Goal: Task Accomplishment & Management: Use online tool/utility

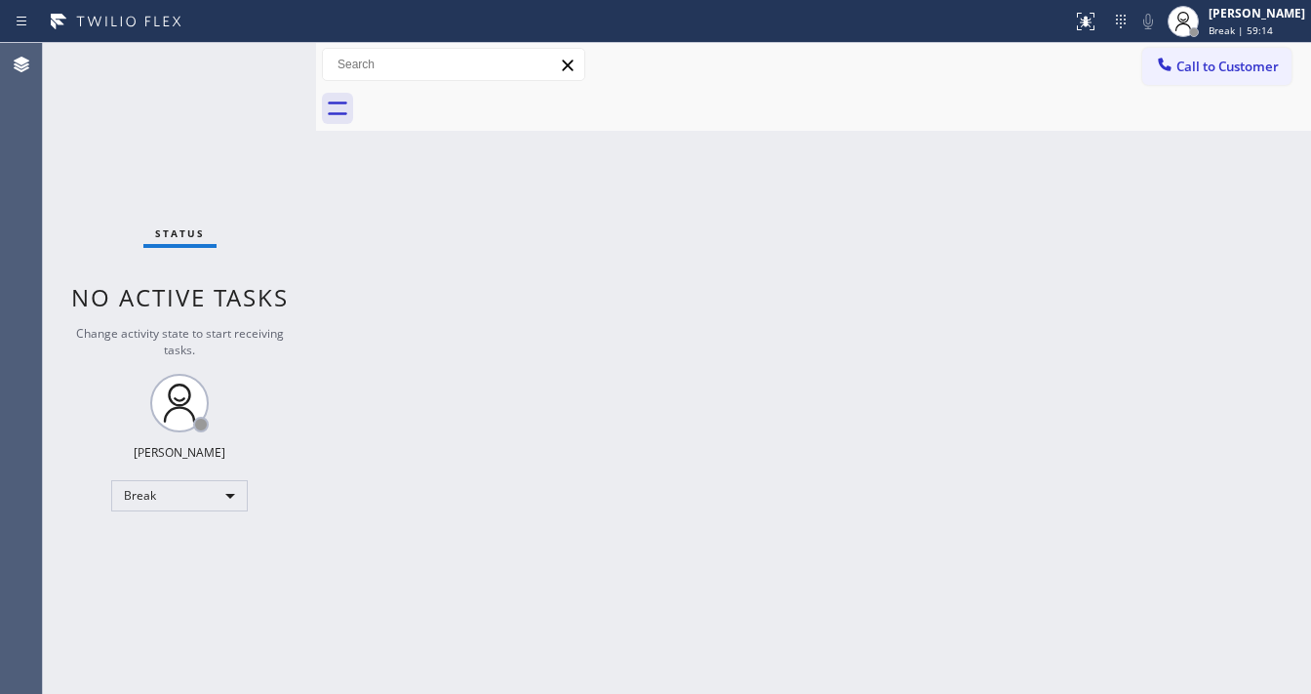
click at [938, 300] on div "Back to Dashboard Change Sender ID Customers Technicians Select a contact Outbo…" at bounding box center [813, 368] width 995 height 651
click at [172, 501] on div "Break" at bounding box center [179, 495] width 137 height 31
click at [169, 548] on li "Available" at bounding box center [178, 545] width 133 height 23
click at [395, 555] on div "Back to Dashboard Change Sender ID Customers Technicians Select a contact Outbo…" at bounding box center [813, 368] width 995 height 651
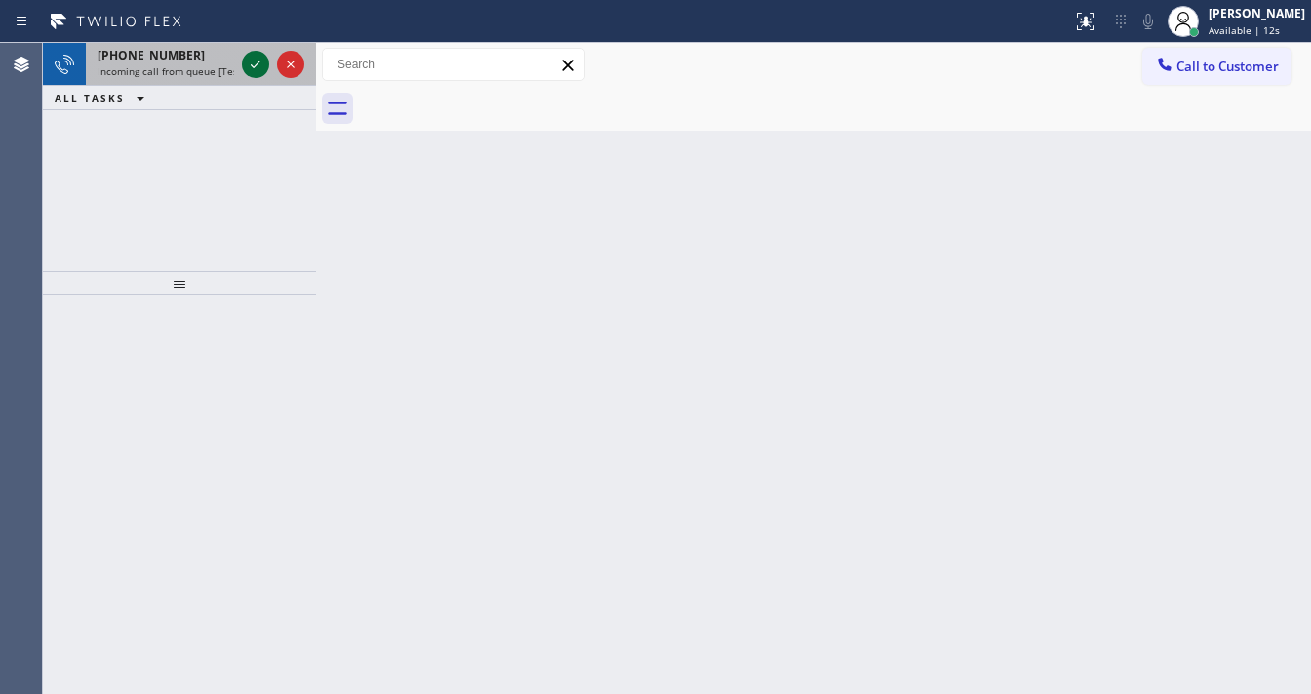
click at [250, 68] on icon at bounding box center [255, 64] width 23 height 23
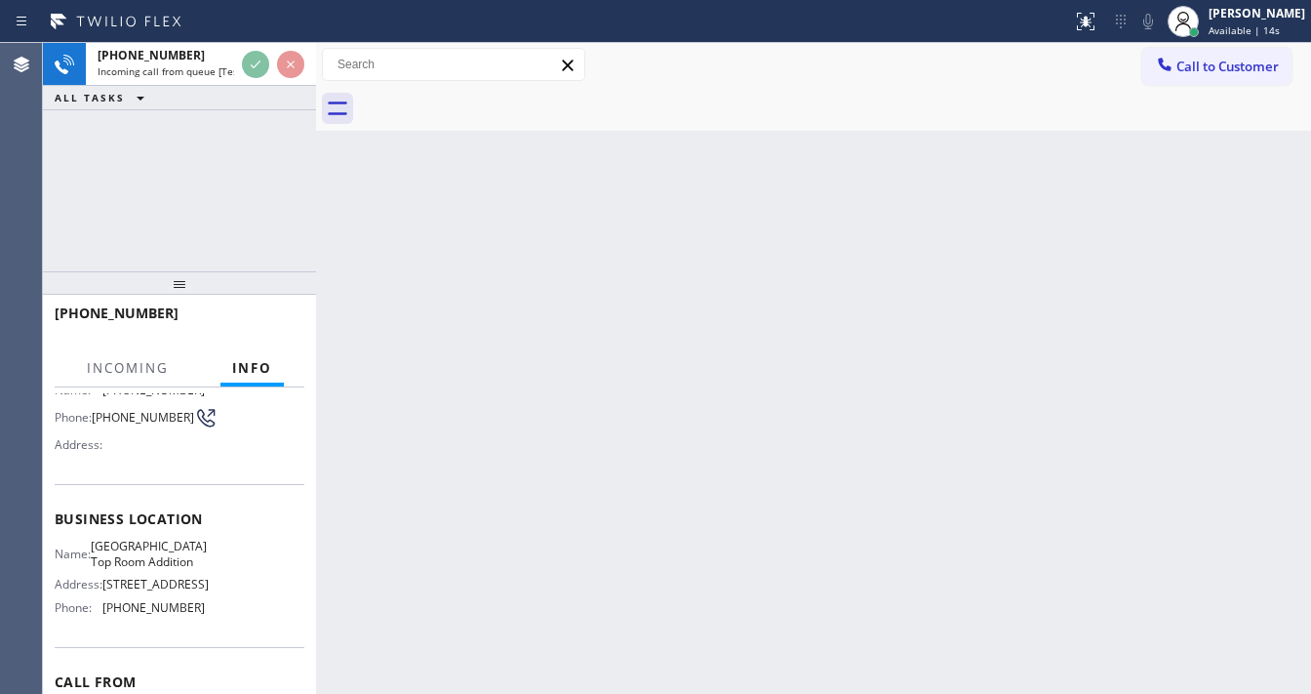
scroll to position [156, 0]
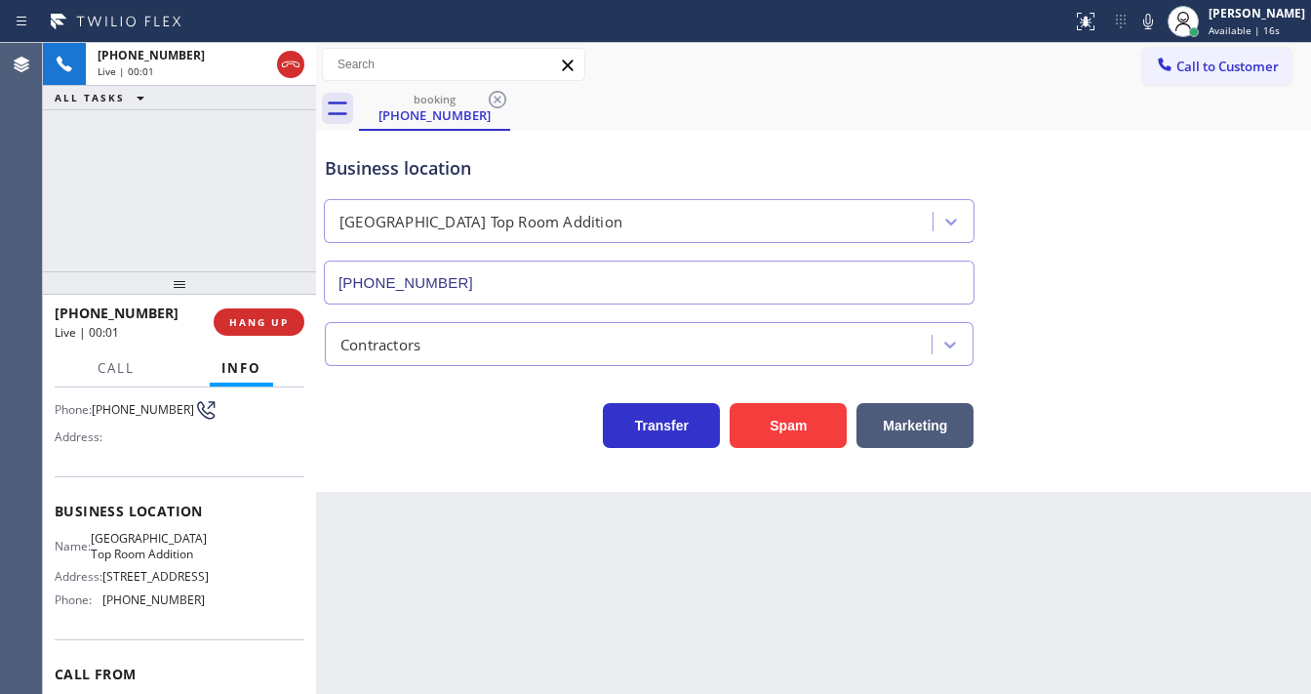
type input "(213) 279-5203"
click at [815, 426] on button "Spam" at bounding box center [788, 425] width 117 height 45
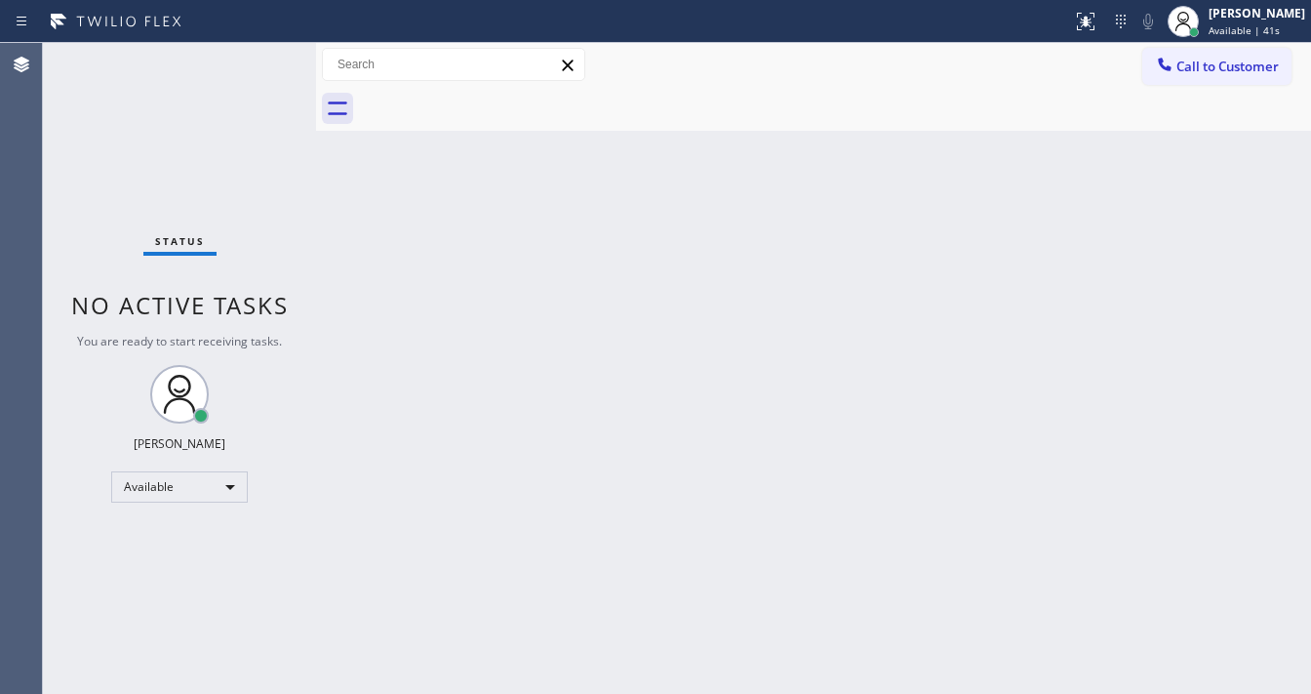
click at [252, 53] on div "Status No active tasks You are ready to start receiving tasks. [PERSON_NAME]" at bounding box center [179, 368] width 273 height 651
click at [199, 126] on div "Status No active tasks You are ready to start receiving tasks. [PERSON_NAME]" at bounding box center [179, 368] width 273 height 651
drag, startPoint x: 235, startPoint y: 62, endPoint x: 248, endPoint y: 4, distance: 59.9
click at [235, 62] on div "Status No active tasks You are ready to start receiving tasks. [PERSON_NAME]" at bounding box center [179, 368] width 273 height 651
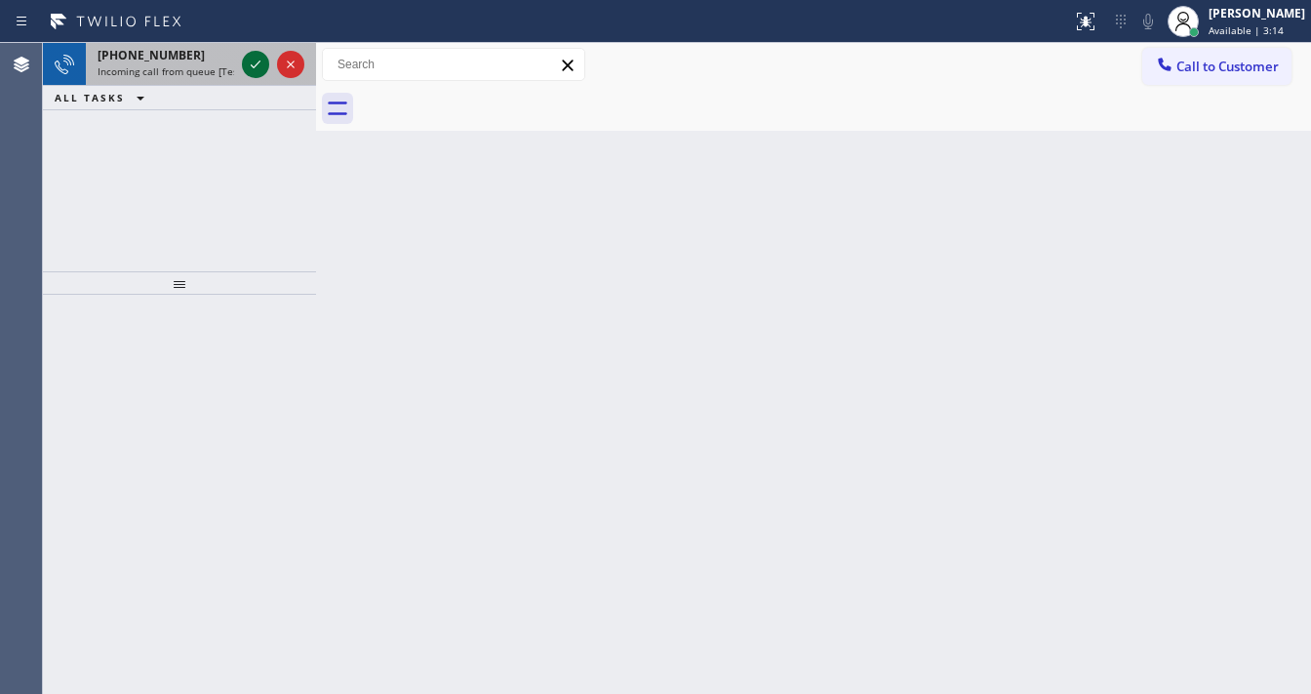
click at [252, 65] on icon at bounding box center [256, 64] width 10 height 8
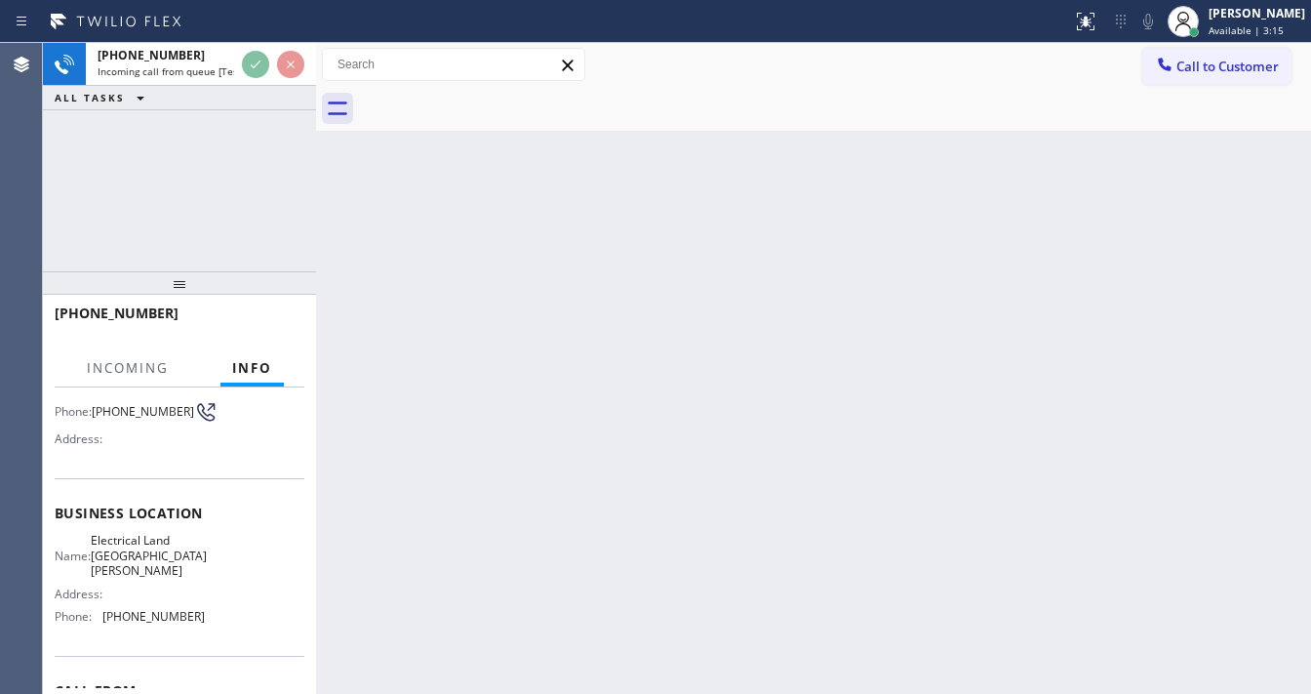
scroll to position [156, 0]
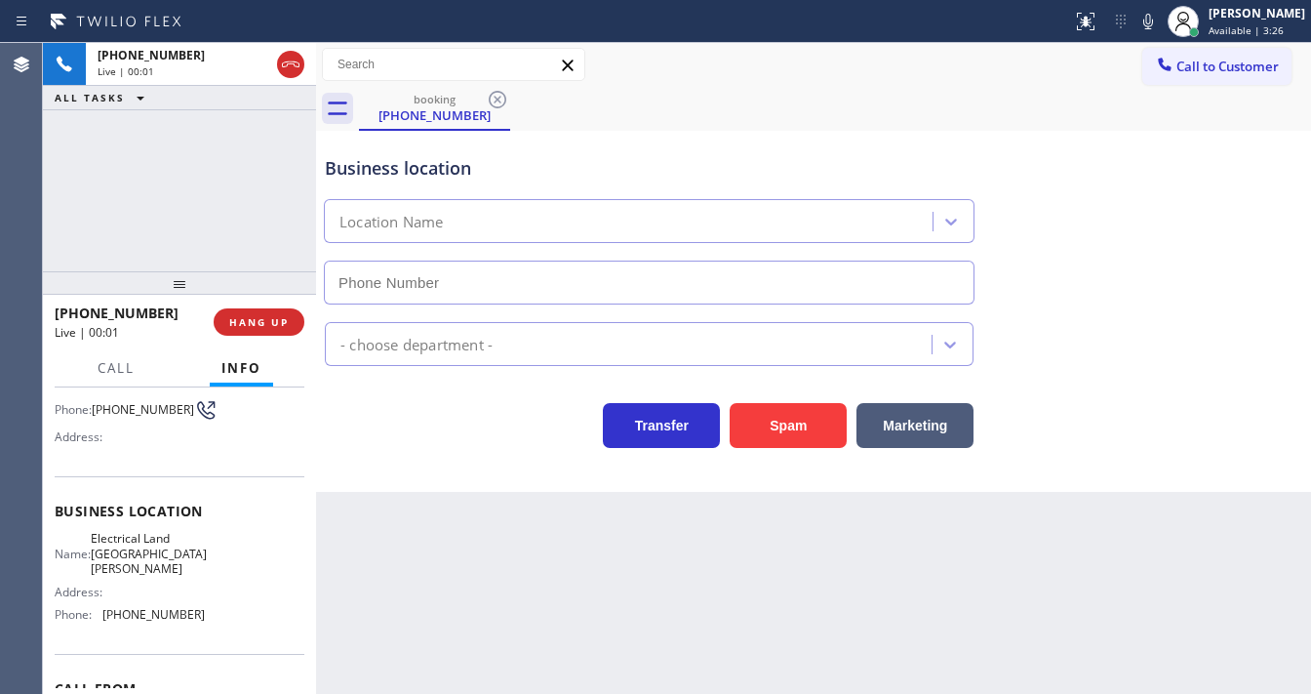
type input "(714) 410-6692"
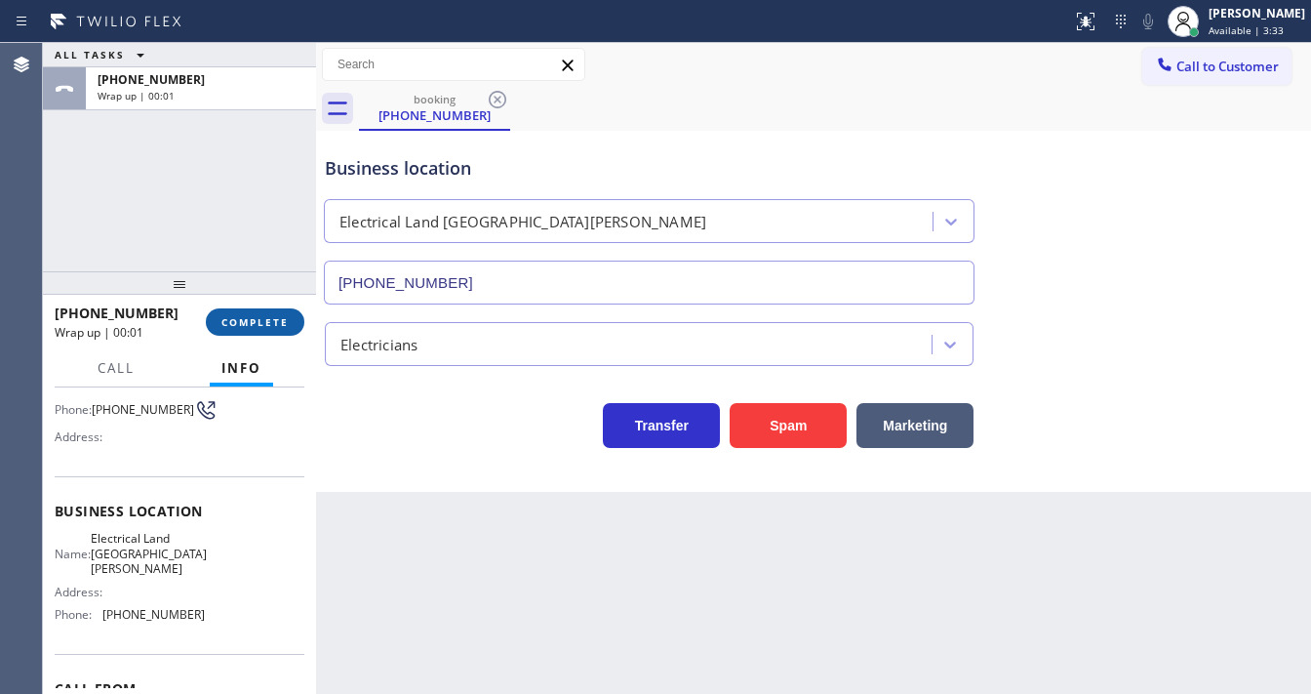
drag, startPoint x: 277, startPoint y: 309, endPoint x: 273, endPoint y: 327, distance: 18.0
click at [275, 316] on button "COMPLETE" at bounding box center [255, 321] width 99 height 27
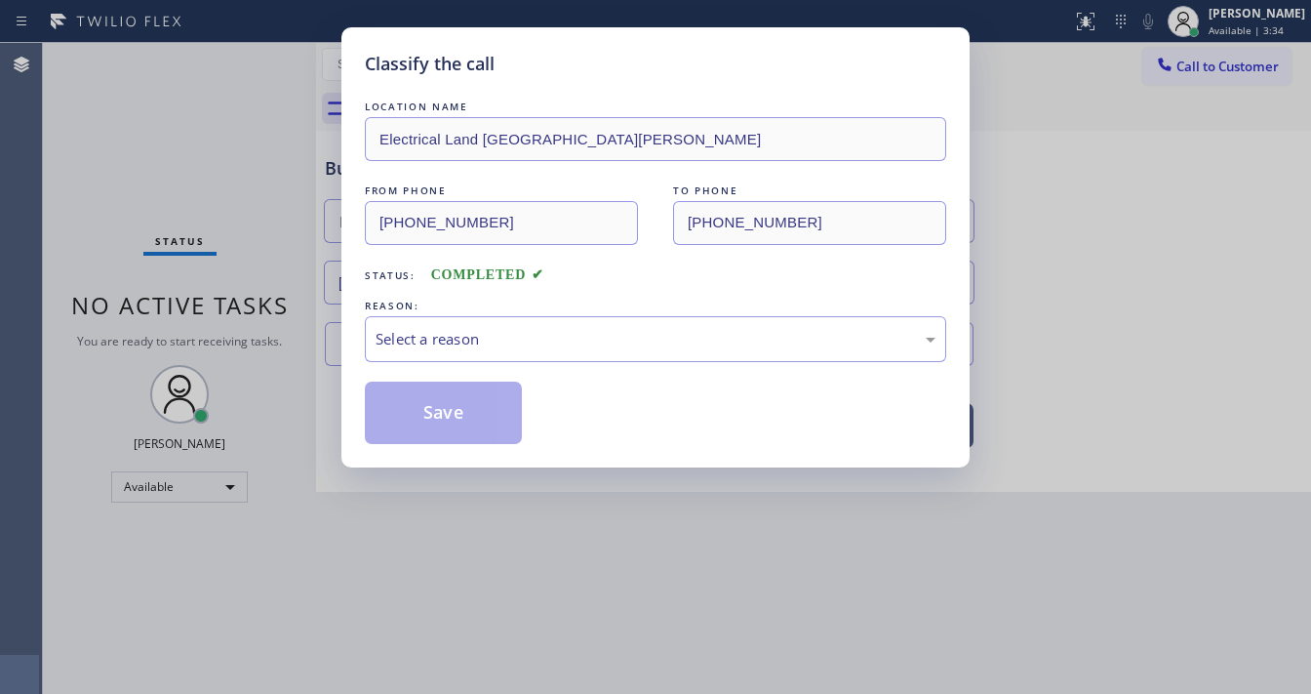
drag, startPoint x: 502, startPoint y: 301, endPoint x: 486, endPoint y: 331, distance: 33.6
click at [500, 307] on div "REASON:" at bounding box center [655, 306] width 581 height 20
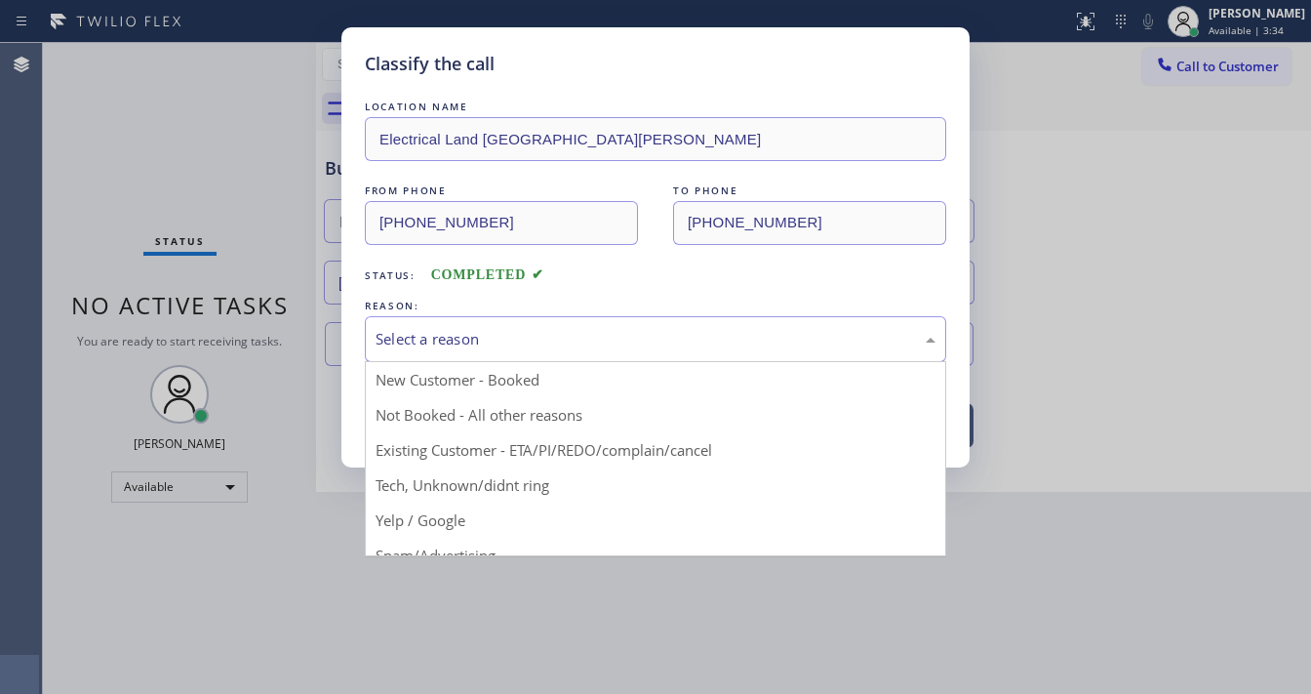
click at [486, 331] on div "Select a reason" at bounding box center [656, 339] width 560 height 22
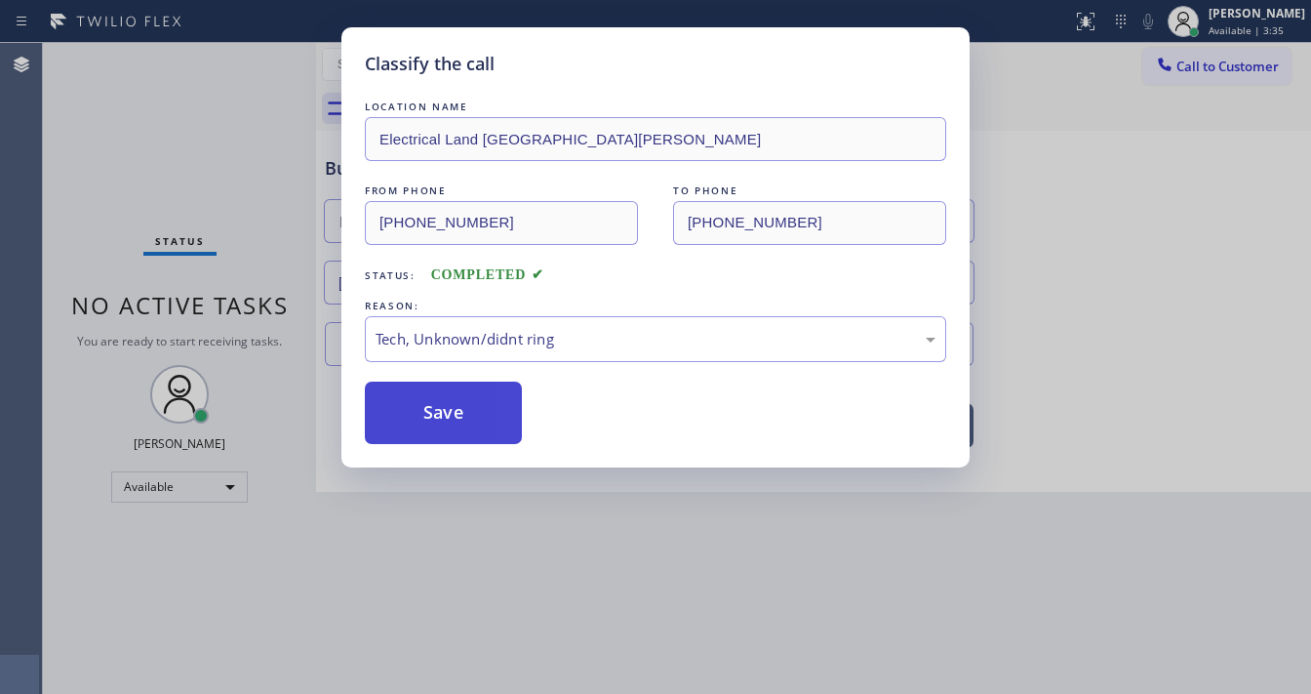
click at [446, 418] on button "Save" at bounding box center [443, 412] width 157 height 62
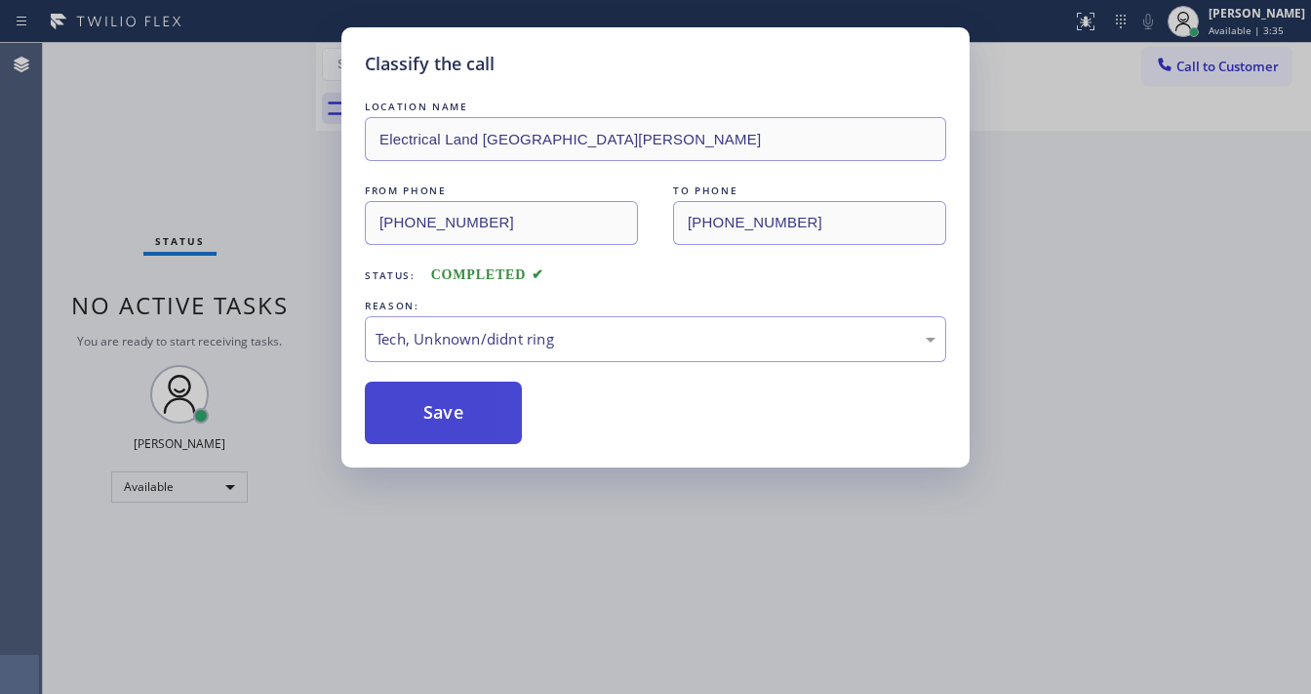
click at [446, 414] on button "Save" at bounding box center [443, 412] width 157 height 62
click at [446, 413] on button "Save" at bounding box center [443, 412] width 157 height 62
click at [247, 257] on div "Classify the call LOCATION NAME Electrical Land Santa Clara FROM PHONE (214) 47…" at bounding box center [655, 347] width 1311 height 694
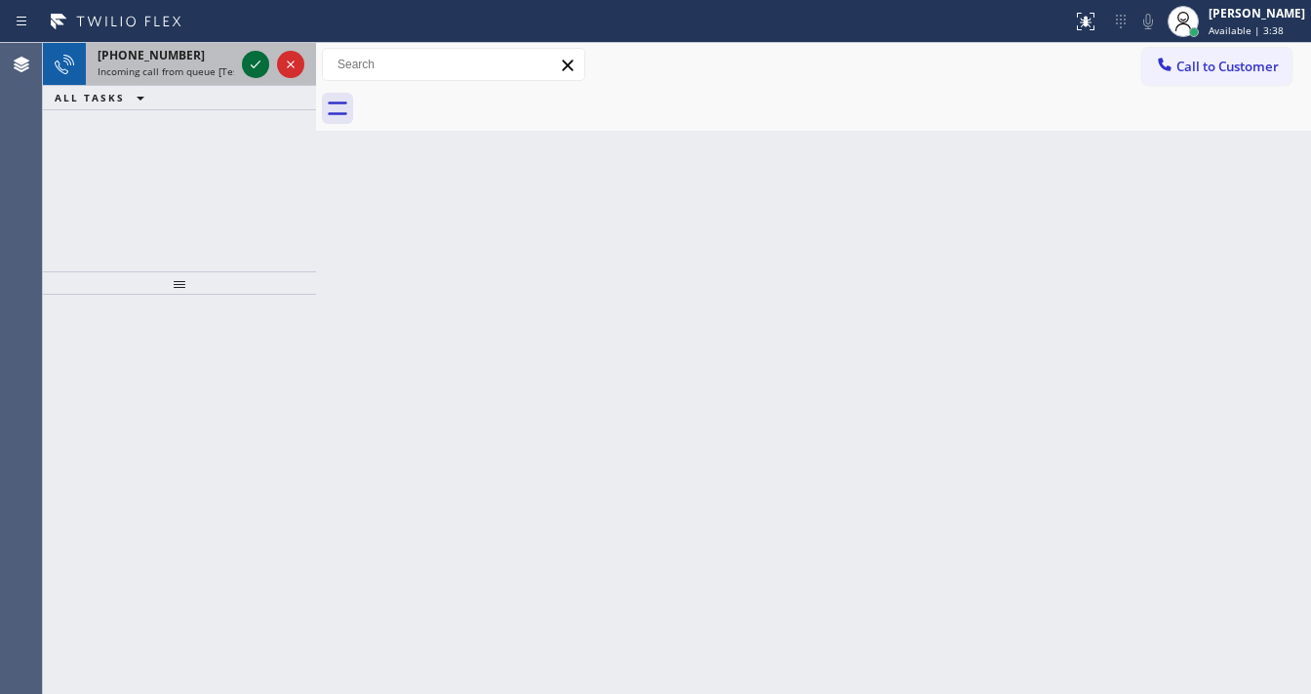
click at [260, 62] on icon at bounding box center [255, 64] width 23 height 23
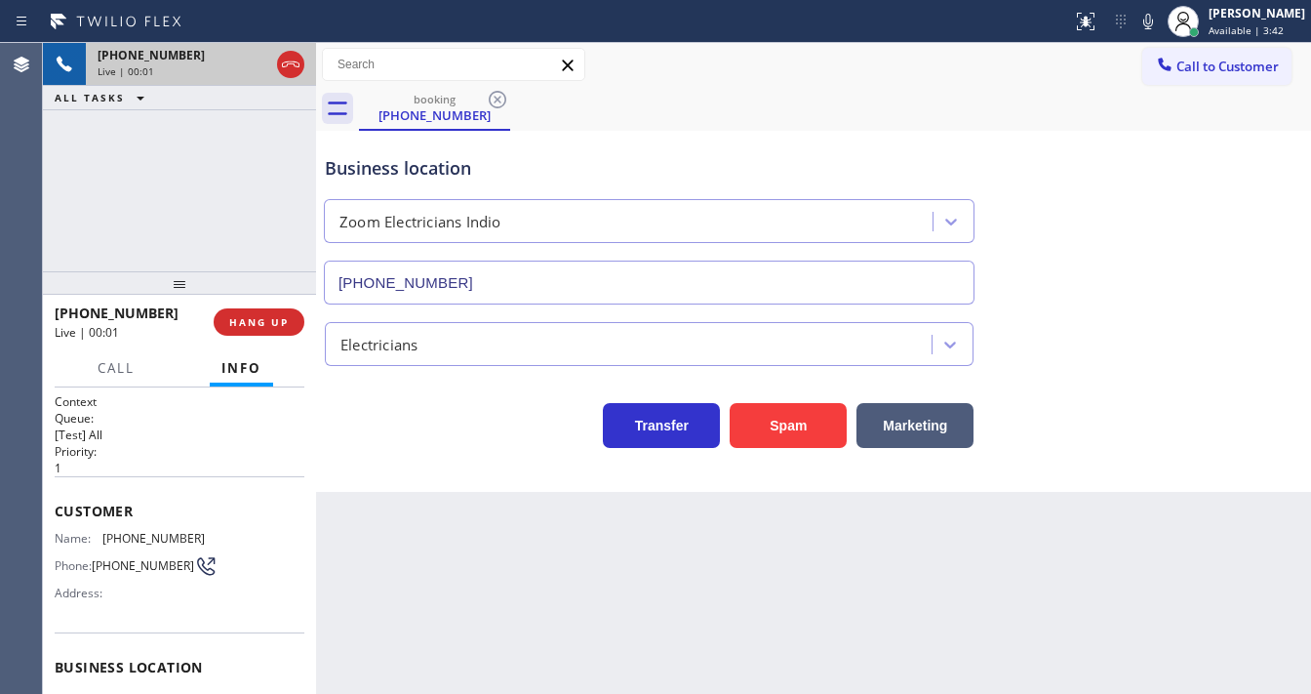
type input "(760) 279-1212"
click at [229, 186] on div "+19049101517 Live | 00:02 ALL TASKS ALL TASKS ACTIVE TASKS TASKS IN WRAP UP" at bounding box center [179, 157] width 273 height 228
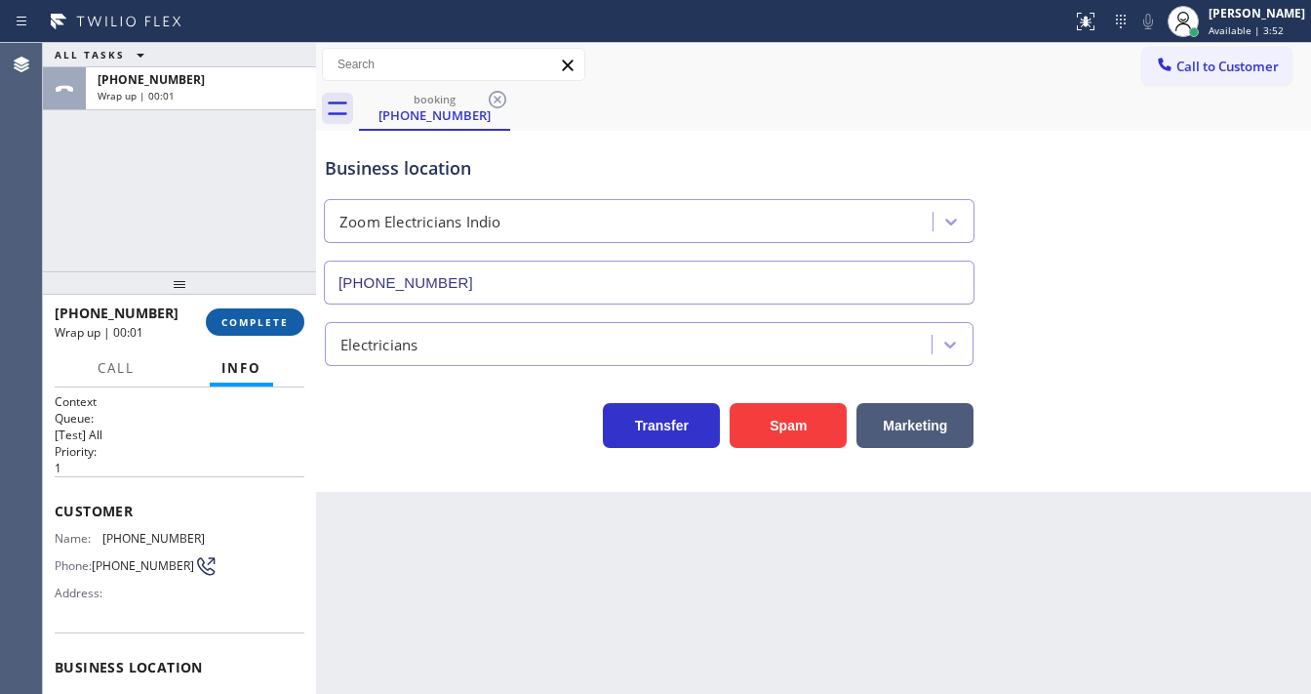
click at [280, 328] on span "COMPLETE" at bounding box center [254, 322] width 67 height 14
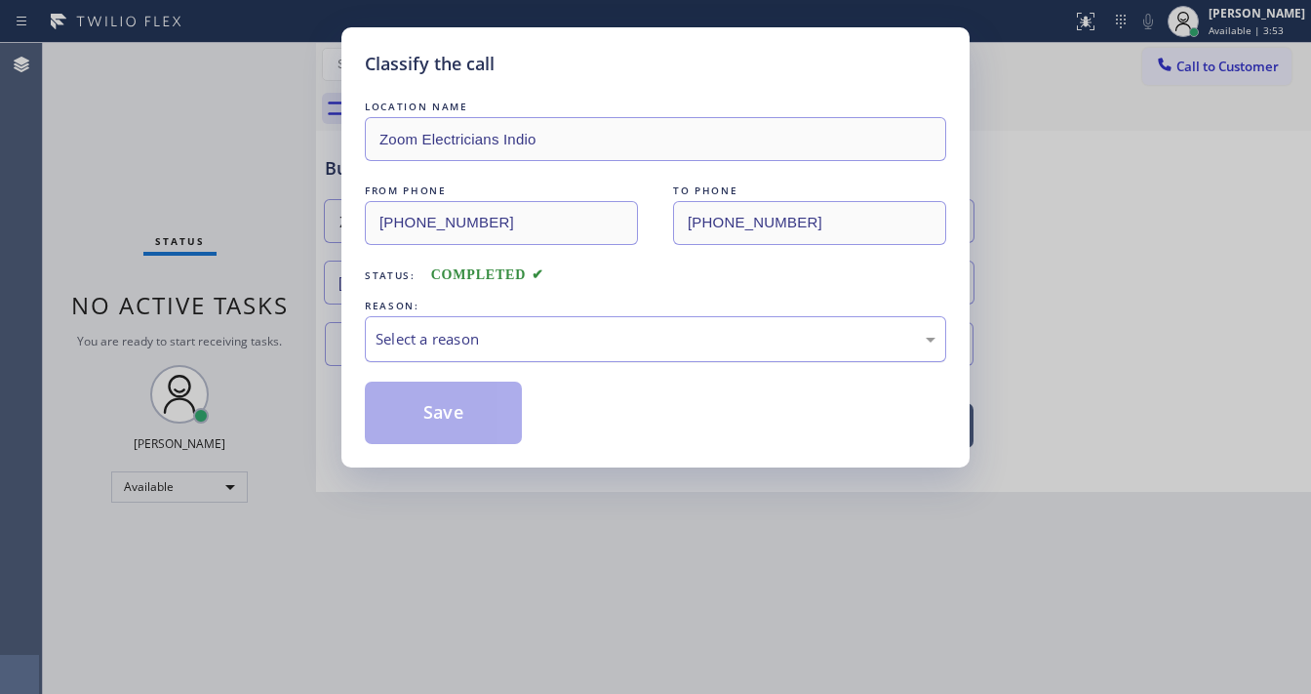
drag, startPoint x: 506, startPoint y: 337, endPoint x: 500, endPoint y: 348, distance: 13.1
click at [507, 338] on div "Select a reason" at bounding box center [656, 339] width 560 height 22
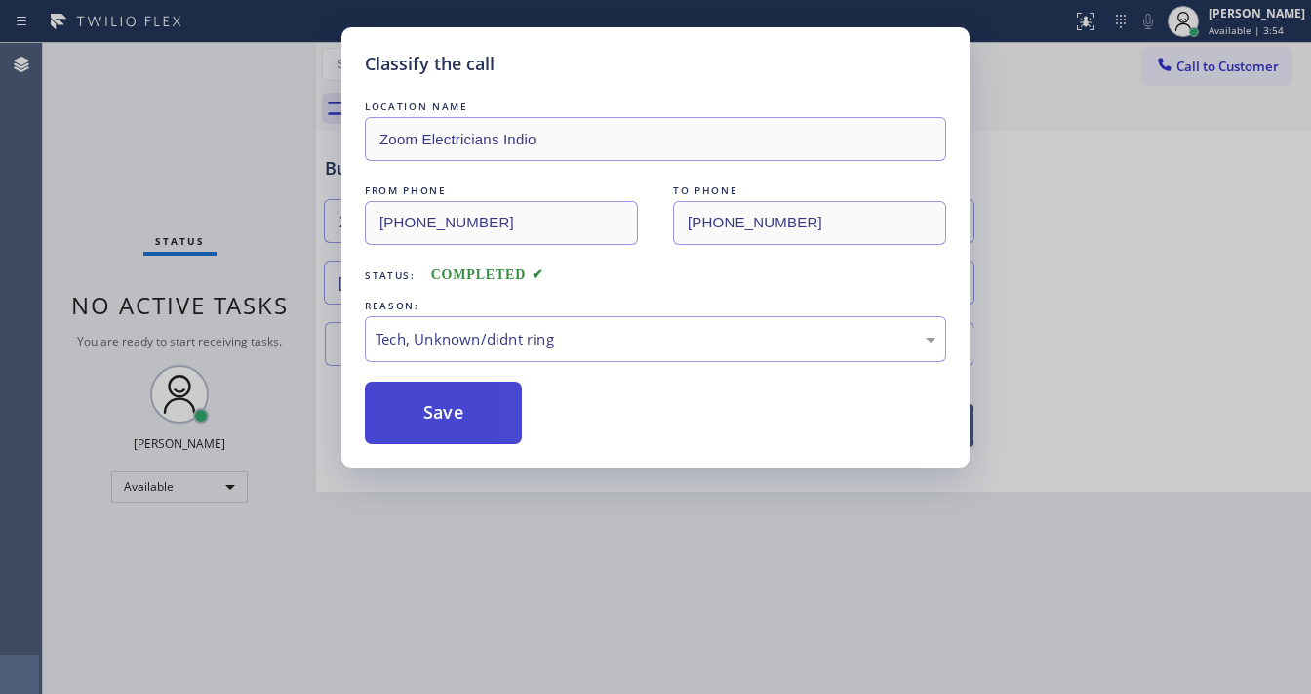
click at [445, 404] on button "Save" at bounding box center [443, 412] width 157 height 62
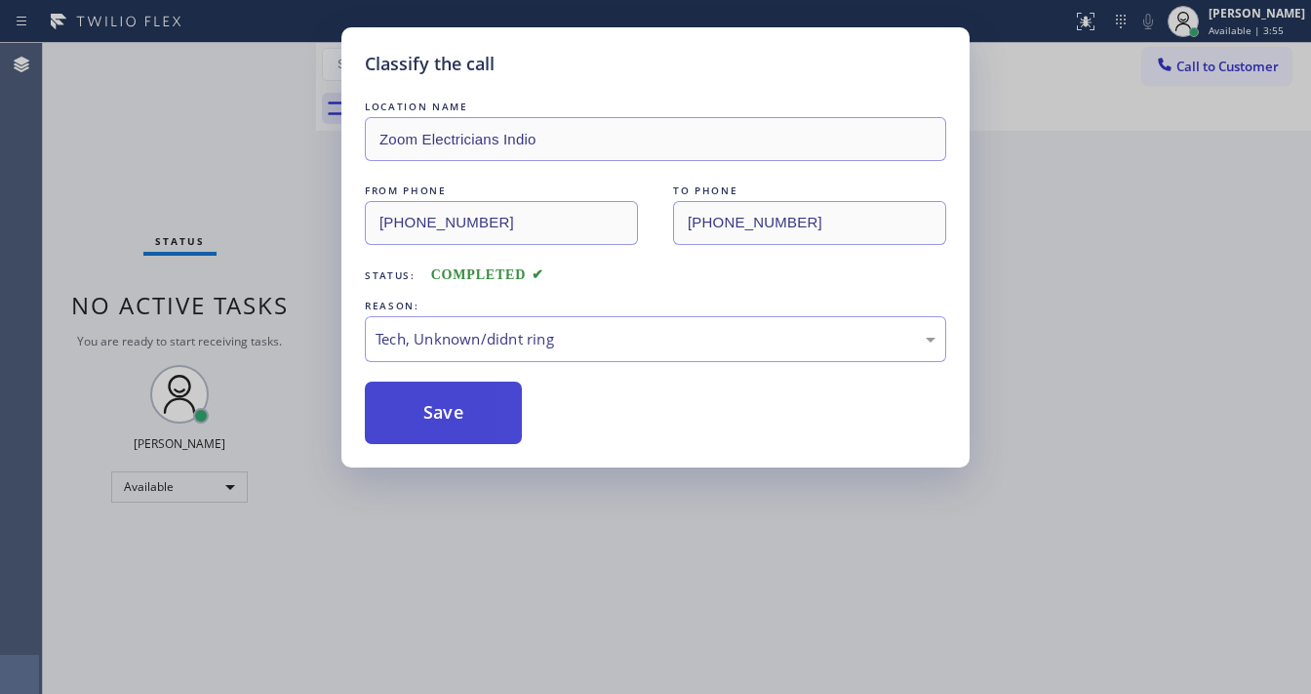
click at [445, 403] on button "Save" at bounding box center [443, 412] width 157 height 62
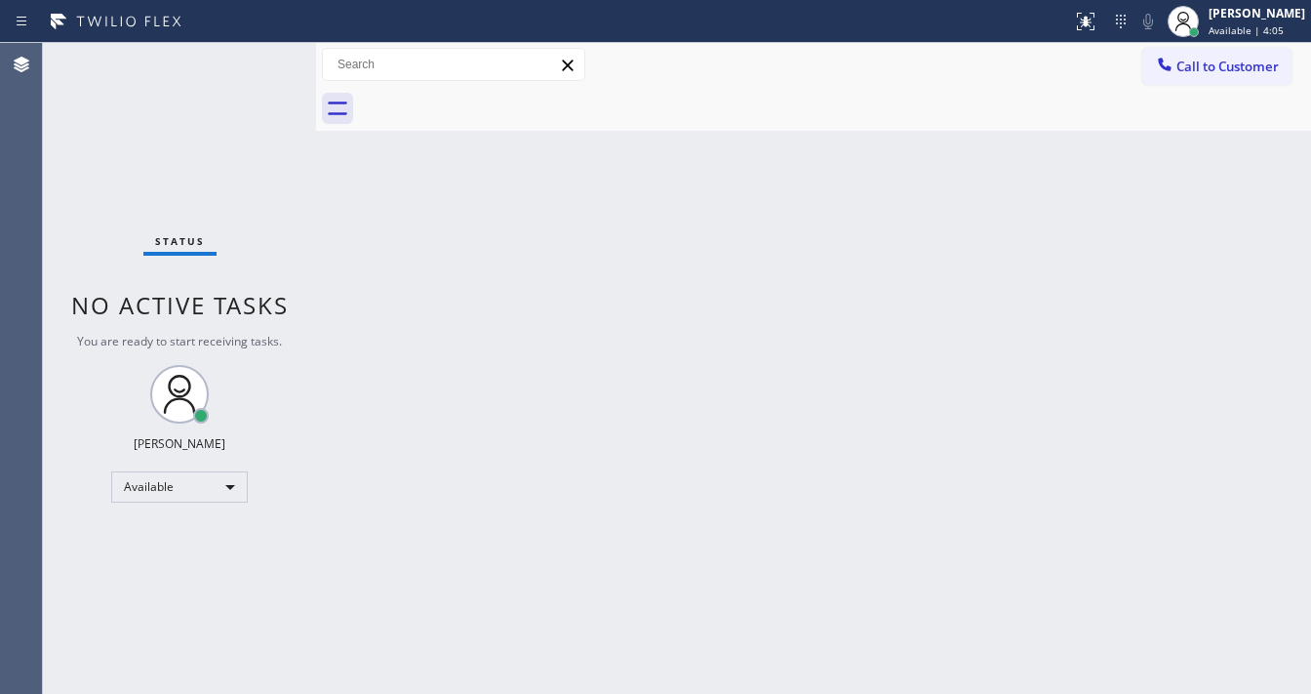
click at [265, 70] on div "Status No active tasks You are ready to start receiving tasks. [PERSON_NAME]" at bounding box center [179, 368] width 273 height 651
click at [514, 691] on div "Back to Dashboard Change Sender ID Customers Technicians Select a contact Outbo…" at bounding box center [813, 368] width 995 height 651
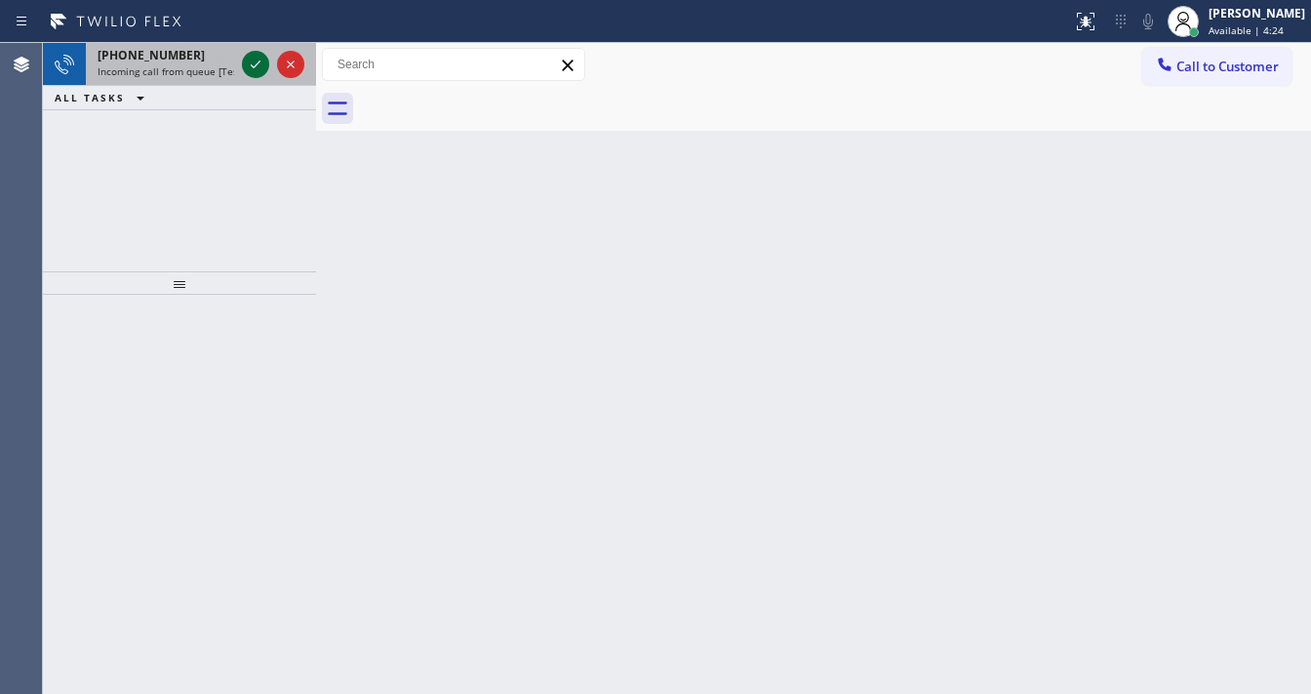
click at [252, 64] on icon at bounding box center [255, 64] width 23 height 23
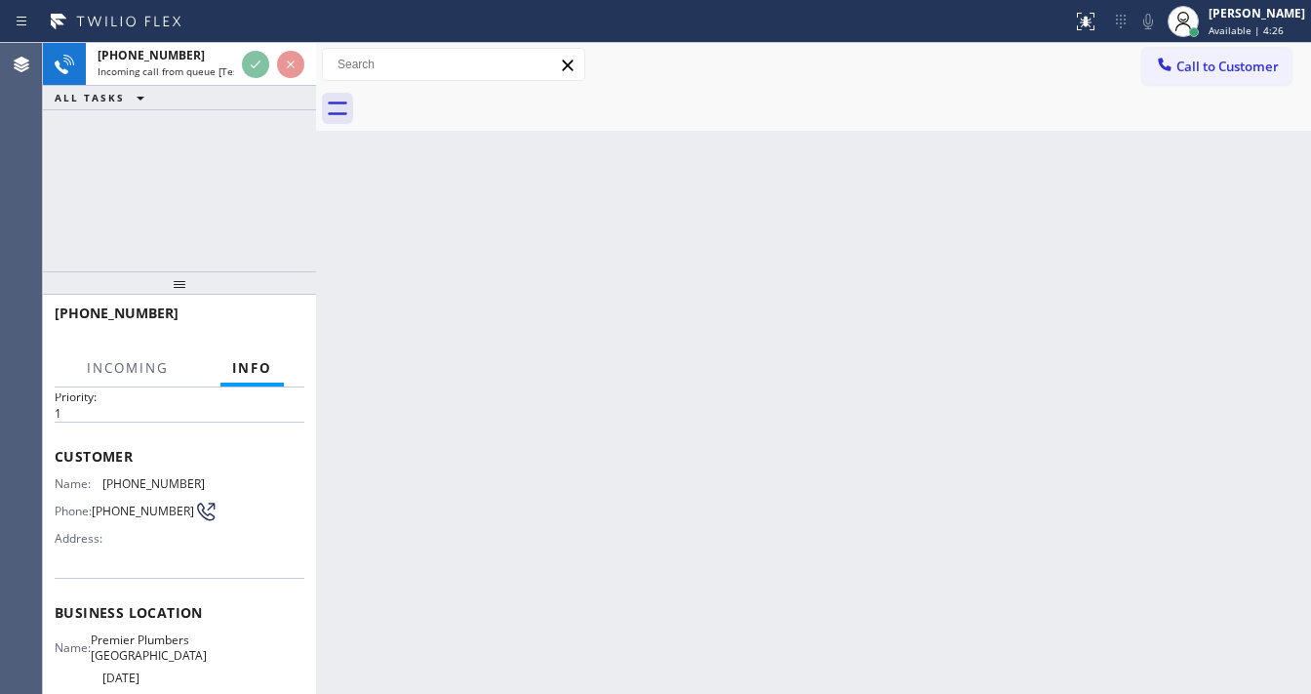
scroll to position [78, 0]
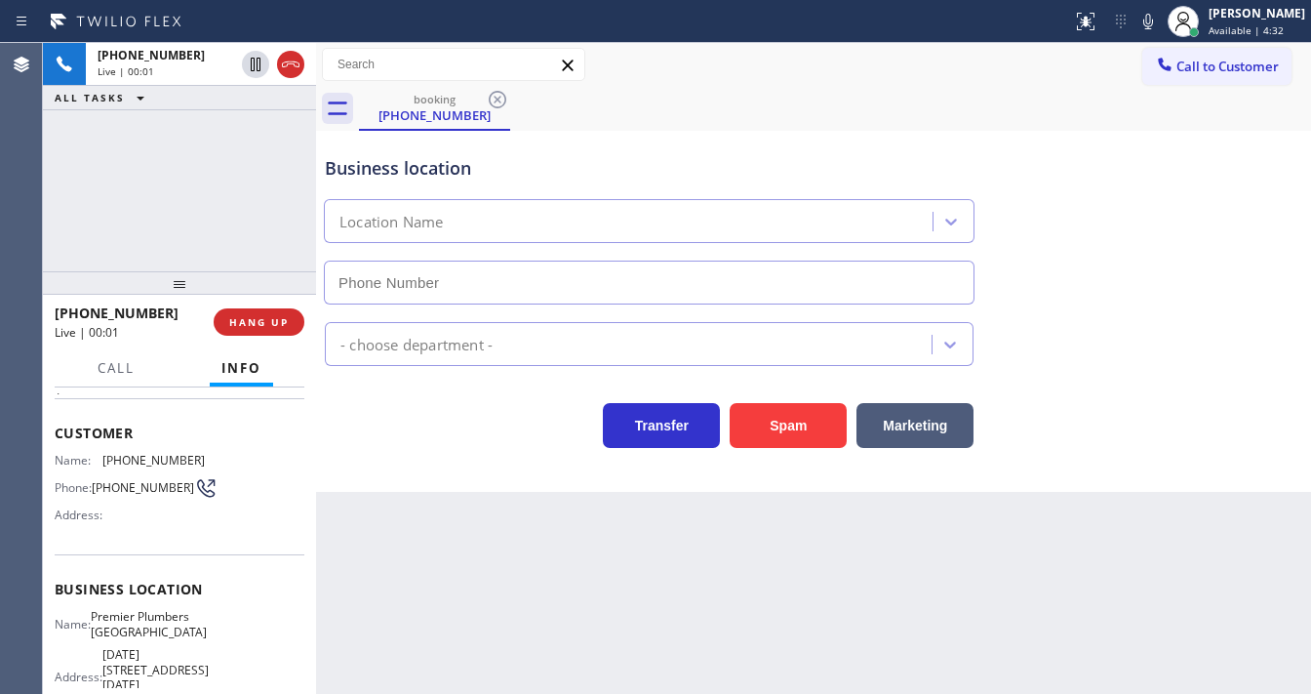
type input "(424) 888-7501"
click at [187, 230] on div "+13106284900 Live | 00:18 ALL TASKS ALL TASKS ACTIVE TASKS TASKS IN WRAP UP" at bounding box center [179, 157] width 273 height 228
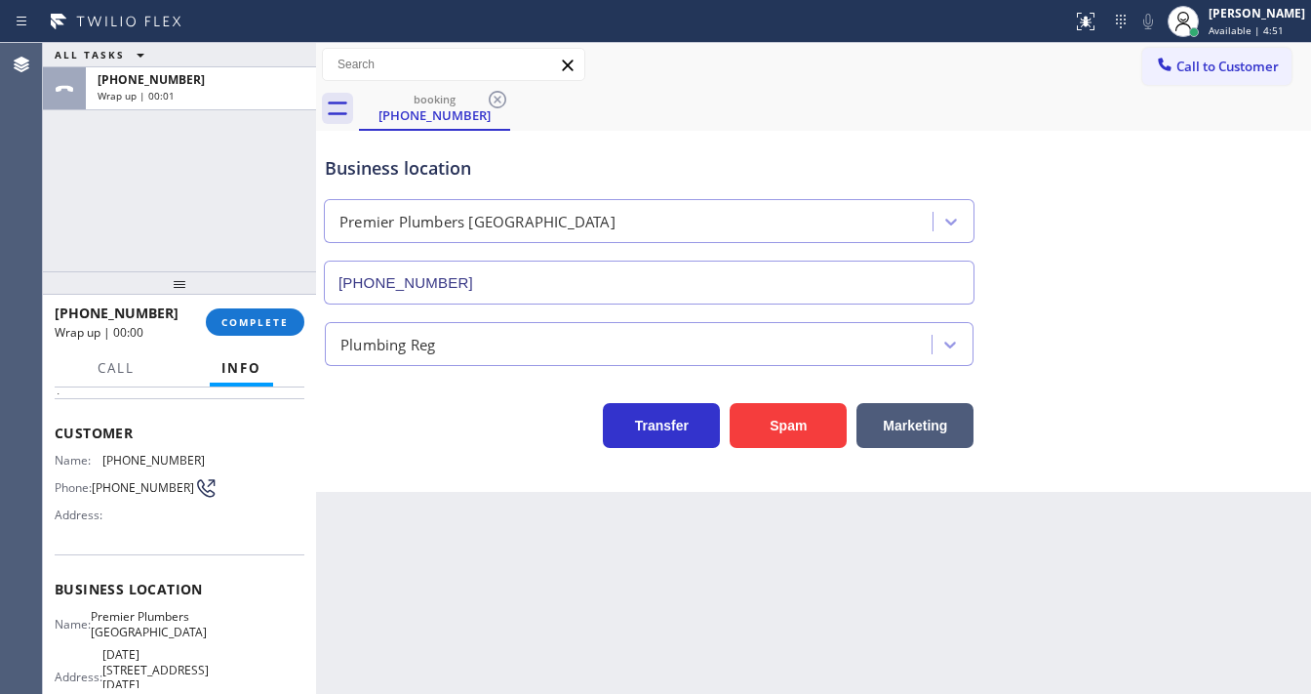
click at [250, 304] on div "+13106284900 Wrap up | 00:00 COMPLETE" at bounding box center [180, 322] width 250 height 51
click at [253, 309] on button "COMPLETE" at bounding box center [255, 321] width 99 height 27
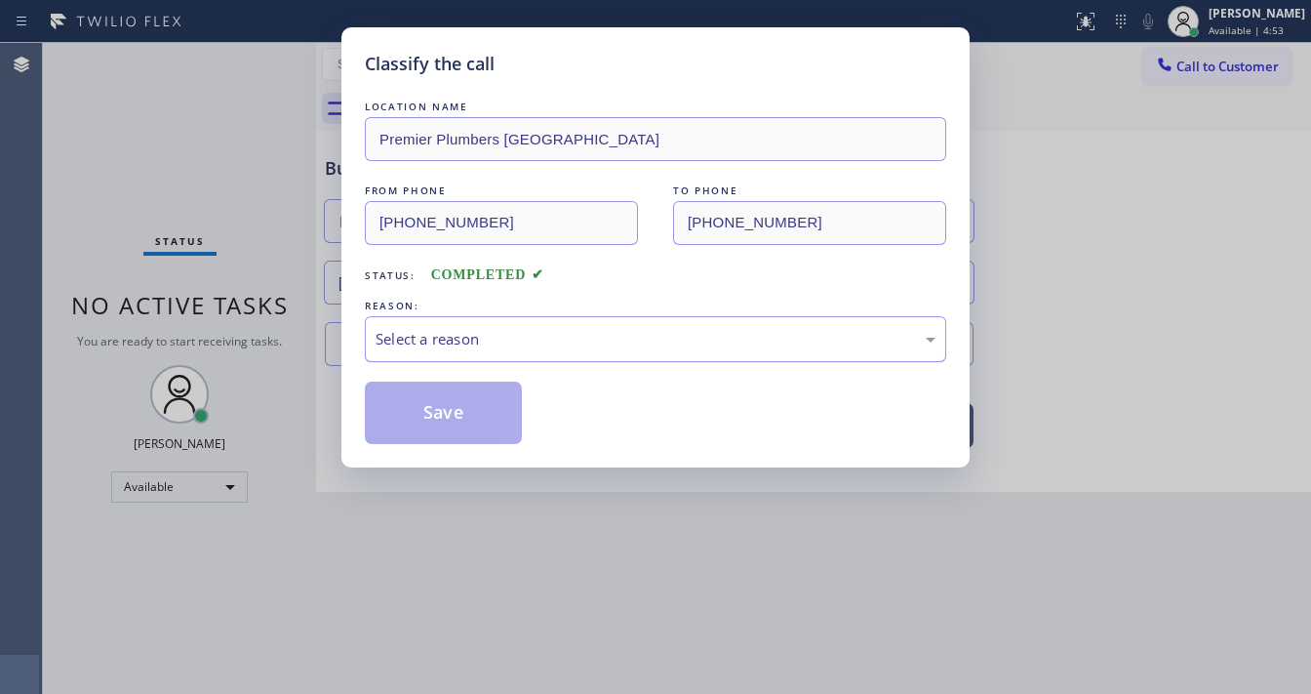
click at [468, 339] on div "Select a reason" at bounding box center [656, 339] width 560 height 22
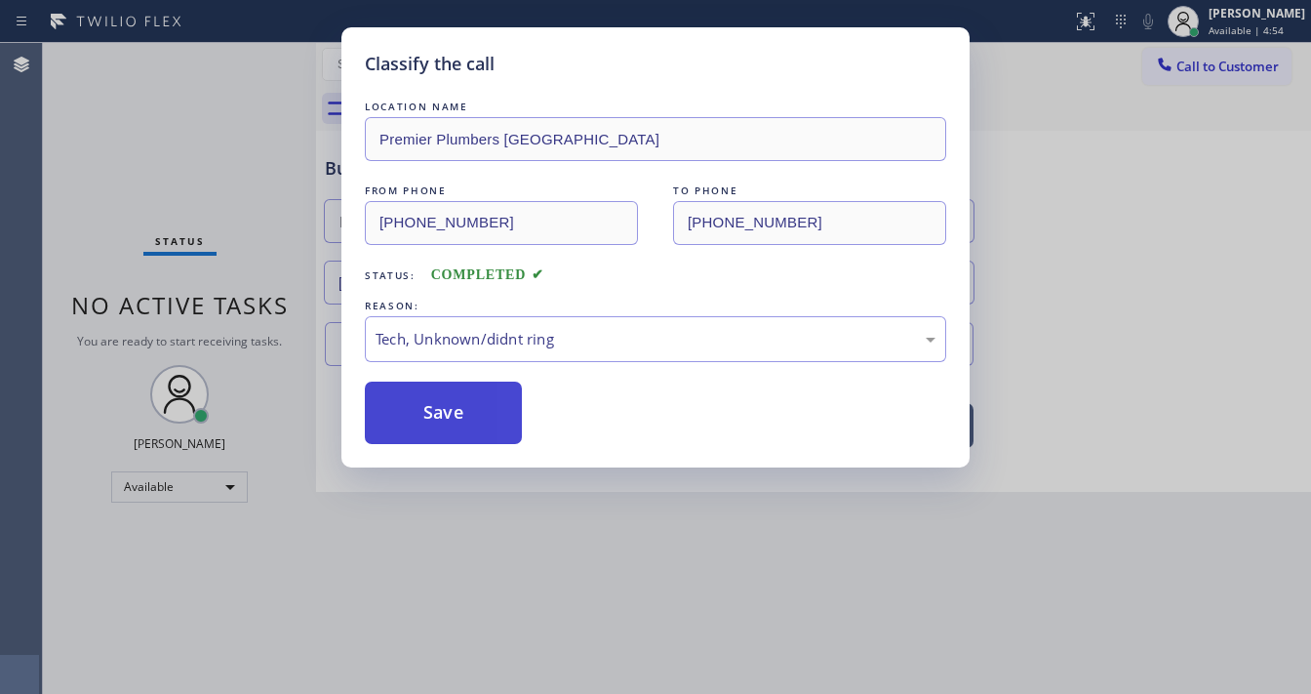
click at [468, 427] on button "Save" at bounding box center [443, 412] width 157 height 62
click at [468, 425] on button "Save" at bounding box center [443, 412] width 157 height 62
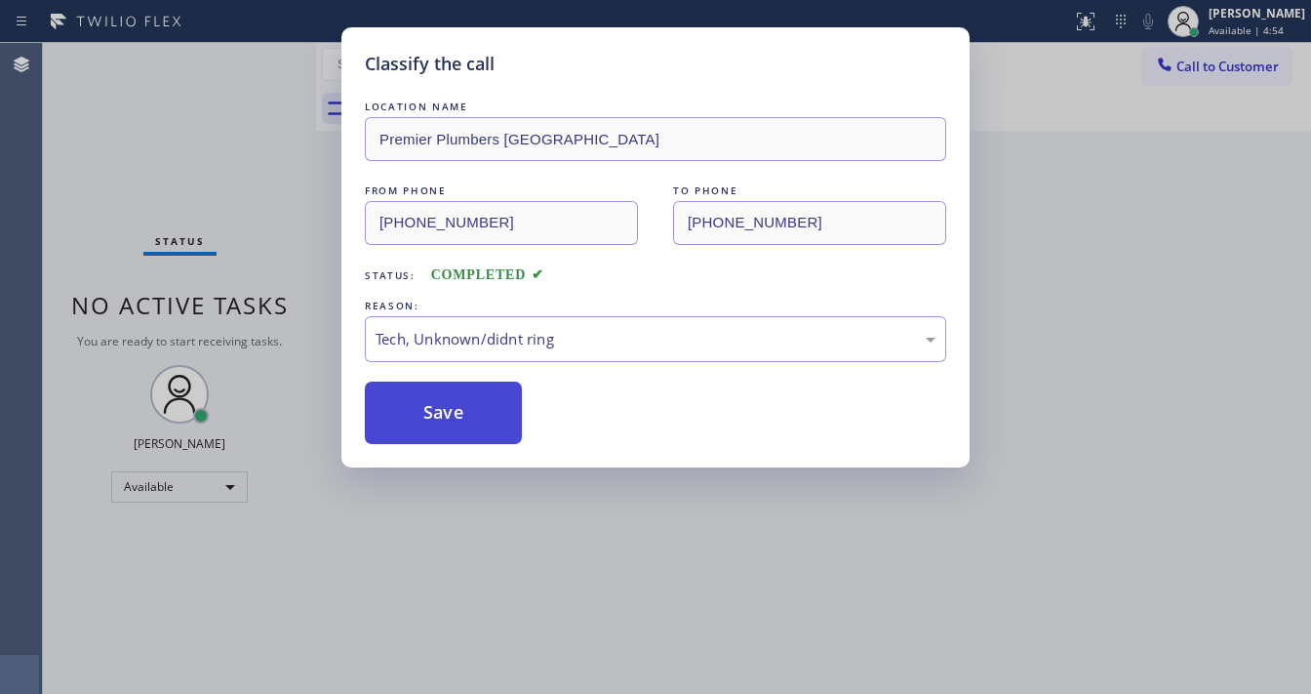
click at [468, 425] on button "Save" at bounding box center [443, 412] width 157 height 62
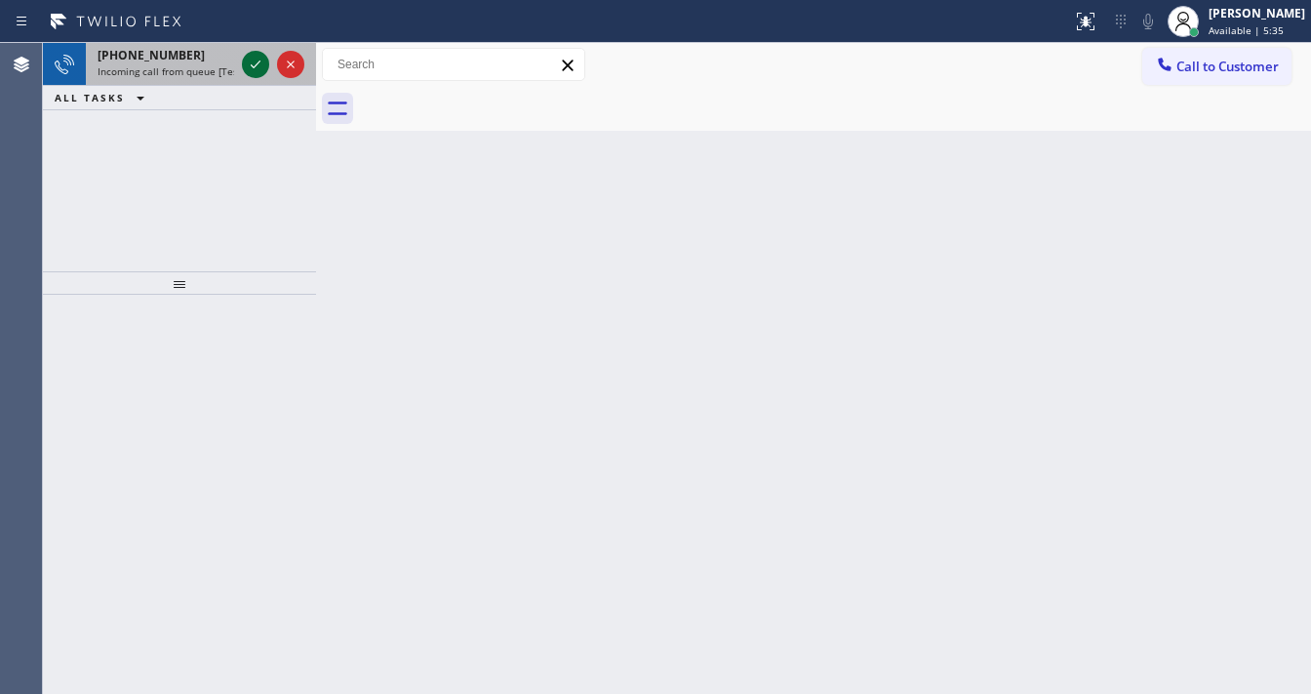
click at [258, 64] on icon at bounding box center [255, 64] width 23 height 23
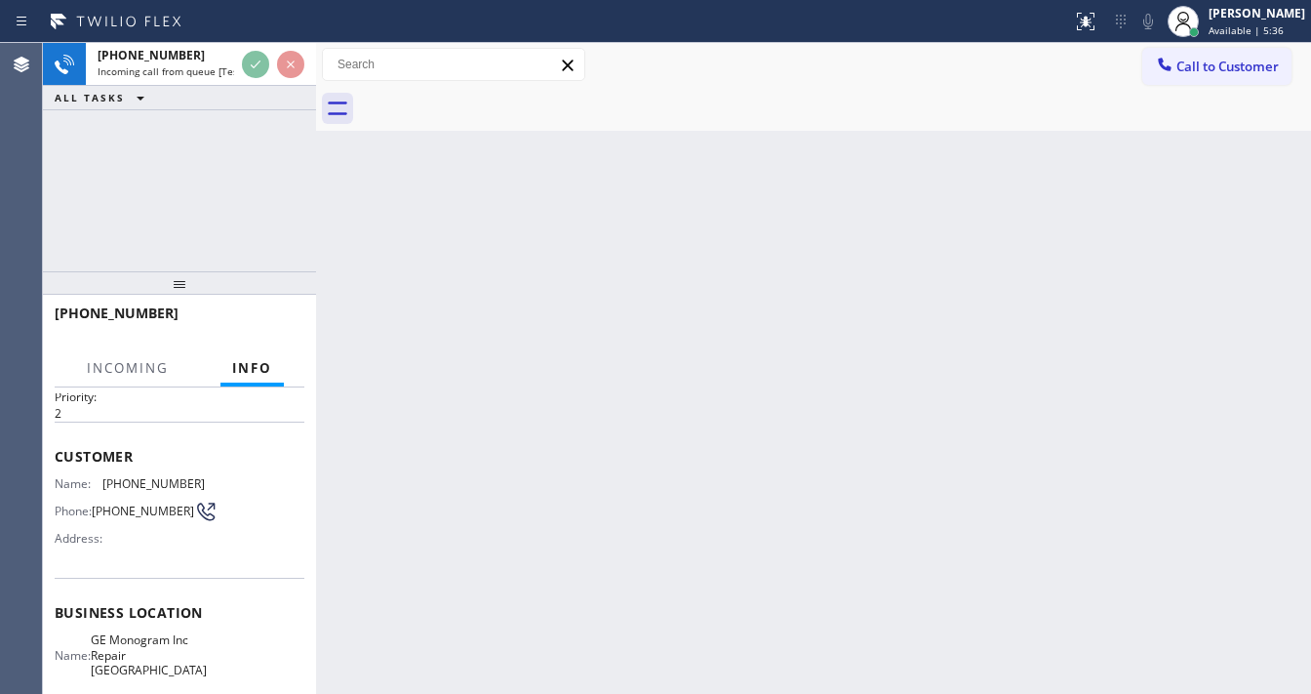
scroll to position [156, 0]
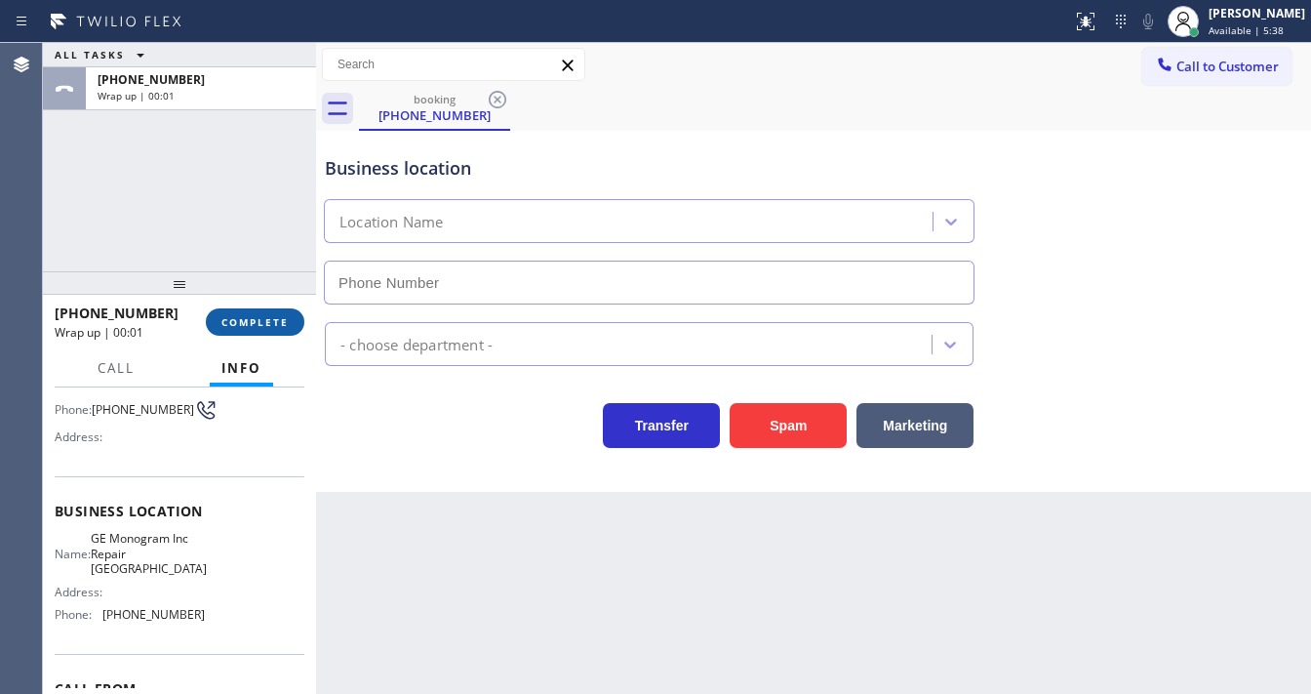
type input "(206) 451-1322"
click at [281, 312] on button "COMPLETE" at bounding box center [255, 321] width 99 height 27
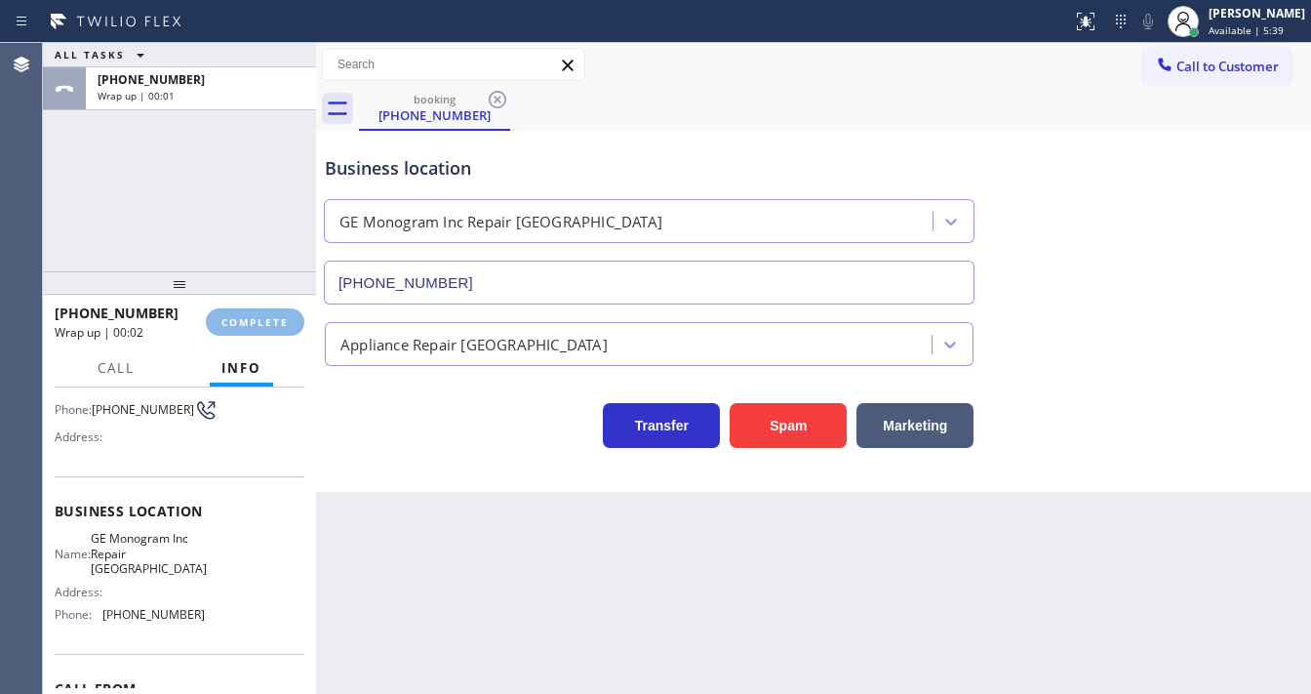
click at [454, 324] on div "Appliance Repair [GEOGRAPHIC_DATA]" at bounding box center [649, 344] width 649 height 44
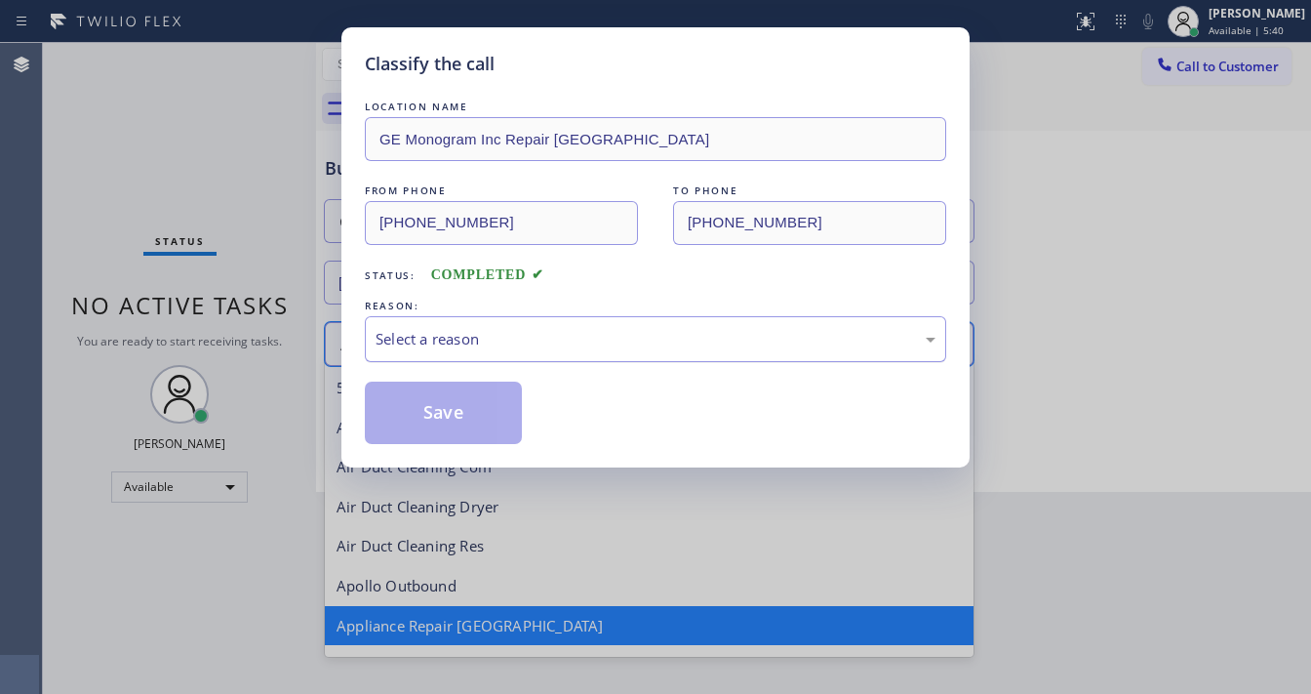
scroll to position [2, 0]
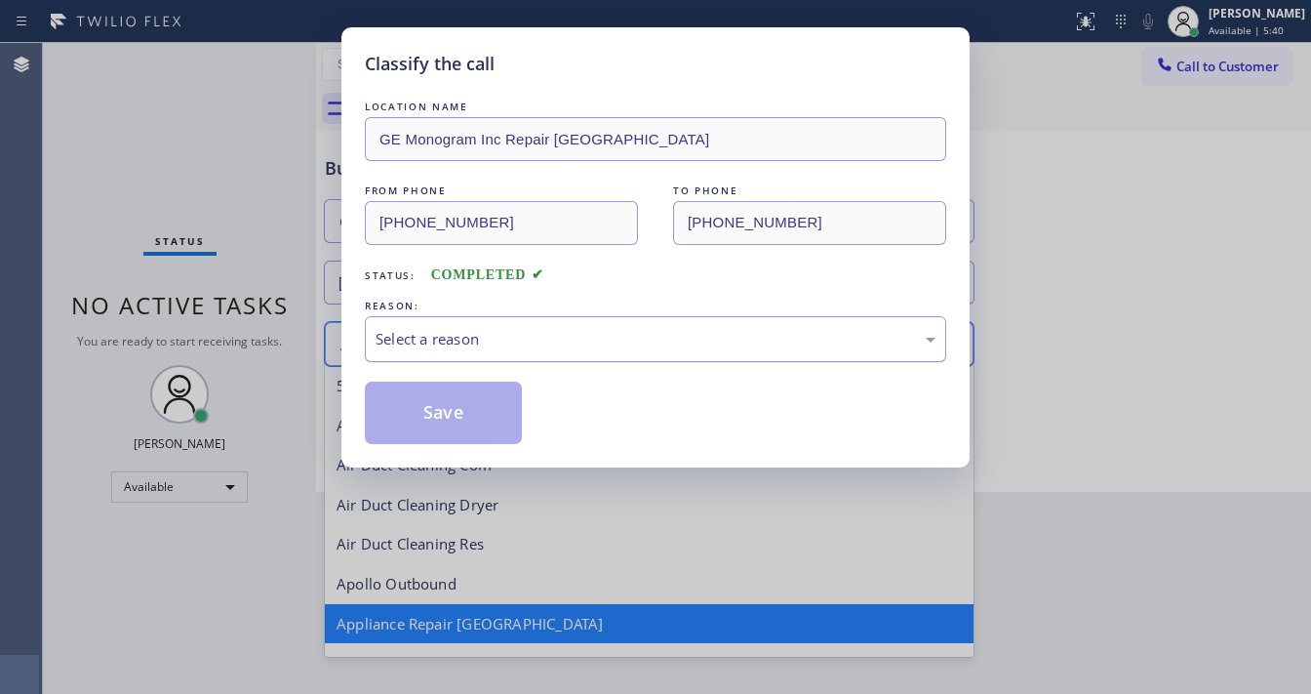
click at [443, 338] on div "Select a reason" at bounding box center [656, 339] width 560 height 22
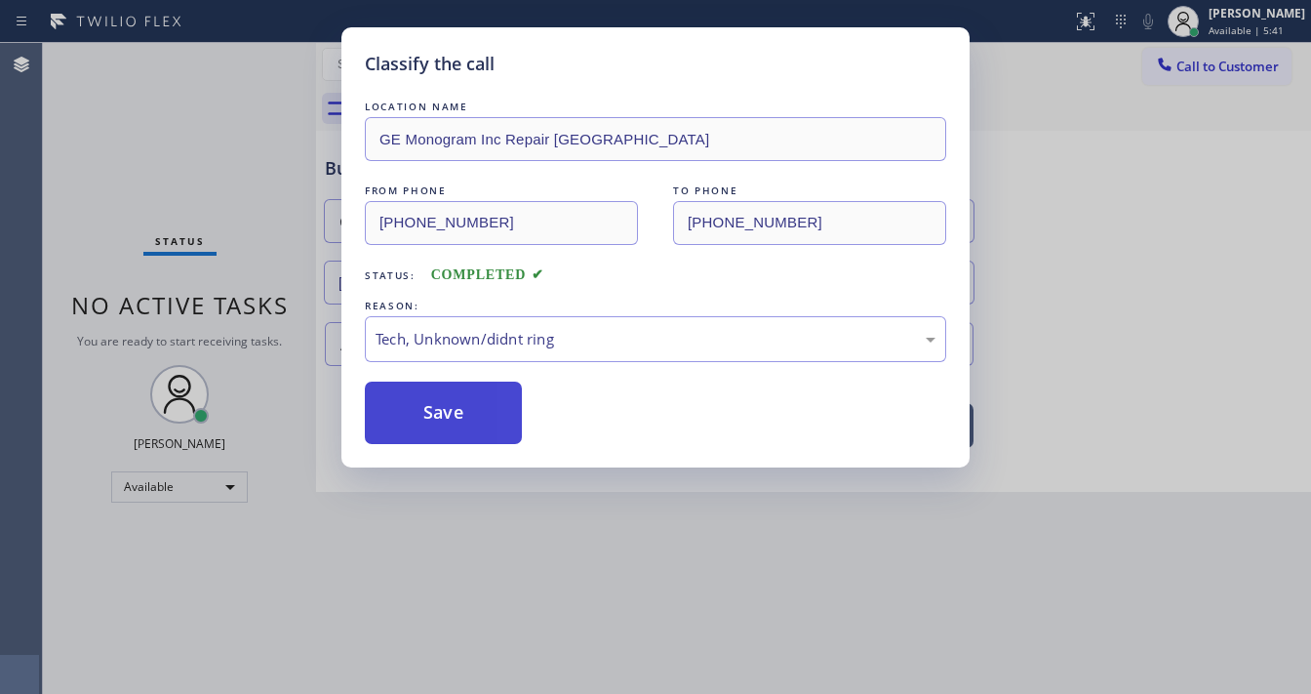
click at [437, 397] on button "Save" at bounding box center [443, 412] width 157 height 62
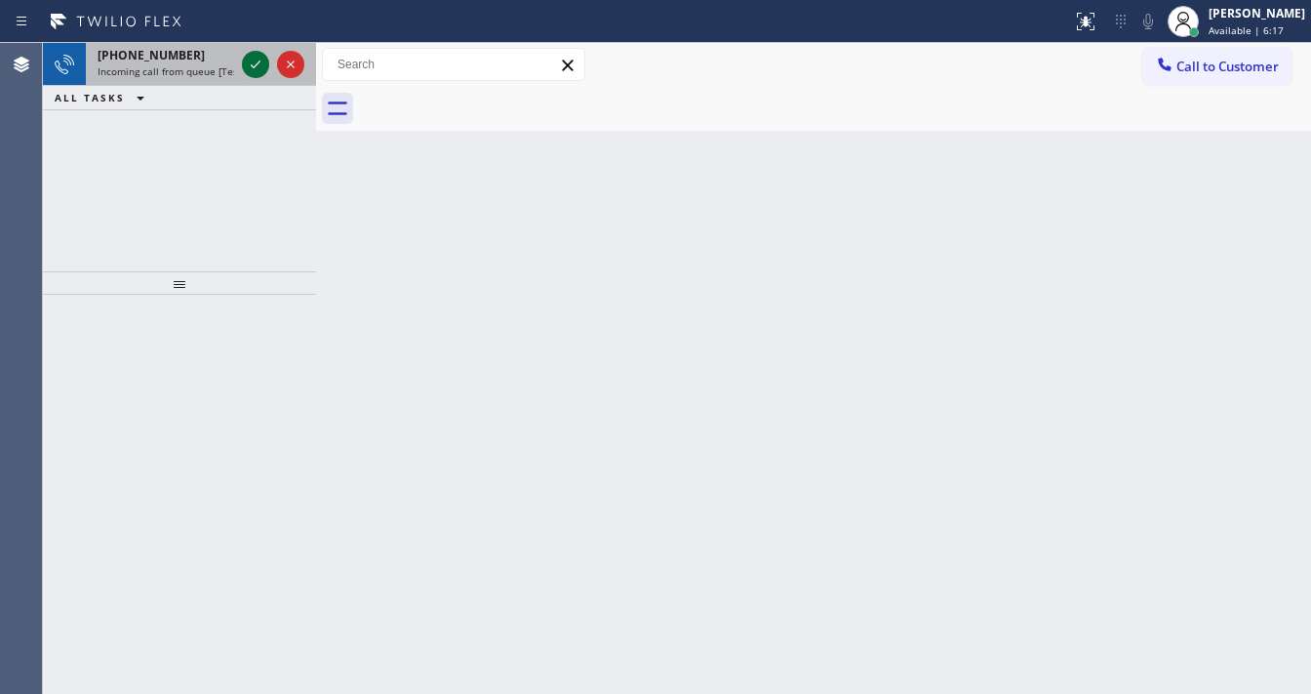
click at [259, 64] on icon at bounding box center [255, 64] width 23 height 23
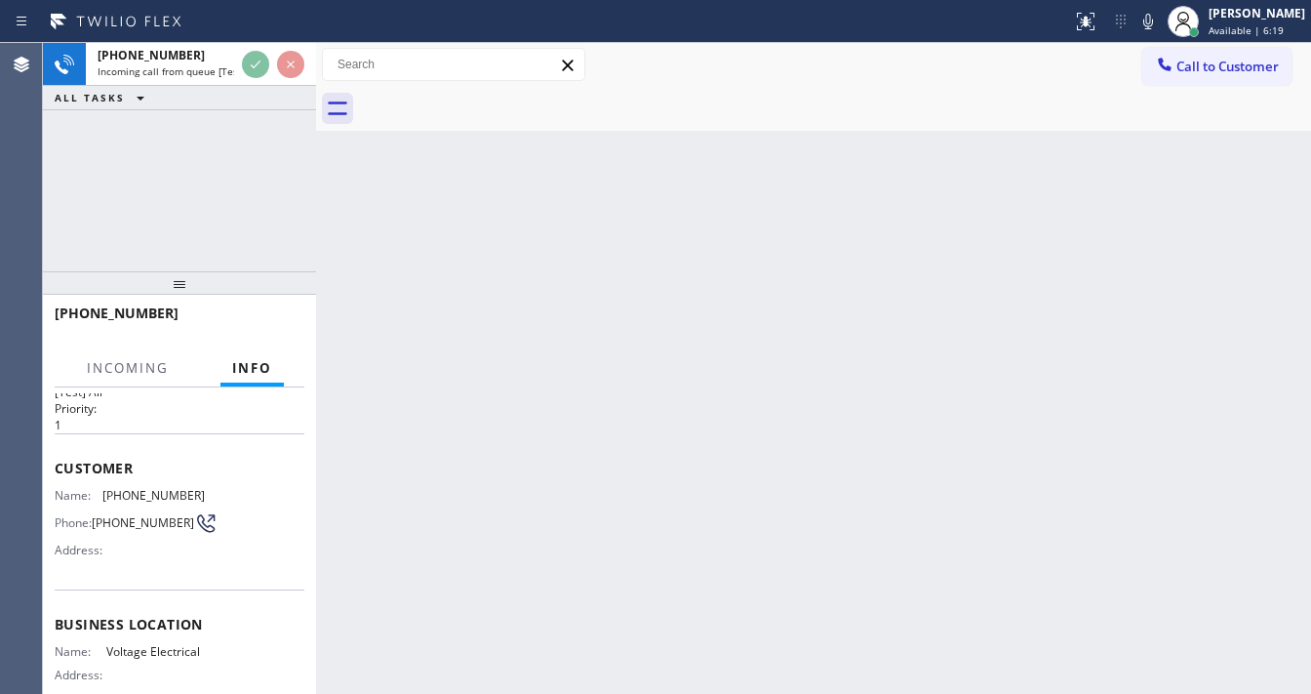
scroll to position [78, 0]
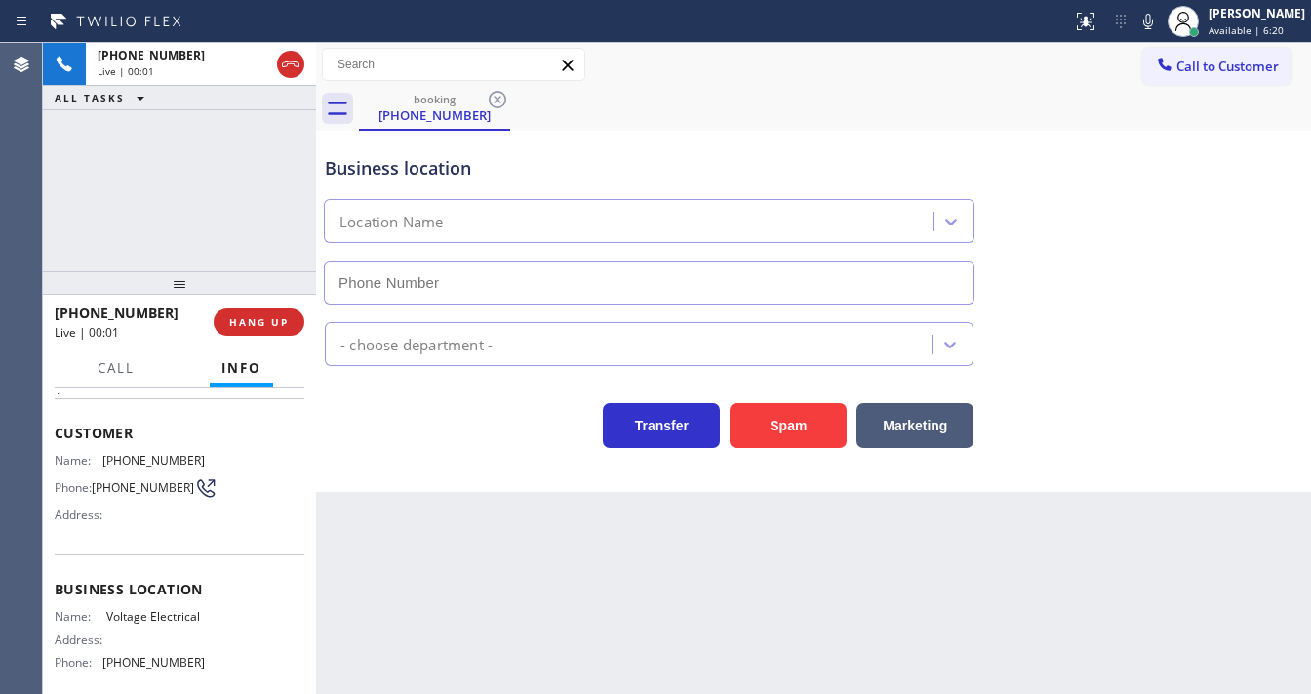
type input "(833) 307-0265"
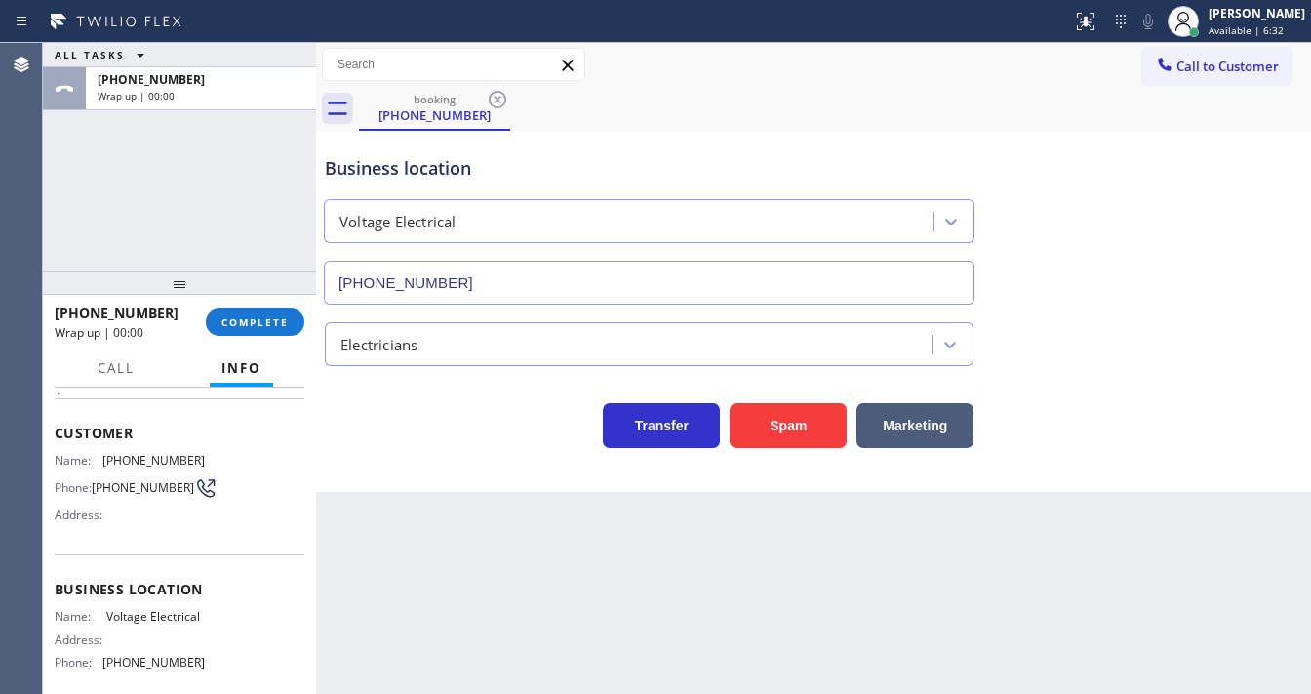
scroll to position [0, 0]
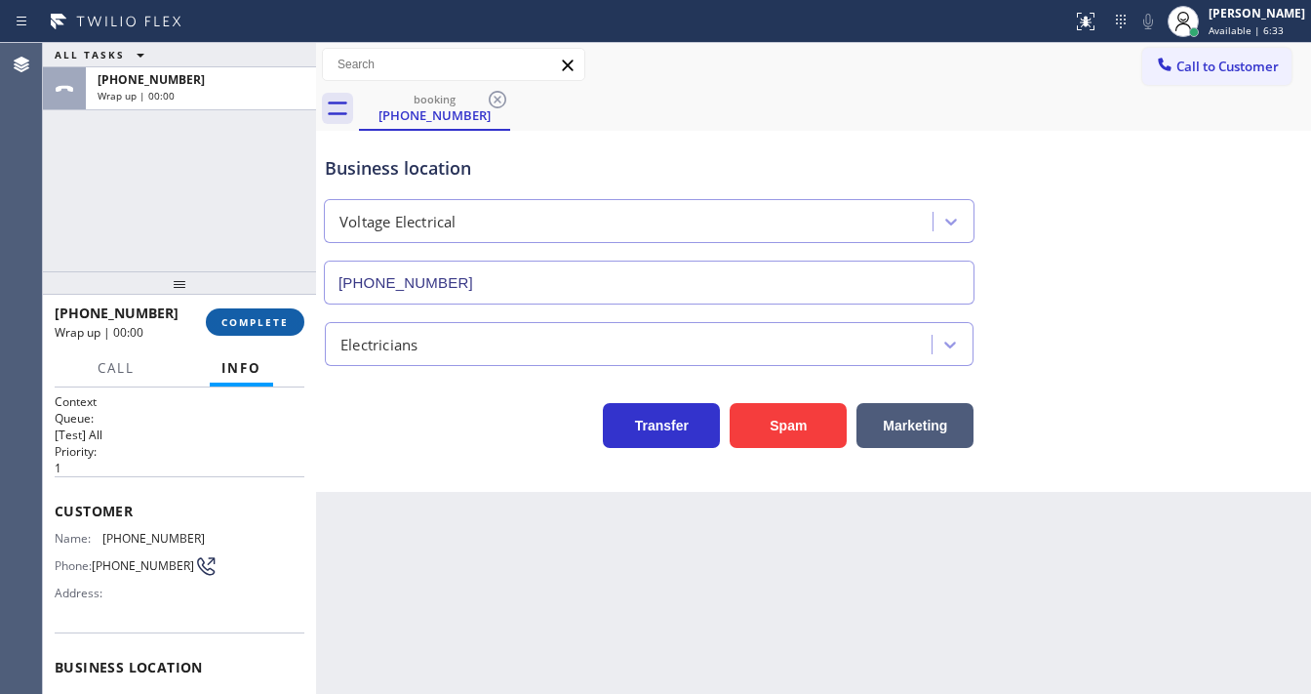
click at [293, 328] on button "COMPLETE" at bounding box center [255, 321] width 99 height 27
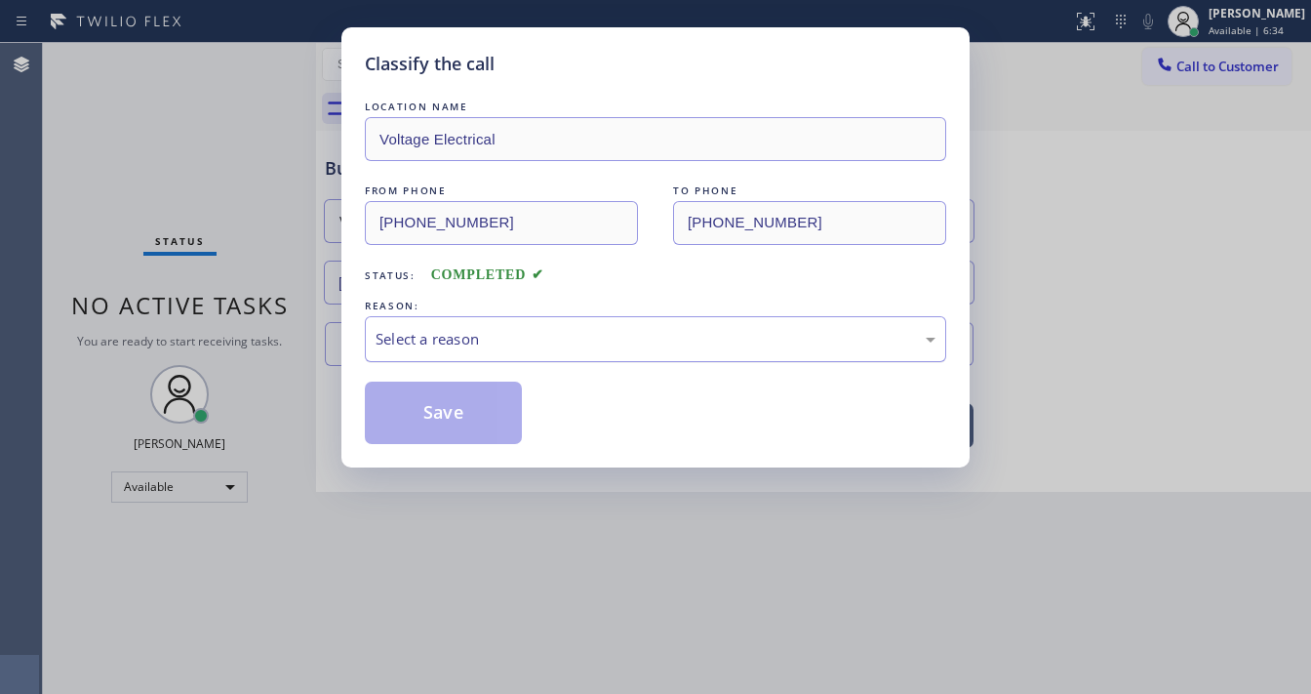
click at [445, 328] on div "Select a reason" at bounding box center [656, 339] width 560 height 22
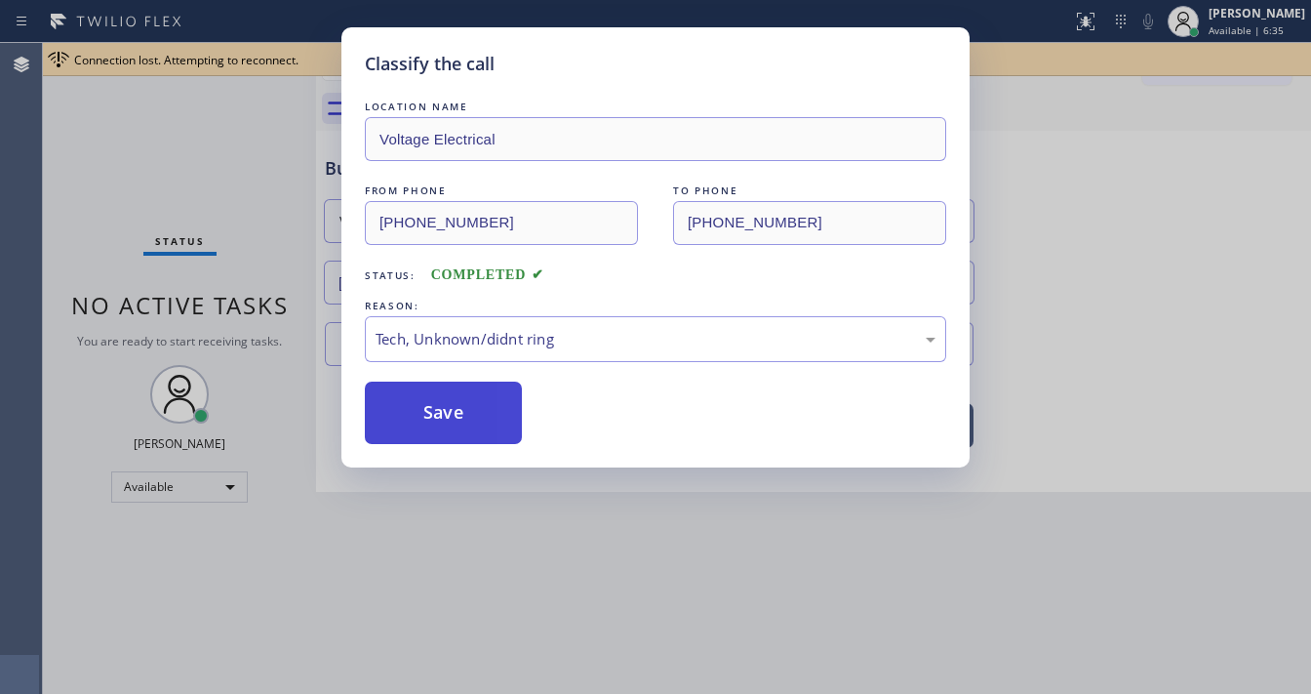
click at [453, 423] on button "Save" at bounding box center [443, 412] width 157 height 62
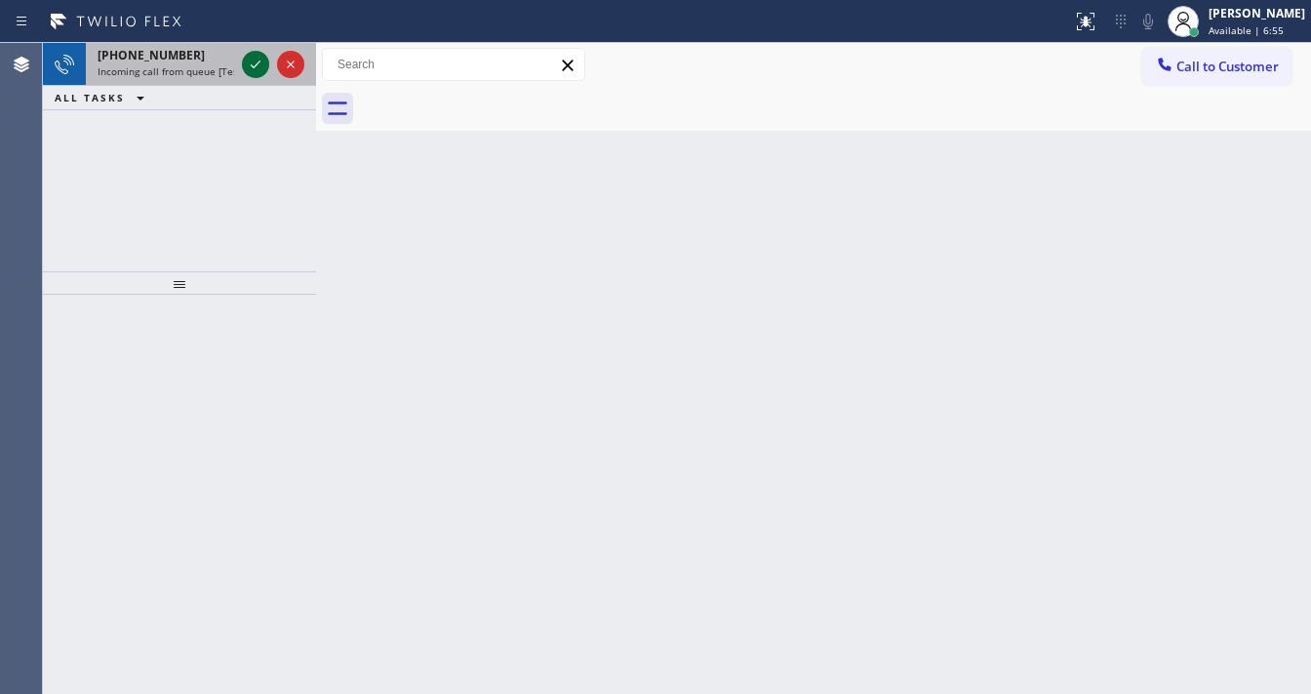
click at [258, 71] on icon at bounding box center [255, 64] width 23 height 23
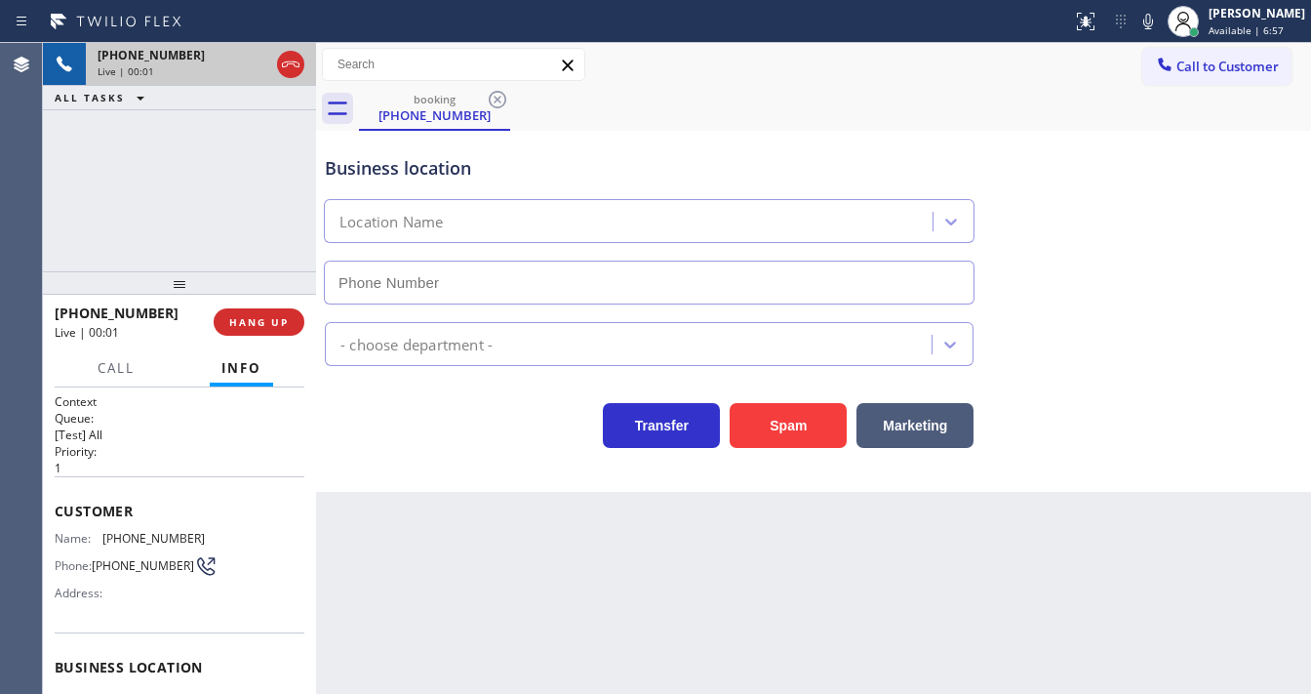
type input "(714) 706-3926"
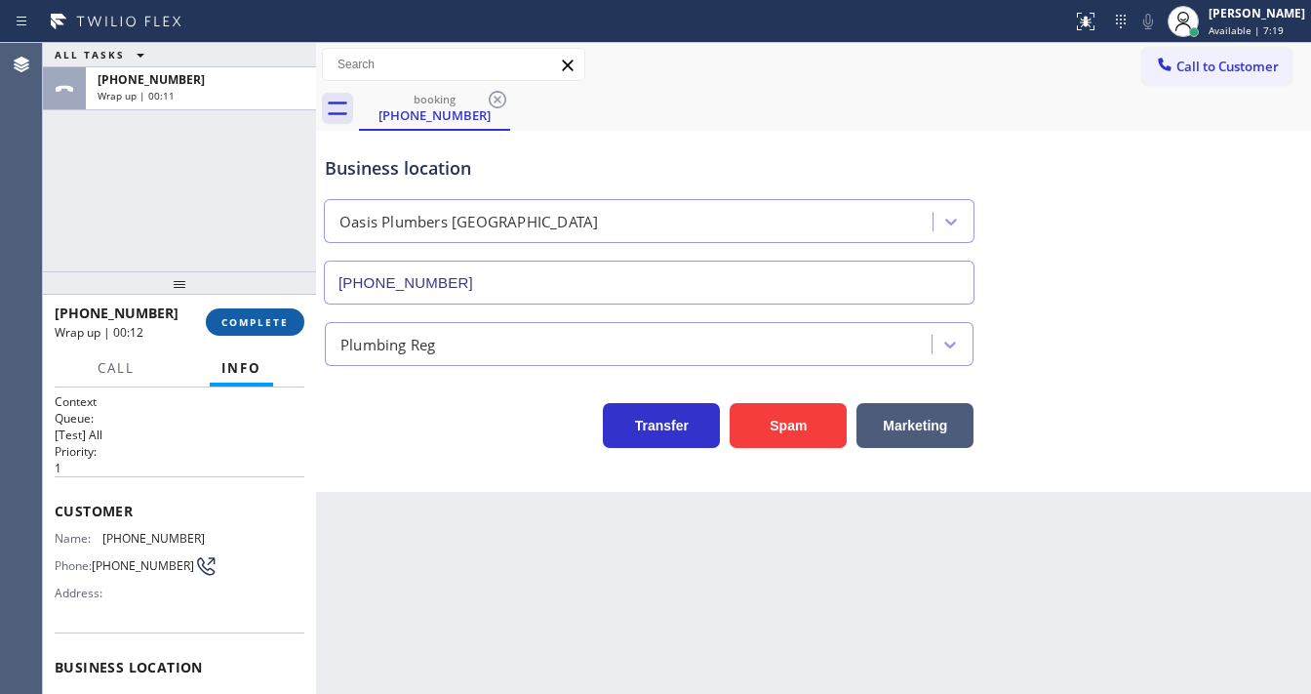
click at [261, 331] on button "COMPLETE" at bounding box center [255, 321] width 99 height 27
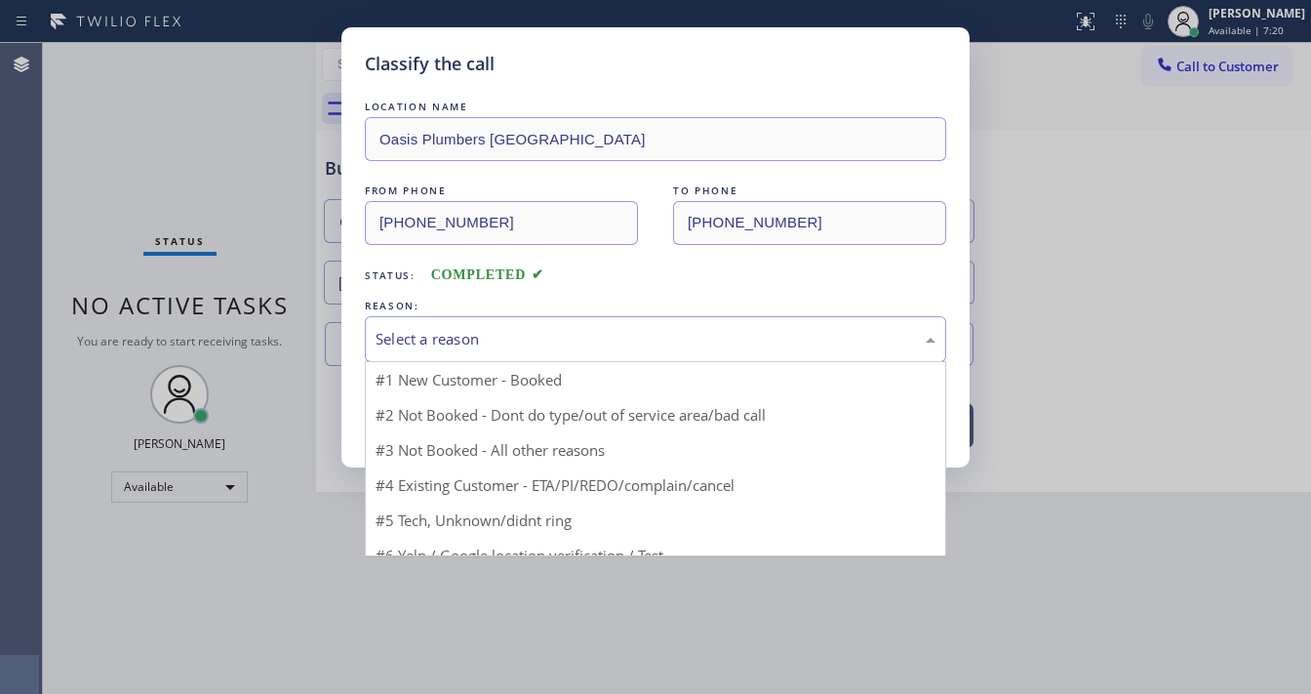
click at [486, 340] on div "Select a reason" at bounding box center [656, 339] width 560 height 22
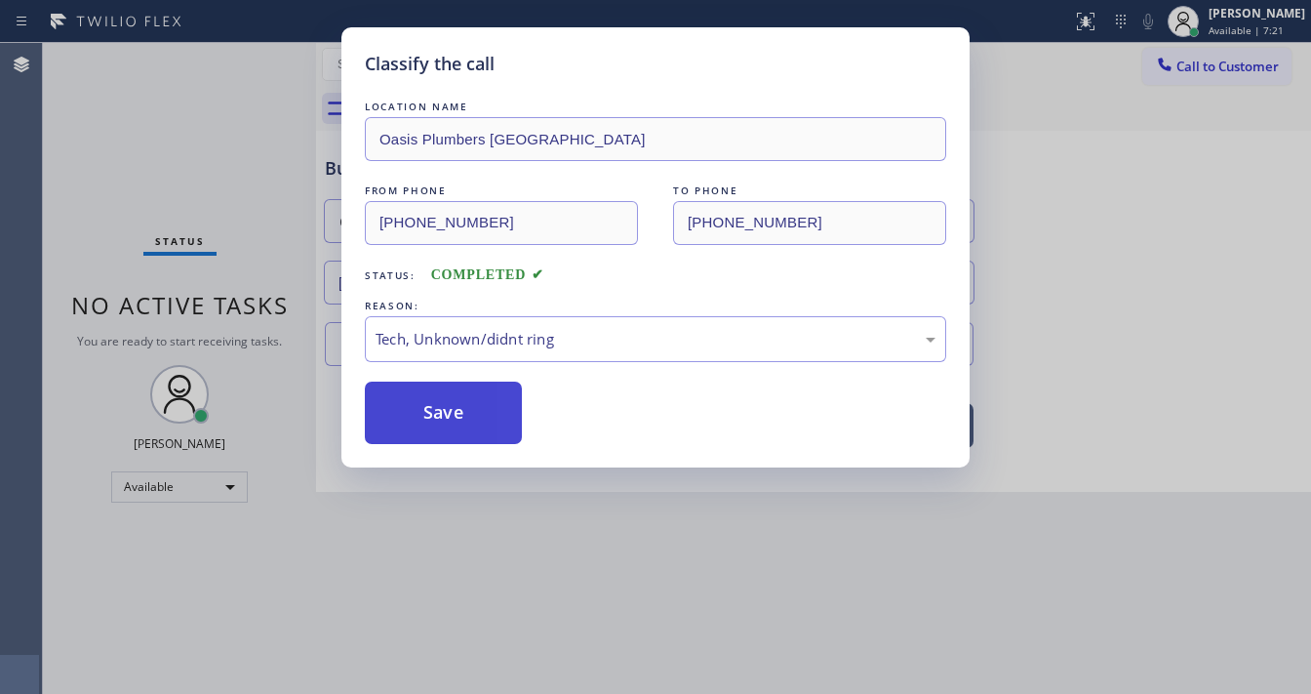
click at [472, 410] on button "Save" at bounding box center [443, 412] width 157 height 62
click at [473, 409] on button "Save" at bounding box center [443, 412] width 157 height 62
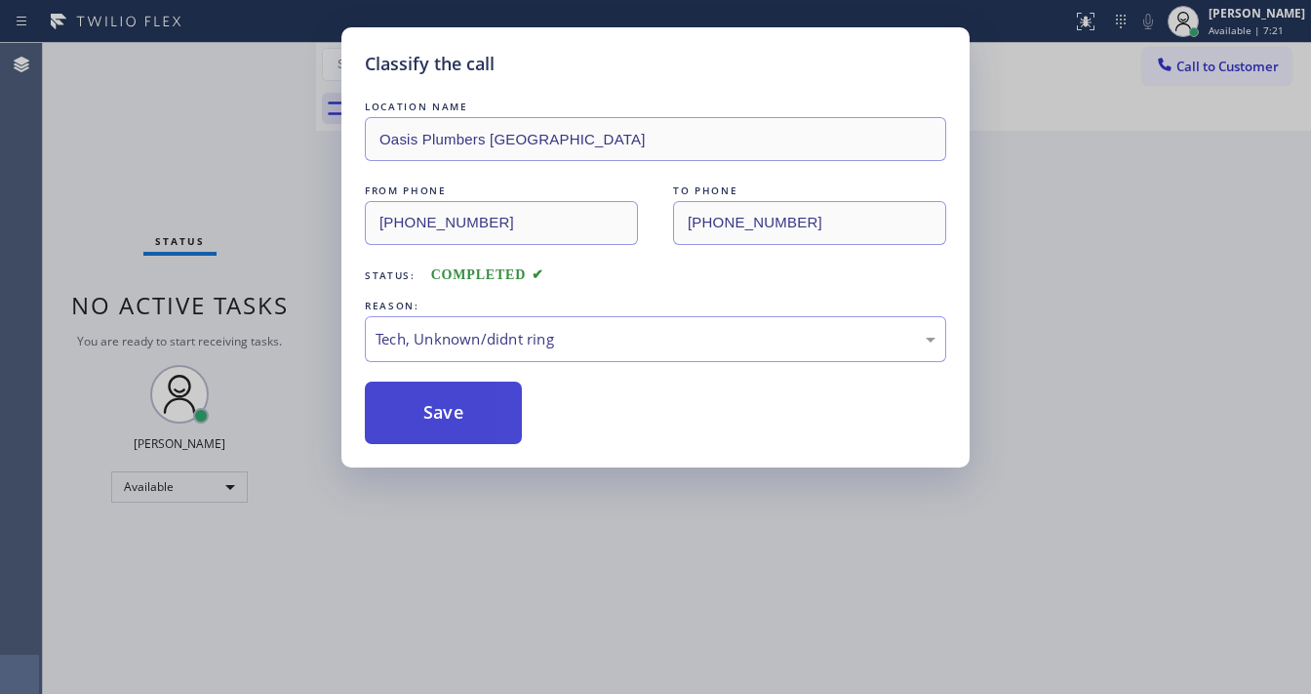
click at [473, 409] on button "Save" at bounding box center [443, 412] width 157 height 62
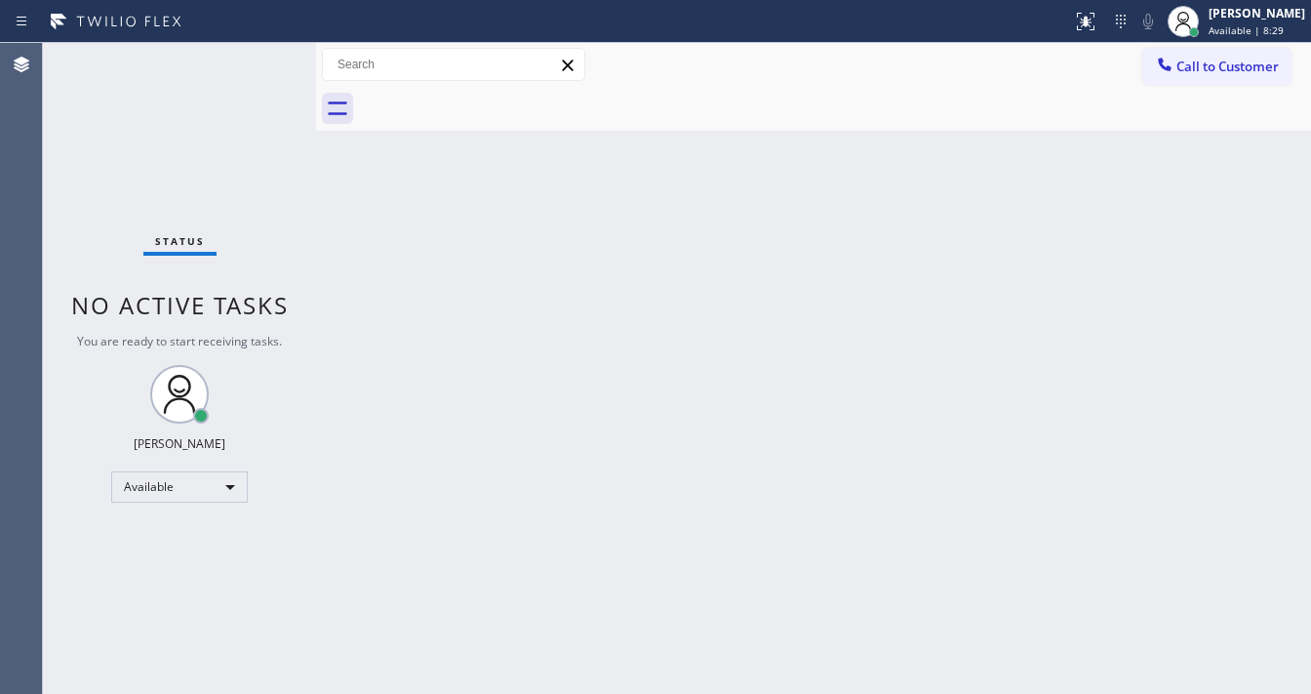
drag, startPoint x: 74, startPoint y: 96, endPoint x: 157, endPoint y: 115, distance: 85.2
click at [122, 126] on div "Status No active tasks You are ready to start receiving tasks. [PERSON_NAME]" at bounding box center [179, 368] width 273 height 651
click at [258, 59] on div "Status No active tasks You are ready to start receiving tasks. [PERSON_NAME]" at bounding box center [179, 368] width 273 height 651
click at [259, 60] on div "Status No active tasks You are ready to start receiving tasks. [PERSON_NAME]" at bounding box center [179, 368] width 273 height 651
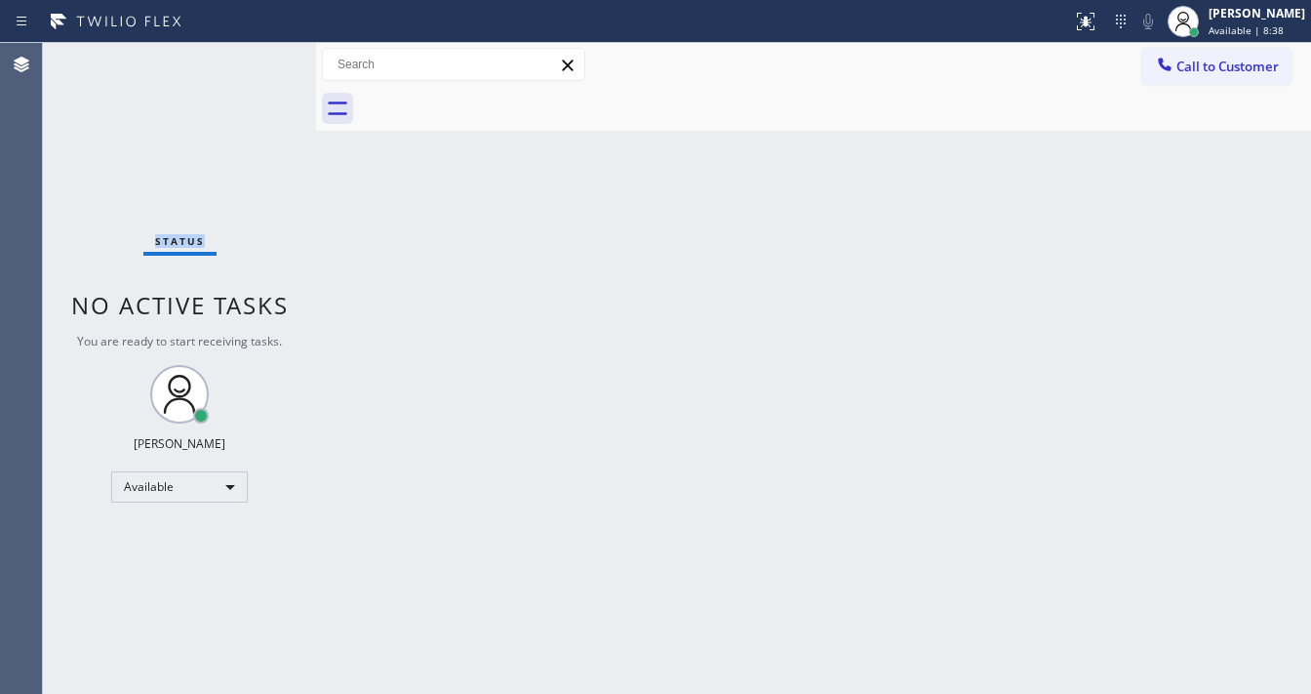
click at [259, 60] on div "Status No active tasks You are ready to start receiving tasks. [PERSON_NAME]" at bounding box center [179, 368] width 273 height 651
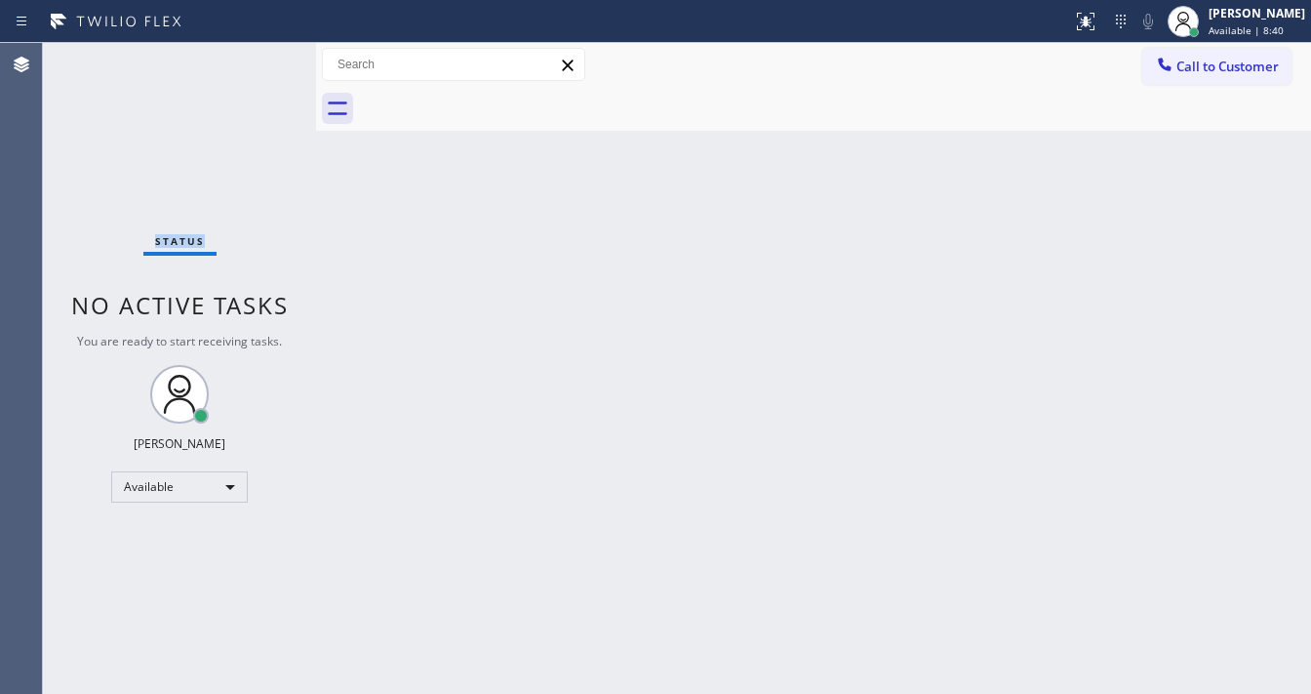
click at [259, 60] on div "Status No active tasks You are ready to start receiving tasks. [PERSON_NAME]" at bounding box center [179, 368] width 273 height 651
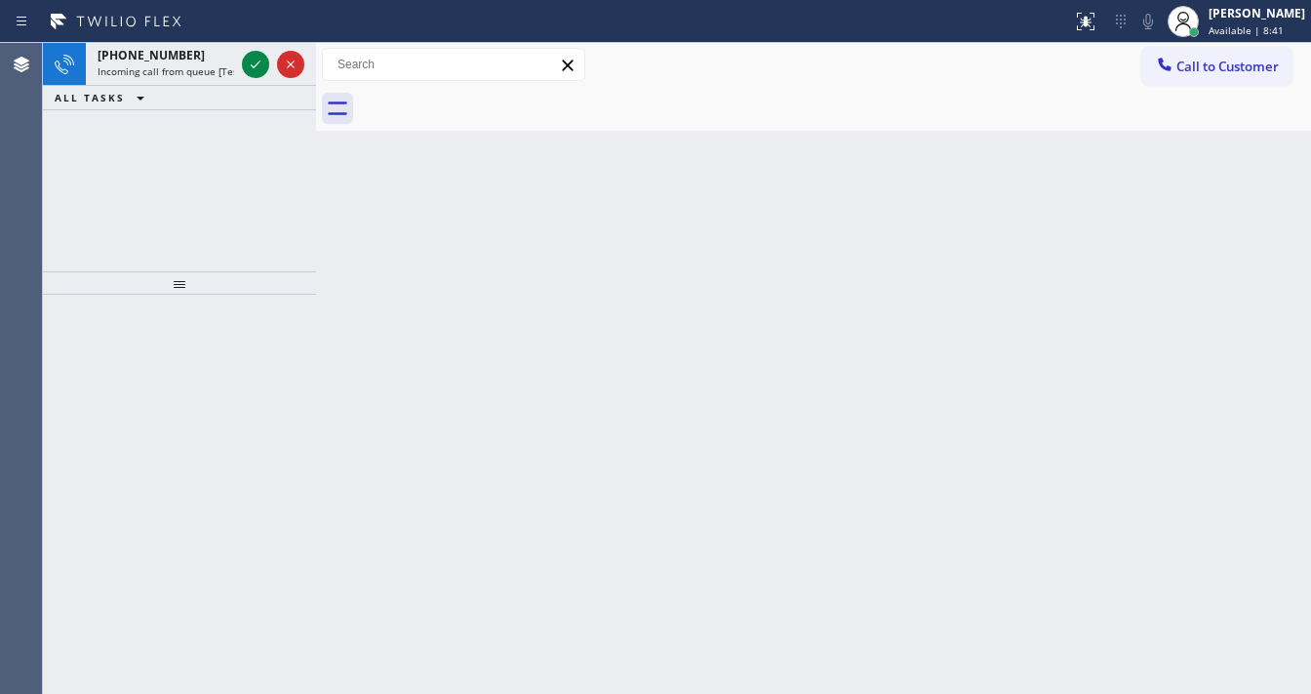
click at [259, 60] on icon at bounding box center [255, 64] width 23 height 23
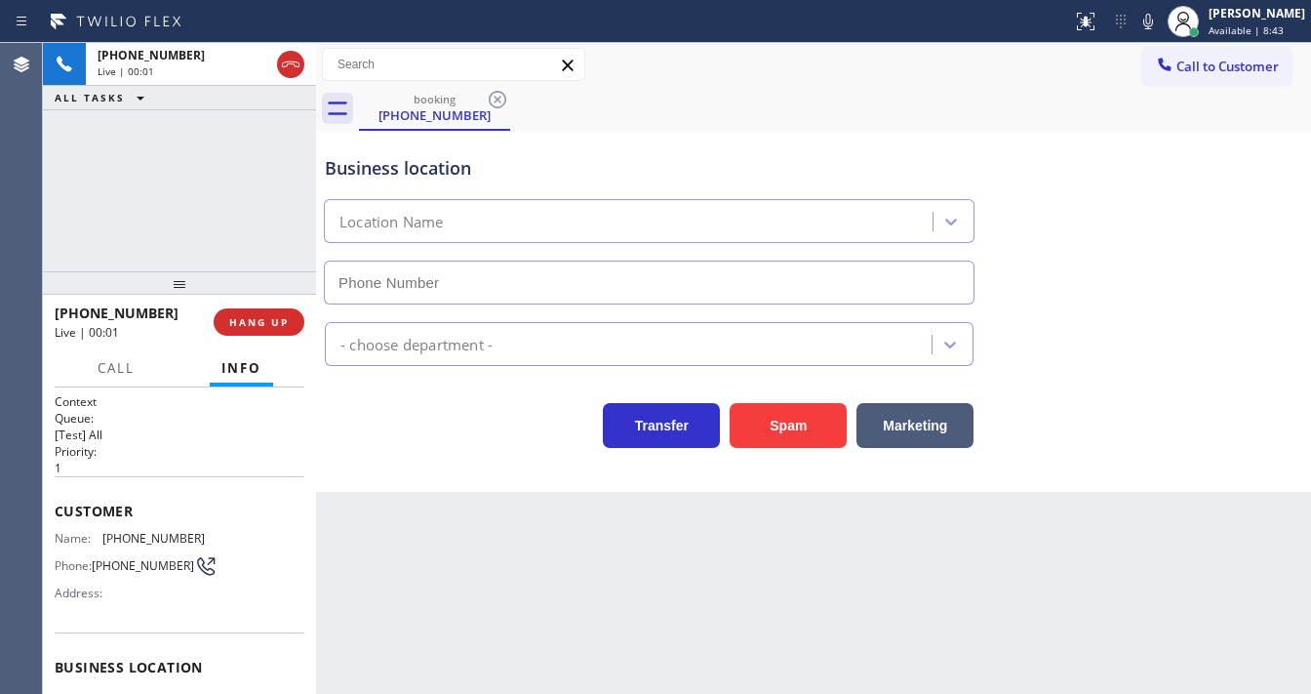
type input "(818) 532-1219"
drag, startPoint x: 802, startPoint y: 416, endPoint x: 813, endPoint y: 416, distance: 10.7
click at [813, 416] on button "Spam" at bounding box center [788, 425] width 117 height 45
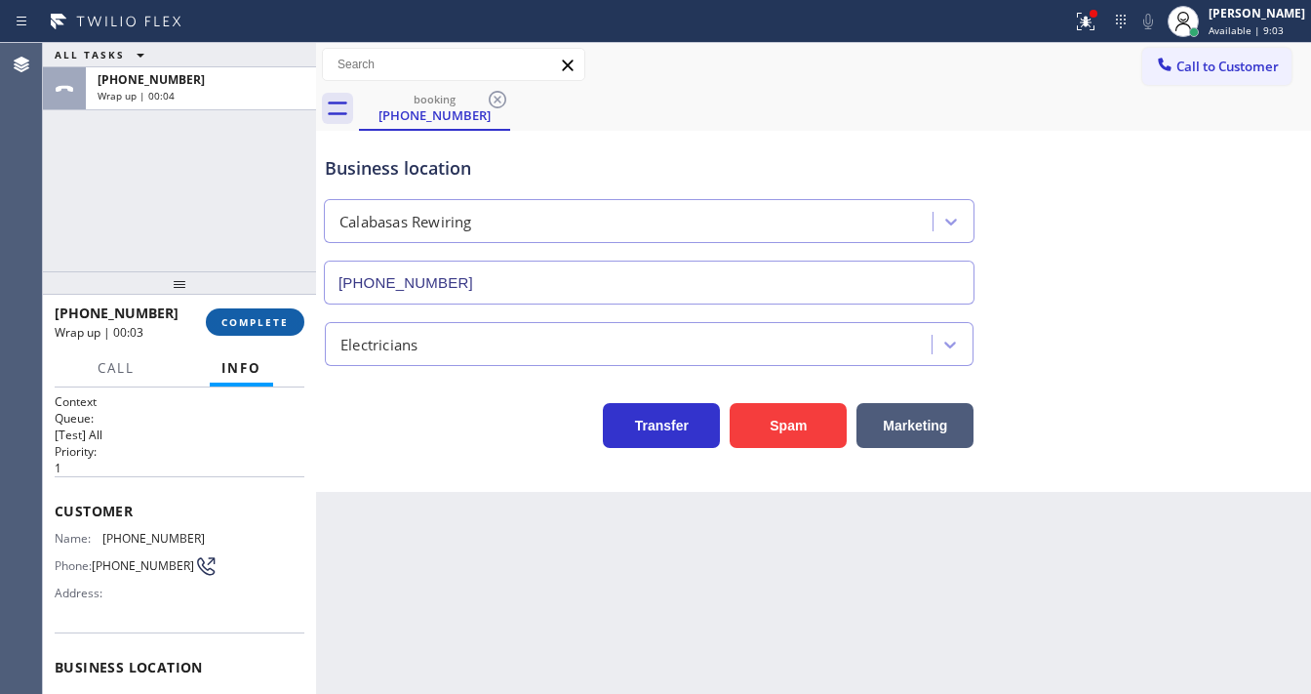
drag, startPoint x: 262, startPoint y: 318, endPoint x: 276, endPoint y: 318, distance: 13.7
click at [274, 318] on span "COMPLETE" at bounding box center [254, 322] width 67 height 14
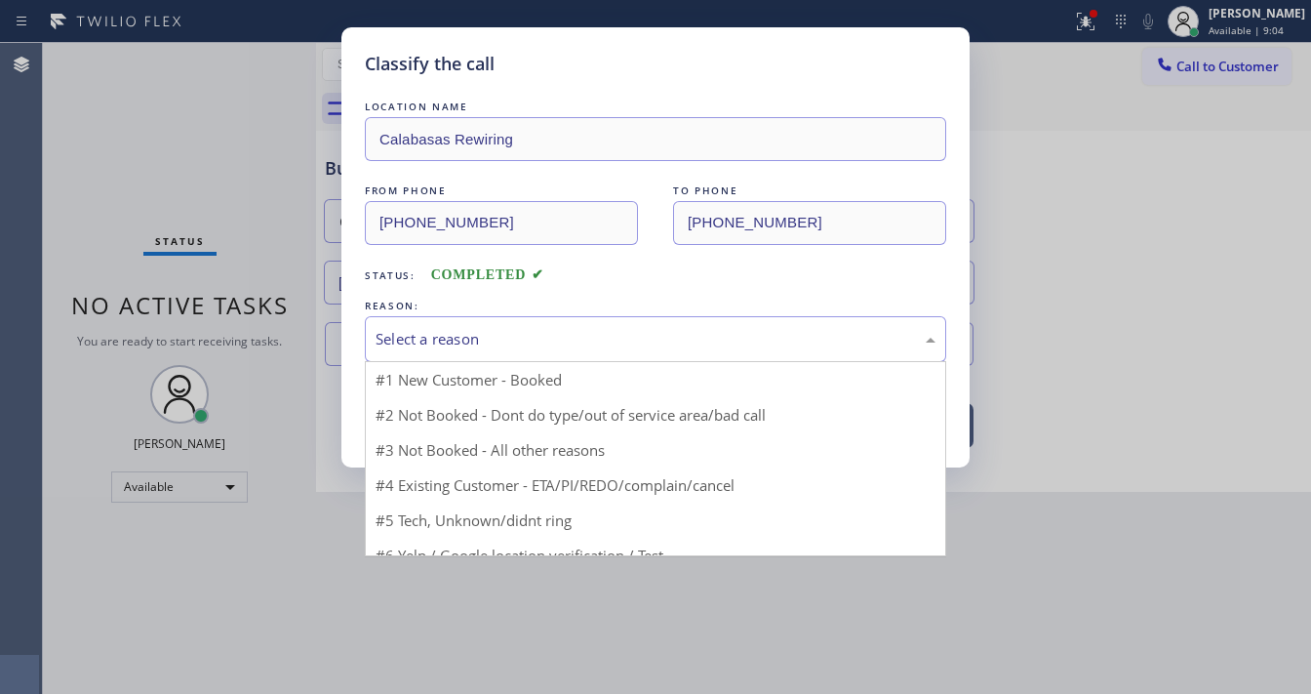
click at [382, 336] on div "Select a reason" at bounding box center [656, 339] width 560 height 22
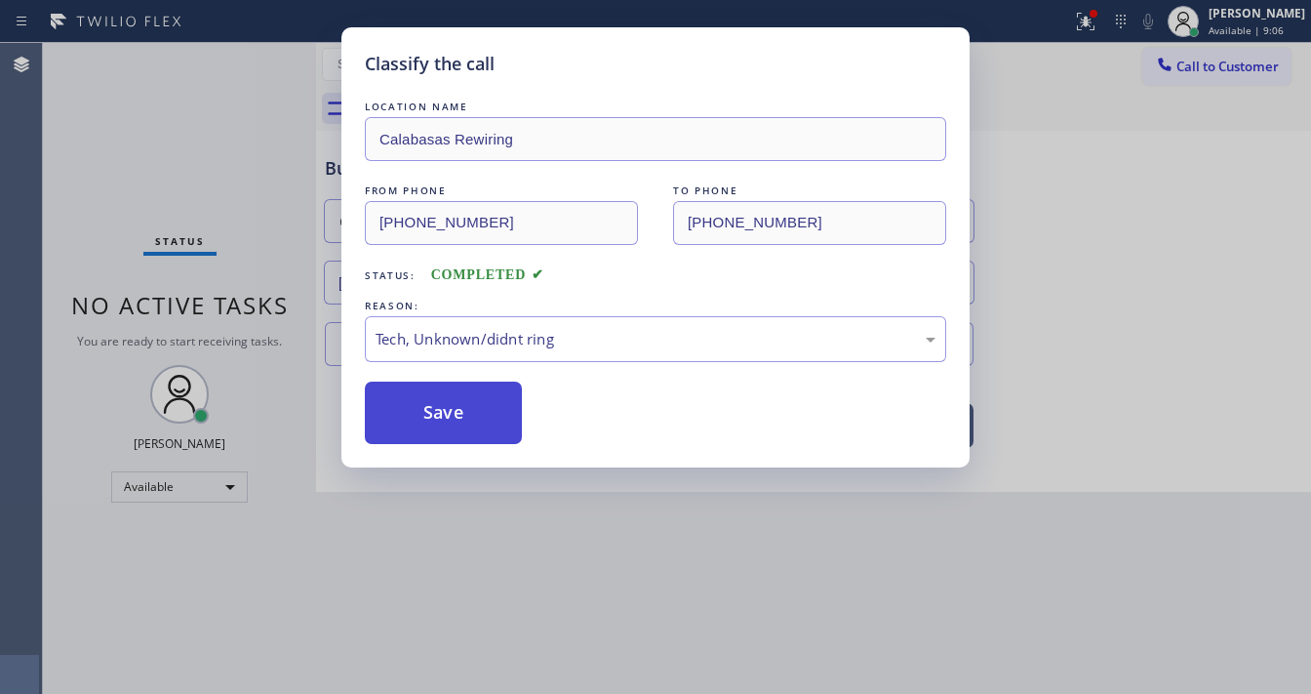
click at [436, 419] on button "Save" at bounding box center [443, 412] width 157 height 62
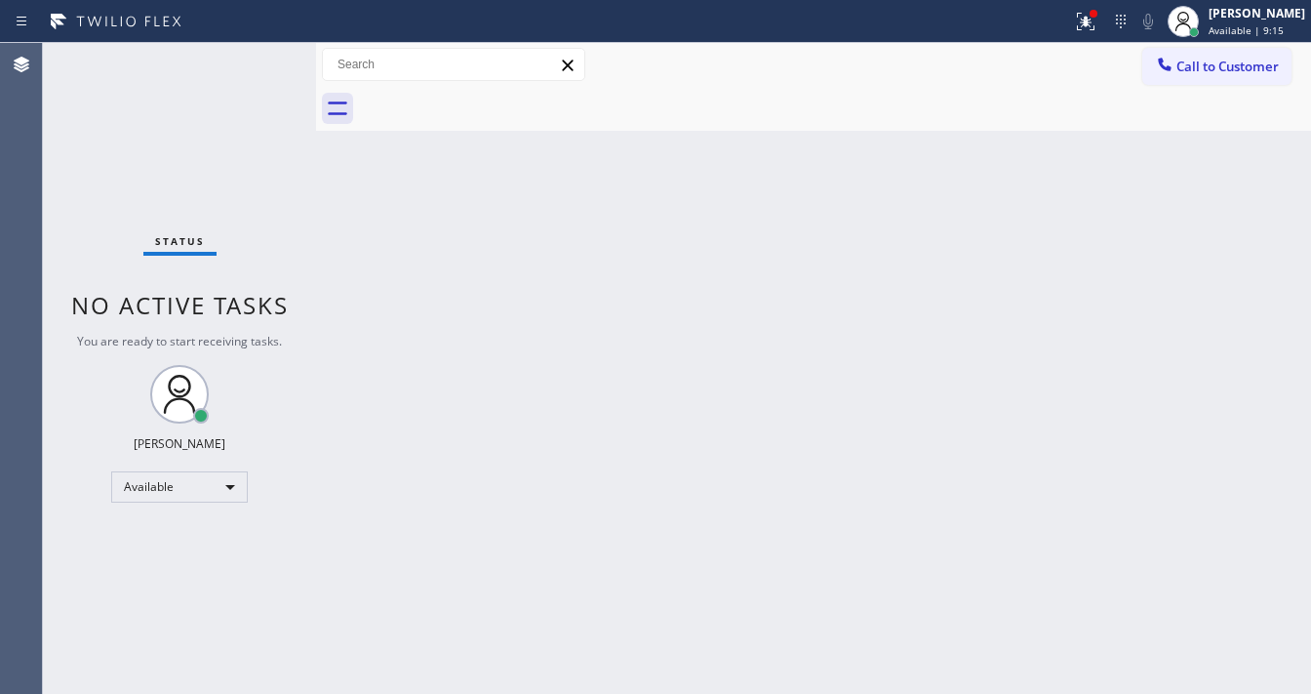
click at [255, 57] on div "Status No active tasks You are ready to start receiving tasks. [PERSON_NAME]" at bounding box center [179, 368] width 273 height 651
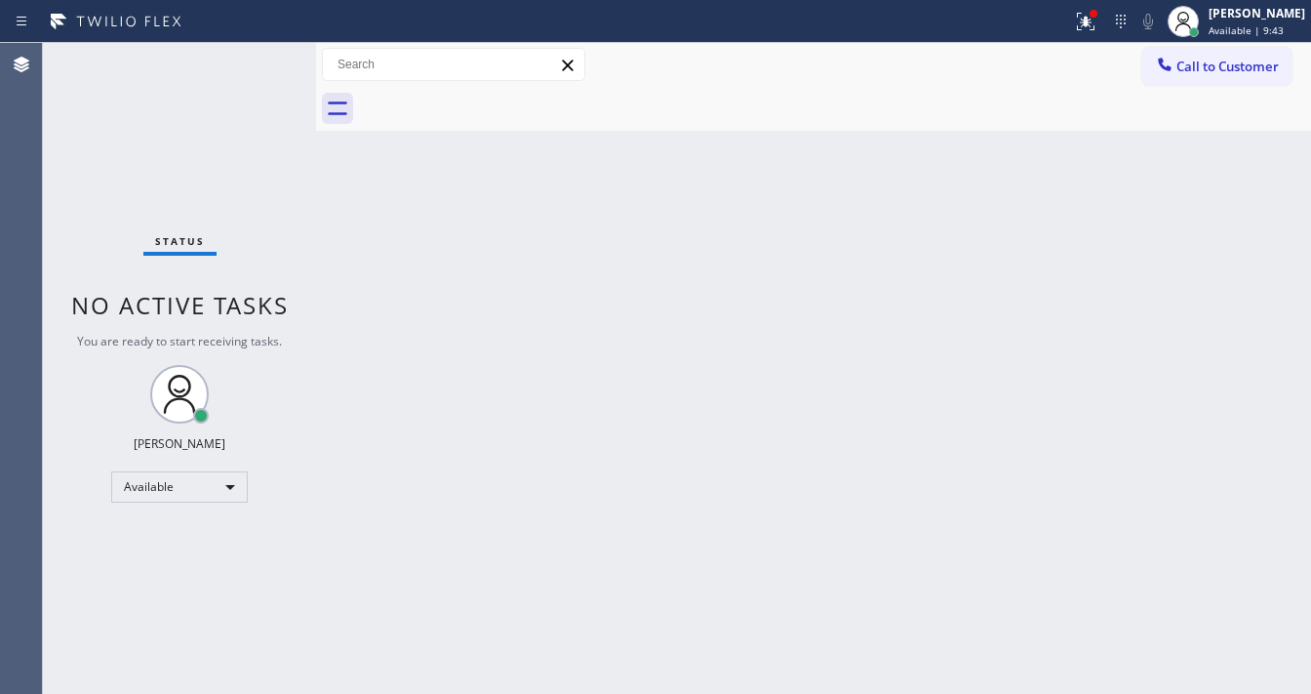
click at [255, 57] on div "Status No active tasks You are ready to start receiving tasks. [PERSON_NAME]" at bounding box center [179, 368] width 273 height 651
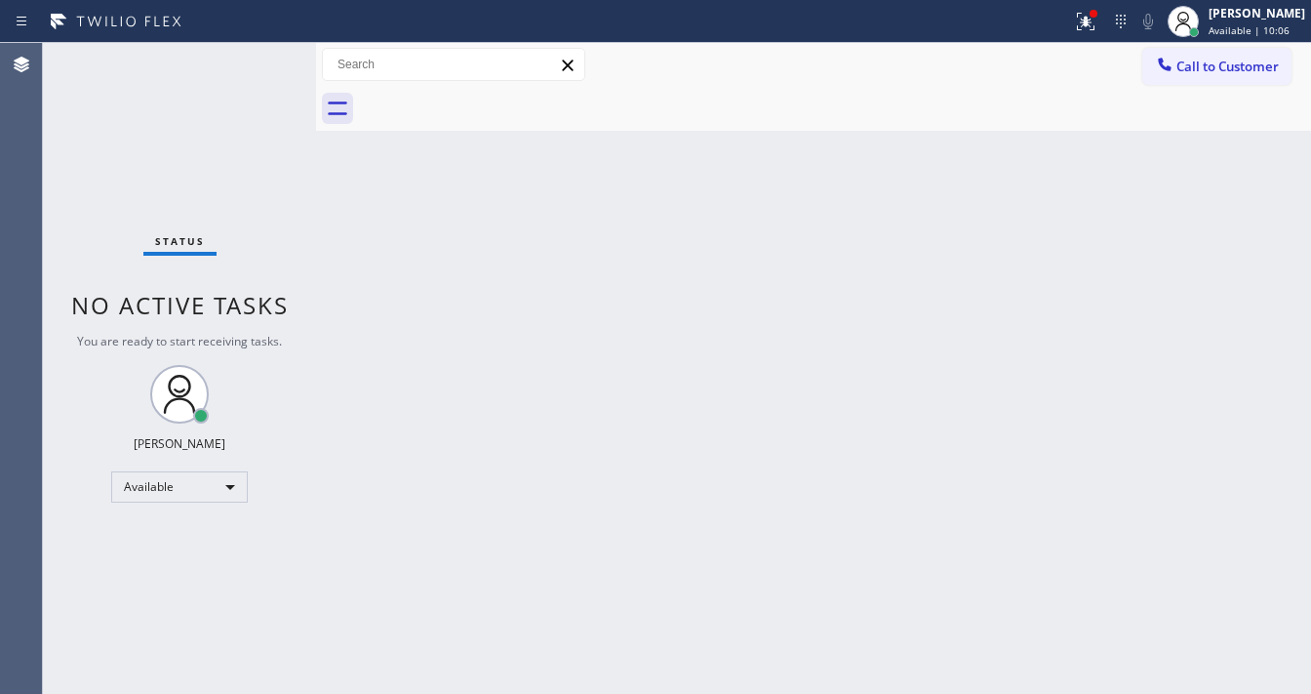
click at [255, 57] on div "Status No active tasks You are ready to start receiving tasks. [PERSON_NAME]" at bounding box center [179, 368] width 273 height 651
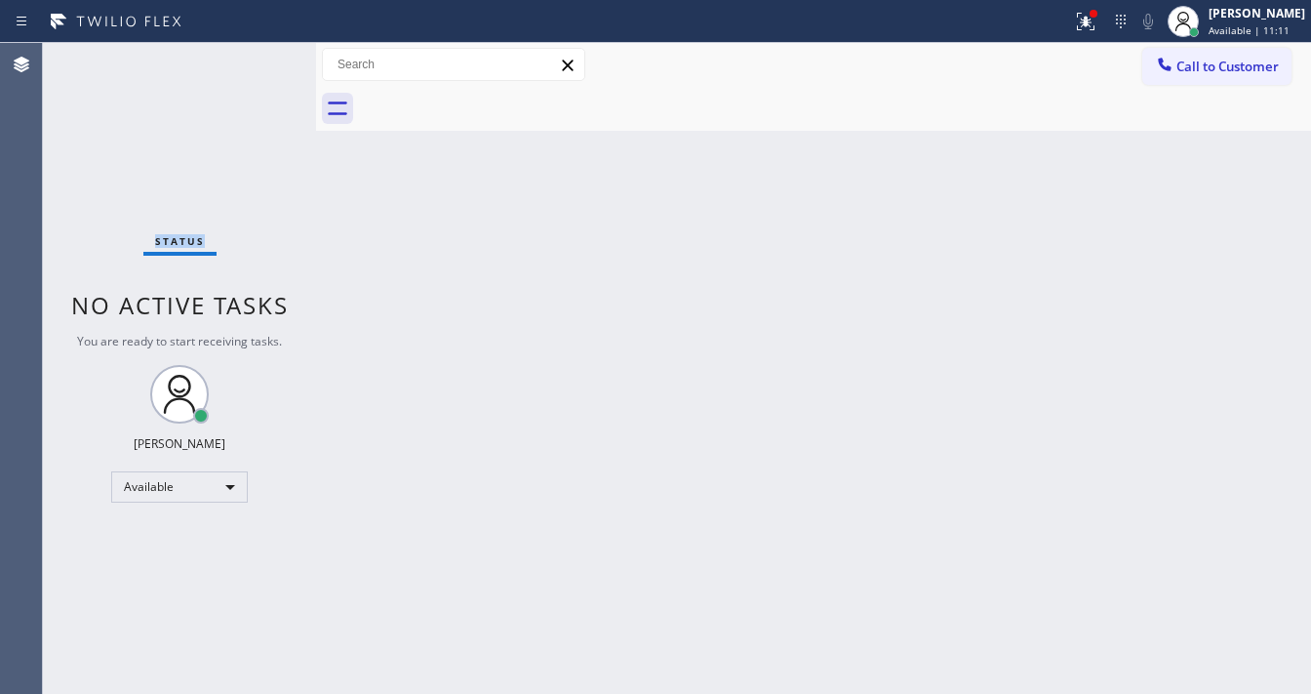
click at [255, 57] on div "Status No active tasks You are ready to start receiving tasks. [PERSON_NAME]" at bounding box center [179, 368] width 273 height 651
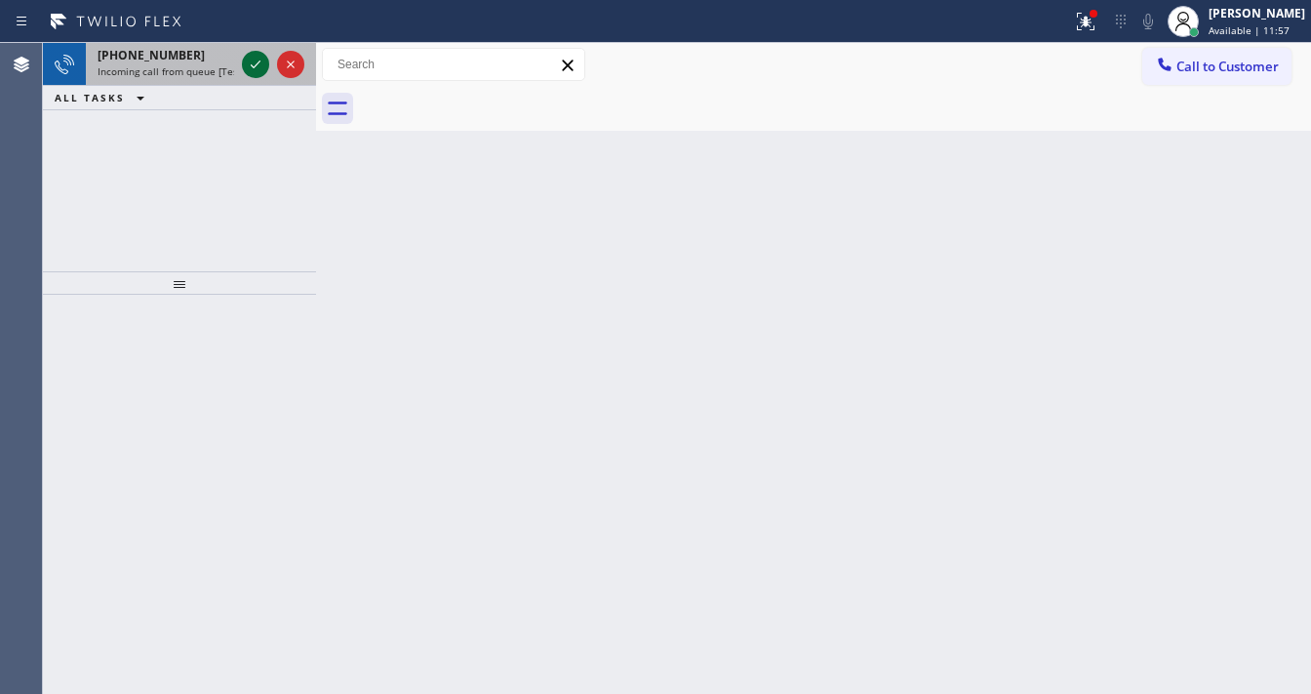
click at [255, 57] on icon at bounding box center [255, 64] width 23 height 23
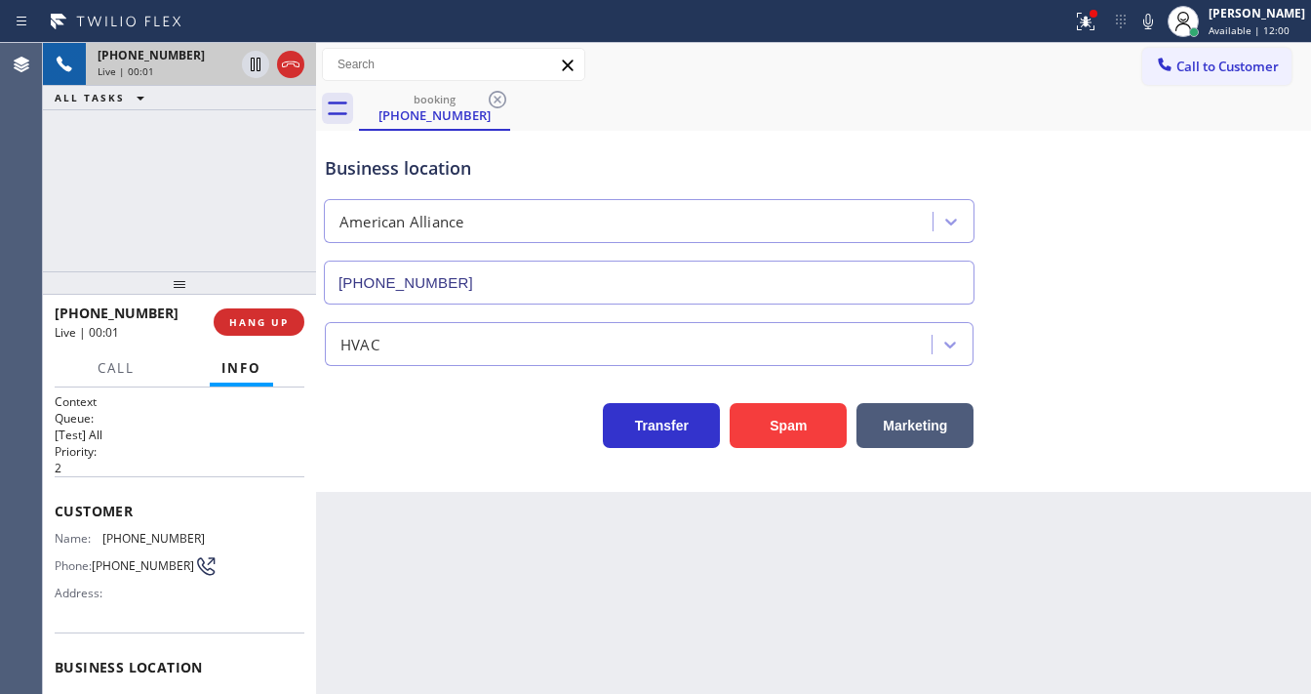
type input "(855) 400-0084"
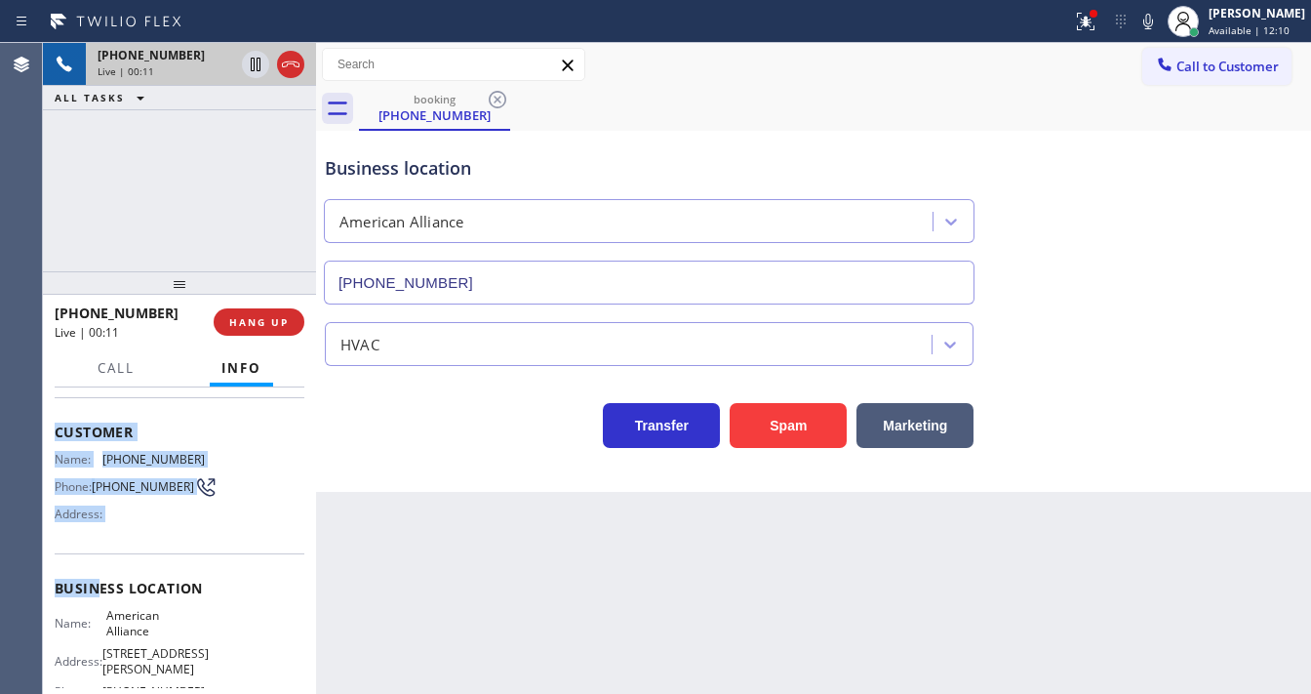
scroll to position [234, 0]
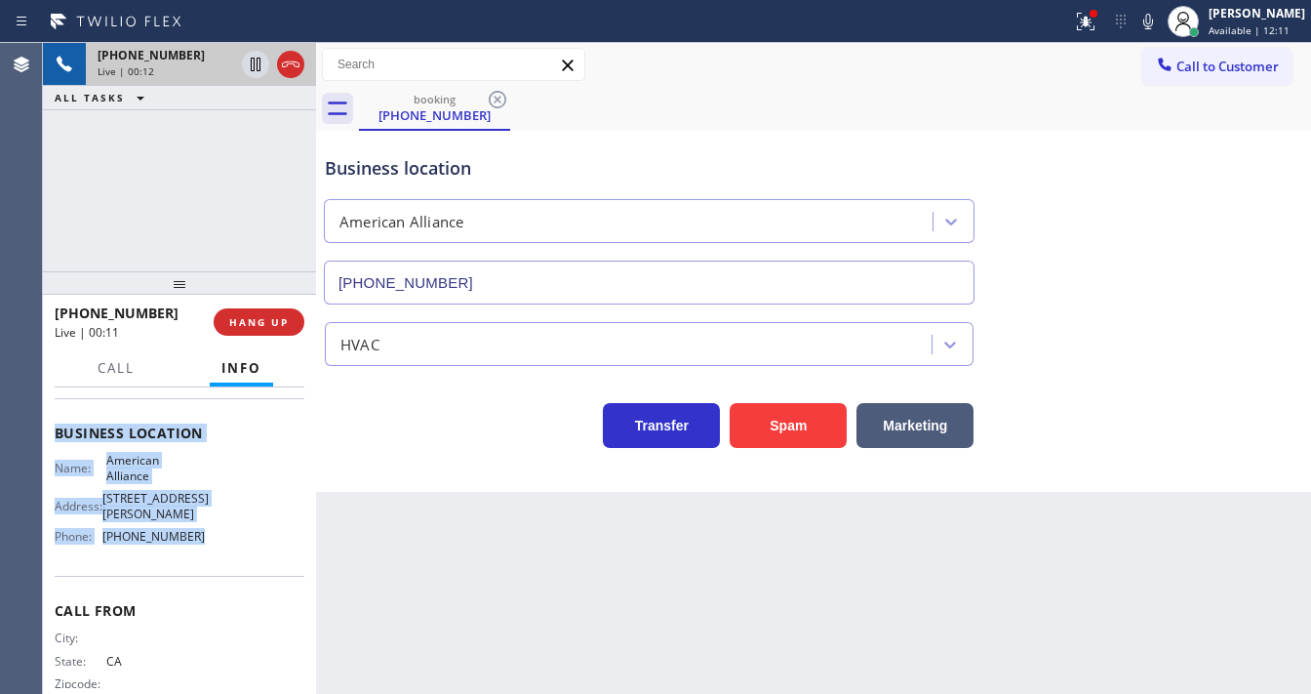
drag, startPoint x: 54, startPoint y: 499, endPoint x: 193, endPoint y: 538, distance: 144.9
click at [193, 538] on div "Context Queue: [Test] All Priority: 2 Customer Name: (408) 477-9909 Phone: (408…" at bounding box center [179, 540] width 273 height 306
copy div "Customer Name: (408) 477-9909 Phone: (408) 477-9909 Address: Business location …"
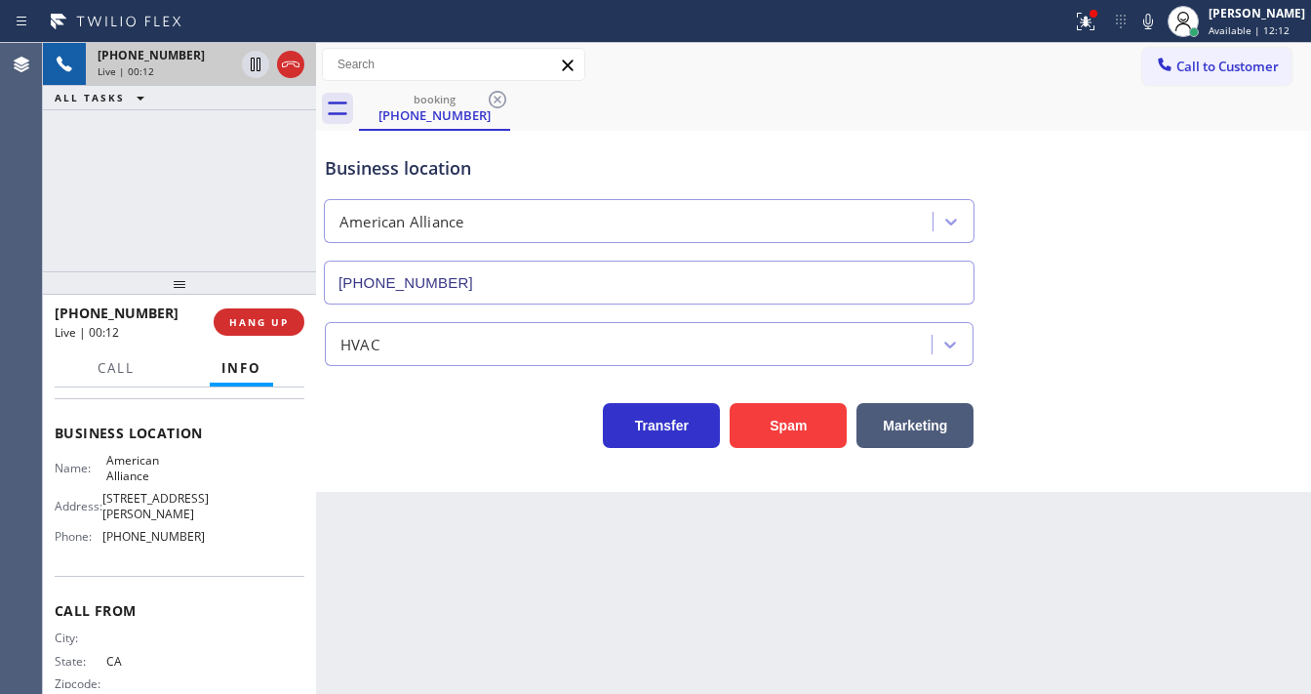
click at [159, 217] on div "+14084779909 Live | 00:12 ALL TASKS ALL TASKS ACTIVE TASKS TASKS IN WRAP UP" at bounding box center [179, 157] width 273 height 228
click at [253, 235] on div "+14084779909 Live | 00:18 ALL TASKS ALL TASKS ACTIVE TASKS TASKS IN WRAP UP" at bounding box center [179, 157] width 273 height 228
click at [1099, 18] on div at bounding box center [1094, 14] width 12 height 12
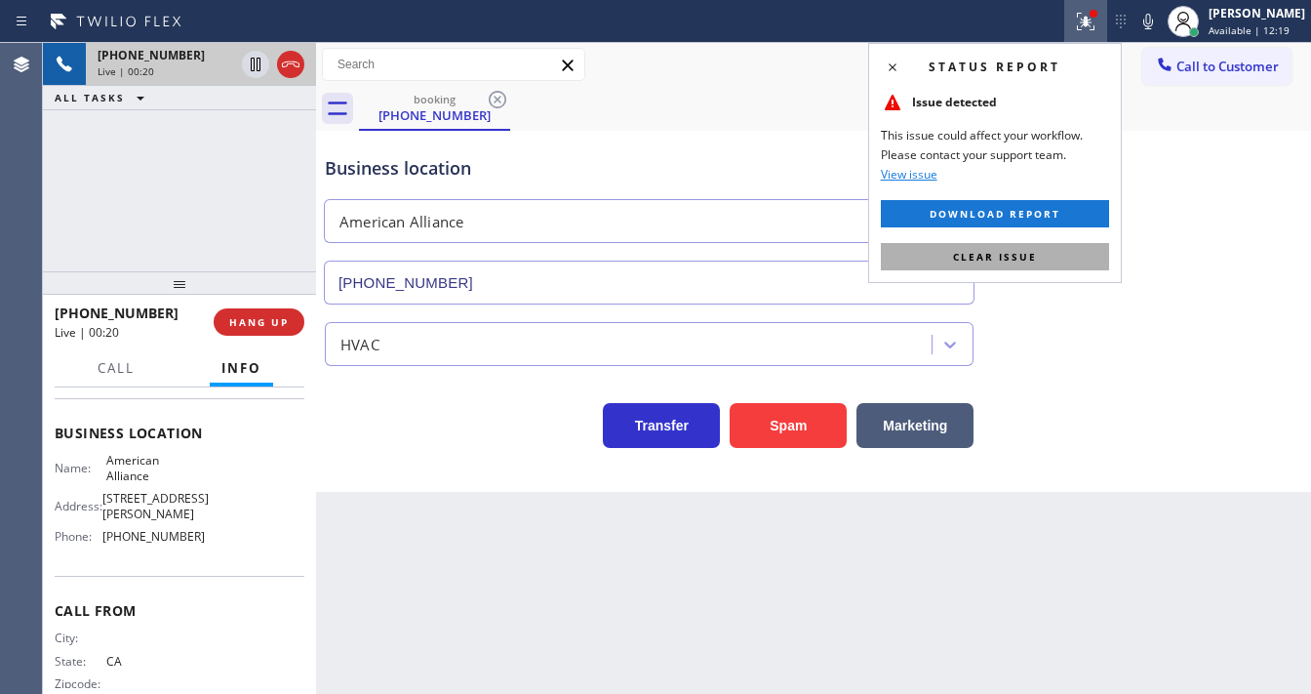
click at [1034, 257] on span "Clear issue" at bounding box center [995, 257] width 84 height 14
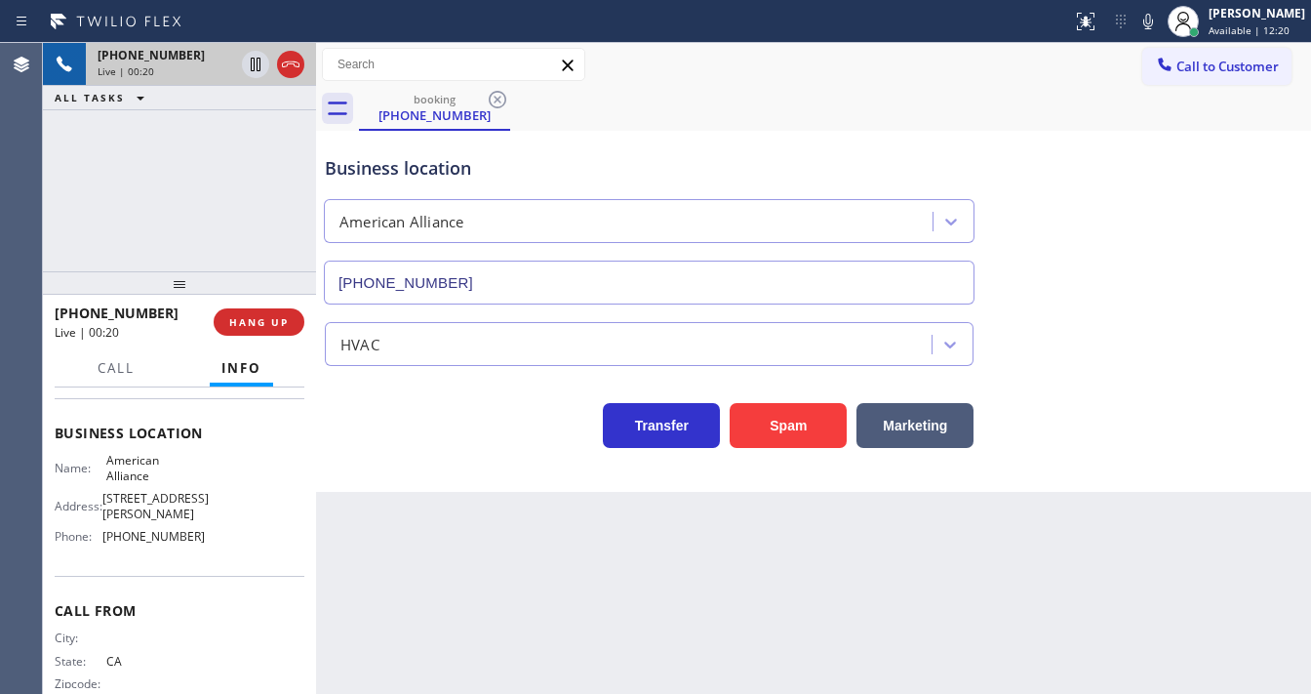
click at [1046, 259] on div "Business location American Alliance (855) 400-0084" at bounding box center [813, 216] width 985 height 177
drag, startPoint x: 314, startPoint y: 156, endPoint x: 232, endPoint y: 155, distance: 82.0
click at [232, 155] on div "+14084779909 Live | 00:22 ALL TASKS ALL TASKS ACTIVE TASKS TASKS IN WRAP UP +14…" at bounding box center [677, 368] width 1268 height 651
click at [281, 318] on span "HANG UP" at bounding box center [255, 322] width 60 height 14
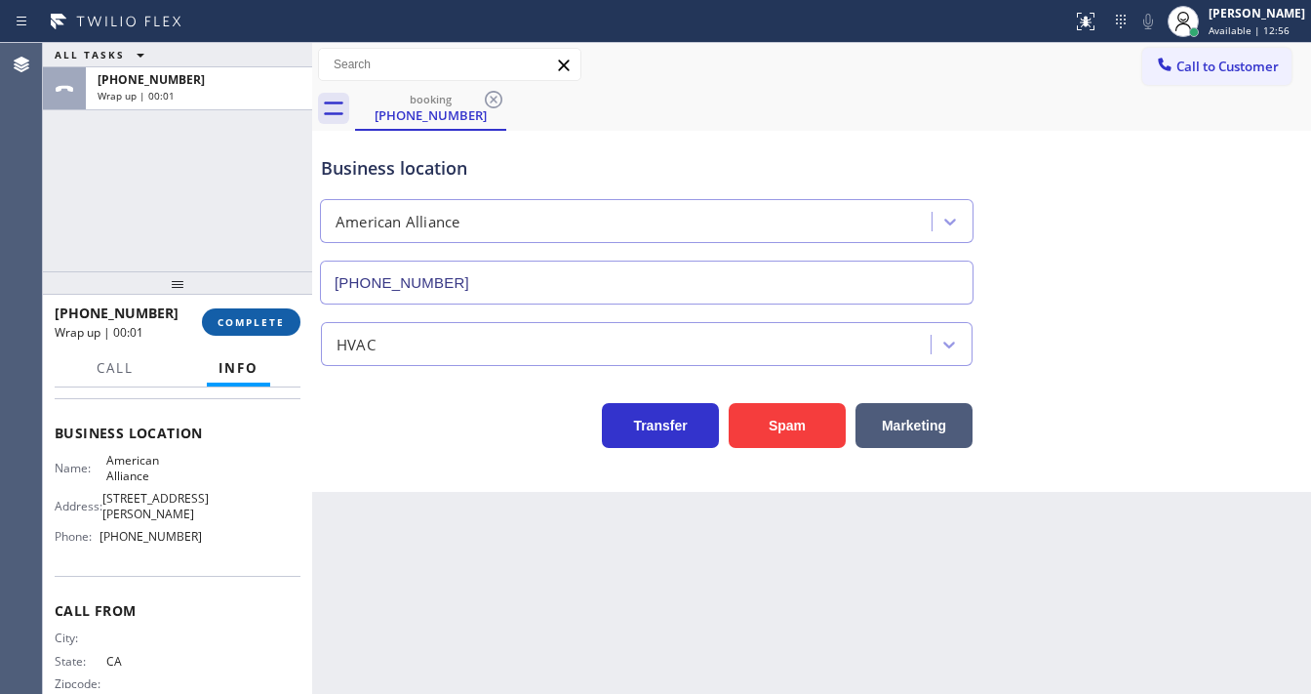
click at [247, 326] on span "COMPLETE" at bounding box center [251, 322] width 67 height 14
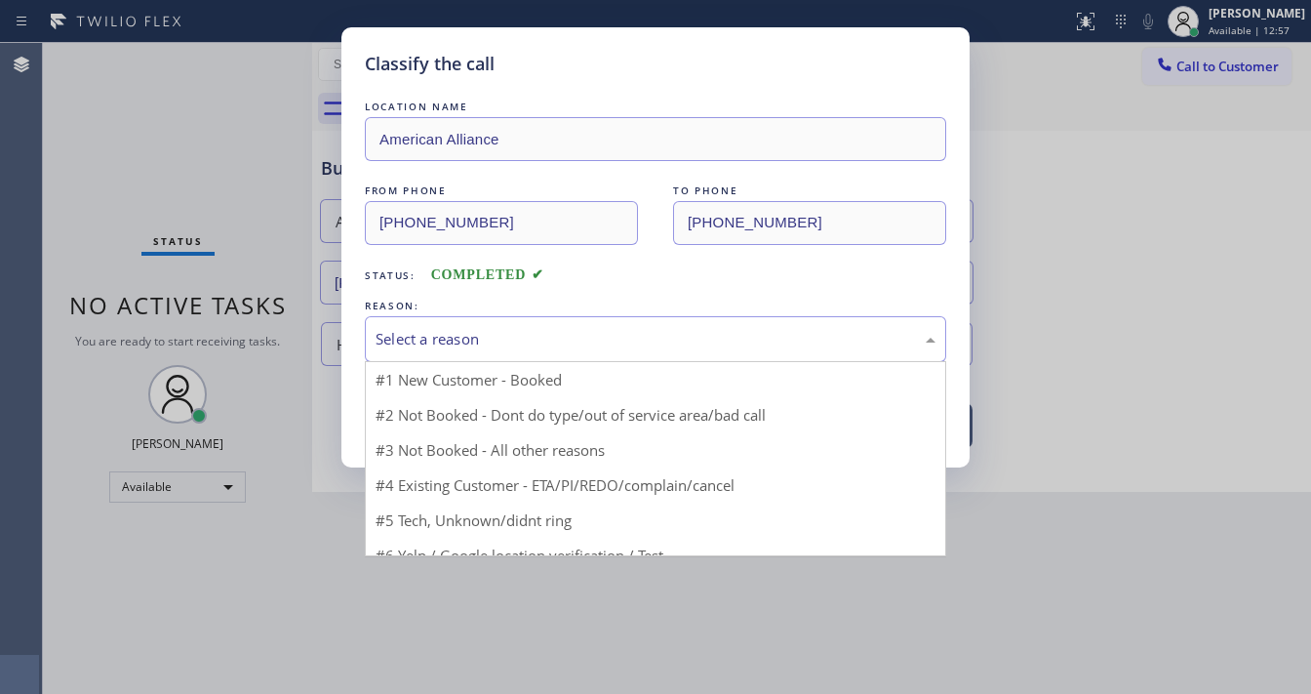
click at [408, 336] on div "Select a reason" at bounding box center [656, 339] width 560 height 22
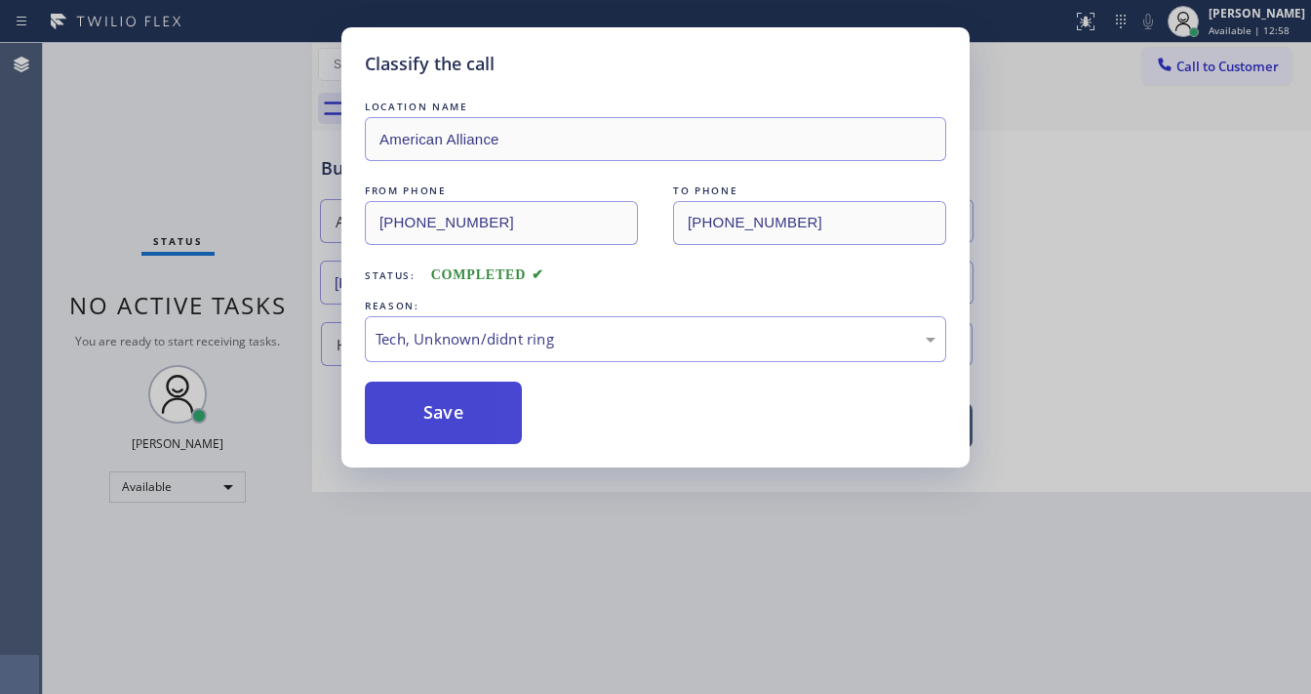
click at [459, 391] on button "Save" at bounding box center [443, 412] width 157 height 62
click at [460, 390] on button "Save" at bounding box center [443, 412] width 157 height 62
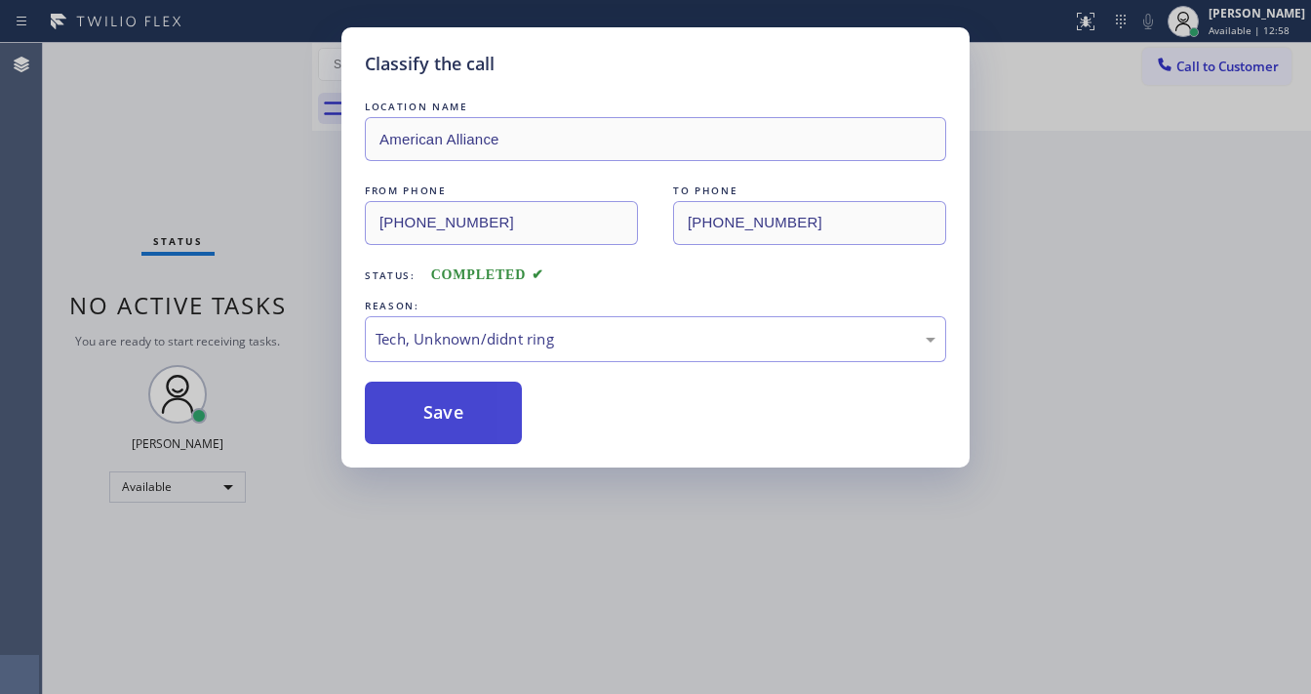
click at [460, 394] on button "Save" at bounding box center [443, 412] width 157 height 62
click at [460, 398] on button "Save" at bounding box center [443, 412] width 157 height 62
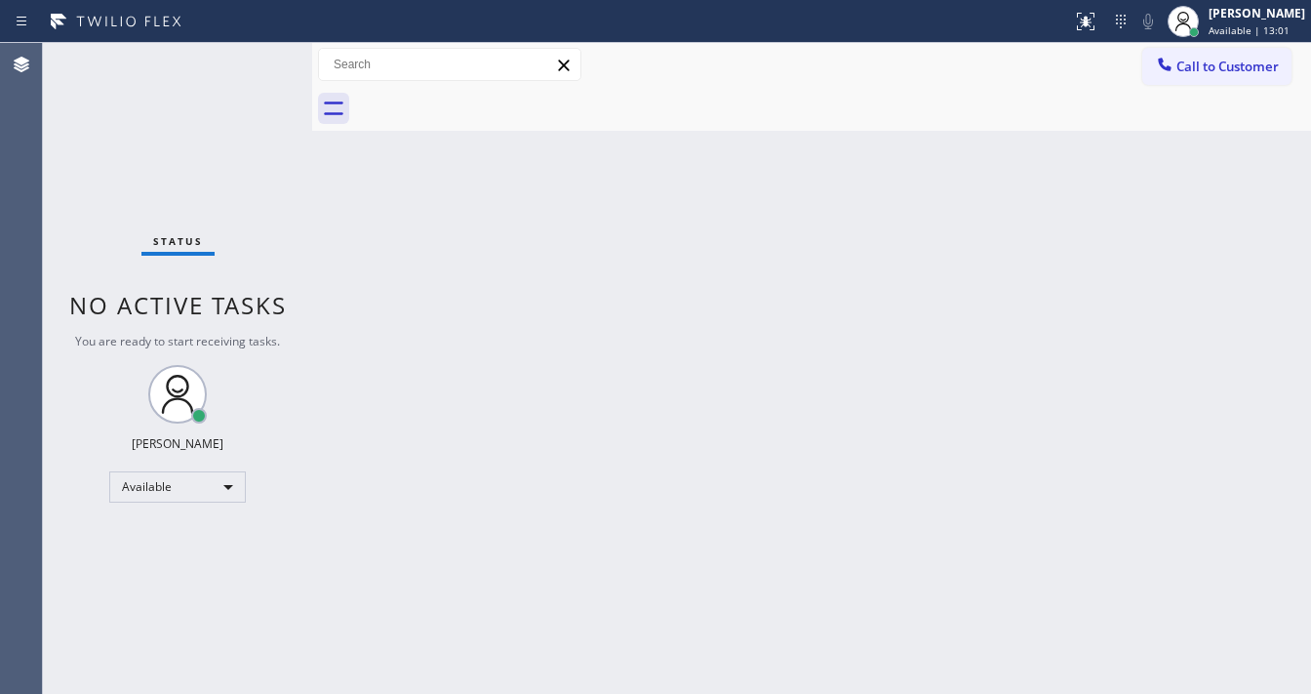
click at [256, 47] on div "Status No active tasks You are ready to start receiving tasks. [PERSON_NAME]" at bounding box center [177, 368] width 269 height 651
click at [254, 59] on div "Status No active tasks You are ready to start receiving tasks. [PERSON_NAME]" at bounding box center [177, 368] width 269 height 651
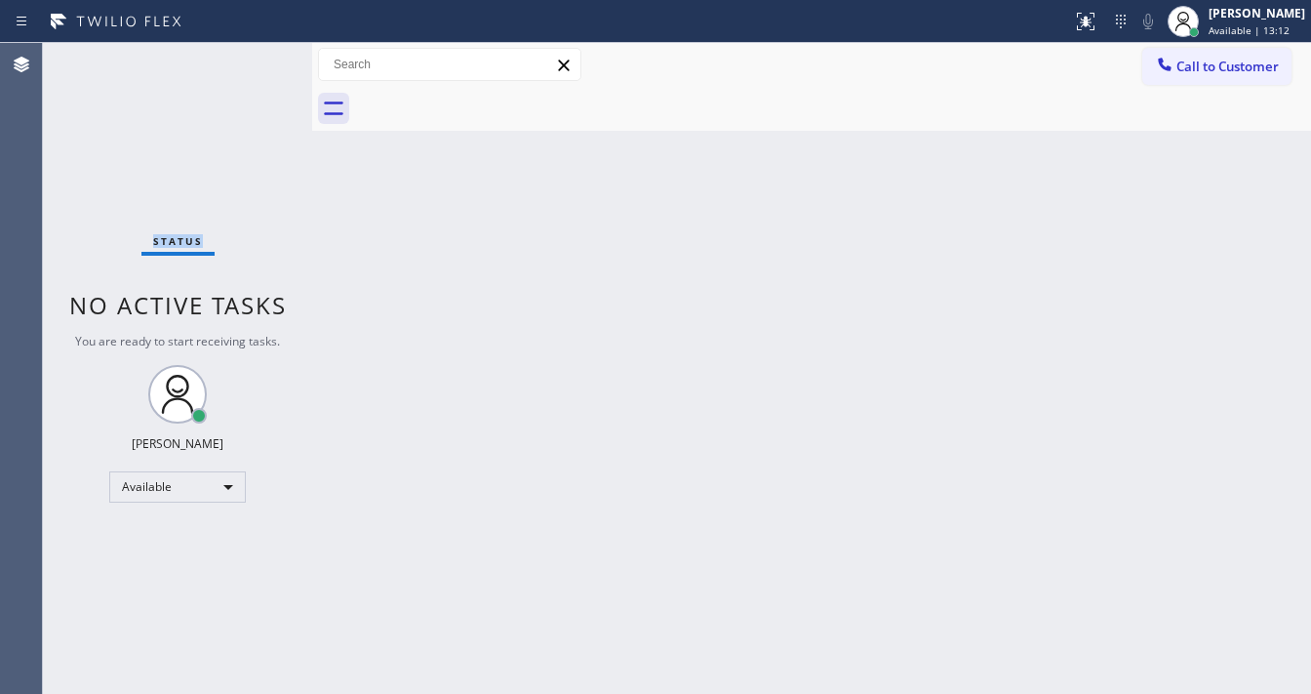
click at [254, 59] on div "Status No active tasks You are ready to start receiving tasks. [PERSON_NAME]" at bounding box center [177, 368] width 269 height 651
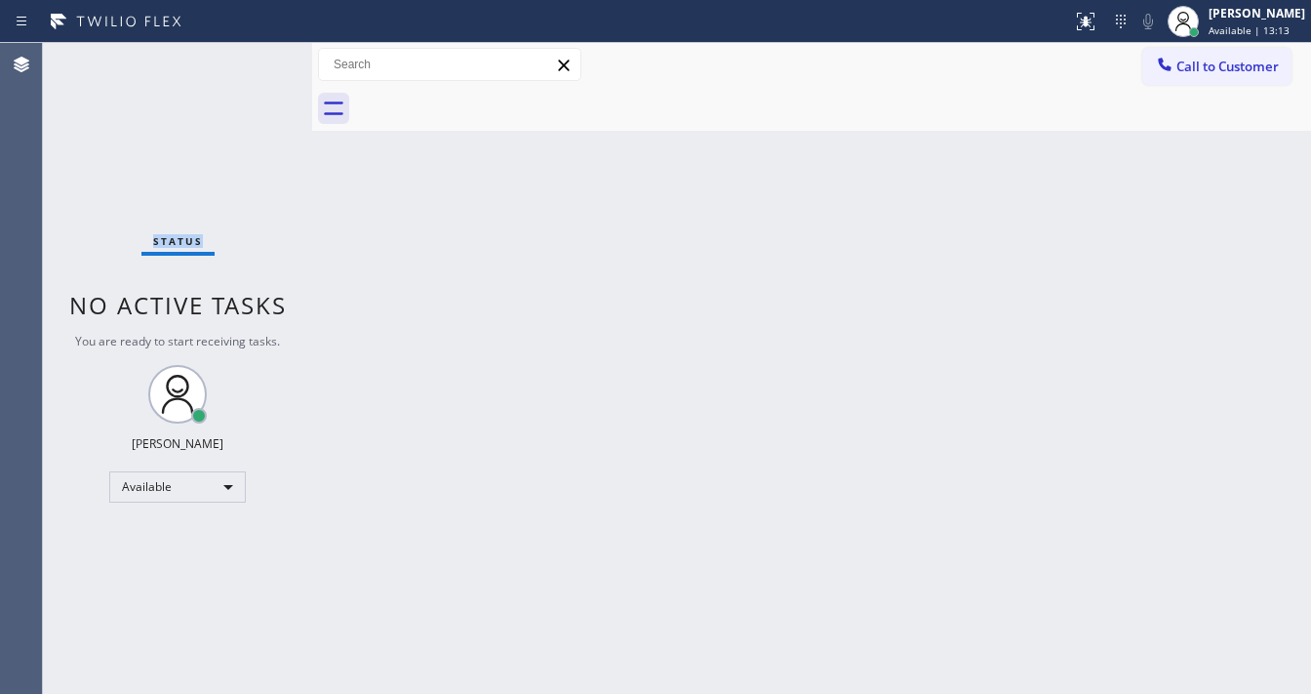
click at [254, 59] on div "Status No active tasks You are ready to start receiving tasks. [PERSON_NAME]" at bounding box center [177, 368] width 269 height 651
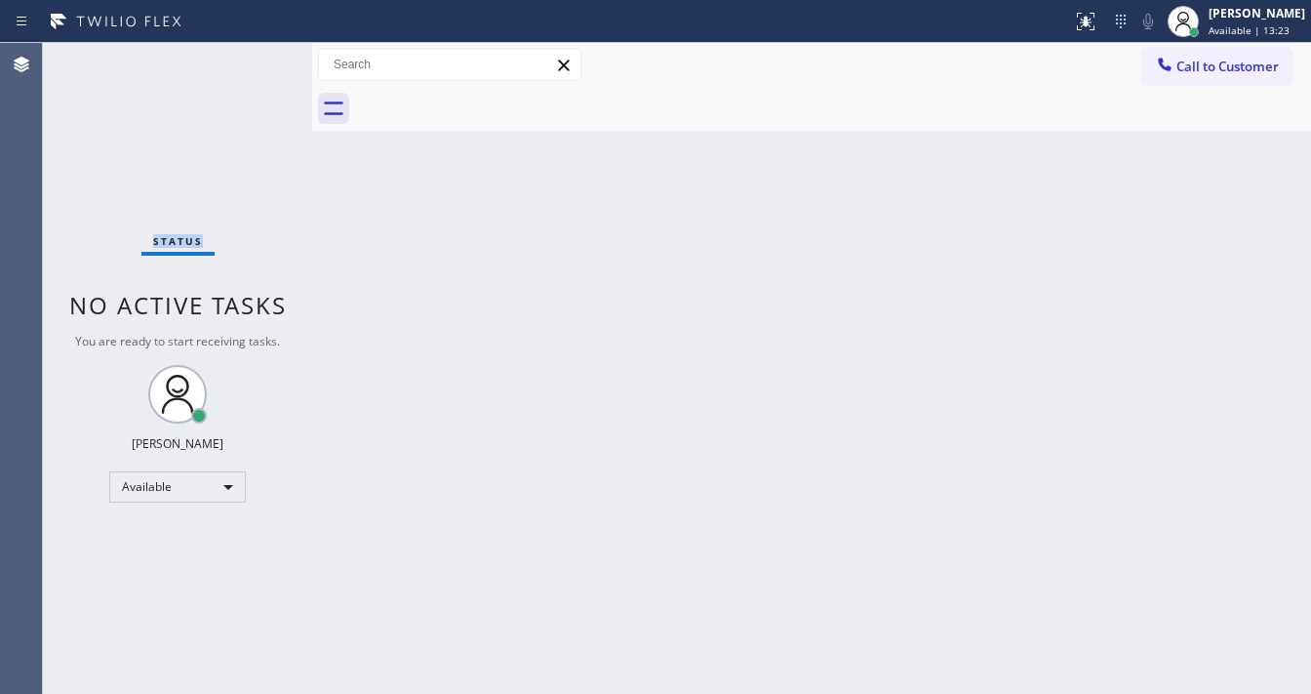
click at [254, 59] on div "Status No active tasks You are ready to start receiving tasks. [PERSON_NAME]" at bounding box center [177, 368] width 269 height 651
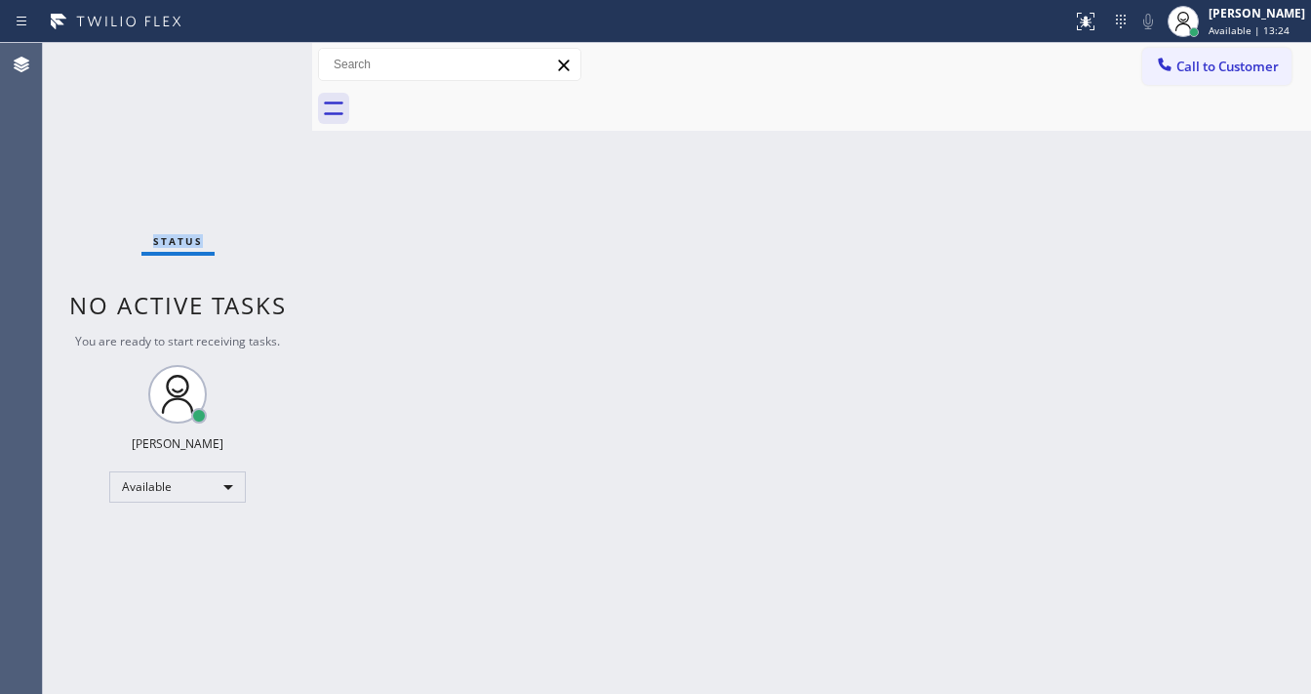
click at [254, 59] on div "Status No active tasks You are ready to start receiving tasks. [PERSON_NAME]" at bounding box center [177, 368] width 269 height 651
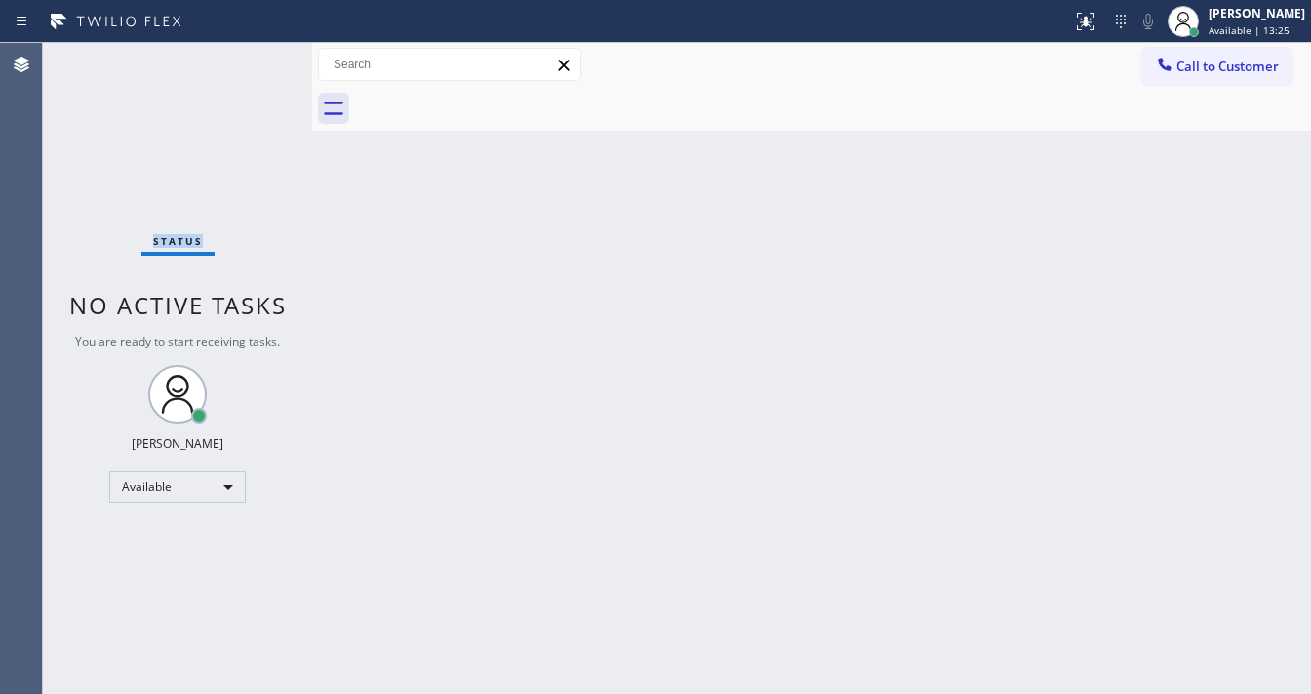
click at [254, 59] on div "Status No active tasks You are ready to start receiving tasks. [PERSON_NAME]" at bounding box center [177, 368] width 269 height 651
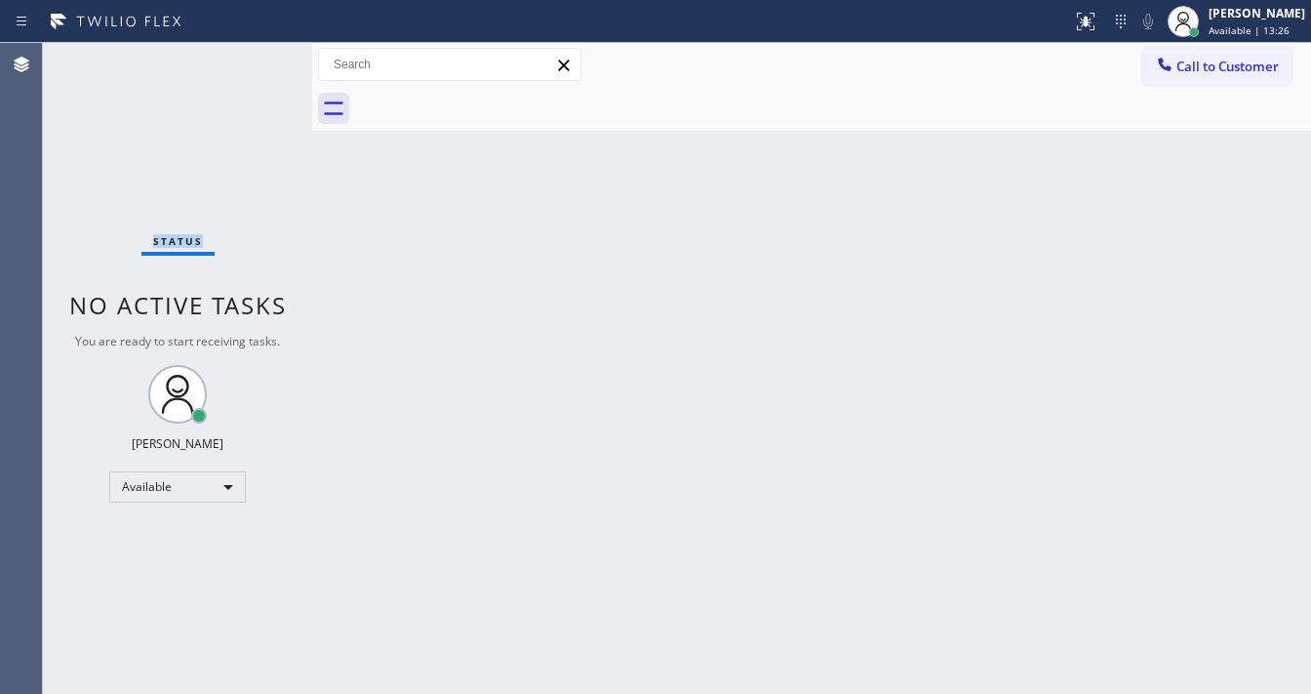
click at [254, 59] on div "Status No active tasks You are ready to start receiving tasks. [PERSON_NAME]" at bounding box center [177, 368] width 269 height 651
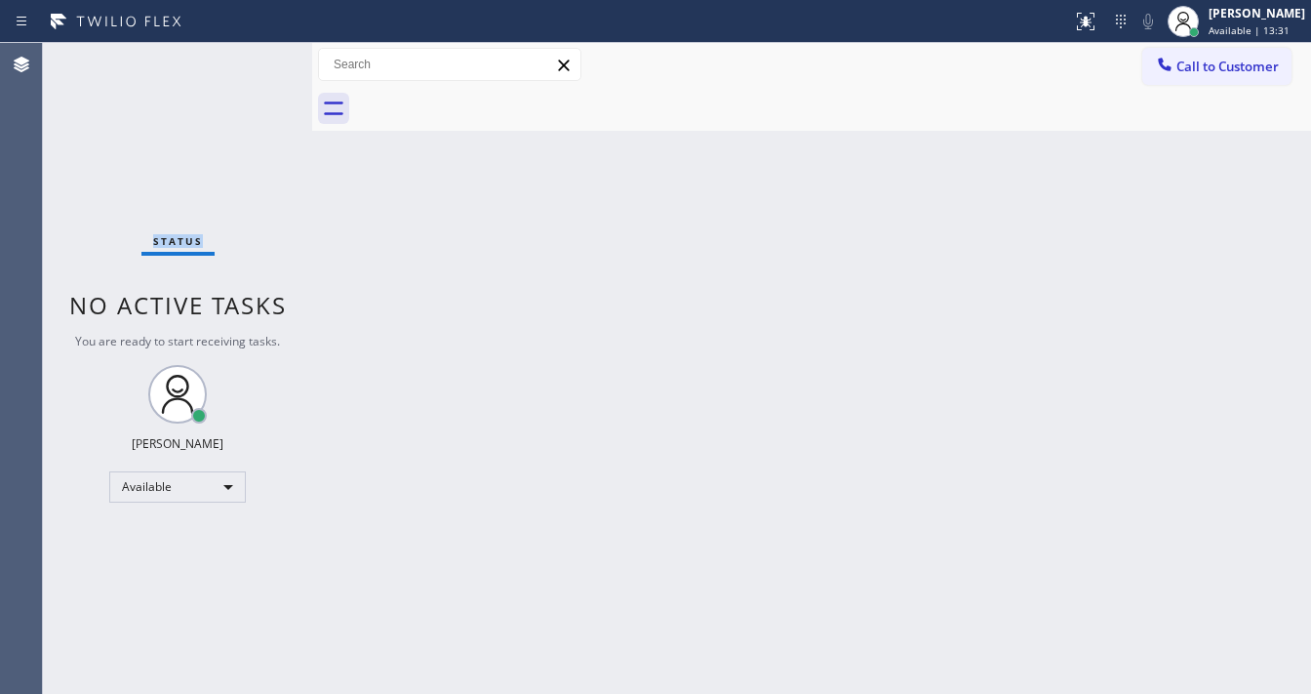
click at [254, 59] on div "Status No active tasks You are ready to start receiving tasks. [PERSON_NAME]" at bounding box center [177, 368] width 269 height 651
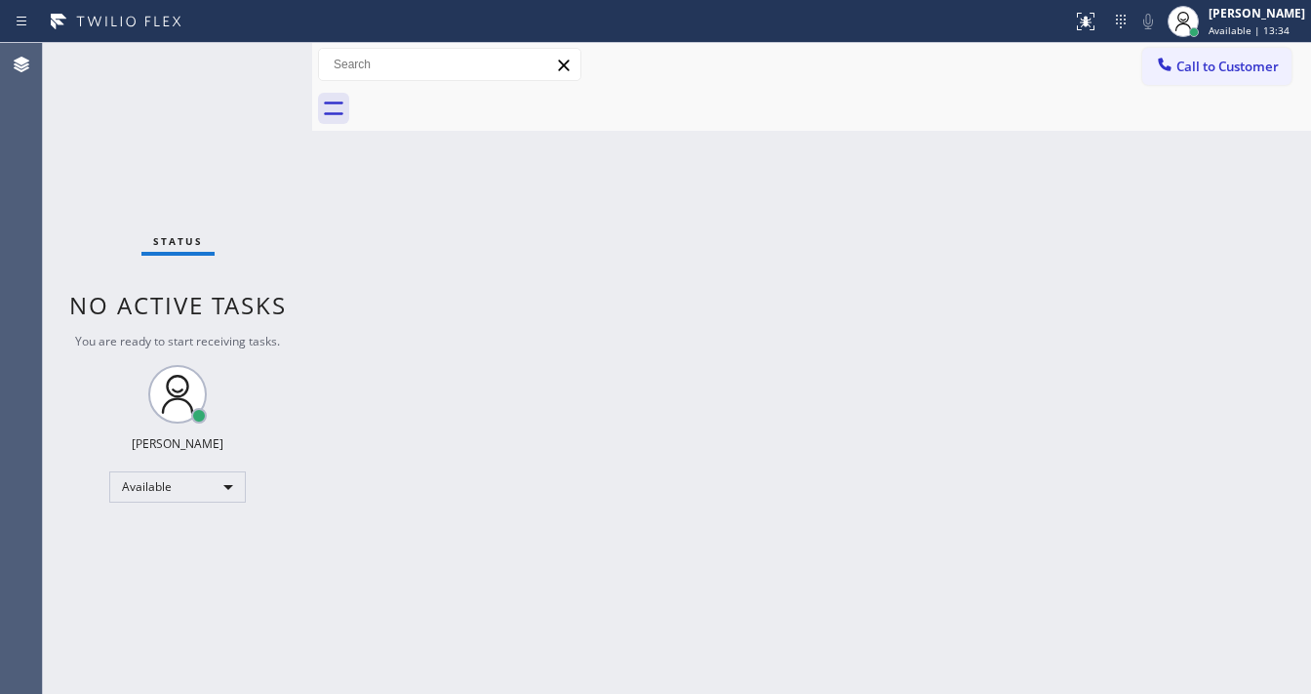
click at [254, 59] on div "Status No active tasks You are ready to start receiving tasks. [PERSON_NAME]" at bounding box center [177, 368] width 269 height 651
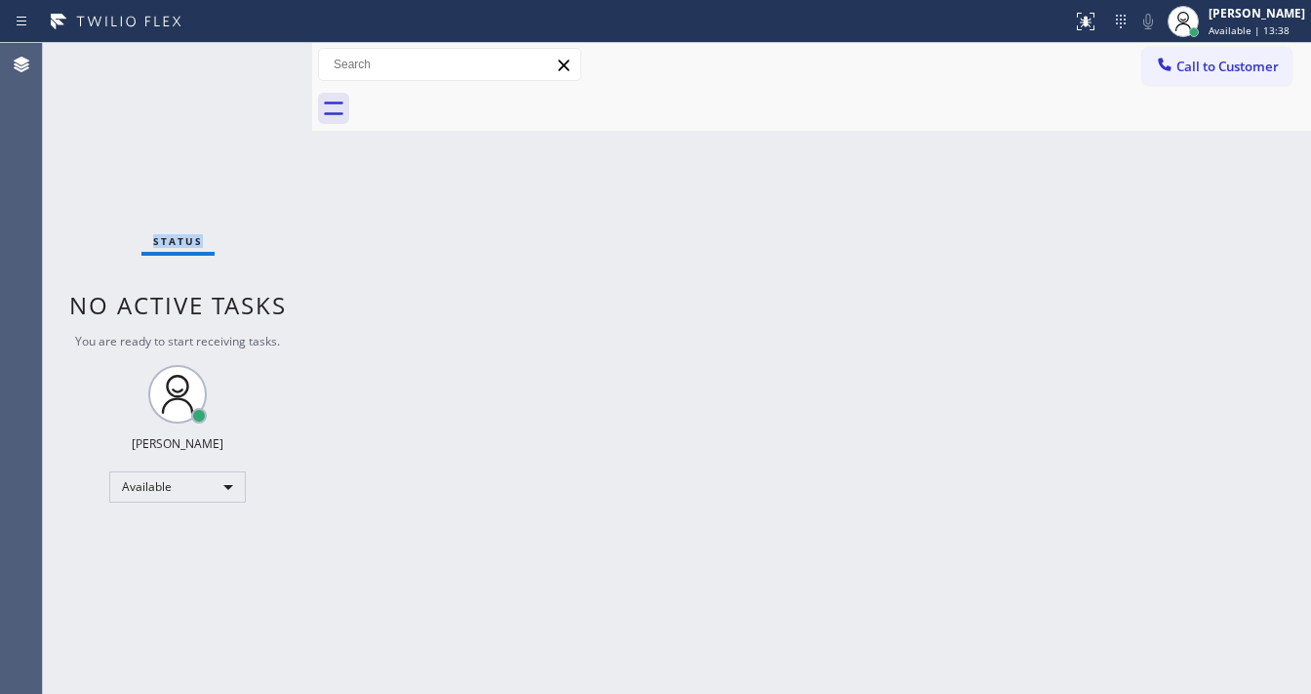
click at [254, 59] on div "Status No active tasks You are ready to start receiving tasks. [PERSON_NAME]" at bounding box center [177, 368] width 269 height 651
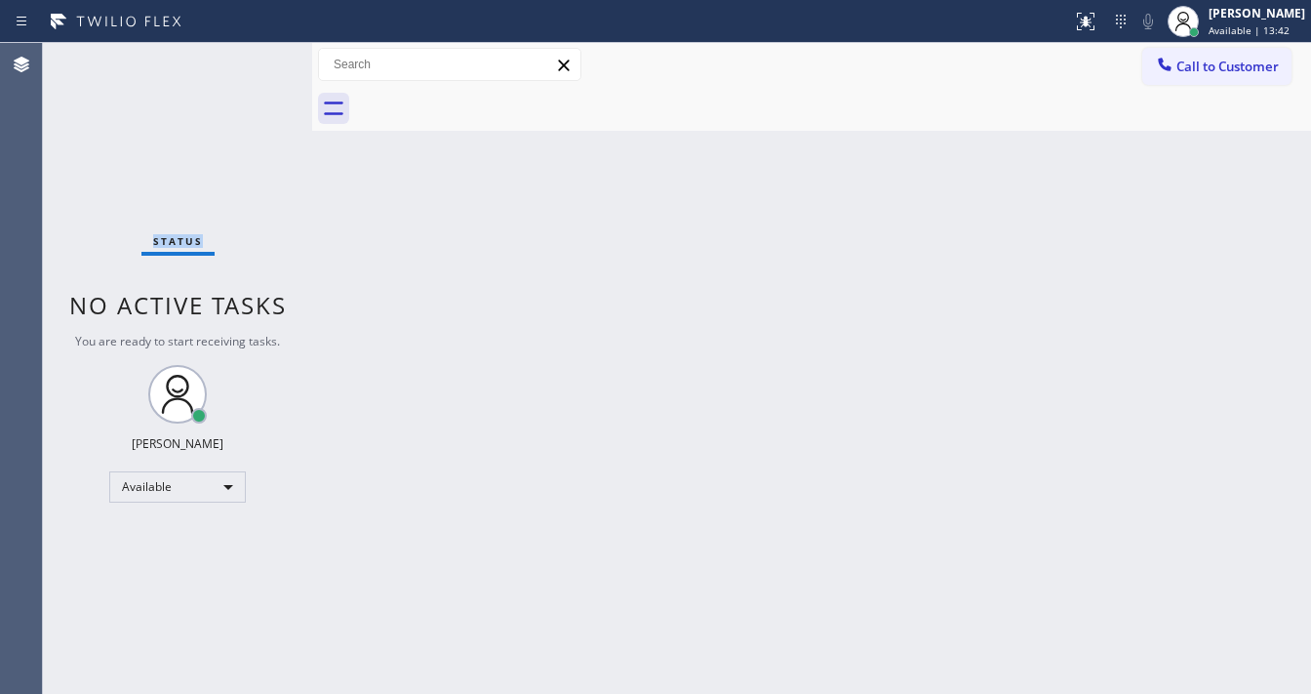
click at [254, 59] on div "Status No active tasks You are ready to start receiving tasks. [PERSON_NAME]" at bounding box center [177, 368] width 269 height 651
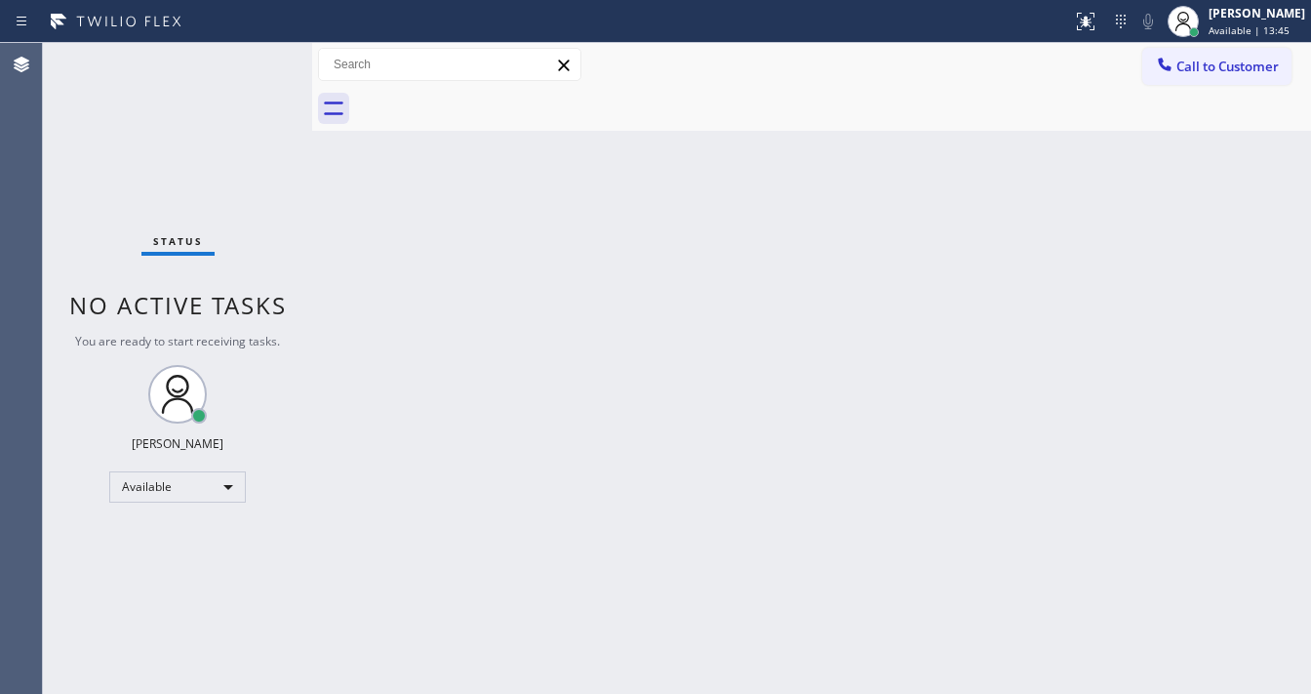
click at [254, 59] on div "Status No active tasks You are ready to start receiving tasks. [PERSON_NAME]" at bounding box center [177, 368] width 269 height 651
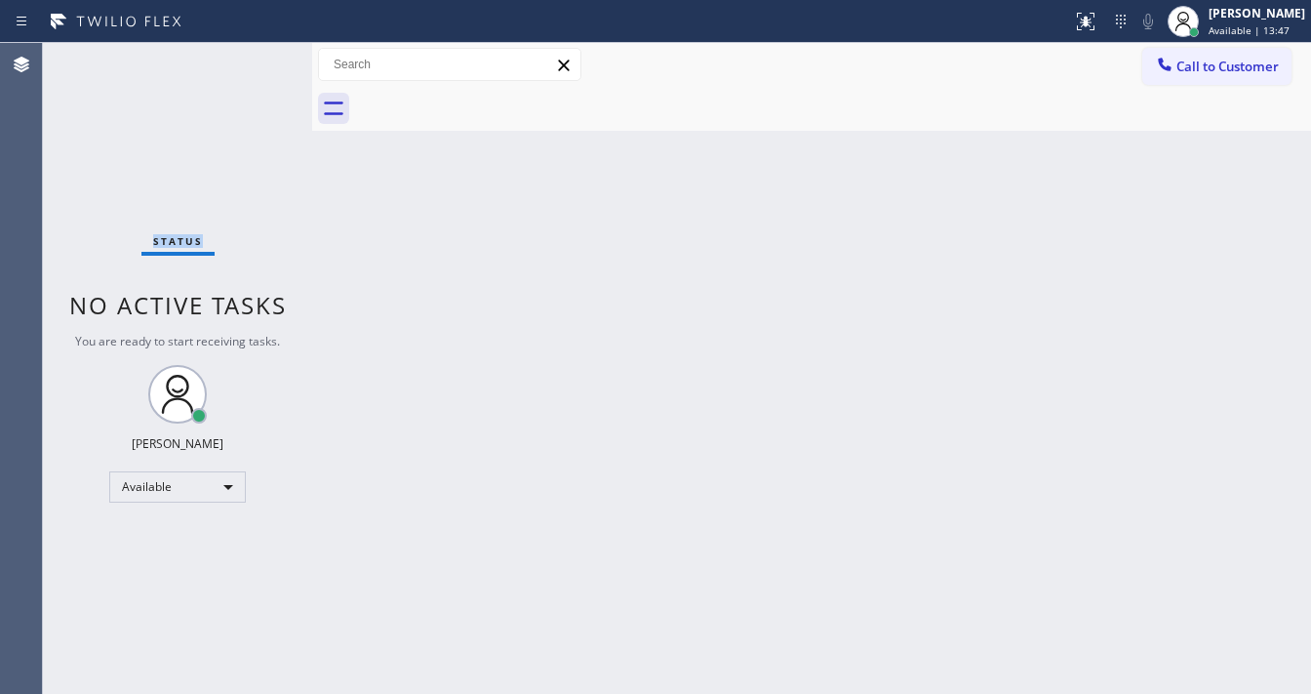
click at [254, 59] on div "Status No active tasks You are ready to start receiving tasks. [PERSON_NAME]" at bounding box center [177, 368] width 269 height 651
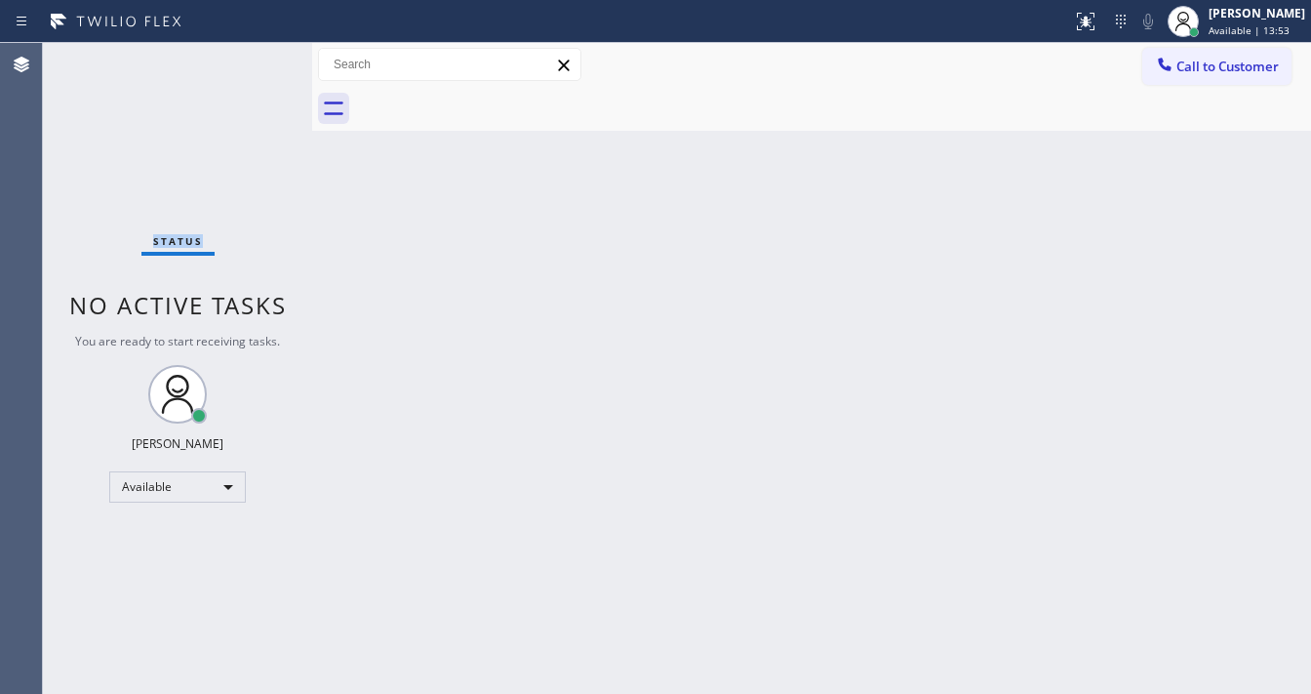
click at [254, 59] on div "Status No active tasks You are ready to start receiving tasks. [PERSON_NAME]" at bounding box center [177, 368] width 269 height 651
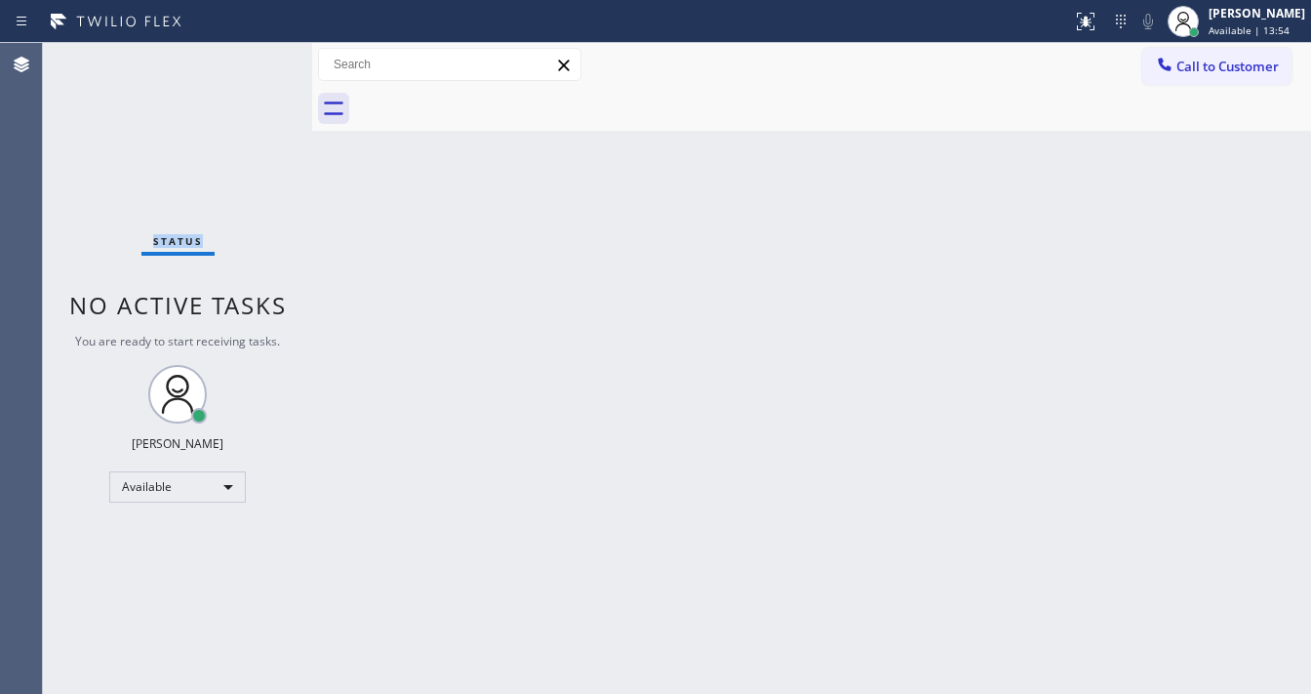
click at [254, 59] on div "Status No active tasks You are ready to start receiving tasks. [PERSON_NAME]" at bounding box center [177, 368] width 269 height 651
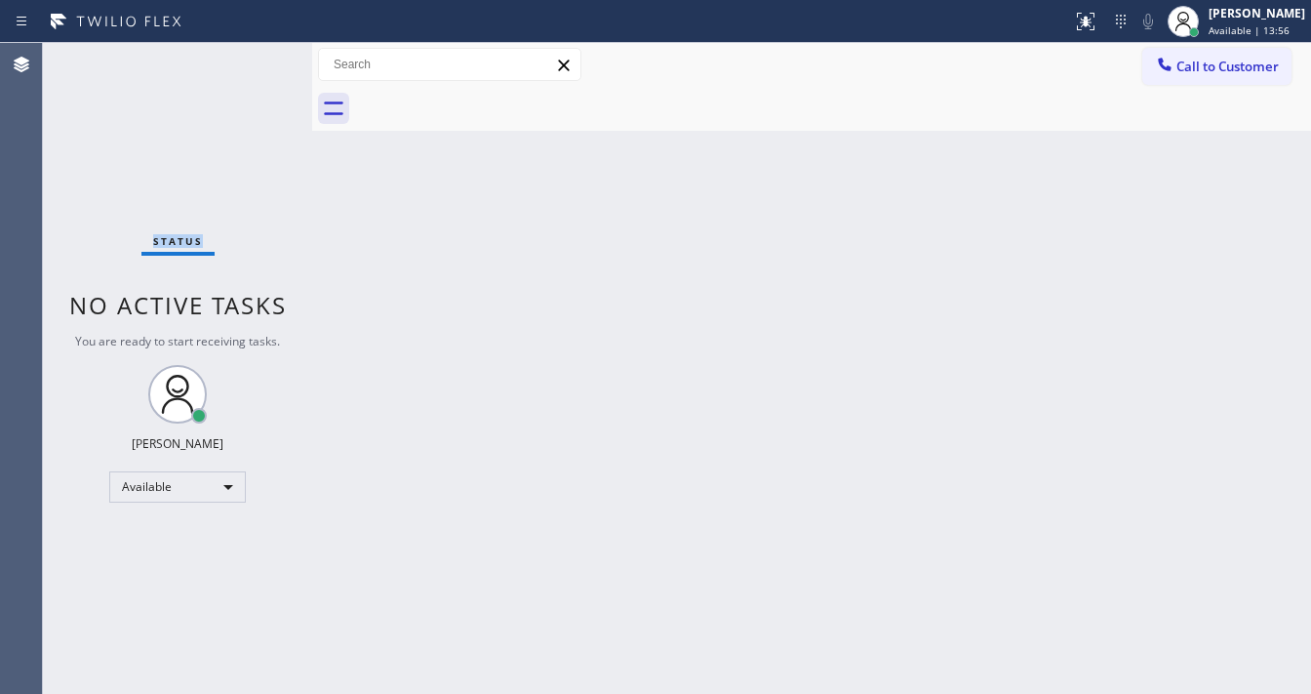
click at [254, 59] on div "Status No active tasks You are ready to start receiving tasks. [PERSON_NAME]" at bounding box center [177, 368] width 269 height 651
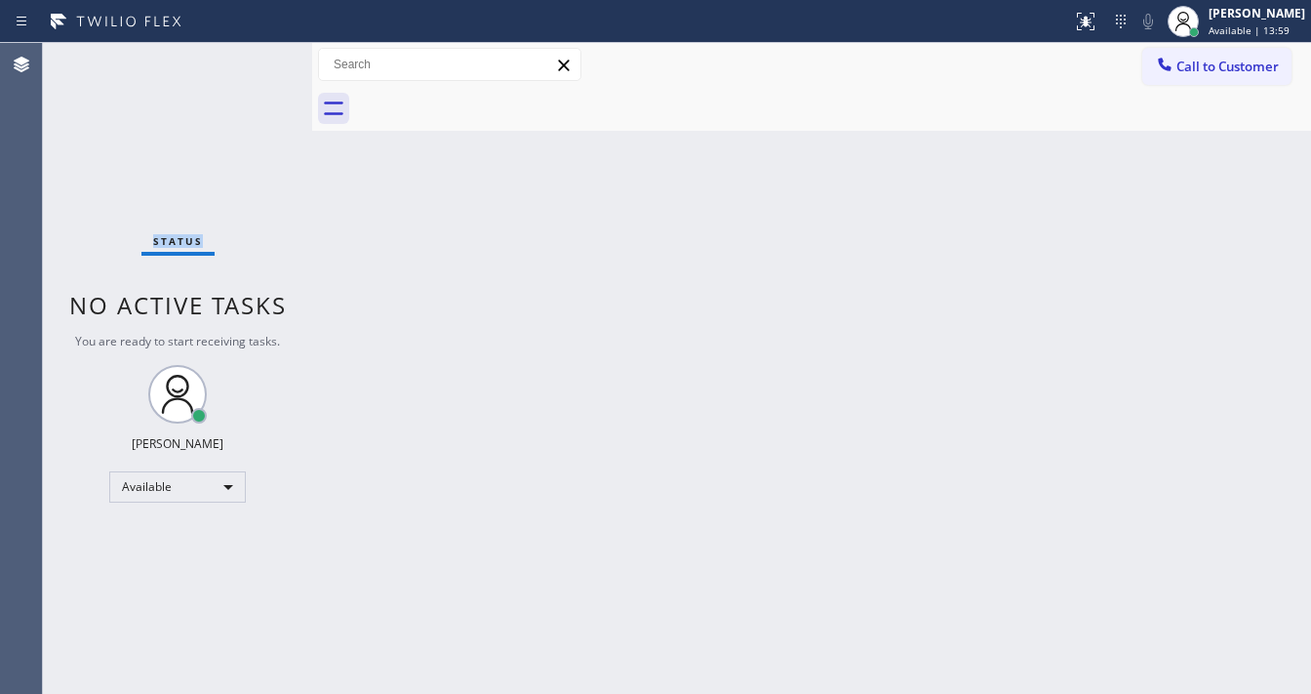
click at [254, 59] on div "Status No active tasks You are ready to start receiving tasks. [PERSON_NAME]" at bounding box center [177, 368] width 269 height 651
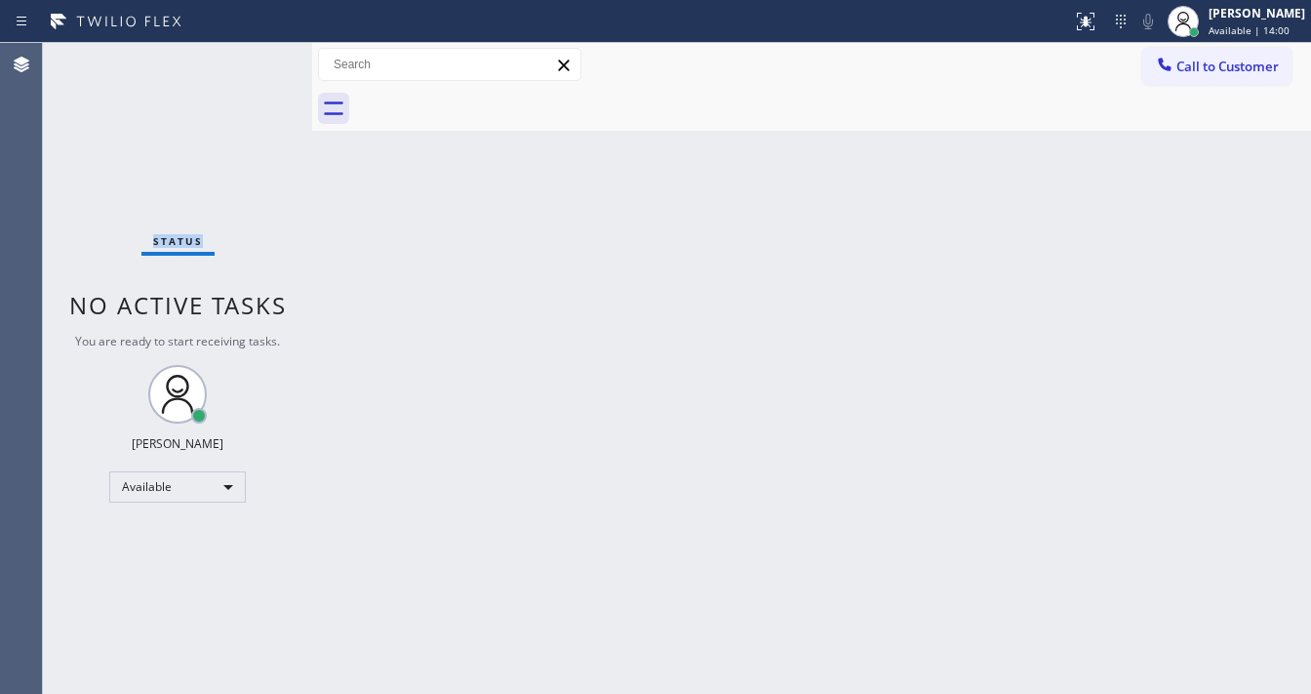
click at [254, 59] on div "Status No active tasks You are ready to start receiving tasks. [PERSON_NAME]" at bounding box center [177, 368] width 269 height 651
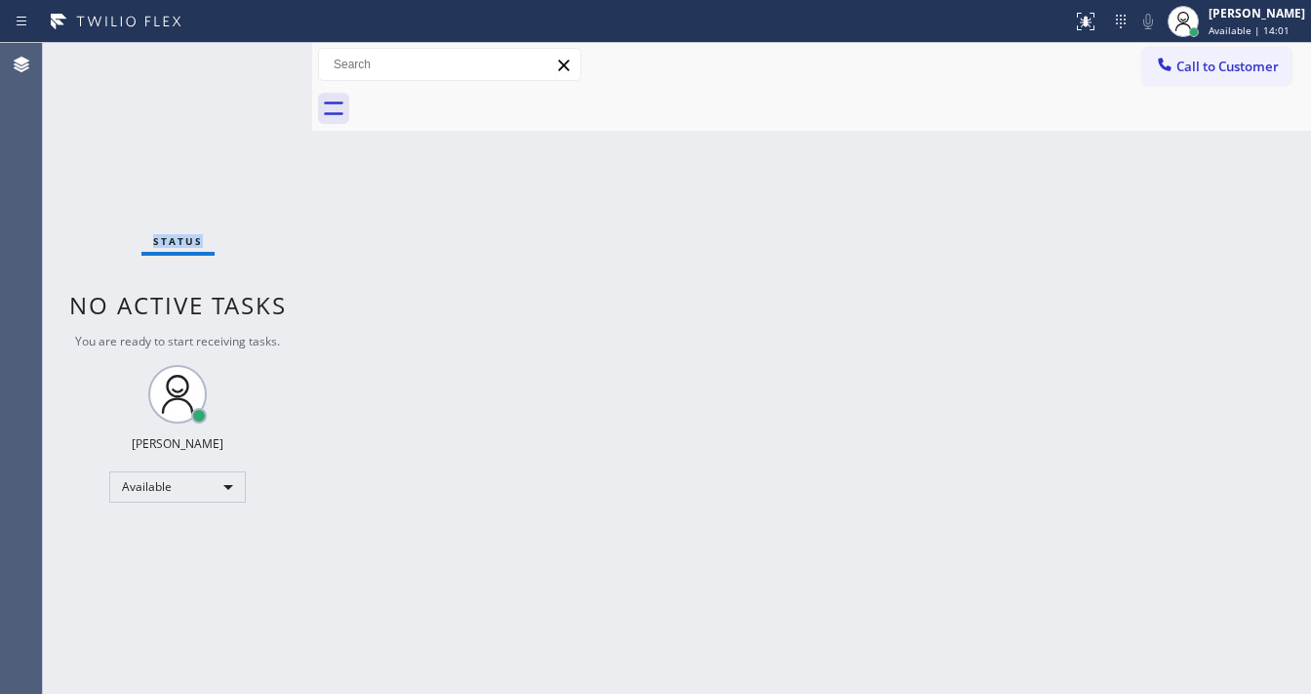
click at [254, 59] on div "Status No active tasks You are ready to start receiving tasks. [PERSON_NAME]" at bounding box center [177, 368] width 269 height 651
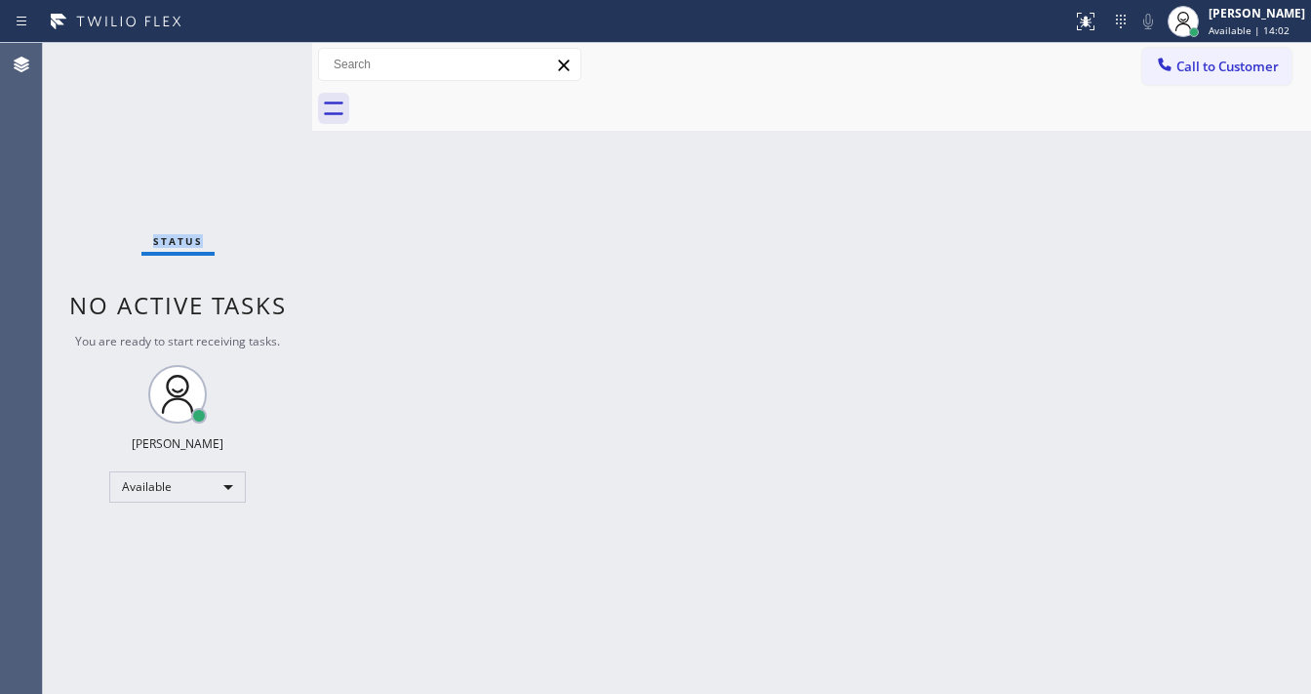
click at [254, 59] on div "Status No active tasks You are ready to start receiving tasks. [PERSON_NAME]" at bounding box center [177, 368] width 269 height 651
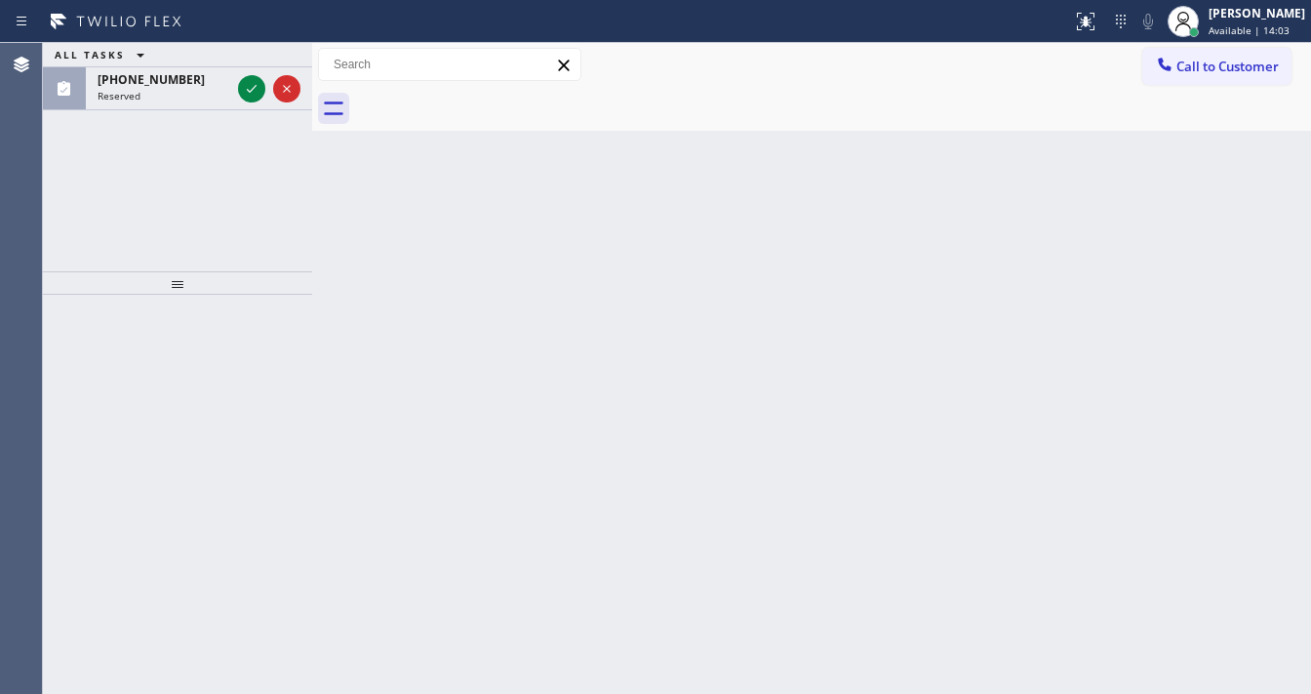
click at [254, 59] on div "ALL TASKS ALL TASKS ACTIVE TASKS TASKS IN WRAP UP" at bounding box center [177, 55] width 269 height 24
click at [254, 79] on icon at bounding box center [251, 88] width 23 height 23
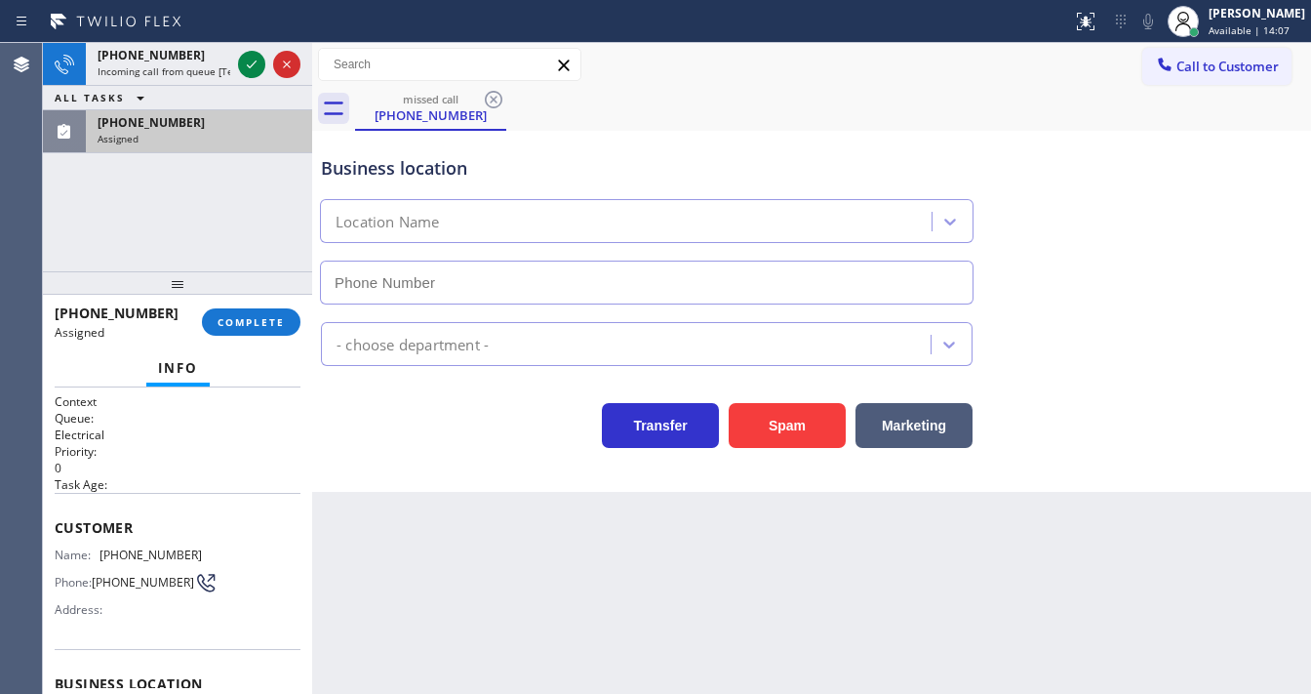
type input "(818) 593-0291"
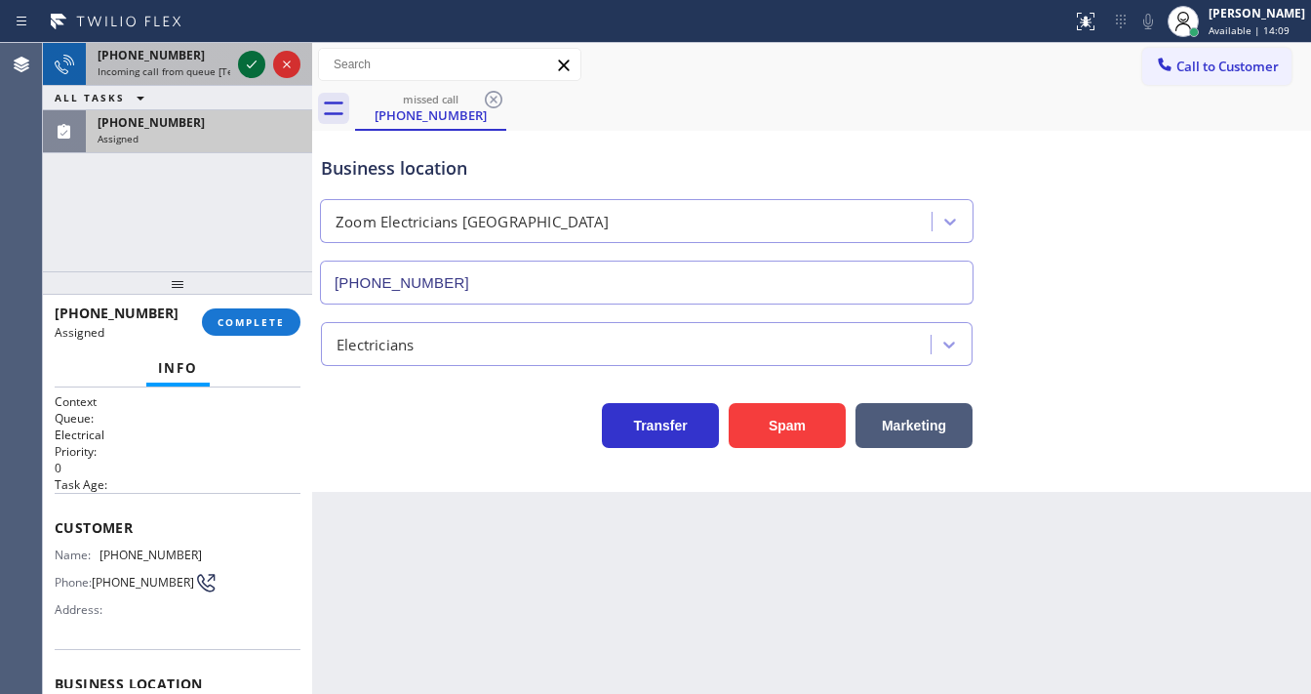
click at [253, 76] on button at bounding box center [251, 64] width 27 height 27
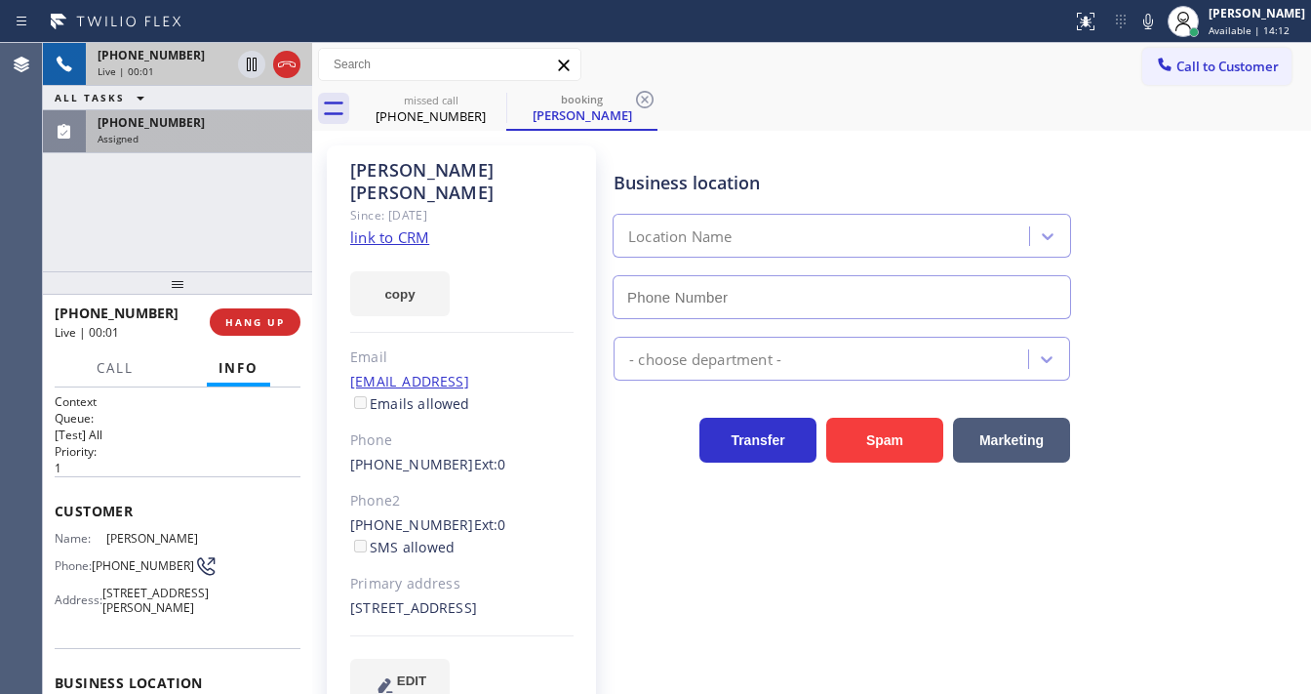
type input "[PHONE_NUMBER]"
click at [233, 140] on div "Assigned" at bounding box center [199, 139] width 203 height 14
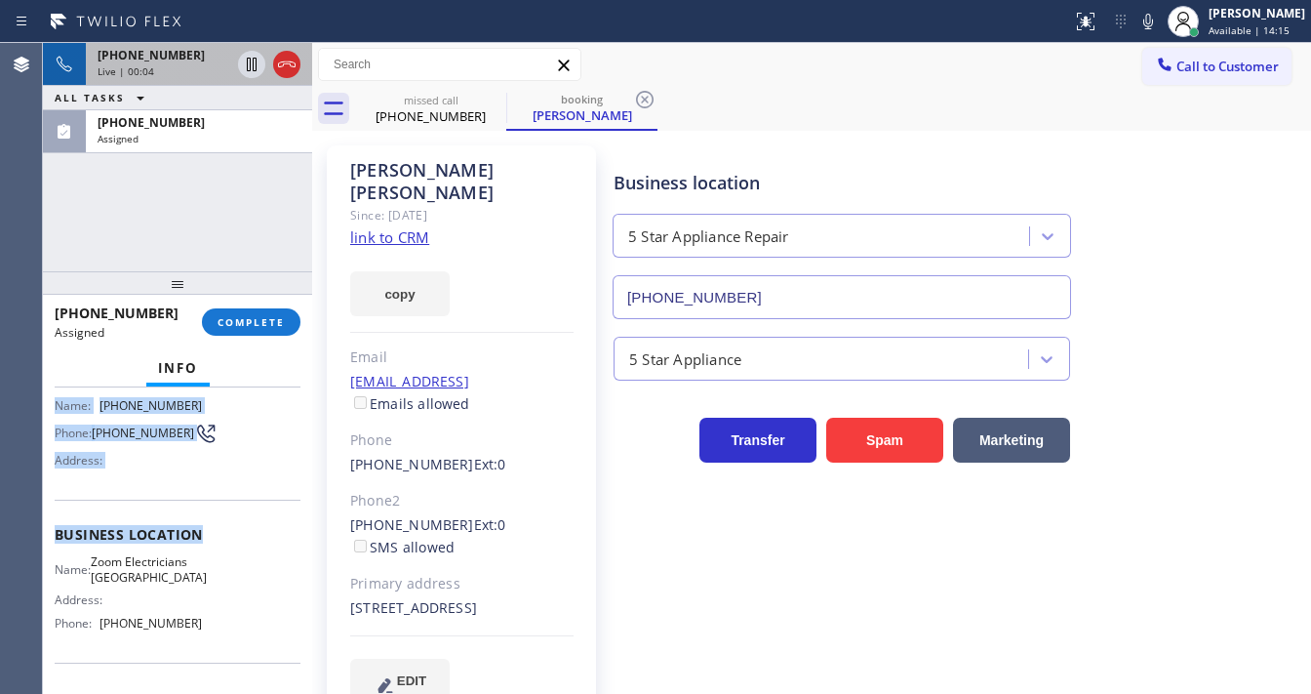
scroll to position [156, 0]
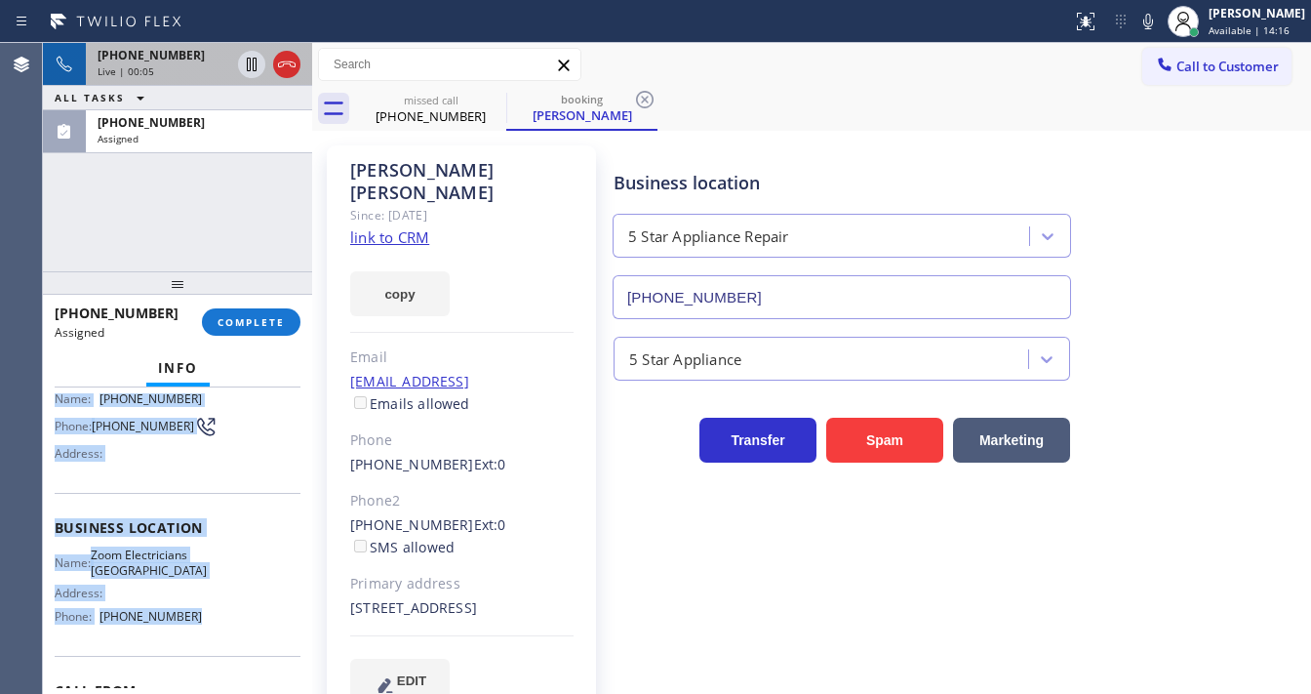
drag, startPoint x: 54, startPoint y: 520, endPoint x: 201, endPoint y: 651, distance: 196.9
click at [201, 651] on div "Context Queue: Electrical Priority: 0 Task Age: Customer Name: (601) 826-4705 P…" at bounding box center [177, 540] width 269 height 306
copy div "Customer Name: (601) 826-4705 Phone: (601) 826-4705 Address: Business location …"
click at [252, 322] on span "COMPLETE" at bounding box center [251, 322] width 67 height 14
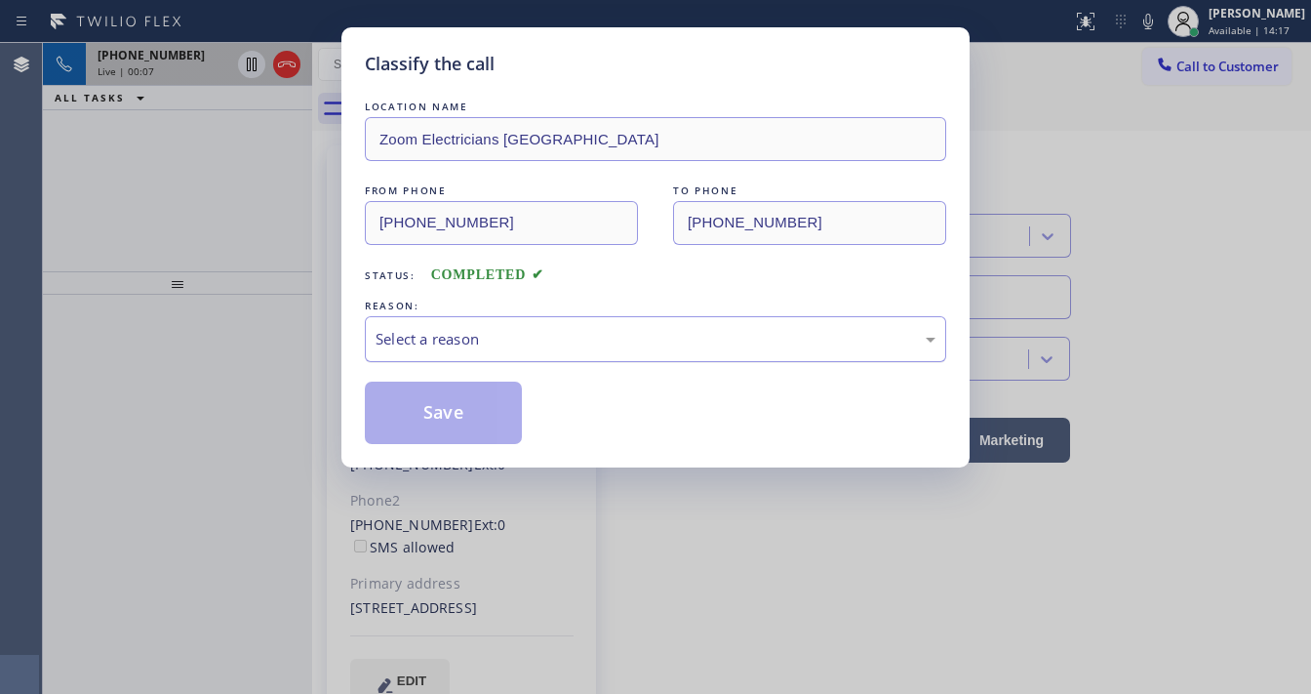
click at [501, 348] on div "Select a reason" at bounding box center [656, 339] width 560 height 22
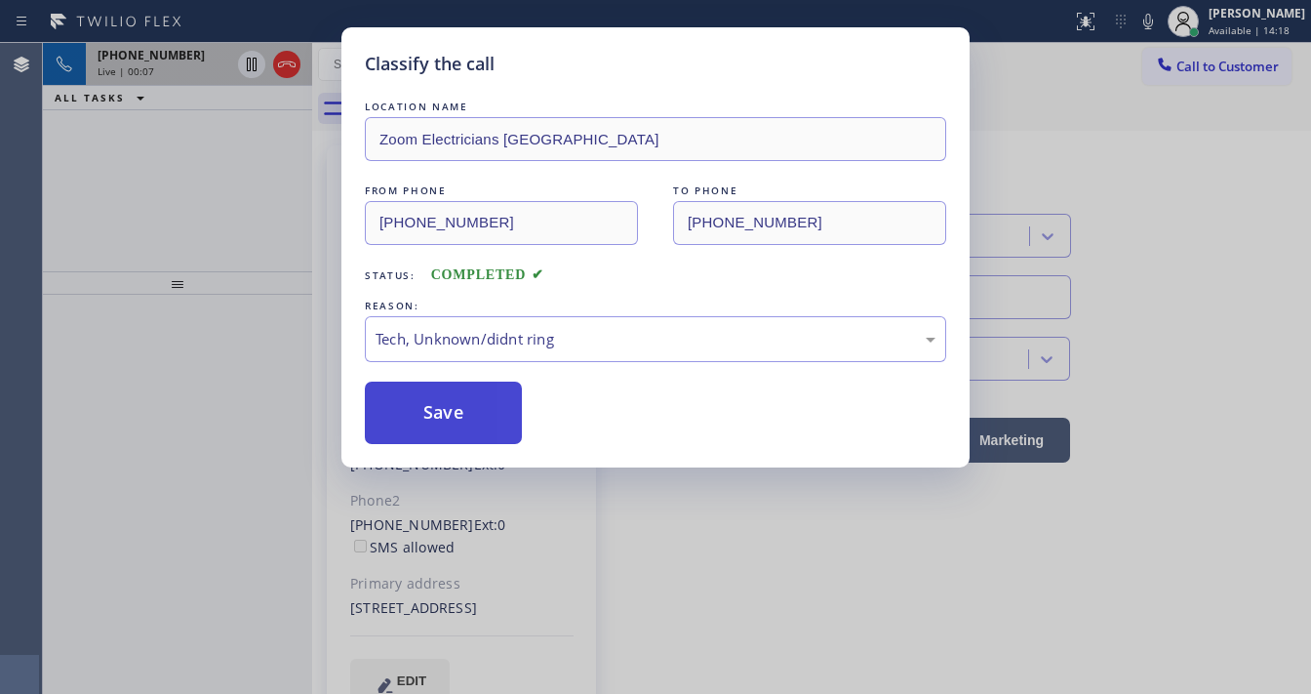
click at [460, 421] on button "Save" at bounding box center [443, 412] width 157 height 62
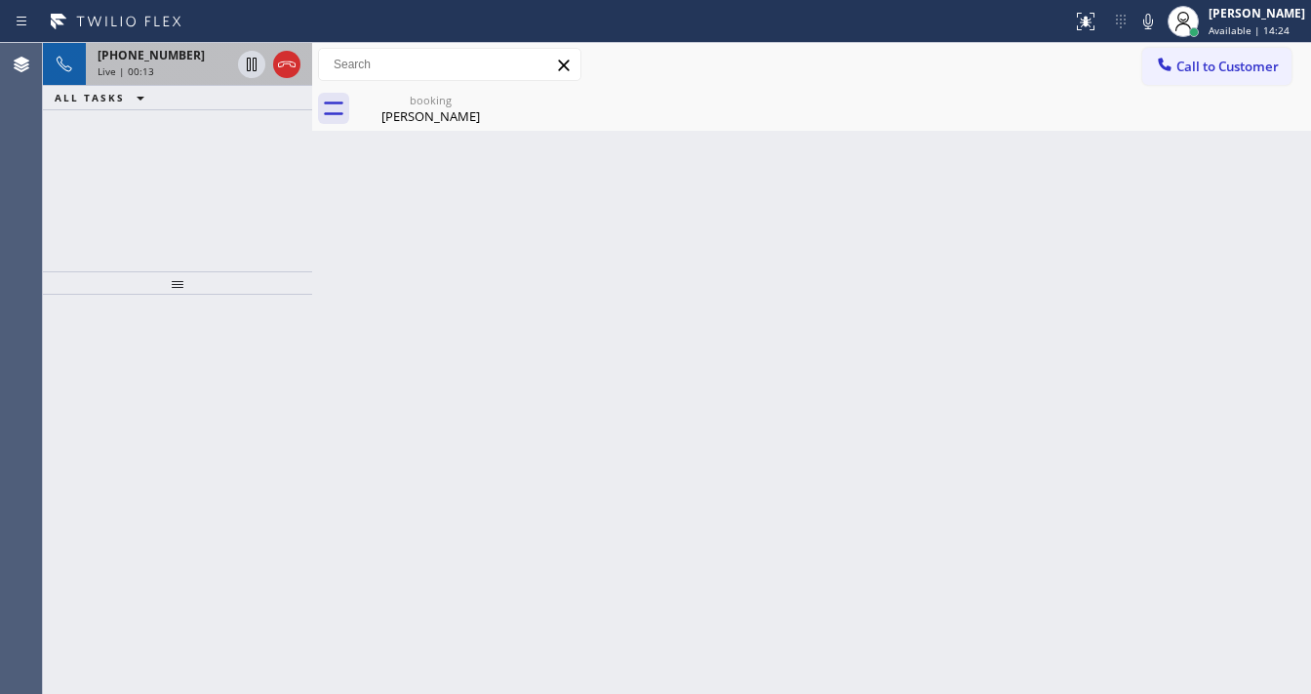
click at [211, 197] on div "+14084993006 Live | 00:13 ALL TASKS ALL TASKS ACTIVE TASKS TASKS IN WRAP UP" at bounding box center [177, 157] width 269 height 228
click at [439, 109] on div "Garry Latshaw" at bounding box center [430, 116] width 147 height 18
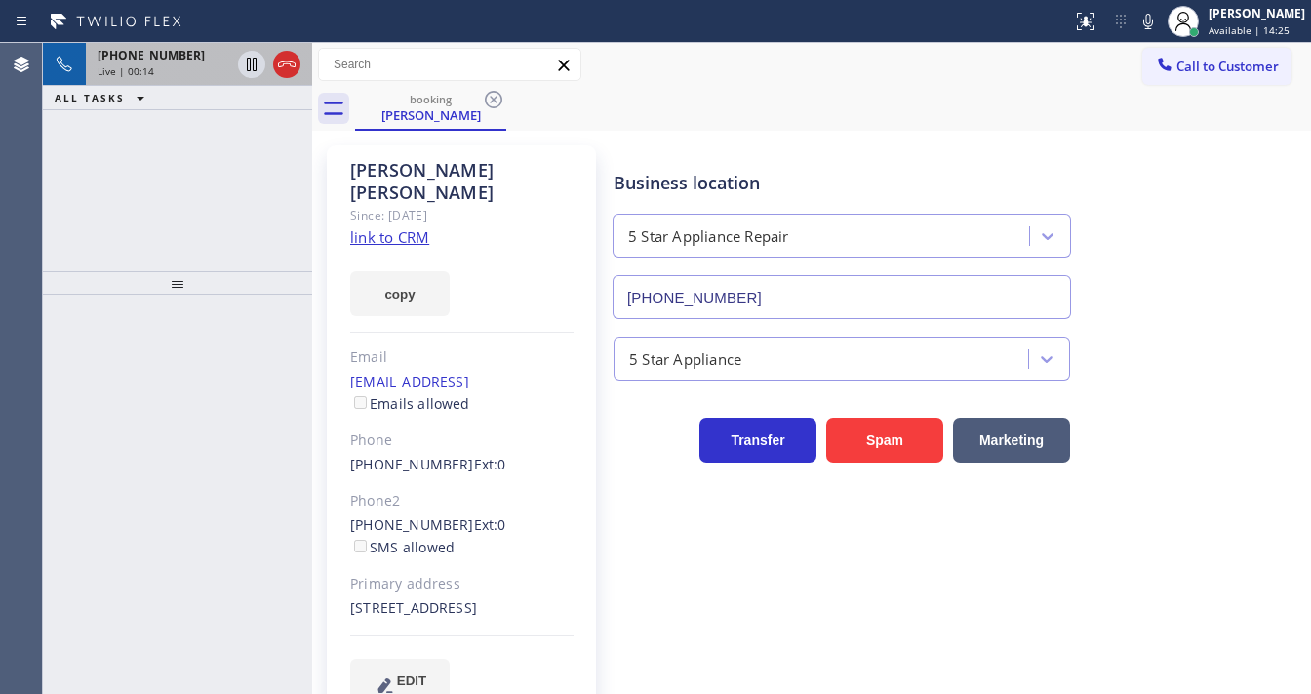
click at [428, 227] on link "link to CRM" at bounding box center [389, 237] width 79 height 20
click at [195, 55] on div "+14084993006" at bounding box center [164, 55] width 133 height 17
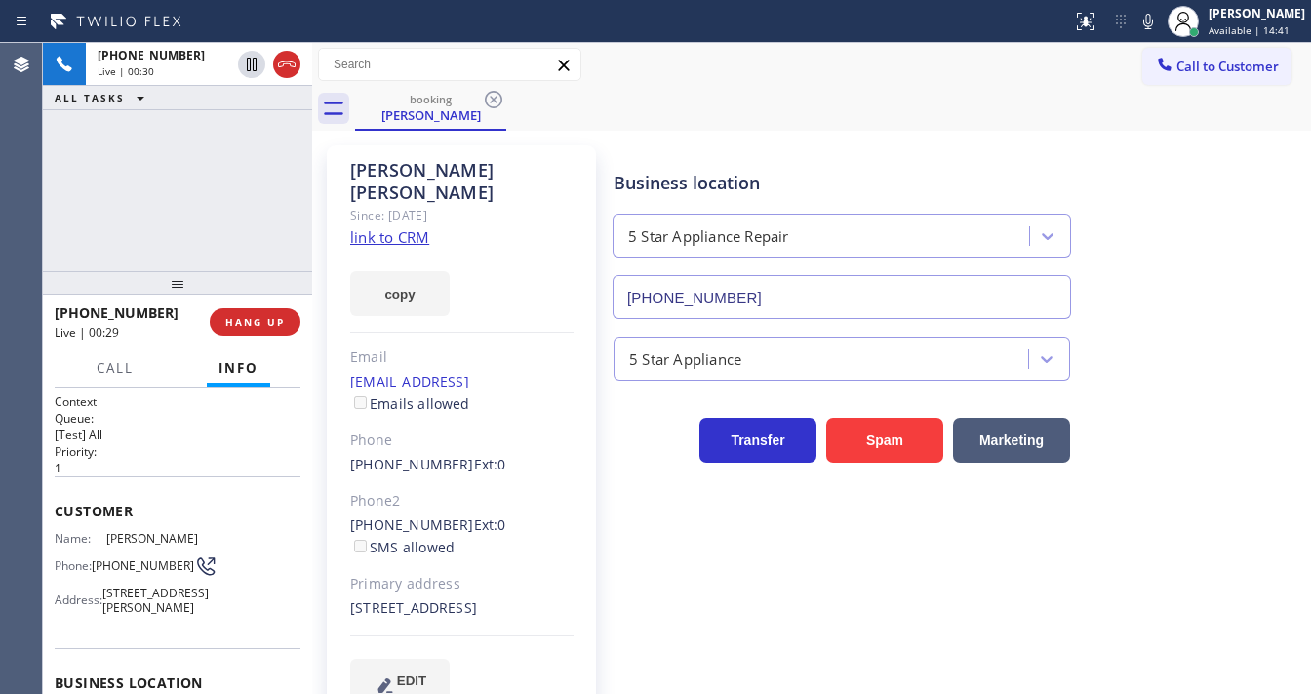
click at [254, 204] on div "+14084993006 Live | 00:30 ALL TASKS ALL TASKS ACTIVE TASKS TASKS IN WRAP UP" at bounding box center [177, 157] width 269 height 228
click at [172, 171] on div "+14084993006 Live | 01:08 ALL TASKS ALL TASKS ACTIVE TASKS TASKS IN WRAP UP" at bounding box center [177, 157] width 269 height 228
click at [1160, 22] on icon at bounding box center [1148, 21] width 23 height 23
click at [259, 64] on icon at bounding box center [251, 64] width 23 height 23
click at [193, 189] on div "+14084993006 Live | 02:10 ALL TASKS ALL TASKS ACTIVE TASKS TASKS IN WRAP UP" at bounding box center [177, 157] width 269 height 228
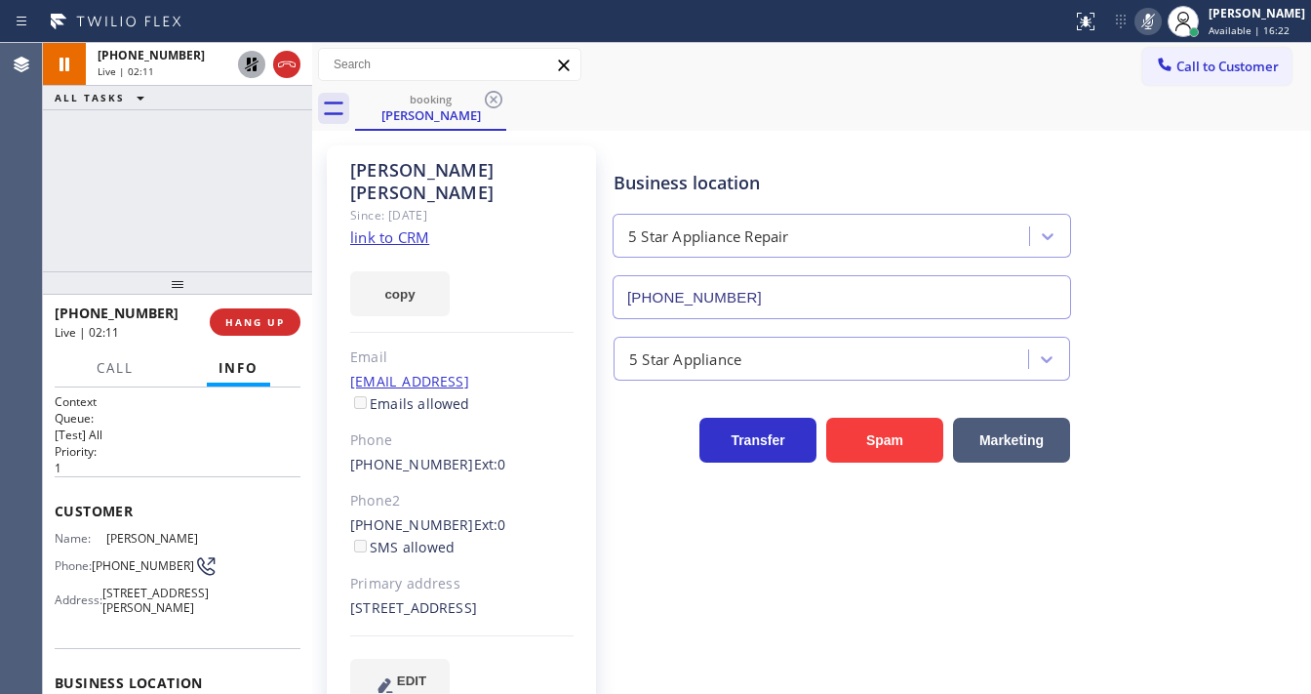
drag, startPoint x: 1018, startPoint y: 119, endPoint x: 1128, endPoint y: 40, distance: 134.8
click at [1018, 119] on div "booking Garry Latshaw" at bounding box center [833, 109] width 956 height 44
click at [1153, 23] on icon at bounding box center [1148, 22] width 10 height 16
click at [246, 65] on icon at bounding box center [251, 64] width 23 height 23
click at [247, 139] on div "+14084993006 Live | 02:13 ALL TASKS ALL TASKS ACTIVE TASKS TASKS IN WRAP UP" at bounding box center [177, 157] width 269 height 228
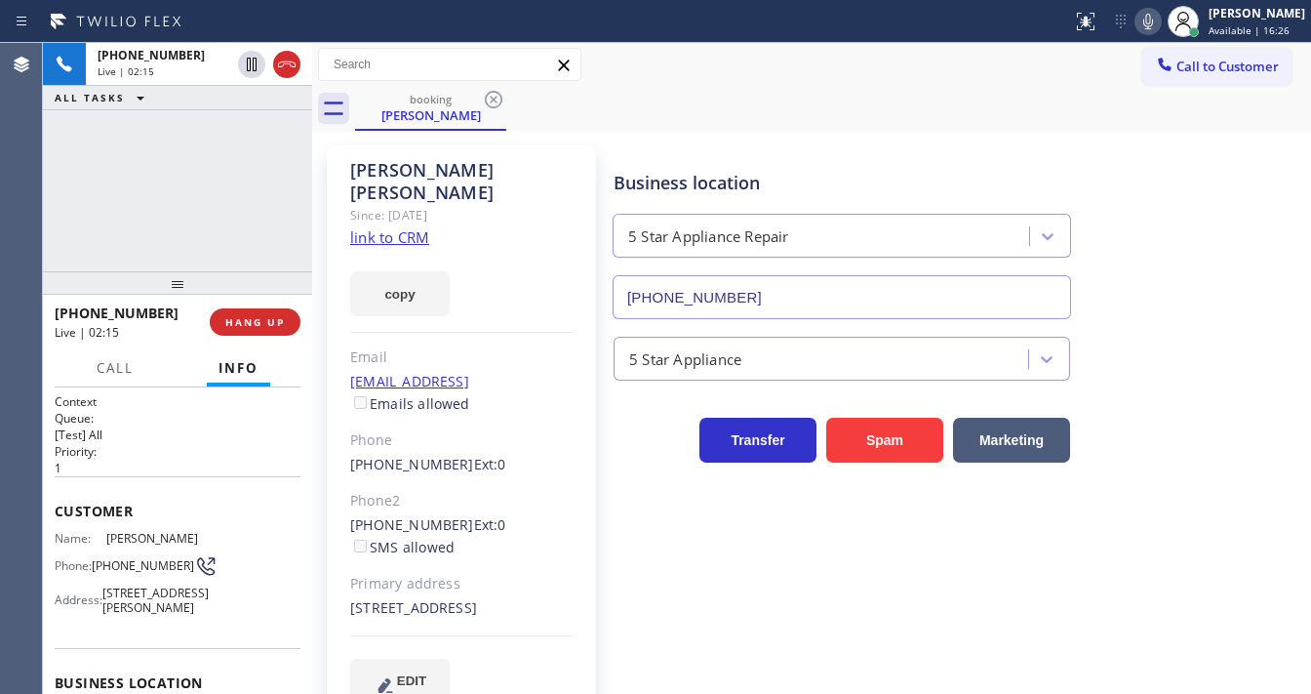
drag, startPoint x: 52, startPoint y: 175, endPoint x: 51, endPoint y: 187, distance: 12.7
click at [52, 181] on div "+14084993006 Live | 02:15 ALL TASKS ALL TASKS ACTIVE TASKS TASKS IN WRAP UP" at bounding box center [177, 157] width 269 height 228
click at [178, 212] on div "+14084993006 Live | 02:16 ALL TASKS ALL TASKS ACTIVE TASKS TASKS IN WRAP UP" at bounding box center [177, 157] width 269 height 228
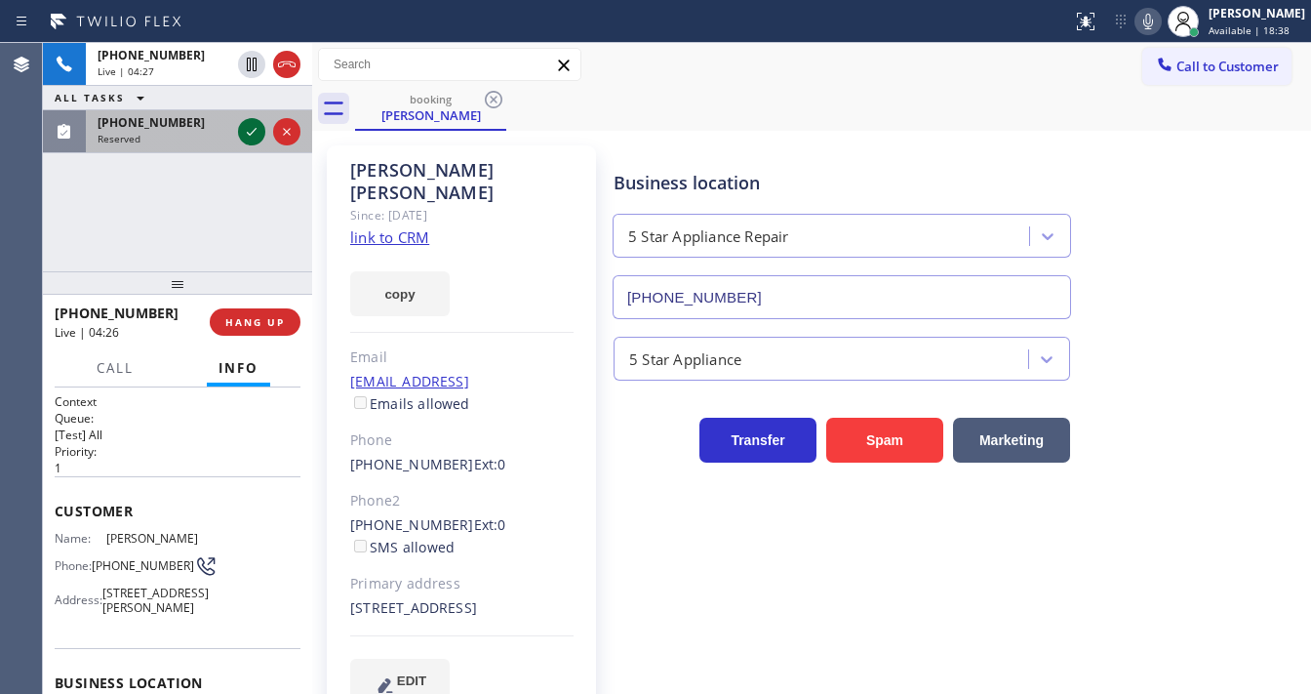
click at [246, 131] on icon at bounding box center [251, 131] width 23 height 23
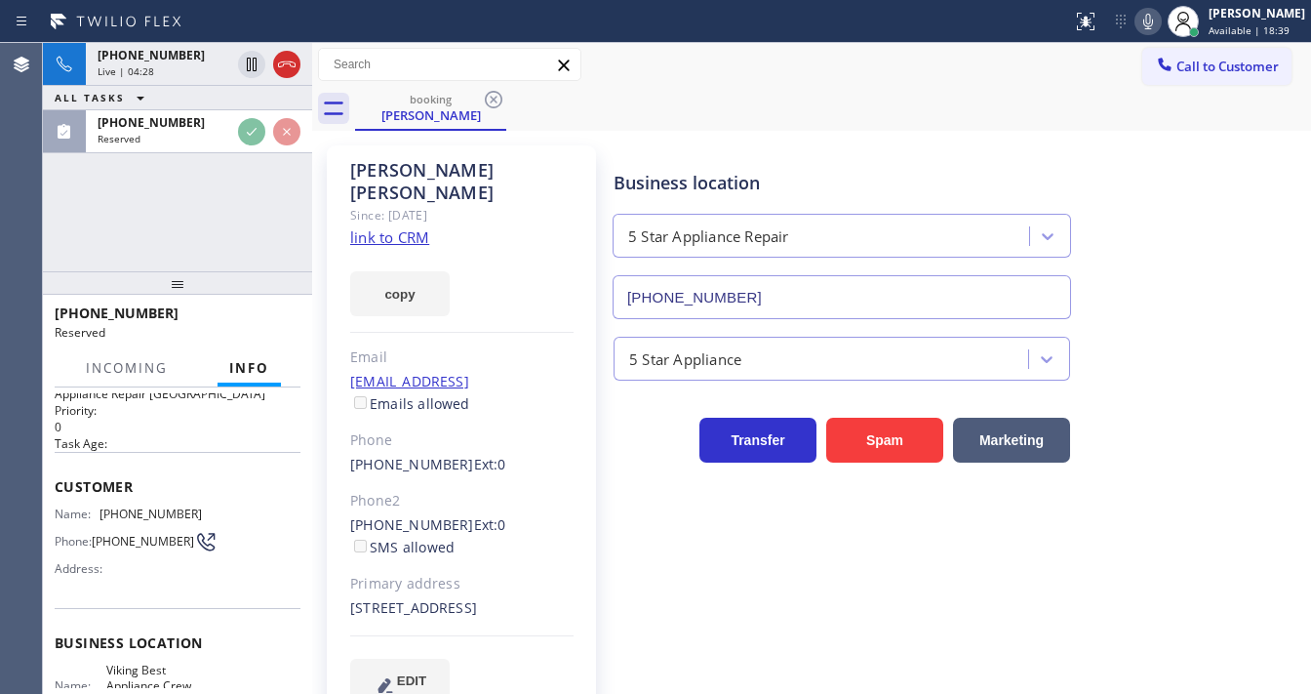
scroll to position [78, 0]
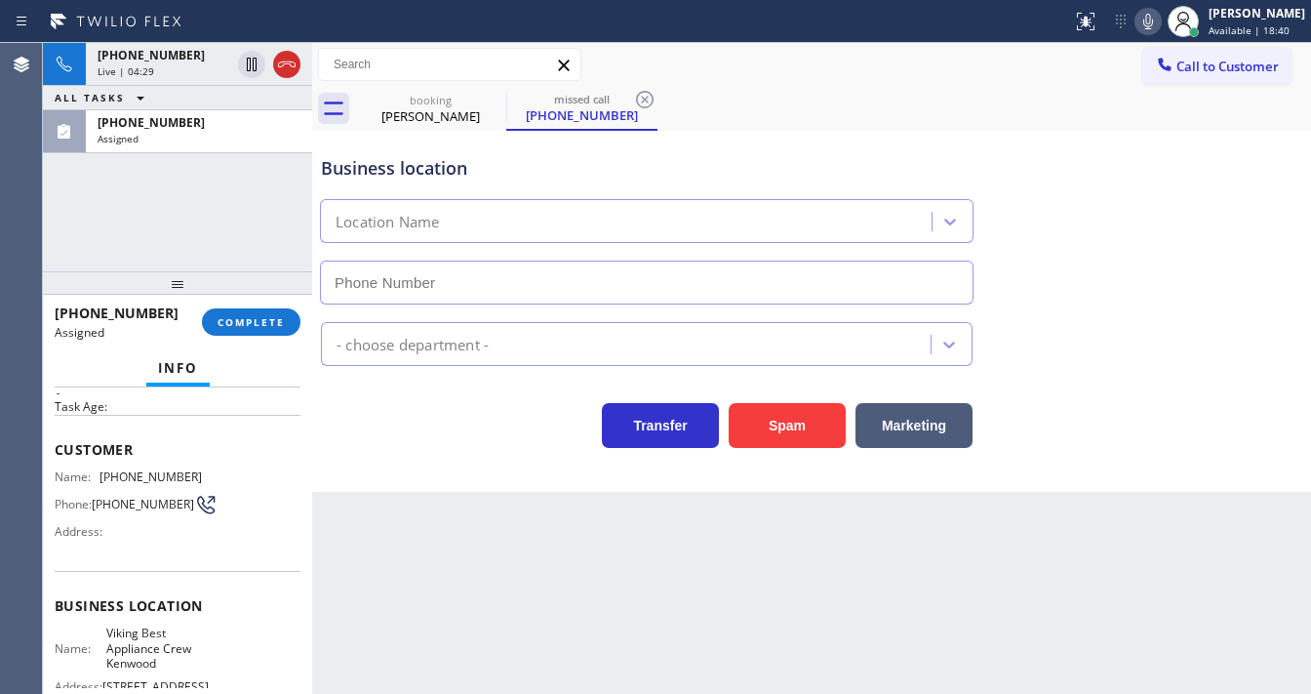
type input "(773) 326-1570"
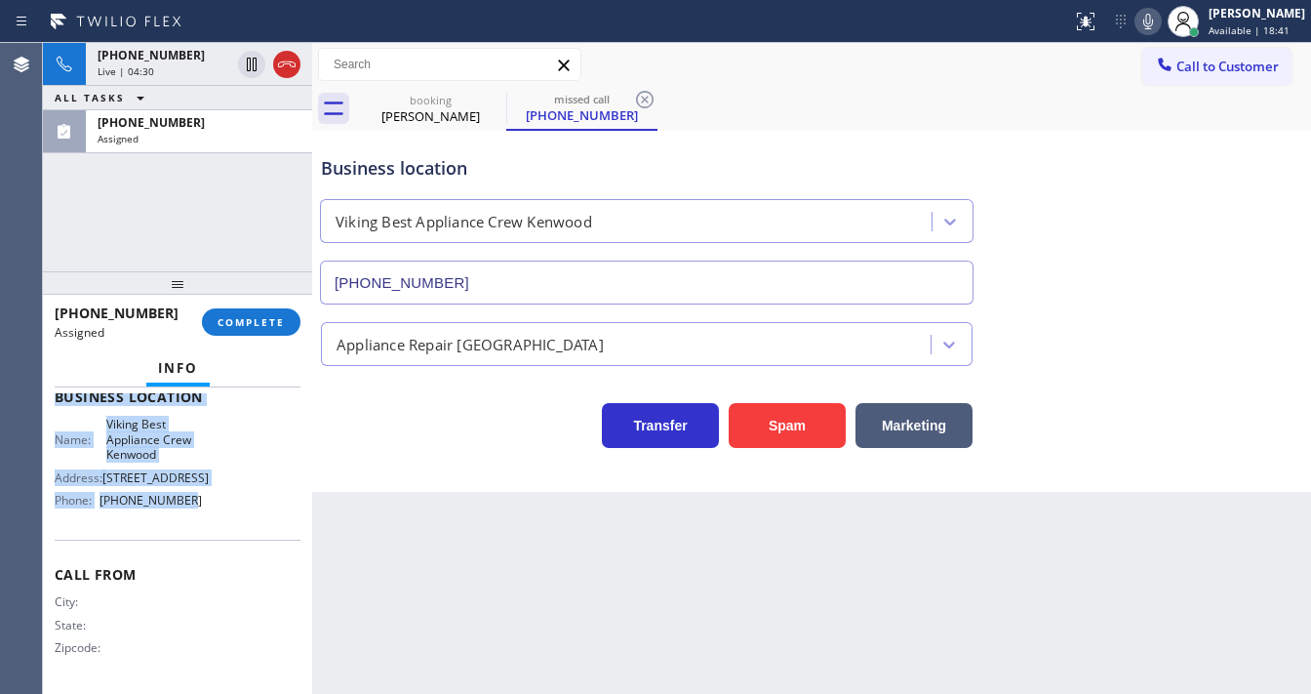
scroll to position [301, 0]
drag, startPoint x: 54, startPoint y: 441, endPoint x: 216, endPoint y: 515, distance: 178.1
click at [216, 515] on div "Context Queue: Appliance Repair High End Priority: 0 Task Age: Customer Name: (…" at bounding box center [177, 540] width 269 height 306
copy div "Customer Name: (773) 750-7473 Phone: (773) 750-7473 Address: Business location …"
click at [245, 317] on span "COMPLETE" at bounding box center [251, 322] width 67 height 14
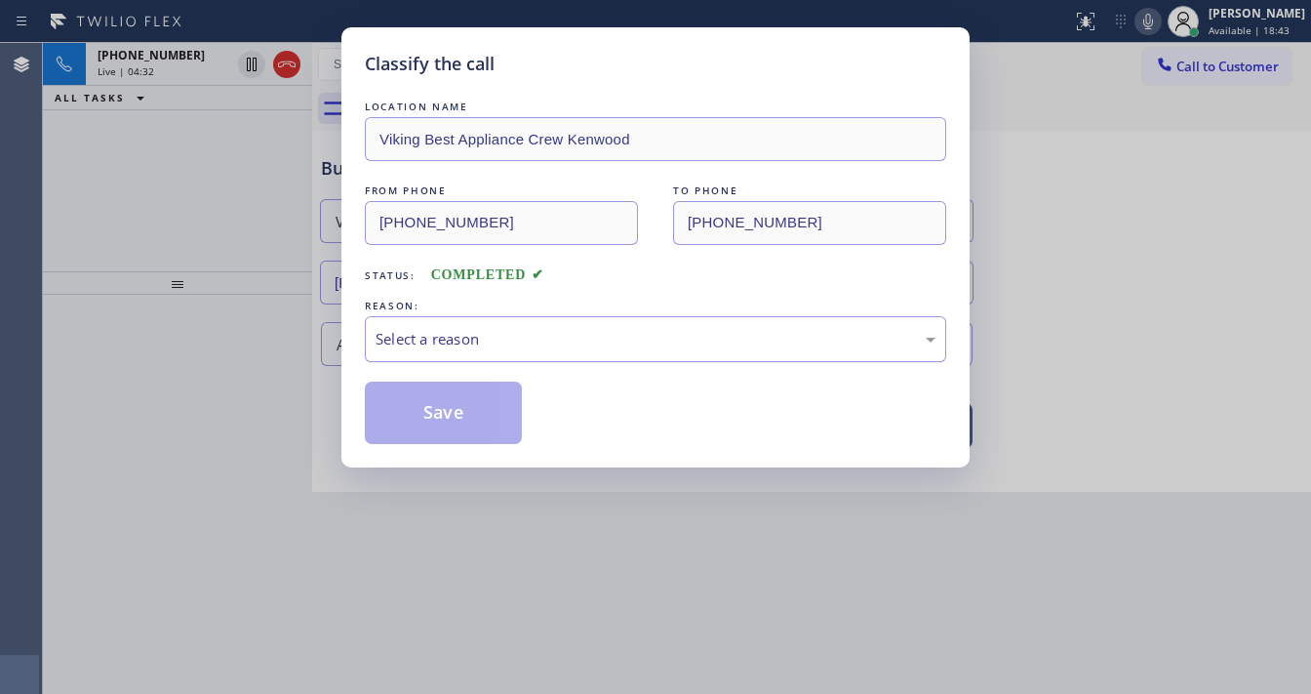
click at [496, 336] on div "Select a reason" at bounding box center [656, 339] width 560 height 22
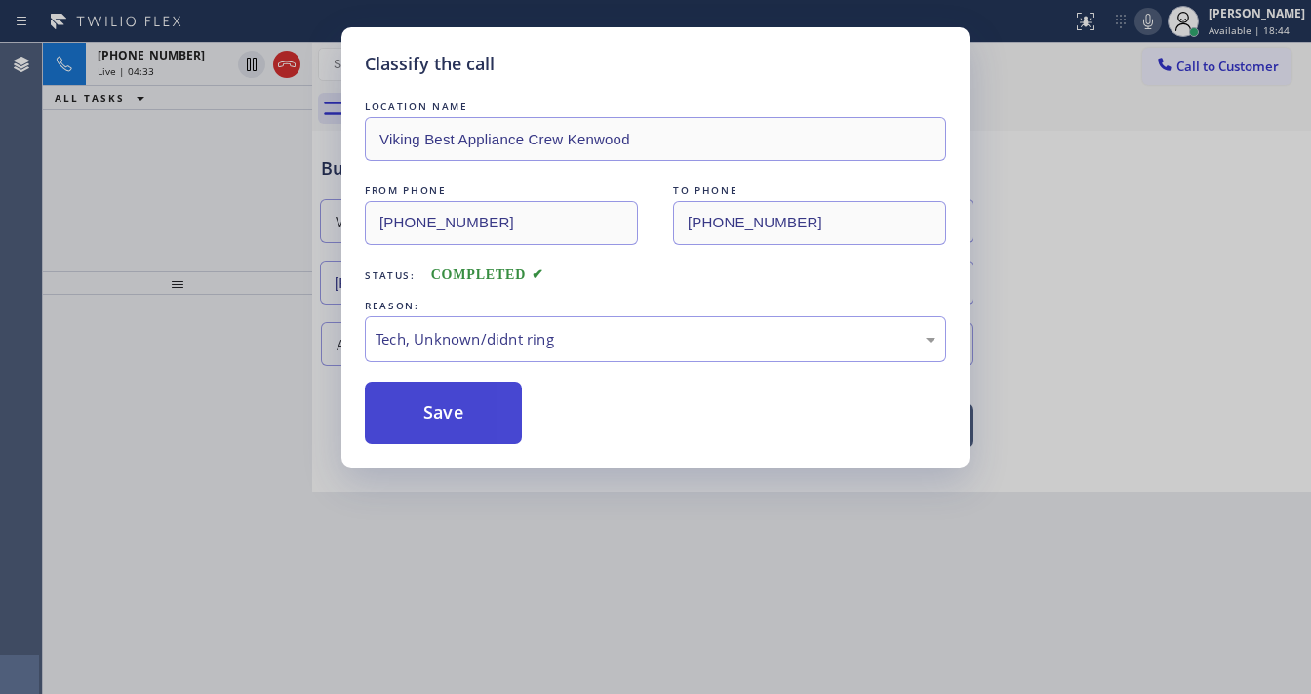
click at [462, 419] on button "Save" at bounding box center [443, 412] width 157 height 62
click at [462, 418] on button "Save" at bounding box center [443, 412] width 157 height 62
type input "[PHONE_NUMBER]"
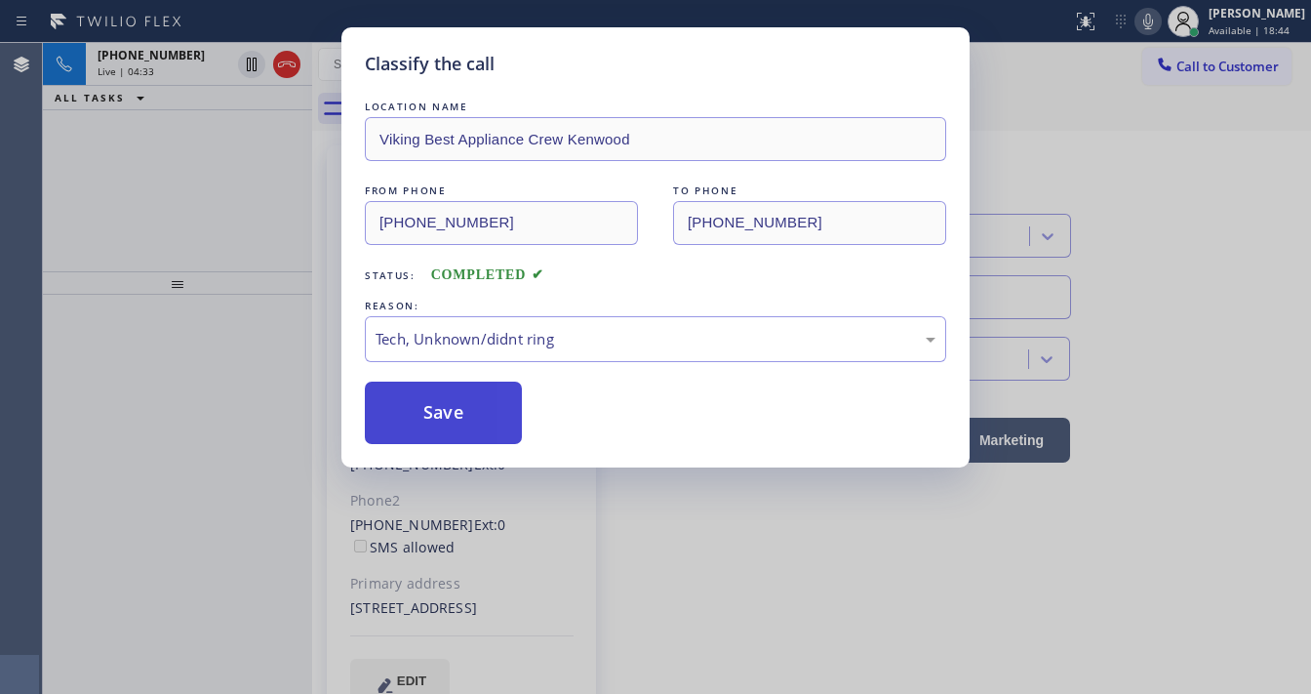
click at [462, 418] on button "Save" at bounding box center [443, 412] width 157 height 62
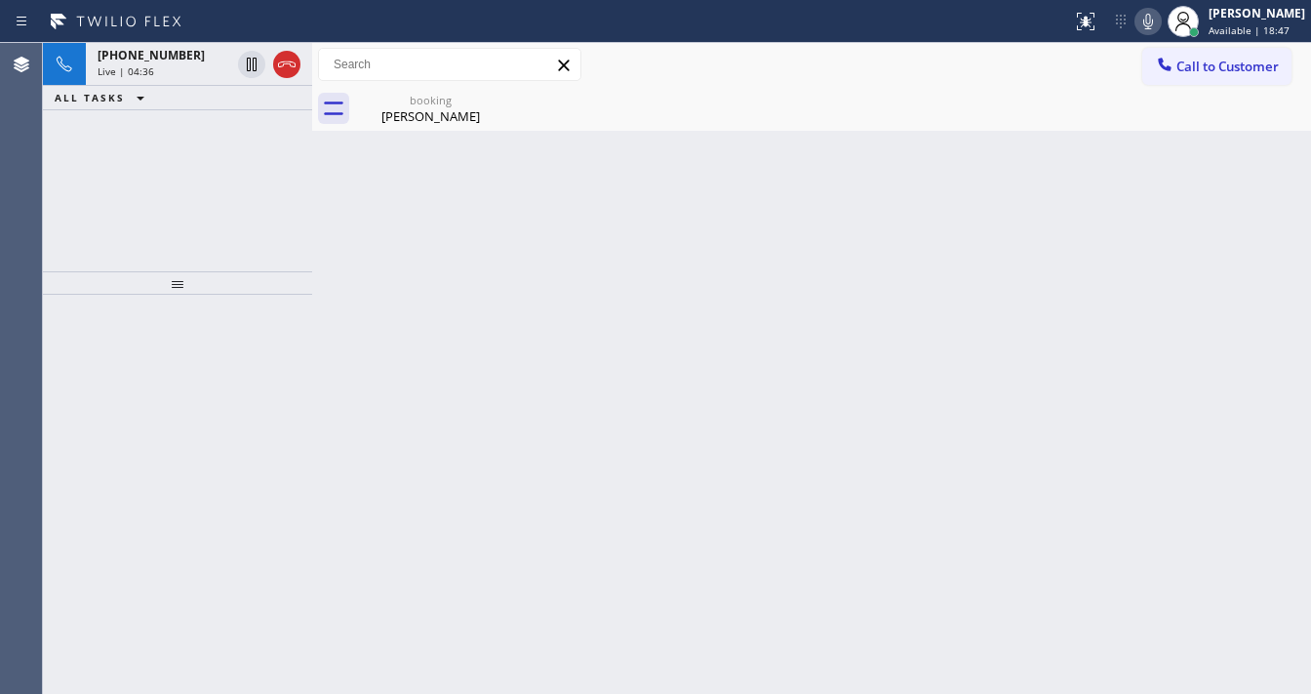
click at [97, 182] on div "+14084993006 Live | 04:36 ALL TASKS ALL TASKS ACTIVE TASKS TASKS IN WRAP UP" at bounding box center [177, 157] width 269 height 228
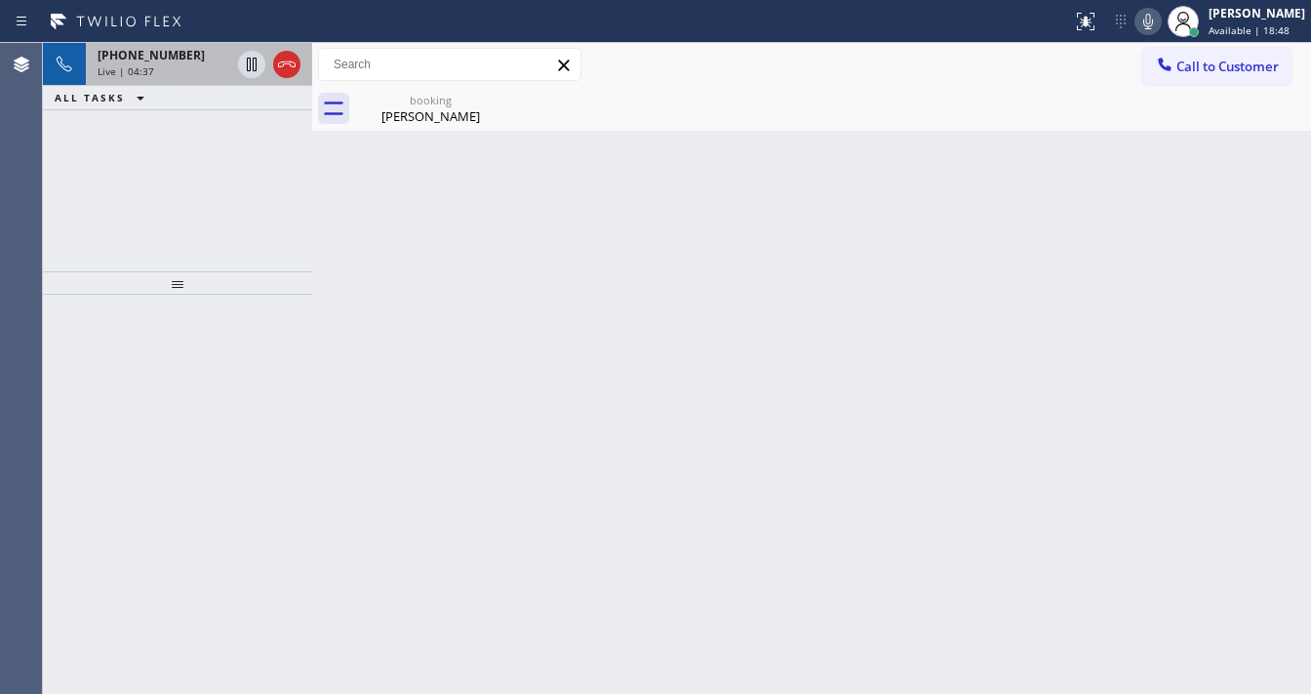
drag, startPoint x: 273, startPoint y: 65, endPoint x: 285, endPoint y: 66, distance: 11.7
click at [281, 66] on div at bounding box center [286, 64] width 27 height 23
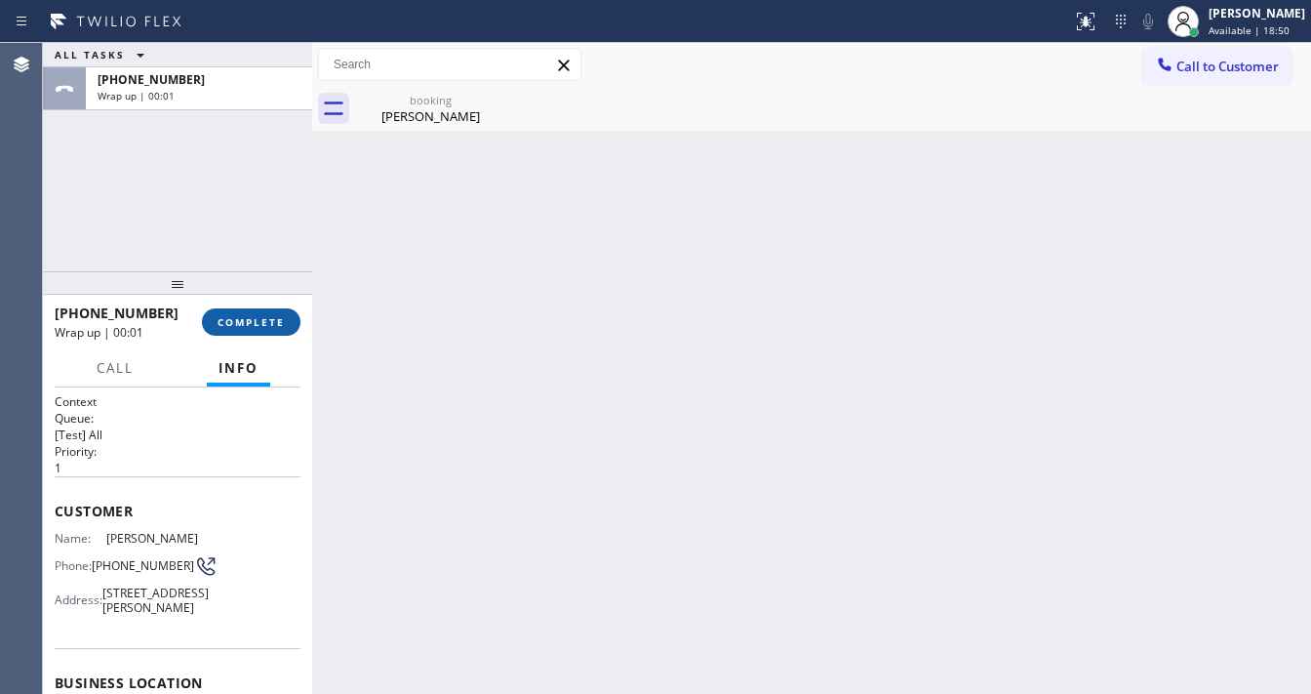
click at [273, 325] on span "COMPLETE" at bounding box center [251, 322] width 67 height 14
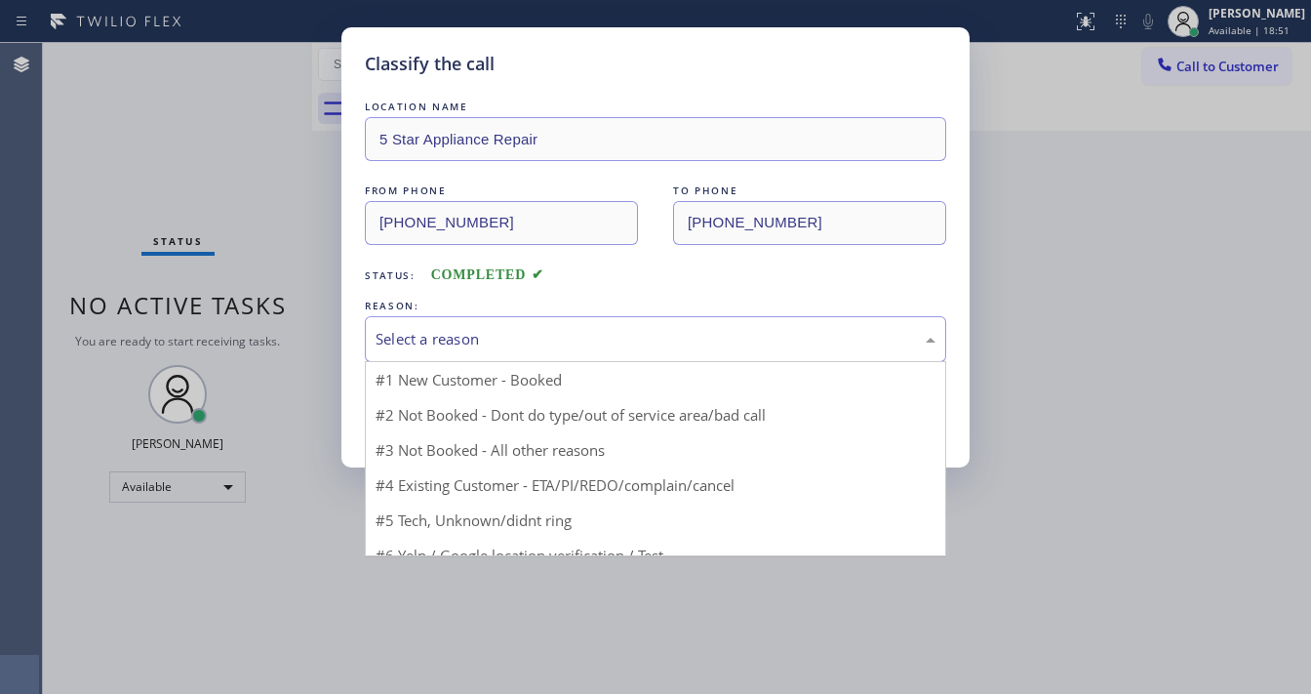
click at [459, 344] on div "Select a reason" at bounding box center [656, 339] width 560 height 22
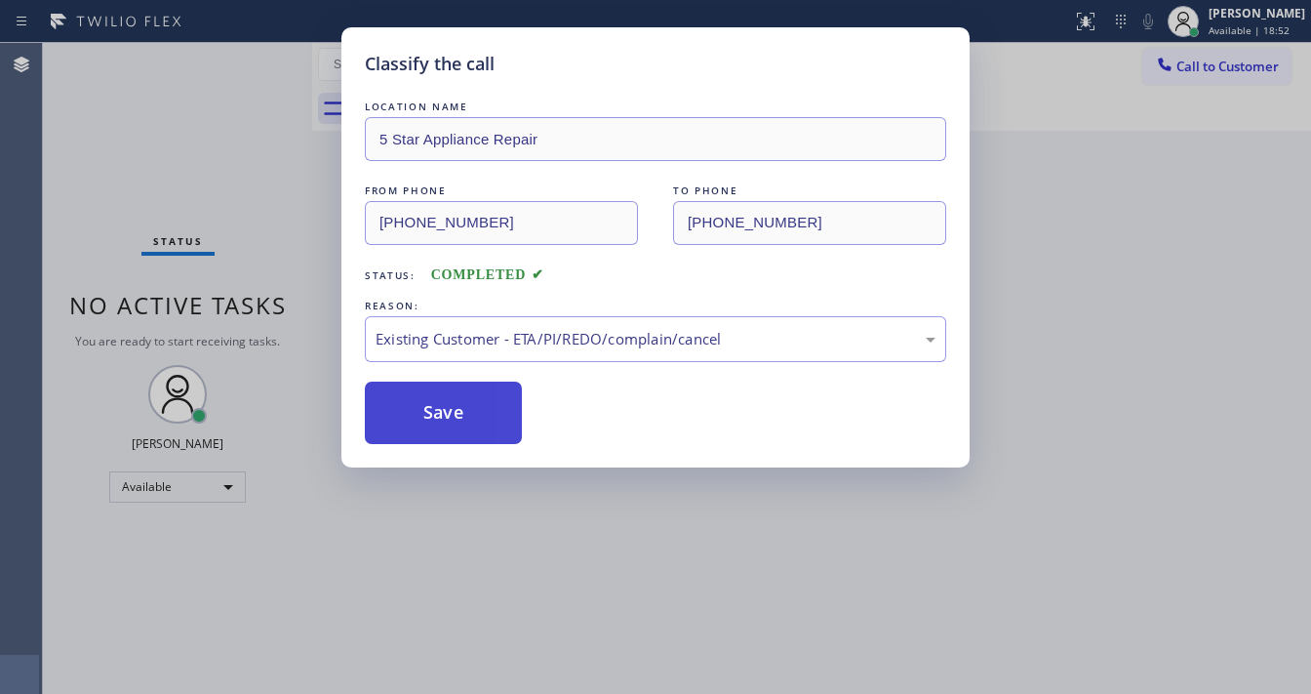
click at [453, 409] on button "Save" at bounding box center [443, 412] width 157 height 62
drag, startPoint x: 1128, startPoint y: 206, endPoint x: 1139, endPoint y: 195, distance: 15.9
click at [1130, 206] on div "Classify the call LOCATION NAME 5 Star Appliance Repair FROM PHONE (408) 499-30…" at bounding box center [655, 347] width 1311 height 694
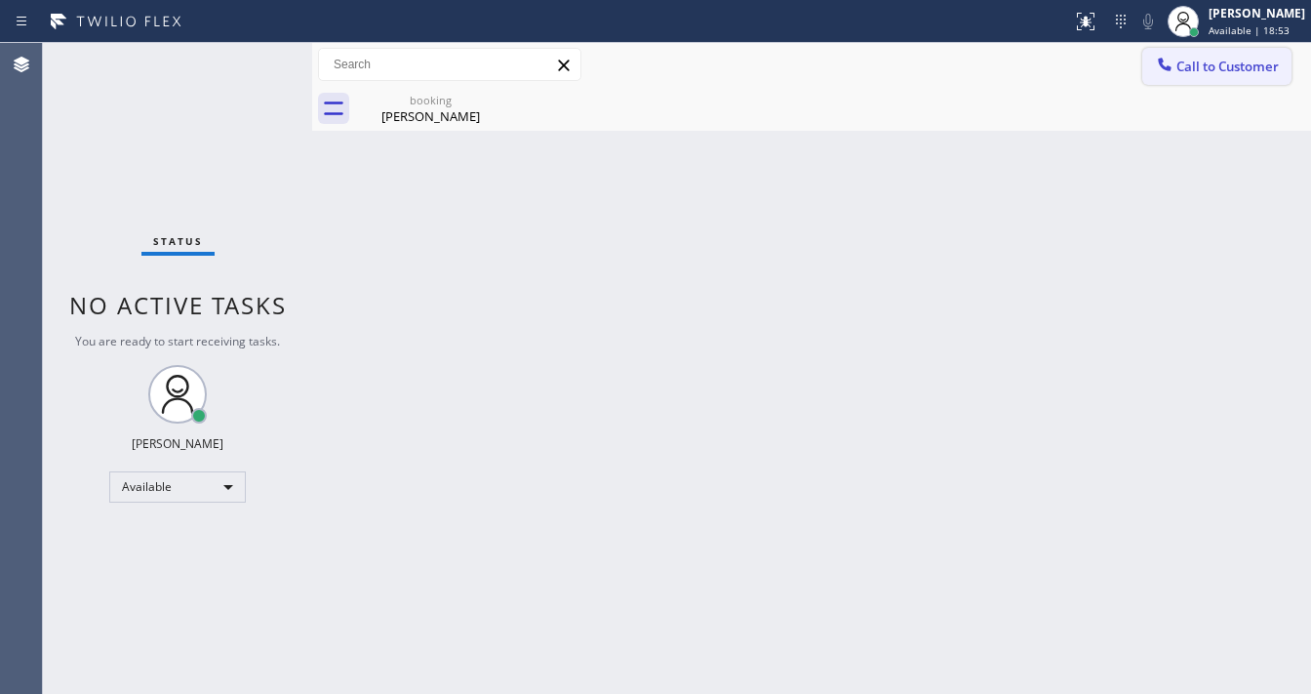
click at [1204, 74] on span "Call to Customer" at bounding box center [1228, 67] width 102 height 18
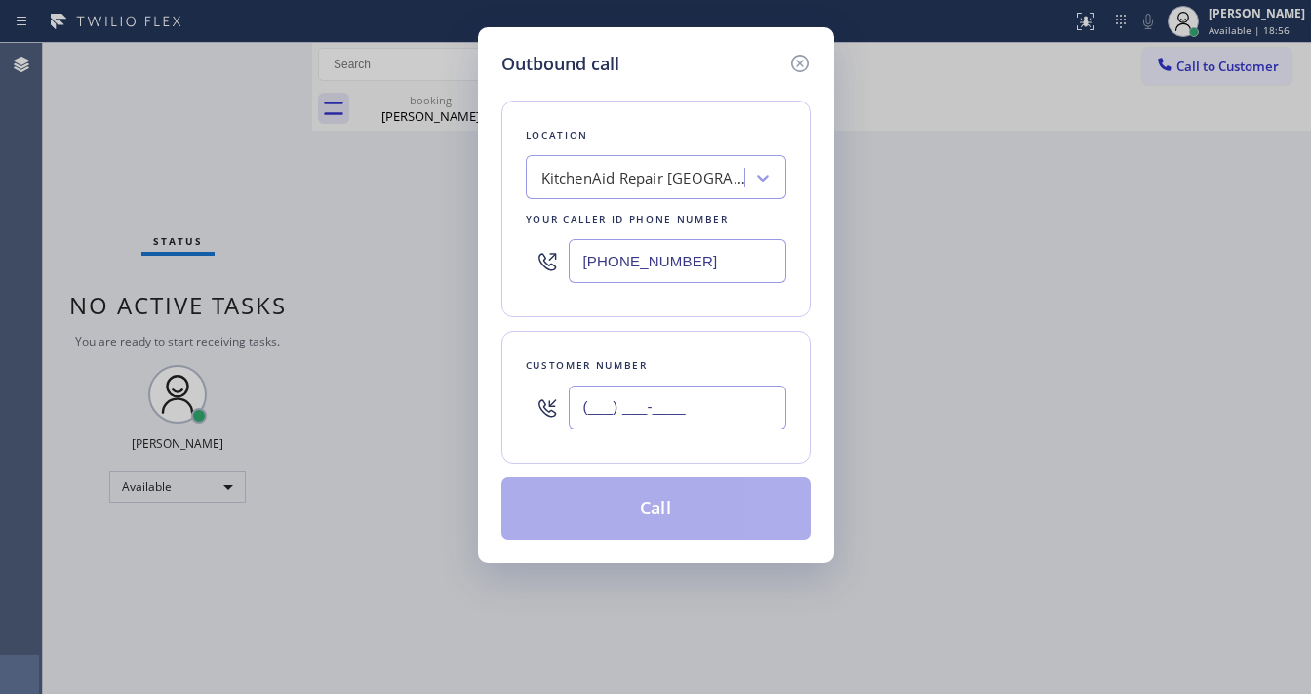
click at [651, 414] on input "(___) ___-____" at bounding box center [678, 407] width 218 height 44
paste input "773) 750-7473"
type input "(773) 750-7473"
click at [742, 270] on input "(305) 676-0519" at bounding box center [678, 261] width 218 height 44
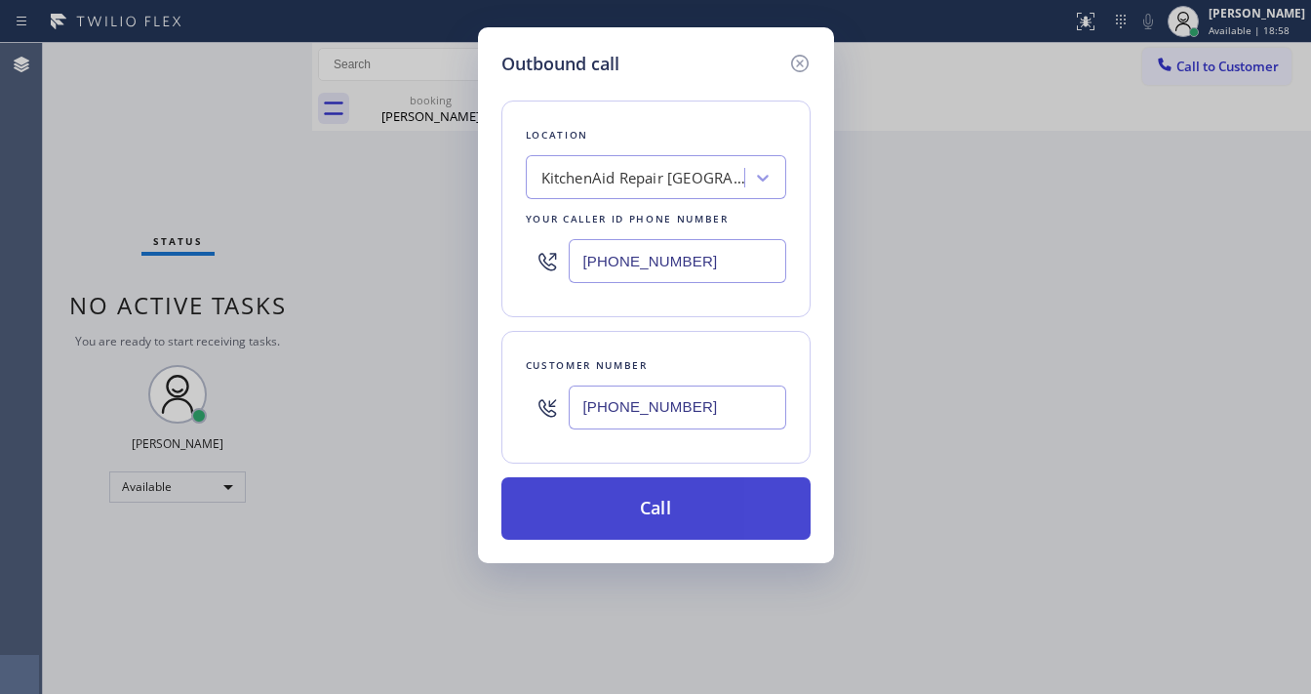
paste input "773) 326-1570"
type input "(773) 326-1570"
click at [639, 506] on button "Call" at bounding box center [655, 508] width 309 height 62
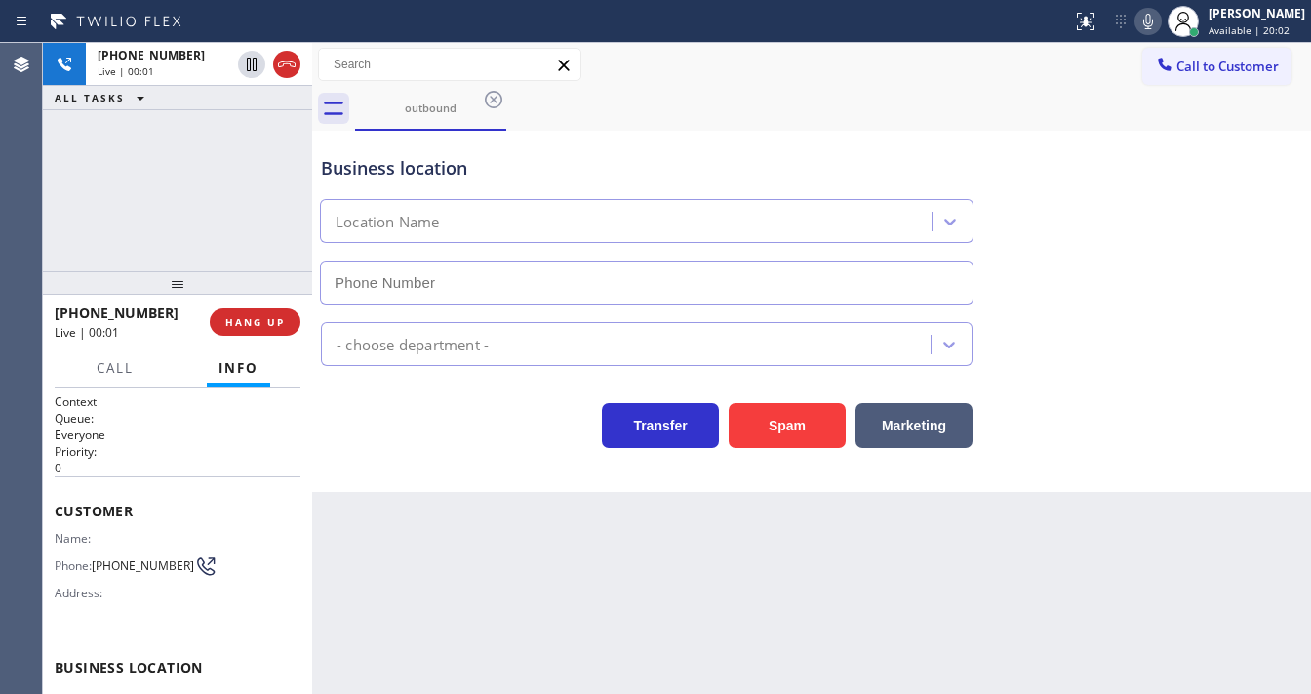
type input "(773) 326-1570"
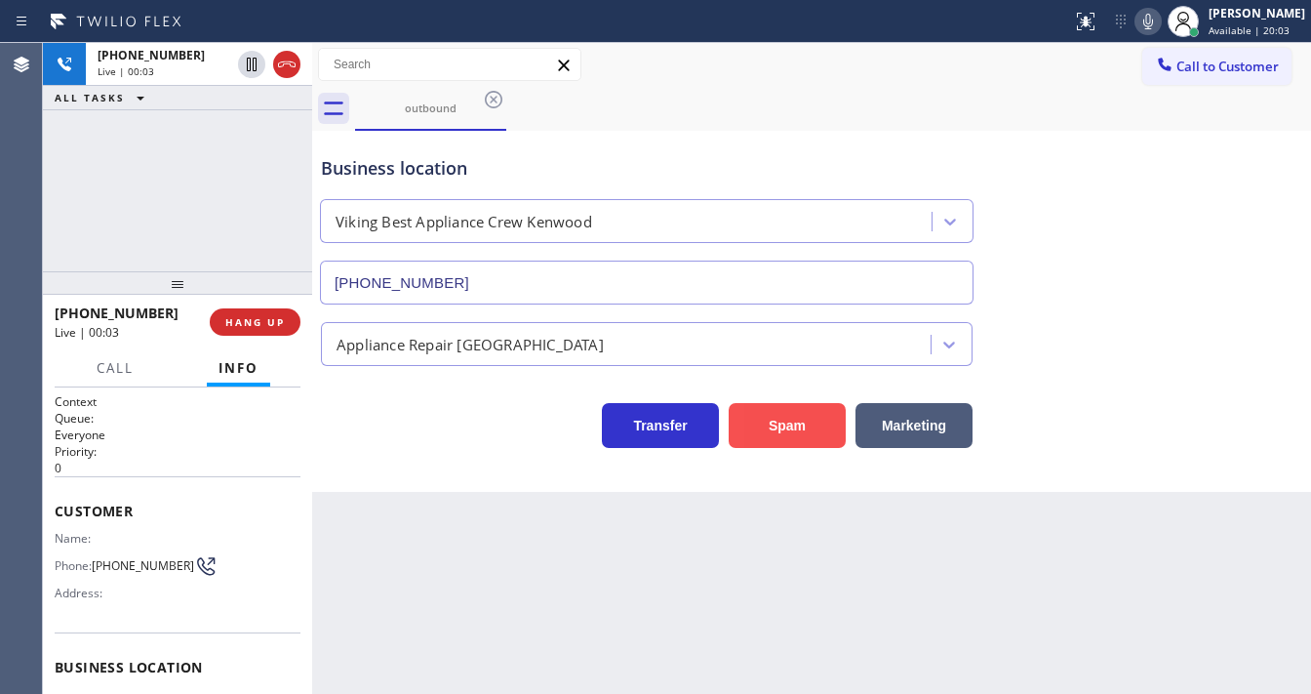
click at [761, 433] on button "Spam" at bounding box center [787, 425] width 117 height 45
click at [270, 323] on span "HANG UP" at bounding box center [255, 322] width 60 height 14
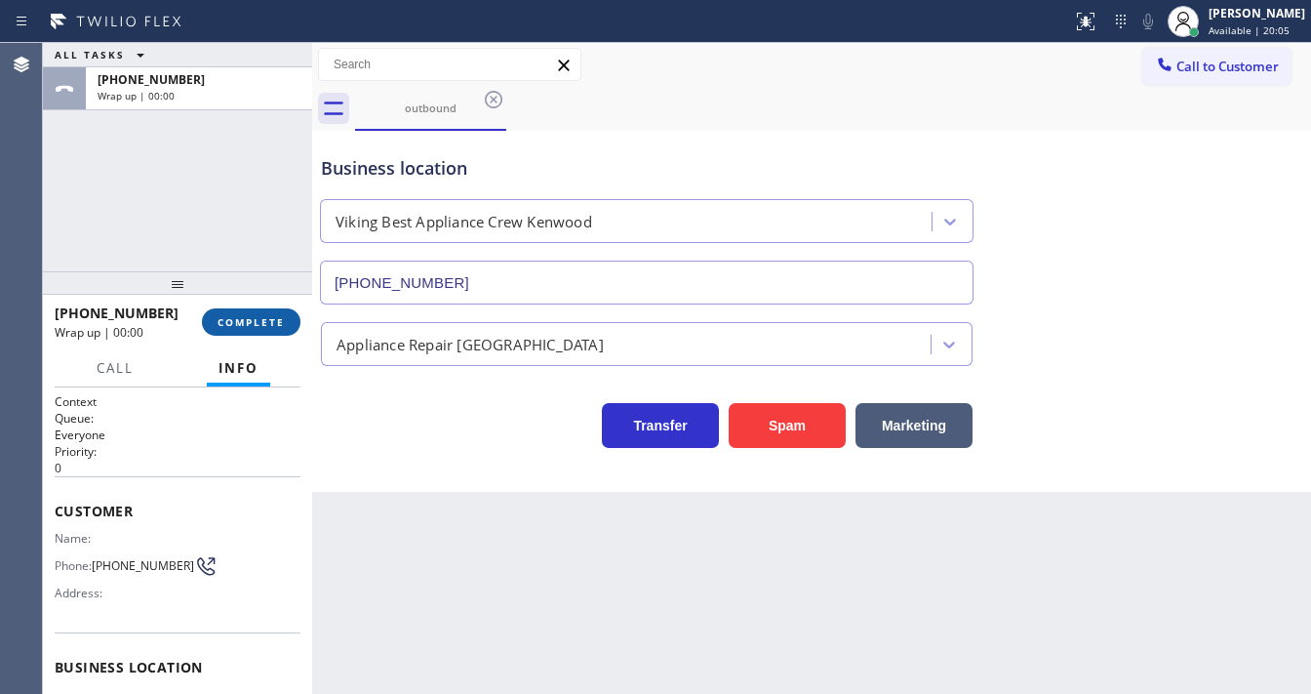
click at [264, 322] on span "COMPLETE" at bounding box center [251, 322] width 67 height 14
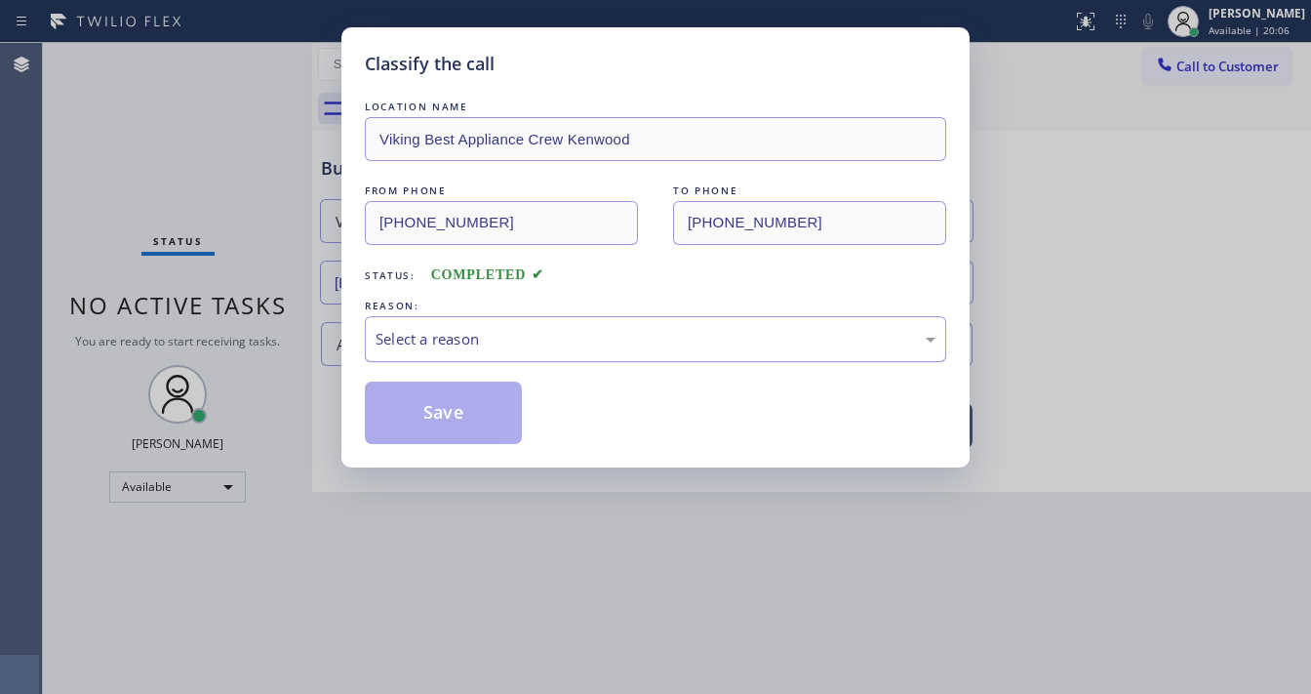
click at [453, 340] on div "Select a reason" at bounding box center [656, 339] width 560 height 22
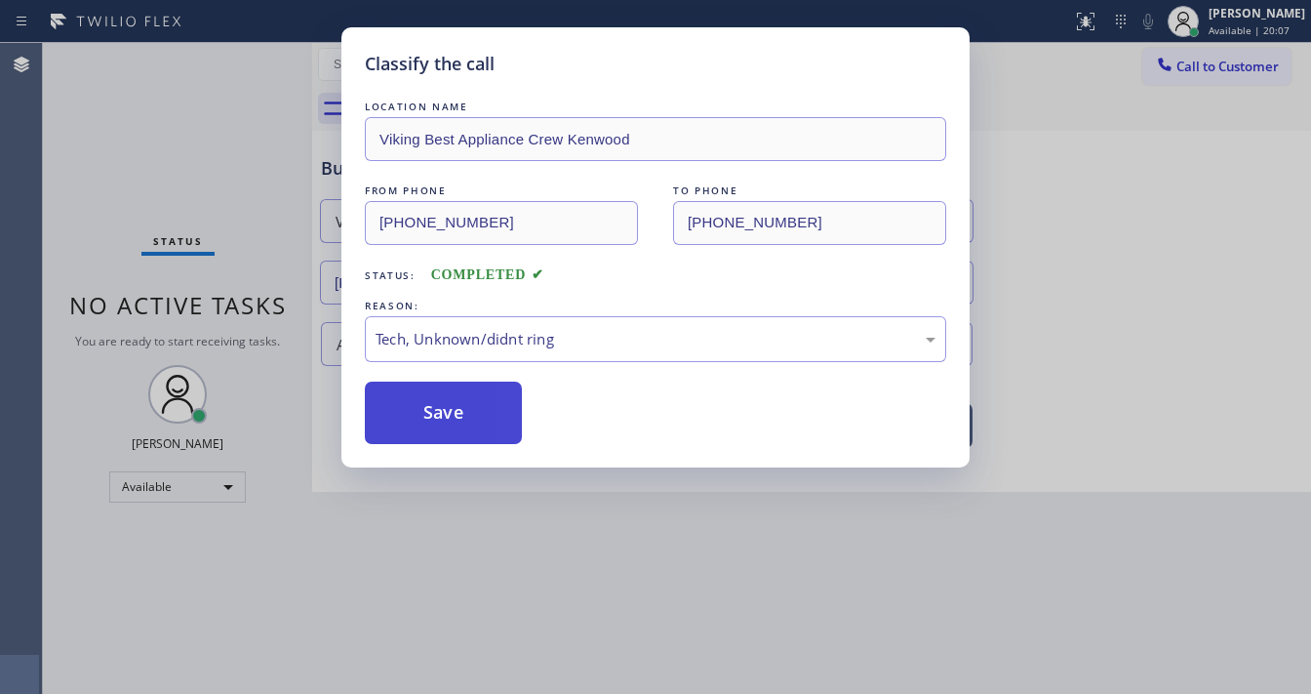
click at [458, 424] on button "Save" at bounding box center [443, 412] width 157 height 62
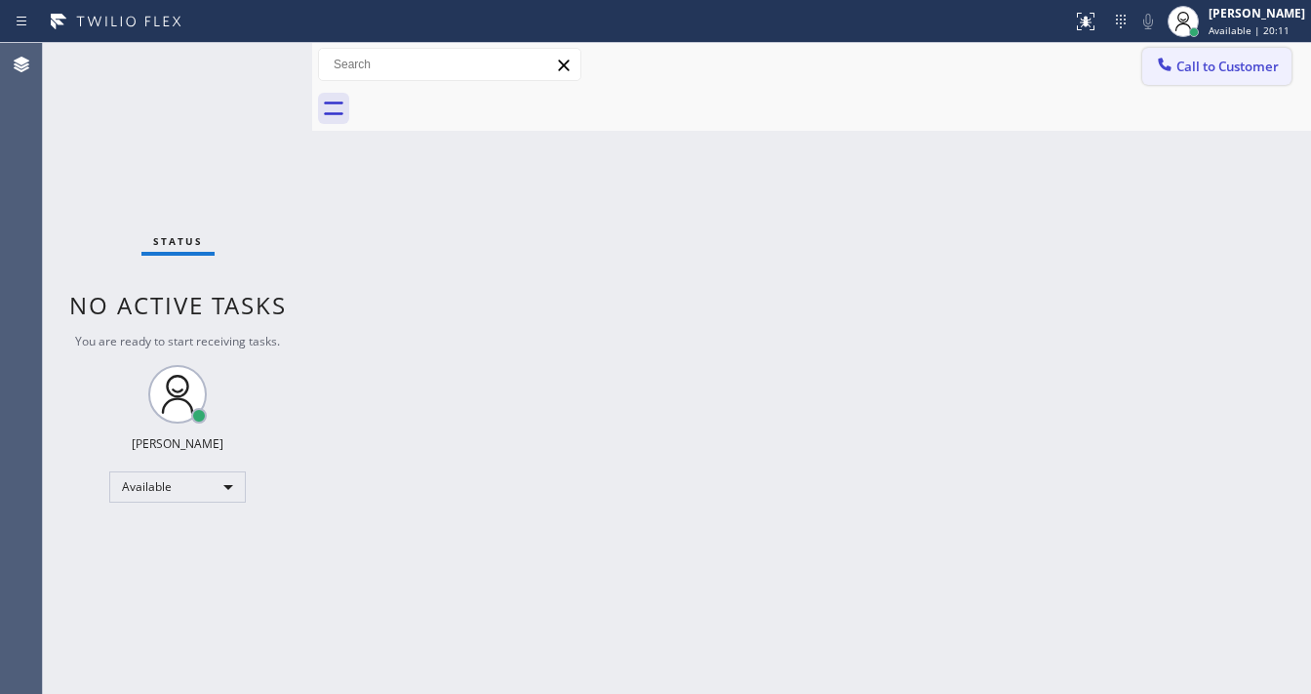
click at [1184, 70] on span "Call to Customer" at bounding box center [1228, 67] width 102 height 18
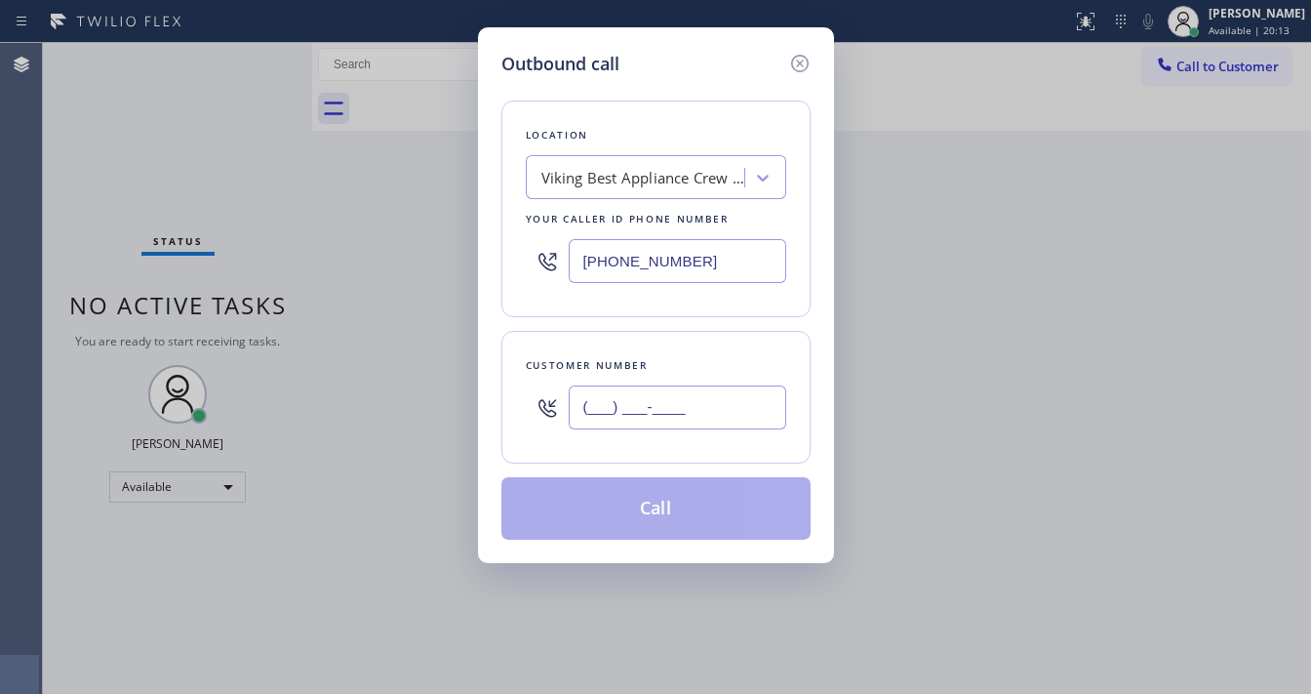
drag, startPoint x: 619, startPoint y: 393, endPoint x: 627, endPoint y: 408, distance: 16.6
click at [622, 399] on input "(___) ___-____" at bounding box center [678, 407] width 218 height 44
click at [627, 408] on input "(___) ___-____" at bounding box center [678, 407] width 218 height 44
paste input "60-1826"
click at [638, 398] on input "(___) _60-1826" at bounding box center [678, 407] width 218 height 44
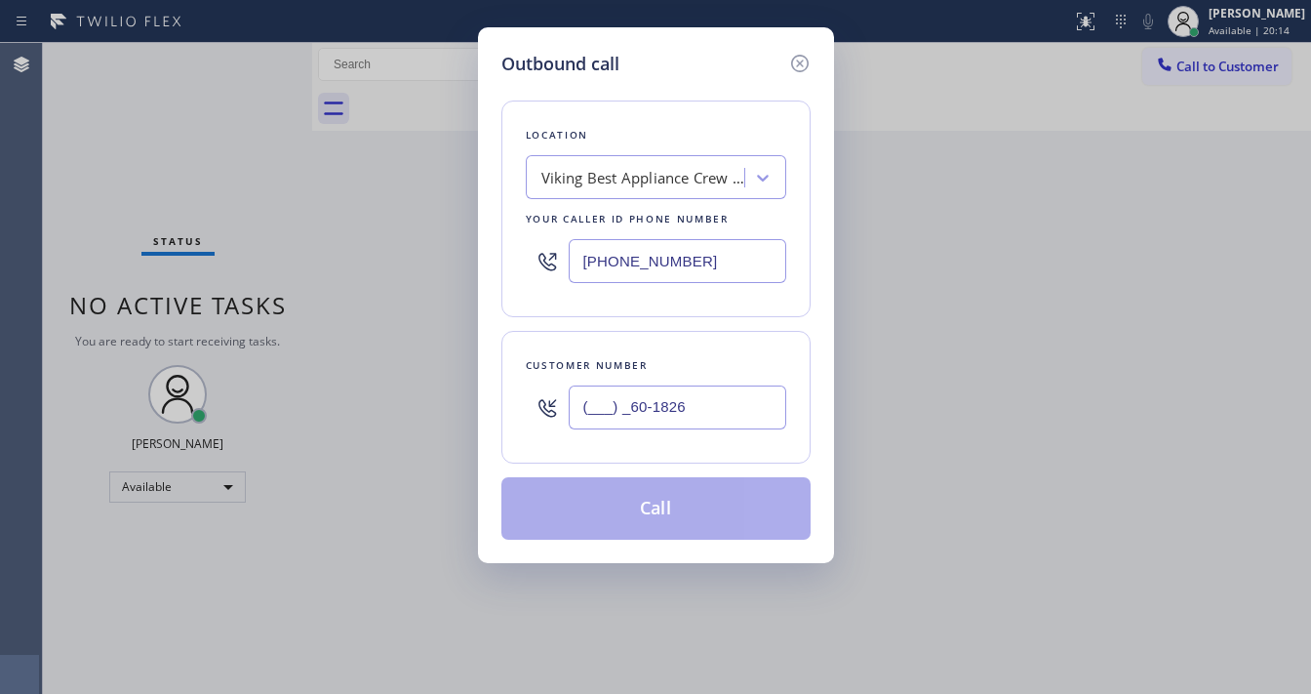
click at [638, 398] on input "(___) _60-1826" at bounding box center [678, 407] width 218 height 44
paste input "601) 826-4705"
type input "(601) 826-4705"
click at [678, 273] on input "(773) 326-1570" at bounding box center [678, 261] width 218 height 44
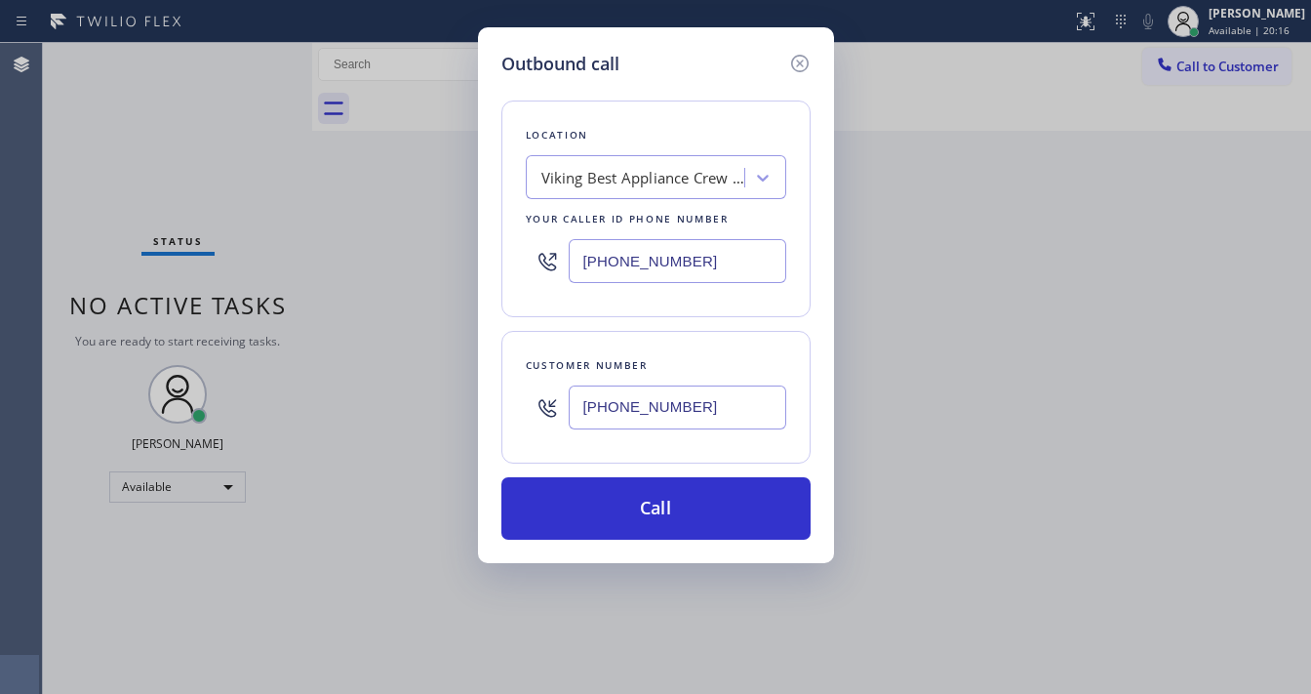
paste input "818) 593-0291"
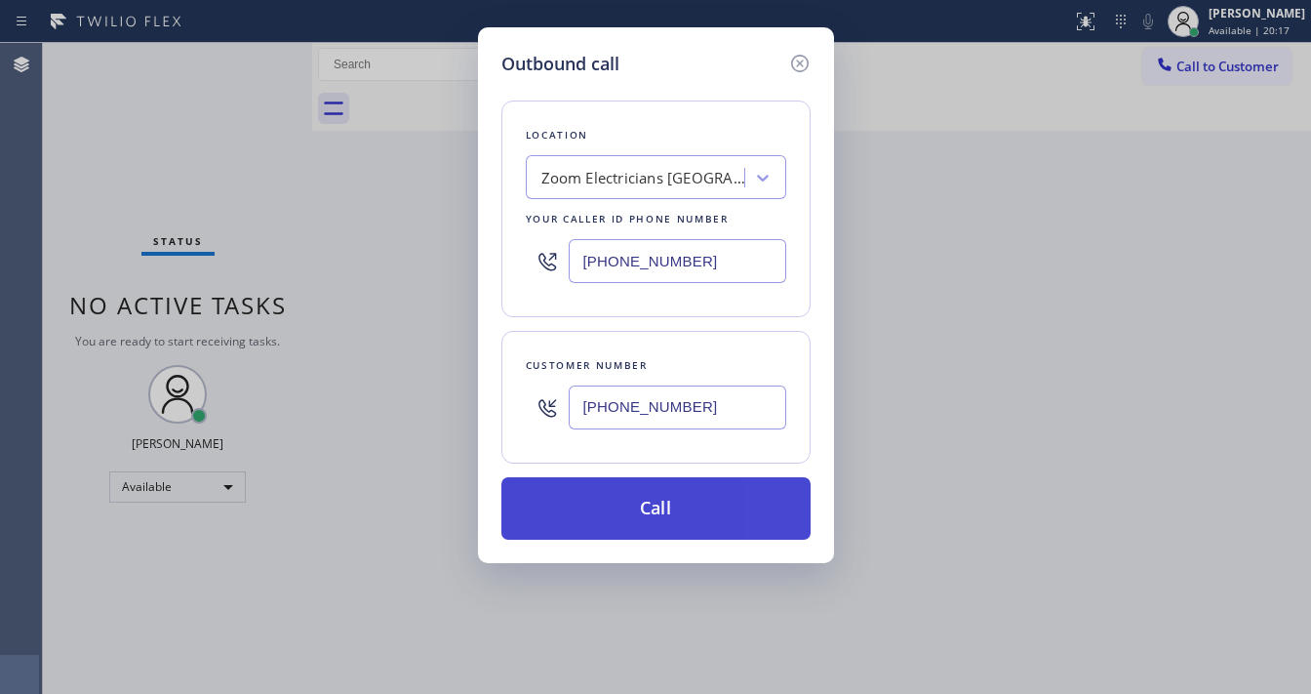
type input "(818) 593-0291"
click at [659, 517] on button "Call" at bounding box center [655, 508] width 309 height 62
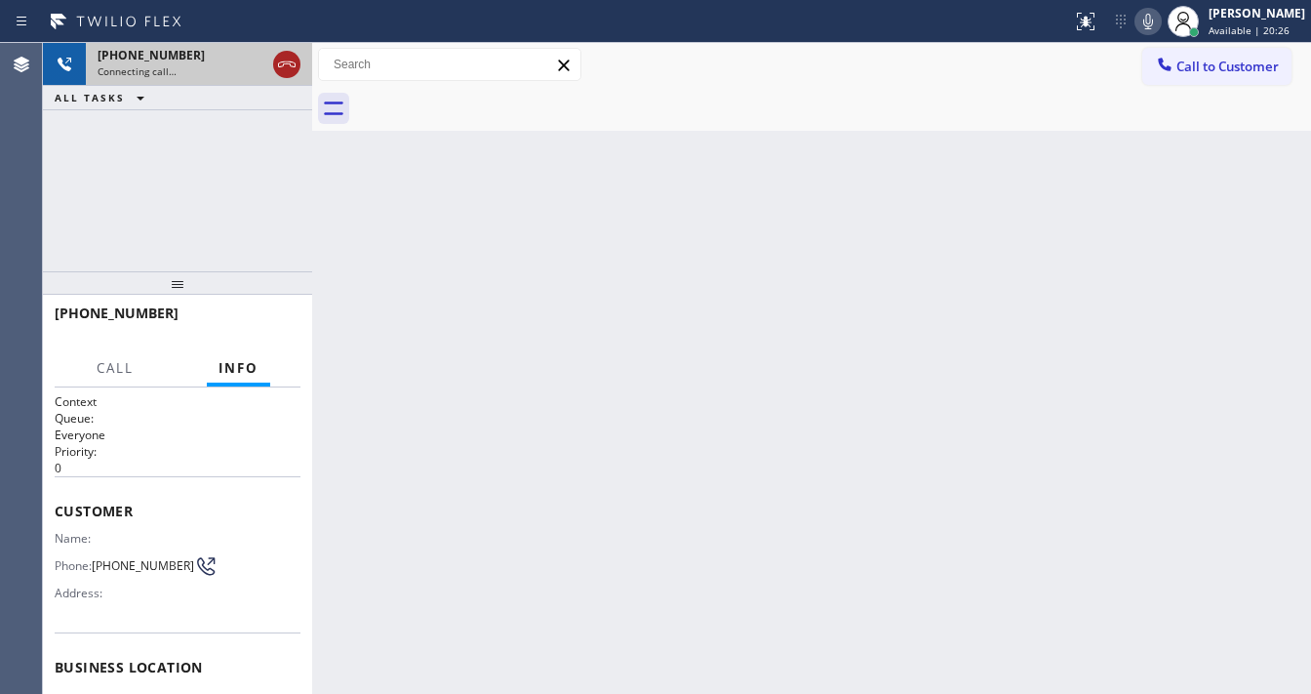
drag, startPoint x: 290, startPoint y: 60, endPoint x: 320, endPoint y: 218, distance: 159.9
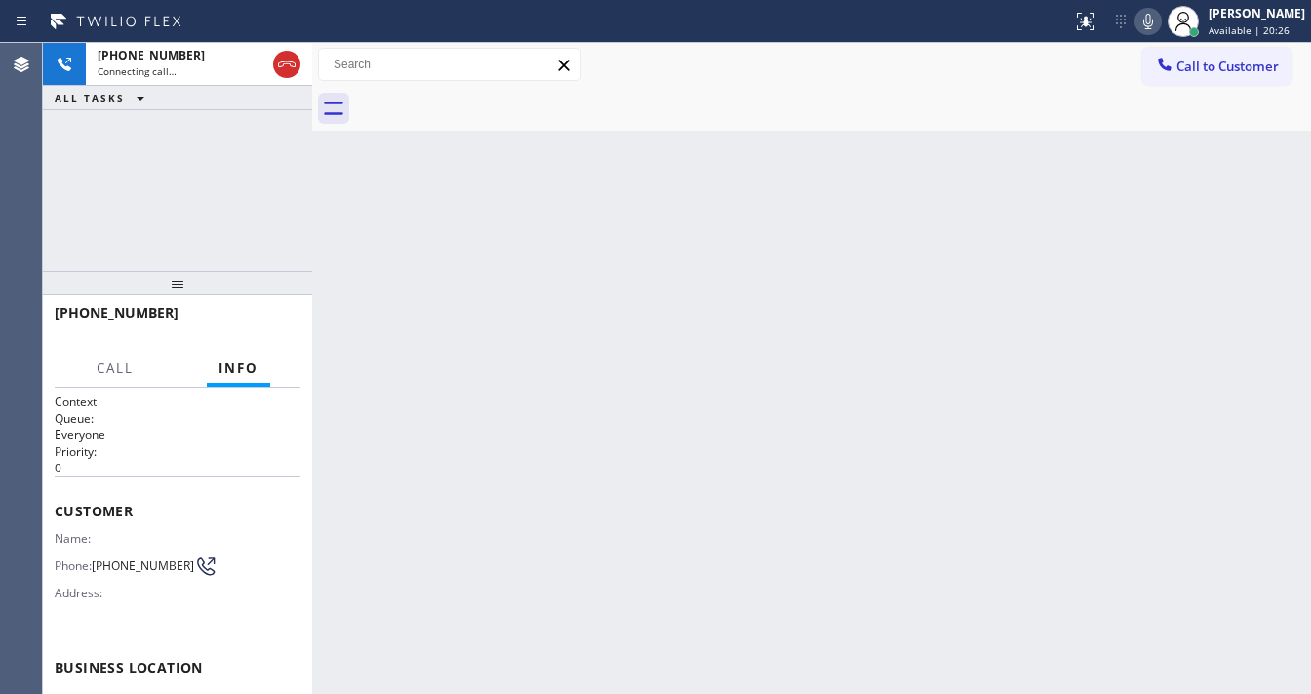
click at [291, 60] on icon at bounding box center [286, 64] width 23 height 23
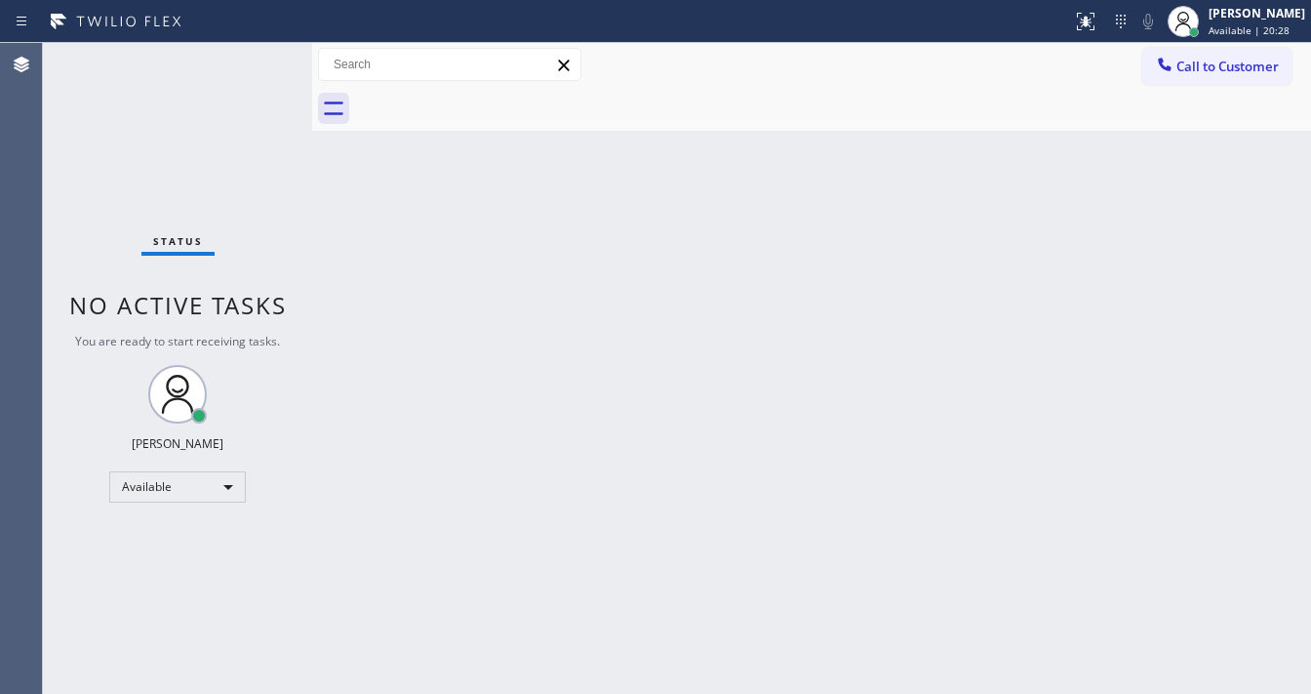
click at [667, 527] on div "Back to Dashboard Change Sender ID Customers Technicians Select a contact Outbo…" at bounding box center [811, 368] width 999 height 651
drag, startPoint x: 462, startPoint y: 481, endPoint x: 476, endPoint y: 517, distance: 38.6
click at [464, 481] on div "Back to Dashboard Change Sender ID Customers Technicians Select a contact Outbo…" at bounding box center [811, 368] width 999 height 651
click at [511, 667] on div "Back to Dashboard Change Sender ID Customers Technicians Select a contact Outbo…" at bounding box center [811, 368] width 999 height 651
click at [258, 56] on div "Status No active tasks You are ready to start receiving tasks. [PERSON_NAME]" at bounding box center [177, 368] width 269 height 651
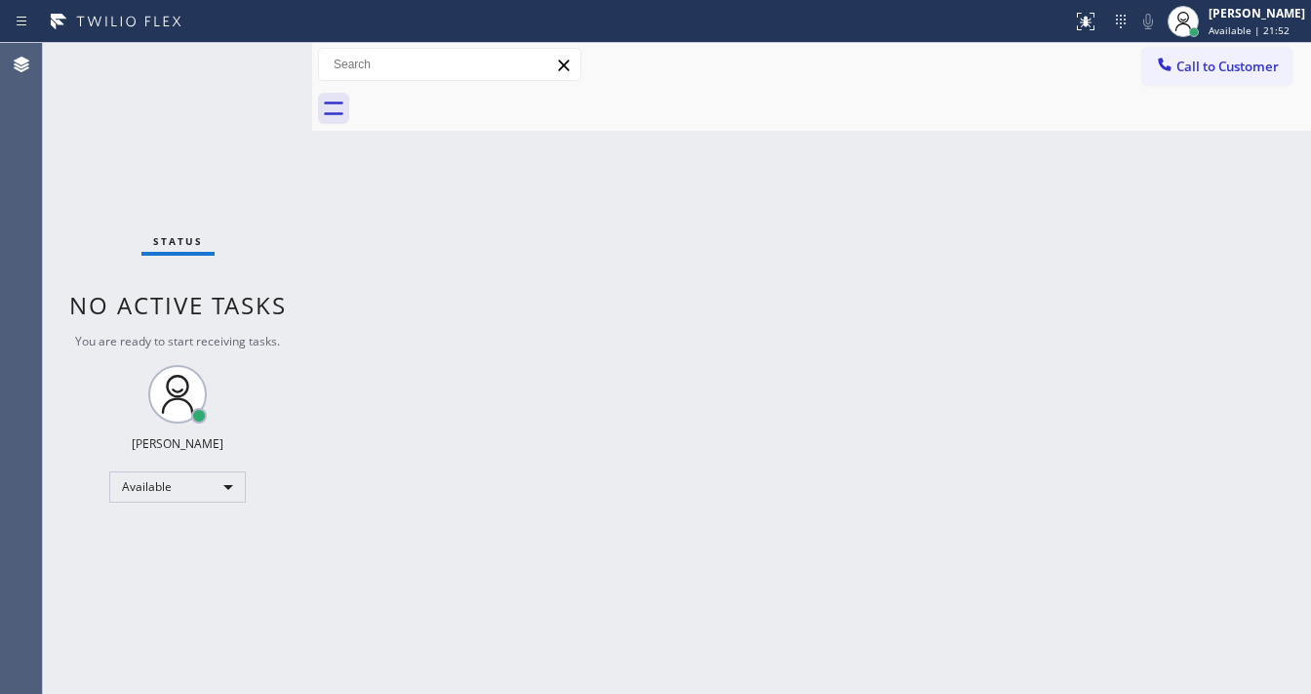
click at [258, 56] on div "Status No active tasks You are ready to start receiving tasks. [PERSON_NAME]" at bounding box center [177, 368] width 269 height 651
click at [252, 60] on div "Status No active tasks You are ready to start receiving tasks. [PERSON_NAME]" at bounding box center [177, 368] width 269 height 651
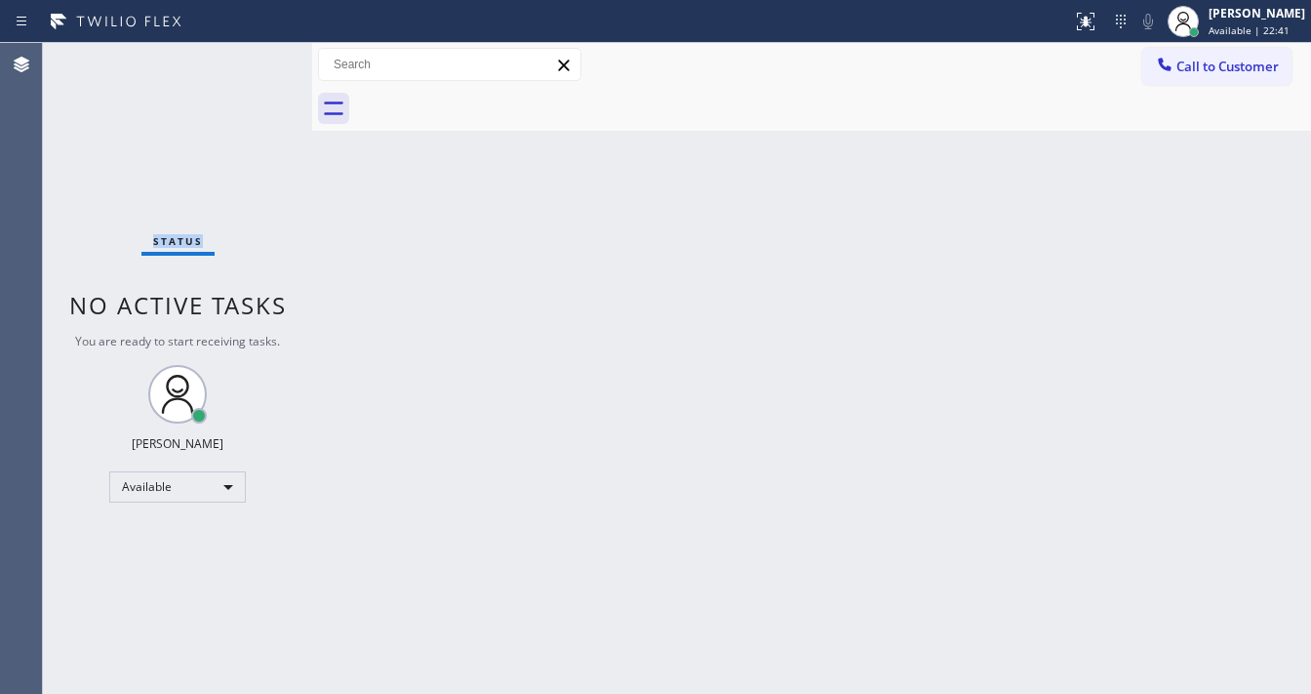
click at [258, 58] on div "Status No active tasks You are ready to start receiving tasks. [PERSON_NAME]" at bounding box center [177, 368] width 269 height 651
click at [251, 58] on div "Status No active tasks You are ready to start receiving tasks. [PERSON_NAME]" at bounding box center [177, 368] width 269 height 651
click at [251, 59] on div "Status No active tasks You are ready to start receiving tasks. [PERSON_NAME]" at bounding box center [177, 368] width 269 height 651
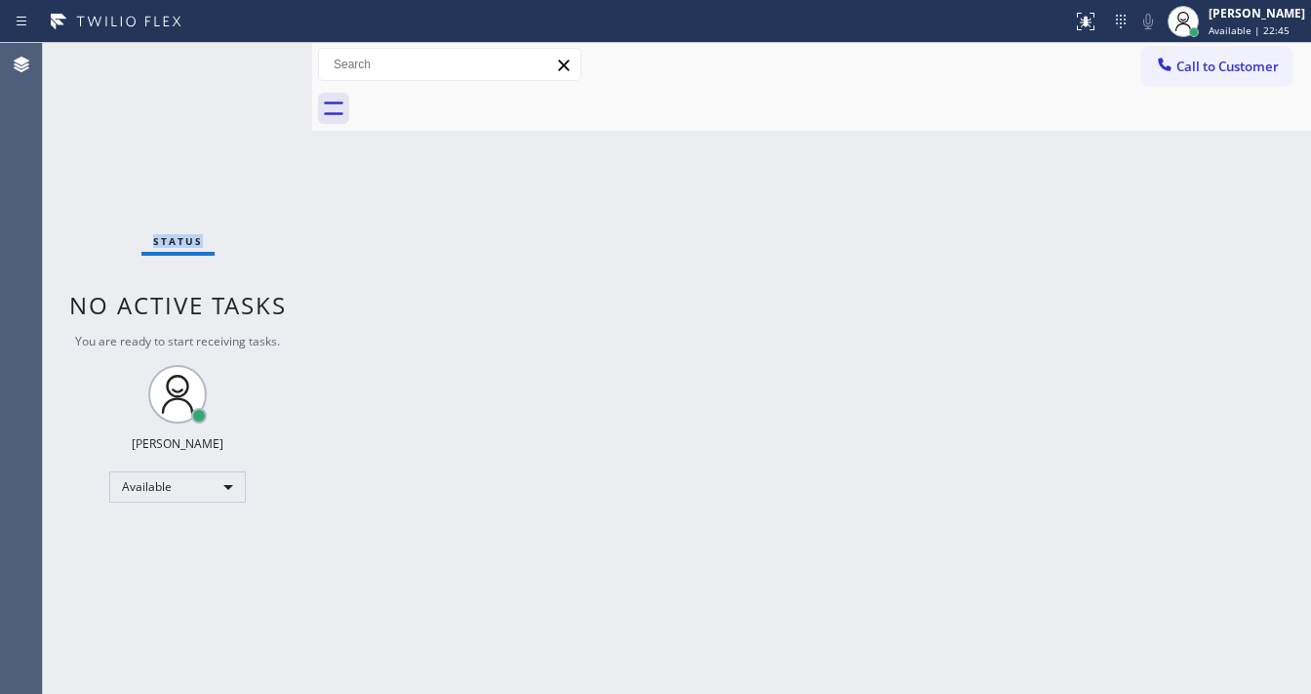
click at [251, 59] on div "Status No active tasks You are ready to start receiving tasks. [PERSON_NAME]" at bounding box center [177, 368] width 269 height 651
click at [252, 62] on div "Status No active tasks You are ready to start receiving tasks. [PERSON_NAME]" at bounding box center [177, 368] width 269 height 651
click at [252, 66] on div "Status No active tasks You are ready to start receiving tasks. [PERSON_NAME]" at bounding box center [177, 368] width 269 height 651
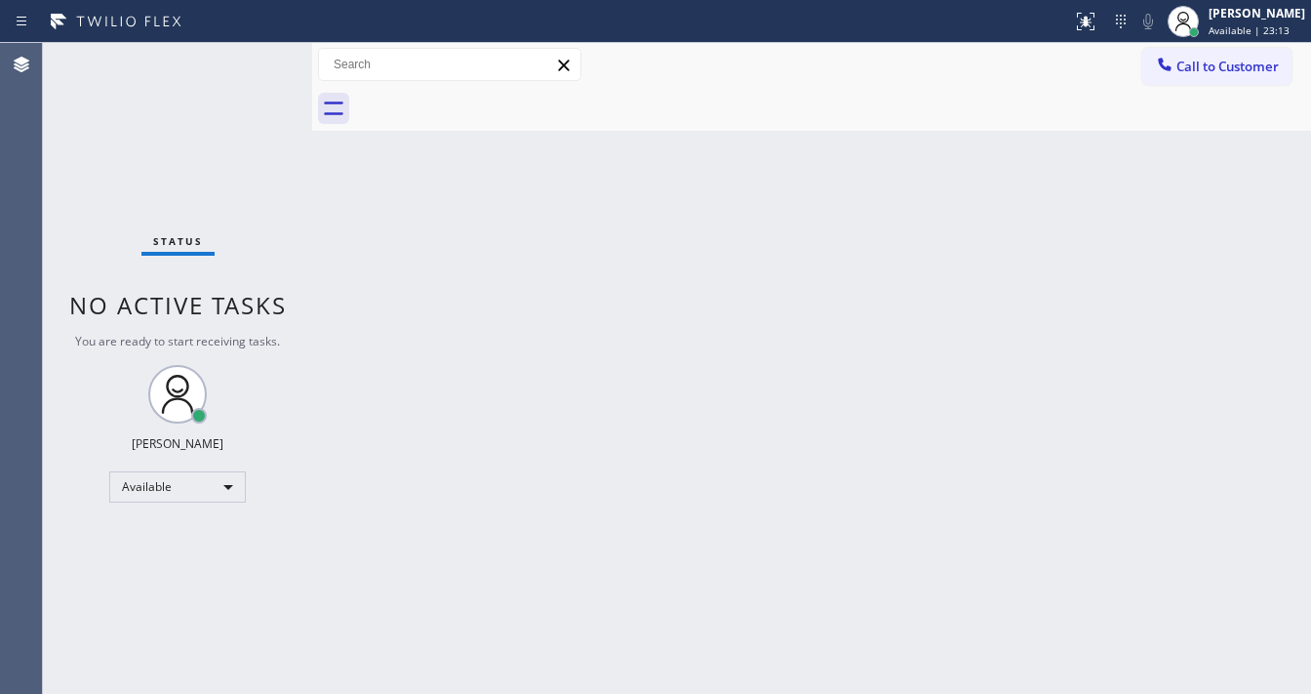
click at [250, 59] on div "Status No active tasks You are ready to start receiving tasks. [PERSON_NAME]" at bounding box center [177, 368] width 269 height 651
click at [250, 62] on div "Status No active tasks You are ready to start receiving tasks. [PERSON_NAME]" at bounding box center [177, 368] width 269 height 651
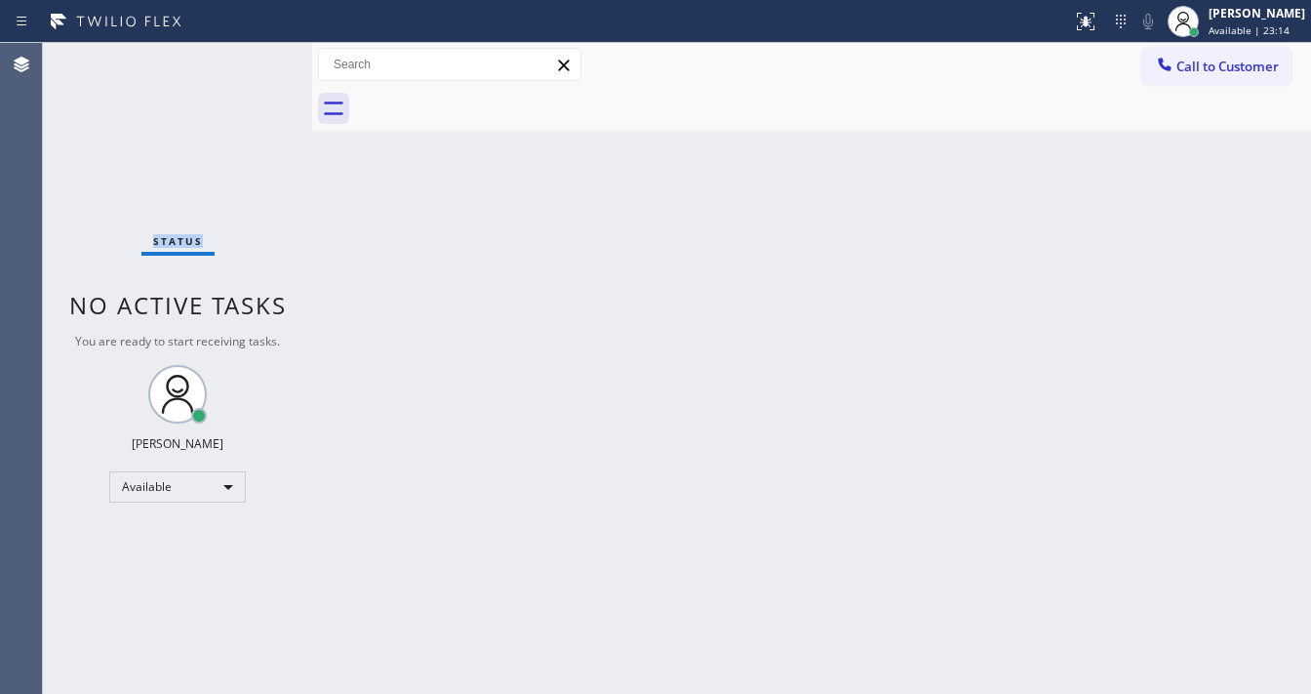
click at [250, 62] on div "Status No active tasks You are ready to start receiving tasks. [PERSON_NAME]" at bounding box center [177, 368] width 269 height 651
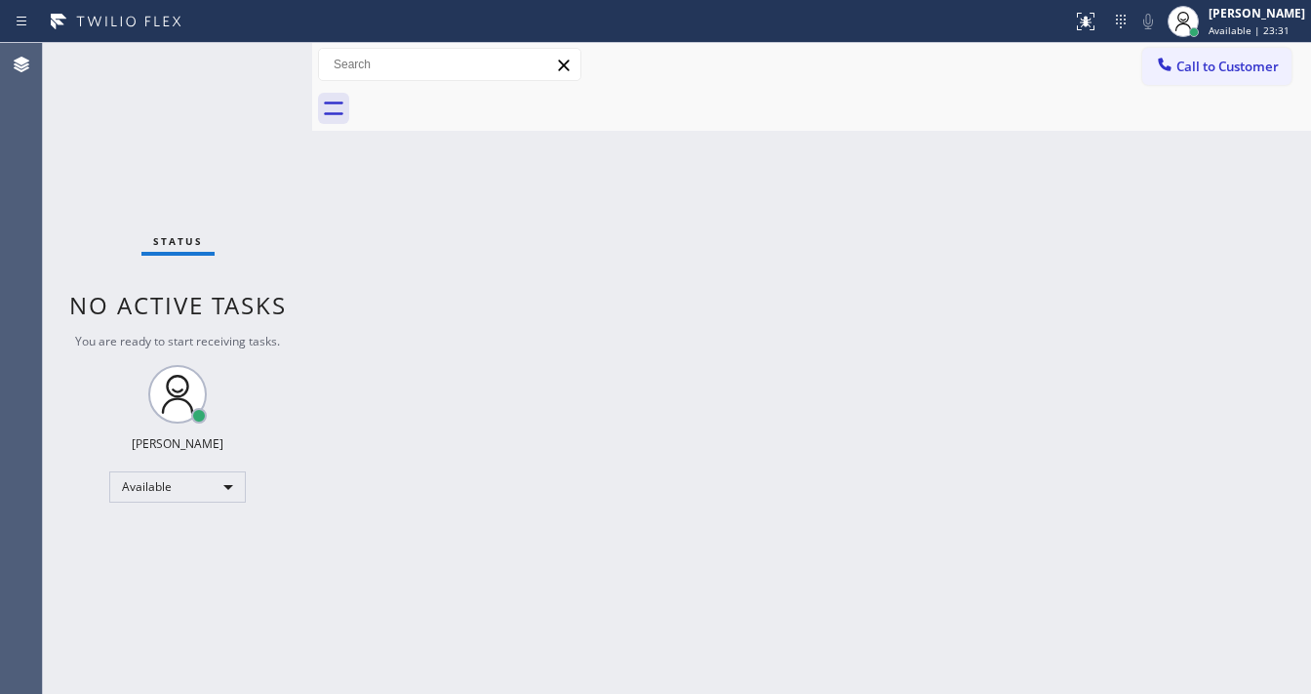
click at [250, 62] on div "Status No active tasks You are ready to start receiving tasks. [PERSON_NAME]" at bounding box center [177, 368] width 269 height 651
click at [255, 63] on div "Status No active tasks You are ready to start receiving tasks. [PERSON_NAME]" at bounding box center [177, 368] width 269 height 651
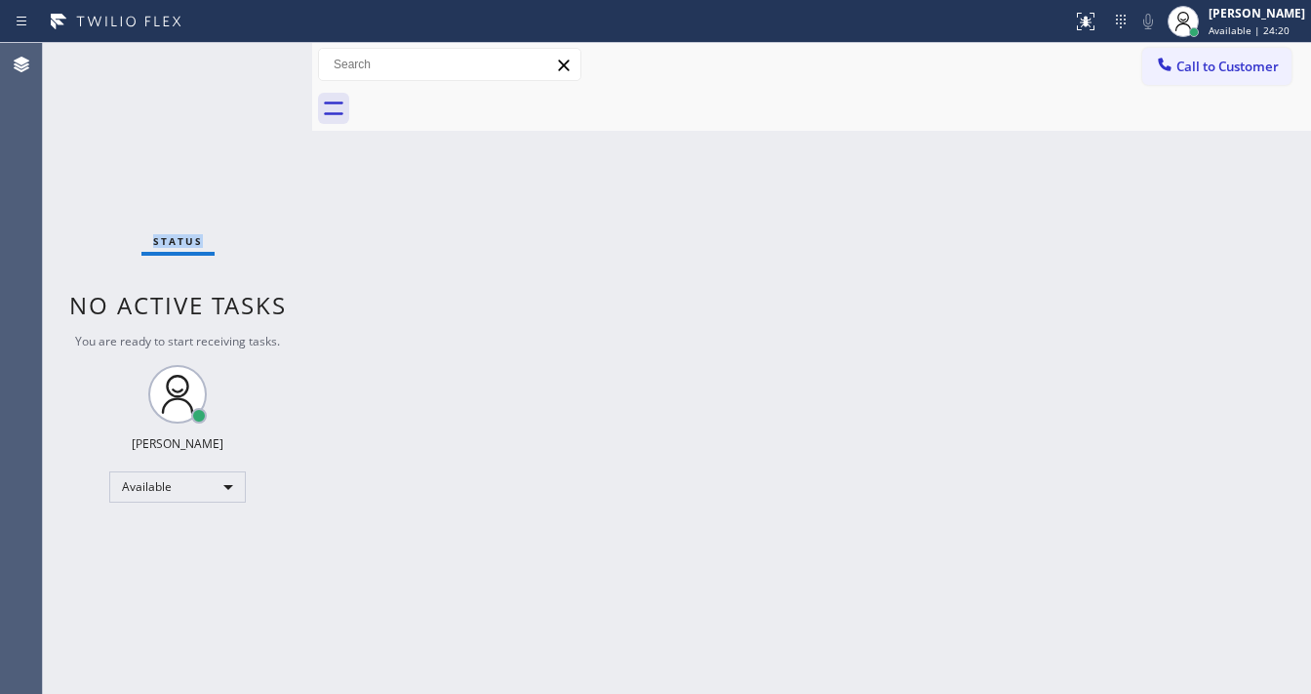
click at [255, 63] on div "Status No active tasks You are ready to start receiving tasks. [PERSON_NAME]" at bounding box center [177, 368] width 269 height 651
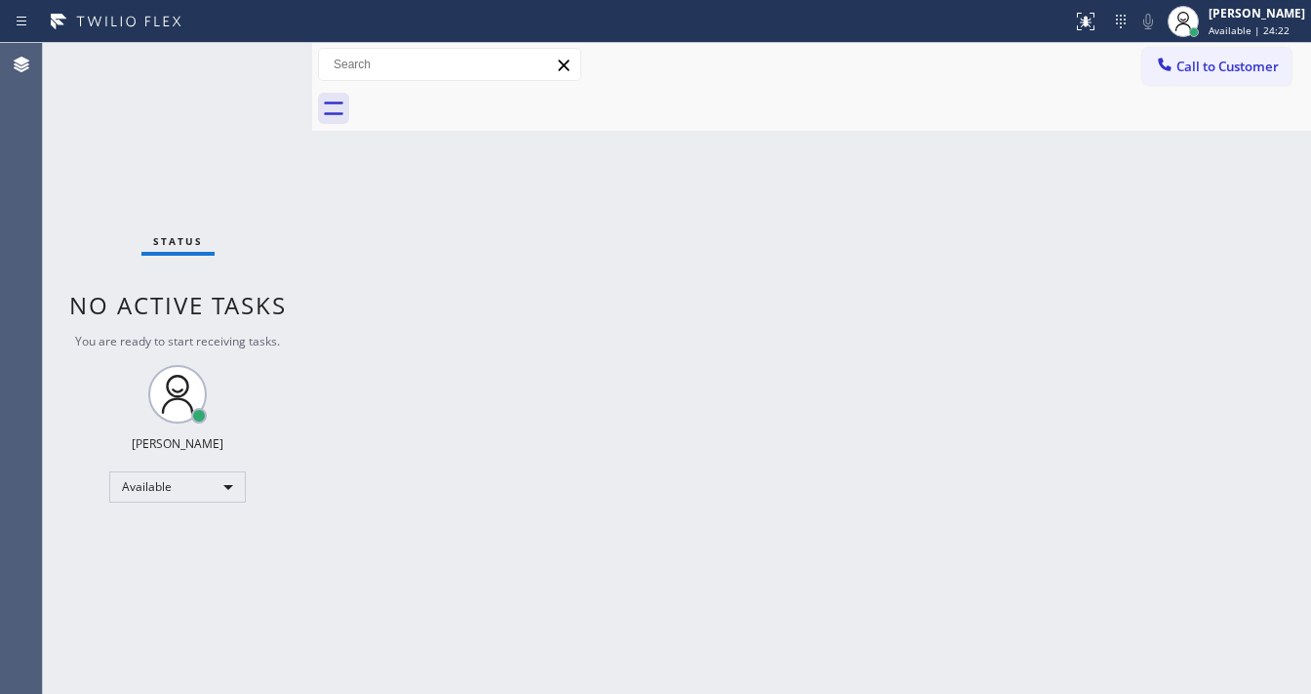
click at [255, 63] on div "Status No active tasks You are ready to start receiving tasks. [PERSON_NAME]" at bounding box center [177, 368] width 269 height 651
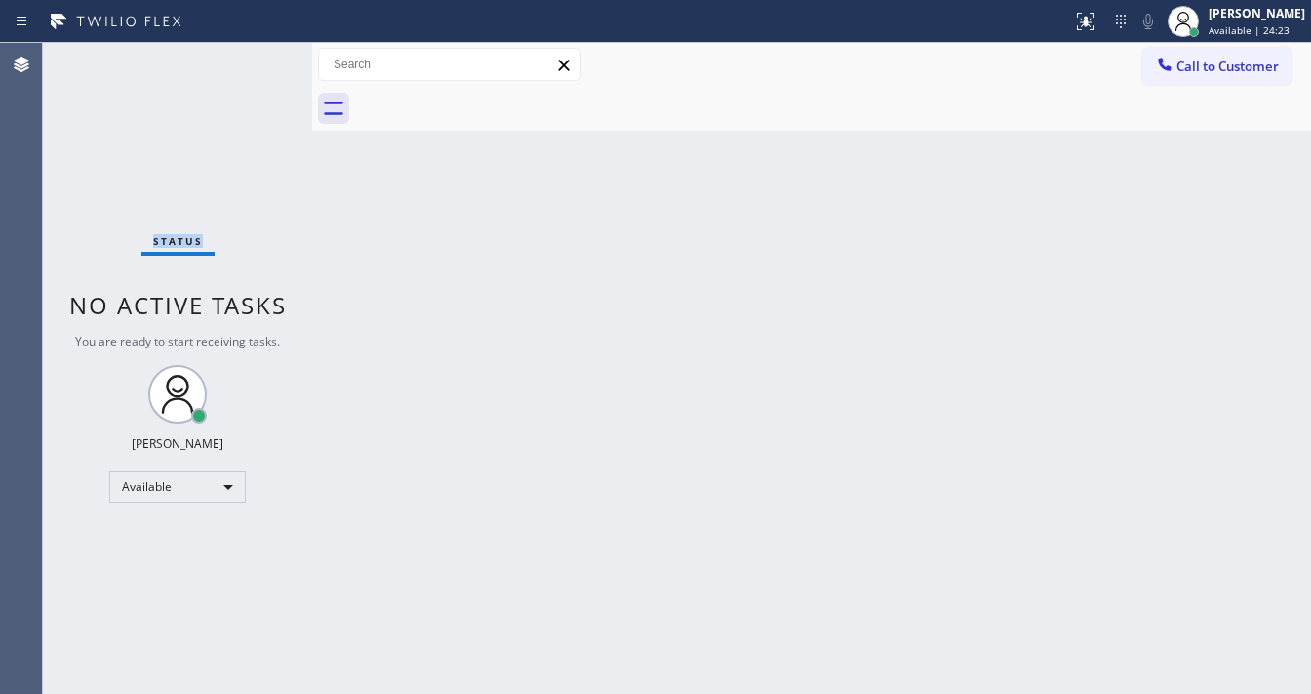
click at [255, 63] on div "Status No active tasks You are ready to start receiving tasks. [PERSON_NAME]" at bounding box center [177, 368] width 269 height 651
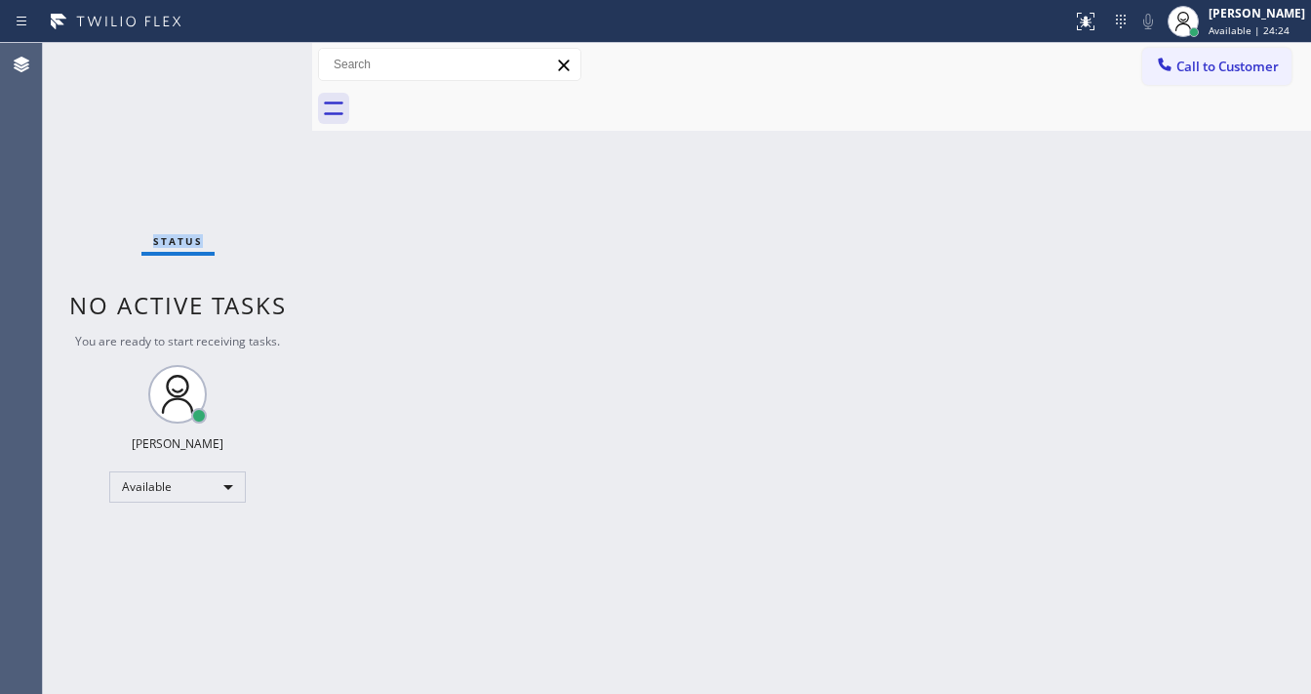
click at [255, 63] on div "Status No active tasks You are ready to start receiving tasks. [PERSON_NAME]" at bounding box center [177, 368] width 269 height 651
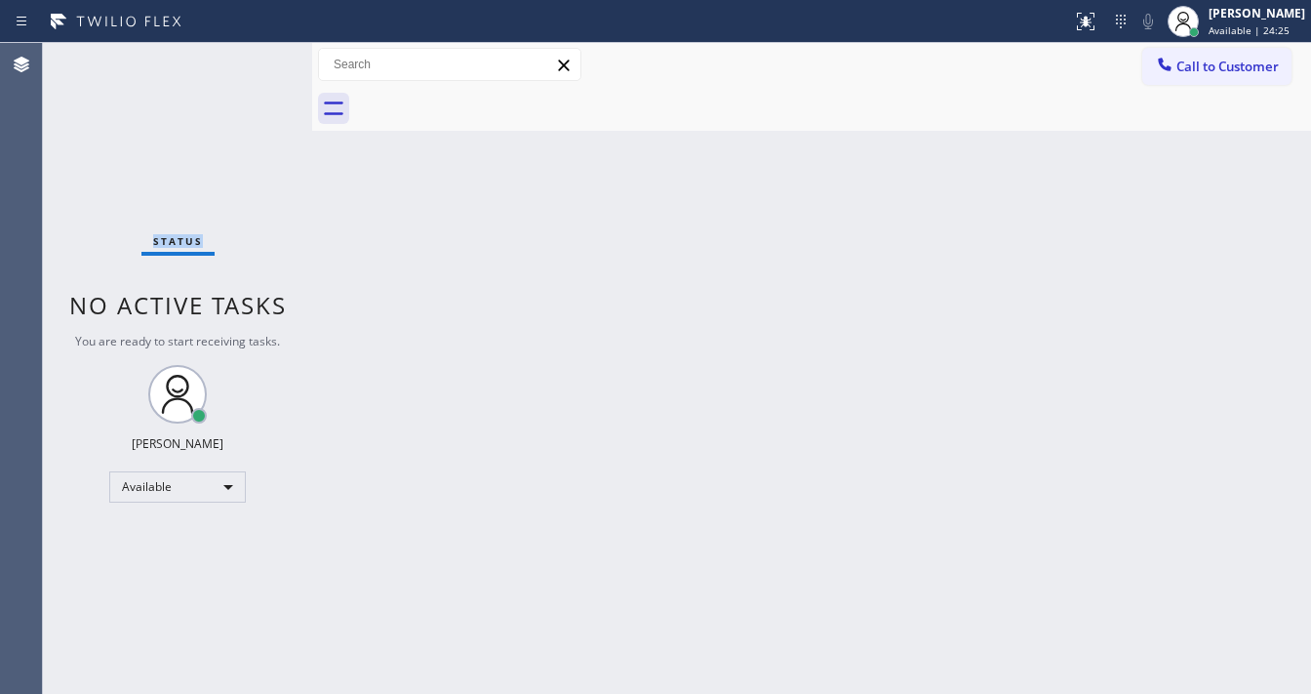
click at [255, 63] on div "Status No active tasks You are ready to start receiving tasks. [PERSON_NAME]" at bounding box center [177, 368] width 269 height 651
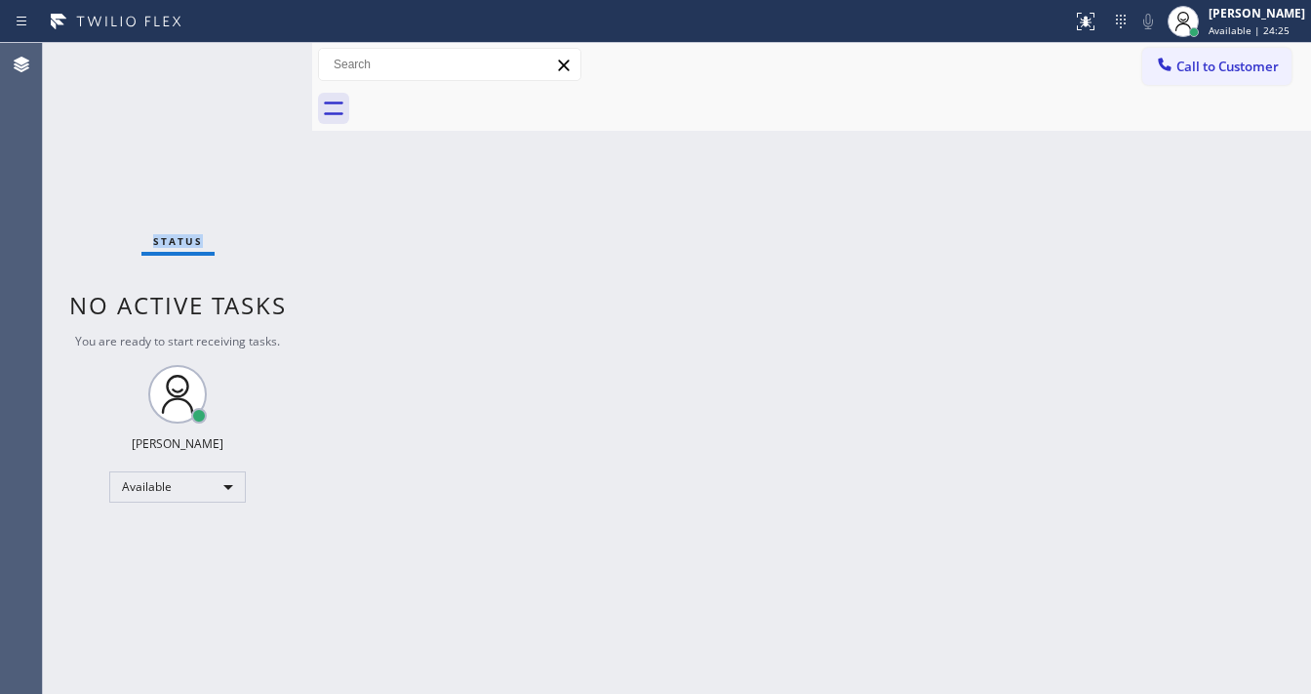
click at [255, 63] on div "Status No active tasks You are ready to start receiving tasks. [PERSON_NAME]" at bounding box center [177, 368] width 269 height 651
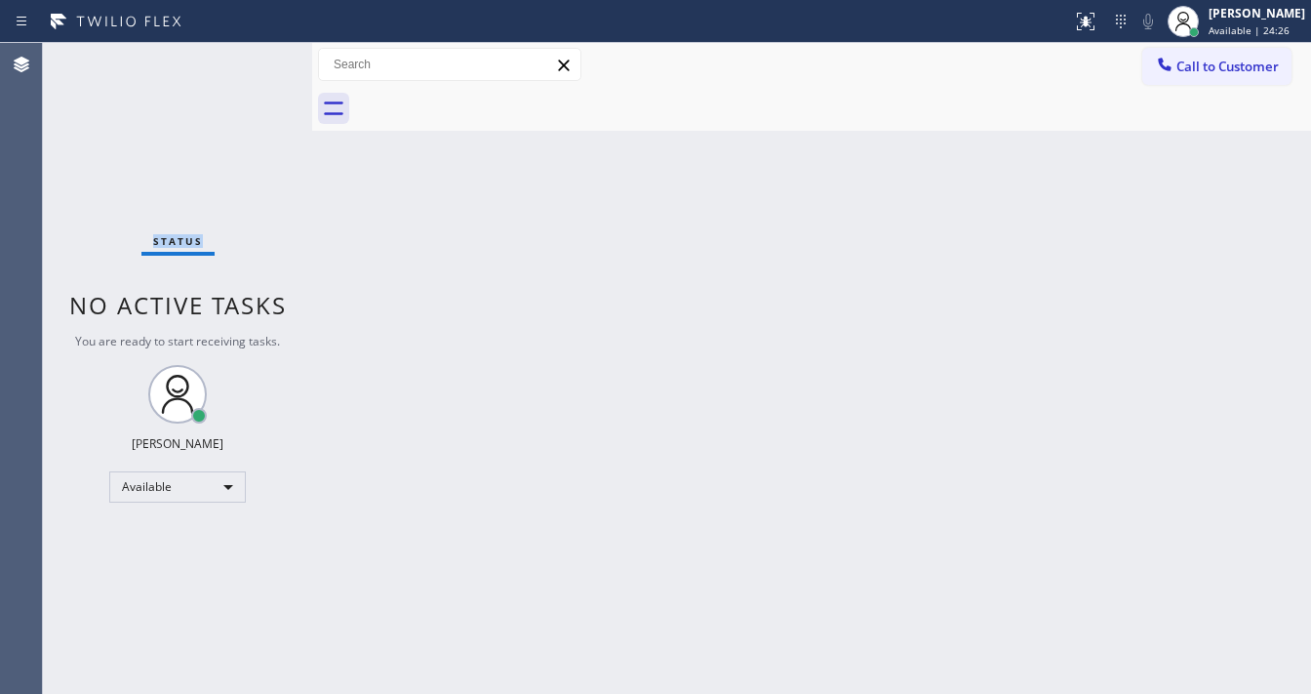
click at [255, 63] on div "Status No active tasks You are ready to start receiving tasks. [PERSON_NAME]" at bounding box center [177, 368] width 269 height 651
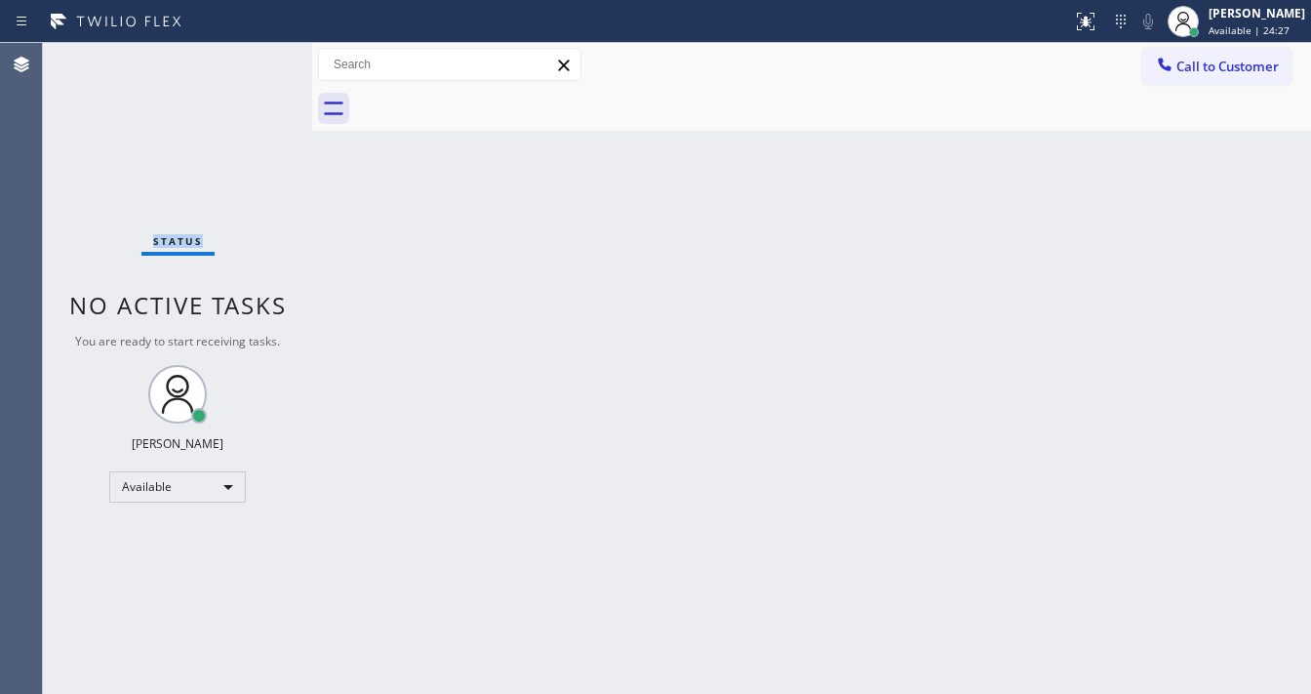
click at [255, 63] on div "Status No active tasks You are ready to start receiving tasks. [PERSON_NAME]" at bounding box center [177, 368] width 269 height 651
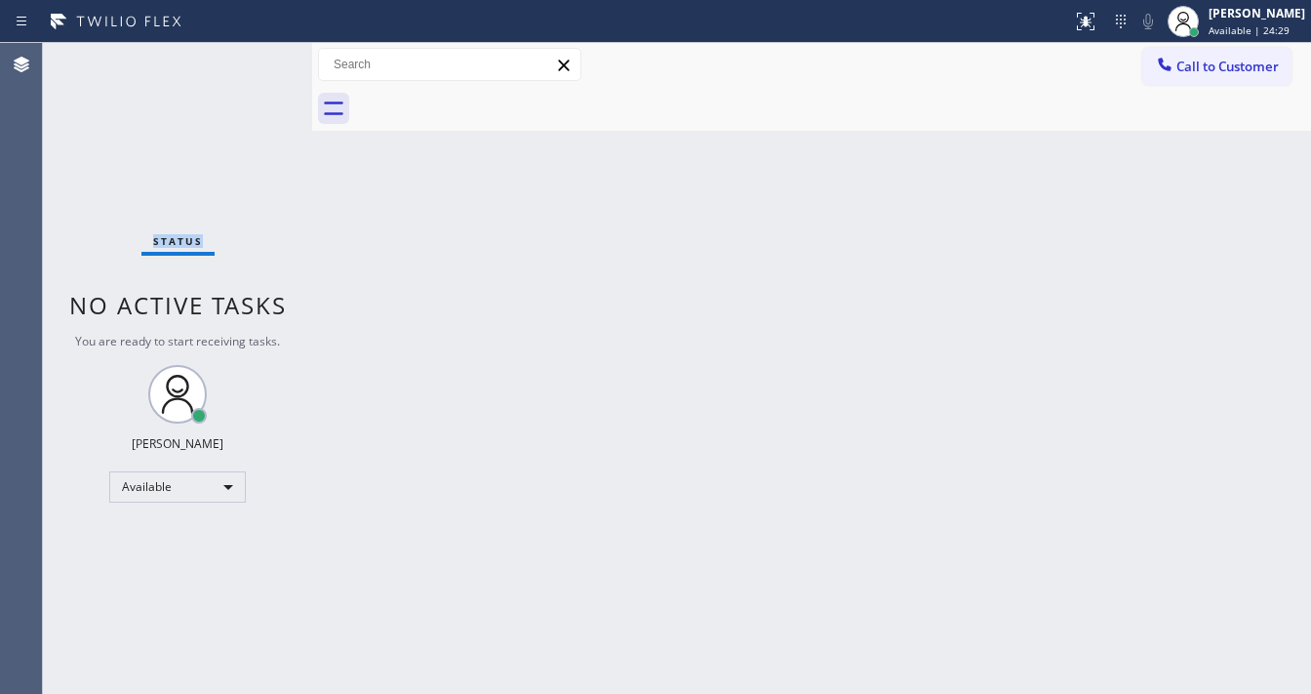
click at [255, 63] on div "Status No active tasks You are ready to start receiving tasks. [PERSON_NAME]" at bounding box center [177, 368] width 269 height 651
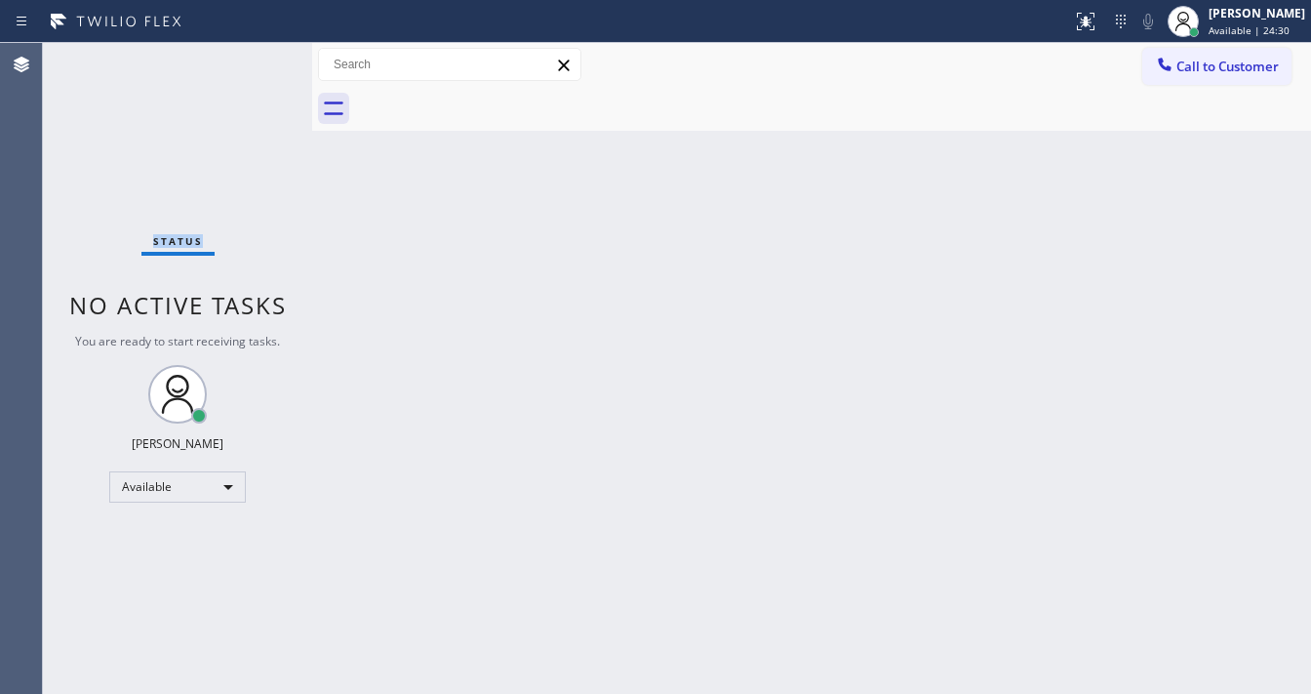
click at [255, 63] on div "Status No active tasks You are ready to start receiving tasks. [PERSON_NAME]" at bounding box center [177, 368] width 269 height 651
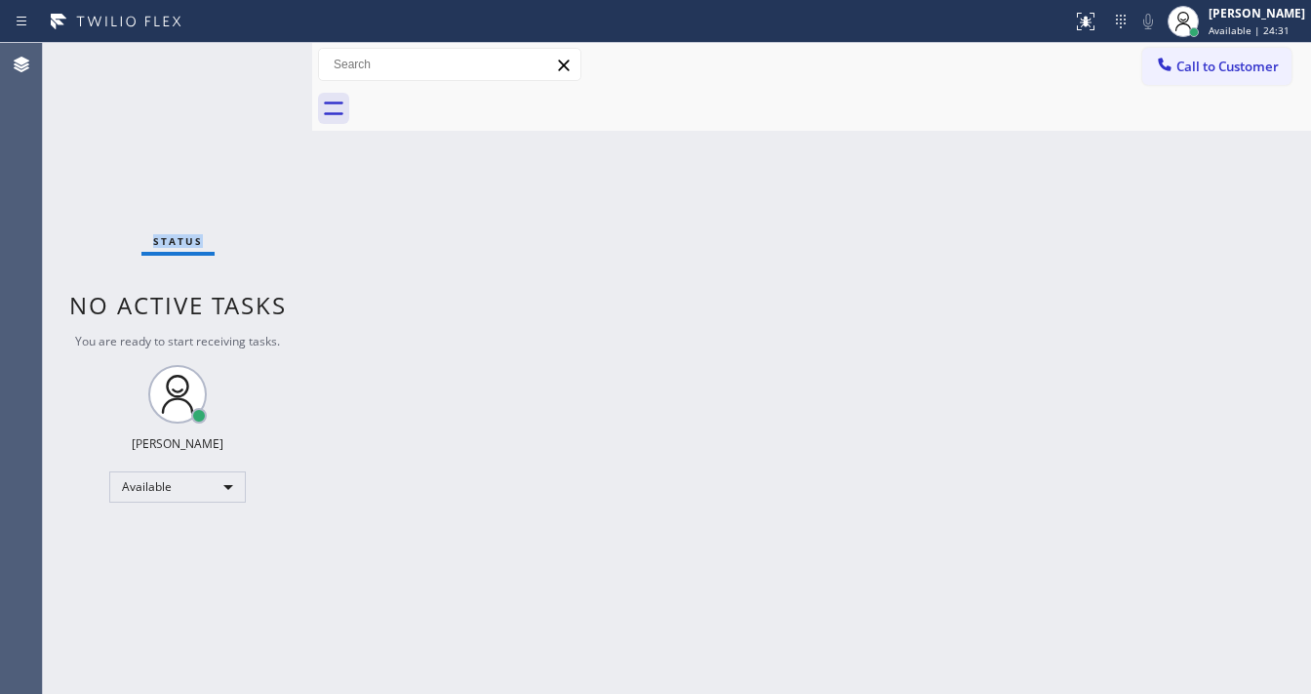
click at [255, 63] on div "Status No active tasks You are ready to start receiving tasks. [PERSON_NAME]" at bounding box center [177, 368] width 269 height 651
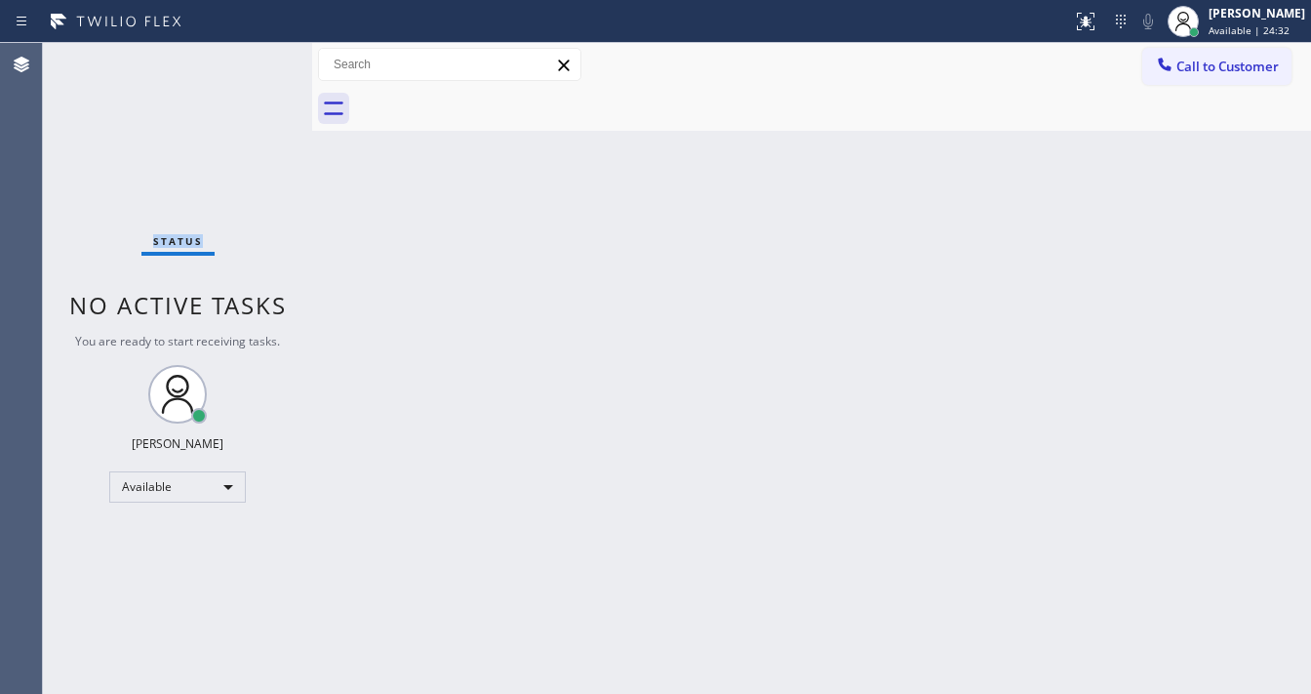
click at [255, 63] on div "Status No active tasks You are ready to start receiving tasks. [PERSON_NAME]" at bounding box center [177, 368] width 269 height 651
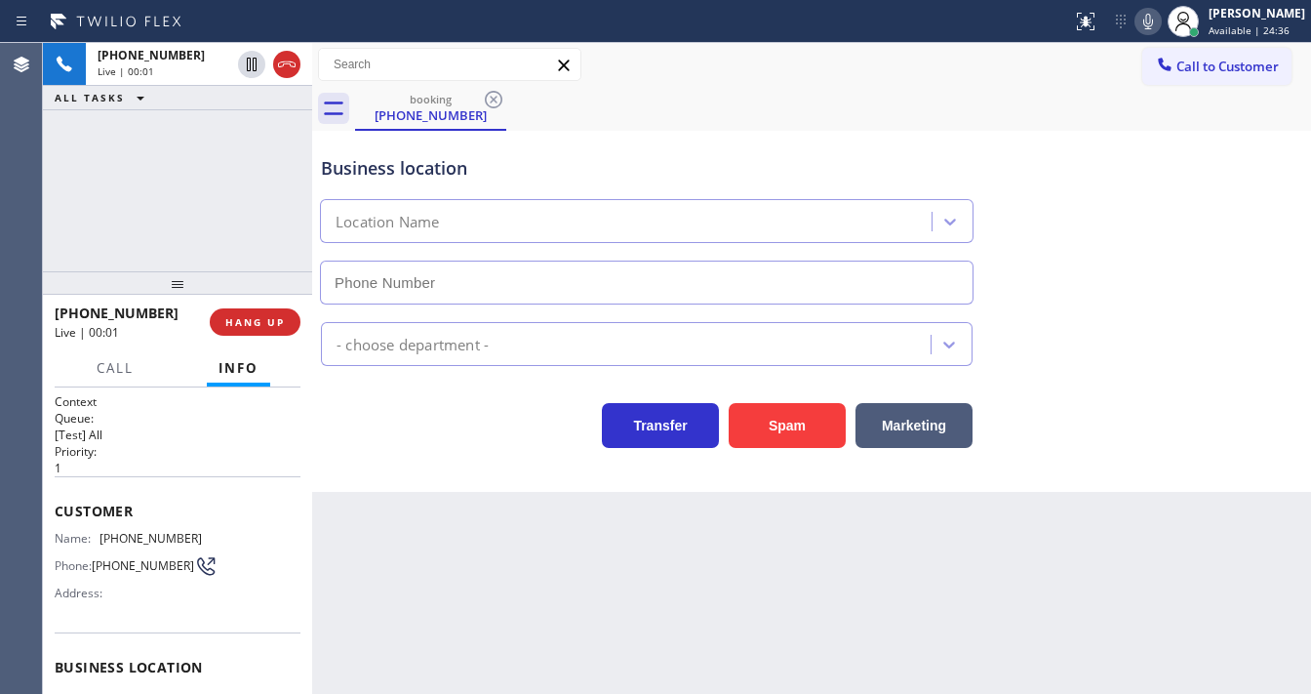
type input "(202) 751-2932"
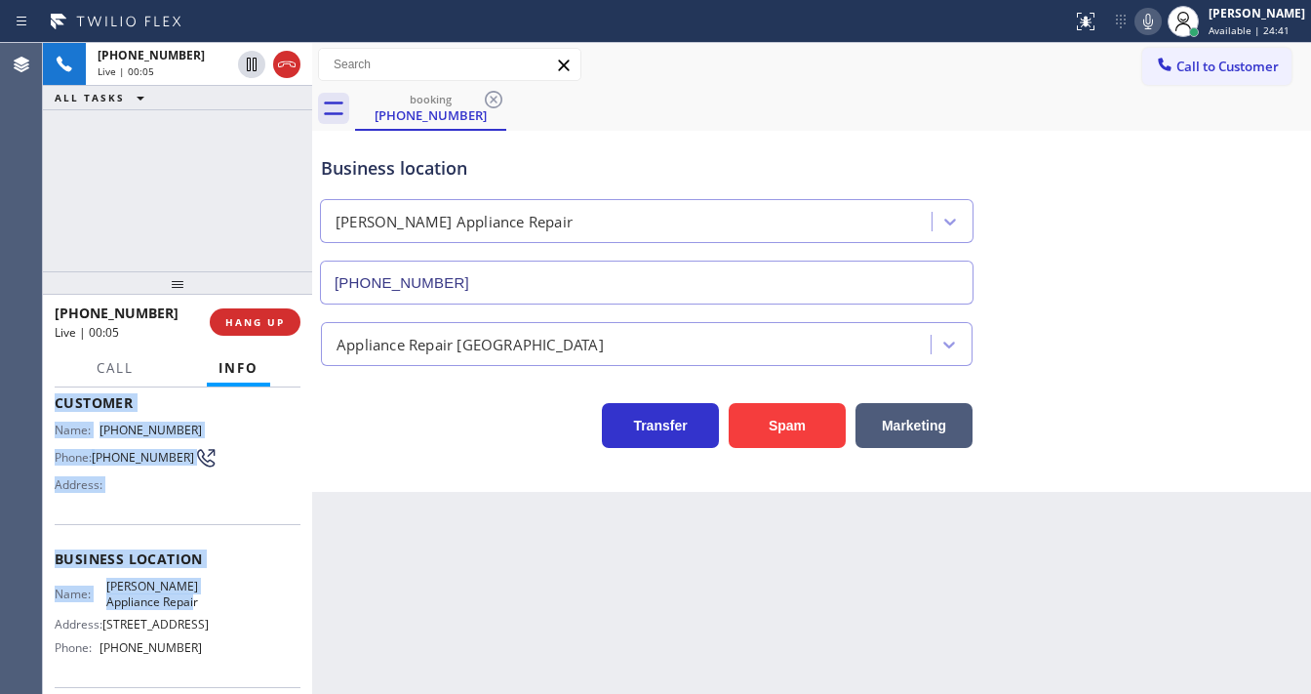
scroll to position [286, 0]
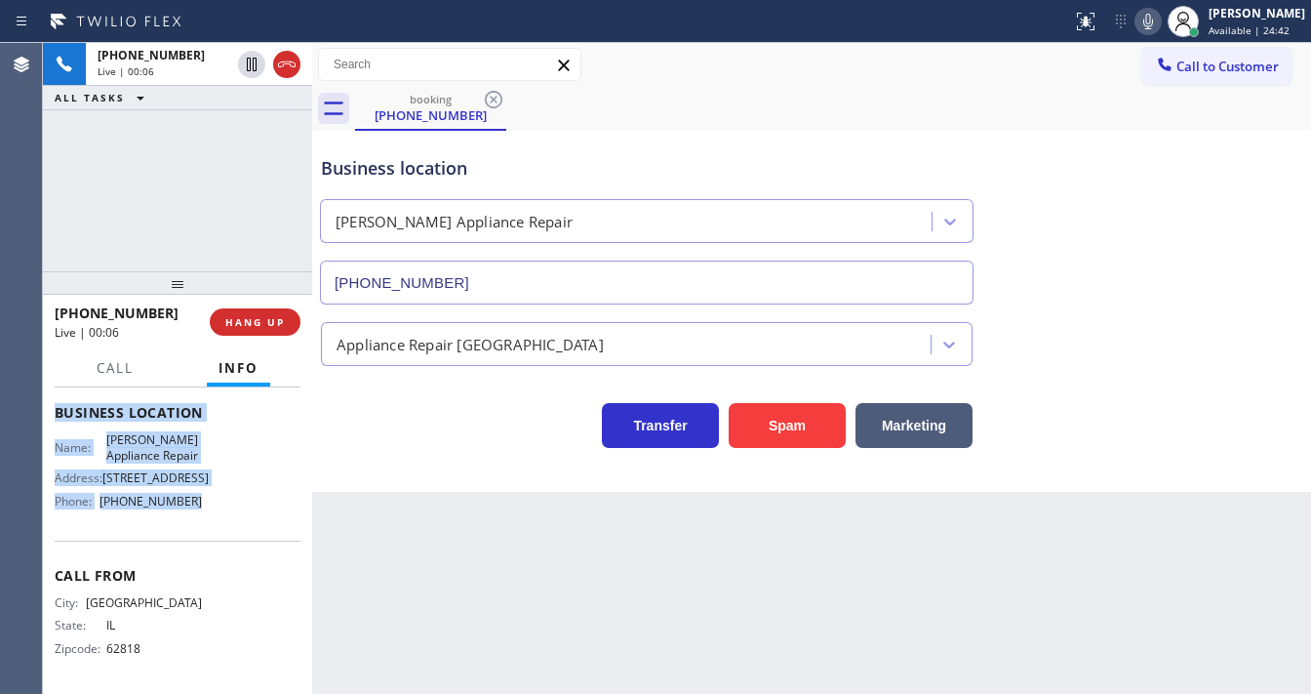
drag, startPoint x: 55, startPoint y: 512, endPoint x: 221, endPoint y: 496, distance: 167.6
click at [221, 496] on div "Context Queue: [Test] All Priority: 1 Customer Name: (618) 298-5079 Phone: (618…" at bounding box center [178, 413] width 246 height 549
copy div "Customer Name: (618) 298-5079 Phone: (618) 298-5079 Address: Business location …"
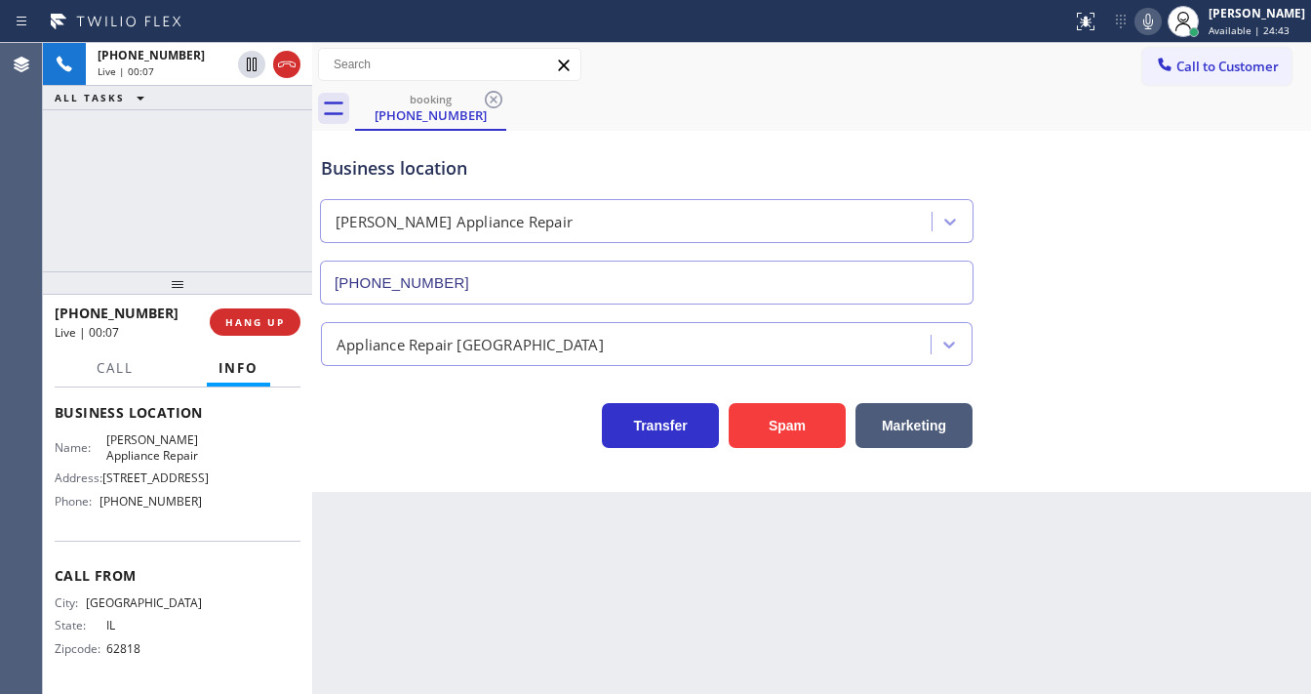
click at [210, 187] on div "+16182985079 Live | 00:07 ALL TASKS ALL TASKS ACTIVE TASKS TASKS IN WRAP UP" at bounding box center [177, 157] width 269 height 228
click at [182, 215] on div "+16182985079 Live | 00:11 ALL TASKS ALL TASKS ACTIVE TASKS TASKS IN WRAP UP" at bounding box center [177, 157] width 269 height 228
click at [42, 229] on div "Agent Desktop" at bounding box center [21, 368] width 43 height 651
click at [266, 322] on span "HANG UP" at bounding box center [255, 322] width 60 height 14
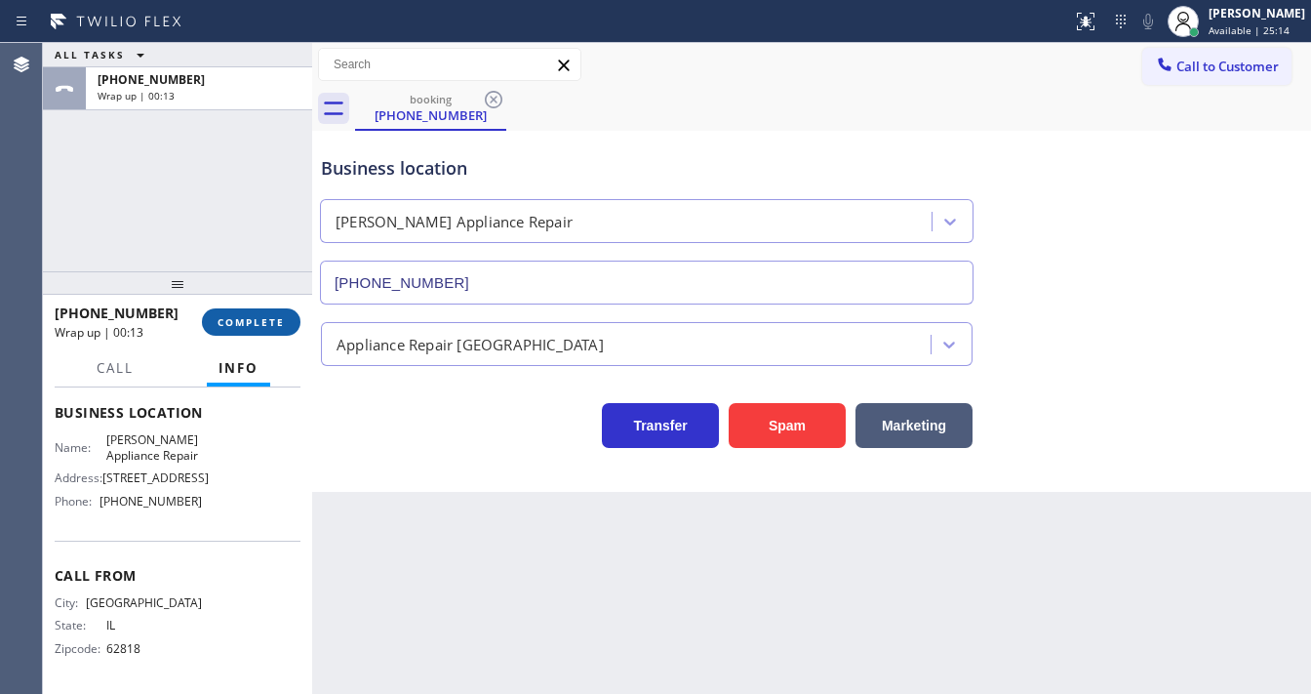
click at [289, 320] on button "COMPLETE" at bounding box center [251, 321] width 99 height 27
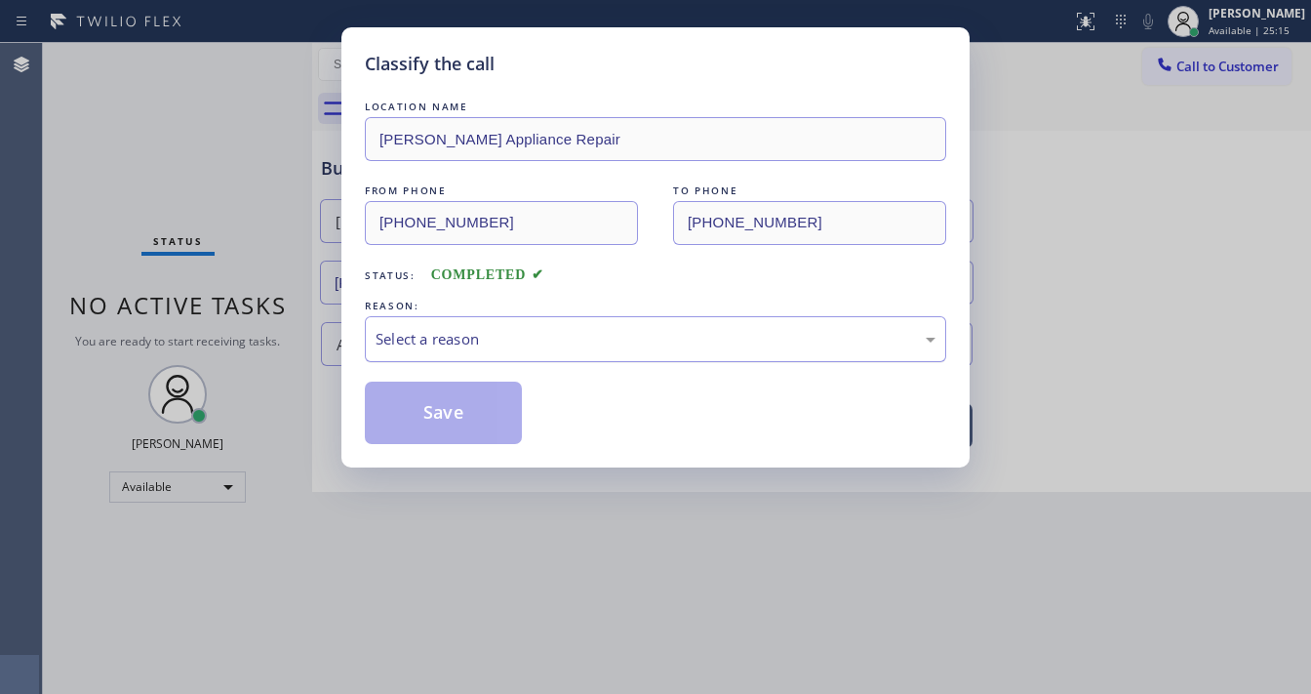
click at [432, 339] on div "Select a reason" at bounding box center [656, 339] width 560 height 22
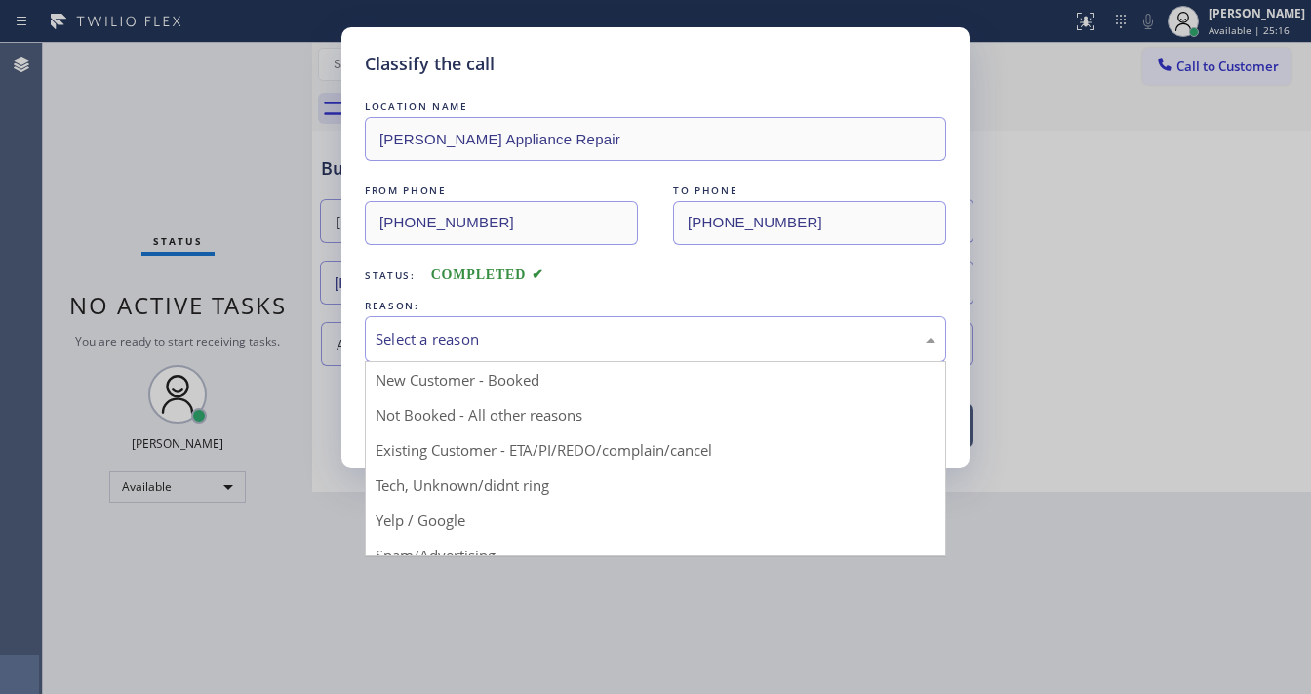
drag, startPoint x: 421, startPoint y: 476, endPoint x: 419, endPoint y: 433, distance: 43.0
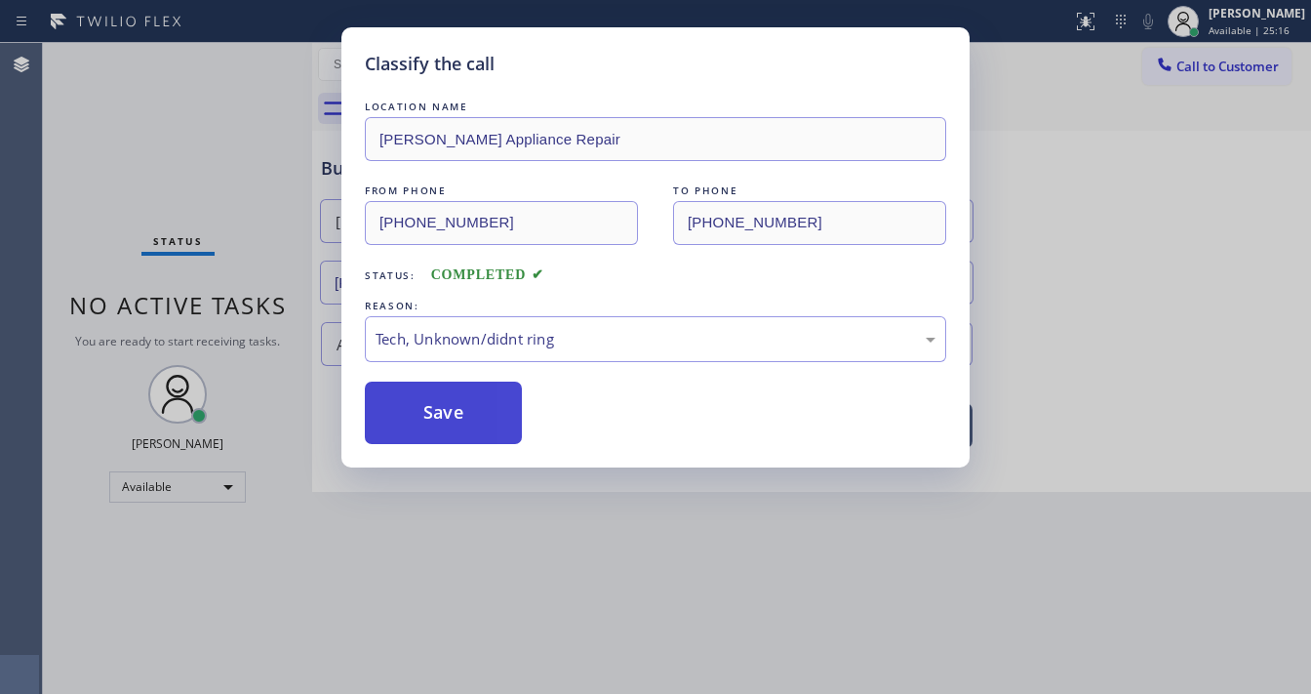
click at [428, 407] on button "Save" at bounding box center [443, 412] width 157 height 62
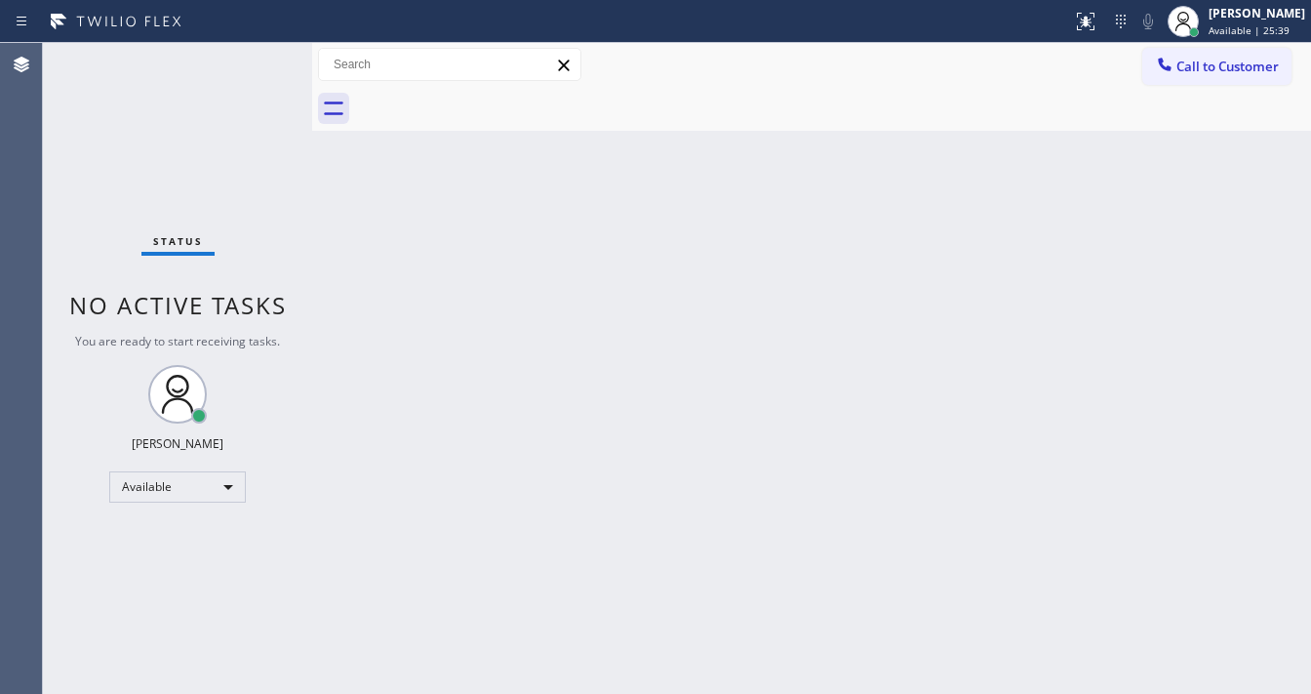
click at [250, 60] on div "Status No active tasks You are ready to start receiving tasks. [PERSON_NAME]" at bounding box center [177, 368] width 269 height 651
click at [250, 62] on div "Status No active tasks You are ready to start receiving tasks. [PERSON_NAME]" at bounding box center [177, 368] width 269 height 651
click at [252, 63] on div "Status No active tasks You are ready to start receiving tasks. [PERSON_NAME]" at bounding box center [177, 368] width 269 height 651
click at [254, 64] on div "Status No active tasks You are ready to start receiving tasks. [PERSON_NAME]" at bounding box center [177, 368] width 269 height 651
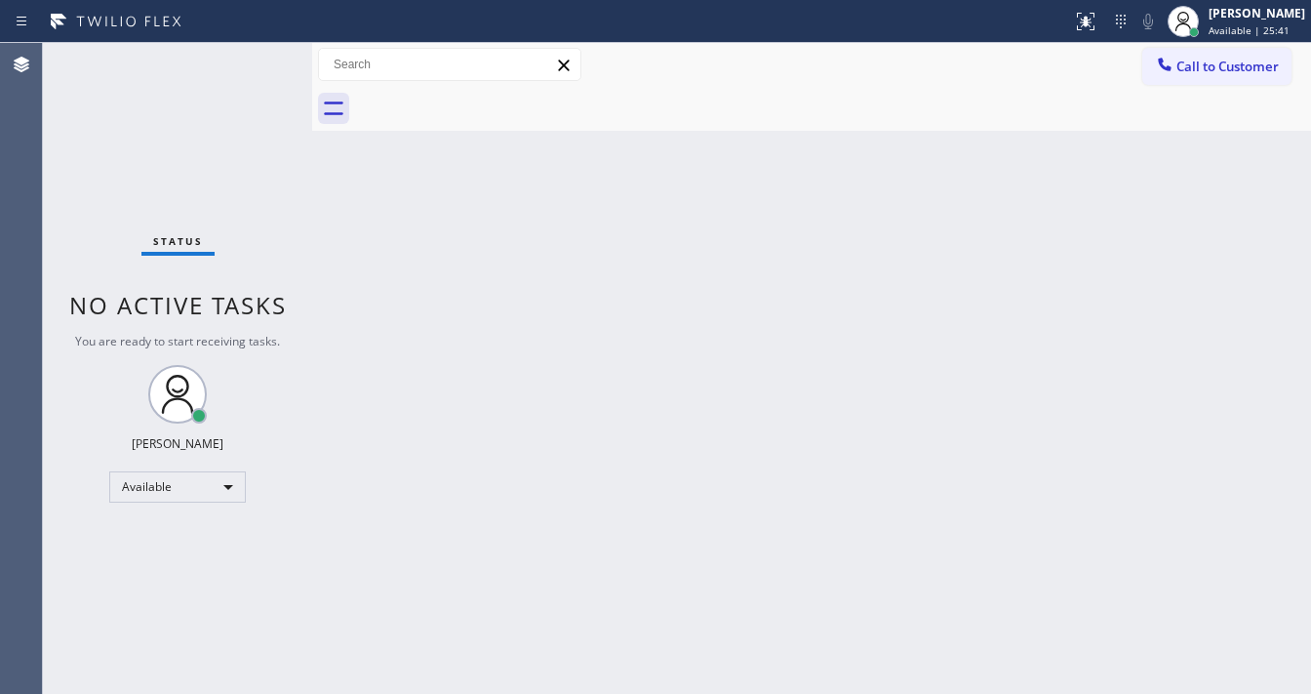
click at [250, 62] on div "Status No active tasks You are ready to start receiving tasks. [PERSON_NAME]" at bounding box center [177, 368] width 269 height 651
click at [254, 62] on div "Status No active tasks You are ready to start receiving tasks. [PERSON_NAME]" at bounding box center [177, 368] width 269 height 651
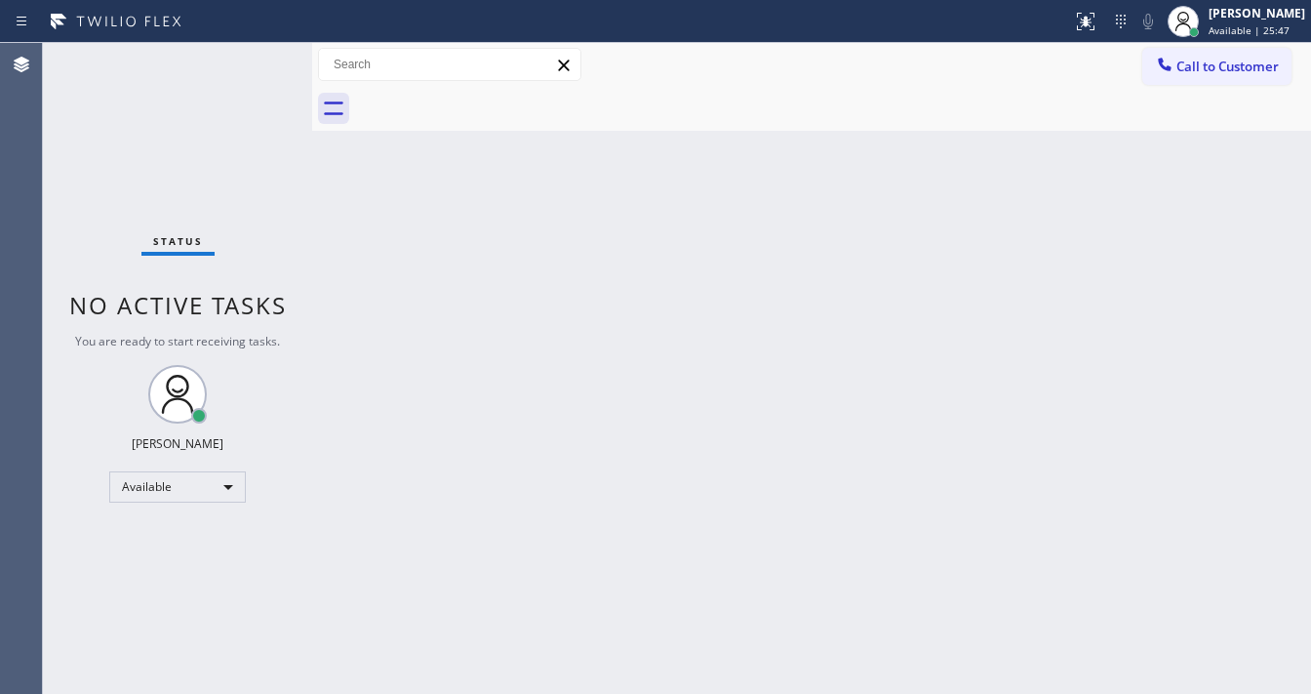
click at [255, 60] on div "Status No active tasks You are ready to start receiving tasks. [PERSON_NAME]" at bounding box center [177, 368] width 269 height 651
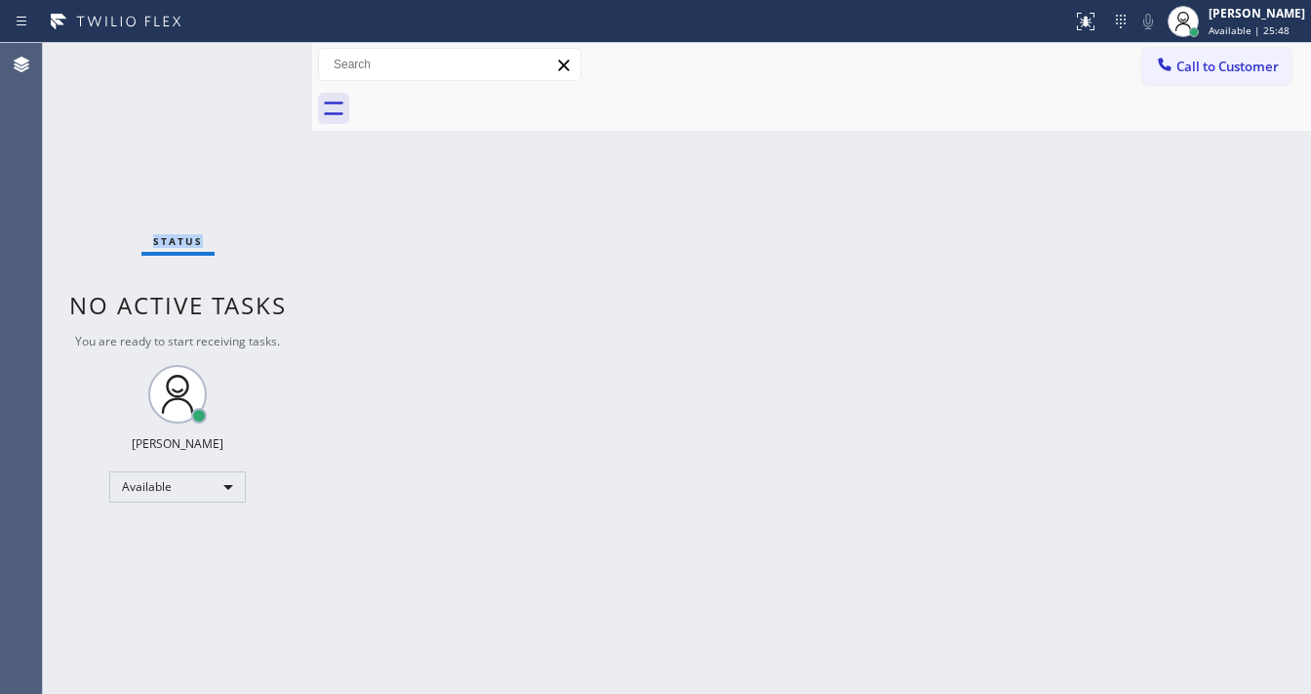
click at [255, 60] on div "Status No active tasks You are ready to start receiving tasks. [PERSON_NAME]" at bounding box center [177, 368] width 269 height 651
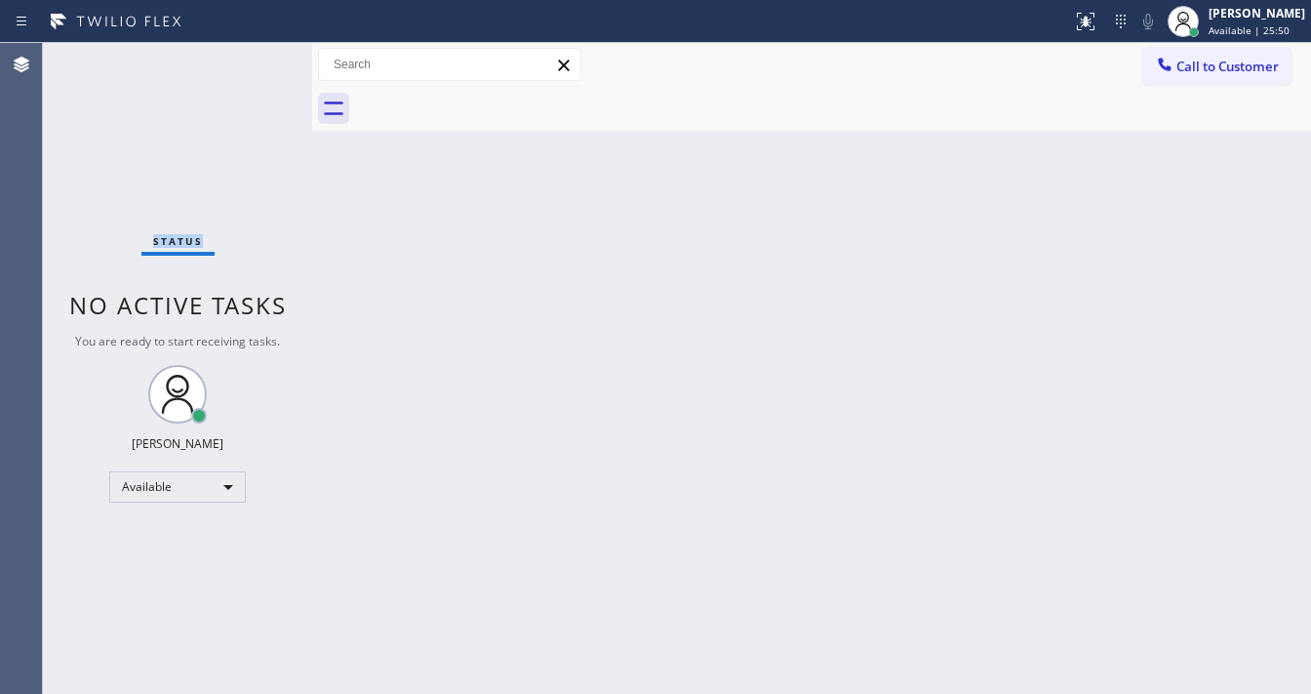
click at [255, 60] on div "Status No active tasks You are ready to start receiving tasks. [PERSON_NAME]" at bounding box center [177, 368] width 269 height 651
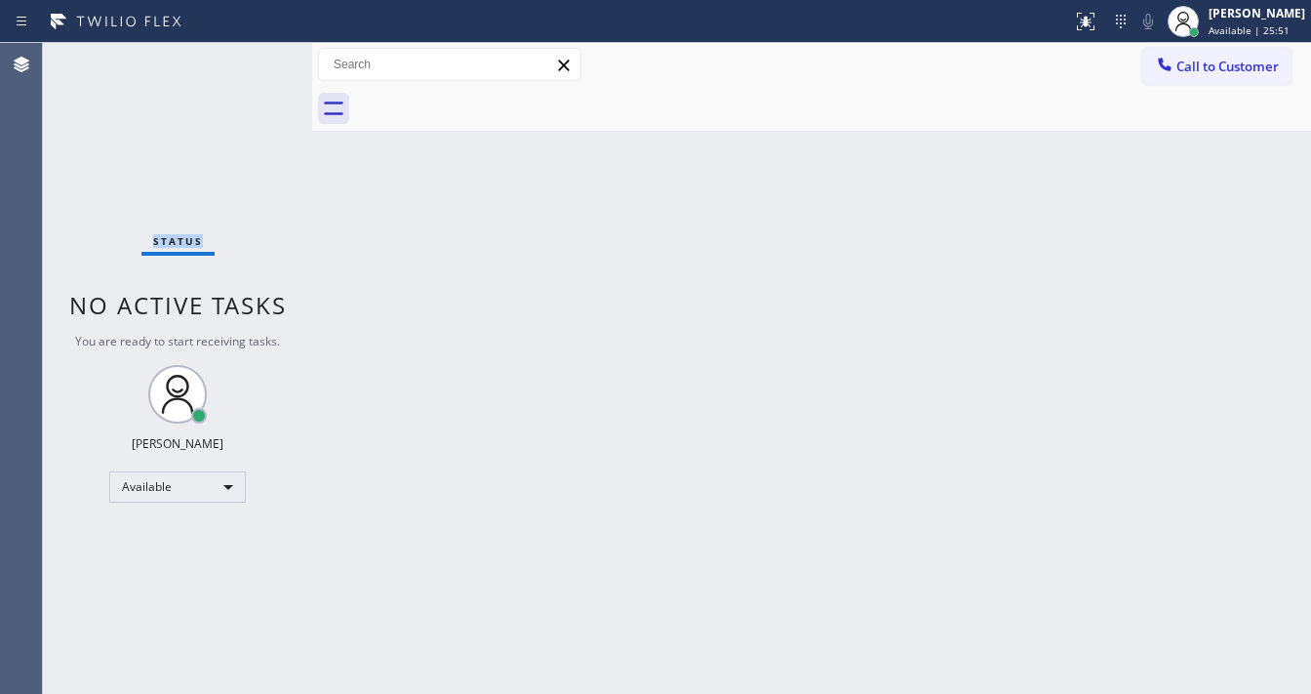
click at [255, 60] on div "Status No active tasks You are ready to start receiving tasks. [PERSON_NAME]" at bounding box center [177, 368] width 269 height 651
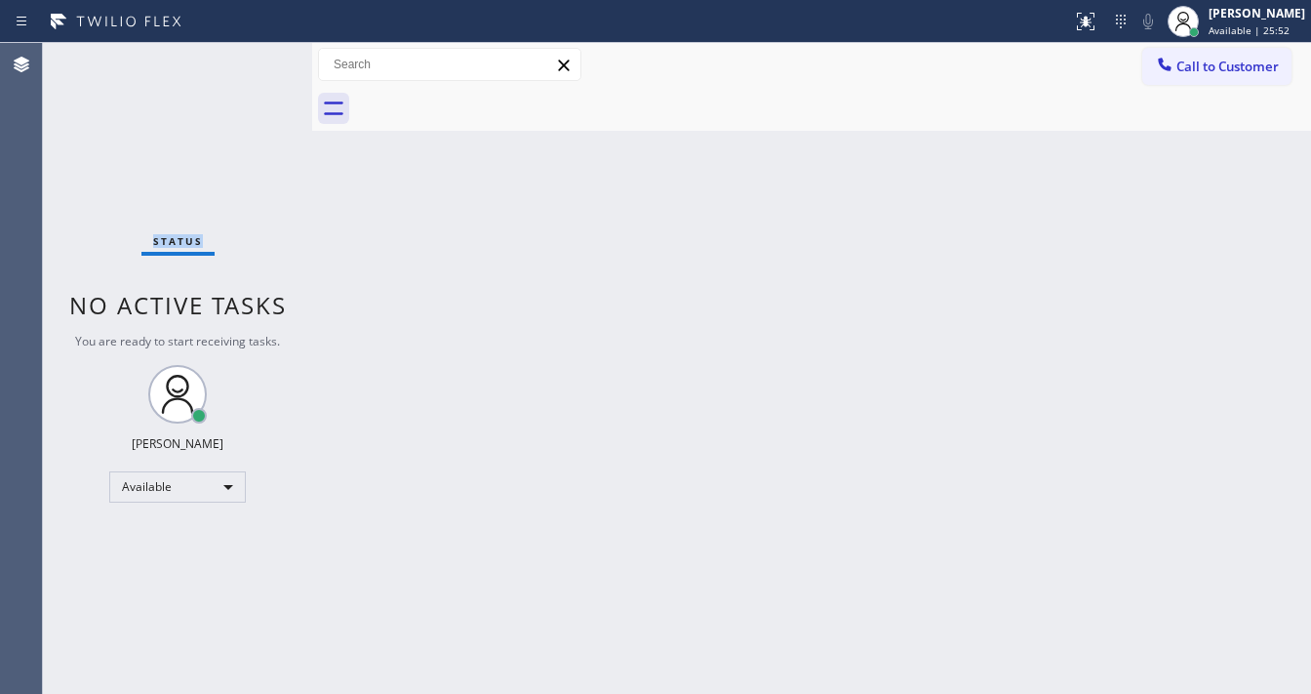
click at [255, 60] on div "Status No active tasks You are ready to start receiving tasks. [PERSON_NAME]" at bounding box center [177, 368] width 269 height 651
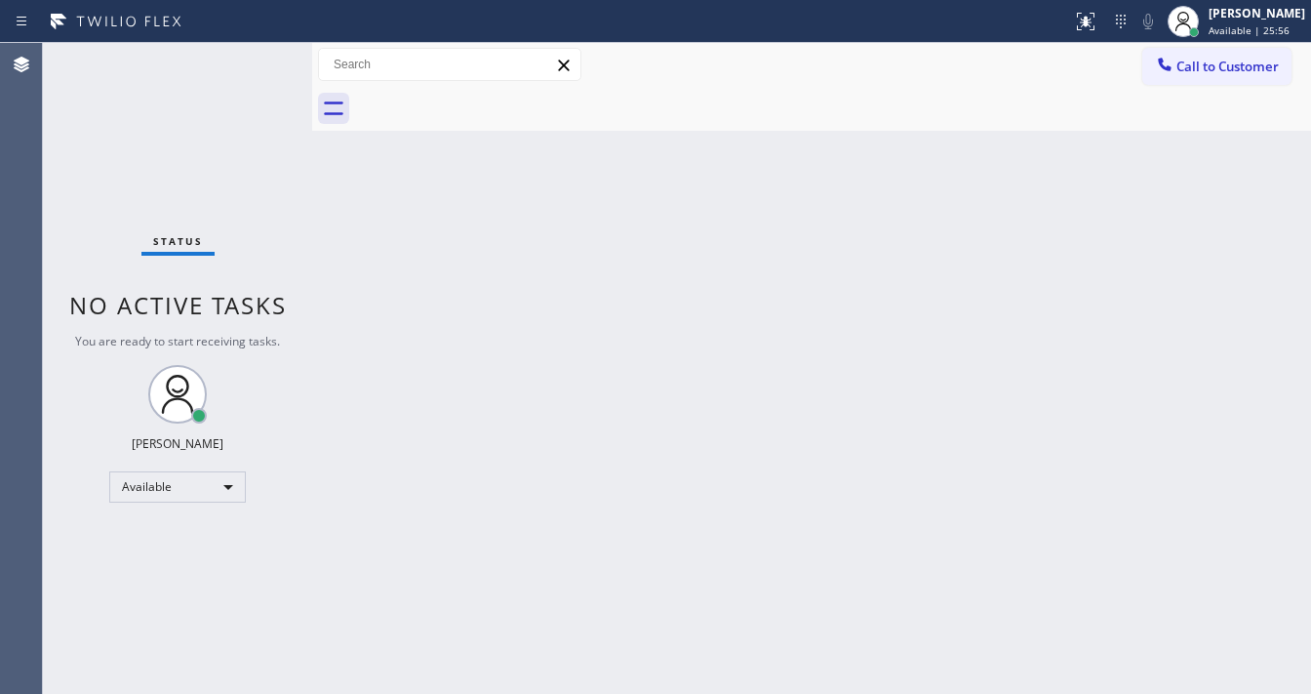
click at [255, 60] on div "Status No active tasks You are ready to start receiving tasks. [PERSON_NAME]" at bounding box center [177, 368] width 269 height 651
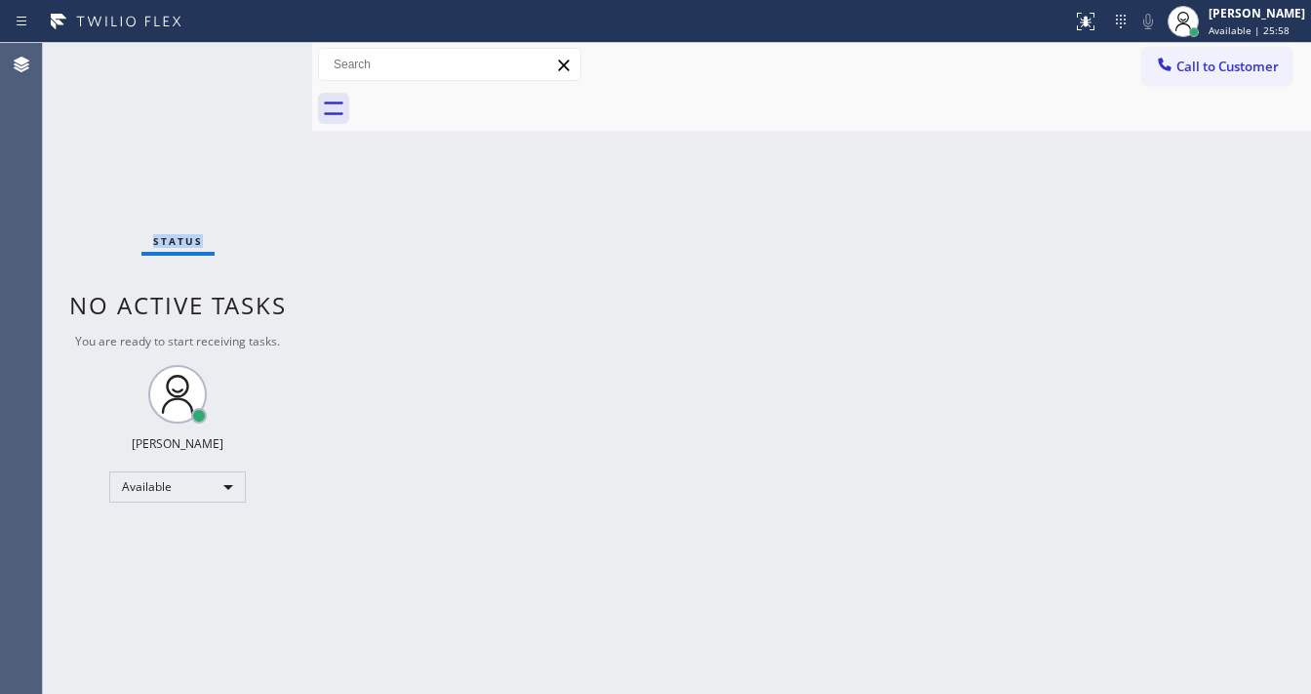
click at [255, 60] on div "Status No active tasks You are ready to start receiving tasks. [PERSON_NAME]" at bounding box center [177, 368] width 269 height 651
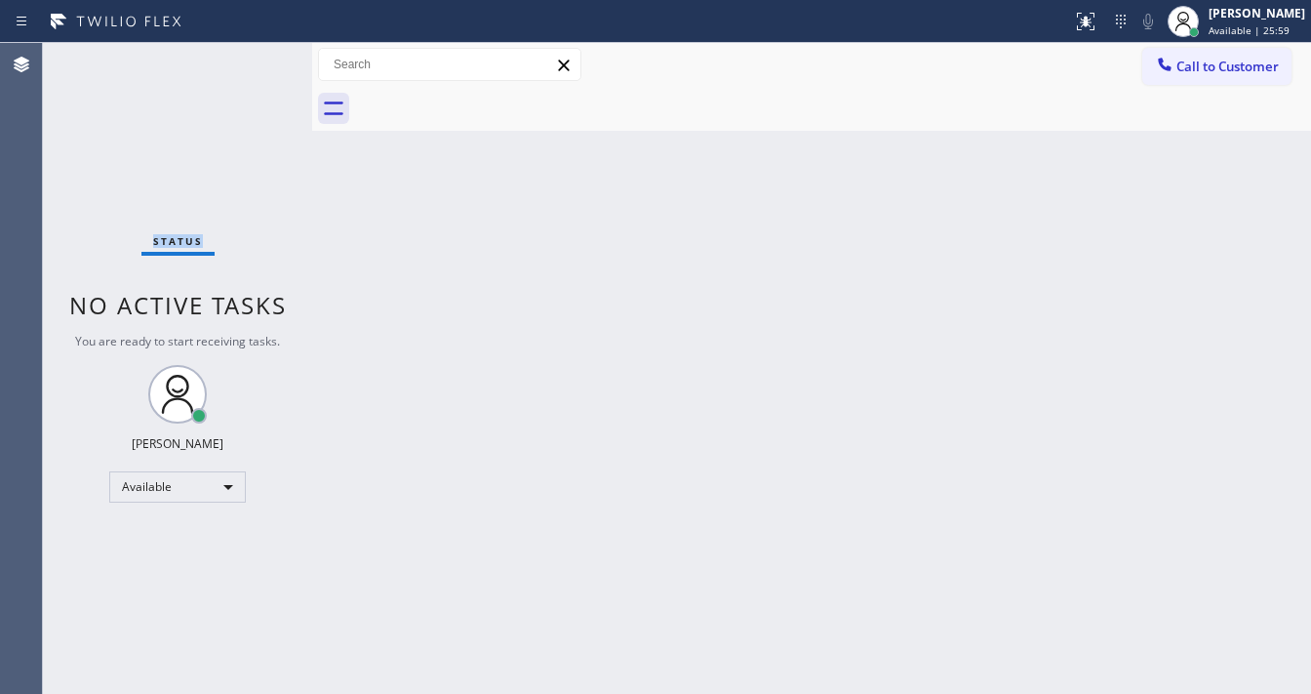
click at [255, 60] on div "Status No active tasks You are ready to start receiving tasks. [PERSON_NAME]" at bounding box center [177, 368] width 269 height 651
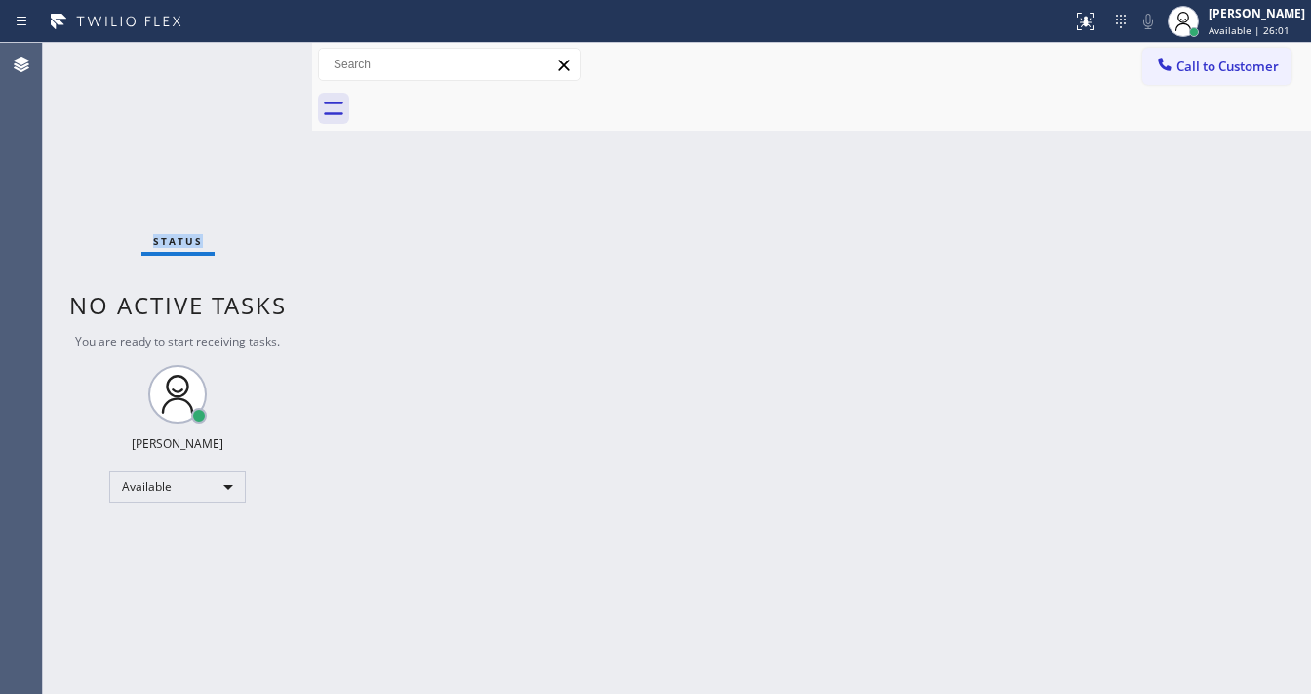
click at [255, 60] on div "Status No active tasks You are ready to start receiving tasks. [PERSON_NAME]" at bounding box center [177, 368] width 269 height 651
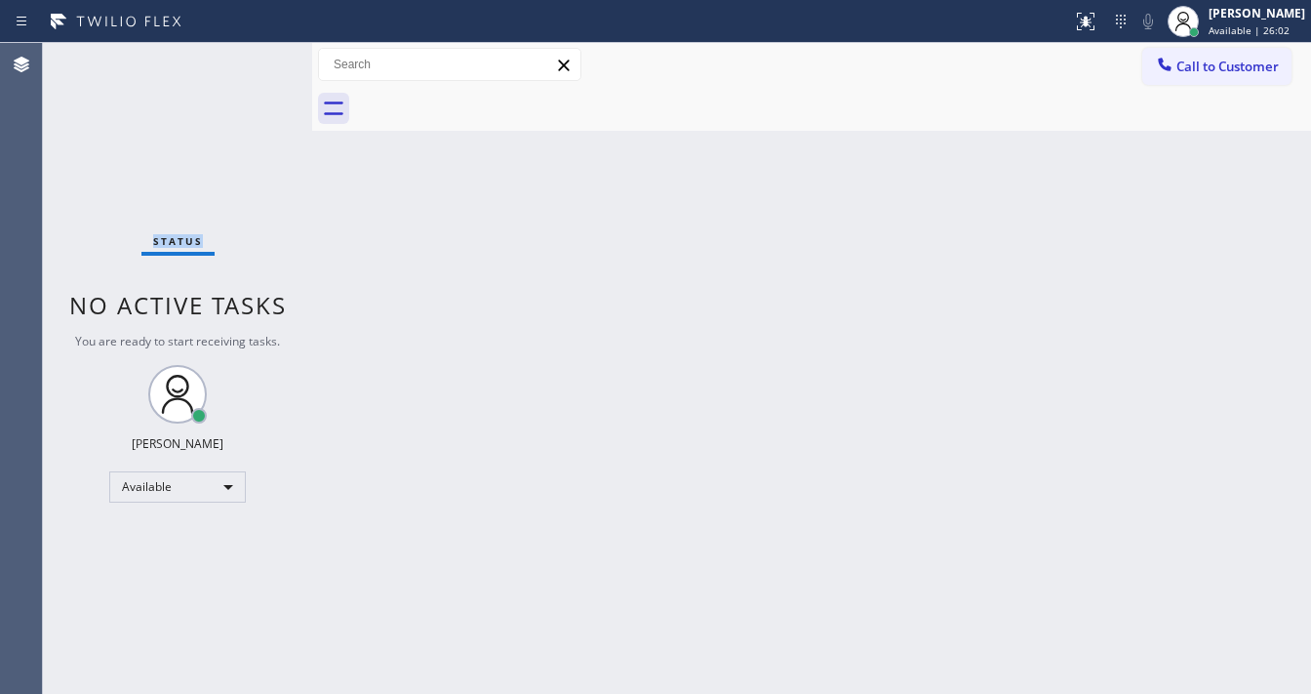
click at [255, 60] on div "Status No active tasks You are ready to start receiving tasks. [PERSON_NAME]" at bounding box center [177, 368] width 269 height 651
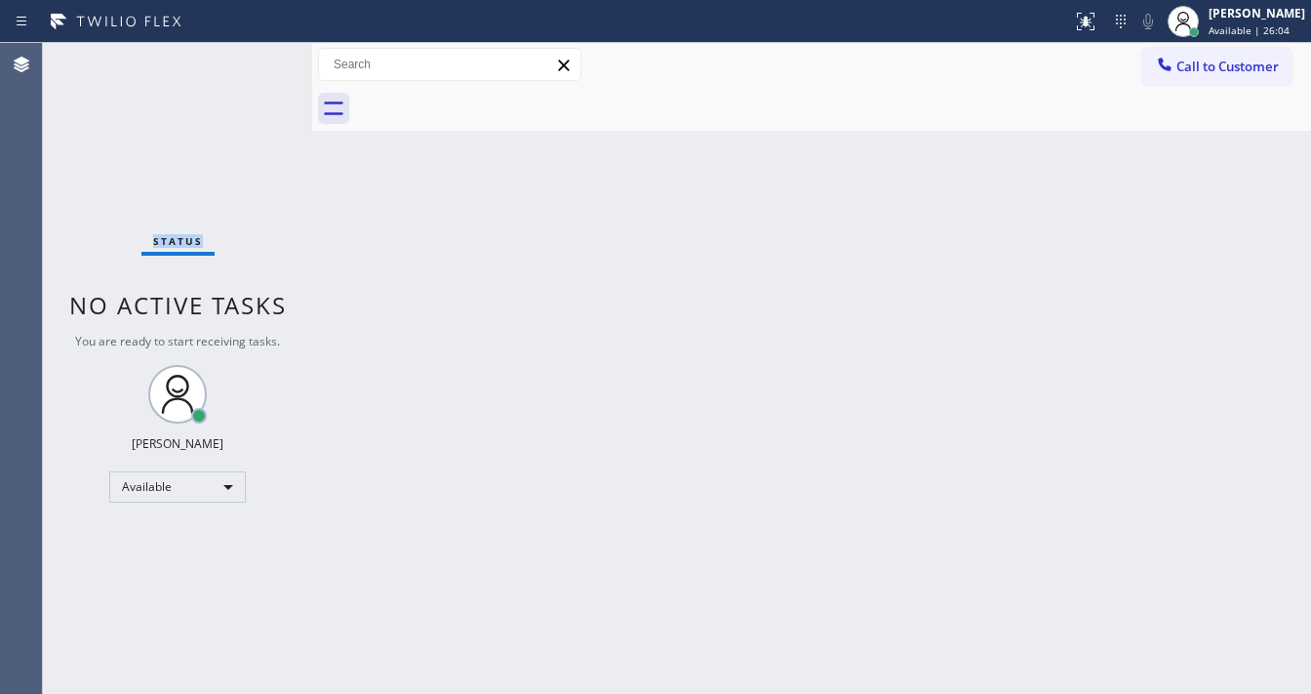
click at [255, 60] on div "Status No active tasks You are ready to start receiving tasks. [PERSON_NAME]" at bounding box center [177, 368] width 269 height 651
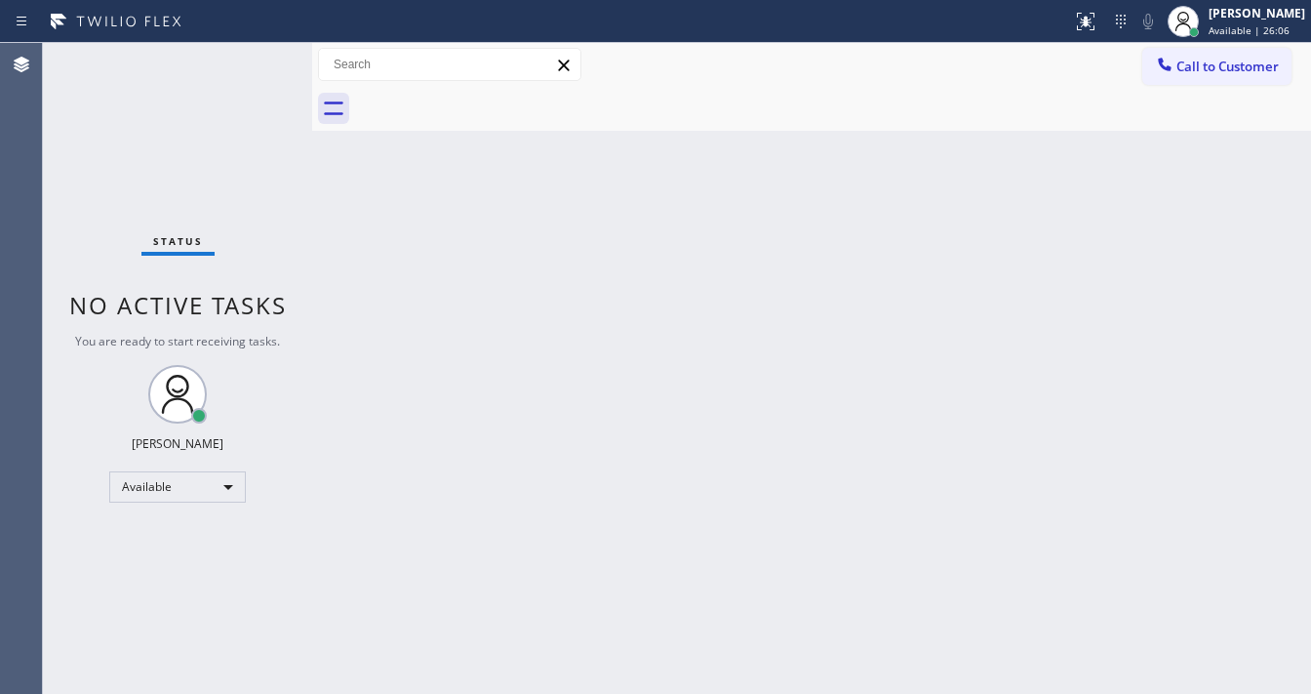
click at [255, 60] on div "Status No active tasks You are ready to start receiving tasks. [PERSON_NAME]" at bounding box center [177, 368] width 269 height 651
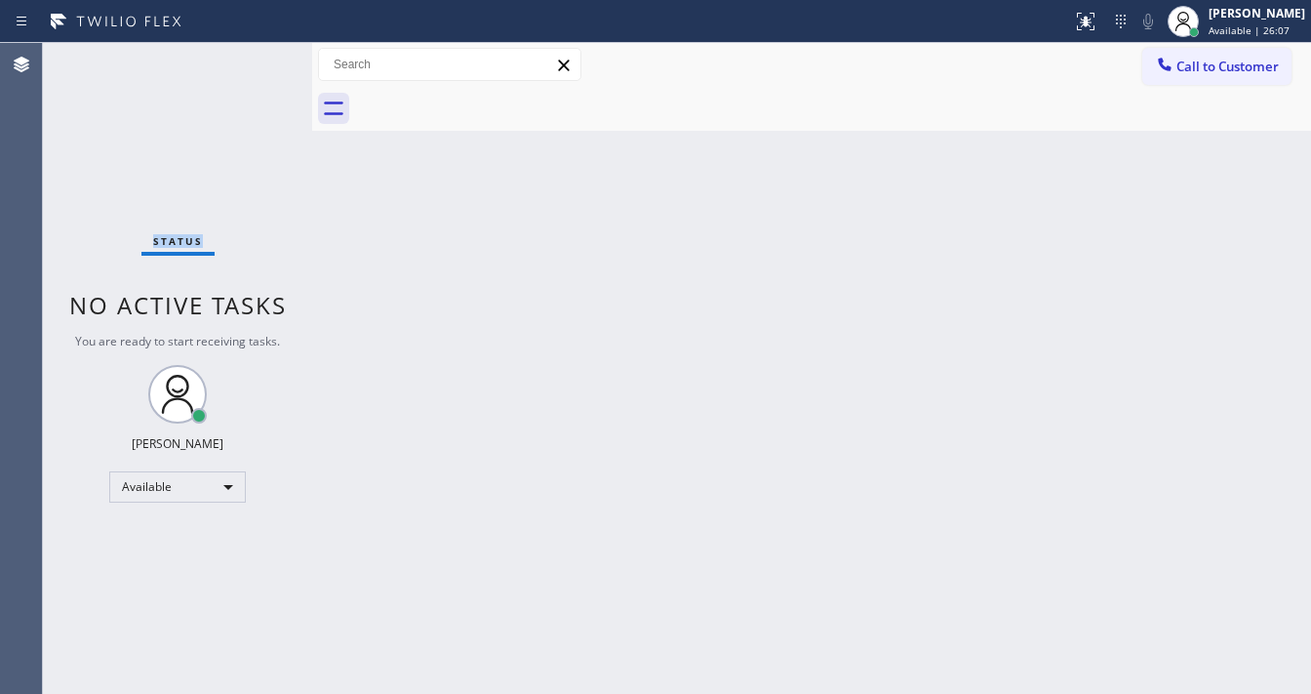
click at [255, 60] on div "Status No active tasks You are ready to start receiving tasks. [PERSON_NAME]" at bounding box center [177, 368] width 269 height 651
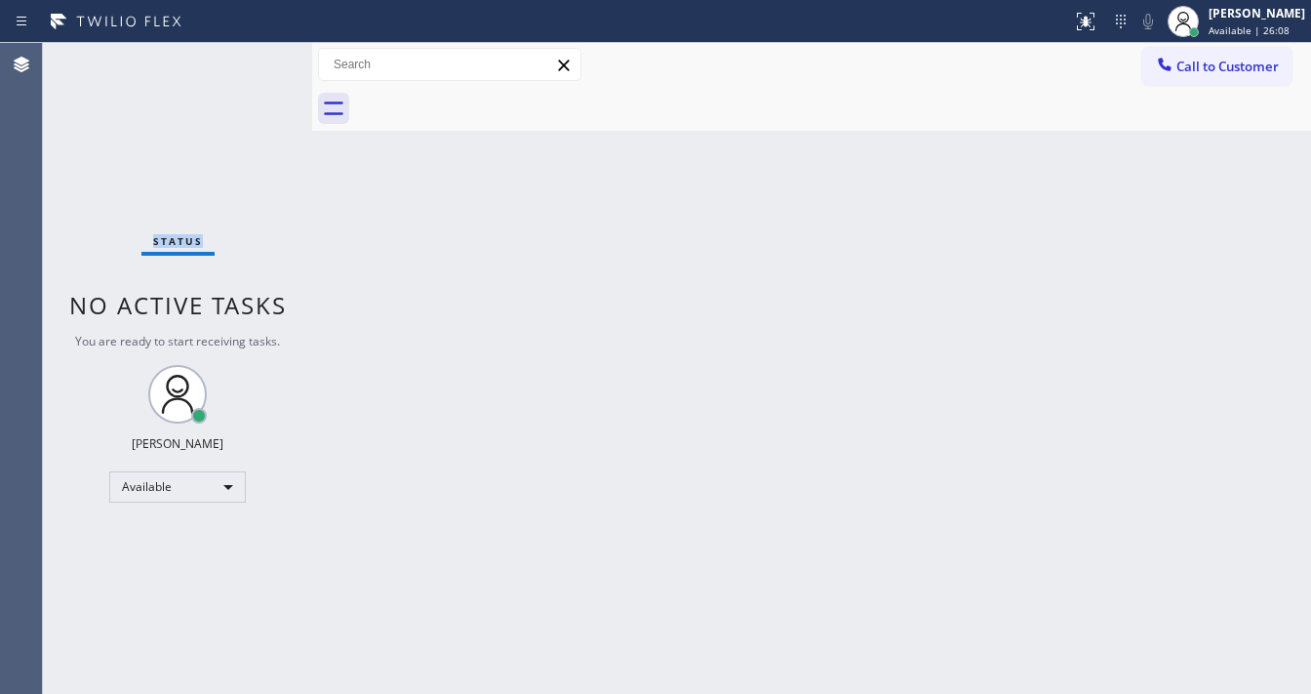
click at [255, 60] on div "Status No active tasks You are ready to start receiving tasks. [PERSON_NAME]" at bounding box center [177, 368] width 269 height 651
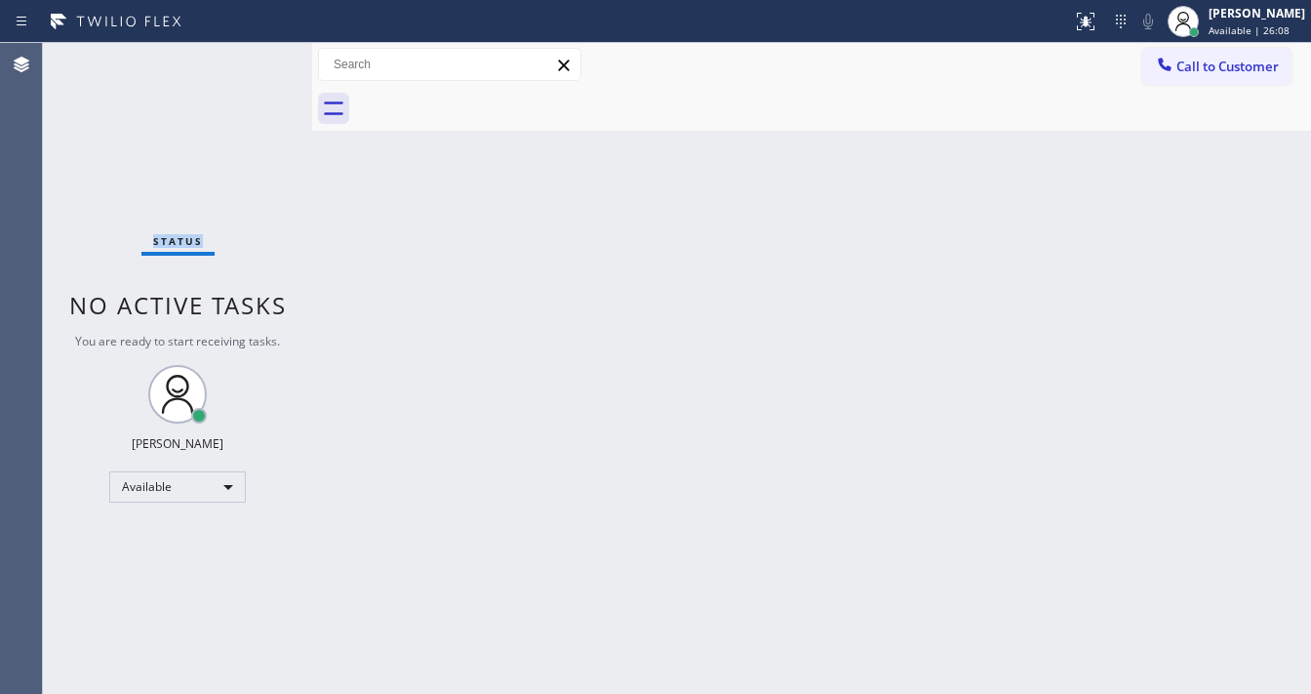
click at [255, 60] on div "Status No active tasks You are ready to start receiving tasks. [PERSON_NAME]" at bounding box center [177, 368] width 269 height 651
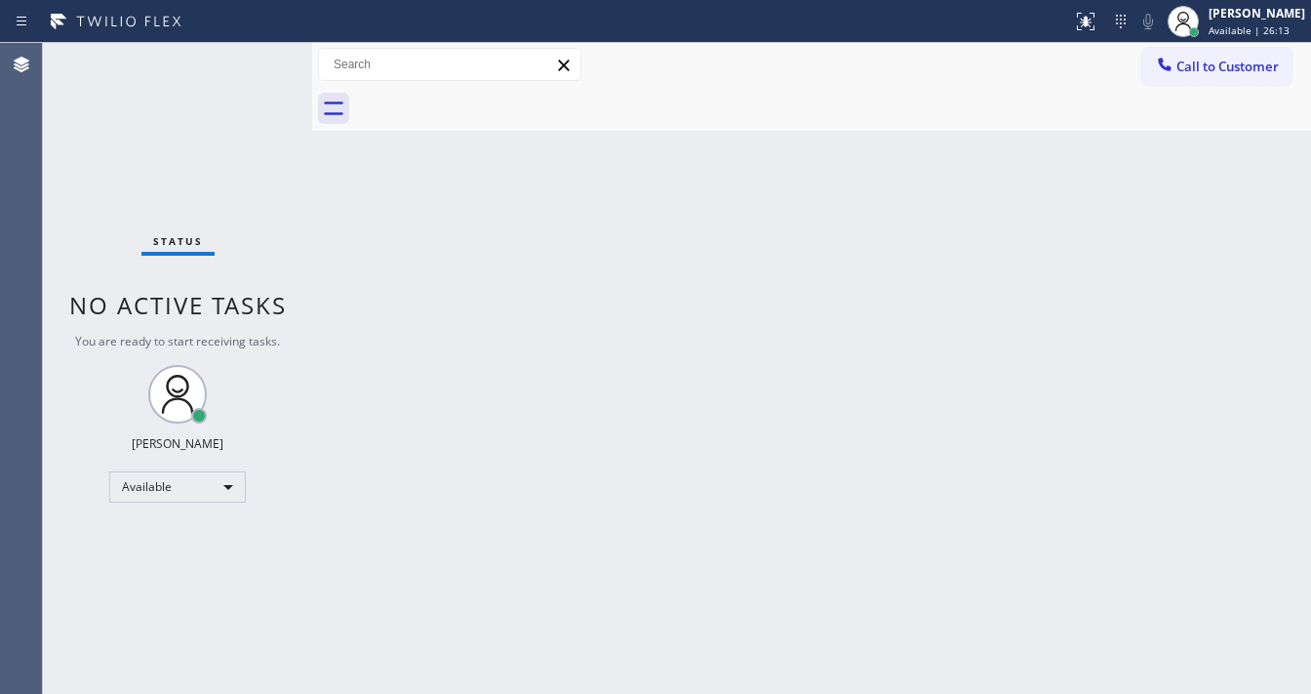
click at [255, 60] on div "Status No active tasks You are ready to start receiving tasks. [PERSON_NAME]" at bounding box center [177, 368] width 269 height 651
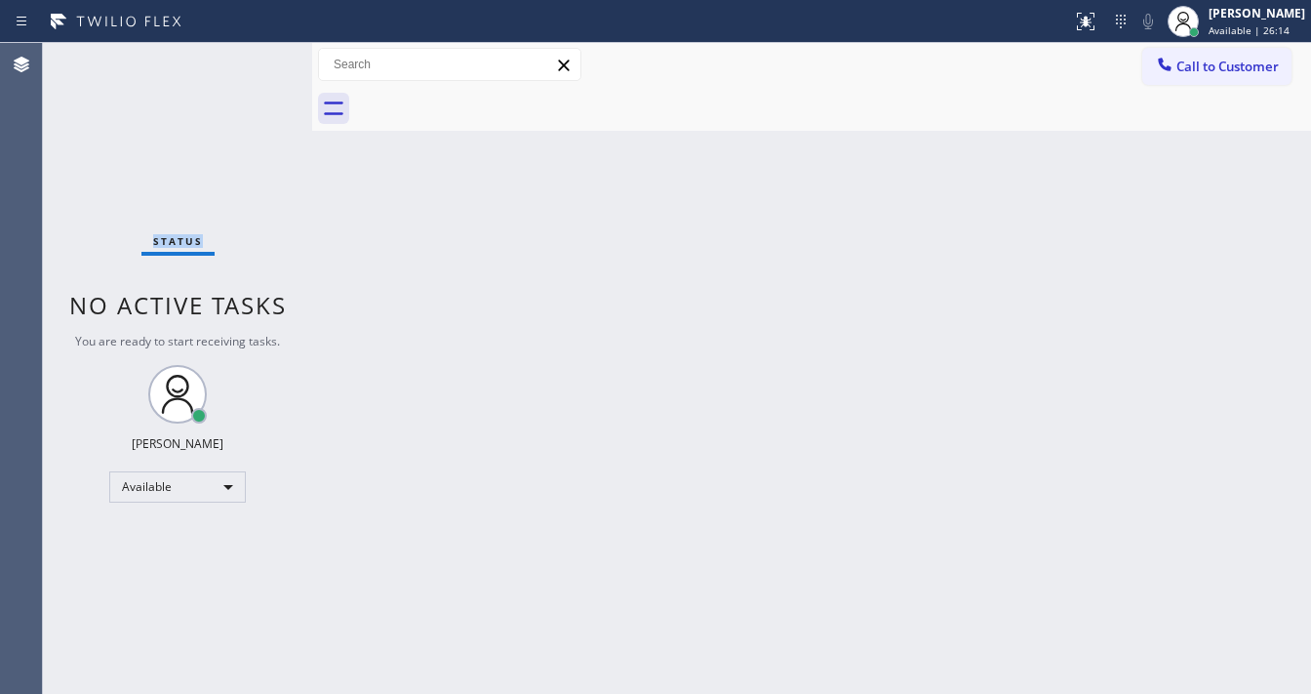
click at [255, 60] on div "Status No active tasks You are ready to start receiving tasks. [PERSON_NAME]" at bounding box center [177, 368] width 269 height 651
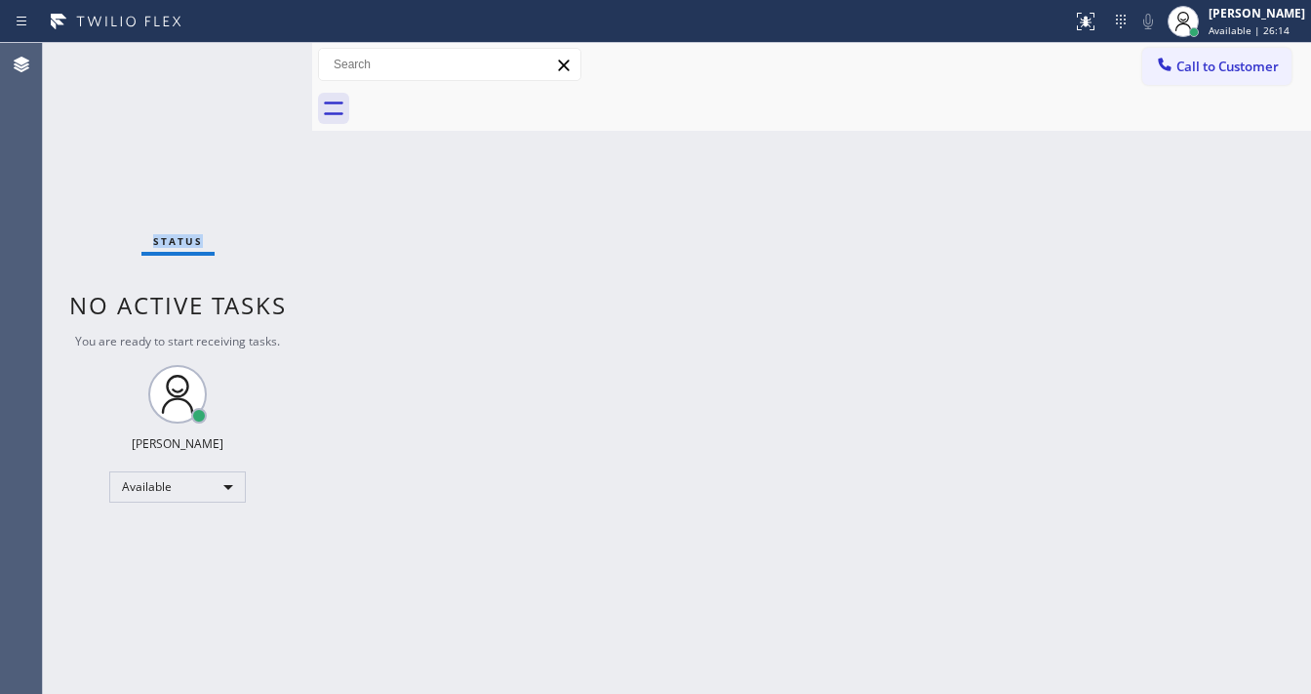
click at [255, 60] on div "Status No active tasks You are ready to start receiving tasks. [PERSON_NAME]" at bounding box center [177, 368] width 269 height 651
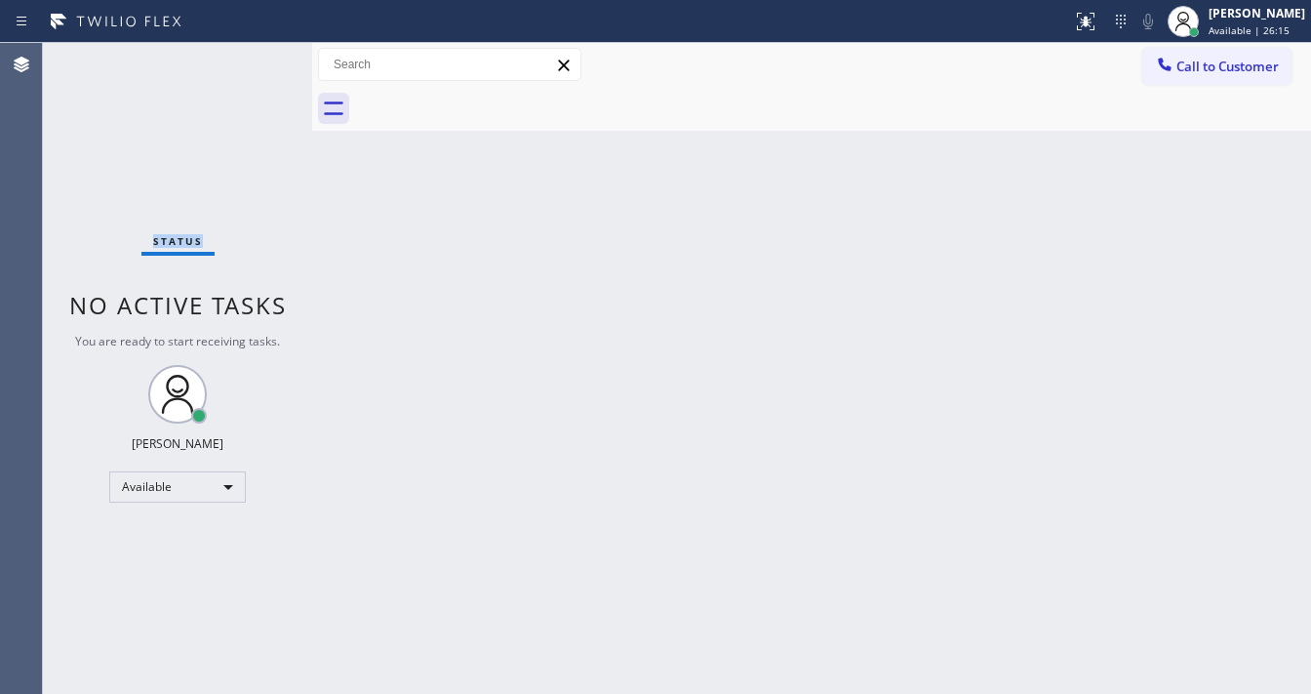
click at [255, 60] on div "Status No active tasks You are ready to start receiving tasks. [PERSON_NAME]" at bounding box center [177, 368] width 269 height 651
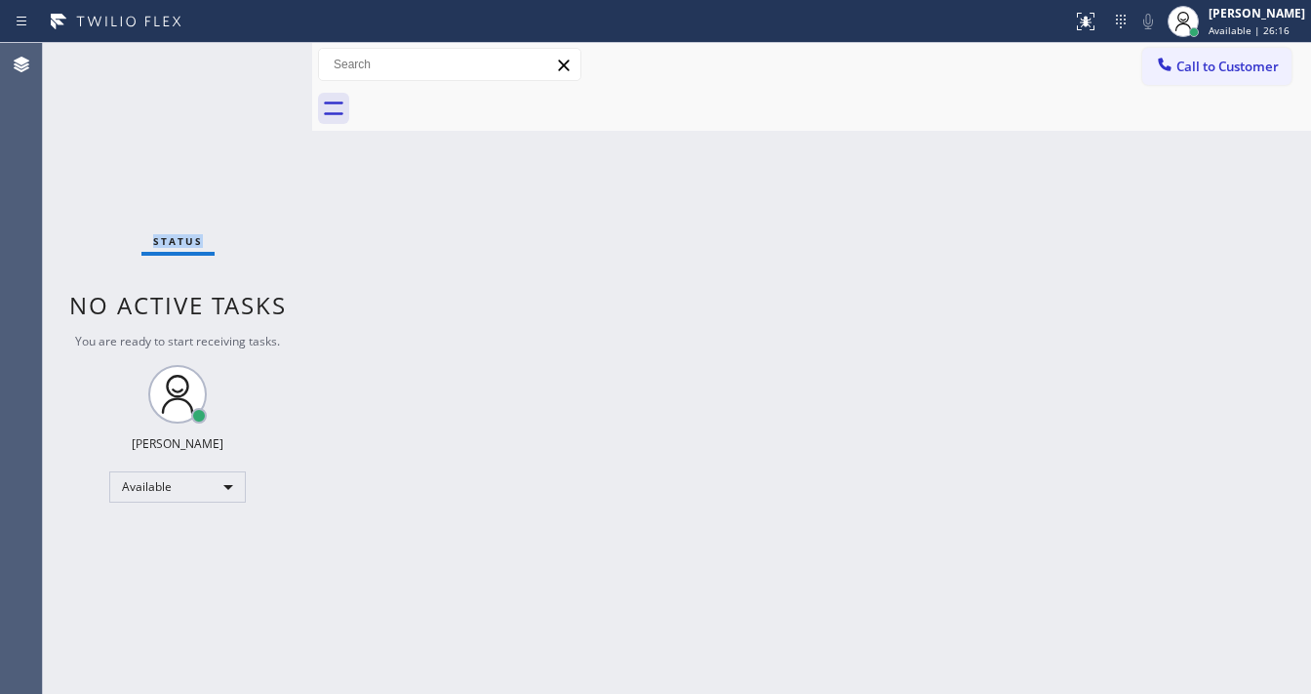
click at [255, 60] on div "Status No active tasks You are ready to start receiving tasks. [PERSON_NAME]" at bounding box center [177, 368] width 269 height 651
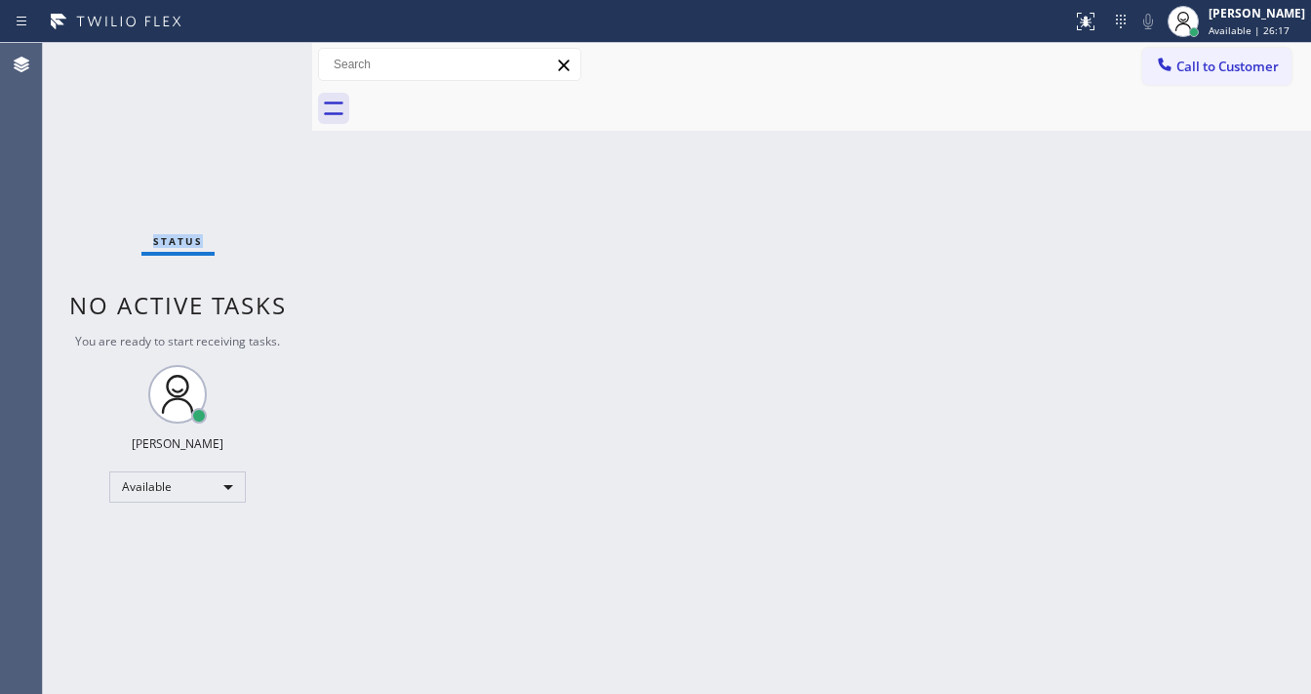
click at [255, 60] on div "Status No active tasks You are ready to start receiving tasks. [PERSON_NAME]" at bounding box center [177, 368] width 269 height 651
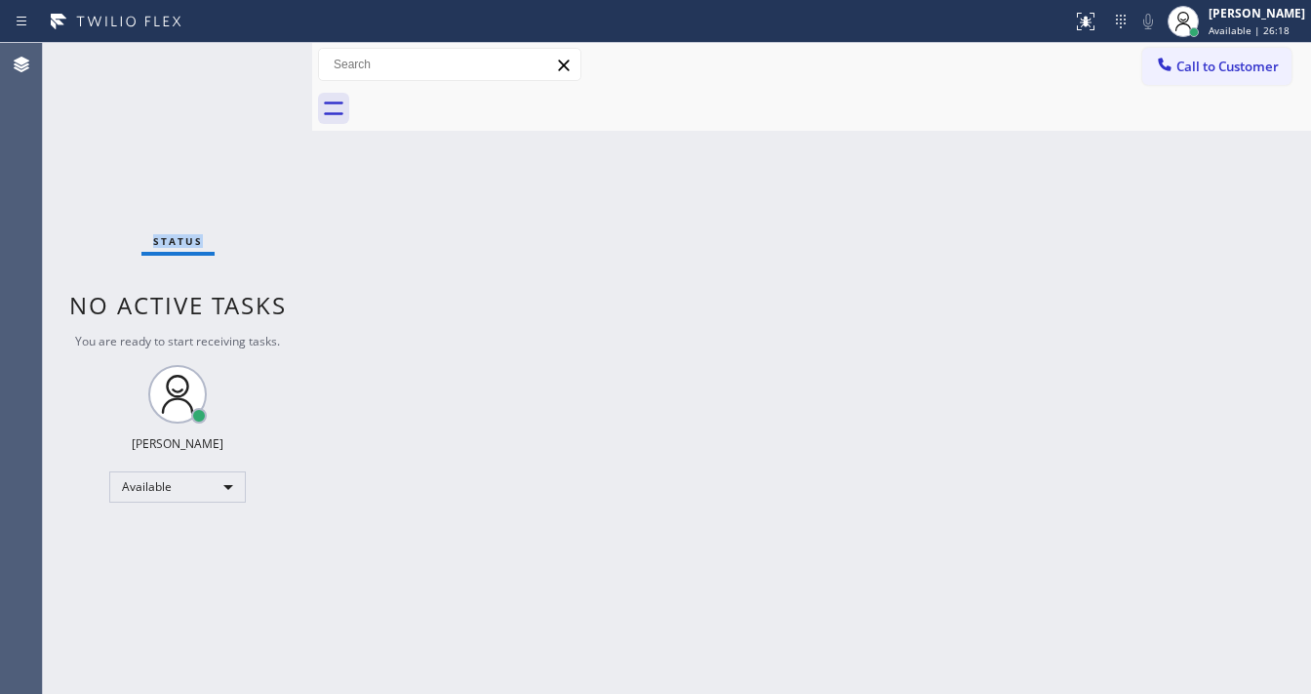
click at [255, 60] on div "Status No active tasks You are ready to start receiving tasks. [PERSON_NAME]" at bounding box center [177, 368] width 269 height 651
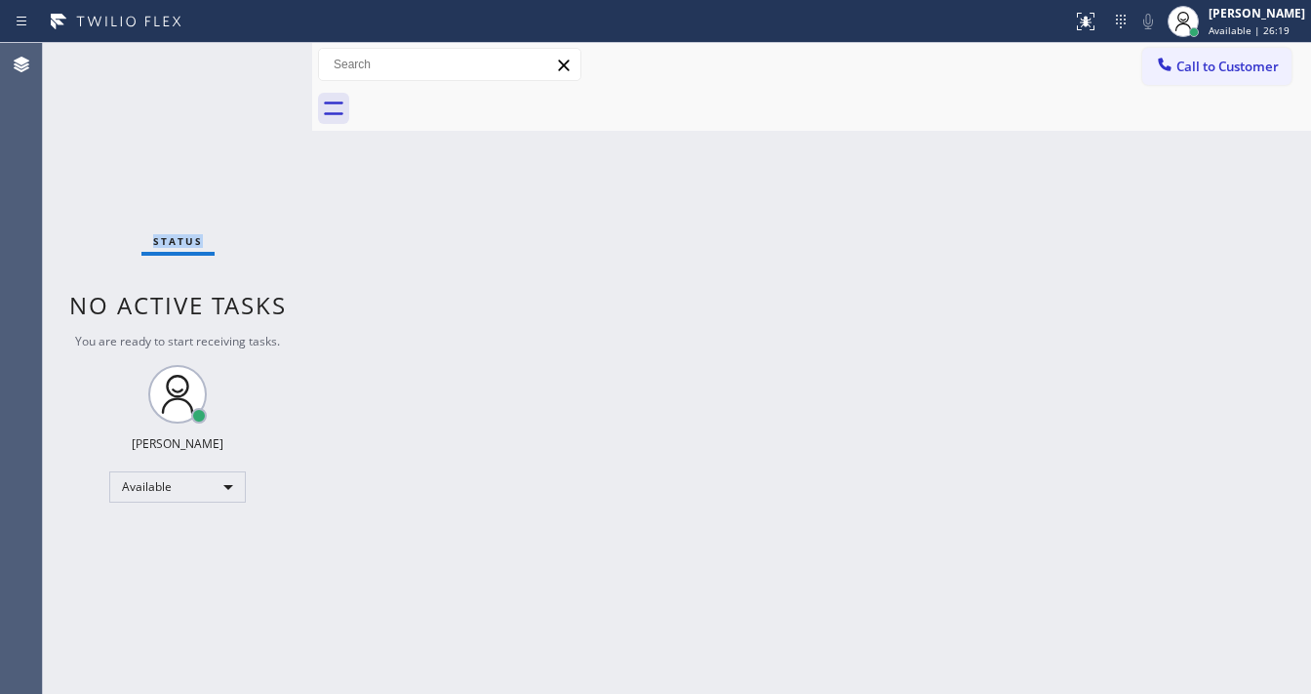
click at [255, 60] on div "Status No active tasks You are ready to start receiving tasks. [PERSON_NAME]" at bounding box center [177, 368] width 269 height 651
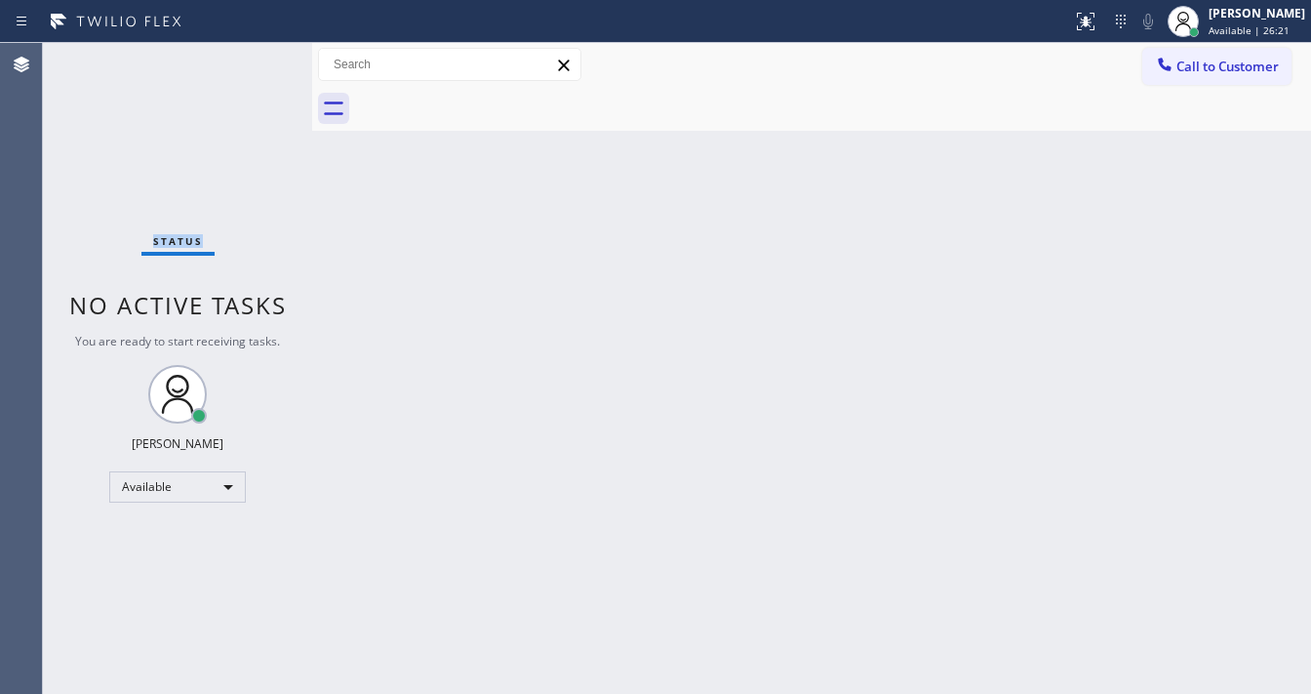
click at [255, 60] on div "Status No active tasks You are ready to start receiving tasks. [PERSON_NAME]" at bounding box center [177, 368] width 269 height 651
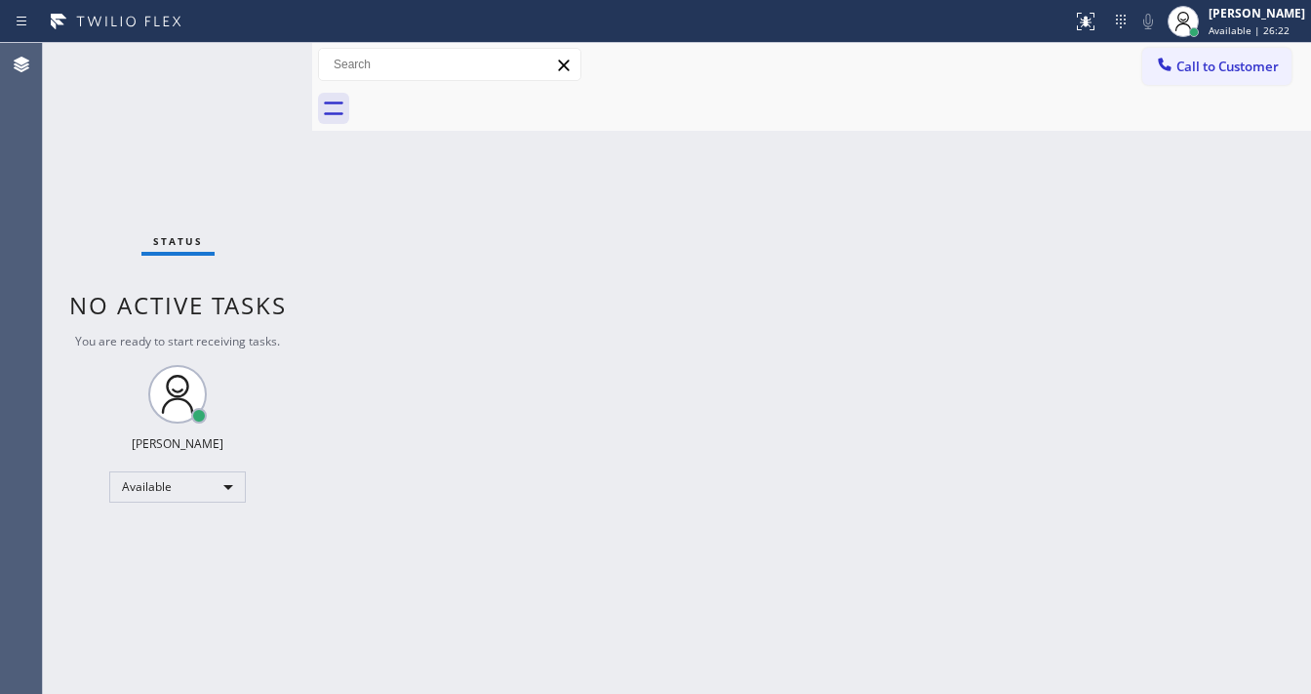
click at [255, 60] on div "Status No active tasks You are ready to start receiving tasks. [PERSON_NAME]" at bounding box center [177, 368] width 269 height 651
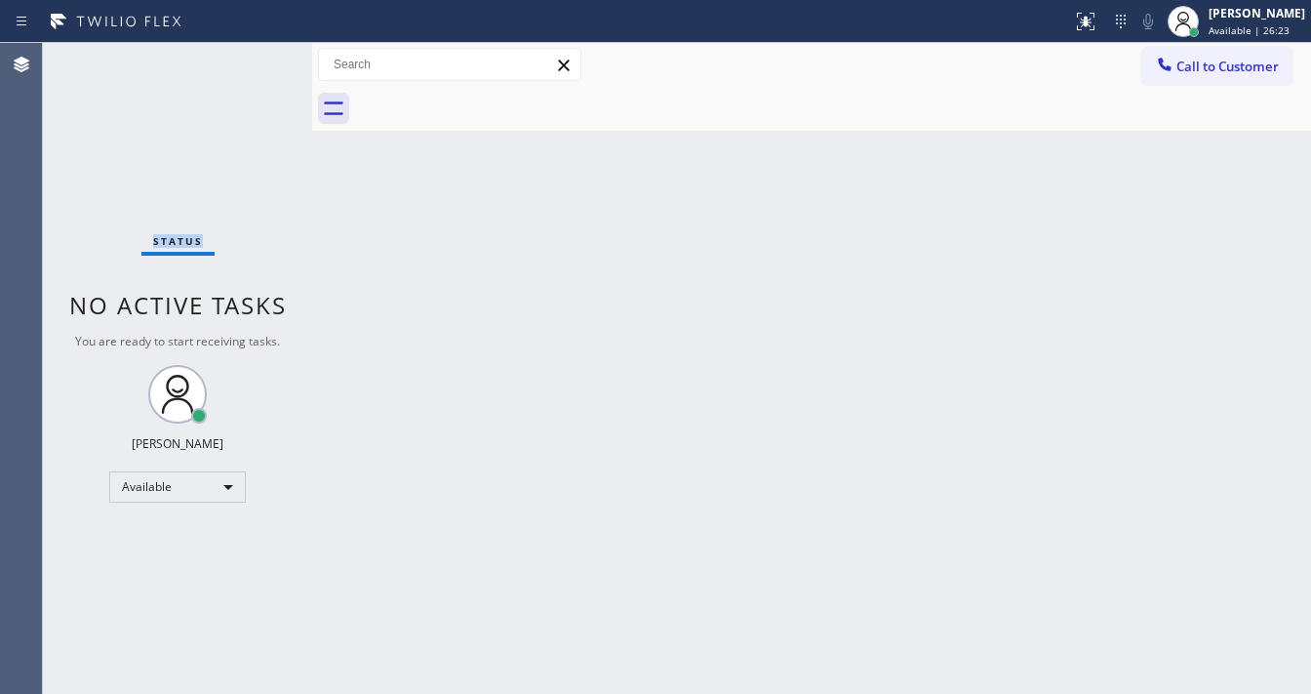
click at [255, 60] on div "Status No active tasks You are ready to start receiving tasks. [PERSON_NAME]" at bounding box center [177, 368] width 269 height 651
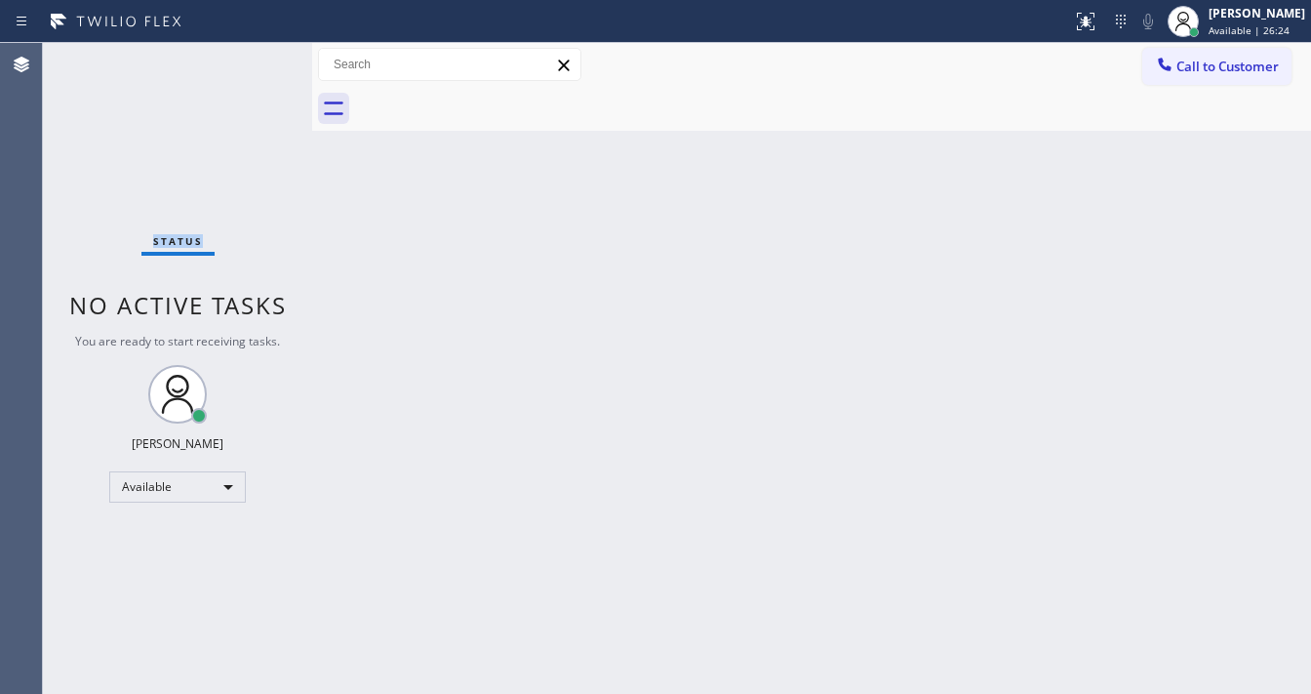
click at [255, 60] on div "Status No active tasks You are ready to start receiving tasks. [PERSON_NAME]" at bounding box center [177, 368] width 269 height 651
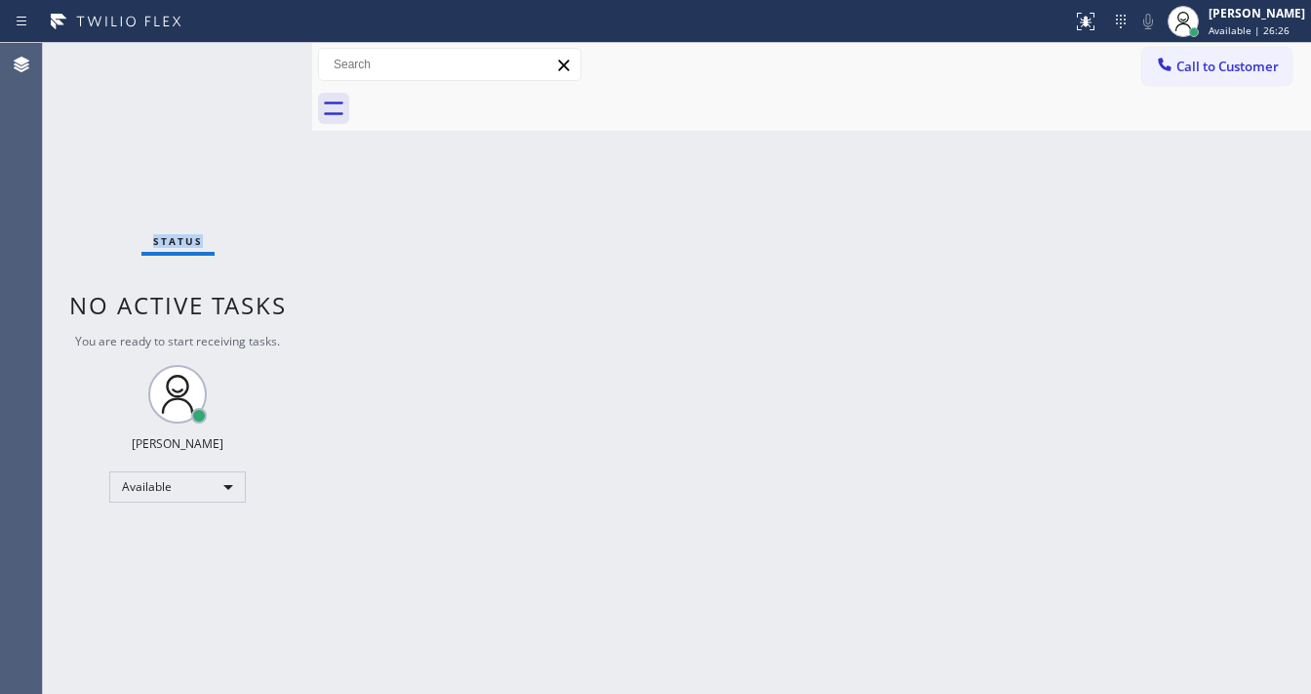
click at [255, 60] on div "Status No active tasks You are ready to start receiving tasks. [PERSON_NAME]" at bounding box center [177, 368] width 269 height 651
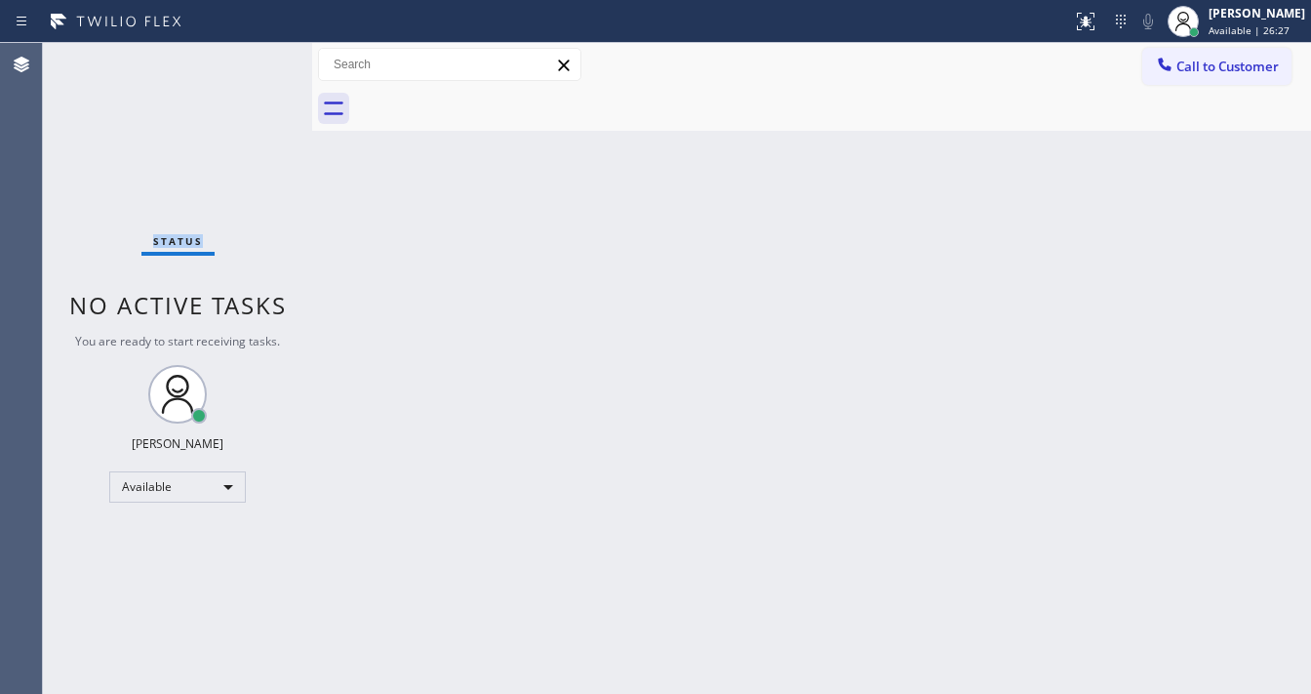
click at [255, 60] on div "Status No active tasks You are ready to start receiving tasks. [PERSON_NAME]" at bounding box center [177, 368] width 269 height 651
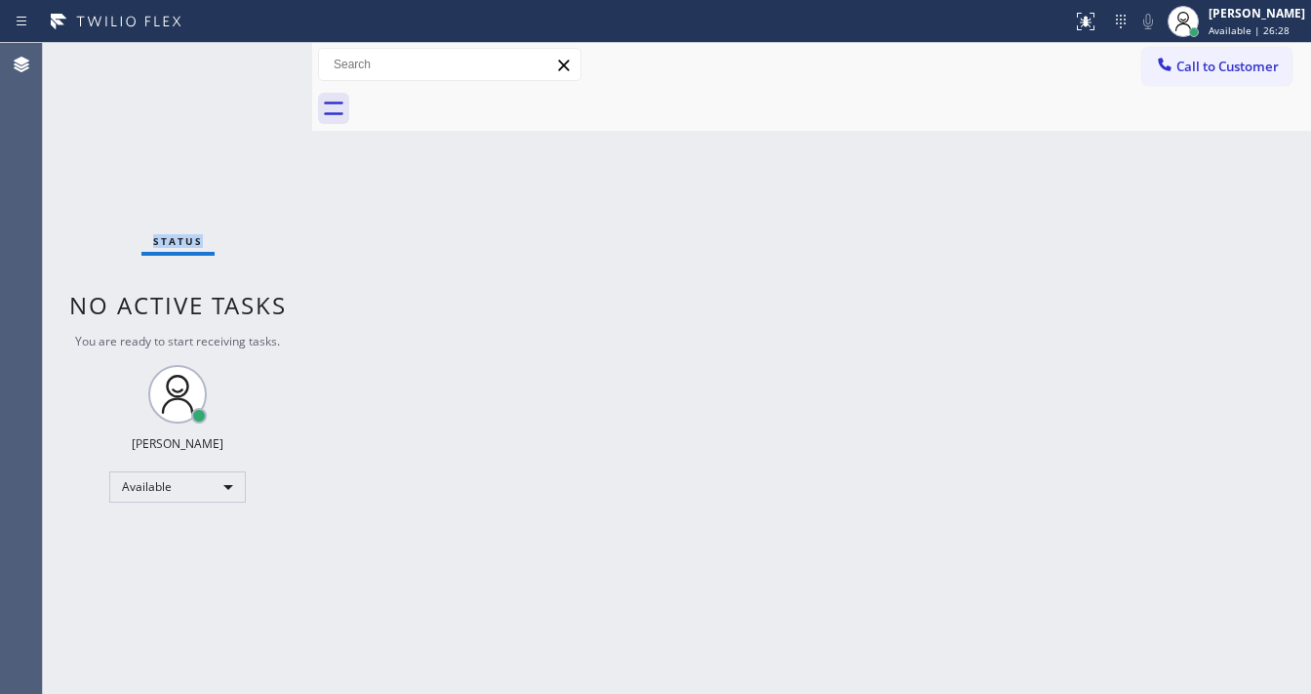
click at [255, 60] on div "Status No active tasks You are ready to start receiving tasks. [PERSON_NAME]" at bounding box center [177, 368] width 269 height 651
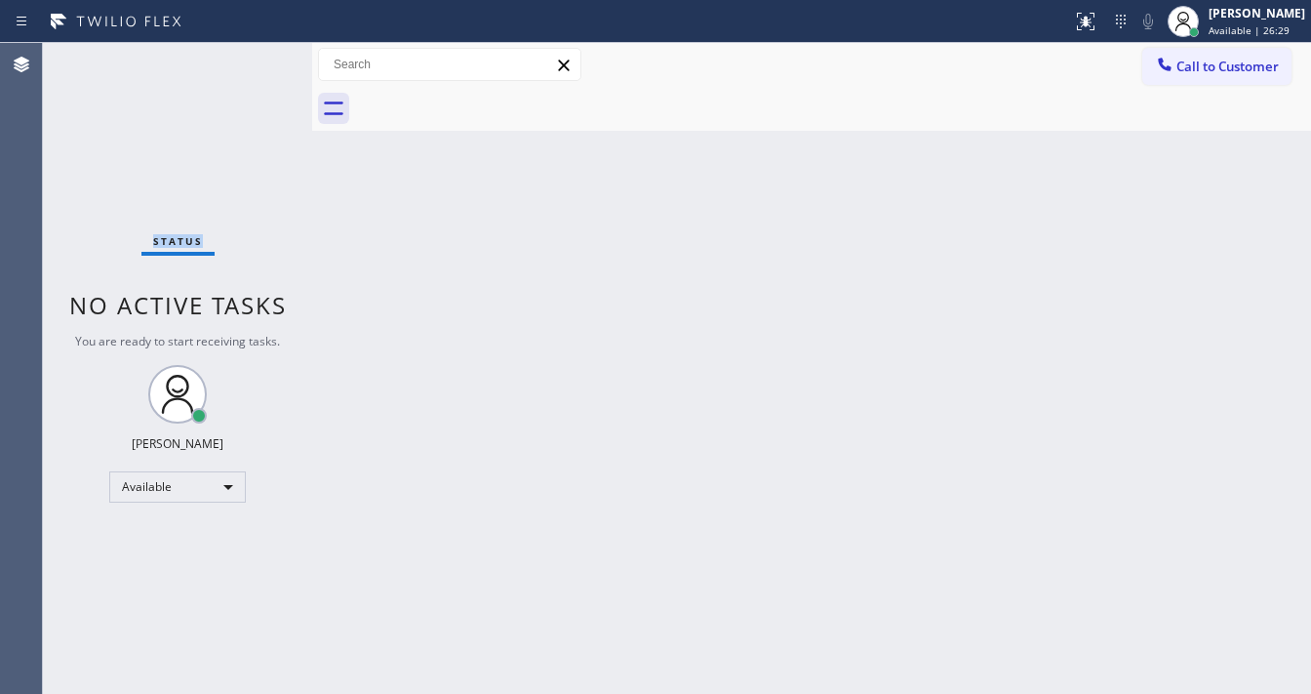
click at [255, 60] on div "Status No active tasks You are ready to start receiving tasks. [PERSON_NAME]" at bounding box center [177, 368] width 269 height 651
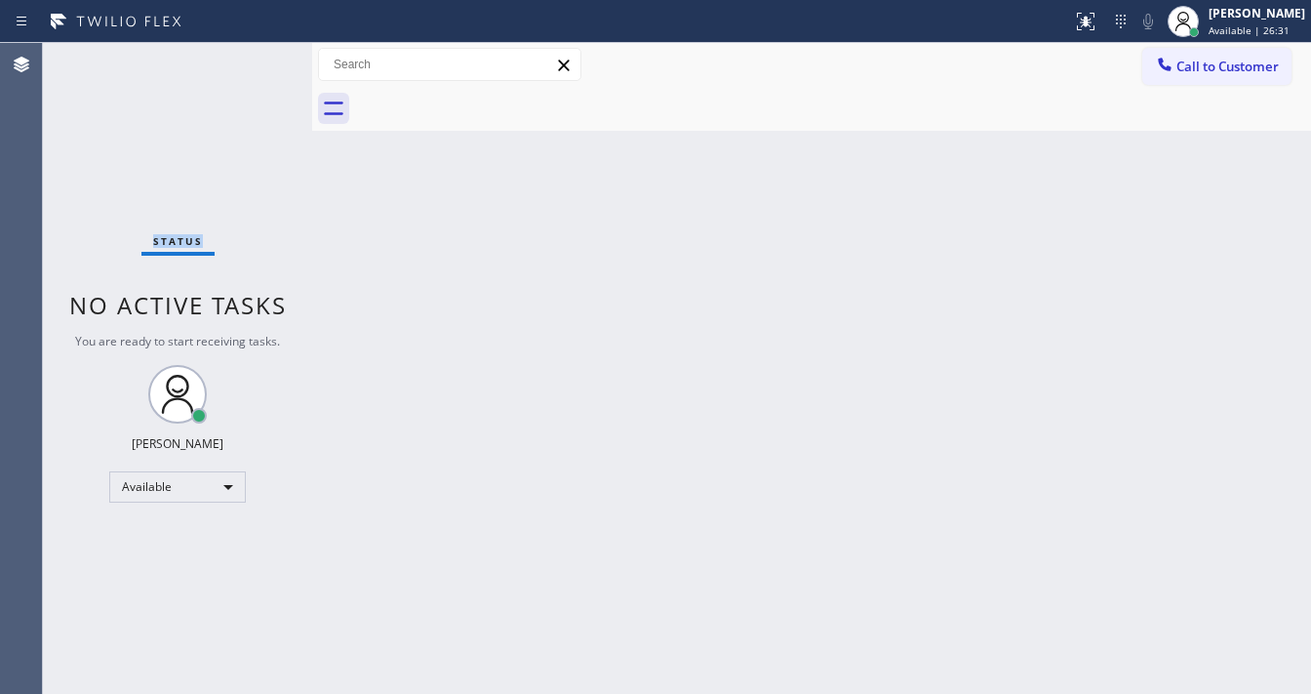
click at [255, 60] on div "Status No active tasks You are ready to start receiving tasks. [PERSON_NAME]" at bounding box center [177, 368] width 269 height 651
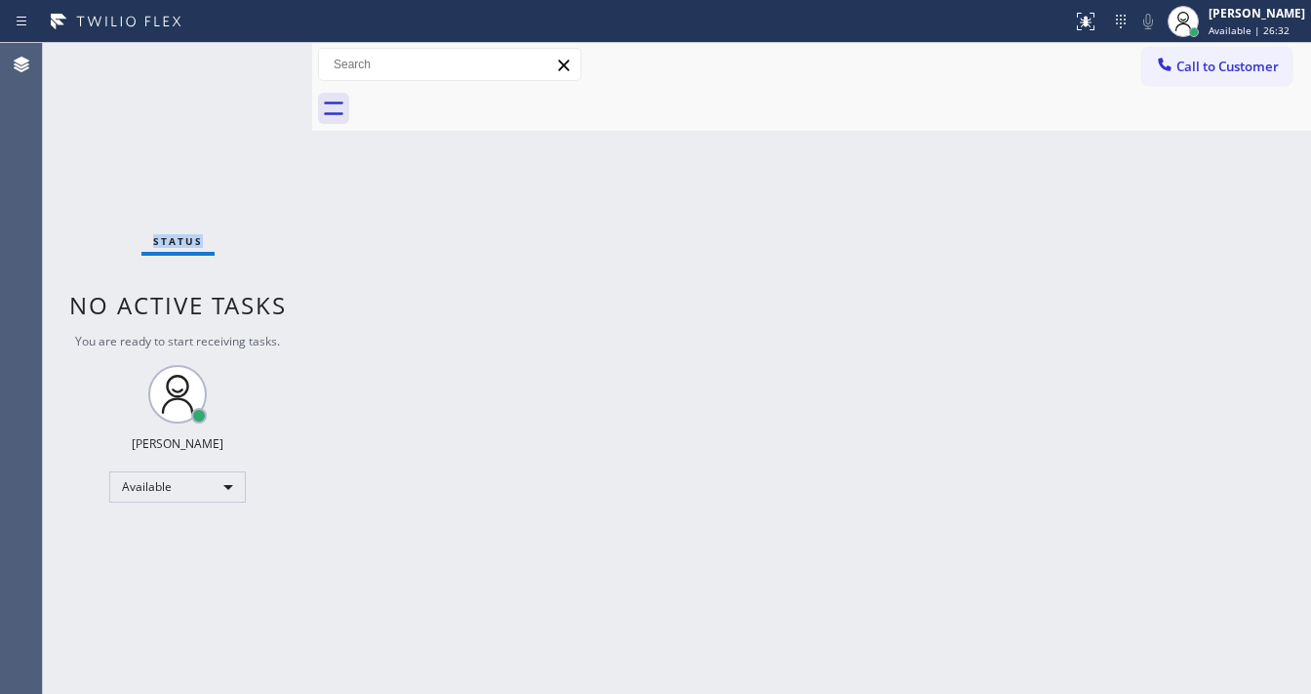
click at [255, 60] on div "Status No active tasks You are ready to start receiving tasks. [PERSON_NAME]" at bounding box center [177, 368] width 269 height 651
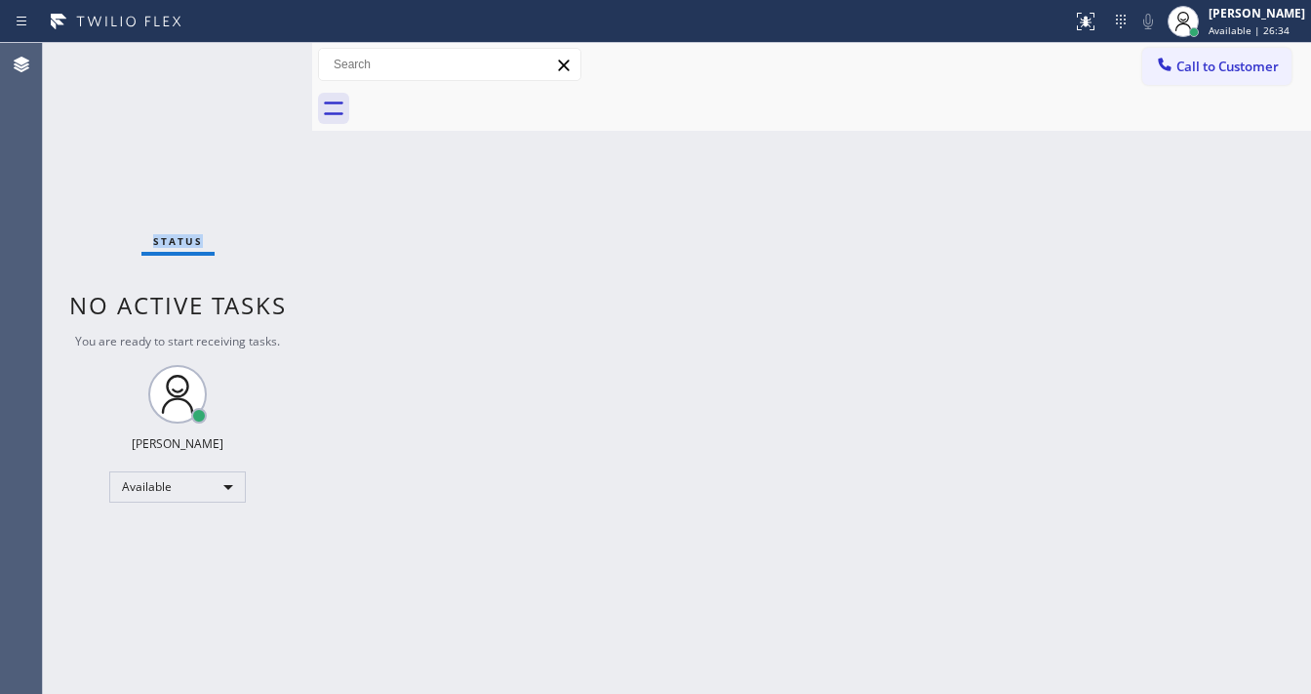
click at [255, 60] on div "Status No active tasks You are ready to start receiving tasks. [PERSON_NAME]" at bounding box center [177, 368] width 269 height 651
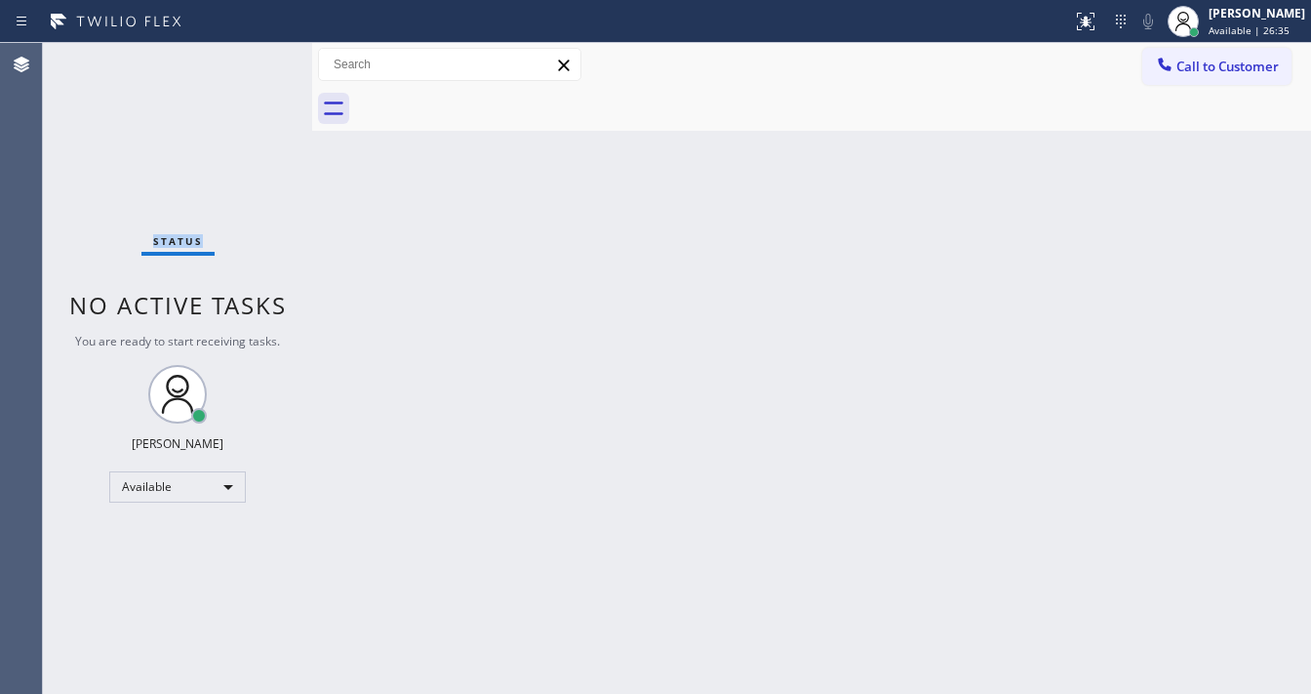
click at [255, 60] on div "Status No active tasks You are ready to start receiving tasks. [PERSON_NAME]" at bounding box center [177, 368] width 269 height 651
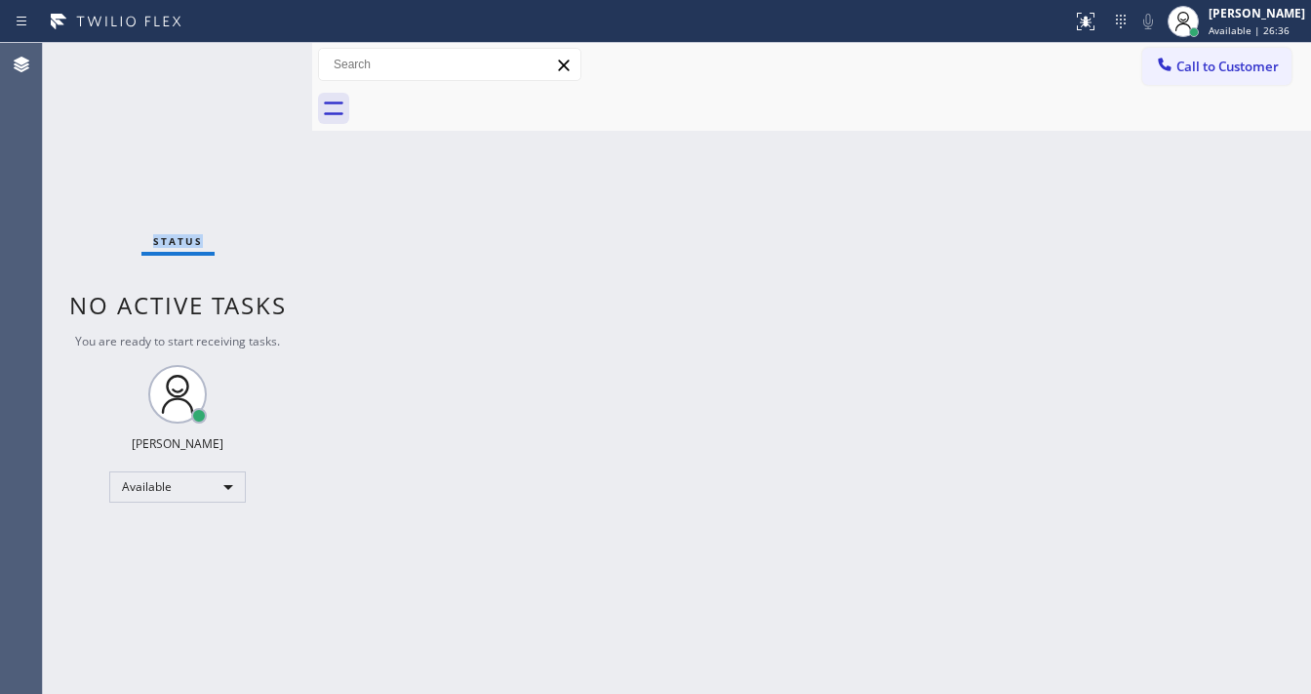
click at [255, 60] on div "Status No active tasks You are ready to start receiving tasks. [PERSON_NAME]" at bounding box center [177, 368] width 269 height 651
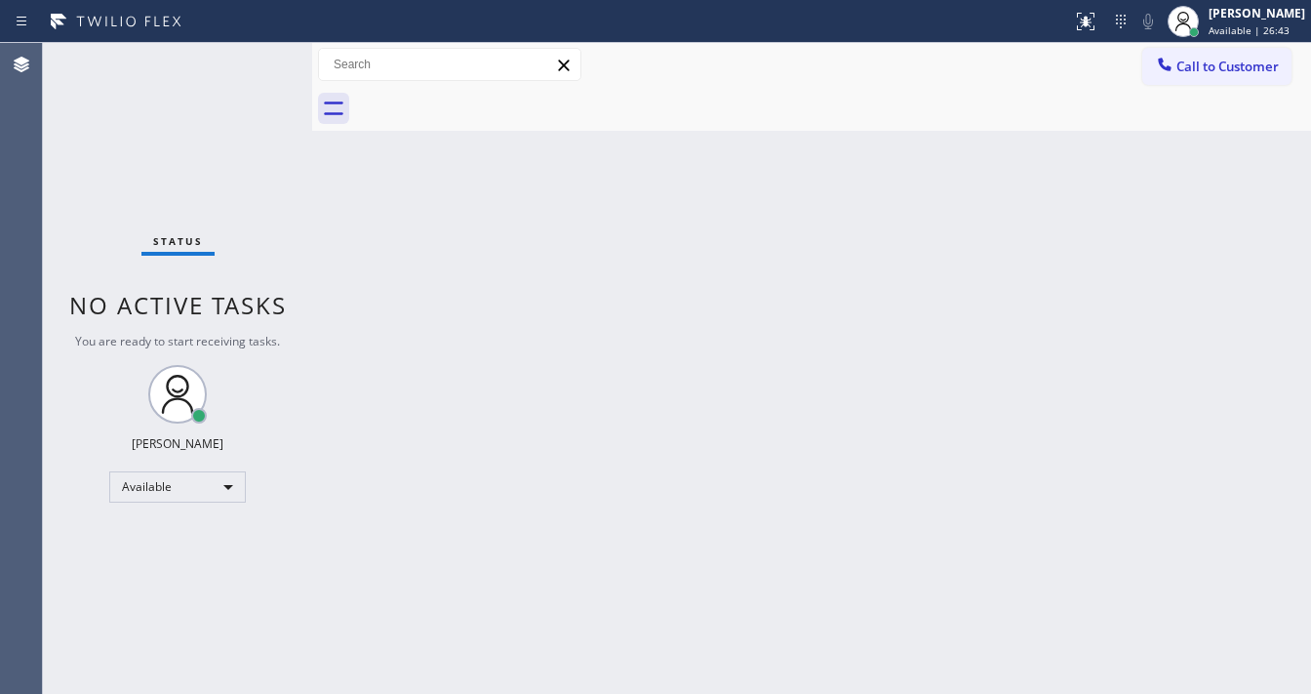
click at [255, 60] on div "Status No active tasks You are ready to start receiving tasks. [PERSON_NAME]" at bounding box center [177, 368] width 269 height 651
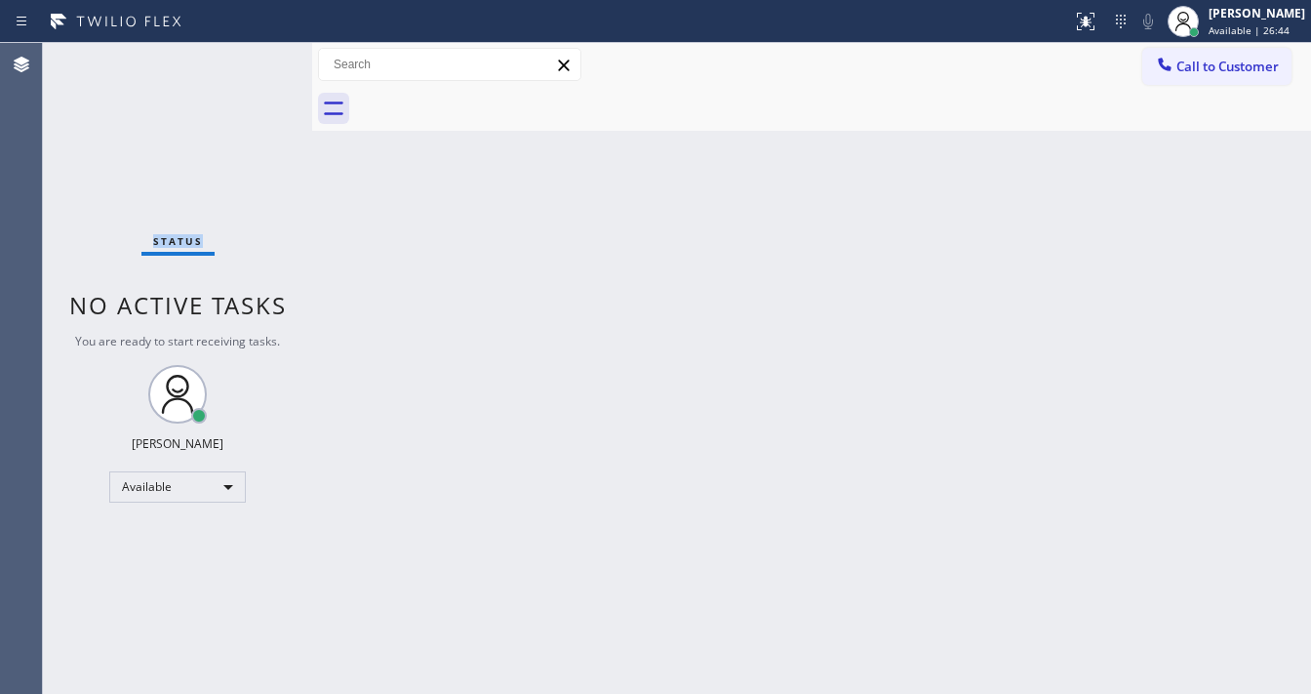
click at [255, 60] on div "Status No active tasks You are ready to start receiving tasks. [PERSON_NAME]" at bounding box center [177, 368] width 269 height 651
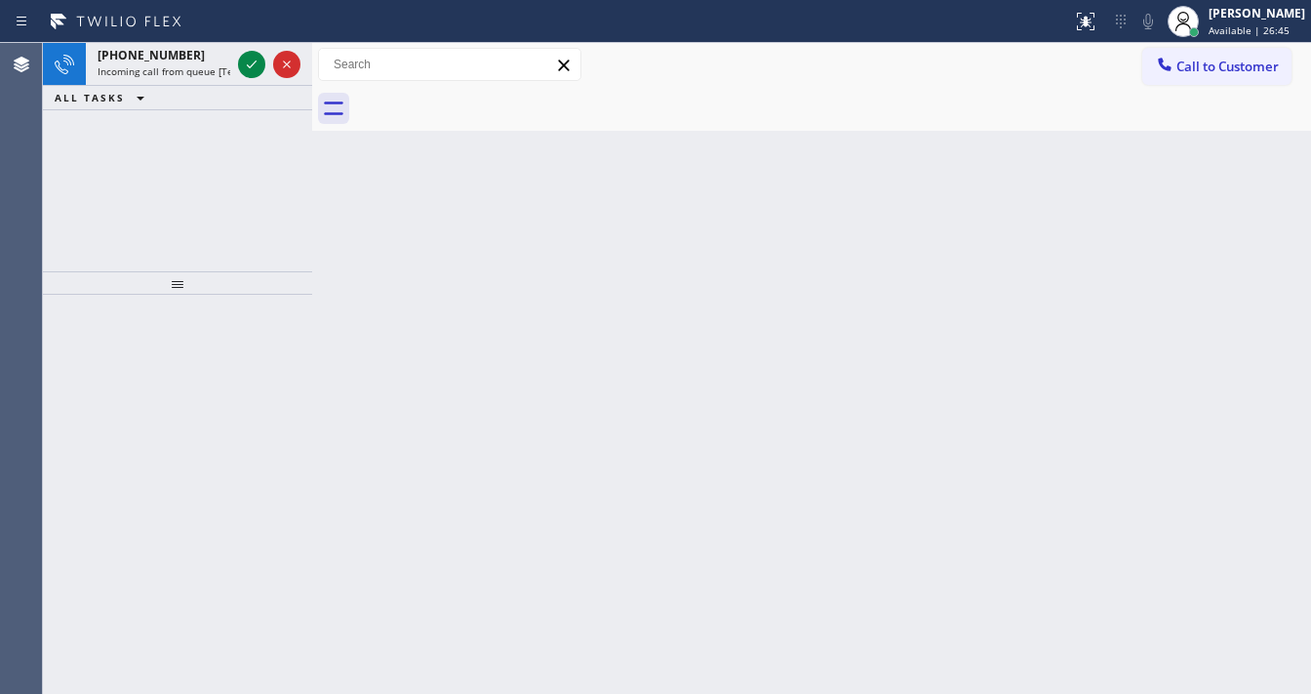
click at [255, 60] on icon at bounding box center [251, 64] width 23 height 23
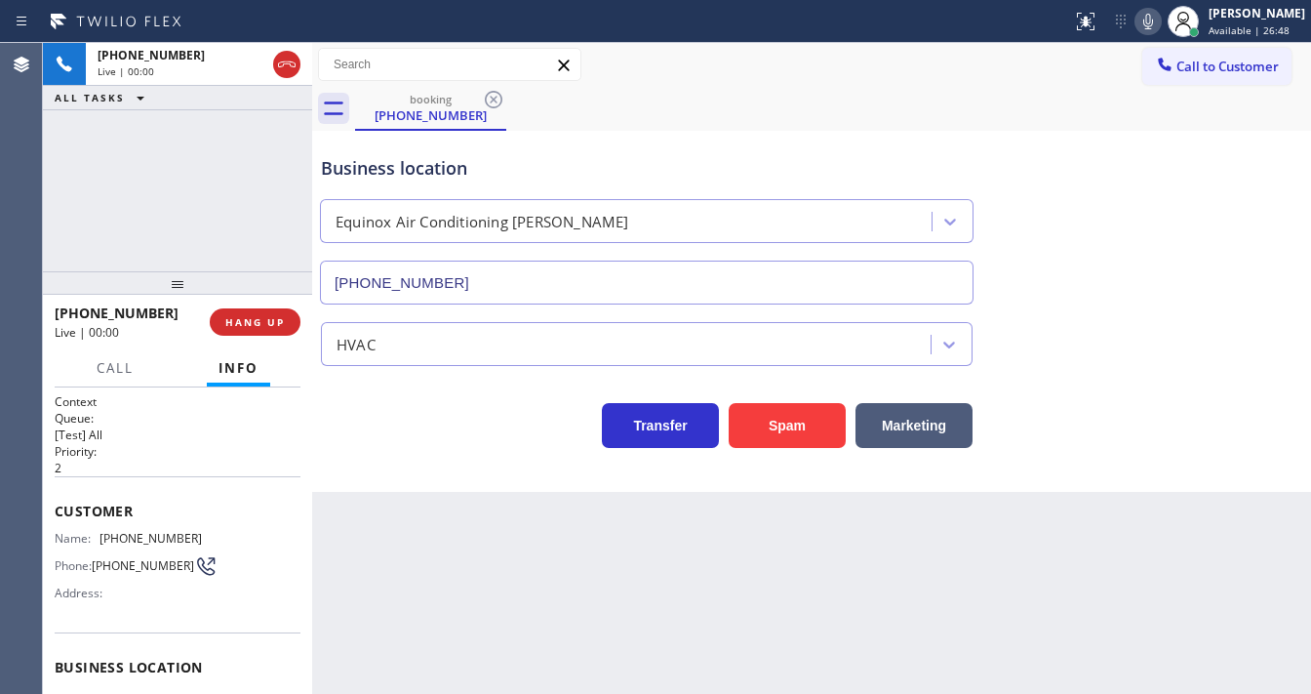
type input "(619) 330-8242"
click at [783, 433] on button "Spam" at bounding box center [787, 425] width 117 height 45
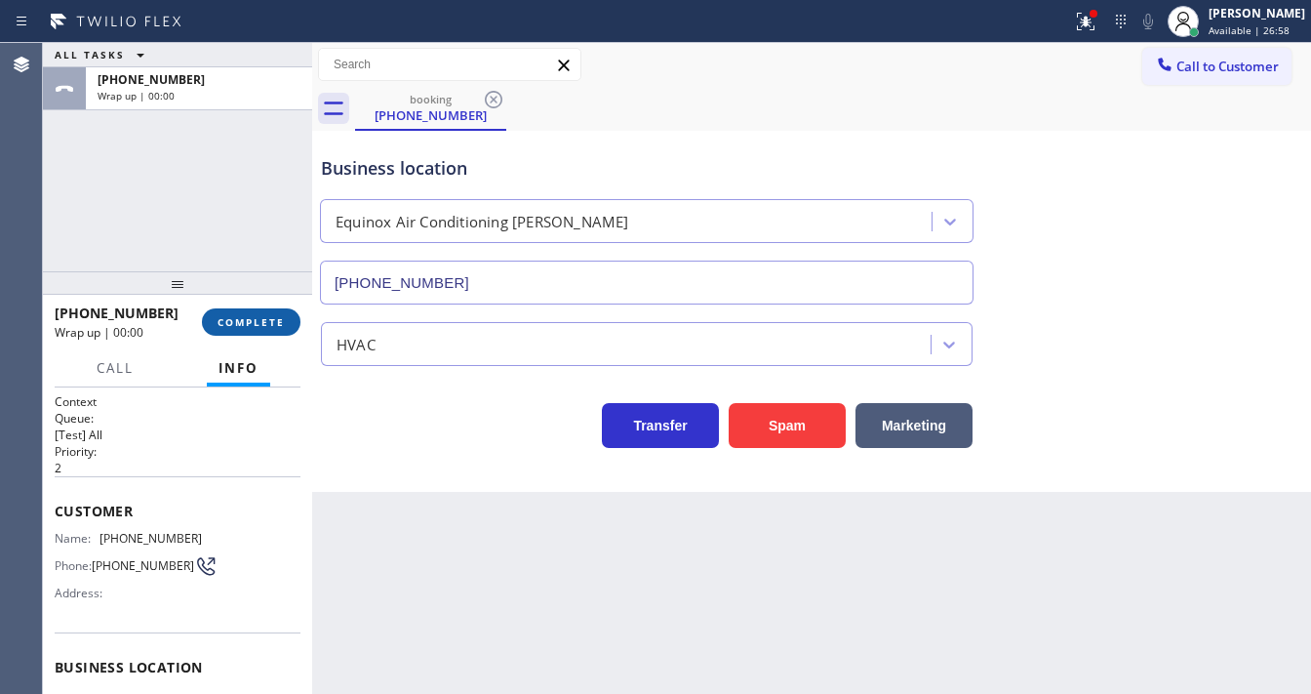
click at [274, 309] on button "COMPLETE" at bounding box center [251, 321] width 99 height 27
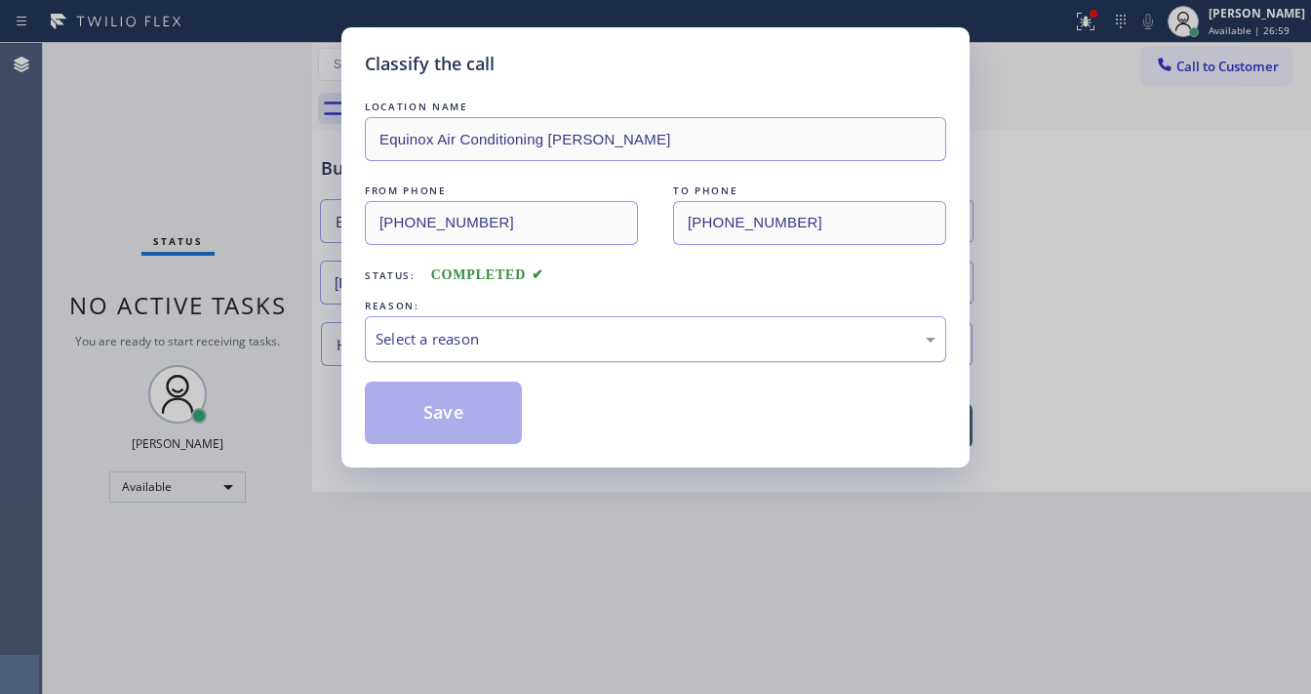
drag, startPoint x: 403, startPoint y: 321, endPoint x: 449, endPoint y: 351, distance: 54.9
click at [406, 321] on div "Select a reason" at bounding box center [655, 339] width 581 height 46
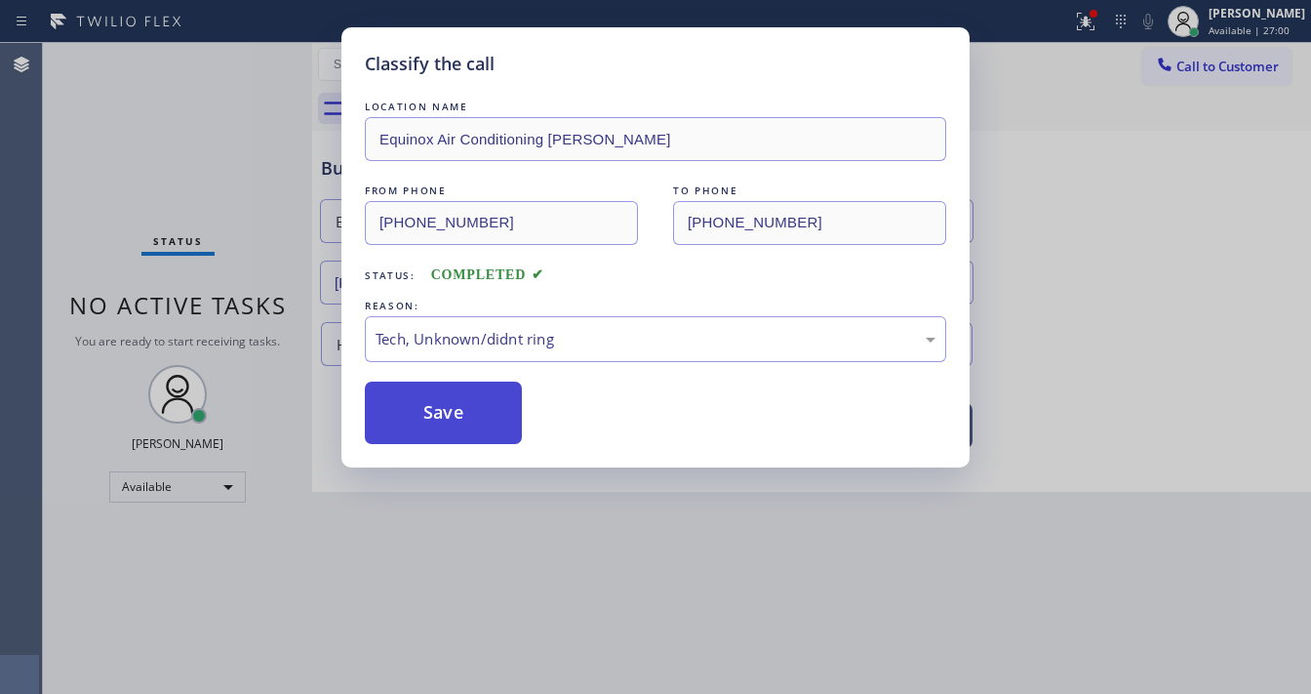
click at [445, 418] on button "Save" at bounding box center [443, 412] width 157 height 62
click at [444, 418] on button "Save" at bounding box center [443, 412] width 157 height 62
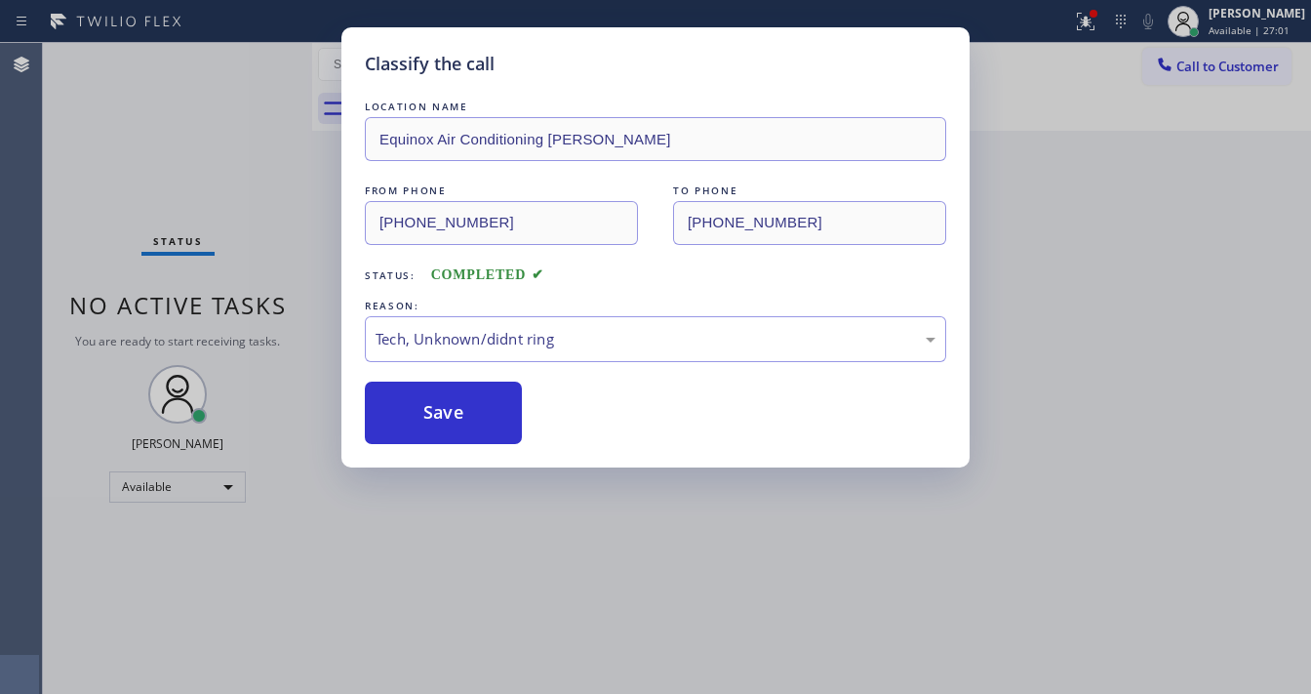
click at [1112, 152] on div "Classify the call LOCATION NAME Equinox Air Conditioning Bonita FROM PHONE (619…" at bounding box center [655, 347] width 1311 height 694
click at [1097, 31] on icon at bounding box center [1085, 21] width 23 height 23
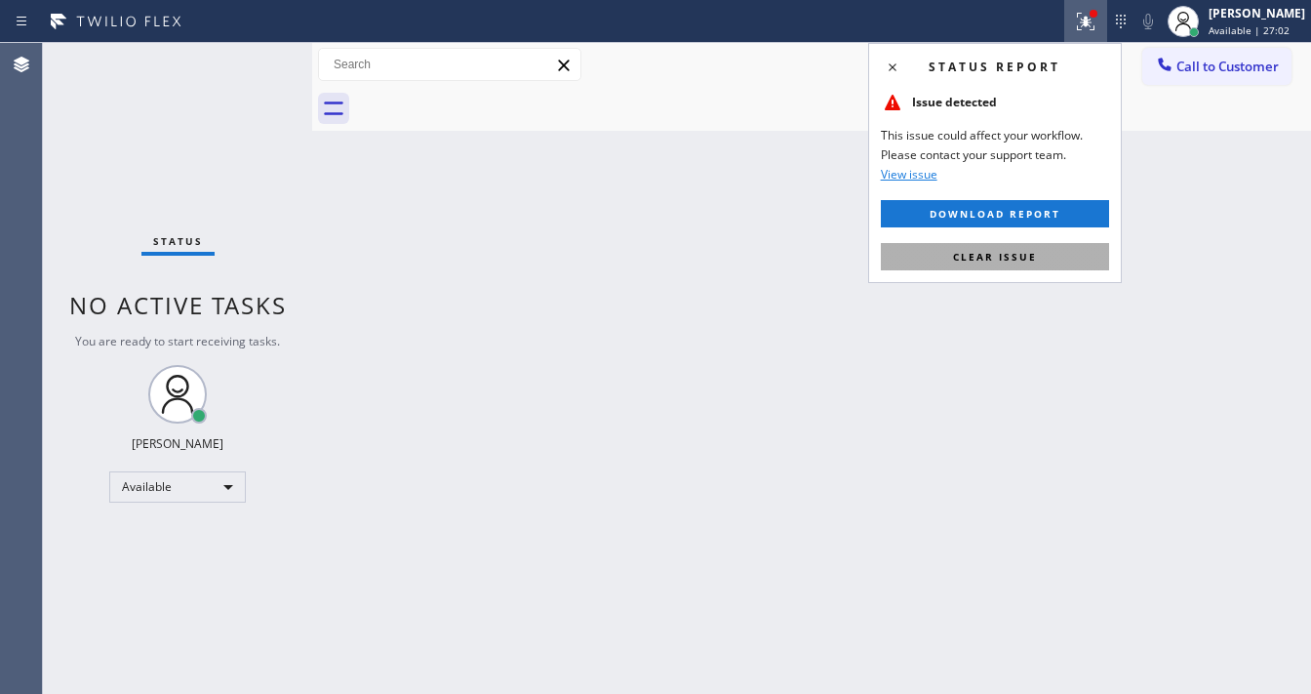
click at [1034, 259] on span "Clear issue" at bounding box center [995, 257] width 84 height 14
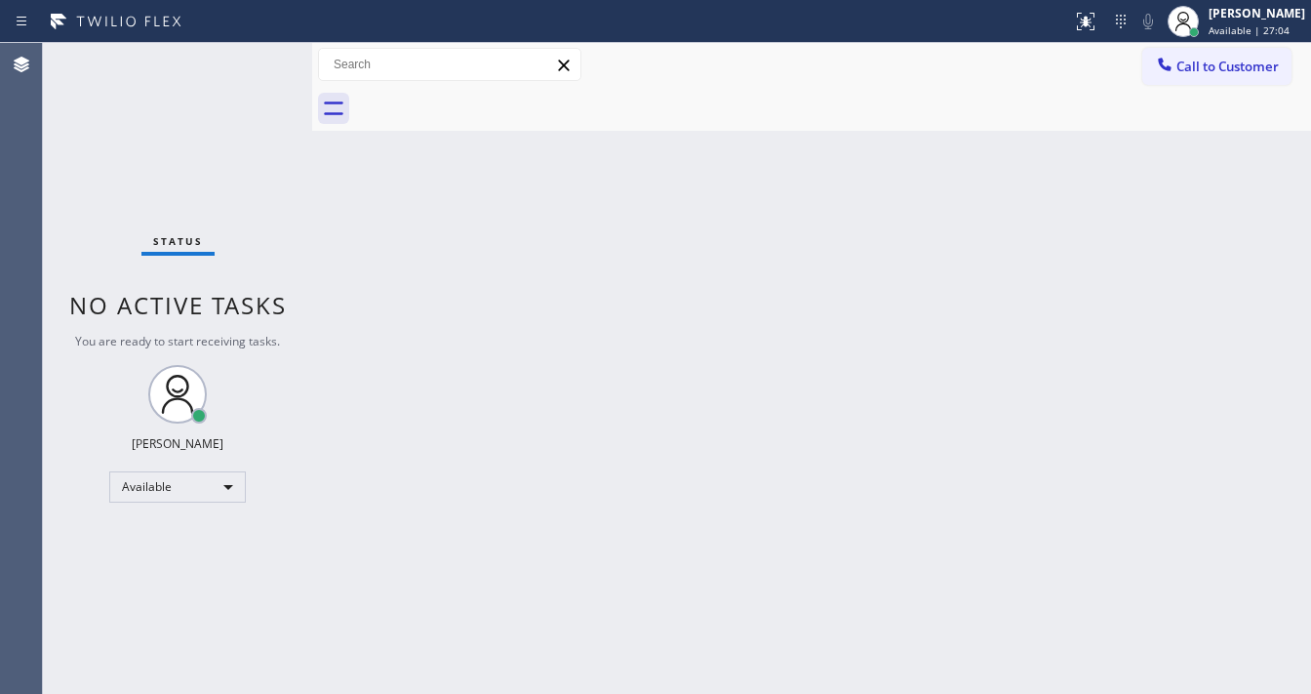
click at [259, 62] on div "Status No active tasks You are ready to start receiving tasks. [PERSON_NAME]" at bounding box center [177, 368] width 269 height 651
click at [254, 63] on div "Status No active tasks You are ready to start receiving tasks. [PERSON_NAME]" at bounding box center [177, 368] width 269 height 651
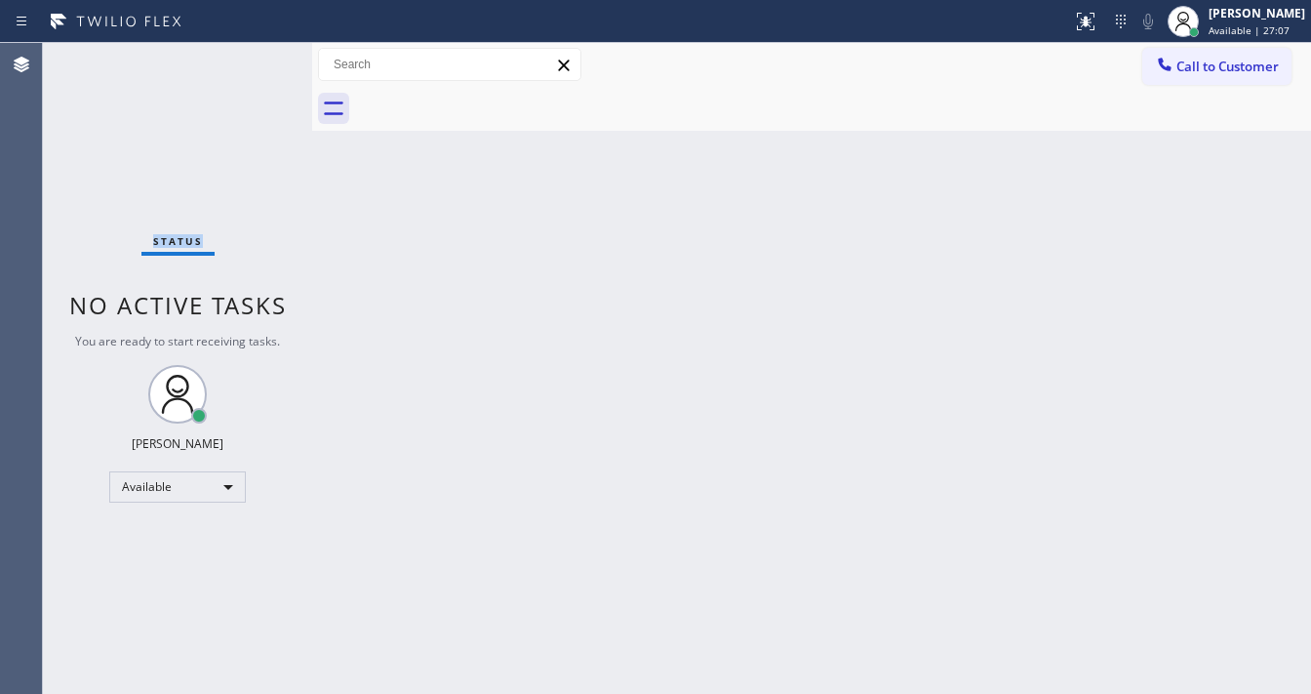
click at [259, 61] on div "Status No active tasks You are ready to start receiving tasks. [PERSON_NAME]" at bounding box center [177, 368] width 269 height 651
click at [257, 60] on div "Status No active tasks You are ready to start receiving tasks. [PERSON_NAME]" at bounding box center [177, 368] width 269 height 651
click at [254, 60] on div "Status No active tasks You are ready to start receiving tasks. [PERSON_NAME]" at bounding box center [177, 368] width 269 height 651
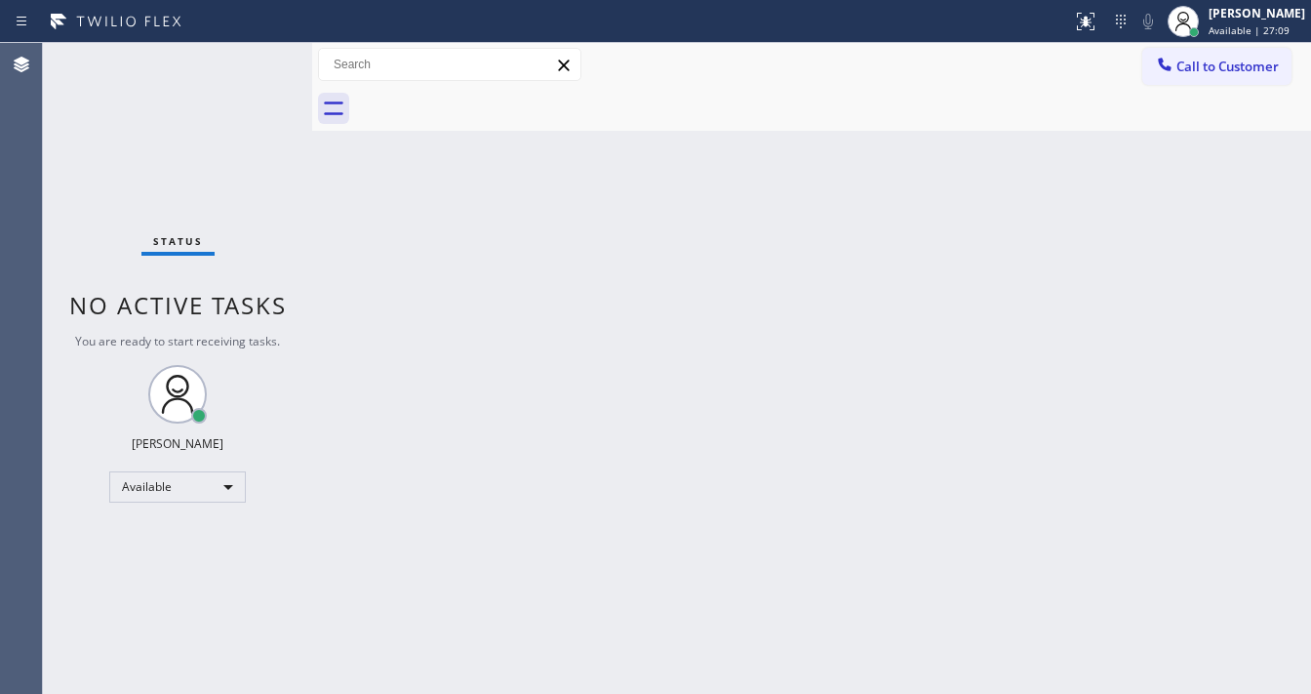
click at [254, 60] on div "Status No active tasks You are ready to start receiving tasks. [PERSON_NAME]" at bounding box center [177, 368] width 269 height 651
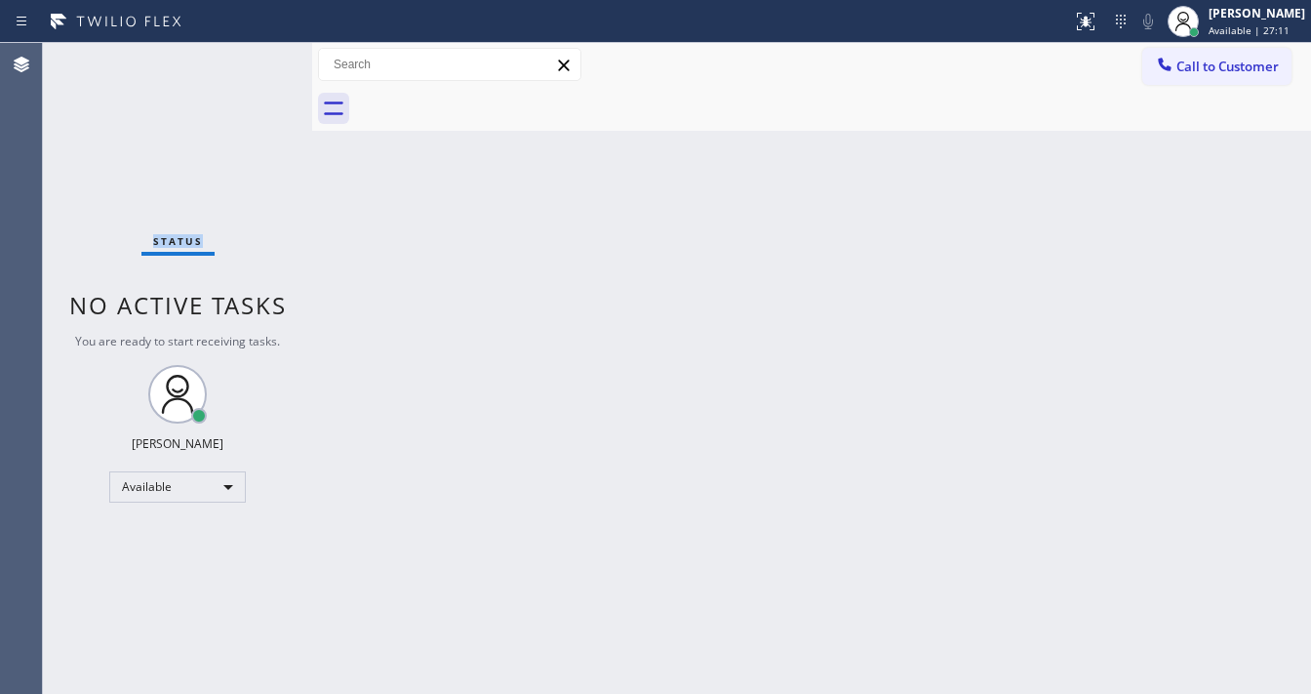
click at [254, 60] on div "Status No active tasks You are ready to start receiving tasks. [PERSON_NAME]" at bounding box center [177, 368] width 269 height 651
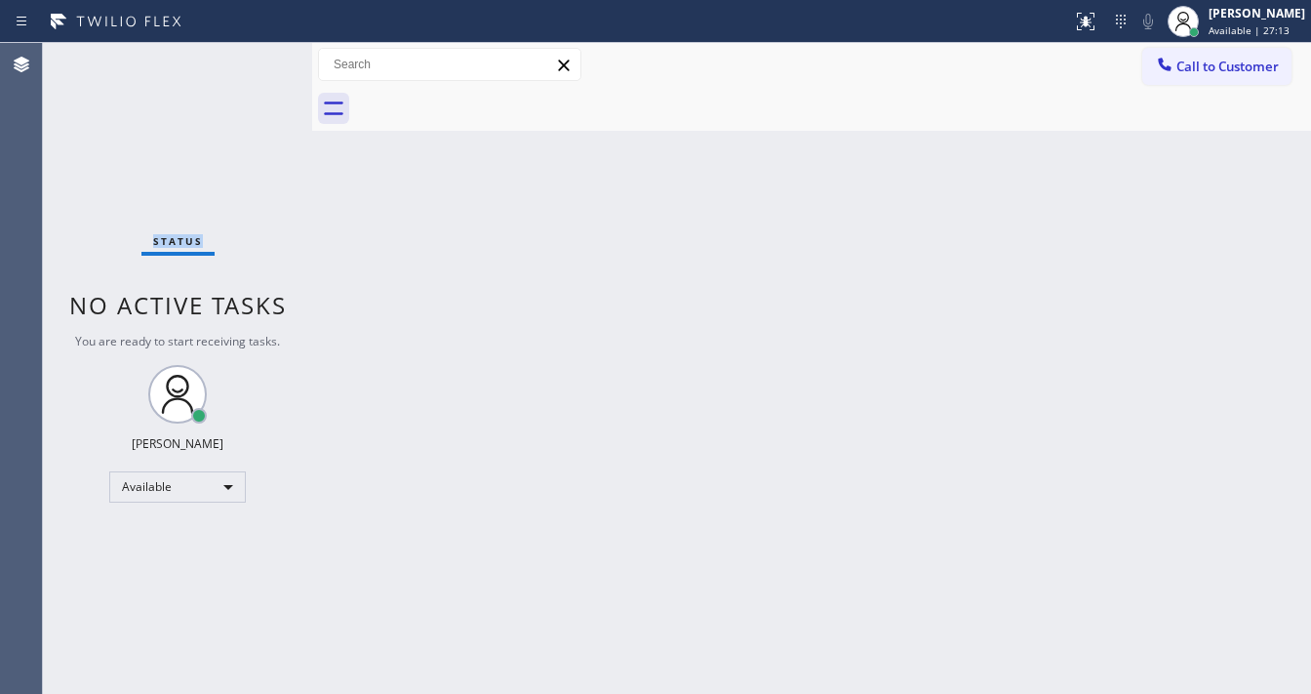
click at [254, 60] on div "Status No active tasks You are ready to start receiving tasks. [PERSON_NAME]" at bounding box center [177, 368] width 269 height 651
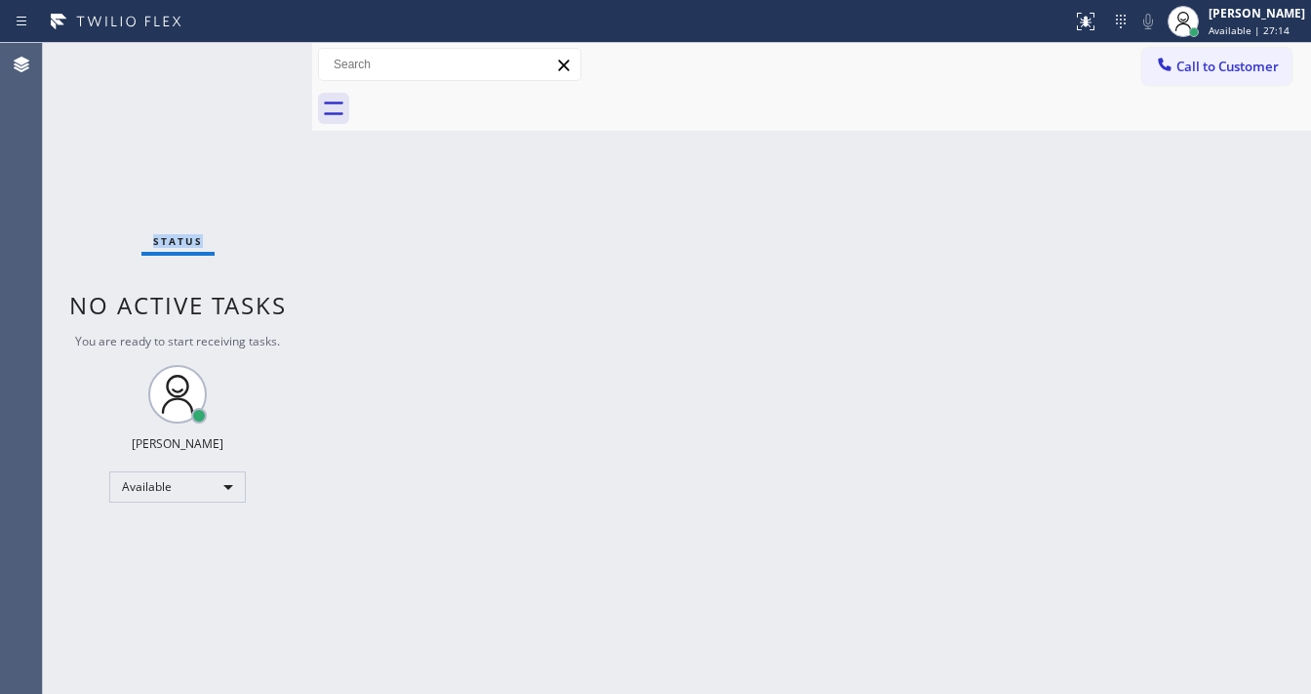
click at [254, 60] on div "Status No active tasks You are ready to start receiving tasks. [PERSON_NAME]" at bounding box center [177, 368] width 269 height 651
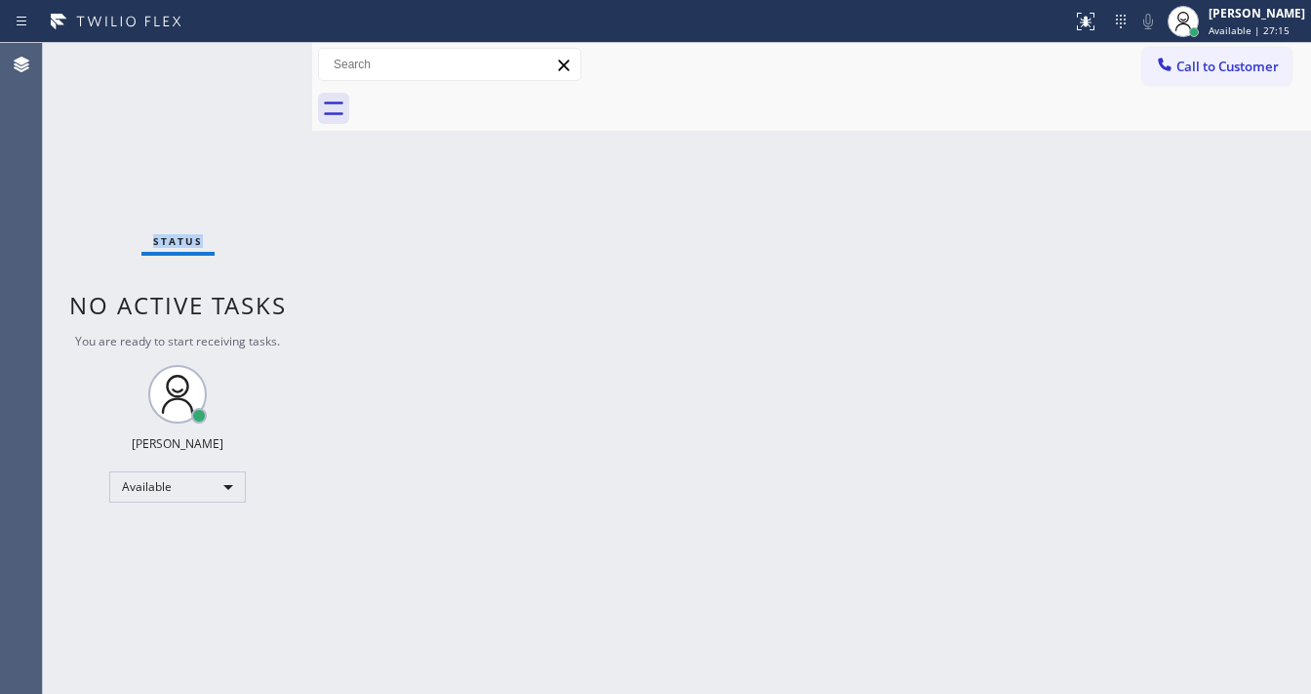
click at [254, 60] on div "Status No active tasks You are ready to start receiving tasks. [PERSON_NAME]" at bounding box center [177, 368] width 269 height 651
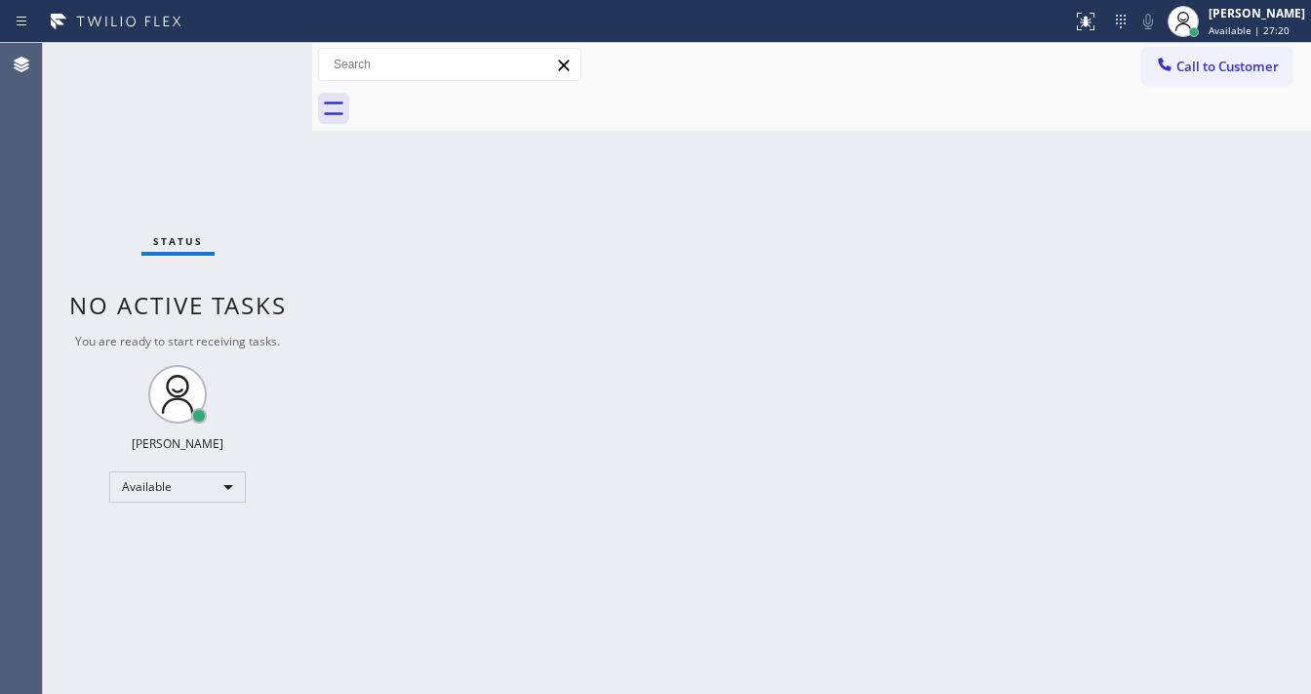
click at [254, 60] on div "Status No active tasks You are ready to start receiving tasks. [PERSON_NAME]" at bounding box center [177, 368] width 269 height 651
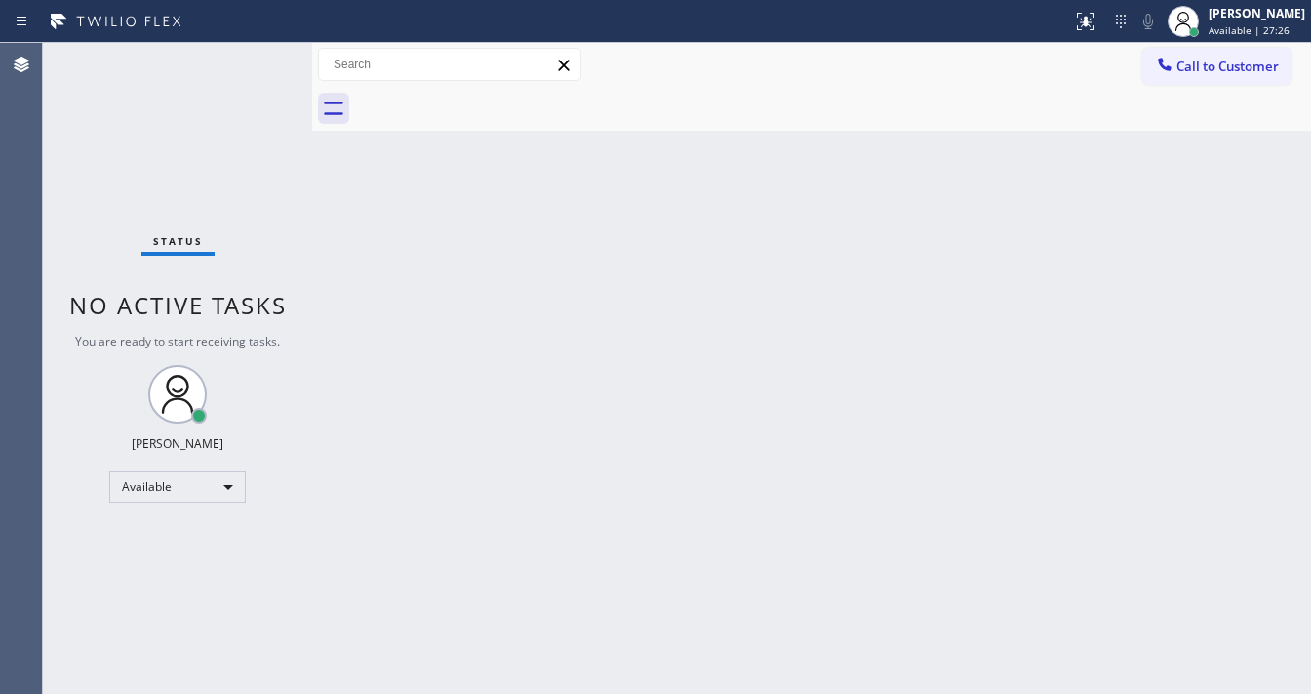
click at [254, 60] on div "Status No active tasks You are ready to start receiving tasks. [PERSON_NAME]" at bounding box center [177, 368] width 269 height 651
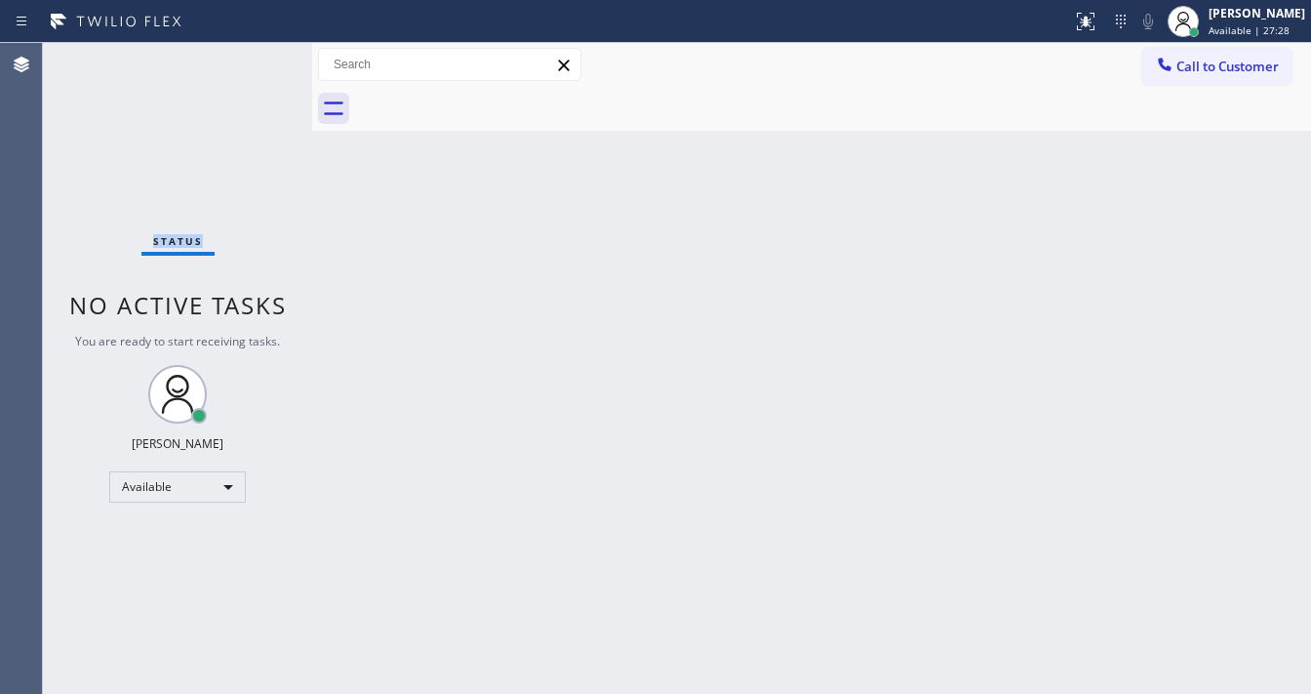
click at [254, 60] on div "Status No active tasks You are ready to start receiving tasks. [PERSON_NAME]" at bounding box center [177, 368] width 269 height 651
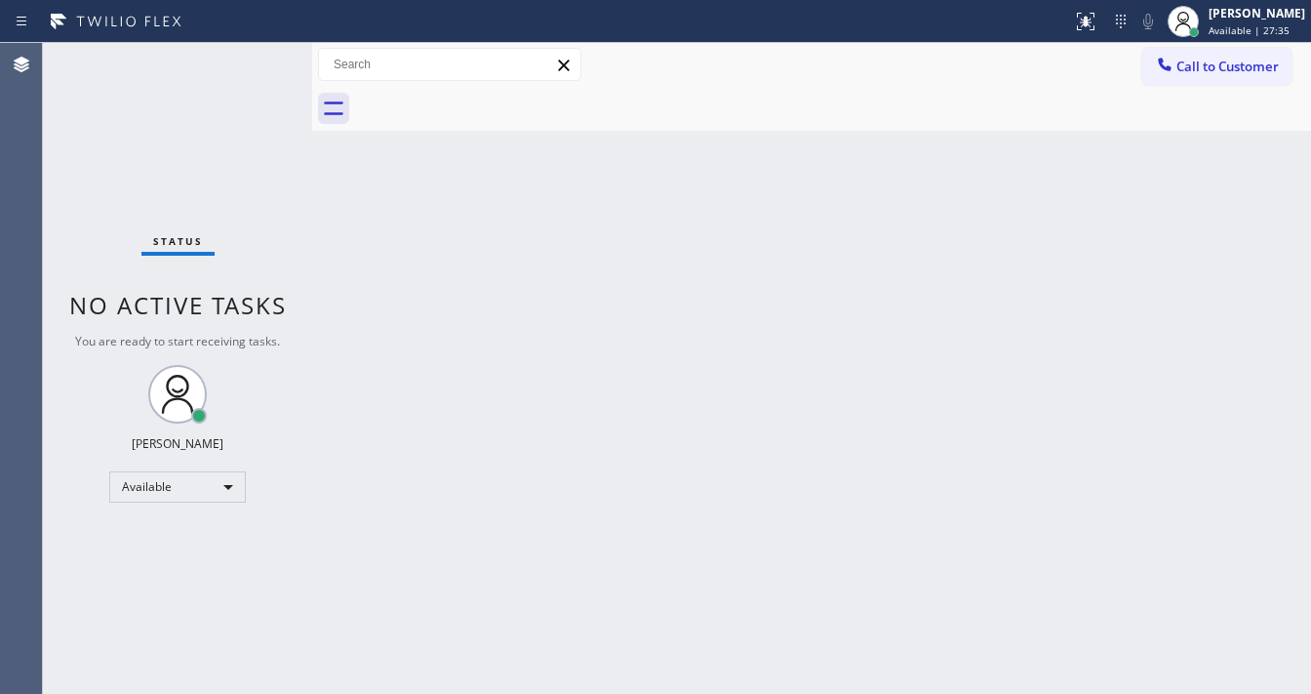
click at [254, 60] on div "Status No active tasks You are ready to start receiving tasks. [PERSON_NAME]" at bounding box center [177, 368] width 269 height 651
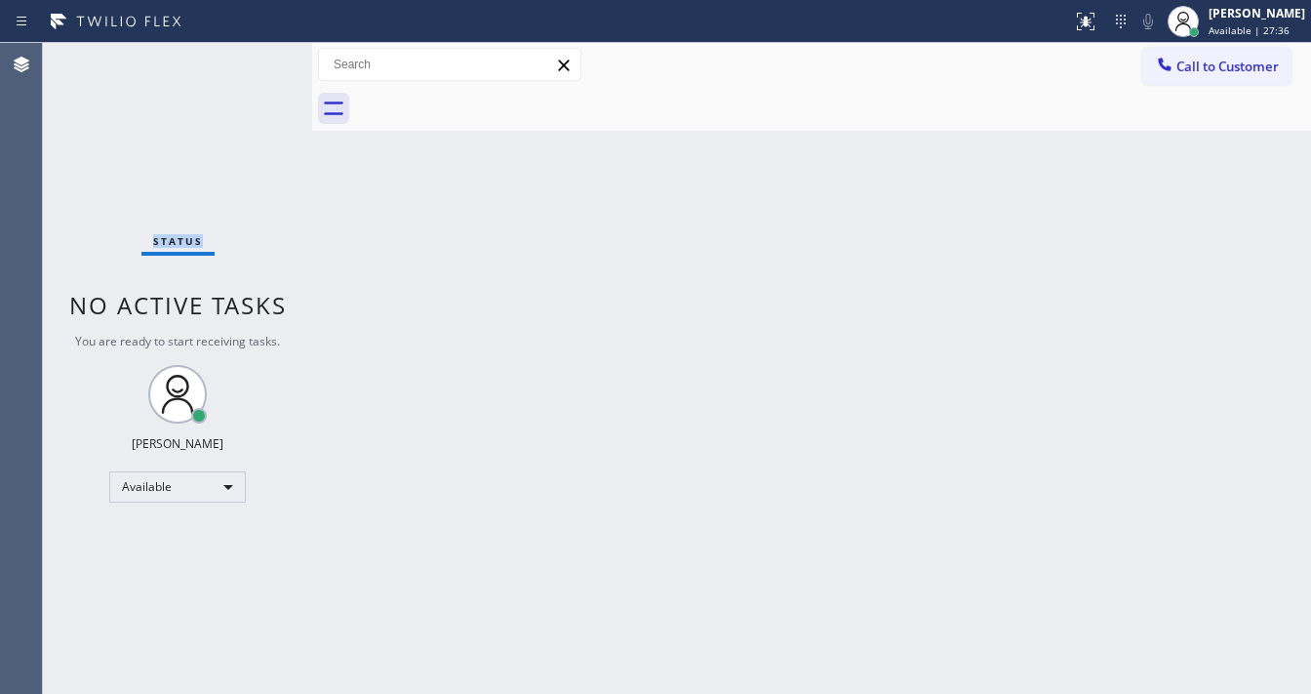
click at [254, 60] on div "Status No active tasks You are ready to start receiving tasks. [PERSON_NAME]" at bounding box center [177, 368] width 269 height 651
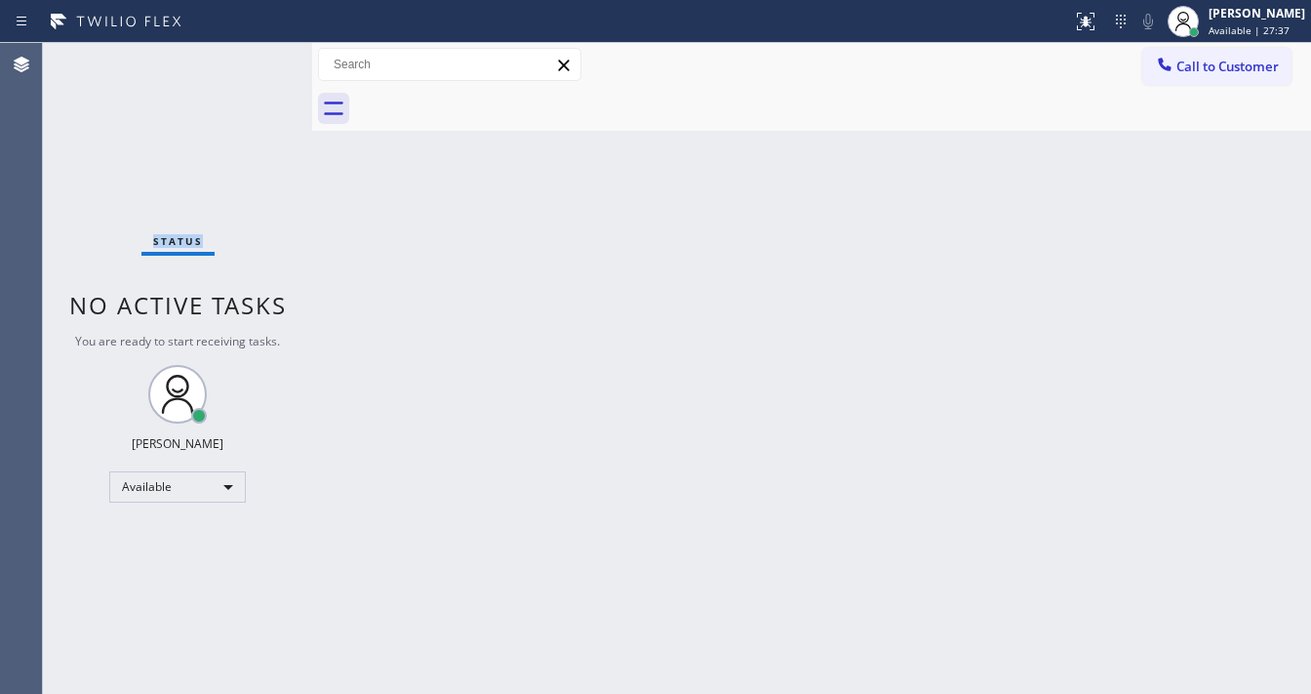
click at [254, 60] on div "Status No active tasks You are ready to start receiving tasks. [PERSON_NAME]" at bounding box center [177, 368] width 269 height 651
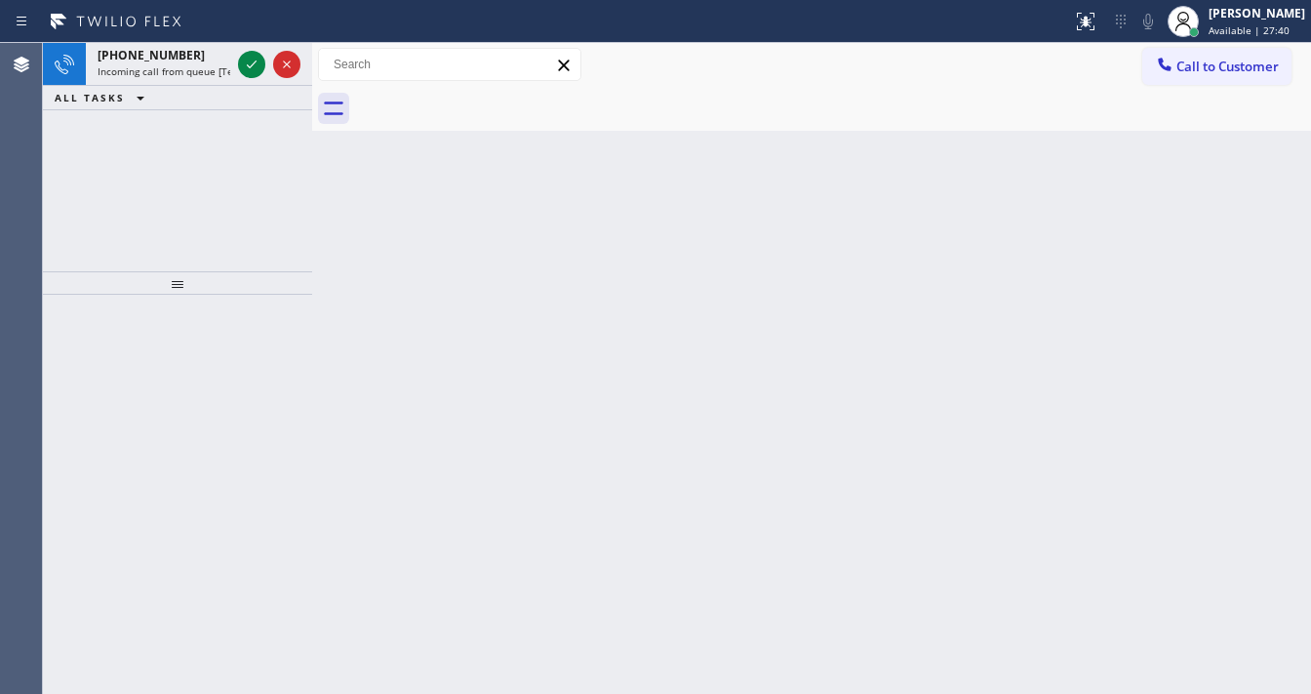
click at [254, 60] on icon at bounding box center [251, 64] width 23 height 23
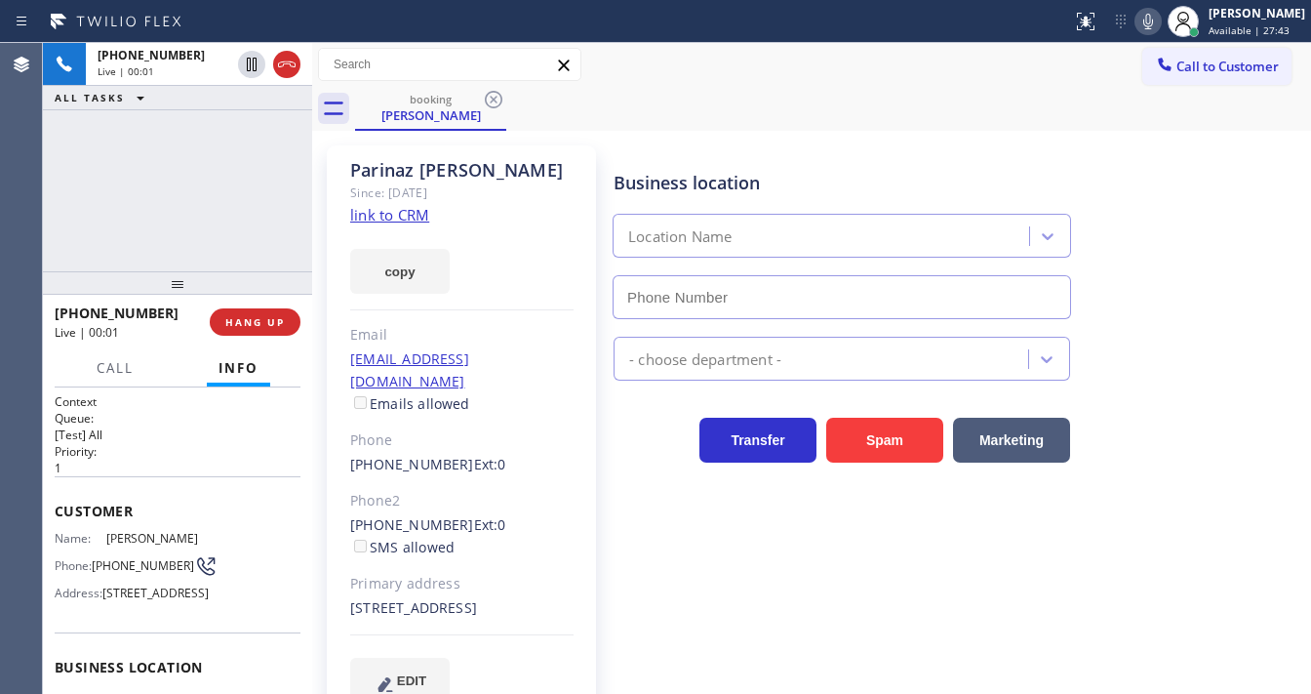
type input "[PHONE_NUMBER]"
click at [397, 215] on link "link to CRM" at bounding box center [389, 215] width 79 height 20
click at [983, 54] on div "Call to Customer Outbound call Location Zoom Electricians North Hollywood Your …" at bounding box center [811, 65] width 999 height 34
click at [1157, 27] on icon at bounding box center [1148, 21] width 23 height 23
click at [246, 138] on div "+19496338335 Live | 07:51 ALL TASKS ALL TASKS ACTIVE TASKS TASKS IN WRAP UP" at bounding box center [177, 157] width 269 height 228
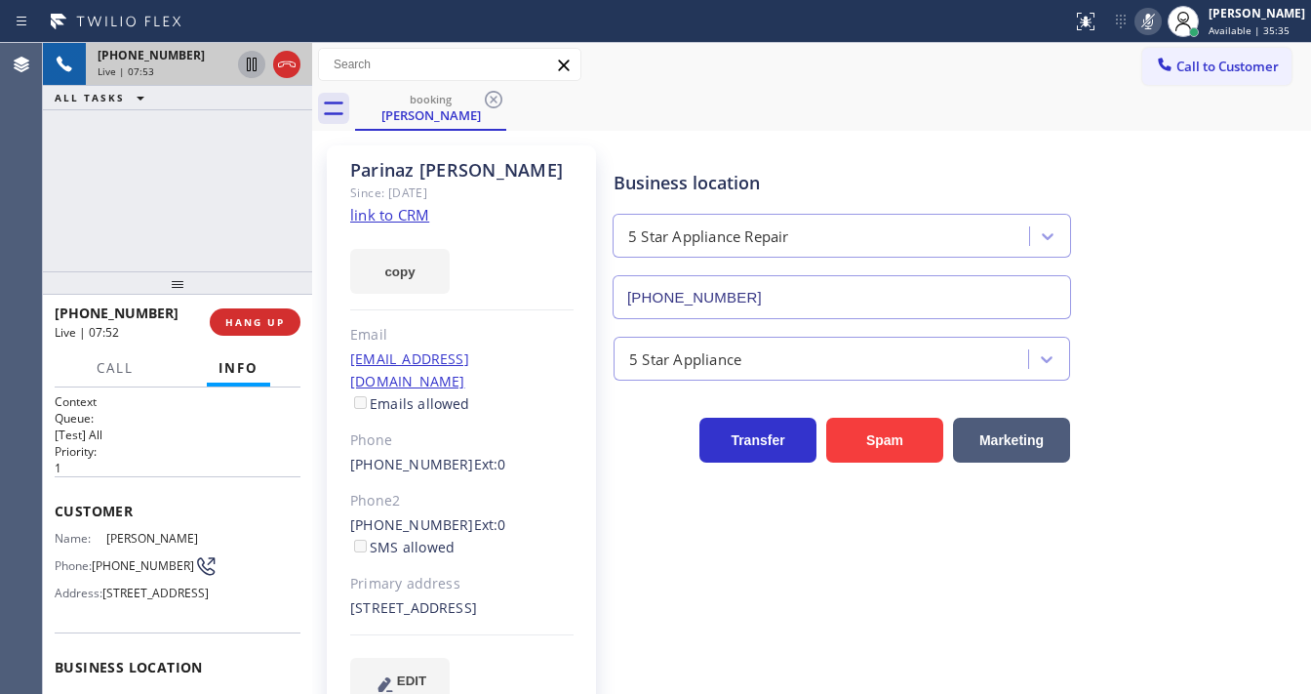
click at [250, 67] on icon at bounding box center [252, 65] width 10 height 14
click at [73, 205] on div "+19496338335 Live | 08:04 ALL TASKS ALL TASKS ACTIVE TASKS TASKS IN WRAP UP" at bounding box center [177, 157] width 269 height 228
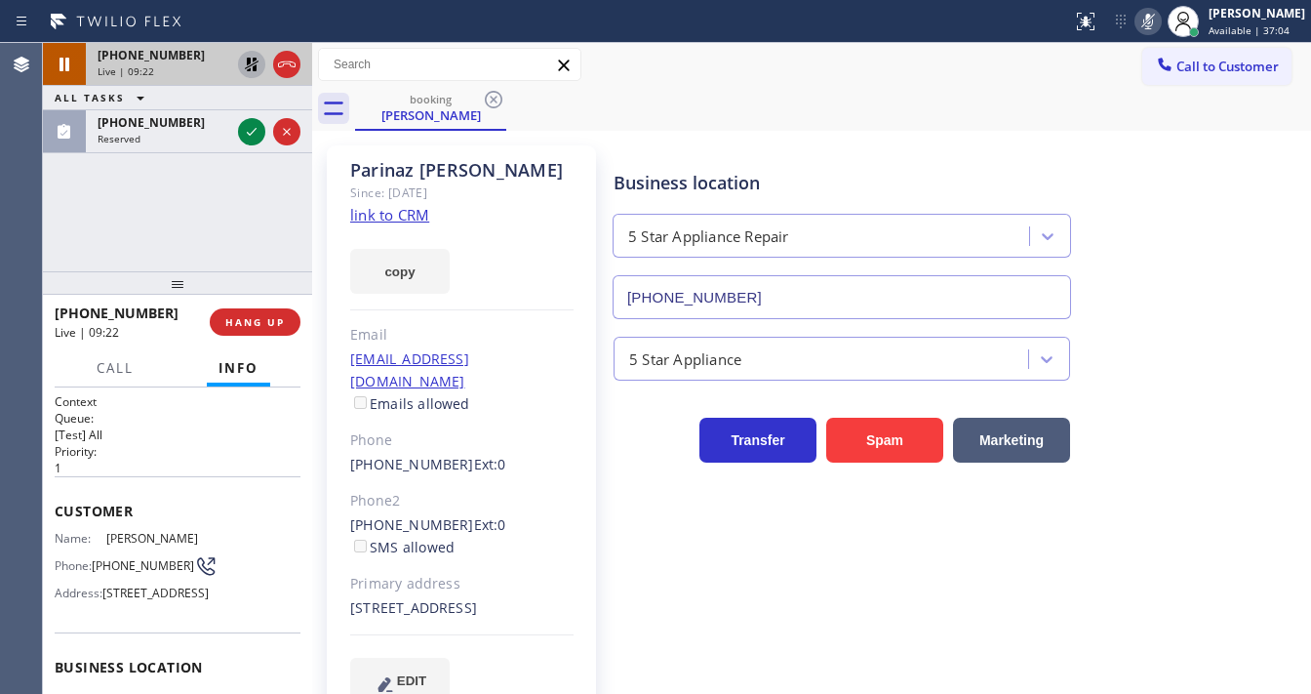
click at [43, 193] on div "Agent Desktop Classify the call LOCATION NAME Brothers Electric FROM PHONE (856…" at bounding box center [655, 368] width 1311 height 651
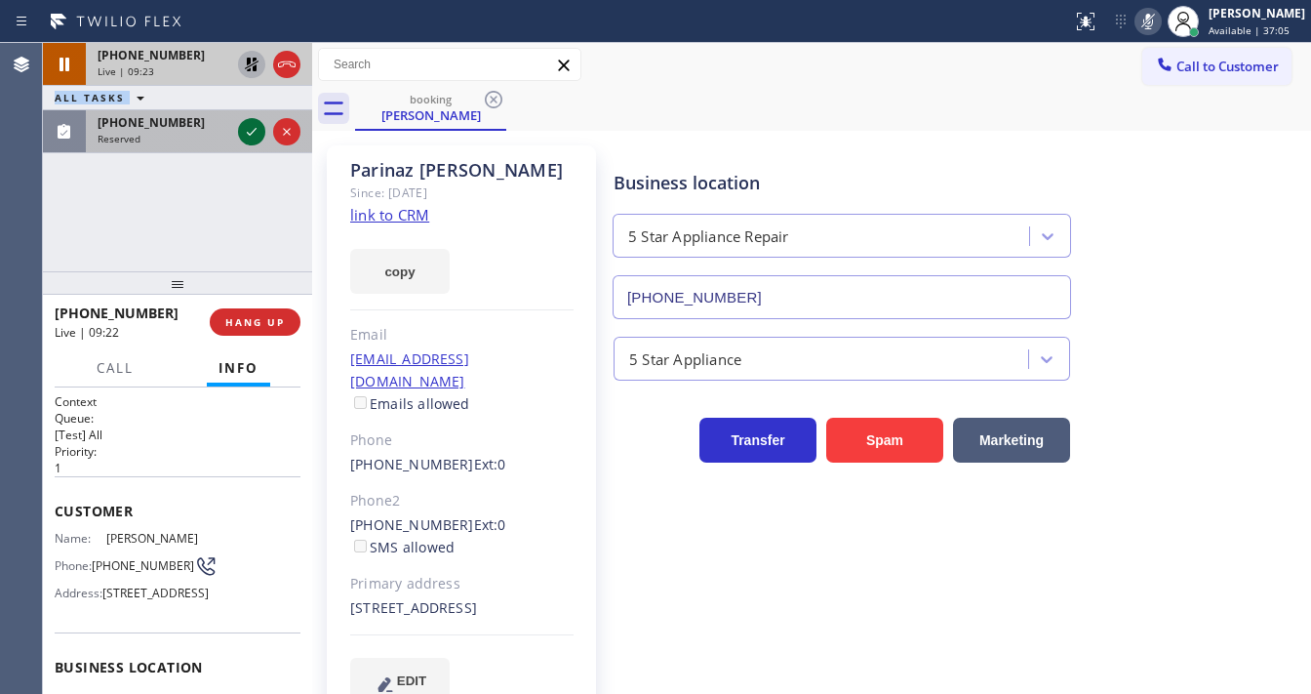
click at [246, 135] on icon at bounding box center [251, 131] width 23 height 23
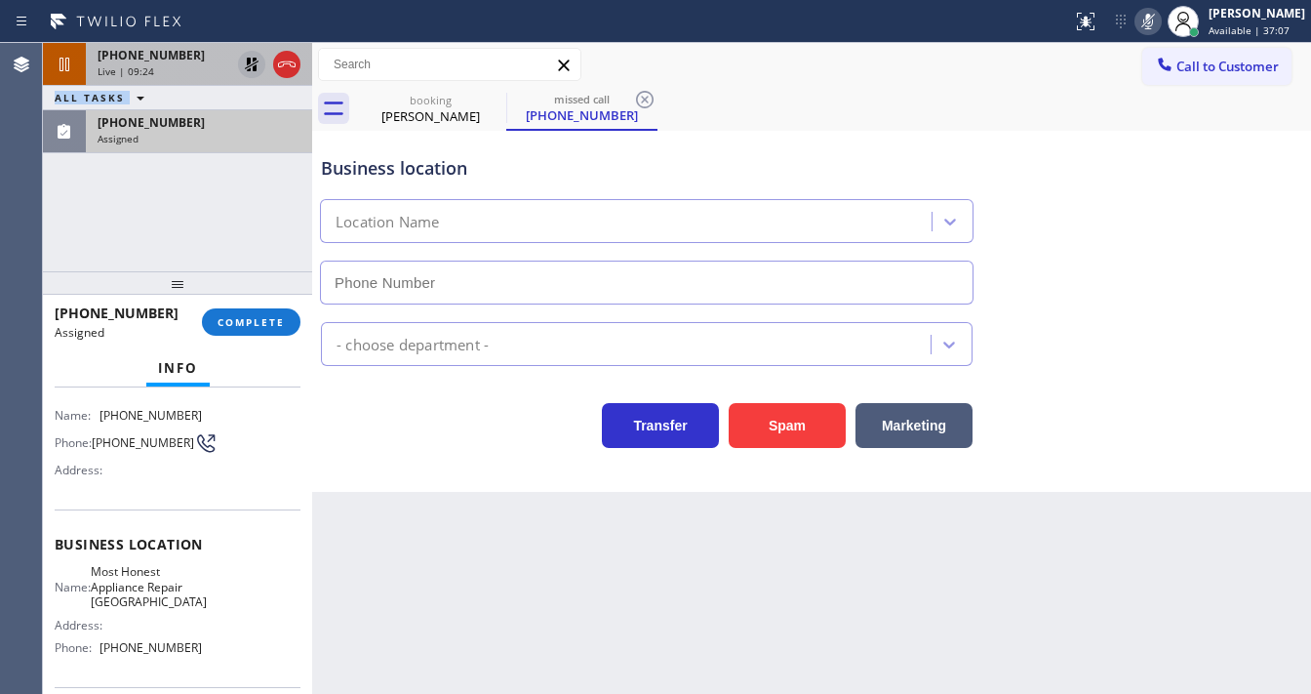
type input "(619) 375-0282"
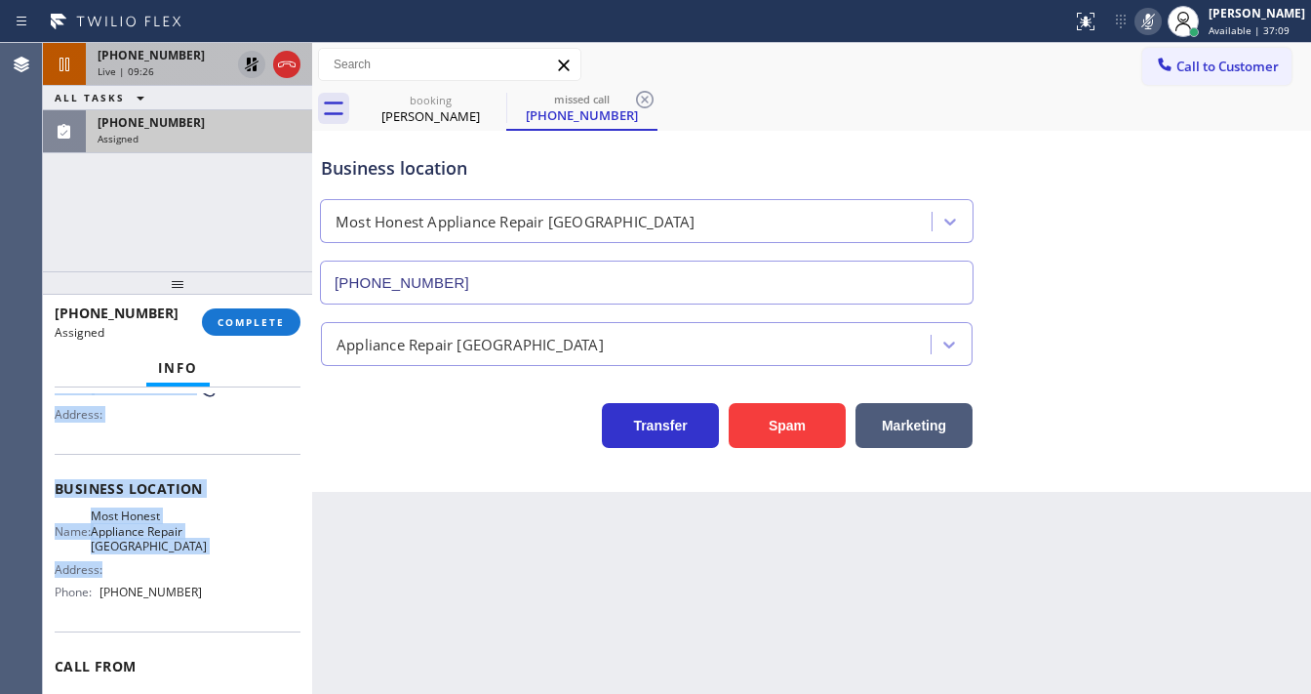
scroll to position [234, 0]
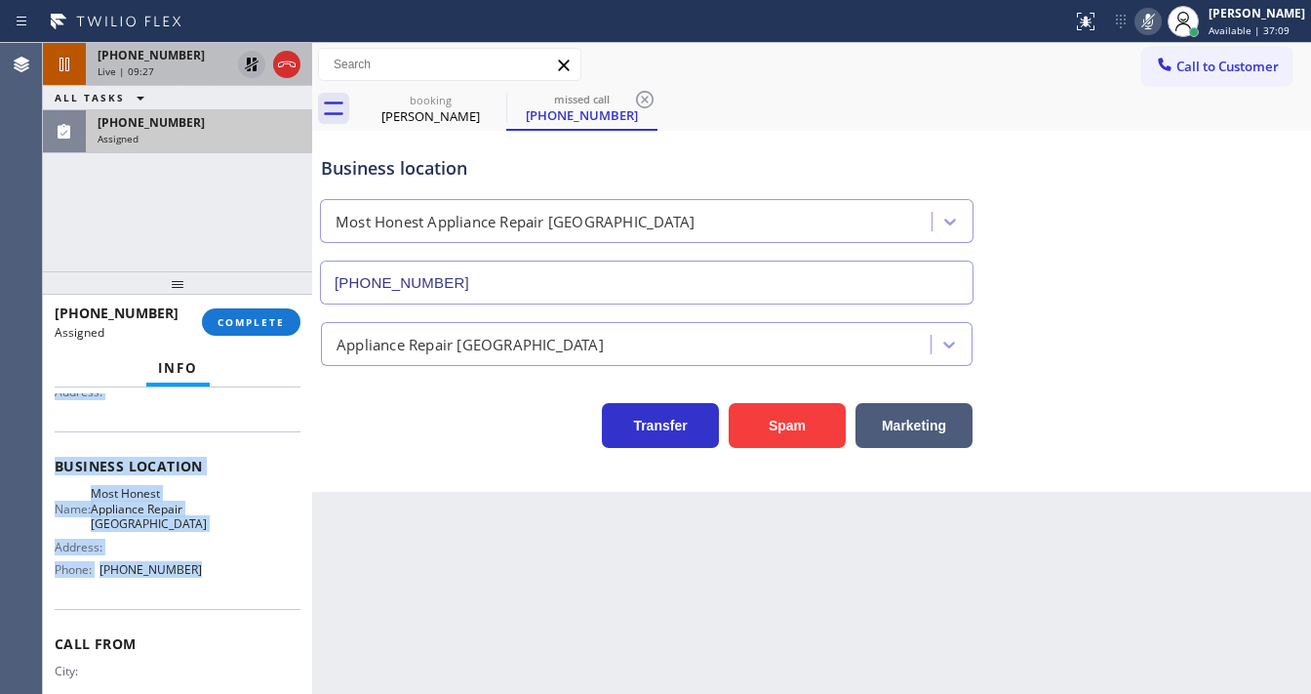
drag, startPoint x: 53, startPoint y: 527, endPoint x: 222, endPoint y: 483, distance: 175.3
click at [215, 579] on div "Context Queue: Appliance Repair High End Priority: 0 Task Age: 2 minute(s) Cust…" at bounding box center [177, 540] width 269 height 306
copy div "Customer Name: (619) 812-8827 Phone: (619) 812-8827 Address: Business location …"
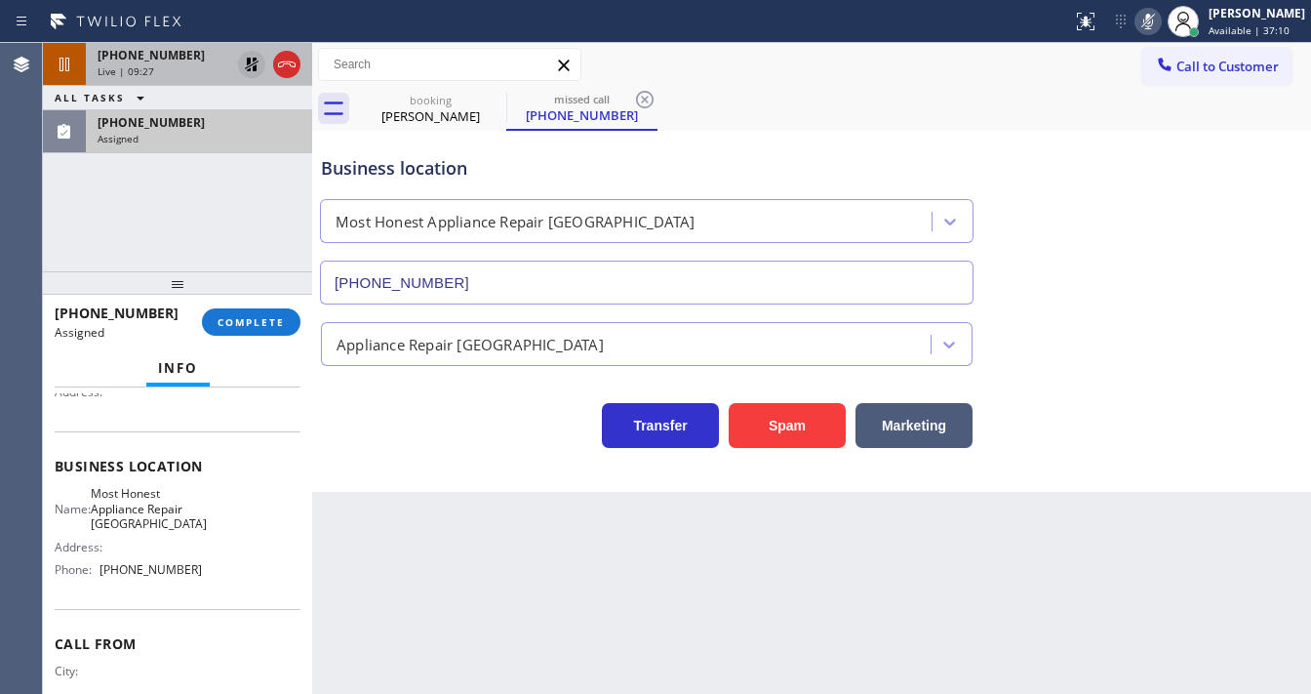
click at [189, 250] on div "+19496338335 Live | 09:27 ALL TASKS ALL TASKS ACTIVE TASKS TASKS IN WRAP UP (61…" at bounding box center [177, 157] width 269 height 228
click at [185, 236] on div "+19496338335 Live | 09:30 ALL TASKS ALL TASKS ACTIVE TASKS TASKS IN WRAP UP (61…" at bounding box center [177, 157] width 269 height 228
click at [245, 315] on span "COMPLETE" at bounding box center [251, 322] width 67 height 14
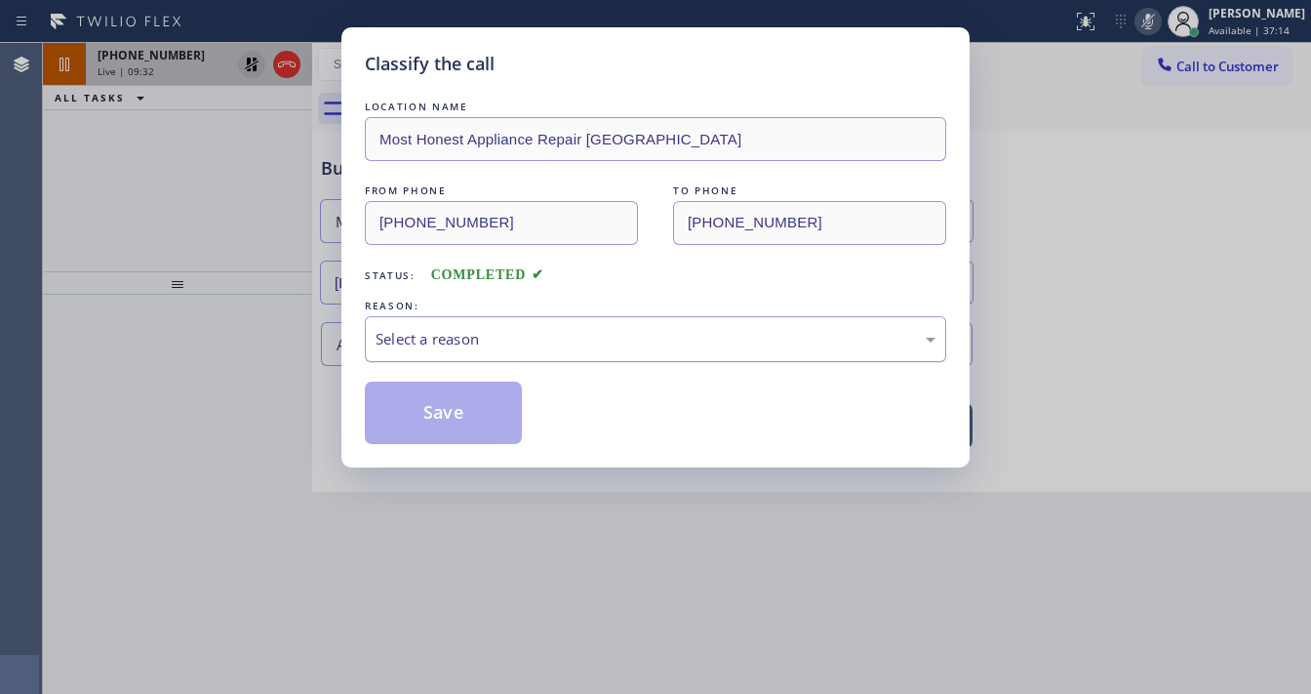
click at [420, 333] on div "Select a reason" at bounding box center [656, 339] width 560 height 22
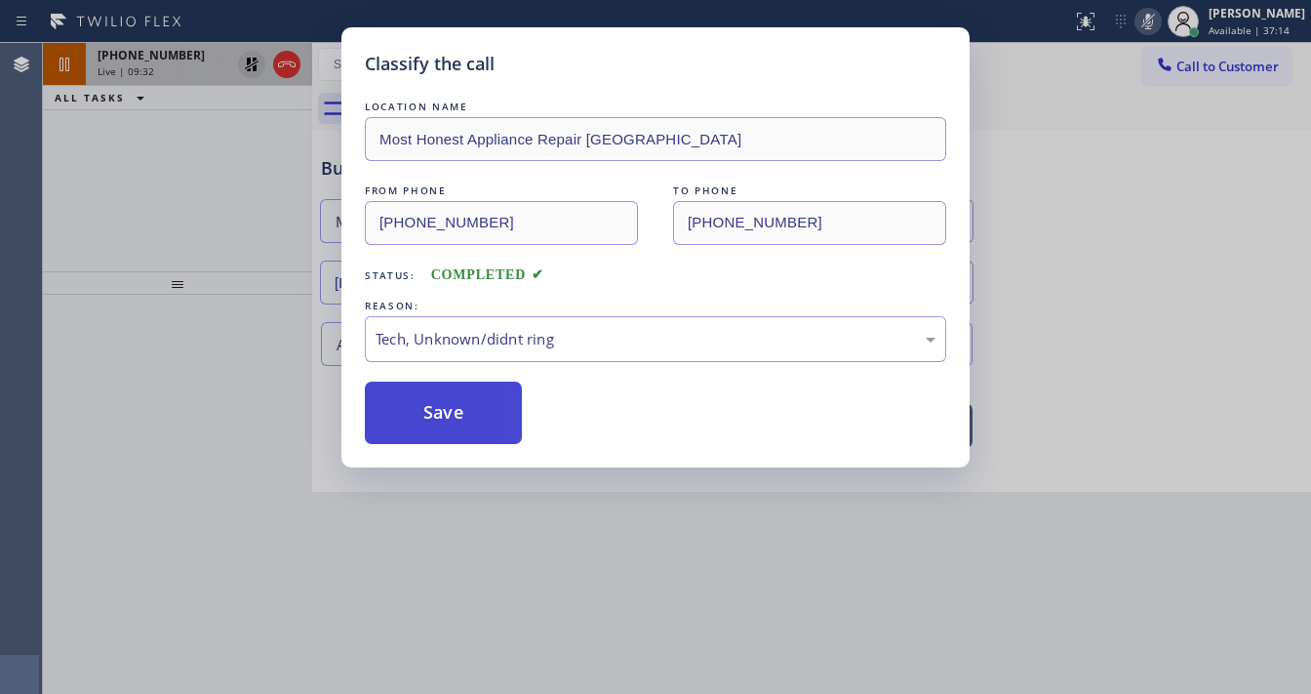
click at [445, 414] on button "Save" at bounding box center [443, 412] width 157 height 62
type input "[PHONE_NUMBER]"
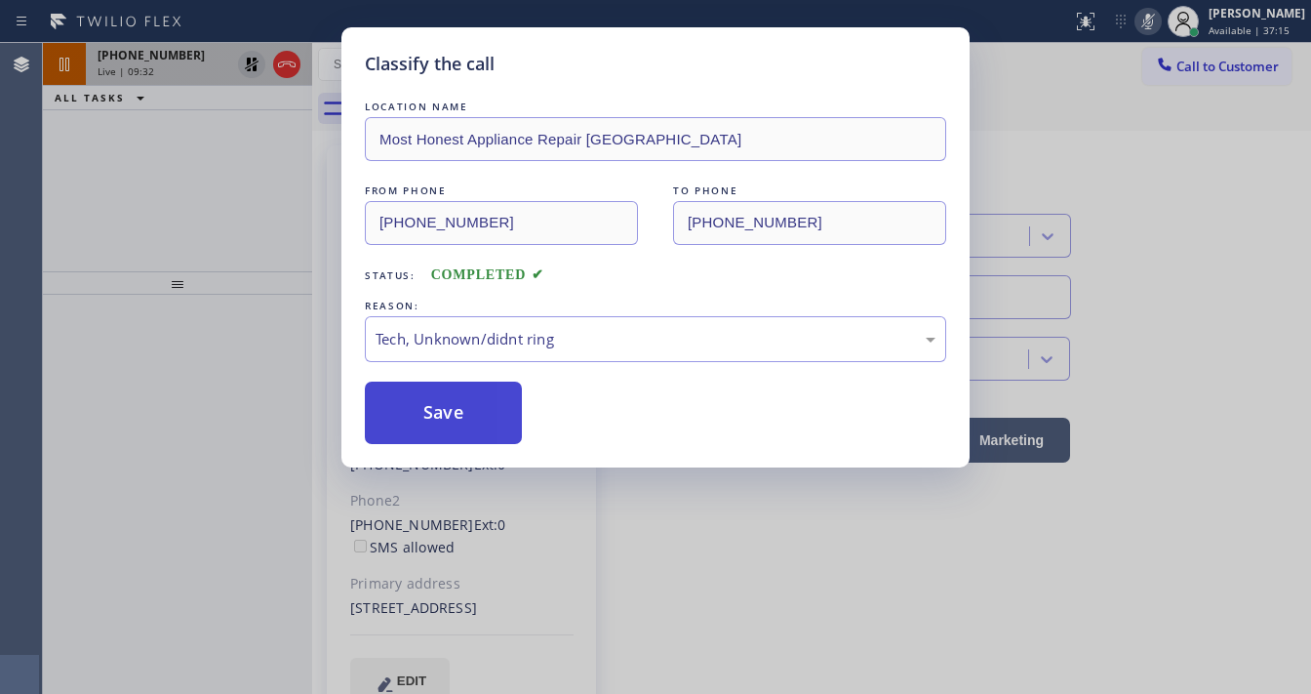
click at [445, 414] on button "Save" at bounding box center [443, 412] width 157 height 62
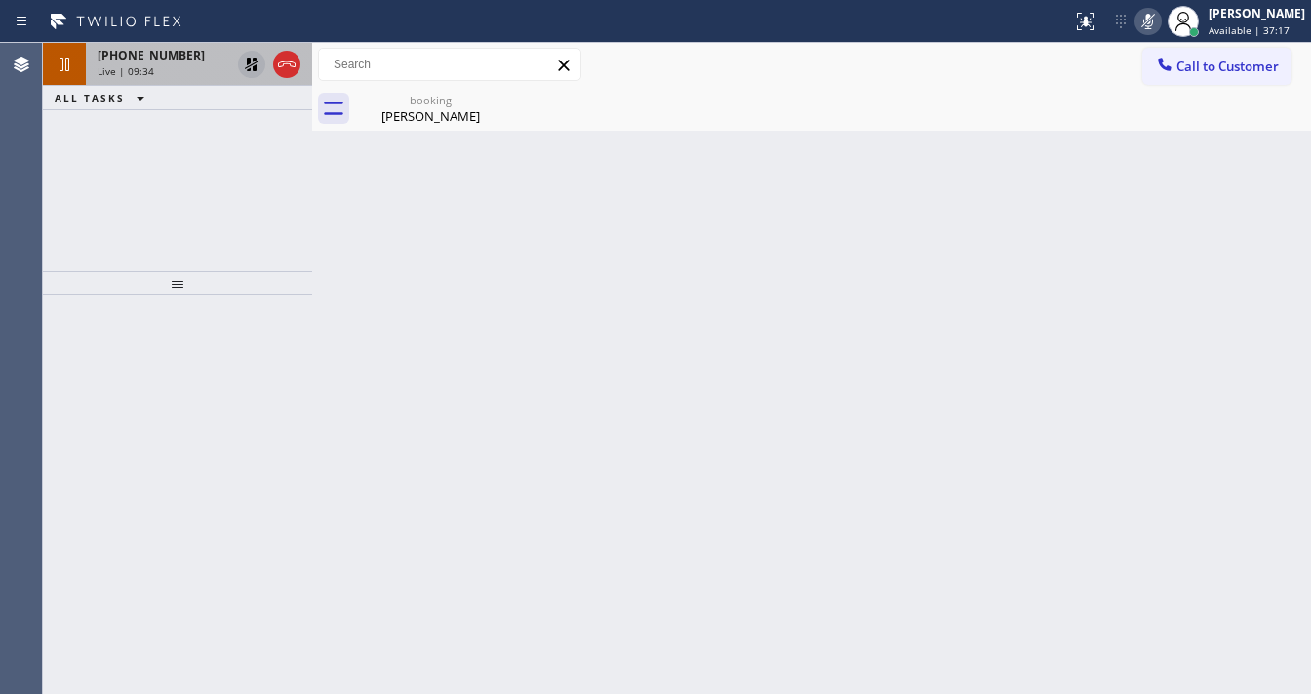
click at [197, 179] on div "+19496338335 Live | 09:34 ALL TASKS ALL TASKS ACTIVE TASKS TASKS IN WRAP UP" at bounding box center [177, 157] width 269 height 228
click at [74, 271] on div at bounding box center [177, 282] width 269 height 23
click at [252, 66] on icon at bounding box center [251, 64] width 23 height 23
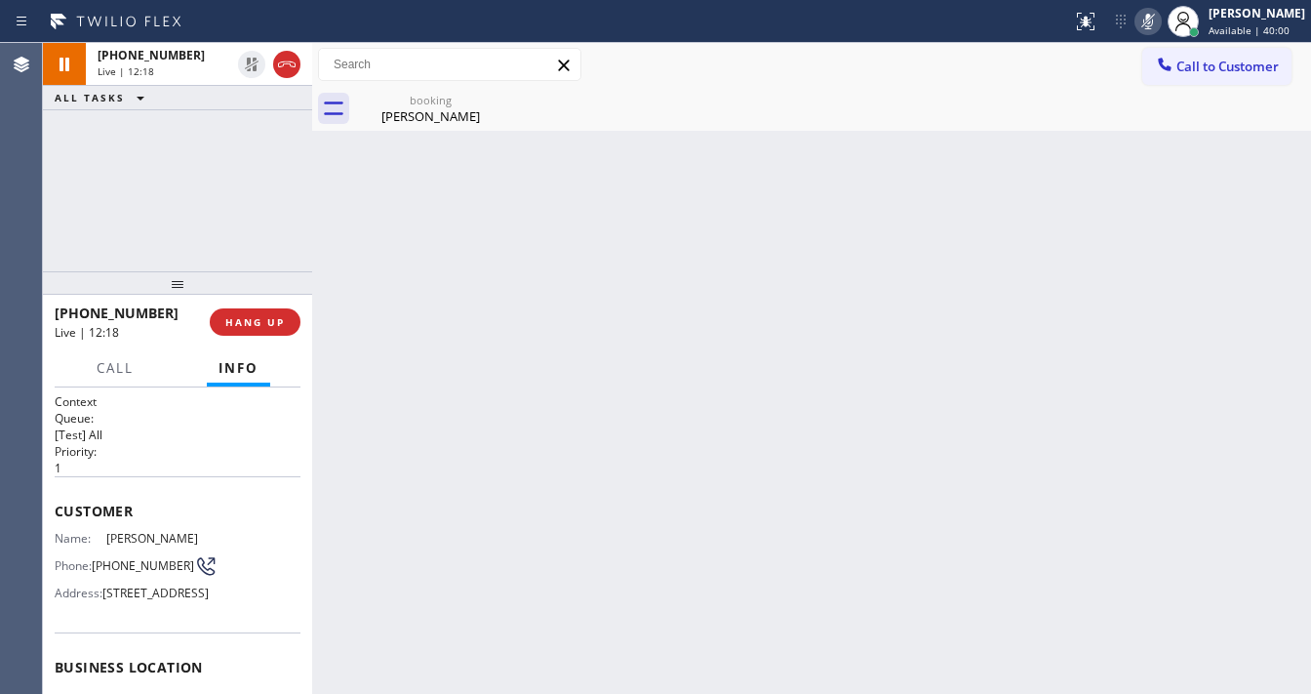
click at [1159, 25] on icon at bounding box center [1148, 21] width 23 height 23
click at [216, 202] on div "+19496338335 Live | 12:18 ALL TASKS ALL TASKS ACTIVE TASKS TASKS IN WRAP UP" at bounding box center [177, 157] width 269 height 228
click at [216, 202] on div "+19496338335 Live | 12:19 ALL TASKS ALL TASKS ACTIVE TASKS TASKS IN WRAP UP" at bounding box center [177, 157] width 269 height 228
click at [70, 201] on div "+19496338335 Live | 12:36 ALL TASKS ALL TASKS ACTIVE TASKS TASKS IN WRAP UP" at bounding box center [177, 157] width 269 height 228
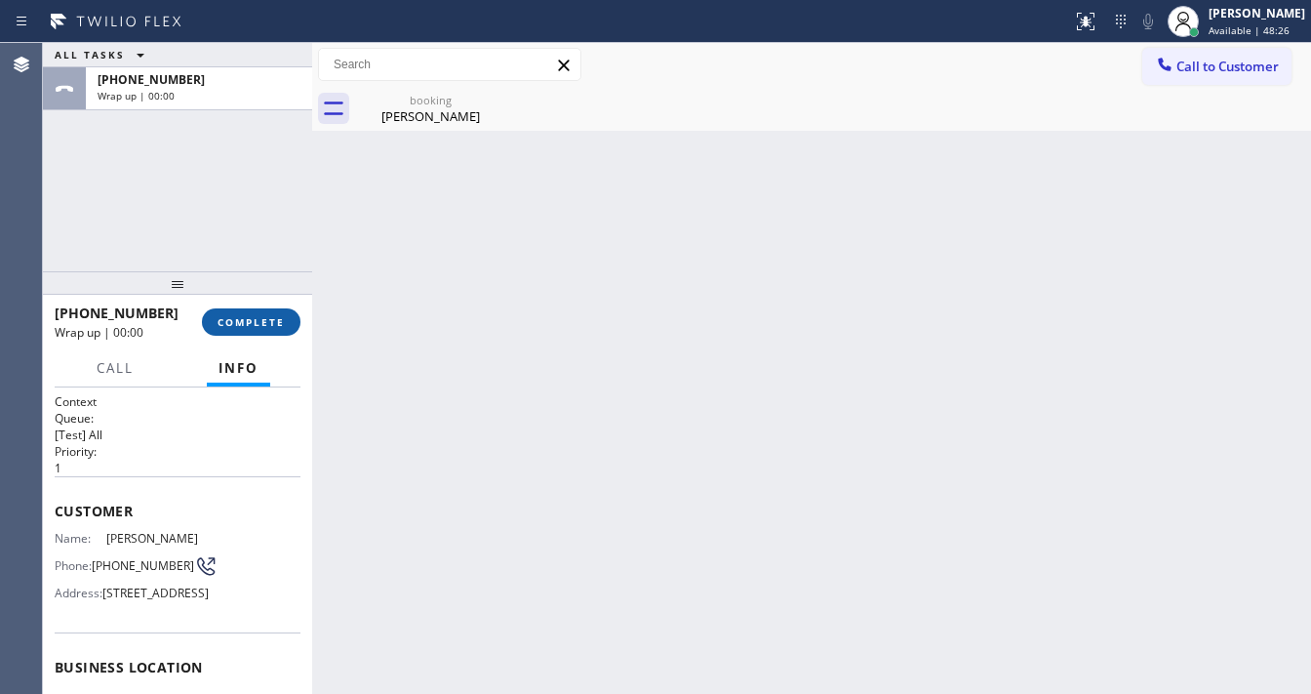
click at [274, 316] on span "COMPLETE" at bounding box center [251, 322] width 67 height 14
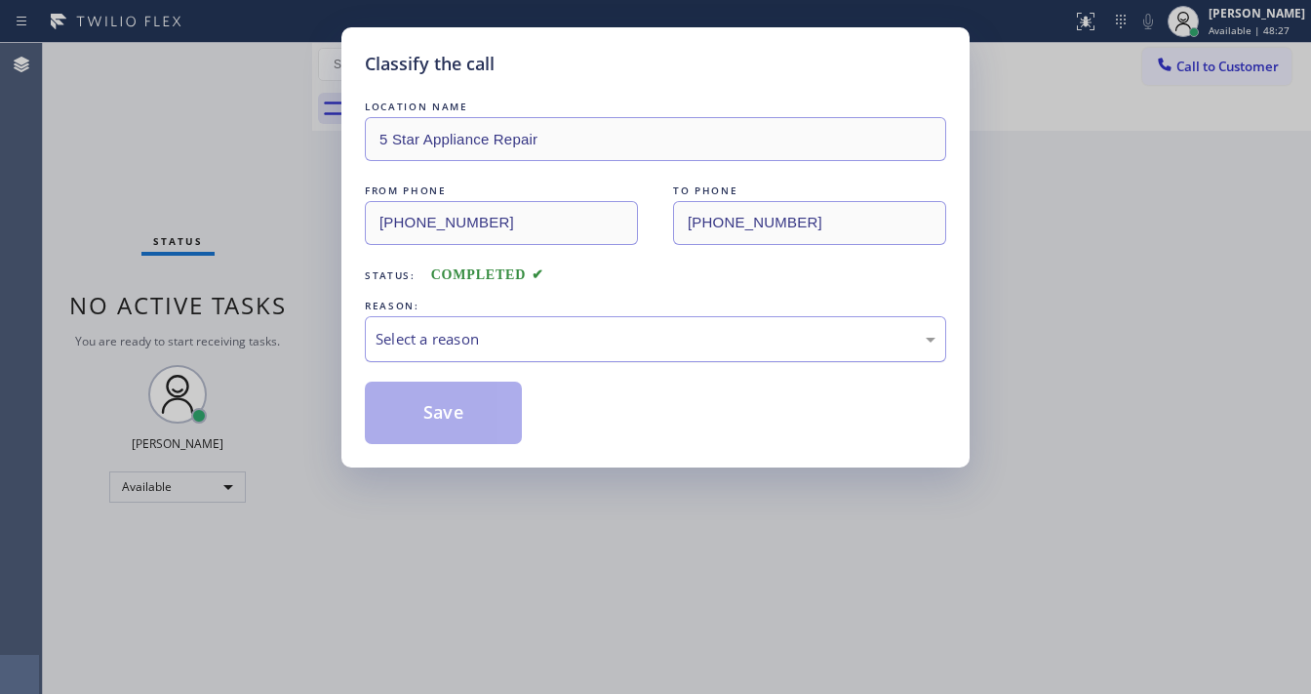
click at [430, 332] on div "Select a reason" at bounding box center [656, 339] width 560 height 22
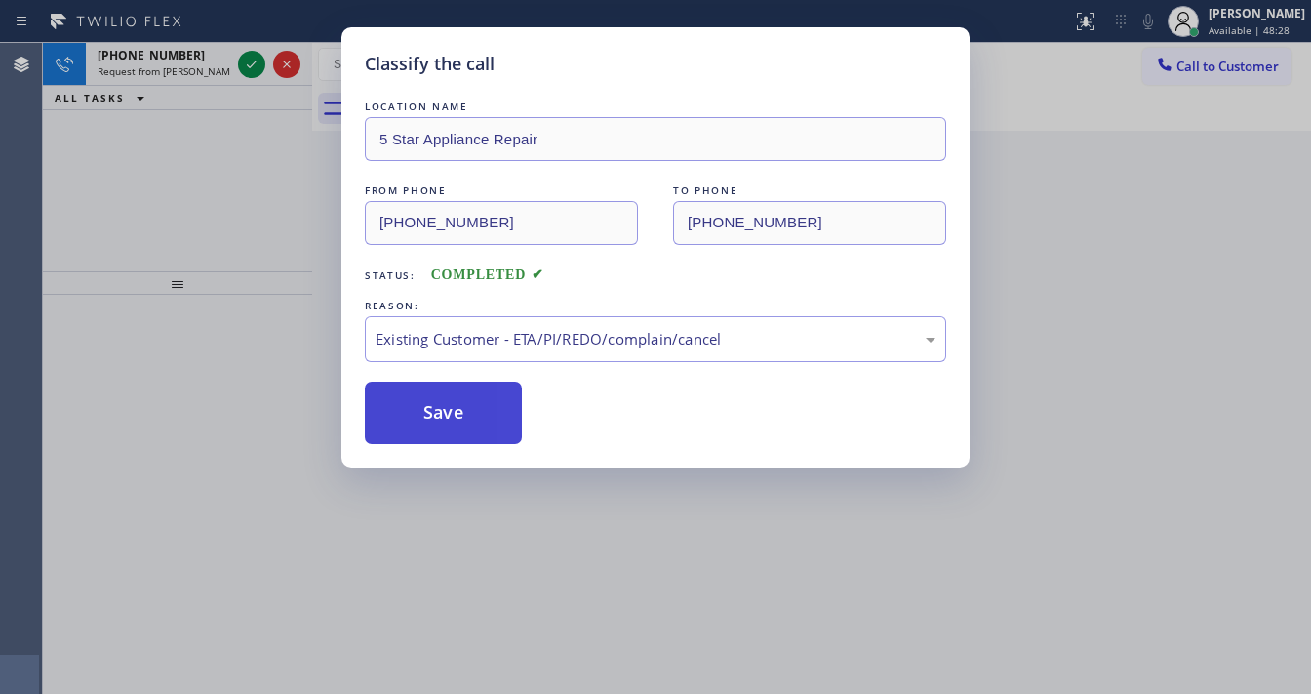
click at [420, 407] on button "Save" at bounding box center [443, 412] width 157 height 62
drag, startPoint x: 420, startPoint y: 407, endPoint x: 383, endPoint y: 356, distance: 62.8
click at [418, 404] on button "Save" at bounding box center [443, 412] width 157 height 62
drag, startPoint x: 259, startPoint y: 124, endPoint x: 260, endPoint y: 82, distance: 42.0
click at [260, 116] on div "Classify the call LOCATION NAME 5 Star Appliance Repair FROM PHONE (949) 633-83…" at bounding box center [655, 347] width 1311 height 694
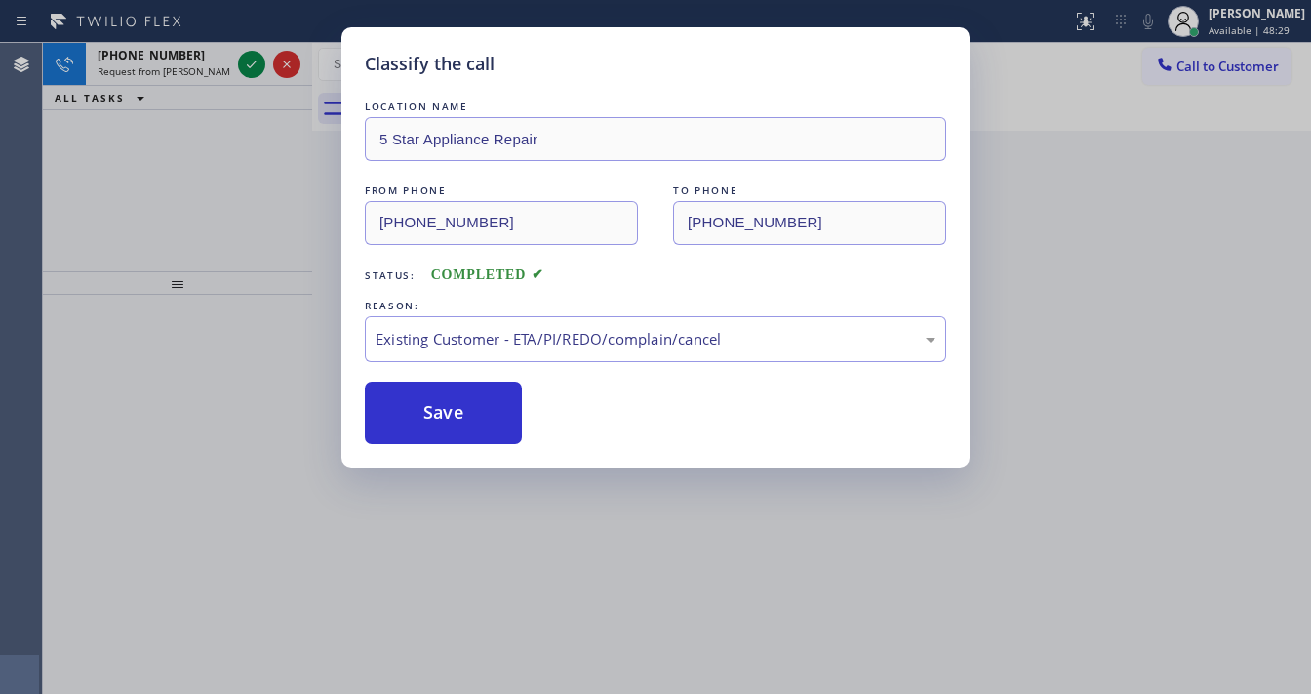
click at [254, 70] on div "Classify the call LOCATION NAME 5 Star Appliance Repair FROM PHONE (949) 633-83…" at bounding box center [655, 347] width 1311 height 694
click at [254, 70] on icon at bounding box center [251, 64] width 23 height 23
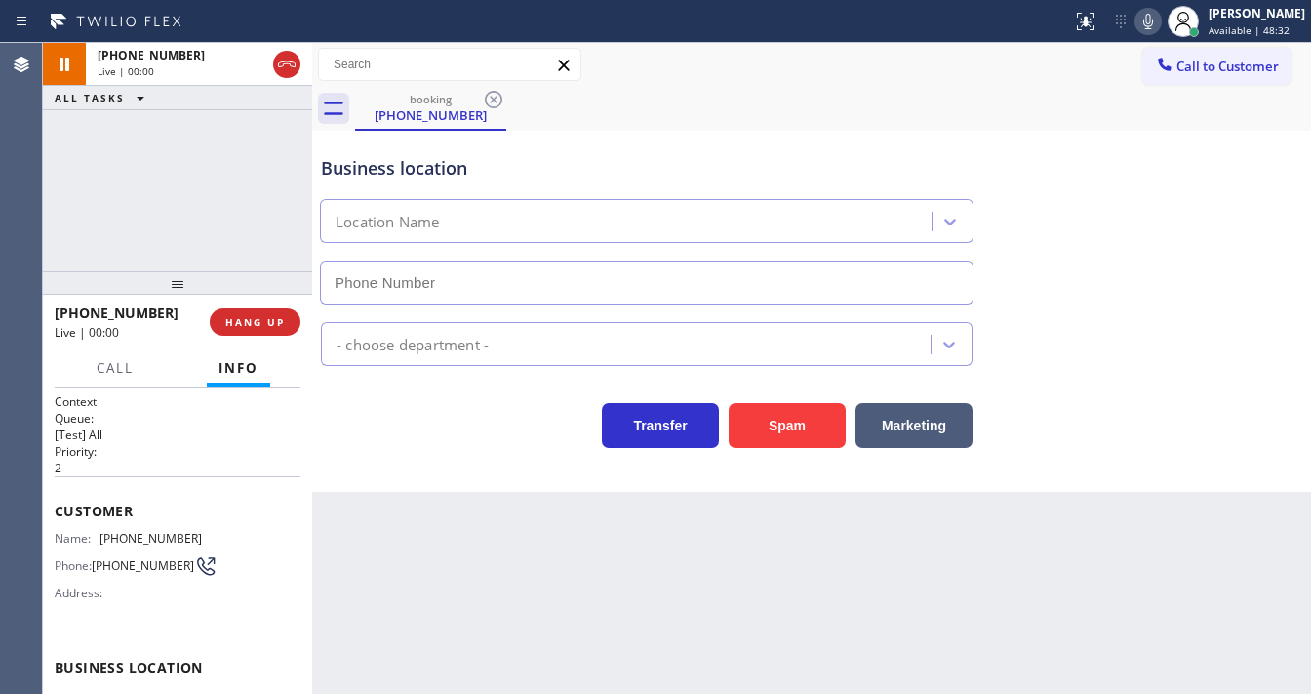
type input "(213) 566-9111"
click at [65, 210] on div "+17079170294 Live | 00:06 ALL TASKS ALL TASKS ACTIVE TASKS TASKS IN WRAP UP" at bounding box center [177, 157] width 269 height 228
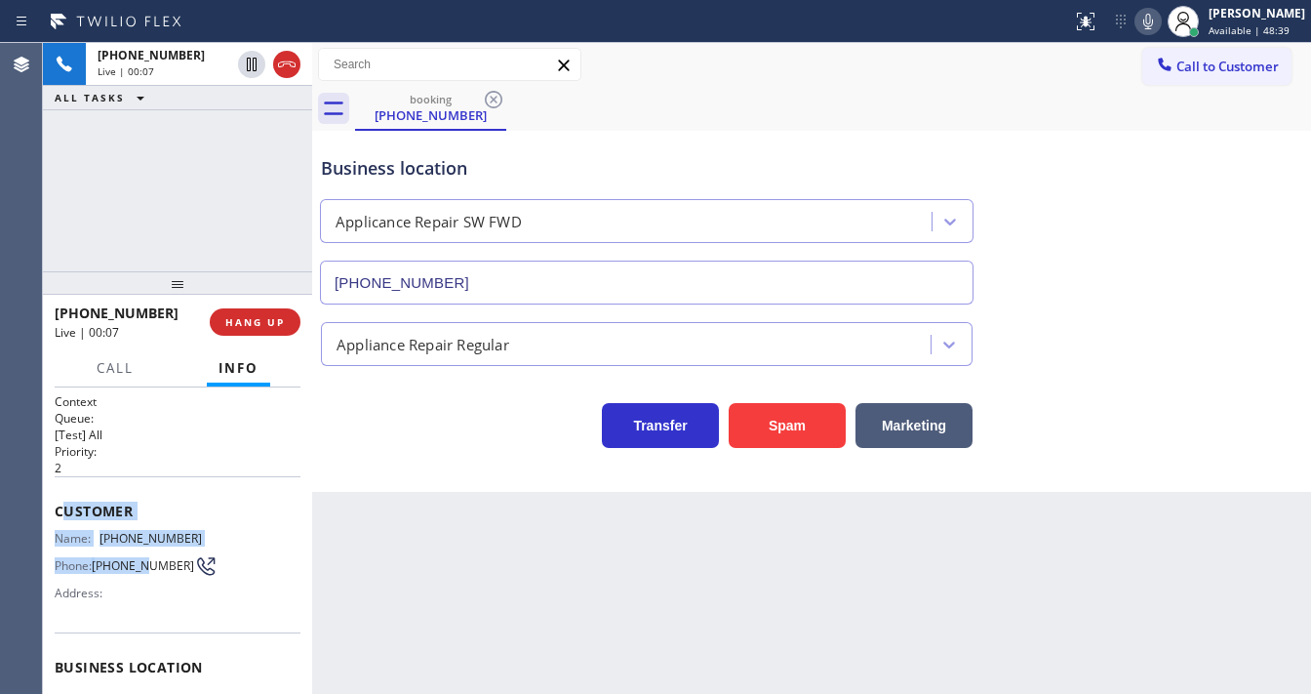
scroll to position [234, 0]
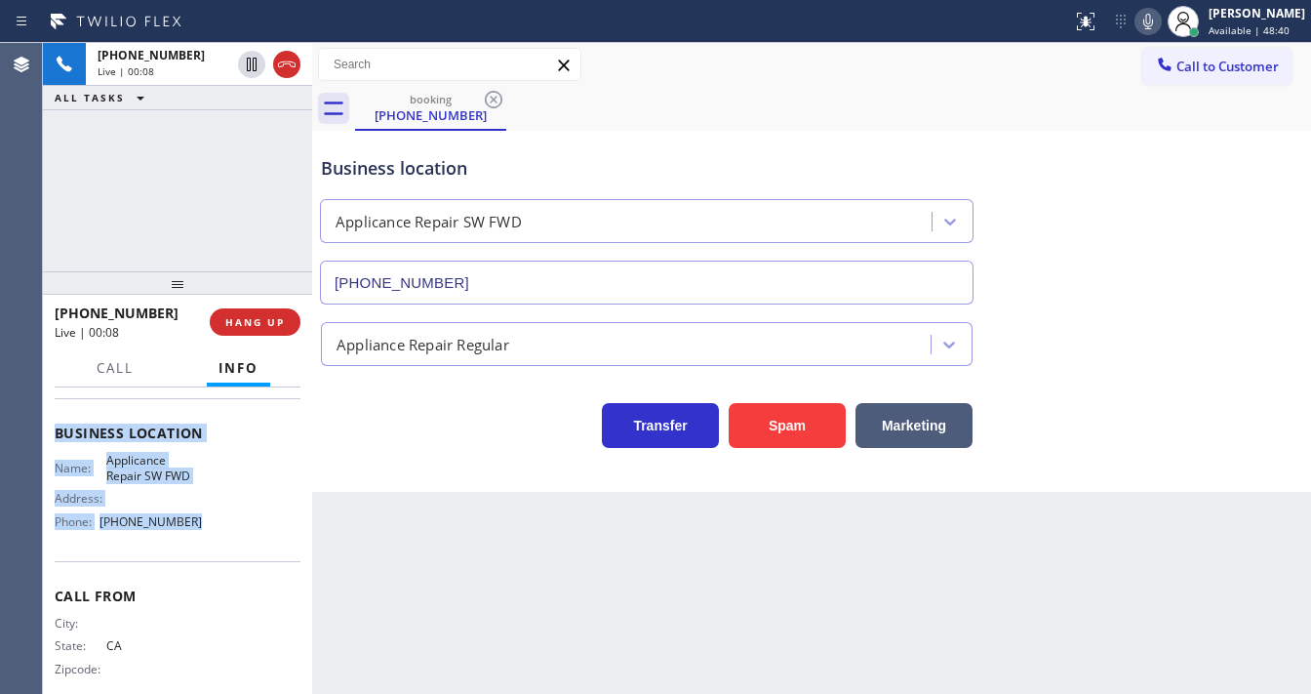
drag, startPoint x: 59, startPoint y: 499, endPoint x: 204, endPoint y: 541, distance: 151.6
click at [204, 541] on div "Context Queue: [Test] All Priority: 2 Customer Name: (707) 917-0294 Phone: (707…" at bounding box center [178, 433] width 246 height 549
copy div "ustomer Name: (707) 917-0294 Phone: (707) 917-0294 Address: Business location N…"
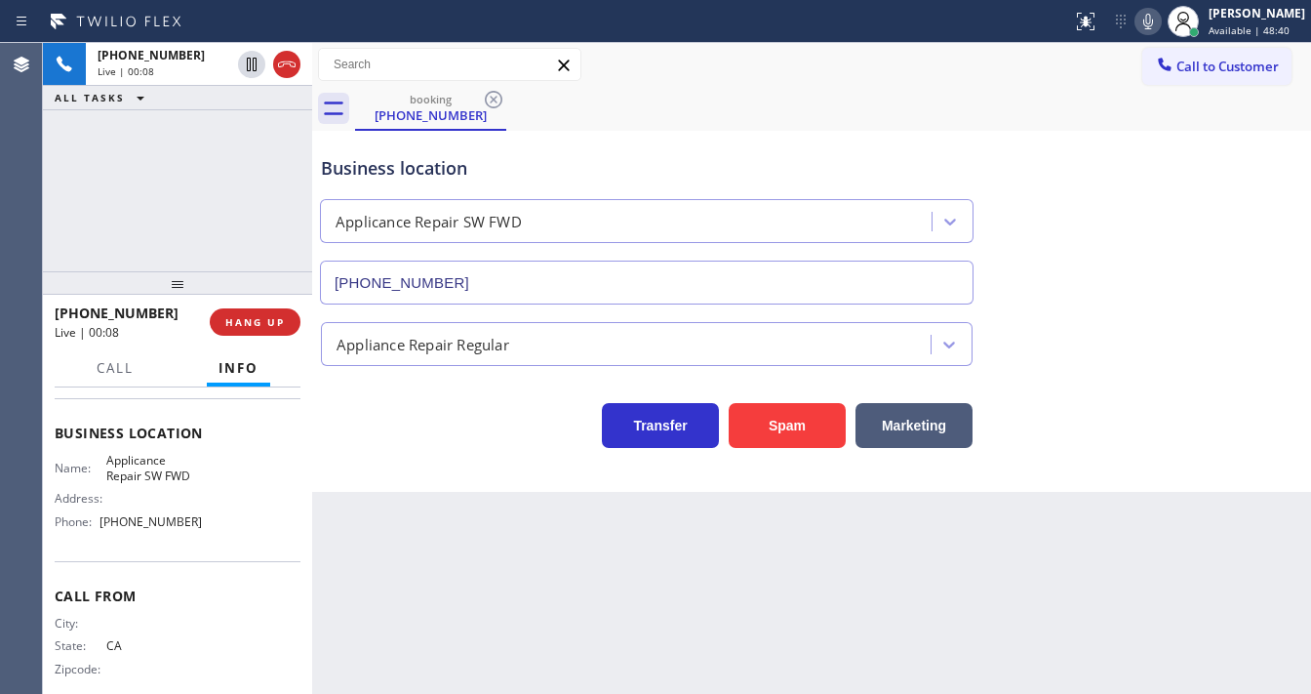
click at [206, 254] on div "+17079170294 Live | 00:08 ALL TASKS ALL TASKS ACTIVE TASKS TASKS IN WRAP UP" at bounding box center [177, 157] width 269 height 228
click at [183, 185] on div "+17079170294 Live | 00:13 ALL TASKS ALL TASKS ACTIVE TASKS TASKS IN WRAP UP" at bounding box center [177, 157] width 269 height 228
drag, startPoint x: 156, startPoint y: 196, endPoint x: 310, endPoint y: 39, distance: 220.1
click at [156, 196] on div "+17079170294 Live | 01:06 ALL TASKS ALL TASKS ACTIVE TASKS TASKS IN WRAP UP" at bounding box center [177, 157] width 269 height 228
click at [1155, 29] on icon at bounding box center [1148, 21] width 23 height 23
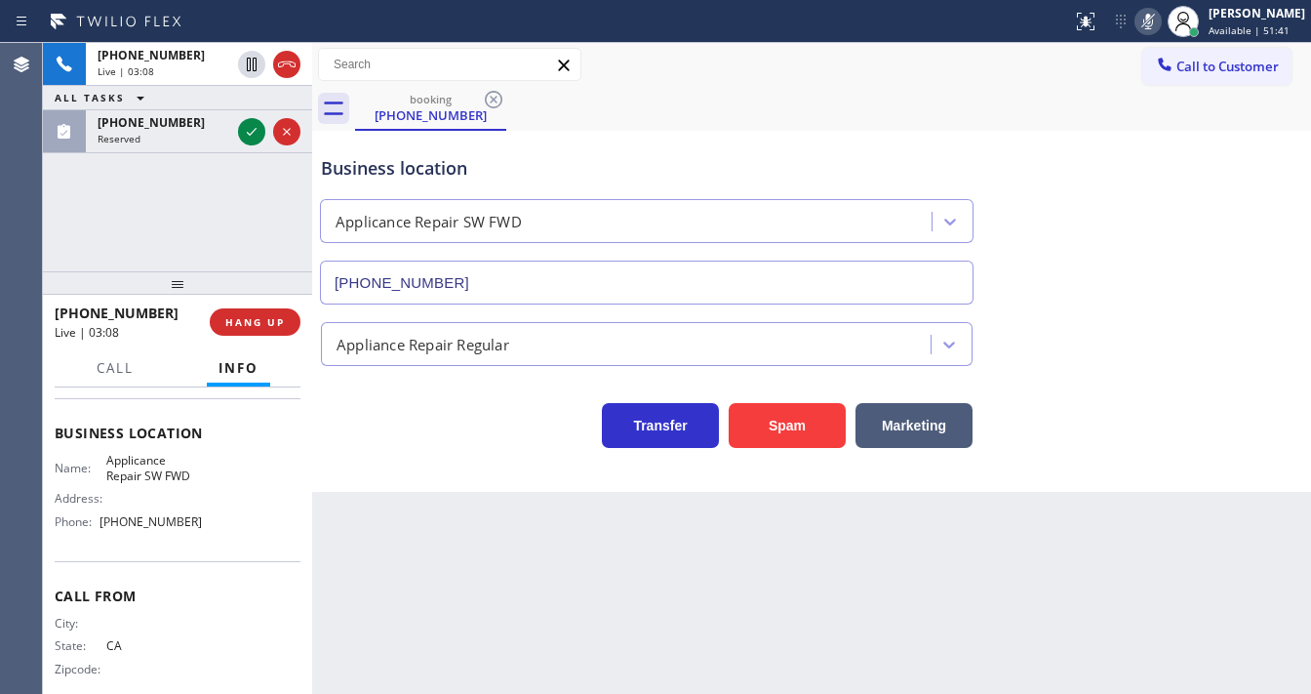
click at [249, 226] on div "+17079170294 Live | 03:08 ALL TASKS ALL TASKS ACTIVE TASKS TASKS IN WRAP UP (62…" at bounding box center [177, 157] width 269 height 228
drag, startPoint x: 247, startPoint y: 62, endPoint x: 394, endPoint y: 175, distance: 185.2
click at [247, 62] on icon at bounding box center [252, 65] width 10 height 14
click at [44, 216] on div "+17079170294 Live | 03:19 ALL TASKS ALL TASKS ACTIVE TASKS TASKS IN WRAP UP (62…" at bounding box center [177, 157] width 269 height 228
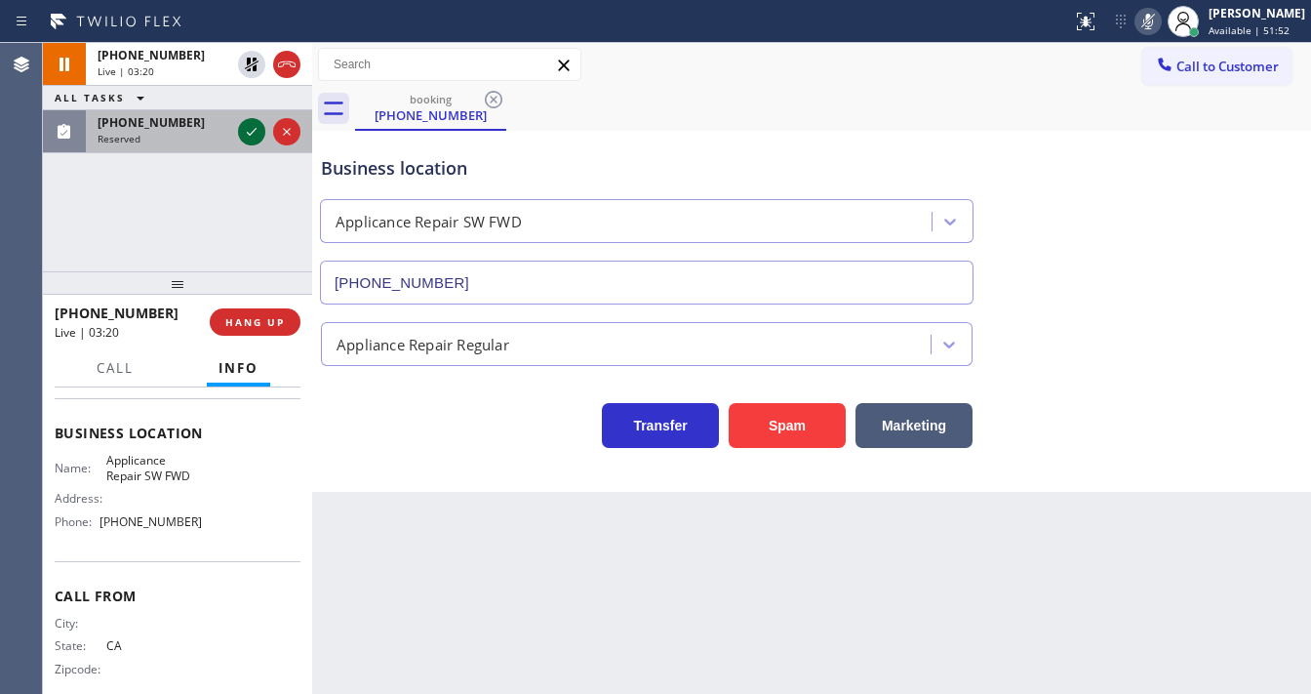
click at [249, 125] on icon at bounding box center [251, 131] width 23 height 23
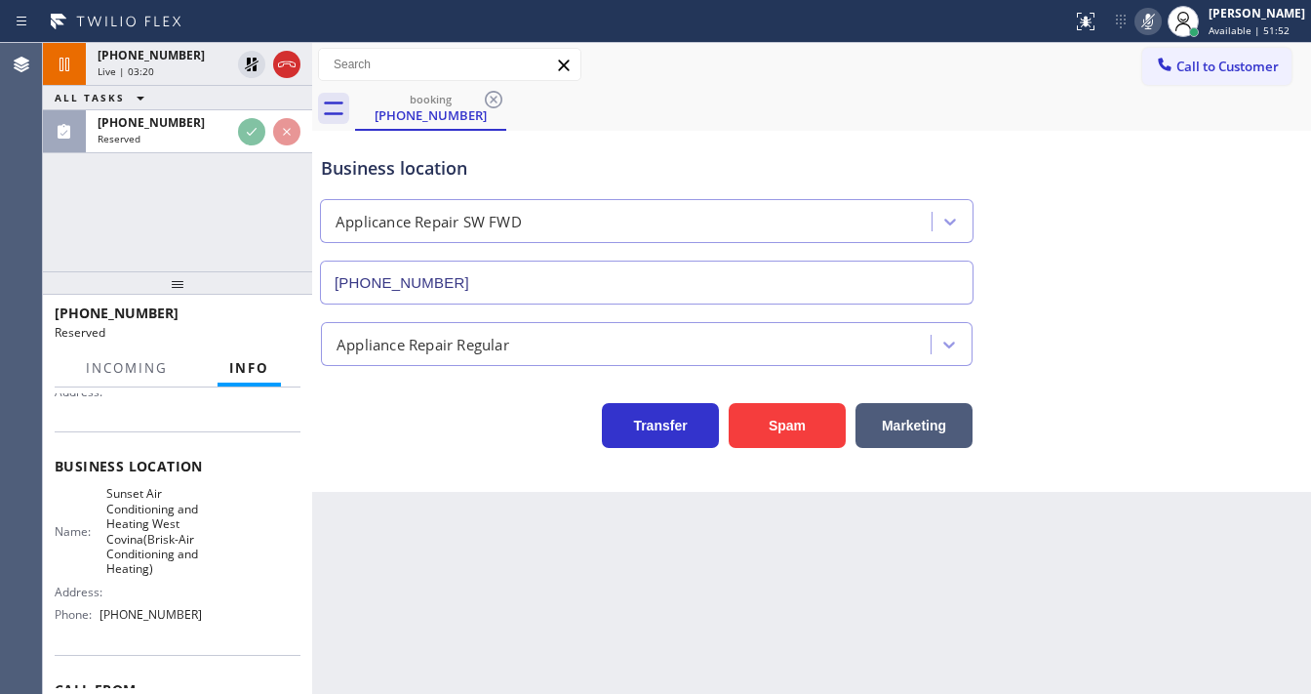
scroll to position [265, 0]
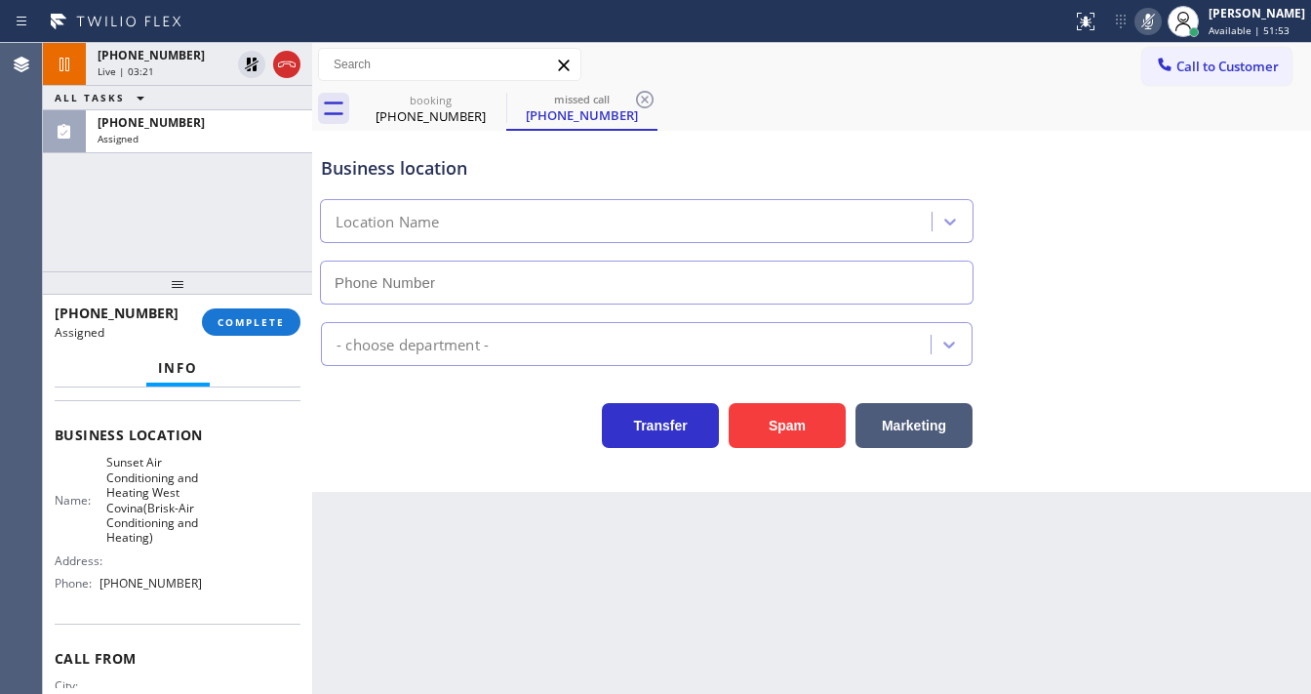
type input "(626) 469-4805"
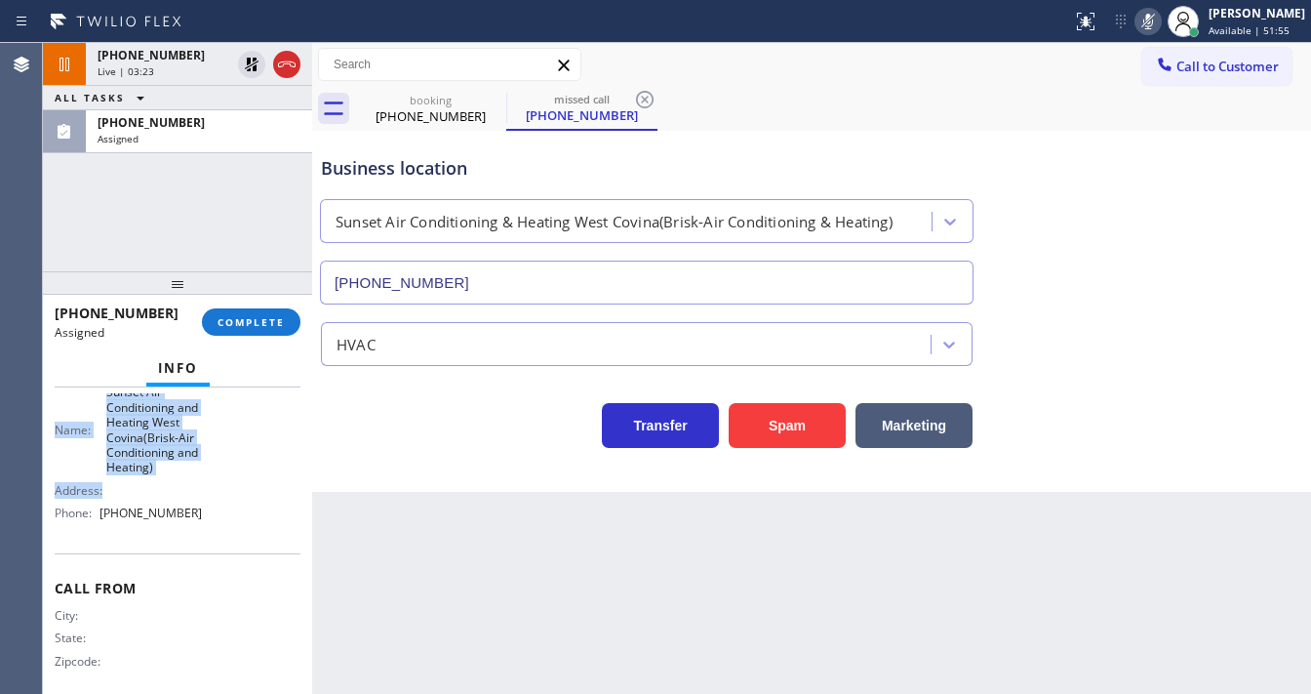
scroll to position [343, 0]
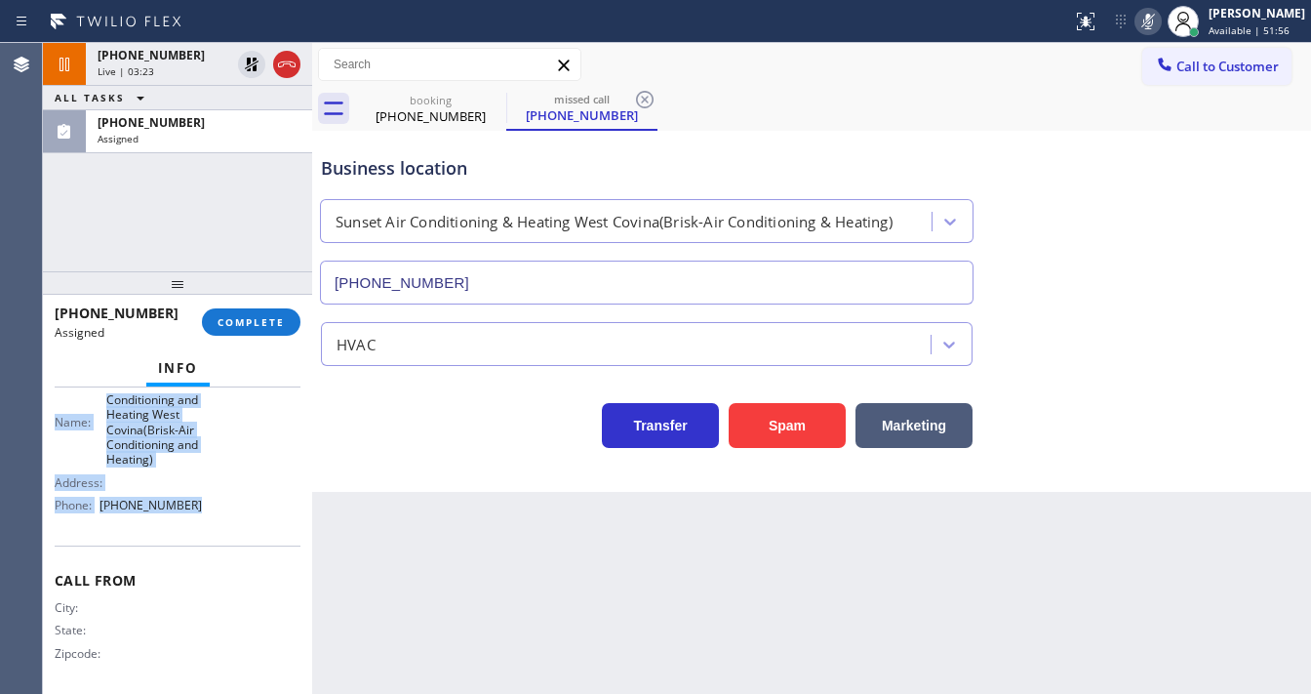
drag, startPoint x: 56, startPoint y: 421, endPoint x: 214, endPoint y: 517, distance: 184.7
click at [214, 517] on div "Context Queue: HVAC Priority: 0 Task Age: 1 minute(s) Customer Name: (626) 364-…" at bounding box center [178, 371] width 246 height 643
copy div "Customer Name: (626) 364-0051 Phone: (626) 364-0051 Address: Business location …"
click at [259, 325] on span "COMPLETE" at bounding box center [251, 322] width 67 height 14
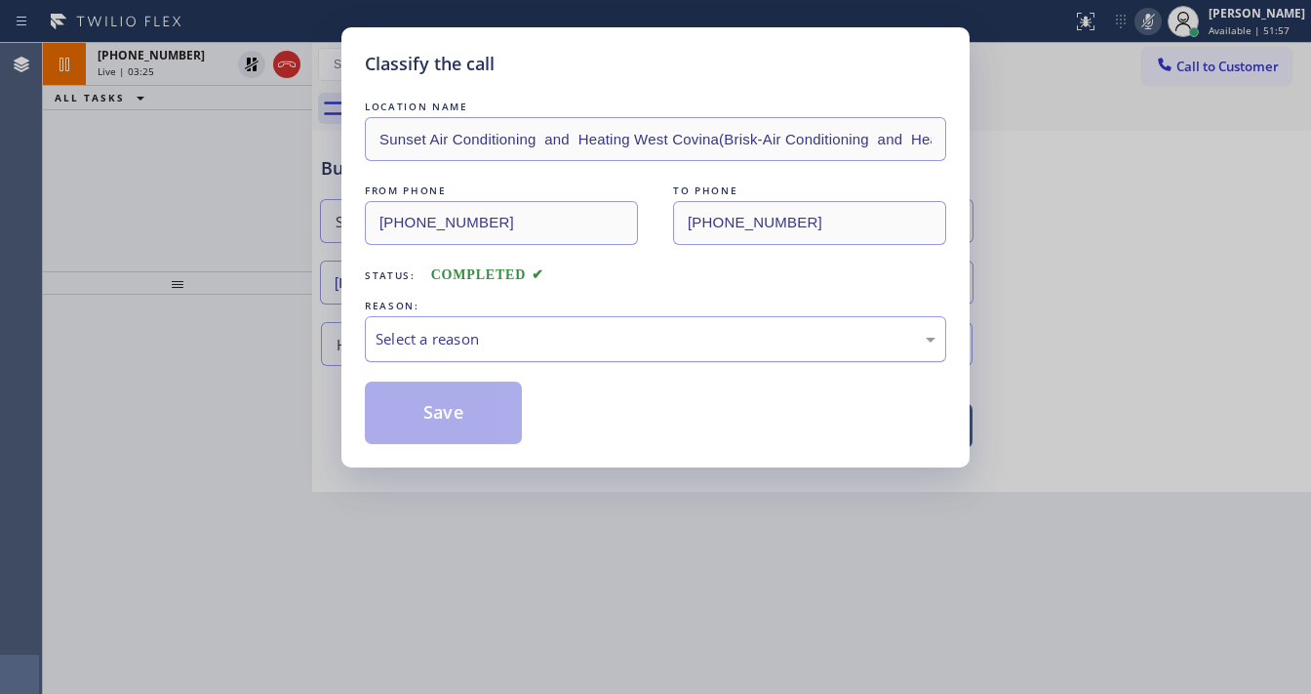
click at [424, 339] on div "Select a reason" at bounding box center [656, 339] width 560 height 22
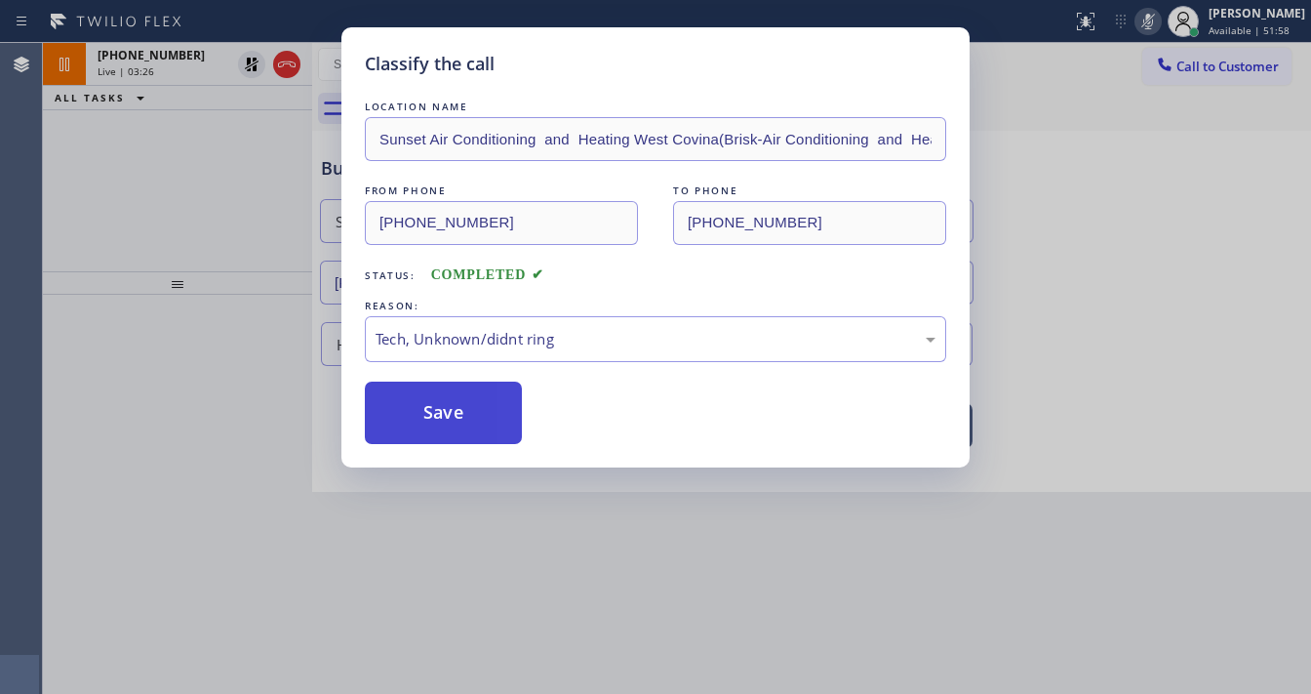
drag, startPoint x: 445, startPoint y: 486, endPoint x: 454, endPoint y: 421, distance: 65.0
click at [454, 421] on button "Save" at bounding box center [443, 412] width 157 height 62
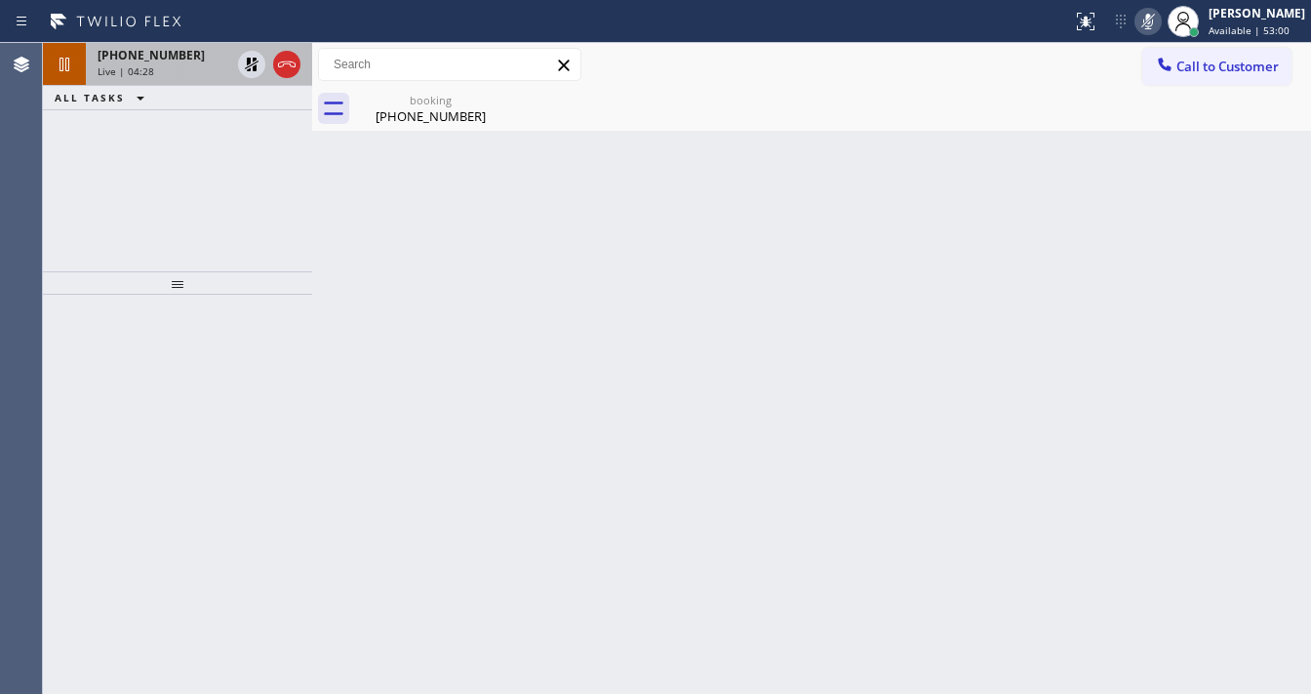
click at [211, 76] on div "Live | 04:28" at bounding box center [164, 71] width 133 height 14
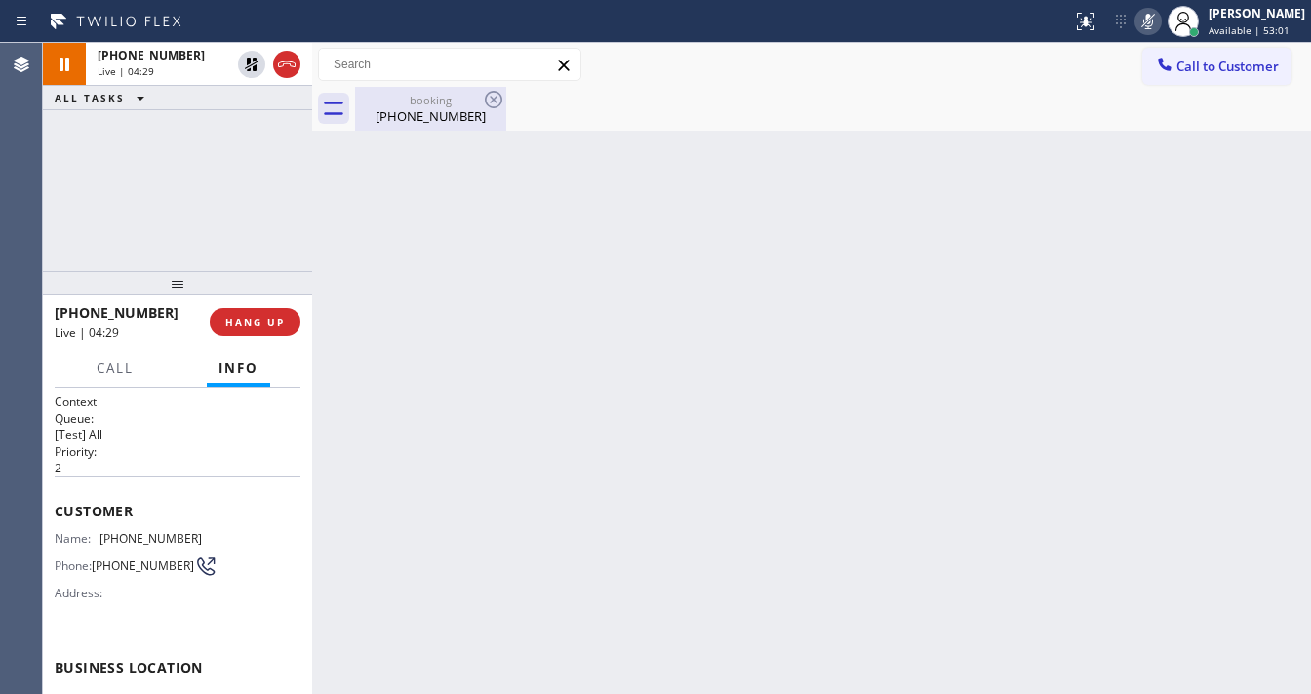
click at [453, 108] on div "(707) 917-0294" at bounding box center [430, 116] width 147 height 18
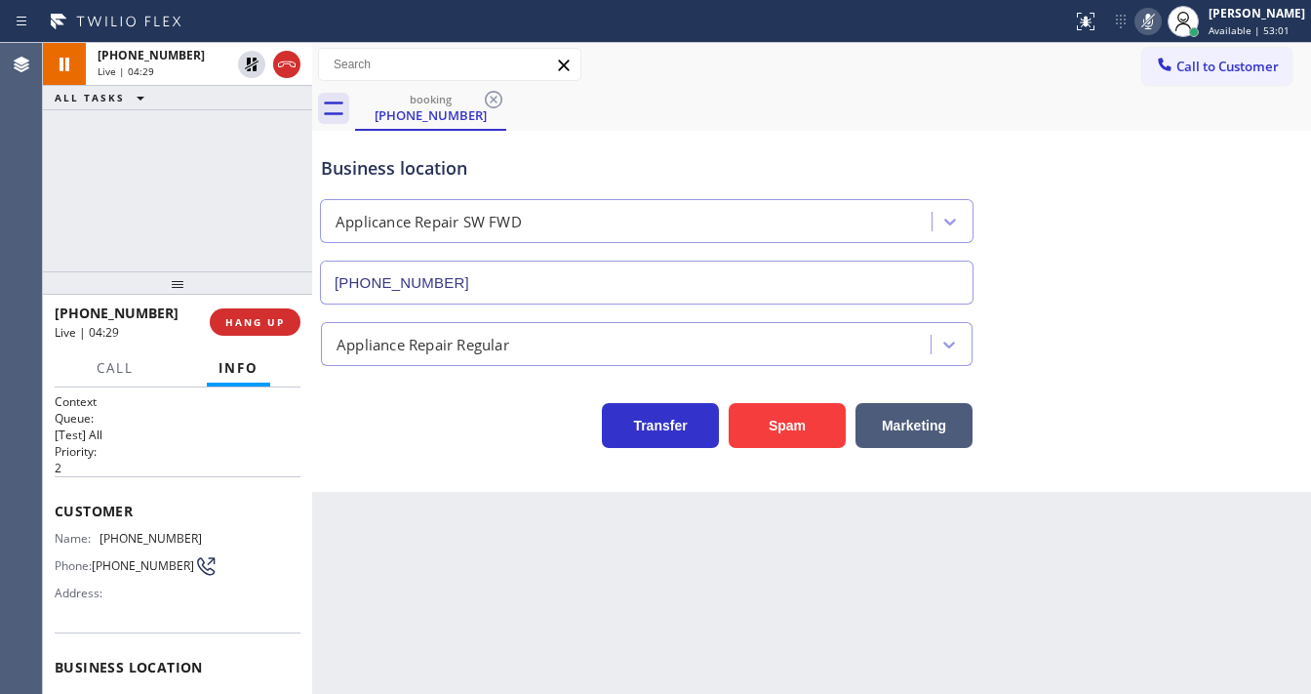
click at [258, 208] on div "+17079170294 Live | 04:29 ALL TASKS ALL TASKS ACTIVE TASKS TASKS IN WRAP UP" at bounding box center [177, 157] width 269 height 228
click at [1155, 20] on rect at bounding box center [1148, 20] width 14 height 14
click at [1151, 23] on icon at bounding box center [1148, 21] width 23 height 23
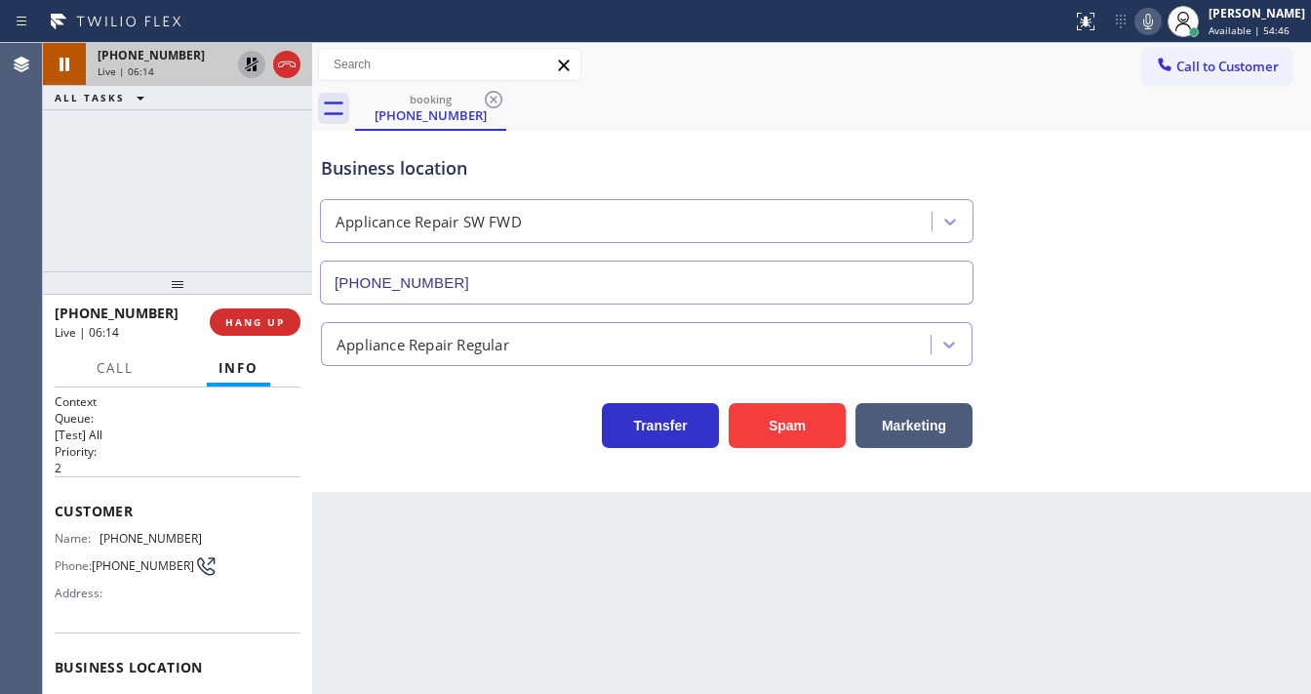
click at [254, 66] on icon at bounding box center [252, 65] width 14 height 14
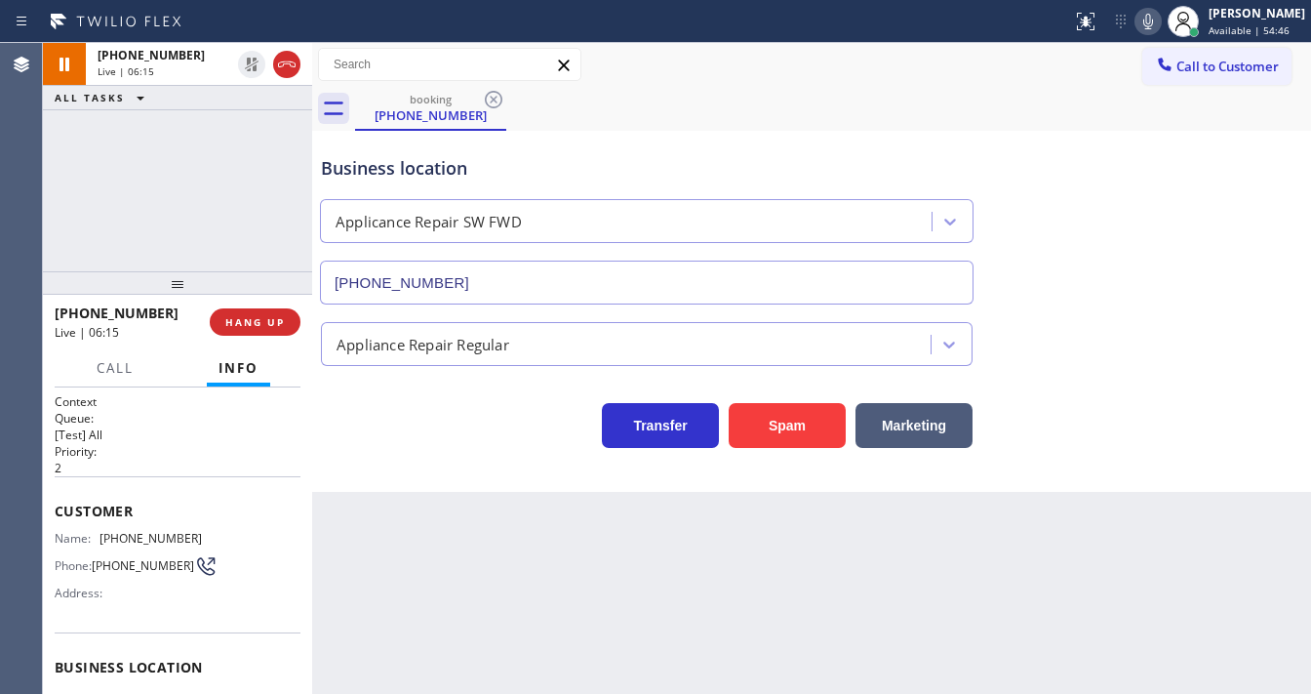
drag, startPoint x: 251, startPoint y: 156, endPoint x: 250, endPoint y: 167, distance: 10.8
click at [250, 156] on div "+17079170294 Live | 06:15 ALL TASKS ALL TASKS ACTIVE TASKS TASKS IN WRAP UP" at bounding box center [177, 157] width 269 height 228
click at [714, 50] on div "Call to Customer Outbound call Location Zoom Electricians North Hollywood Your …" at bounding box center [811, 65] width 999 height 34
click at [1159, 20] on icon at bounding box center [1148, 21] width 23 height 23
click at [1051, 103] on div "booking (707) 917-0294" at bounding box center [833, 109] width 956 height 44
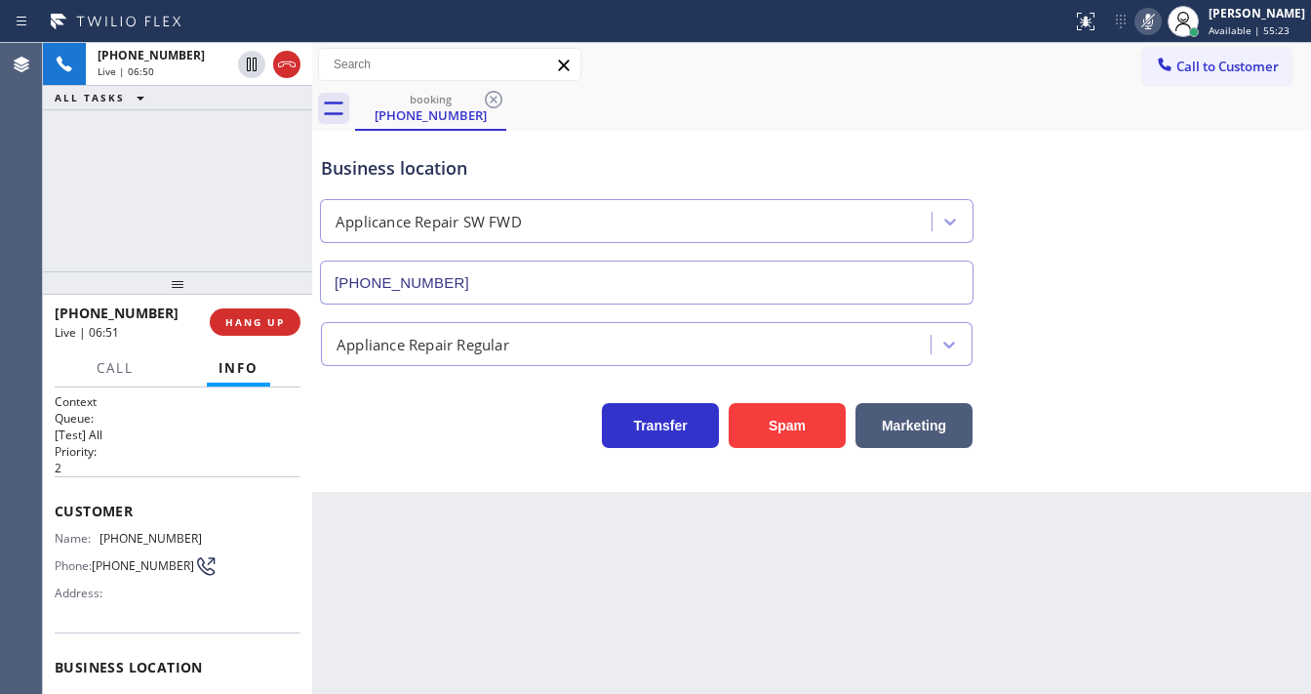
click at [241, 98] on div "ALL TASKS ALL TASKS ACTIVE TASKS TASKS IN WRAP UP" at bounding box center [177, 98] width 269 height 24
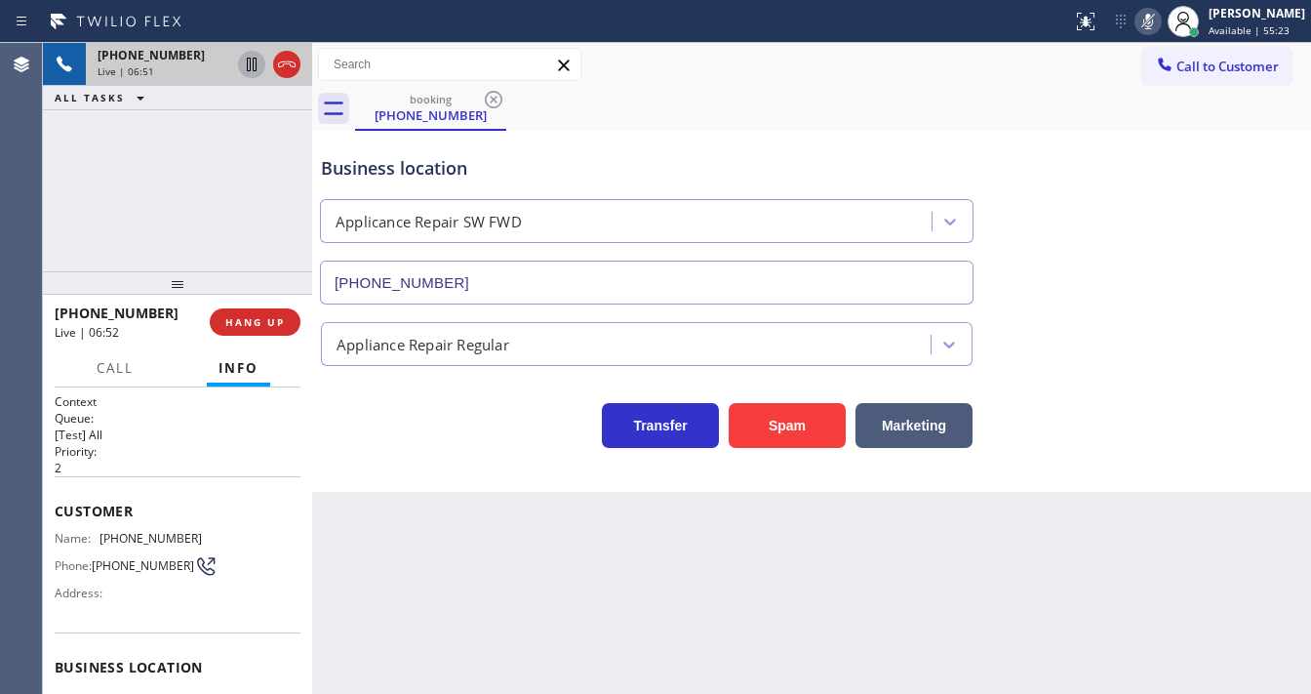
click at [247, 65] on icon at bounding box center [252, 65] width 10 height 14
click at [242, 60] on icon at bounding box center [251, 64] width 23 height 23
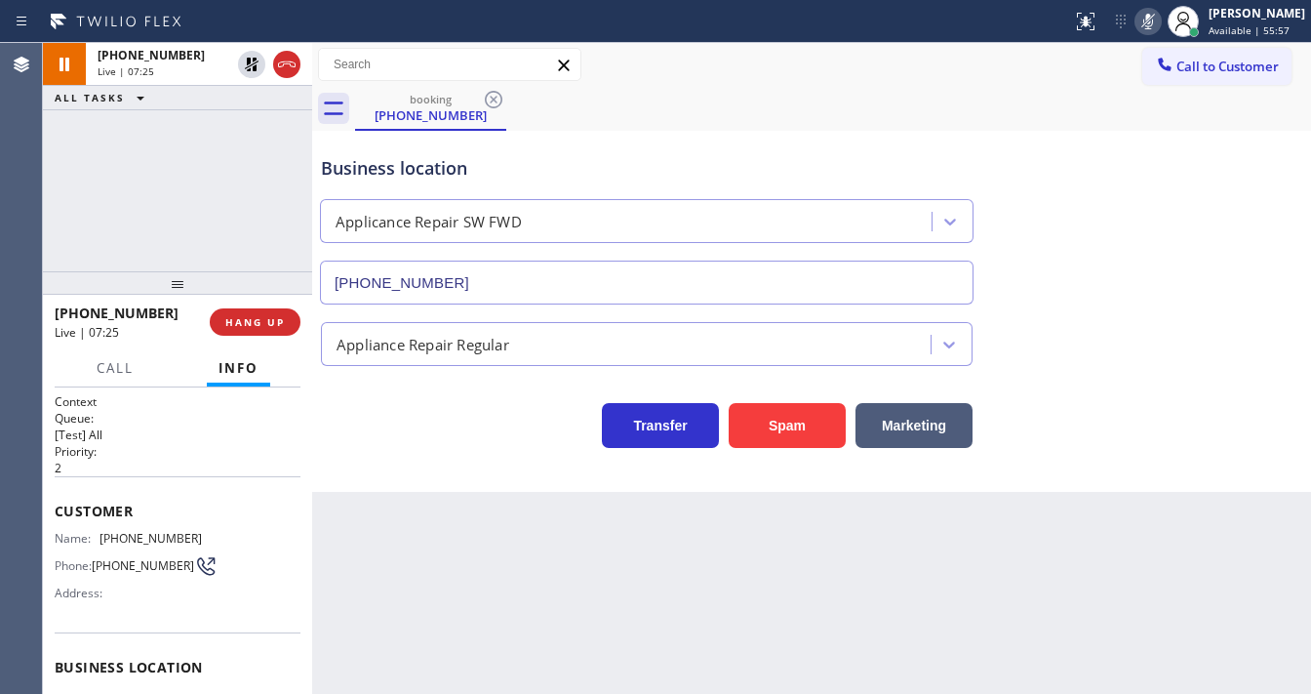
click at [1160, 22] on icon at bounding box center [1148, 21] width 23 height 23
click at [252, 155] on div "+17079170294 Live | 07:26 ALL TASKS ALL TASKS ACTIVE TASKS TASKS IN WRAP UP" at bounding box center [177, 157] width 269 height 228
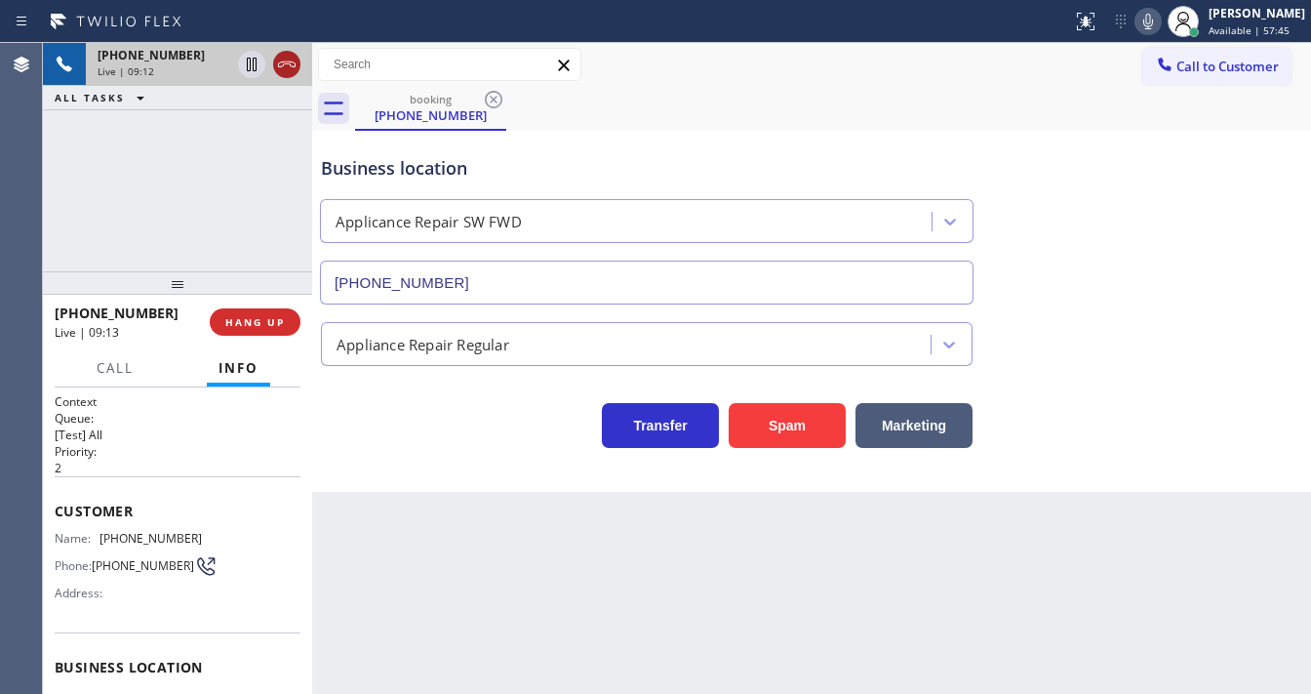
click at [277, 61] on icon at bounding box center [286, 64] width 23 height 23
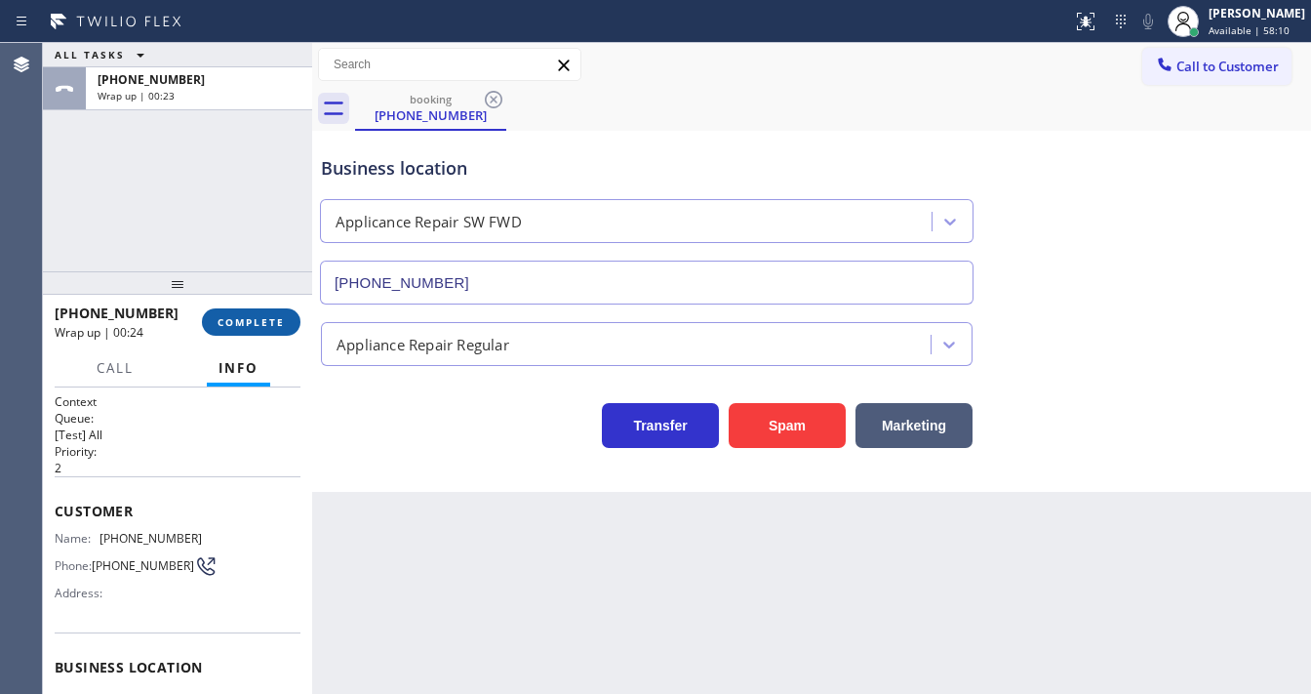
click at [247, 321] on span "COMPLETE" at bounding box center [251, 322] width 67 height 14
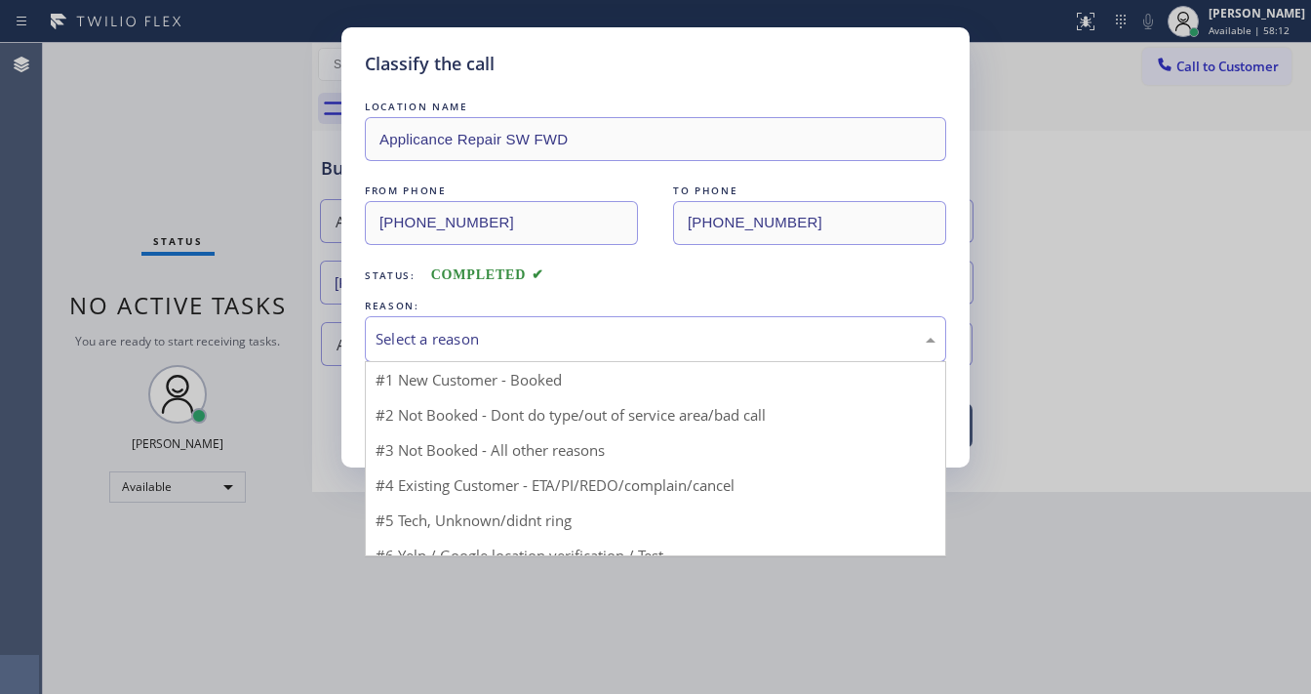
click at [463, 344] on div "Select a reason" at bounding box center [656, 339] width 560 height 22
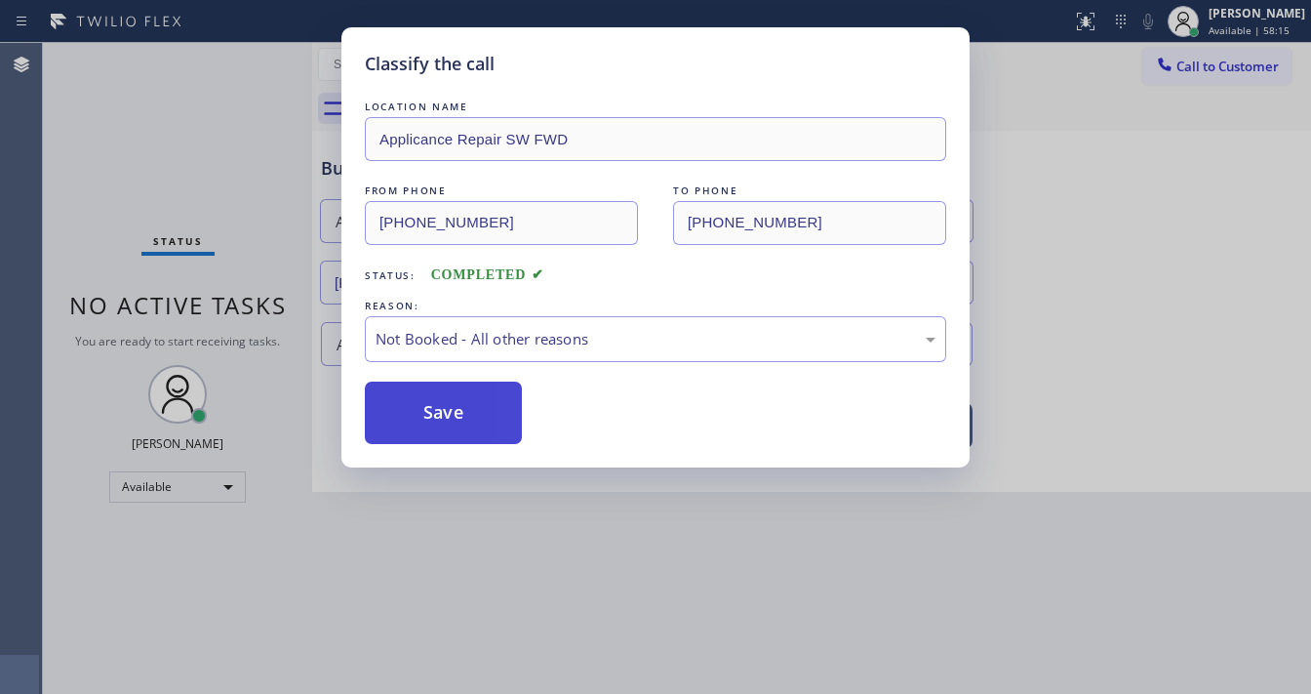
drag, startPoint x: 459, startPoint y: 428, endPoint x: 460, endPoint y: 414, distance: 14.7
click at [459, 417] on button "Save" at bounding box center [443, 412] width 157 height 62
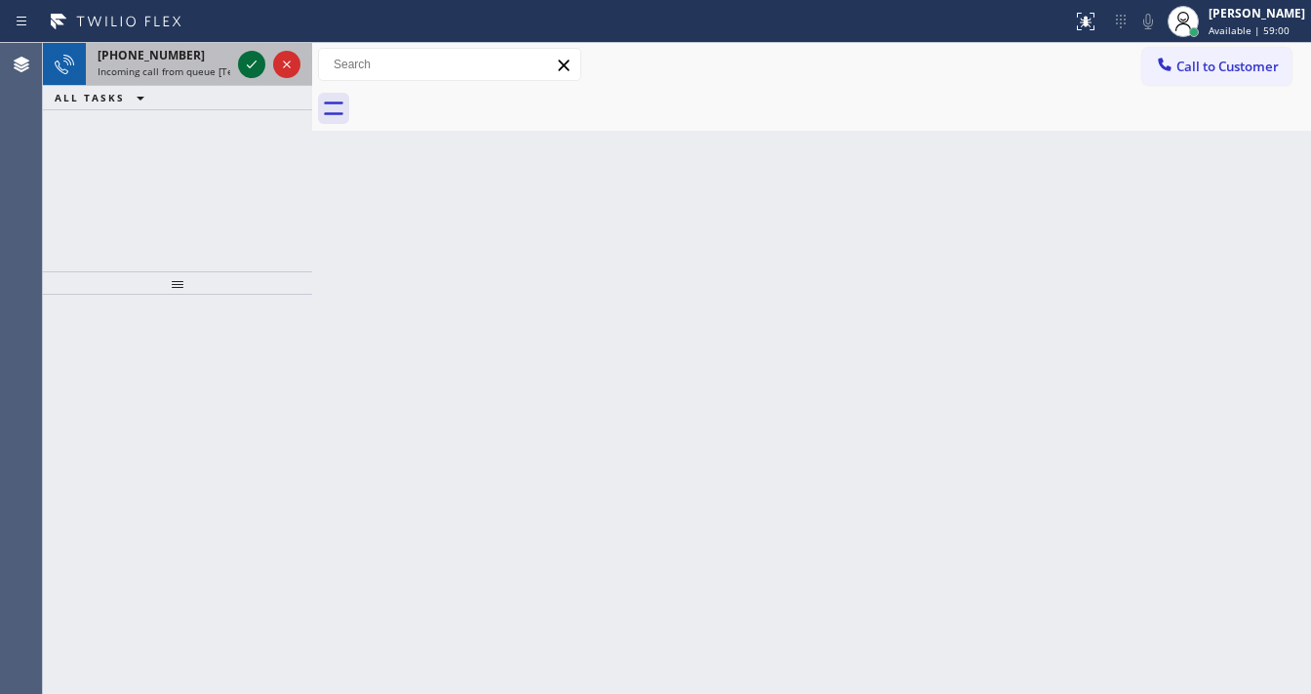
click at [250, 74] on icon at bounding box center [251, 64] width 23 height 23
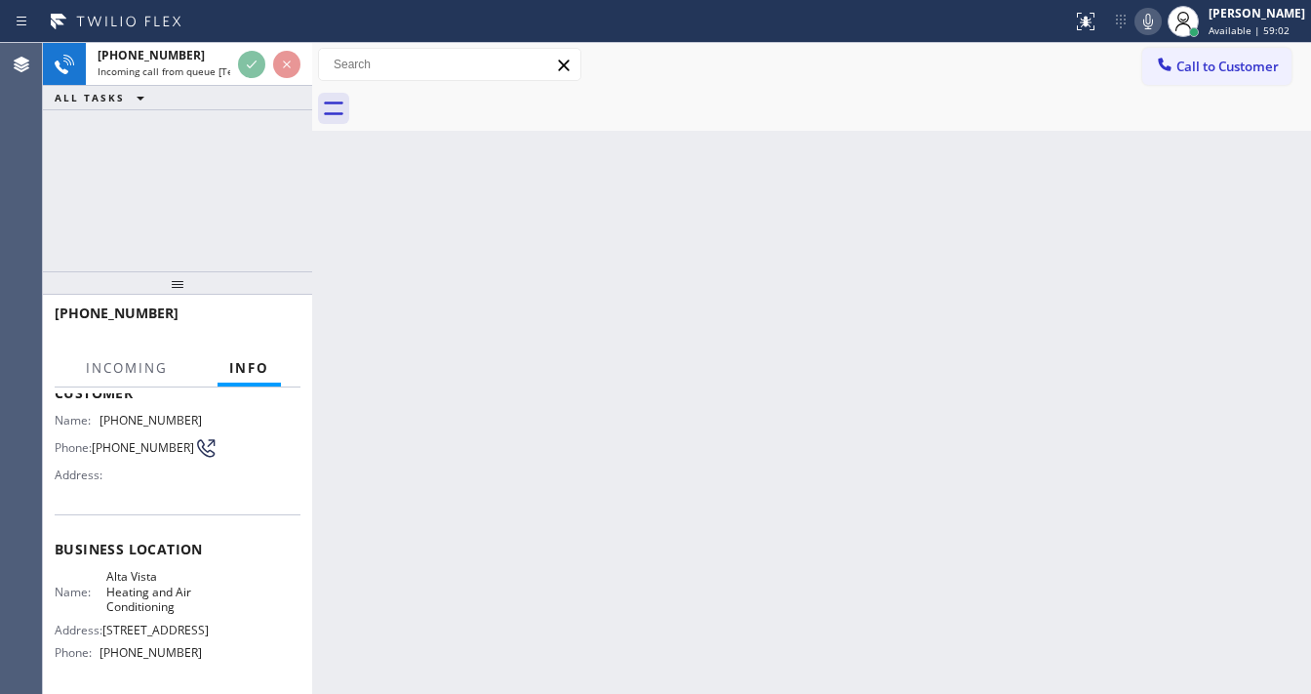
scroll to position [156, 0]
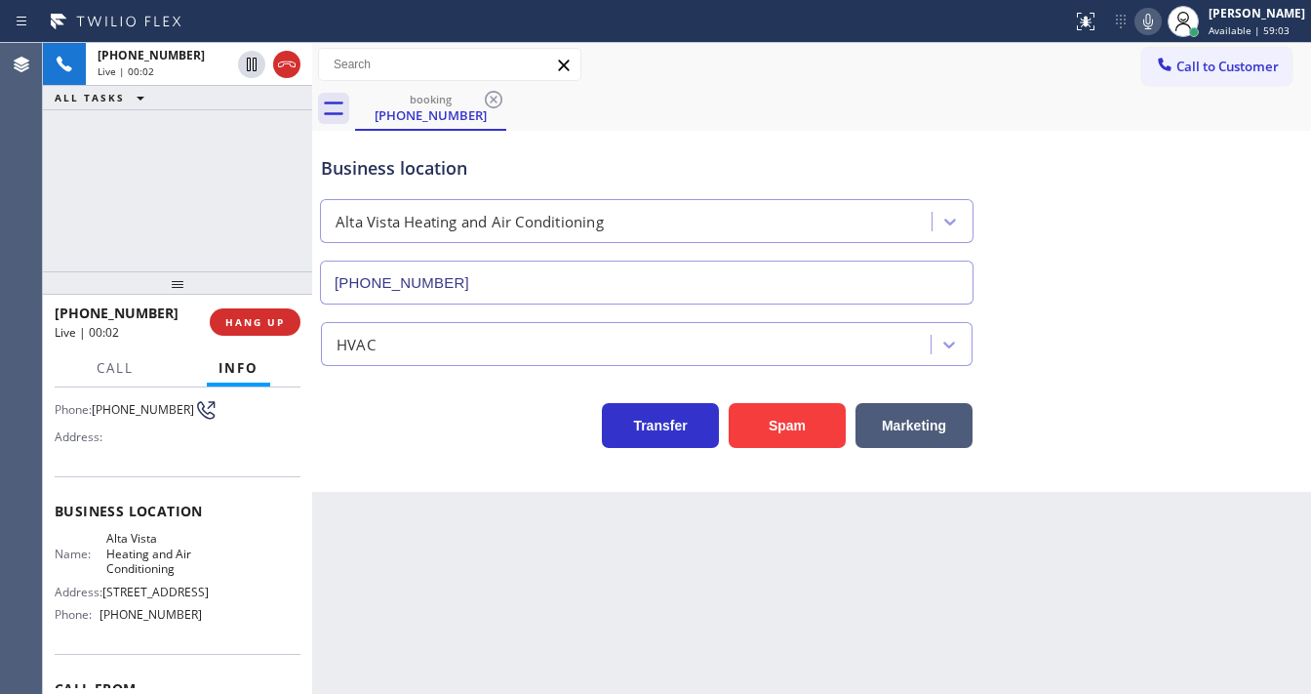
type input "(442) 201-0135"
click at [790, 437] on button "Spam" at bounding box center [787, 425] width 117 height 45
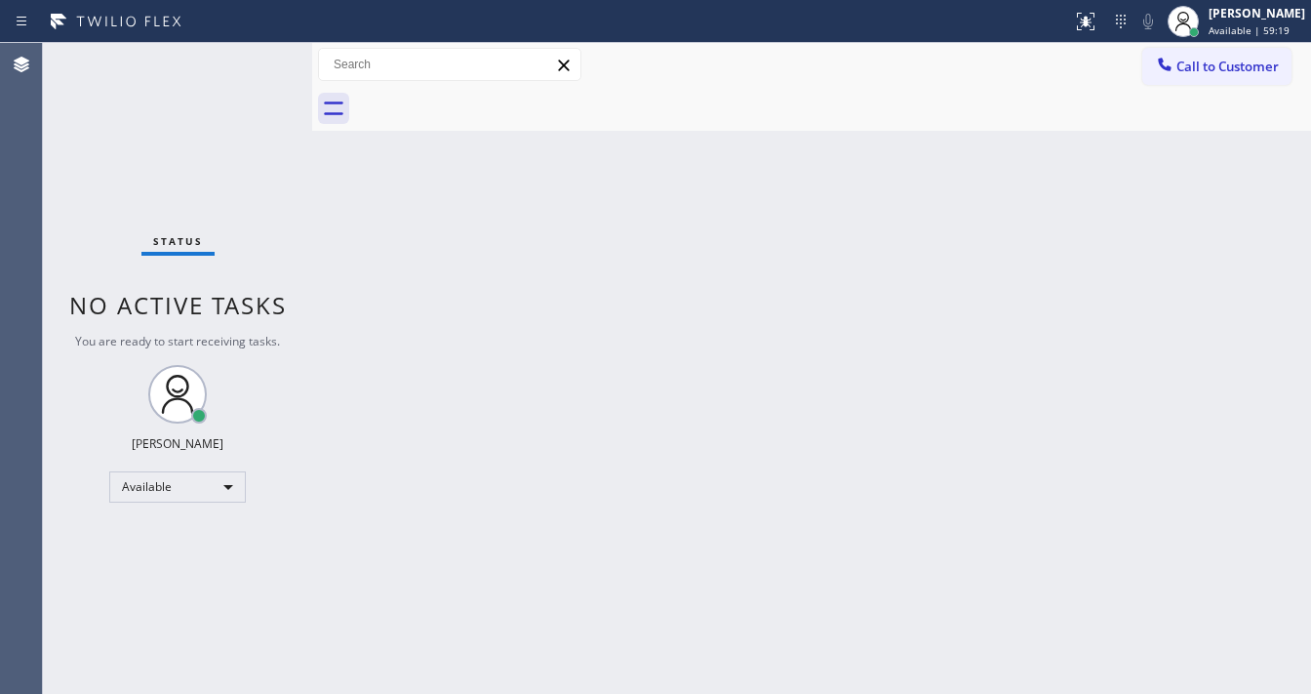
drag, startPoint x: 207, startPoint y: 221, endPoint x: 286, endPoint y: 212, distance: 79.6
click at [207, 220] on div "Status No active tasks You are ready to start receiving tasks. [PERSON_NAME]" at bounding box center [177, 368] width 269 height 651
click at [1219, 58] on span "Call to Customer" at bounding box center [1228, 67] width 102 height 18
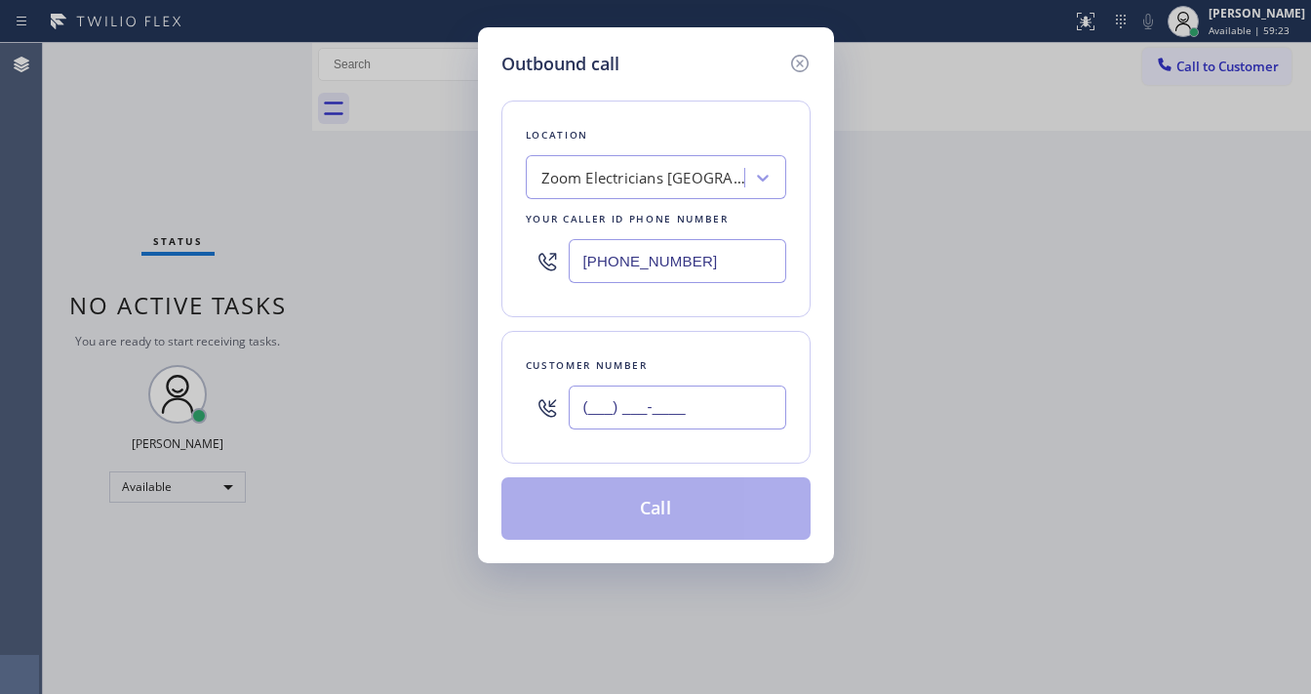
click at [647, 402] on input "(___) ___-____" at bounding box center [678, 407] width 218 height 44
paste input "619) 812-8827"
type input "(619) 812-8827"
click at [707, 275] on input "(818) 593-0291" at bounding box center [678, 261] width 218 height 44
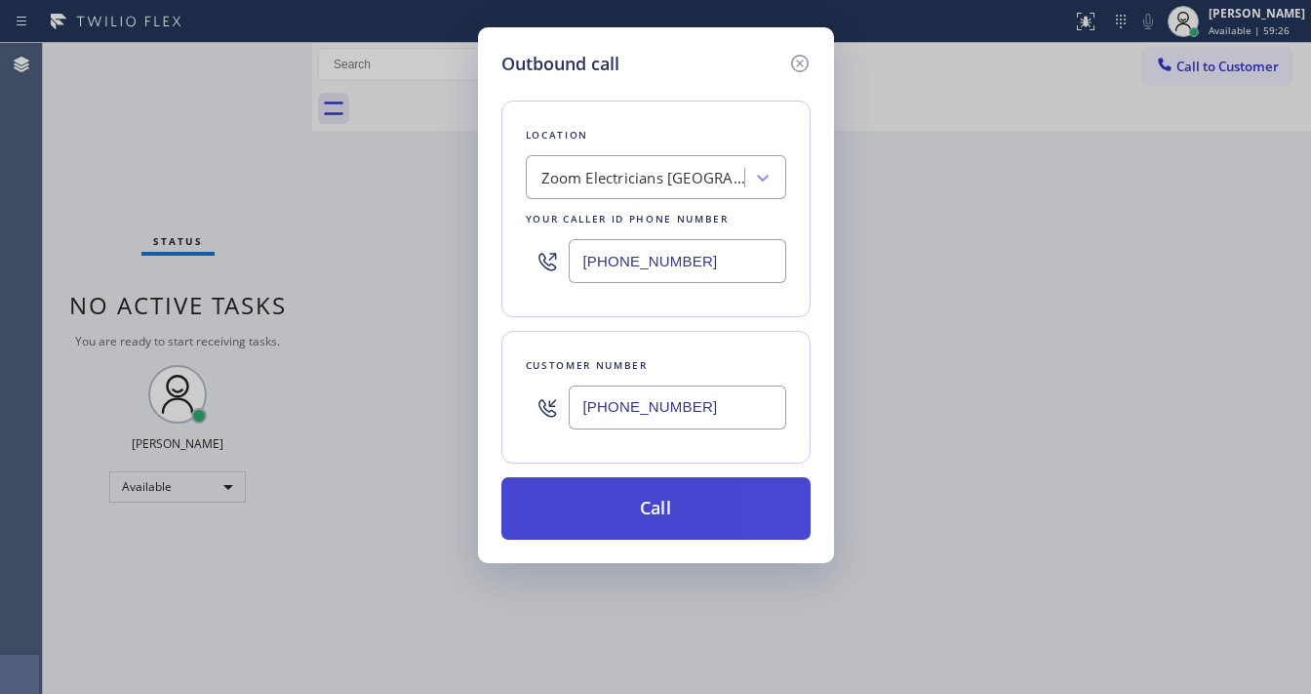
paste input "619) 375-0282"
type input "(619) 375-0282"
click at [637, 496] on button "Call" at bounding box center [655, 508] width 309 height 62
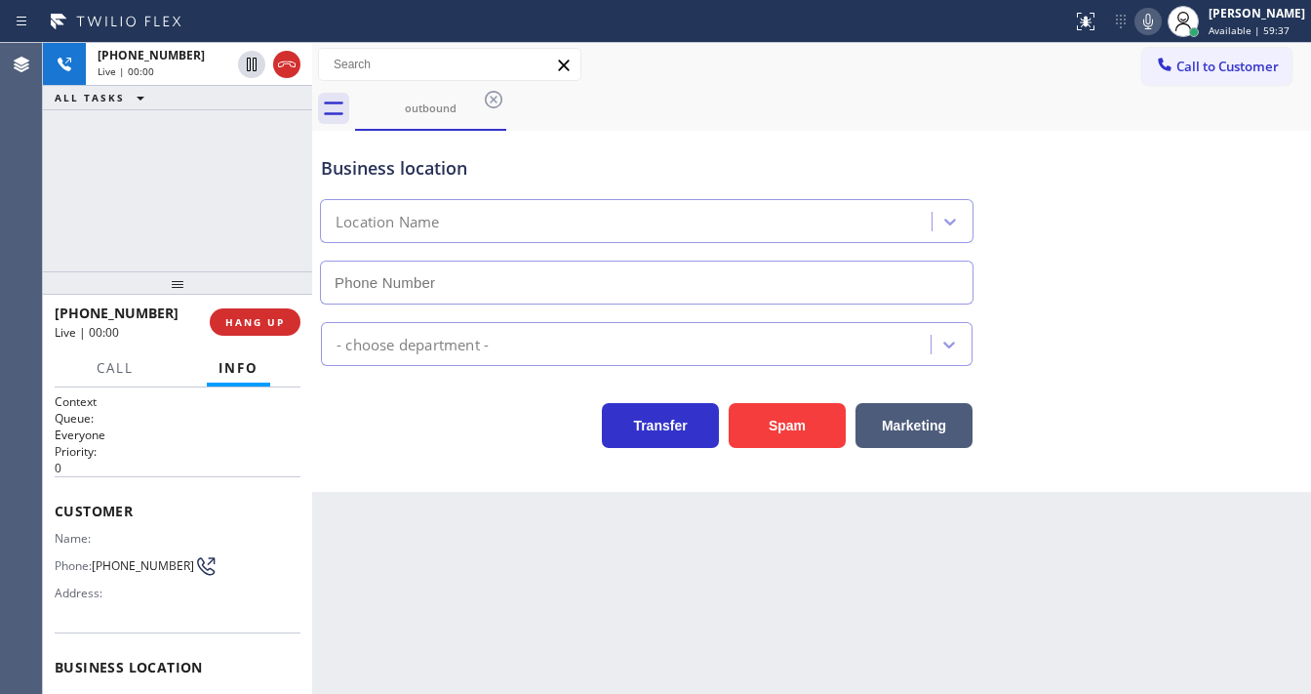
click at [167, 203] on div "+16198128827 Live | 00:00 ALL TASKS ALL TASKS ACTIVE TASKS TASKS IN WRAP UP" at bounding box center [177, 157] width 269 height 228
type input "(619) 375-0282"
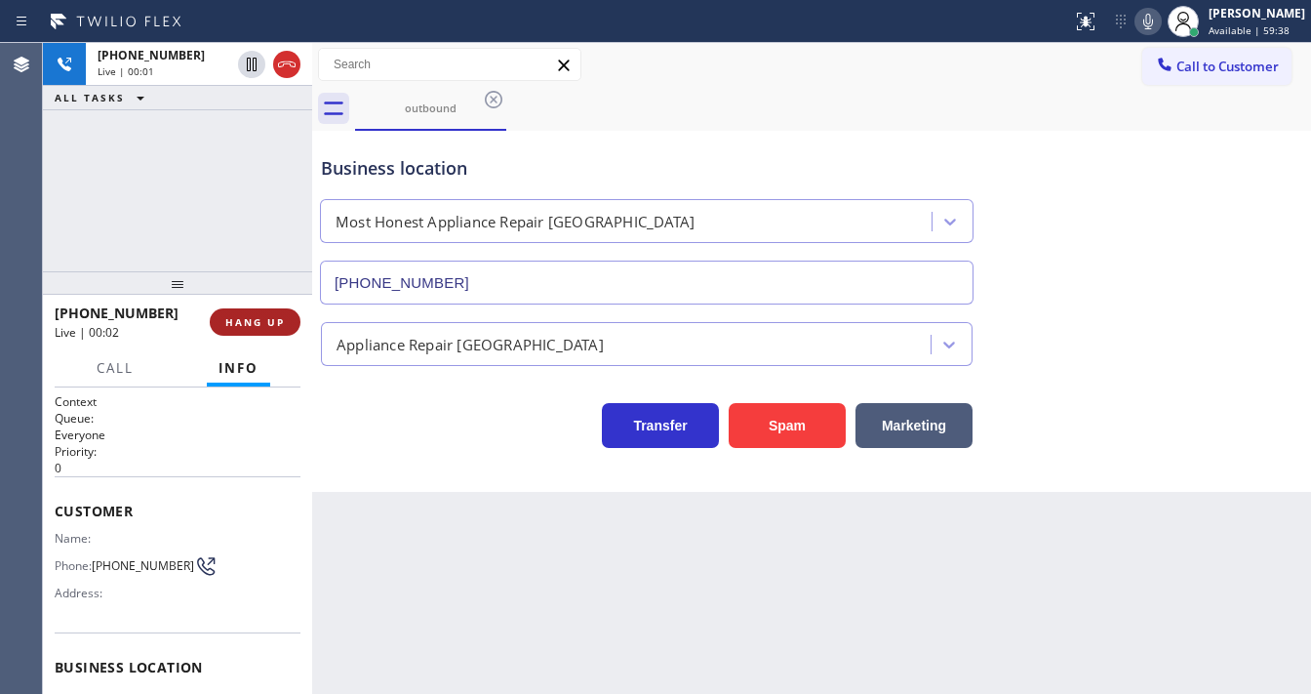
click at [216, 312] on button "HANG UP" at bounding box center [255, 321] width 91 height 27
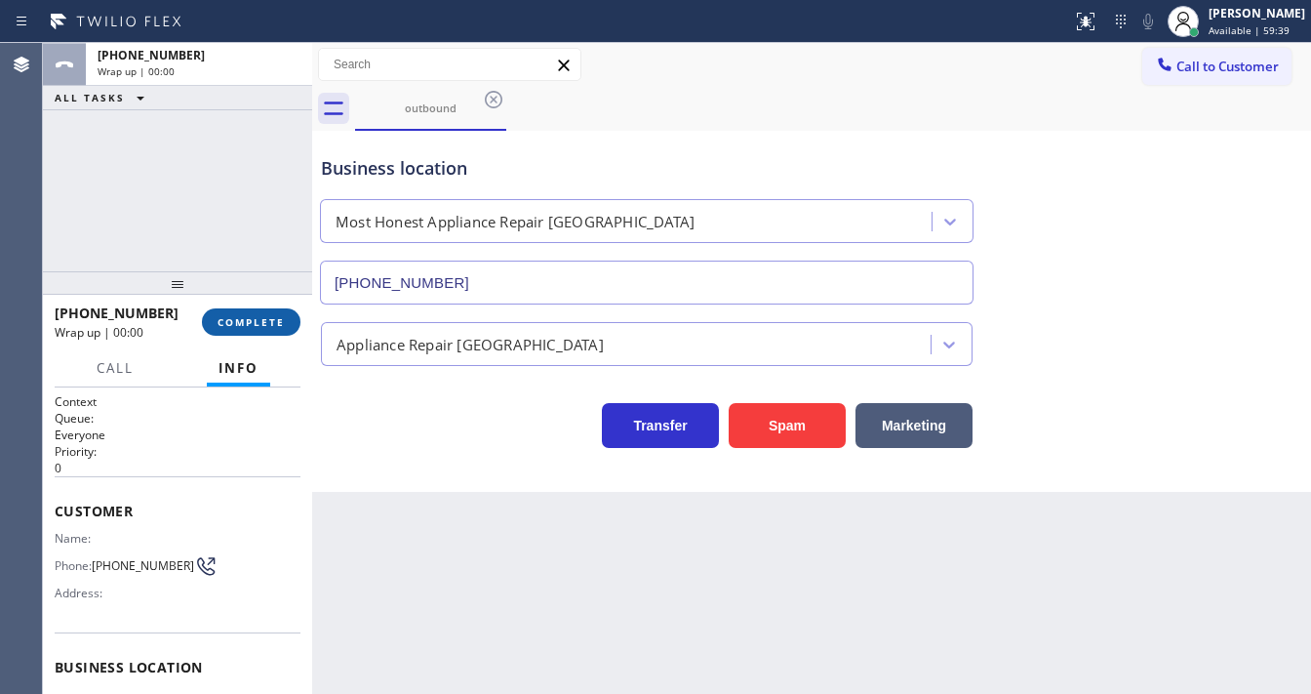
click at [216, 312] on button "COMPLETE" at bounding box center [251, 321] width 99 height 27
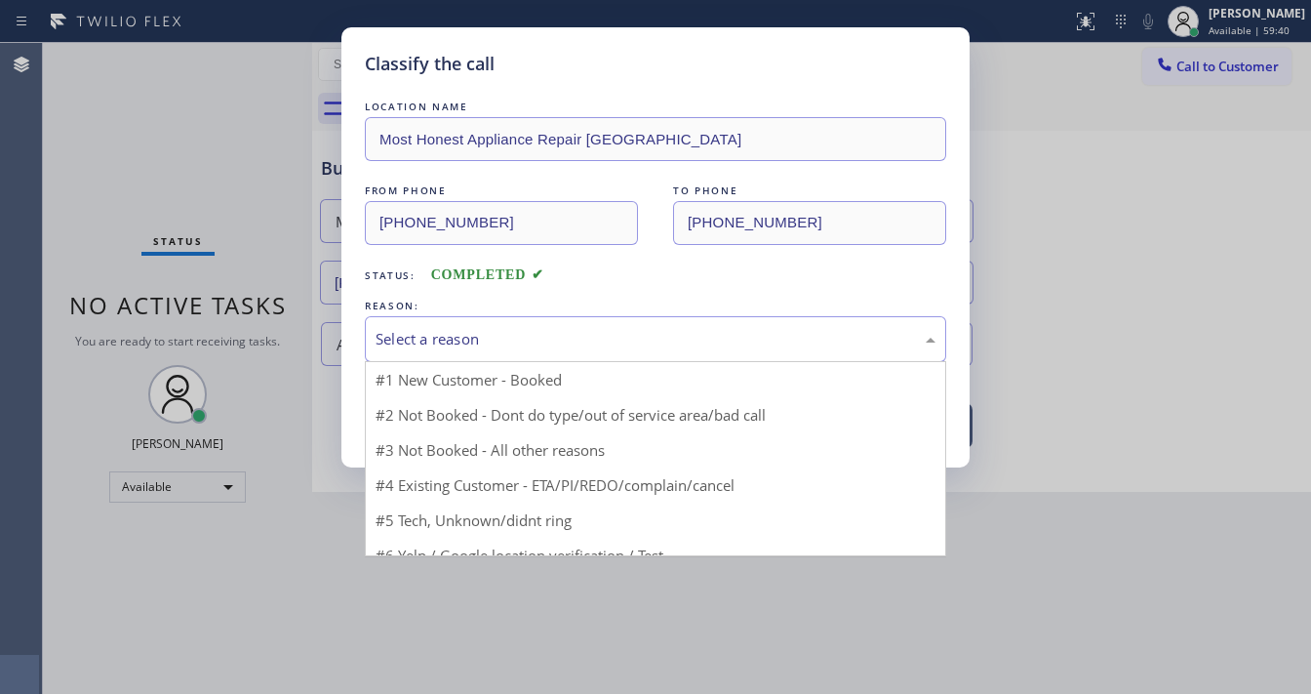
drag, startPoint x: 545, startPoint y: 328, endPoint x: 538, endPoint y: 358, distance: 31.0
click at [549, 329] on div "Select a reason" at bounding box center [656, 339] width 560 height 22
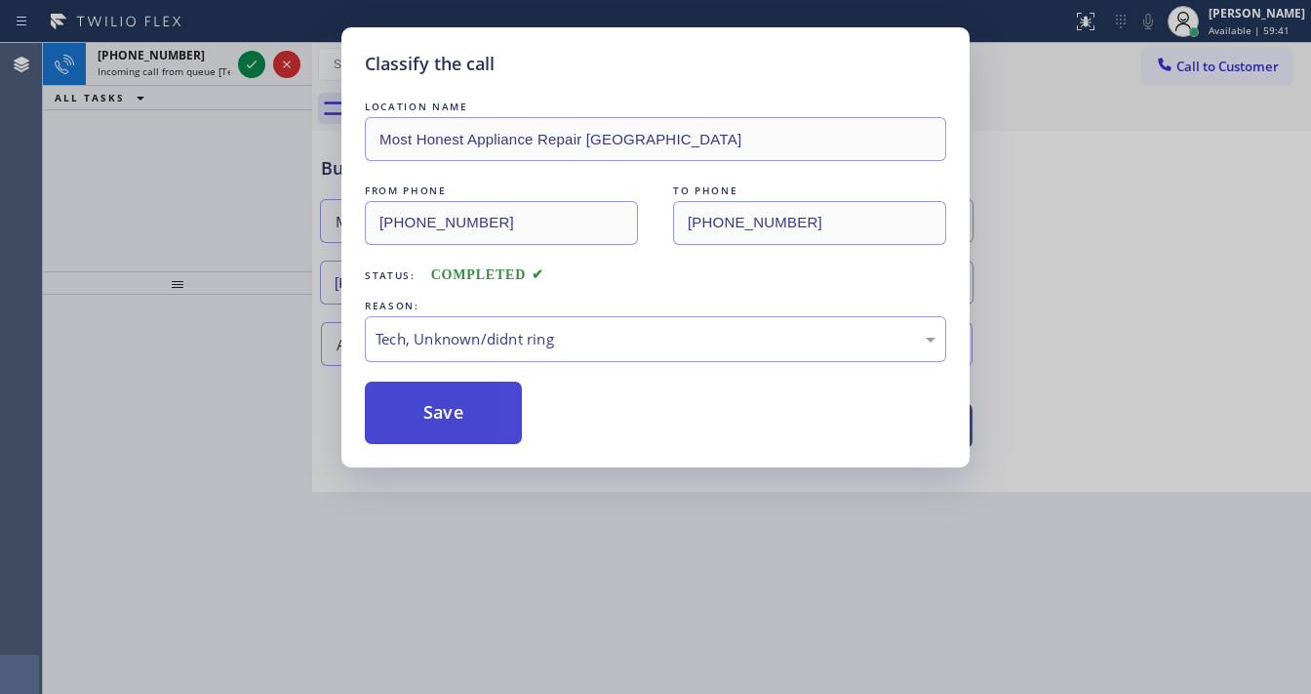
drag, startPoint x: 474, startPoint y: 417, endPoint x: 474, endPoint y: 404, distance: 12.7
click at [474, 415] on button "Save" at bounding box center [443, 412] width 157 height 62
click at [474, 412] on button "Save" at bounding box center [443, 412] width 157 height 62
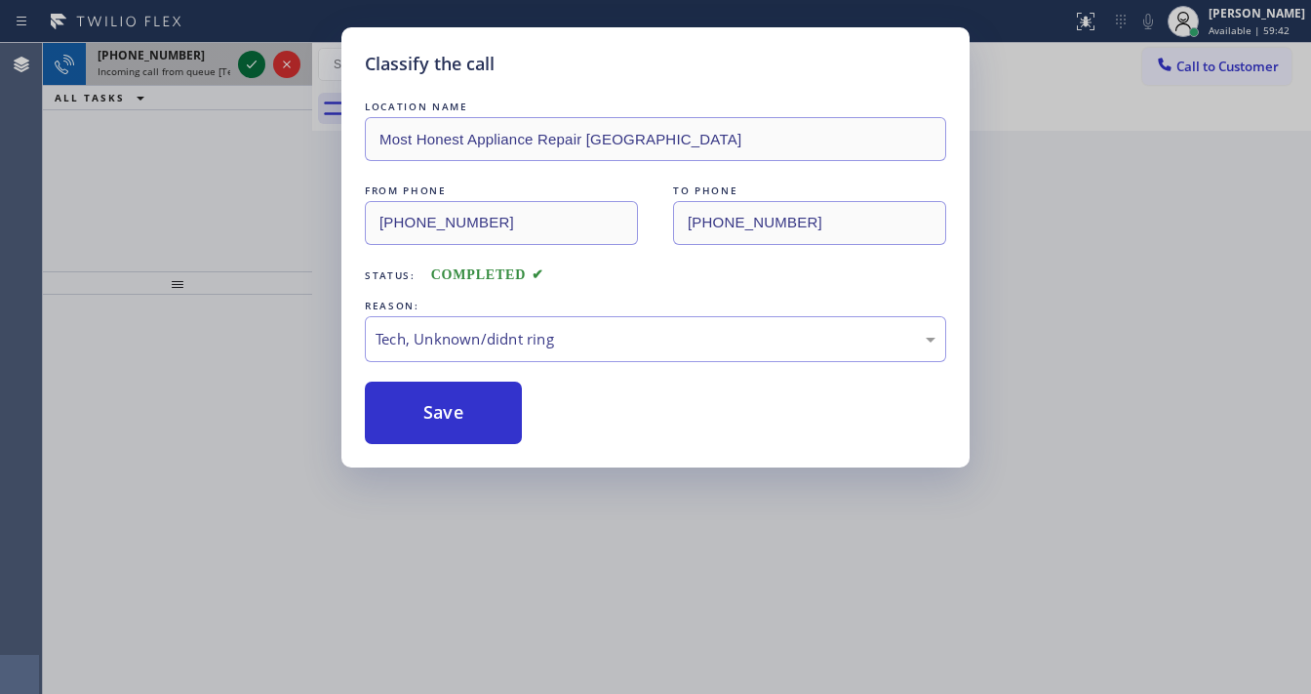
click at [246, 59] on icon at bounding box center [251, 64] width 23 height 23
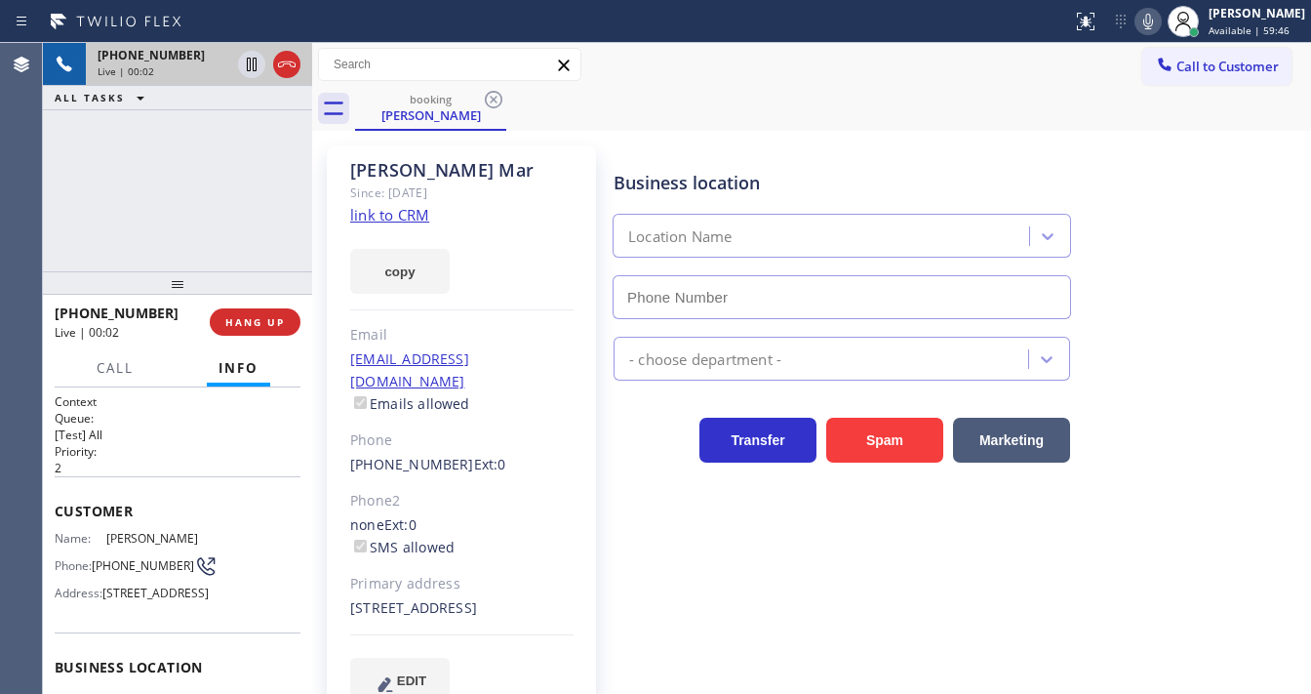
type input "(510) 826-3181"
drag, startPoint x: 540, startPoint y: 257, endPoint x: 531, endPoint y: 248, distance: 13.1
click at [538, 256] on div "copy" at bounding box center [461, 259] width 223 height 67
click at [424, 214] on link "link to CRM" at bounding box center [389, 215] width 79 height 20
click at [49, 235] on div "+17027814454 Live | 00:44 ALL TASKS ALL TASKS ACTIVE TASKS TASKS IN WRAP UP" at bounding box center [177, 157] width 269 height 228
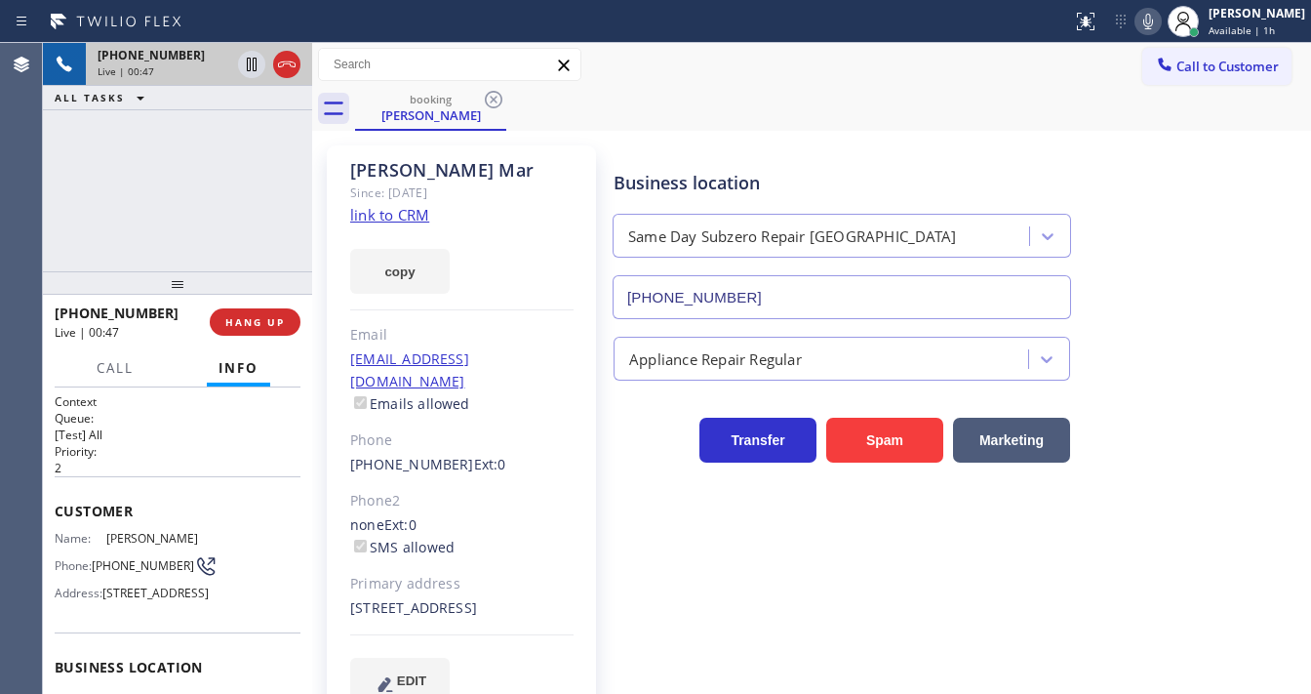
drag, startPoint x: 933, startPoint y: 34, endPoint x: 1042, endPoint y: 37, distance: 109.3
click at [933, 34] on div at bounding box center [536, 21] width 1057 height 31
click at [1155, 20] on icon at bounding box center [1148, 21] width 23 height 23
click at [250, 71] on icon at bounding box center [251, 64] width 23 height 23
click at [41, 233] on div "Agent Desktop" at bounding box center [21, 368] width 42 height 651
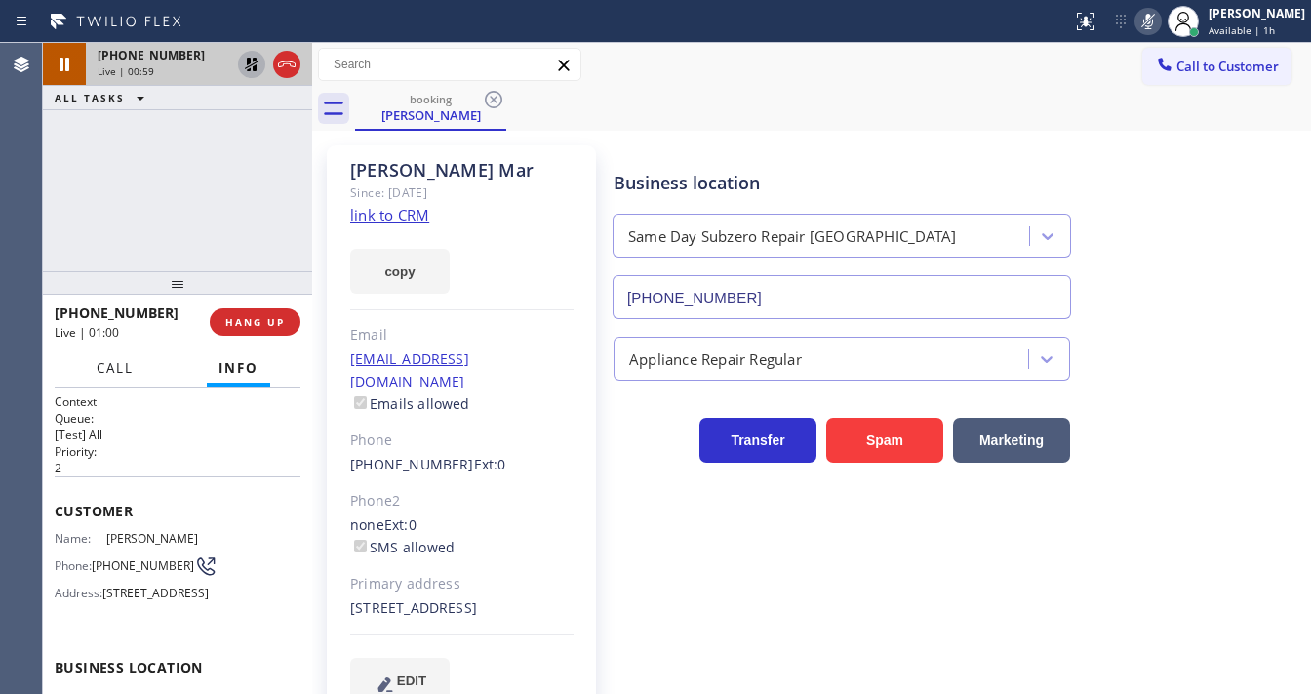
click at [119, 373] on span "Call" at bounding box center [115, 368] width 37 height 18
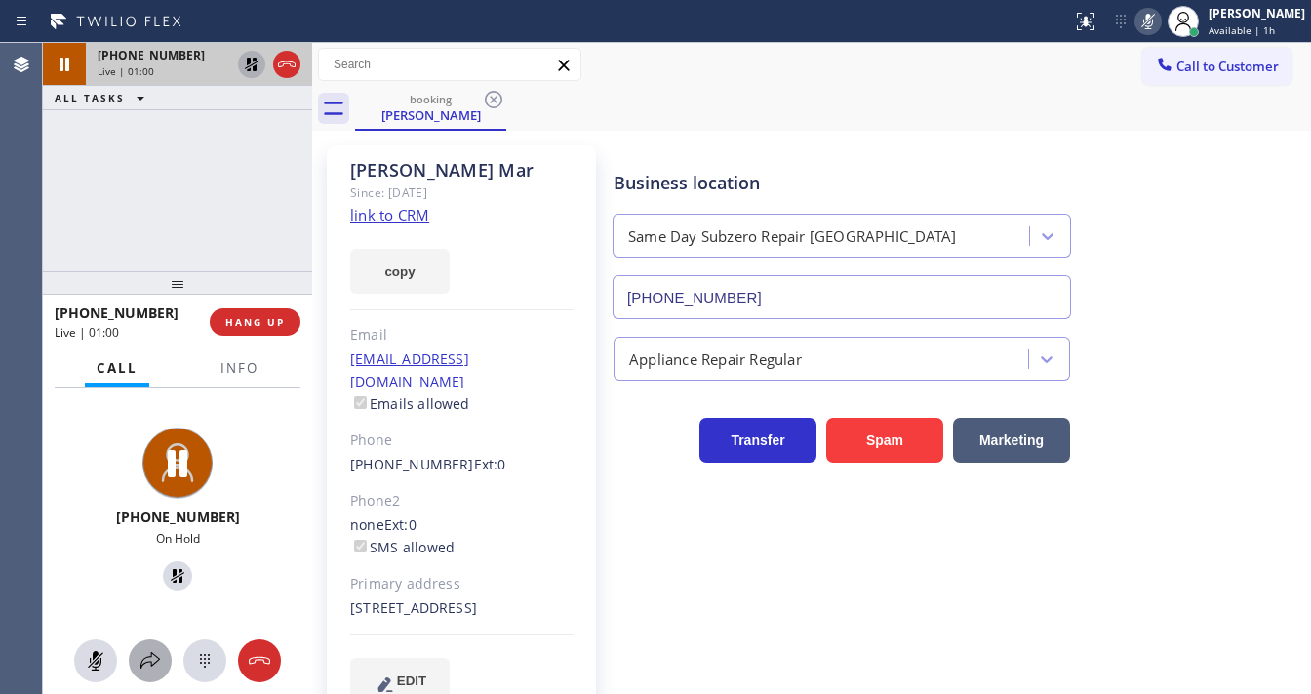
click at [160, 656] on icon at bounding box center [150, 660] width 23 height 23
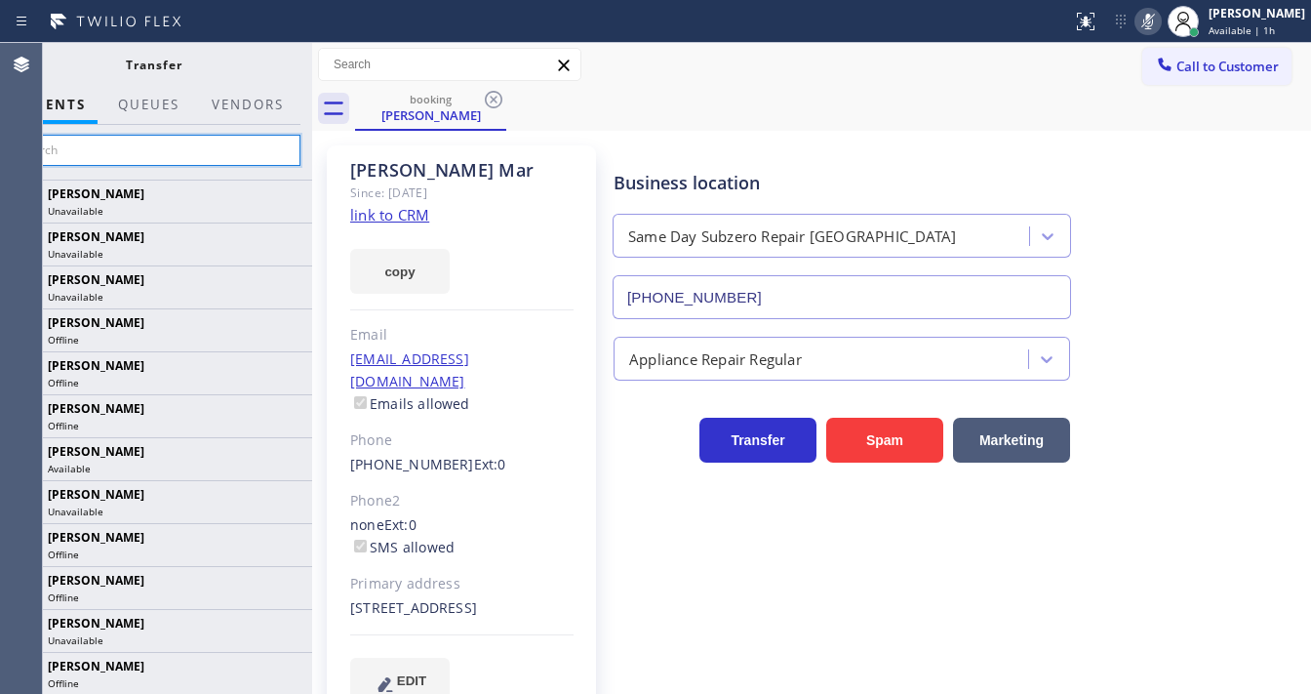
click at [141, 149] on input "text" at bounding box center [154, 150] width 294 height 31
paste input "Crismalyn Allezer"
type input "Crismalyn Allezer"
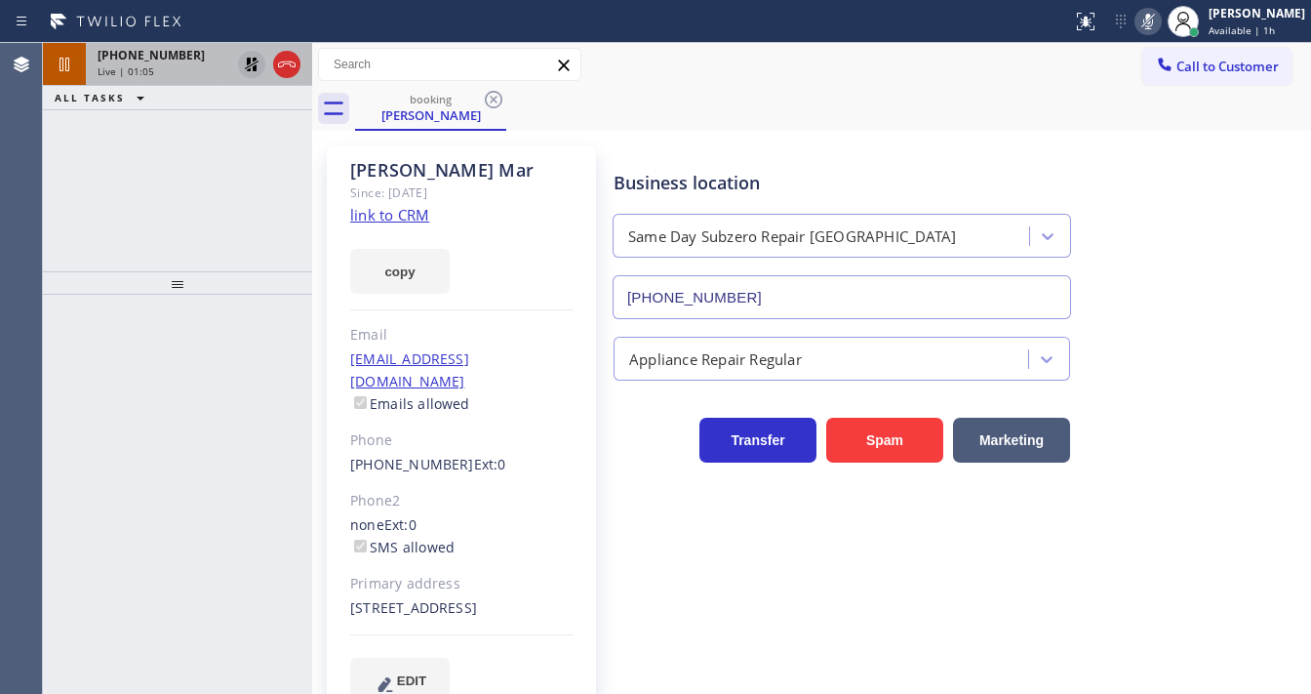
click at [152, 65] on div "Live | 01:05" at bounding box center [164, 71] width 133 height 14
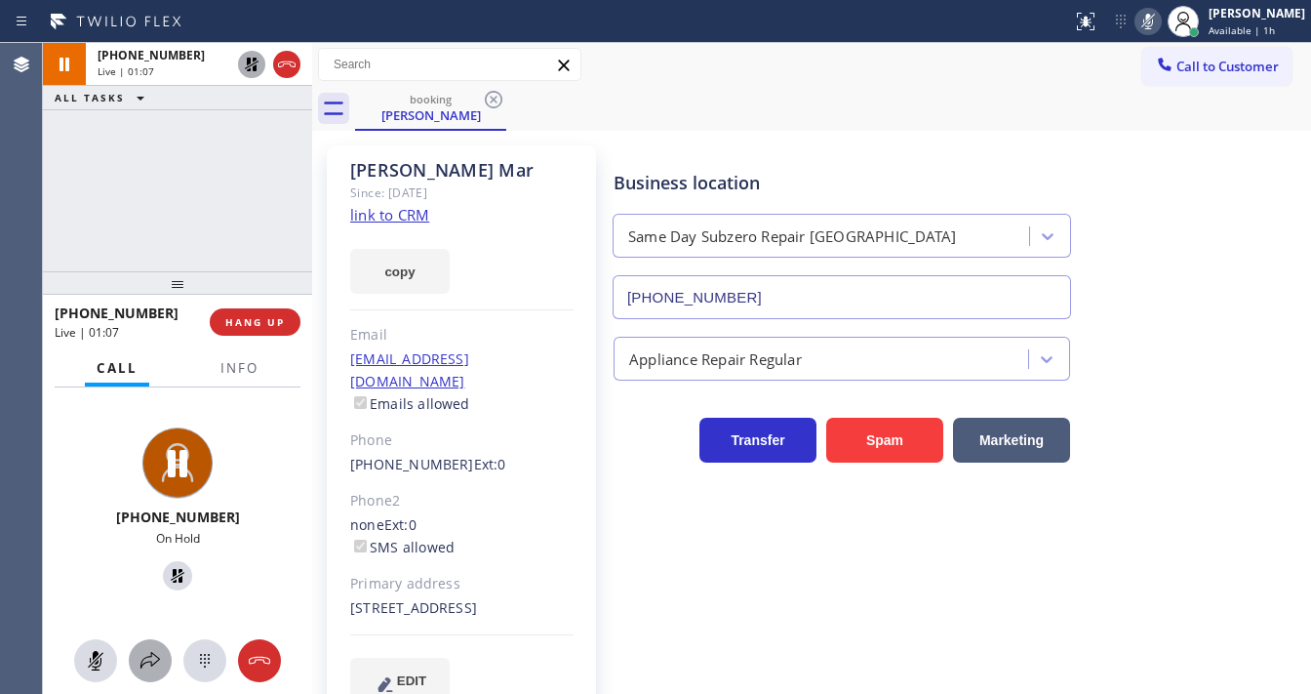
click at [159, 665] on icon at bounding box center [150, 660] width 23 height 23
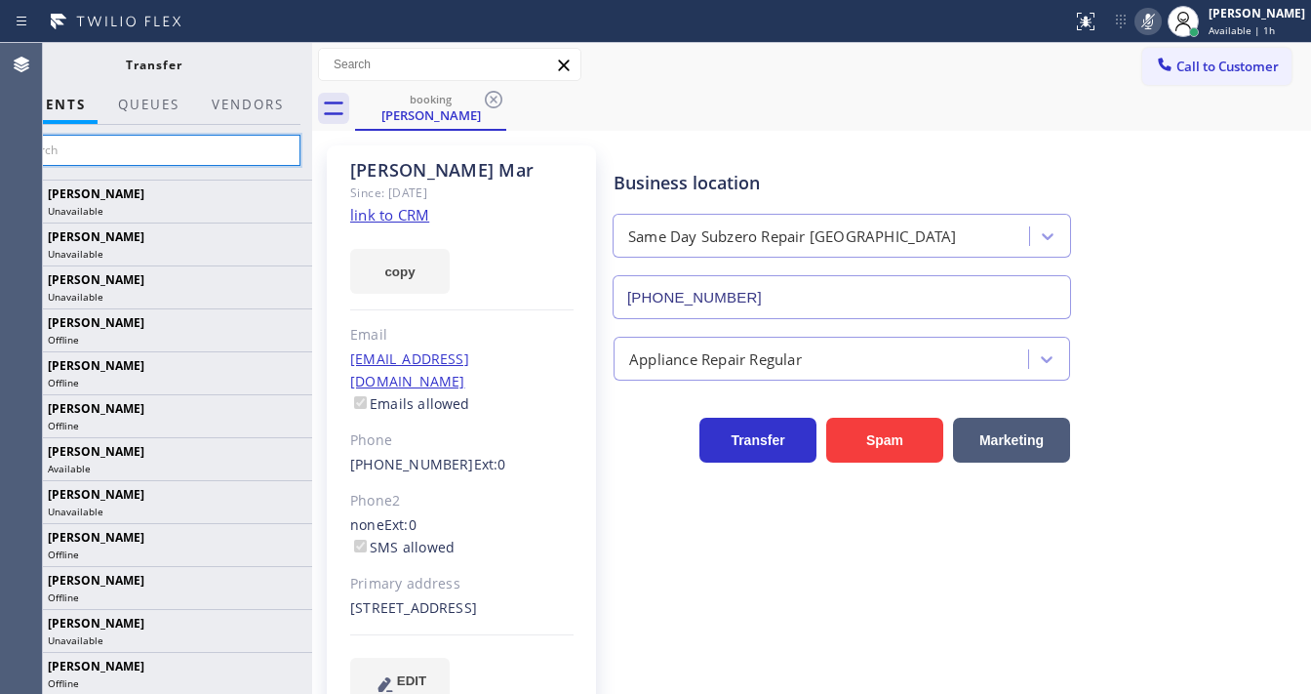
click at [108, 145] on input "text" at bounding box center [154, 150] width 294 height 31
paste input "Crismalyn Allezer"
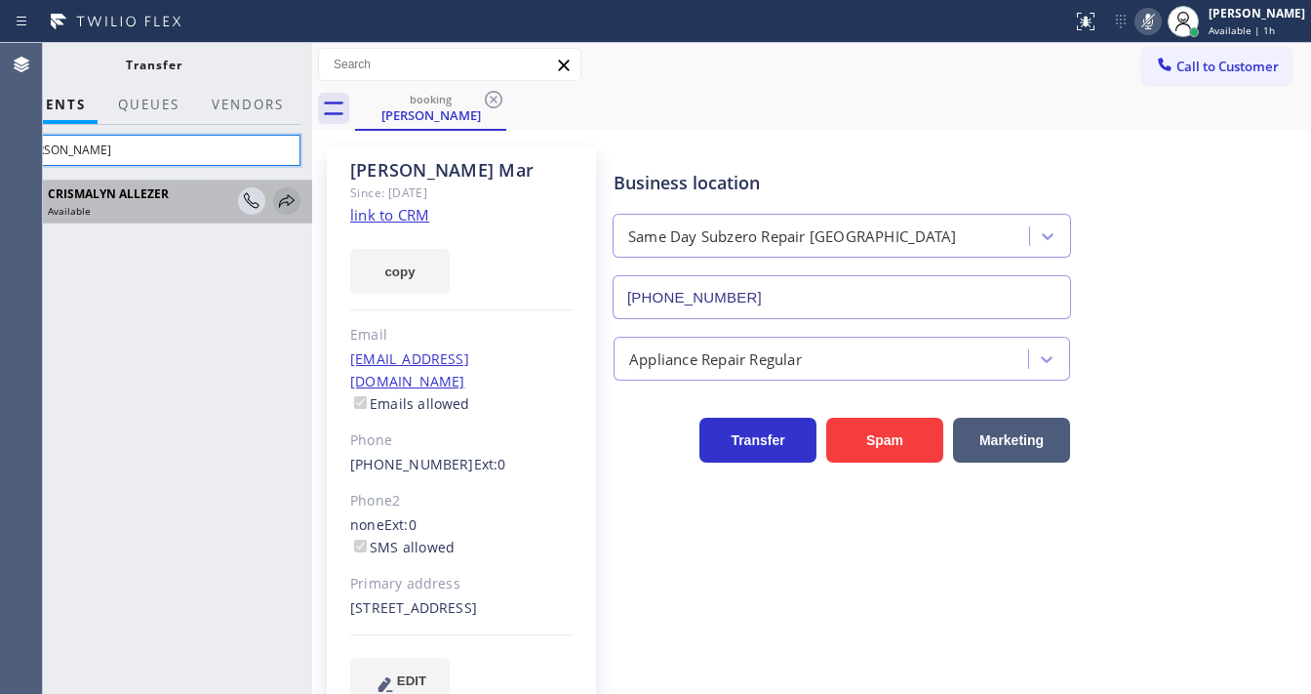
type input "Crismalyn Allezer"
click at [284, 205] on icon at bounding box center [286, 200] width 23 height 23
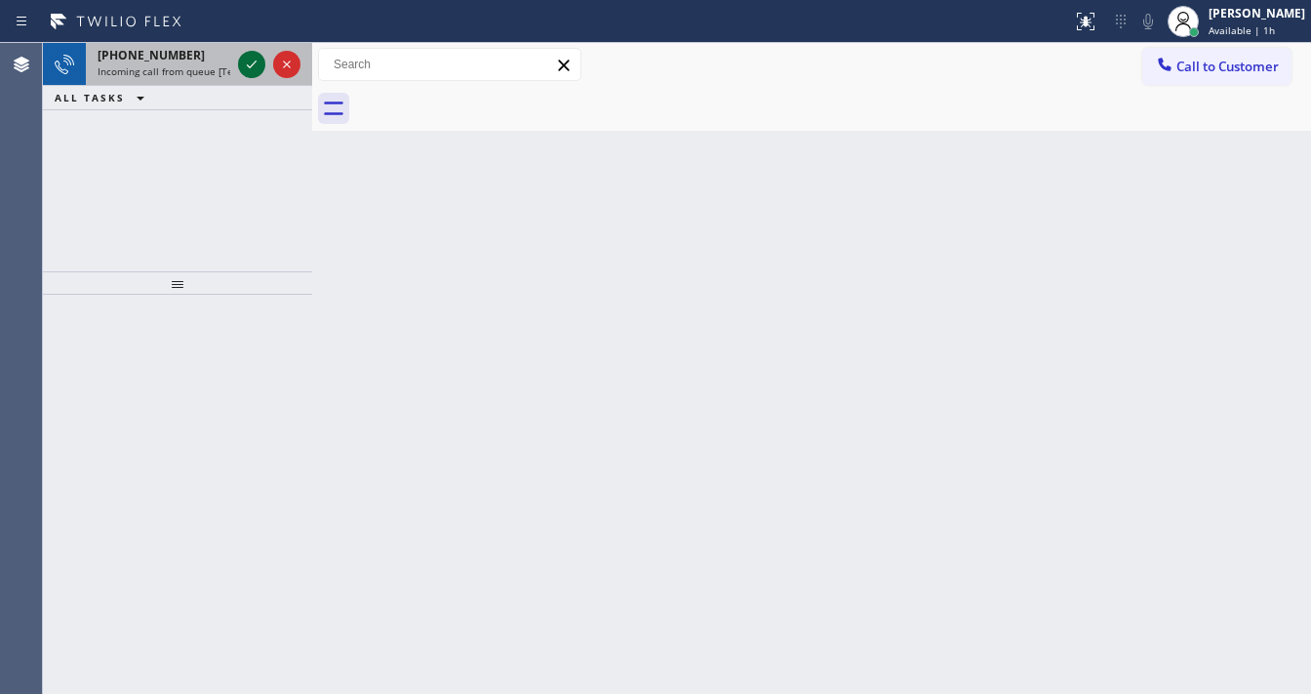
click at [248, 66] on icon at bounding box center [251, 64] width 23 height 23
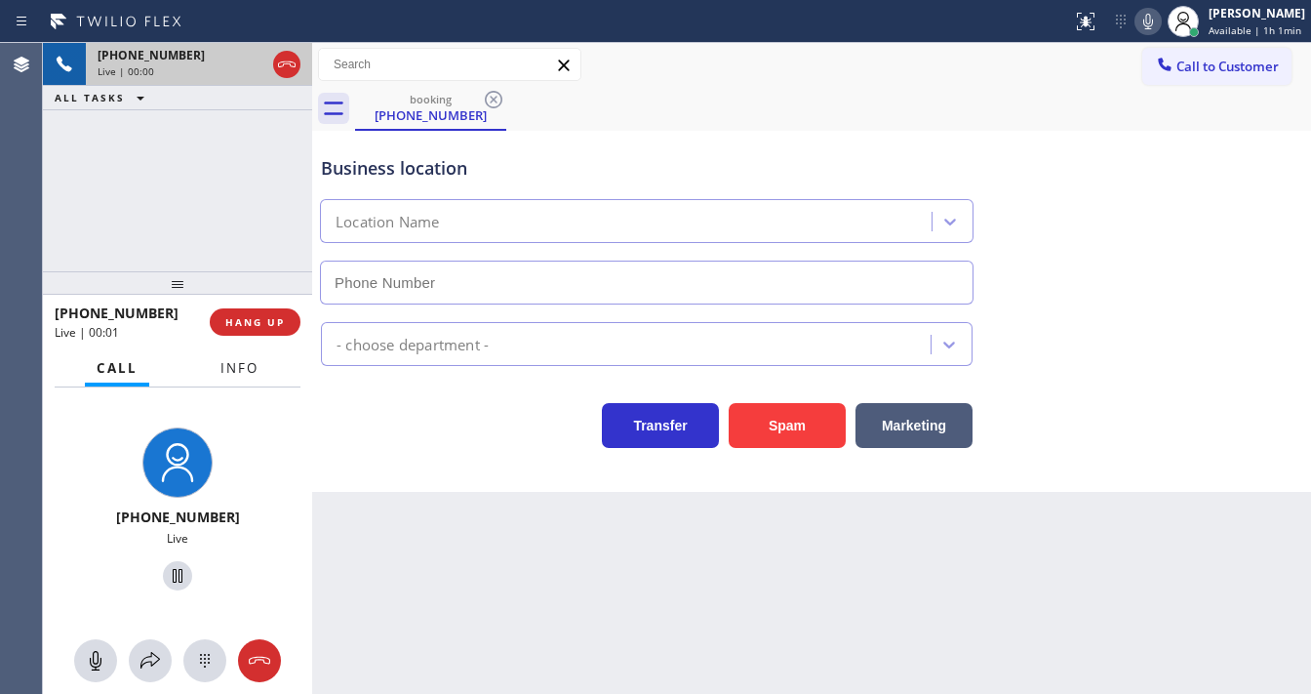
type input "(714) 583-6151"
click at [242, 363] on span "Info" at bounding box center [239, 368] width 38 height 18
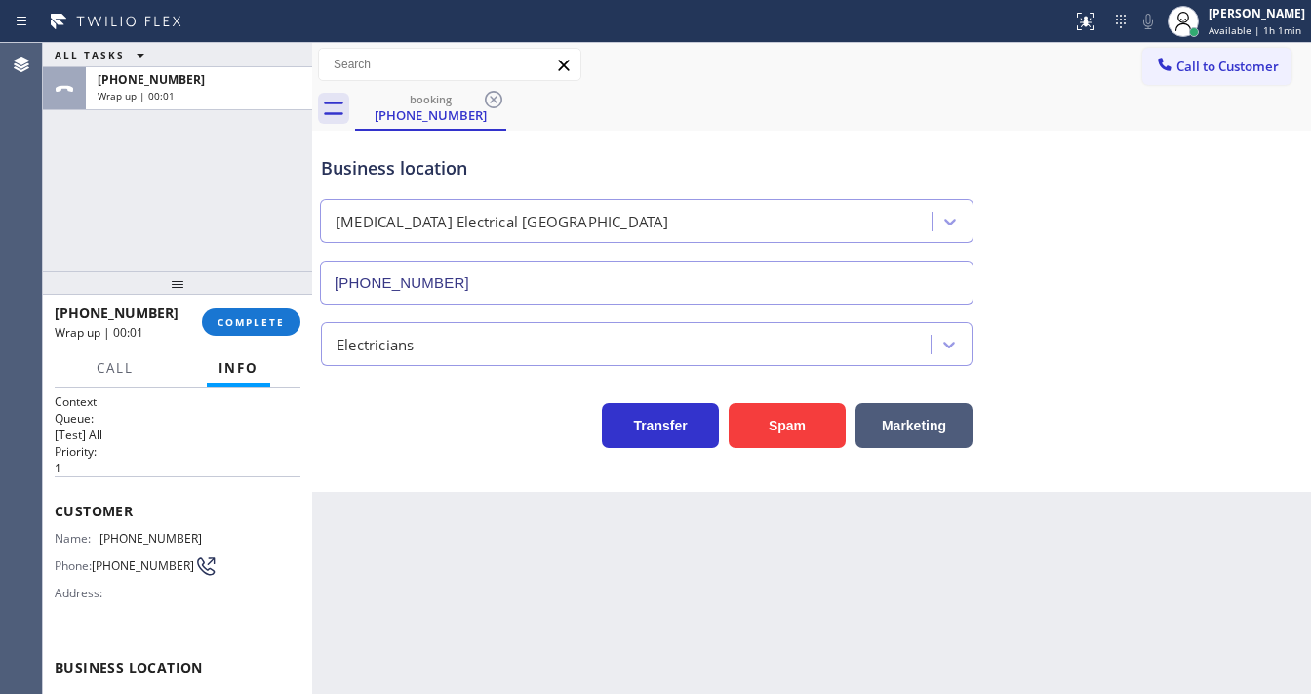
click at [78, 177] on div "ALL TASKS ALL TASKS ACTIVE TASKS TASKS IN WRAP UP +13012797173 Wrap up | 00:01" at bounding box center [177, 157] width 269 height 228
click at [247, 329] on button "COMPLETE" at bounding box center [251, 321] width 99 height 27
click at [453, 337] on div "Electricians" at bounding box center [629, 344] width 604 height 34
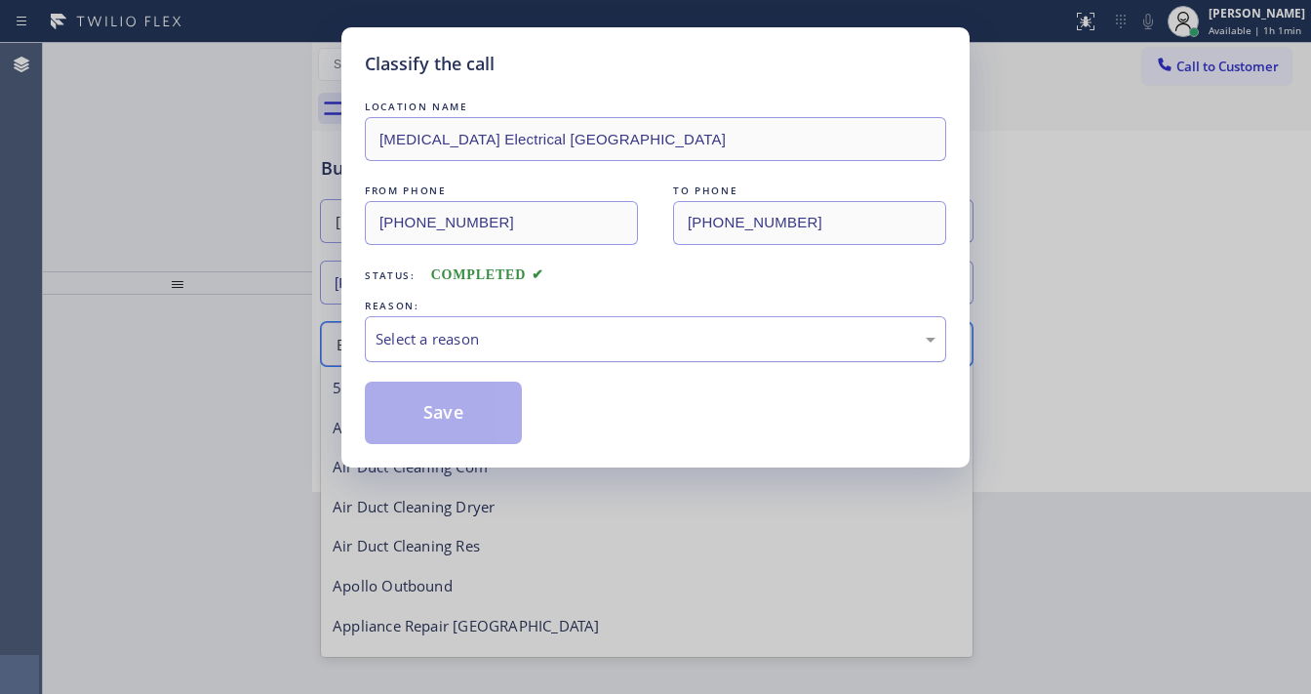
scroll to position [200, 0]
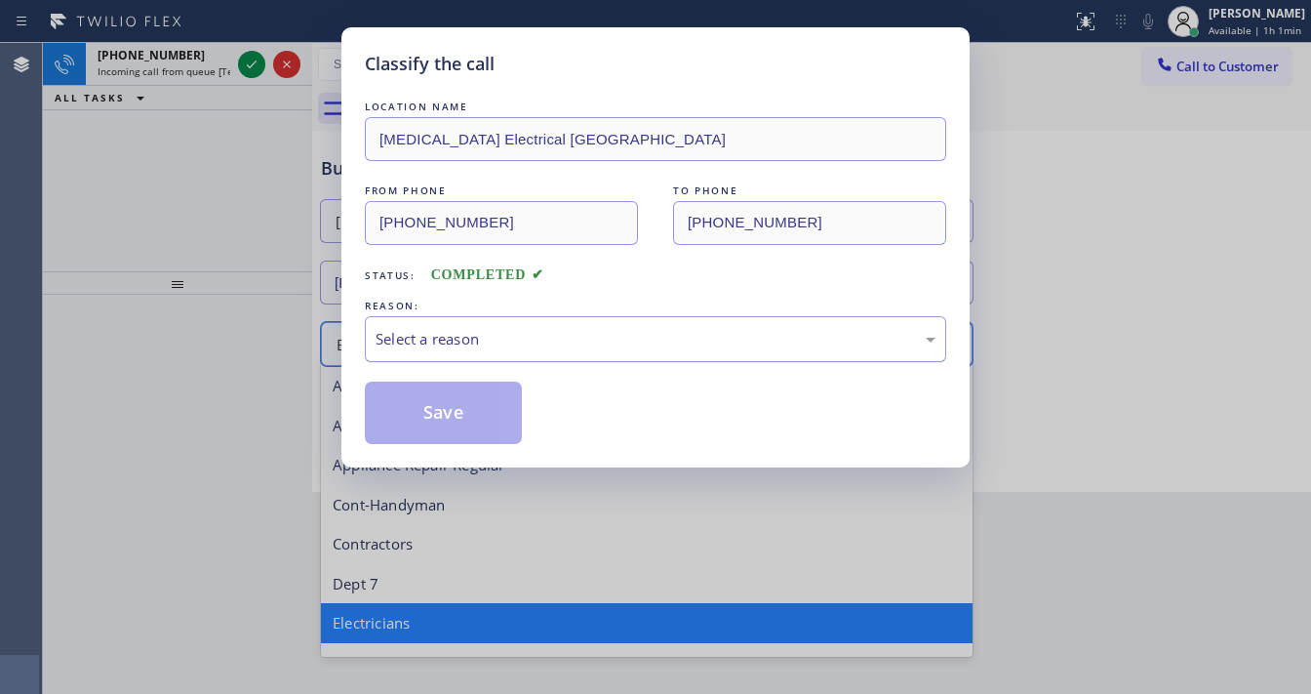
click at [484, 337] on div "Select a reason" at bounding box center [656, 339] width 560 height 22
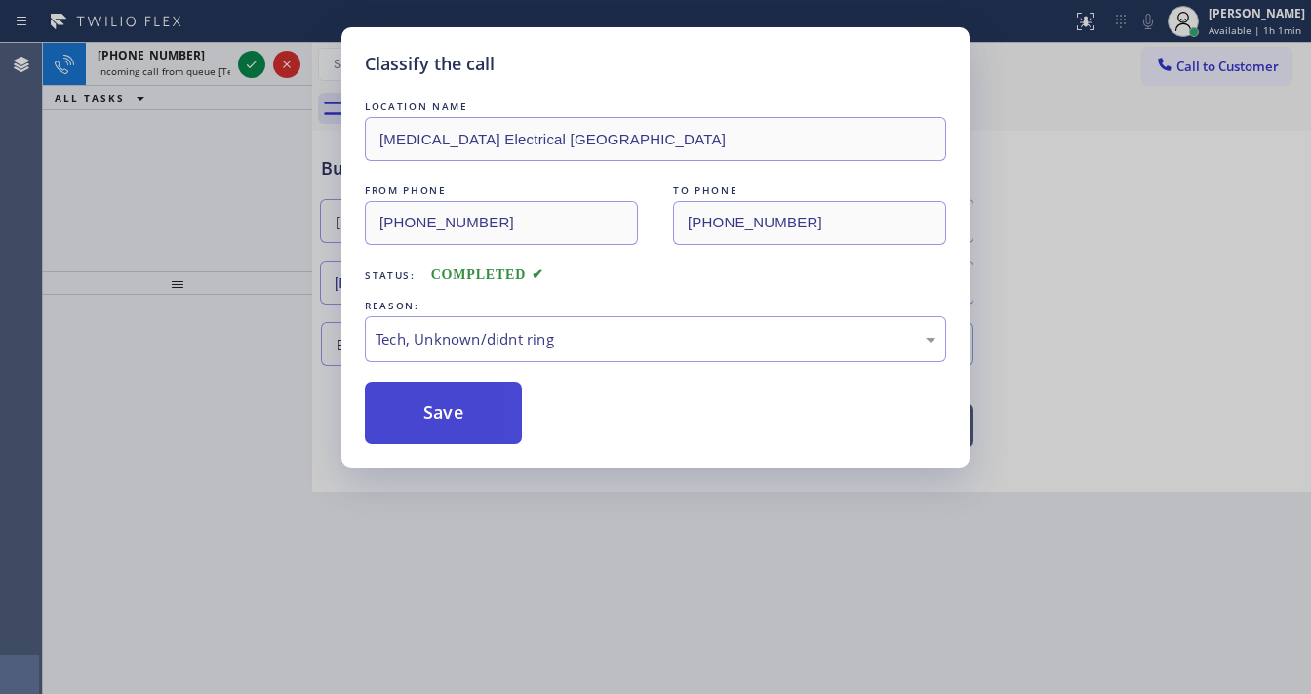
click at [460, 419] on button "Save" at bounding box center [443, 412] width 157 height 62
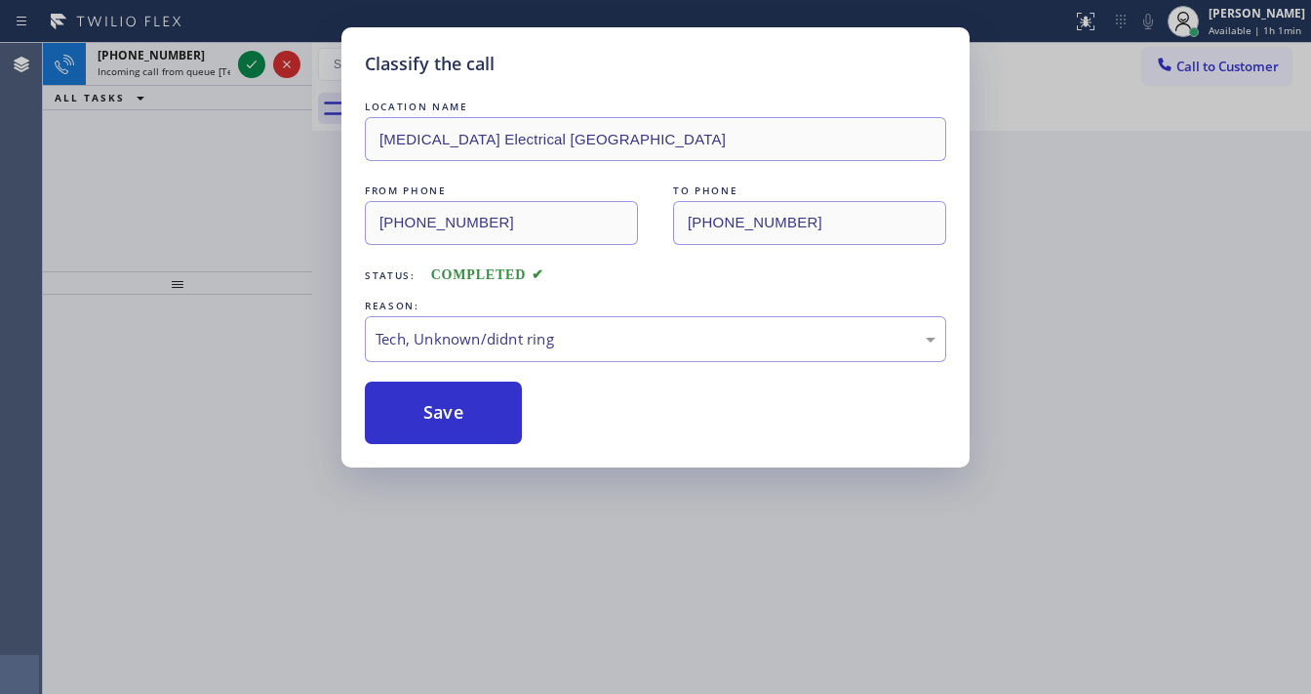
click at [250, 70] on div "Classify the call LOCATION NAME High Voltage Electrical Garden Grove FROM PHONE…" at bounding box center [655, 347] width 1311 height 694
click at [250, 70] on div "Classify the call LOCATION NAME Brothers Electric FROM PHONE (856) 341-6917 TO …" at bounding box center [677, 368] width 1268 height 651
click at [250, 70] on icon at bounding box center [251, 64] width 23 height 23
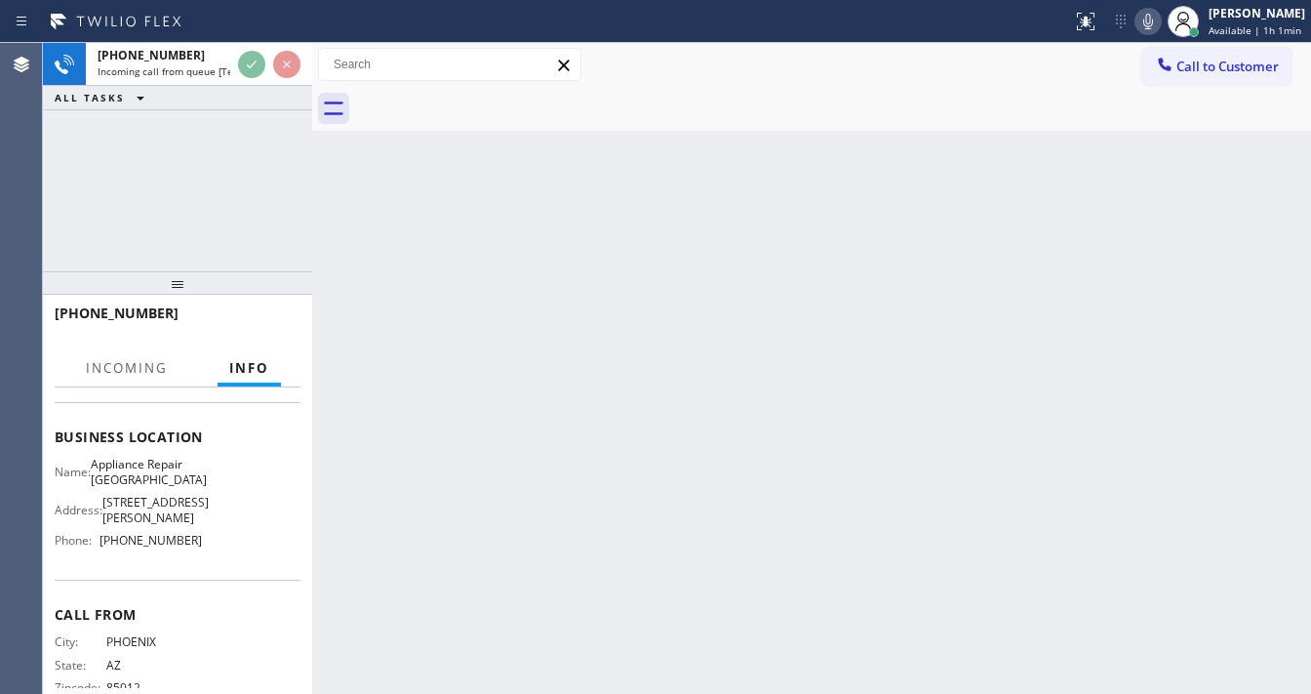
scroll to position [234, 0]
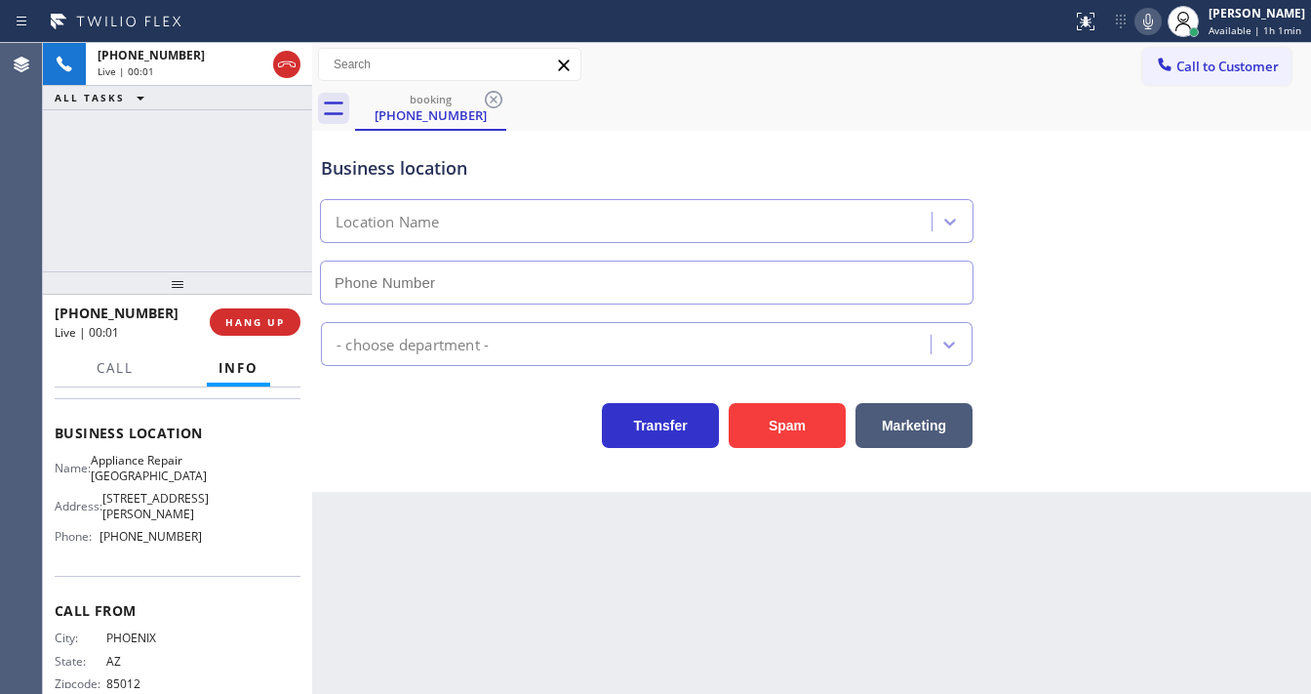
type input "(480) 269-8504"
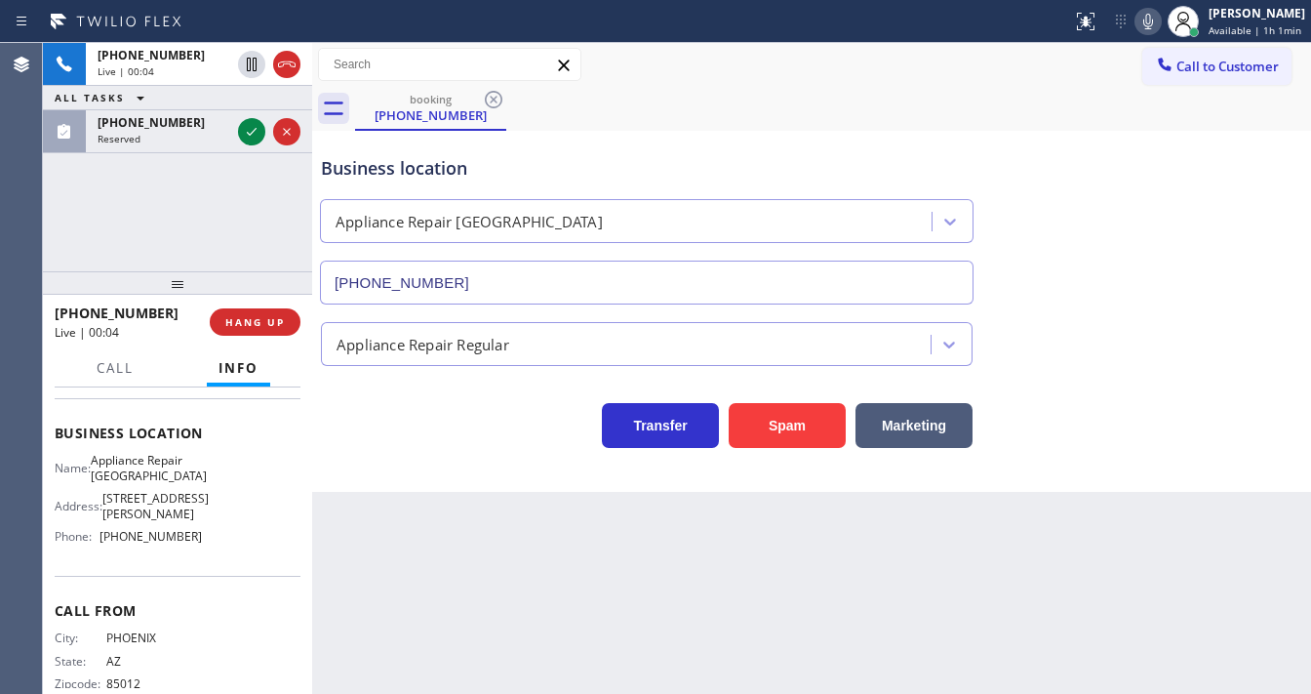
click at [152, 178] on div "+14807388368 Live | 00:04 ALL TASKS ALL TASKS ACTIVE TASKS TASKS IN WRAP UP (44…" at bounding box center [177, 157] width 269 height 228
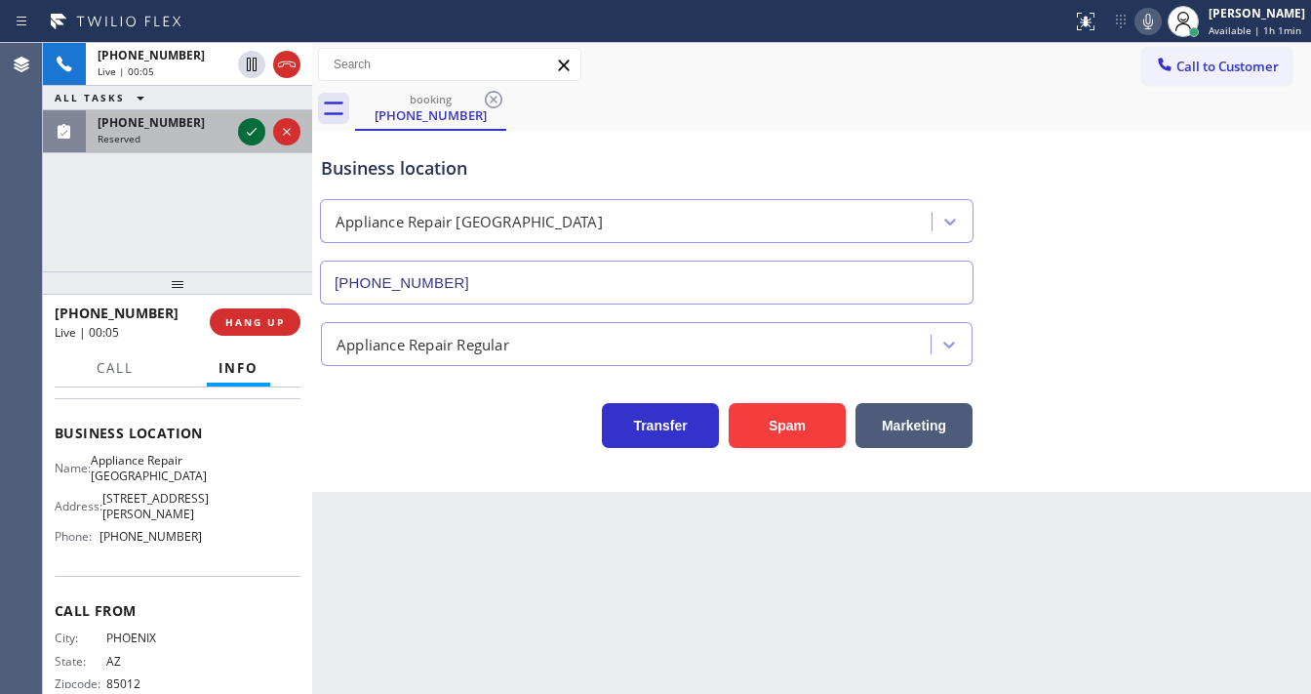
click at [246, 130] on icon at bounding box center [251, 131] width 23 height 23
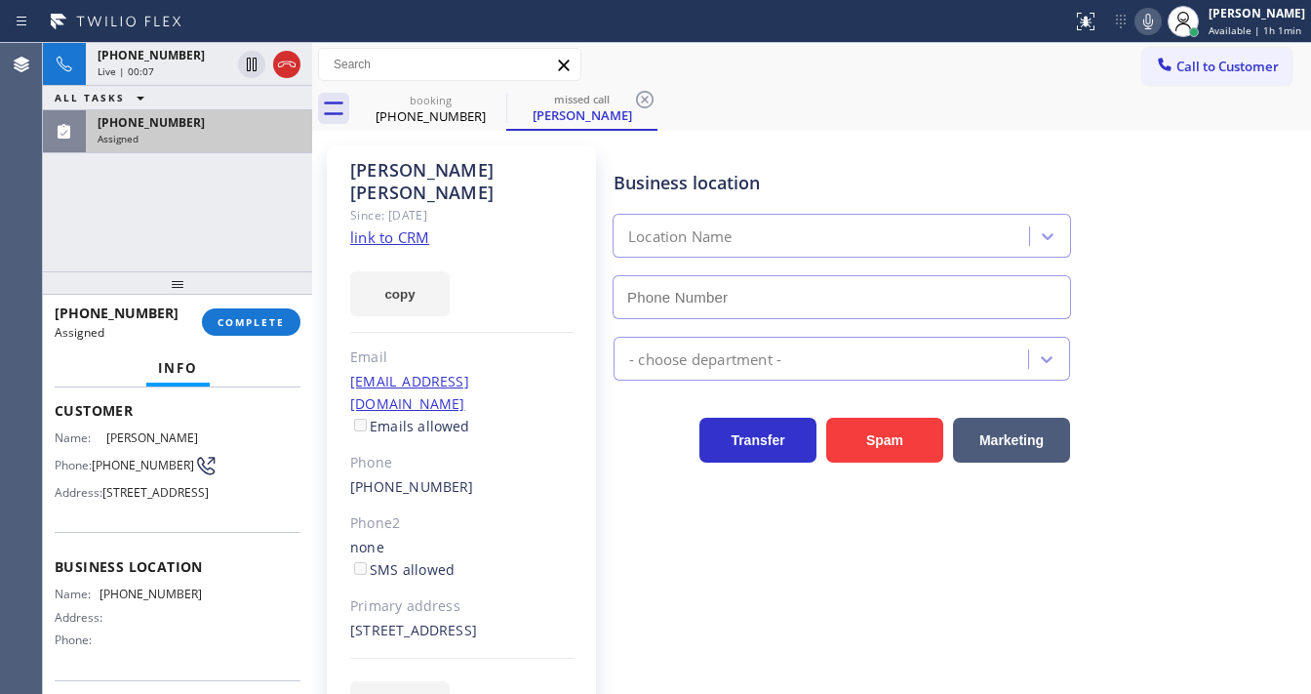
scroll to position [94, 0]
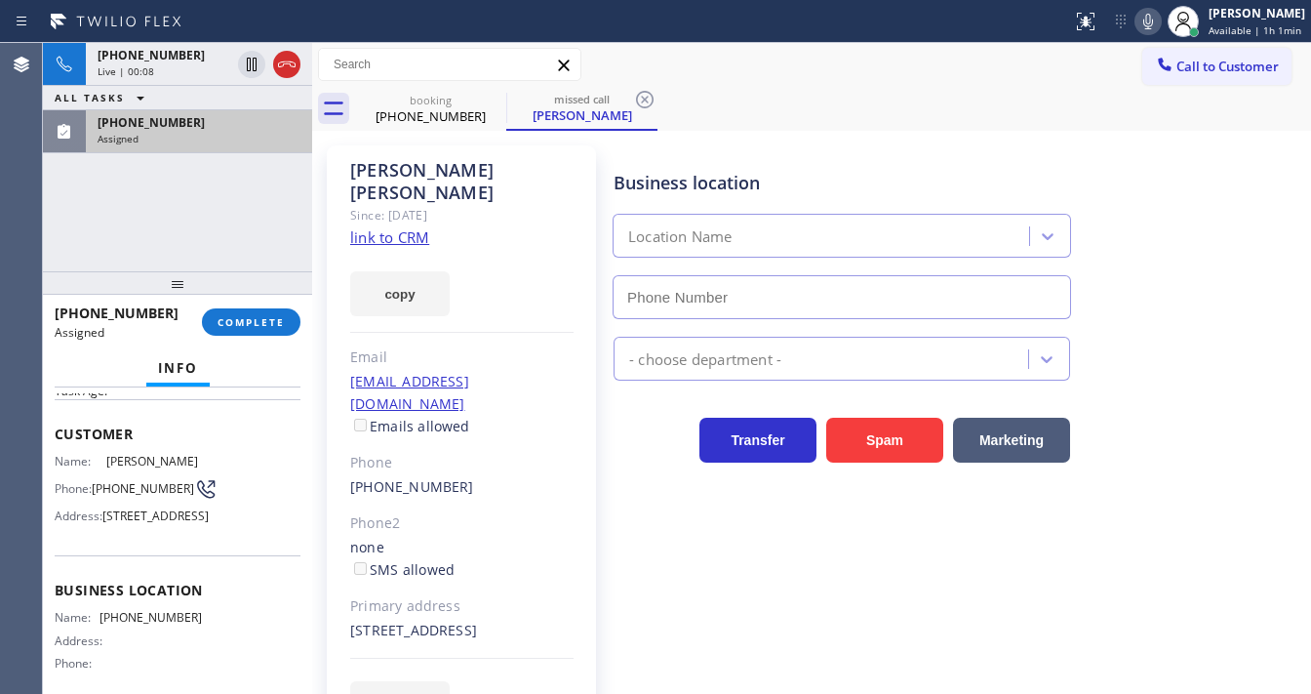
click at [382, 227] on link "link to CRM" at bounding box center [389, 237] width 79 height 20
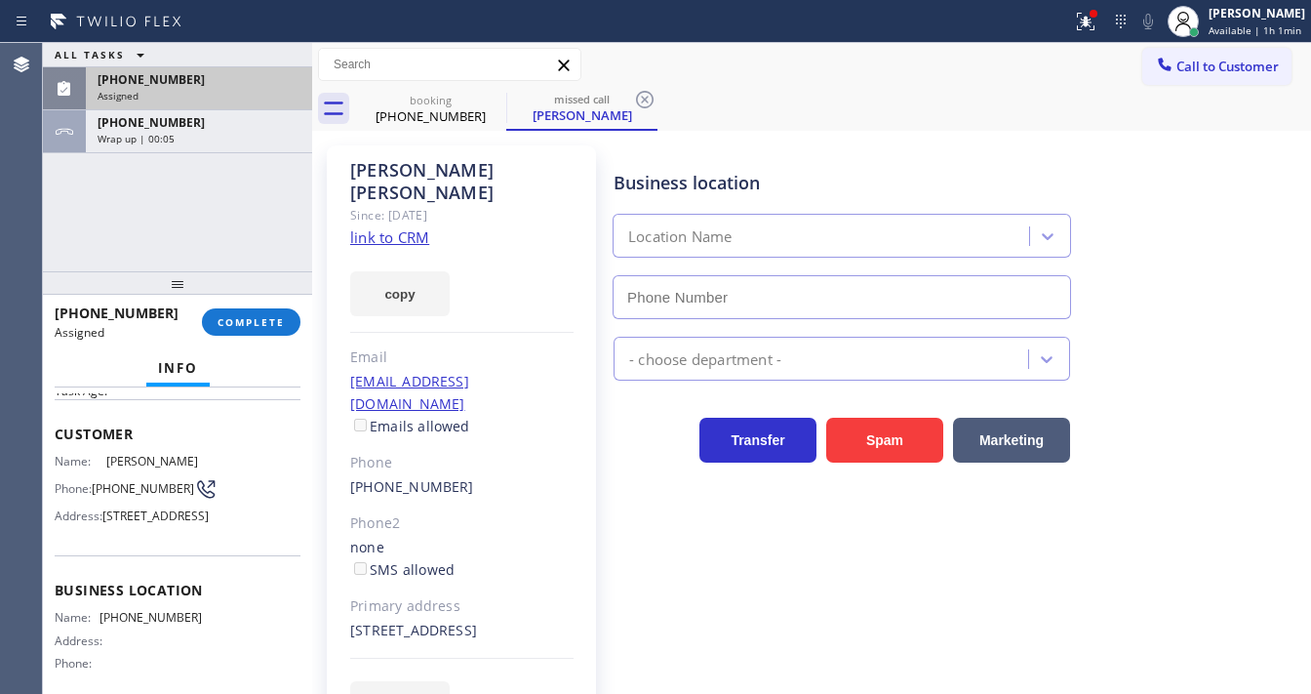
drag, startPoint x: 239, startPoint y: 140, endPoint x: 242, endPoint y: 196, distance: 56.7
click at [242, 144] on div "+14807388368 Wrap up | 00:05" at bounding box center [195, 131] width 219 height 43
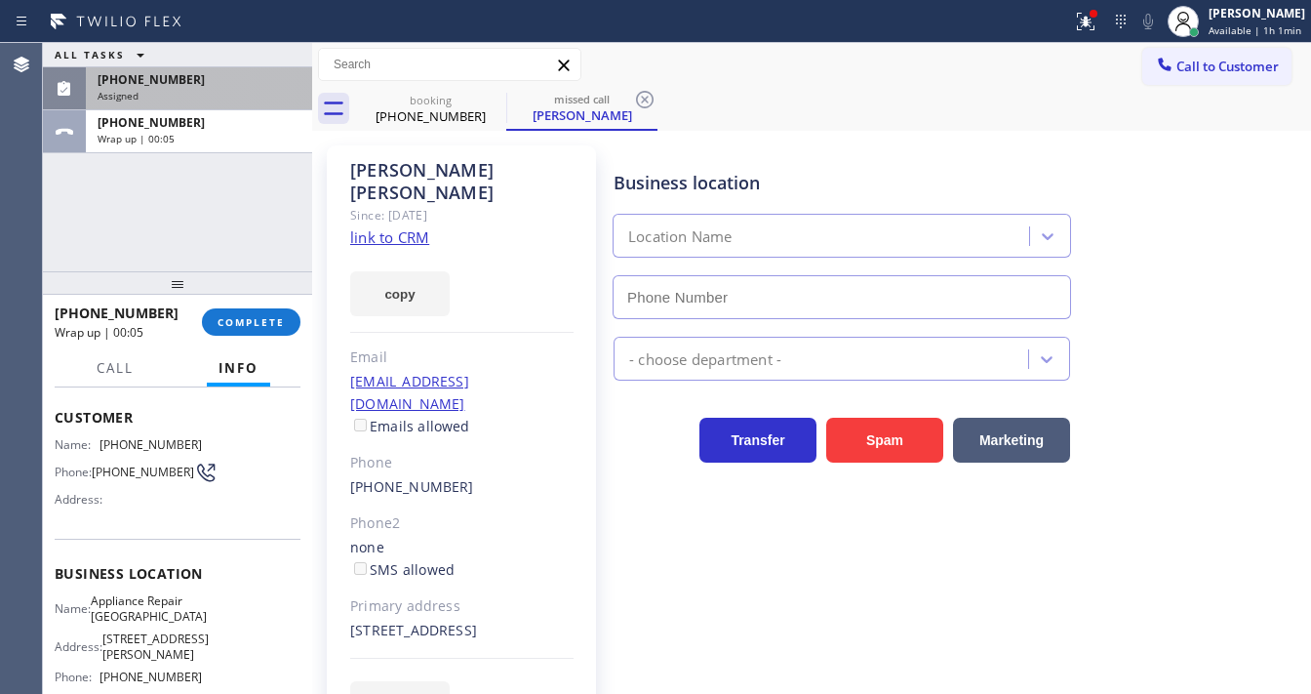
scroll to position [78, 0]
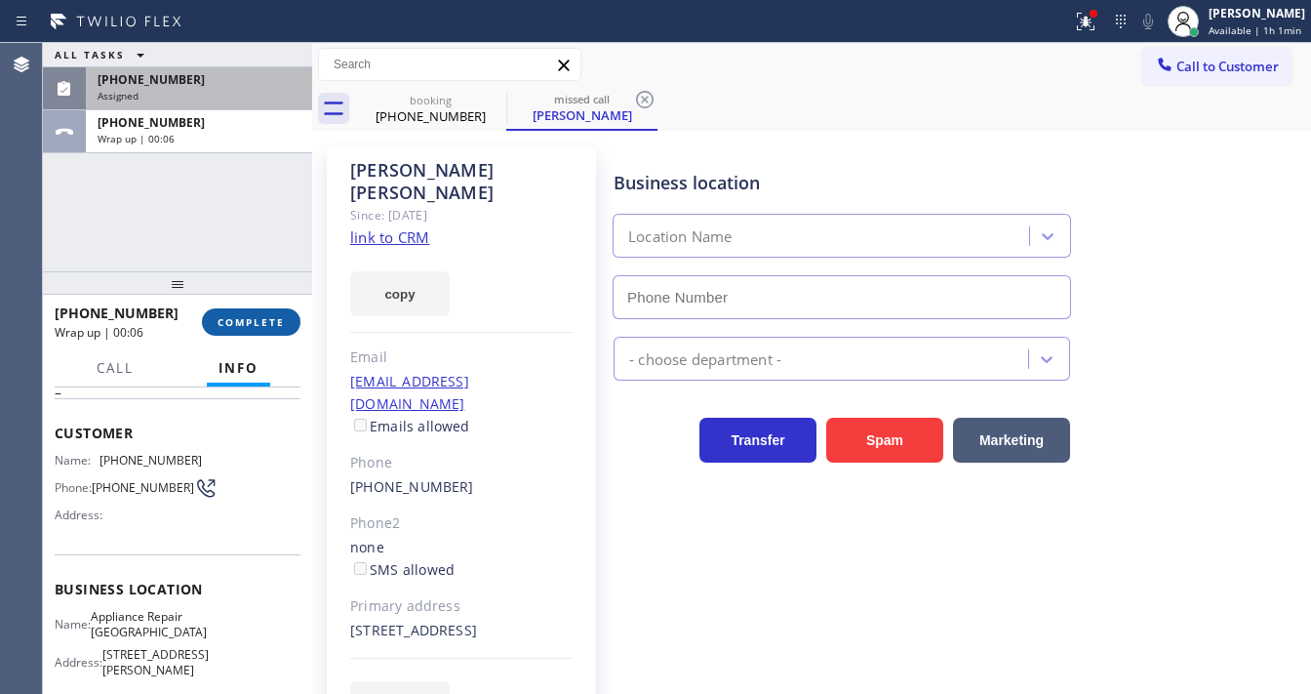
click at [244, 308] on button "COMPLETE" at bounding box center [251, 321] width 99 height 27
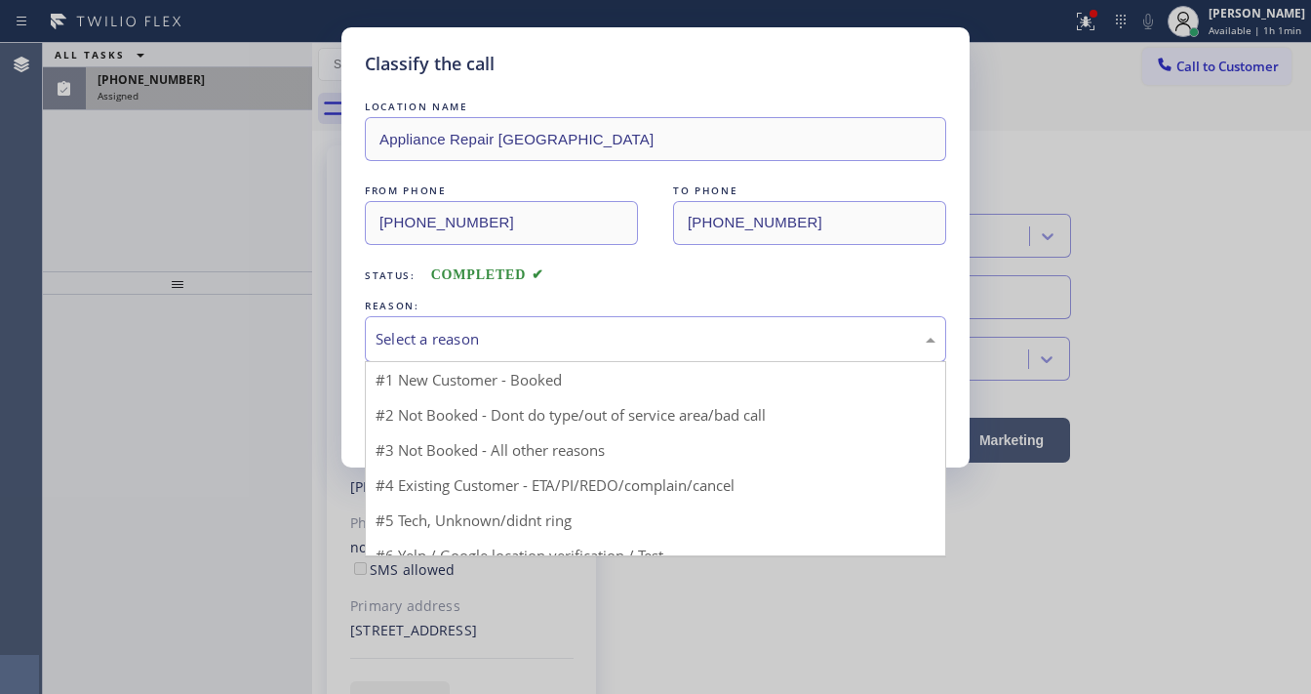
click at [437, 350] on div "Select a reason" at bounding box center [655, 339] width 581 height 46
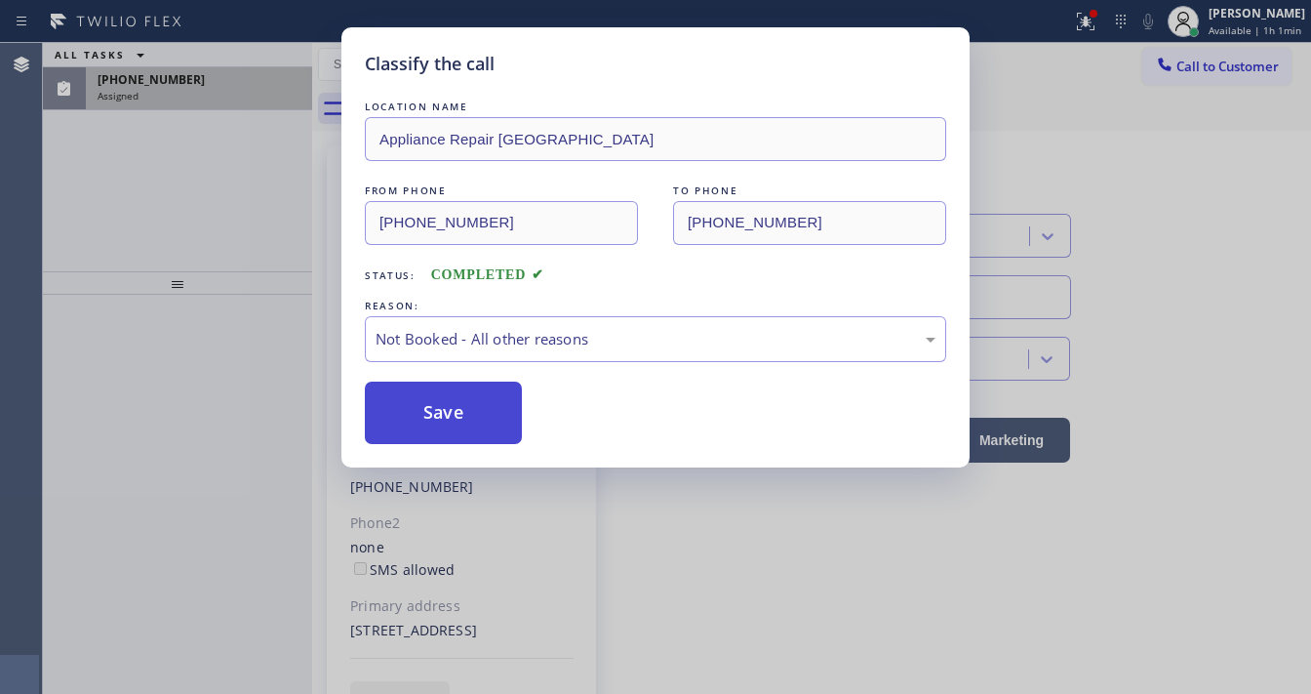
click at [438, 423] on button "Save" at bounding box center [443, 412] width 157 height 62
click at [438, 422] on button "Save" at bounding box center [443, 412] width 157 height 62
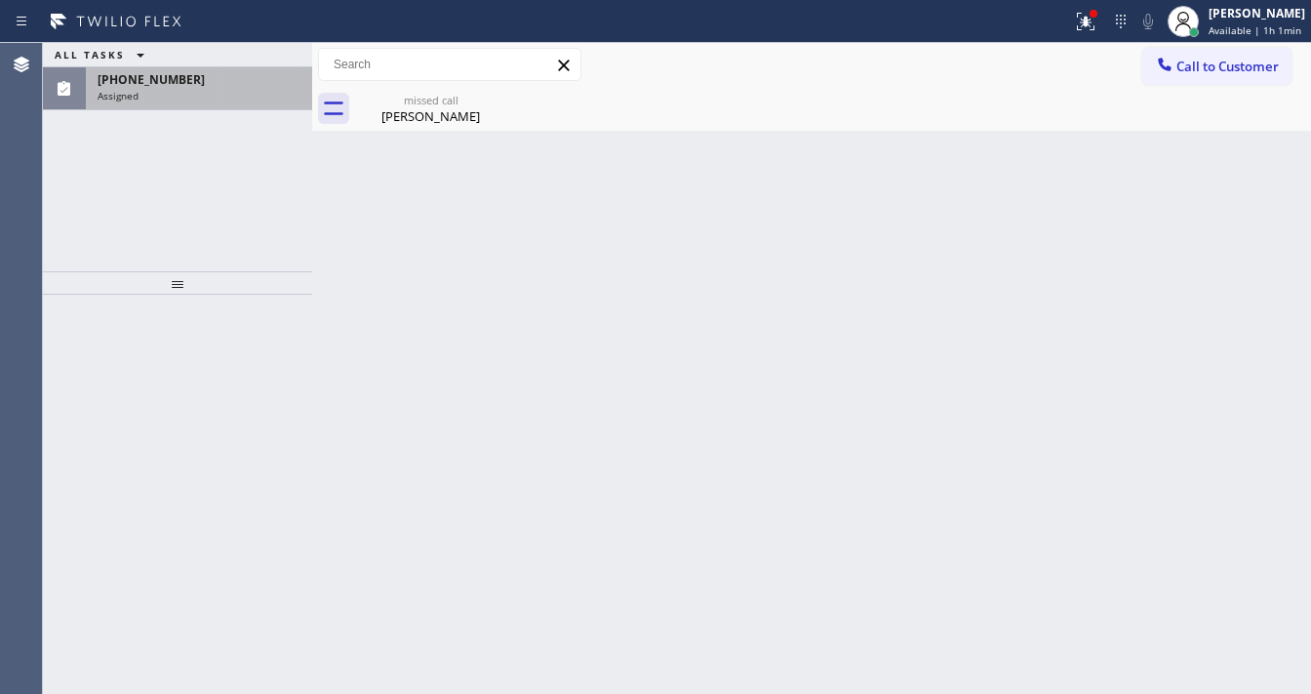
click at [226, 87] on div "(442) 202-9731 Assigned" at bounding box center [195, 88] width 219 height 43
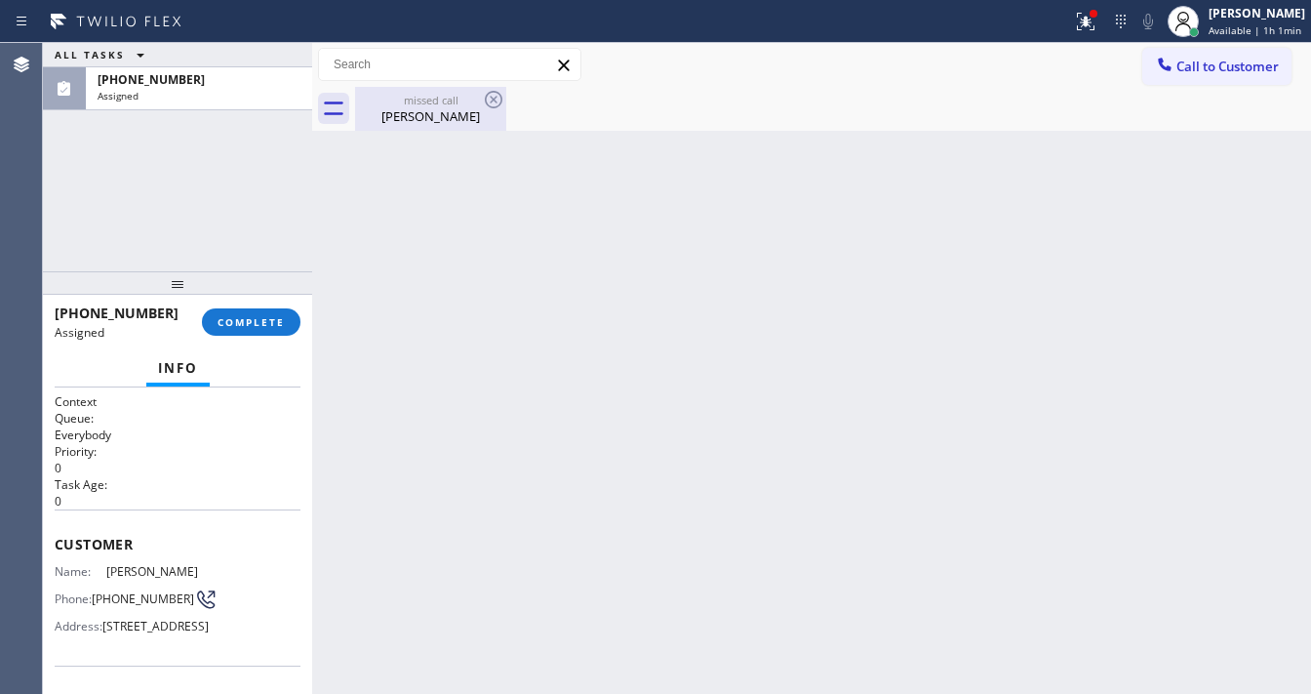
click at [379, 95] on div "missed call" at bounding box center [430, 100] width 147 height 15
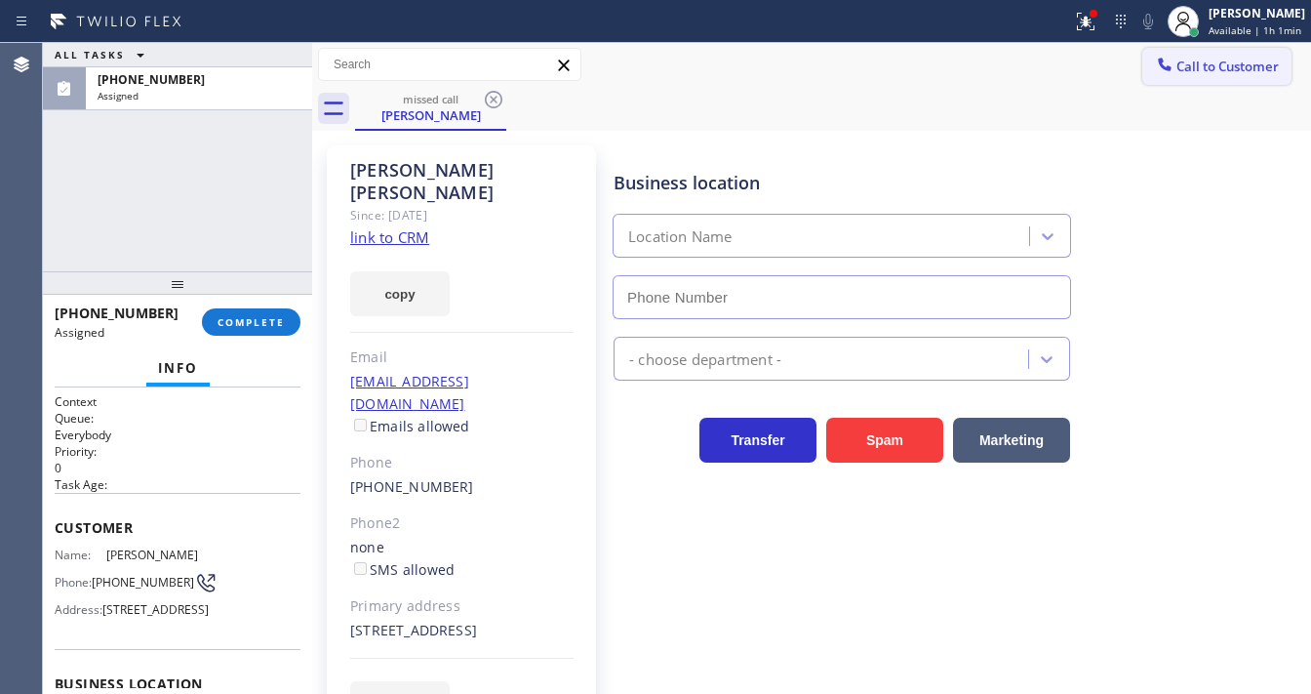
click at [1161, 61] on icon at bounding box center [1165, 65] width 20 height 20
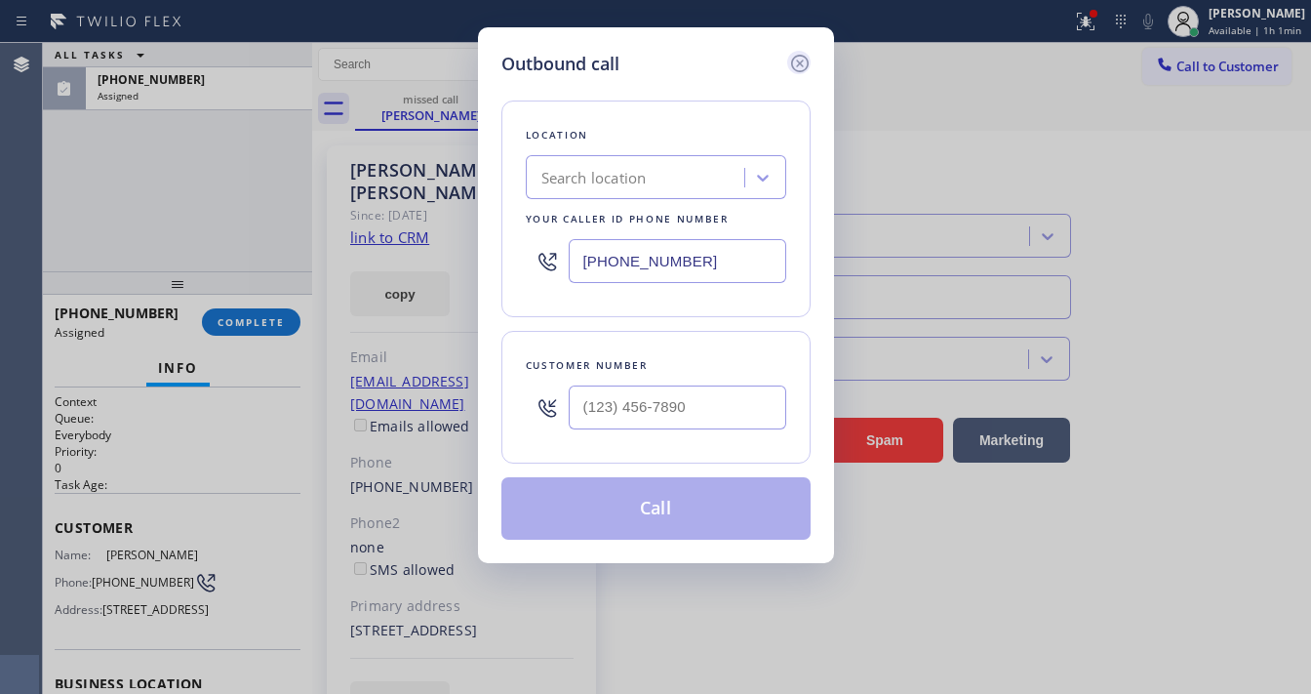
click at [794, 62] on icon at bounding box center [799, 63] width 23 height 23
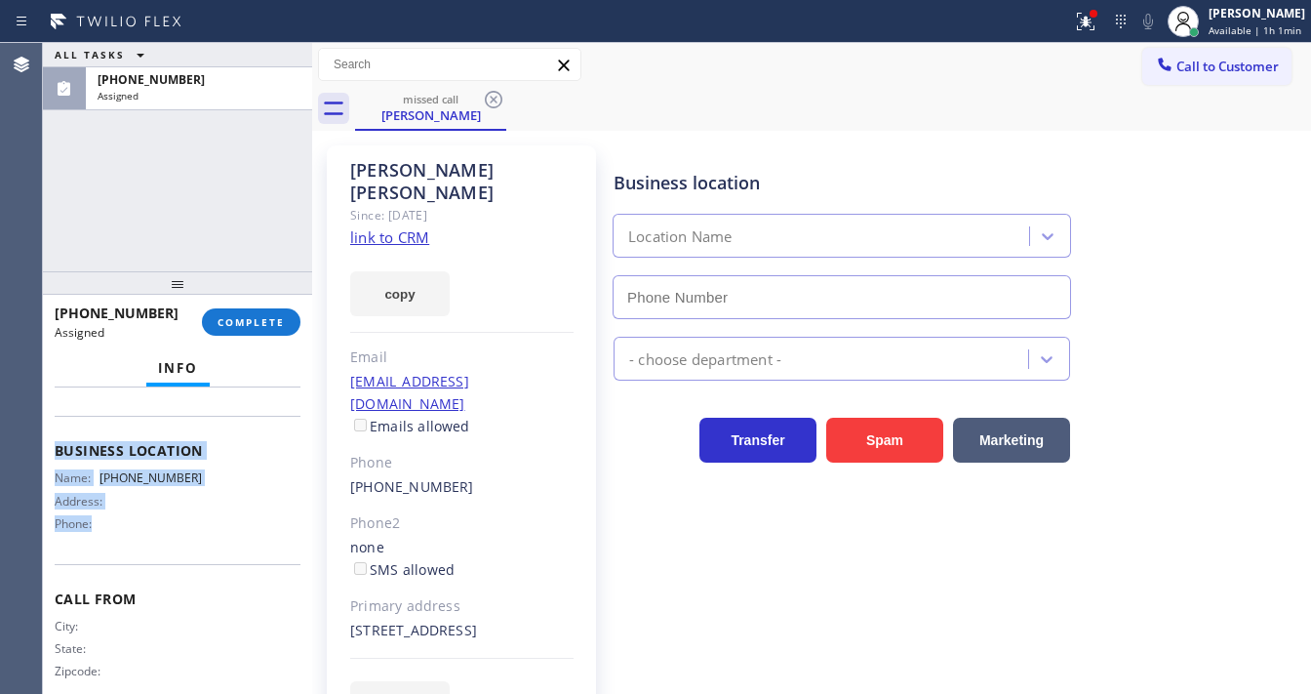
scroll to position [234, 0]
copy div "Customer Name: Greg Holmes Phone: (442) 202-9731 Address: 13127 Dune Ln, Victor…"
drag, startPoint x: 48, startPoint y: 517, endPoint x: 236, endPoint y: 377, distance: 234.9
click at [211, 544] on div "Context Queue: Everybody Priority: 0 Task Age: Customer Name: Greg Holmes Phone…" at bounding box center [177, 540] width 269 height 306
click at [259, 326] on span "COMPLETE" at bounding box center [251, 322] width 67 height 14
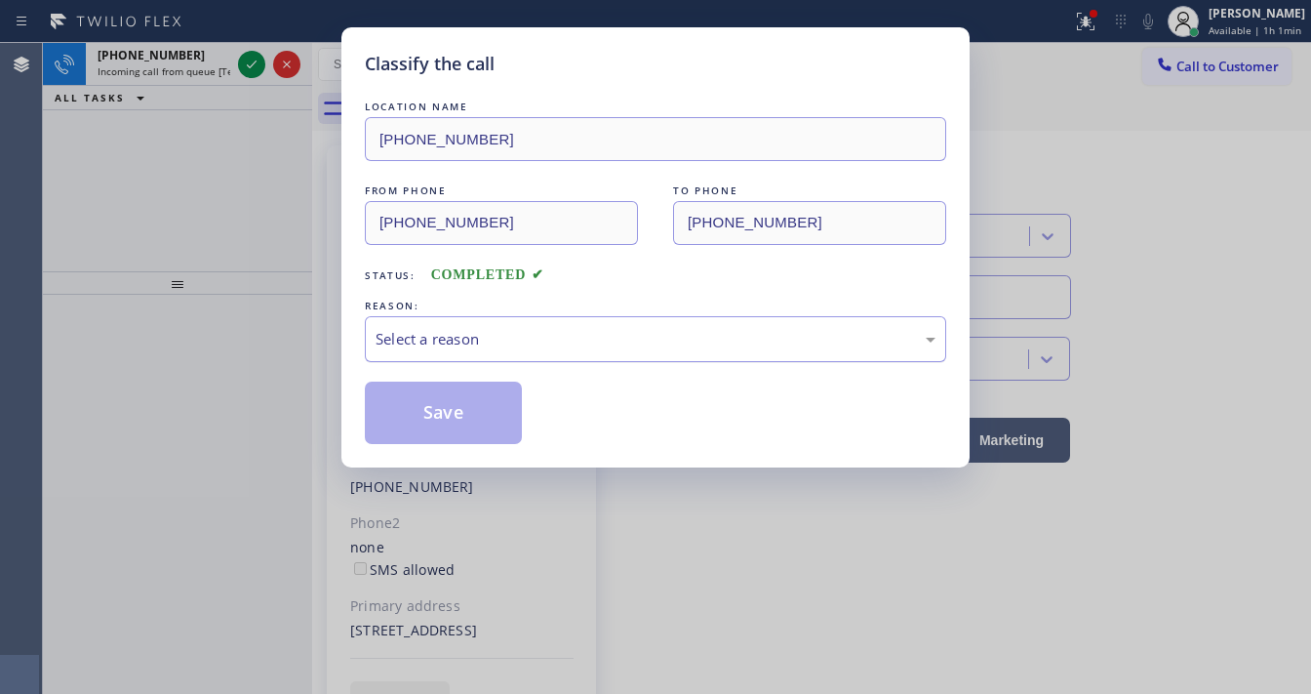
click at [472, 328] on div "Select a reason" at bounding box center [656, 339] width 560 height 22
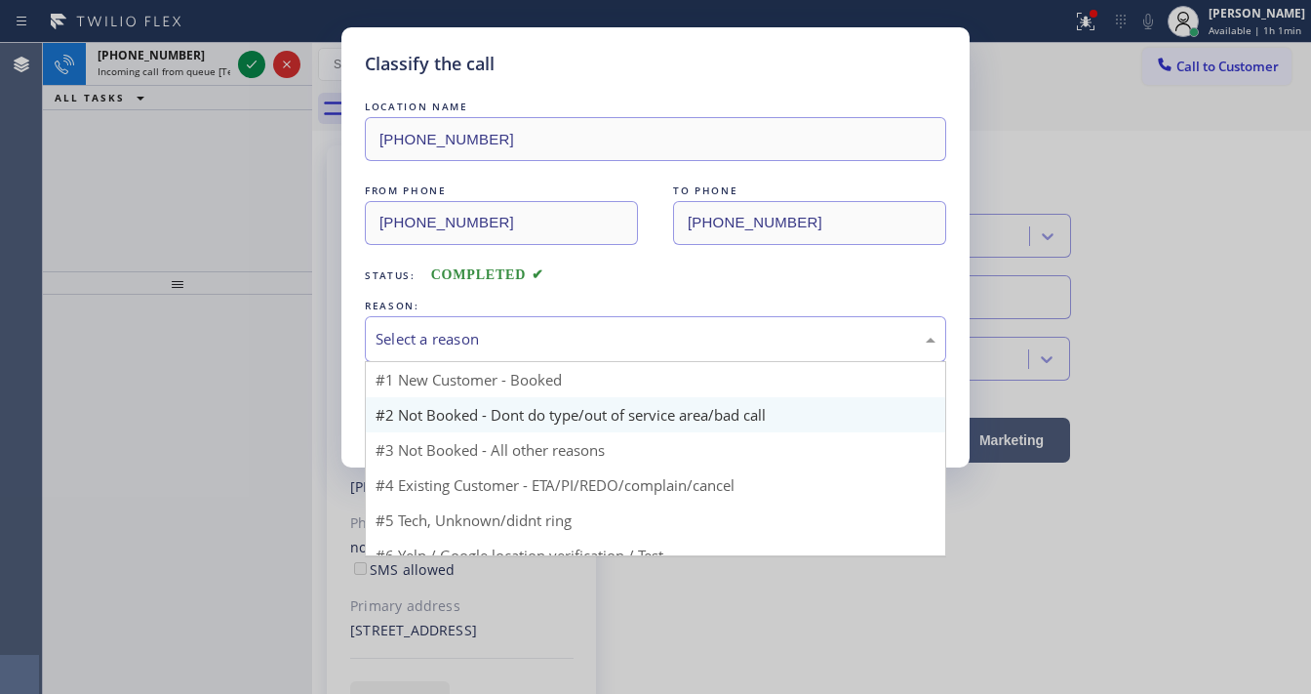
click at [464, 417] on button "Save" at bounding box center [443, 412] width 157 height 62
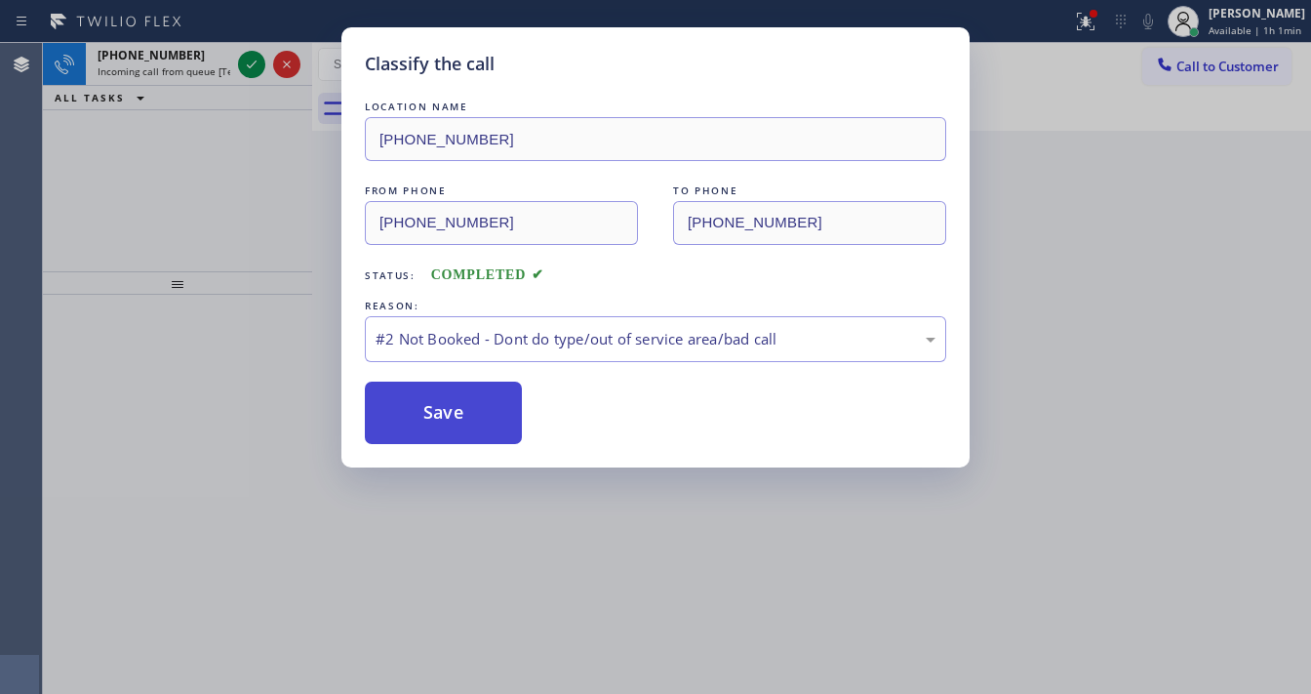
drag, startPoint x: 464, startPoint y: 417, endPoint x: 457, endPoint y: 404, distance: 14.9
click at [461, 413] on button "Save" at bounding box center [443, 412] width 157 height 62
click at [253, 75] on div "Classify the call LOCATION NAME (323) 238-8162 FROM PHONE (442) 202-9731 TO PHO…" at bounding box center [655, 347] width 1311 height 694
click at [253, 75] on icon at bounding box center [251, 64] width 23 height 23
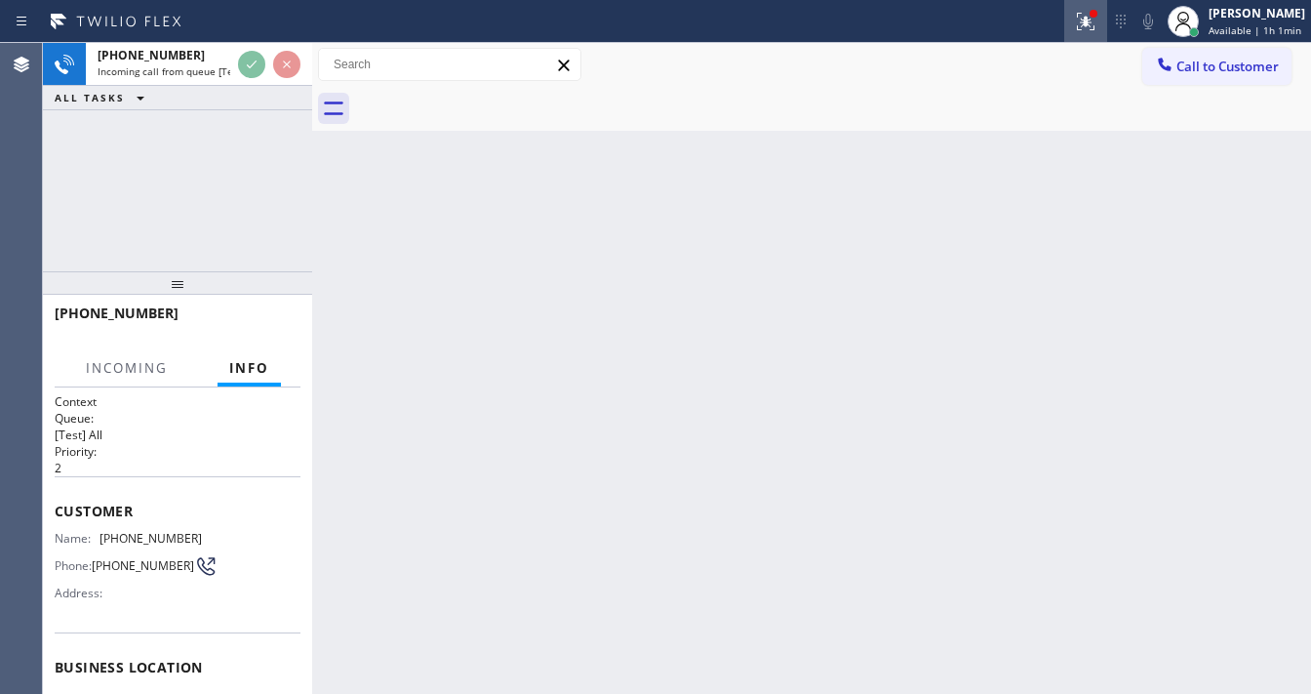
click at [1089, 21] on icon at bounding box center [1083, 20] width 12 height 14
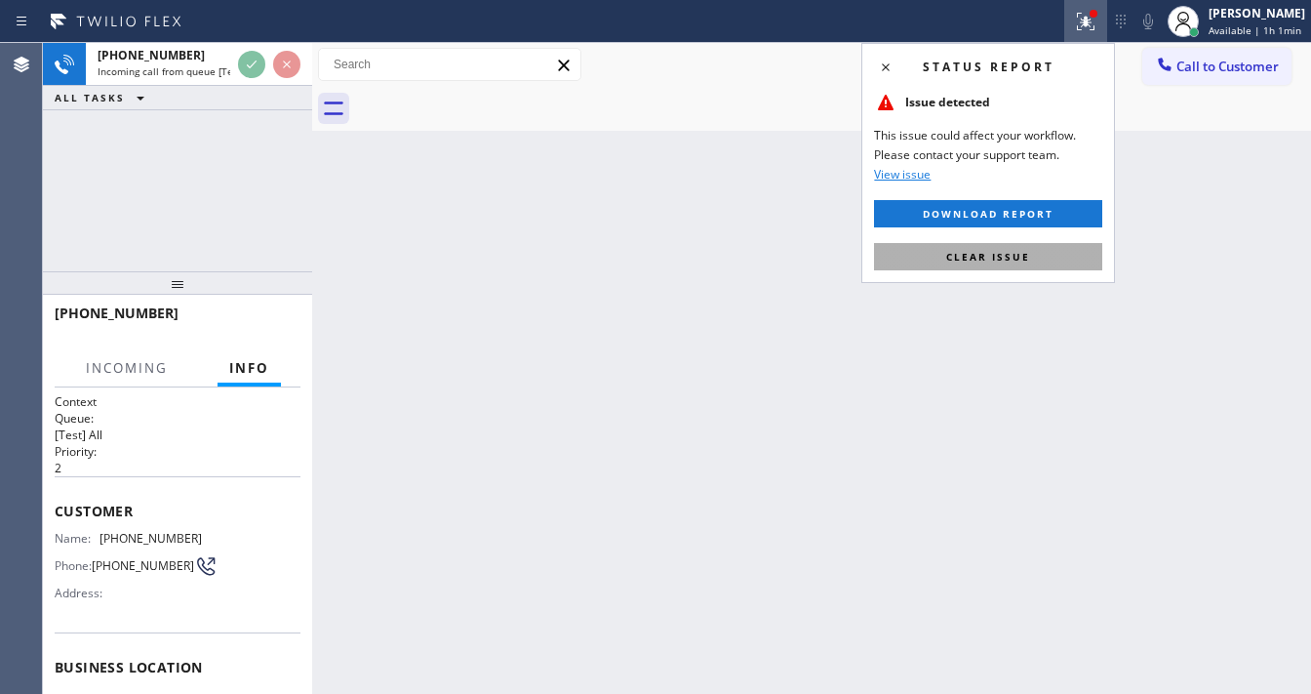
click at [1007, 251] on span "Clear issue" at bounding box center [988, 257] width 84 height 14
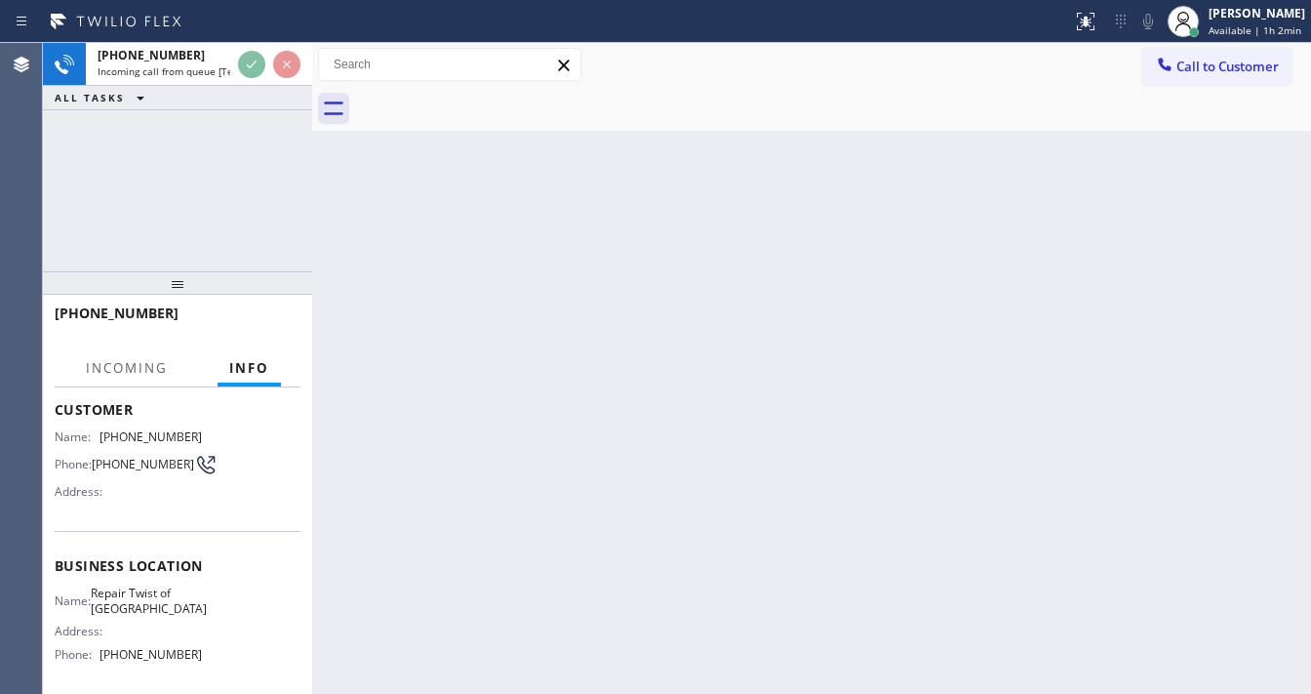
scroll to position [156, 0]
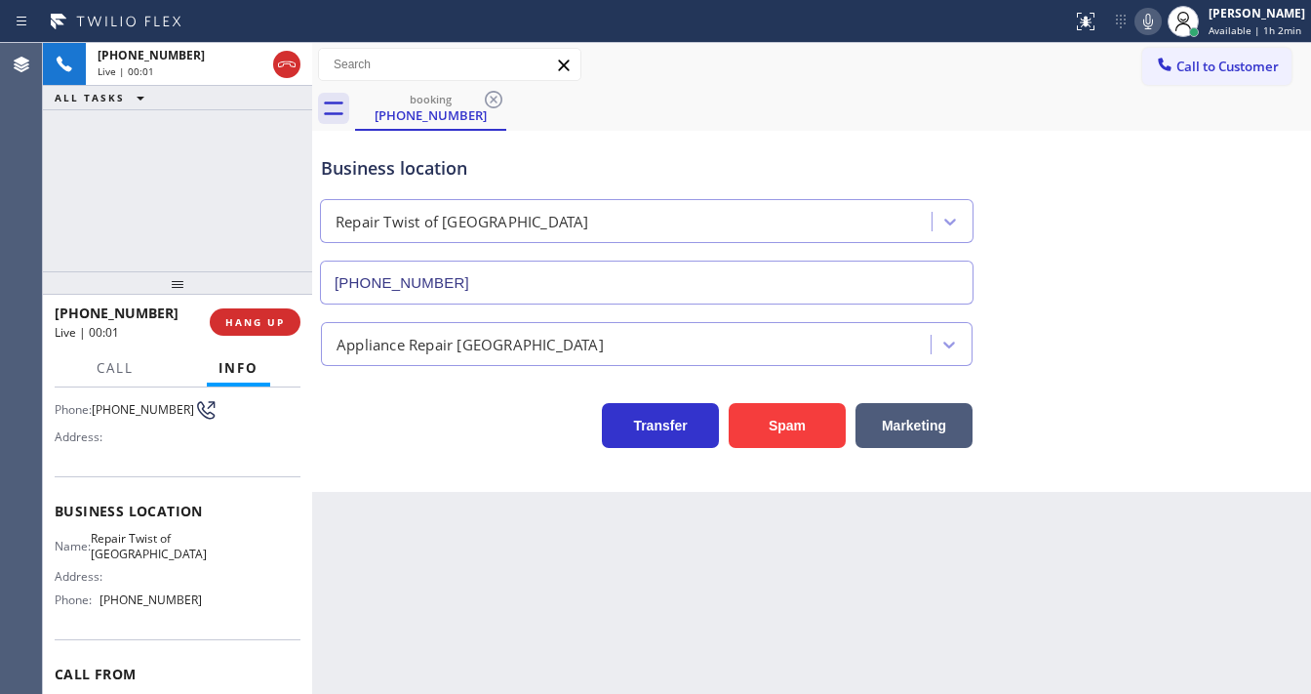
type input "(949) 558-2853"
click at [130, 191] on div "+19492507290 Live | 00:02 ALL TASKS ALL TASKS ACTIVE TASKS TASKS IN WRAP UP" at bounding box center [177, 157] width 269 height 228
click at [172, 194] on div "+19492507290 Live | 00:04 ALL TASKS ALL TASKS ACTIVE TASKS TASKS IN WRAP UP" at bounding box center [177, 157] width 269 height 228
click at [114, 194] on div "+19492507290 Live | 00:05 ALL TASKS ALL TASKS ACTIVE TASKS TASKS IN WRAP UP" at bounding box center [177, 157] width 269 height 228
click at [165, 156] on div "+19492507290 Live | 00:07 ALL TASKS ALL TASKS ACTIVE TASKS TASKS IN WRAP UP" at bounding box center [177, 157] width 269 height 228
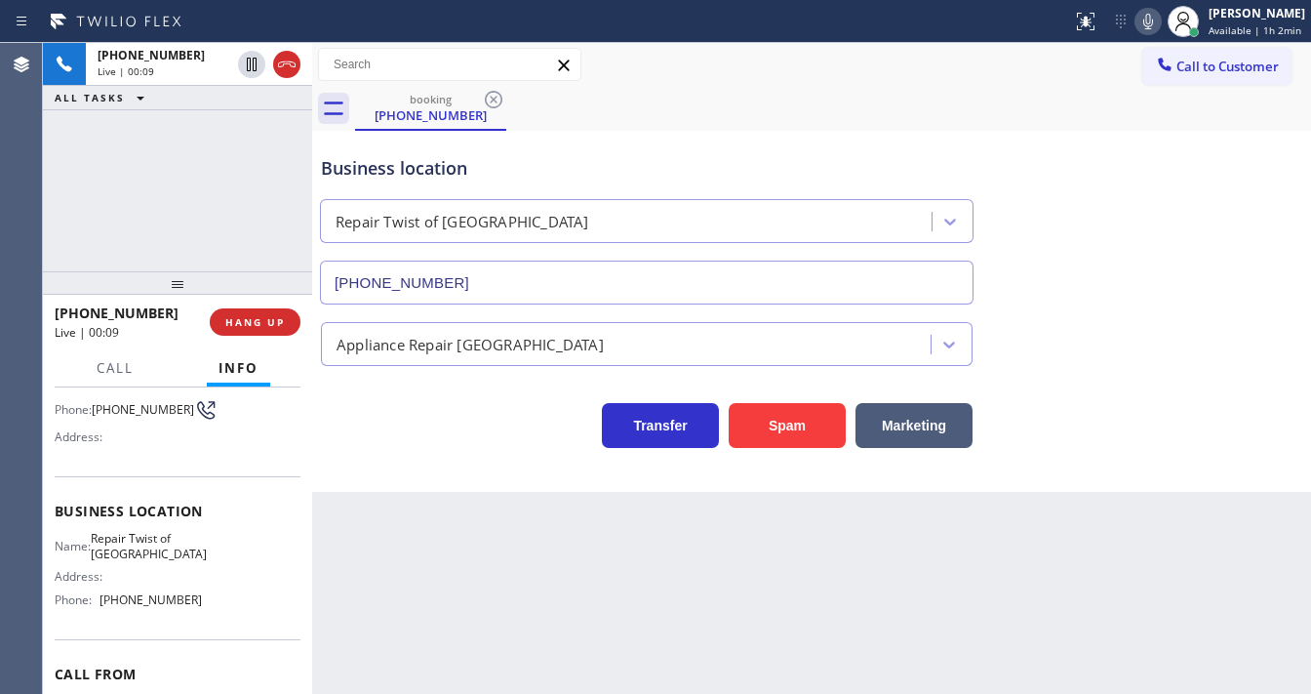
click at [146, 231] on div "+19492507290 Live | 00:09 ALL TASKS ALL TASKS ACTIVE TASKS TASKS IN WRAP UP" at bounding box center [177, 157] width 269 height 228
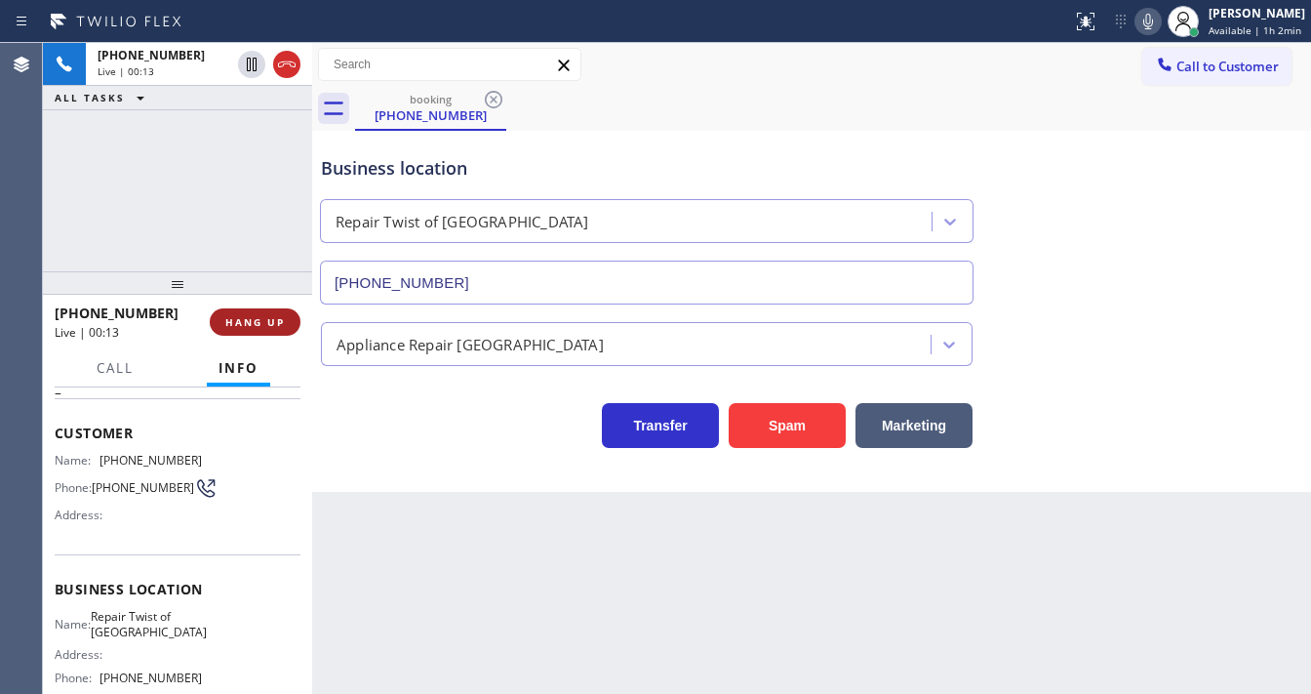
click at [275, 319] on span "HANG UP" at bounding box center [255, 322] width 60 height 14
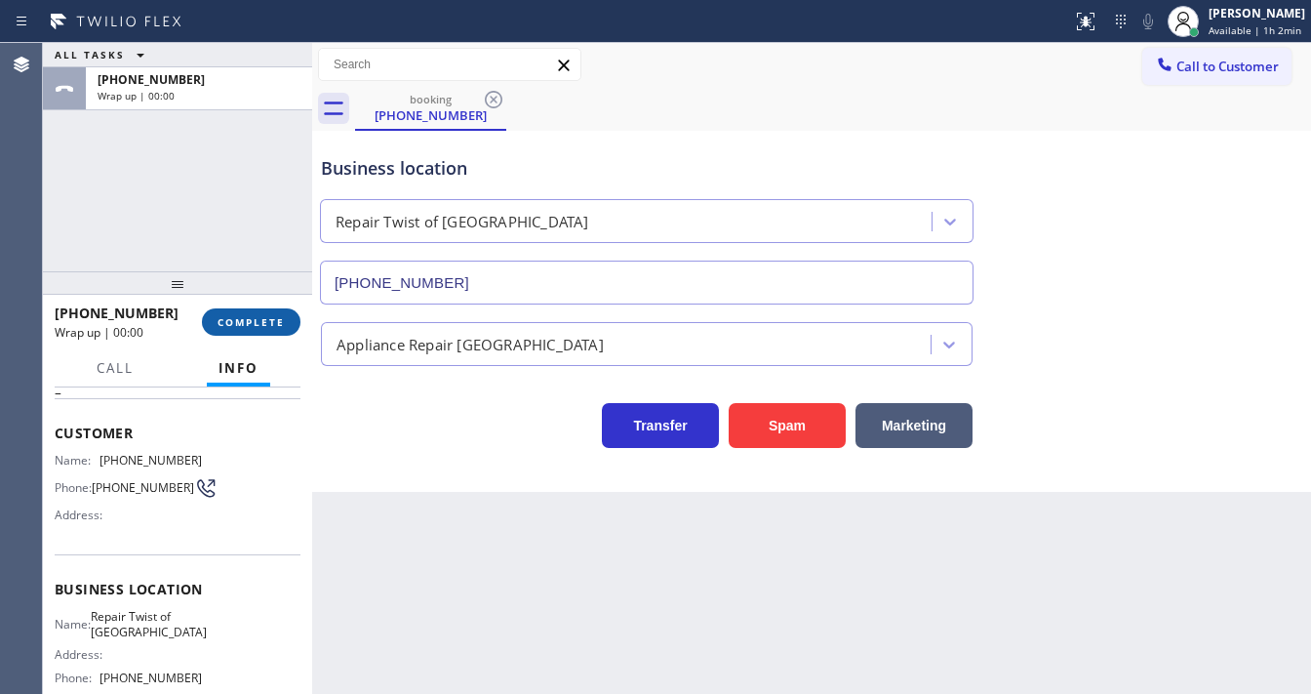
click at [275, 319] on span "COMPLETE" at bounding box center [251, 322] width 67 height 14
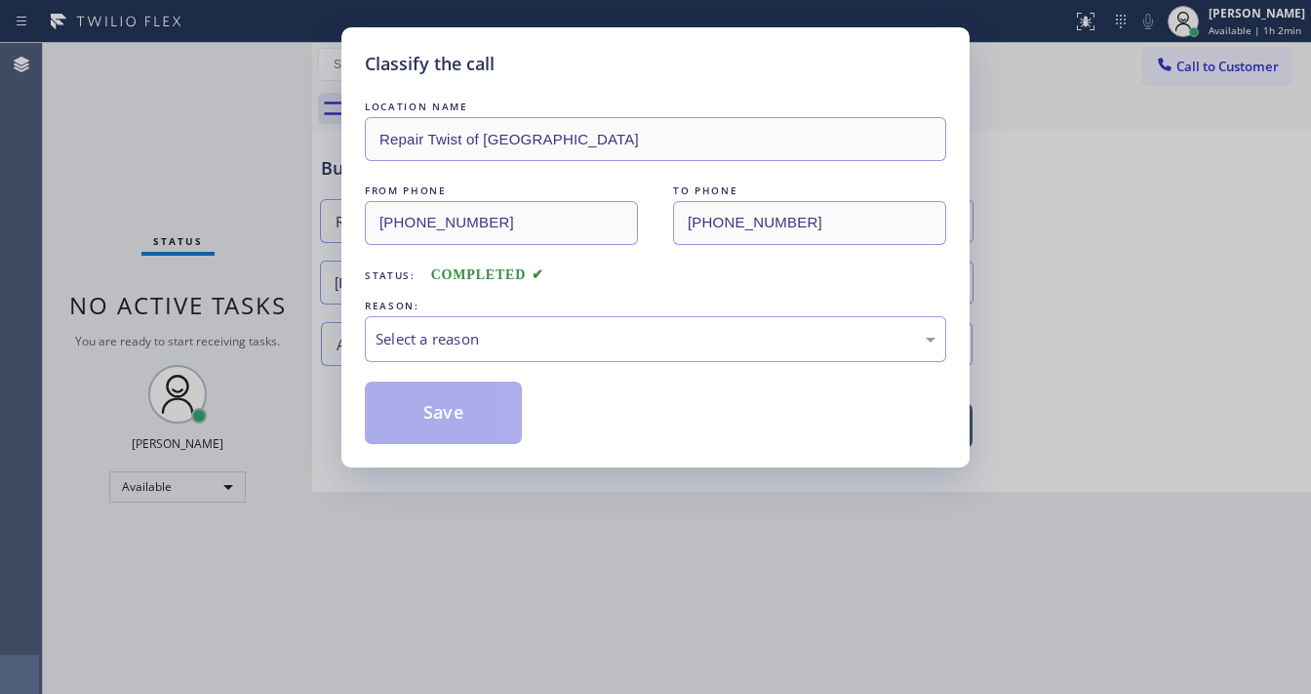
click at [436, 338] on div "Select a reason" at bounding box center [656, 339] width 560 height 22
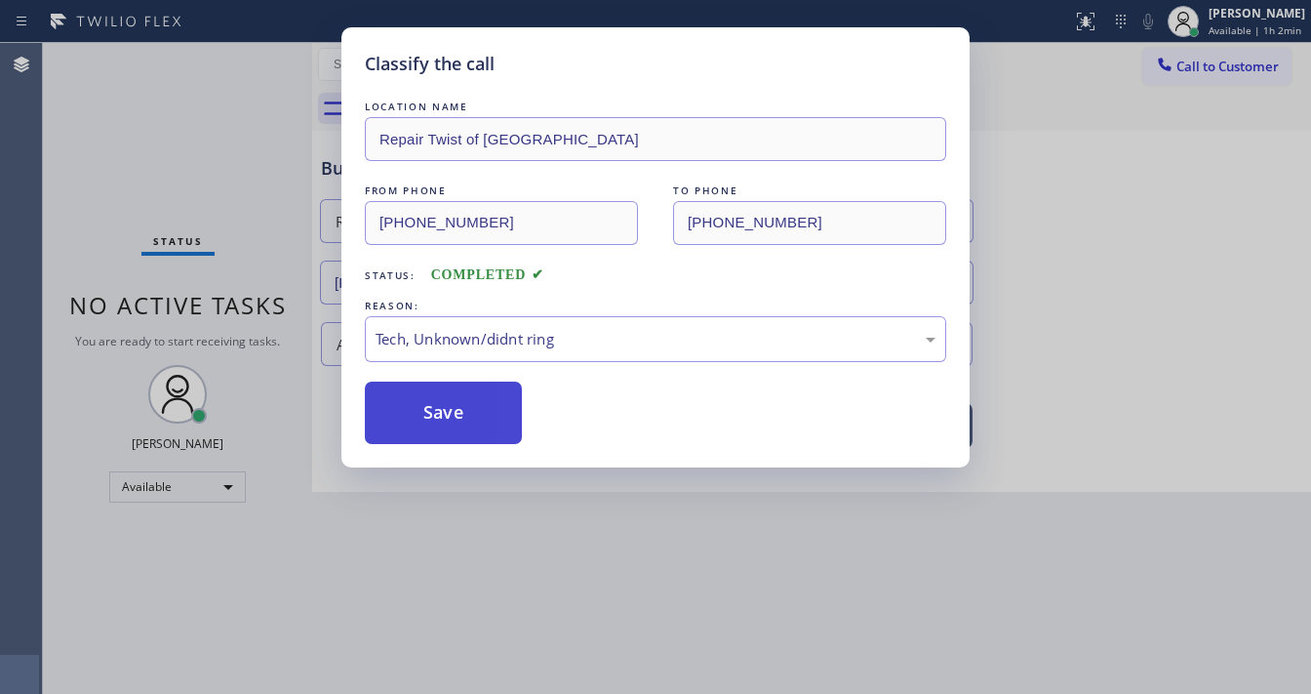
click at [442, 410] on button "Save" at bounding box center [443, 412] width 157 height 62
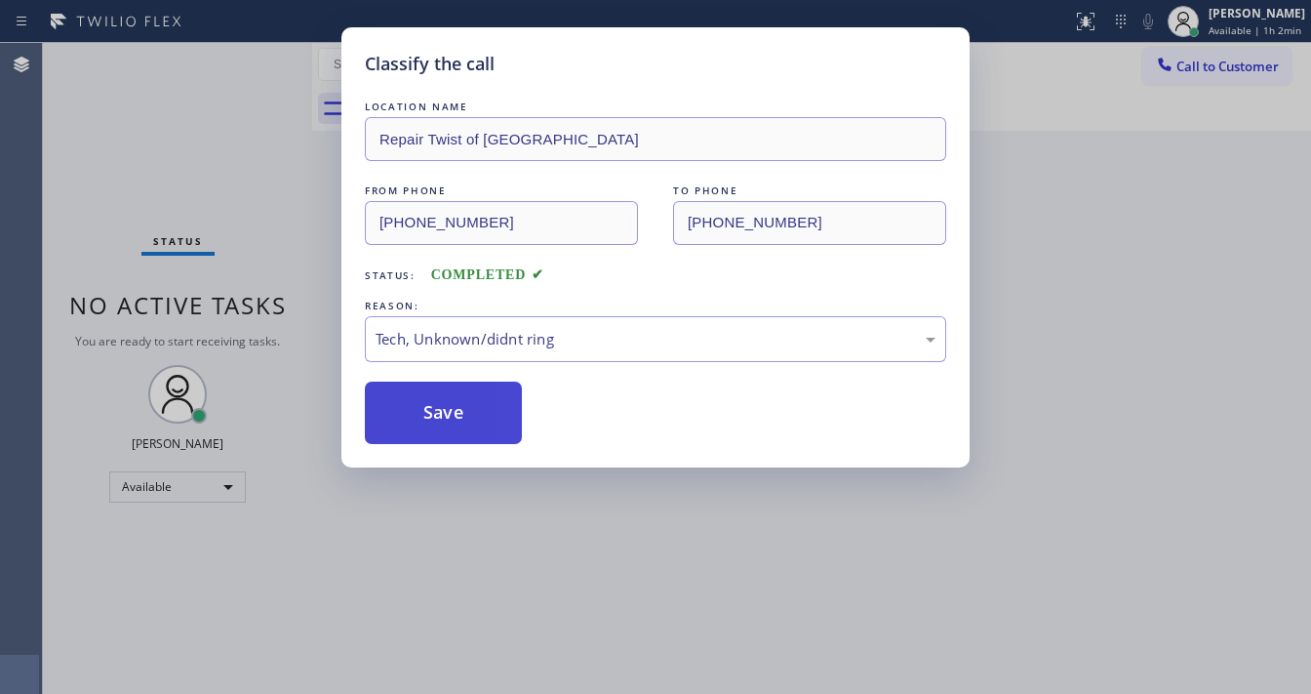
click at [442, 410] on button "Save" at bounding box center [443, 412] width 157 height 62
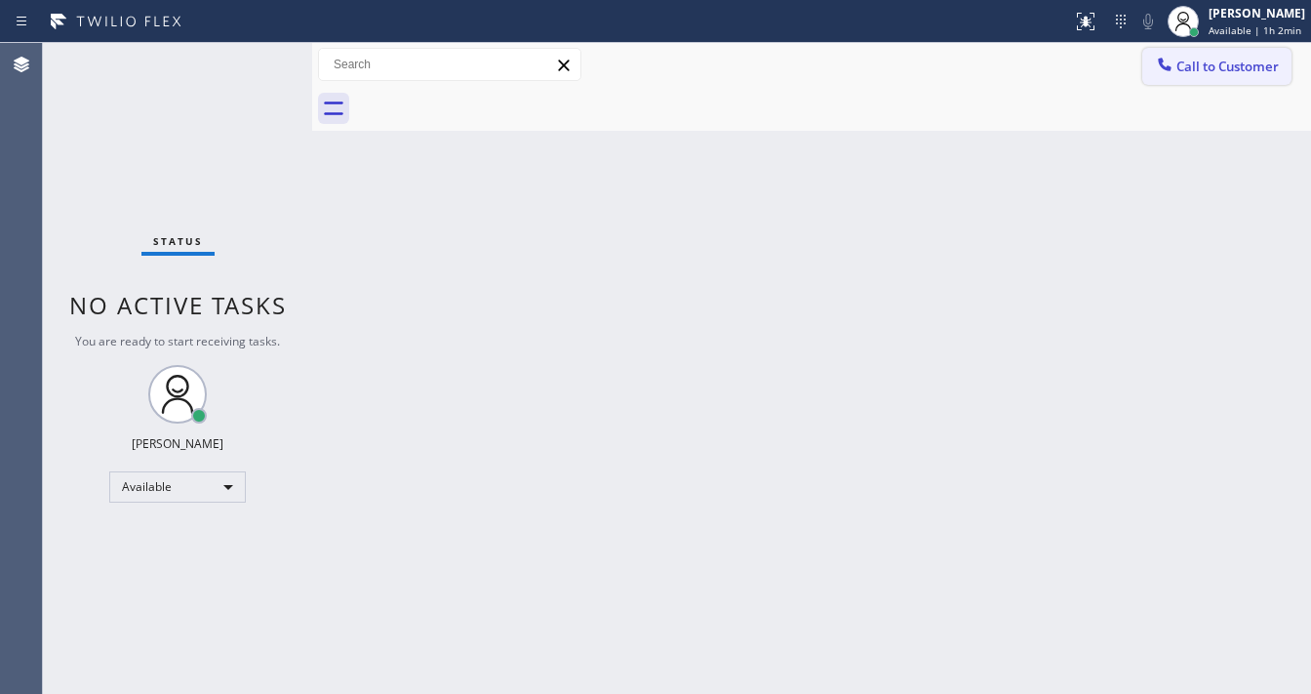
click at [1170, 74] on div at bounding box center [1164, 66] width 23 height 23
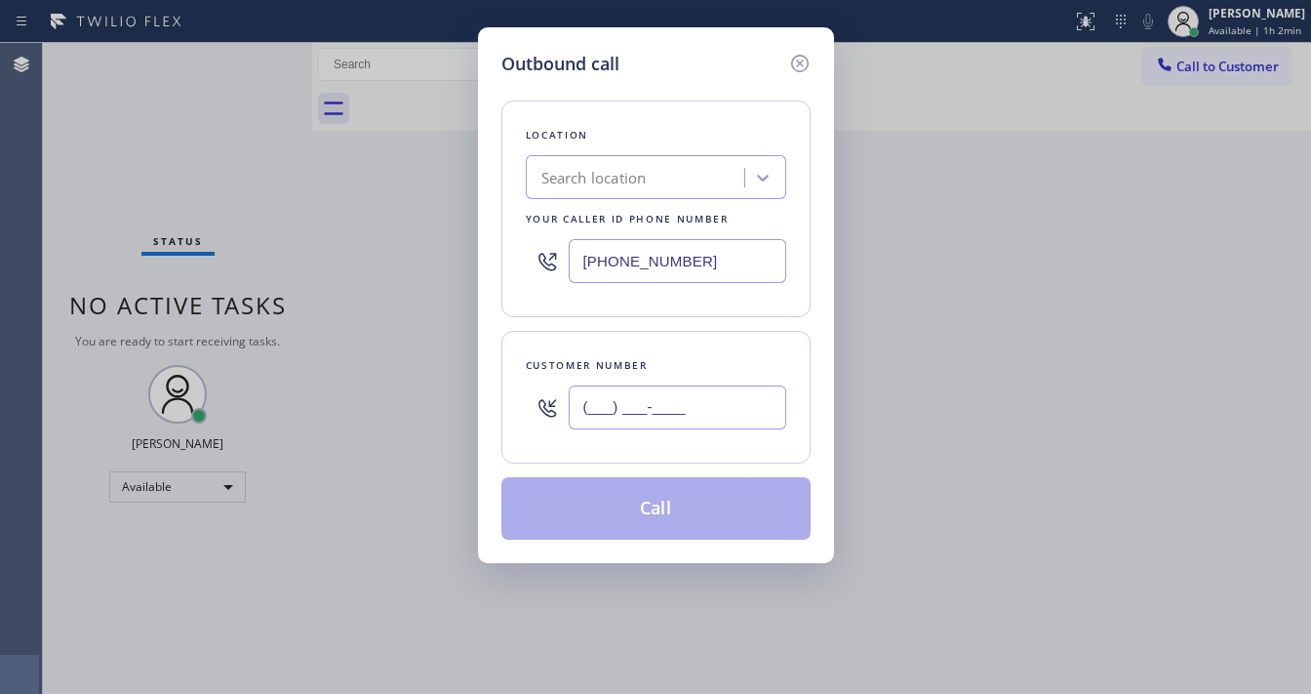
click at [689, 417] on input "(___) ___-____" at bounding box center [678, 407] width 218 height 44
paste input "442) 202-9731"
type input "(442) 202-9731"
click at [734, 273] on input "(323) 238-8162" at bounding box center [678, 261] width 218 height 44
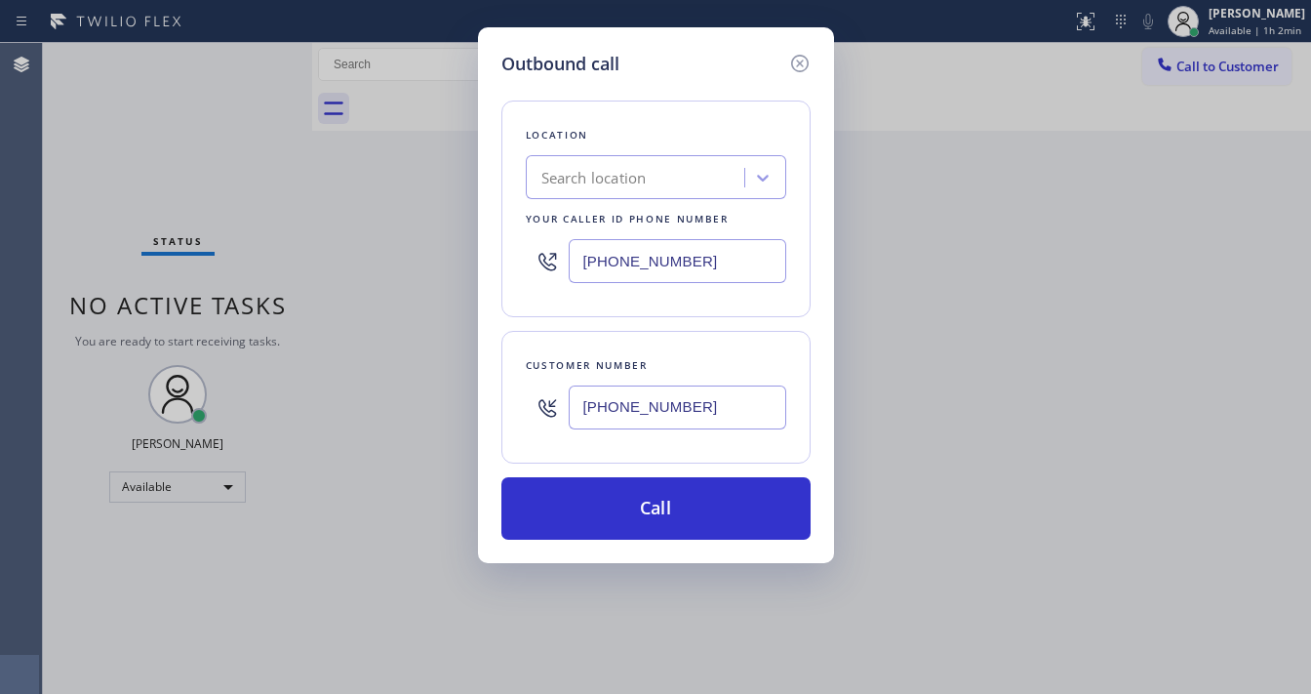
click at [664, 241] on input "(323) 238-8162" at bounding box center [678, 261] width 218 height 44
paste input "text"
click at [678, 317] on div "Location Search location Your caller id phone number (323) 238-8162 Customer nu…" at bounding box center [655, 308] width 309 height 462
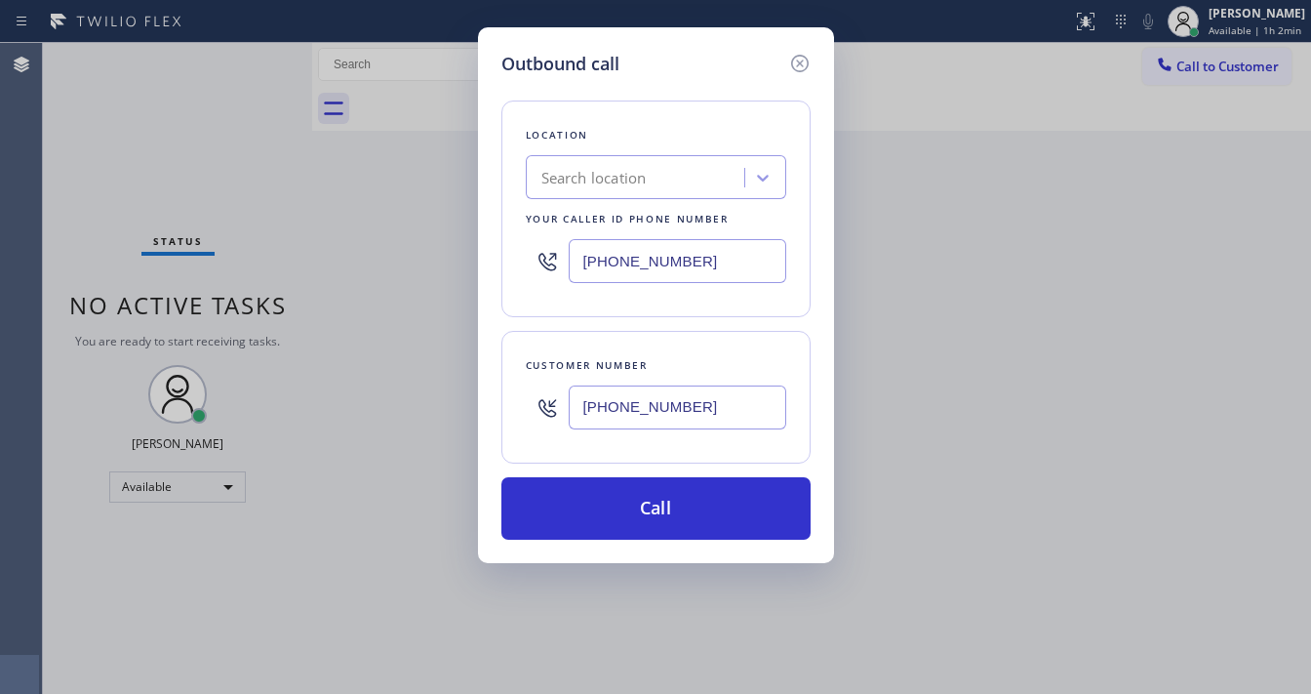
click at [679, 473] on div "Location Search location Your caller id phone number (323) 238-8162 Customer nu…" at bounding box center [655, 308] width 309 height 462
click at [655, 265] on input "(619) 375-0282" at bounding box center [678, 261] width 218 height 44
paste input "323) 238-816"
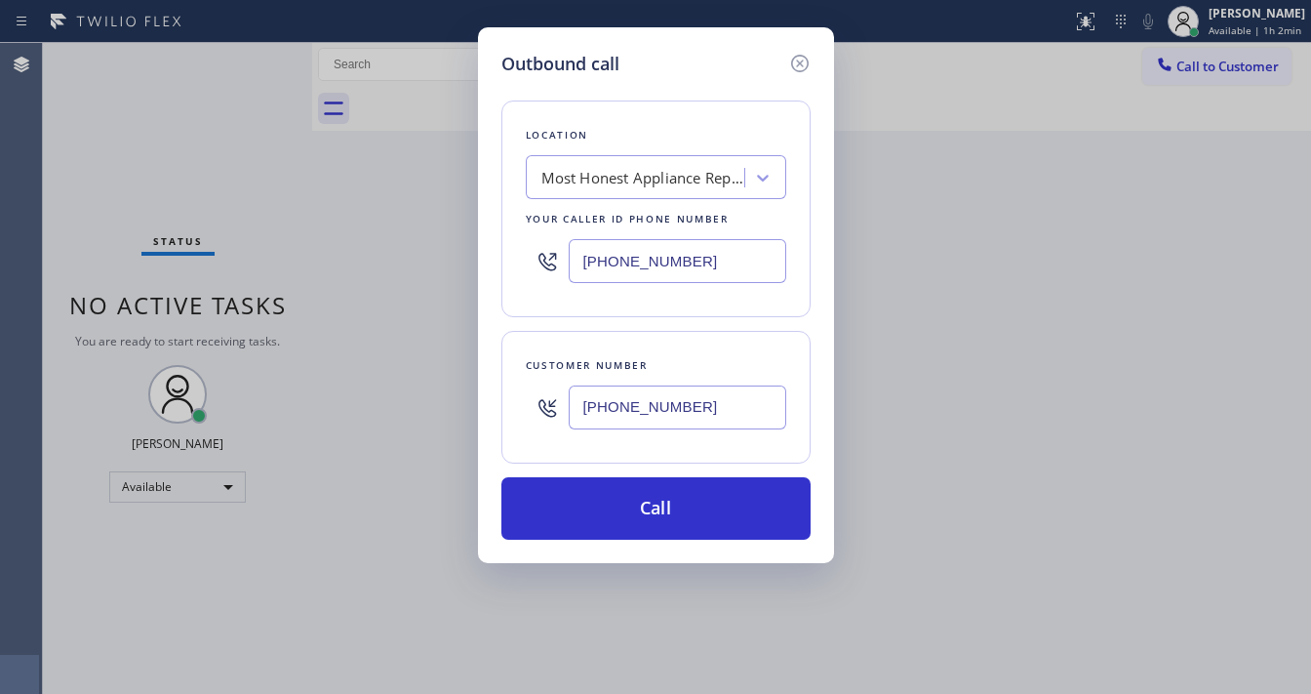
type input "(323) 238-8162"
click at [671, 348] on div "Customer number (442) 202-9731" at bounding box center [655, 397] width 309 height 133
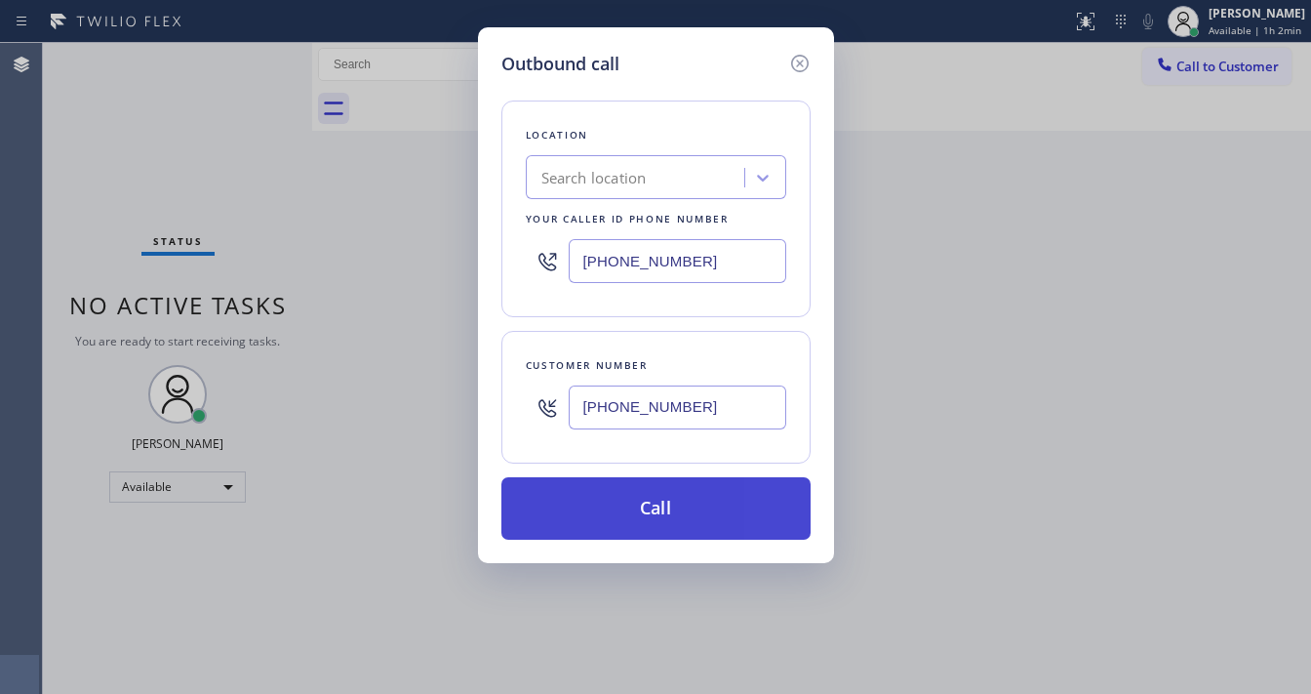
click at [667, 525] on button "Call" at bounding box center [655, 508] width 309 height 62
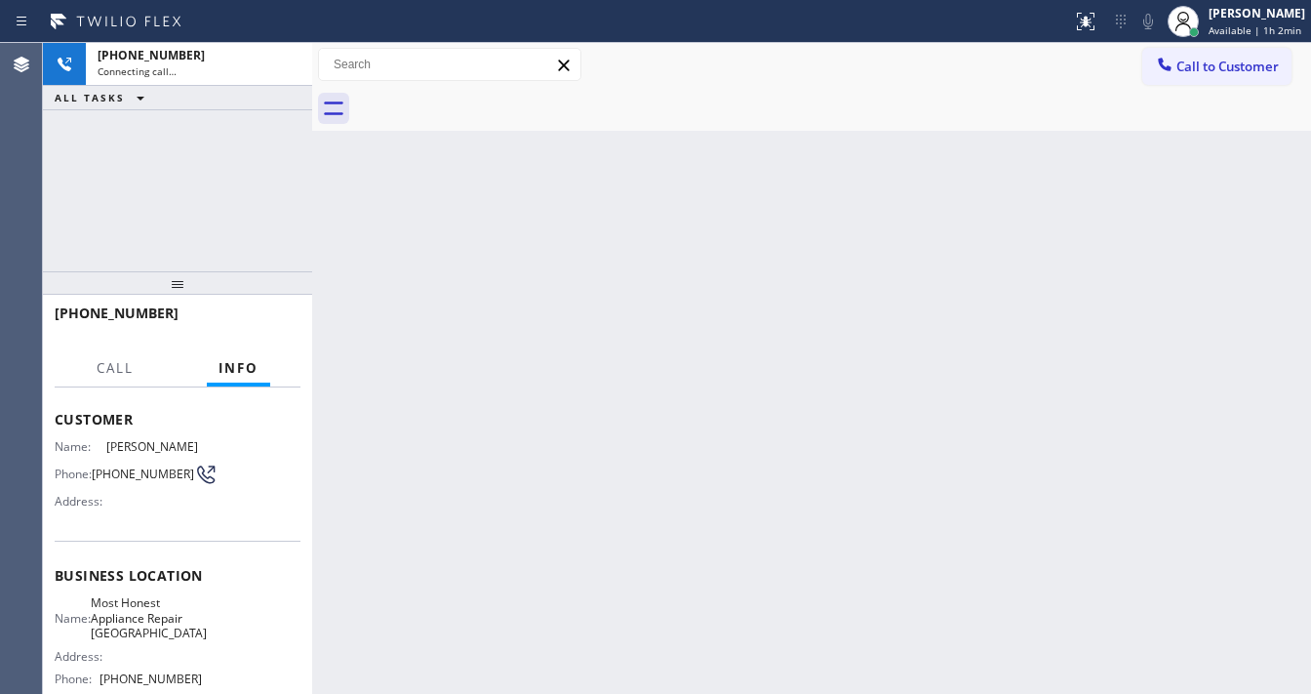
scroll to position [234, 0]
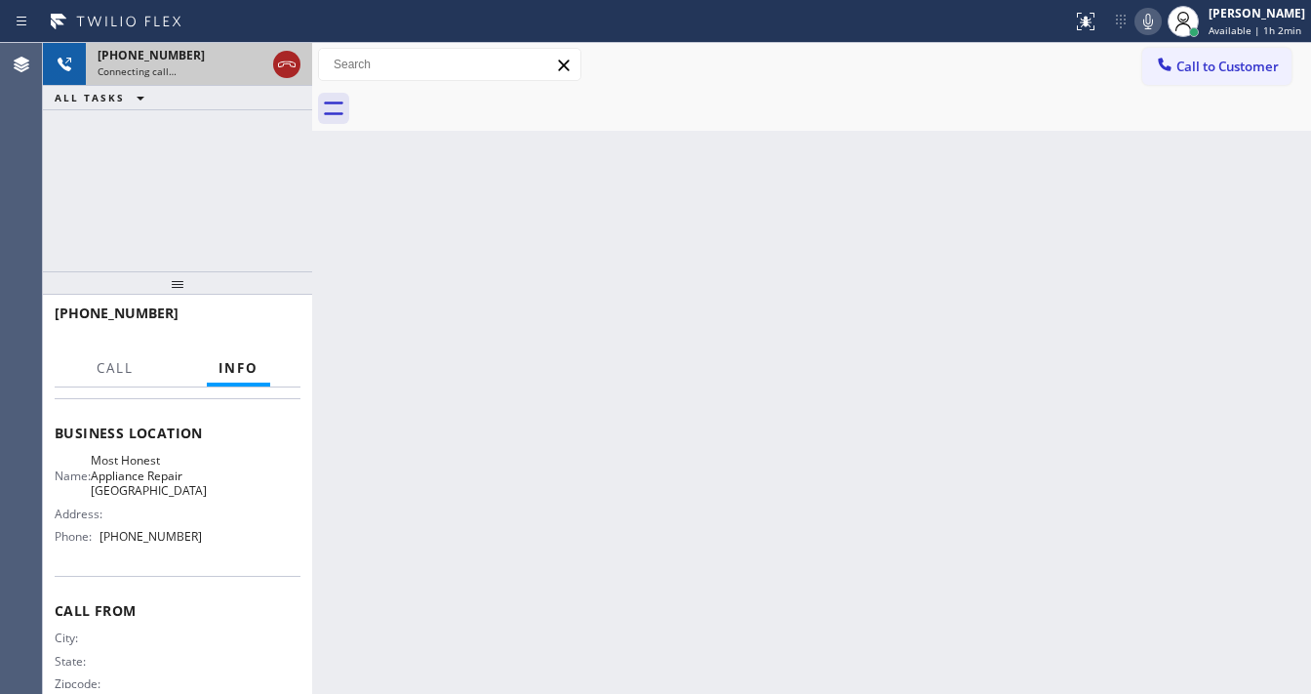
click at [289, 60] on icon at bounding box center [286, 64] width 23 height 23
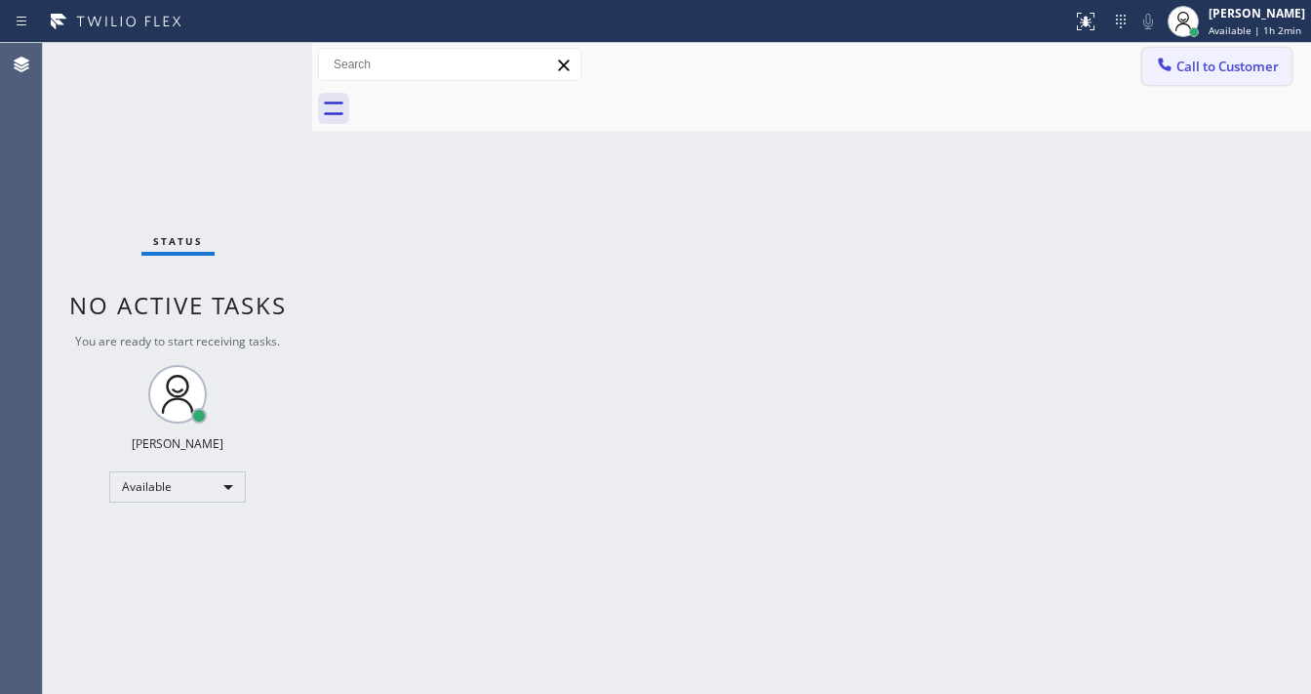
click at [1181, 66] on span "Call to Customer" at bounding box center [1228, 67] width 102 height 18
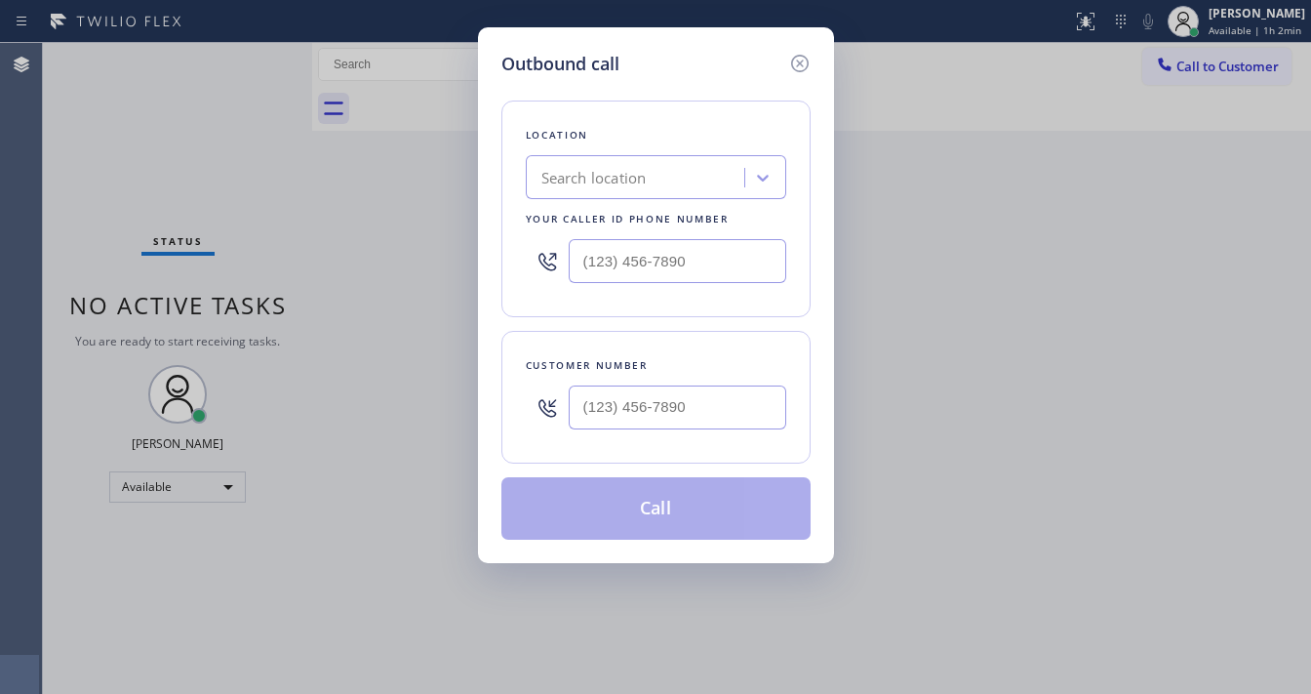
type input "(___) ___-____"
click at [632, 414] on input "(___) ___-____" at bounding box center [678, 407] width 218 height 44
paste input "442) 202-9731"
type input "(442) 202-9731"
click at [625, 186] on div "Search location" at bounding box center [593, 178] width 105 height 22
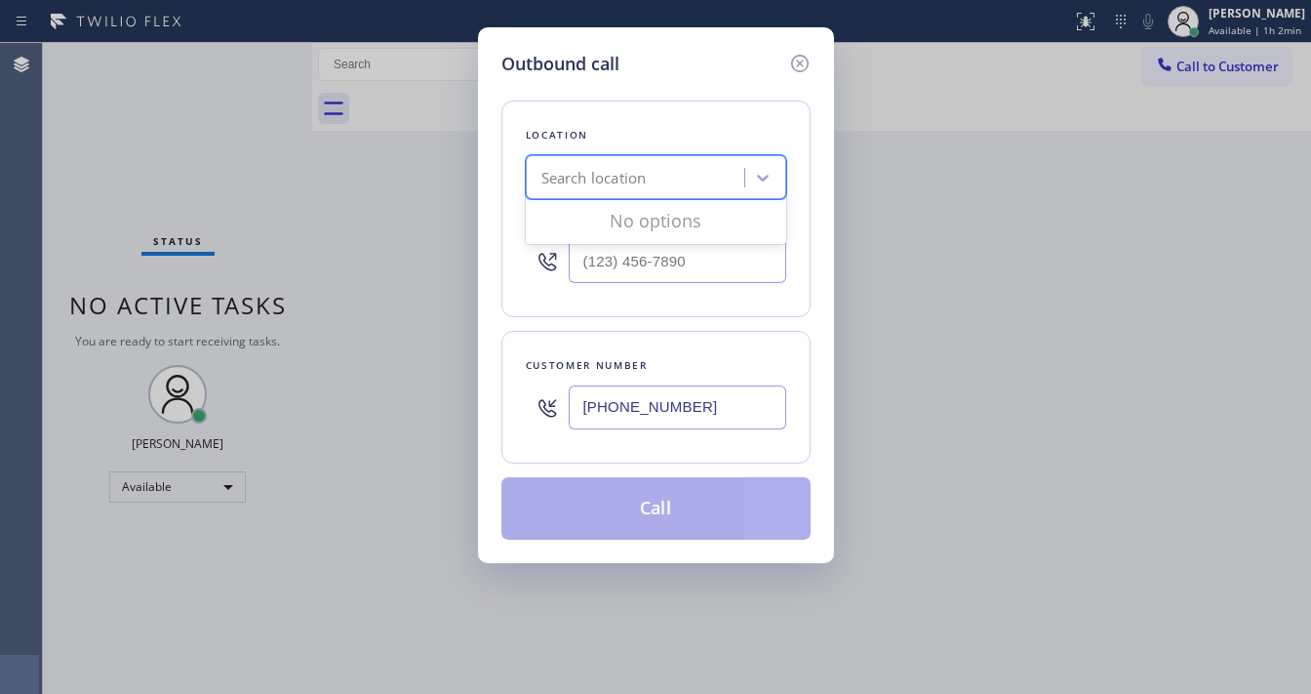
click at [590, 289] on div at bounding box center [656, 260] width 260 height 63
type input "(___) ___-____"
click at [613, 260] on input "(___) ___-____" at bounding box center [678, 261] width 218 height 44
click at [608, 174] on div "Search location" at bounding box center [593, 178] width 105 height 22
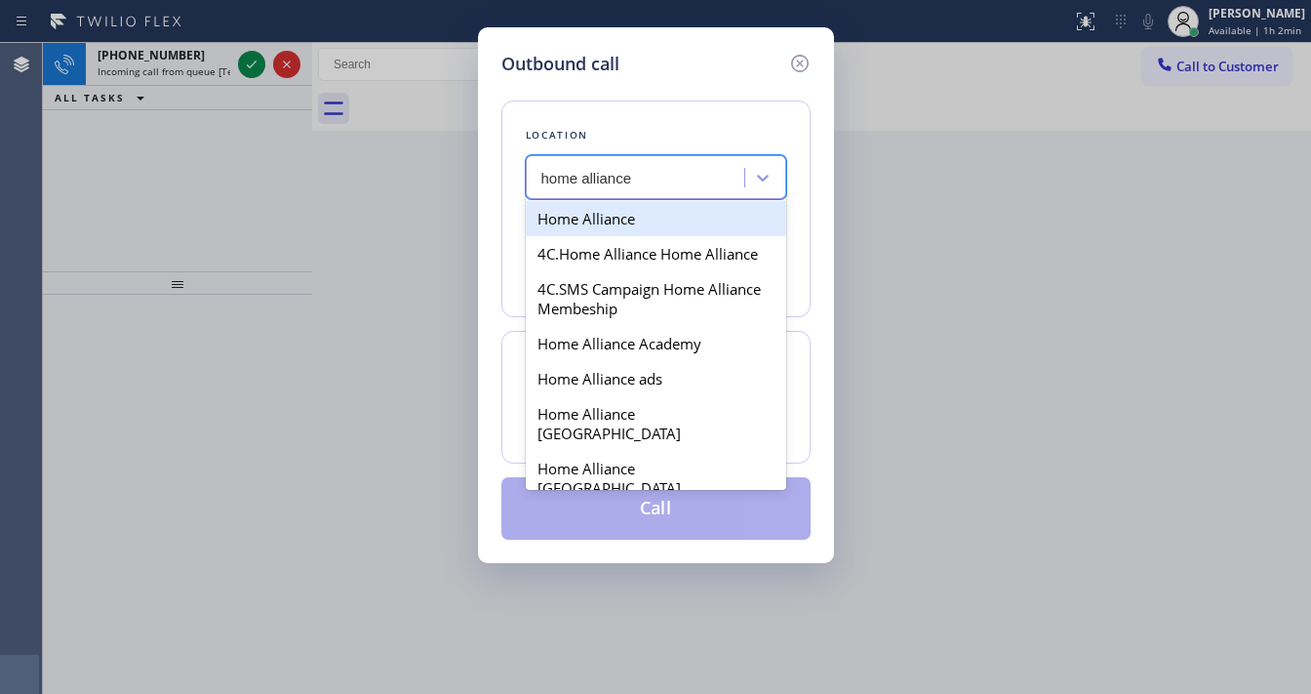
type input "home alliance"
click at [796, 63] on icon at bounding box center [799, 63] width 23 height 23
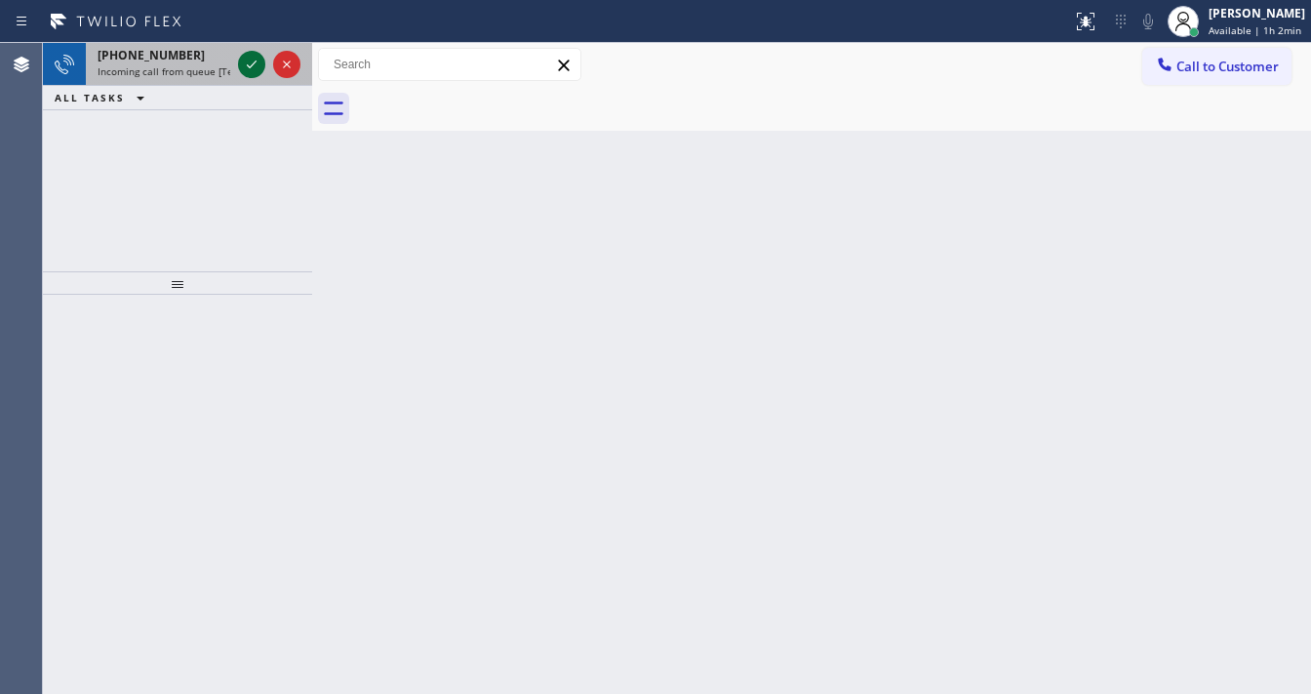
click at [254, 69] on icon at bounding box center [251, 64] width 23 height 23
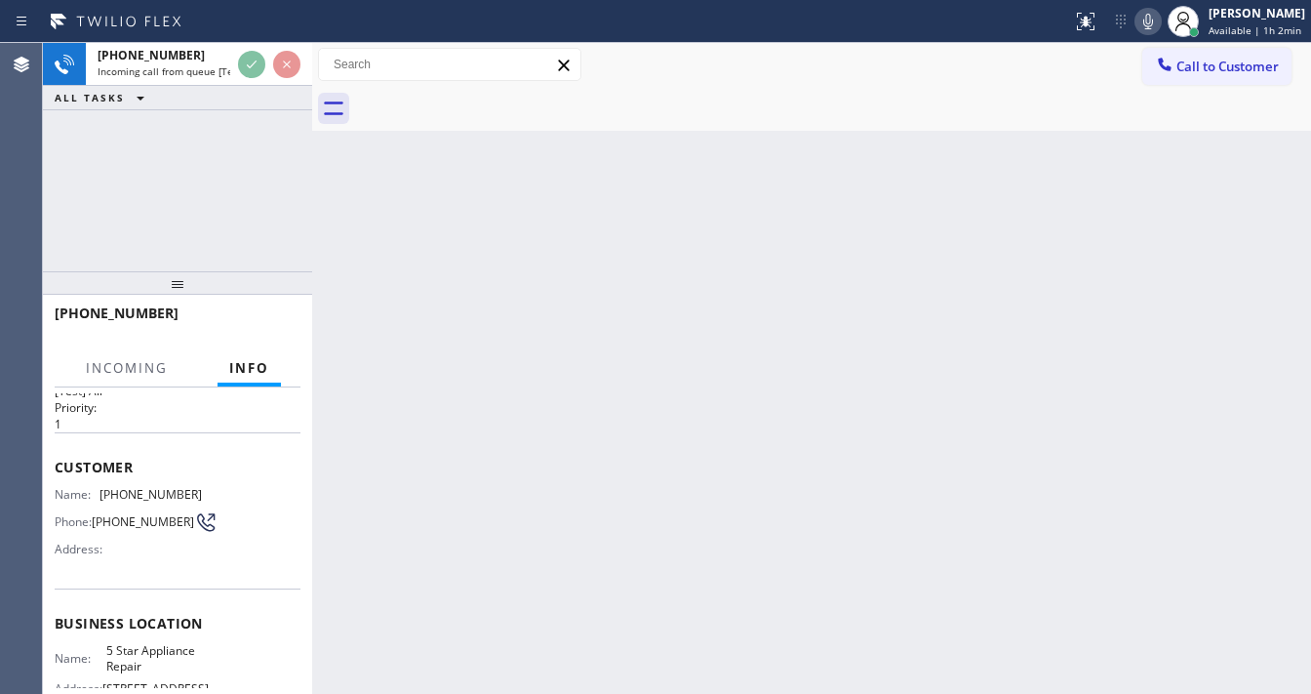
scroll to position [156, 0]
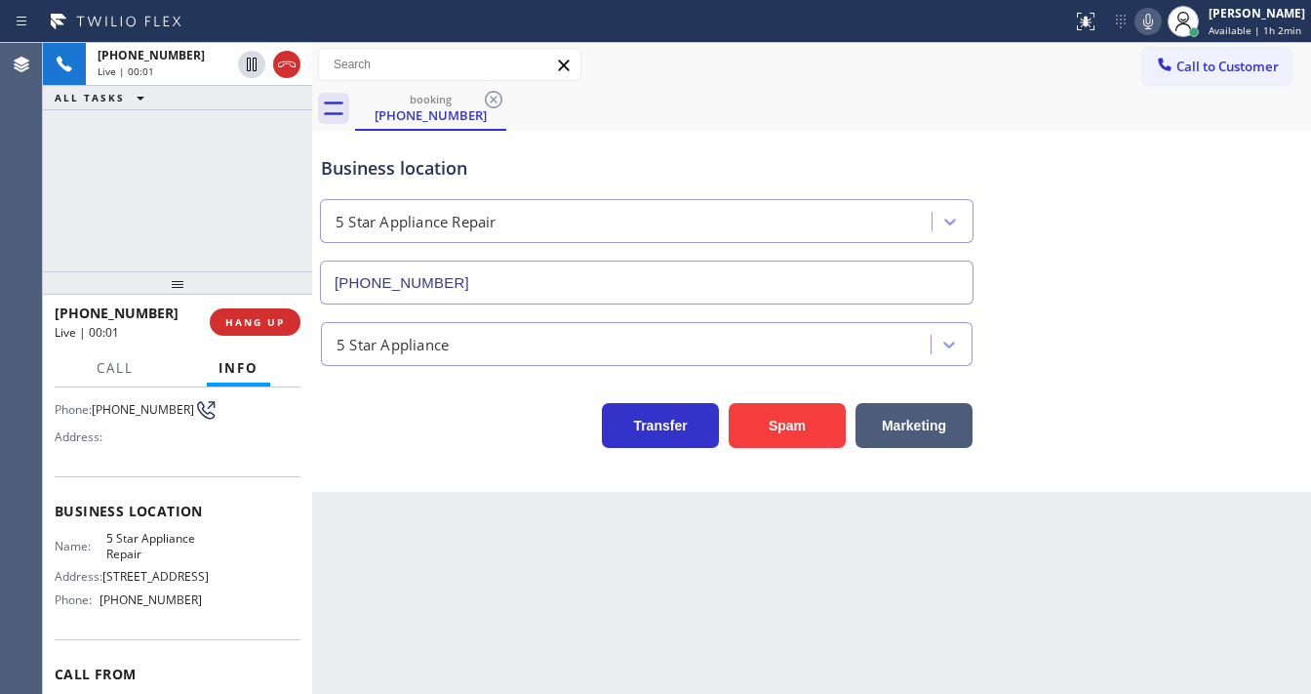
type input "[PHONE_NUMBER]"
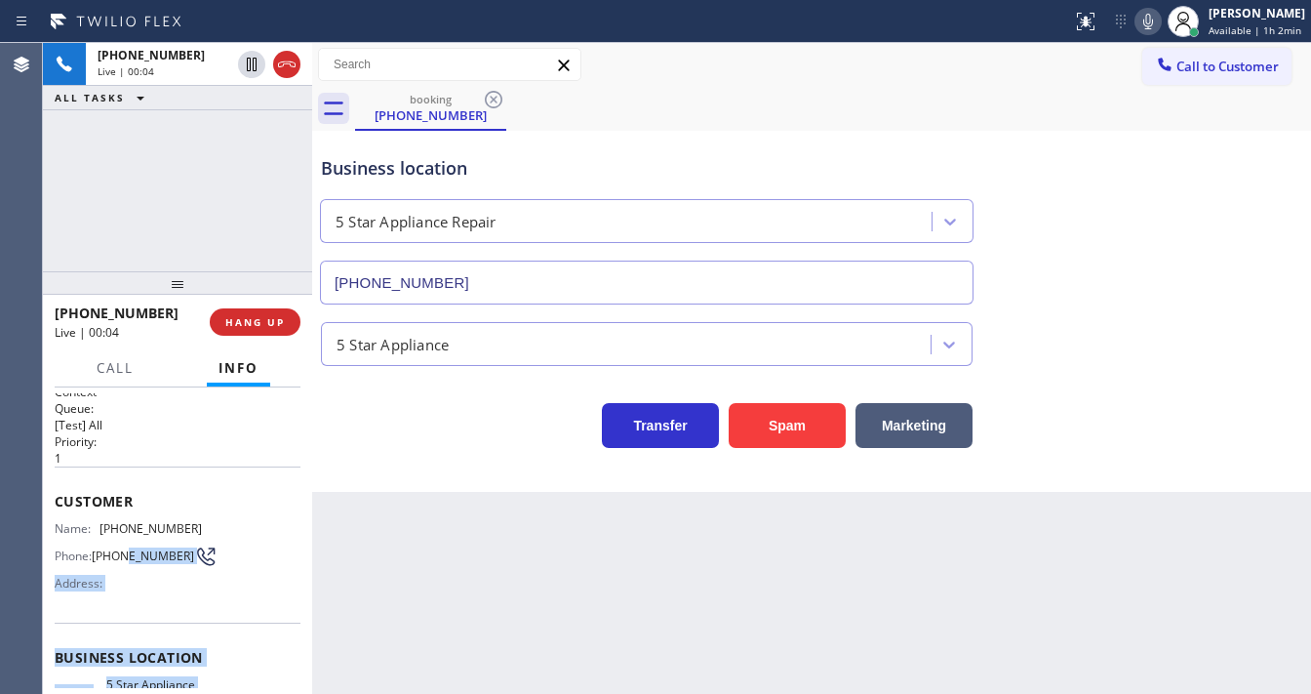
scroll to position [0, 0]
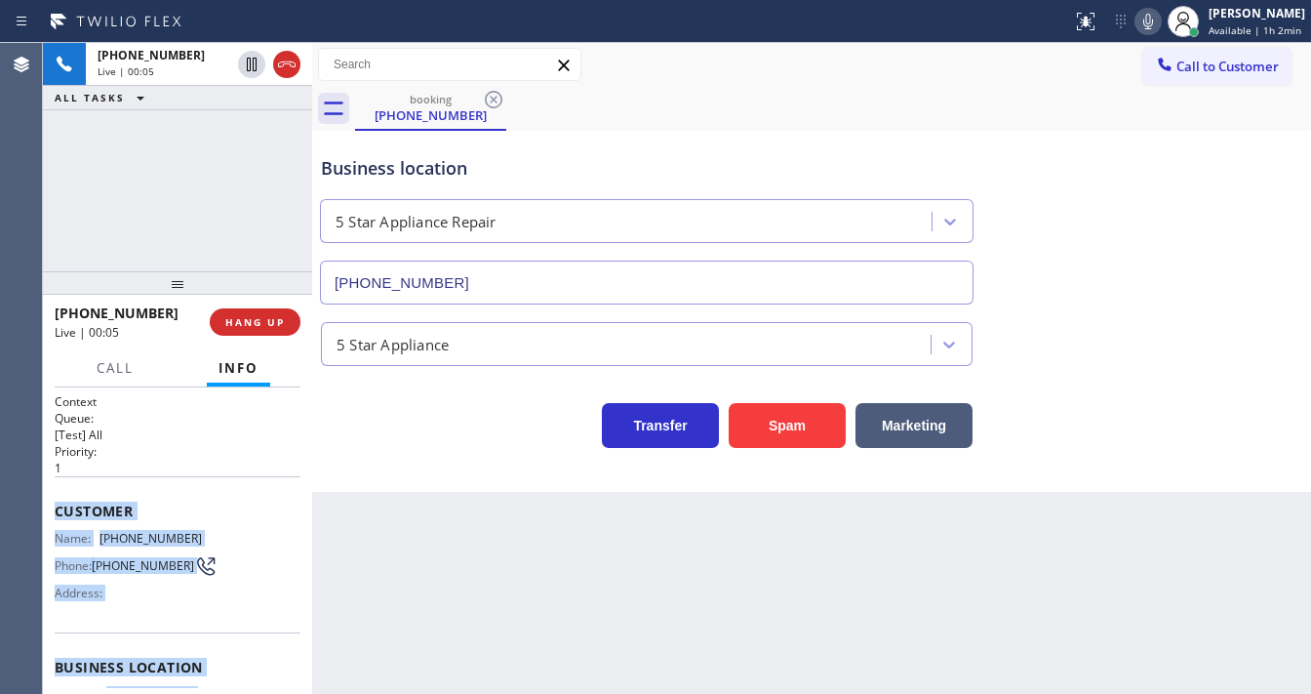
drag, startPoint x: 187, startPoint y: 596, endPoint x: 57, endPoint y: 499, distance: 163.1
click at [57, 499] on div "Context Queue: [Test] All Priority: 1 Customer Name: (816) 812-3333 Phone: (816…" at bounding box center [178, 675] width 246 height 565
copy div "Customer Name: (816) 812-3333 Phone: (816) 812-3333 Address: Business location …"
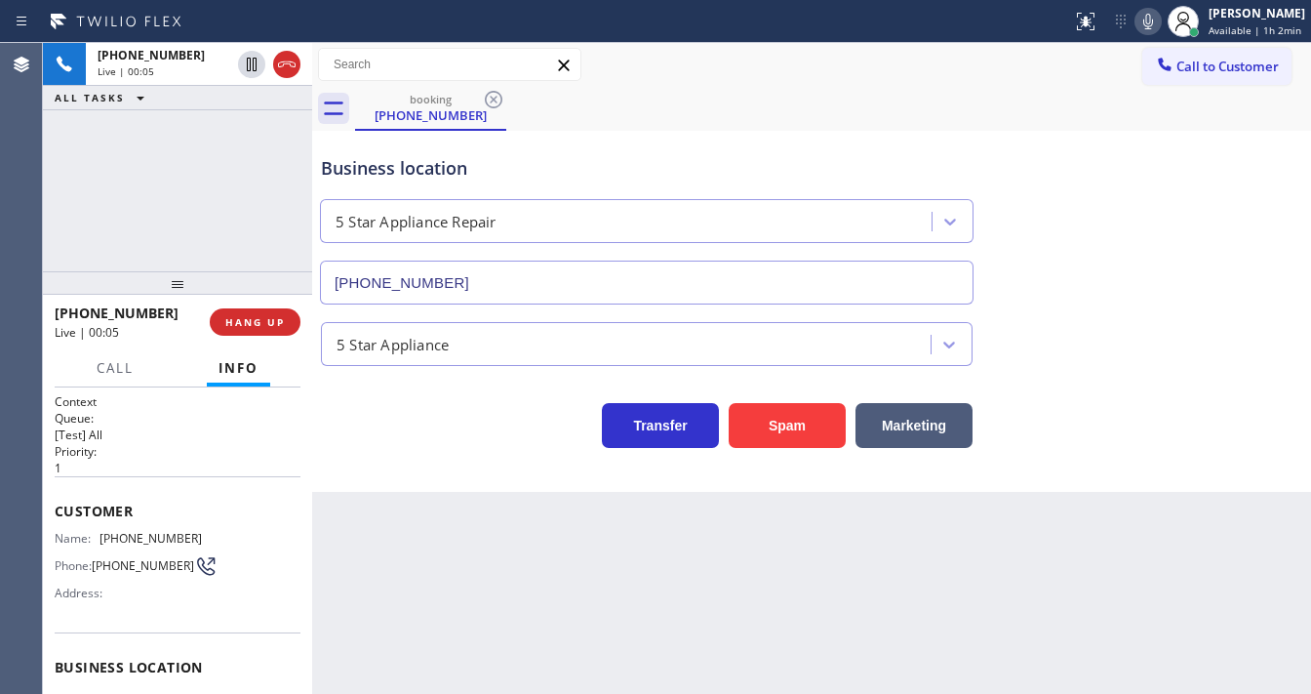
click at [172, 205] on div "+18168123333 Live | 00:05 ALL TASKS ALL TASKS ACTIVE TASKS TASKS IN WRAP UP" at bounding box center [177, 157] width 269 height 228
click at [144, 218] on div "+18168123333 Live | 00:20 ALL TASKS ALL TASKS ACTIVE TASKS TASKS IN WRAP UP" at bounding box center [177, 157] width 269 height 228
click at [172, 167] on div "+18168123333 Live | 01:29 ALL TASKS ALL TASKS ACTIVE TASKS TASKS IN WRAP UP" at bounding box center [177, 157] width 269 height 228
drag, startPoint x: 163, startPoint y: 211, endPoint x: 240, endPoint y: 12, distance: 213.4
click at [163, 206] on div "+18168123333 Live | 01:36 ALL TASKS ALL TASKS ACTIVE TASKS TASKS IN WRAP UP" at bounding box center [177, 157] width 269 height 228
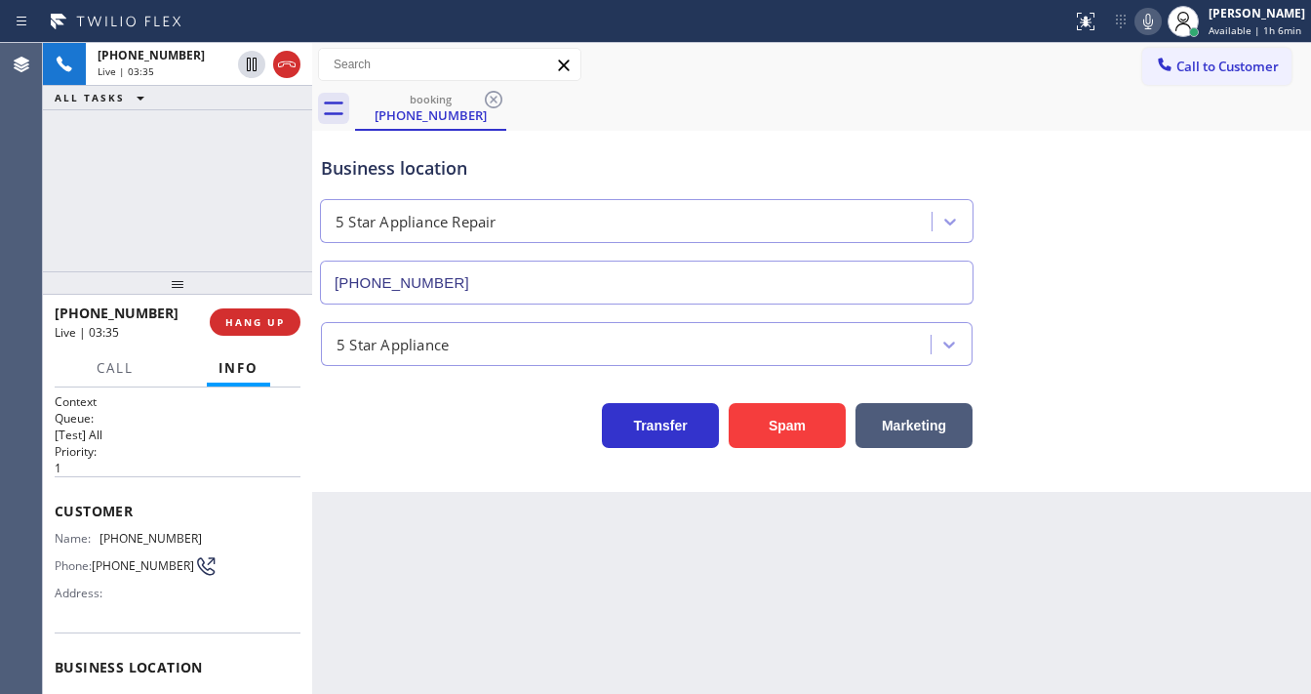
click at [129, 148] on div "+18168123333 Live | 03:35 ALL TASKS ALL TASKS ACTIVE TASKS TASKS IN WRAP UP" at bounding box center [177, 157] width 269 height 228
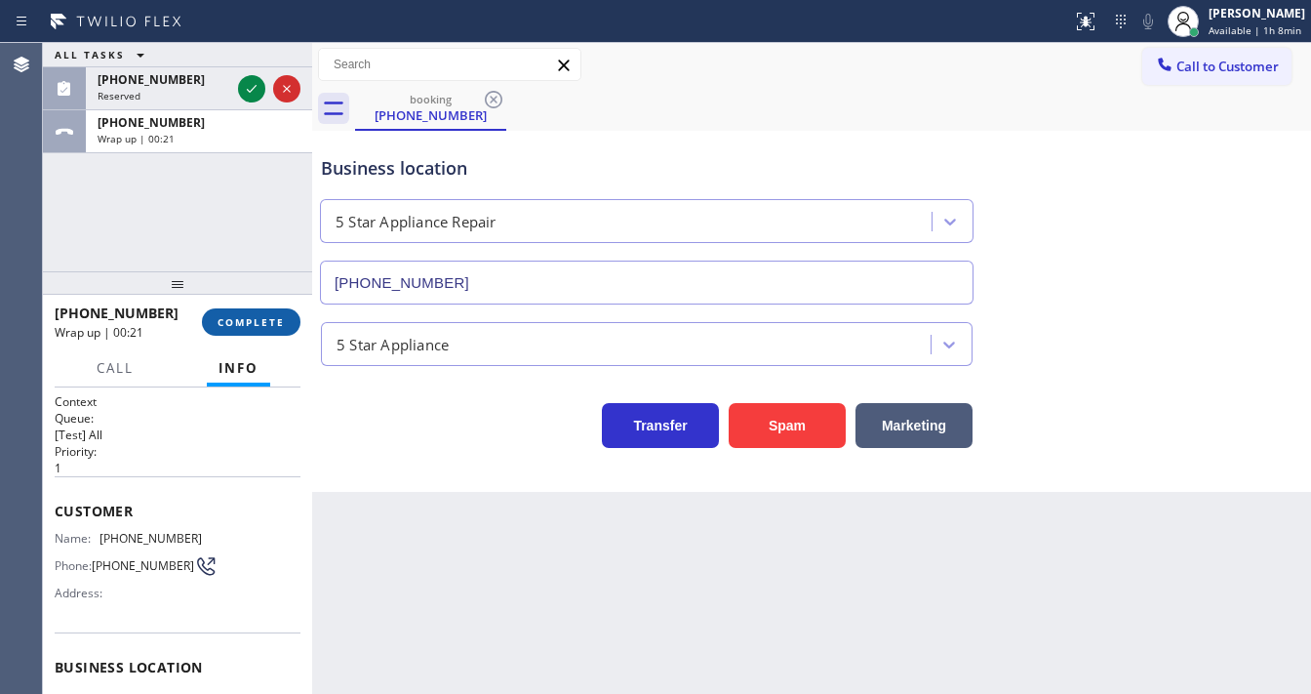
click at [260, 319] on span "COMPLETE" at bounding box center [251, 322] width 67 height 14
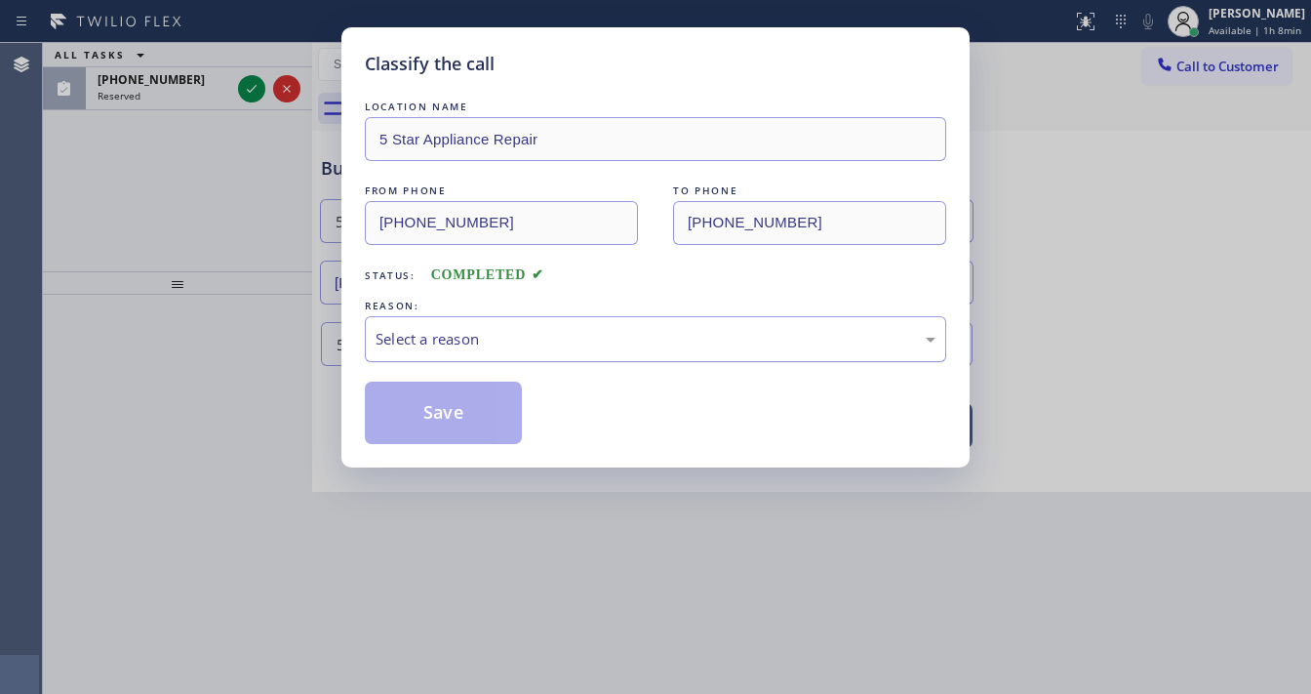
click at [481, 344] on div "Select a reason" at bounding box center [656, 339] width 560 height 22
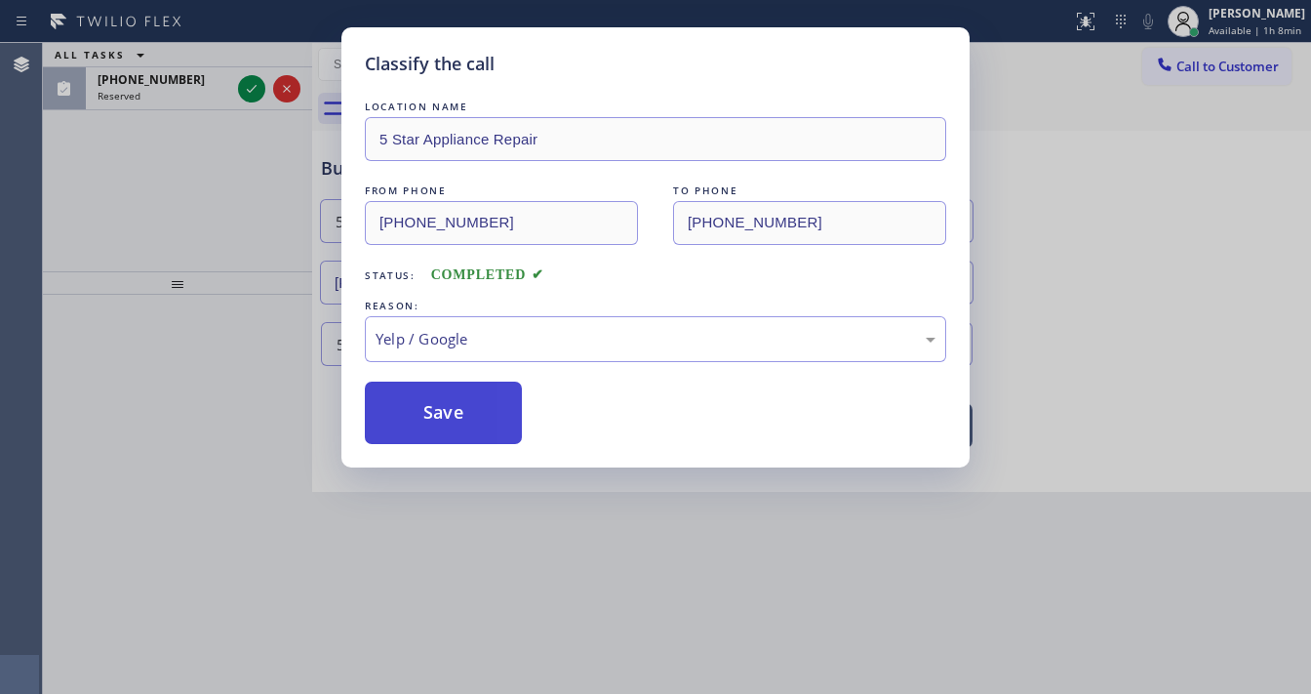
click at [476, 405] on button "Save" at bounding box center [443, 412] width 157 height 62
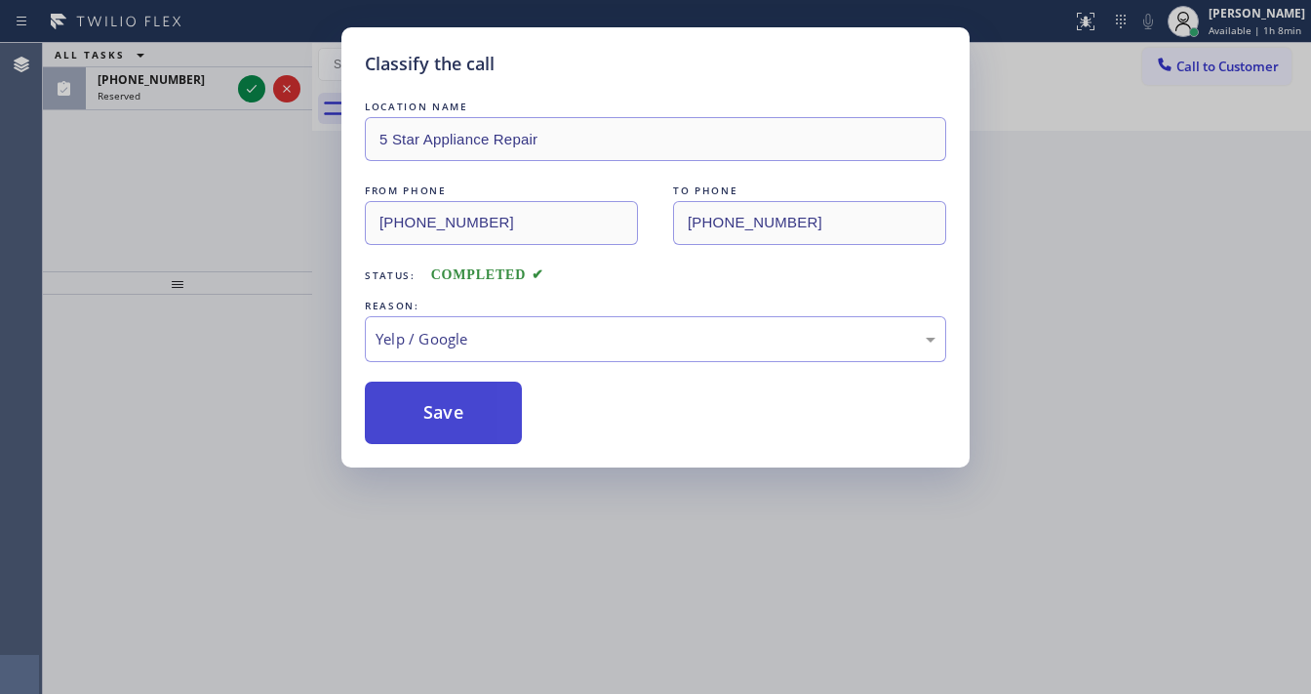
click at [476, 405] on button "Save" at bounding box center [443, 412] width 157 height 62
drag, startPoint x: 476, startPoint y: 405, endPoint x: 486, endPoint y: 398, distance: 11.9
click at [486, 398] on button "Save" at bounding box center [443, 412] width 157 height 62
drag, startPoint x: 261, startPoint y: 258, endPoint x: 258, endPoint y: 160, distance: 97.6
click at [257, 242] on div "Classify the call LOCATION NAME 5 Star Appliance Repair FROM PHONE (816) 812-33…" at bounding box center [655, 347] width 1311 height 694
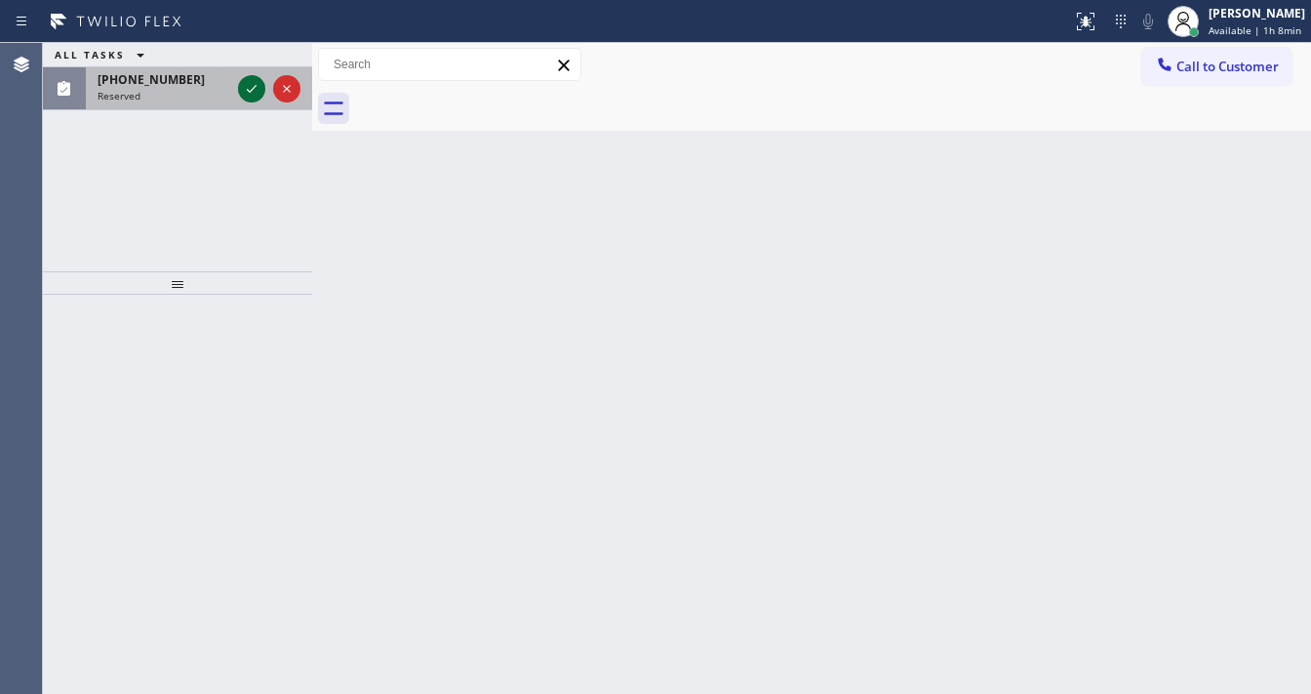
click at [242, 90] on icon at bounding box center [251, 88] width 23 height 23
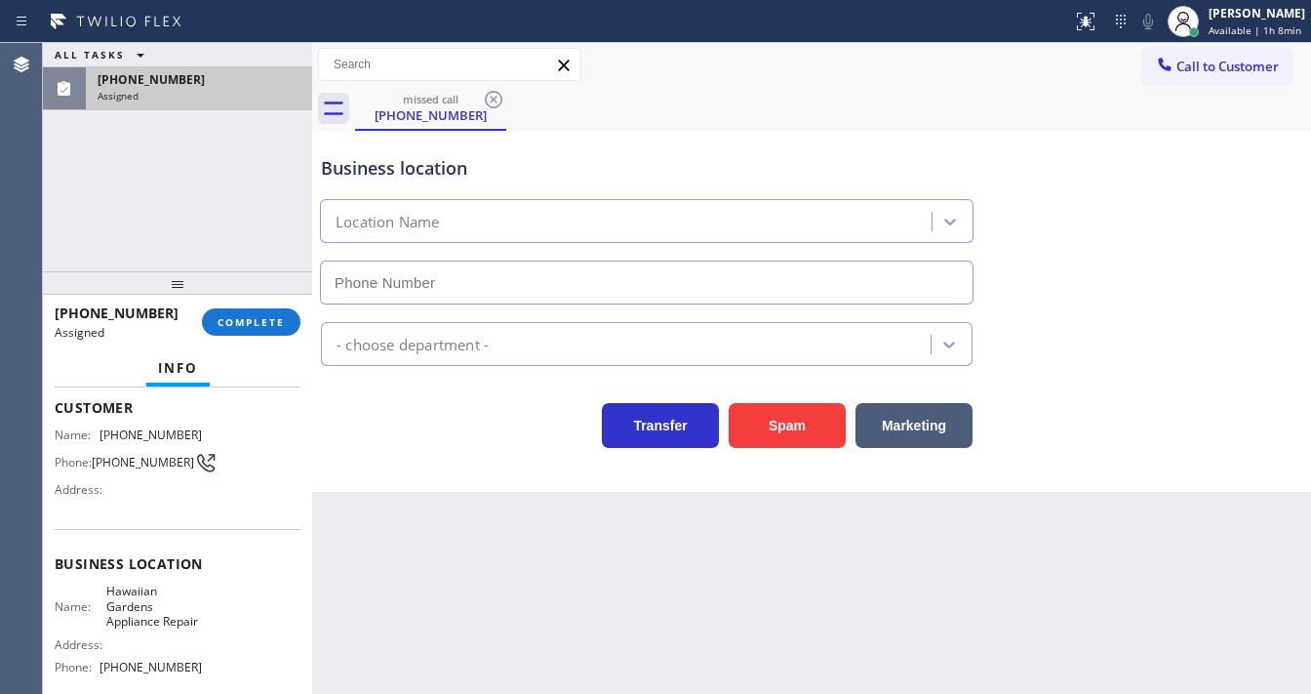
scroll to position [78, 0]
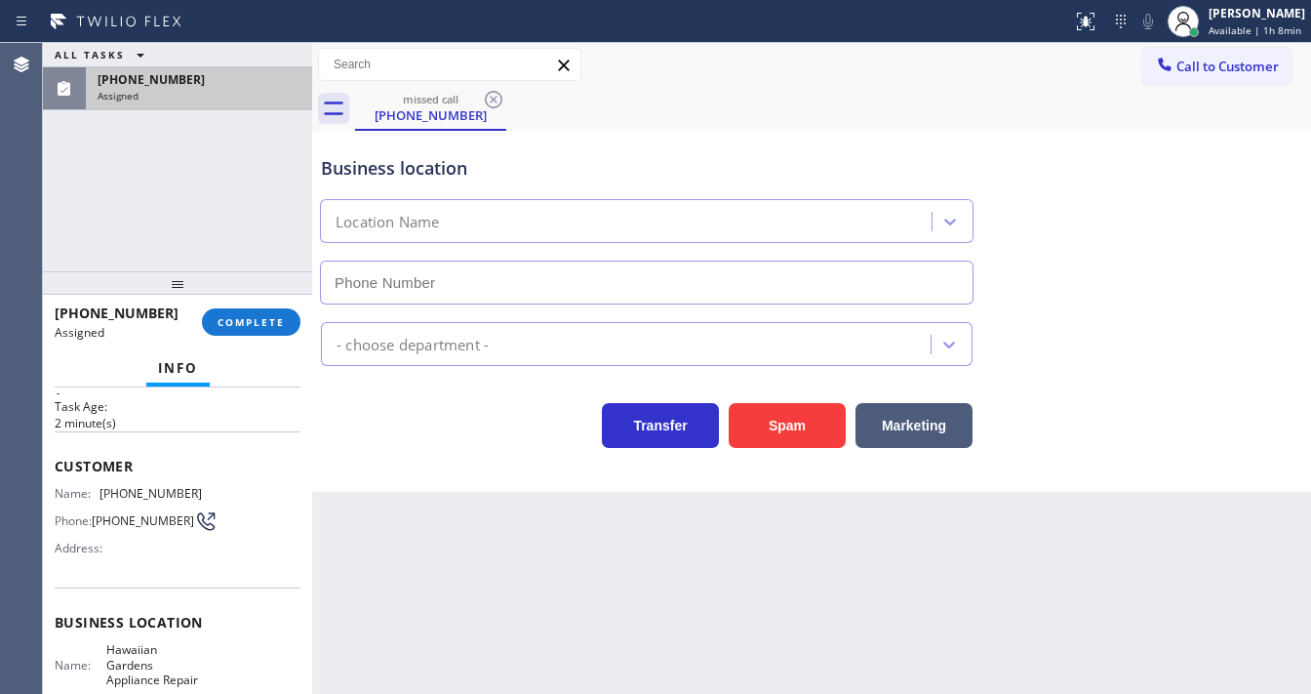
type input "(424) 354-3013"
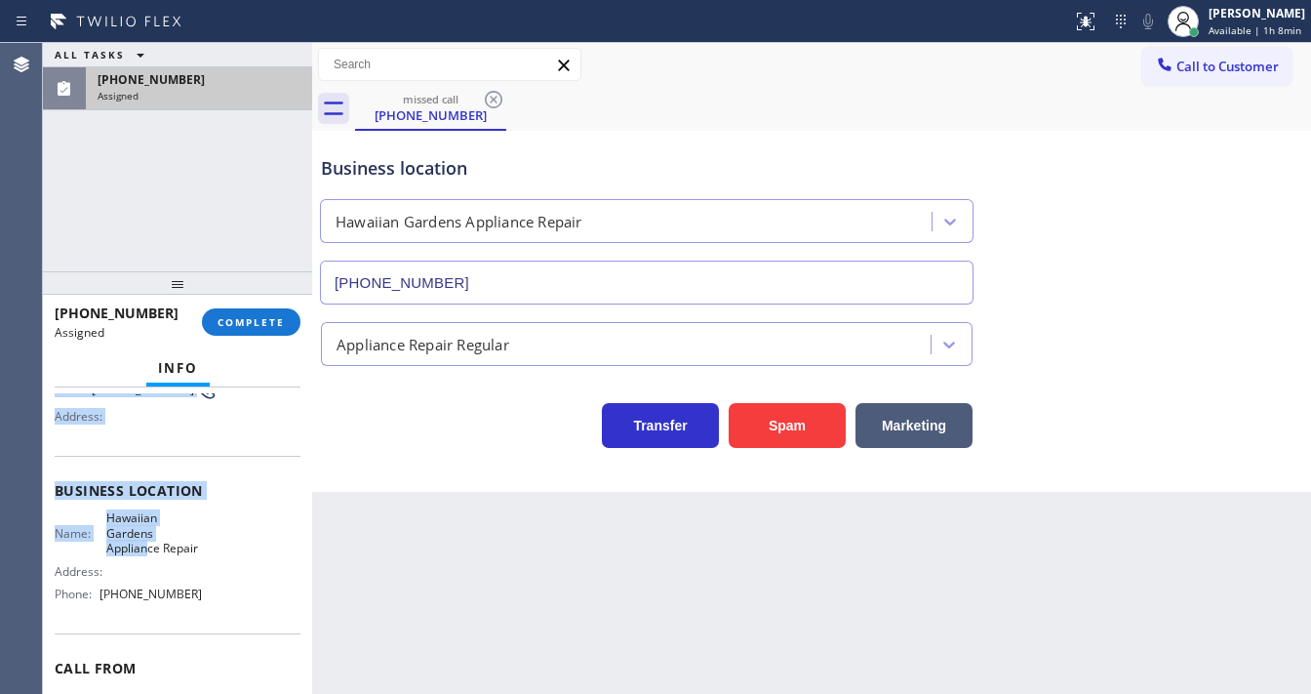
scroll to position [234, 0]
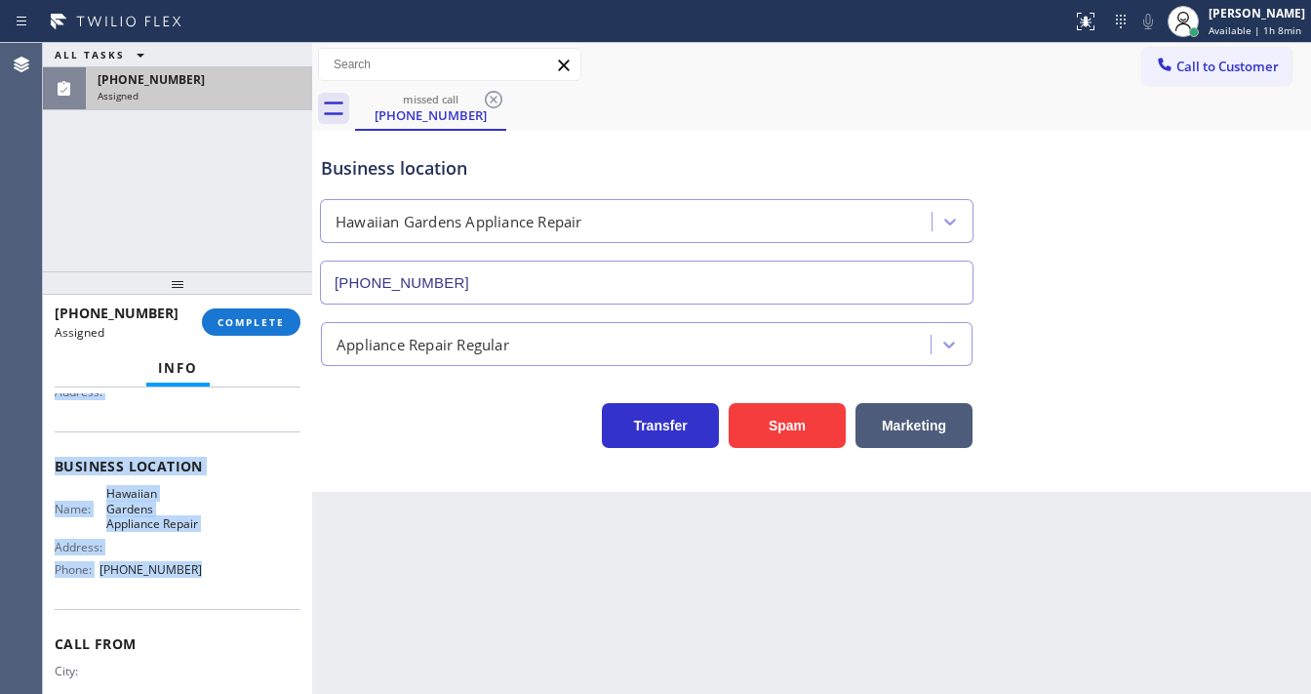
drag, startPoint x: 89, startPoint y: 500, endPoint x: 205, endPoint y: 581, distance: 141.5
click at [205, 581] on div "Context Queue: Appliance Repair Priority: 0 Task Age: 2 minute(s) Customer Name…" at bounding box center [177, 540] width 269 height 306
copy div "Customer Name: (714) 745-8665 Phone: (714) 745-8665 Address: Business location …"
click at [268, 325] on span "COMPLETE" at bounding box center [251, 322] width 67 height 14
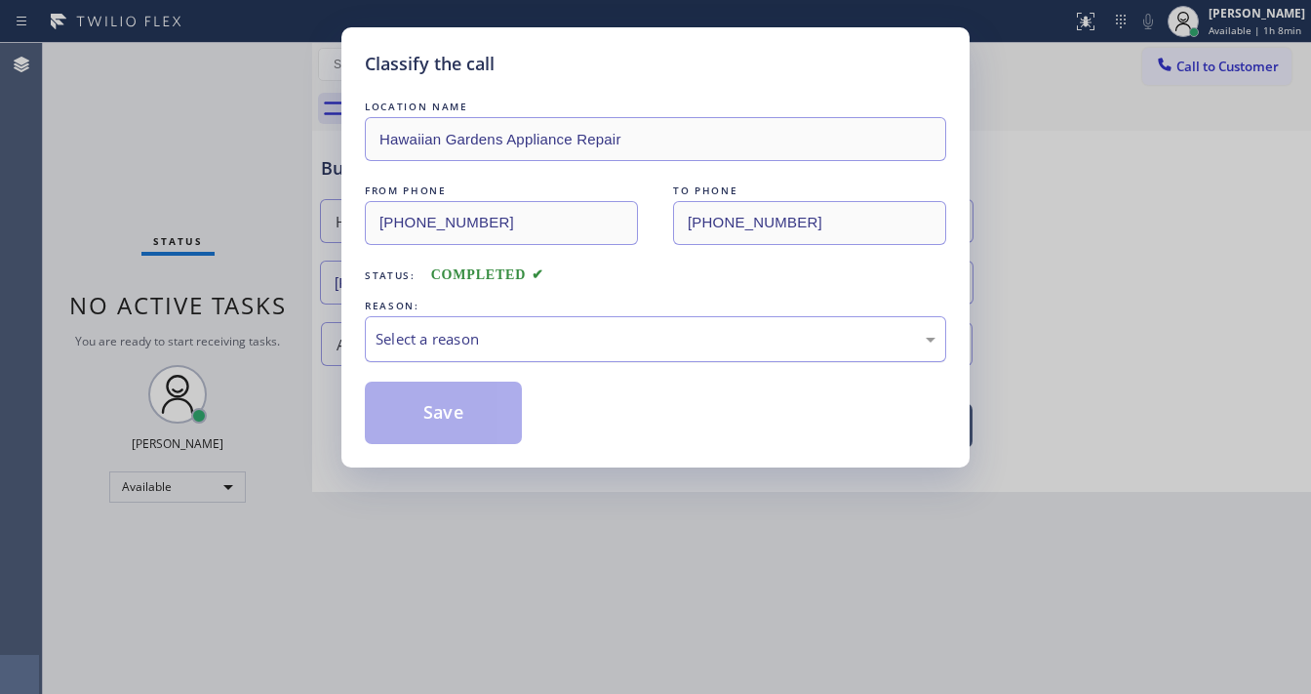
click at [453, 339] on div "Select a reason" at bounding box center [656, 339] width 560 height 22
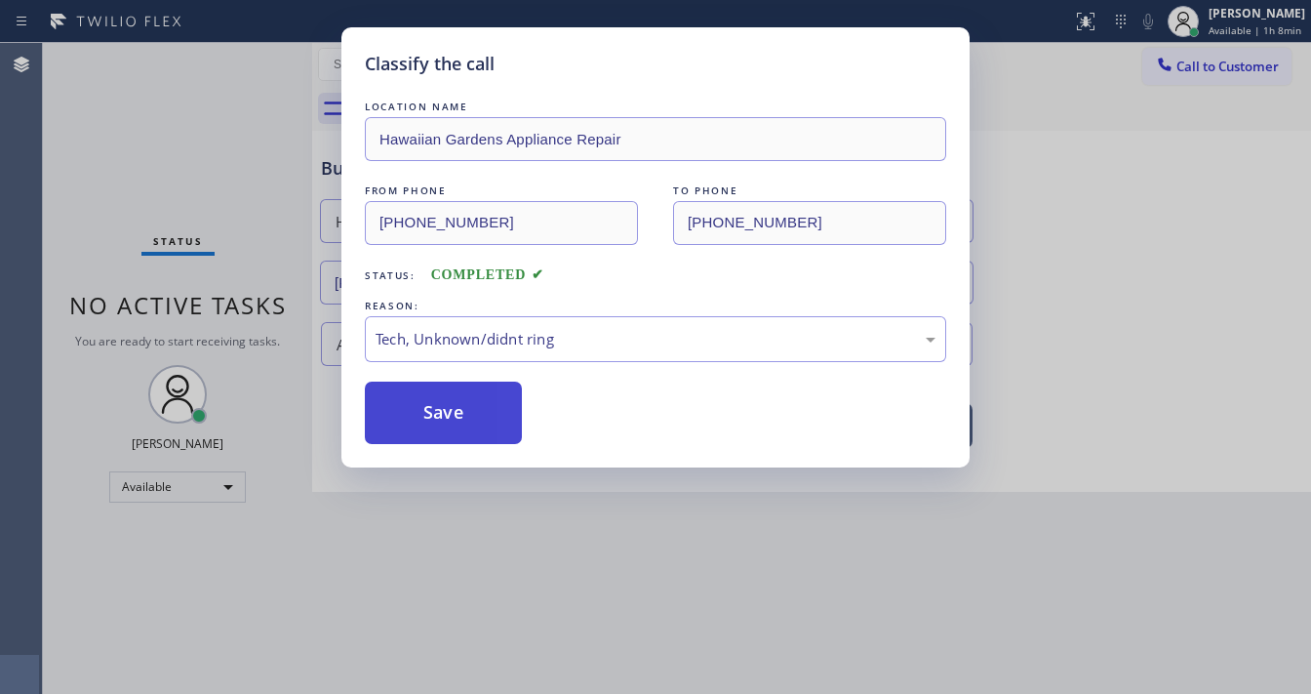
click at [465, 398] on button "Save" at bounding box center [443, 412] width 157 height 62
click at [465, 397] on button "Save" at bounding box center [443, 412] width 157 height 62
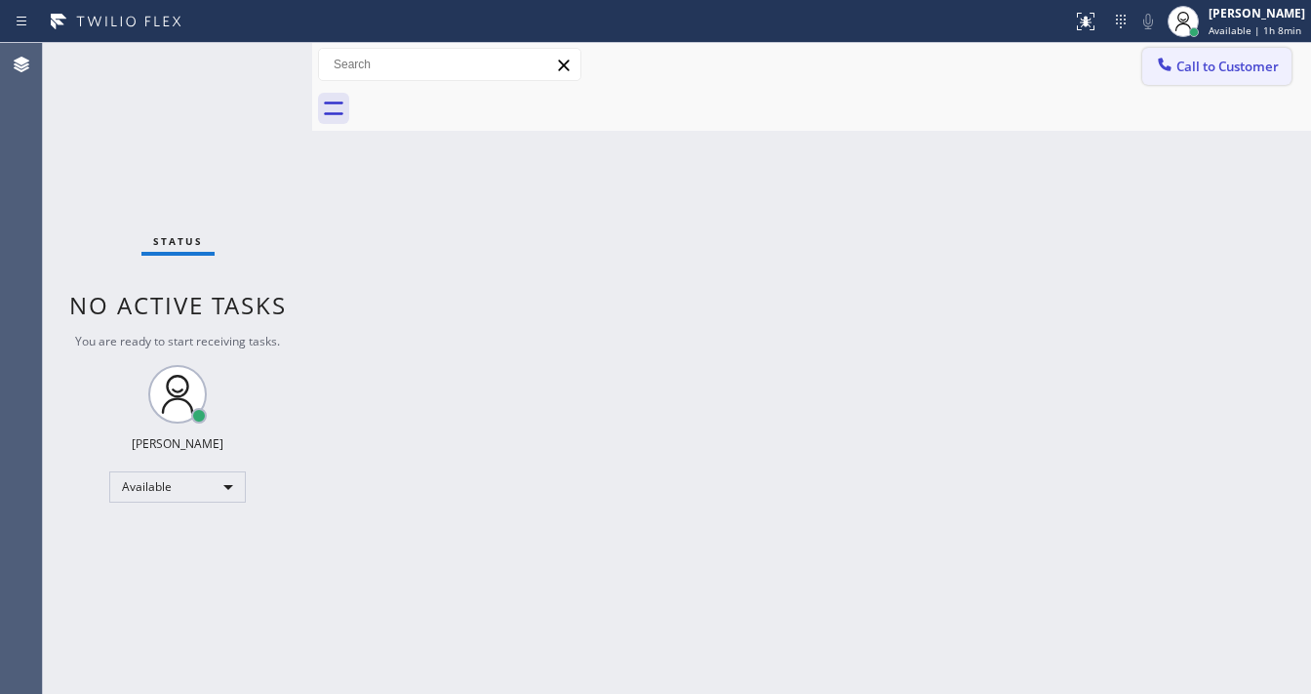
drag, startPoint x: 1210, startPoint y: 76, endPoint x: 702, endPoint y: 339, distance: 571.1
click at [1209, 76] on button "Call to Customer" at bounding box center [1216, 66] width 149 height 37
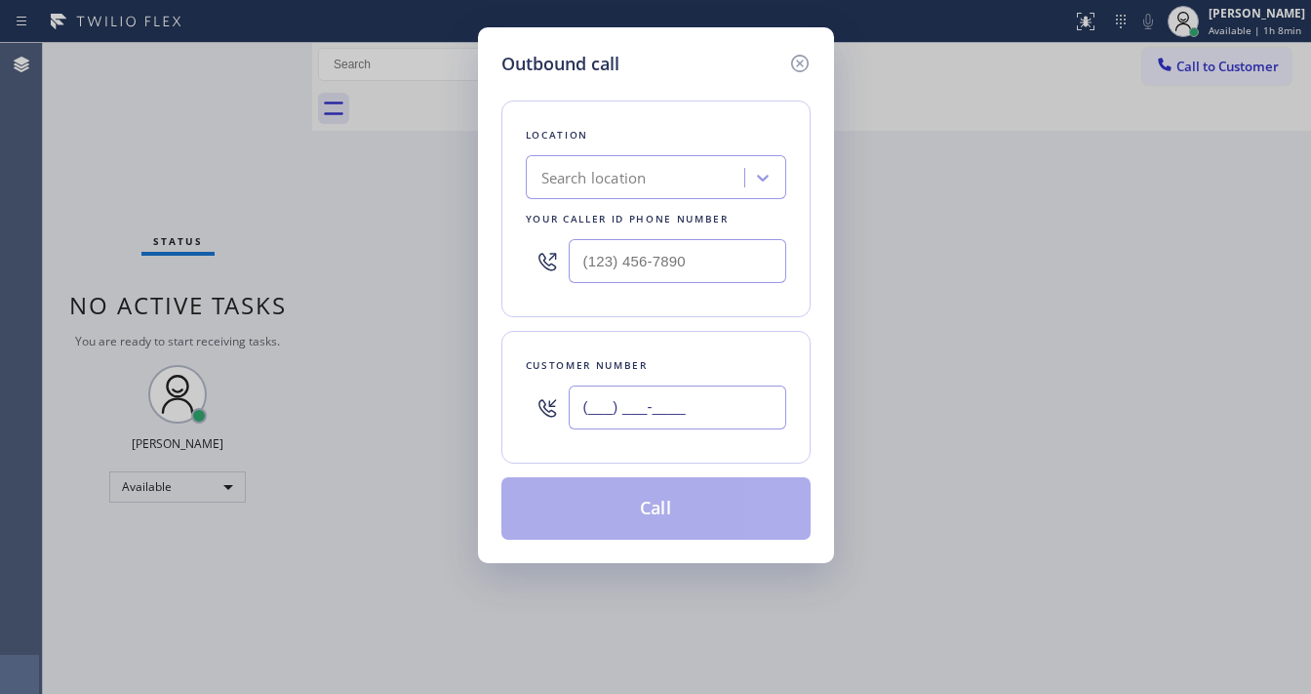
click at [632, 392] on input "(___) ___-____" at bounding box center [678, 407] width 218 height 44
paste input "714) 745-8665"
type input "(714) 745-8665"
type input "(___) ___-____"
click at [689, 258] on input "(___) ___-____" at bounding box center [678, 261] width 218 height 44
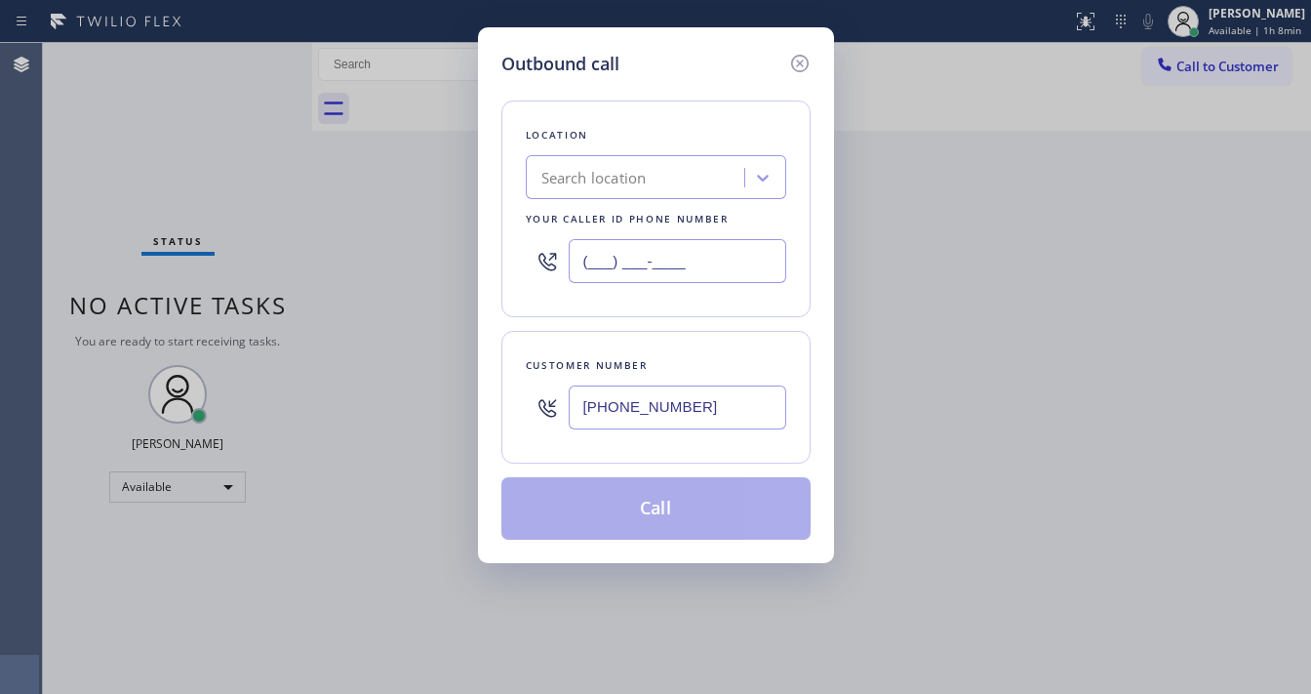
paste input "424) 354-3013"
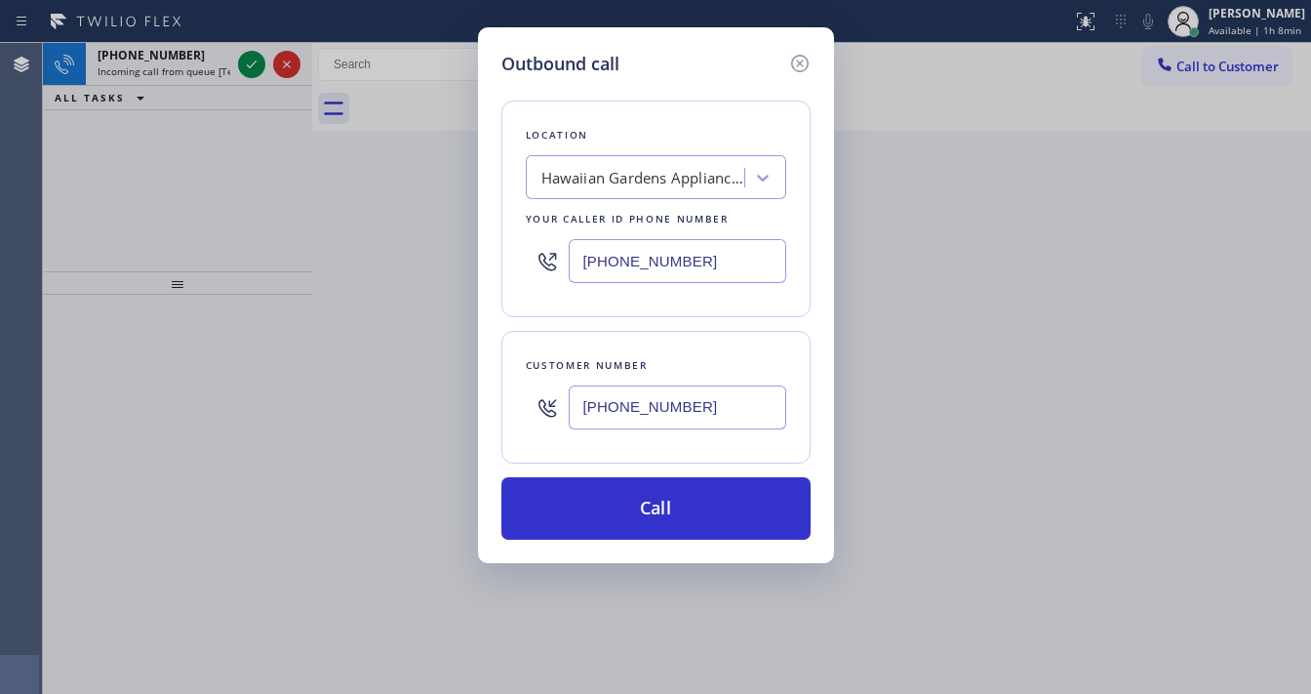
type input "(424) 354-3013"
click at [800, 62] on icon at bounding box center [799, 64] width 18 height 18
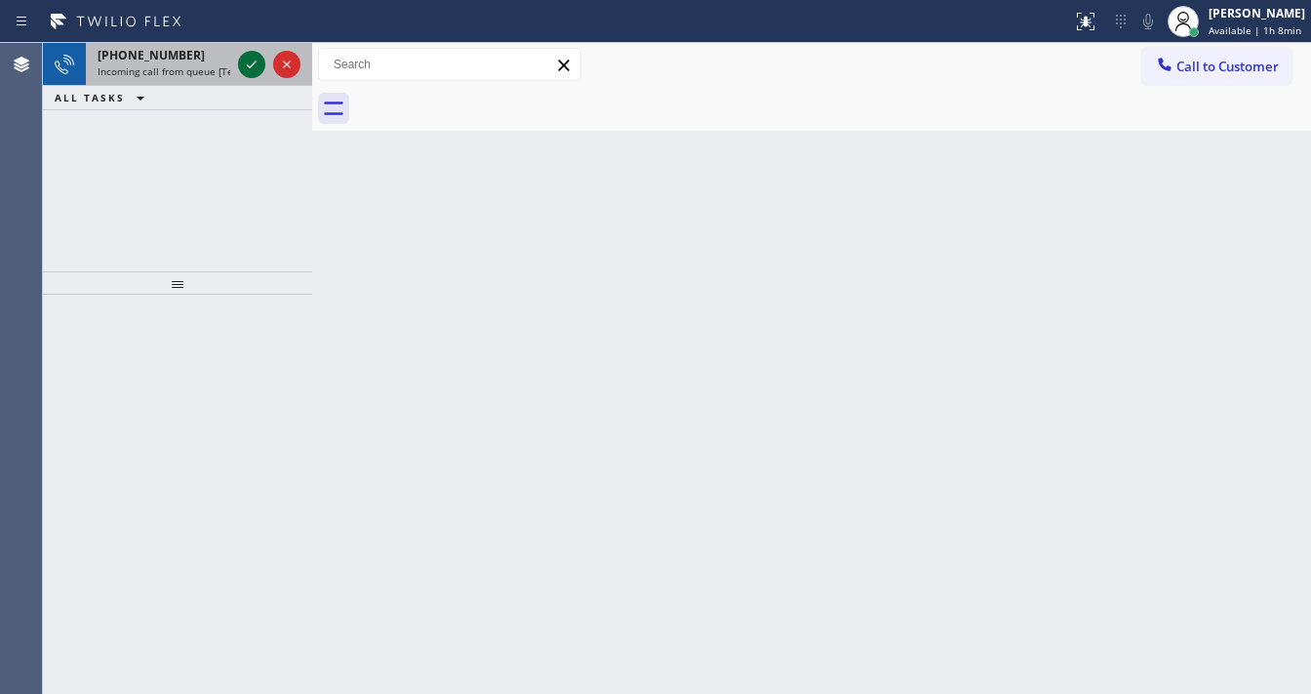
click at [246, 60] on icon at bounding box center [251, 64] width 23 height 23
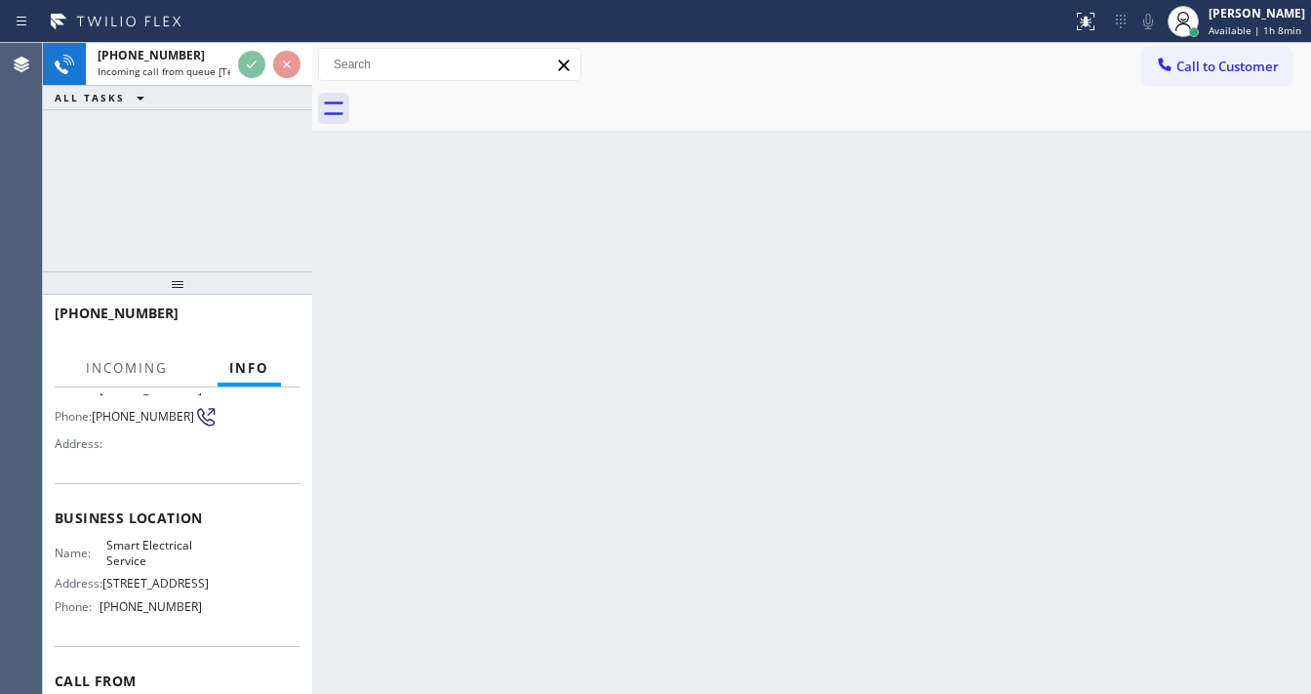
scroll to position [156, 0]
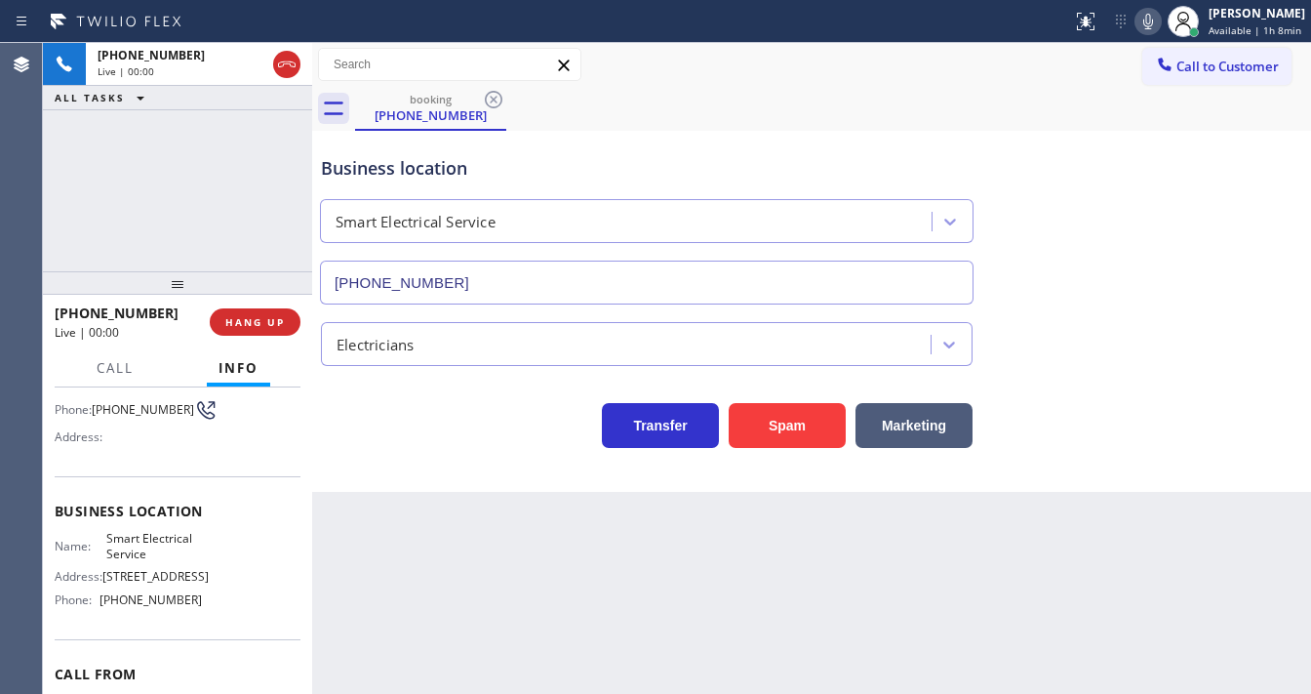
type input "(310) 307-3623"
click at [467, 458] on div "Business location Smart Electrical Service (310) 307-3623 Electricians Transfer…" at bounding box center [811, 311] width 999 height 361
click at [835, 54] on div "Call to Customer Outbound call Location Hawaiian Gardens Appliance Repair Your …" at bounding box center [811, 65] width 999 height 34
click at [793, 435] on button "Spam" at bounding box center [787, 425] width 117 height 45
click at [1155, 233] on div "Business location Smart Electrical Service (310) 307-3623" at bounding box center [811, 216] width 989 height 177
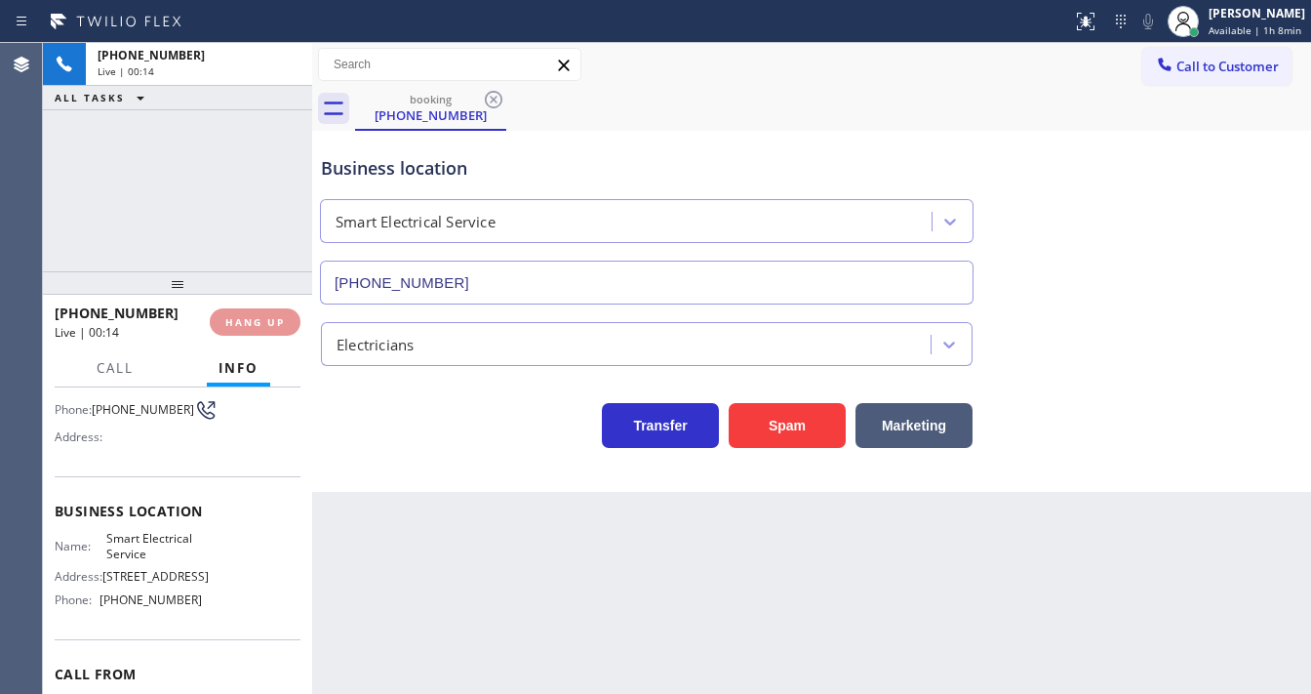
click at [1202, 65] on span "Call to Customer" at bounding box center [1228, 67] width 102 height 18
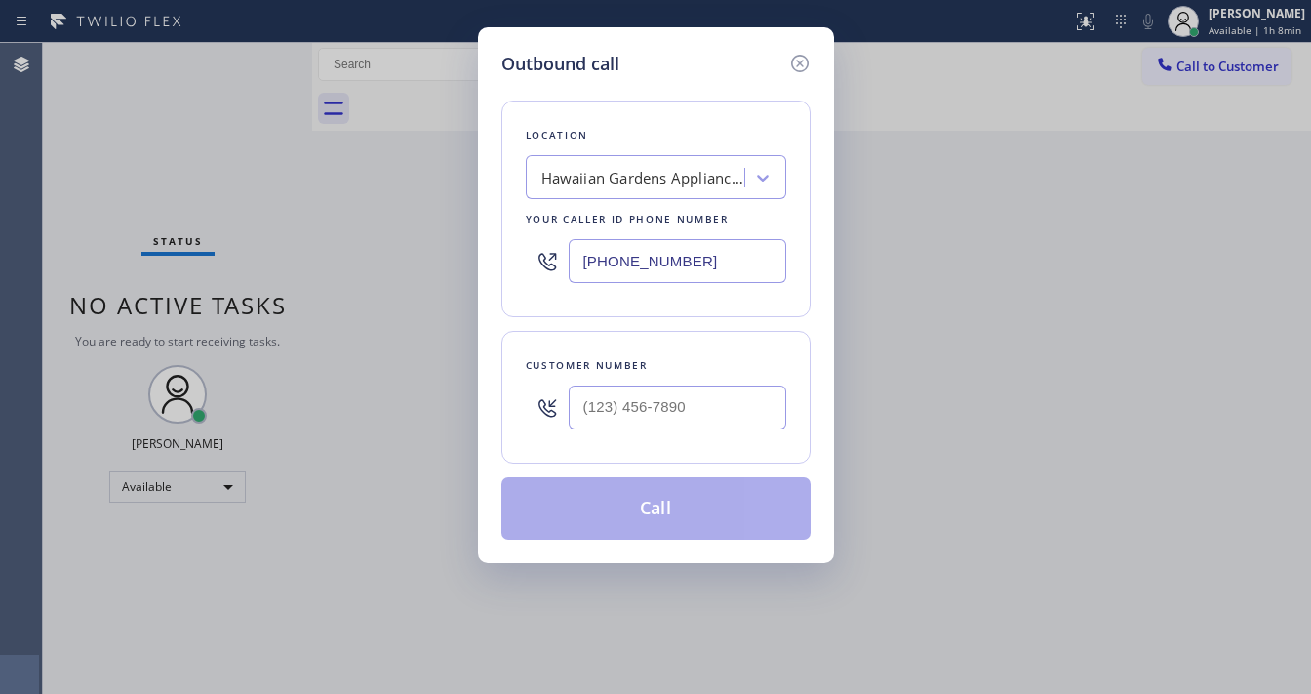
drag, startPoint x: 625, startPoint y: 385, endPoint x: 625, endPoint y: 407, distance: 21.5
click at [625, 389] on div at bounding box center [678, 407] width 218 height 63
type input "(___) ___-____"
click at [625, 407] on input "(___) ___-____" at bounding box center [678, 407] width 218 height 44
paste input "714) 745-8665"
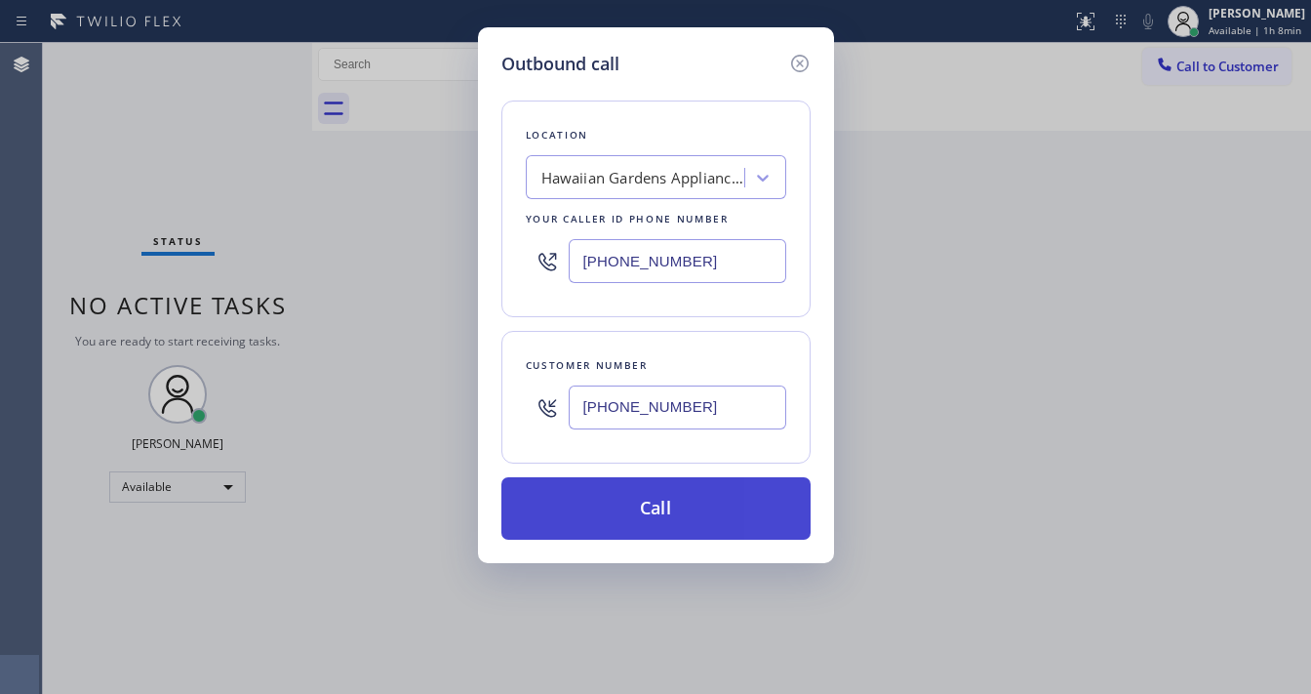
type input "(714) 745-8665"
click at [691, 502] on button "Call" at bounding box center [655, 508] width 309 height 62
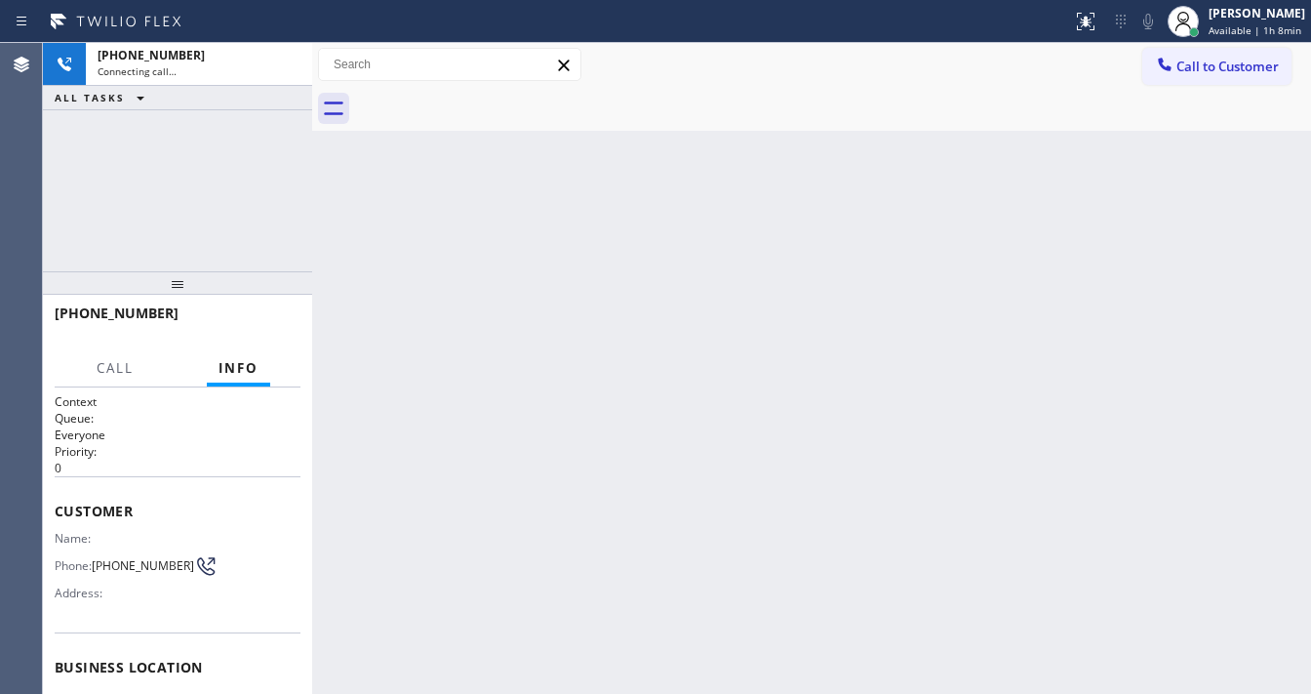
click at [56, 200] on div "+17147458665 Connecting call… ALL TASKS ALL TASKS ACTIVE TASKS TASKS IN WRAP UP" at bounding box center [177, 157] width 269 height 228
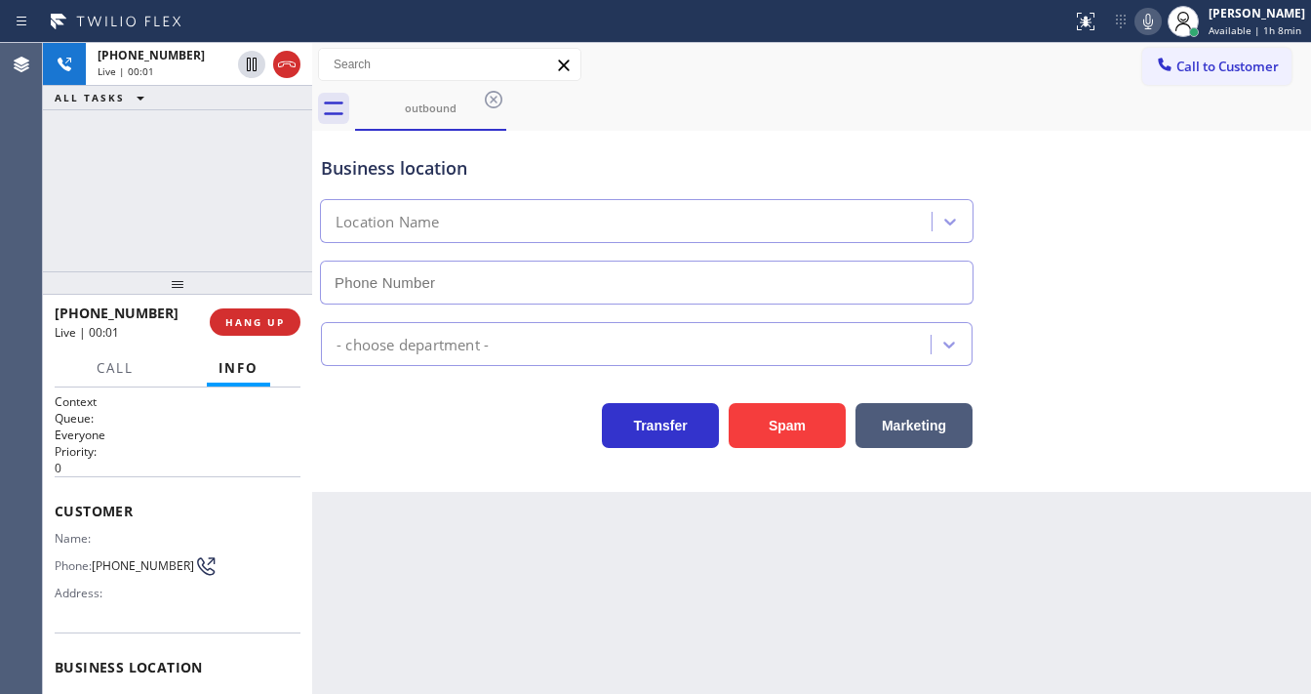
type input "(424) 354-3013"
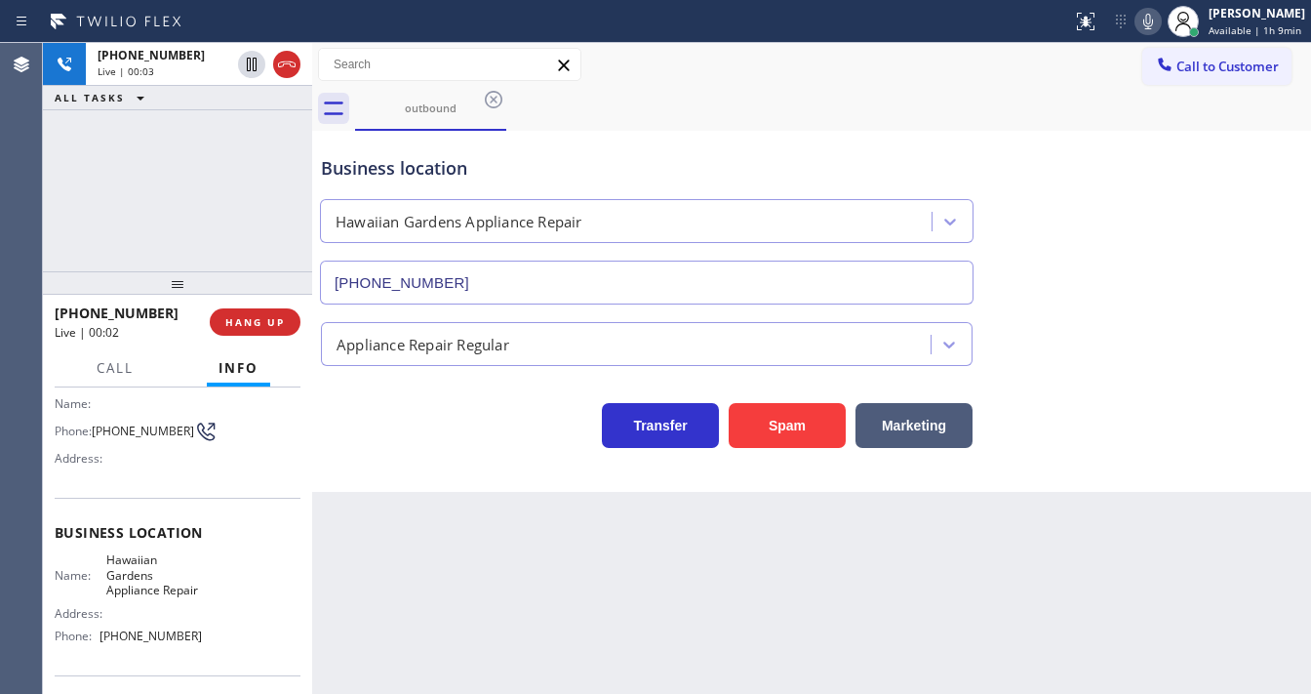
scroll to position [156, 0]
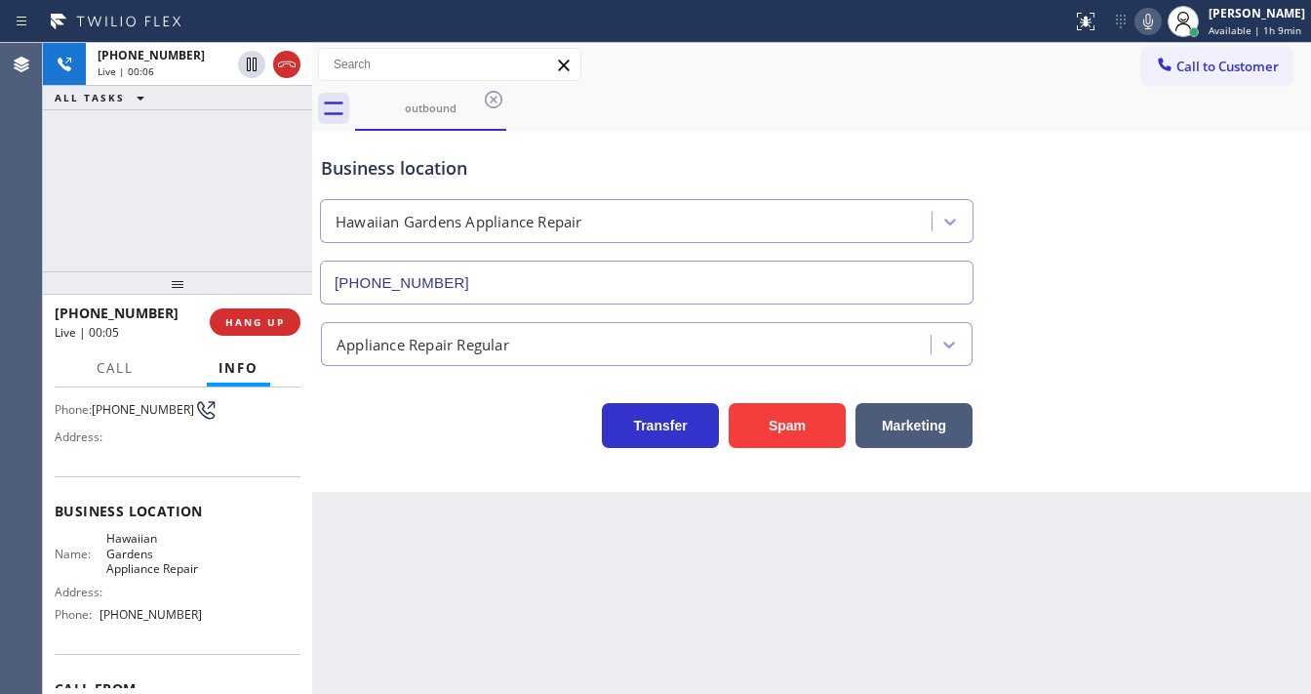
click at [549, 692] on div "Back to Dashboard Change Sender ID Customers Technicians Select a contact Outbo…" at bounding box center [811, 368] width 999 height 651
click at [53, 207] on div "+17147458665 Live | 00:12 ALL TASKS ALL TASKS ACTIVE TASKS TASKS IN WRAP UP" at bounding box center [177, 157] width 269 height 228
click at [670, 152] on div "Business location Hawaiian Gardens Appliance Repair (424) 354-3013" at bounding box center [646, 220] width 659 height 169
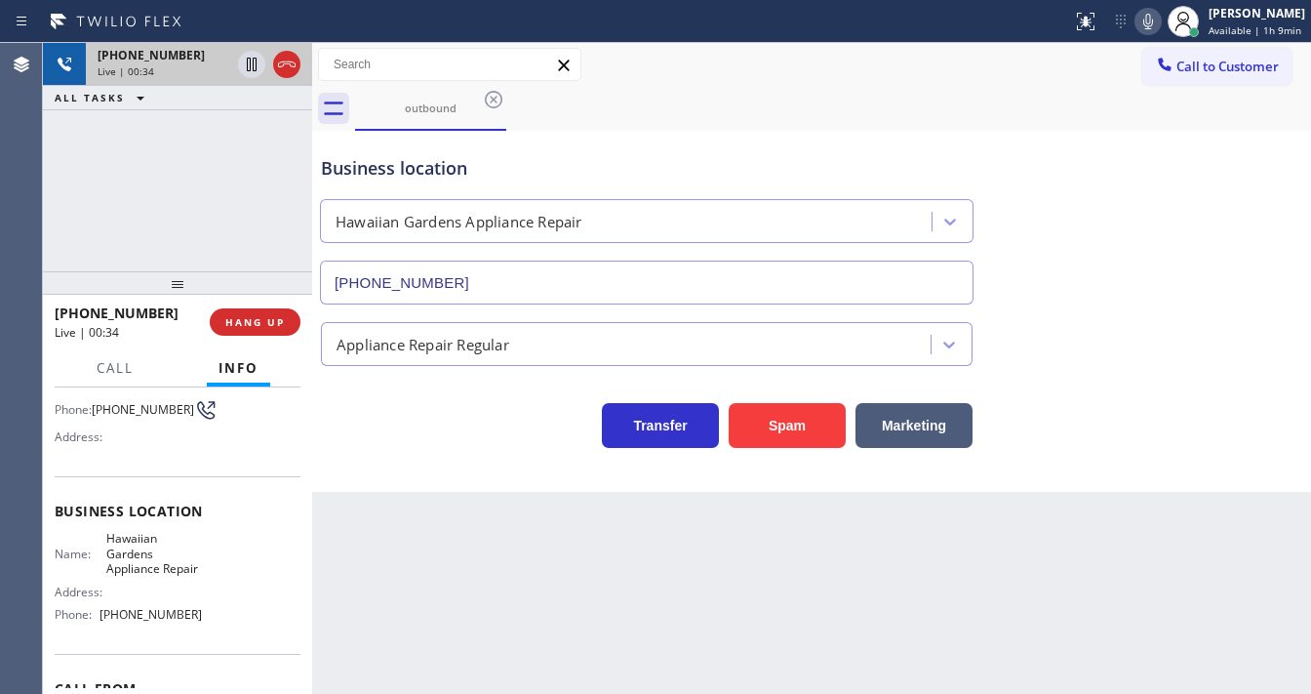
click at [289, 73] on icon at bounding box center [286, 64] width 23 height 23
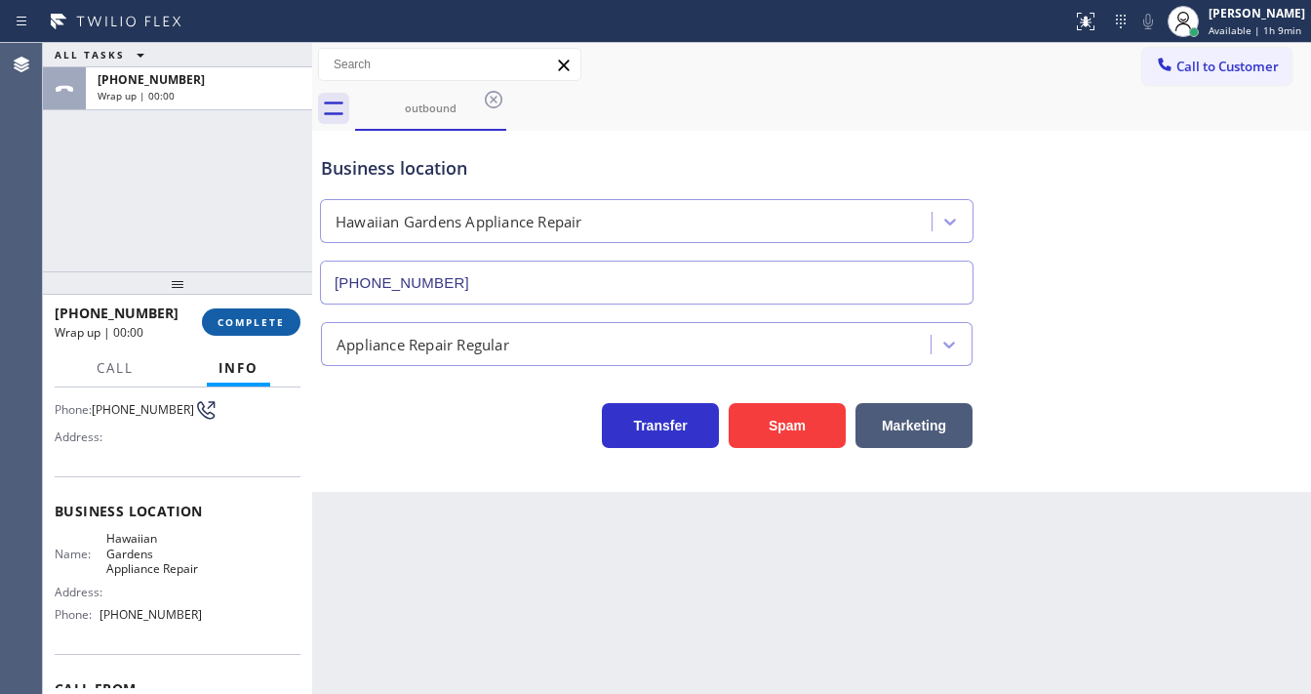
click at [262, 319] on span "COMPLETE" at bounding box center [251, 322] width 67 height 14
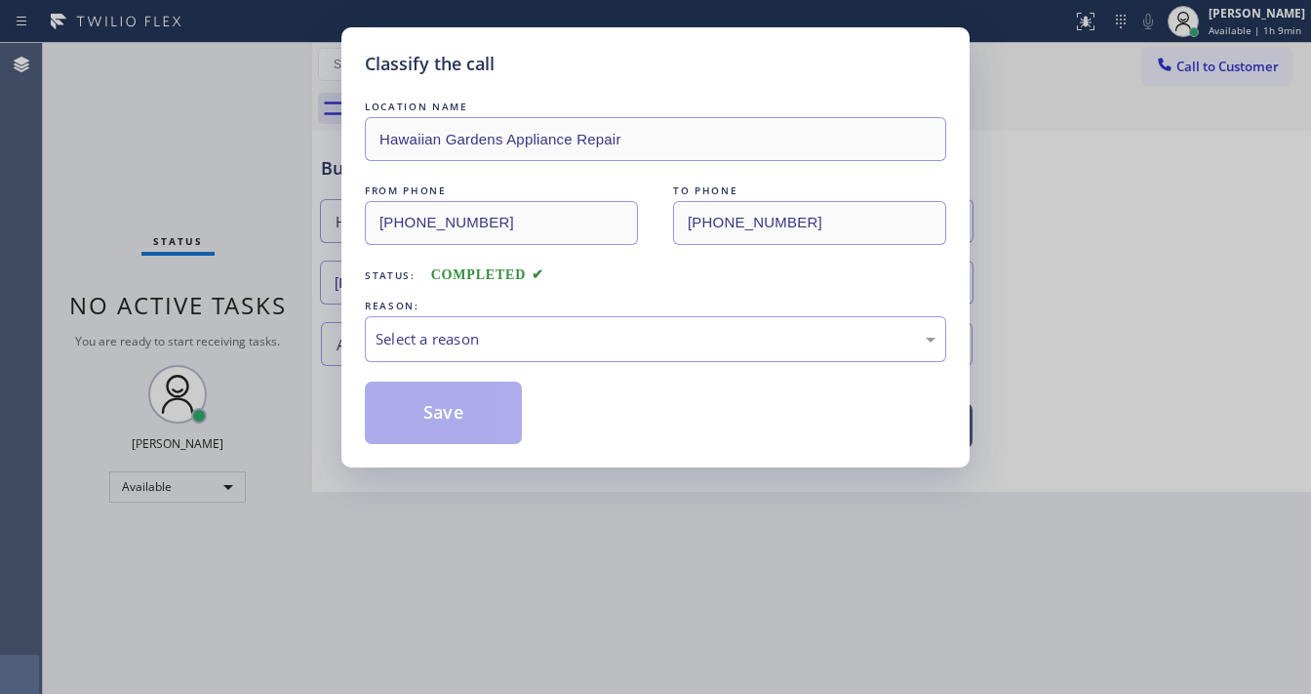
click at [464, 312] on div "REASON:" at bounding box center [655, 306] width 581 height 20
click at [468, 324] on div "Select a reason" at bounding box center [655, 339] width 581 height 46
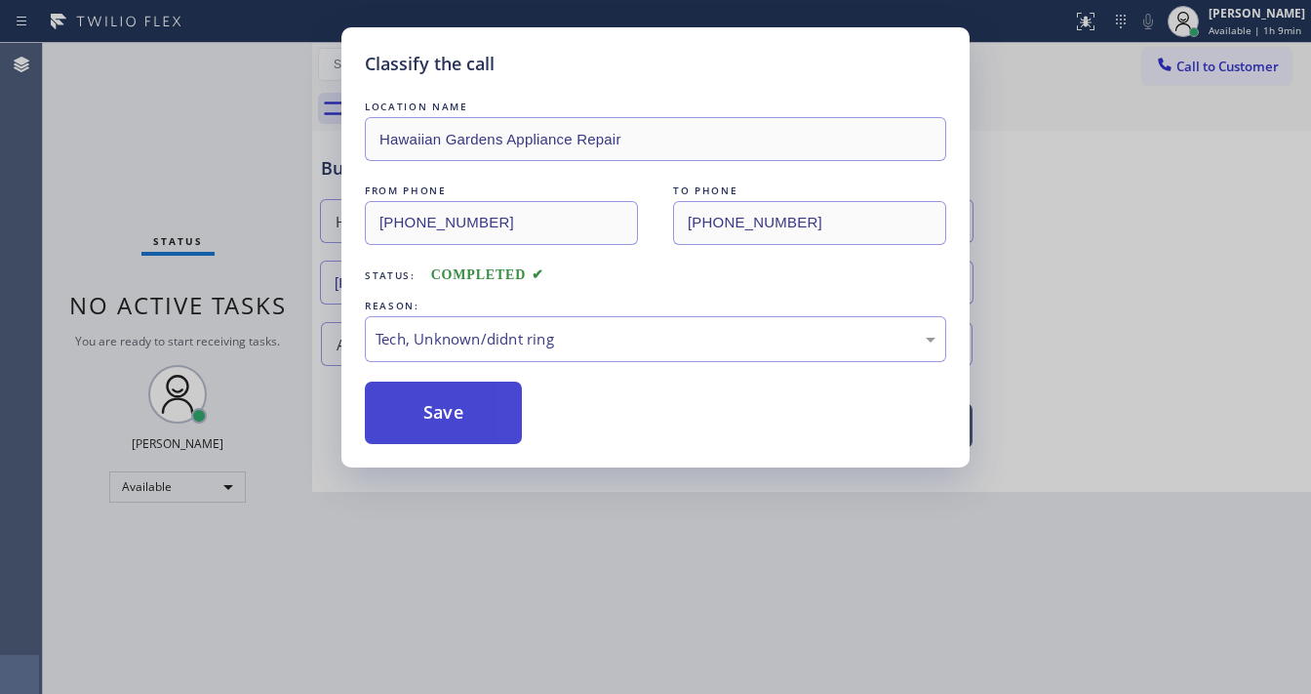
click at [476, 419] on button "Save" at bounding box center [443, 412] width 157 height 62
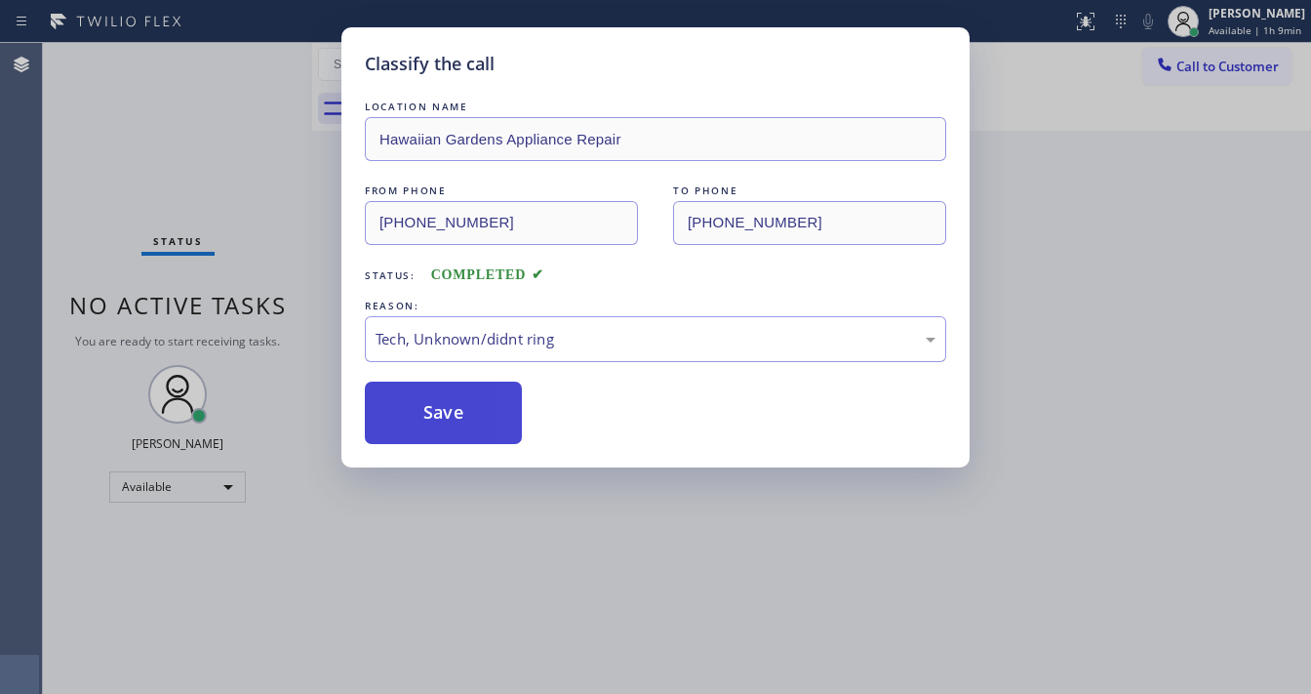
click at [476, 419] on button "Save" at bounding box center [443, 412] width 157 height 62
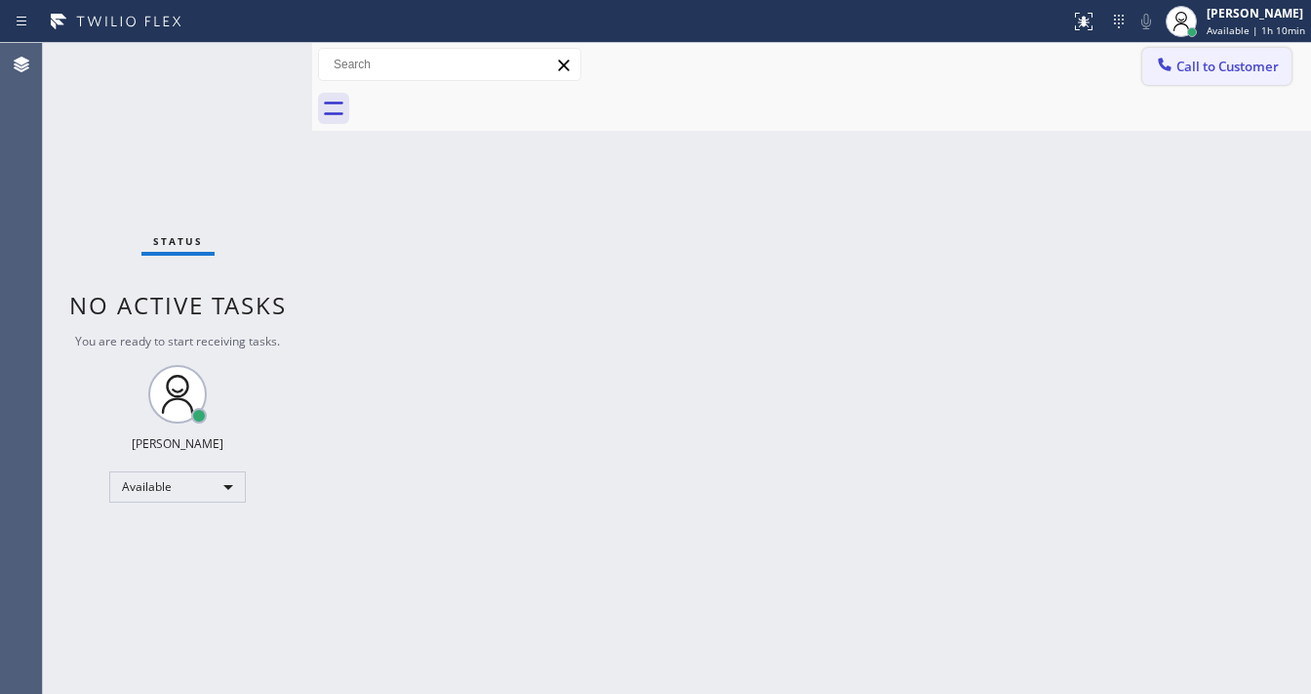
click at [1195, 67] on span "Call to Customer" at bounding box center [1228, 67] width 102 height 18
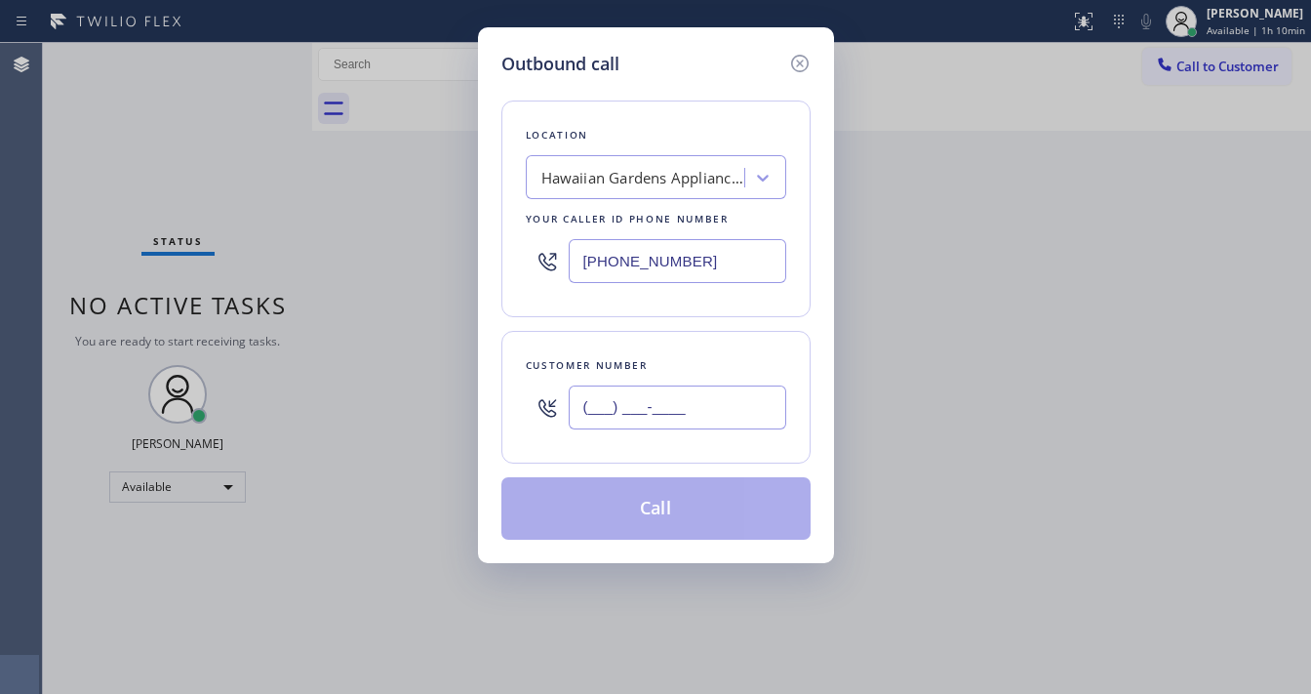
drag, startPoint x: 660, startPoint y: 415, endPoint x: 675, endPoint y: 312, distance: 103.5
click at [659, 415] on input "(___) ___-____" at bounding box center [678, 407] width 218 height 44
paste input "442) 202-9731"
type input "(442) 202-9731"
click at [702, 254] on input "(424) 354-3013" at bounding box center [678, 261] width 218 height 44
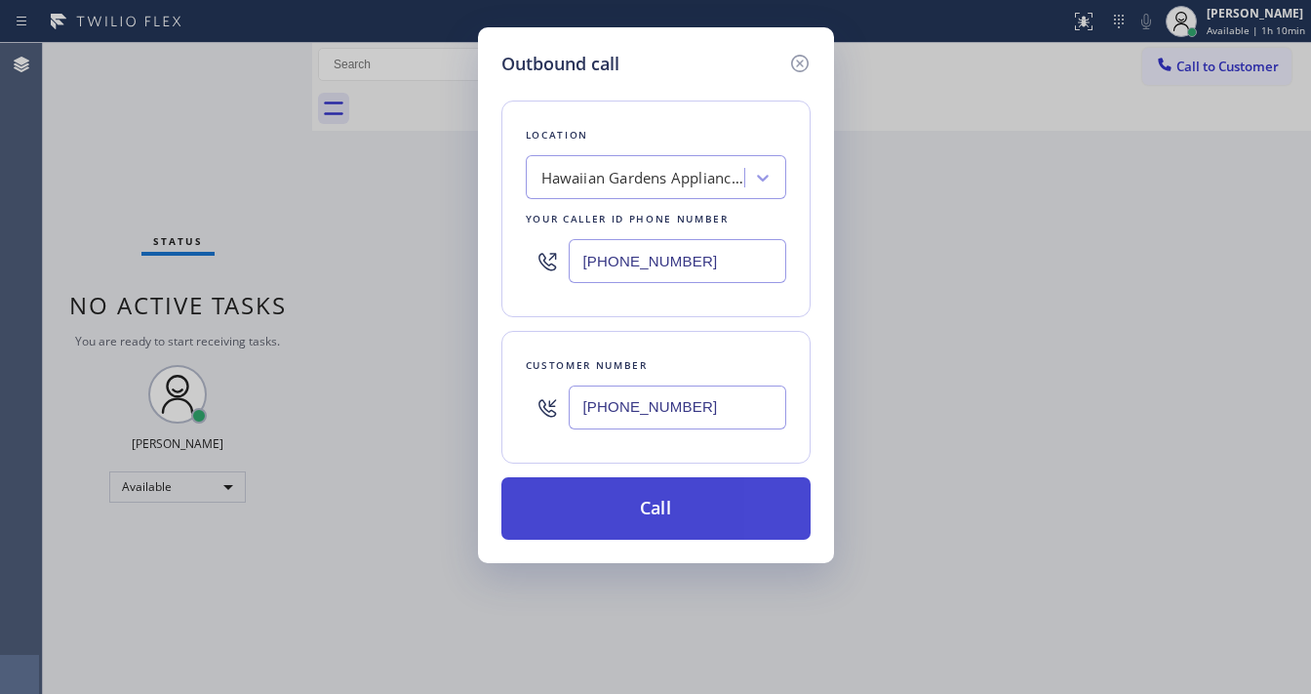
paste input "323) 238-8162"
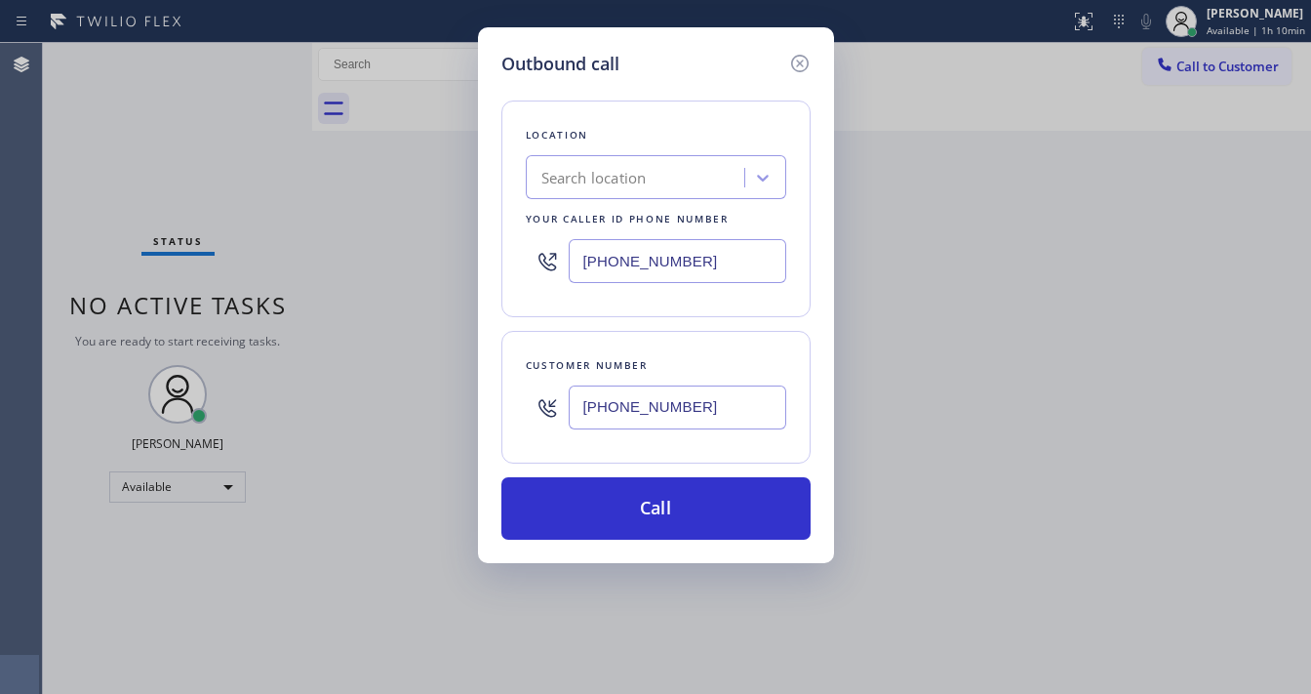
click at [666, 331] on div "Customer number (442) 202-9731" at bounding box center [655, 397] width 309 height 133
type input "(424) 354-3013"
click at [801, 69] on icon at bounding box center [799, 63] width 23 height 23
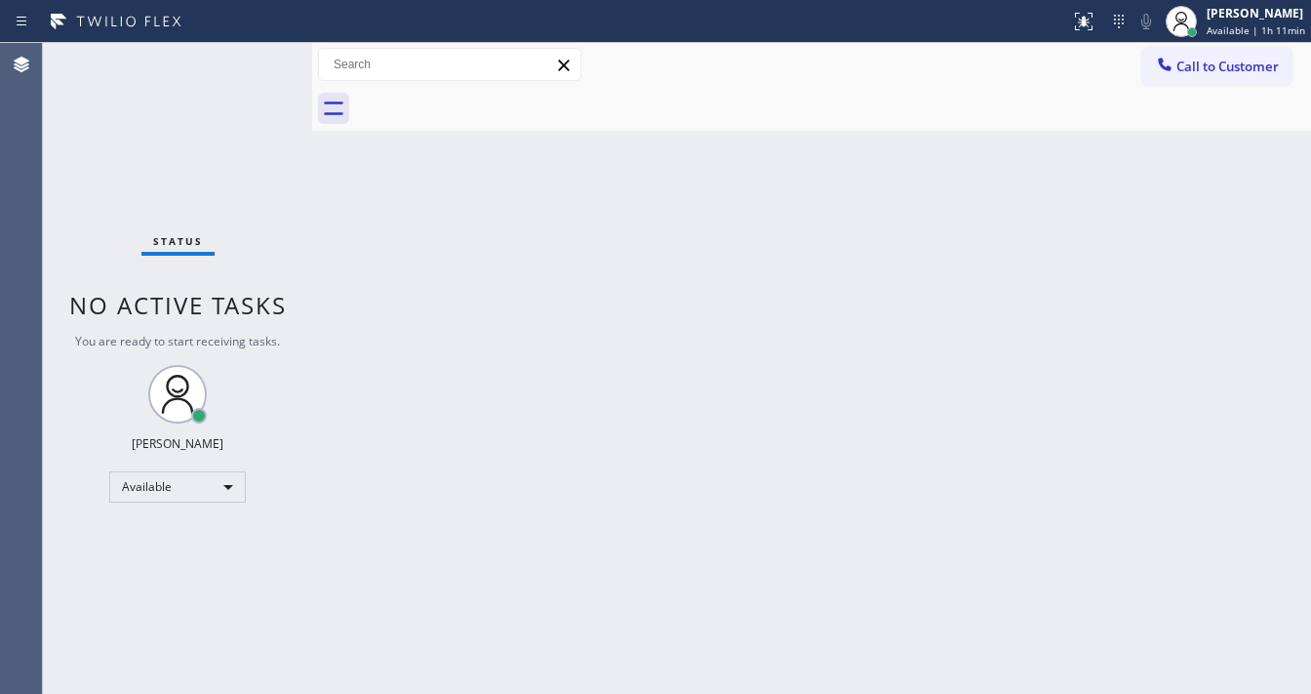
click at [1227, 29] on span "Available | 1h 11min" at bounding box center [1256, 30] width 99 height 14
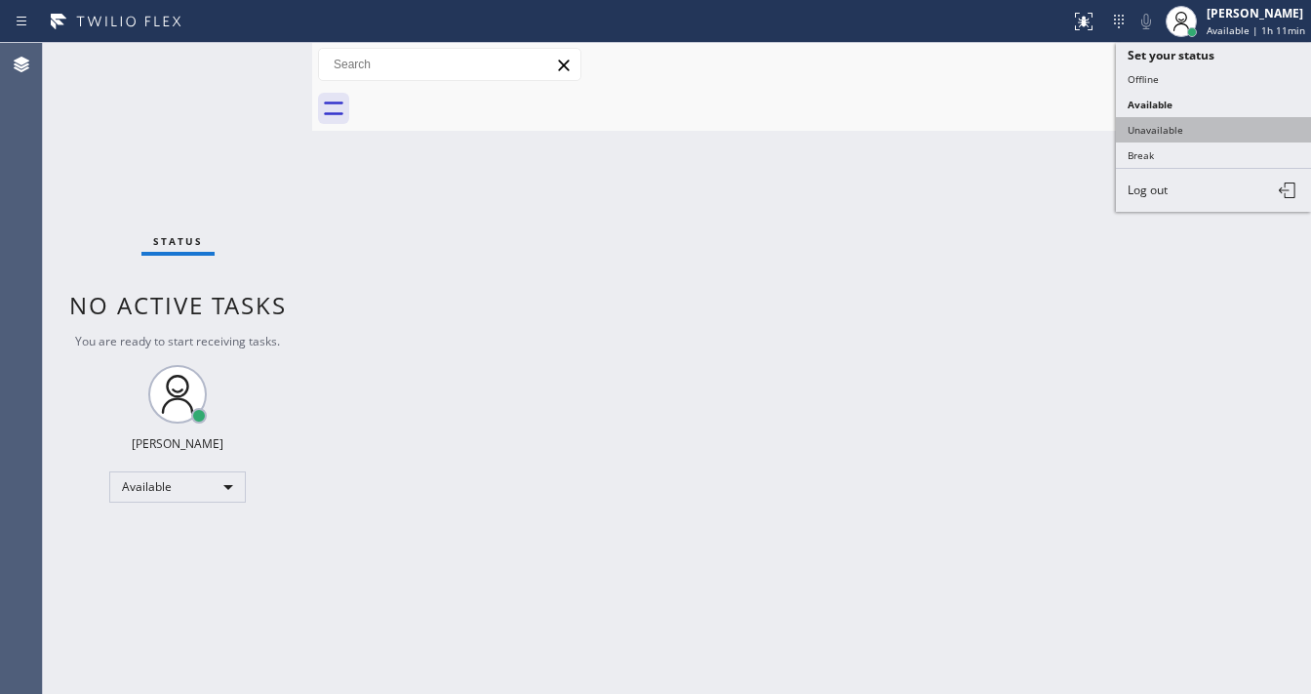
click at [1182, 124] on button "Unavailable" at bounding box center [1213, 129] width 195 height 25
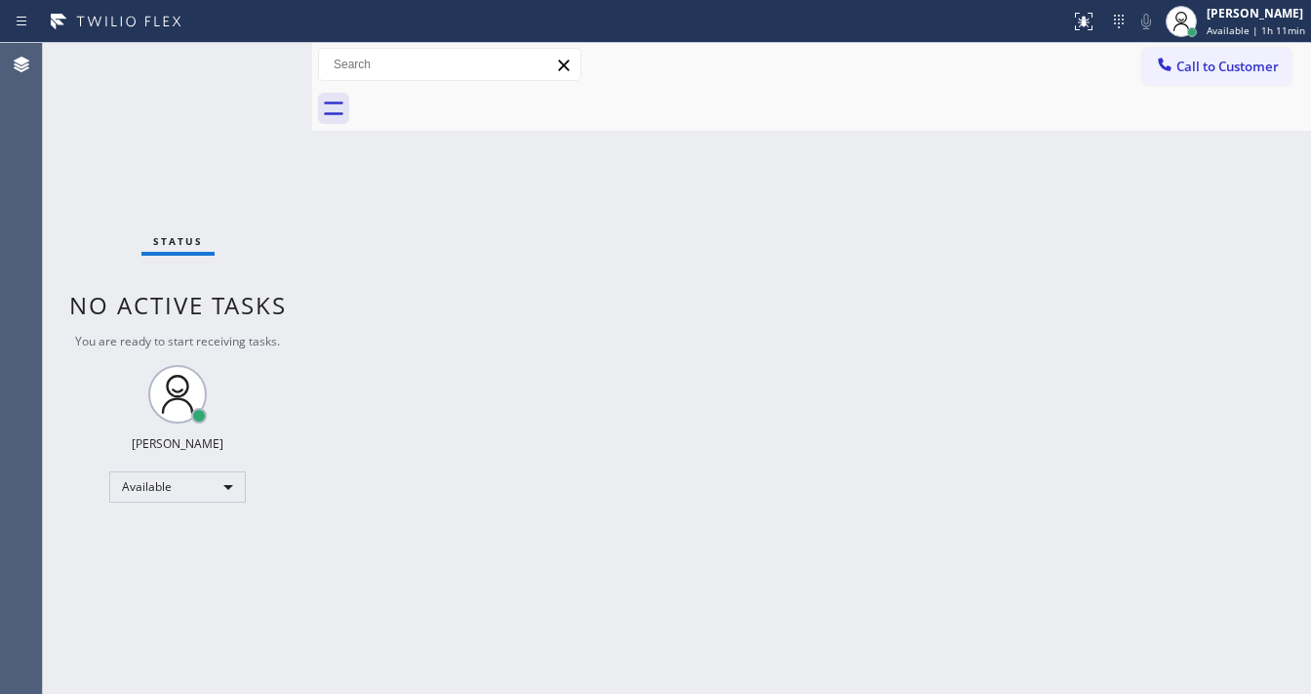
click at [1046, 163] on div "Back to Dashboard Change Sender ID Customers Technicians Select a contact Outbo…" at bounding box center [811, 368] width 999 height 651
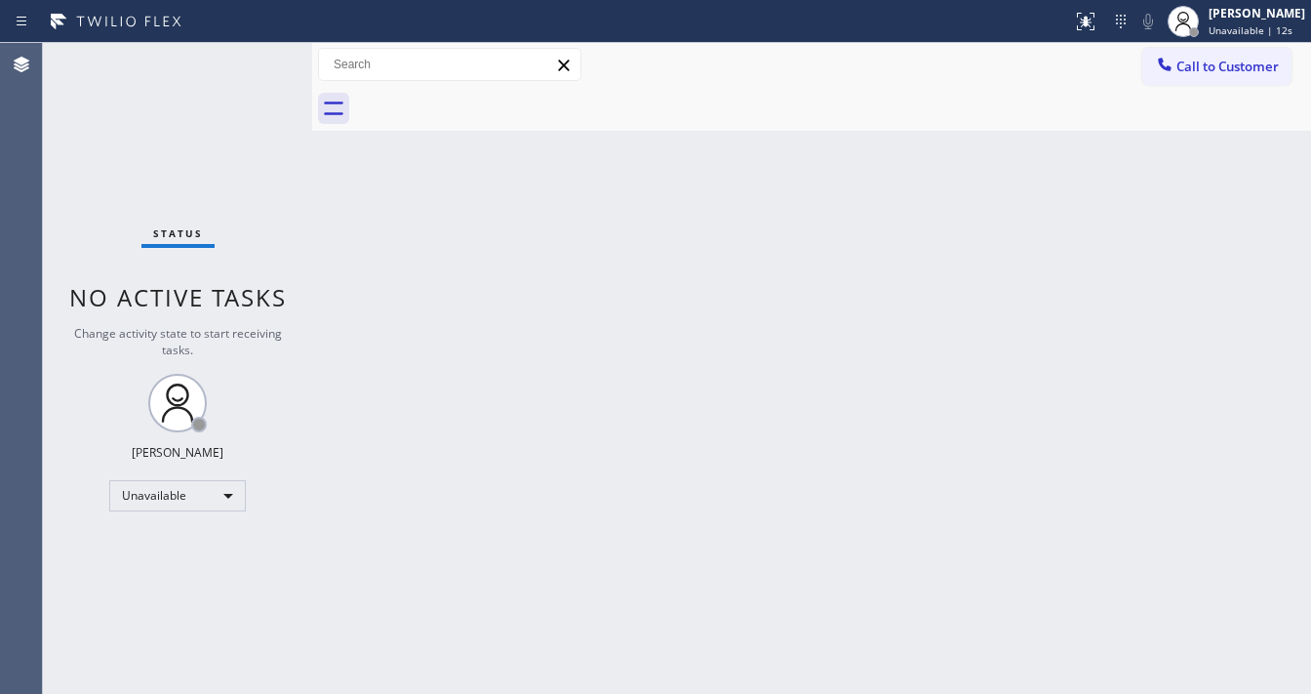
click at [55, 280] on div "Status No active tasks Change activity state to start receiving tasks. Michael …" at bounding box center [177, 368] width 269 height 651
click at [158, 485] on div "Unavailable" at bounding box center [177, 495] width 137 height 31
click at [149, 595] on li "Break" at bounding box center [176, 593] width 133 height 23
click at [368, 562] on div "Back to Dashboard Change Sender ID Customers Technicians Select a contact Outbo…" at bounding box center [811, 368] width 999 height 651
click at [0, 333] on div "Agent Desktop" at bounding box center [21, 368] width 42 height 651
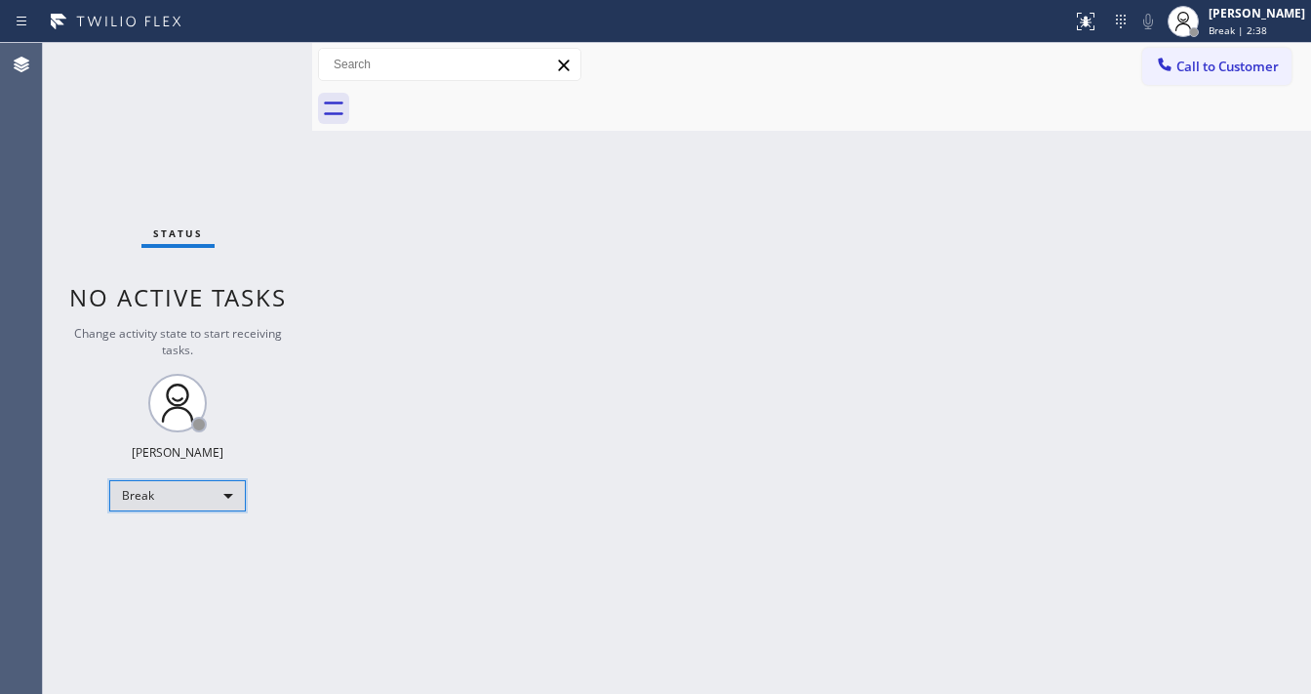
click at [172, 499] on div "Break" at bounding box center [177, 495] width 137 height 31
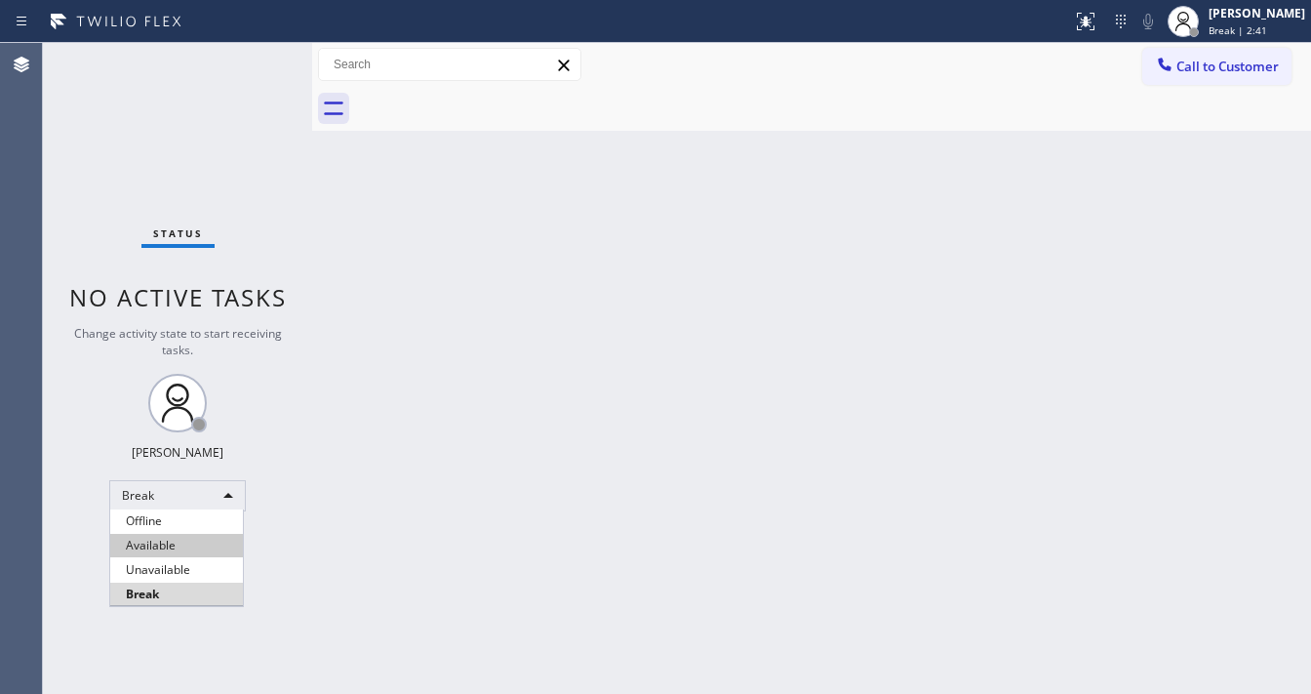
click at [172, 544] on li "Available" at bounding box center [176, 545] width 133 height 23
click at [543, 468] on div "Back to Dashboard Change Sender ID Customers Technicians Select a contact Outbo…" at bounding box center [811, 368] width 999 height 651
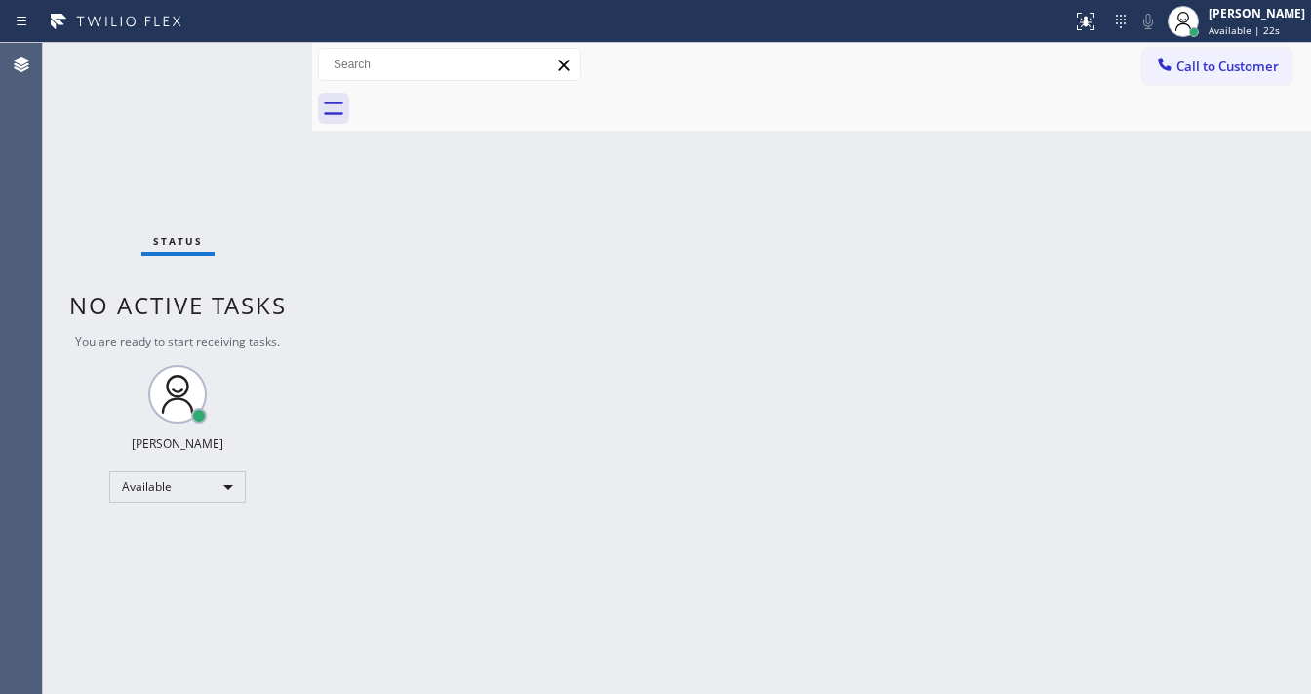
click at [251, 55] on div "Status No active tasks You are ready to start receiving tasks. [PERSON_NAME]" at bounding box center [177, 368] width 269 height 651
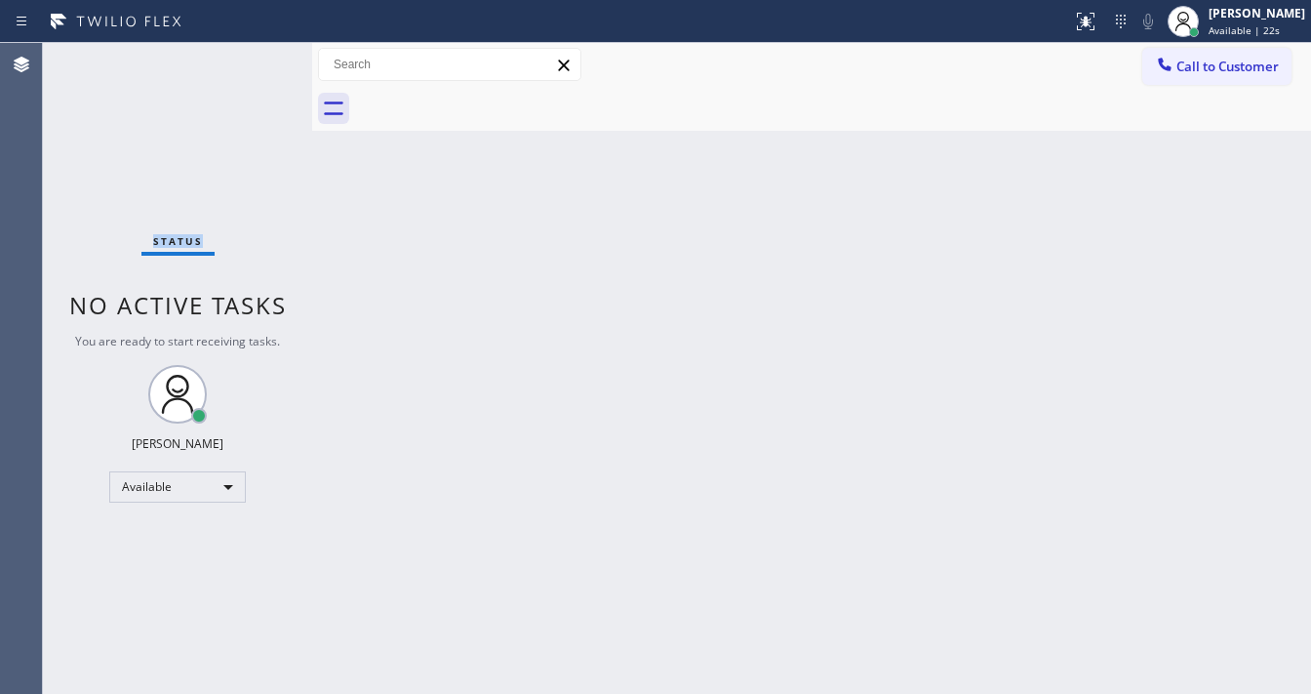
click at [256, 57] on div "Status No active tasks You are ready to start receiving tasks. [PERSON_NAME]" at bounding box center [177, 368] width 269 height 651
click at [282, 56] on div "Status No active tasks You are ready to start receiving tasks. [PERSON_NAME]" at bounding box center [177, 368] width 269 height 651
click at [542, 402] on div "Back to Dashboard Change Sender ID Customers Technicians Select a contact Outbo…" at bounding box center [811, 368] width 999 height 651
click at [258, 64] on div "Status No active tasks You are ready to start receiving tasks. [PERSON_NAME]" at bounding box center [177, 368] width 269 height 651
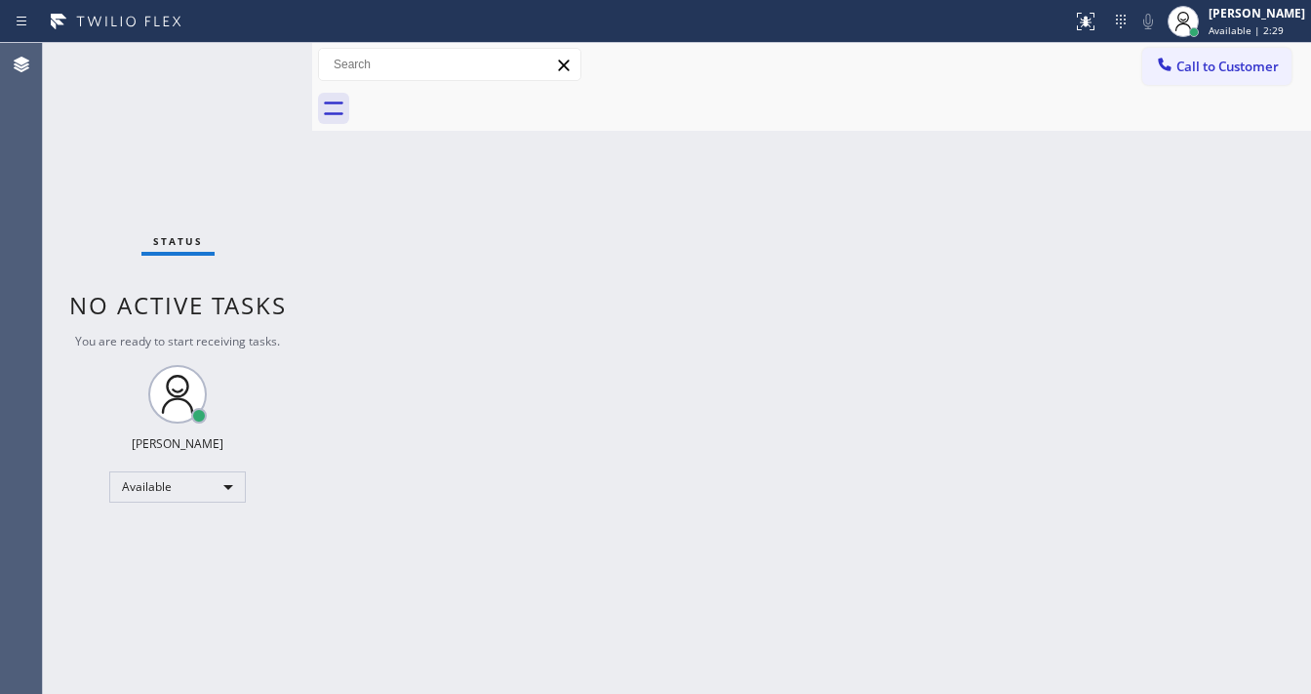
click at [258, 64] on div "Status No active tasks You are ready to start receiving tasks. [PERSON_NAME]" at bounding box center [177, 368] width 269 height 651
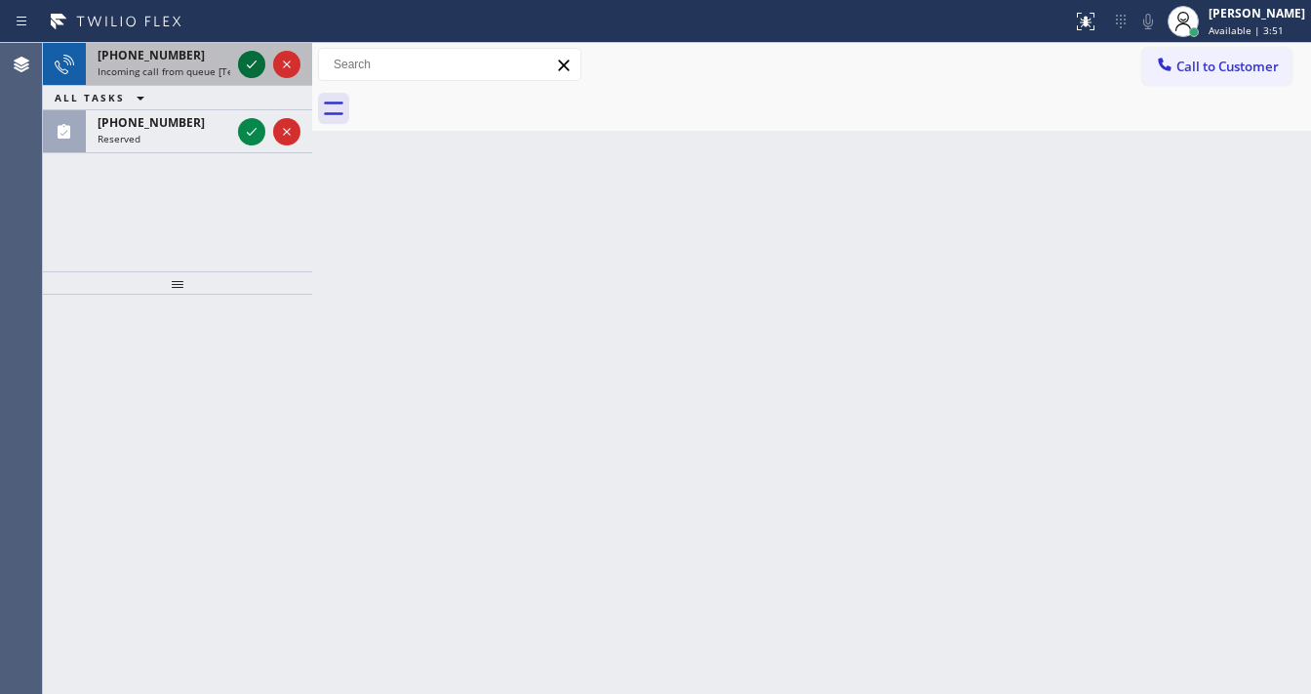
click at [258, 64] on icon at bounding box center [251, 64] width 23 height 23
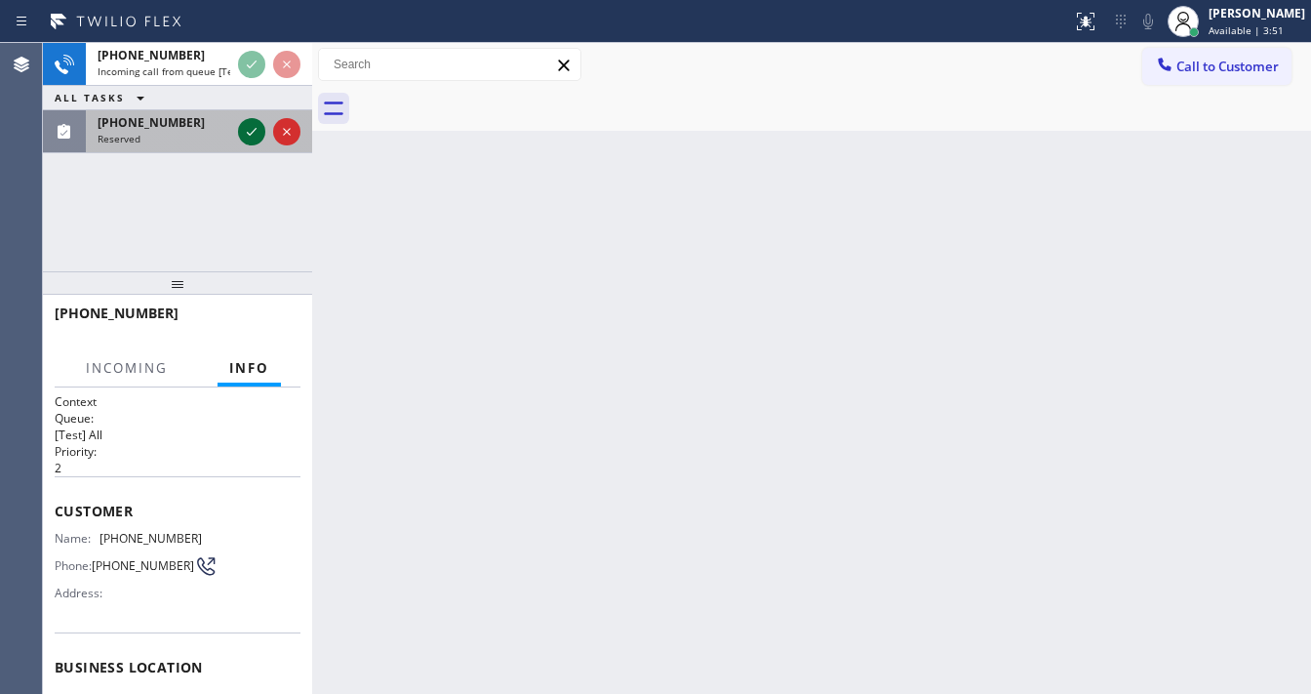
click at [250, 137] on icon at bounding box center [251, 131] width 23 height 23
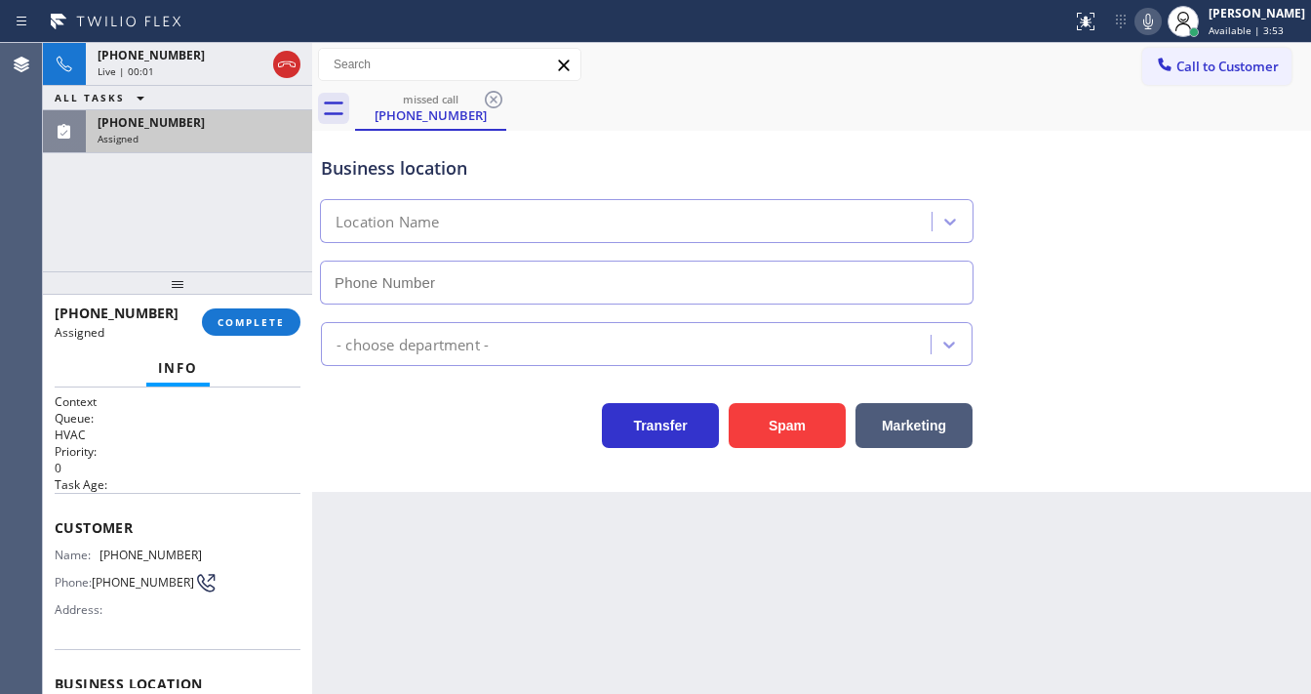
type input "(408) 676-2722"
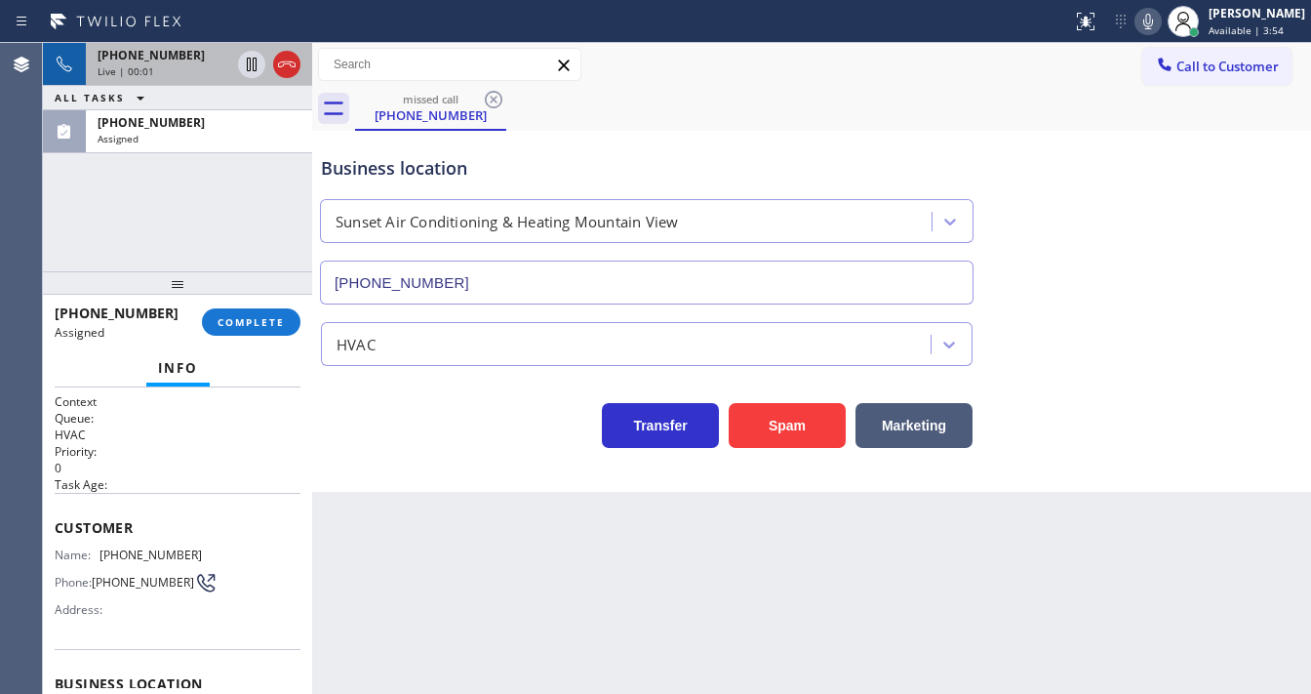
click at [177, 66] on div "Live | 00:01" at bounding box center [164, 71] width 133 height 14
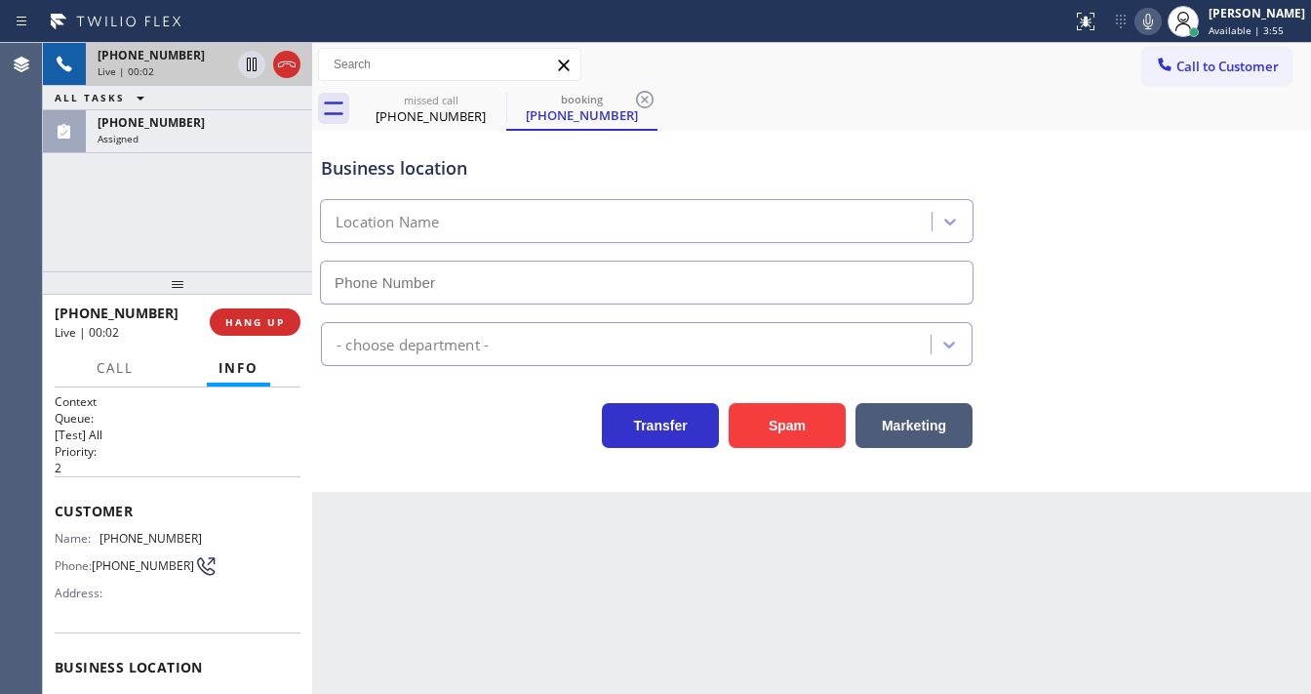
type input "(510) 826-3688"
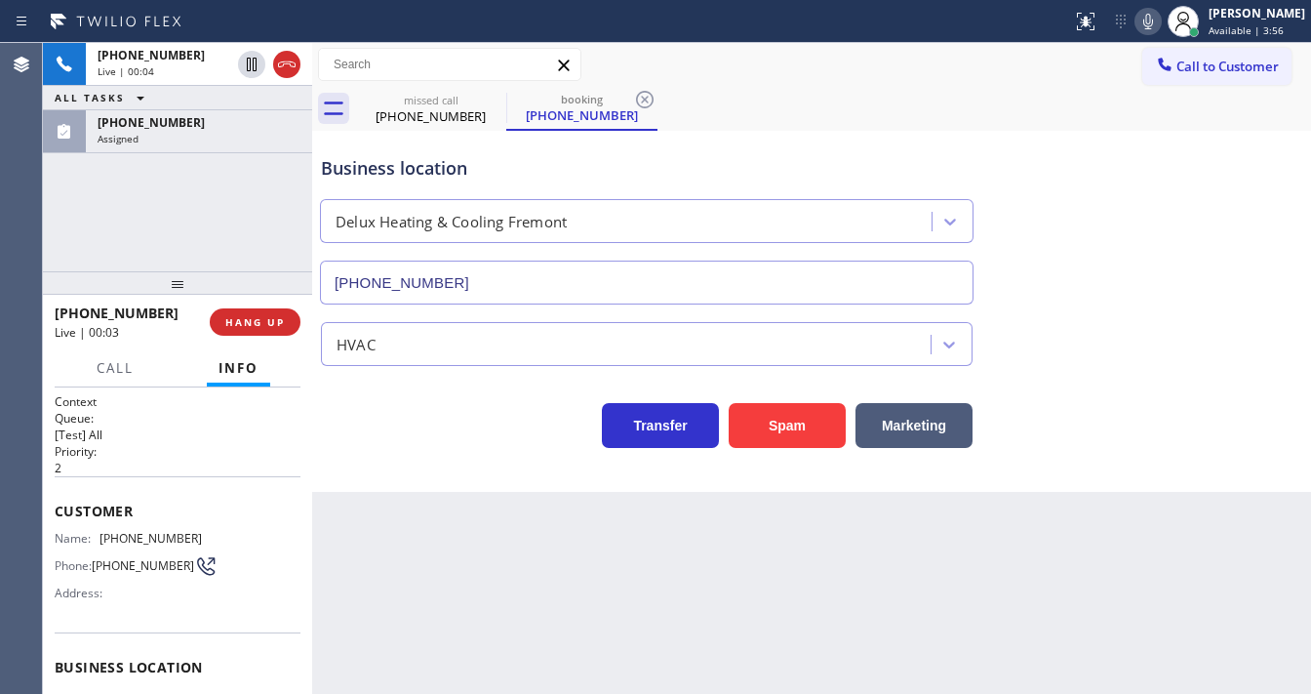
click at [209, 226] on div "+15102407712 Live | 00:04 ALL TASKS ALL TASKS ACTIVE TASKS TASKS IN WRAP UP (66…" at bounding box center [177, 157] width 269 height 228
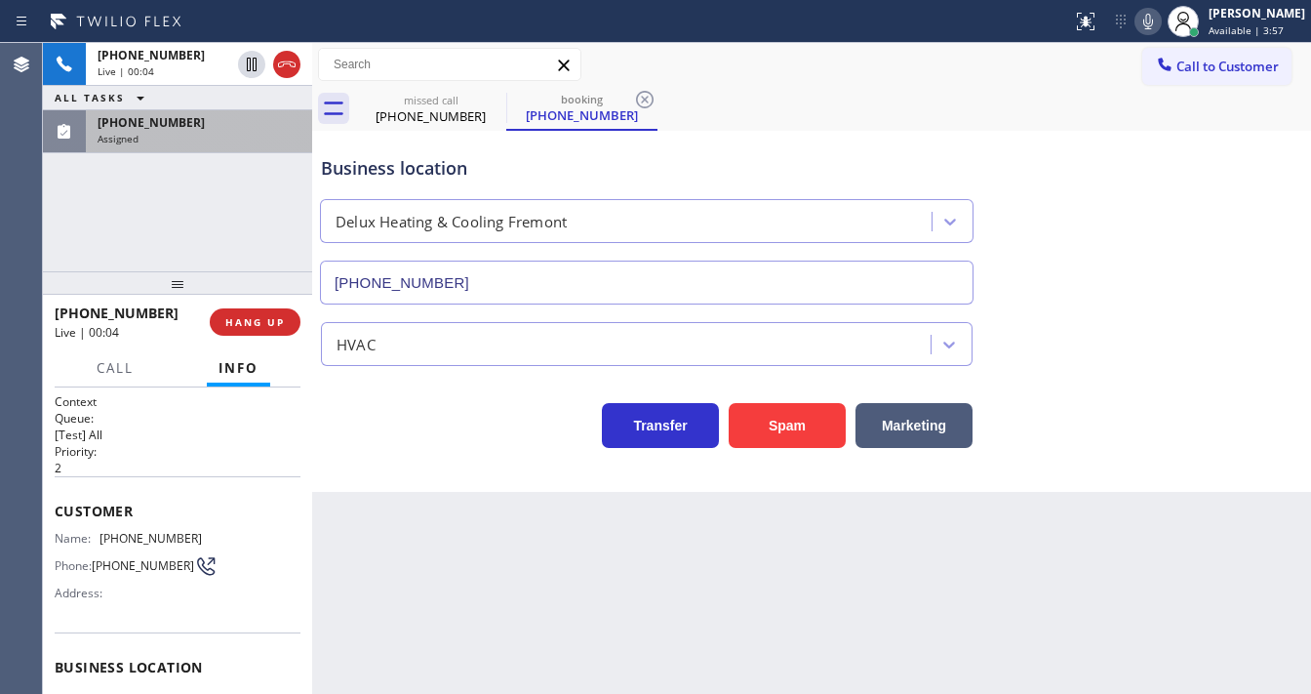
click at [228, 137] on div "Assigned" at bounding box center [199, 139] width 203 height 14
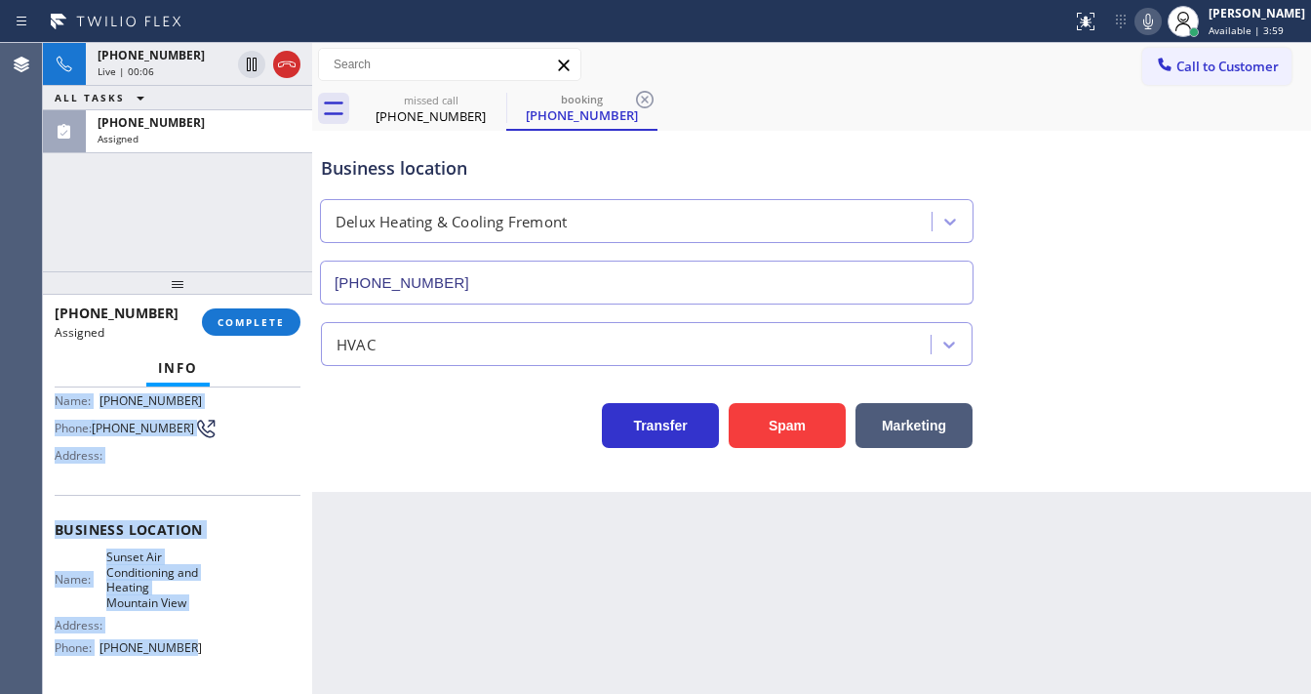
scroll to position [301, 0]
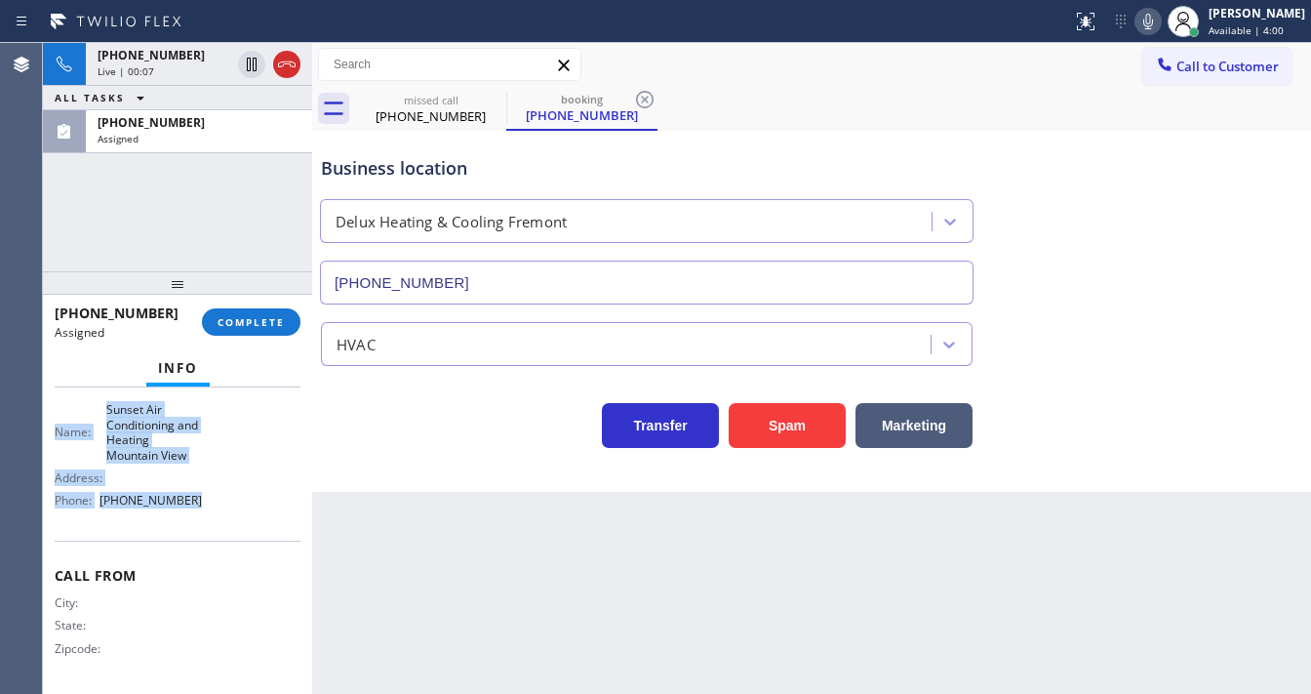
drag, startPoint x: 64, startPoint y: 523, endPoint x: 211, endPoint y: 518, distance: 146.4
click at [211, 518] on div "Context Queue: HVAC Priority: 0 Task Age: Customer Name: (669) 289-6010 Phone: …" at bounding box center [178, 390] width 246 height 596
click at [266, 308] on button "COMPLETE" at bounding box center [251, 321] width 99 height 27
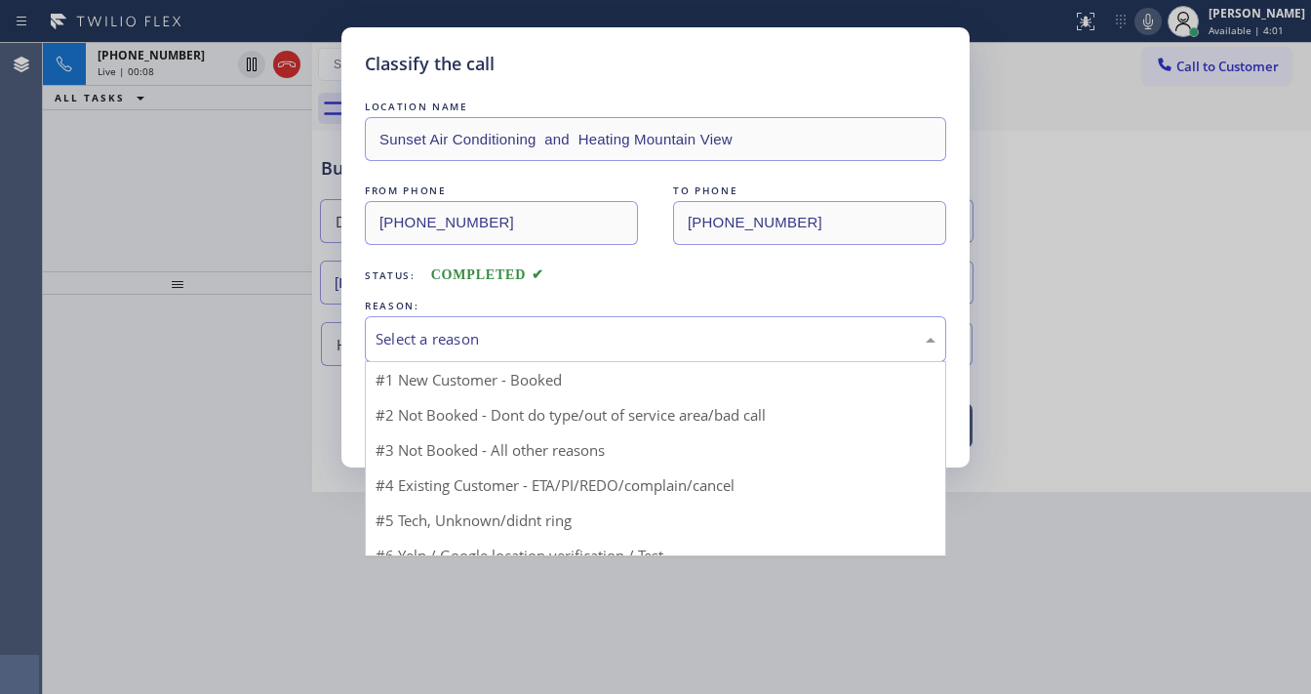
drag, startPoint x: 504, startPoint y: 351, endPoint x: 515, endPoint y: 351, distance: 10.7
click at [515, 351] on div "Select a reason" at bounding box center [655, 339] width 581 height 46
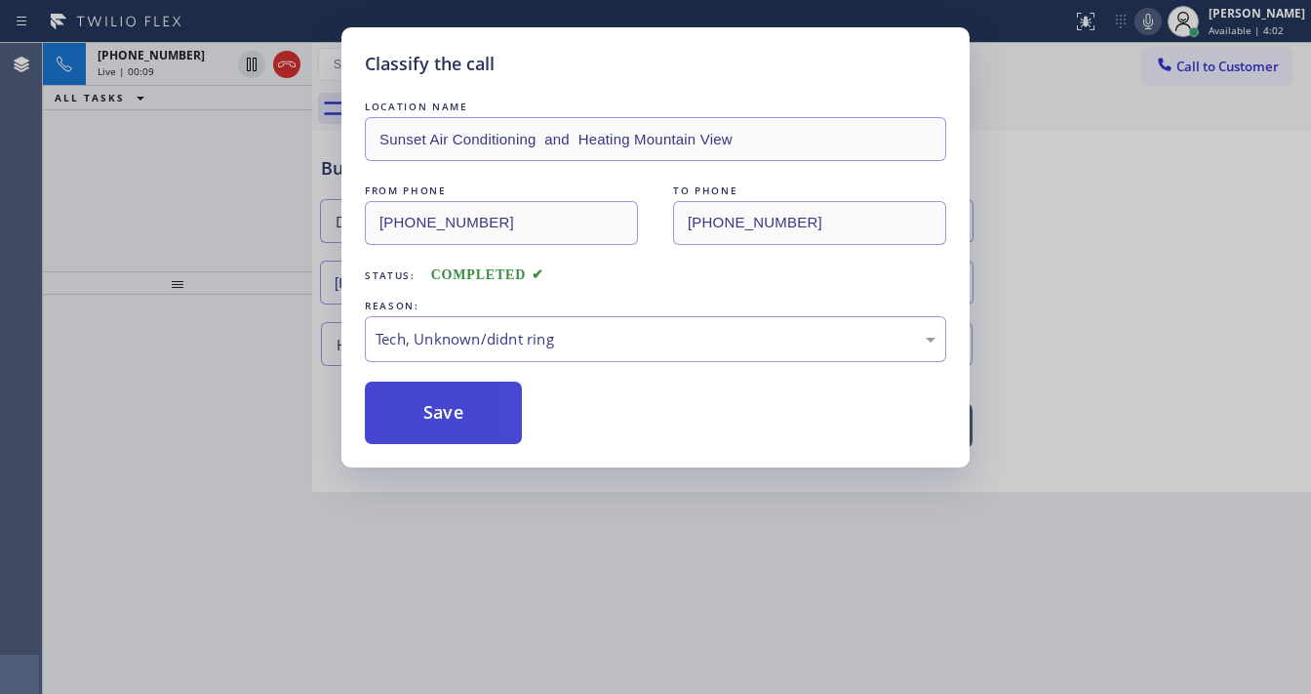
click at [453, 443] on div "Classify the call LOCATION NAME Sunset Air Conditioning and Heating Mountain Vi…" at bounding box center [655, 247] width 628 height 440
drag, startPoint x: 453, startPoint y: 441, endPoint x: 445, endPoint y: 421, distance: 21.0
click at [452, 436] on button "Save" at bounding box center [443, 412] width 157 height 62
click at [445, 419] on button "Save" at bounding box center [443, 412] width 157 height 62
click at [443, 414] on button "Save" at bounding box center [443, 412] width 157 height 62
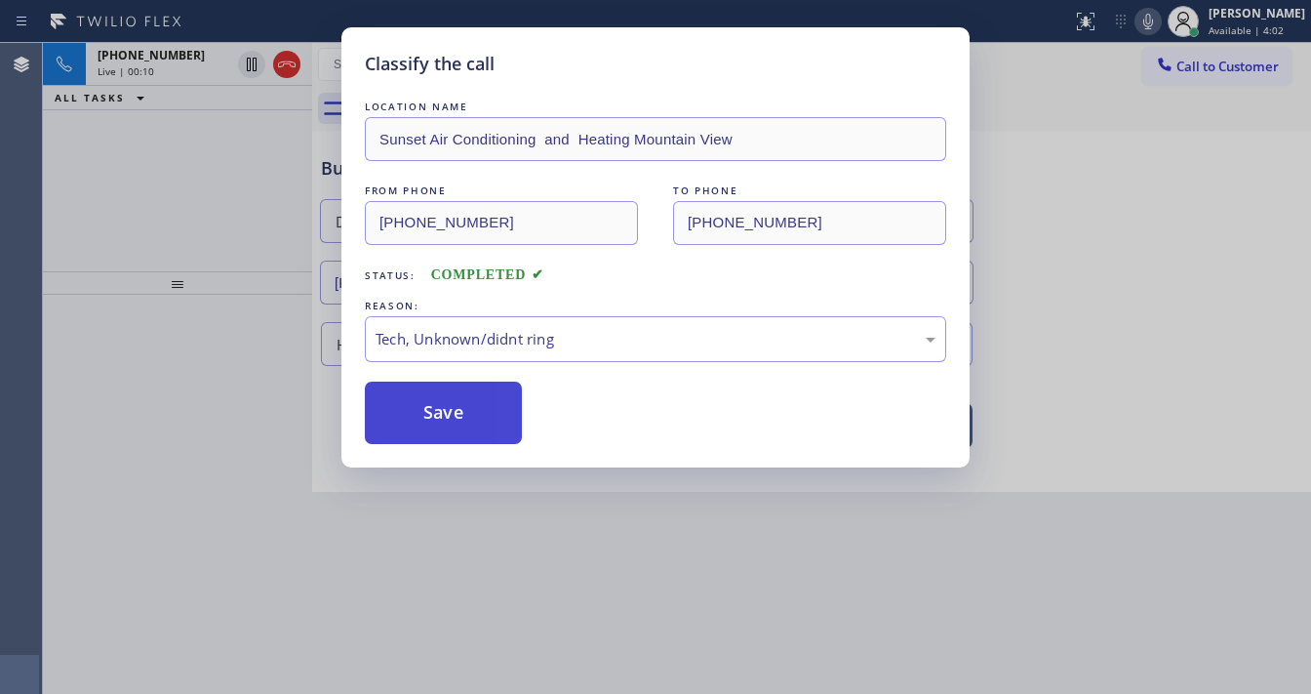
click at [443, 414] on button "Save" at bounding box center [443, 412] width 157 height 62
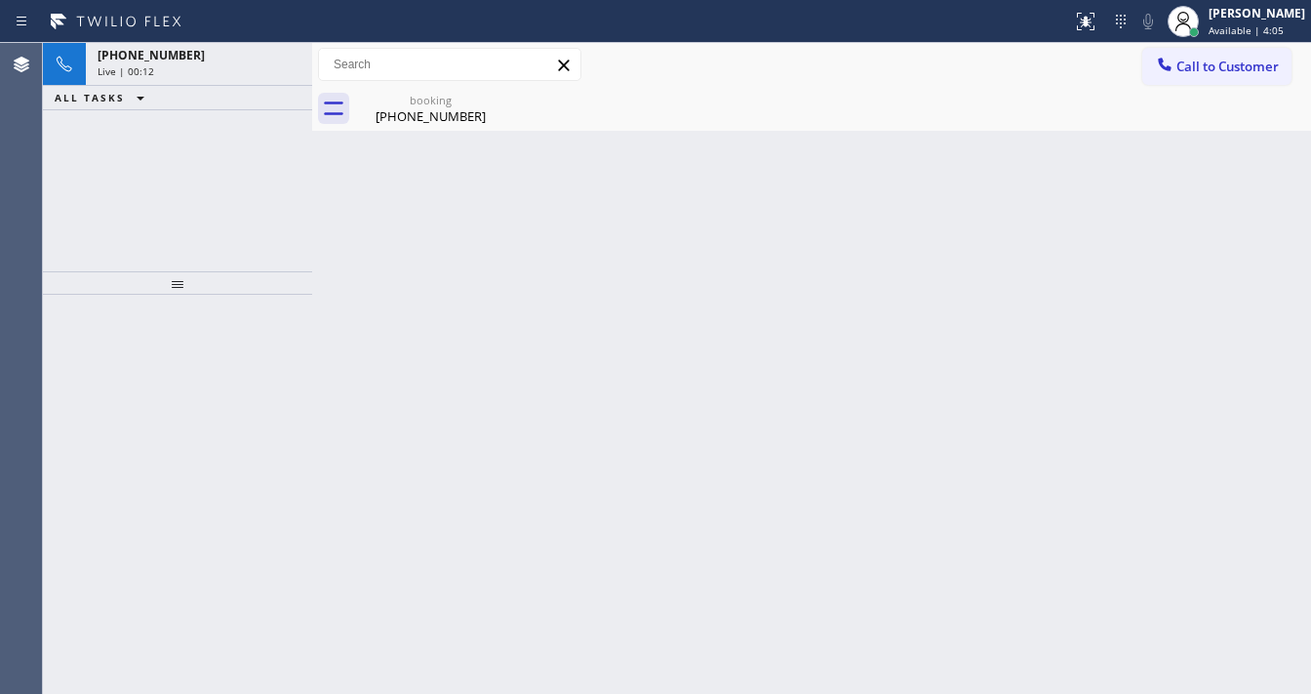
click at [154, 189] on div "+15102407712 Live | 00:12 ALL TASKS ALL TASKS ACTIVE TASKS TASKS IN WRAP UP" at bounding box center [177, 157] width 269 height 228
click at [215, 59] on div "ALL TASKS ALL TASKS ACTIVE TASKS TASKS IN WRAP UP" at bounding box center [177, 55] width 269 height 24
click at [262, 106] on div "+15102407712 Wrap up | 00:01" at bounding box center [195, 88] width 219 height 43
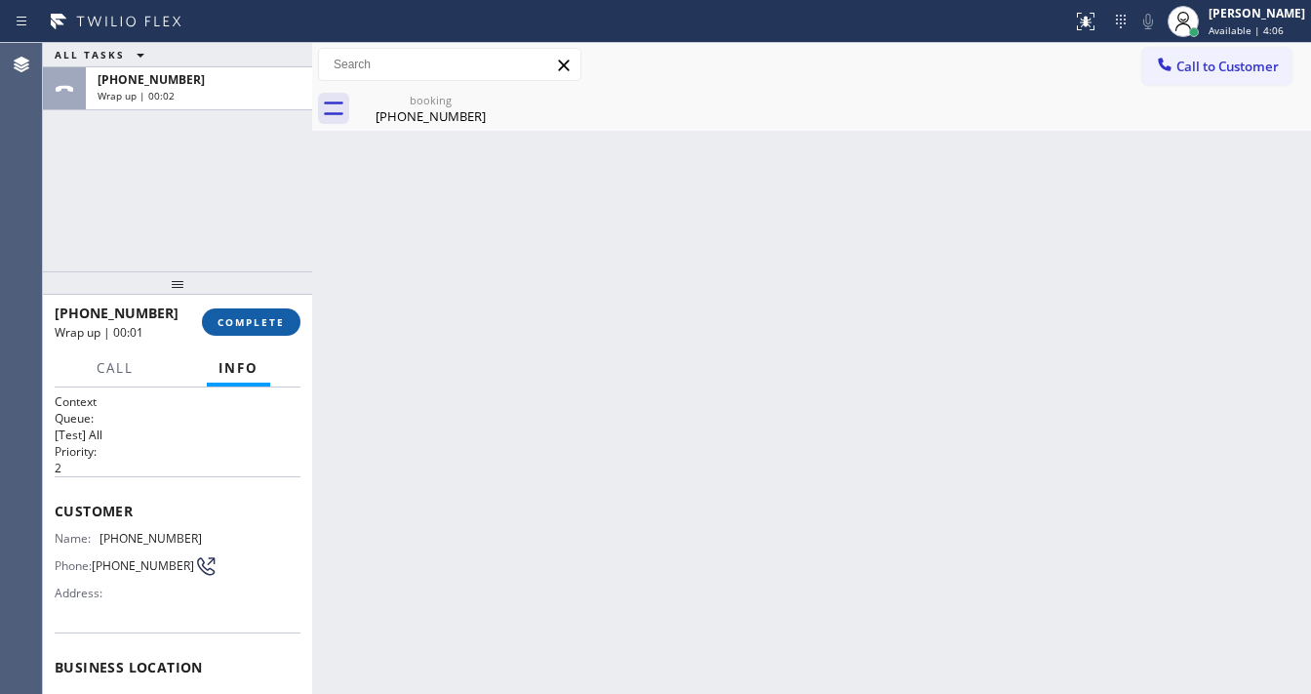
click at [263, 309] on button "COMPLETE" at bounding box center [251, 321] width 99 height 27
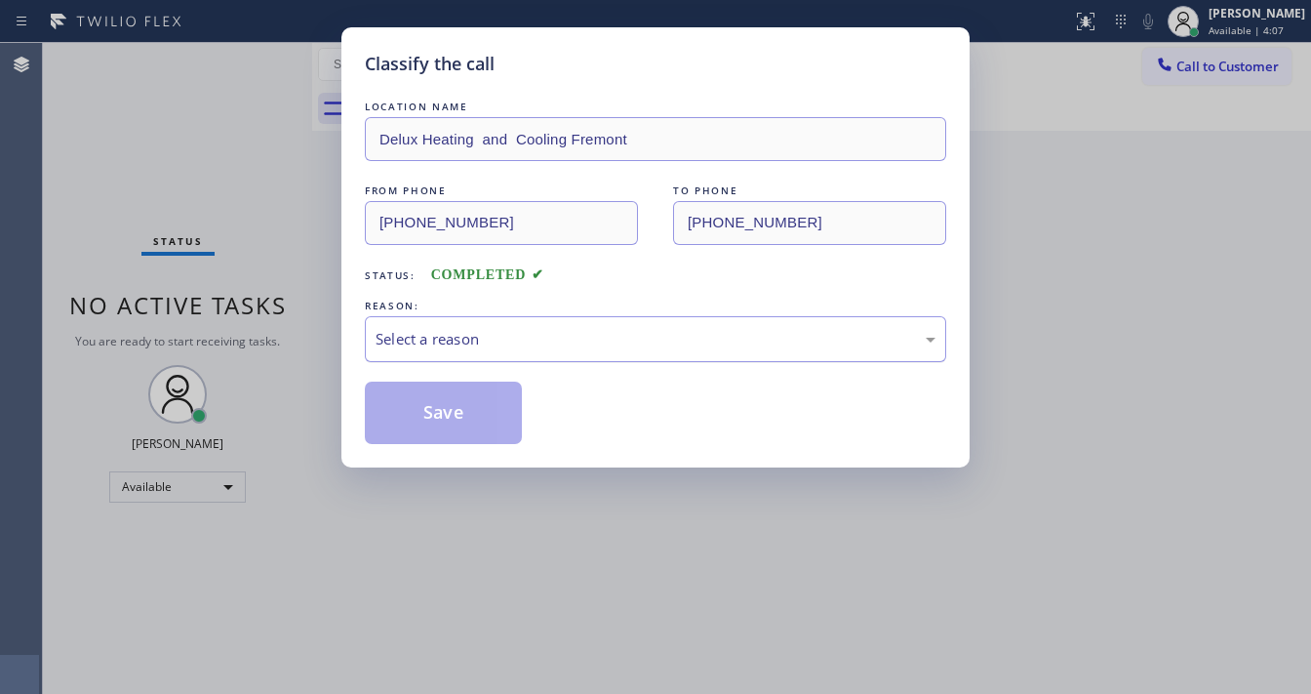
click at [498, 344] on div "Select a reason" at bounding box center [656, 339] width 560 height 22
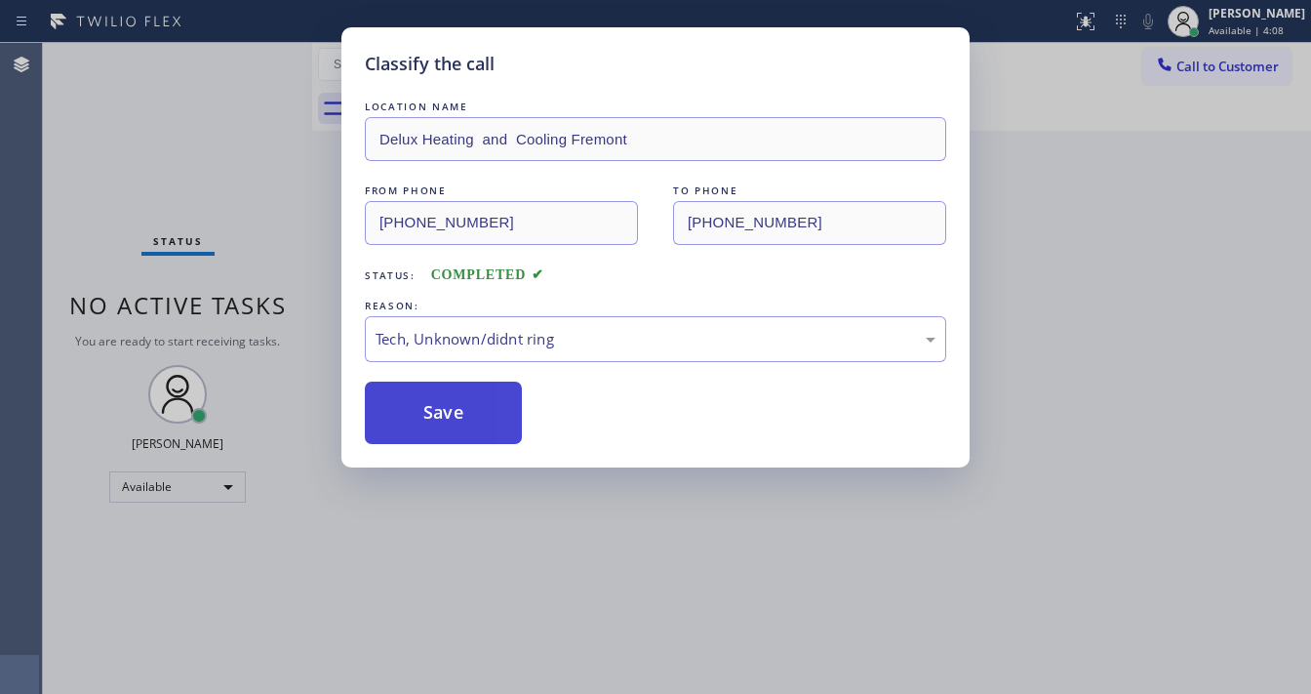
click at [455, 421] on button "Save" at bounding box center [443, 412] width 157 height 62
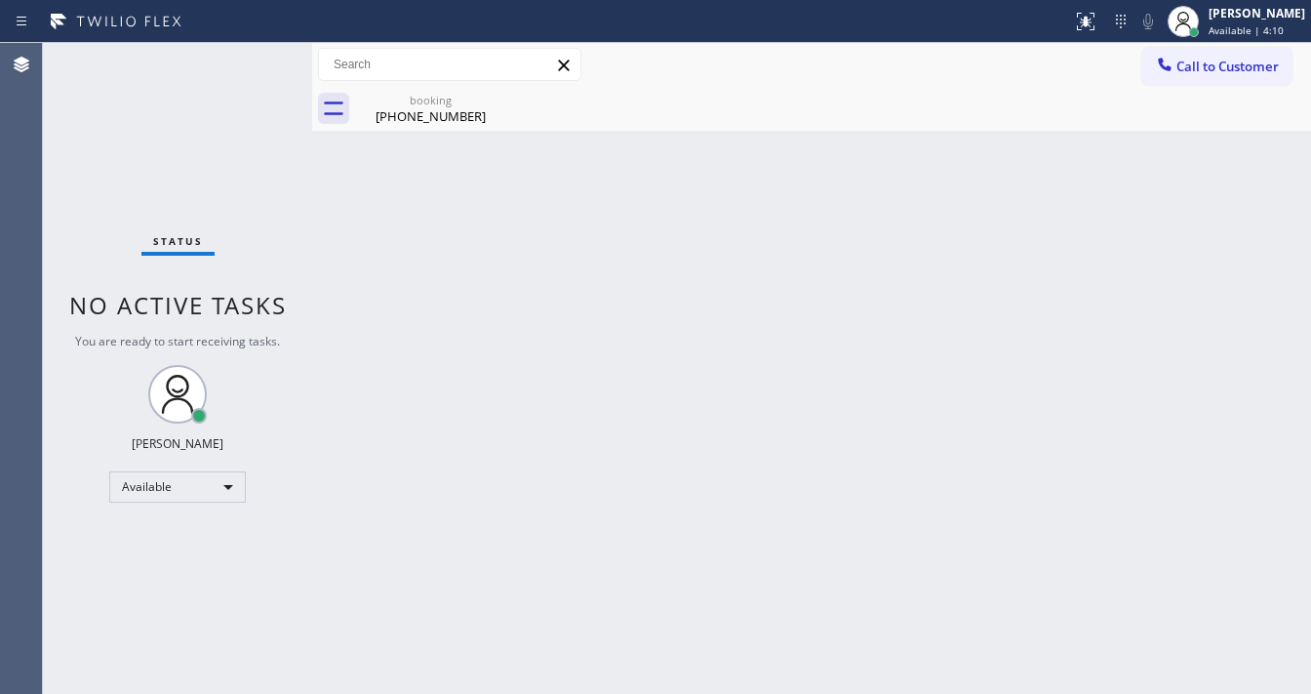
click at [191, 184] on div "Status No active tasks You are ready to start receiving tasks. [PERSON_NAME]" at bounding box center [177, 368] width 269 height 651
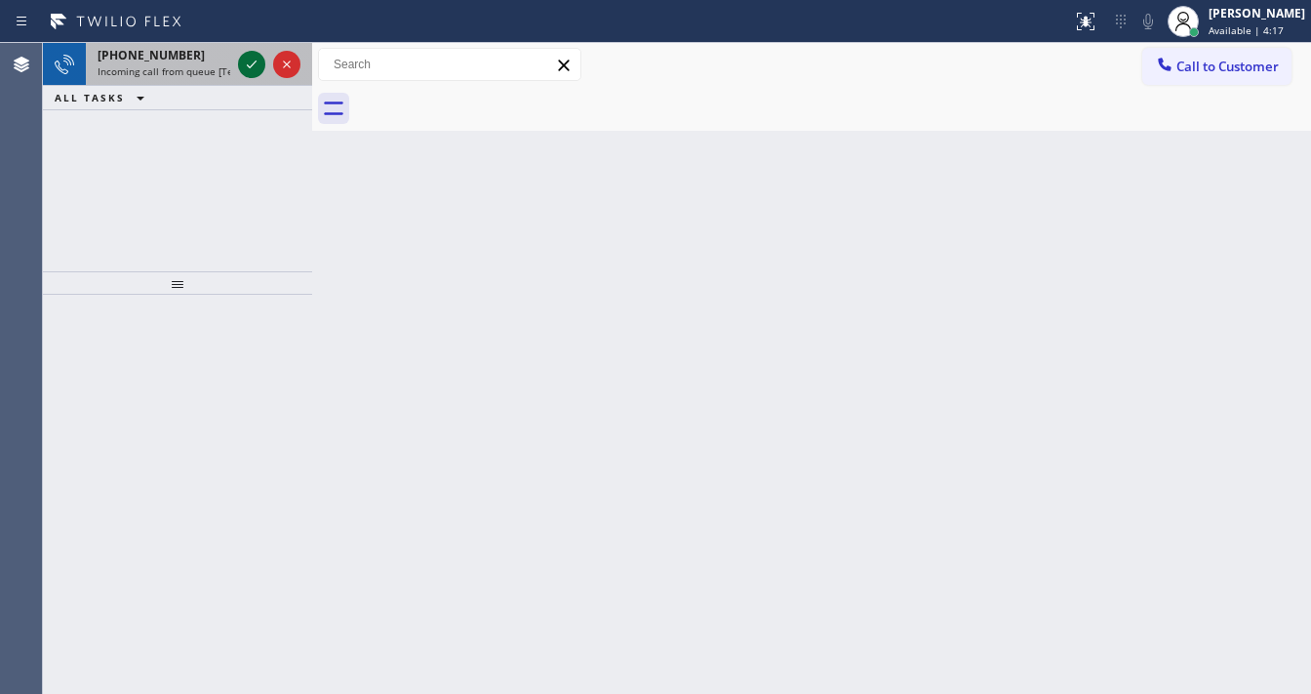
click at [241, 62] on div at bounding box center [269, 64] width 70 height 43
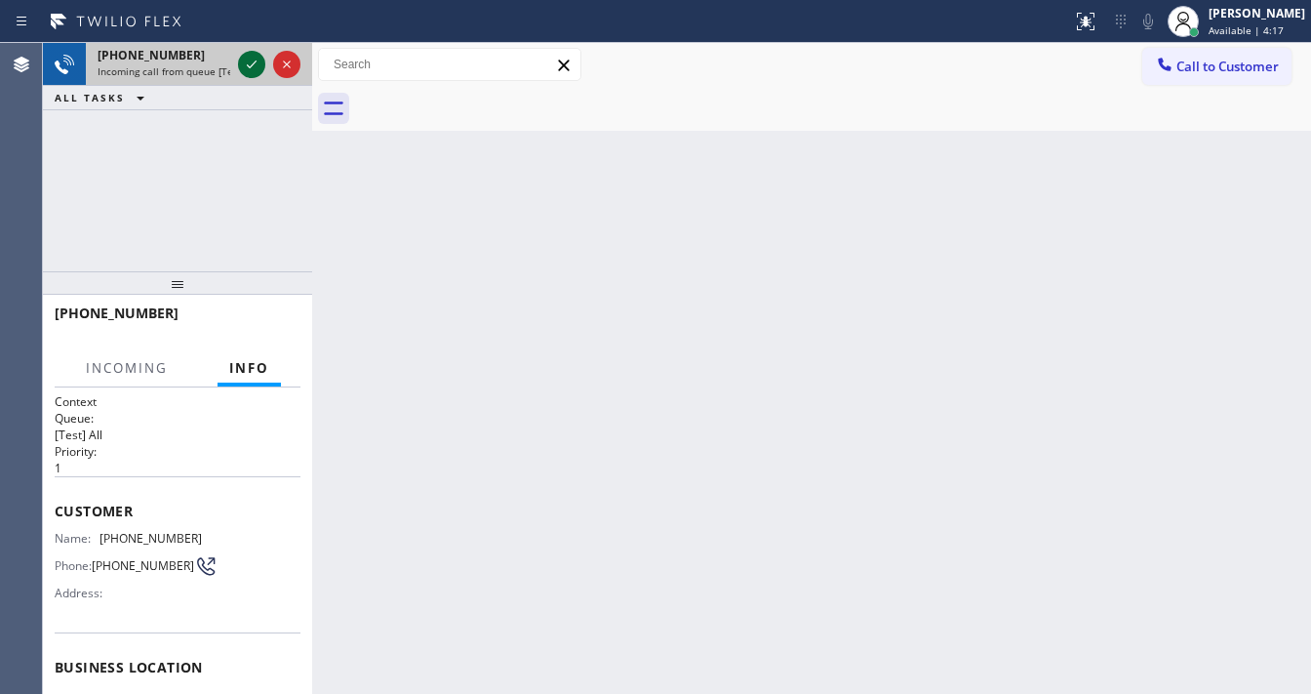
click at [247, 64] on icon at bounding box center [251, 64] width 23 height 23
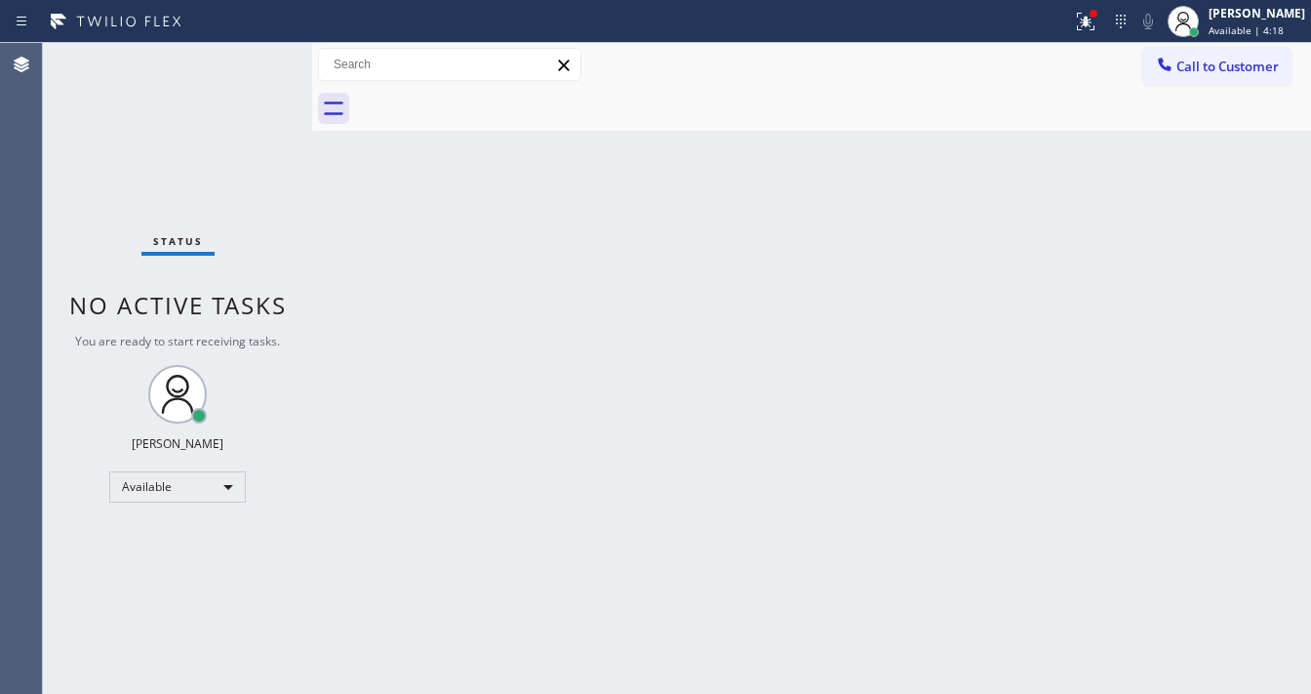
click at [1097, 33] on button at bounding box center [1085, 21] width 43 height 43
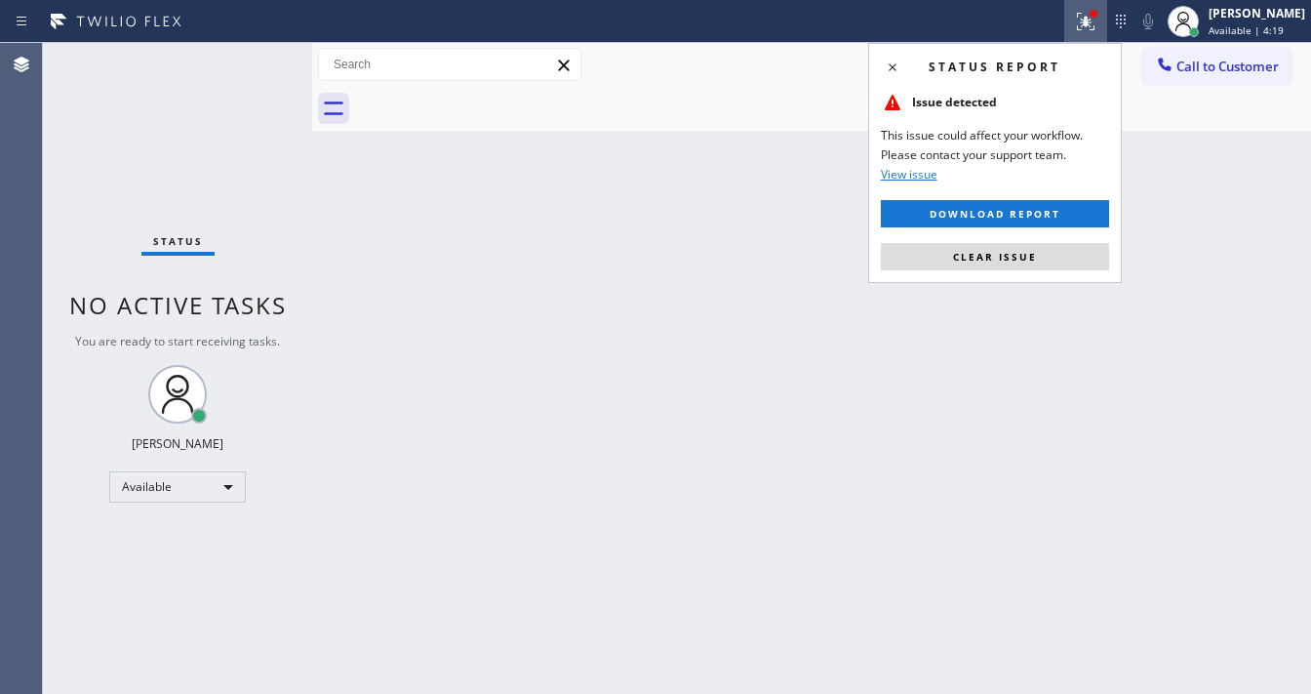
click at [1016, 255] on span "Clear issue" at bounding box center [995, 257] width 84 height 14
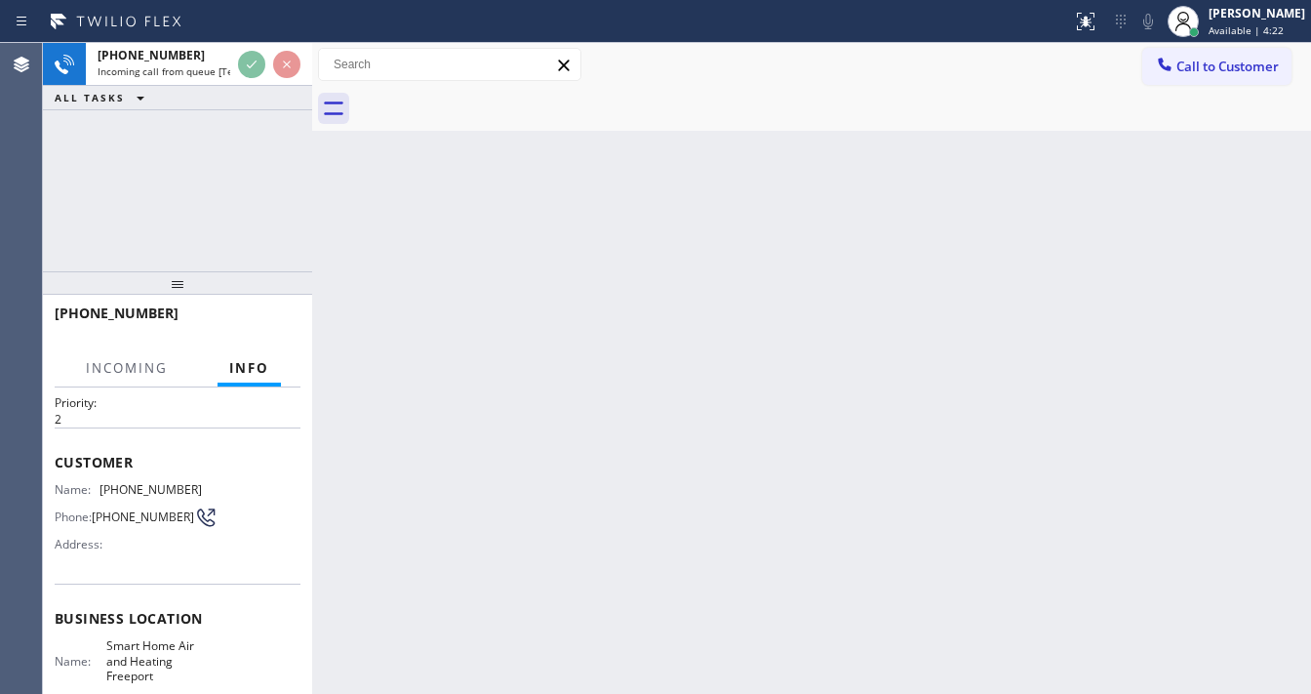
scroll to position [156, 0]
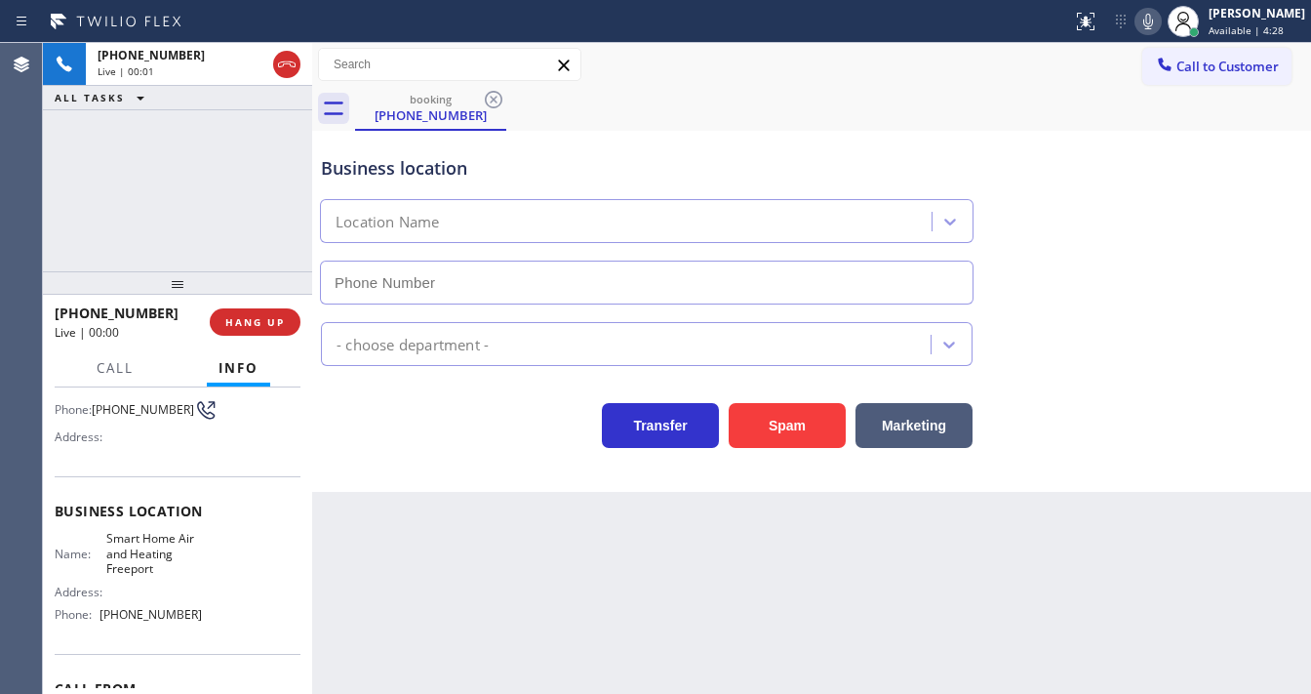
type input "(516) 590-0940"
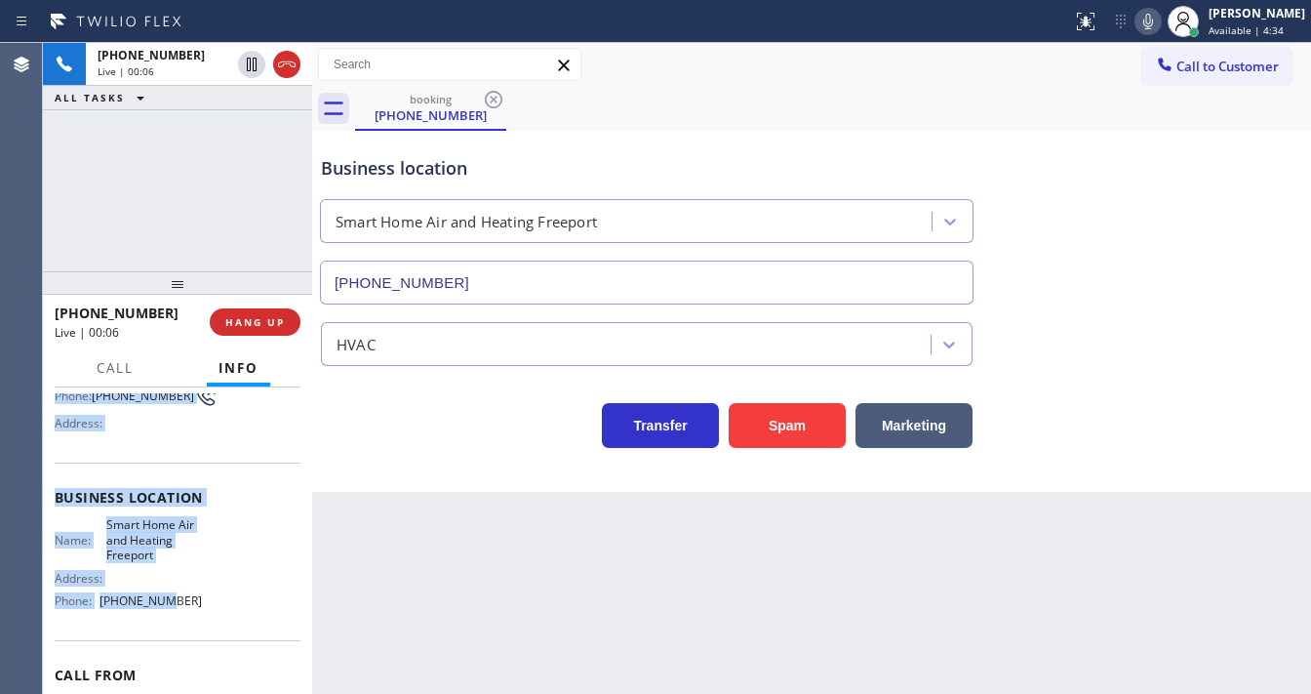
scroll to position [271, 0]
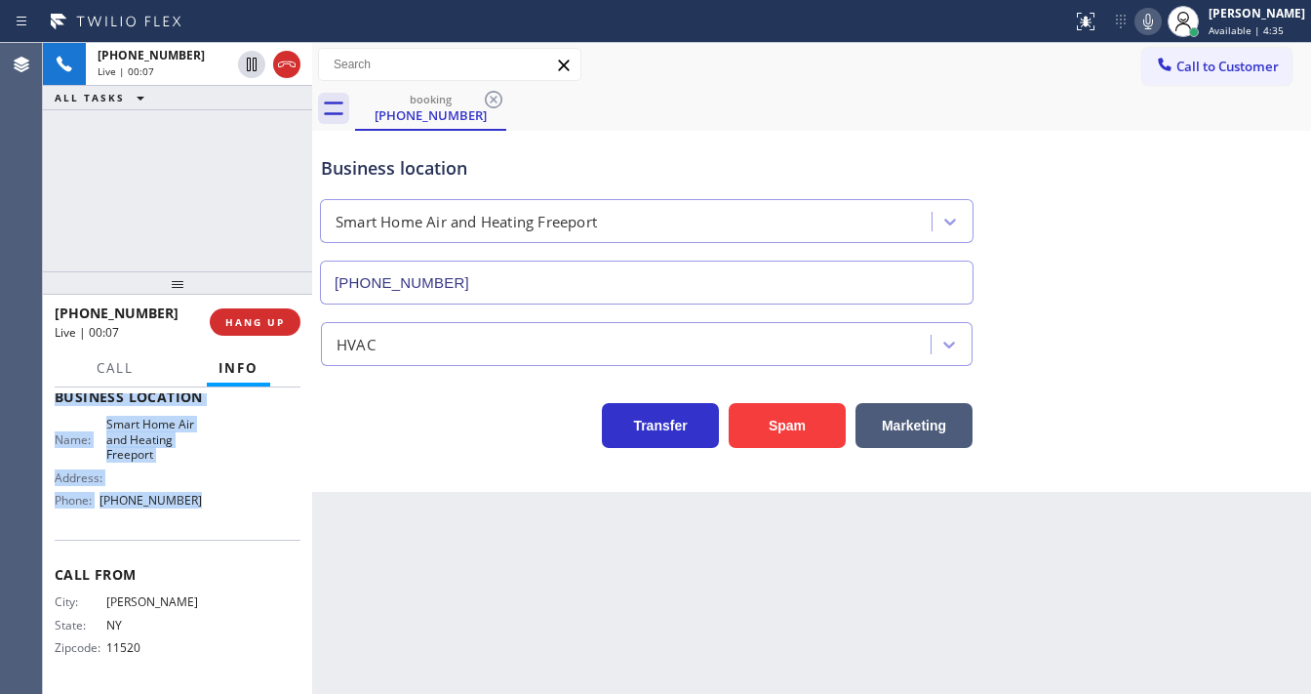
drag, startPoint x: 61, startPoint y: 441, endPoint x: 222, endPoint y: 507, distance: 174.1
click at [222, 507] on div "Context Queue: [Test] All Priority: 2 Customer Name: (516) 208-0489 Phone: (516…" at bounding box center [177, 540] width 269 height 306
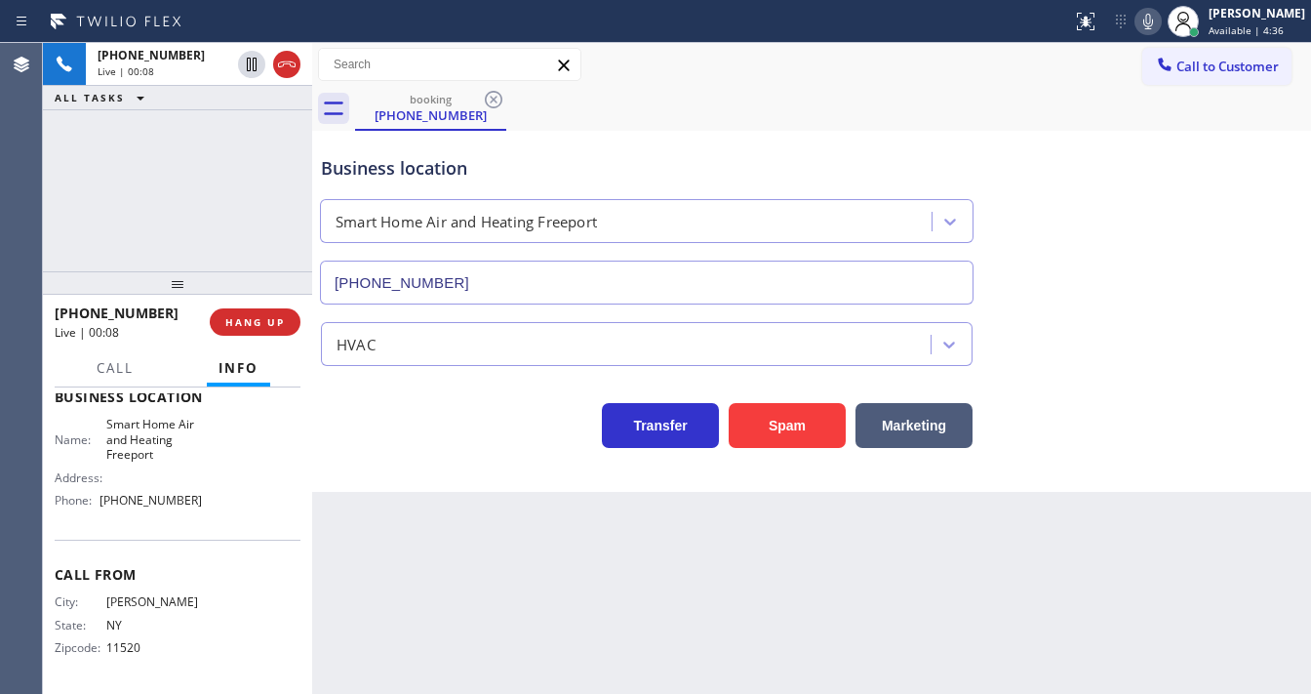
click at [140, 205] on div "+15162080489 Live | 00:08 ALL TASKS ALL TASKS ACTIVE TASKS TASKS IN WRAP UP" at bounding box center [177, 157] width 269 height 228
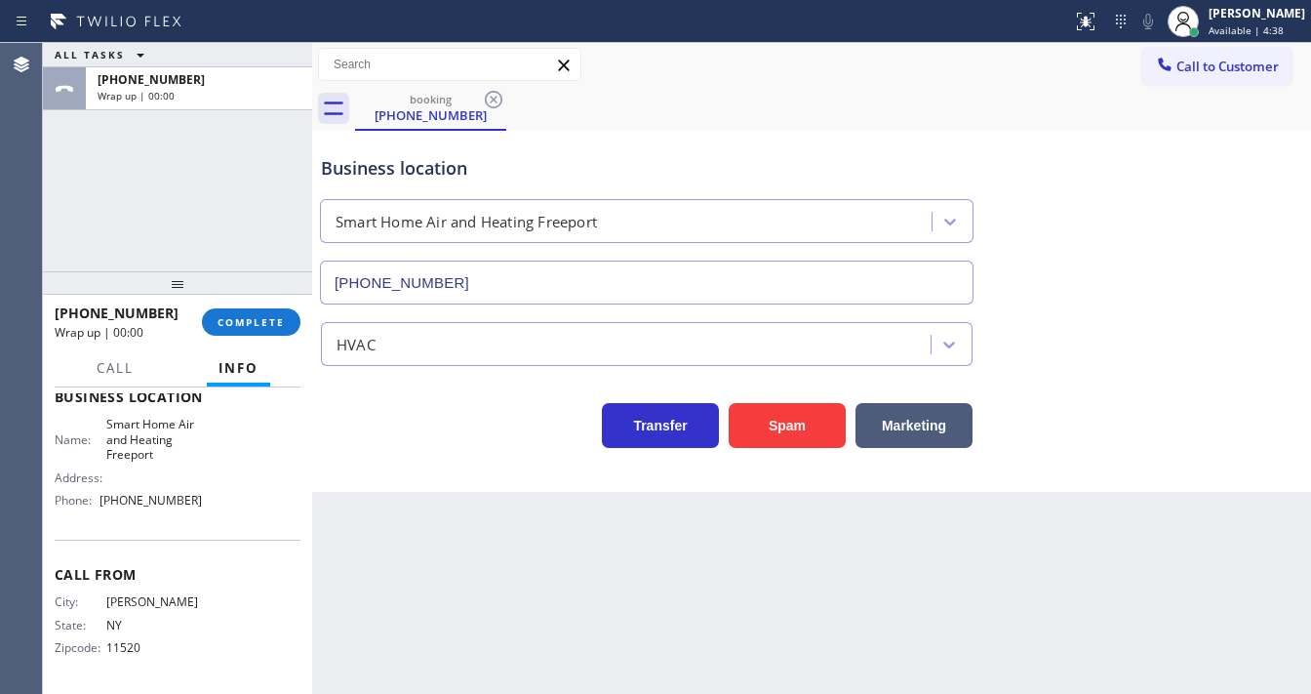
click at [204, 182] on div "ALL TASKS ALL TASKS ACTIVE TASKS TASKS IN WRAP UP +15162080489 Wrap up | 00:00" at bounding box center [177, 157] width 269 height 228
click at [247, 311] on button "COMPLETE" at bounding box center [251, 321] width 99 height 27
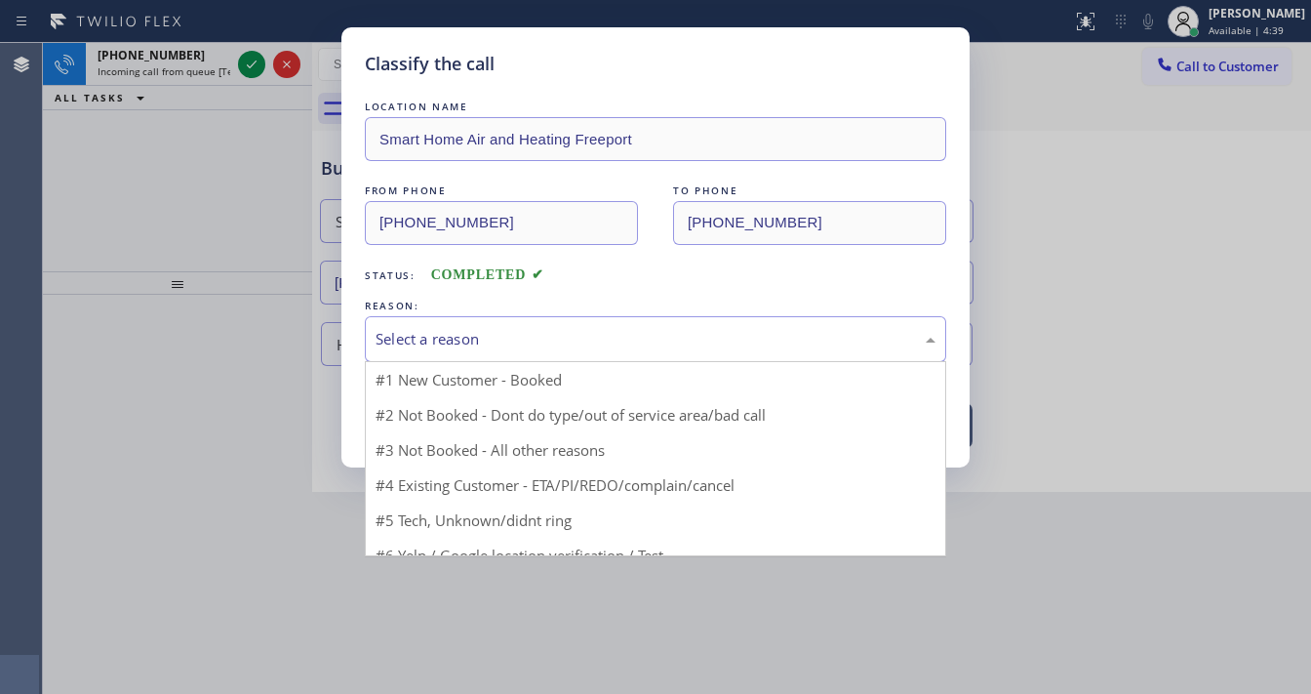
click at [463, 347] on div "Select a reason" at bounding box center [656, 339] width 560 height 22
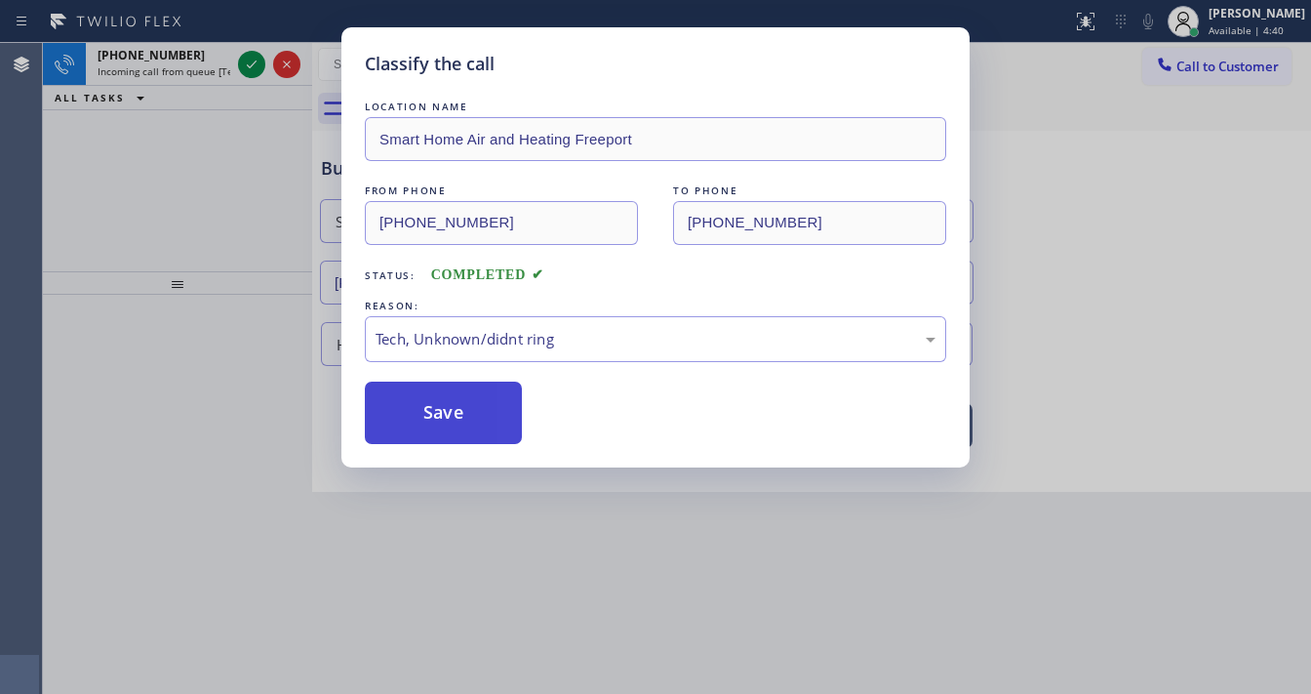
click at [445, 409] on button "Save" at bounding box center [443, 412] width 157 height 62
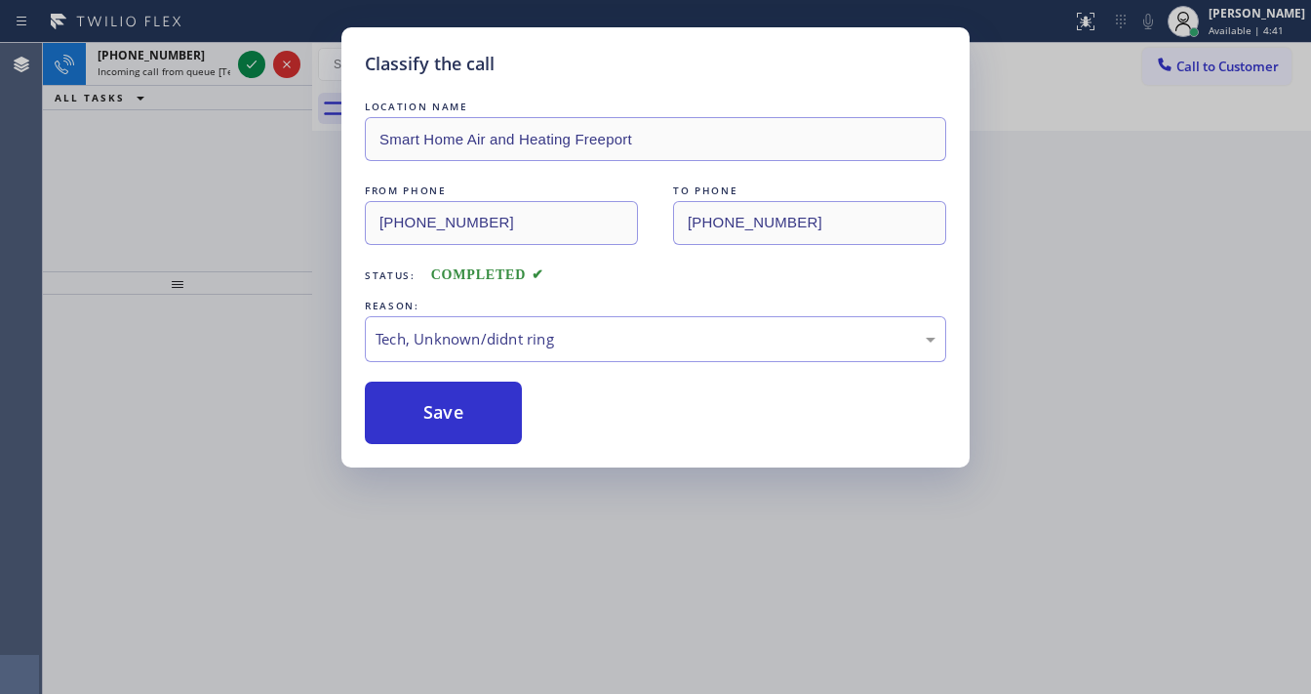
click at [246, 67] on div "Classify the call LOCATION NAME Smart Home Air and Heating Freeport FROM PHONE …" at bounding box center [655, 347] width 1311 height 694
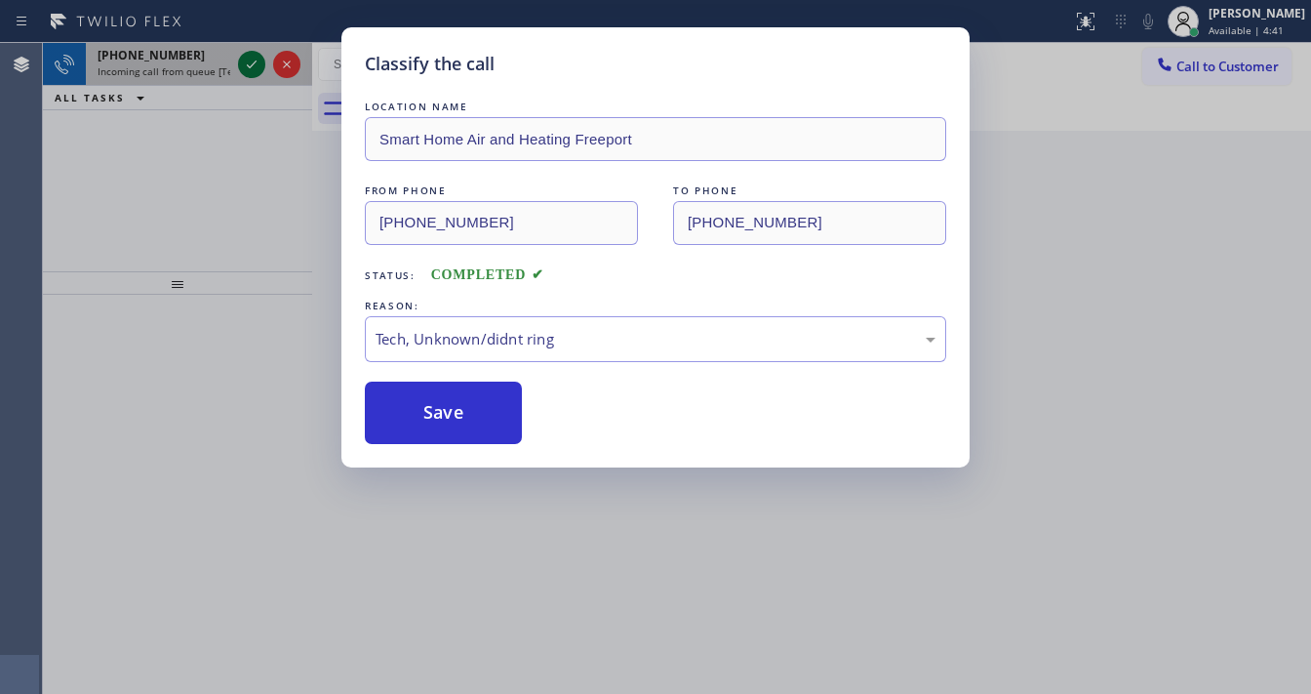
click at [248, 66] on icon at bounding box center [252, 64] width 10 height 8
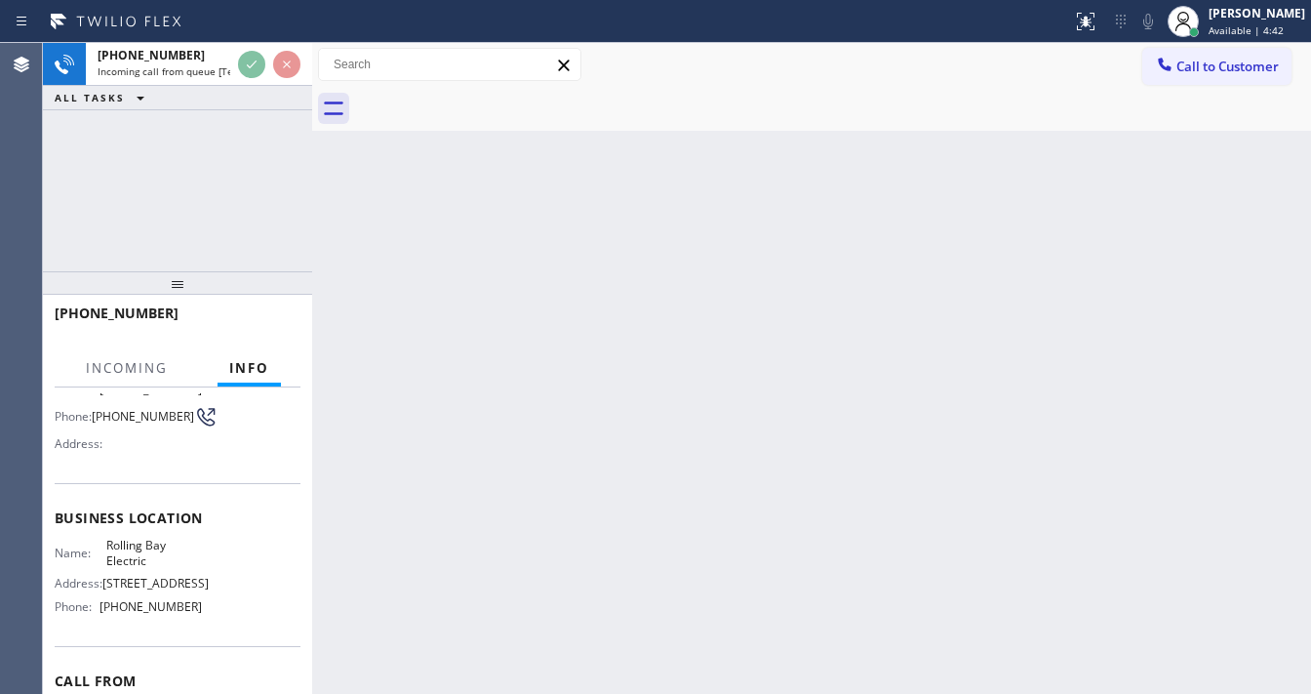
scroll to position [156, 0]
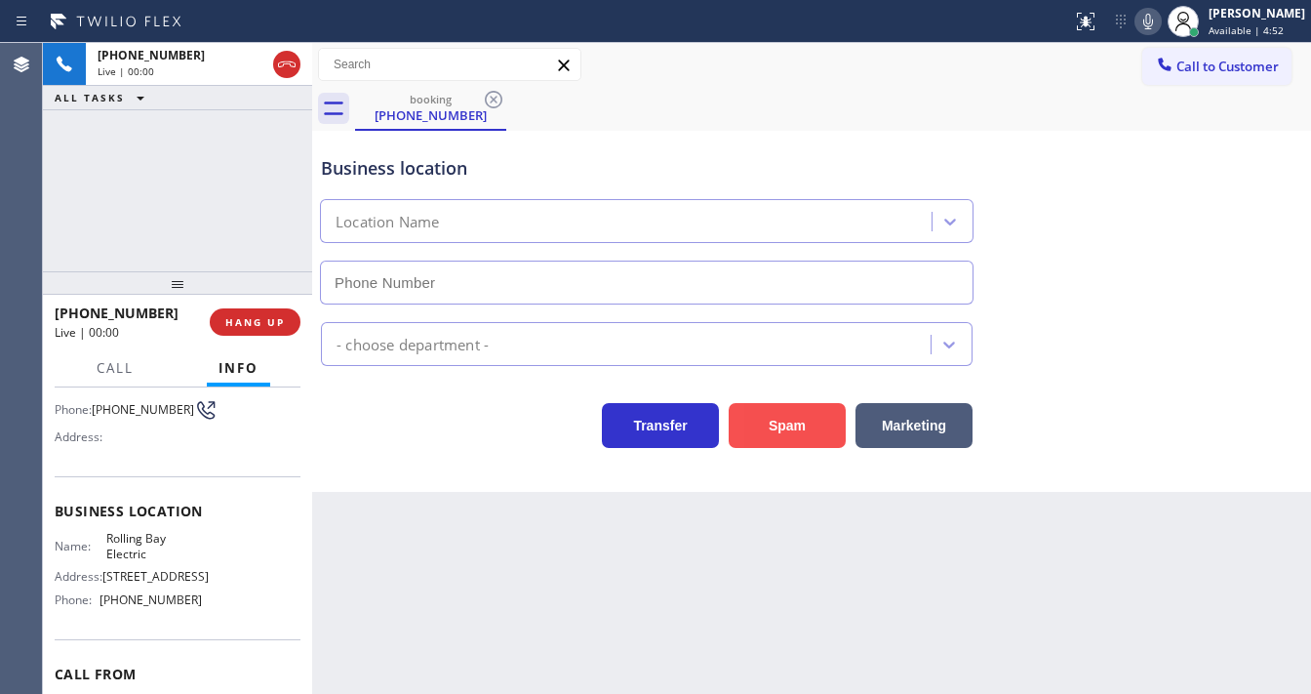
click at [761, 414] on button "Spam" at bounding box center [787, 425] width 117 height 45
type input "(360) 401-4864"
drag, startPoint x: 762, startPoint y: 414, endPoint x: 691, endPoint y: 389, distance: 75.3
click at [762, 414] on button "Spam" at bounding box center [787, 425] width 117 height 45
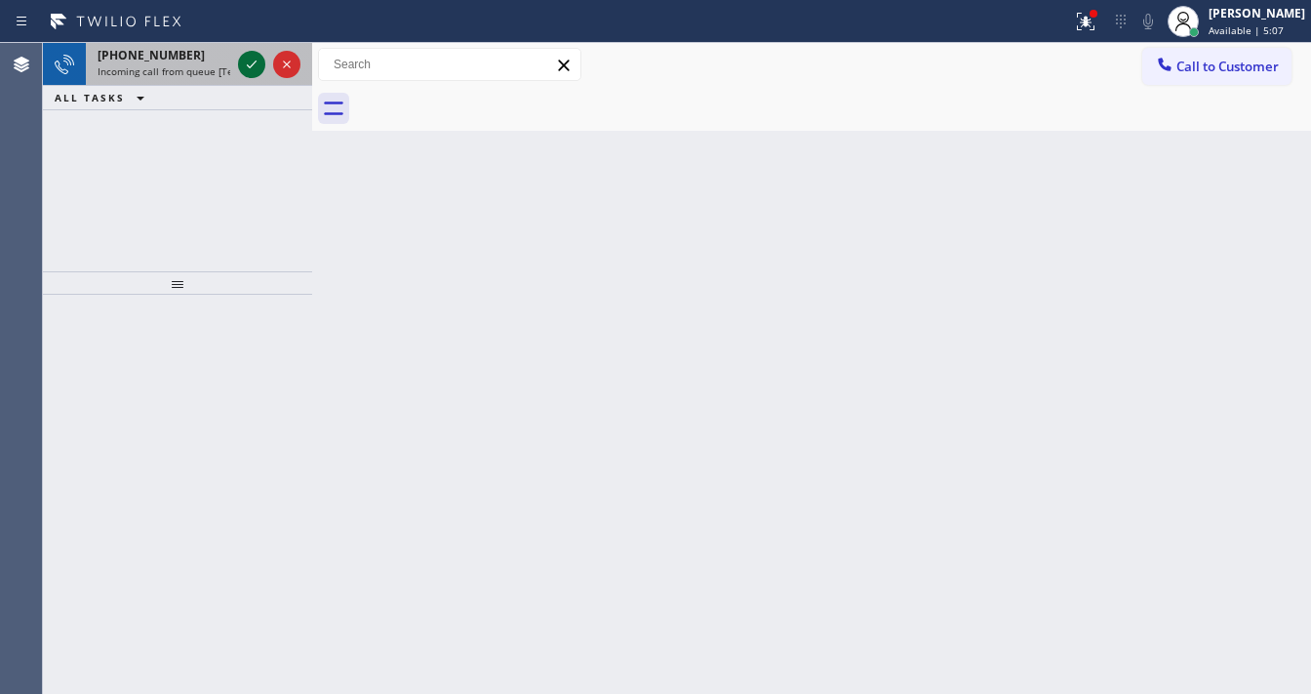
click at [249, 64] on icon at bounding box center [251, 64] width 23 height 23
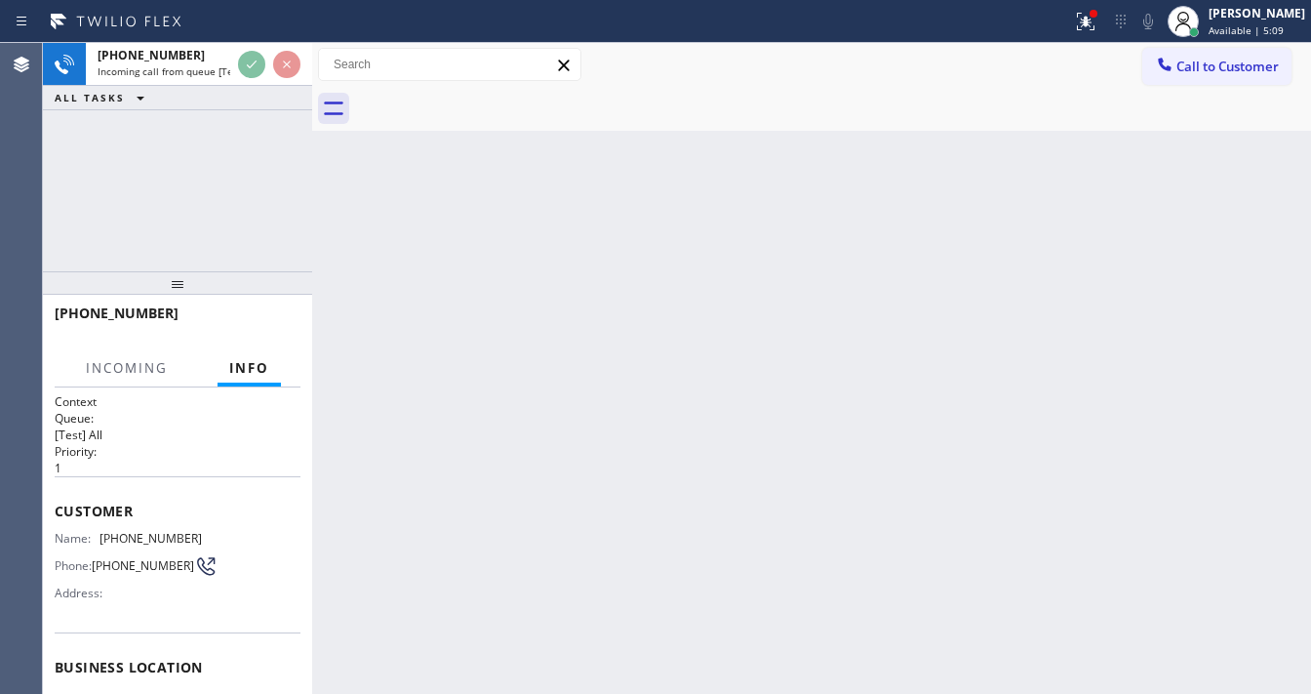
scroll to position [156, 0]
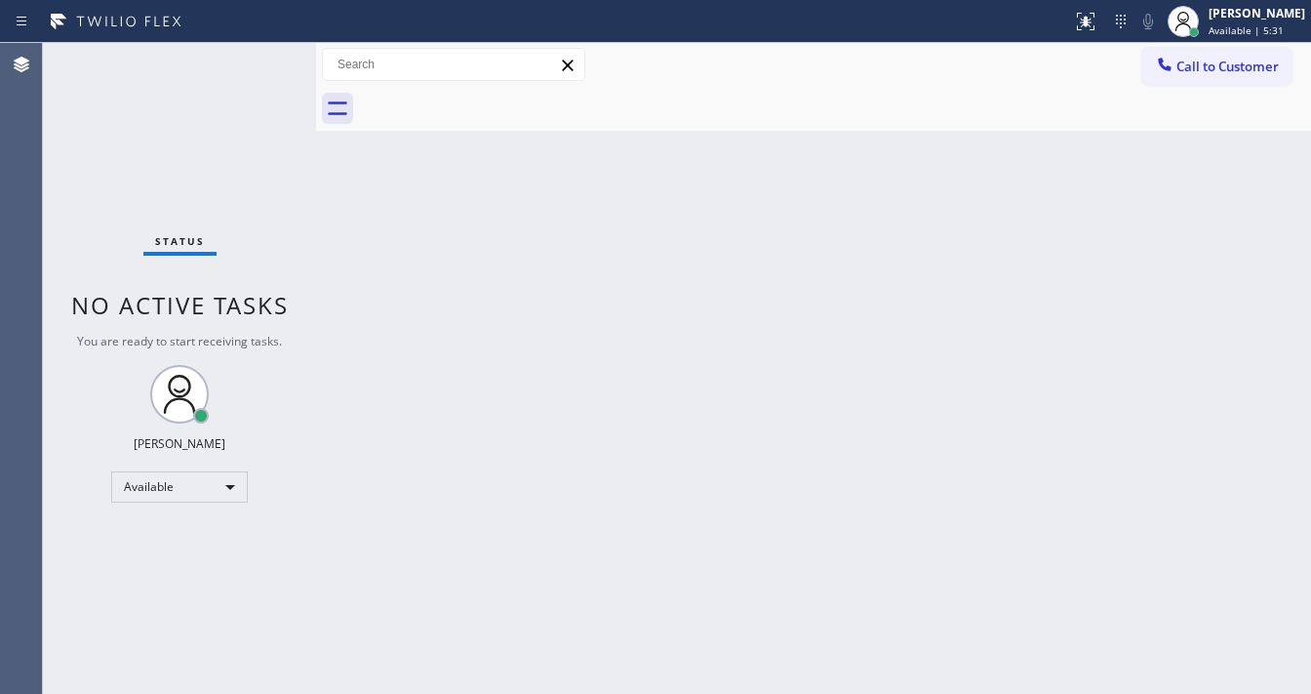
click at [261, 66] on div "Status No active tasks You are ready to start receiving tasks. [PERSON_NAME]" at bounding box center [179, 368] width 273 height 651
click at [800, 304] on div "Back to Dashboard Change Sender ID Customers Technicians Select a contact Outbo…" at bounding box center [813, 368] width 995 height 651
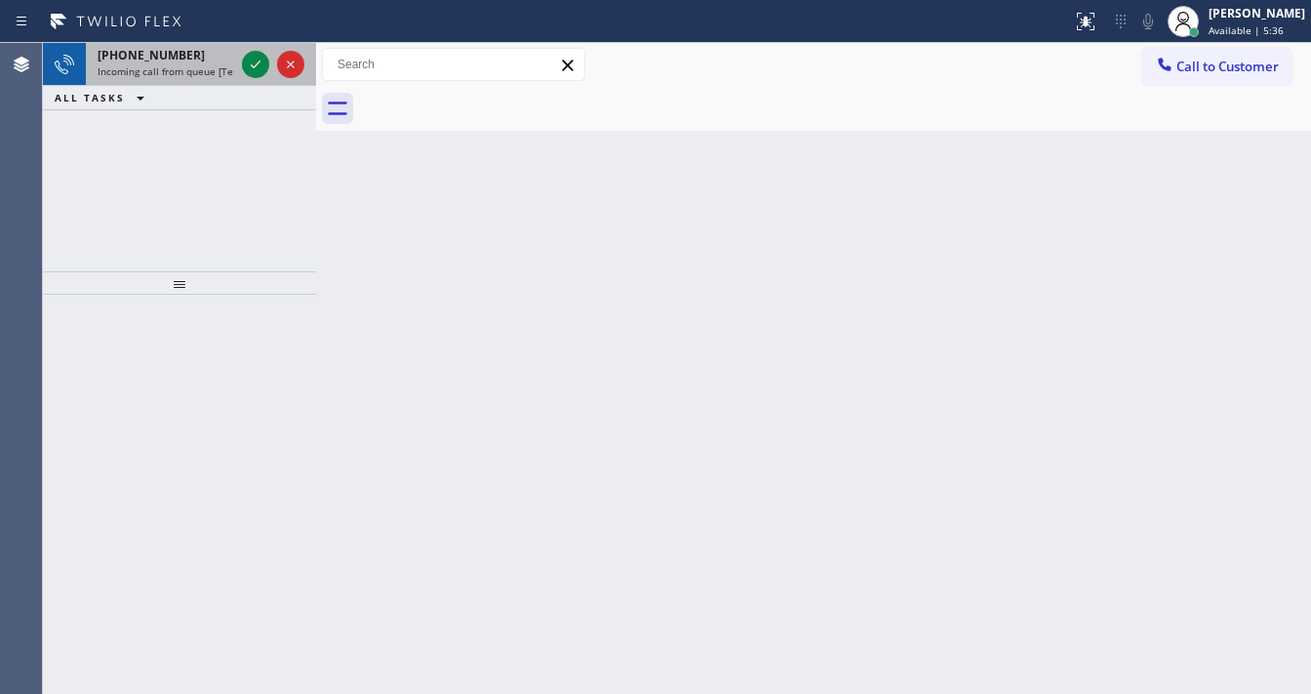
click at [178, 60] on div "+16024105886" at bounding box center [166, 55] width 137 height 17
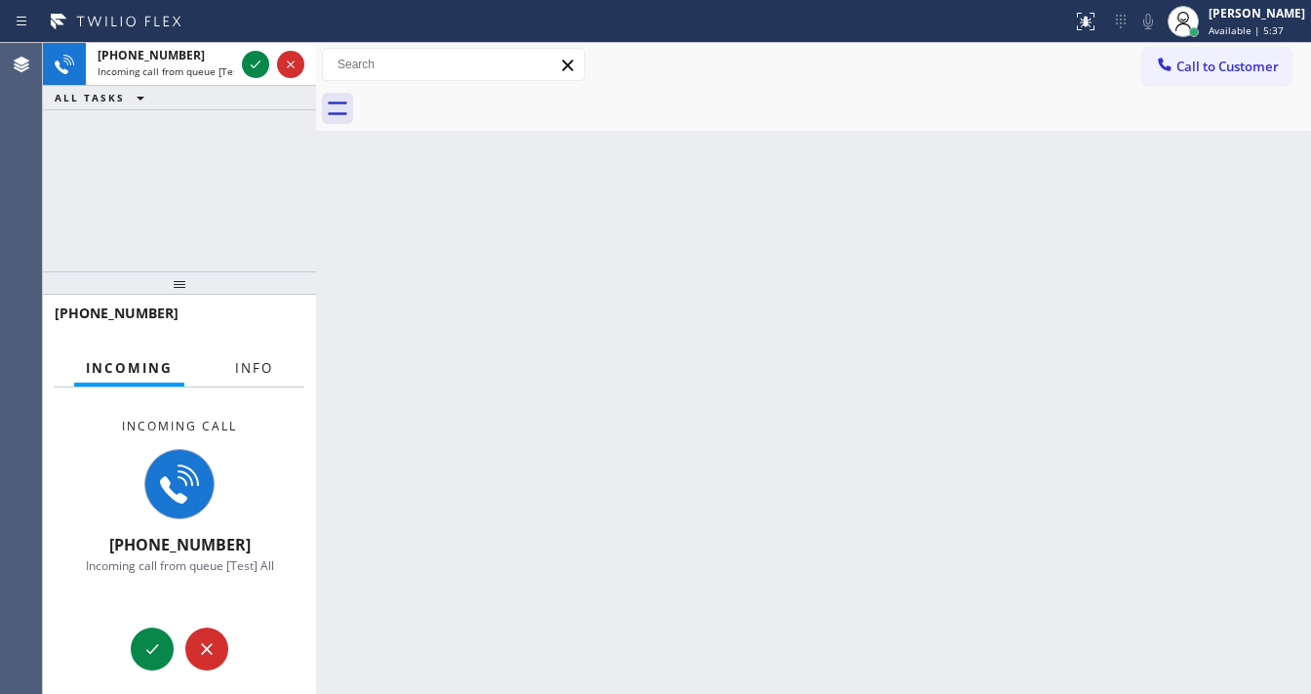
click at [242, 369] on span "Info" at bounding box center [254, 368] width 38 height 18
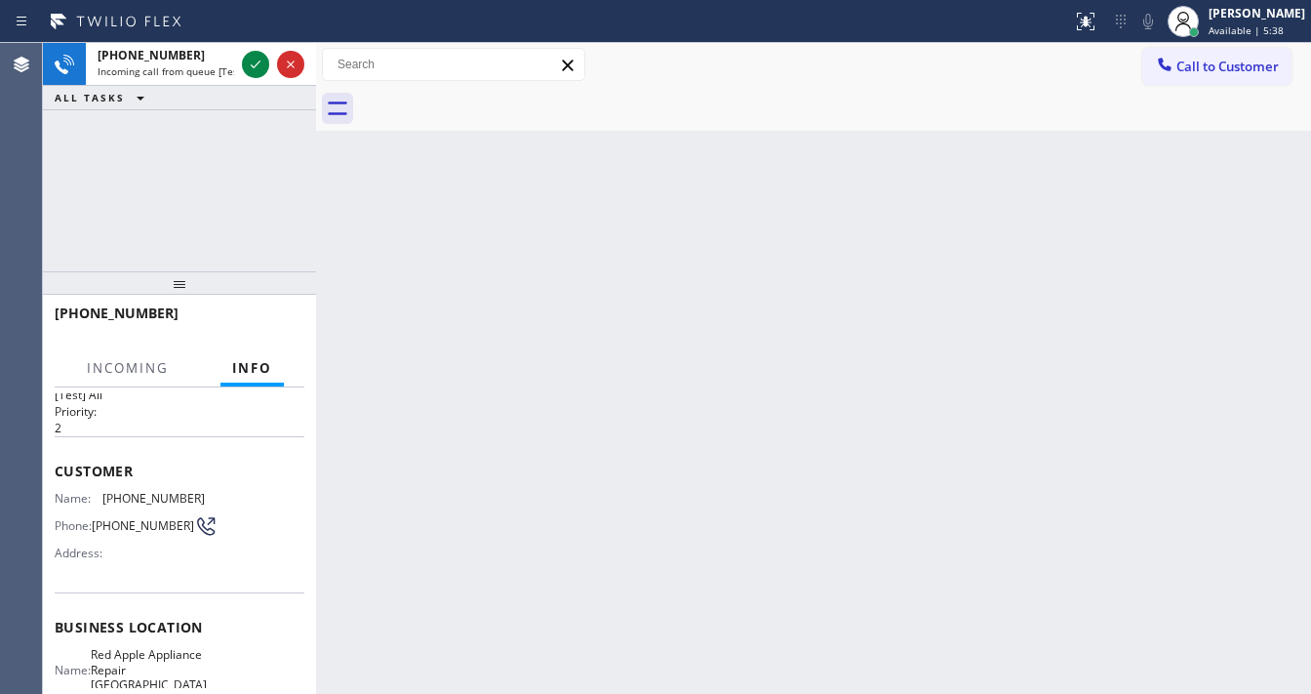
scroll to position [78, 0]
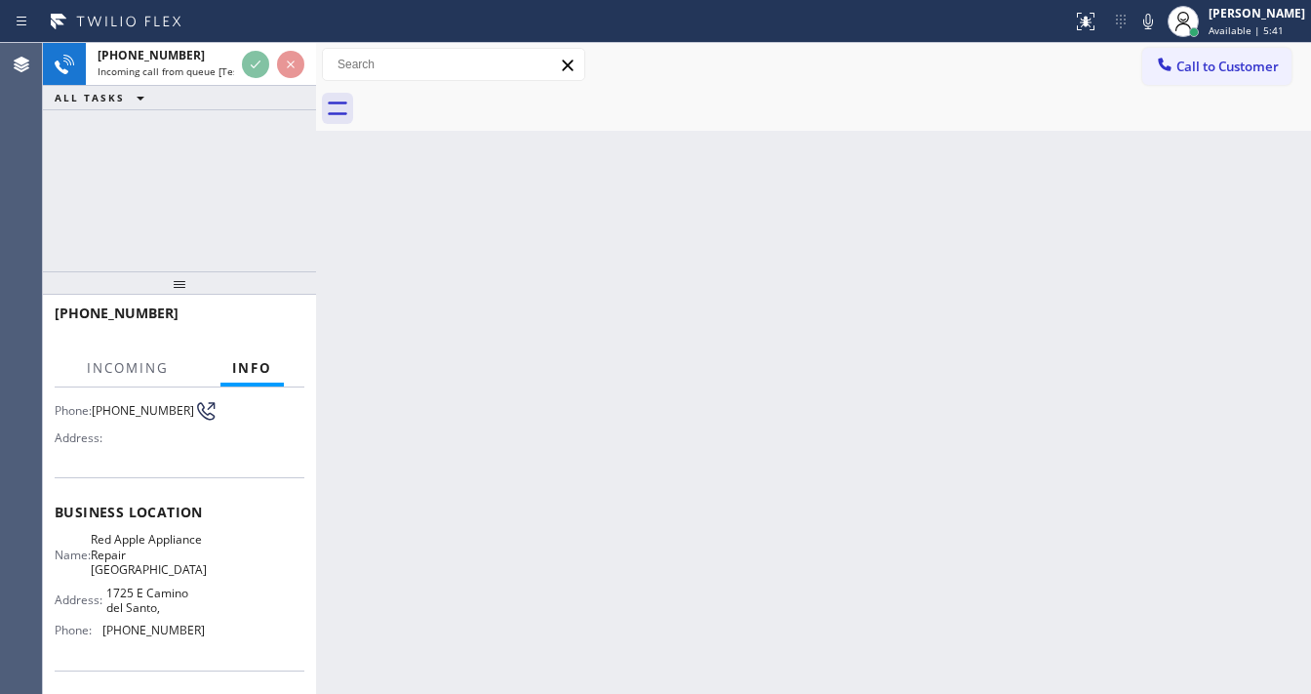
scroll to position [156, 0]
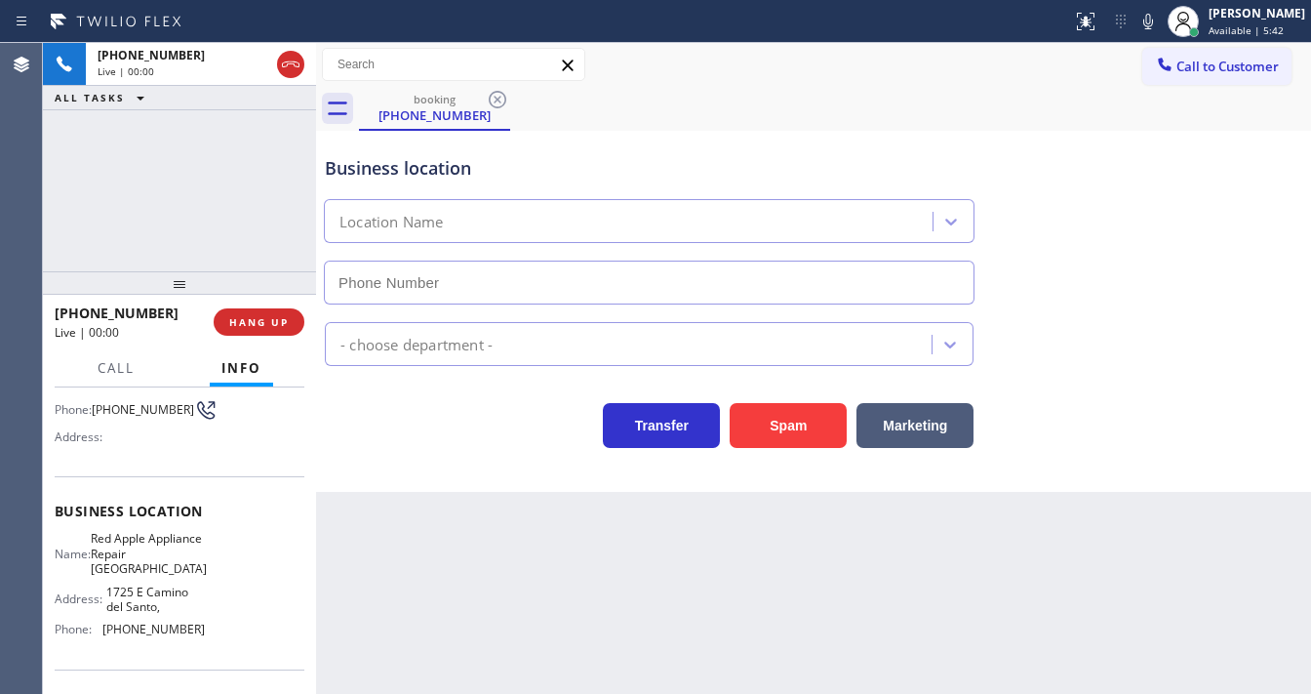
type input "(602) 353-7310"
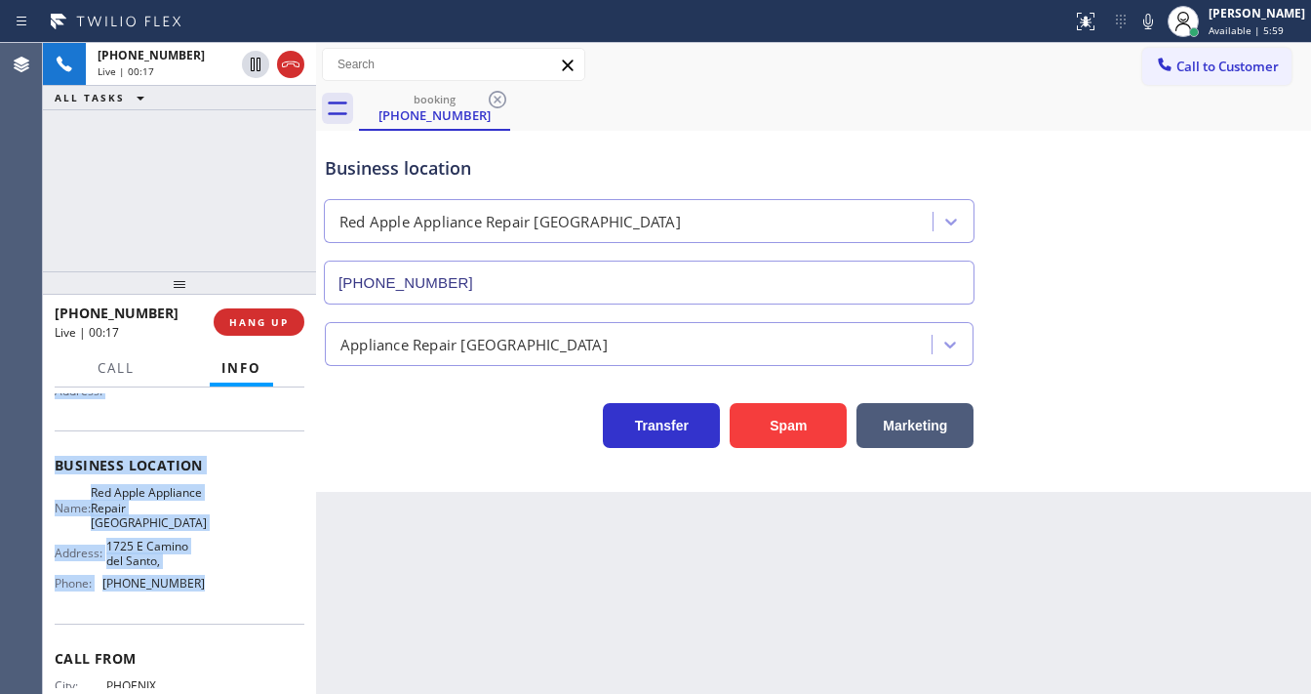
scroll to position [234, 0]
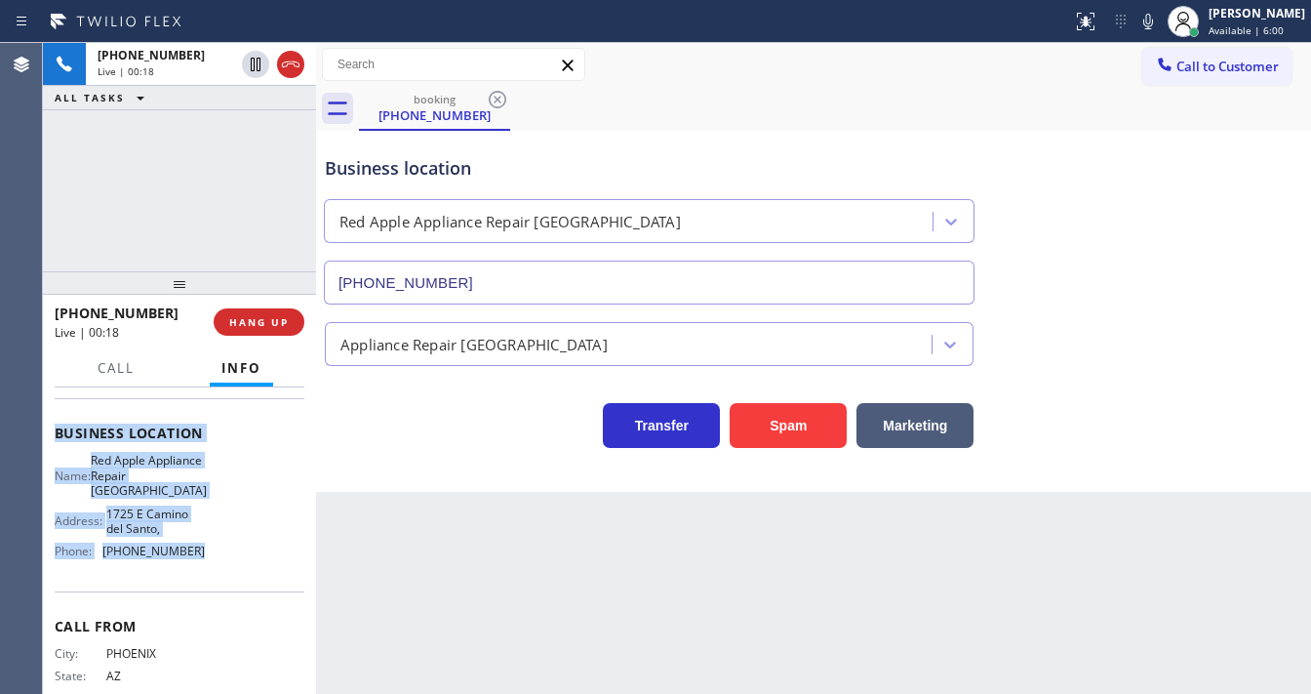
drag, startPoint x: 53, startPoint y: 429, endPoint x: 192, endPoint y: 459, distance: 142.7
click at [203, 543] on div "Context Queue: [Test] All Priority: 2 Customer Name: (602) 410-5886 Phone: (602…" at bounding box center [179, 540] width 273 height 306
copy div "Customer Name: (602) 410-5886 Phone: (602) 410-5886 Address: Business location …"
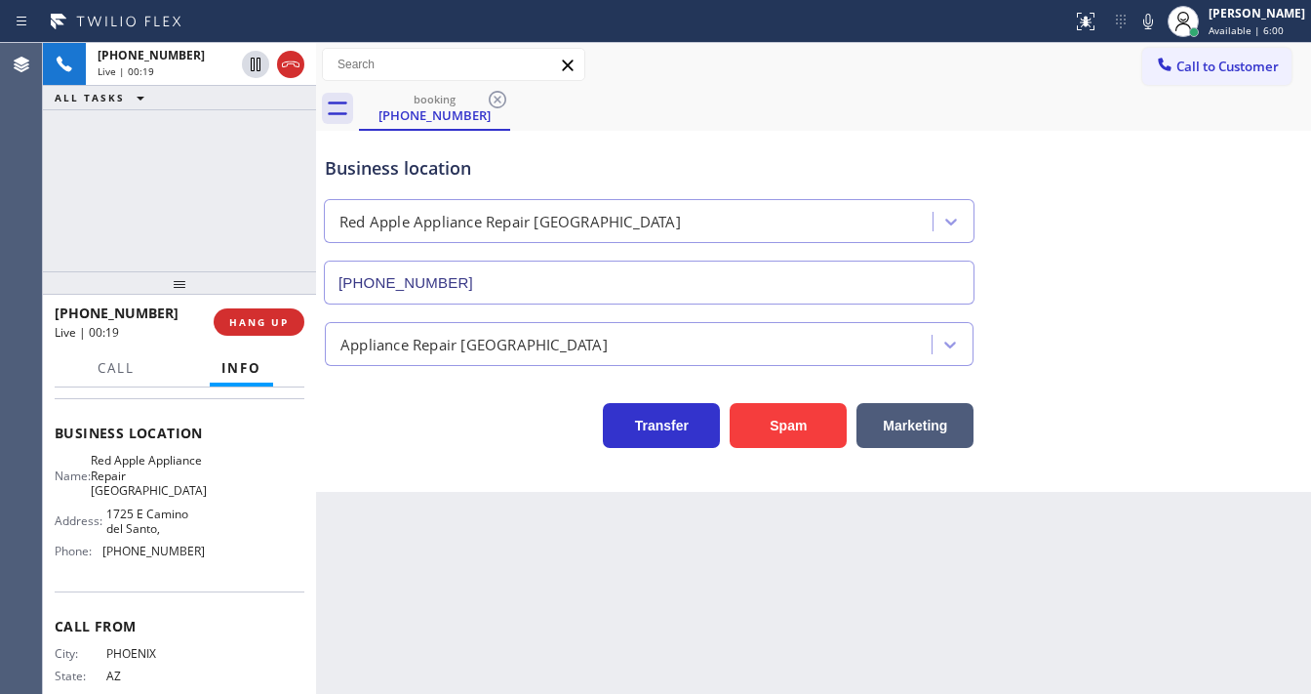
click at [177, 216] on div "+16024105886 Live | 00:19 ALL TASKS ALL TASKS ACTIVE TASKS TASKS IN WRAP UP" at bounding box center [179, 157] width 273 height 228
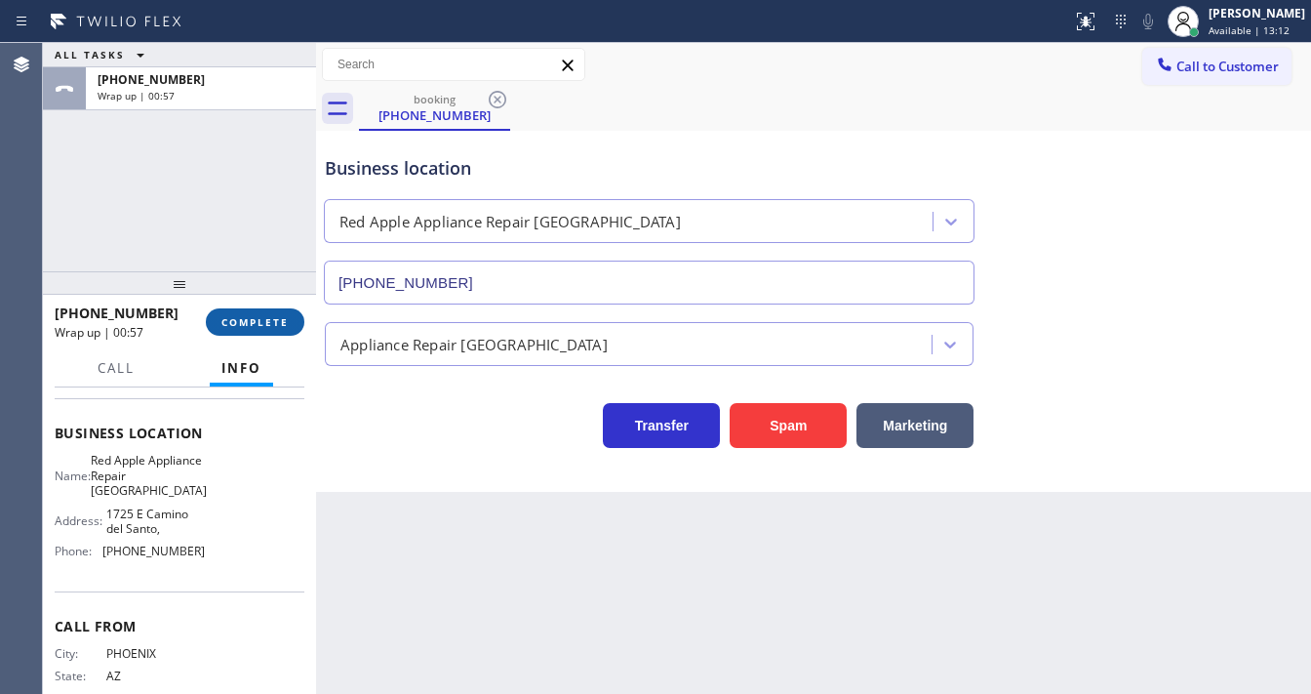
click at [266, 328] on span "COMPLETE" at bounding box center [254, 322] width 67 height 14
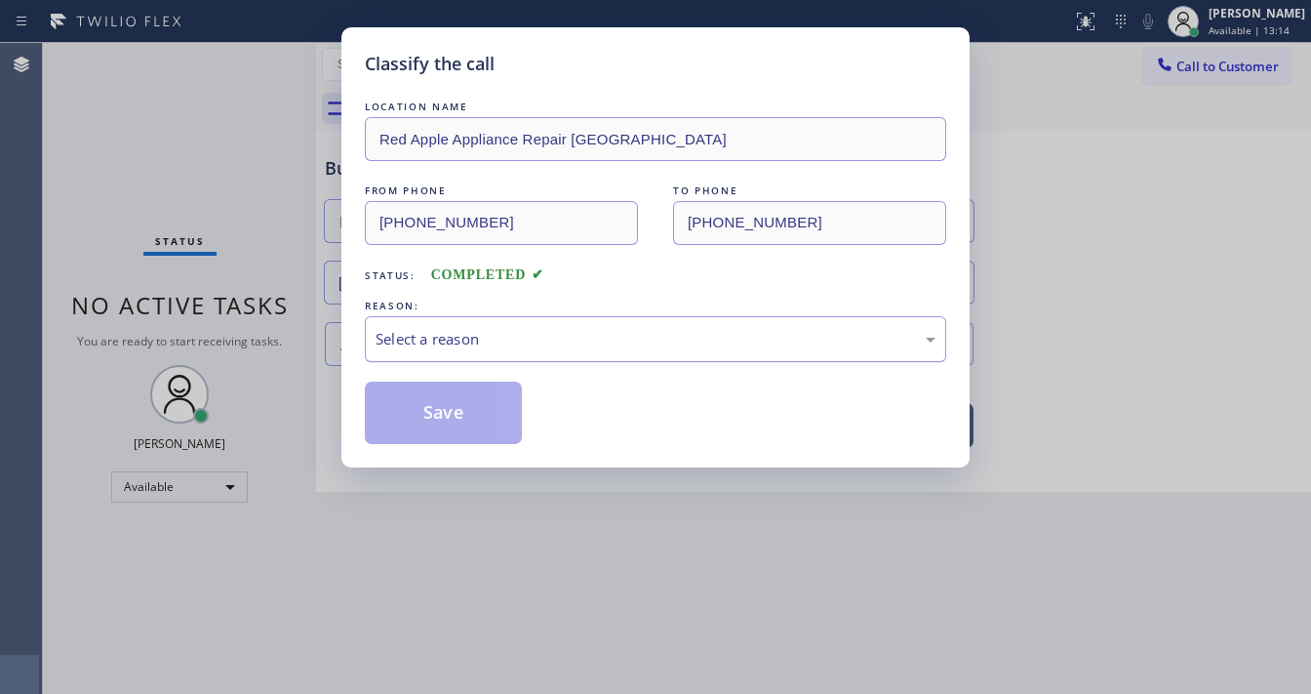
click at [464, 339] on div "Select a reason" at bounding box center [656, 339] width 560 height 22
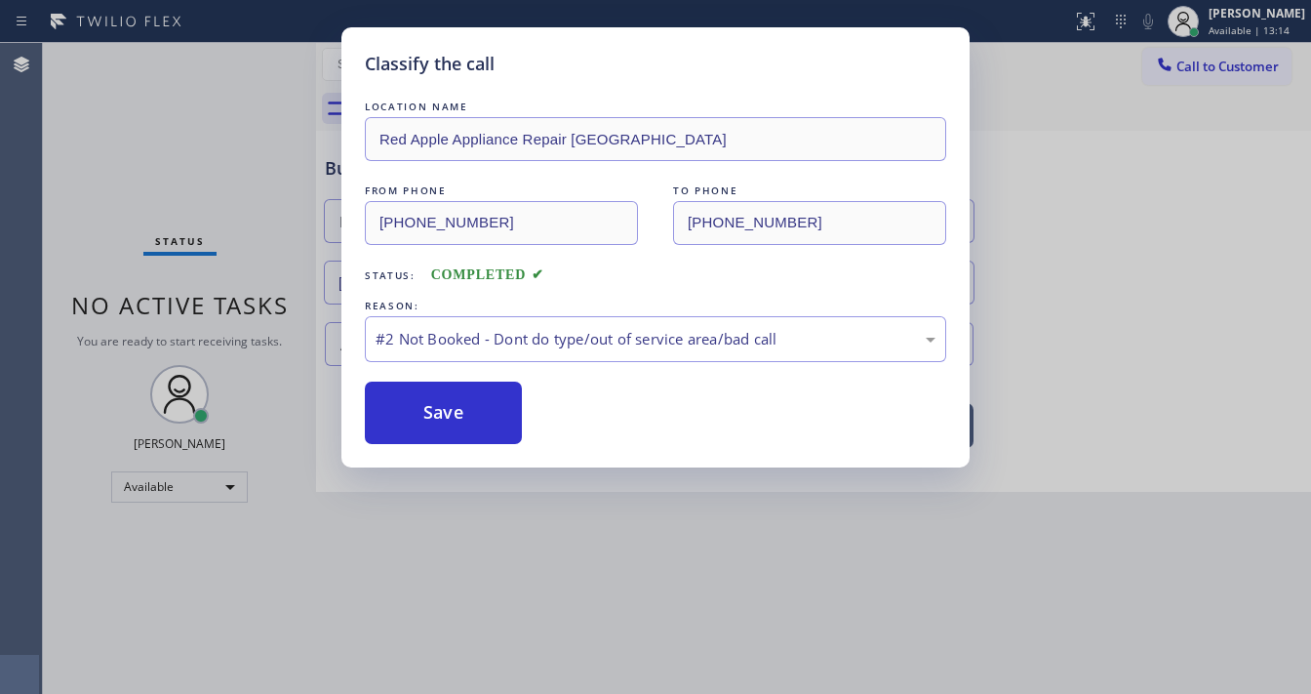
click at [478, 409] on button "Save" at bounding box center [443, 412] width 157 height 62
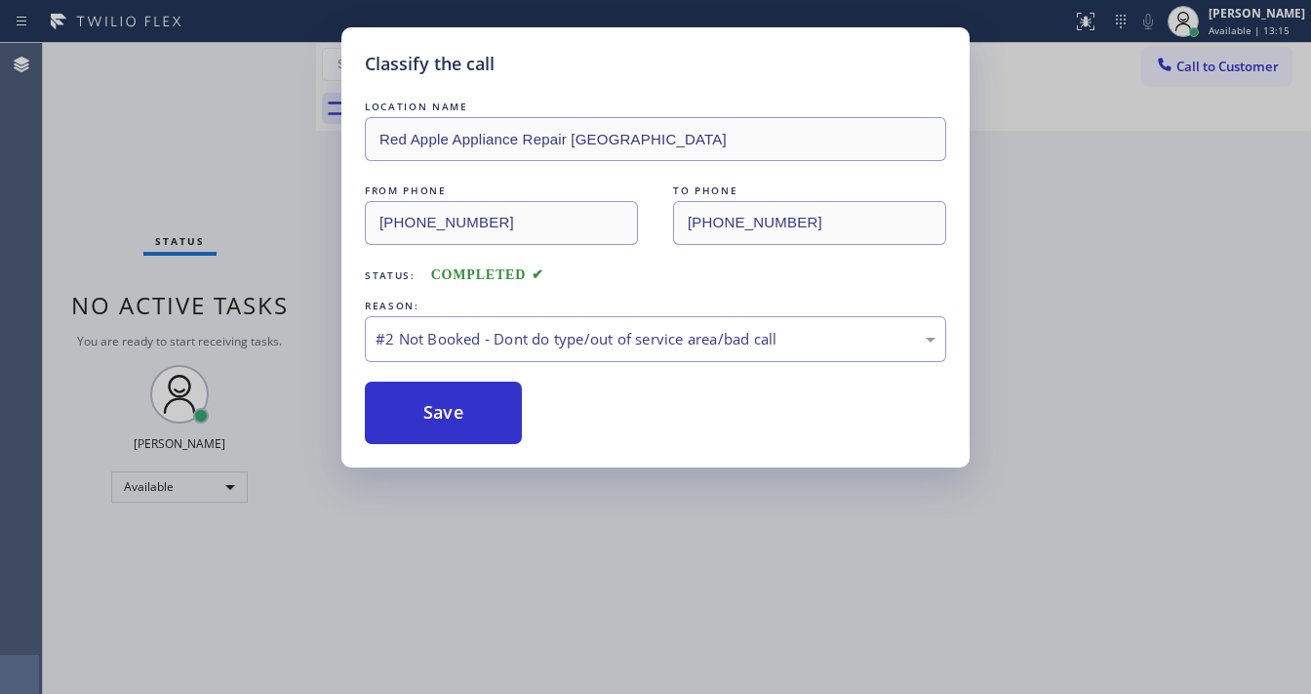
click at [478, 409] on button "Save" at bounding box center [443, 412] width 157 height 62
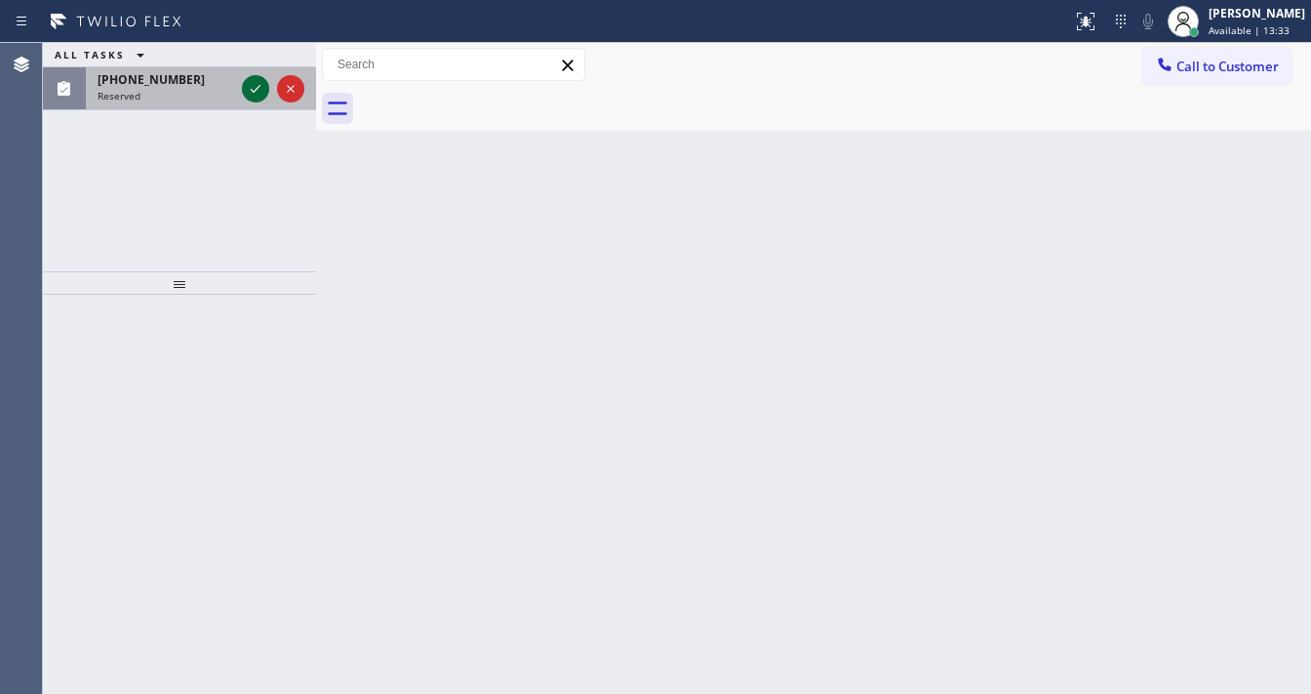
click at [258, 97] on icon at bounding box center [255, 88] width 23 height 23
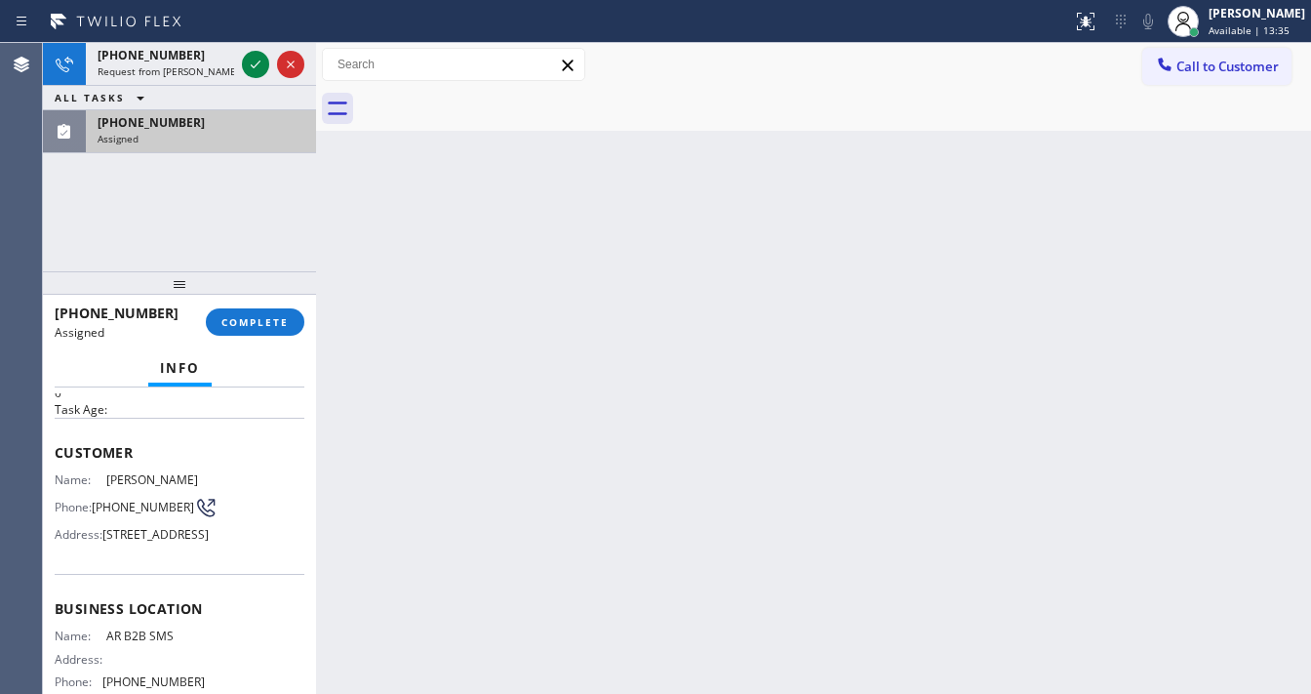
scroll to position [78, 0]
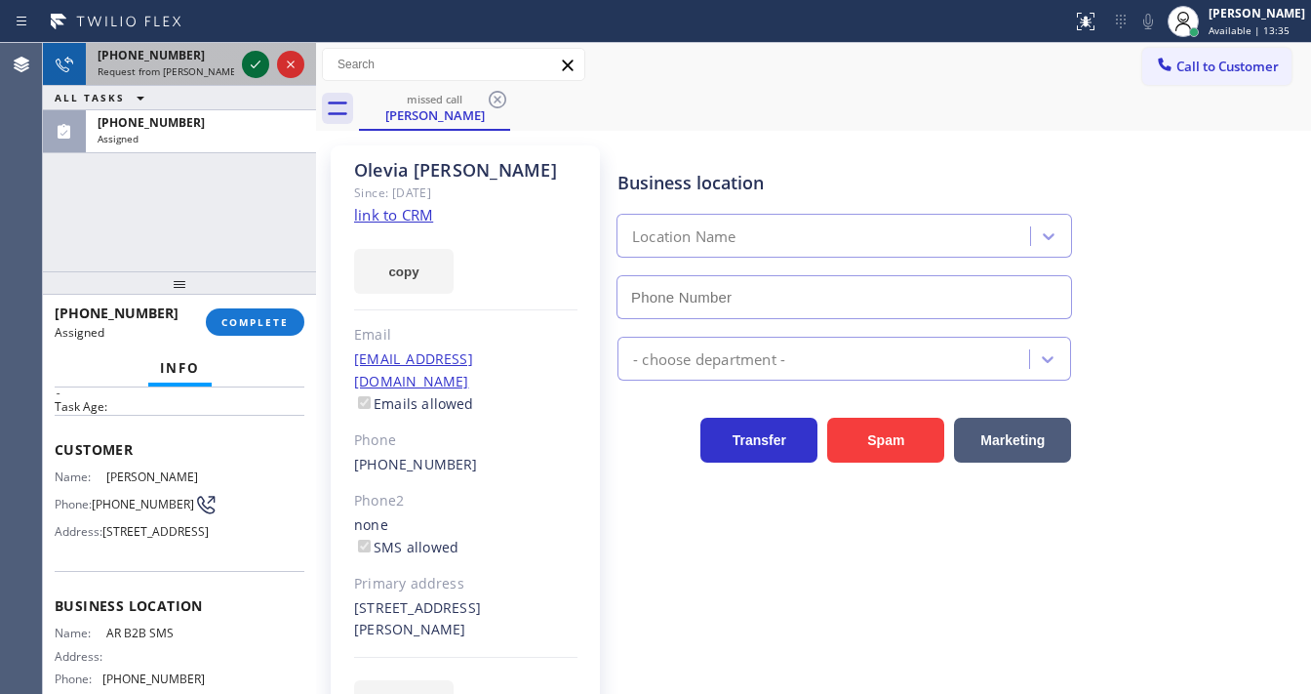
type input "[PHONE_NUMBER]"
click at [258, 69] on icon at bounding box center [255, 64] width 23 height 23
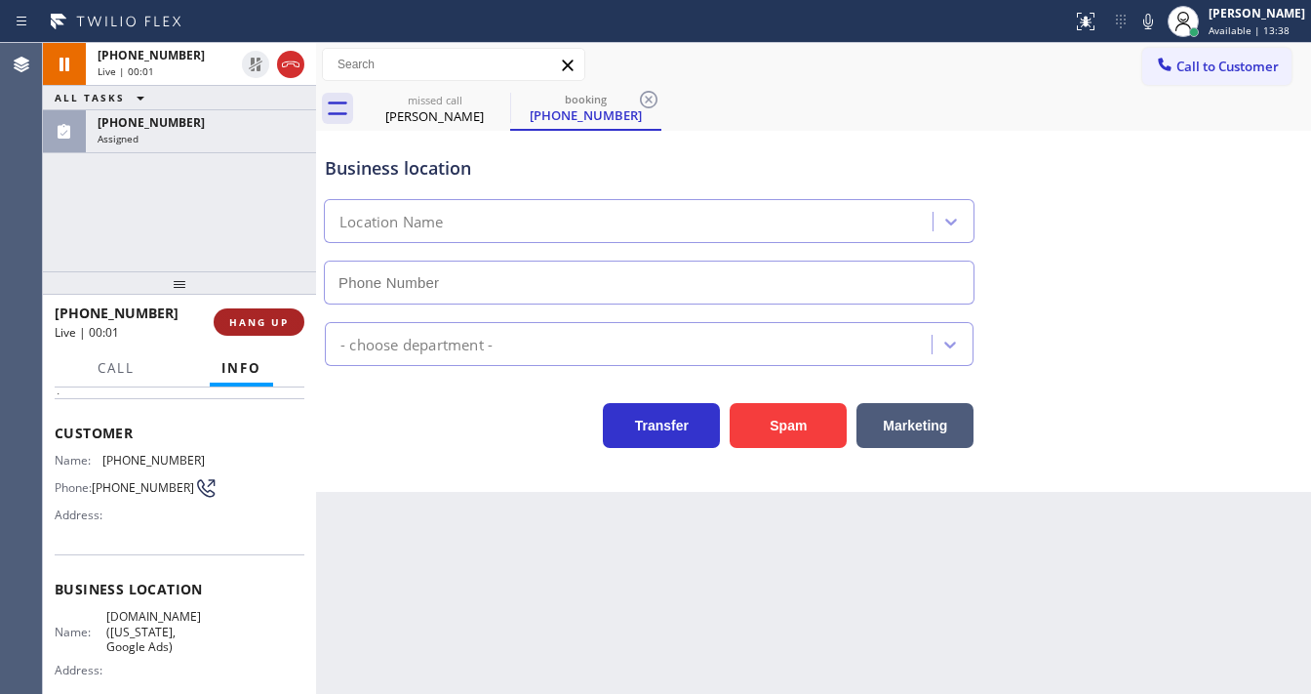
type input "(315) 973-1147"
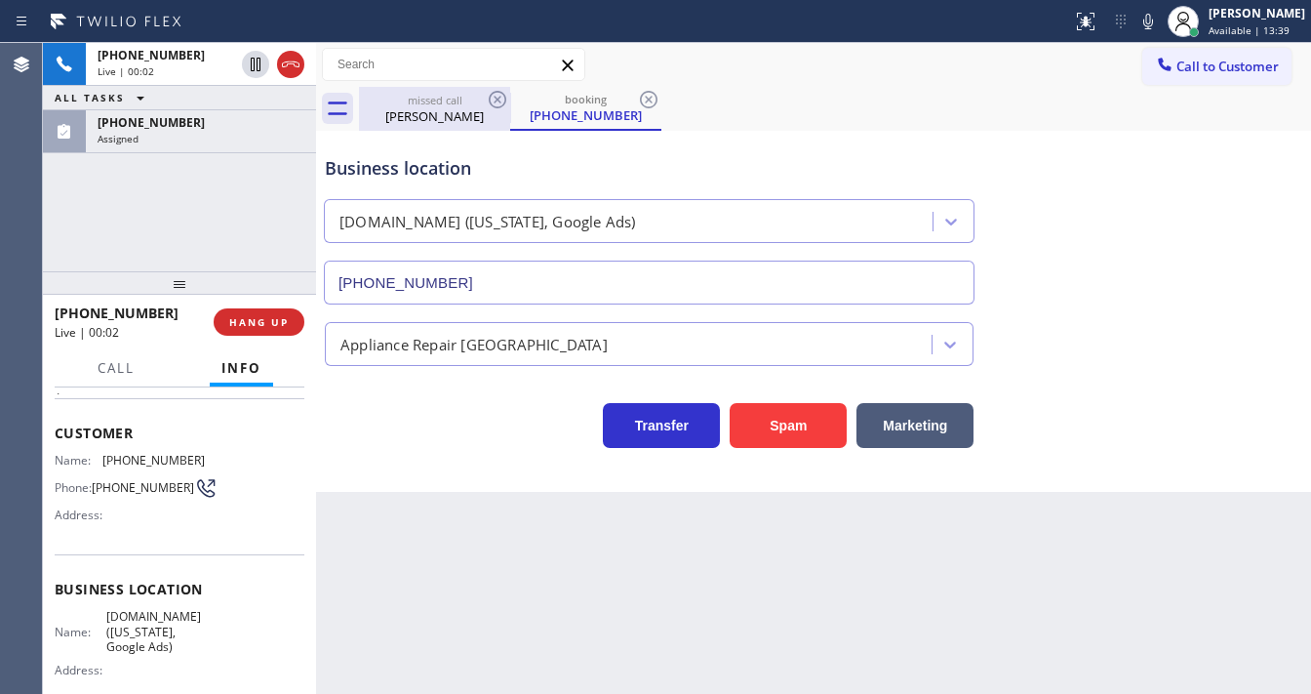
click at [425, 107] on div "[PERSON_NAME]" at bounding box center [434, 116] width 147 height 18
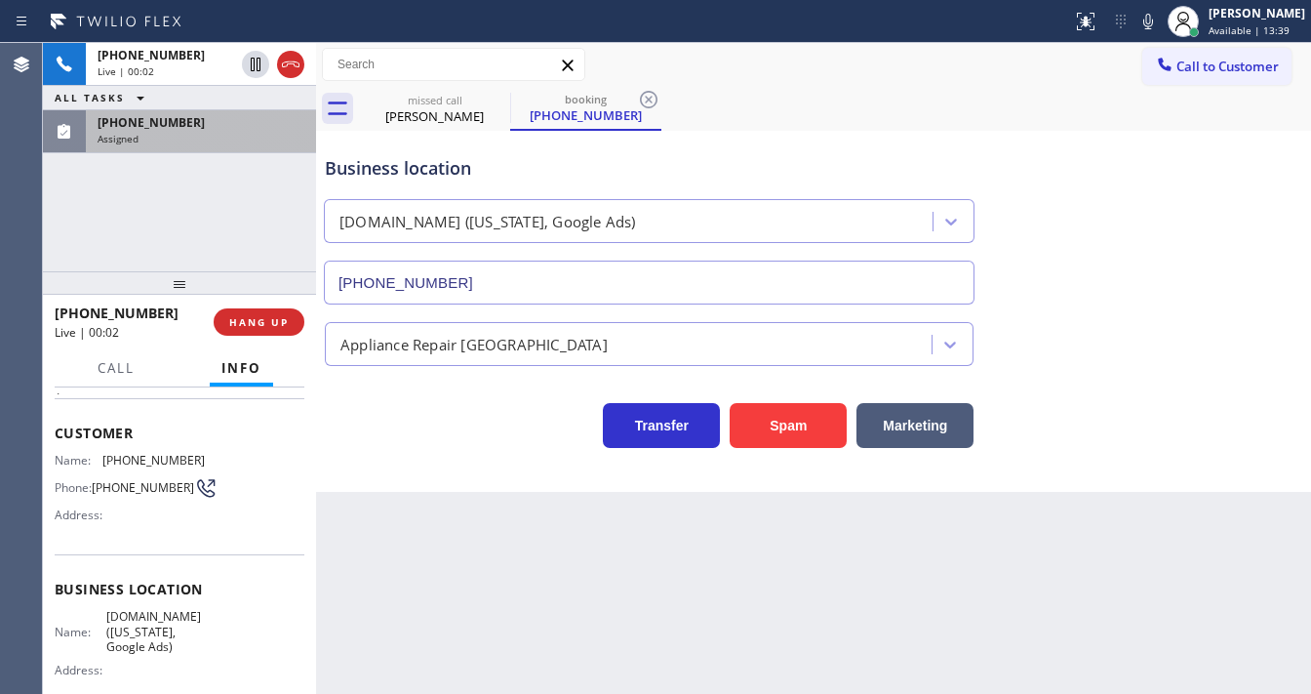
type input "[PHONE_NUMBER]"
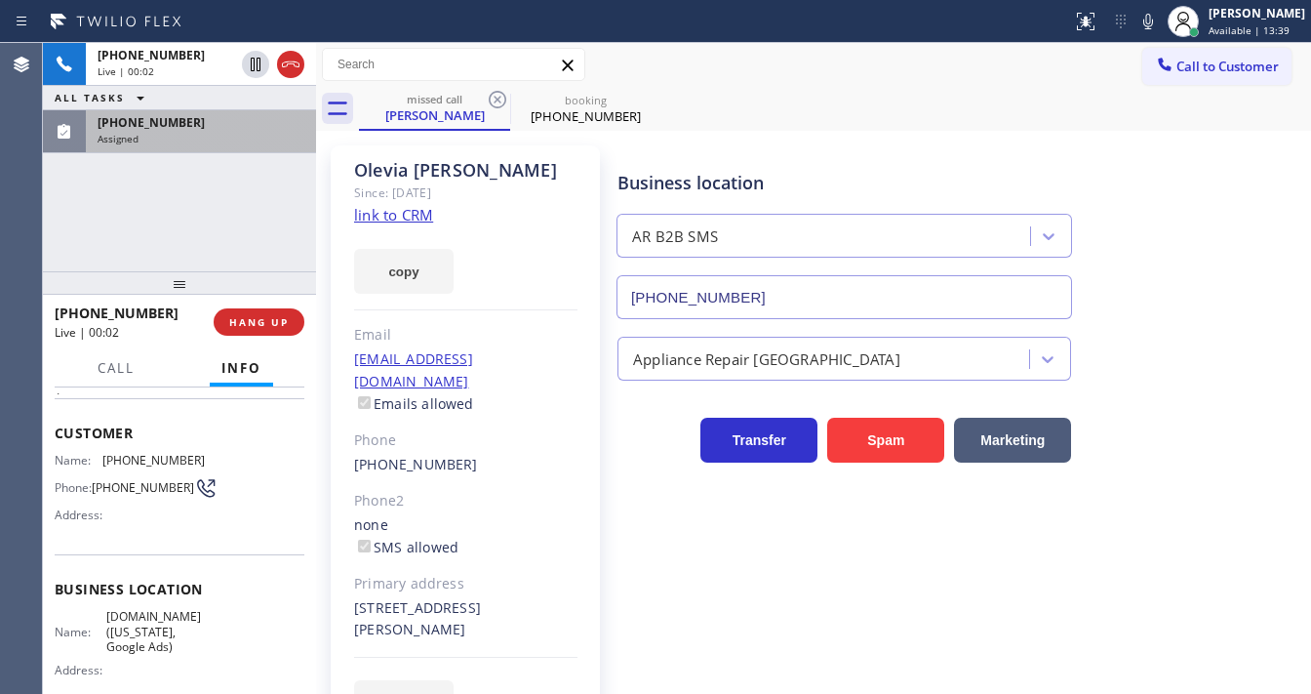
click at [198, 132] on div "Assigned" at bounding box center [201, 139] width 207 height 14
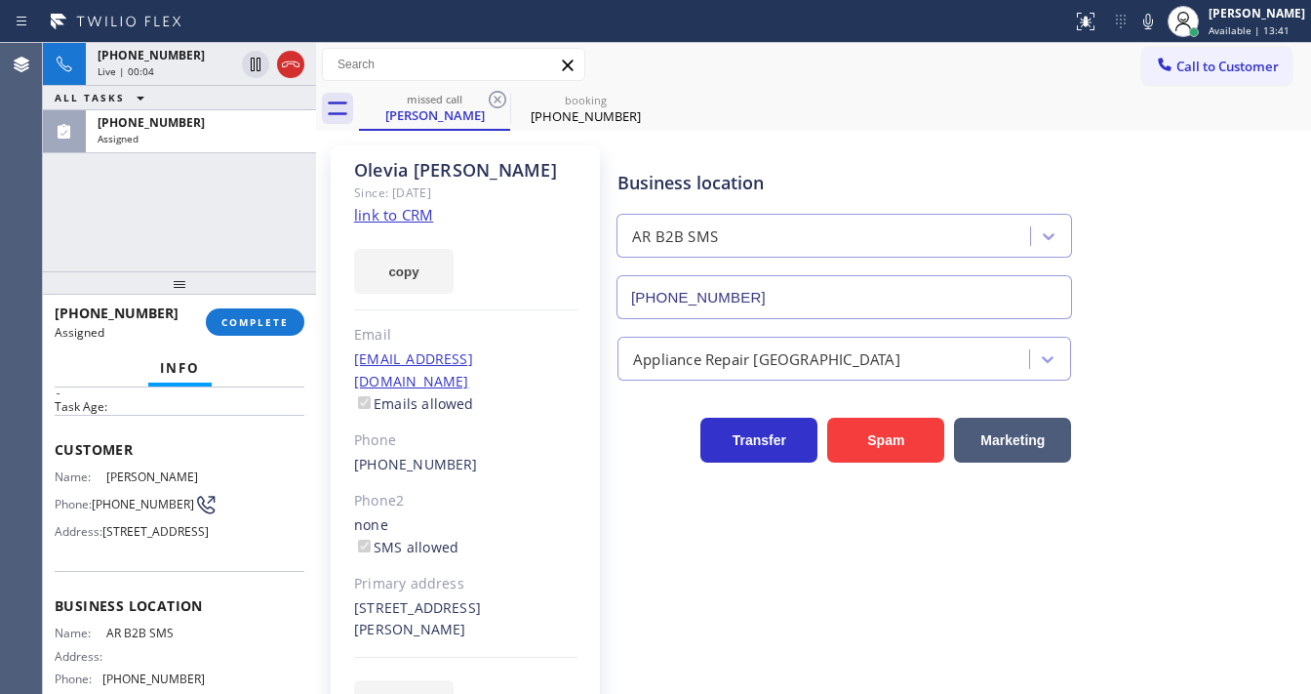
click at [408, 213] on link "link to CRM" at bounding box center [393, 215] width 79 height 20
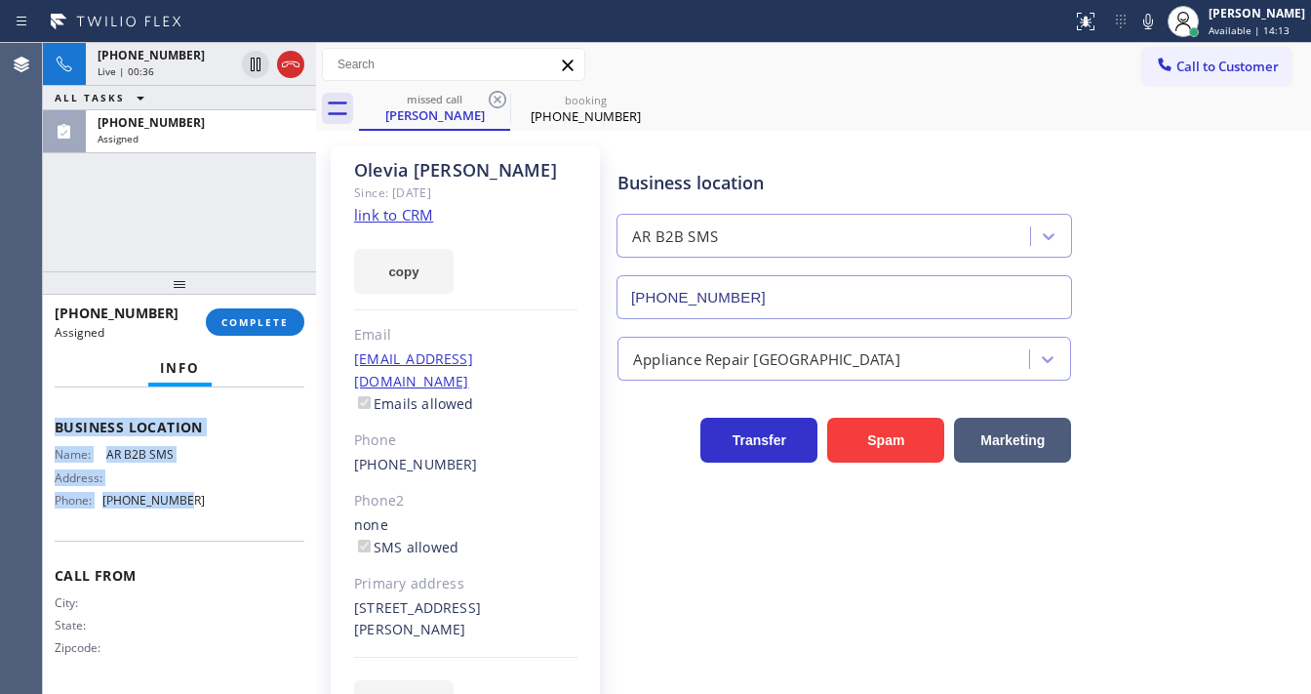
scroll to position [301, 0]
drag, startPoint x: 55, startPoint y: 436, endPoint x: 234, endPoint y: 520, distance: 198.1
click at [234, 520] on div "Context Queue: Appliance Repair High End Priority: 0 Task Age: Customer Name: O…" at bounding box center [180, 412] width 250 height 551
copy div "Customer Name: Olevia Lyons Phone: (281) 744-2209 Address: 5315 Straight Arrow …"
click at [270, 320] on span "COMPLETE" at bounding box center [254, 322] width 67 height 14
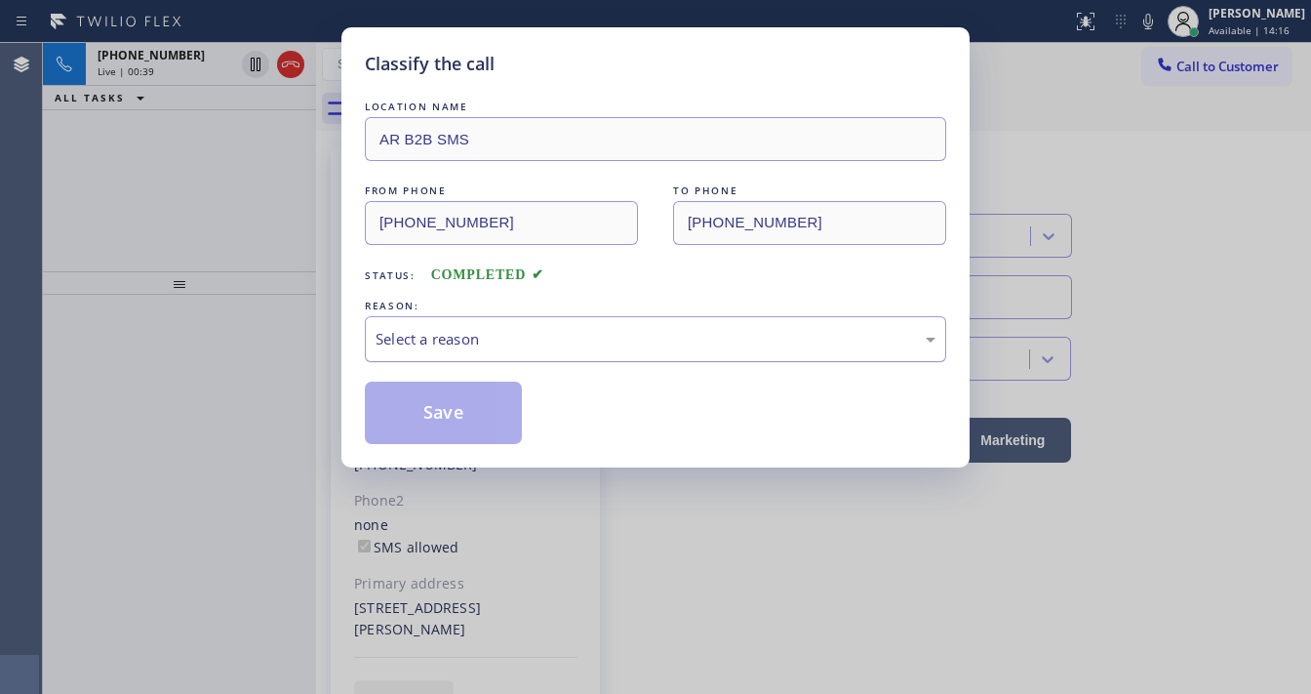
drag, startPoint x: 476, startPoint y: 347, endPoint x: 510, endPoint y: 358, distance: 35.8
click at [486, 341] on div "Select a reason" at bounding box center [656, 339] width 560 height 22
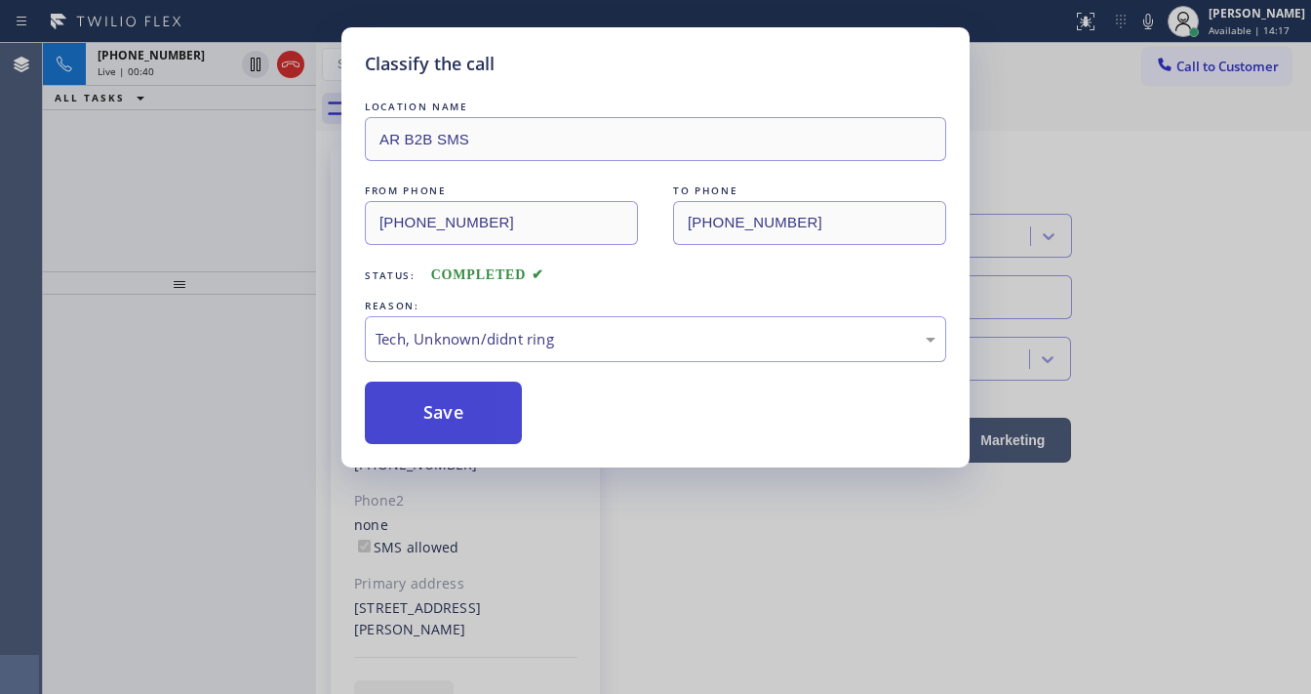
click at [474, 415] on button "Save" at bounding box center [443, 412] width 157 height 62
click at [473, 414] on button "Save" at bounding box center [443, 412] width 157 height 62
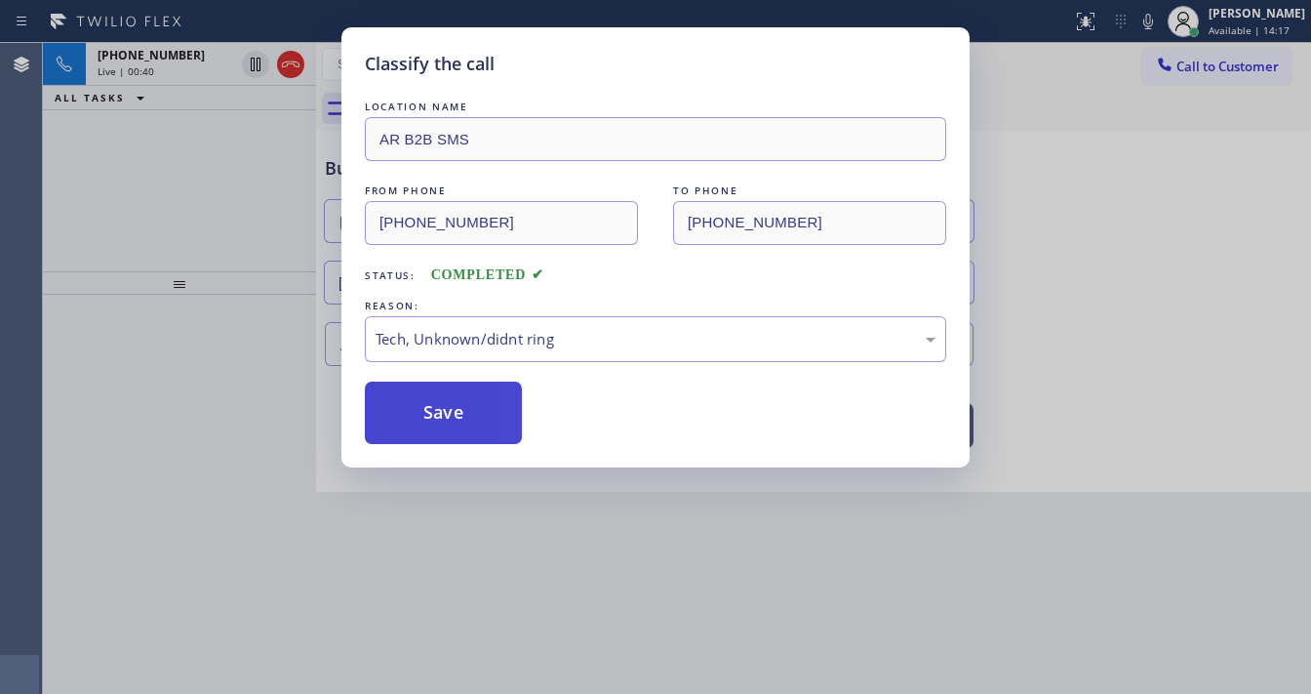
click at [473, 414] on button "Save" at bounding box center [443, 412] width 157 height 62
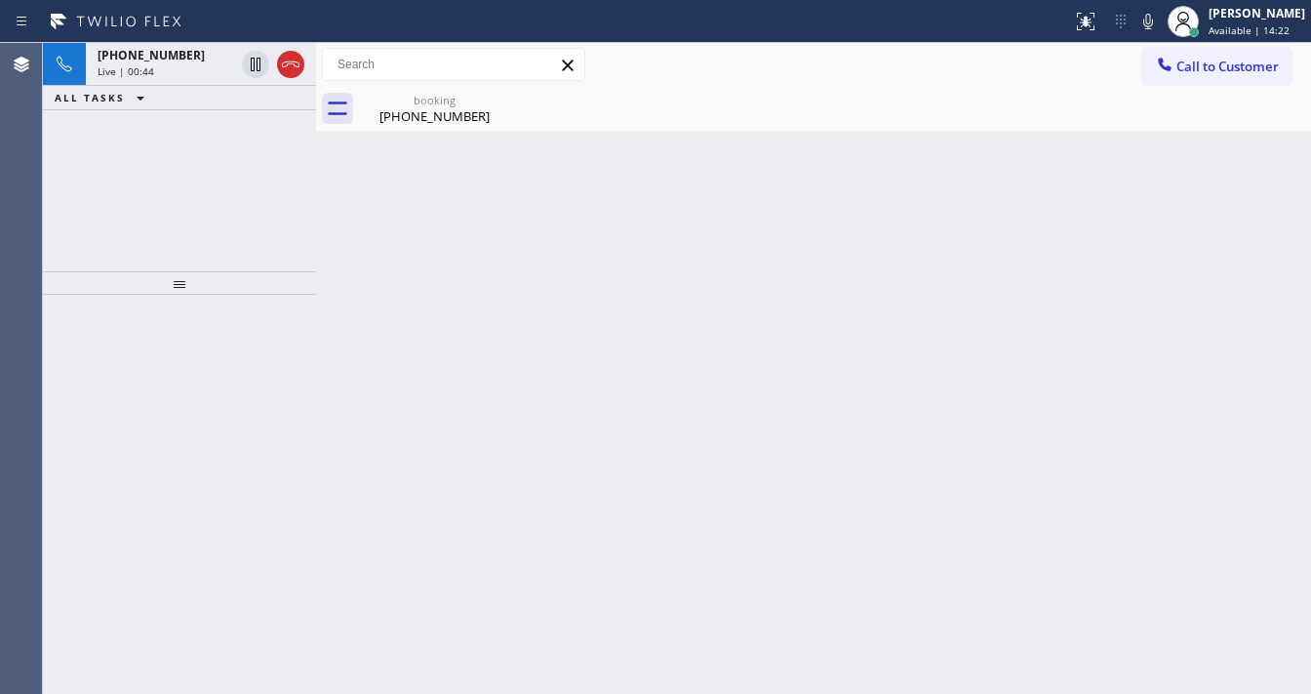
drag, startPoint x: 165, startPoint y: 146, endPoint x: 165, endPoint y: 92, distance: 54.6
click at [165, 144] on div "+17862103527 Live | 00:44 ALL TASKS ALL TASKS ACTIVE TASKS TASKS IN WRAP UP" at bounding box center [179, 157] width 273 height 228
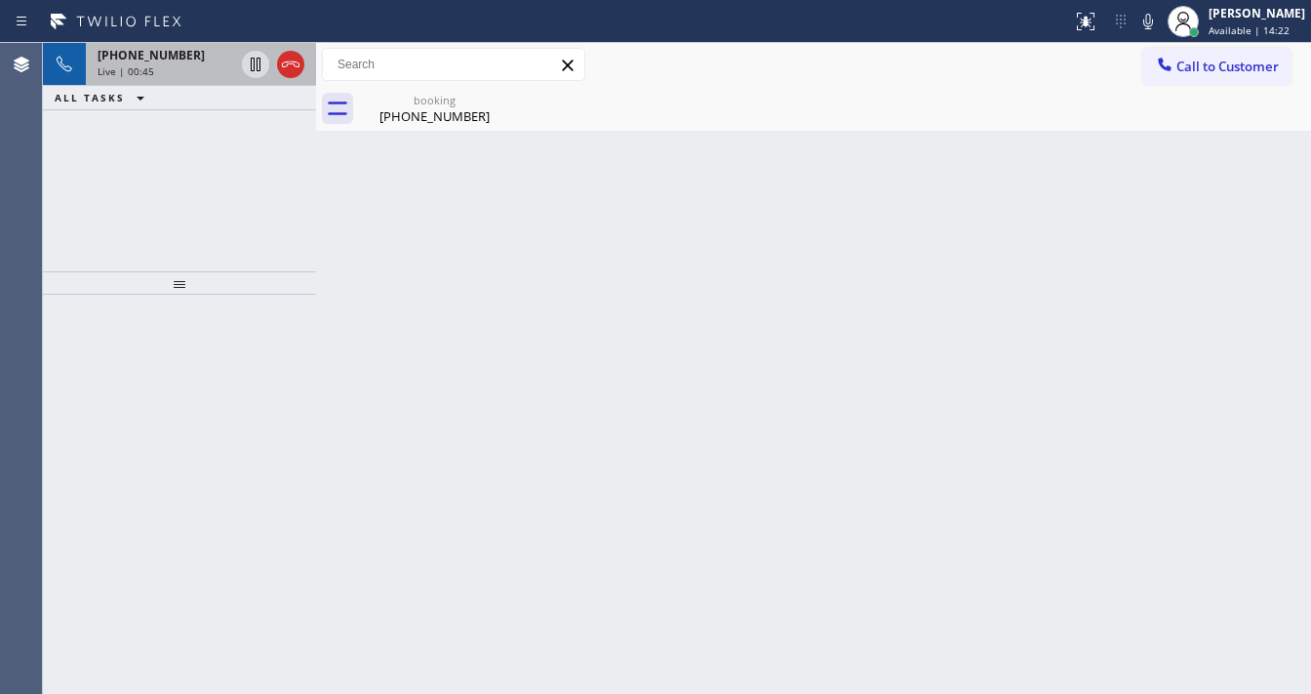
click at [169, 62] on div "+17862103527 Live | 00:45" at bounding box center [162, 64] width 152 height 43
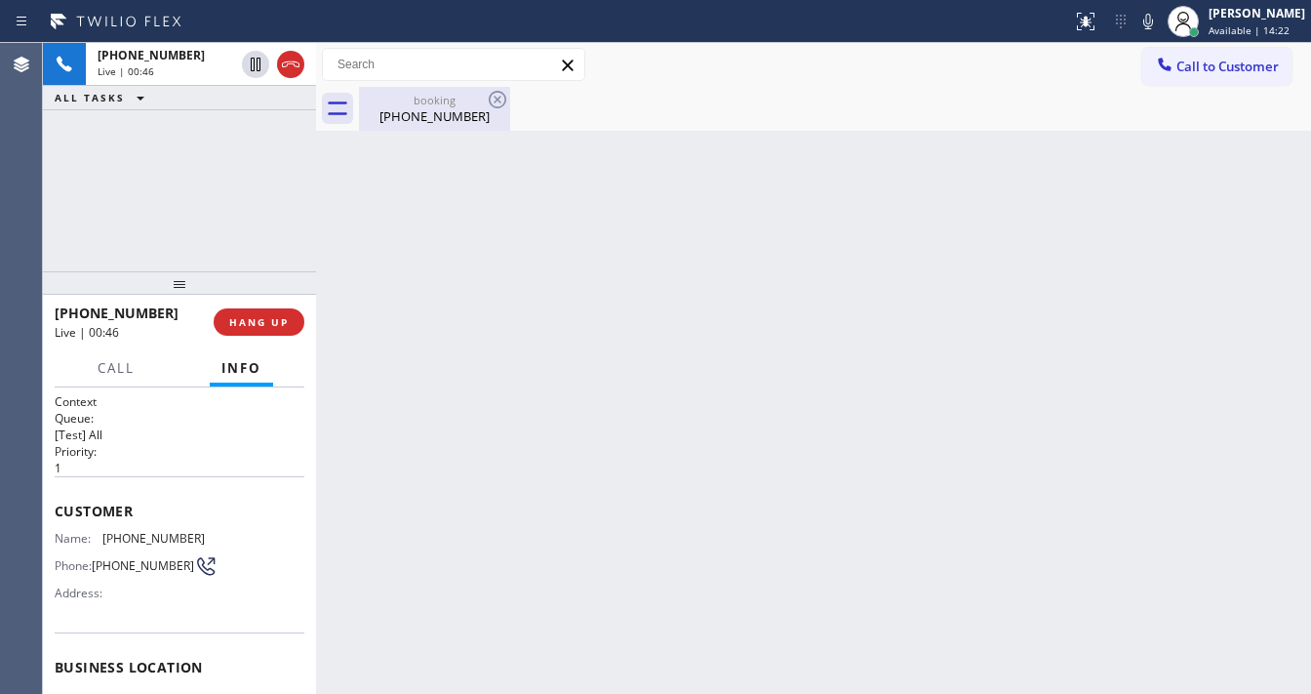
click at [408, 109] on div "(786) 210-3527" at bounding box center [434, 116] width 147 height 18
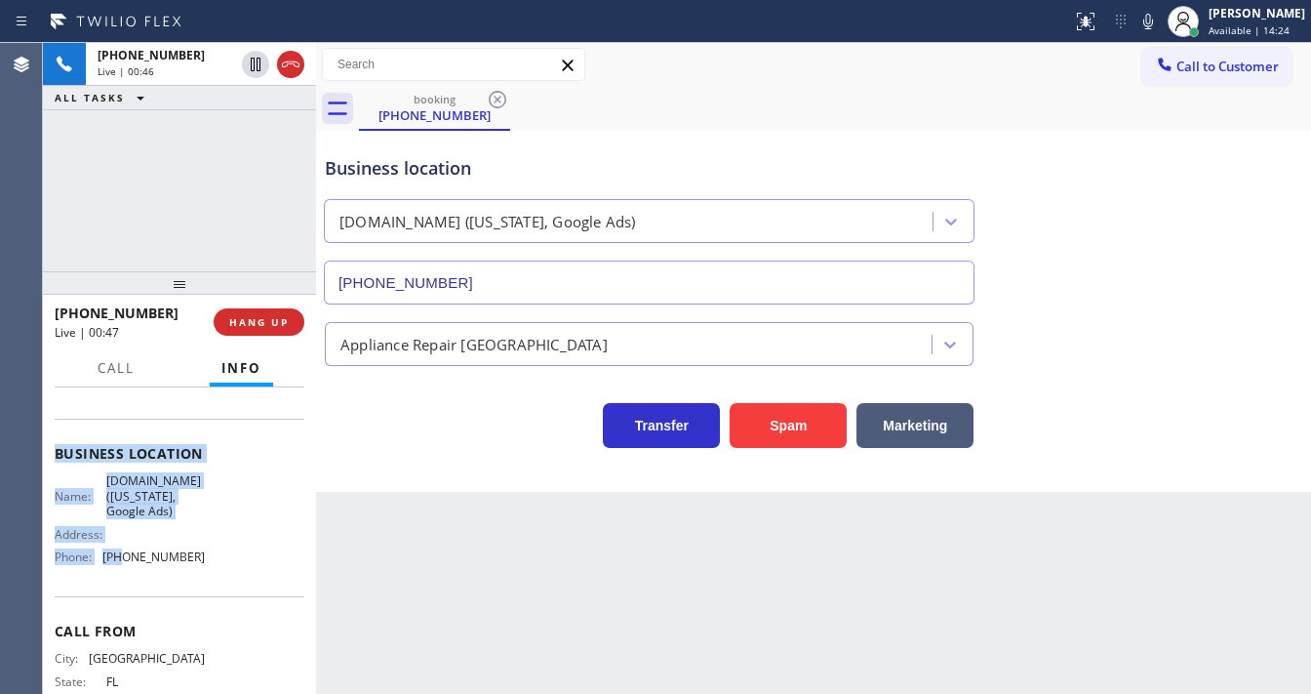
scroll to position [234, 0]
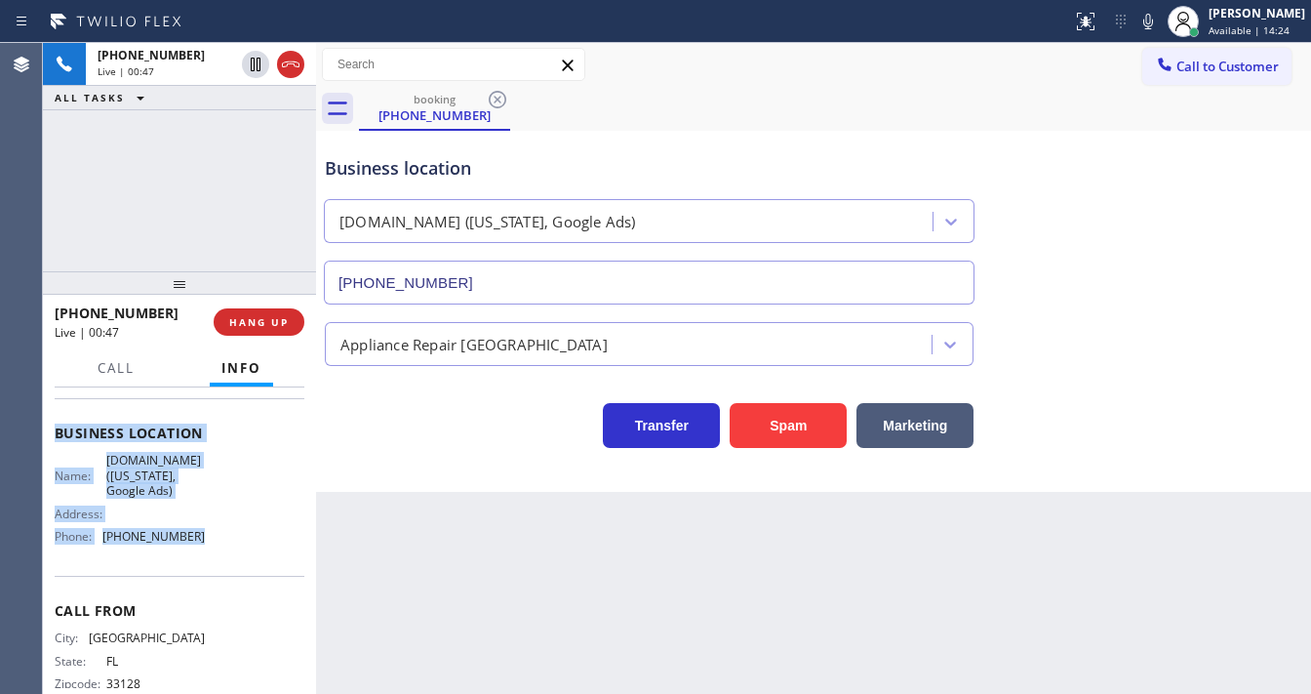
drag, startPoint x: 55, startPoint y: 499, endPoint x: 204, endPoint y: 542, distance: 155.3
click at [205, 545] on div "Context Queue: [Test] All Priority: 1 Customer Name: (786) 210-3527 Phone: (786…" at bounding box center [180, 441] width 250 height 565
copy div "Customer Name: (786) 210-3527 Phone: (786) 210-3527 Address: Business location …"
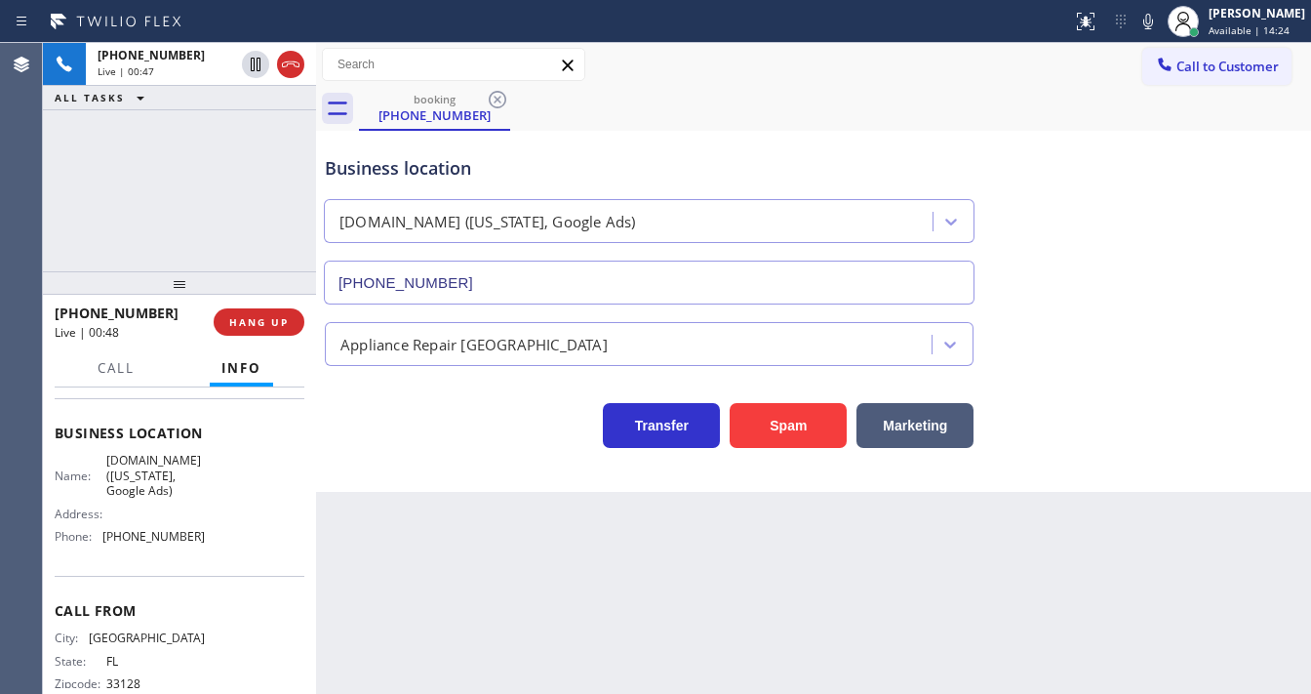
click at [172, 211] on div "+17862103527 Live | 00:47 ALL TASKS ALL TASKS ACTIVE TASKS TASKS IN WRAP UP" at bounding box center [179, 157] width 273 height 228
click at [254, 60] on icon at bounding box center [256, 65] width 10 height 14
click at [1158, 18] on icon at bounding box center [1148, 21] width 23 height 23
drag, startPoint x: 240, startPoint y: 195, endPoint x: 242, endPoint y: 165, distance: 30.3
click at [240, 186] on div "+17862103527 Live | 05:08 ALL TASKS ALL TASKS ACTIVE TASKS TASKS IN WRAP UP (90…" at bounding box center [179, 157] width 273 height 228
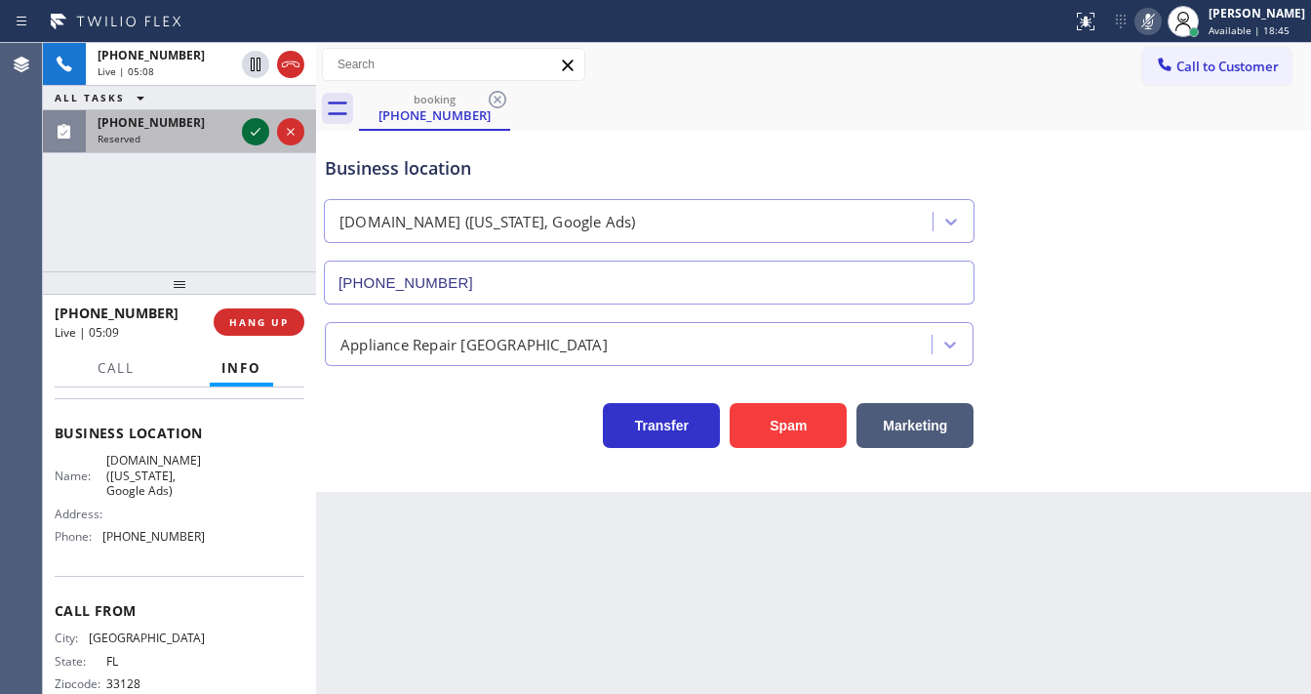
click at [248, 130] on icon at bounding box center [255, 131] width 23 height 23
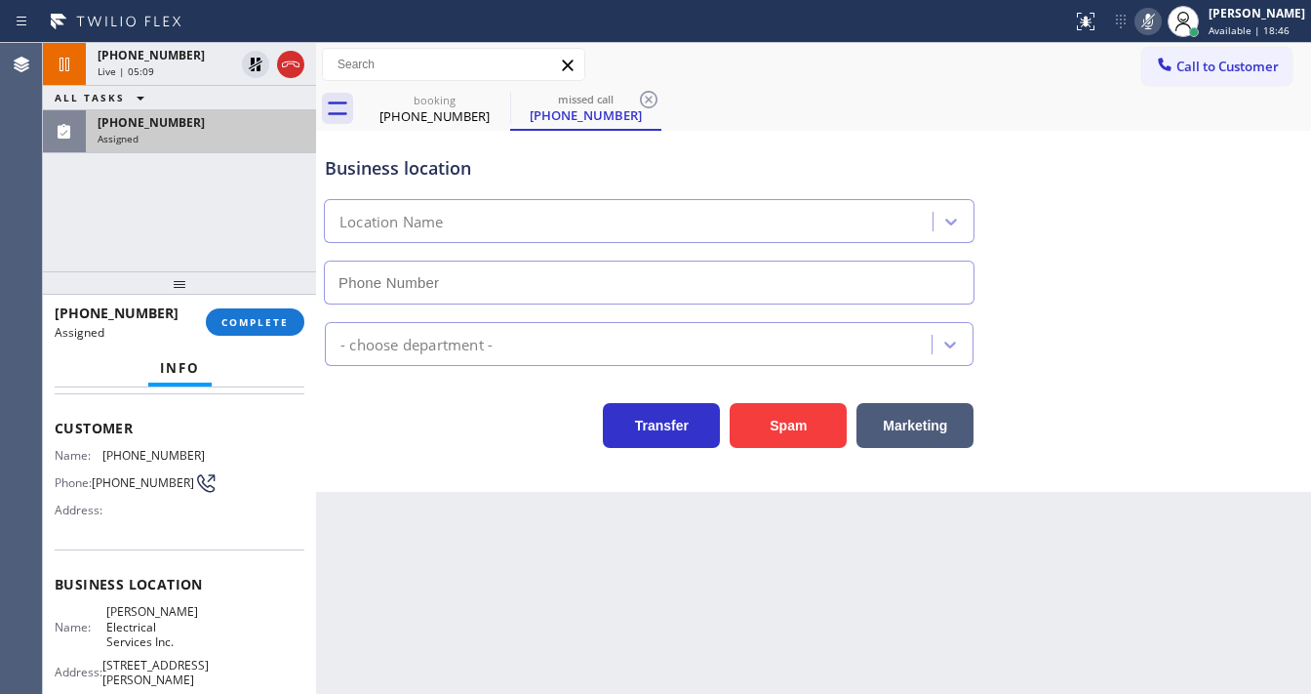
scroll to position [19, 0]
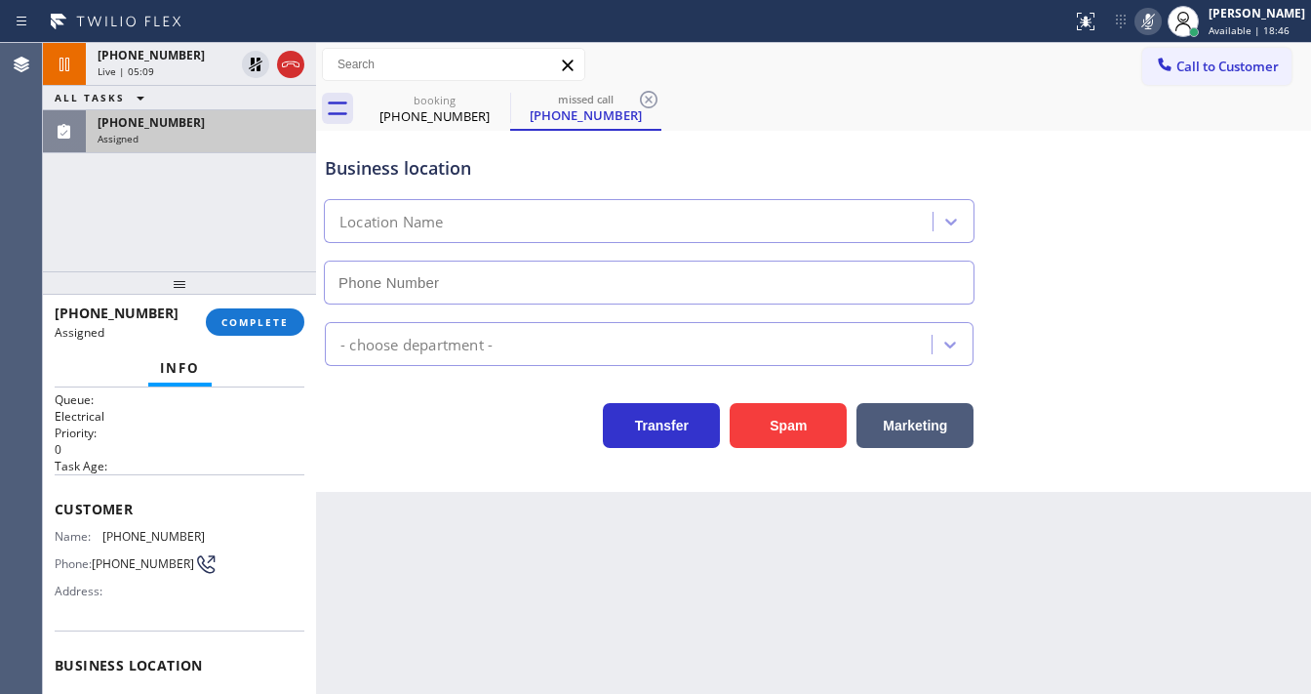
type input "(561) 763-9575"
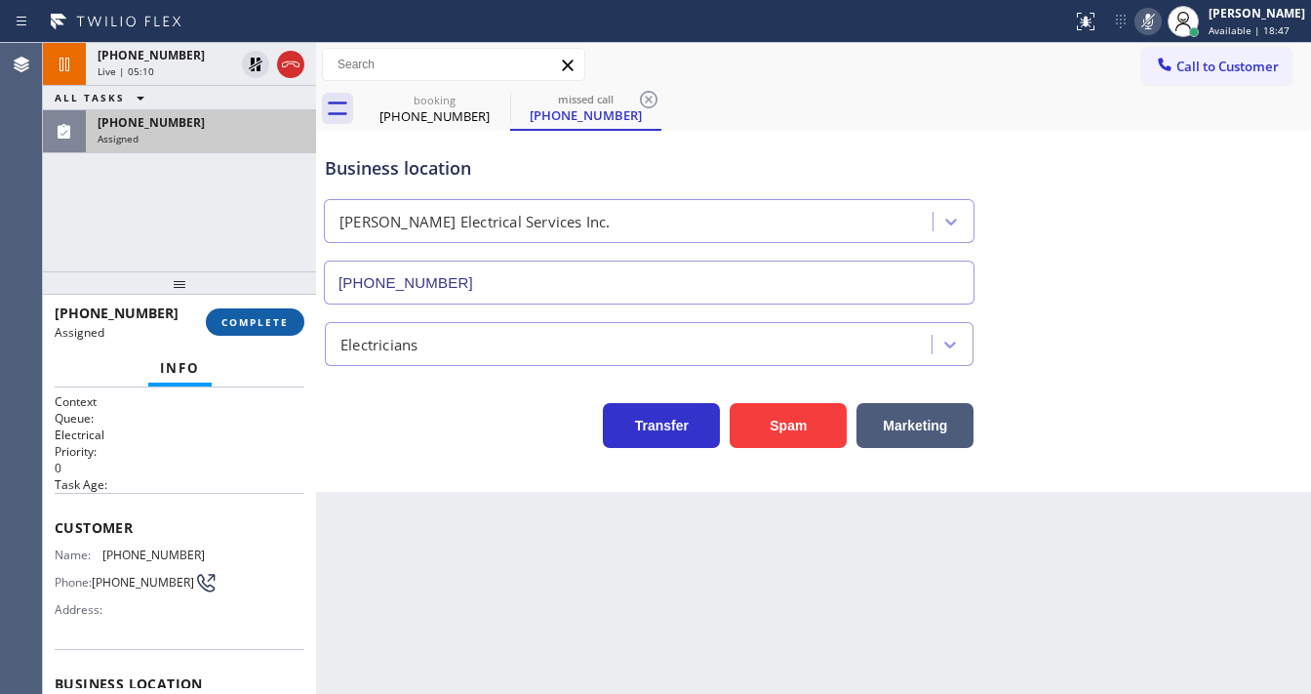
click at [258, 324] on span "COMPLETE" at bounding box center [254, 322] width 67 height 14
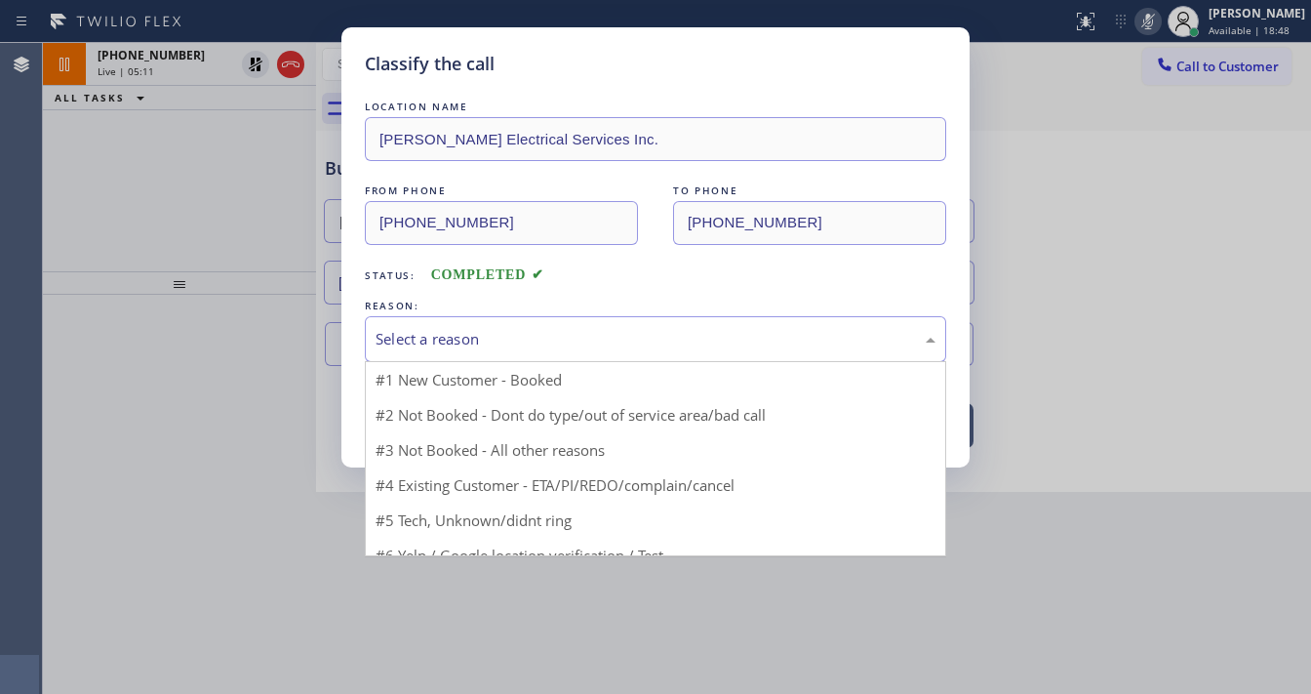
click at [472, 329] on div "Select a reason" at bounding box center [656, 339] width 560 height 22
drag, startPoint x: 445, startPoint y: 496, endPoint x: 450, endPoint y: 477, distance: 19.2
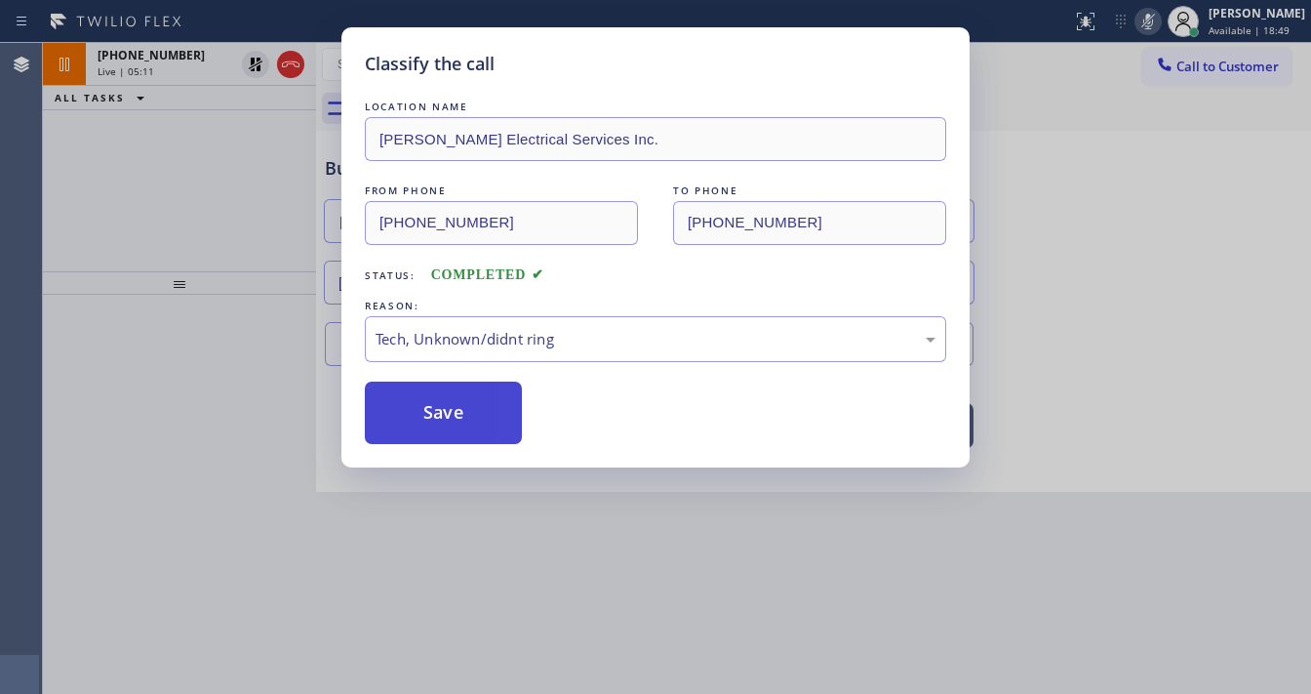
click at [456, 400] on button "Save" at bounding box center [443, 412] width 157 height 62
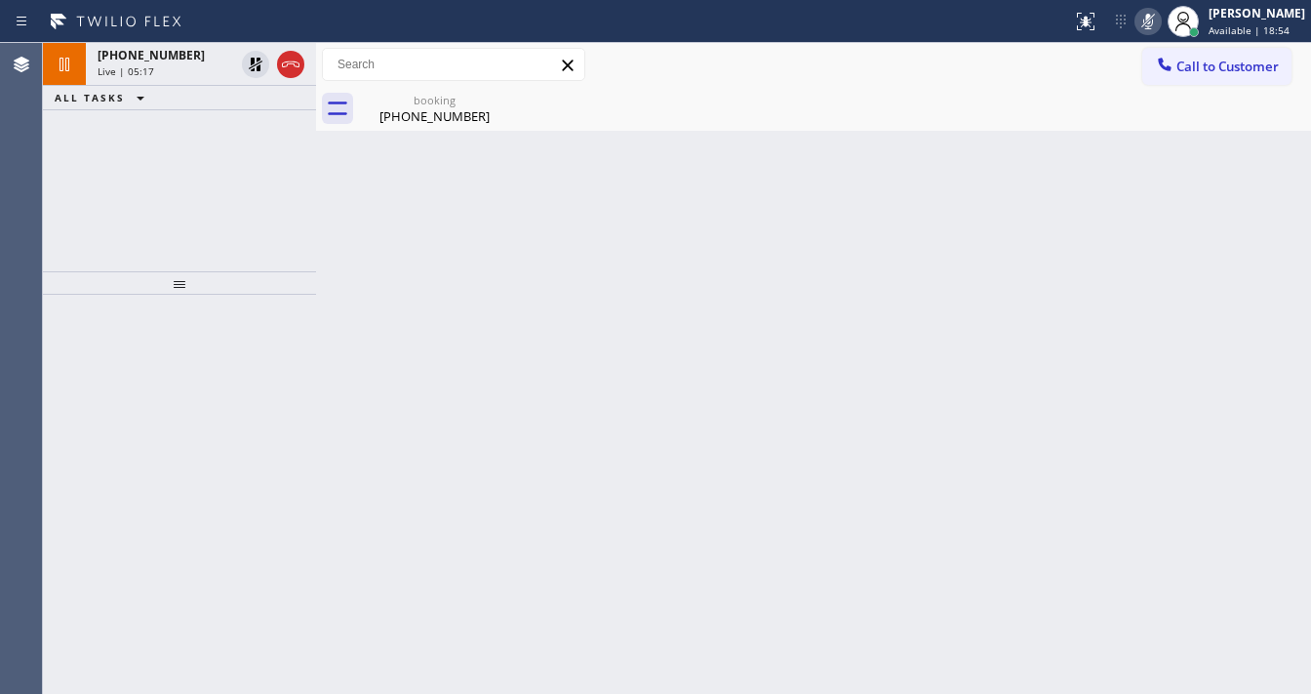
click at [642, 691] on div "Back to Dashboard Change Sender ID Customers Technicians Select a contact Outbo…" at bounding box center [813, 368] width 995 height 651
click at [659, 65] on div "Call to Customer Outbound call Location Search location Your caller id phone nu…" at bounding box center [813, 65] width 995 height 34
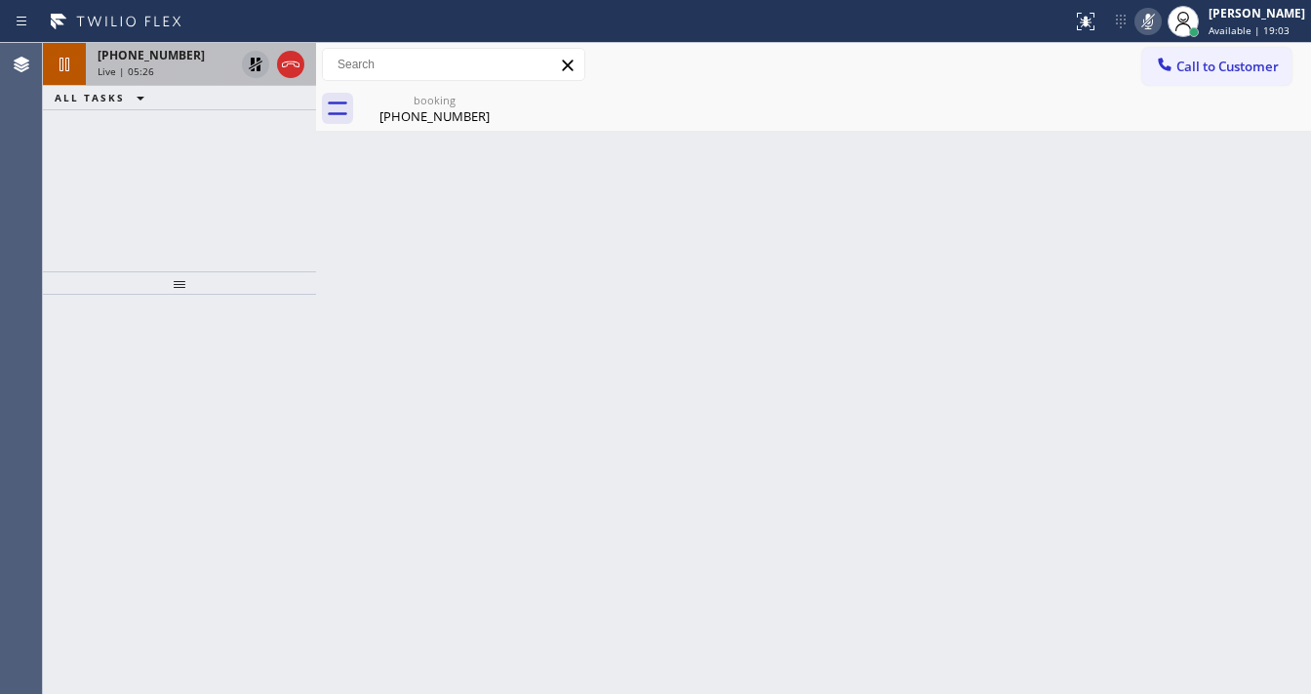
click at [250, 63] on icon at bounding box center [255, 64] width 23 height 23
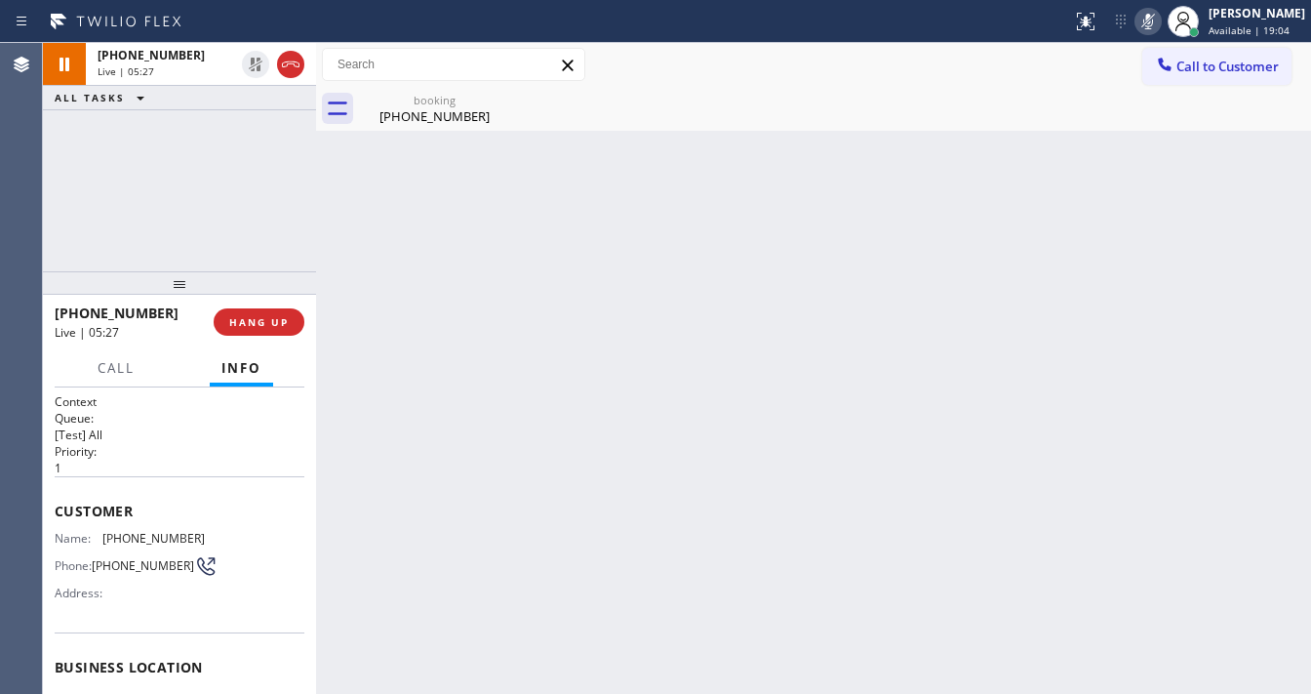
click at [1151, 26] on icon at bounding box center [1148, 21] width 23 height 23
click at [66, 214] on div "+17862103527 Live | 05:30 ALL TASKS ALL TASKS ACTIVE TASKS TASKS IN WRAP UP" at bounding box center [179, 157] width 273 height 228
click at [56, 237] on div "+17862103527 Live | 05:45 ALL TASKS ALL TASKS ACTIVE TASKS TASKS IN WRAP UP" at bounding box center [179, 157] width 273 height 228
click at [1153, 23] on icon at bounding box center [1148, 21] width 23 height 23
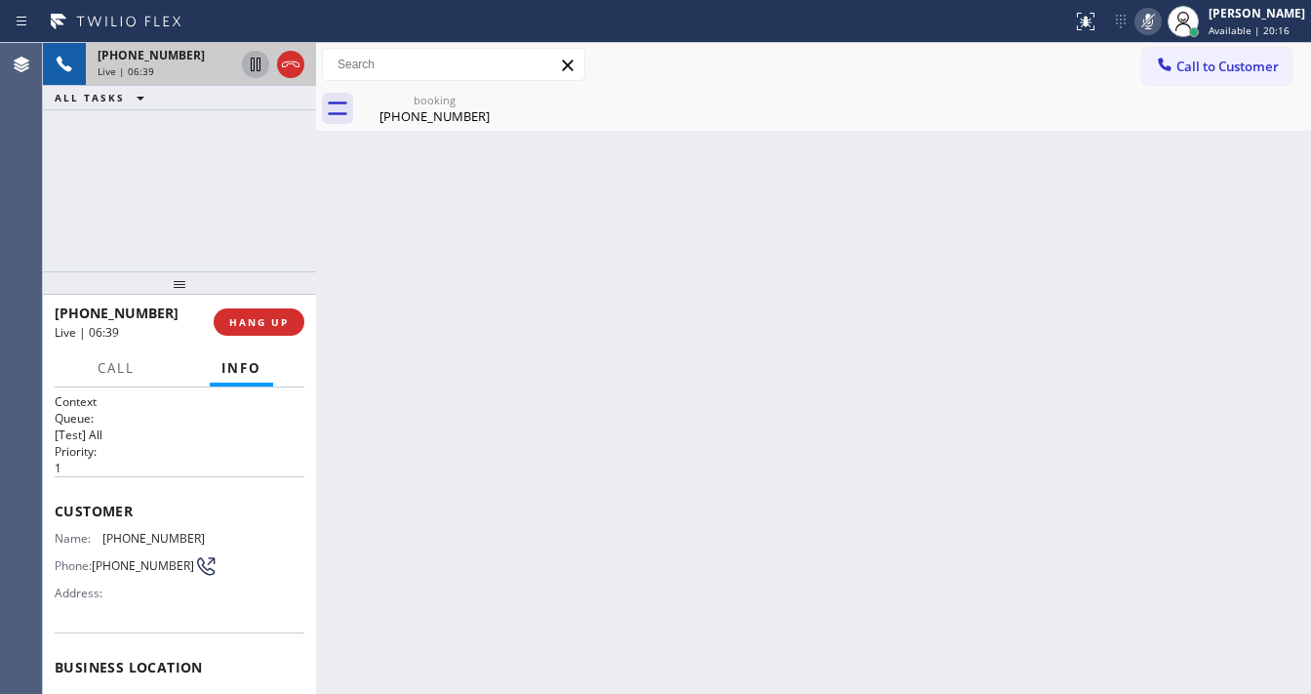
click at [256, 63] on icon at bounding box center [255, 64] width 23 height 23
drag, startPoint x: 956, startPoint y: 61, endPoint x: 968, endPoint y: 58, distance: 12.3
click at [968, 58] on div "Call to Customer Outbound call Location Search location Your caller id phone nu…" at bounding box center [813, 65] width 995 height 34
click at [1155, 27] on icon at bounding box center [1148, 21] width 23 height 23
click at [254, 66] on icon at bounding box center [255, 64] width 23 height 23
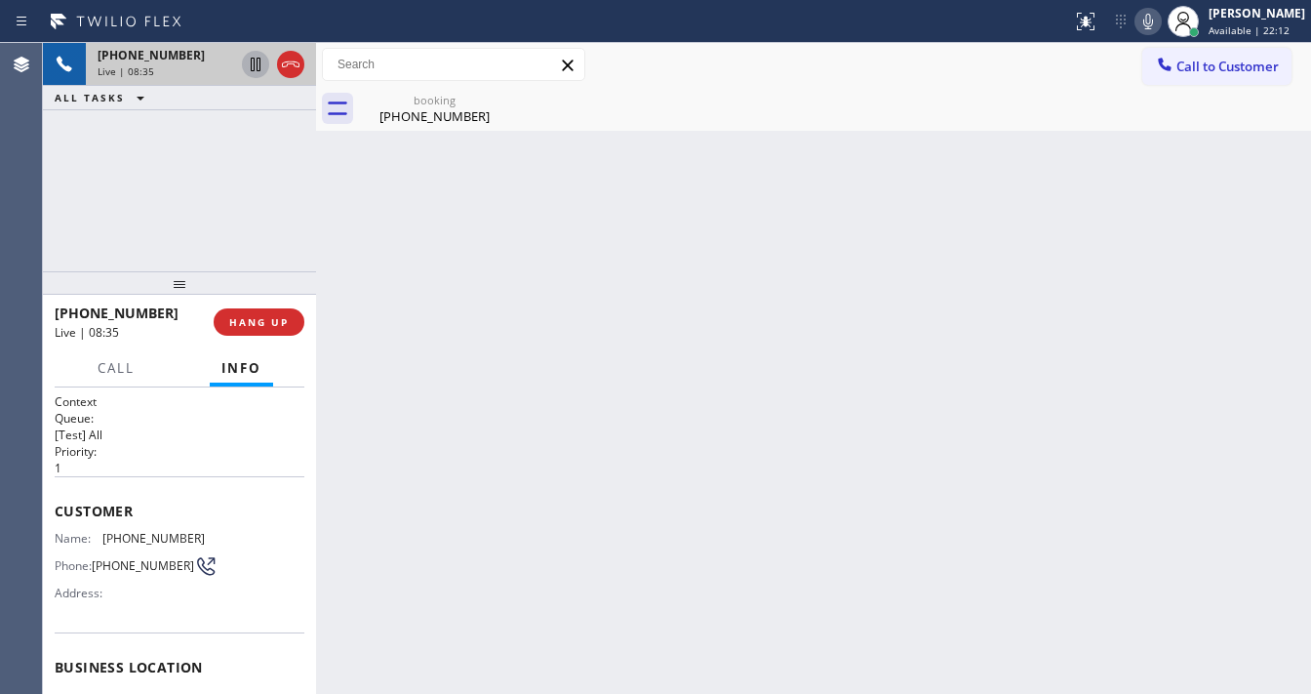
click at [59, 206] on div "+17862103527 Live | 08:35 ALL TASKS ALL TASKS ACTIVE TASKS TASKS IN WRAP UP" at bounding box center [179, 157] width 273 height 228
click at [1160, 23] on icon at bounding box center [1148, 21] width 23 height 23
click at [667, 673] on div "Back to Dashboard Change Sender ID Customers Technicians Select a contact Outbo…" at bounding box center [813, 368] width 995 height 651
click at [1160, 29] on icon at bounding box center [1148, 21] width 23 height 23
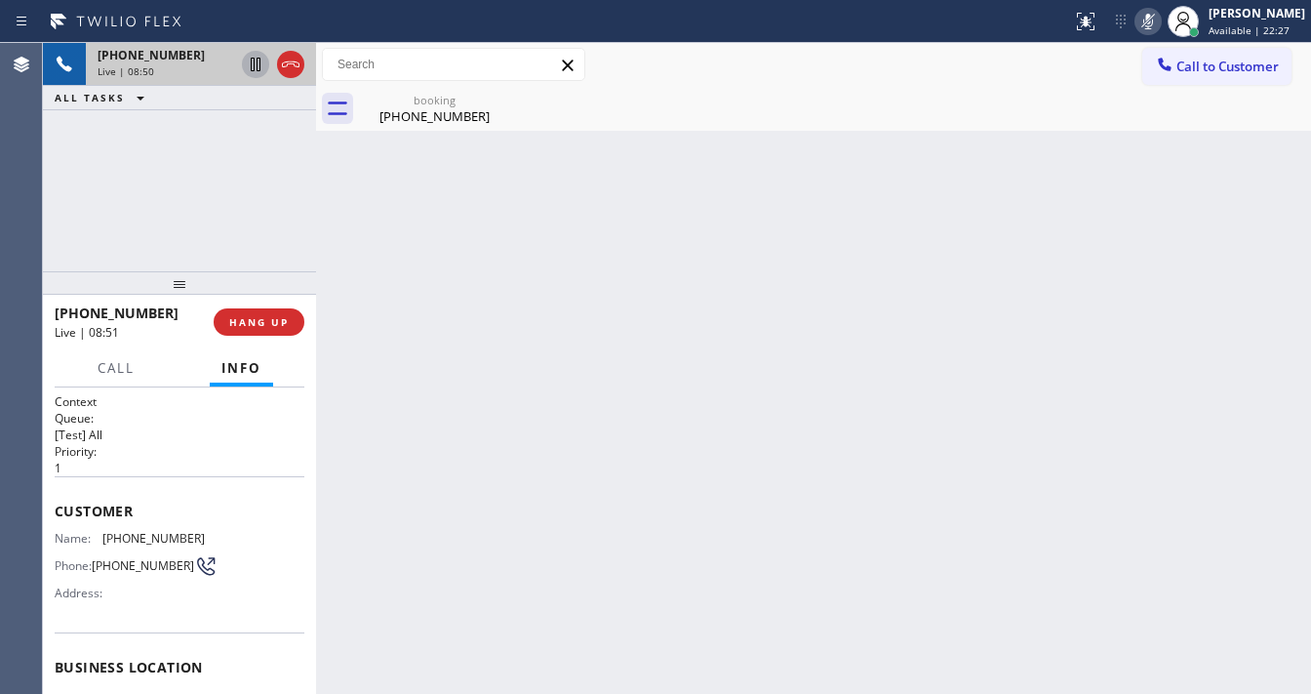
click at [1160, 29] on icon at bounding box center [1148, 21] width 23 height 23
click at [63, 199] on div "+17862103527 Live | 09:22 ALL TASKS ALL TASKS ACTIVE TASKS TASKS IN WRAP UP" at bounding box center [179, 157] width 273 height 228
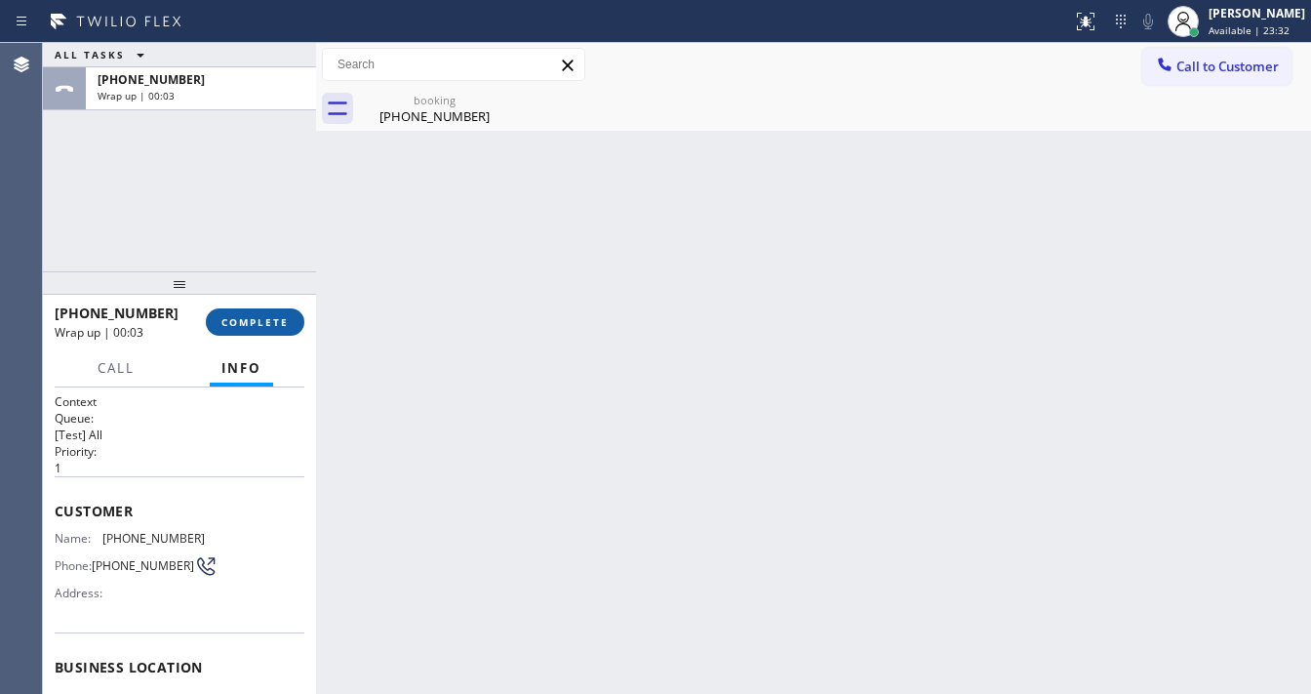
click at [282, 328] on span "COMPLETE" at bounding box center [254, 322] width 67 height 14
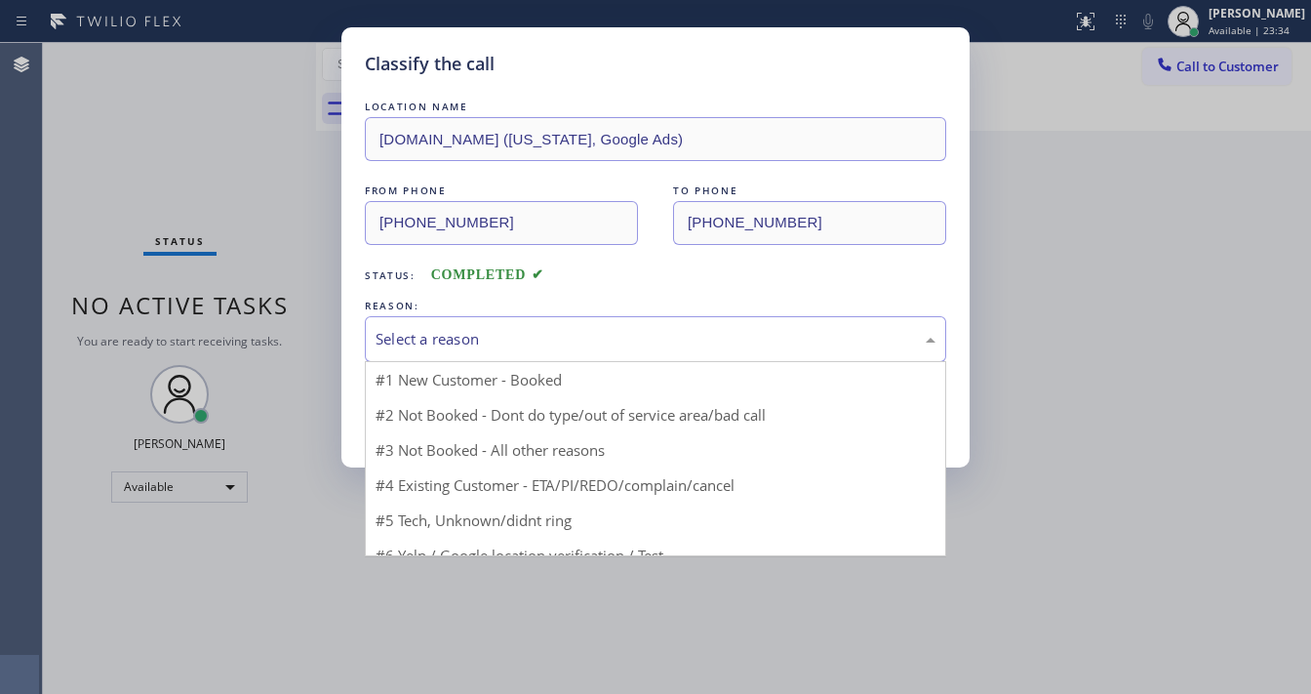
drag, startPoint x: 462, startPoint y: 341, endPoint x: 480, endPoint y: 387, distance: 49.1
click at [465, 341] on div "Select a reason" at bounding box center [656, 339] width 560 height 22
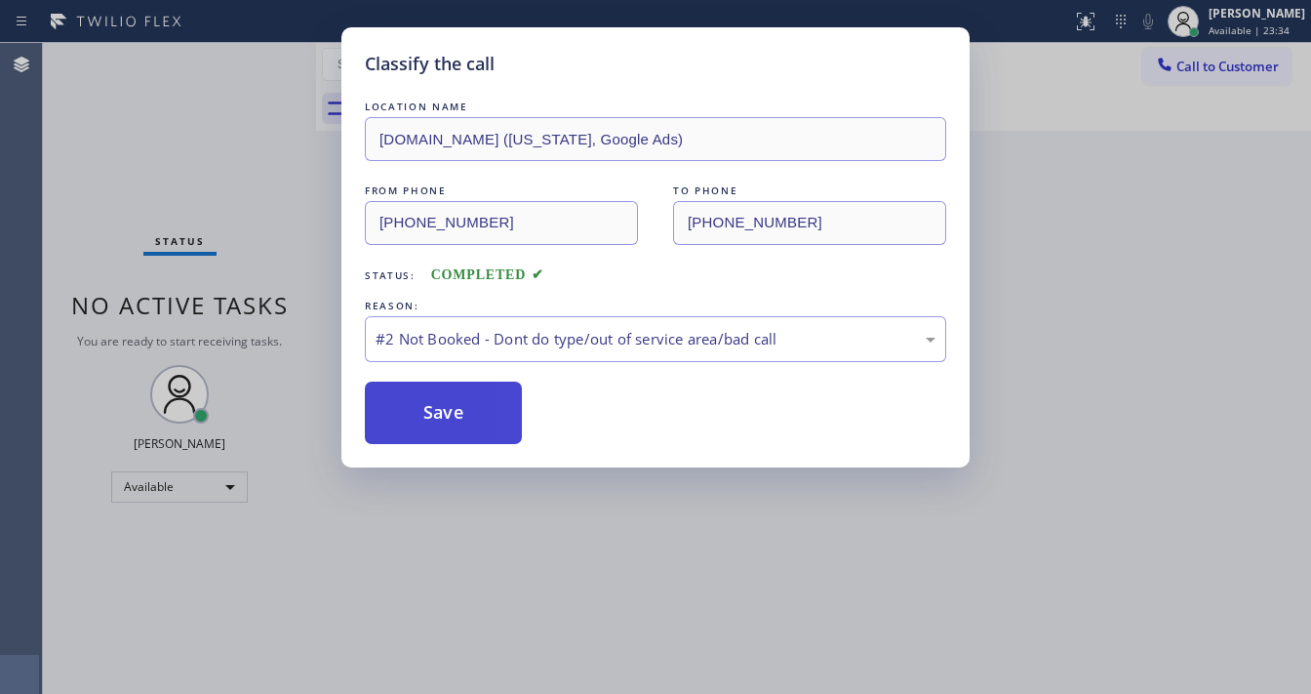
click at [457, 410] on button "Save" at bounding box center [443, 412] width 157 height 62
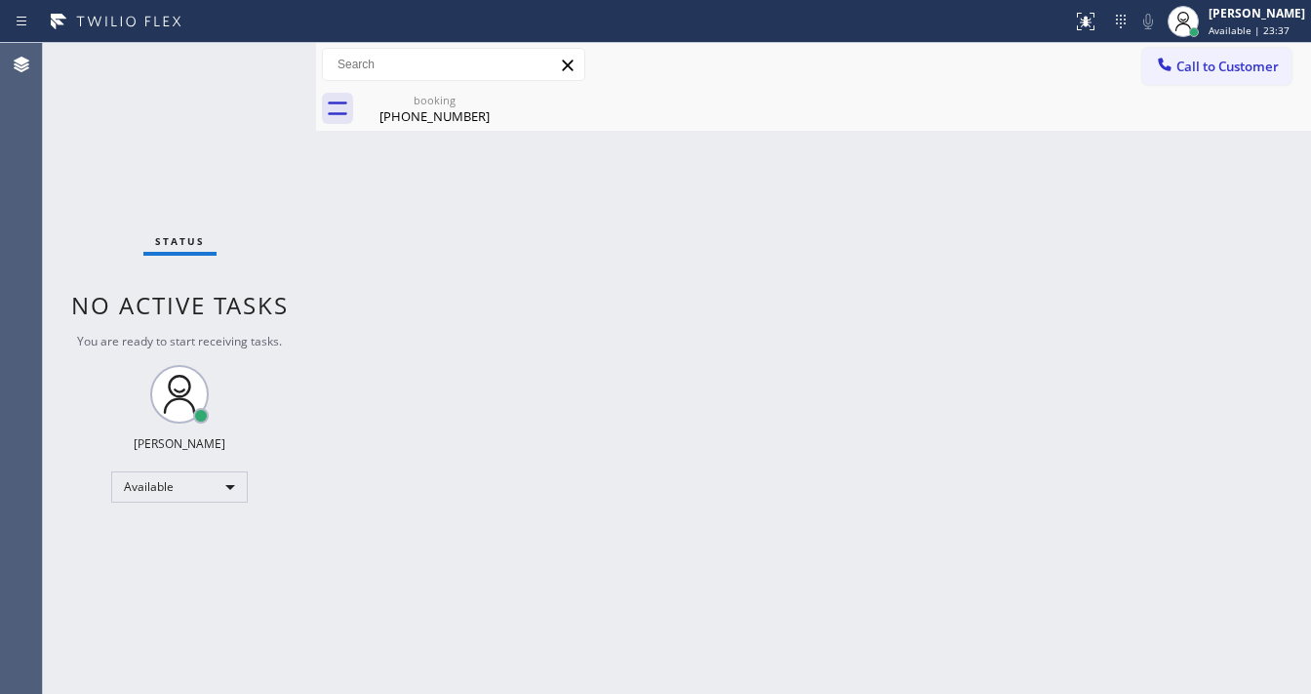
click at [180, 91] on div "Status No active tasks You are ready to start receiving tasks. [PERSON_NAME]" at bounding box center [179, 368] width 273 height 651
click at [1216, 70] on span "Call to Customer" at bounding box center [1228, 67] width 102 height 18
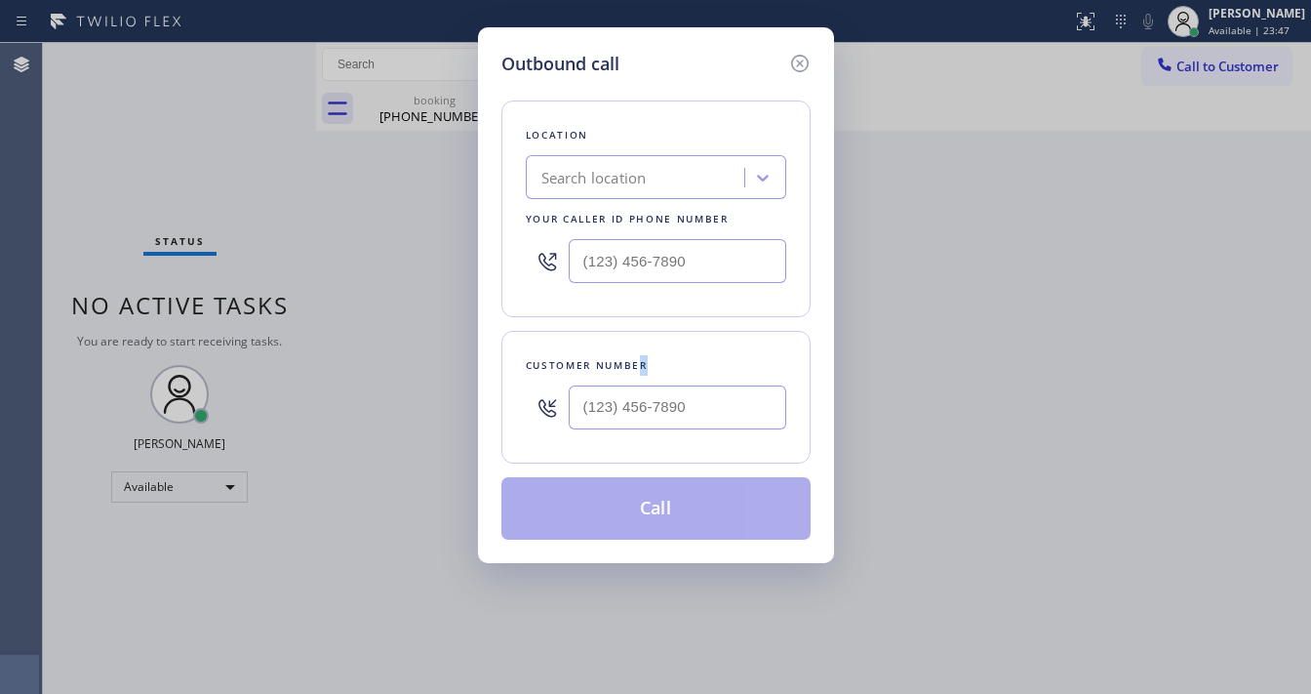
click at [638, 376] on div "Customer number" at bounding box center [655, 397] width 309 height 133
click at [639, 398] on input "(___) ___-____" at bounding box center [678, 407] width 218 height 44
paste input "281) 744-2209"
type input "[PHONE_NUMBER]"
type input "(___) ___-____"
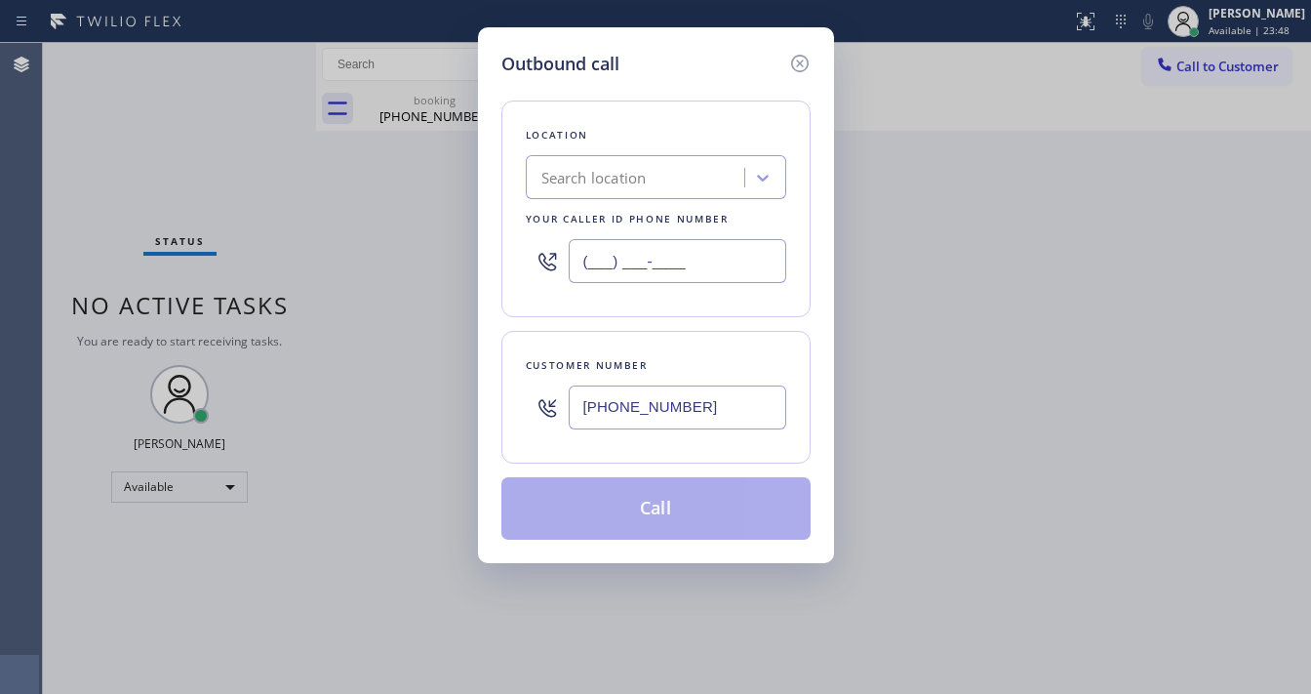
click at [640, 264] on input "(___) ___-____" at bounding box center [678, 261] width 218 height 44
paste input "833) 692-2271"
type input "[PHONE_NUMBER]"
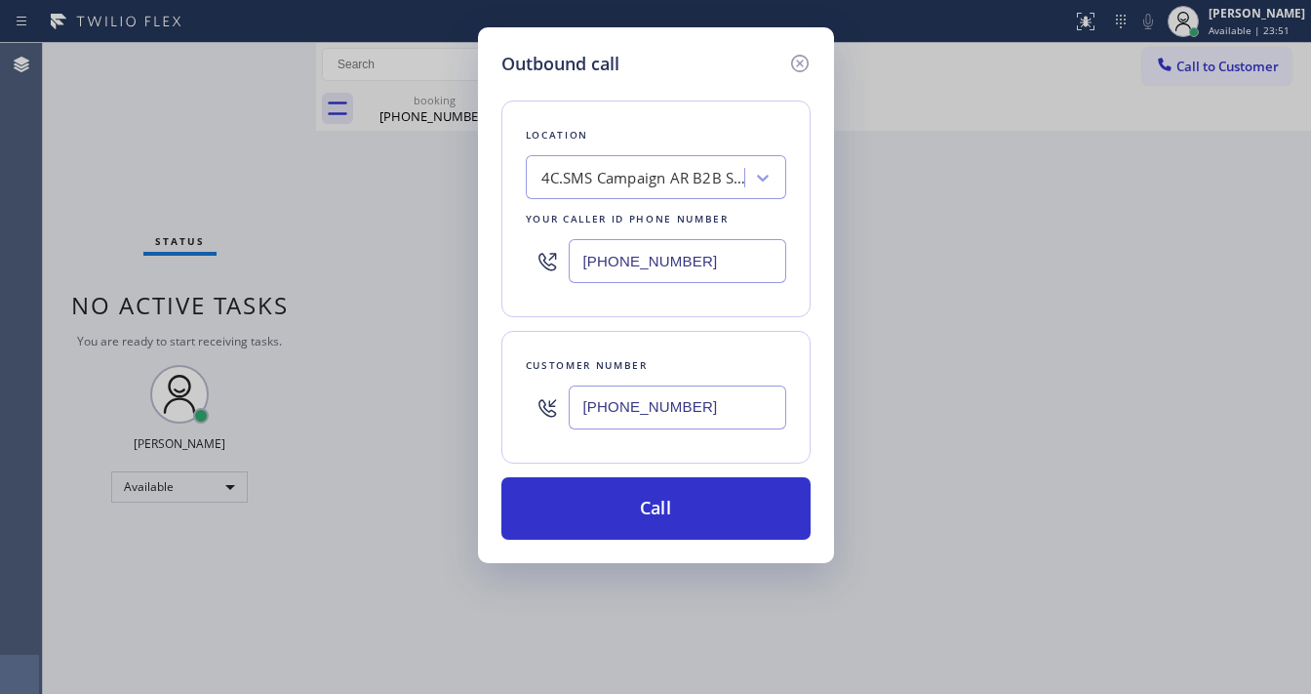
click at [667, 367] on div "Customer number" at bounding box center [656, 365] width 260 height 20
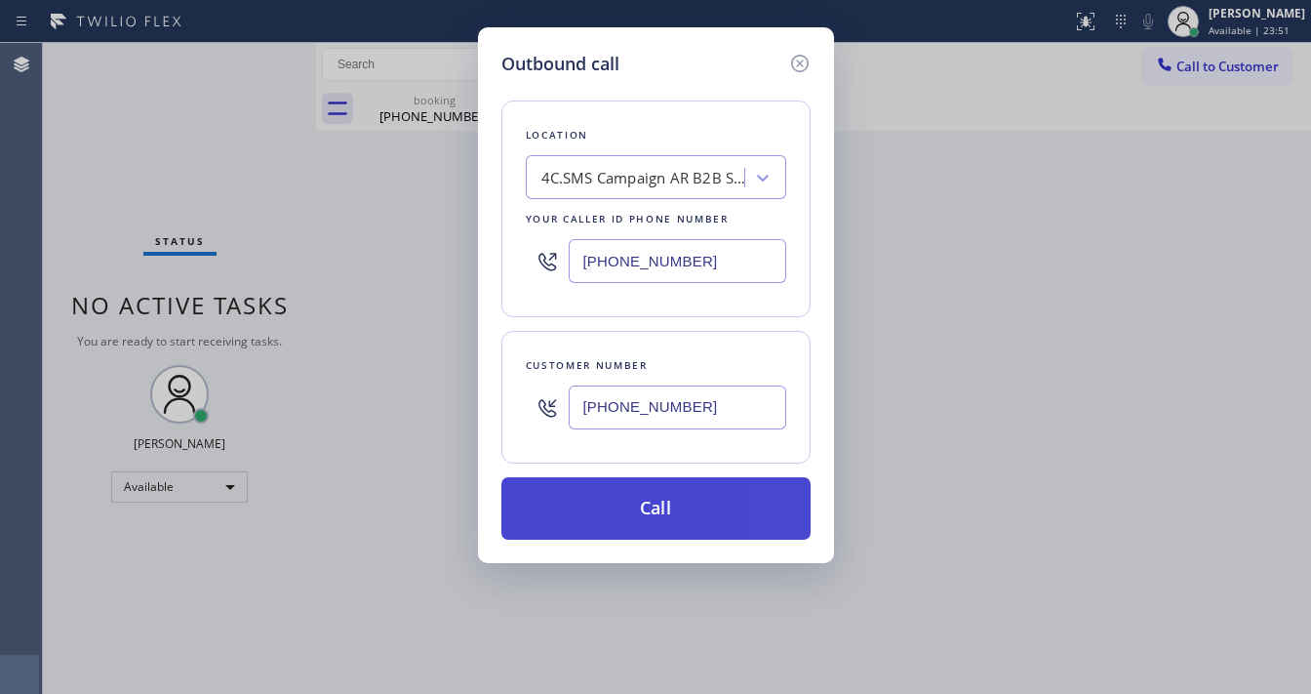
click at [656, 490] on button "Call" at bounding box center [655, 508] width 309 height 62
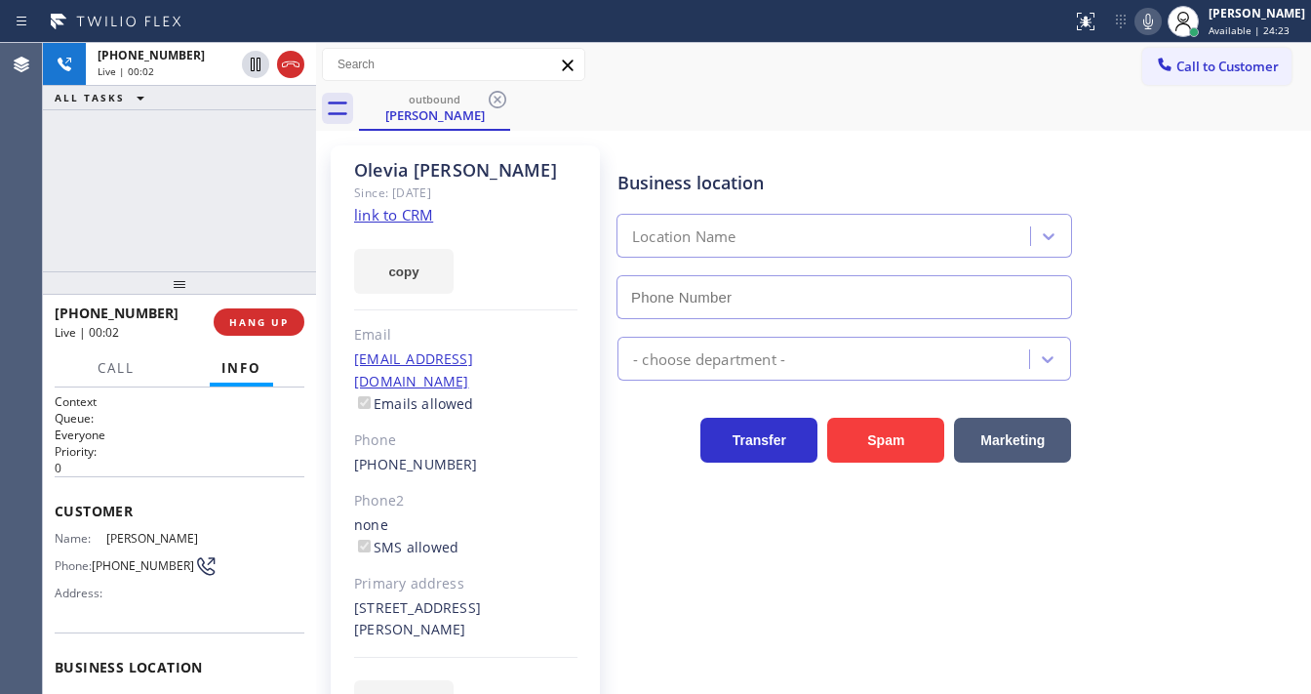
type input "[PHONE_NUMBER]"
click at [82, 179] on div "+12817442209 Live | 00:18 ALL TASKS ALL TASKS ACTIVE TASKS TASKS IN WRAP UP" at bounding box center [179, 157] width 273 height 228
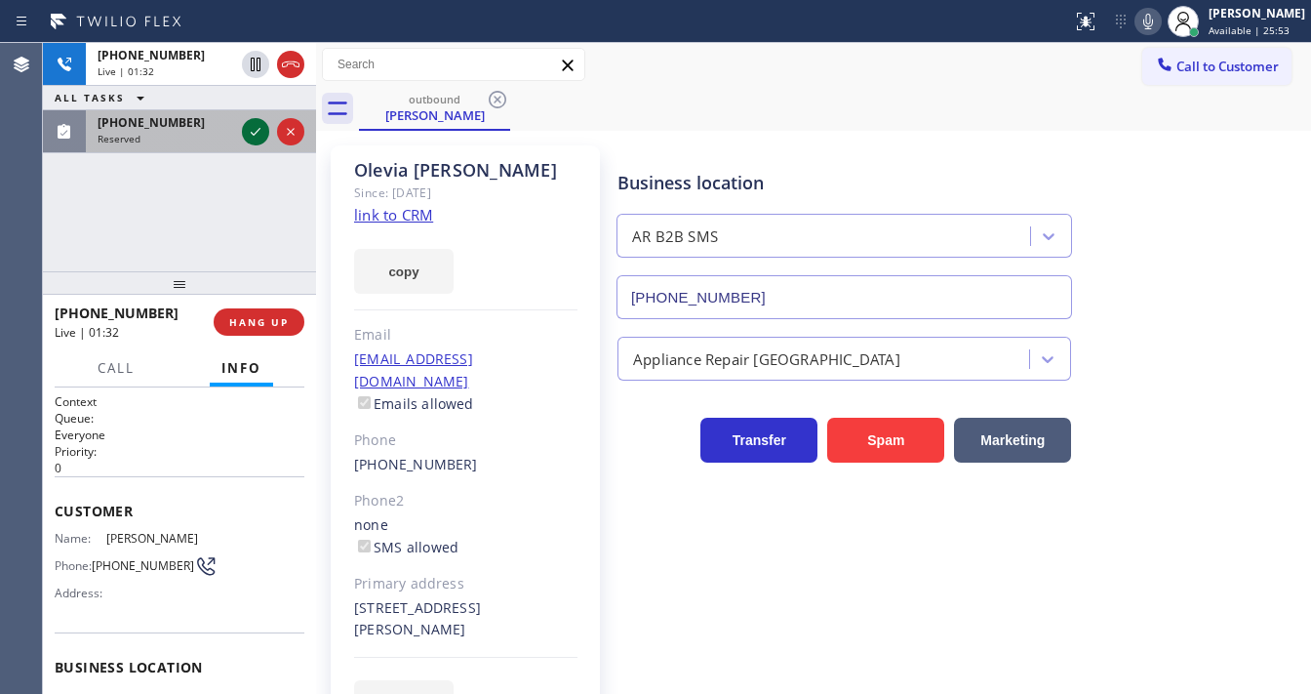
click at [249, 128] on icon at bounding box center [255, 131] width 23 height 23
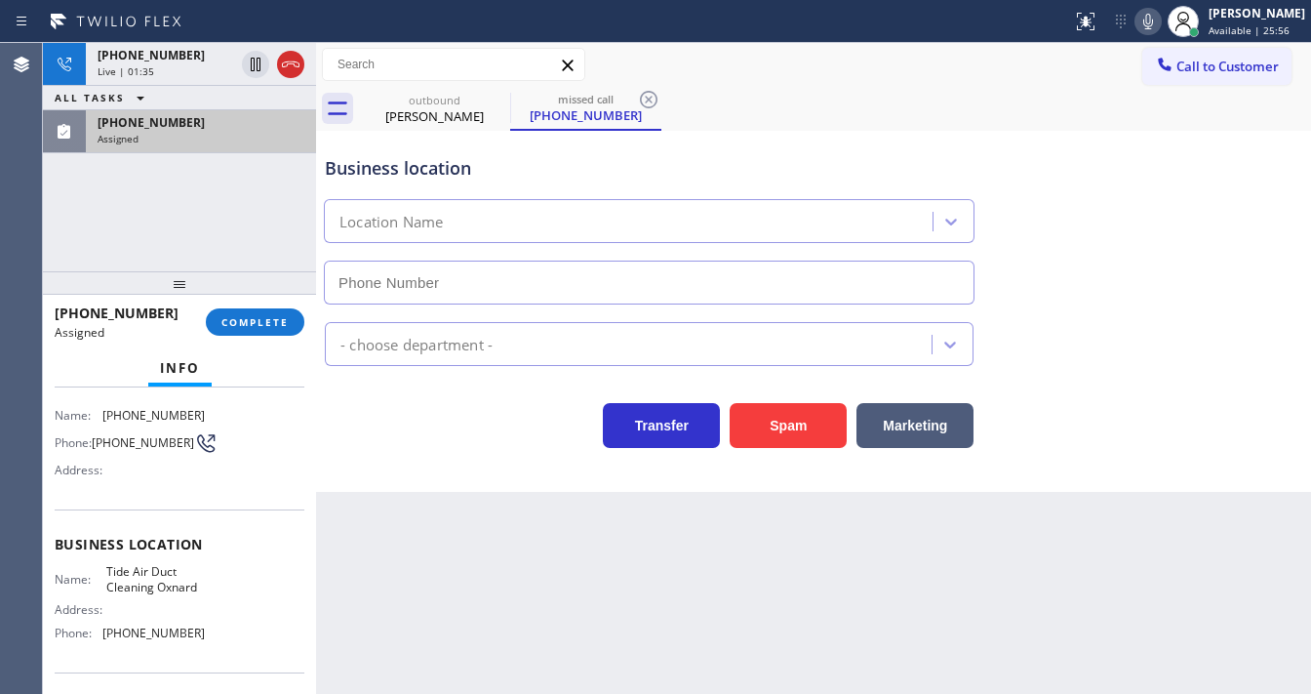
scroll to position [78, 0]
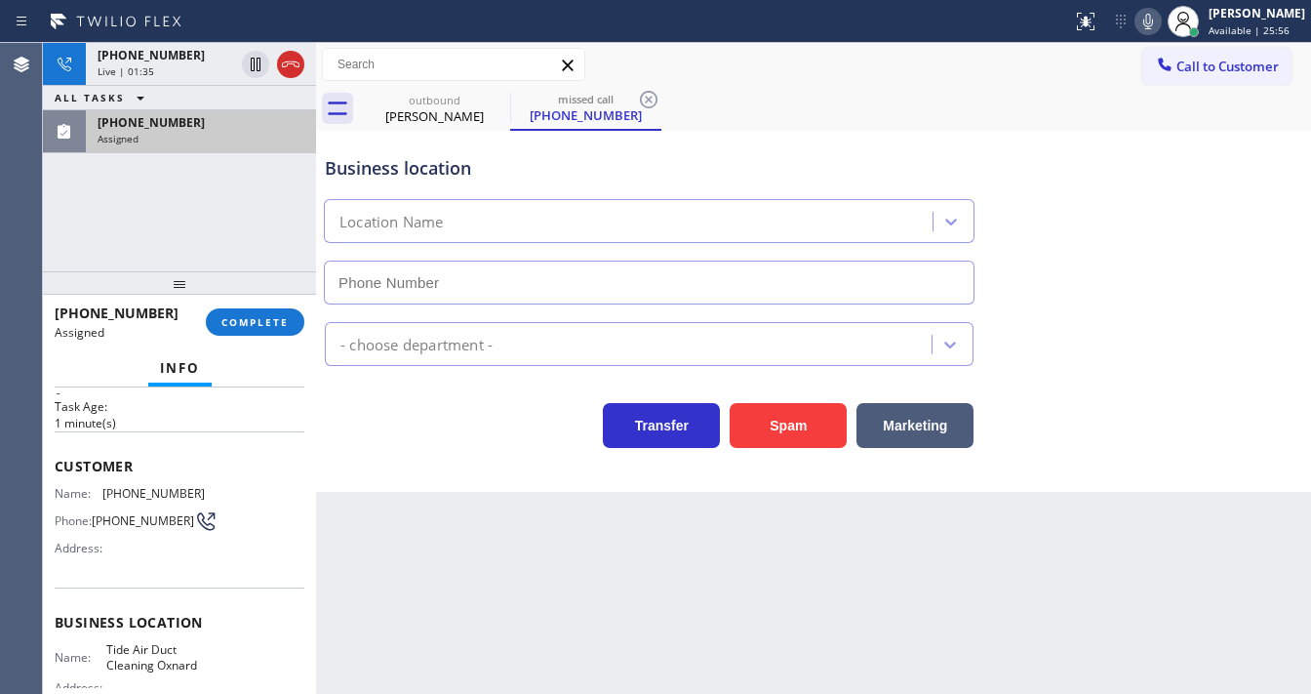
type input "(805) 266-7097"
click at [248, 324] on span "COMPLETE" at bounding box center [254, 322] width 67 height 14
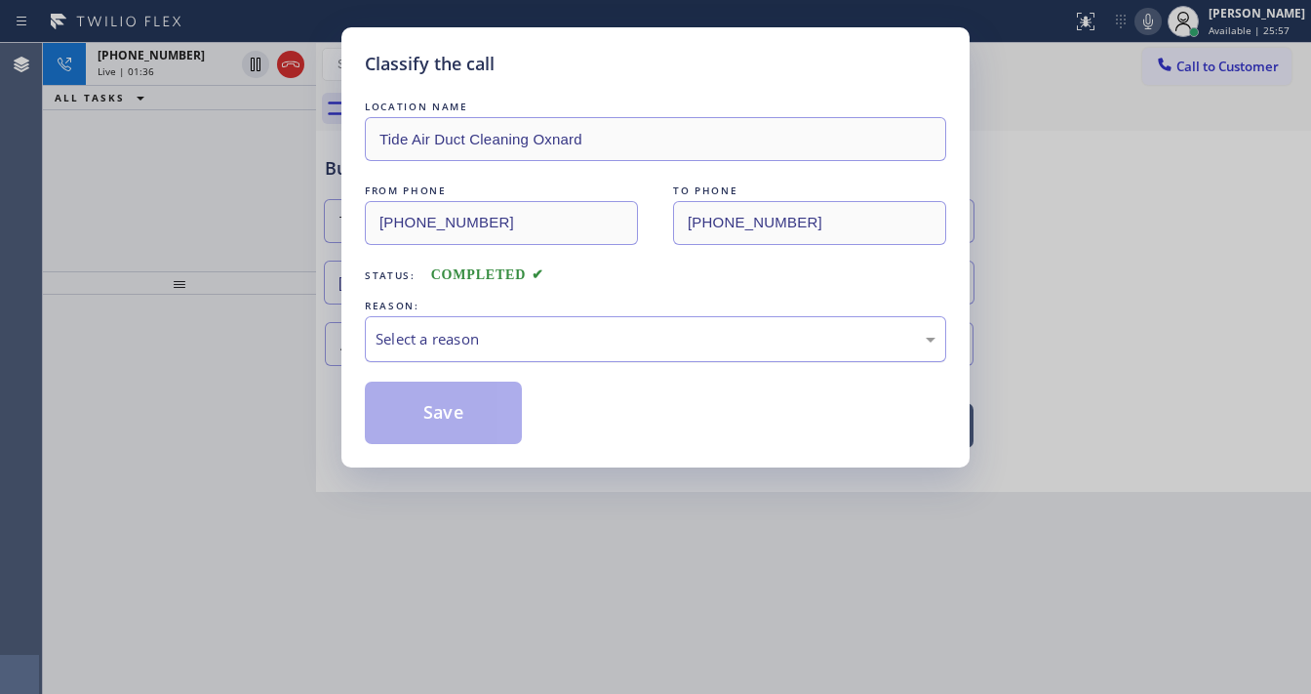
click at [460, 347] on div "Select a reason" at bounding box center [656, 339] width 560 height 22
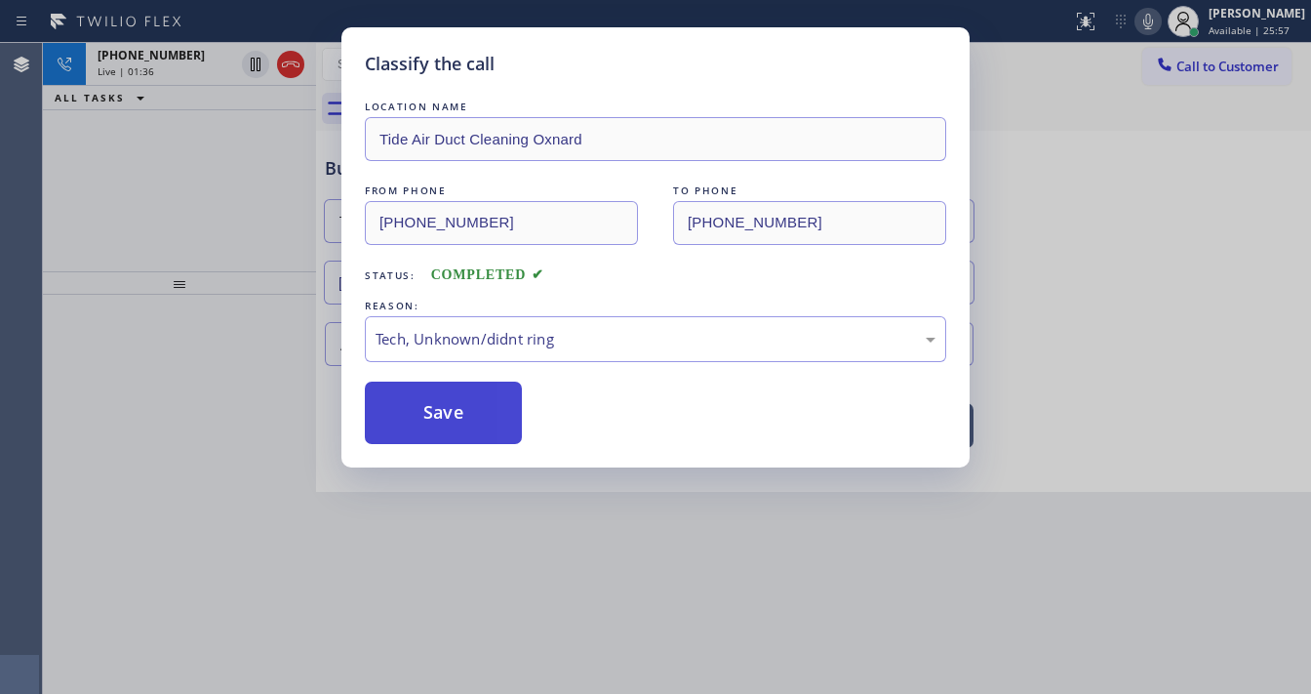
click at [460, 412] on button "Save" at bounding box center [443, 412] width 157 height 62
click at [460, 411] on button "Save" at bounding box center [443, 412] width 157 height 62
type input "[PHONE_NUMBER]"
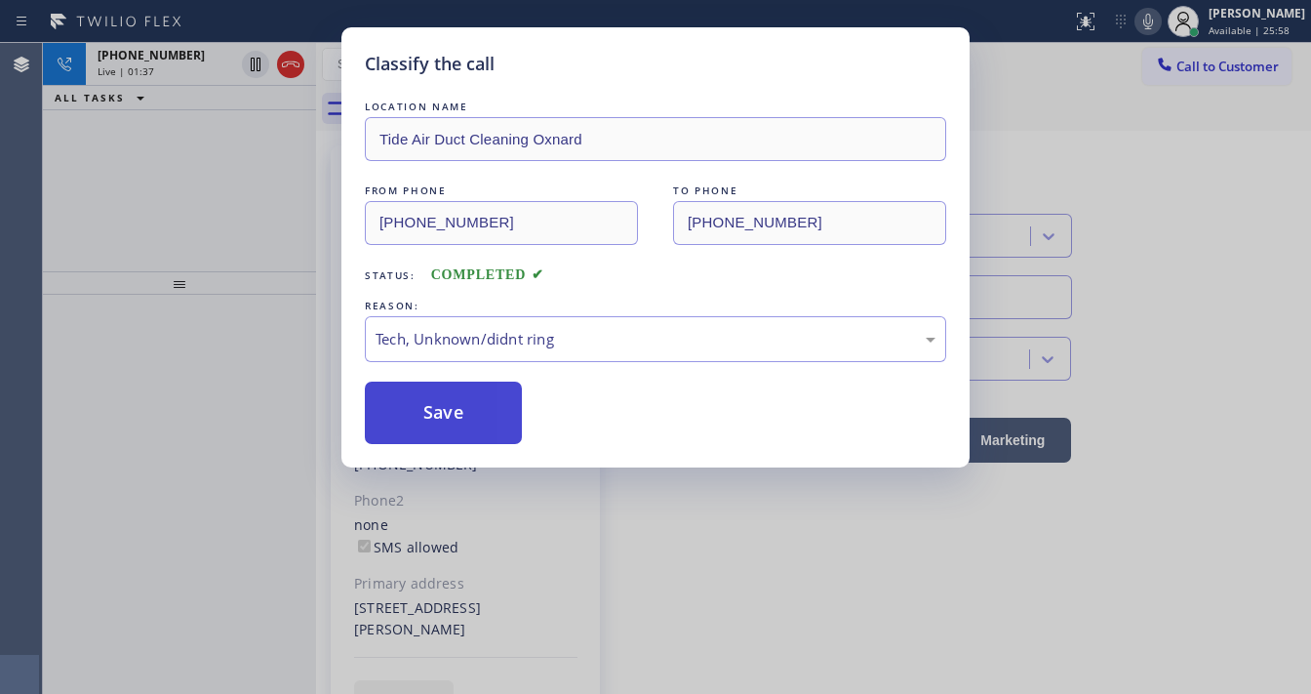
click at [460, 411] on button "Save" at bounding box center [443, 412] width 157 height 62
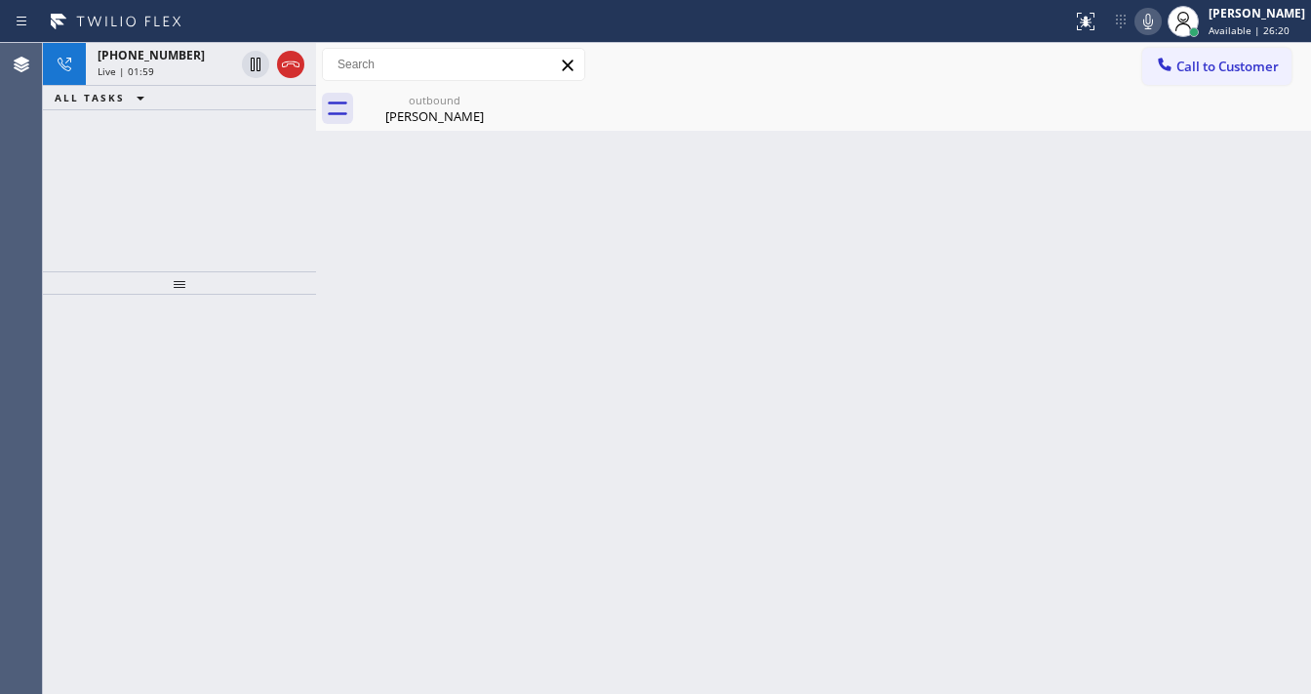
click at [1160, 26] on icon at bounding box center [1148, 21] width 23 height 23
click at [211, 154] on div "+12817442209 Live | 02:00 ALL TASKS ALL TASKS ACTIVE TASKS TASKS IN WRAP UP" at bounding box center [179, 157] width 273 height 228
drag, startPoint x: 250, startPoint y: 64, endPoint x: 344, endPoint y: 0, distance: 114.5
click at [250, 64] on icon at bounding box center [255, 64] width 23 height 23
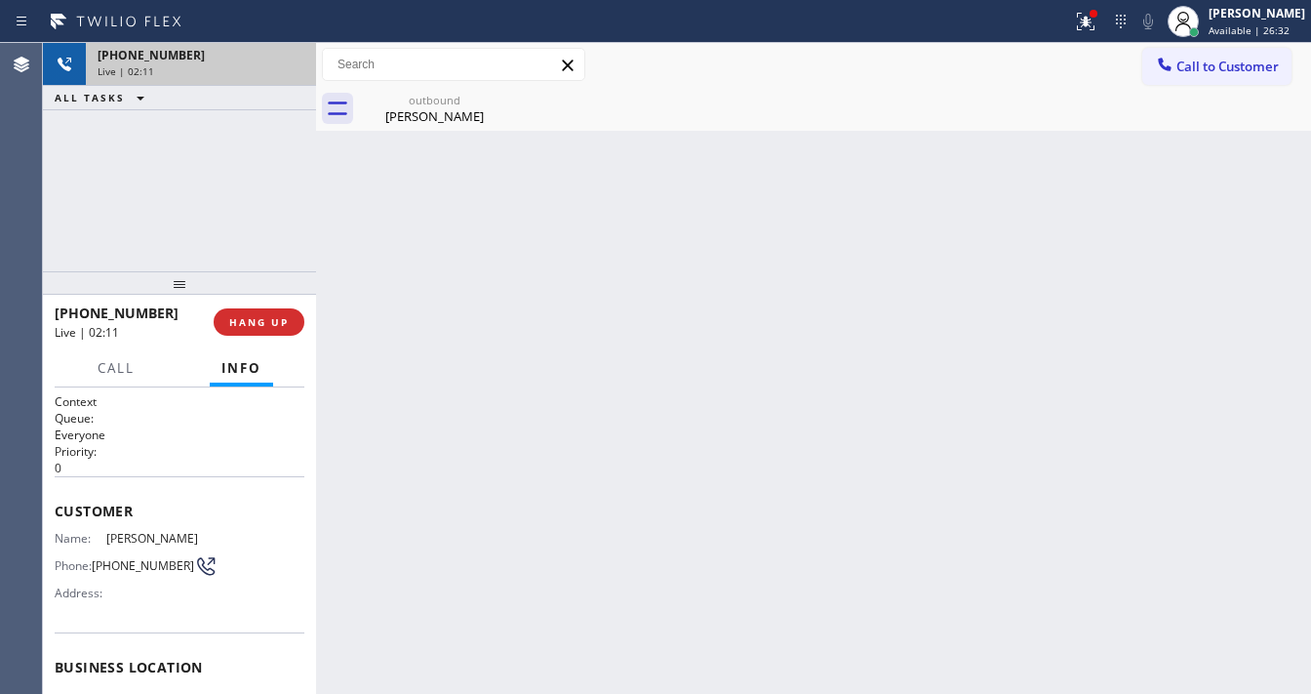
click at [258, 76] on div "Live | 02:11" at bounding box center [201, 71] width 207 height 14
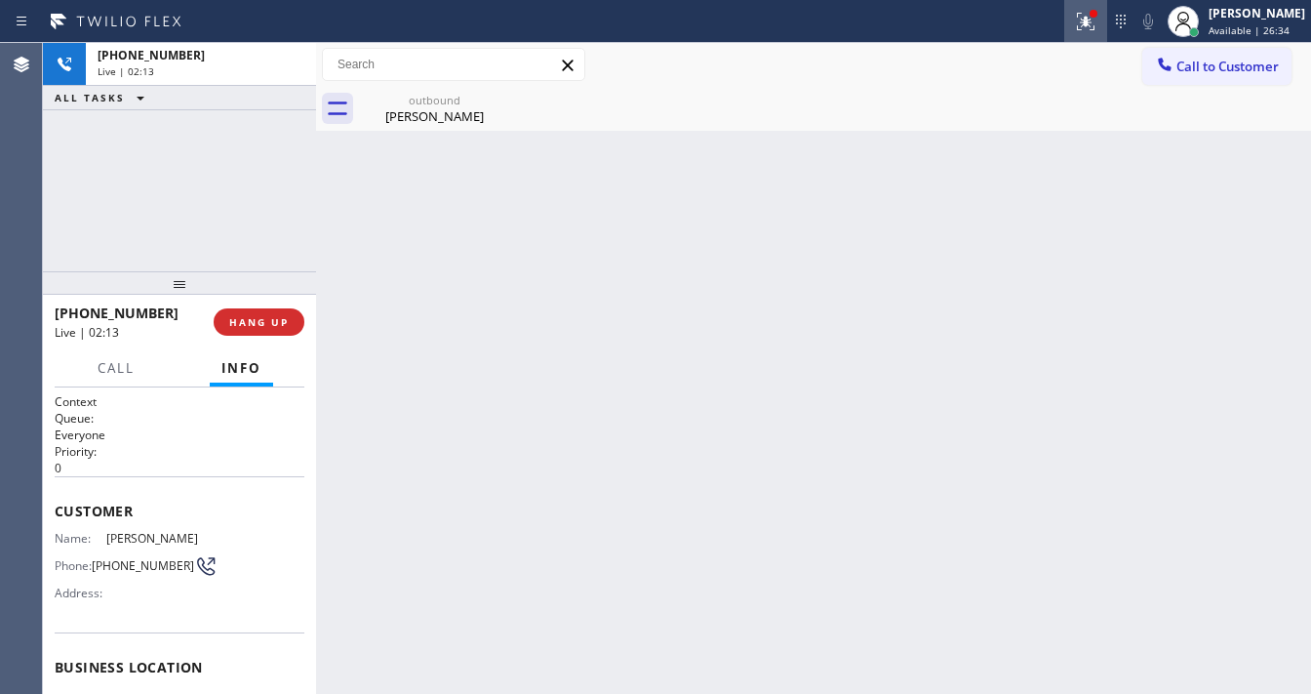
click at [1097, 25] on icon at bounding box center [1085, 21] width 23 height 23
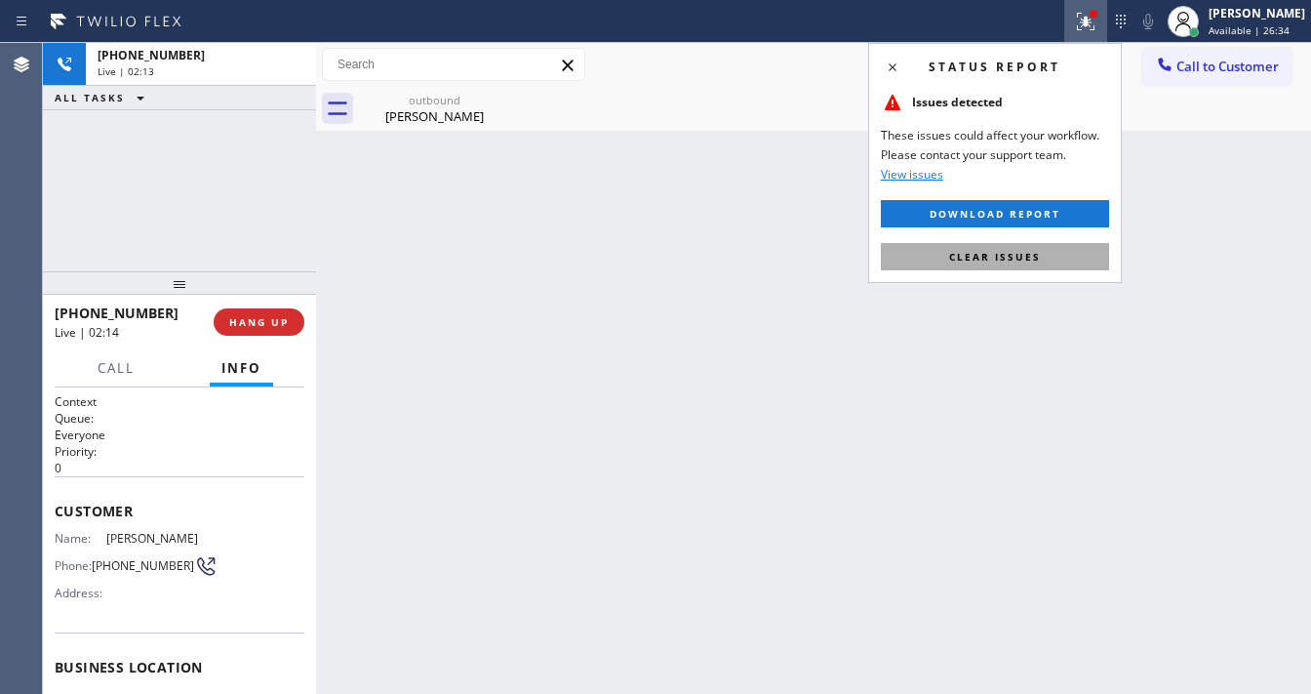
click at [990, 251] on span "Clear issues" at bounding box center [995, 257] width 92 height 14
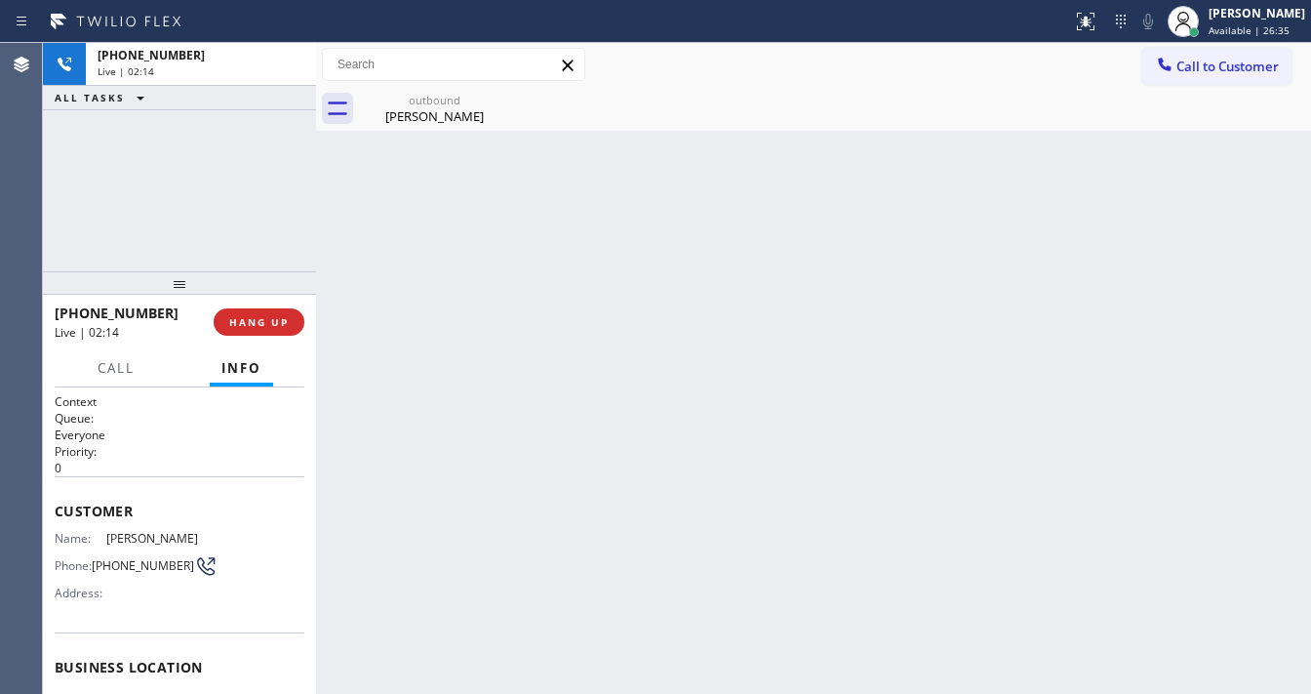
click at [516, 280] on div "Back to Dashboard Change Sender ID Customers Technicians Select a contact Outbo…" at bounding box center [813, 368] width 995 height 651
click at [1091, 22] on icon at bounding box center [1085, 21] width 23 height 23
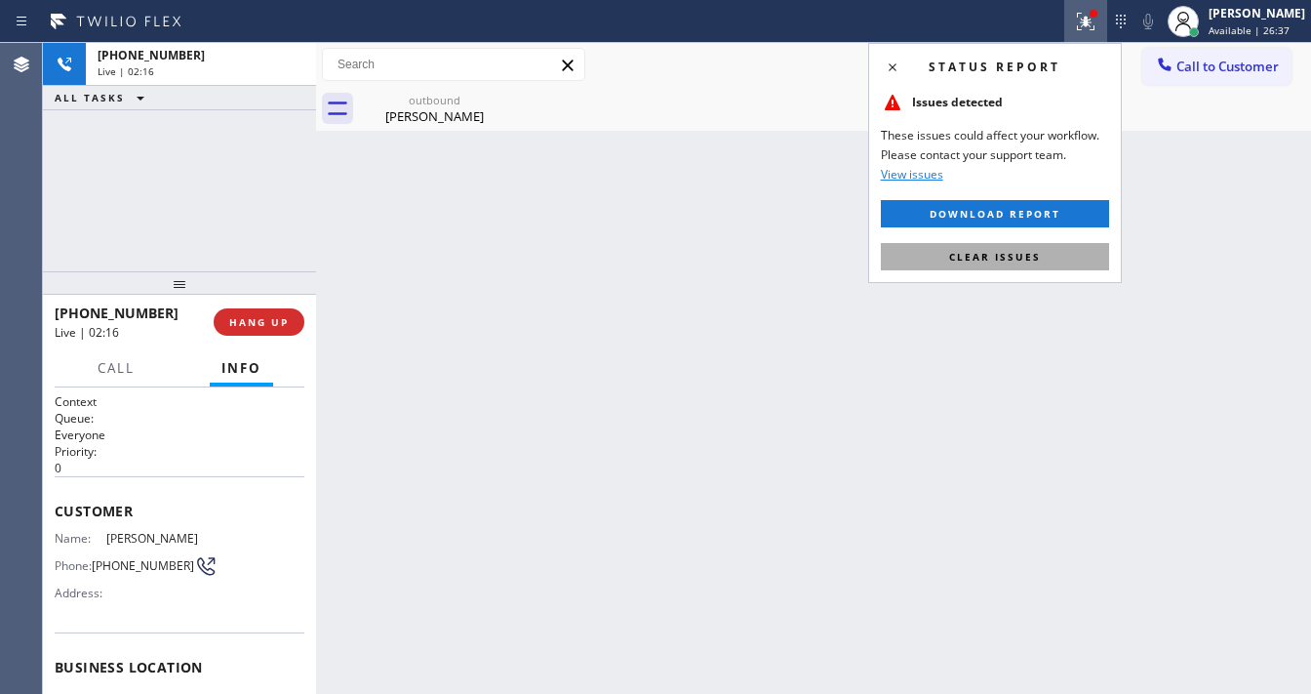
click at [1030, 256] on span "Clear issues" at bounding box center [995, 257] width 92 height 14
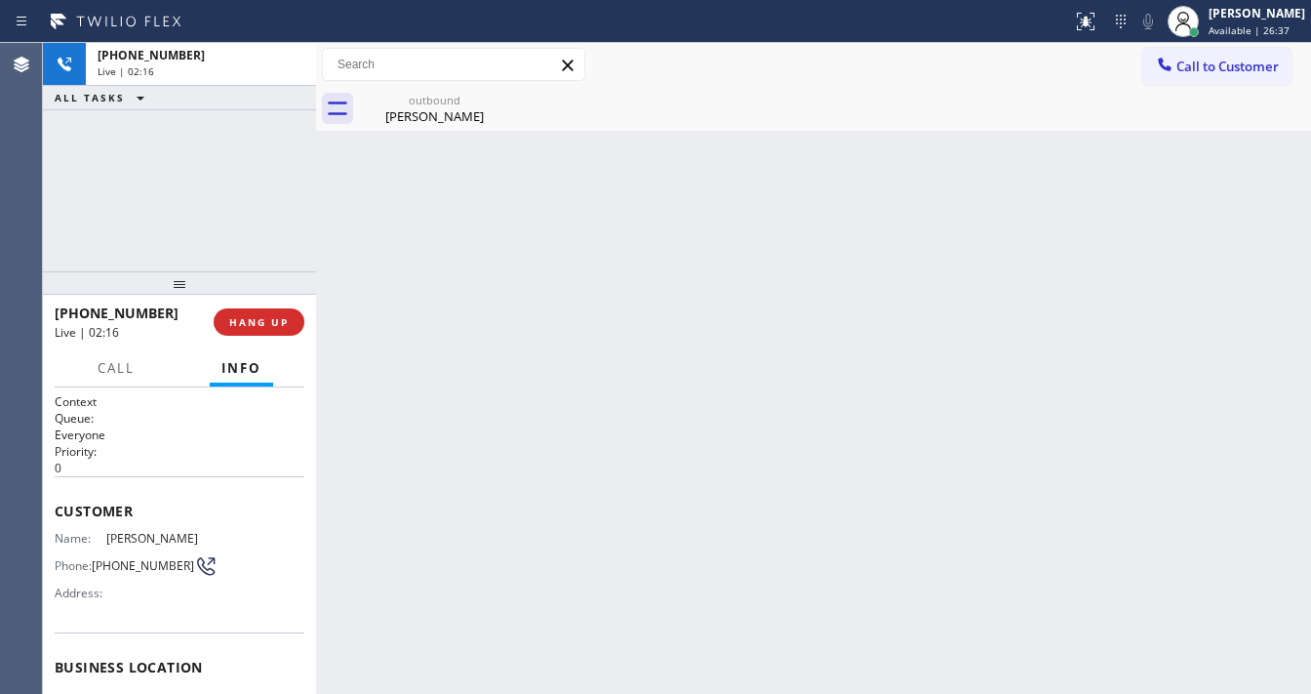
click at [263, 191] on div "+12817442209 Live | 02:16 ALL TASKS ALL TASKS ACTIVE TASKS TASKS IN WRAP UP" at bounding box center [179, 157] width 273 height 228
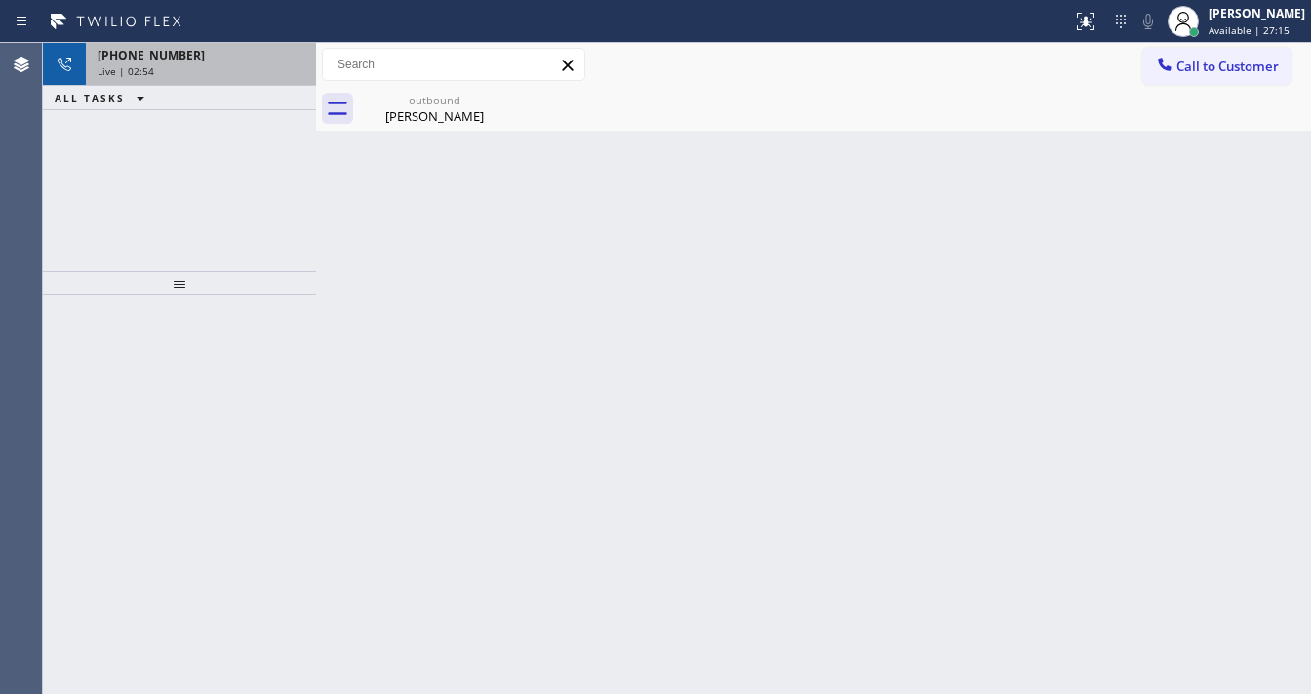
click at [168, 66] on div "Live | 02:54" at bounding box center [201, 71] width 207 height 14
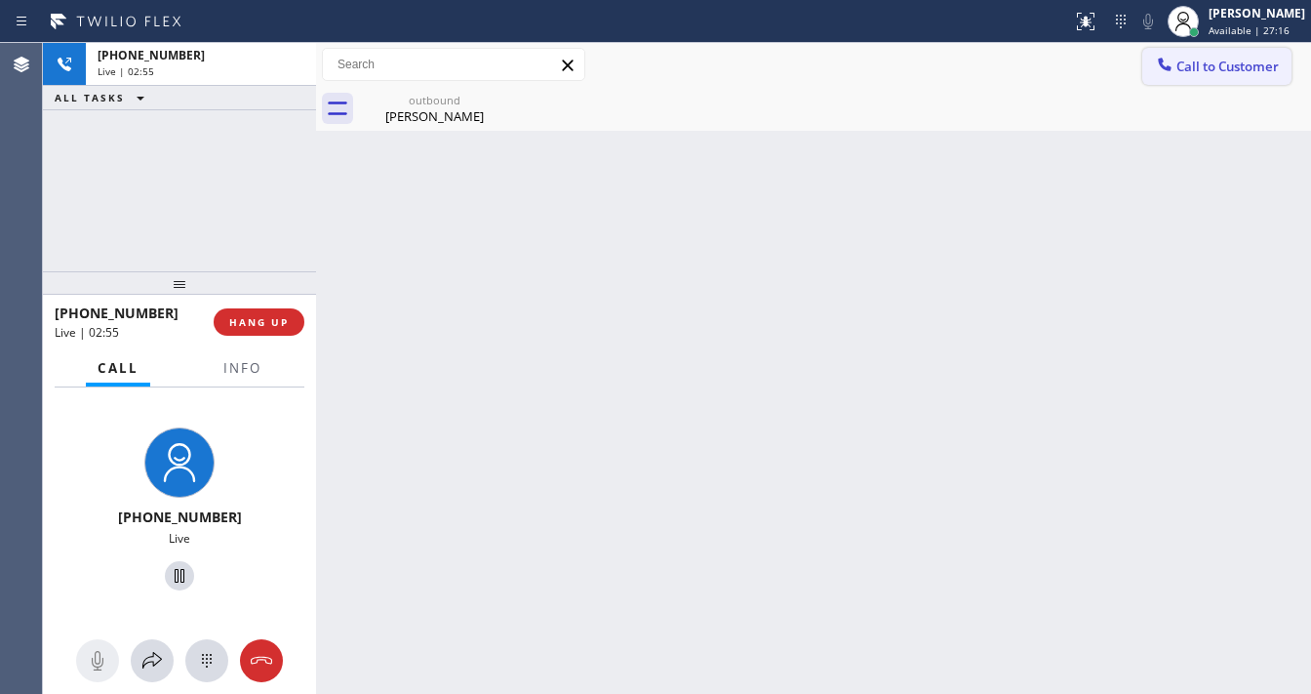
click at [1202, 62] on span "Call to Customer" at bounding box center [1228, 67] width 102 height 18
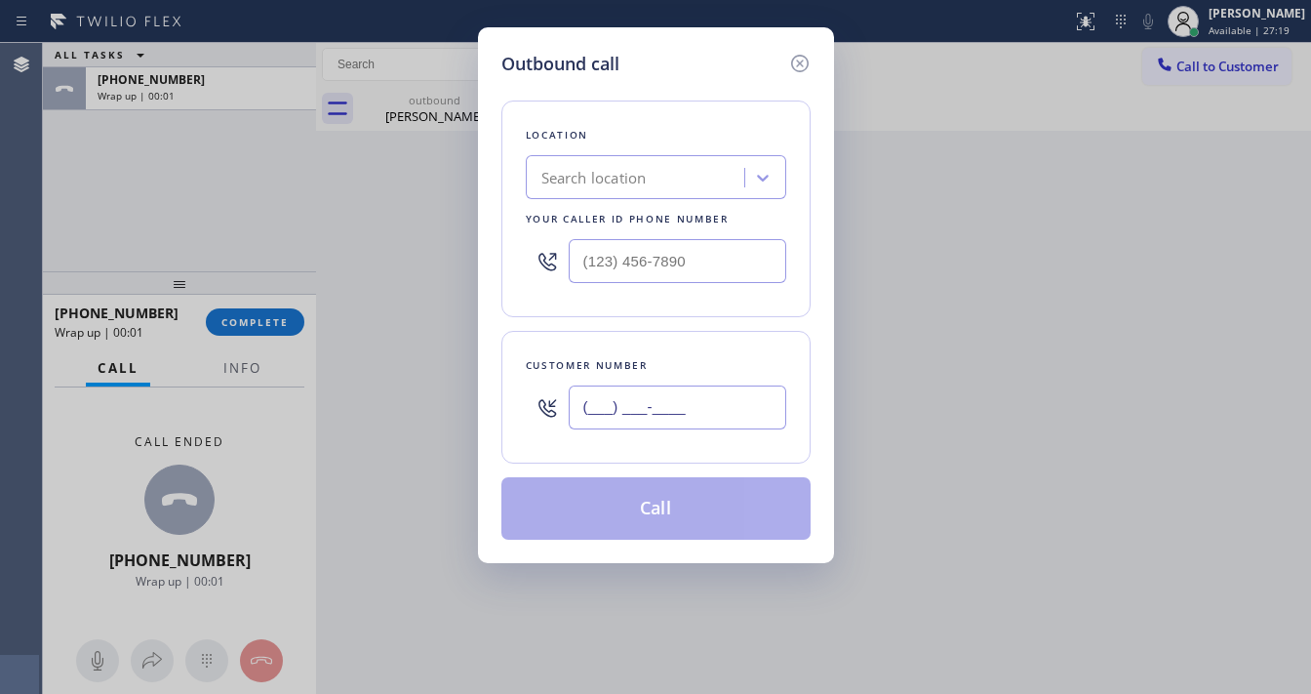
drag, startPoint x: 624, startPoint y: 421, endPoint x: 610, endPoint y: 345, distance: 77.5
click at [624, 418] on input "(___) ___-____" at bounding box center [678, 407] width 218 height 44
paste input "281) 744-2209"
type input "[PHONE_NUMBER]"
type input "(___) ___-____"
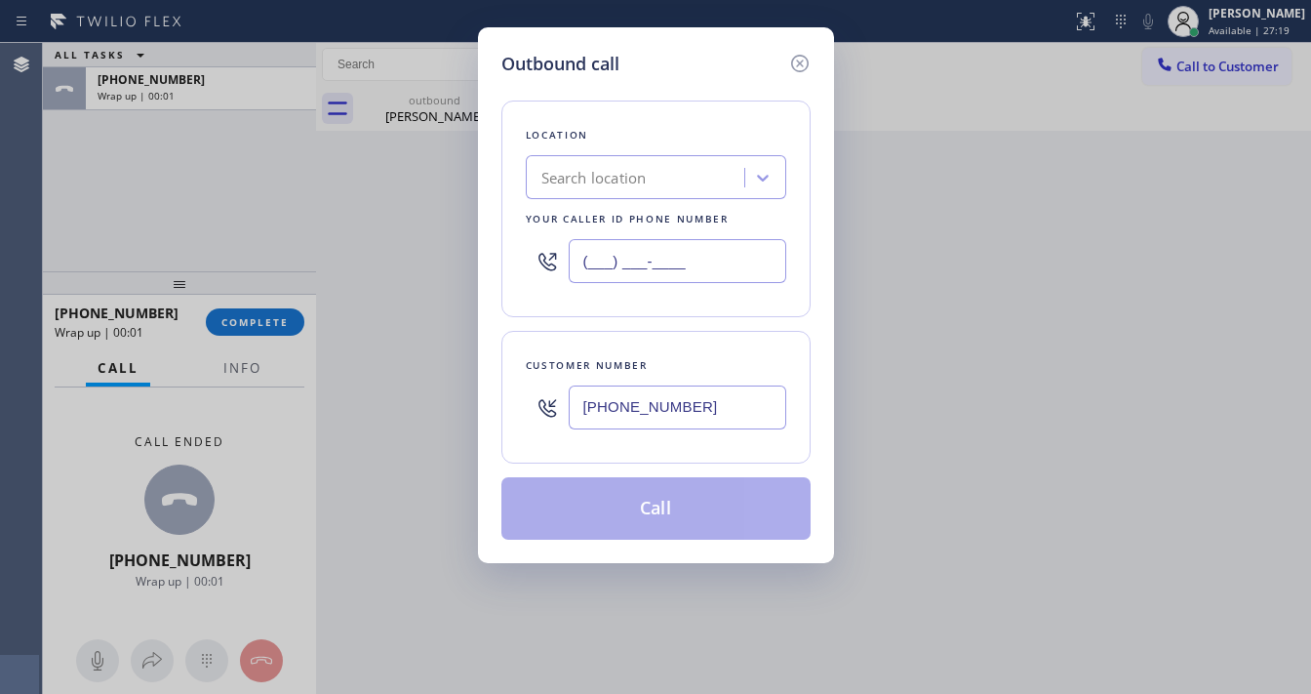
click at [666, 241] on input "(___) ___-____" at bounding box center [678, 261] width 218 height 44
paste input "833) 692-2271"
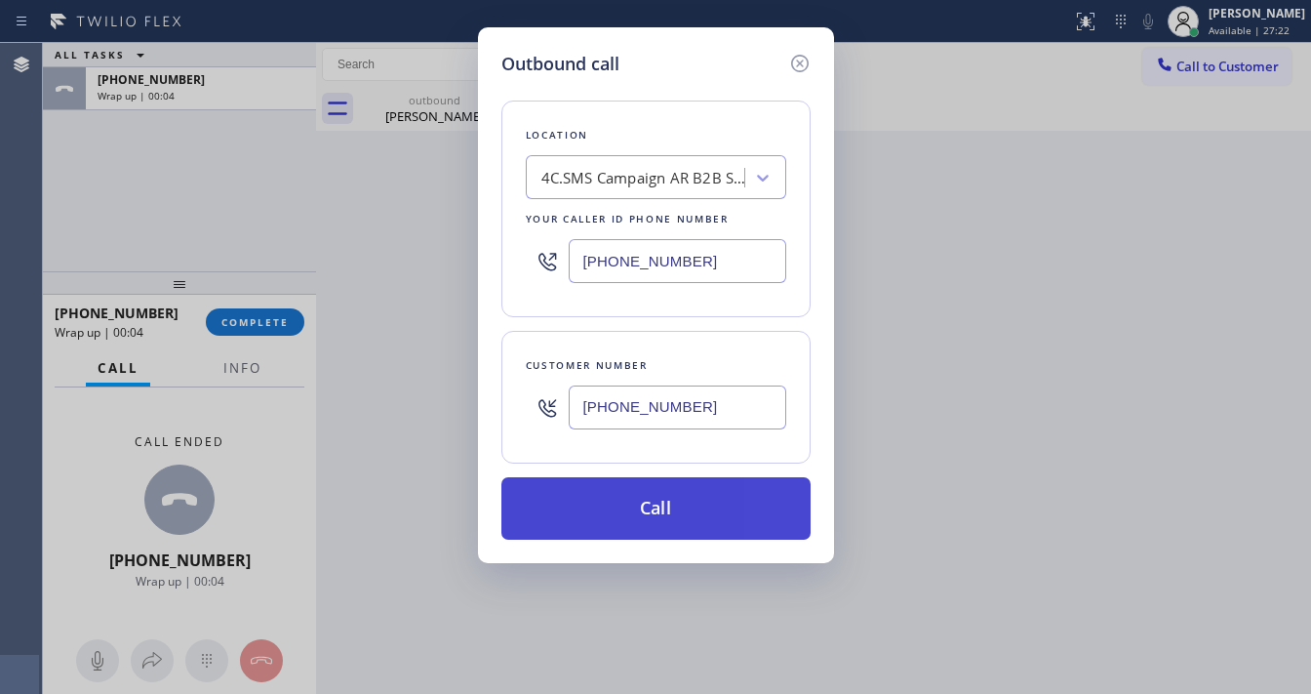
type input "[PHONE_NUMBER]"
click at [618, 523] on button "Call" at bounding box center [655, 508] width 309 height 62
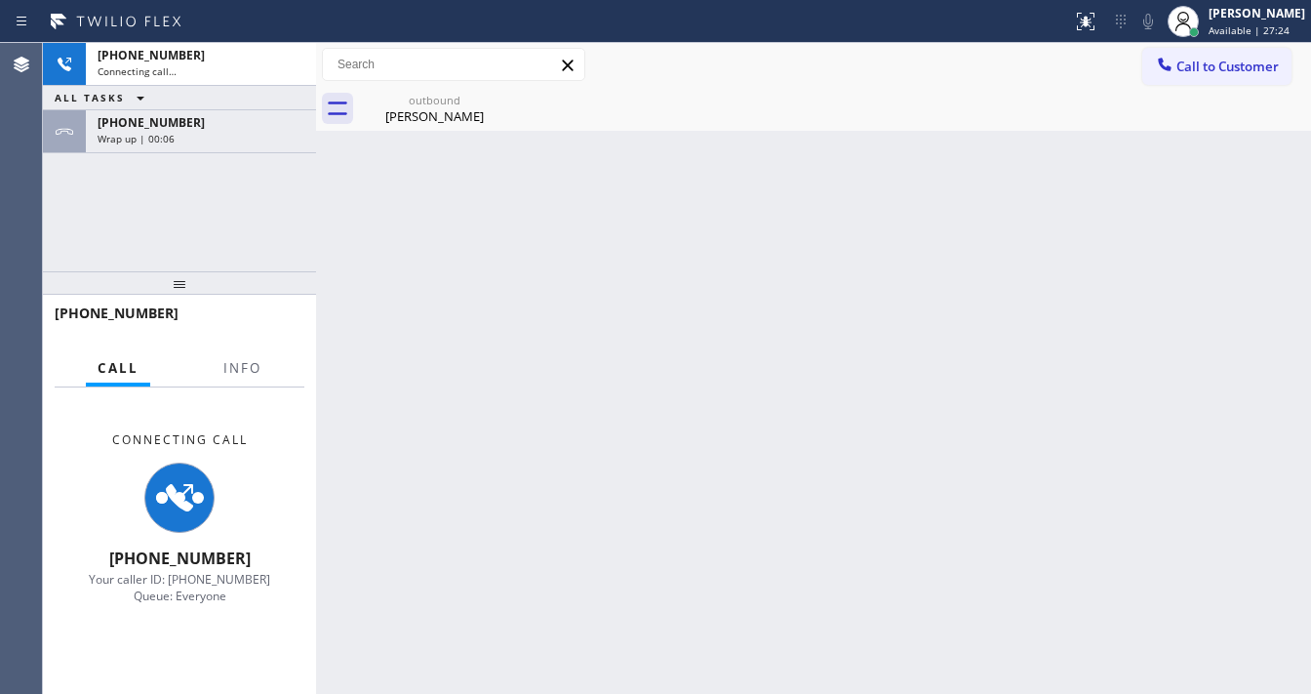
drag, startPoint x: 263, startPoint y: 226, endPoint x: 265, endPoint y: 193, distance: 33.2
click at [263, 225] on div "[PHONE_NUMBER] Connecting call… ALL TASKS ALL TASKS ACTIVE TASKS TASKS IN WRAP …" at bounding box center [179, 157] width 273 height 228
click at [276, 162] on div "[PHONE_NUMBER] Connecting call… ALL TASKS ALL TASKS ACTIVE TASKS TASKS IN WRAP …" at bounding box center [179, 157] width 273 height 228
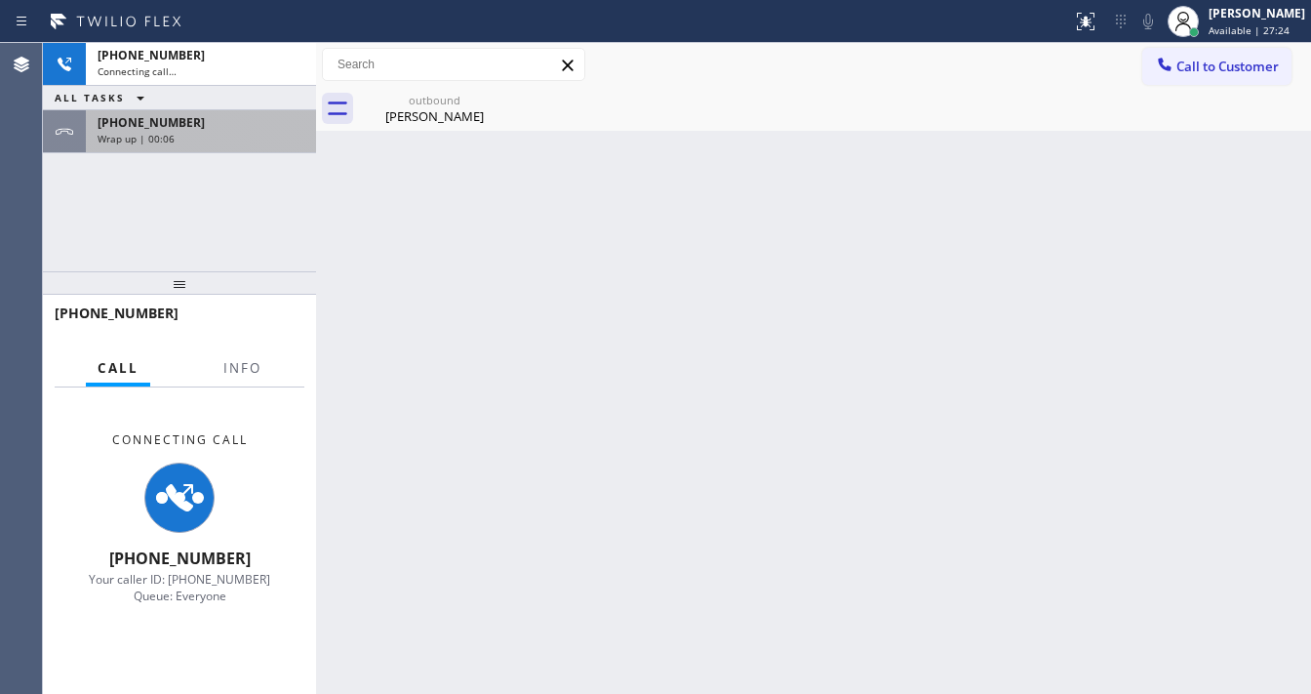
click at [273, 141] on div "Wrap up | 00:06" at bounding box center [201, 139] width 207 height 14
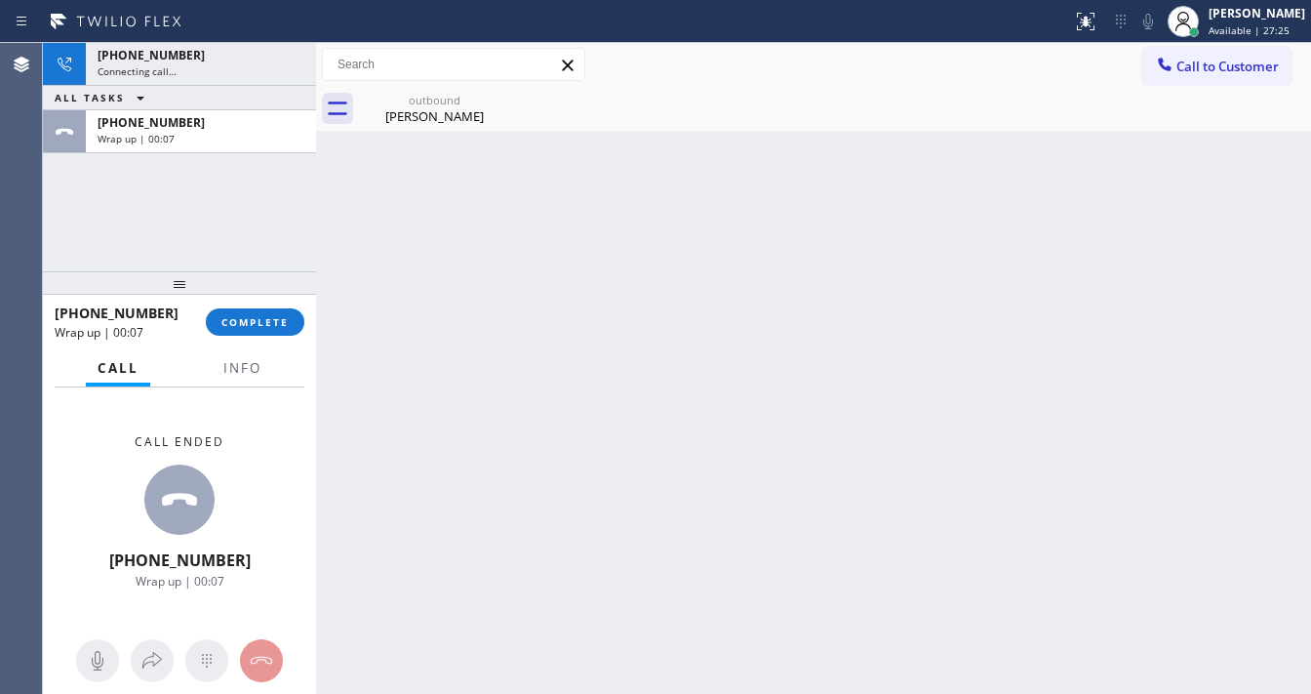
click at [277, 335] on button "COMPLETE" at bounding box center [255, 321] width 99 height 27
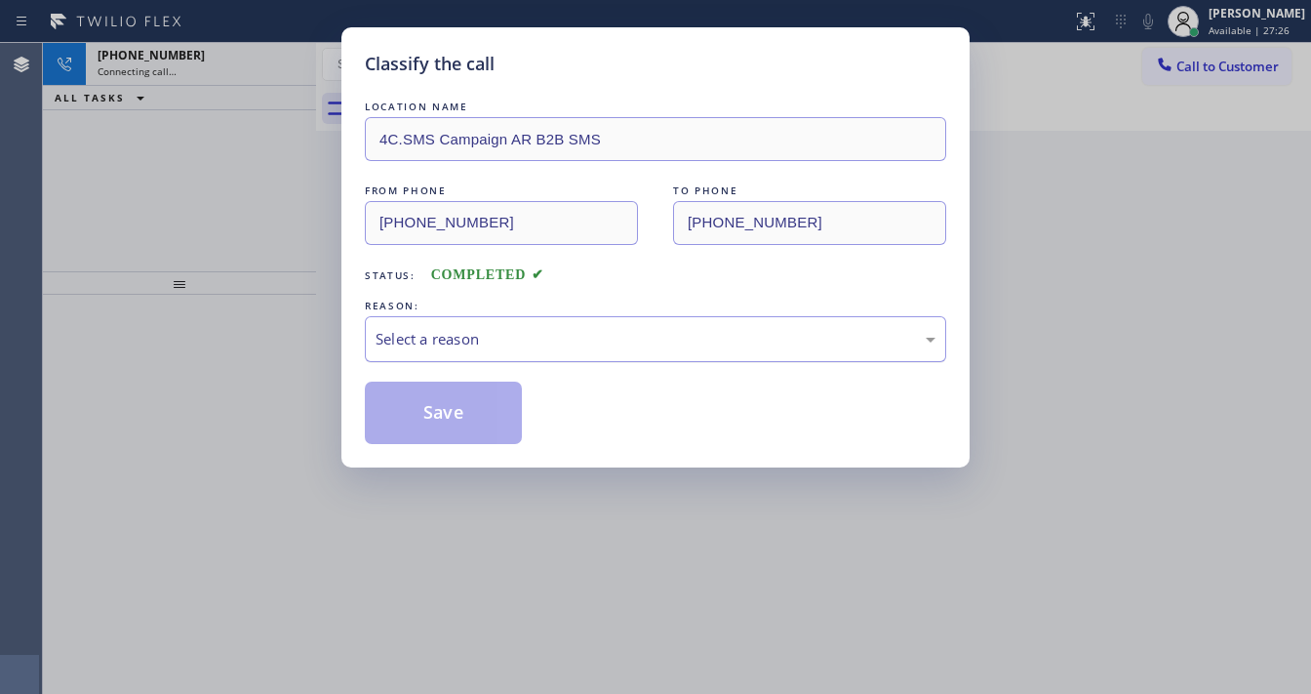
click at [469, 342] on div "Select a reason" at bounding box center [656, 339] width 560 height 22
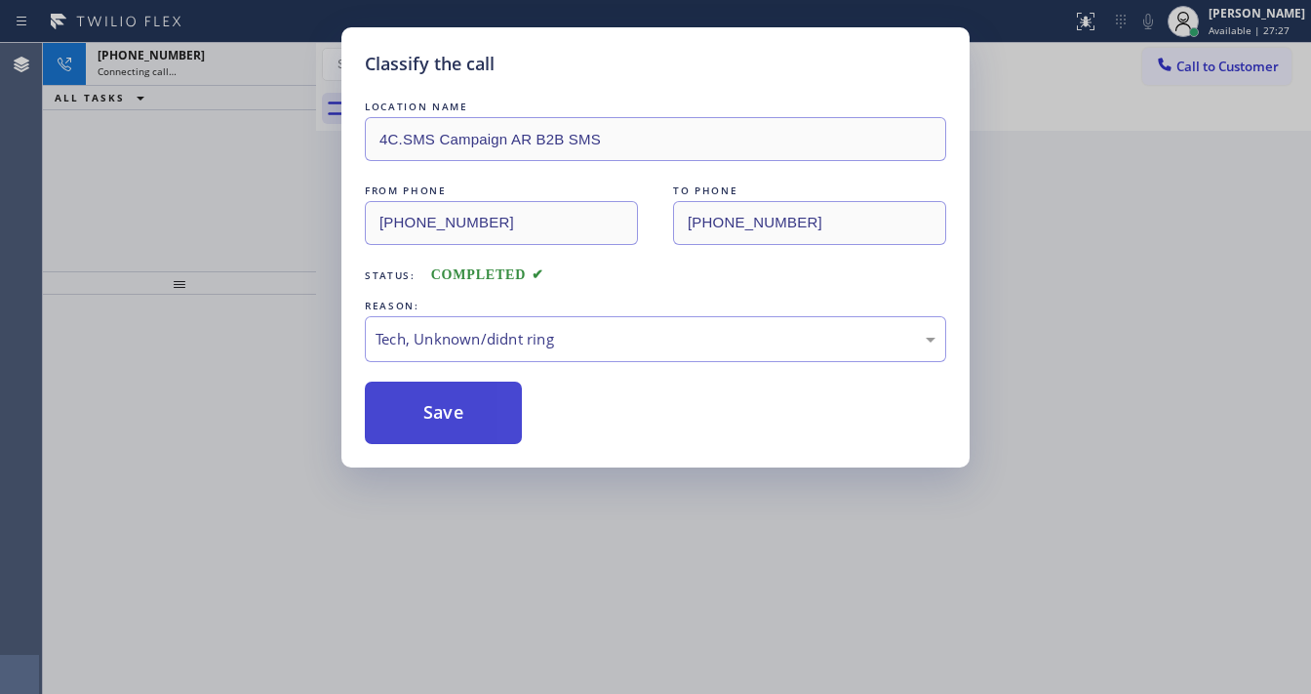
click at [468, 418] on button "Save" at bounding box center [443, 412] width 157 height 62
click at [468, 417] on button "Save" at bounding box center [443, 412] width 157 height 62
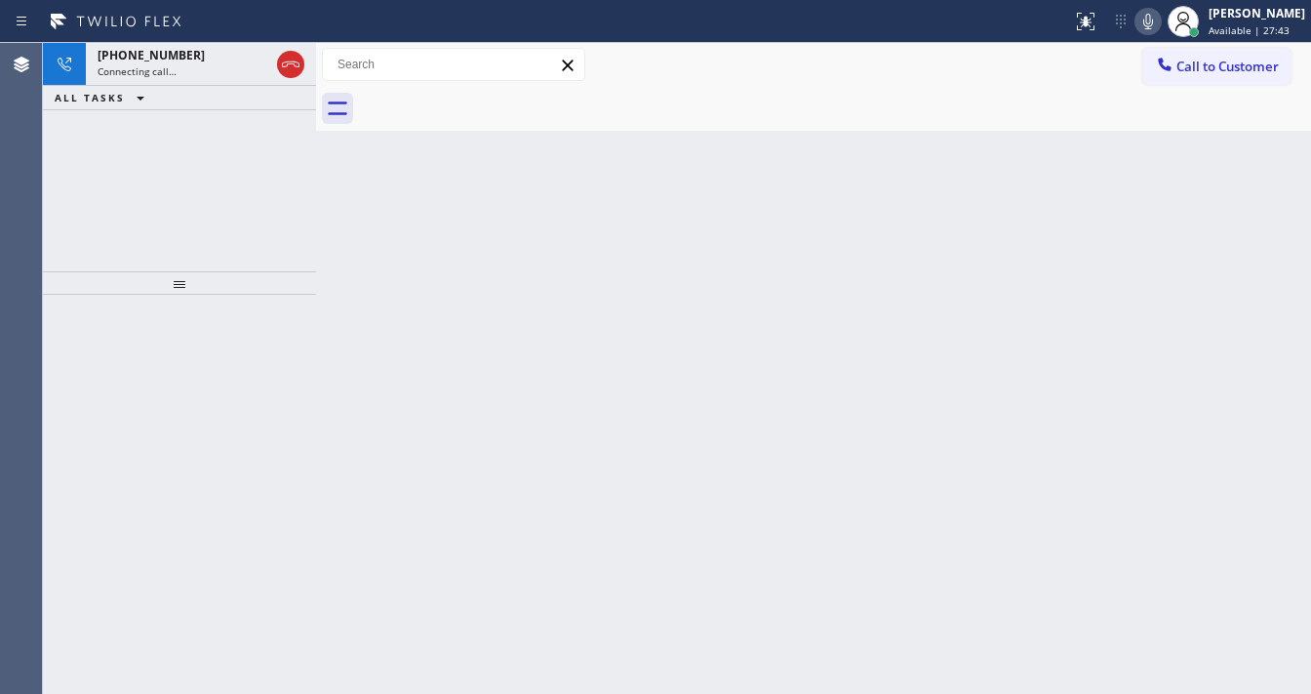
click at [1160, 30] on icon at bounding box center [1148, 21] width 23 height 23
click at [1153, 26] on icon at bounding box center [1148, 22] width 10 height 16
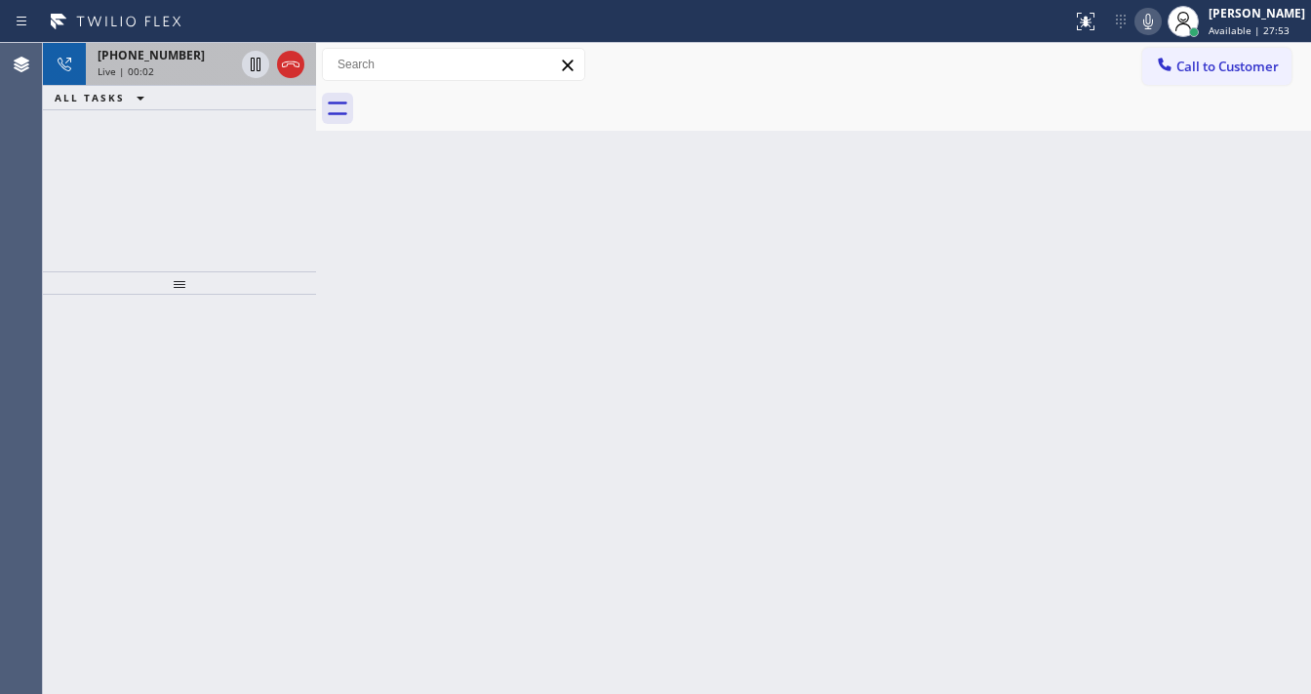
click at [146, 70] on span "Live | 00:02" at bounding box center [126, 71] width 57 height 14
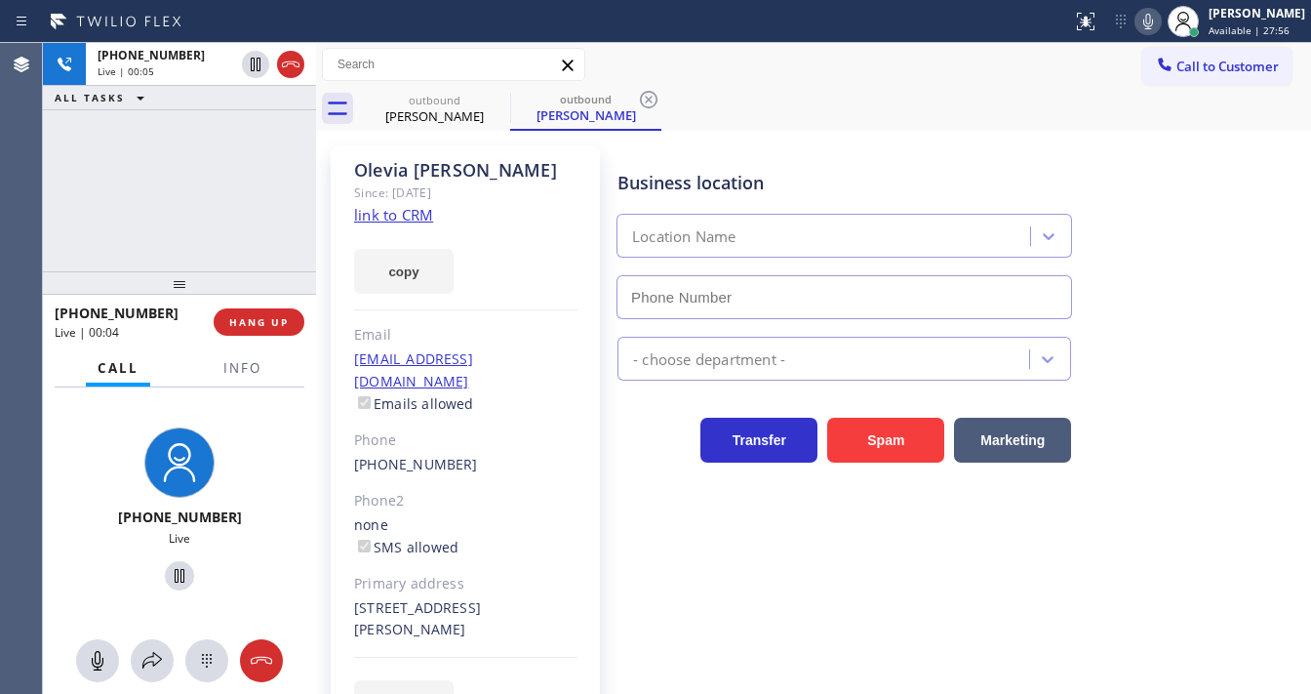
type input "[PHONE_NUMBER]"
click at [44, 216] on div "[PHONE_NUMBER] Live | 00:14 ALL TASKS ALL TASKS ACTIVE TASKS TASKS IN WRAP UP" at bounding box center [179, 157] width 273 height 228
click at [1030, 33] on div at bounding box center [536, 21] width 1057 height 31
click at [1153, 15] on icon at bounding box center [1148, 22] width 10 height 16
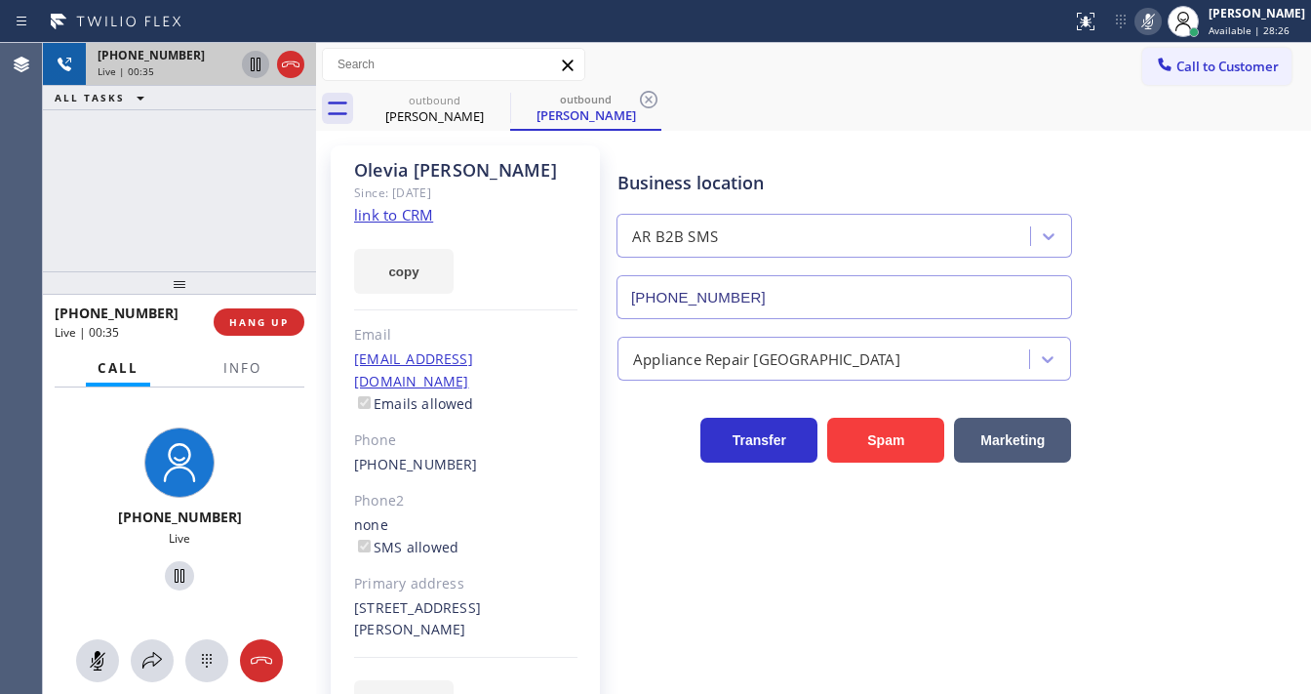
click at [258, 68] on icon at bounding box center [256, 65] width 10 height 14
drag, startPoint x: 62, startPoint y: 185, endPoint x: 195, endPoint y: 124, distance: 146.2
click at [64, 186] on div "[PHONE_NUMBER] Live | 02:07 ALL TASKS ALL TASKS ACTIVE TASKS TASKS IN WRAP UP" at bounding box center [179, 157] width 273 height 228
click at [253, 62] on icon at bounding box center [256, 65] width 14 height 14
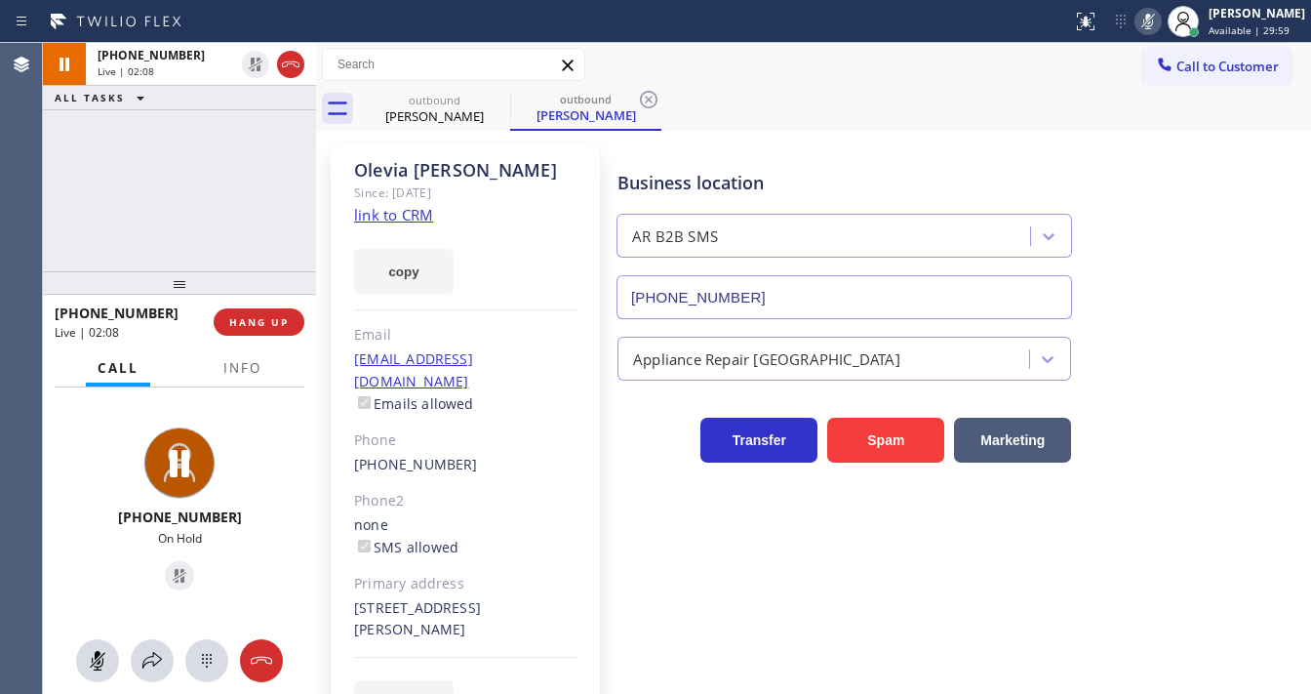
click at [1160, 26] on icon at bounding box center [1148, 21] width 23 height 23
click at [179, 232] on div "[PHONE_NUMBER] Live | 02:09 ALL TASKS ALL TASKS ACTIVE TASKS TASKS IN WRAP UP" at bounding box center [179, 157] width 273 height 228
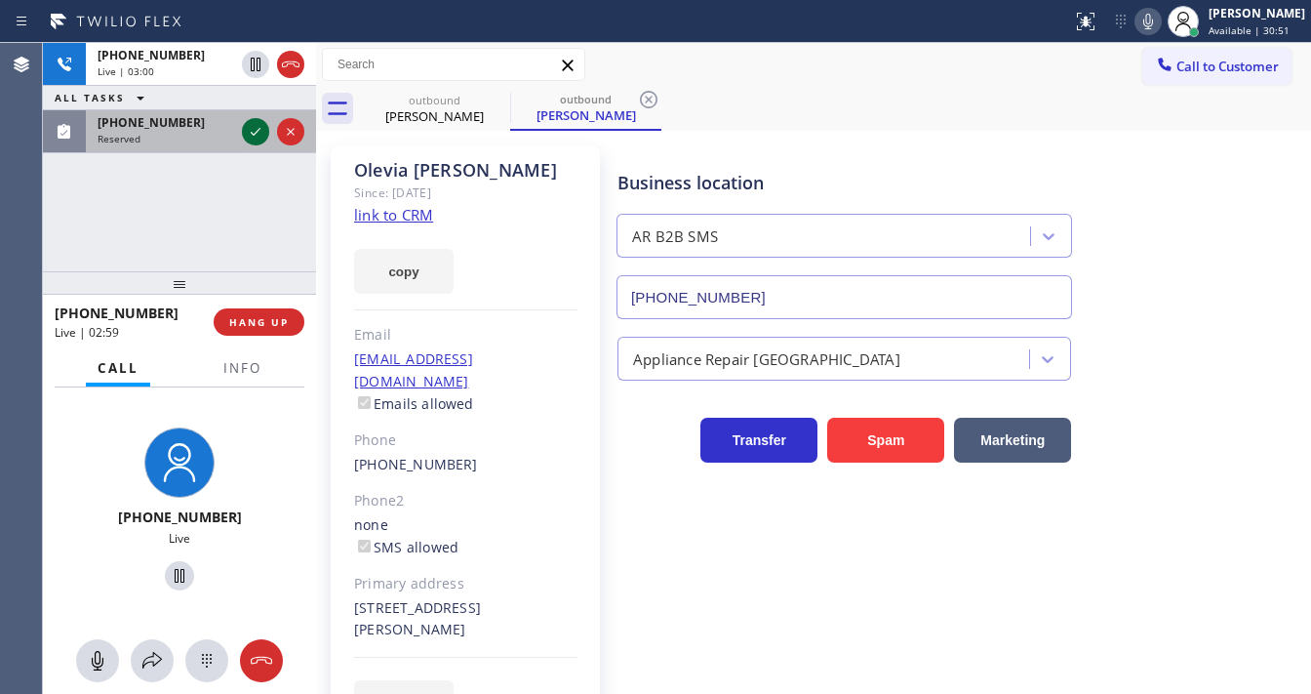
click at [254, 139] on icon at bounding box center [255, 131] width 23 height 23
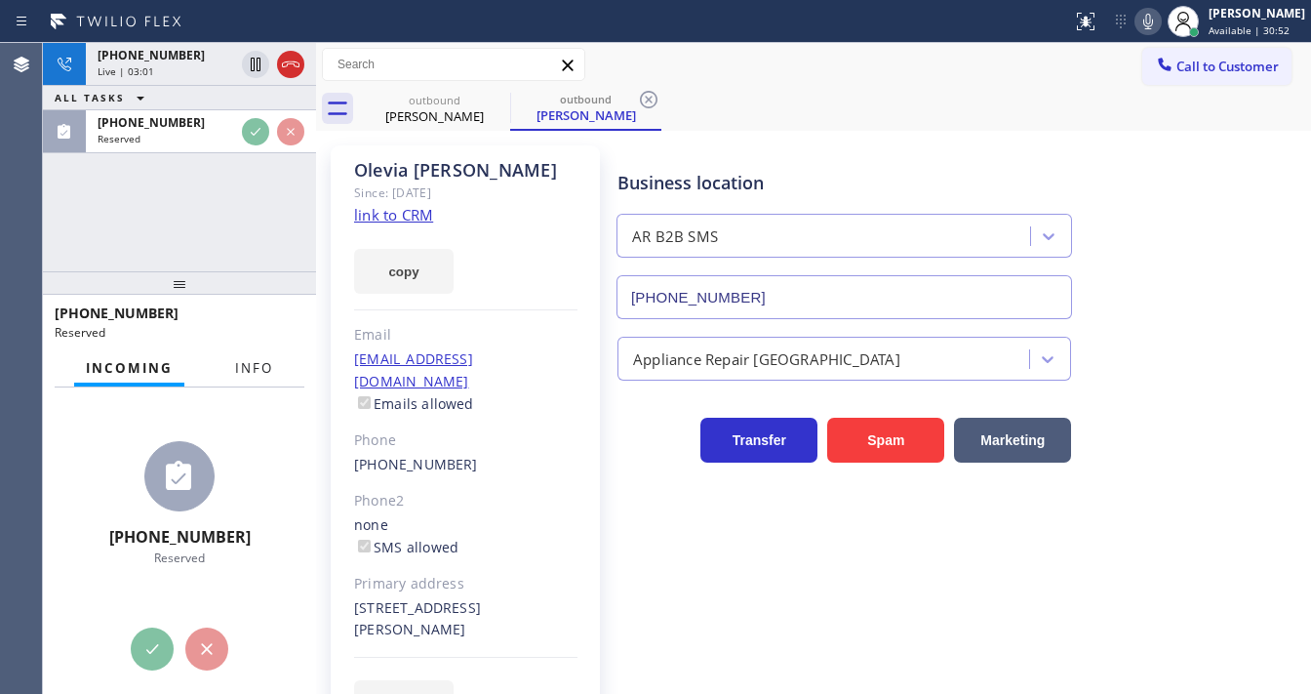
click at [253, 361] on div "Incoming Info" at bounding box center [180, 368] width 250 height 39
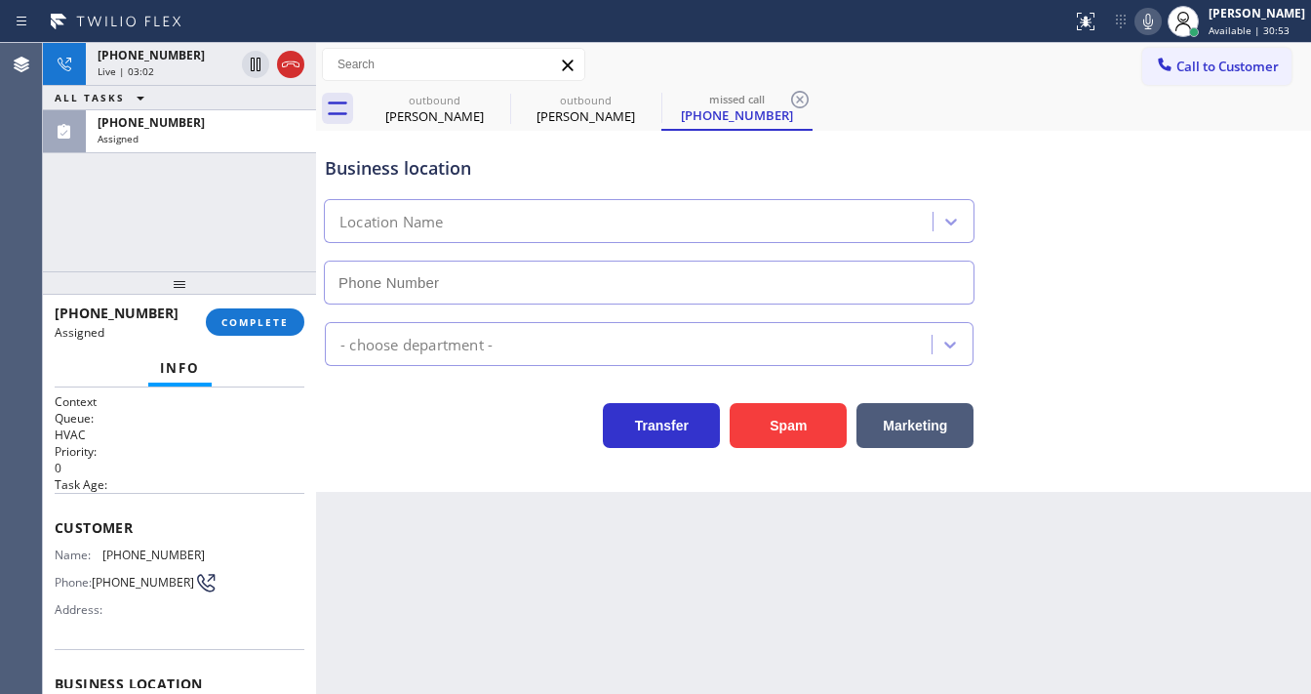
type input "[PHONE_NUMBER]"
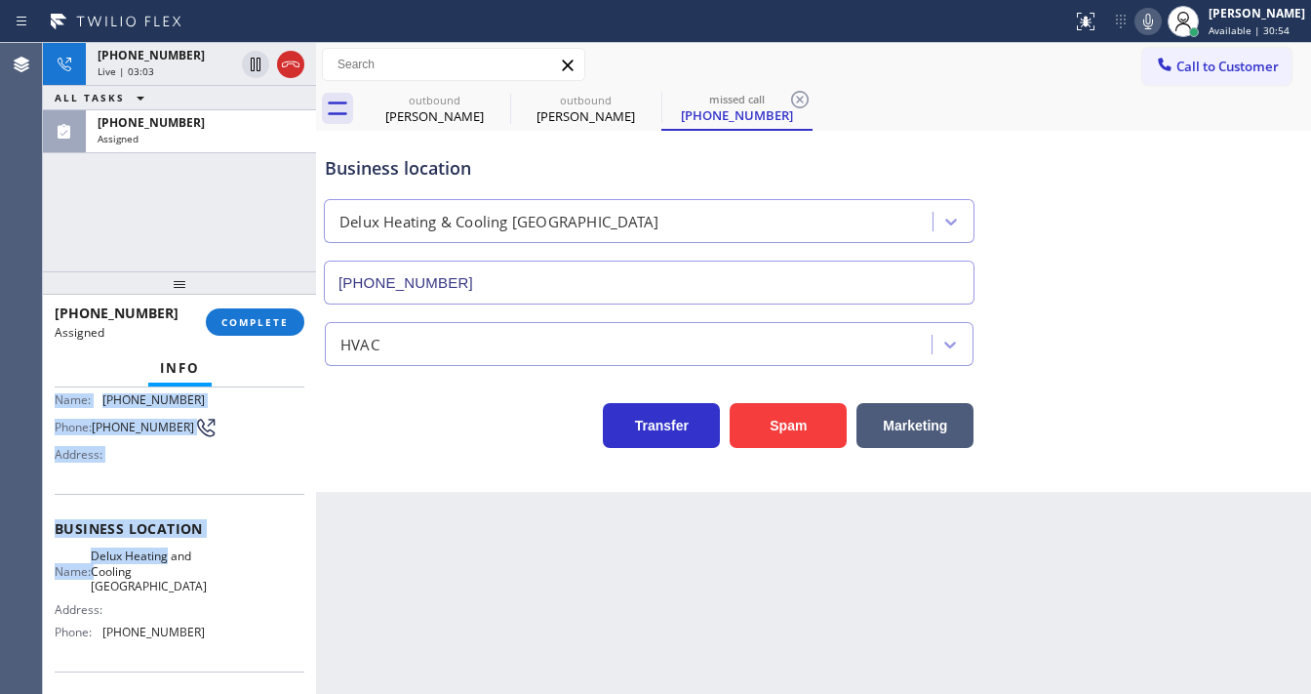
scroll to position [156, 0]
drag, startPoint x: 56, startPoint y: 518, endPoint x: 215, endPoint y: 627, distance: 192.9
click at [215, 627] on div "Context Queue: HVAC Priority: 0 Task Age: Customer Name: [PHONE_NUMBER] Phone: …" at bounding box center [180, 527] width 250 height 581
copy div "Customer Name: [PHONE_NUMBER] Phone: [PHONE_NUMBER] Address: Business location …"
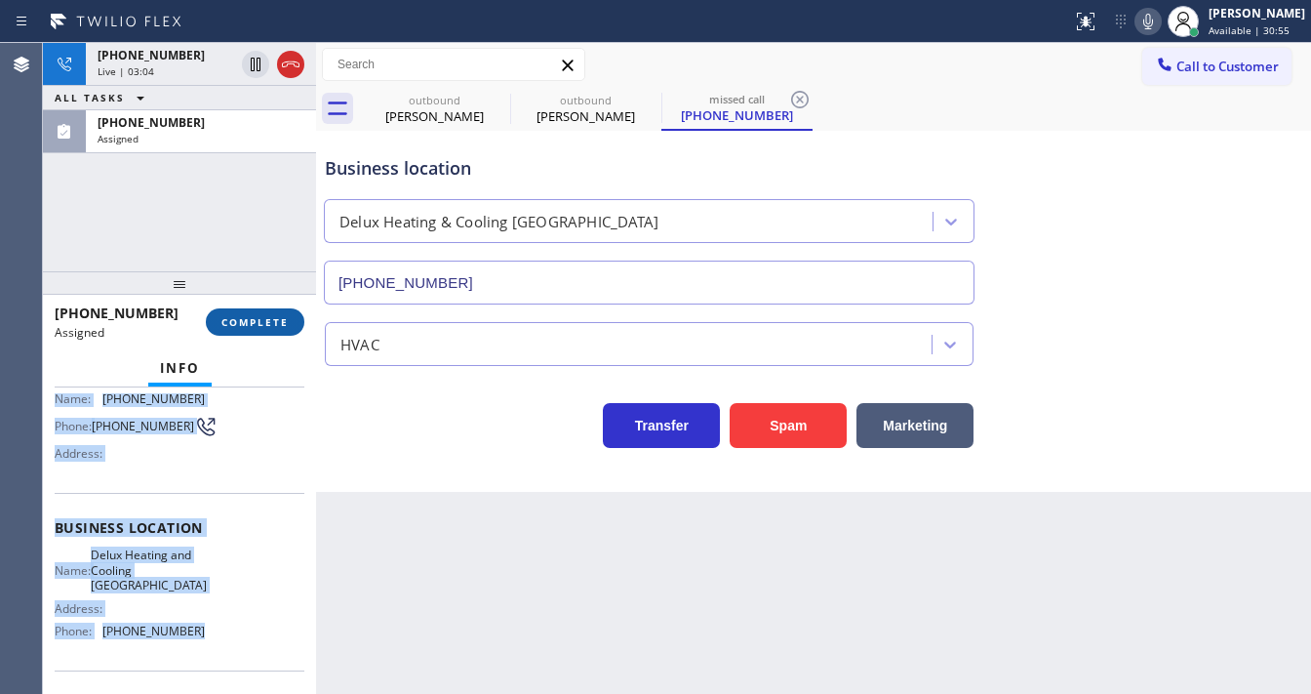
click at [269, 328] on button "COMPLETE" at bounding box center [255, 321] width 99 height 27
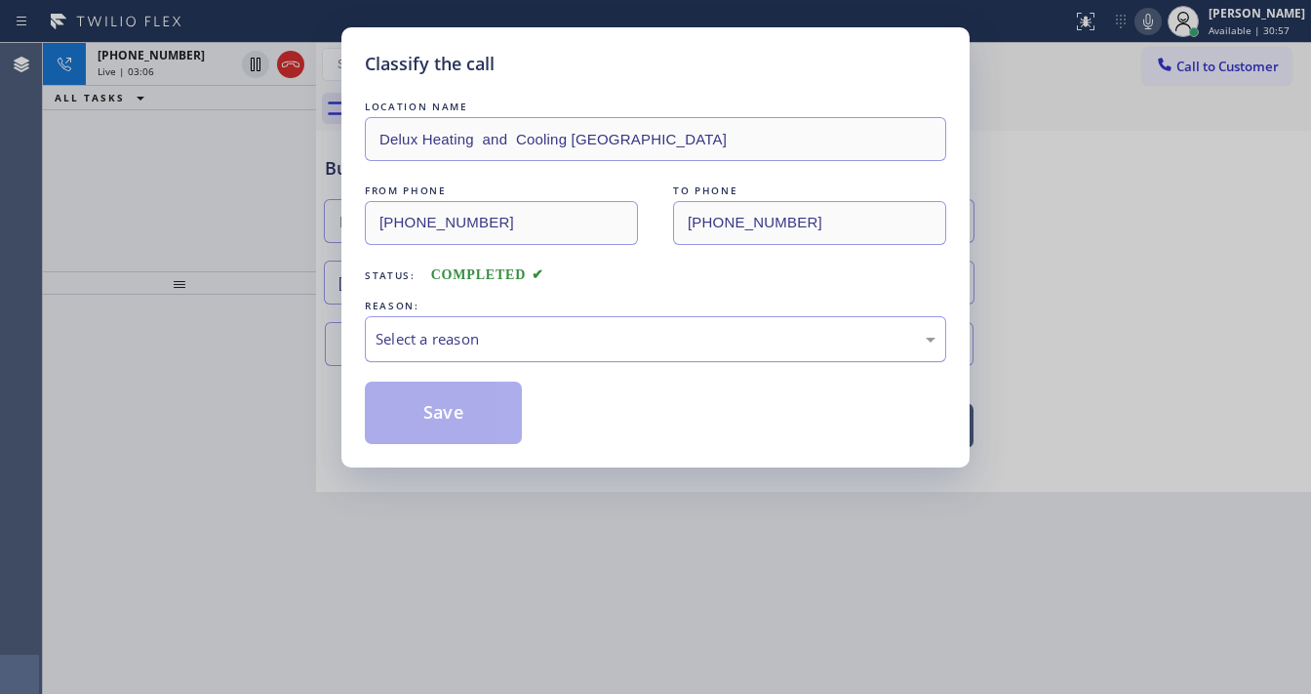
drag, startPoint x: 446, startPoint y: 334, endPoint x: 457, endPoint y: 346, distance: 16.6
click at [455, 336] on div "Select a reason" at bounding box center [656, 339] width 560 height 22
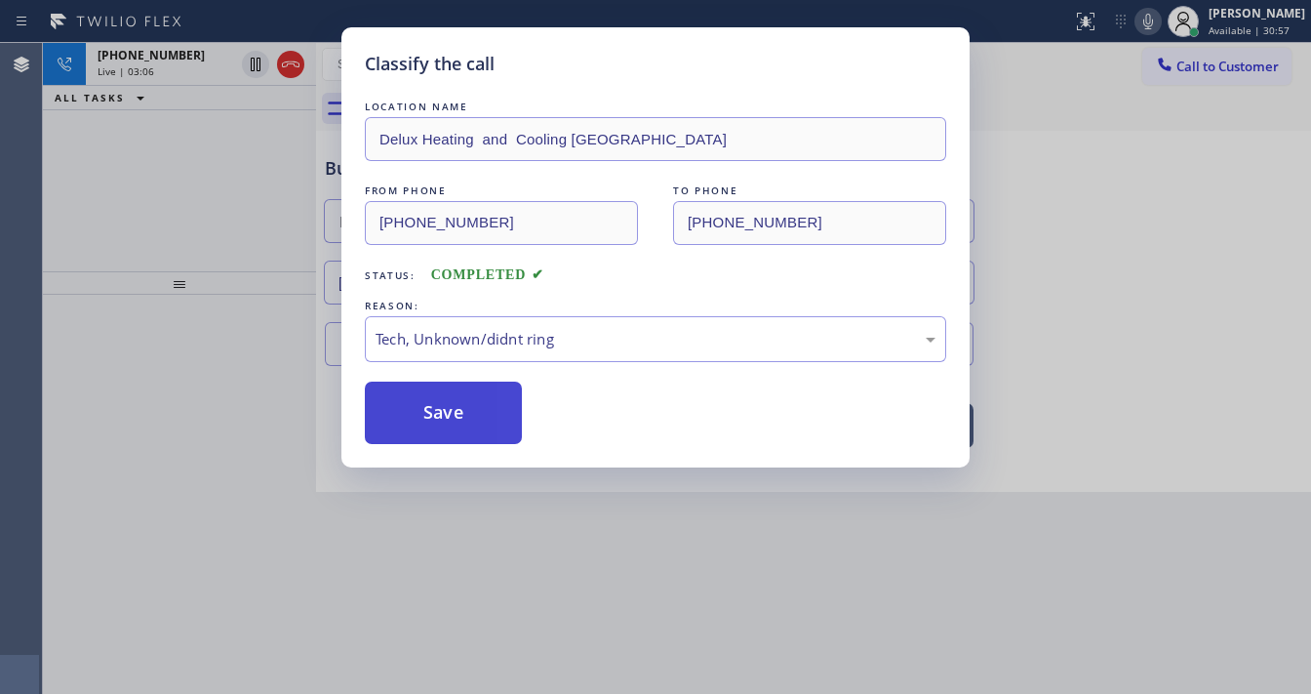
click at [457, 429] on button "Save" at bounding box center [443, 412] width 157 height 62
type input "[PHONE_NUMBER]"
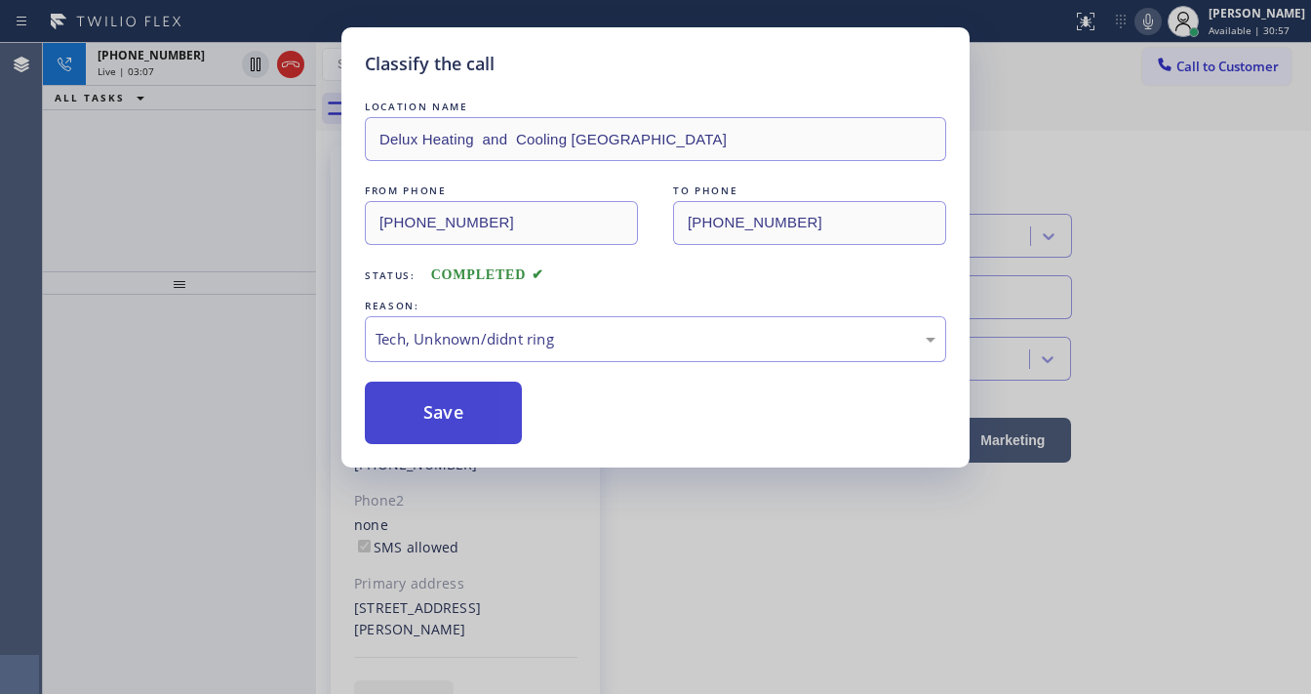
click at [457, 429] on button "Save" at bounding box center [443, 412] width 157 height 62
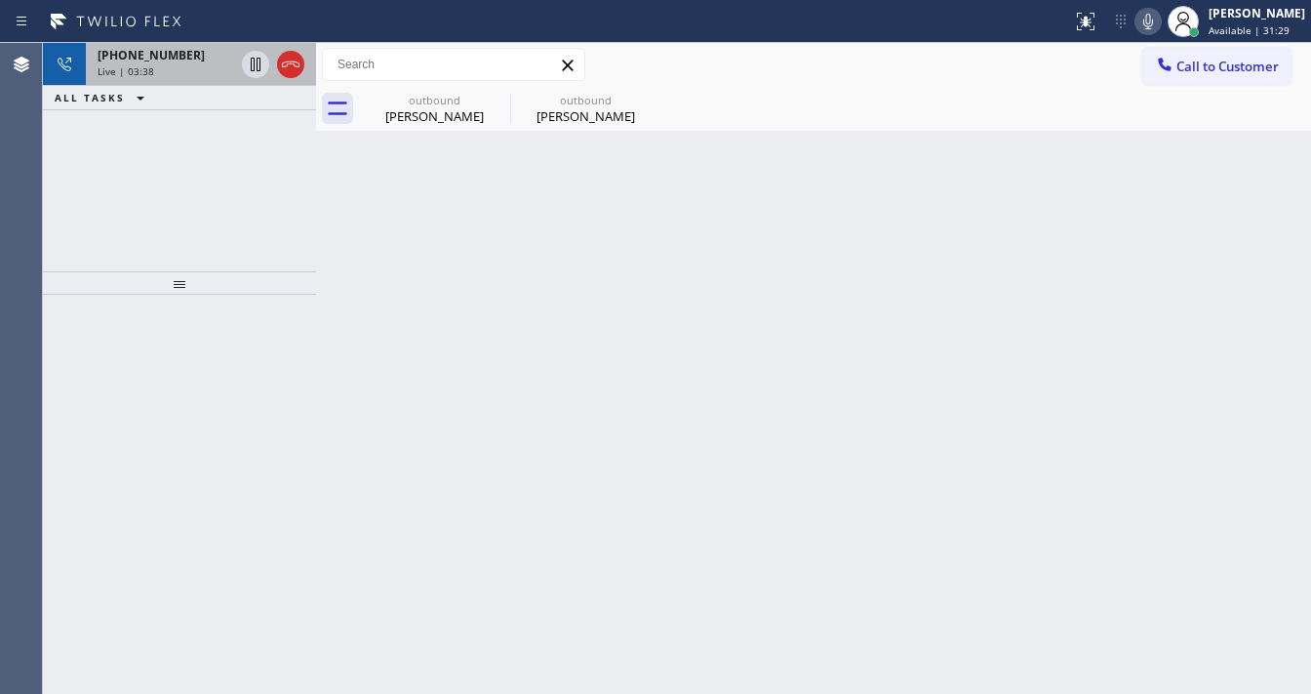
click at [203, 71] on div "Live | 03:38" at bounding box center [166, 71] width 137 height 14
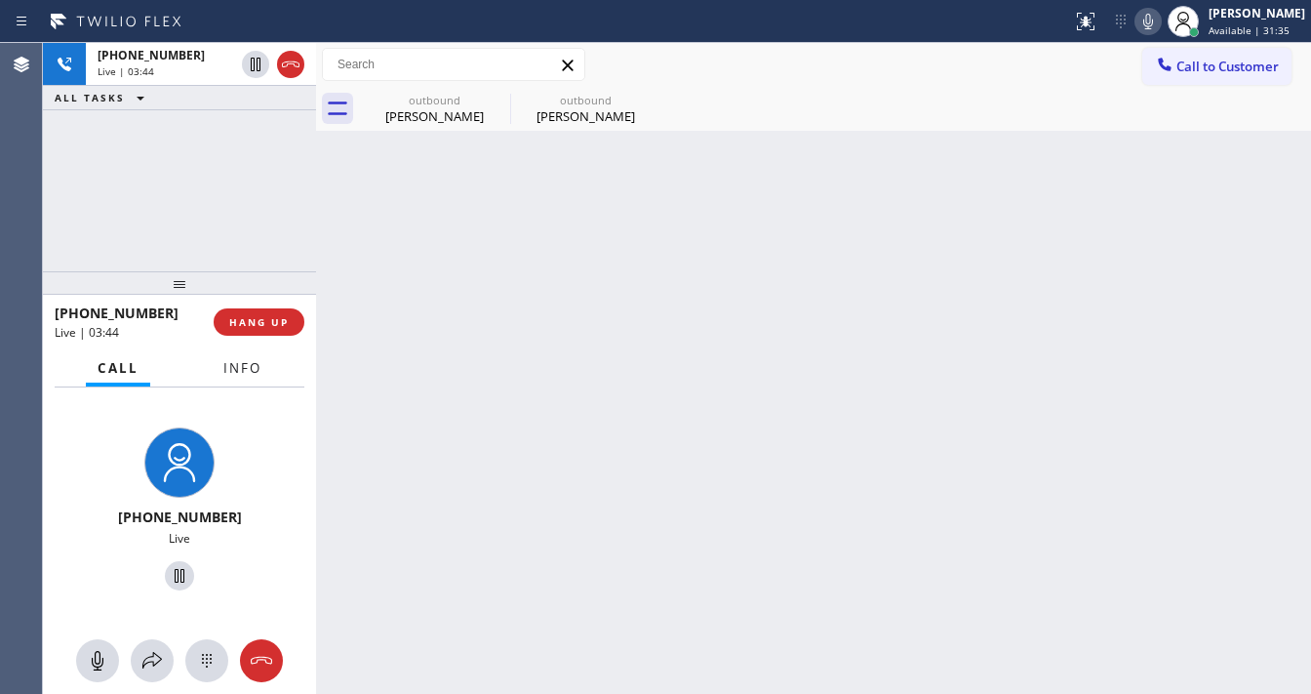
click at [242, 371] on span "Info" at bounding box center [242, 368] width 38 height 18
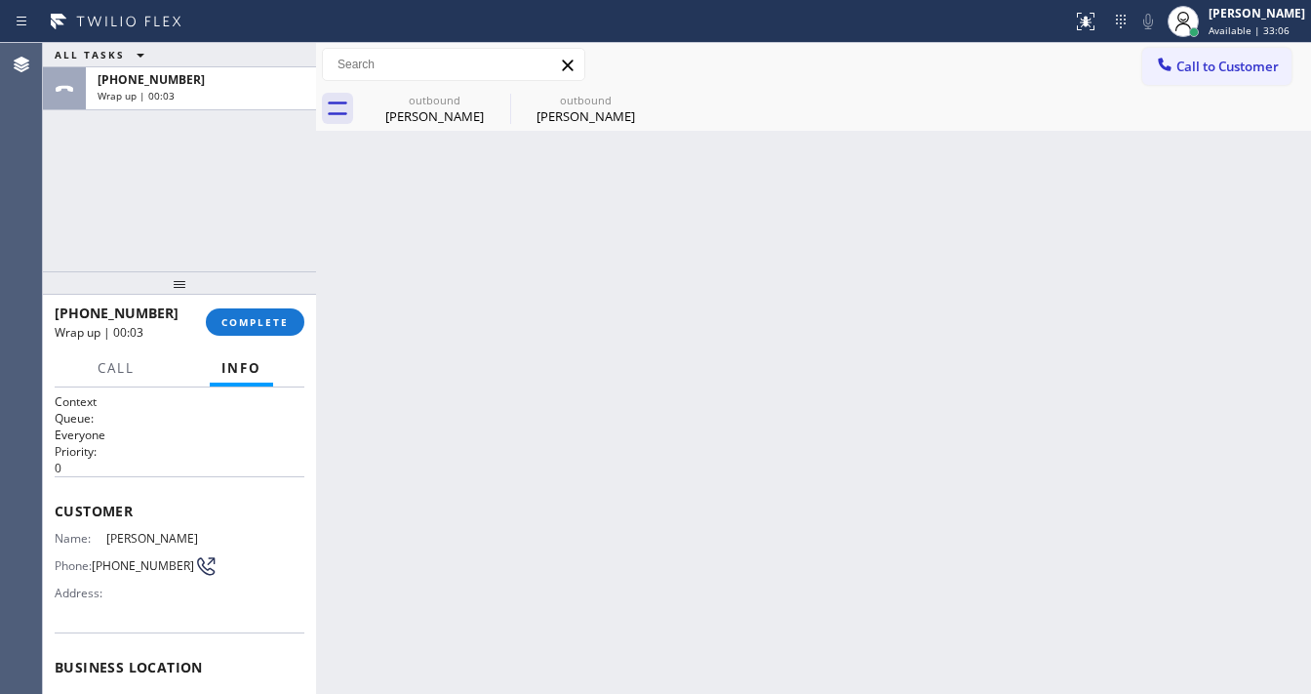
click at [255, 305] on div "[PHONE_NUMBER] Wrap up | 00:03 COMPLETE" at bounding box center [180, 322] width 250 height 51
click at [258, 316] on span "COMPLETE" at bounding box center [254, 322] width 67 height 14
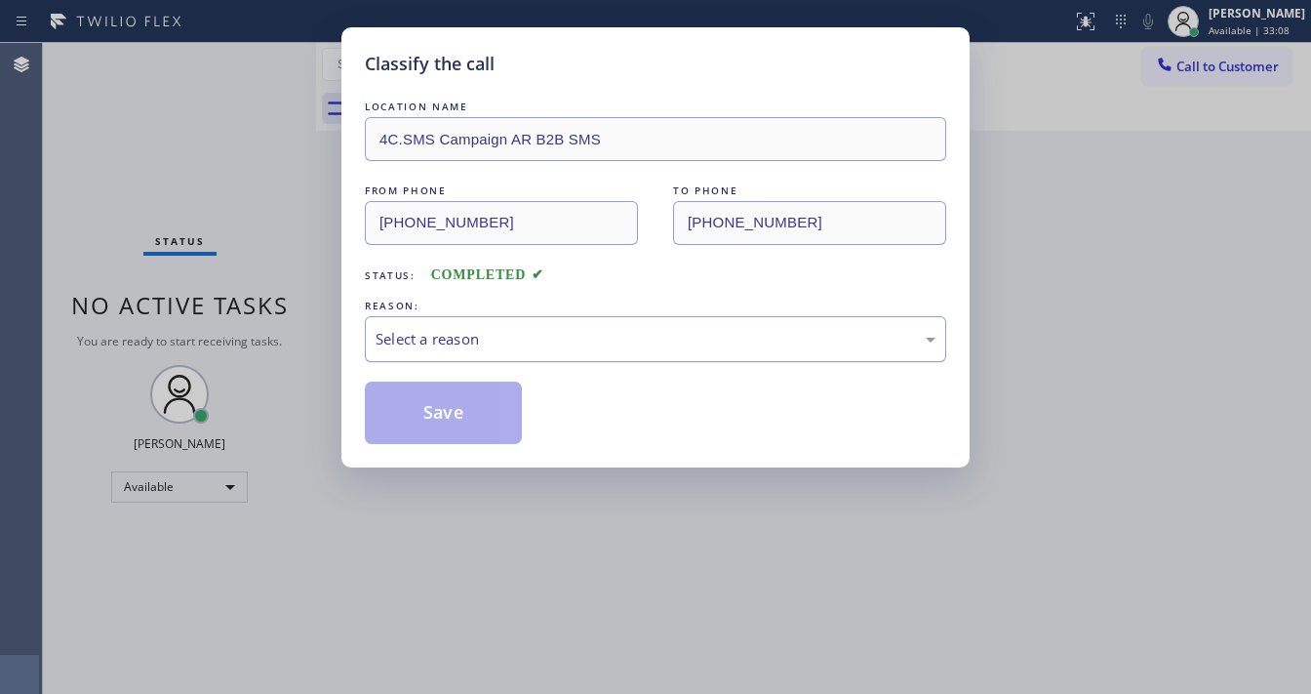
click at [417, 352] on div "Select a reason" at bounding box center [655, 339] width 581 height 46
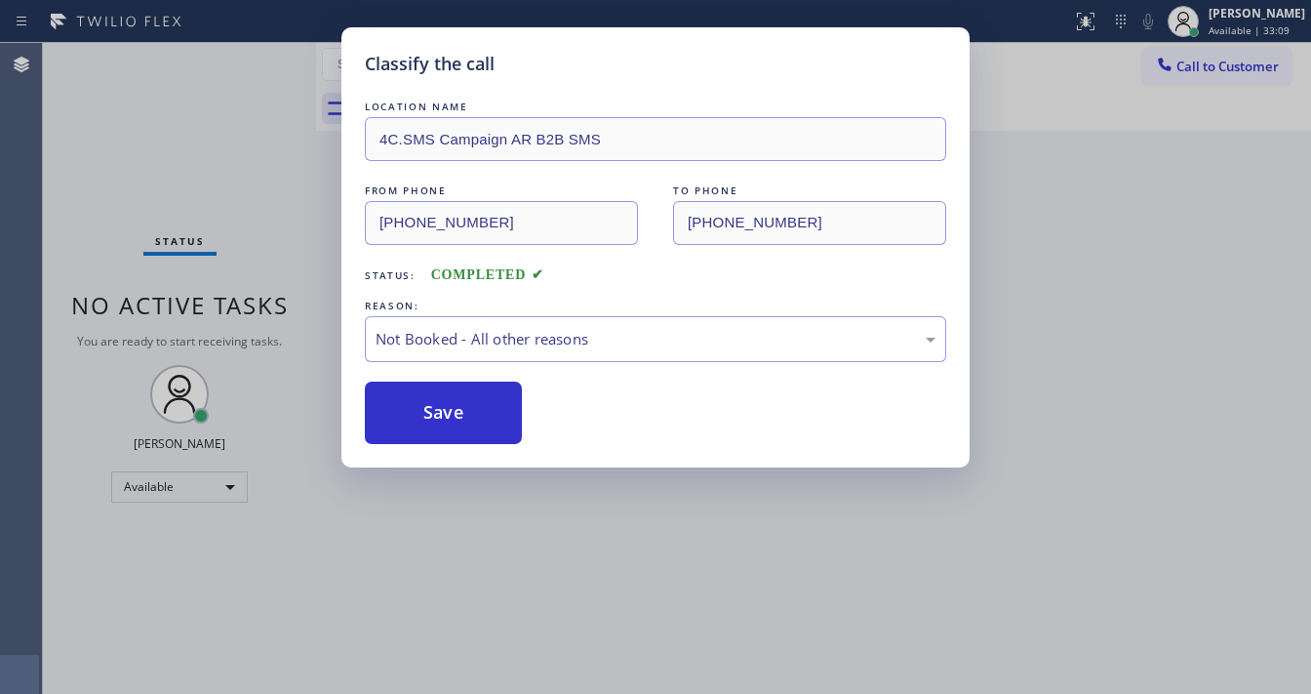
click at [438, 406] on button "Save" at bounding box center [443, 412] width 157 height 62
click at [439, 406] on button "Save" at bounding box center [443, 412] width 157 height 62
click at [444, 405] on button "Save" at bounding box center [443, 412] width 157 height 62
click at [1145, 282] on div "Classify the call LOCATION NAME 4C.SMS Campaign AR B2B SMS FROM PHONE [PHONE_NU…" at bounding box center [655, 347] width 1311 height 694
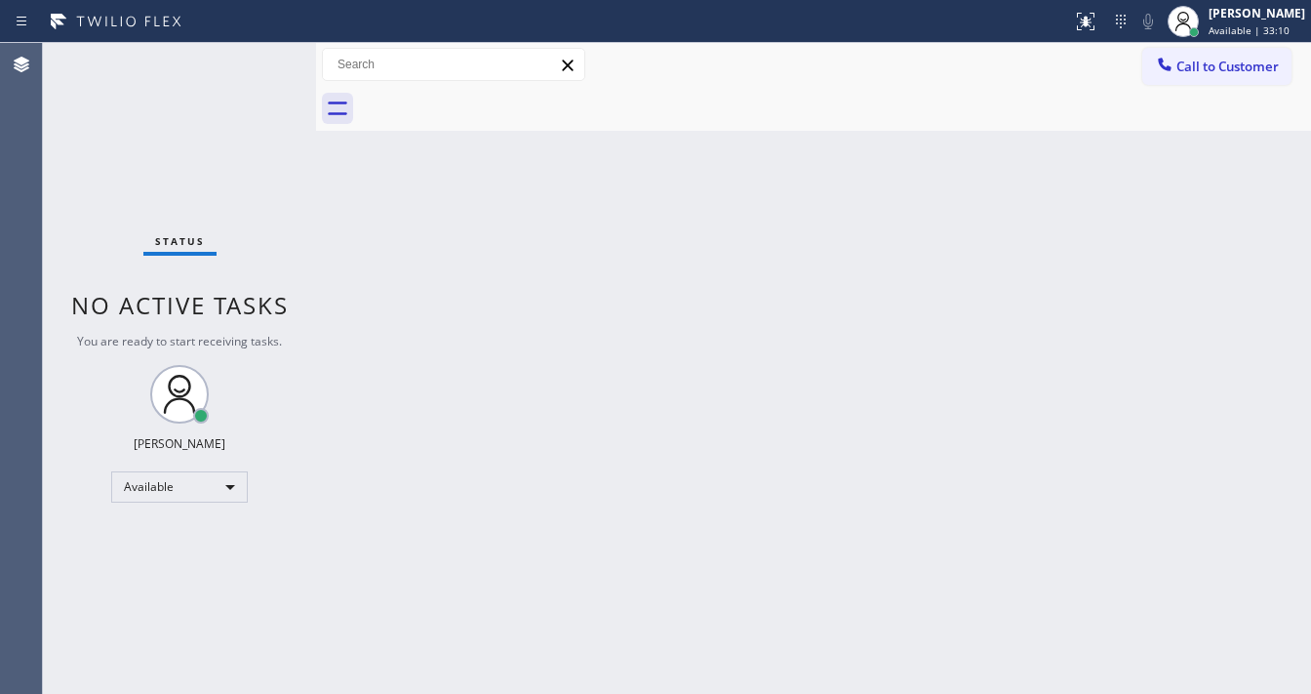
click at [1253, 23] on span "Available | 33:10" at bounding box center [1249, 30] width 81 height 14
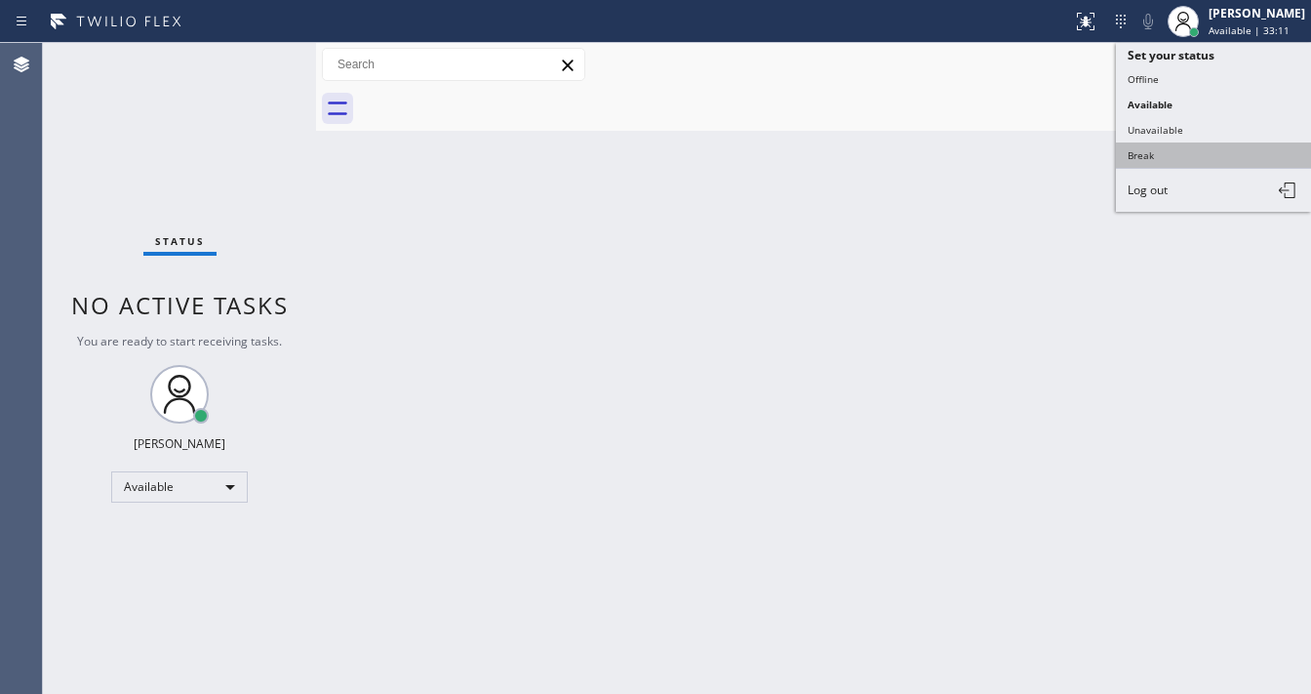
click at [1173, 159] on button "Break" at bounding box center [1213, 154] width 195 height 25
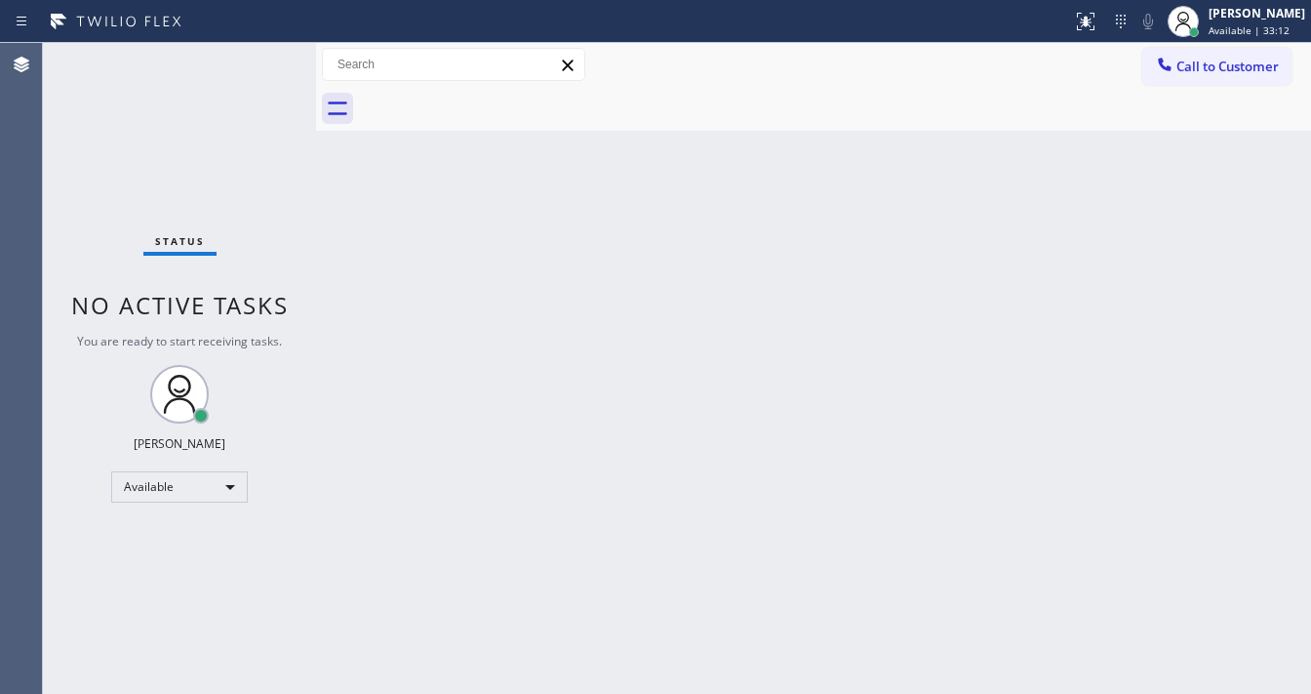
click at [493, 267] on div "Back to Dashboard Change Sender ID Customers Technicians Select a contact Outbo…" at bounding box center [813, 368] width 995 height 651
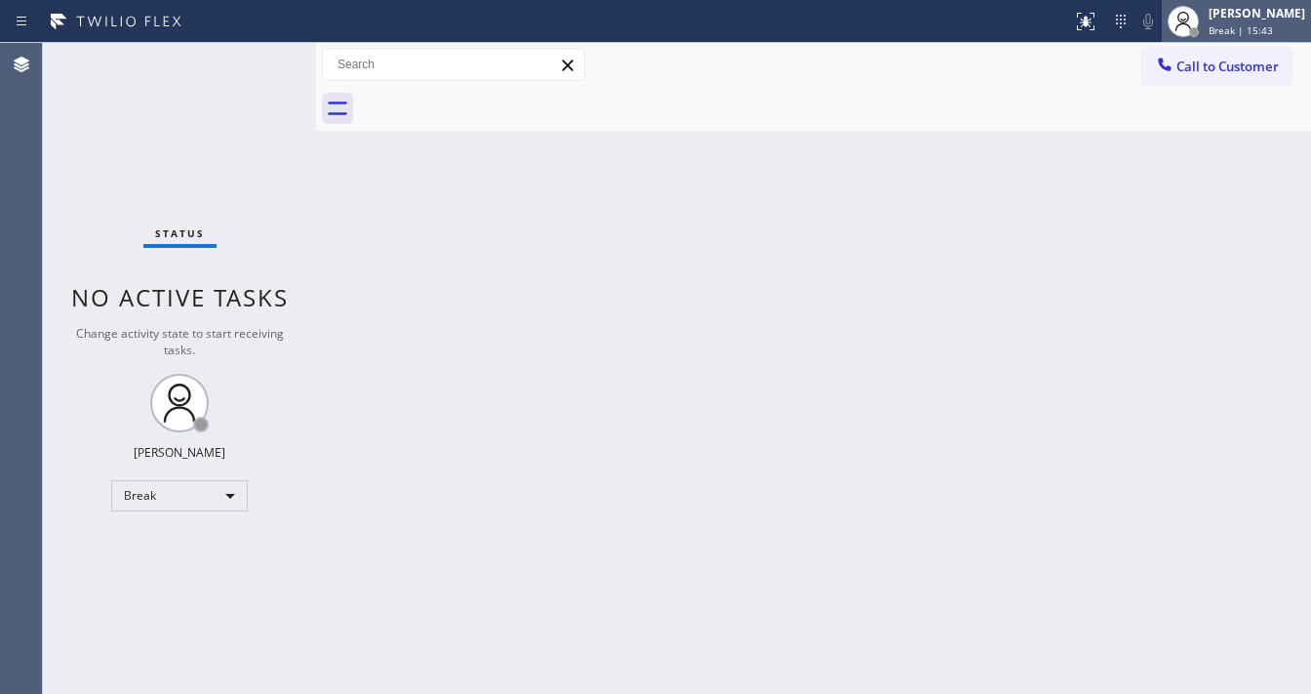
click at [1255, 23] on span "Break | 15:43" at bounding box center [1241, 30] width 64 height 14
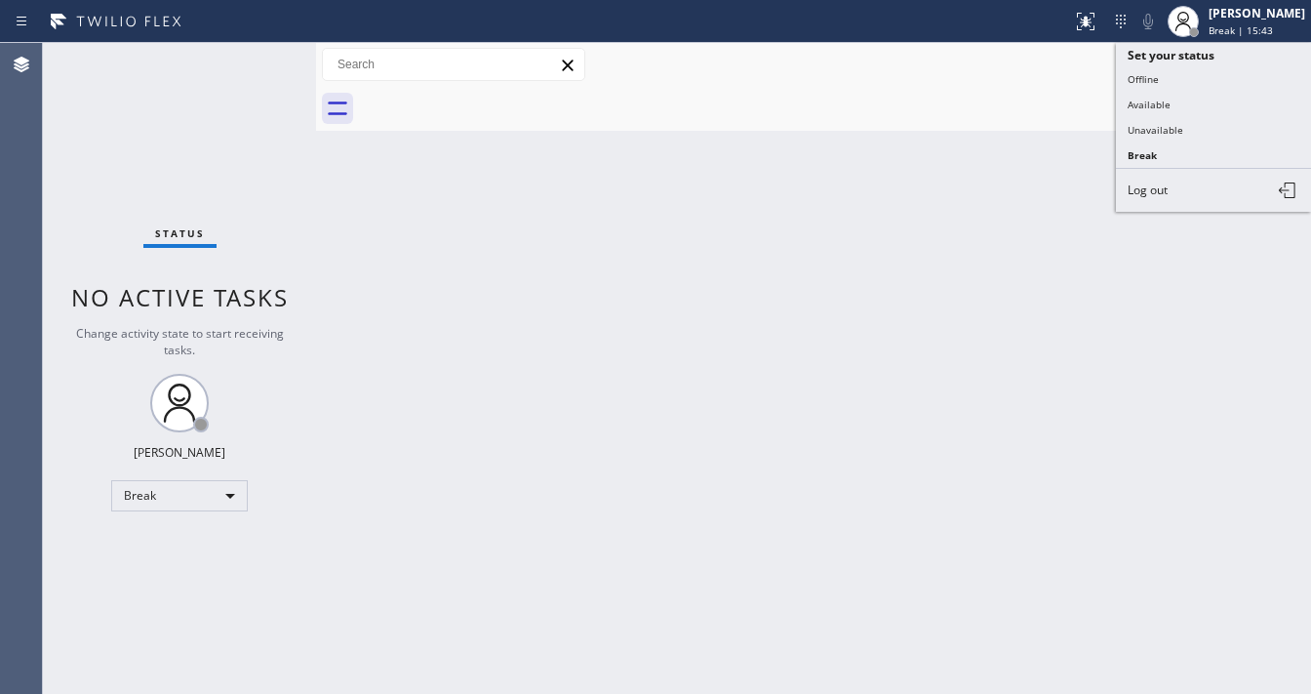
click at [1167, 104] on button "Available" at bounding box center [1213, 104] width 195 height 25
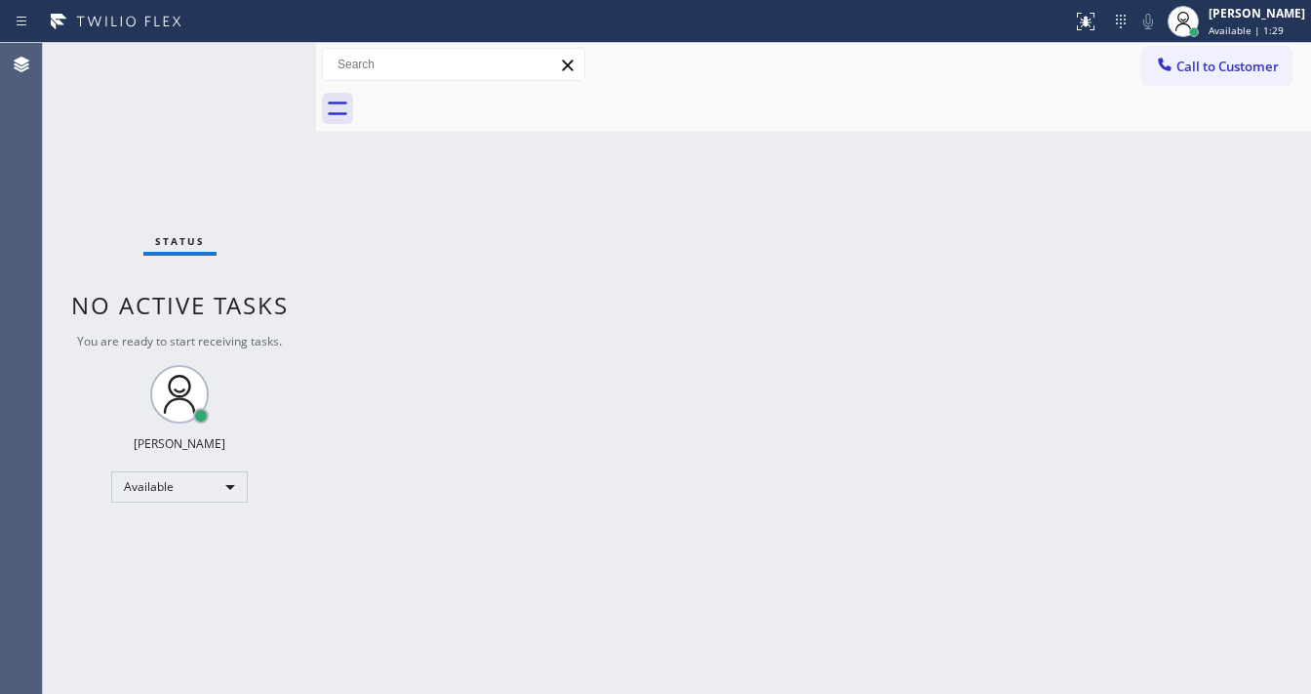
click at [884, 201] on div "Back to Dashboard Change Sender ID Customers Technicians Select a contact Outbo…" at bounding box center [813, 368] width 995 height 651
click at [266, 59] on div "Status No active tasks You are ready to start receiving tasks. [PERSON_NAME]" at bounding box center [179, 368] width 273 height 651
click at [262, 58] on div "Status No active tasks You are ready to start receiving tasks. [PERSON_NAME]" at bounding box center [179, 368] width 273 height 651
click at [261, 58] on div "Status No active tasks You are ready to start receiving tasks. [PERSON_NAME]" at bounding box center [179, 368] width 273 height 651
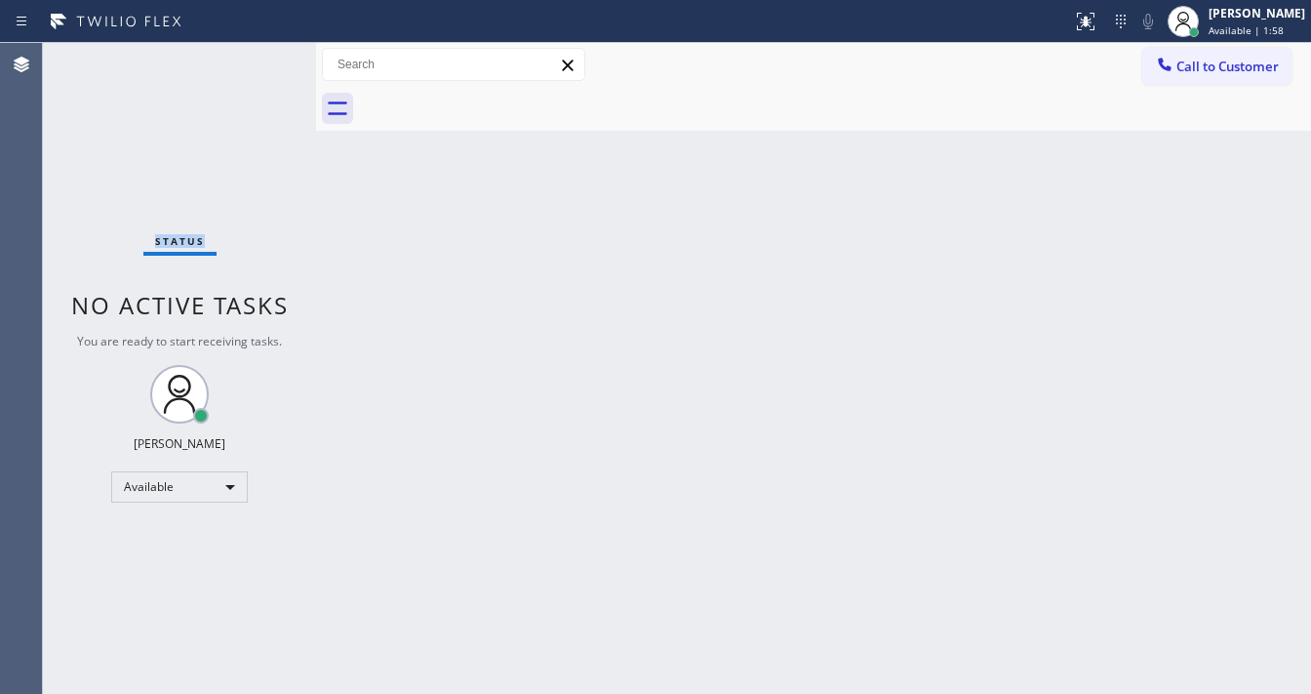
click at [261, 58] on div "Status No active tasks You are ready to start receiving tasks. [PERSON_NAME]" at bounding box center [179, 368] width 273 height 651
click at [266, 60] on div "Status No active tasks You are ready to start receiving tasks. [PERSON_NAME]" at bounding box center [179, 368] width 273 height 651
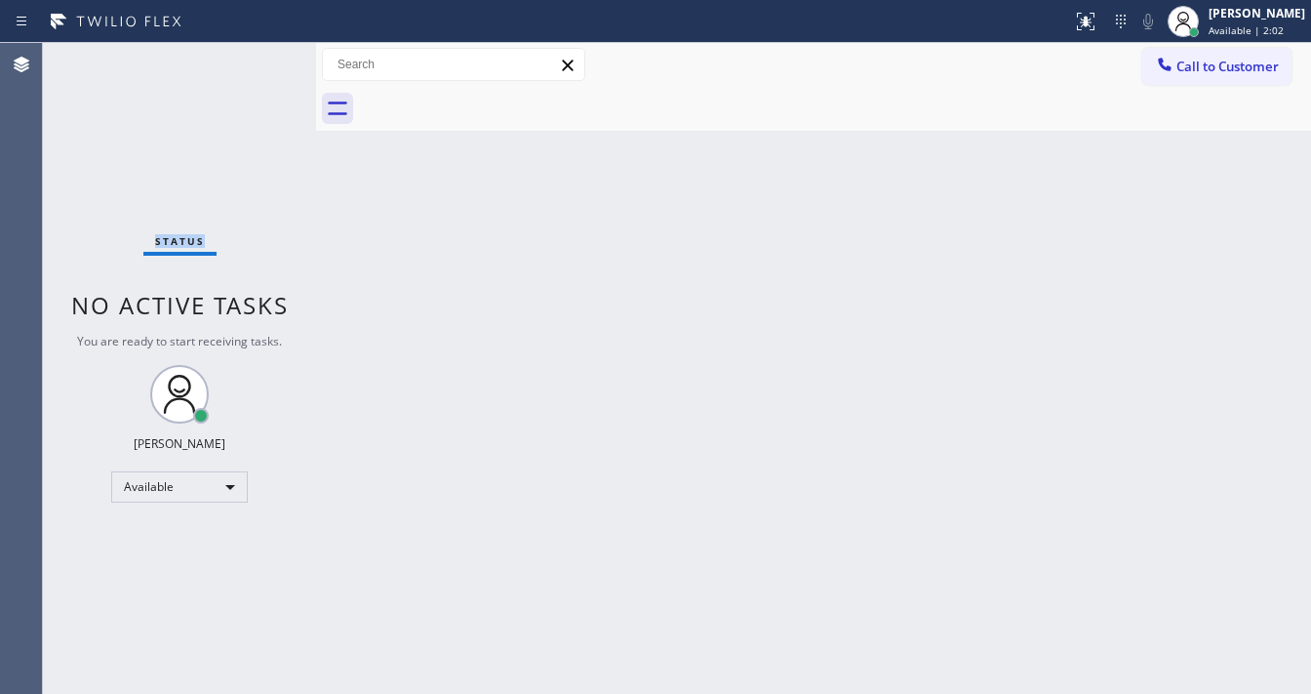
click at [262, 60] on div "Status No active tasks You are ready to start receiving tasks. [PERSON_NAME]" at bounding box center [179, 368] width 273 height 651
click at [261, 60] on div "Status No active tasks You are ready to start receiving tasks. [PERSON_NAME]" at bounding box center [179, 368] width 273 height 651
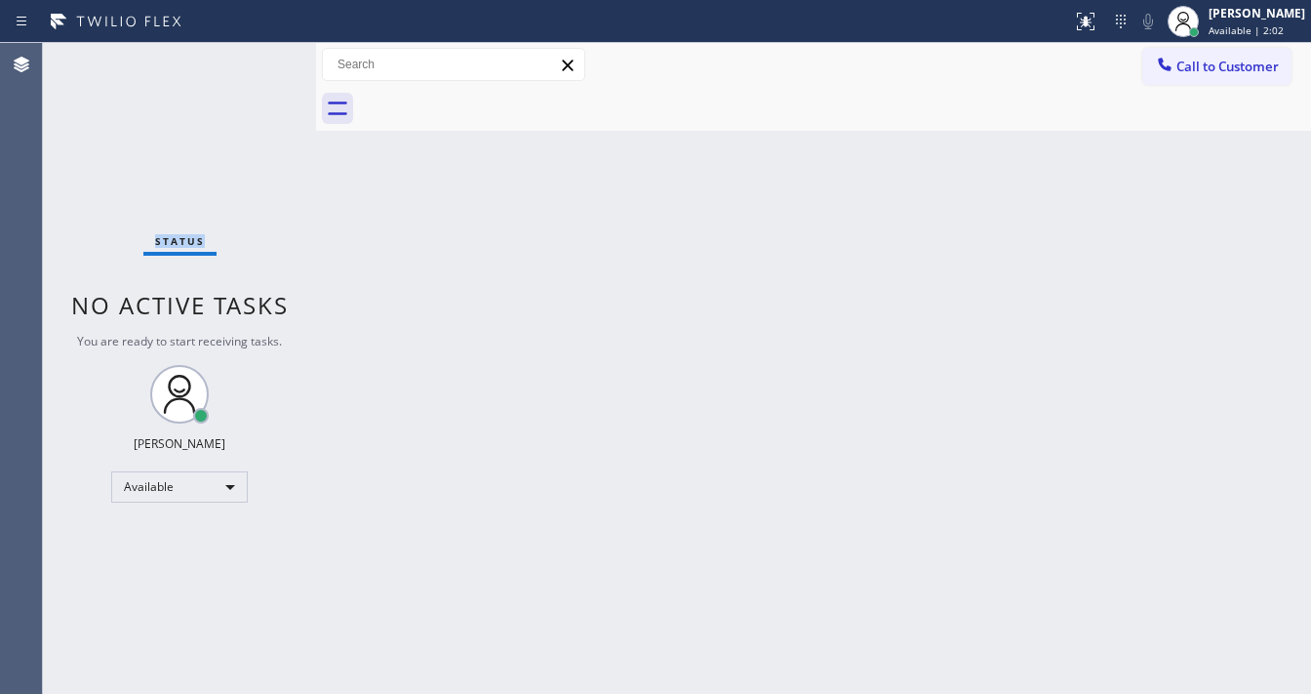
click at [261, 60] on div "Status No active tasks You are ready to start receiving tasks. [PERSON_NAME]" at bounding box center [179, 368] width 273 height 651
click at [259, 60] on div "Status No active tasks You are ready to start receiving tasks. [PERSON_NAME]" at bounding box center [179, 368] width 273 height 651
click at [239, 43] on div "Status No active tasks You are ready to start receiving tasks. [PERSON_NAME]" at bounding box center [179, 368] width 273 height 651
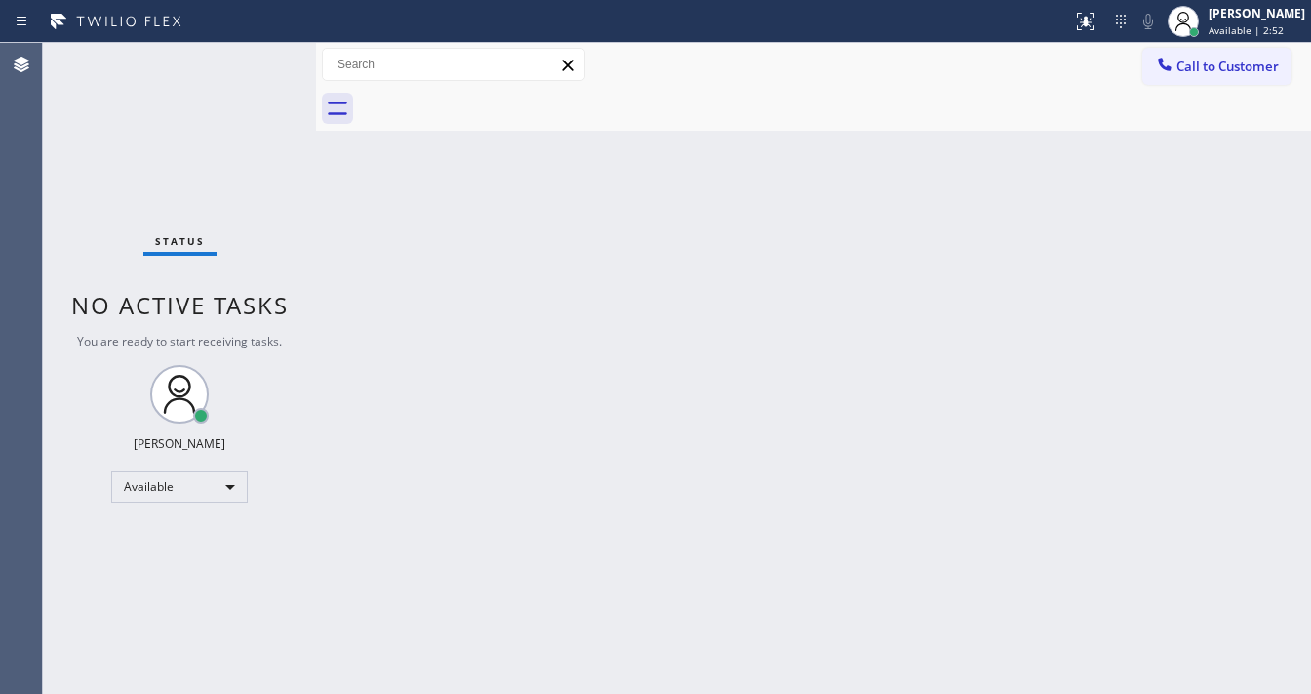
click at [588, 460] on div "Back to Dashboard Change Sender ID Customers Technicians Select a contact Outbo…" at bounding box center [813, 368] width 995 height 651
click at [535, 686] on div "Back to Dashboard Change Sender ID Customers Technicians Select a contact Outbo…" at bounding box center [813, 368] width 995 height 651
click at [256, 56] on div "Status No active tasks You are ready to start receiving tasks. [PERSON_NAME]" at bounding box center [179, 368] width 273 height 651
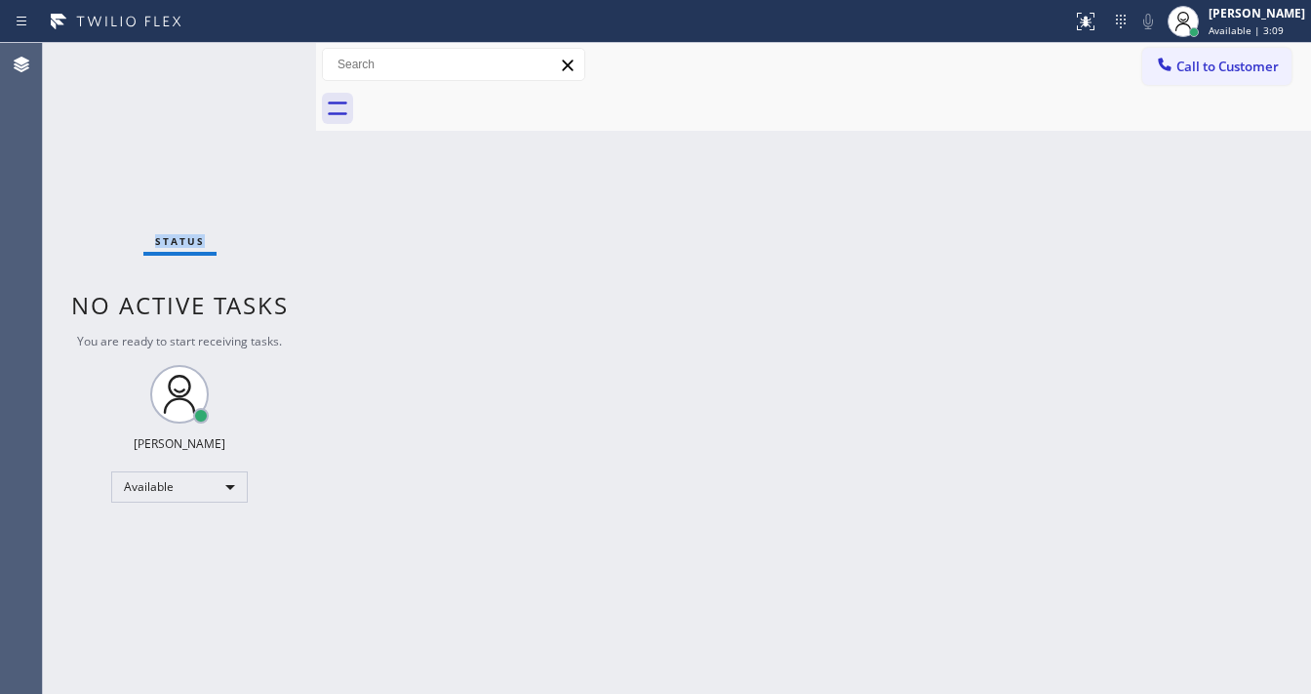
click at [256, 56] on div "Status No active tasks You are ready to start receiving tasks. [PERSON_NAME]" at bounding box center [179, 368] width 273 height 651
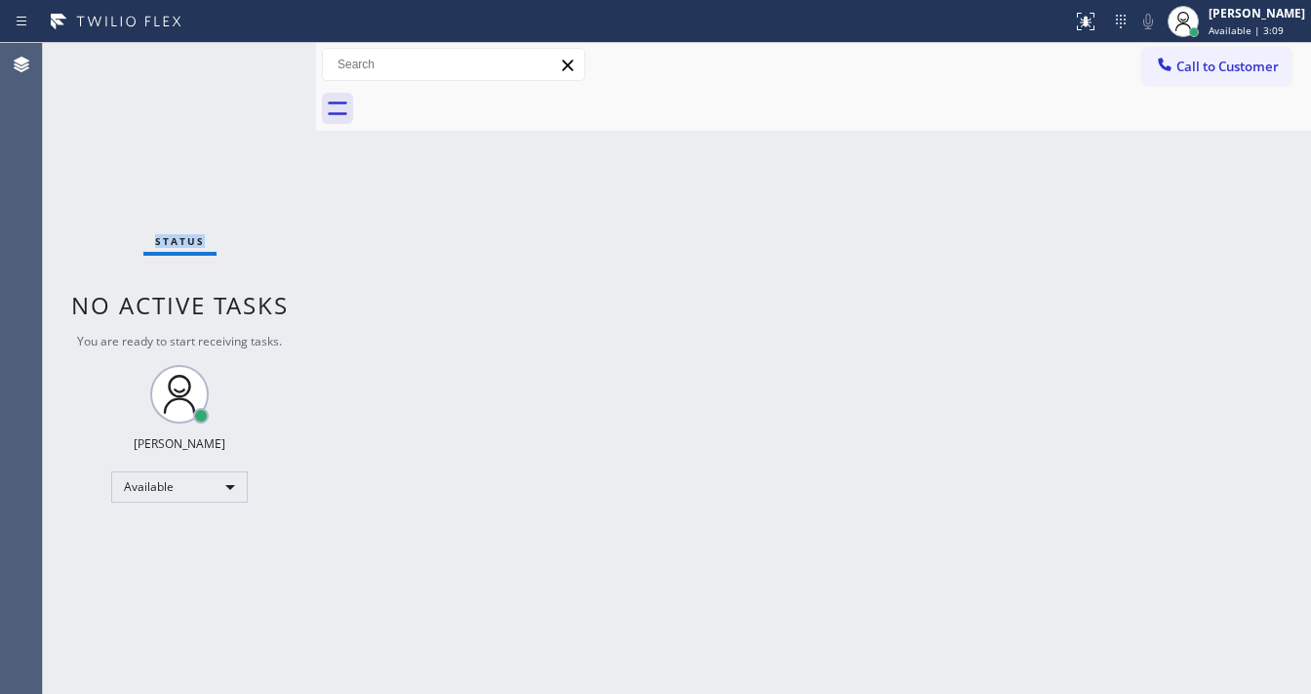
click at [256, 56] on div "Status No active tasks You are ready to start receiving tasks. [PERSON_NAME]" at bounding box center [179, 368] width 273 height 651
click at [258, 55] on div "Status No active tasks You are ready to start receiving tasks. [PERSON_NAME]" at bounding box center [179, 368] width 273 height 651
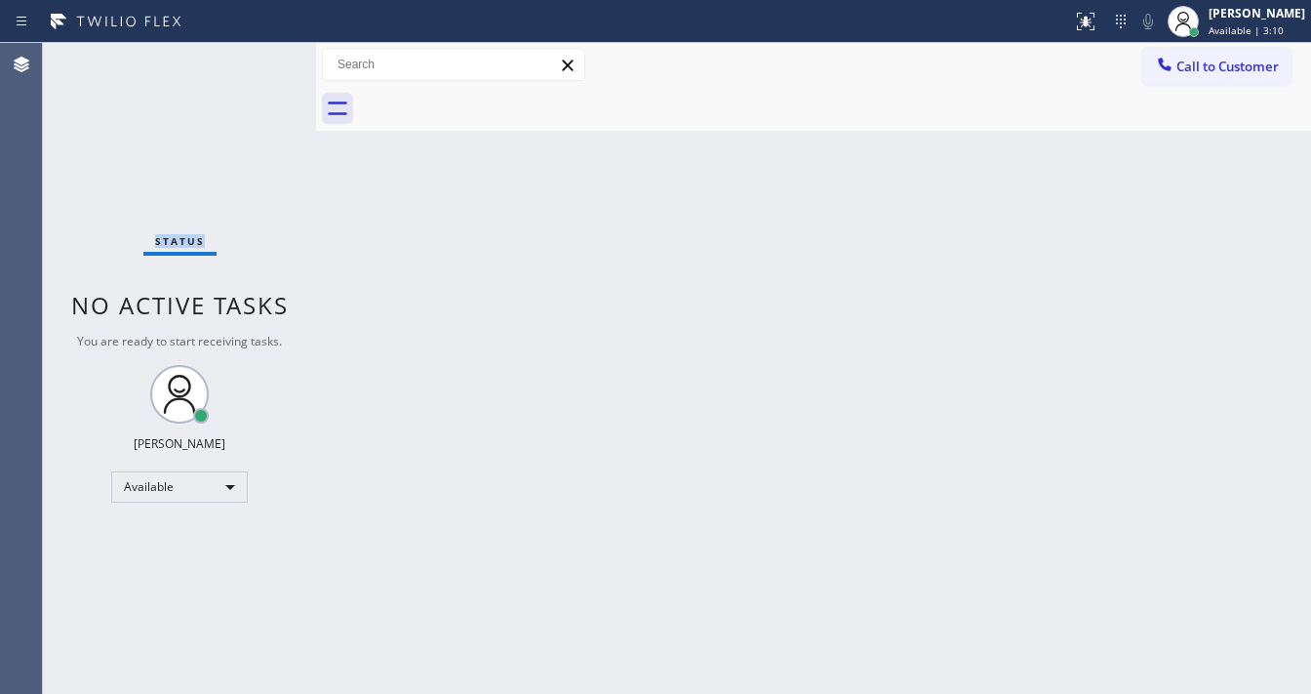
click at [258, 55] on div "Status No active tasks You are ready to start receiving tasks. [PERSON_NAME]" at bounding box center [179, 368] width 273 height 651
click at [250, 56] on div "Status No active tasks You are ready to start receiving tasks. [PERSON_NAME]" at bounding box center [179, 368] width 273 height 651
click at [250, 58] on div "Status No active tasks You are ready to start receiving tasks. [PERSON_NAME]" at bounding box center [179, 368] width 273 height 651
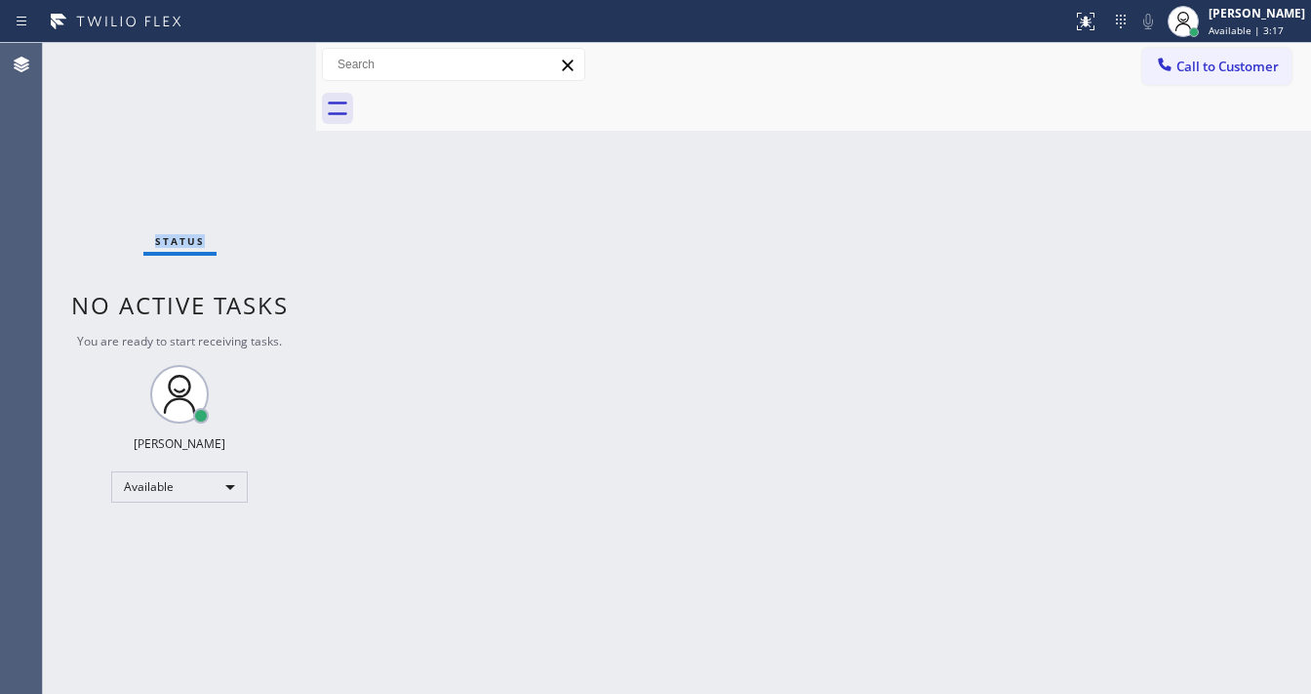
click at [251, 58] on div "Status No active tasks You are ready to start receiving tasks. [PERSON_NAME]" at bounding box center [179, 368] width 273 height 651
click at [256, 59] on div "Status No active tasks You are ready to start receiving tasks. [PERSON_NAME]" at bounding box center [179, 368] width 273 height 651
click at [254, 59] on div "Status No active tasks You are ready to start receiving tasks. [PERSON_NAME]" at bounding box center [179, 368] width 273 height 651
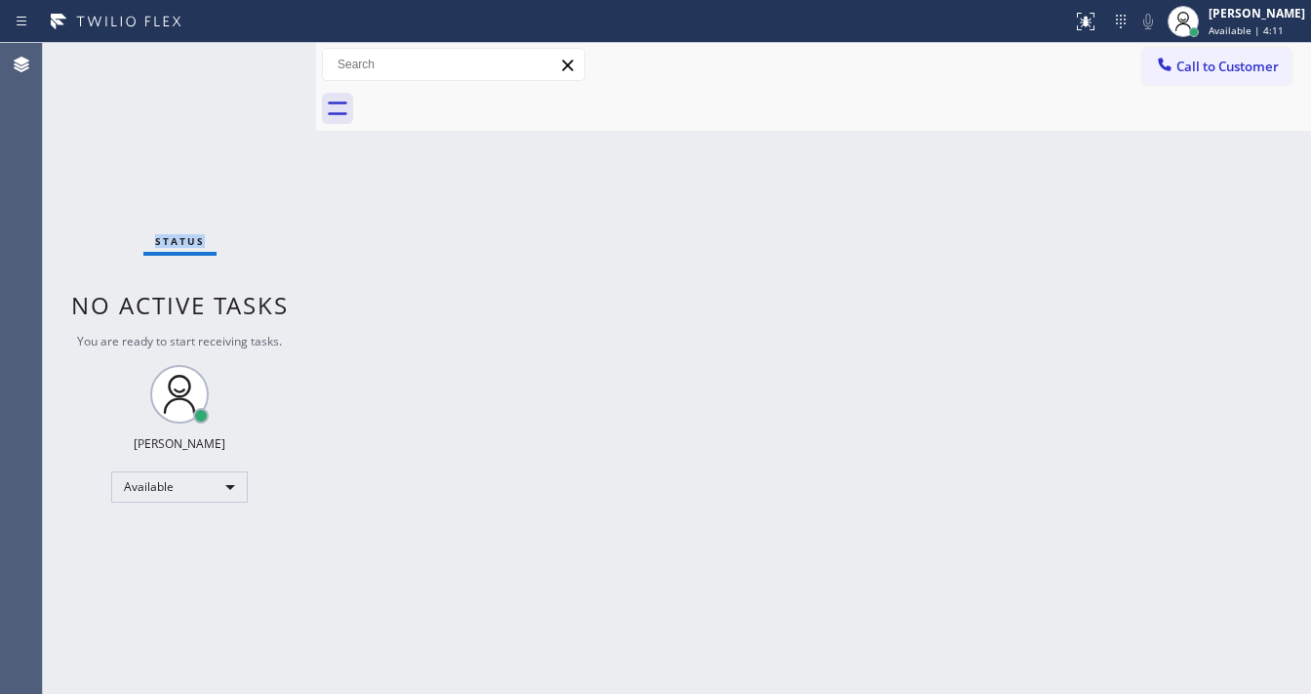
click at [254, 59] on div "Status No active tasks You are ready to start receiving tasks. [PERSON_NAME]" at bounding box center [179, 368] width 273 height 651
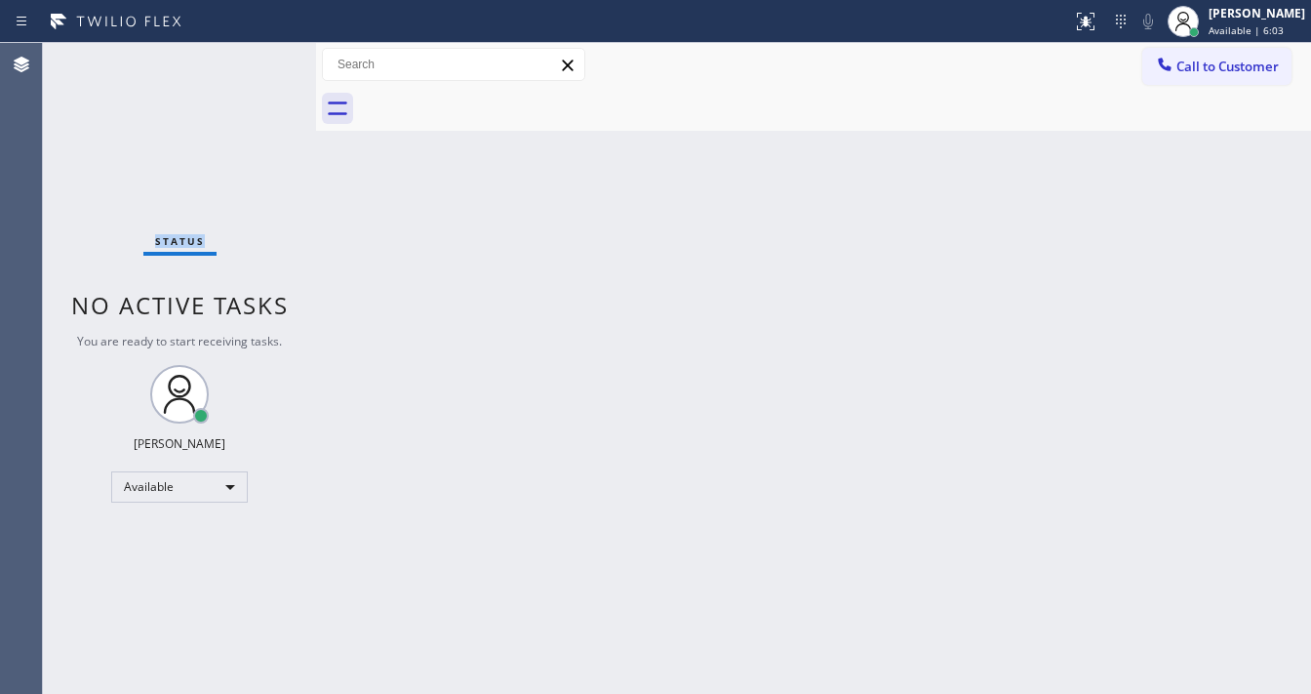
click at [256, 39] on div "Status report No issues detected If you experience an issue, please download th…" at bounding box center [655, 21] width 1311 height 43
click at [259, 56] on div "Status No active tasks You are ready to start receiving tasks. [PERSON_NAME]" at bounding box center [179, 368] width 273 height 651
click at [262, 60] on div "Status No active tasks You are ready to start receiving tasks. [PERSON_NAME]" at bounding box center [179, 368] width 273 height 651
click at [260, 64] on div "Status No active tasks You are ready to start receiving tasks. [PERSON_NAME]" at bounding box center [179, 368] width 273 height 651
click at [256, 66] on div "Status No active tasks You are ready to start receiving tasks. [PERSON_NAME]" at bounding box center [179, 368] width 273 height 651
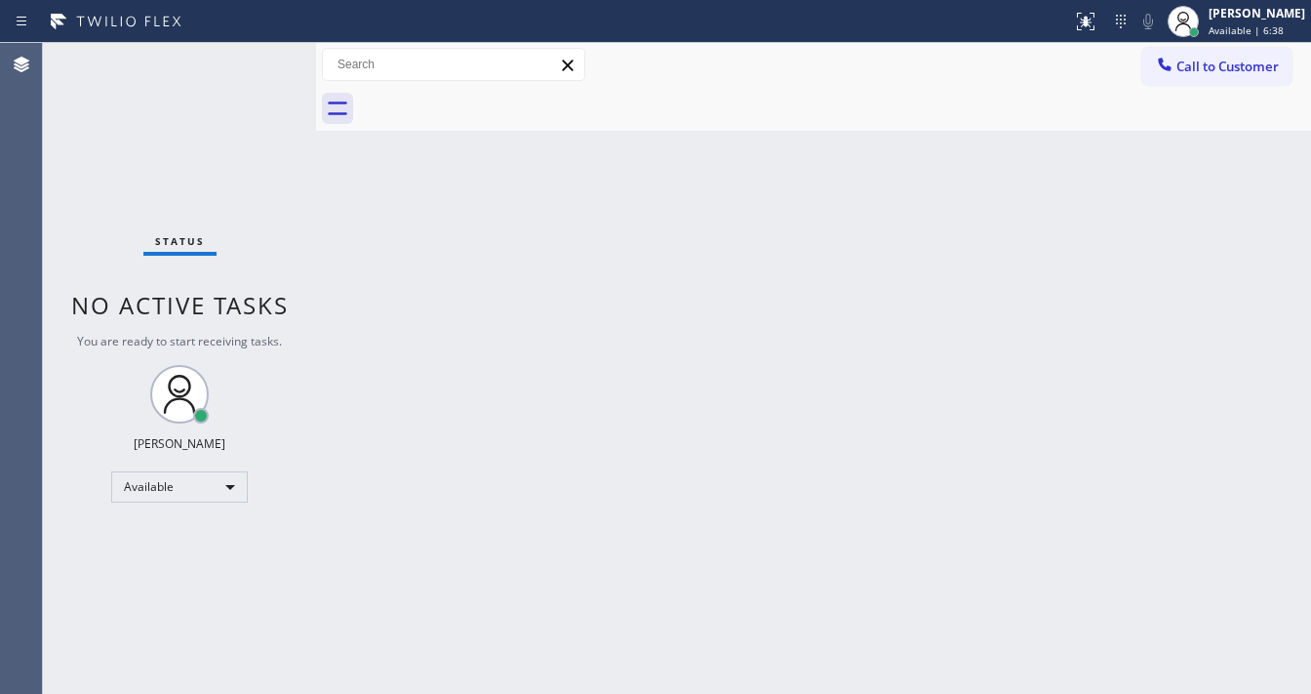
click at [253, 58] on div "Status No active tasks You are ready to start receiving tasks. [PERSON_NAME]" at bounding box center [179, 368] width 273 height 651
click at [257, 64] on div "Status No active tasks You are ready to start receiving tasks. [PERSON_NAME]" at bounding box center [179, 368] width 273 height 651
click at [258, 65] on div "Status No active tasks You are ready to start receiving tasks. [PERSON_NAME]" at bounding box center [179, 368] width 273 height 651
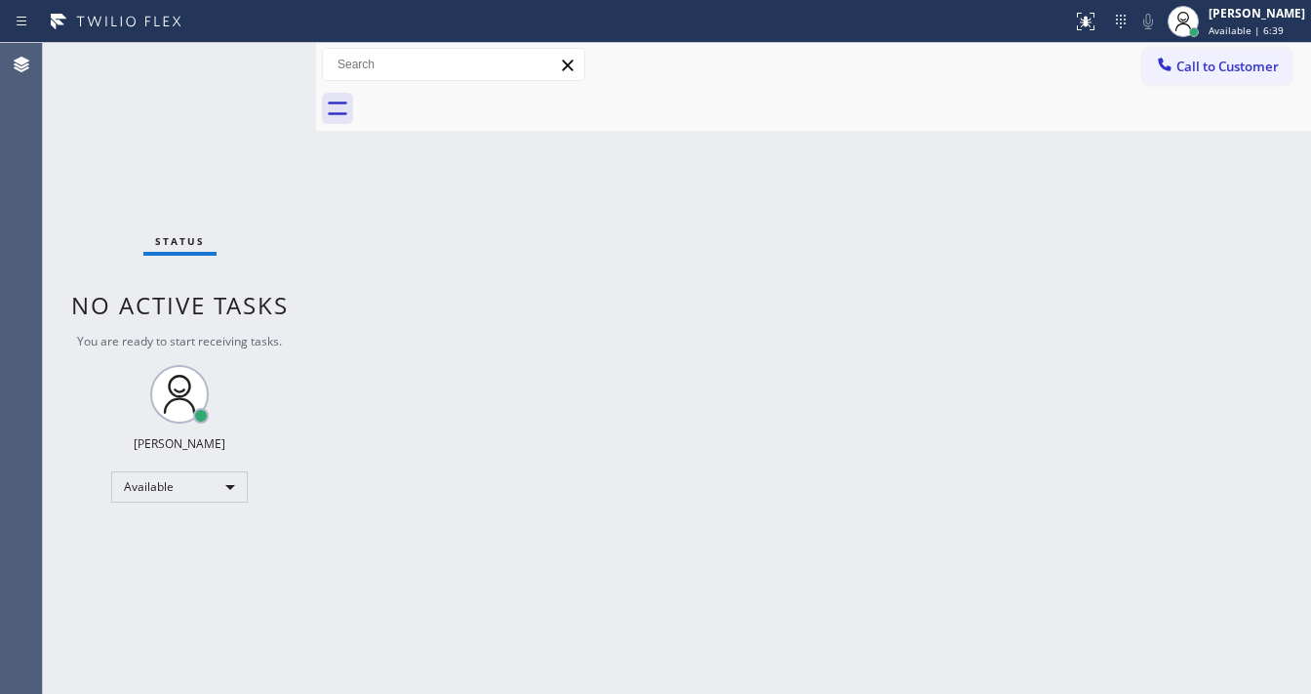
click at [258, 61] on div "Status No active tasks You are ready to start receiving tasks. [PERSON_NAME]" at bounding box center [179, 368] width 273 height 651
click at [251, 57] on div "Status No active tasks You are ready to start receiving tasks. [PERSON_NAME]" at bounding box center [179, 368] width 273 height 651
click at [251, 56] on div "Status No active tasks You are ready to start receiving tasks. [PERSON_NAME]" at bounding box center [179, 368] width 273 height 651
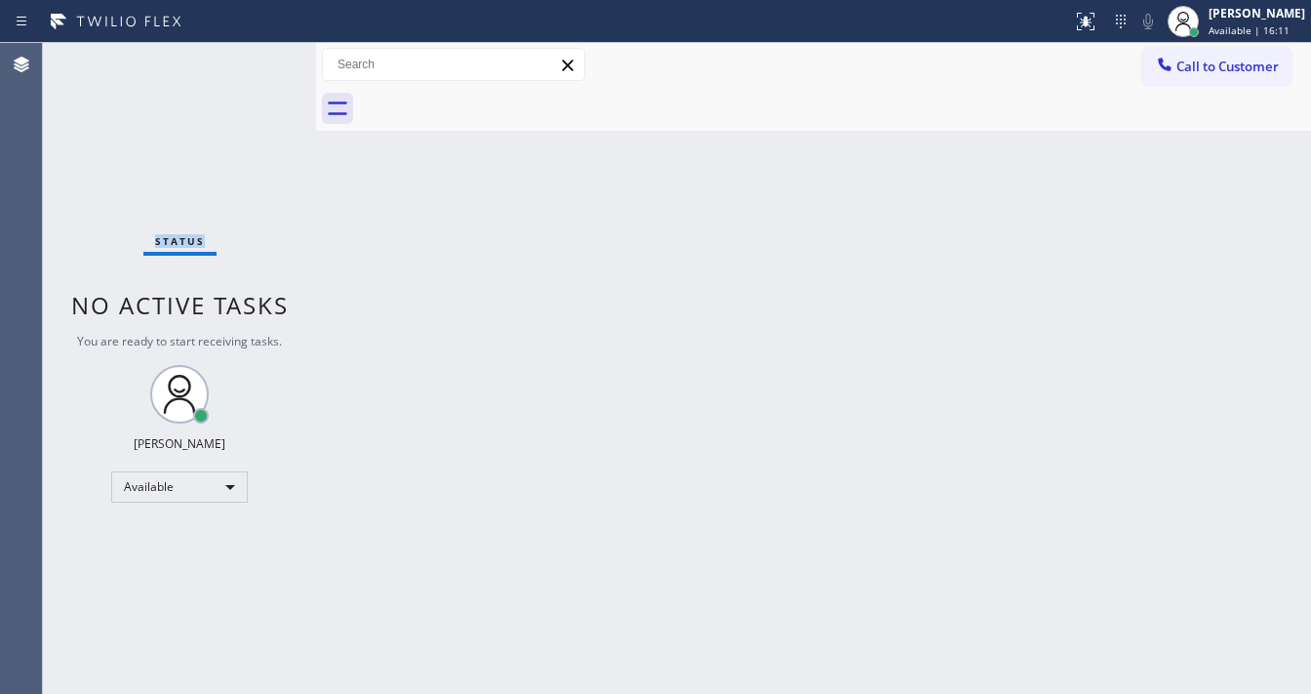
click at [257, 56] on div "Status No active tasks You are ready to start receiving tasks. [PERSON_NAME]" at bounding box center [179, 368] width 273 height 651
click at [259, 60] on div "Status No active tasks You are ready to start receiving tasks. [PERSON_NAME]" at bounding box center [179, 368] width 273 height 651
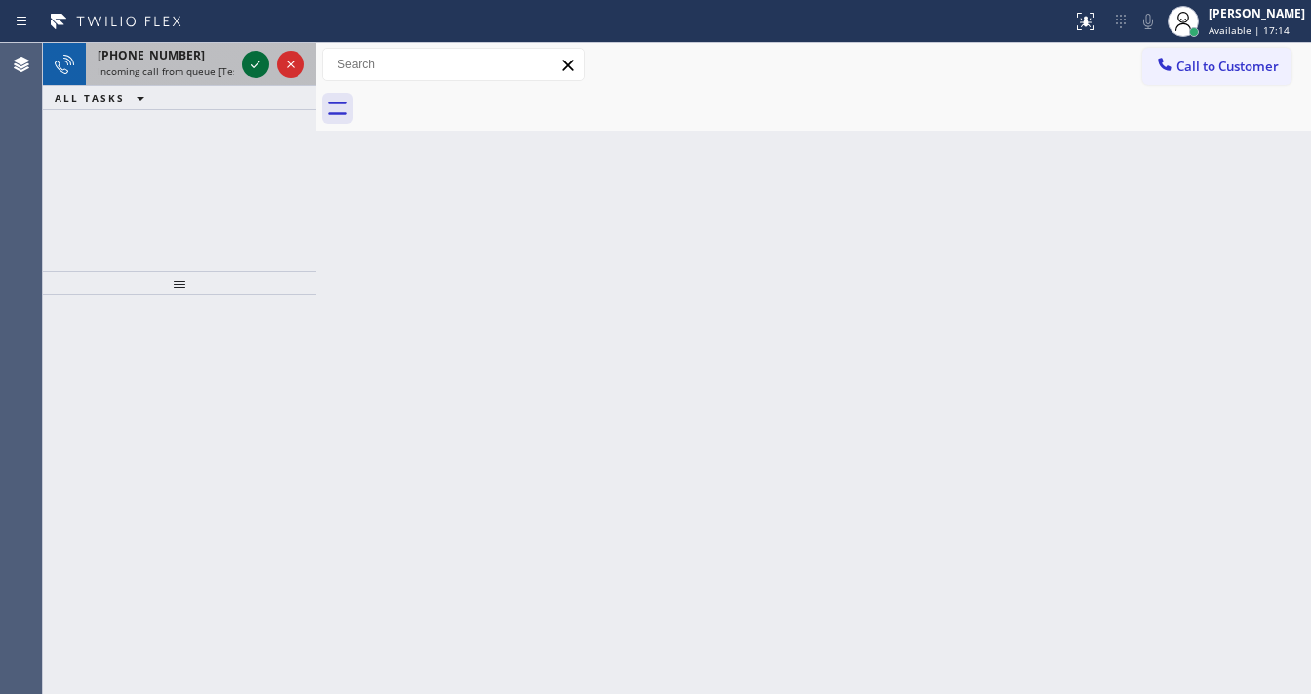
click at [257, 71] on icon at bounding box center [255, 64] width 23 height 23
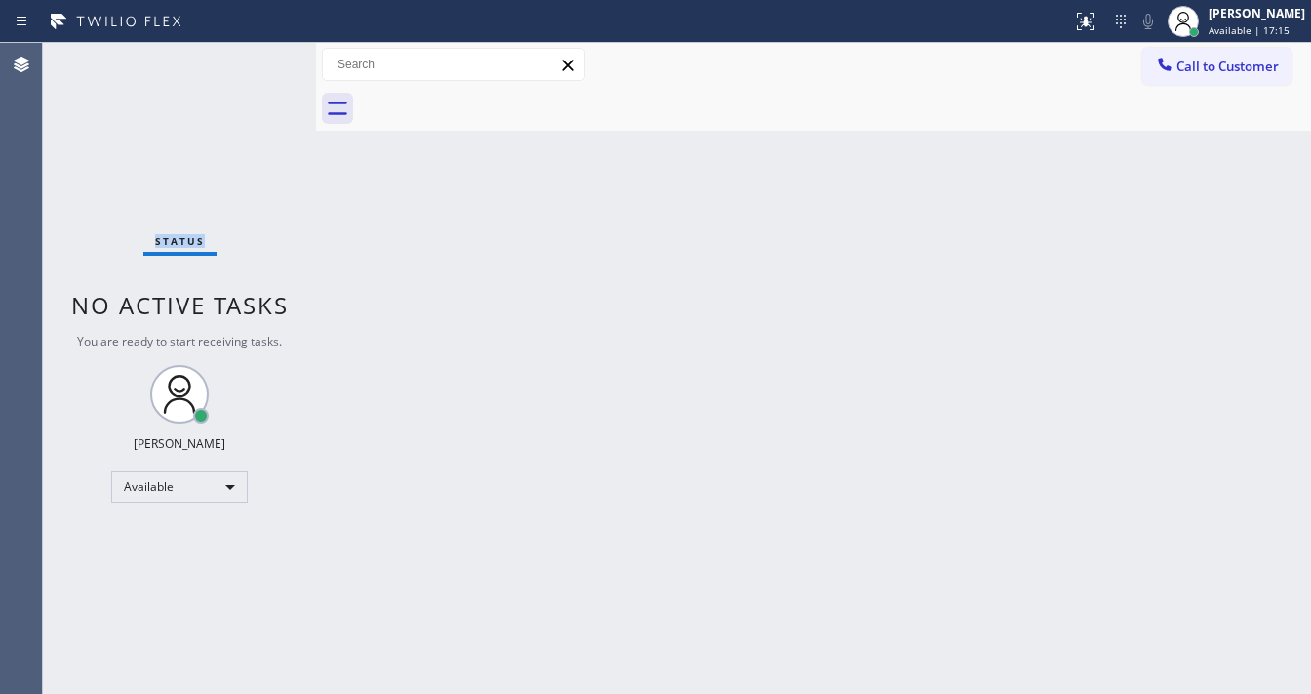
click at [257, 70] on div "Status No active tasks You are ready to start receiving tasks. [PERSON_NAME]" at bounding box center [179, 368] width 273 height 651
click at [1097, 29] on icon at bounding box center [1085, 21] width 23 height 23
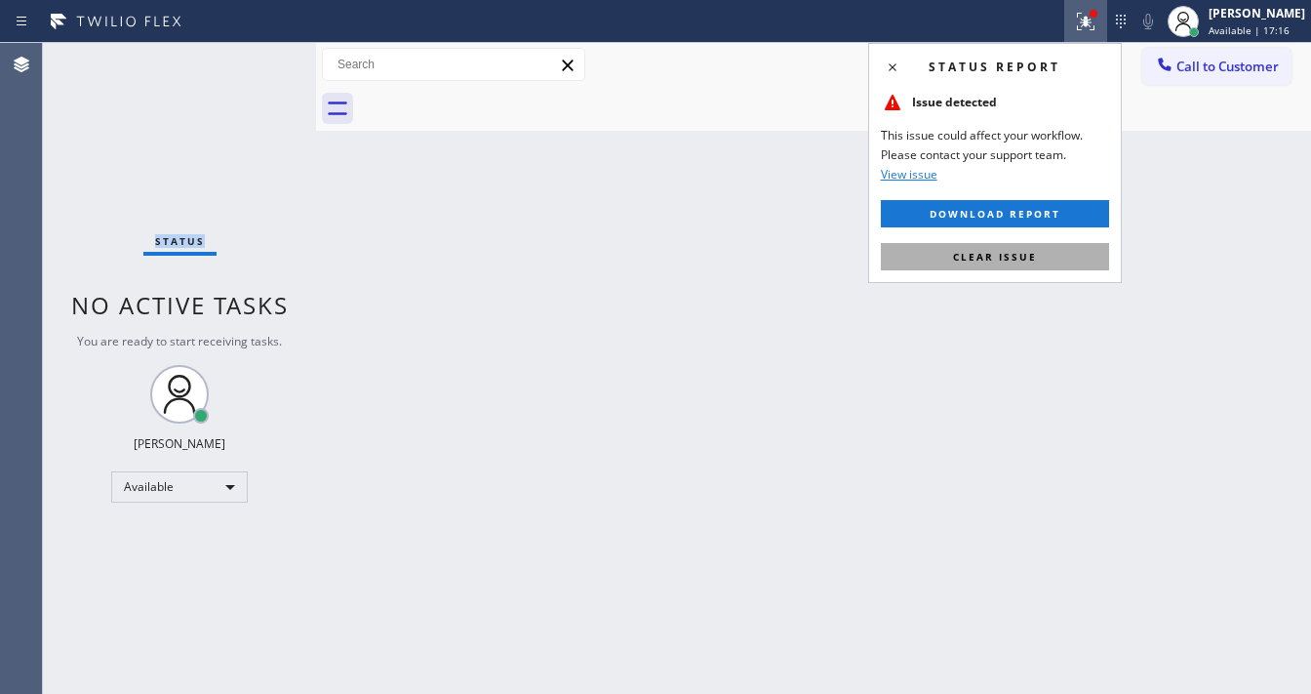
click at [1047, 243] on button "Clear issue" at bounding box center [995, 256] width 228 height 27
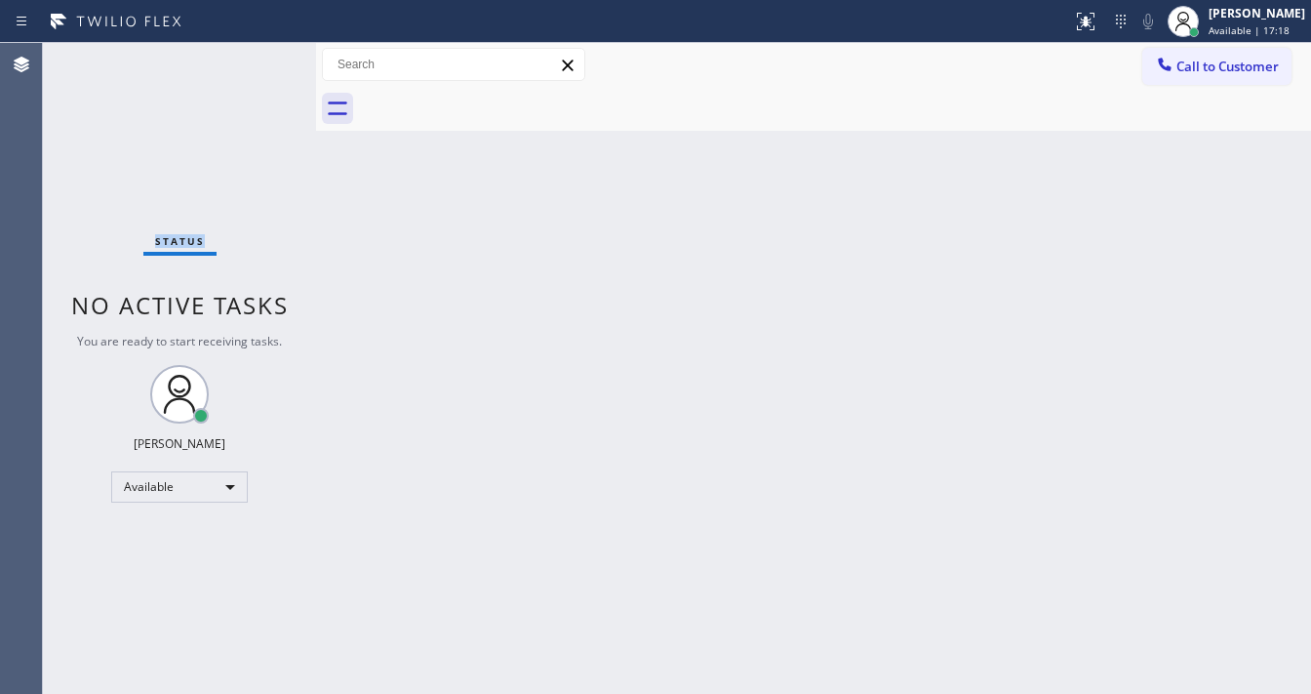
click at [256, 60] on div "Status No active tasks You are ready to start receiving tasks. [PERSON_NAME]" at bounding box center [179, 368] width 273 height 651
click at [254, 61] on div "Status No active tasks You are ready to start receiving tasks. [PERSON_NAME]" at bounding box center [179, 368] width 273 height 651
click at [253, 62] on div "Status No active tasks You are ready to start receiving tasks. [PERSON_NAME]" at bounding box center [179, 368] width 273 height 651
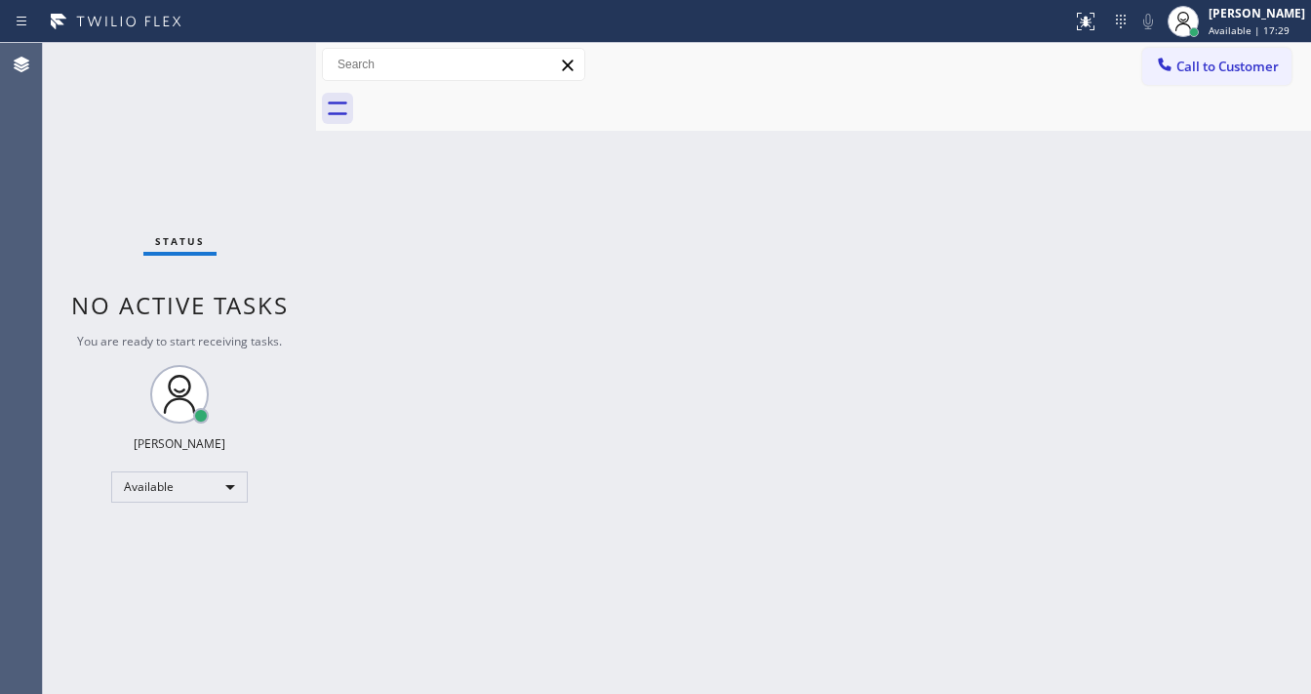
click at [249, 60] on div "Status No active tasks You are ready to start receiving tasks. [PERSON_NAME]" at bounding box center [179, 368] width 273 height 651
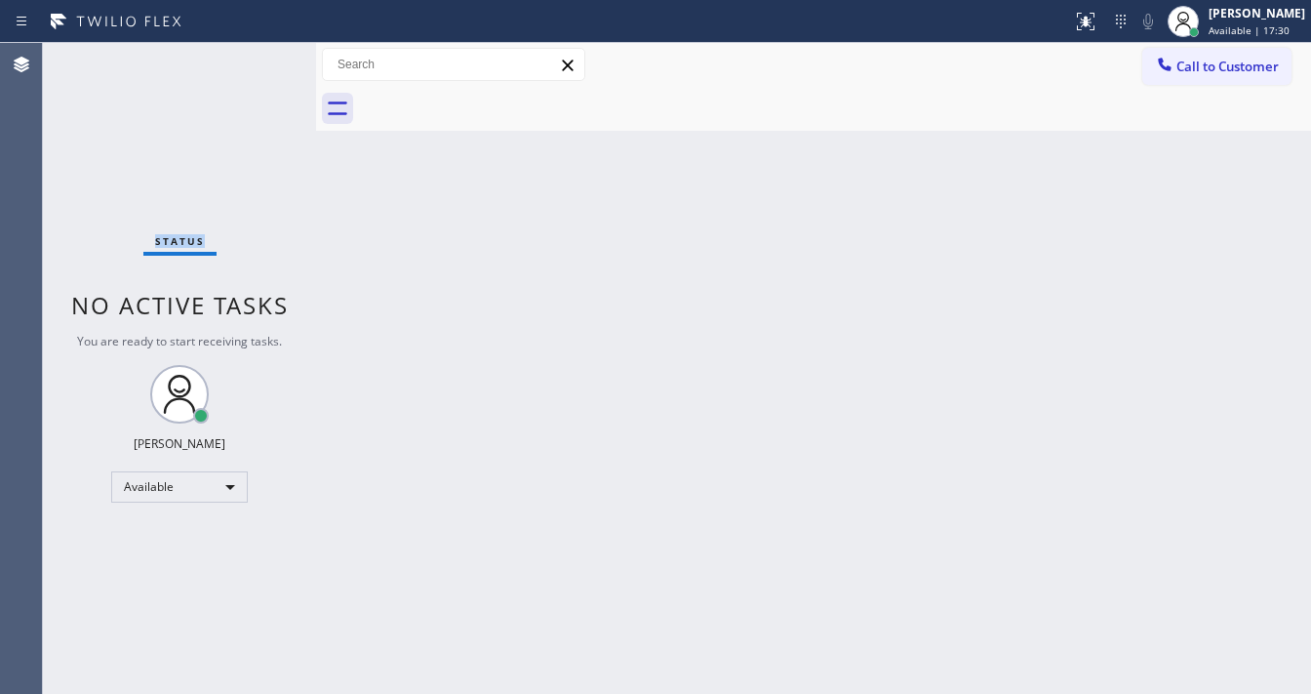
click at [249, 60] on div "Status No active tasks You are ready to start receiving tasks. [PERSON_NAME]" at bounding box center [179, 368] width 273 height 651
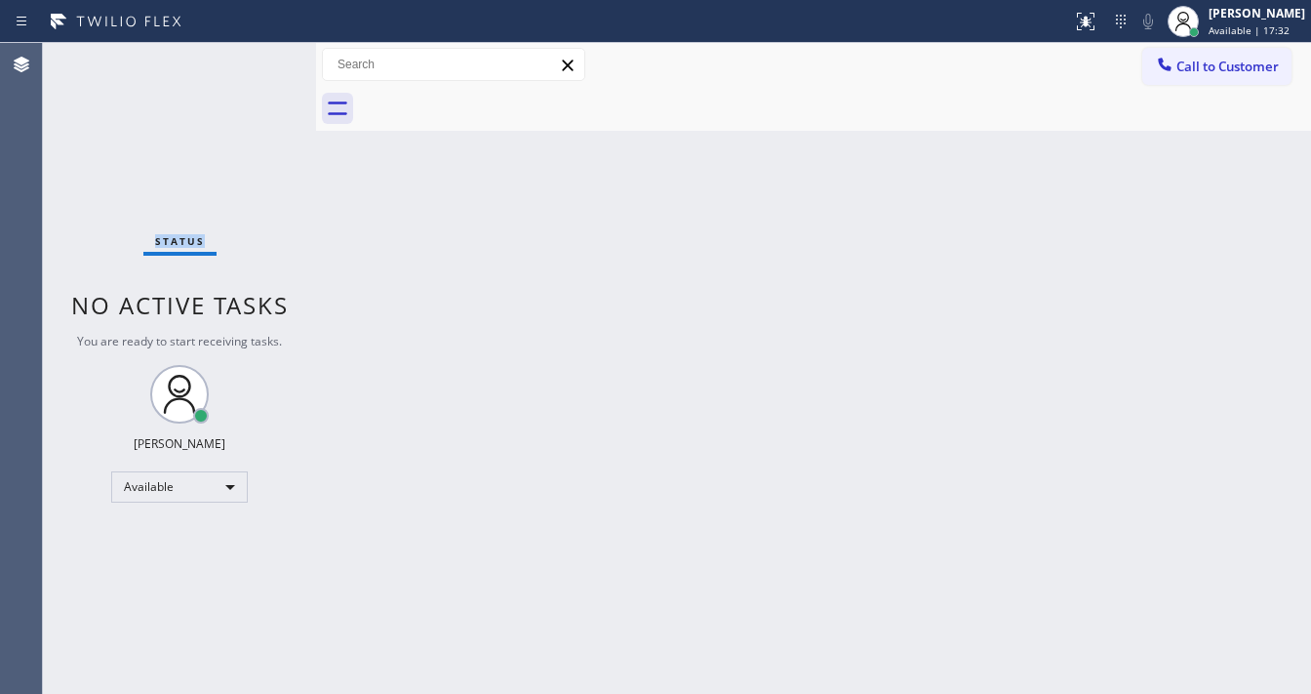
click at [249, 60] on div "Status No active tasks You are ready to start receiving tasks. [PERSON_NAME]" at bounding box center [179, 368] width 273 height 651
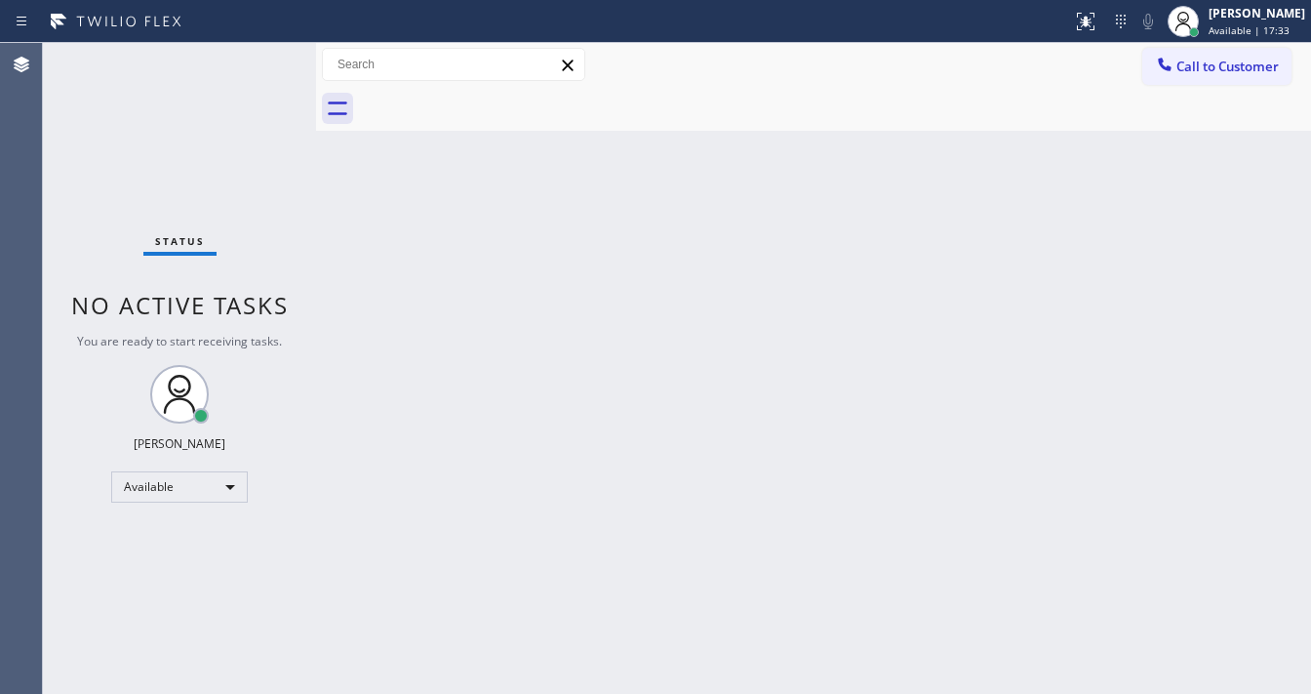
click at [249, 60] on div "Status No active tasks You are ready to start receiving tasks. [PERSON_NAME]" at bounding box center [179, 368] width 273 height 651
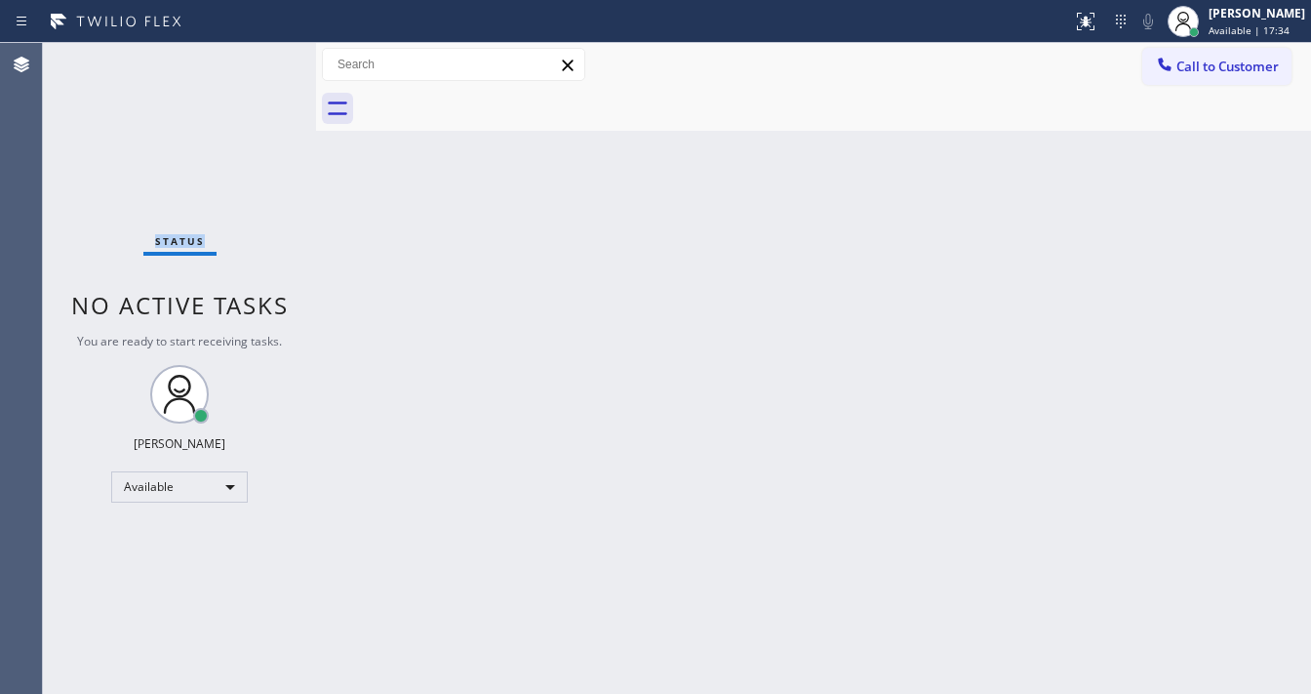
click at [249, 60] on div "Status No active tasks You are ready to start receiving tasks. [PERSON_NAME]" at bounding box center [179, 368] width 273 height 651
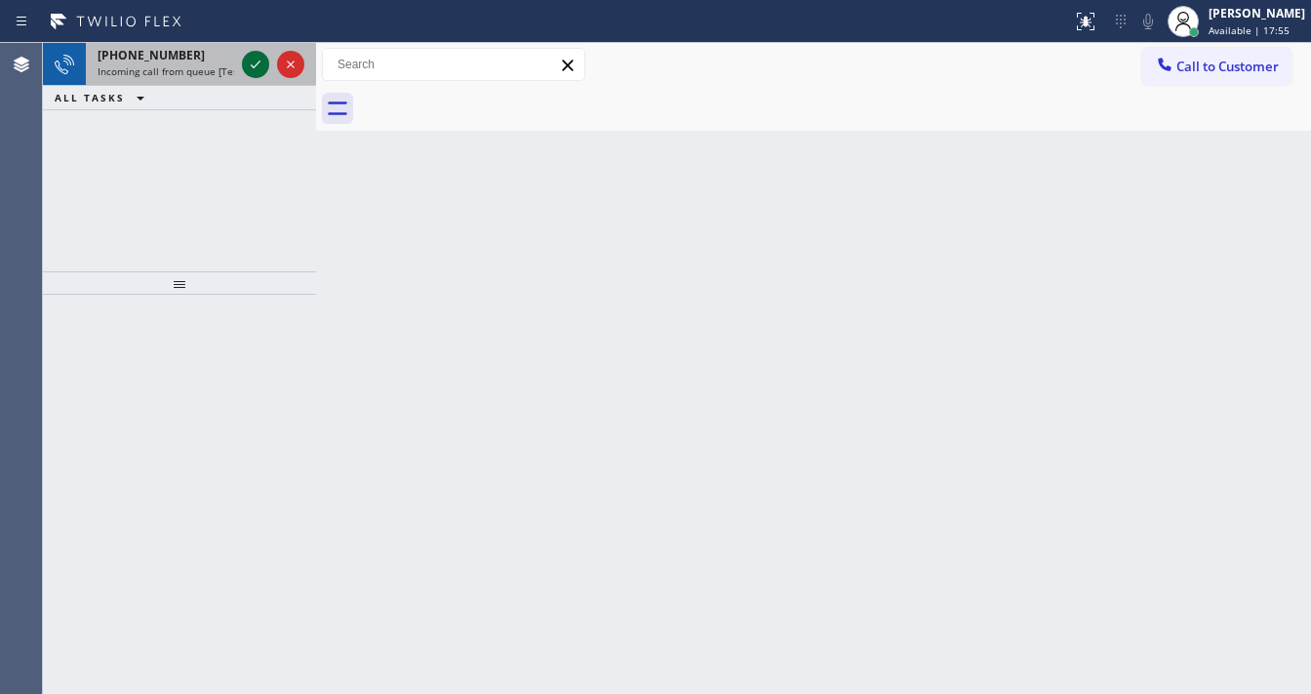
click at [248, 61] on icon at bounding box center [255, 64] width 23 height 23
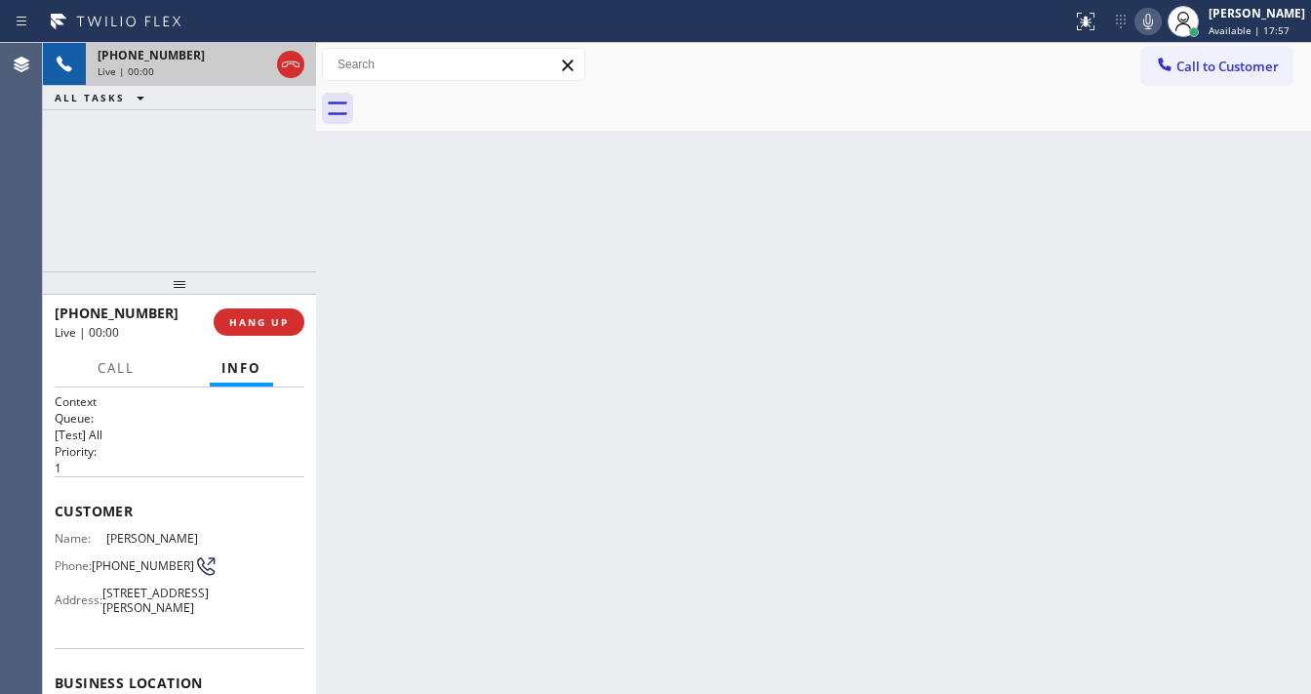
scroll to position [78, 0]
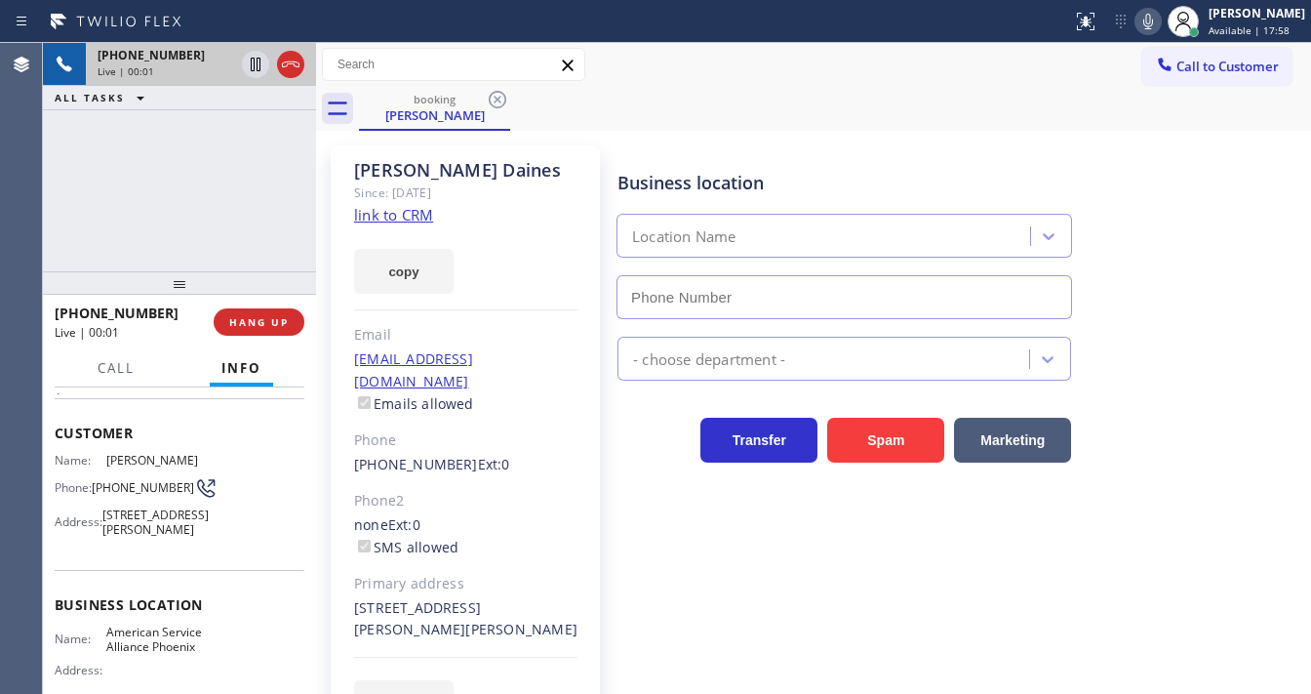
type input "[PHONE_NUMBER]"
click at [410, 219] on link "link to CRM" at bounding box center [393, 215] width 79 height 20
click at [258, 67] on icon at bounding box center [256, 65] width 10 height 14
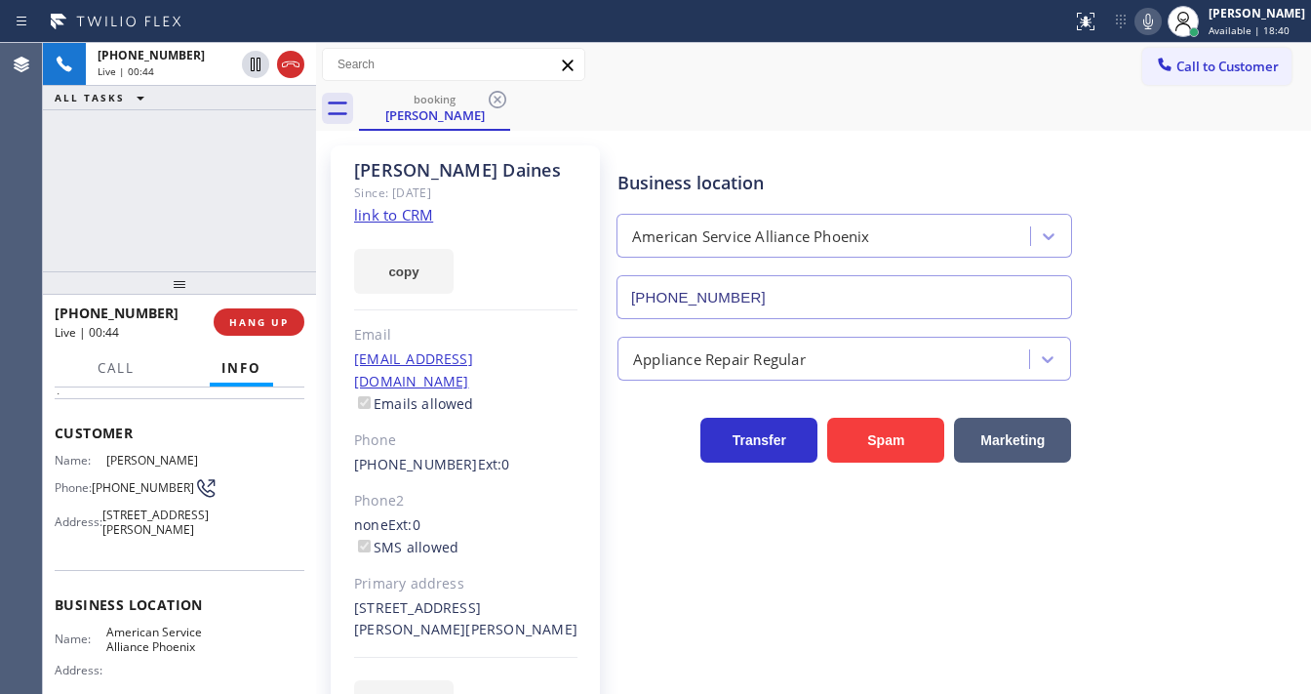
click at [1160, 32] on button at bounding box center [1148, 21] width 27 height 27
click at [73, 145] on div "[PHONE_NUMBER] Live | 01:28 ALL TASKS ALL TASKS ACTIVE TASKS TASKS IN WRAP UP" at bounding box center [179, 157] width 273 height 228
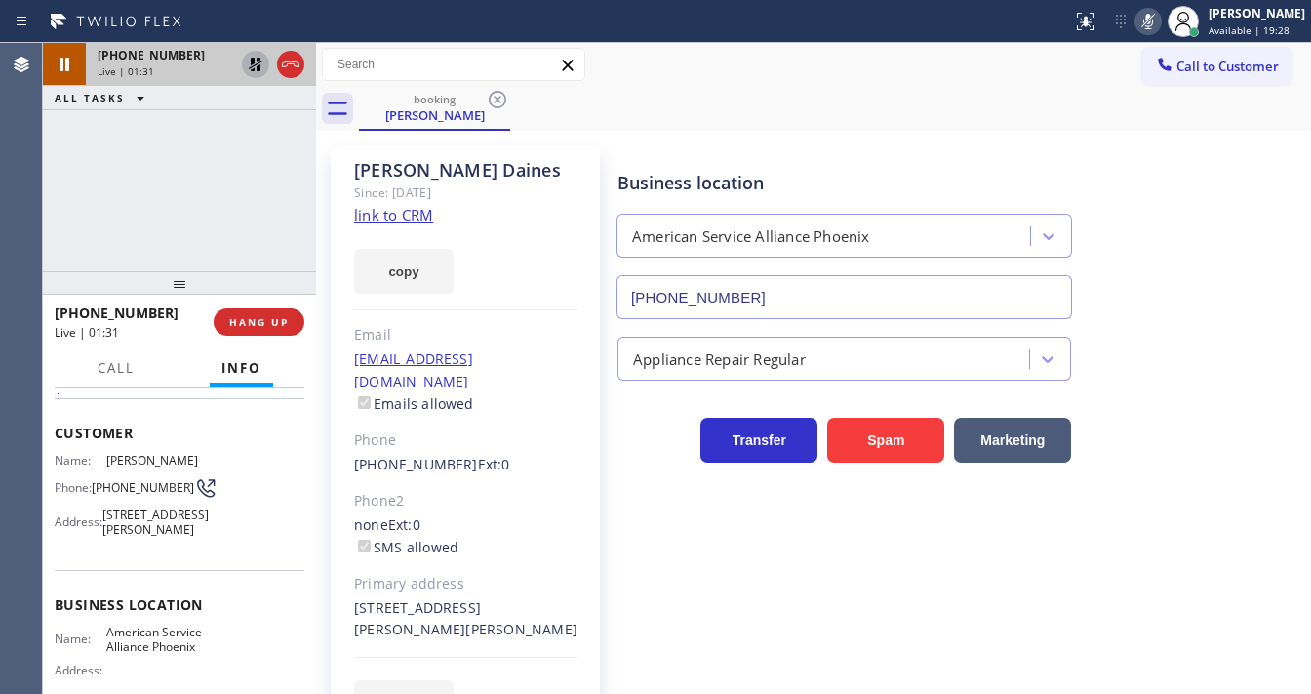
click at [246, 63] on icon at bounding box center [255, 64] width 23 height 23
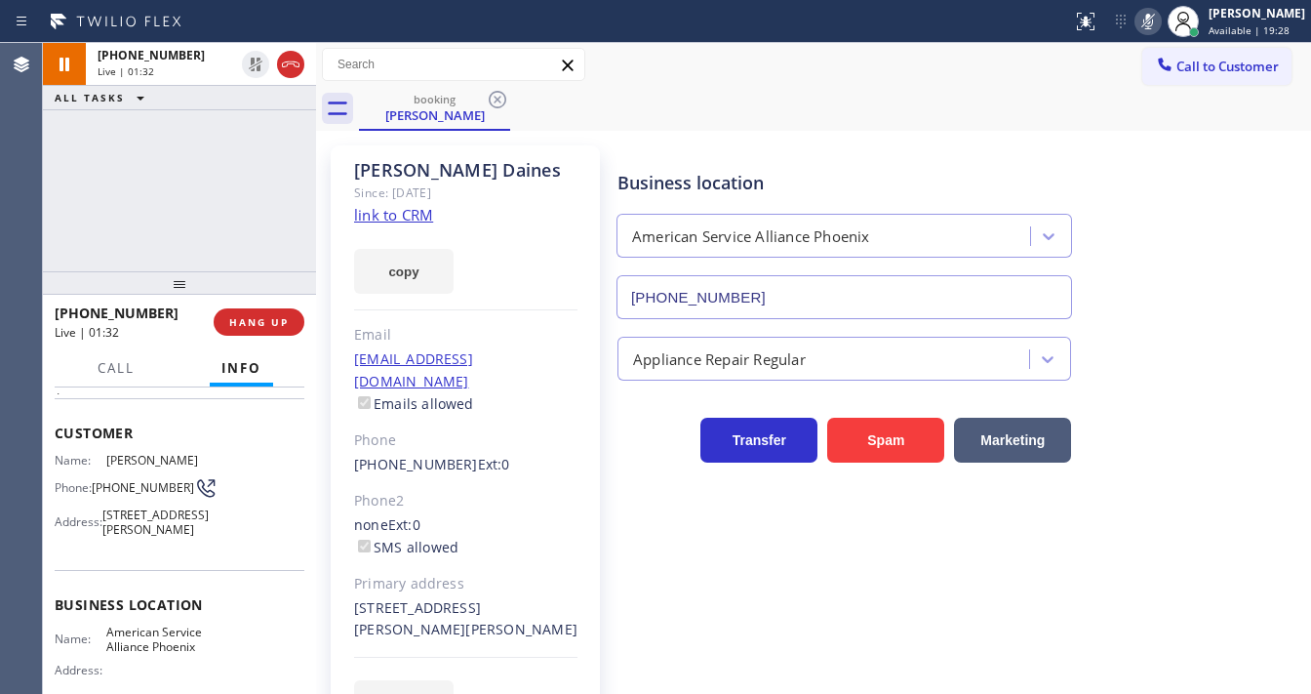
click at [1152, 18] on icon at bounding box center [1148, 21] width 23 height 23
click at [1120, 96] on div "booking [PERSON_NAME]" at bounding box center [835, 109] width 952 height 44
click at [290, 176] on div "[PHONE_NUMBER] Live | 01:33 ALL TASKS ALL TASKS ACTIVE TASKS TASKS IN WRAP UP" at bounding box center [179, 157] width 273 height 228
click at [179, 181] on div "[PHONE_NUMBER] Live | 01:53 ALL TASKS ALL TASKS ACTIVE TASKS TASKS IN WRAP UP" at bounding box center [179, 157] width 273 height 228
click at [281, 322] on span "HANG UP" at bounding box center [259, 322] width 60 height 14
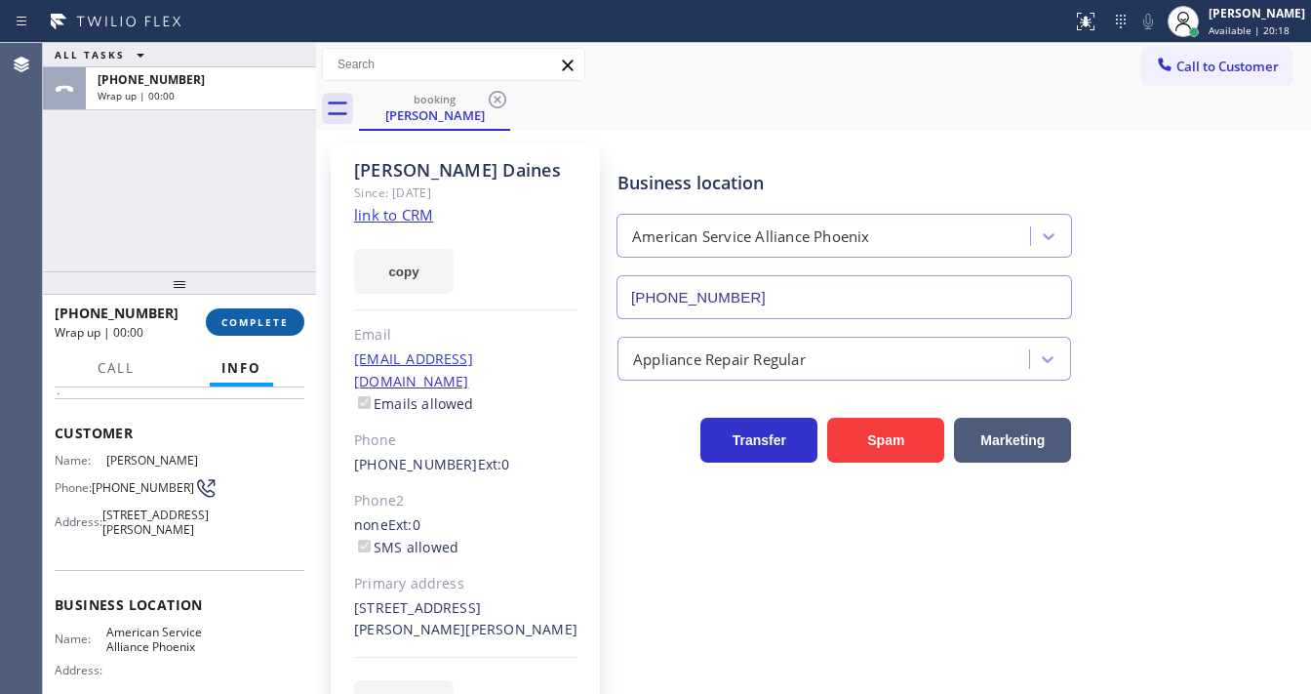
click at [281, 322] on span "COMPLETE" at bounding box center [254, 322] width 67 height 14
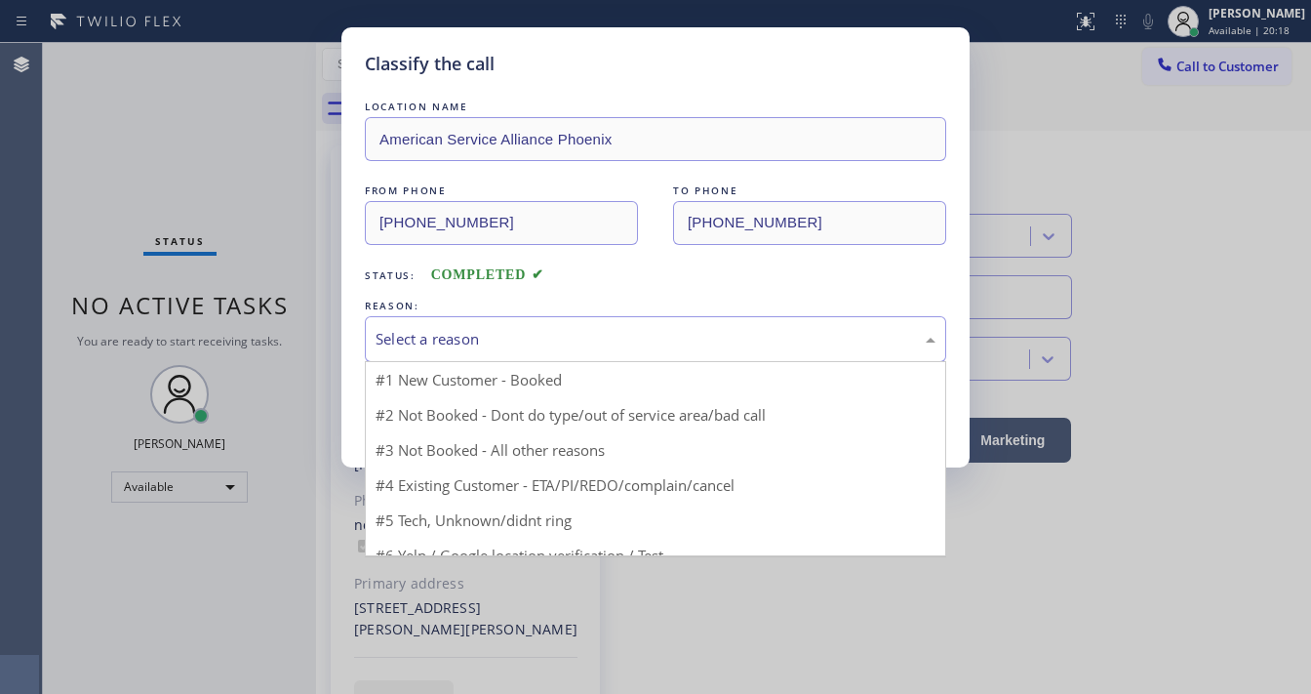
click at [420, 336] on div "Select a reason" at bounding box center [656, 339] width 560 height 22
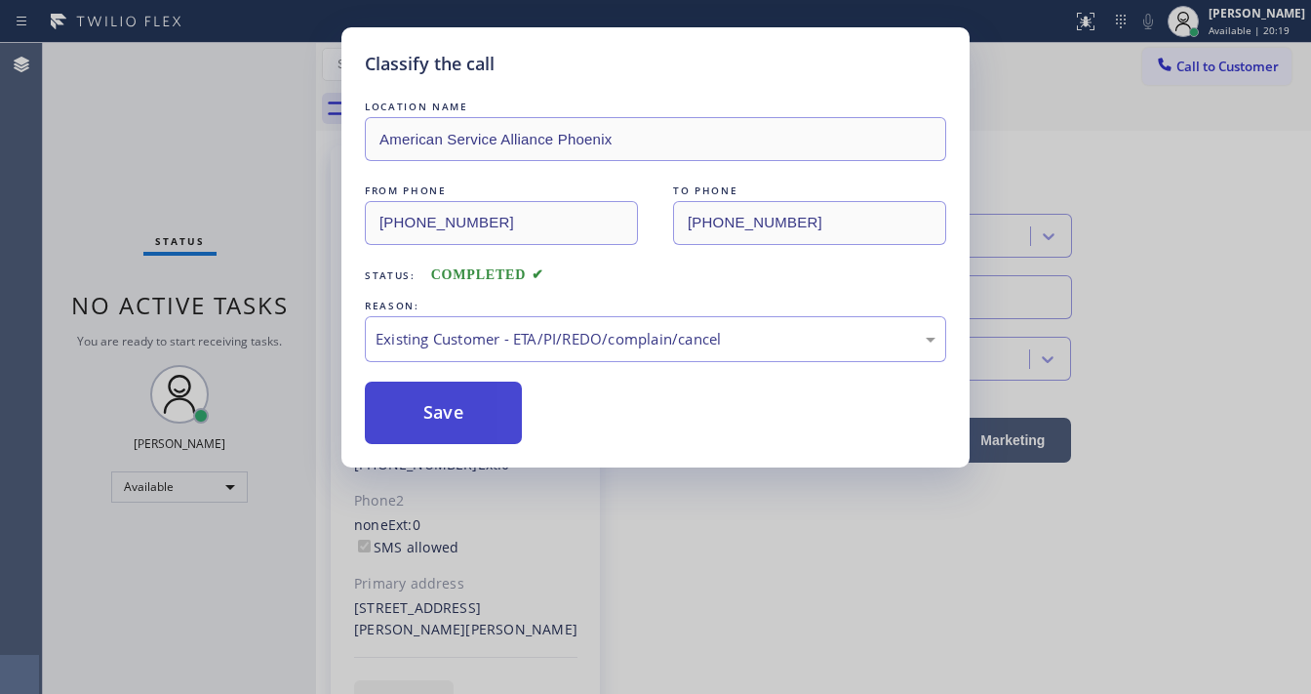
click at [458, 407] on button "Save" at bounding box center [443, 412] width 157 height 62
click at [457, 406] on button "Save" at bounding box center [443, 412] width 157 height 62
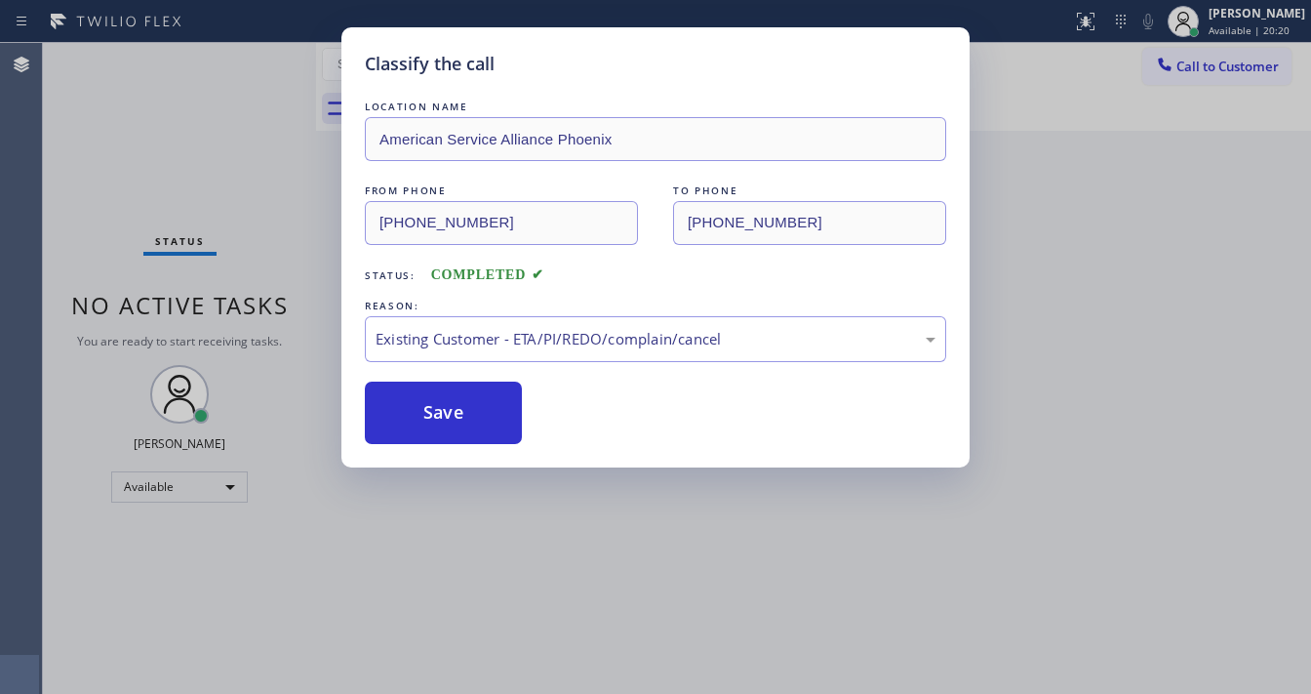
click at [227, 31] on div "Classify the call LOCATION NAME American Service Alliance Phoenix FROM PHONE [P…" at bounding box center [655, 347] width 1311 height 694
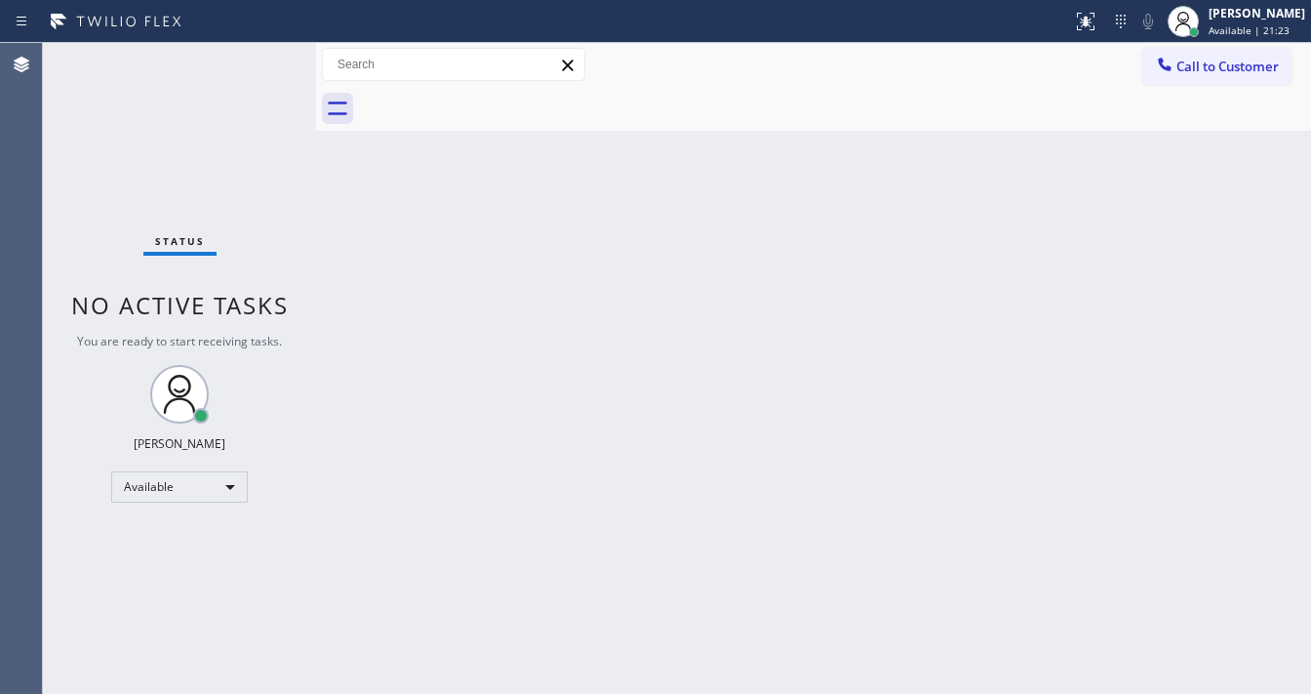
click at [265, 53] on div "Status No active tasks You are ready to start receiving tasks. [PERSON_NAME]" at bounding box center [179, 368] width 273 height 651
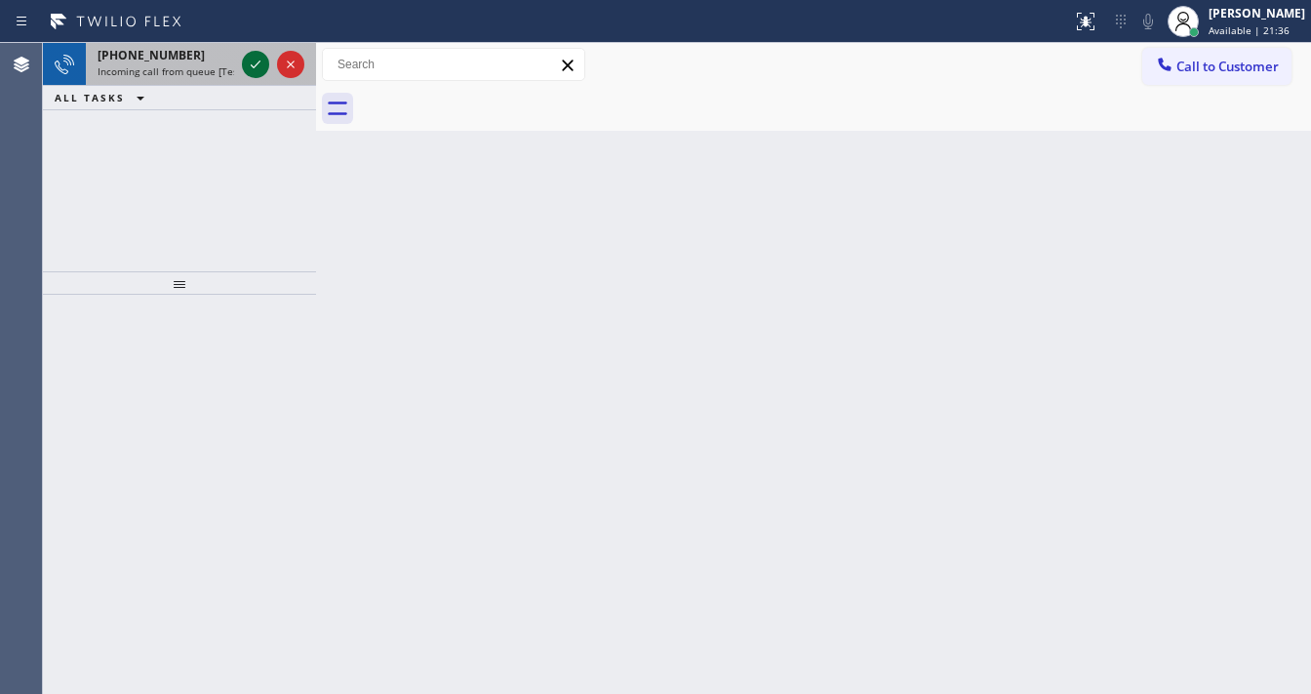
click at [246, 63] on icon at bounding box center [255, 64] width 23 height 23
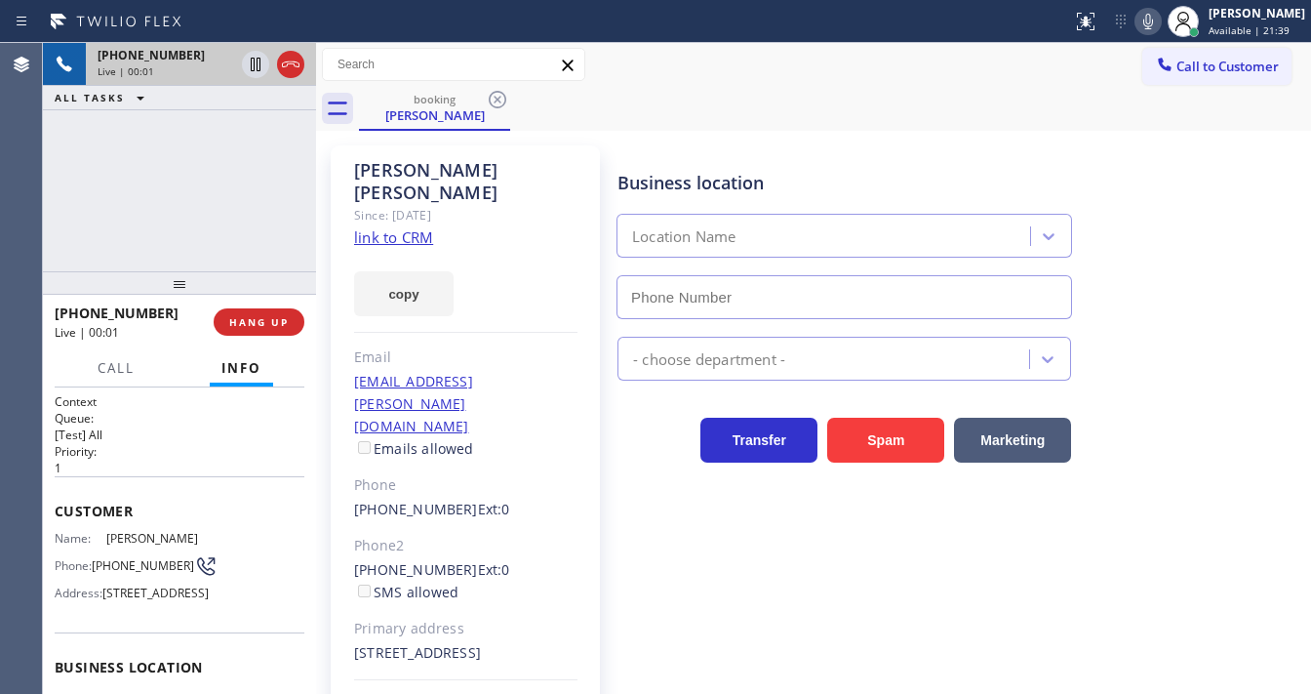
click at [84, 238] on div "[PHONE_NUMBER] Live | 00:01 ALL TASKS ALL TASKS ACTIVE TASKS TASKS IN WRAP UP" at bounding box center [179, 157] width 273 height 228
type input "[PHONE_NUMBER]"
click at [391, 227] on link "link to CRM" at bounding box center [393, 237] width 79 height 20
click at [291, 324] on button "HANG UP" at bounding box center [259, 321] width 91 height 27
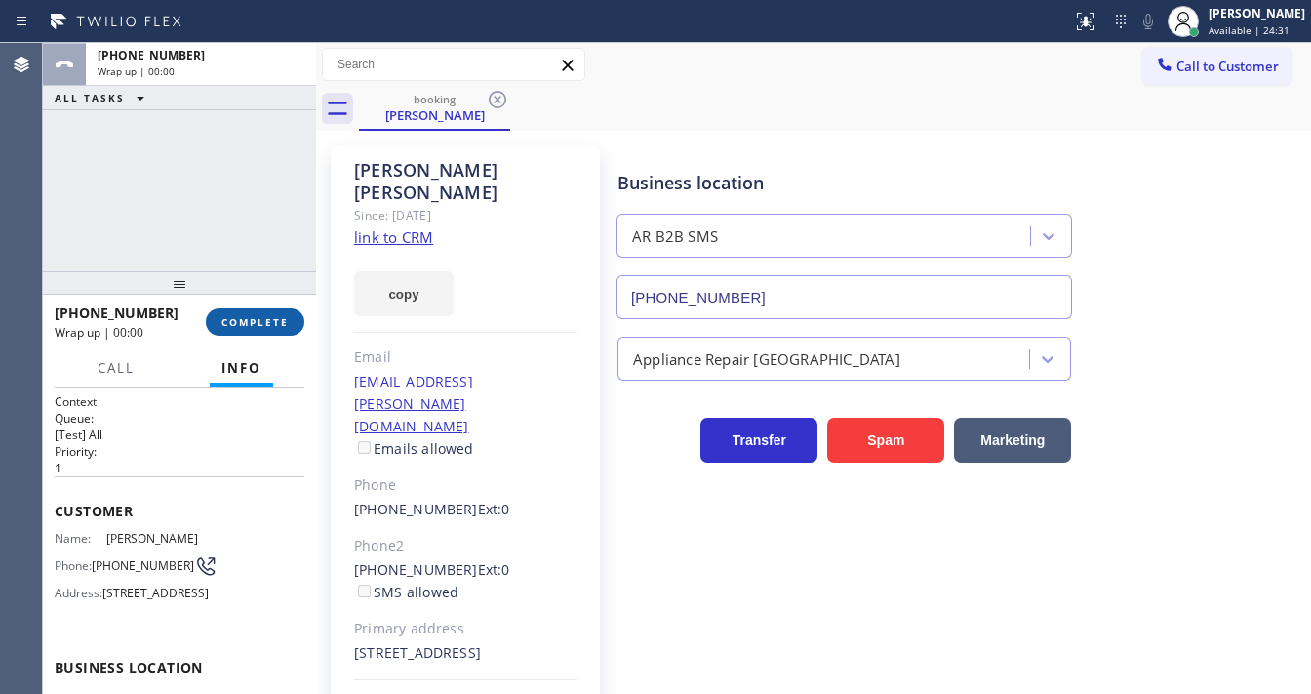
click at [279, 321] on span "COMPLETE" at bounding box center [254, 322] width 67 height 14
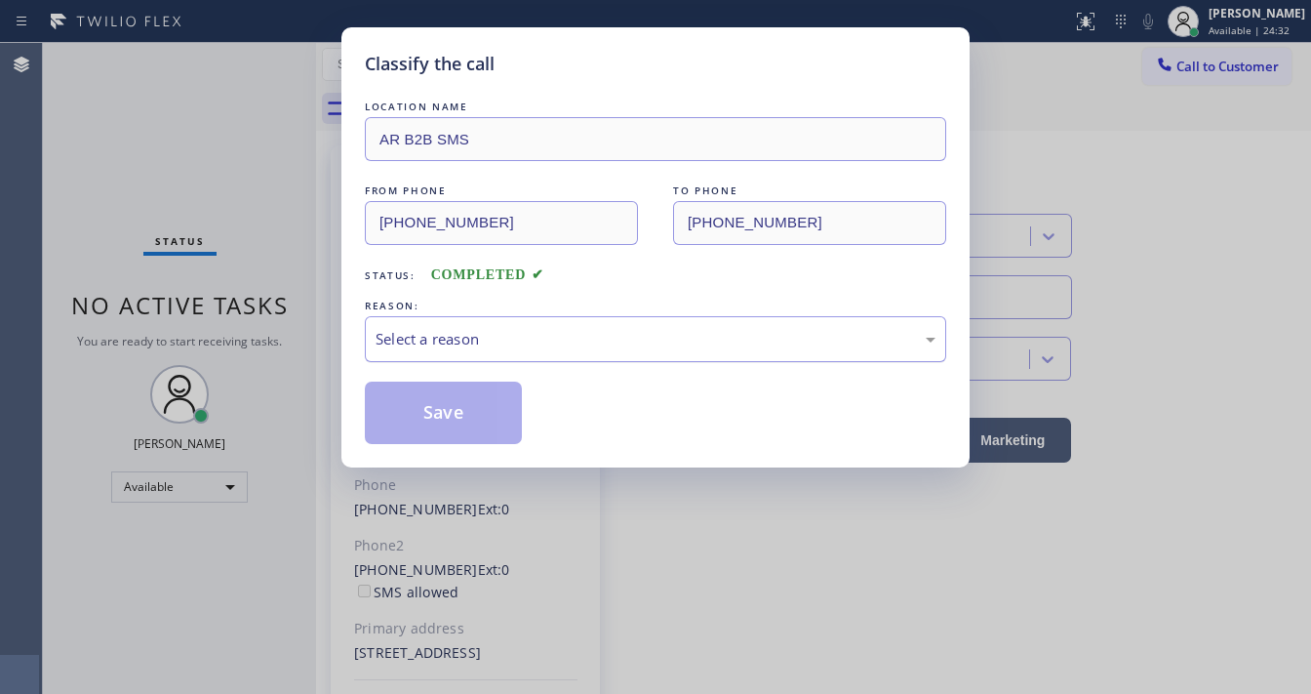
click at [440, 343] on div "Select a reason" at bounding box center [656, 339] width 560 height 22
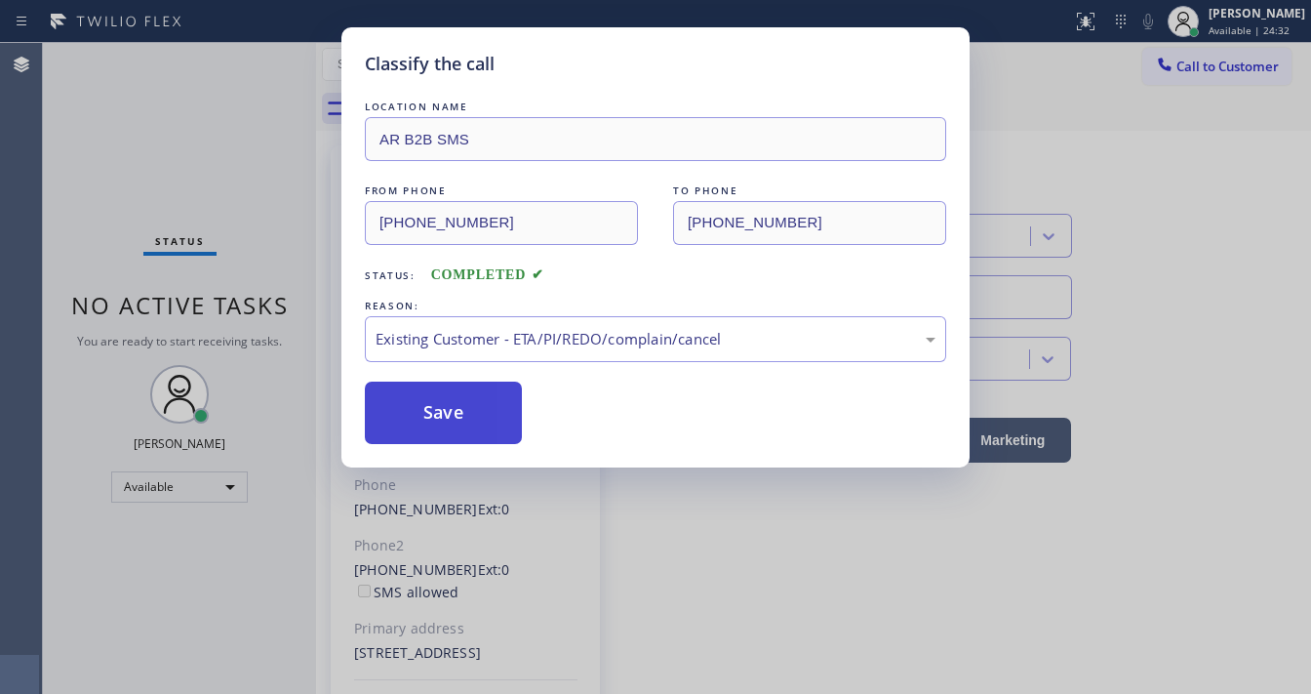
click at [468, 405] on button "Save" at bounding box center [443, 412] width 157 height 62
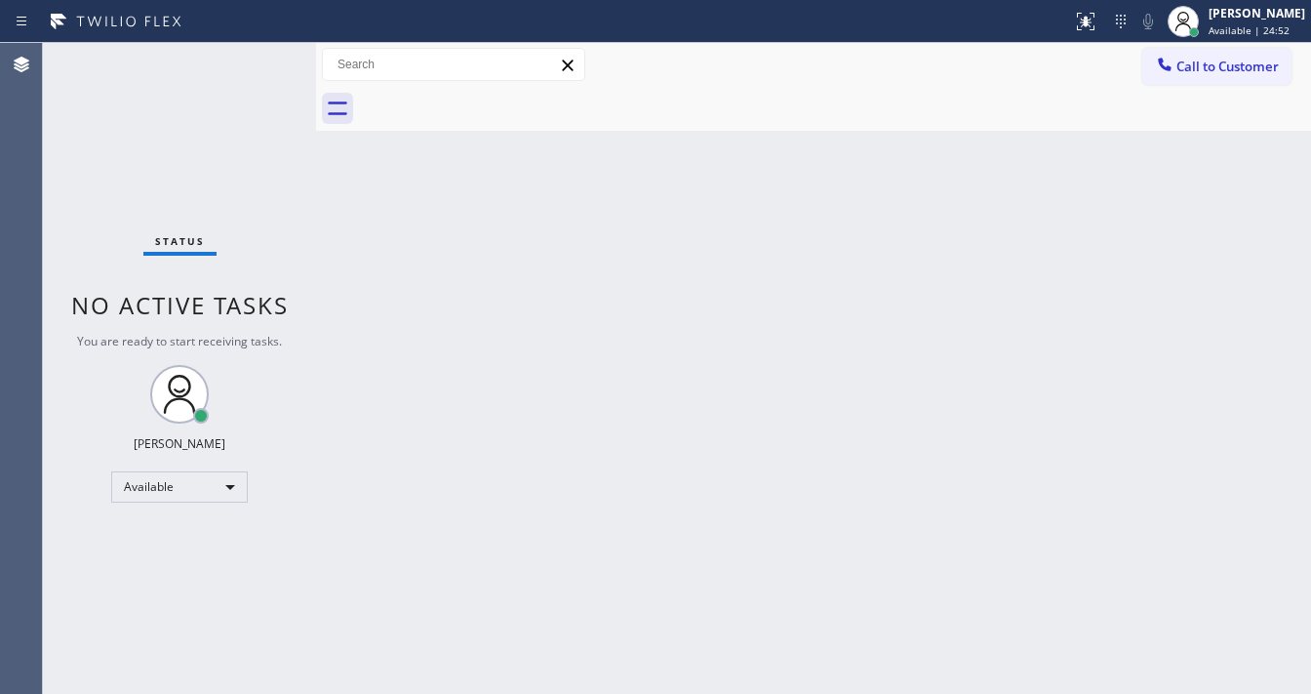
click at [722, 69] on div "Call to Customer Outbound call Location AR B2B SMS Your caller id phone number …" at bounding box center [813, 65] width 995 height 34
click at [234, 62] on div "Status No active tasks You are ready to start receiving tasks. [PERSON_NAME]" at bounding box center [179, 368] width 273 height 651
click at [261, 55] on div "Status No active tasks You are ready to start receiving tasks. [PERSON_NAME]" at bounding box center [179, 368] width 273 height 651
drag, startPoint x: 64, startPoint y: 241, endPoint x: 92, endPoint y: 230, distance: 29.3
click at [64, 241] on div "Status No active tasks You are ready to start receiving tasks. [PERSON_NAME]" at bounding box center [179, 368] width 273 height 651
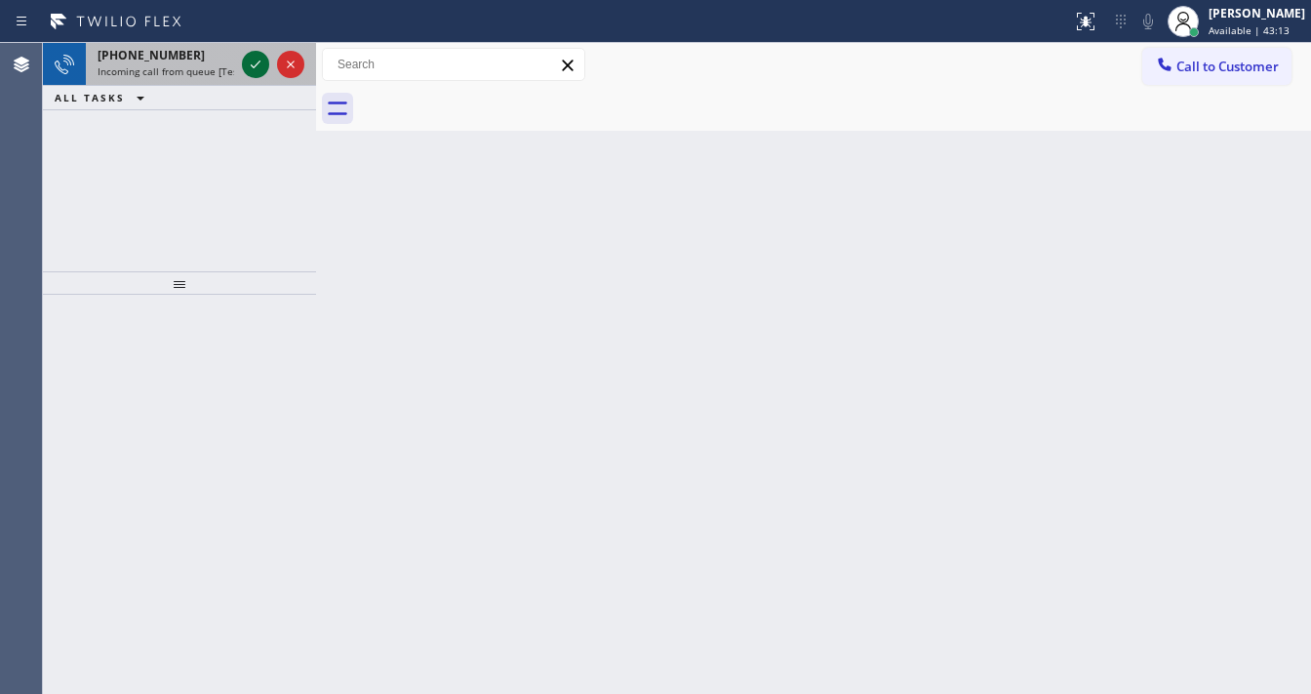
click at [257, 60] on icon at bounding box center [255, 64] width 23 height 23
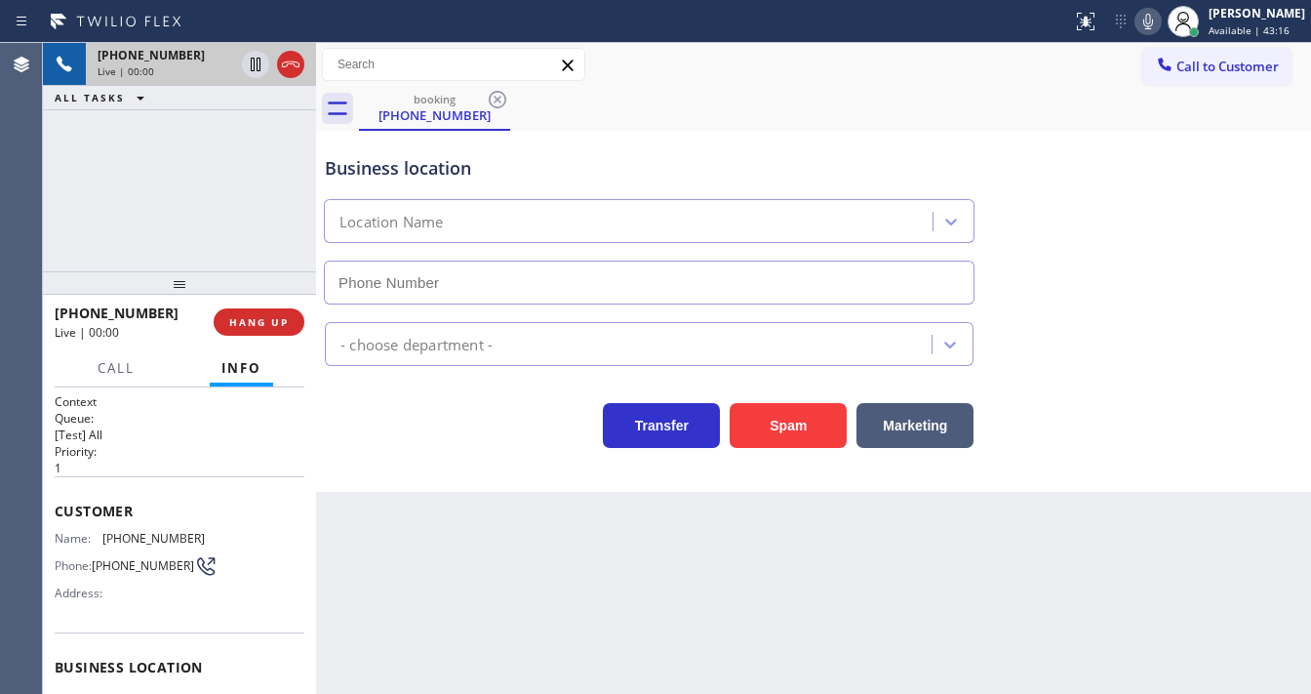
type input "[PHONE_NUMBER]"
click at [222, 219] on div "[PHONE_NUMBER] Live | 01:29 ALL TASKS ALL TASKS ACTIVE TASKS TASKS IN WRAP UP" at bounding box center [179, 157] width 273 height 228
click at [960, 182] on div "Business location Pasadena Electrician Masters [PHONE_NUMBER]" at bounding box center [649, 220] width 657 height 169
click at [1160, 24] on icon at bounding box center [1148, 21] width 23 height 23
click at [203, 144] on div "[PHONE_NUMBER] Live | 01:34 ALL TASKS ALL TASKS ACTIVE TASKS TASKS IN WRAP UP" at bounding box center [179, 157] width 273 height 228
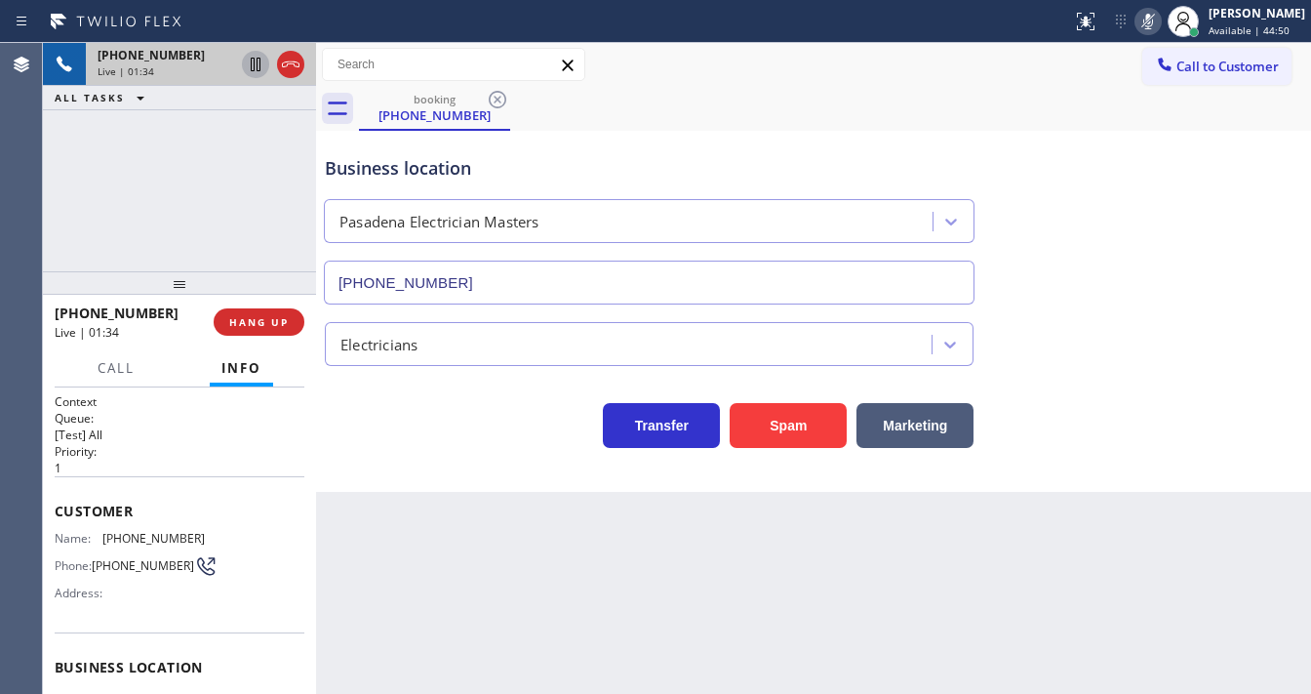
click at [252, 68] on icon at bounding box center [255, 64] width 23 height 23
click at [45, 207] on div "[PHONE_NUMBER] Live | 01:38 ALL TASKS ALL TASKS ACTIVE TASKS TASKS IN WRAP UP" at bounding box center [179, 157] width 273 height 228
drag, startPoint x: 1165, startPoint y: 15, endPoint x: 725, endPoint y: 59, distance: 442.2
click at [1160, 15] on icon at bounding box center [1148, 21] width 23 height 23
drag, startPoint x: 250, startPoint y: 66, endPoint x: 246, endPoint y: 78, distance: 12.3
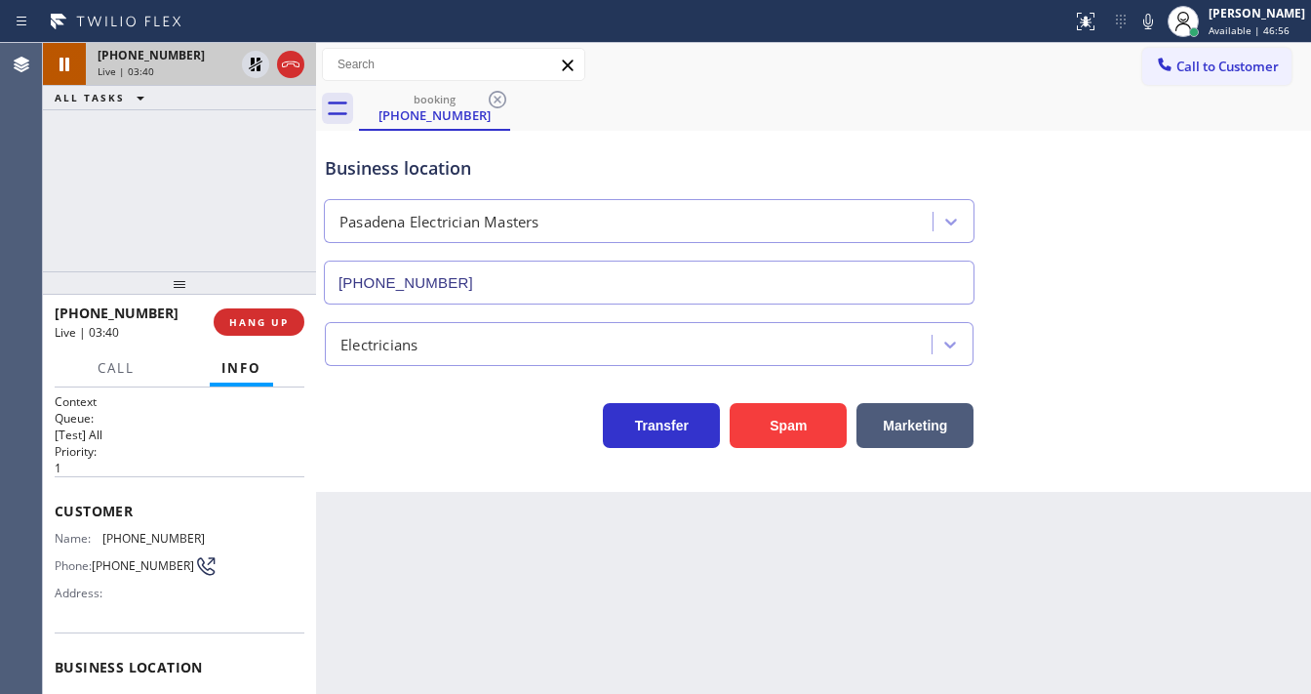
click at [250, 66] on icon at bounding box center [255, 64] width 23 height 23
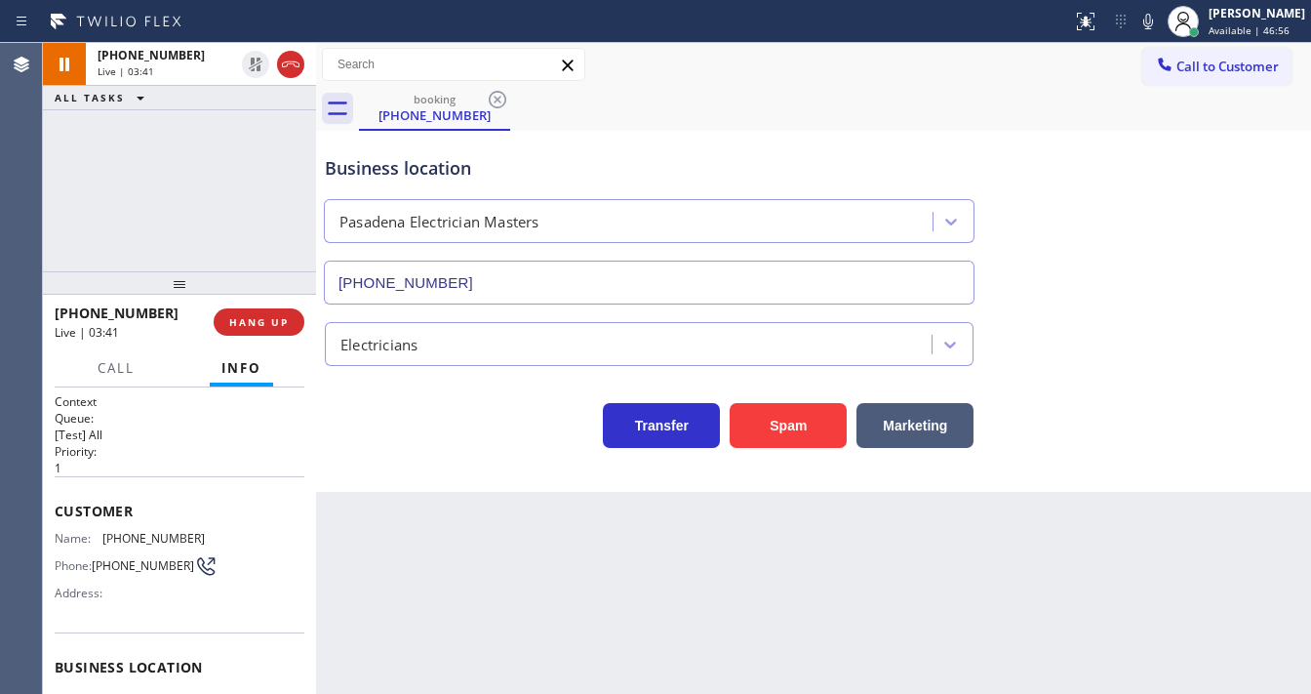
click at [233, 141] on div "[PHONE_NUMBER] Live | 03:41 ALL TASKS ALL TASKS ACTIVE TASKS TASKS IN WRAP UP" at bounding box center [179, 157] width 273 height 228
click at [240, 156] on div "[PHONE_NUMBER] Live | 03:43 ALL TASKS ALL TASKS ACTIVE TASKS TASKS IN WRAP UP" at bounding box center [179, 157] width 273 height 228
click at [297, 164] on div "[PHONE_NUMBER] Live | 03:53 ALL TASKS ALL TASKS ACTIVE TASKS TASKS IN WRAP UP" at bounding box center [179, 157] width 273 height 228
click at [68, 219] on div "[PHONE_NUMBER] Live | 04:01 ALL TASKS ALL TASKS ACTIVE TASKS TASKS IN WRAP UP" at bounding box center [179, 157] width 273 height 228
click at [88, 230] on div "[PHONE_NUMBER] Live | 04:08 ALL TASKS ALL TASKS ACTIVE TASKS TASKS IN WRAP UP" at bounding box center [179, 157] width 273 height 228
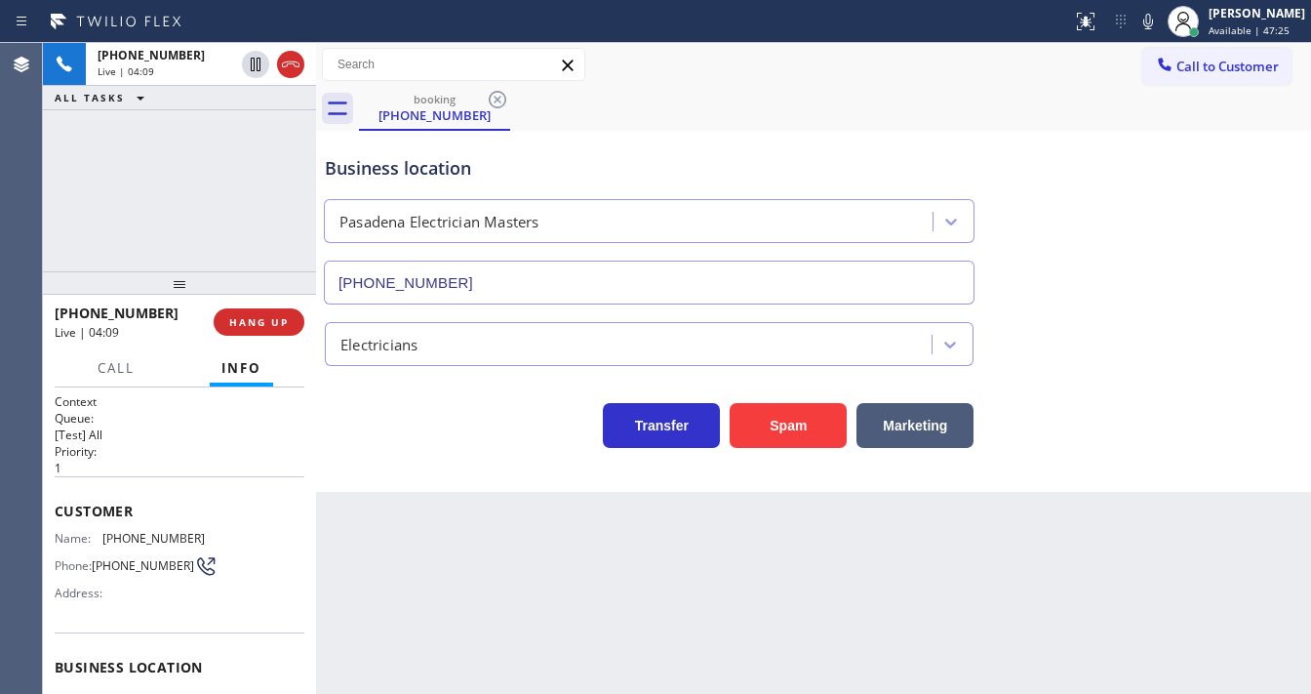
click at [88, 230] on div "[PHONE_NUMBER] Live | 04:09 ALL TASKS ALL TASKS ACTIVE TASKS TASKS IN WRAP UP" at bounding box center [179, 157] width 273 height 228
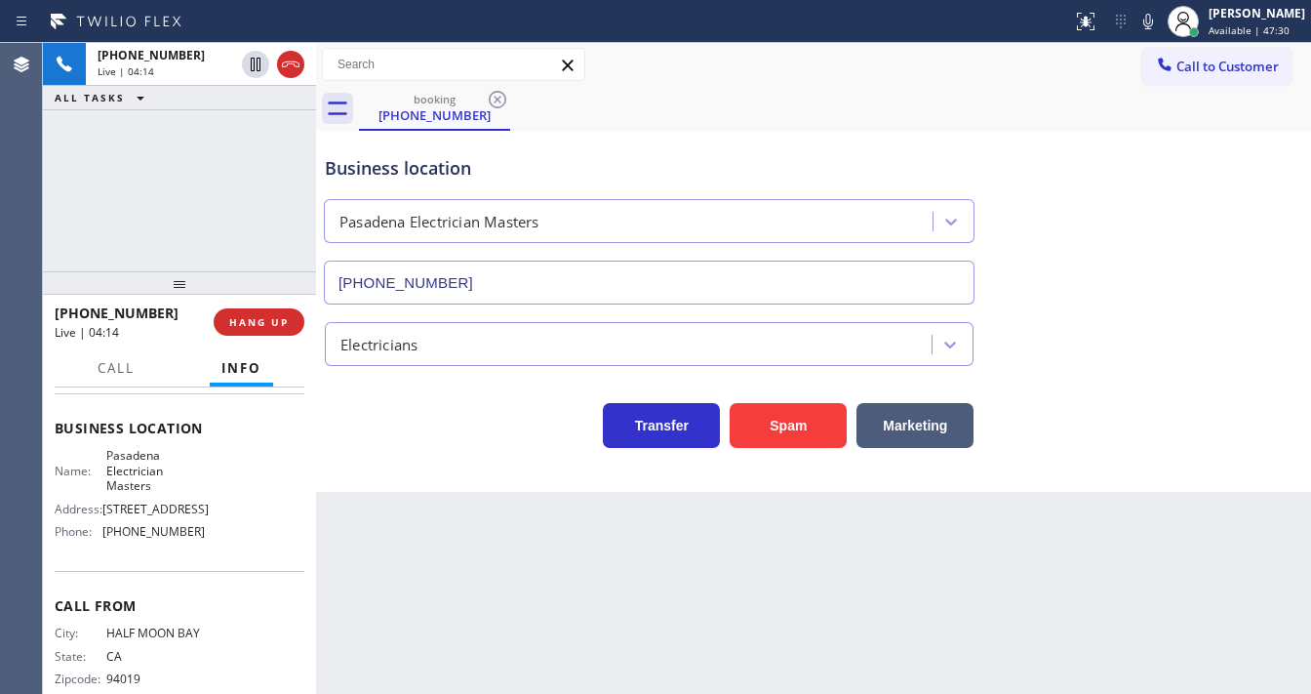
scroll to position [286, 0]
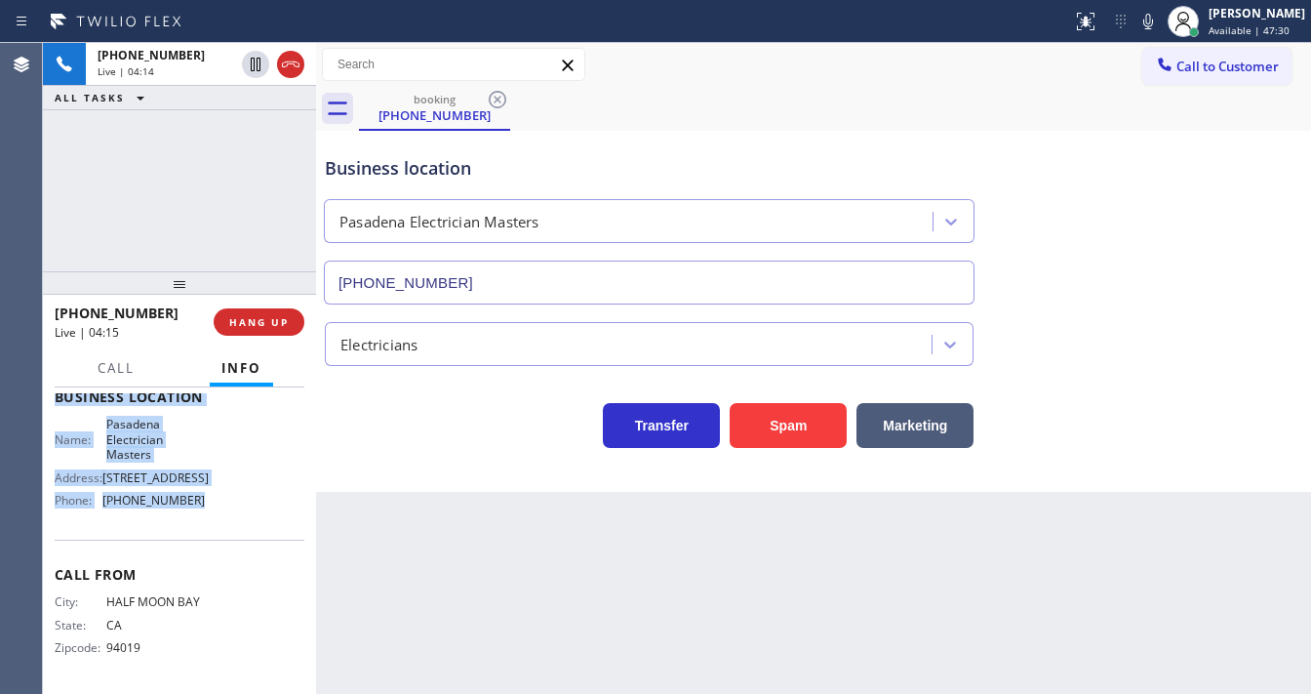
drag, startPoint x: 56, startPoint y: 502, endPoint x: 228, endPoint y: 516, distance: 173.2
click at [228, 516] on div "Context Queue: [Test] All Priority: 1 Customer Name: [PHONE_NUMBER] Phone: [PHO…" at bounding box center [180, 405] width 250 height 565
copy div "Customer Name: [PHONE_NUMBER] Phone: [PHONE_NUMBER] Address: Business location …"
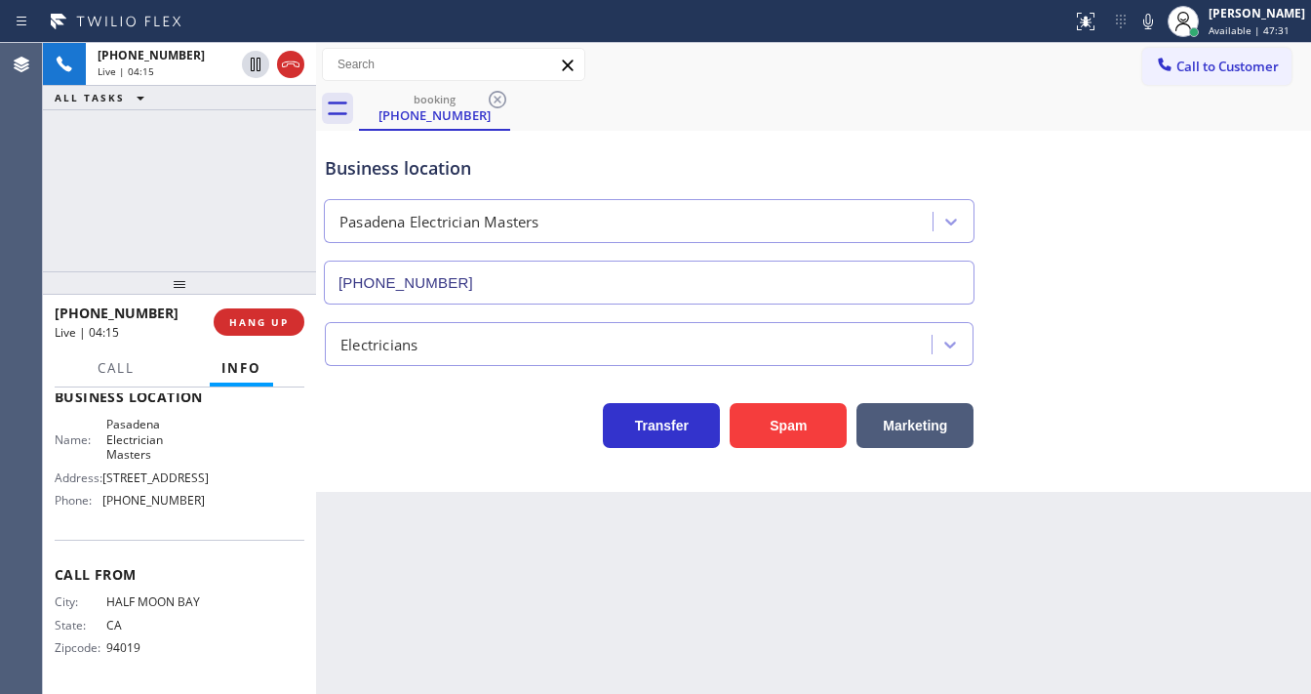
click at [182, 184] on div "[PHONE_NUMBER] Live | 04:15 ALL TASKS ALL TASKS ACTIVE TASKS TASKS IN WRAP UP" at bounding box center [179, 157] width 273 height 228
click at [206, 199] on div "[PHONE_NUMBER] Live | 04:20 ALL TASKS ALL TASKS ACTIVE TASKS TASKS IN WRAP UP" at bounding box center [179, 157] width 273 height 228
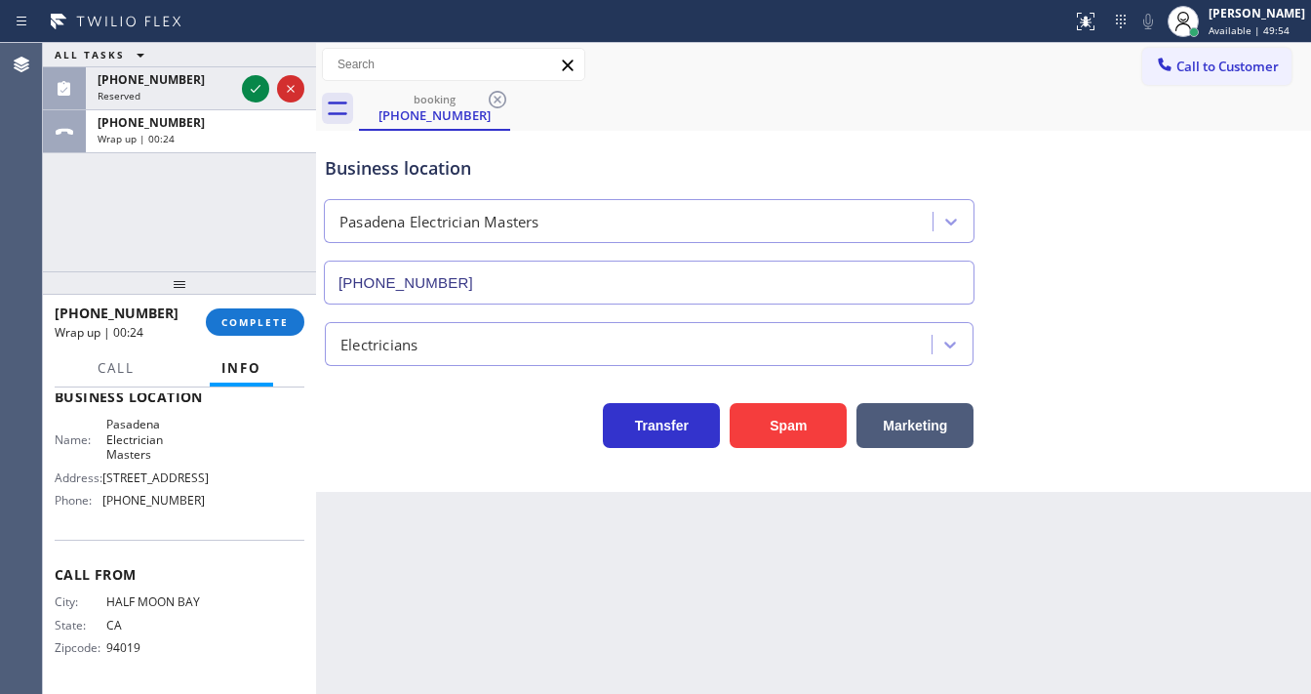
click at [269, 247] on div "ALL TASKS ALL TASKS ACTIVE TASKS TASKS IN WRAP UP [PHONE_NUMBER] Reserved [PHON…" at bounding box center [179, 157] width 273 height 228
click at [269, 322] on span "COMPLETE" at bounding box center [254, 322] width 67 height 14
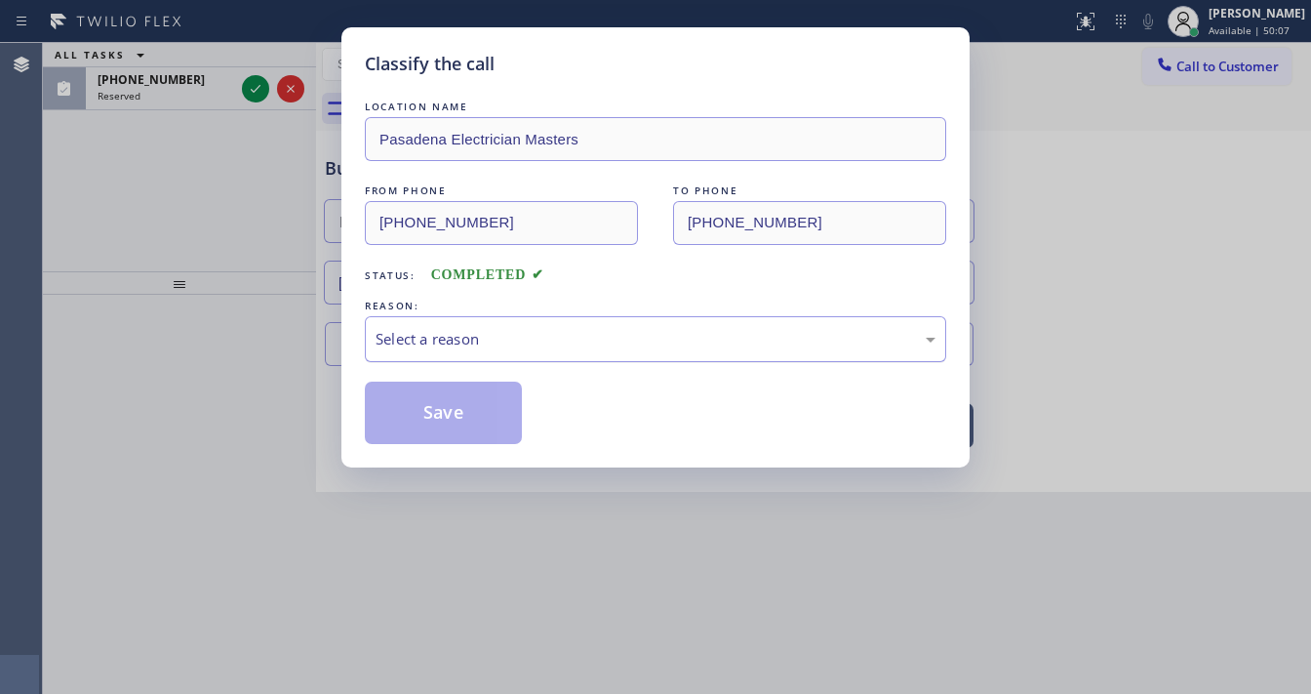
click at [440, 339] on div "Select a reason" at bounding box center [656, 339] width 560 height 22
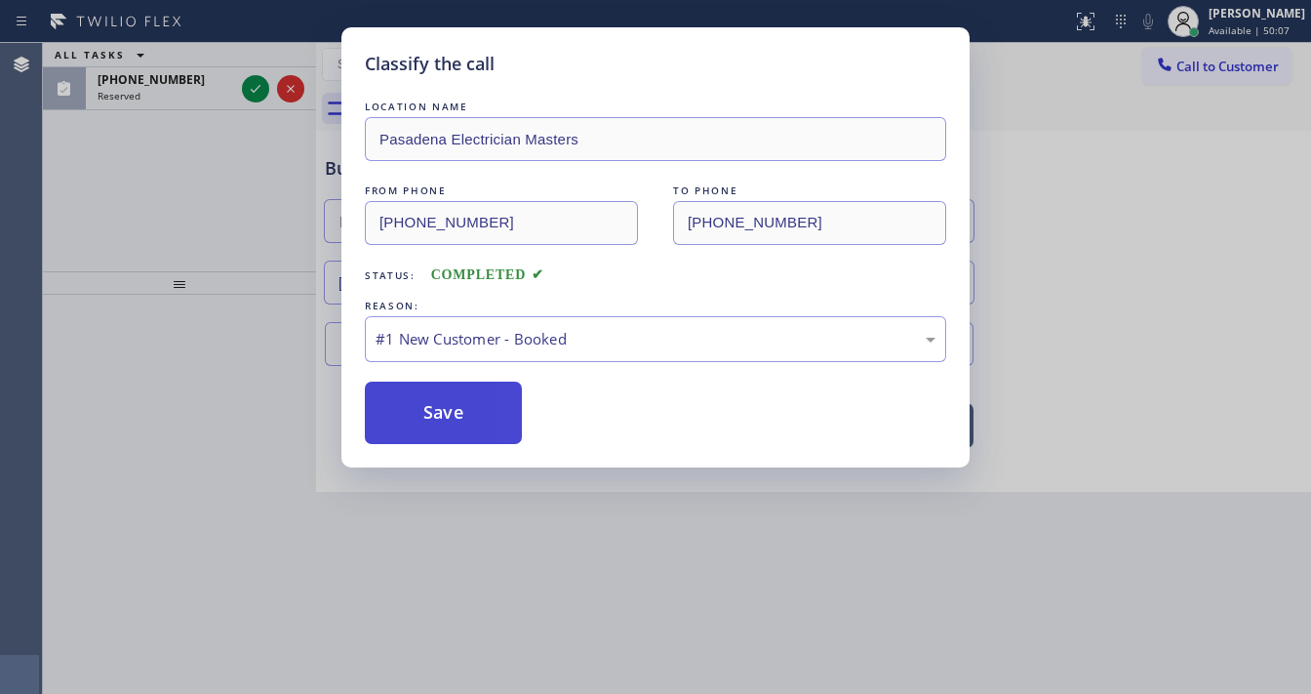
click at [437, 395] on button "Save" at bounding box center [443, 412] width 157 height 62
click at [436, 396] on button "Save" at bounding box center [443, 412] width 157 height 62
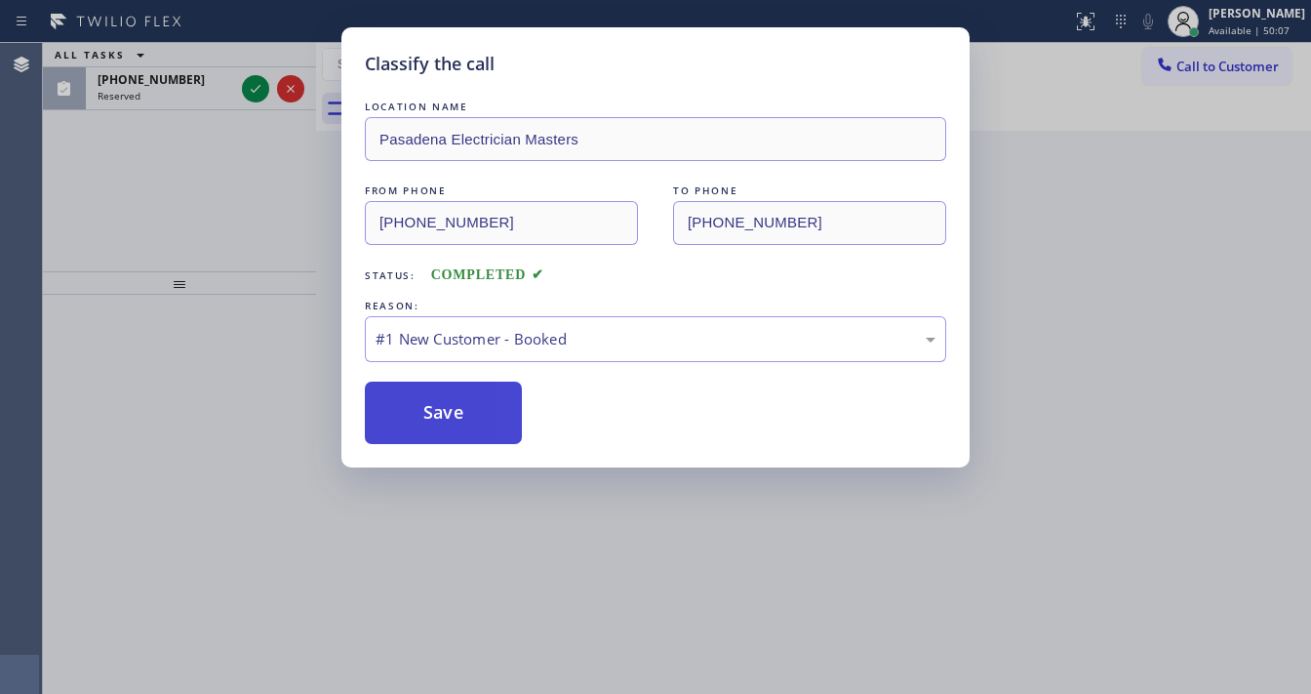
click at [436, 396] on button "Save" at bounding box center [443, 412] width 157 height 62
click at [228, 265] on div "Classify the call LOCATION NAME Pasadena Electrician Masters FROM PHONE [PHONE_…" at bounding box center [655, 347] width 1311 height 694
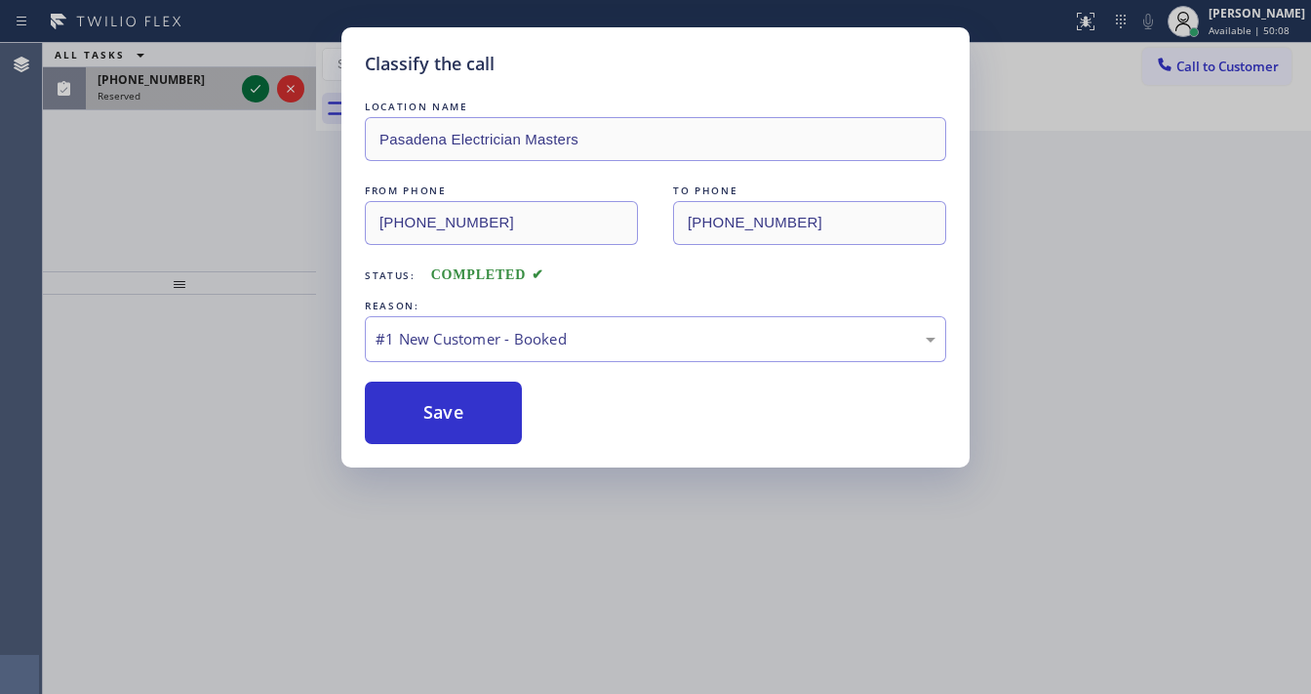
click at [253, 92] on div "Classify the call LOCATION NAME 4C.SMS Campaign AR B2B SMS FROM PHONE [PHONE_NU…" at bounding box center [677, 368] width 1268 height 651
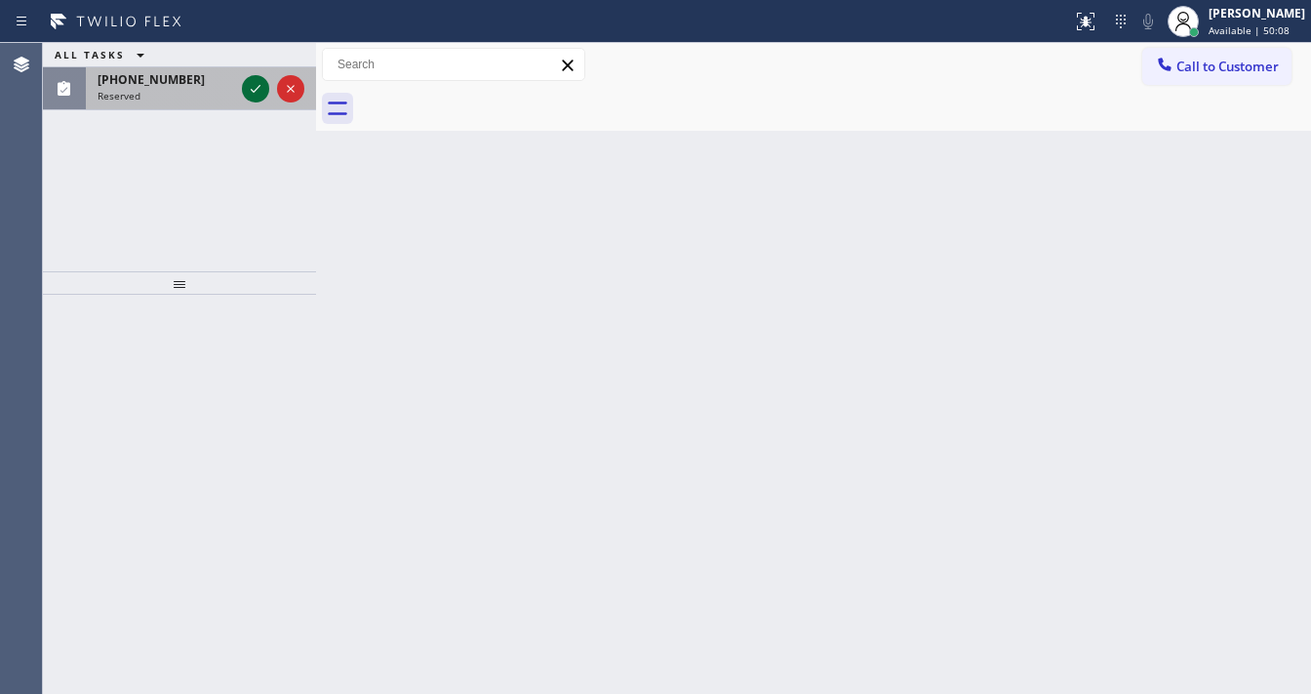
click at [253, 92] on icon at bounding box center [255, 88] width 23 height 23
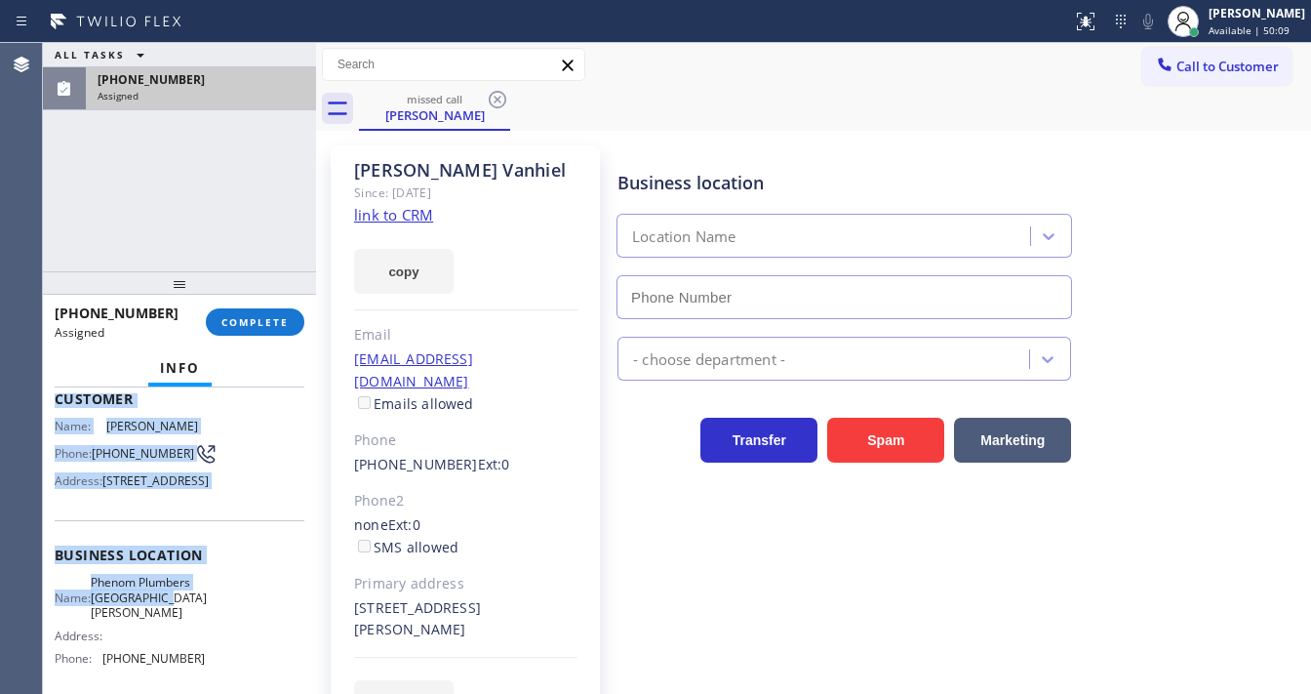
scroll to position [234, 0]
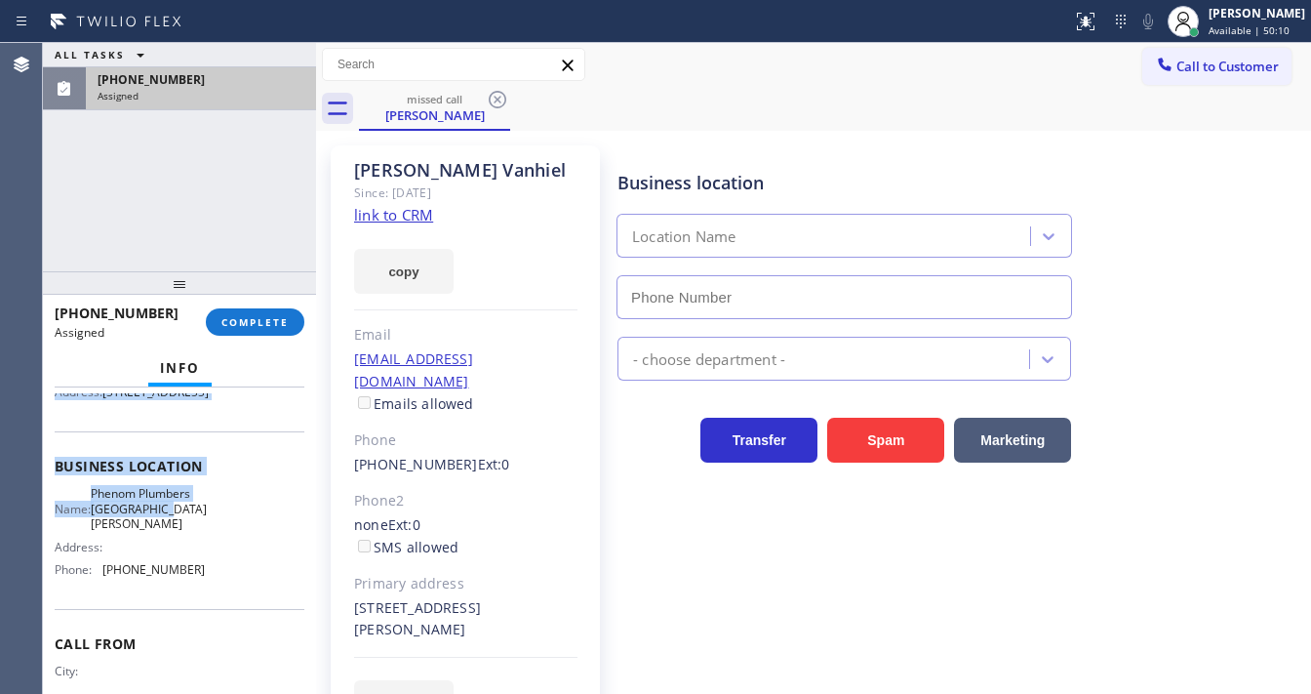
type input "[PHONE_NUMBER]"
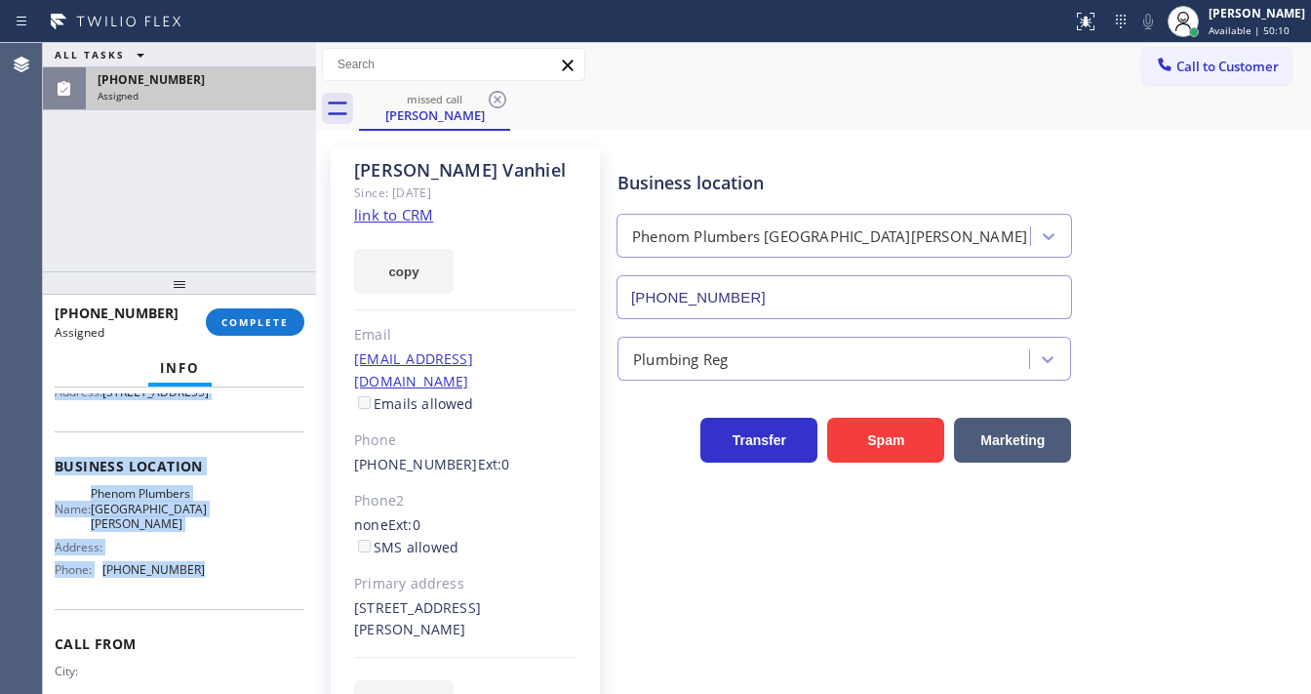
drag, startPoint x: 59, startPoint y: 537, endPoint x: 212, endPoint y: 611, distance: 170.2
click at [212, 611] on div "Context Queue: Plumbing Priority: 0 Task Age: [DEMOGRAPHIC_DATA] minute(s) Cust…" at bounding box center [180, 458] width 250 height 598
copy div "Customer Name: [PERSON_NAME] Phone: [PHONE_NUMBER] Address: [STREET_ADDRESS] Bu…"
click at [417, 219] on link "link to CRM" at bounding box center [393, 215] width 79 height 20
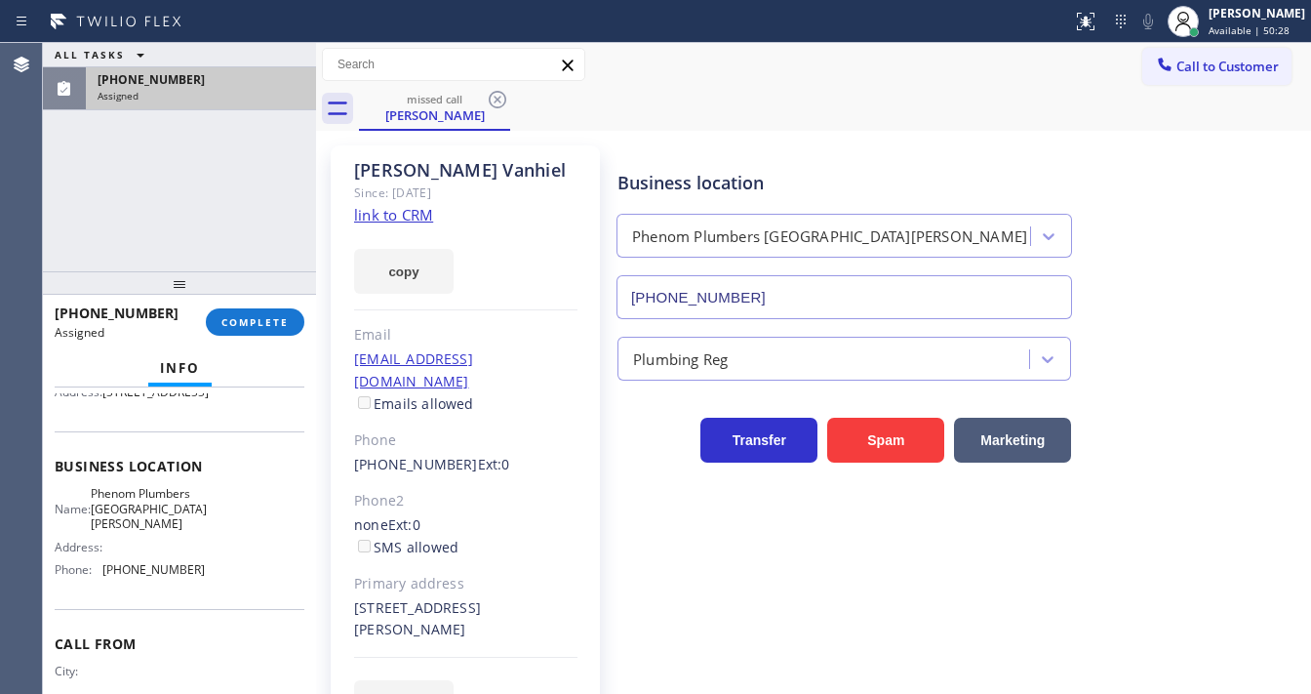
click at [101, 196] on div "ALL TASKS ALL TASKS ACTIVE TASKS TASKS IN WRAP UP [PHONE_NUMBER] Assigned" at bounding box center [179, 157] width 273 height 228
click at [258, 323] on span "COMPLETE" at bounding box center [254, 322] width 67 height 14
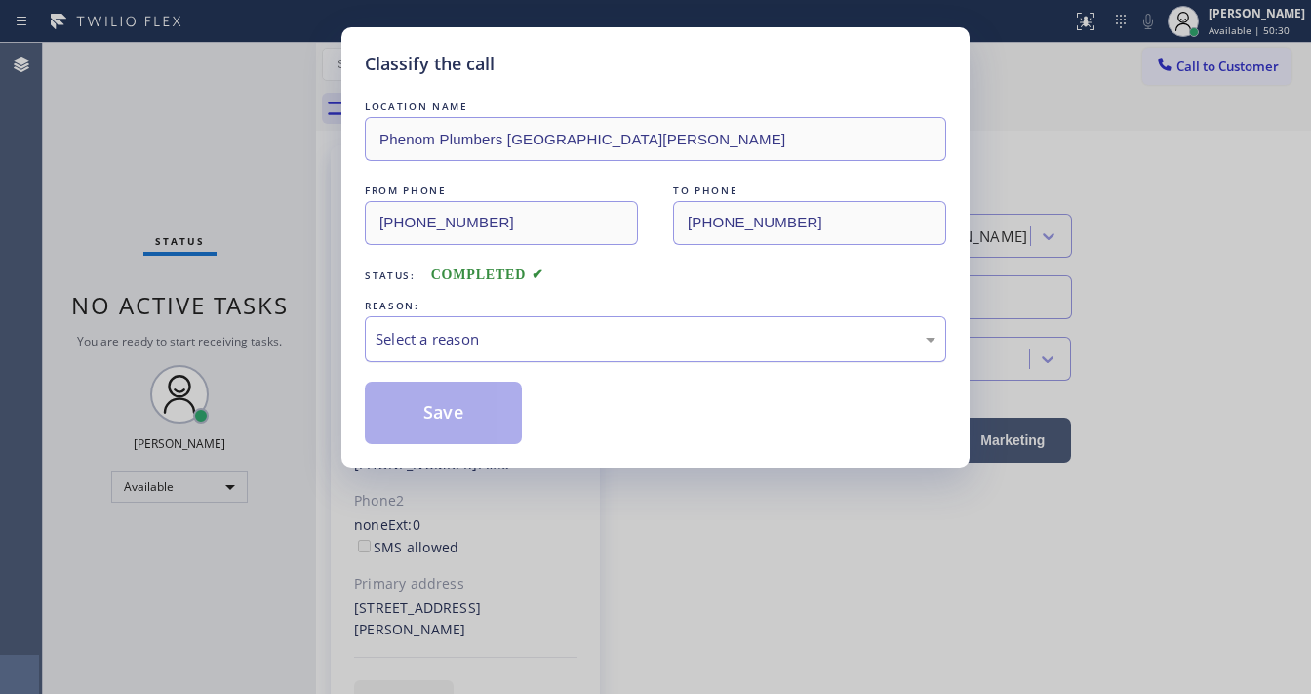
click at [425, 347] on div "Select a reason" at bounding box center [656, 339] width 560 height 22
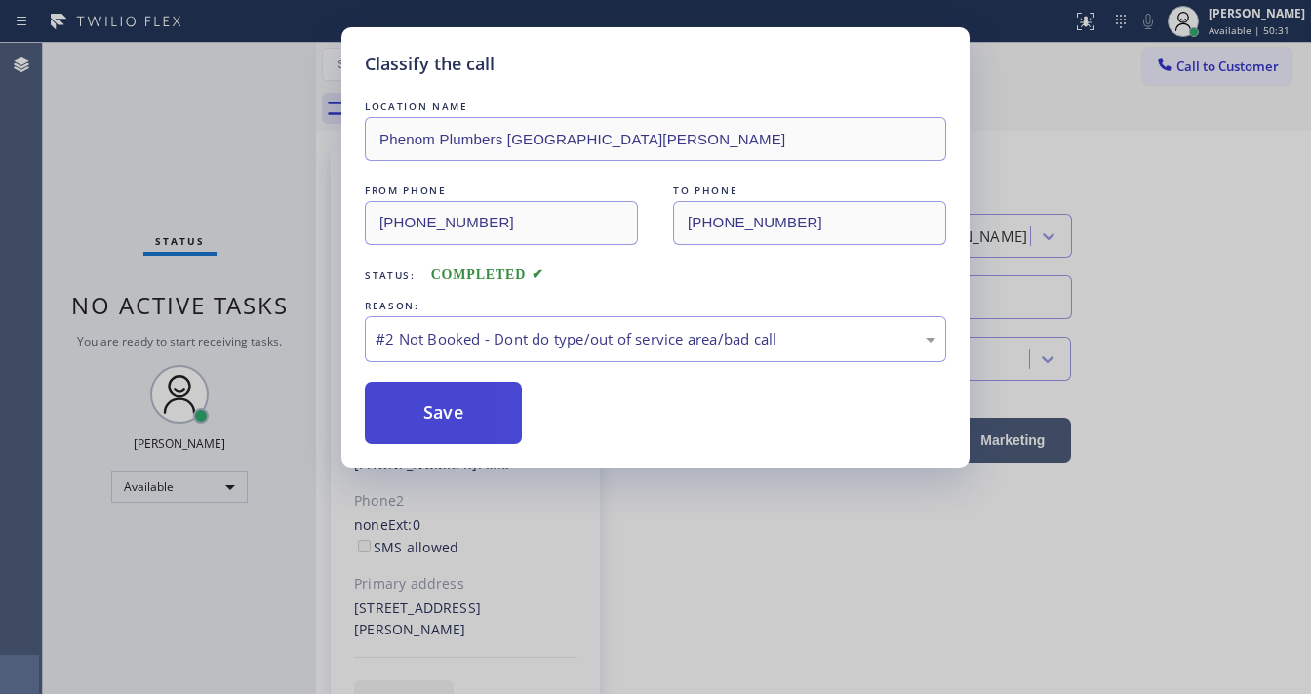
click at [441, 415] on button "Save" at bounding box center [443, 412] width 157 height 62
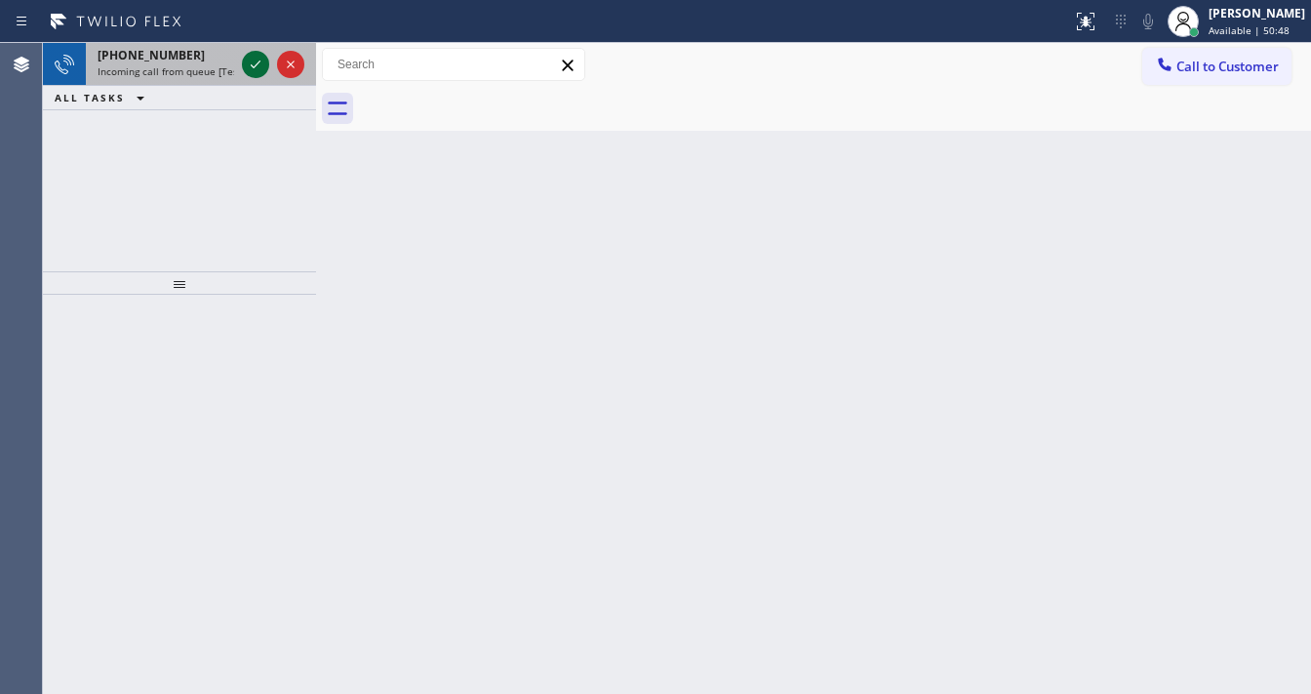
click at [252, 69] on icon at bounding box center [255, 64] width 23 height 23
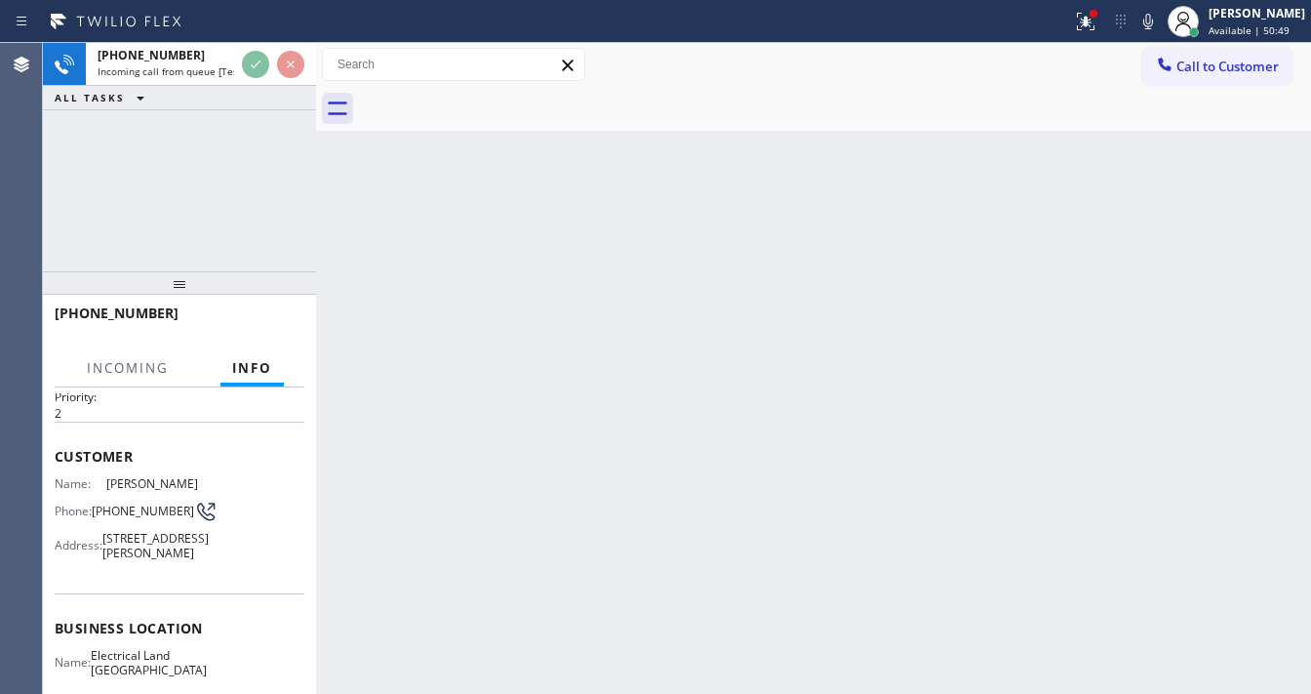
scroll to position [156, 0]
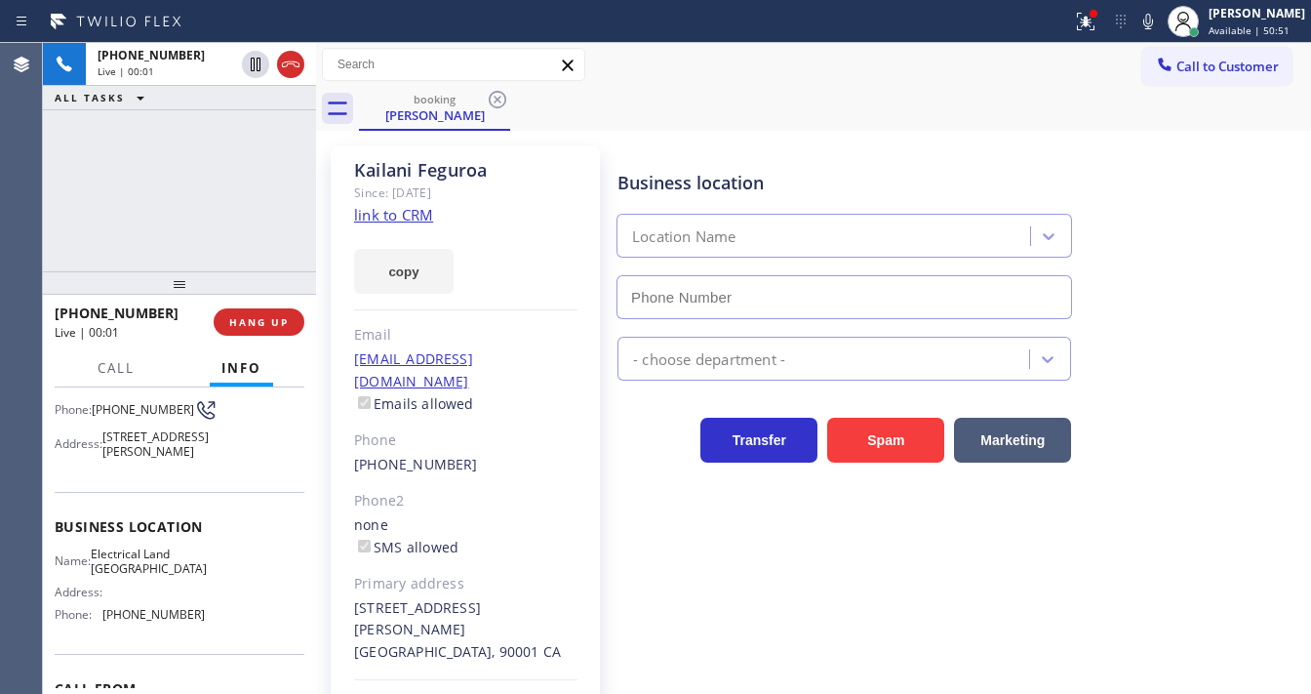
type input "[PHONE_NUMBER]"
click at [386, 218] on link "link to CRM" at bounding box center [393, 215] width 79 height 20
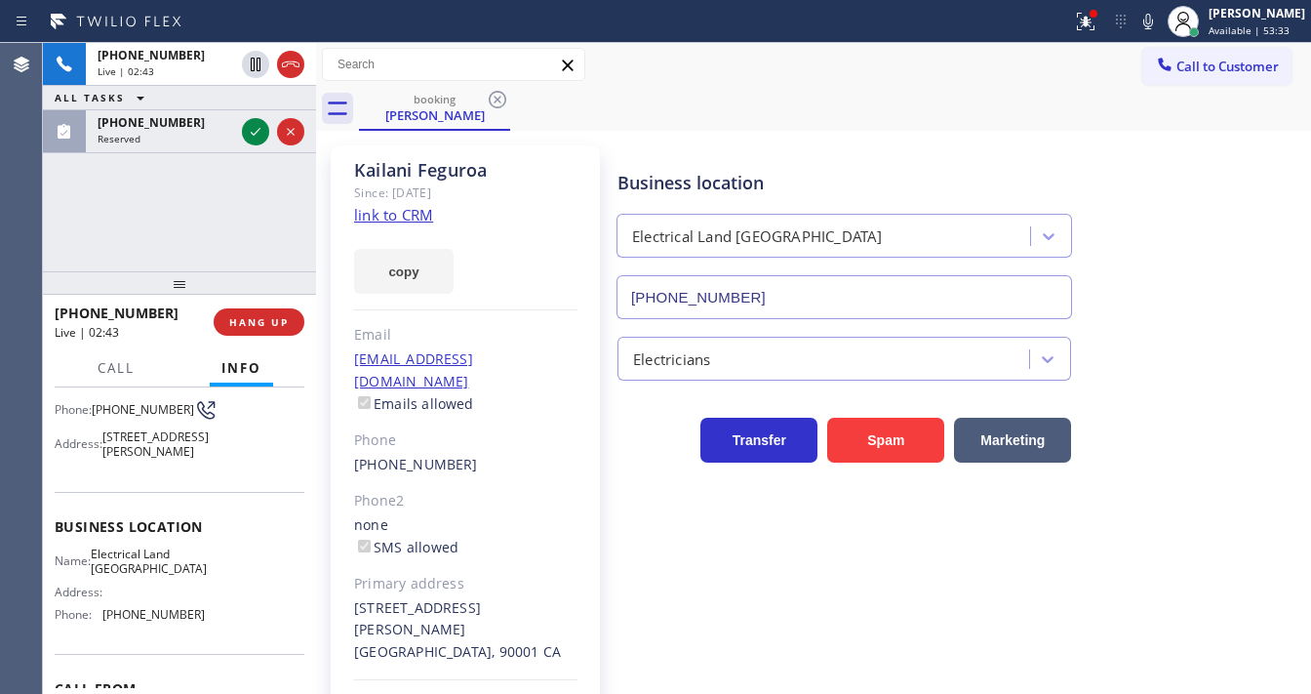
drag, startPoint x: 767, startPoint y: 75, endPoint x: 1143, endPoint y: 66, distance: 376.7
click at [769, 74] on div "Call to Customer Outbound call Location AR B2B SMS Your caller id phone number …" at bounding box center [813, 65] width 995 height 34
click at [1093, 23] on icon at bounding box center [1085, 21] width 23 height 23
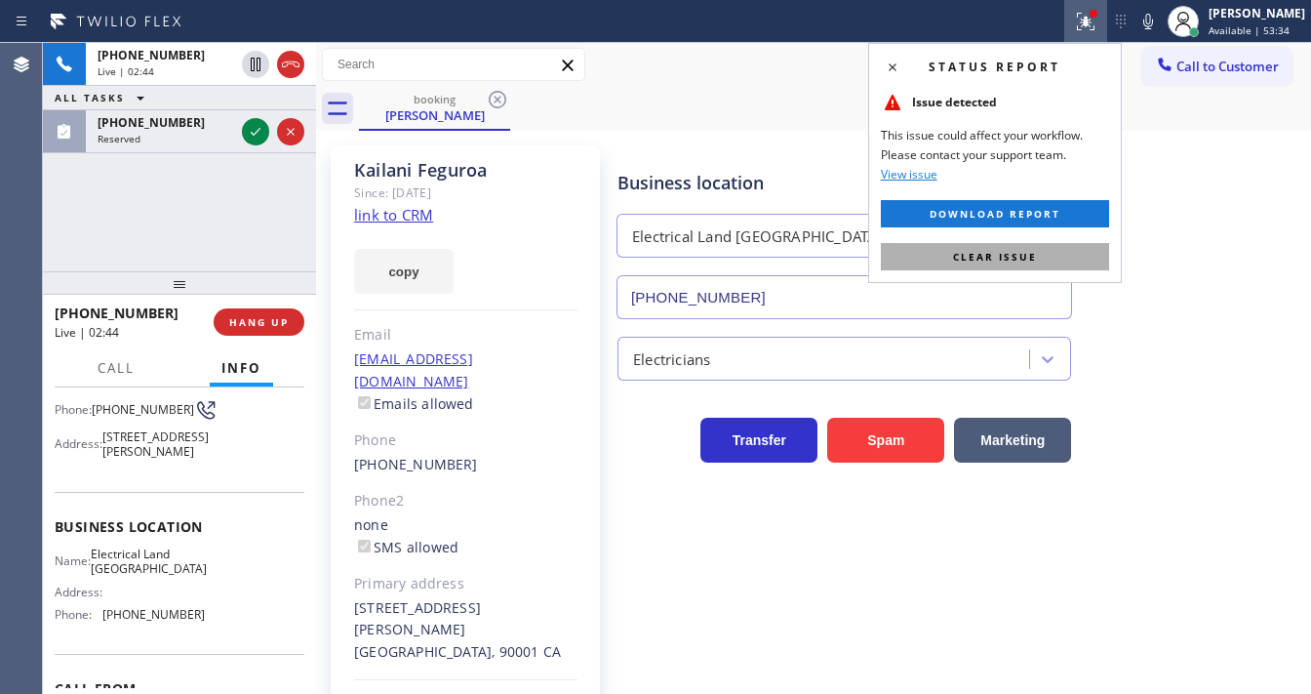
click at [1030, 252] on span "Clear issue" at bounding box center [995, 257] width 84 height 14
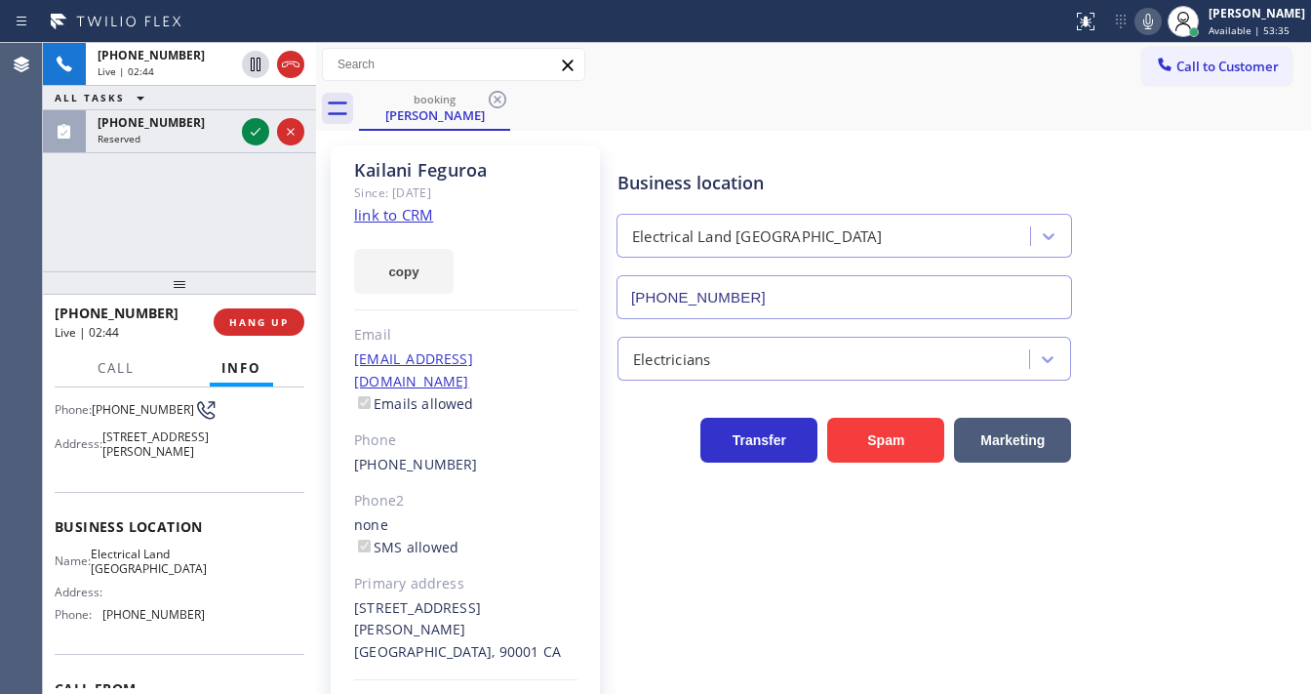
click at [1153, 20] on icon at bounding box center [1148, 22] width 10 height 16
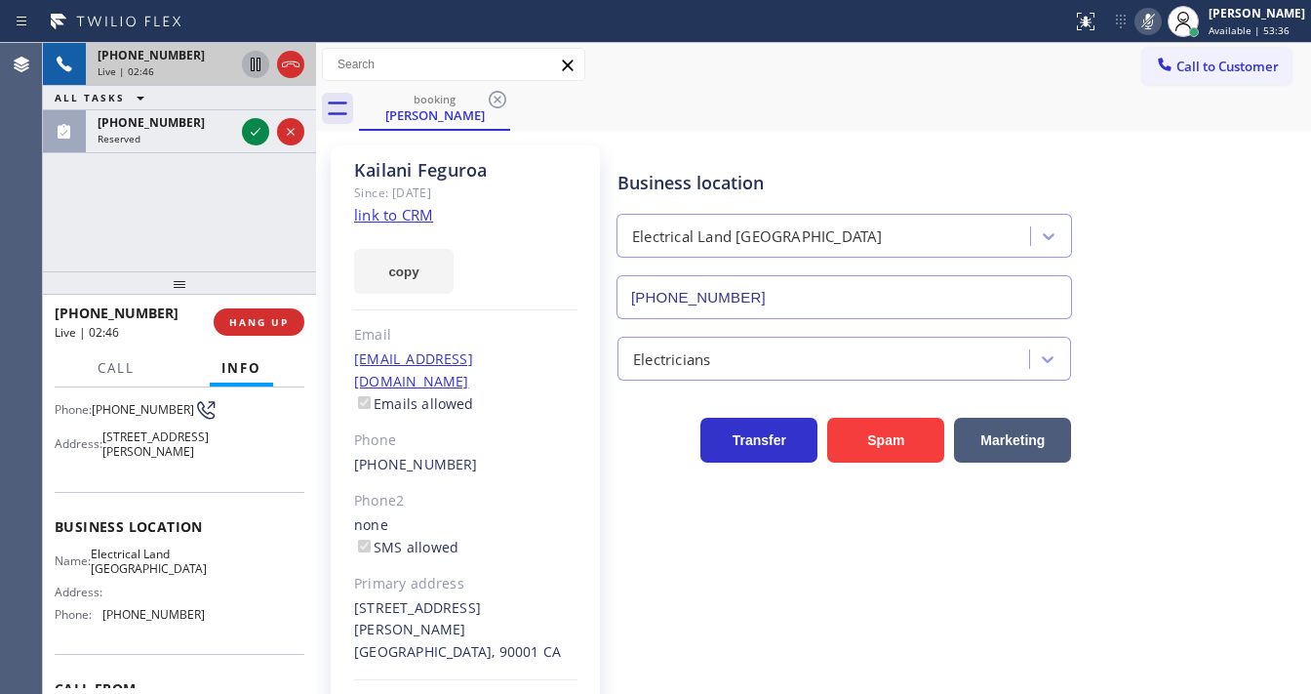
click at [251, 62] on icon at bounding box center [256, 65] width 10 height 14
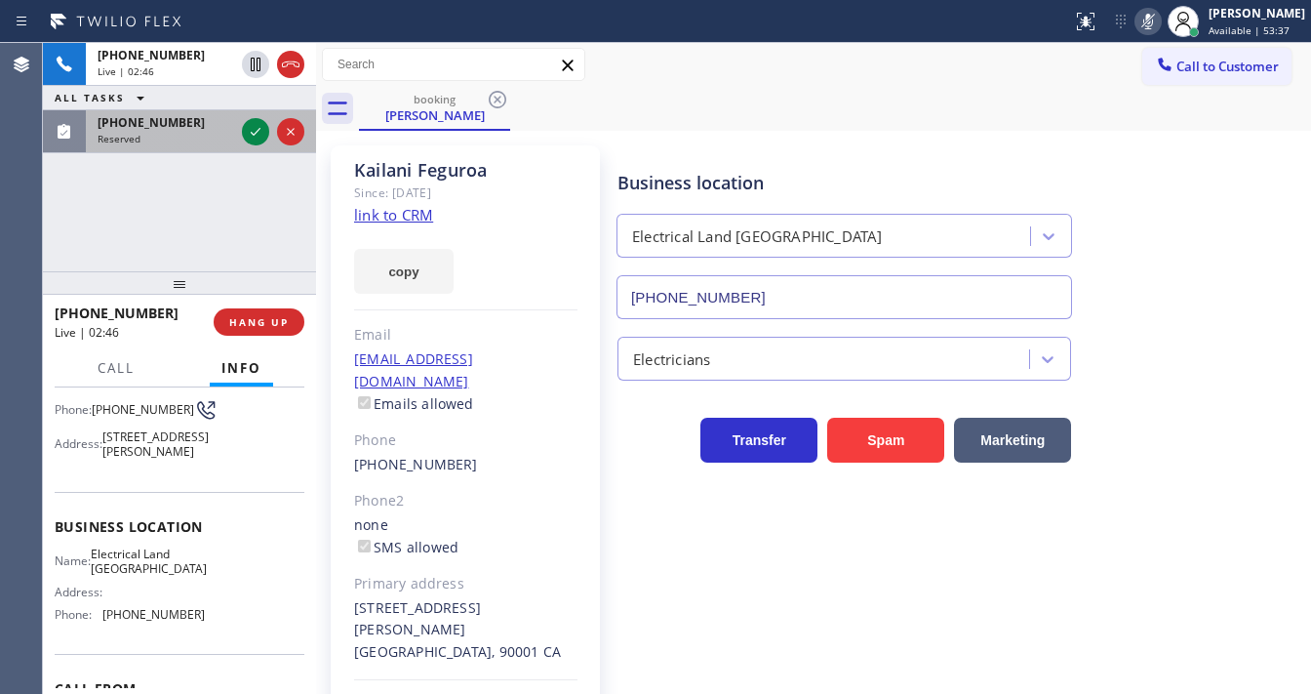
click at [241, 125] on div at bounding box center [273, 131] width 70 height 43
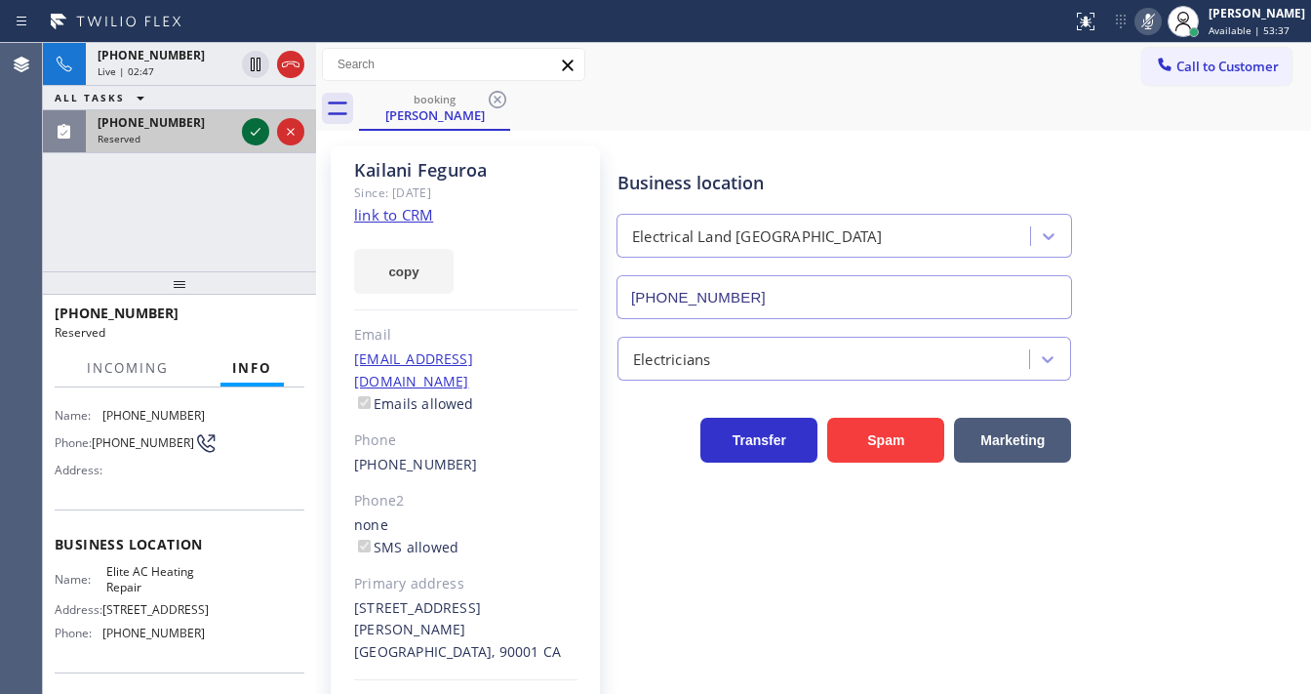
scroll to position [187, 0]
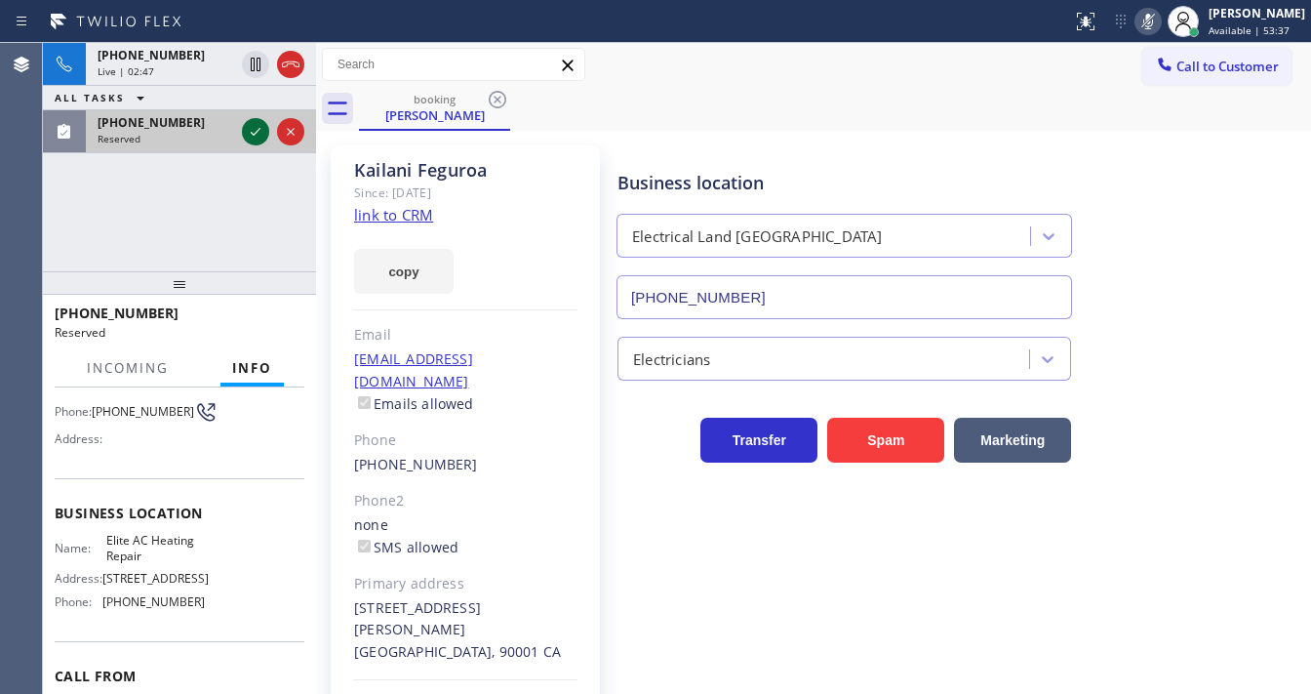
click at [247, 131] on icon at bounding box center [255, 131] width 23 height 23
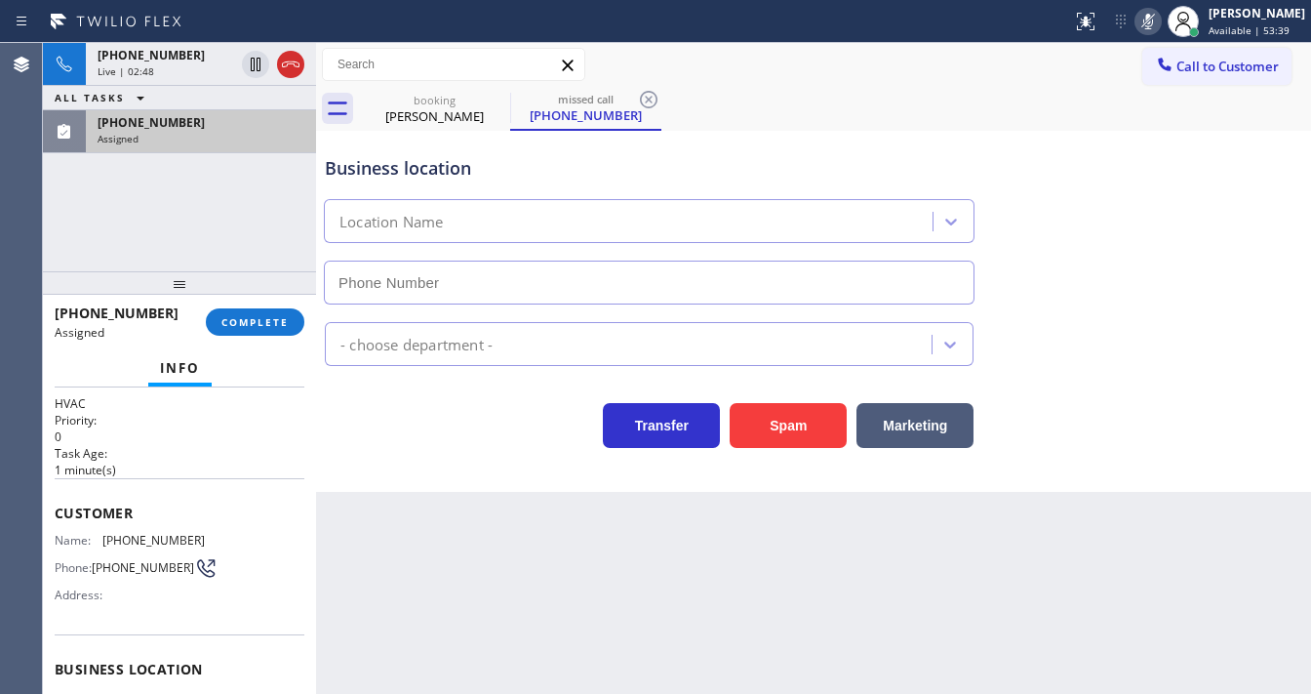
type input "[PHONE_NUMBER]"
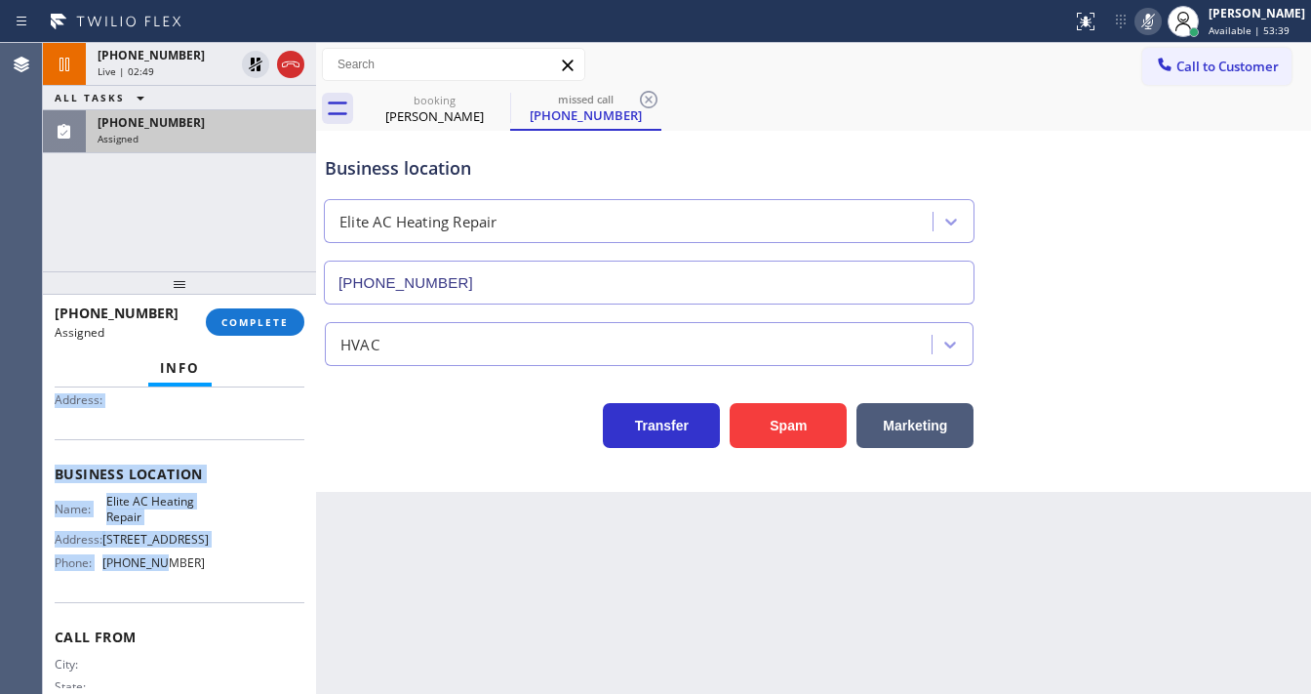
scroll to position [288, 0]
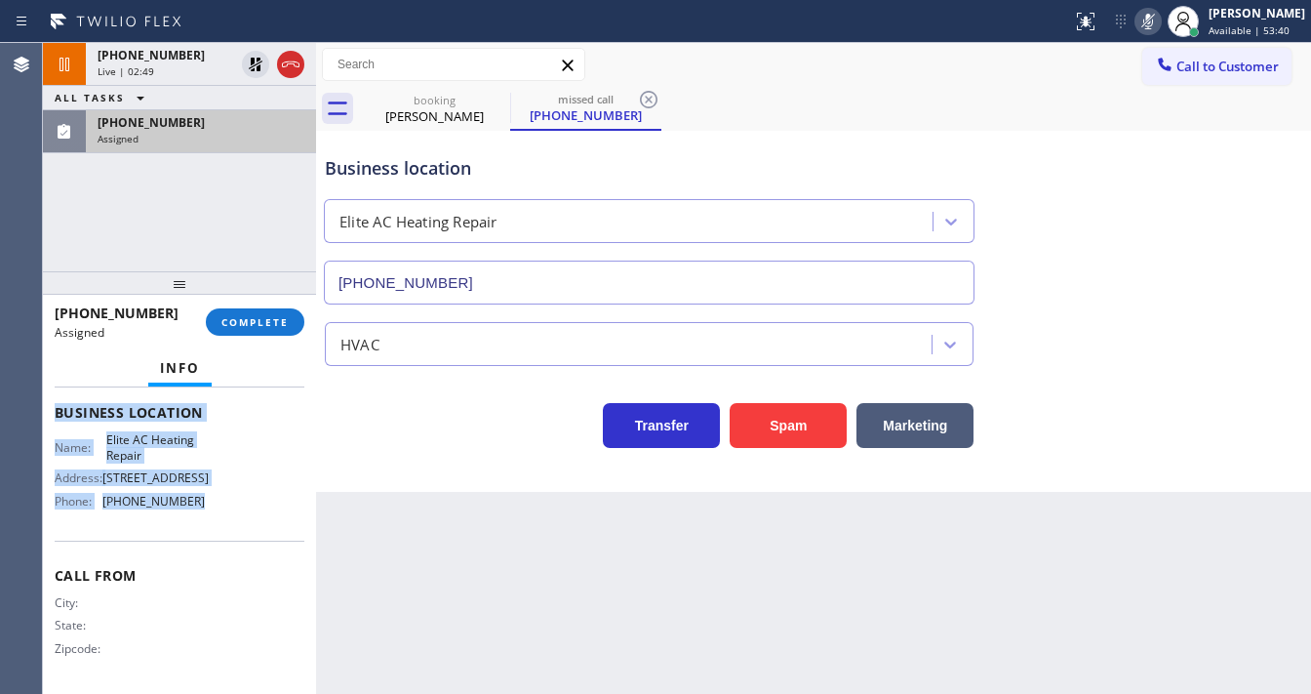
drag, startPoint x: 51, startPoint y: 501, endPoint x: 222, endPoint y: 511, distance: 172.0
click at [222, 511] on div "Context Queue: HVAC Priority: 0 Task Age: [DEMOGRAPHIC_DATA] minute(s) Customer…" at bounding box center [179, 540] width 273 height 306
copy div "Customer Name: [PHONE_NUMBER] Phone: [PHONE_NUMBER] Address: Business location …"
click at [281, 317] on span "COMPLETE" at bounding box center [254, 322] width 67 height 14
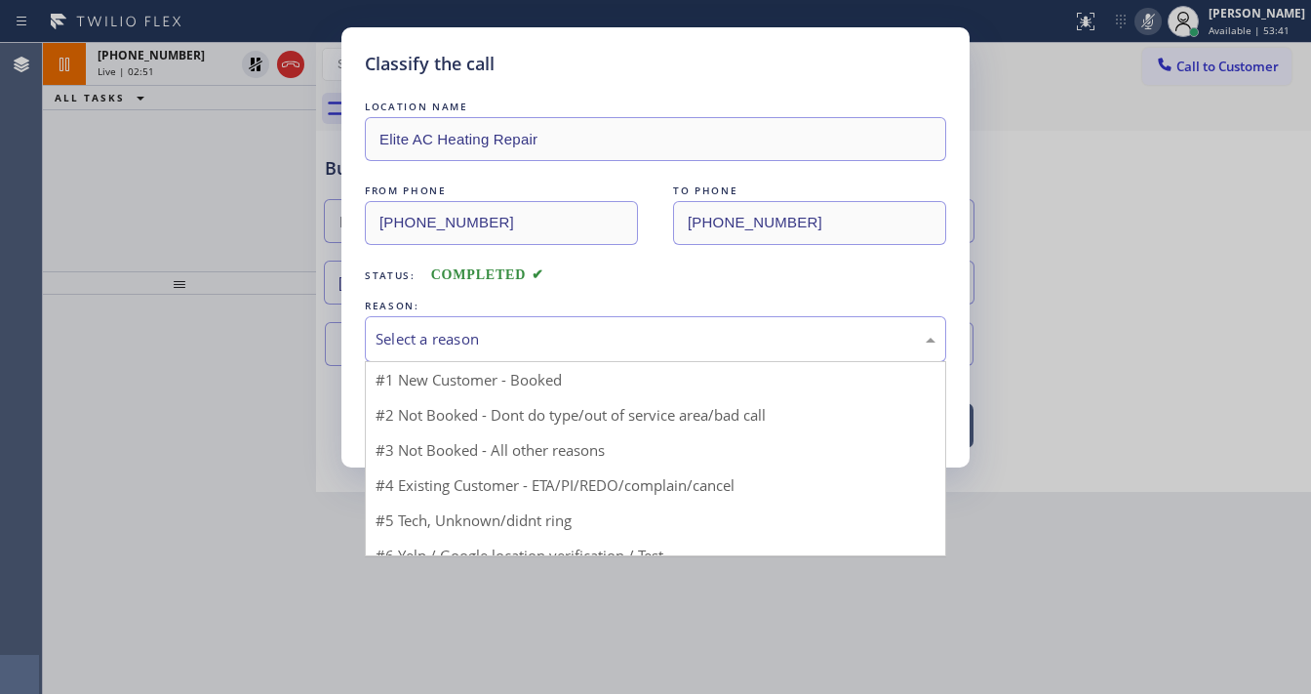
click at [458, 339] on div "Select a reason" at bounding box center [656, 339] width 560 height 22
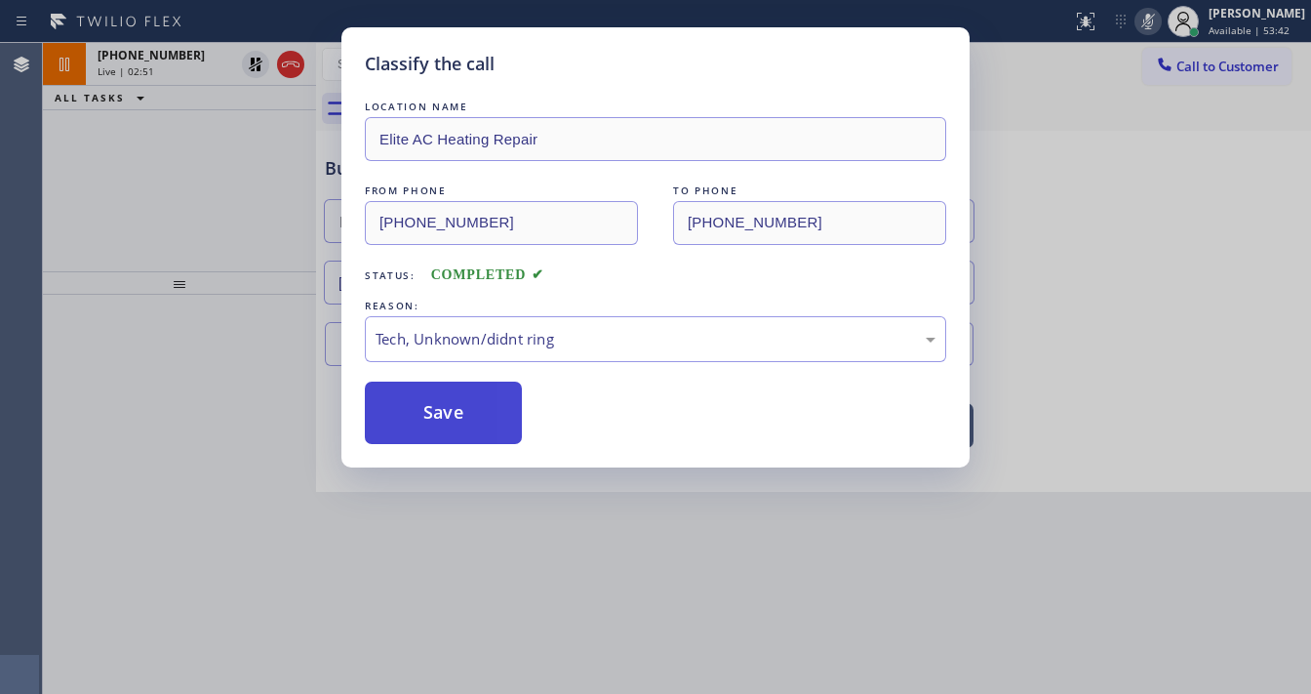
click at [448, 406] on button "Save" at bounding box center [443, 412] width 157 height 62
type input "[PHONE_NUMBER]"
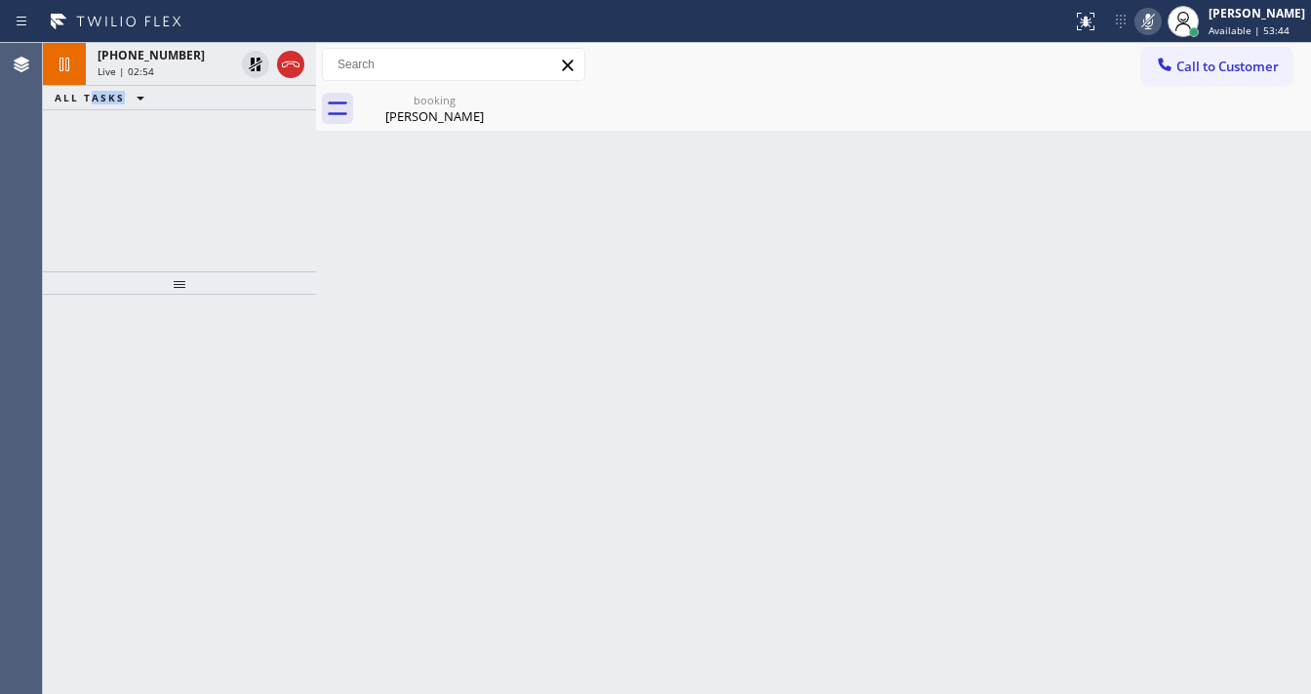
click at [86, 231] on div "[PHONE_NUMBER] Live | 02:54 ALL TASKS ALL TASKS ACTIVE TASKS TASKS IN WRAP UP" at bounding box center [179, 157] width 273 height 228
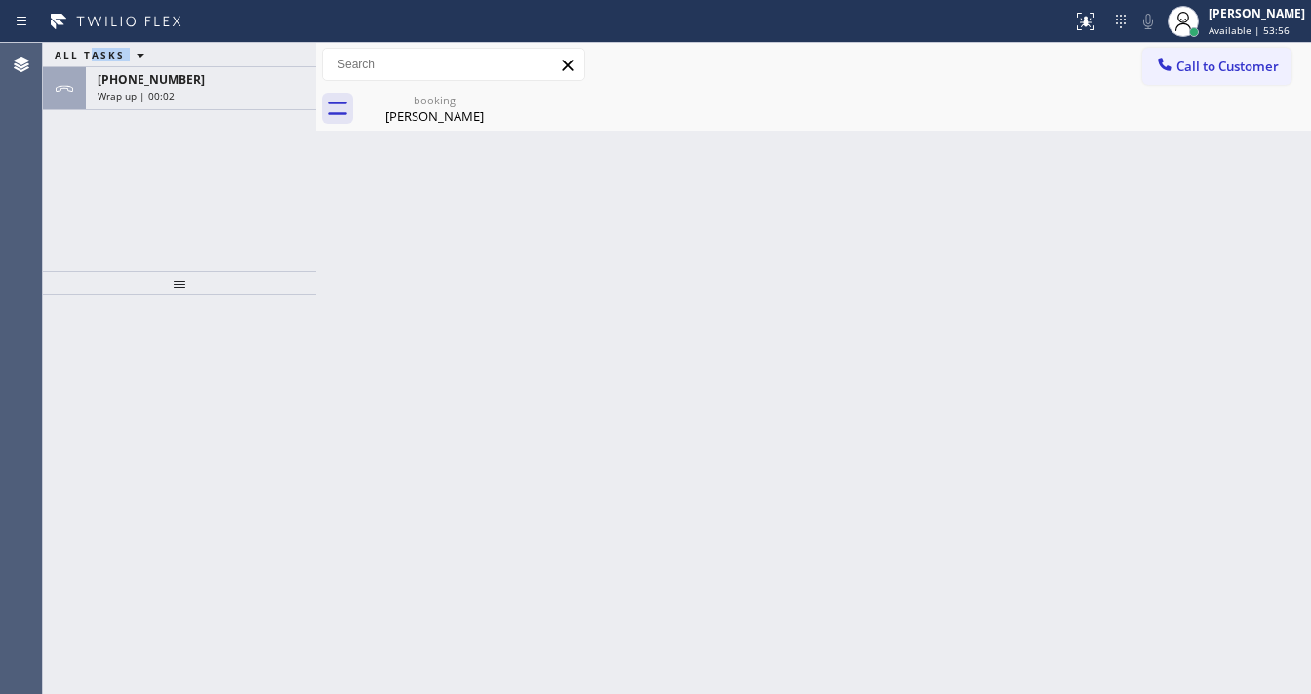
click at [225, 56] on div "ALL TASKS ALL TASKS ACTIVE TASKS TASKS IN WRAP UP" at bounding box center [179, 55] width 273 height 24
click at [218, 94] on div "Wrap up | 00:03" at bounding box center [201, 96] width 207 height 14
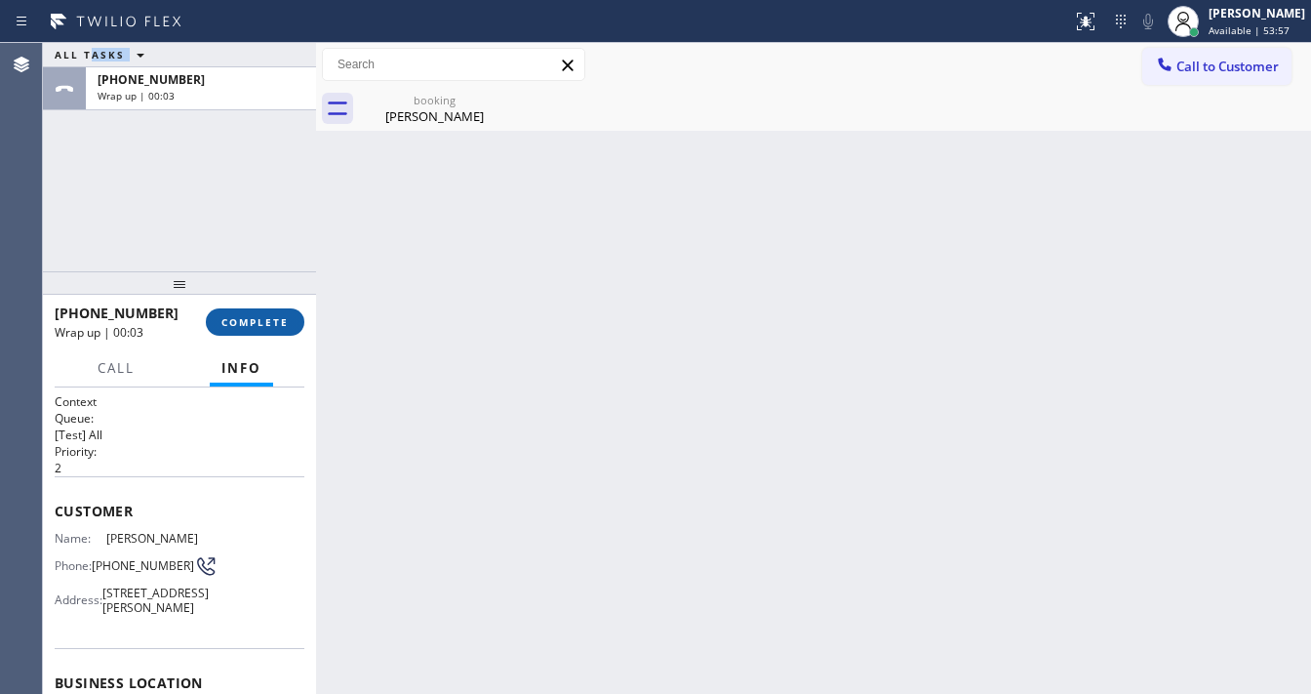
click at [255, 313] on button "COMPLETE" at bounding box center [255, 321] width 99 height 27
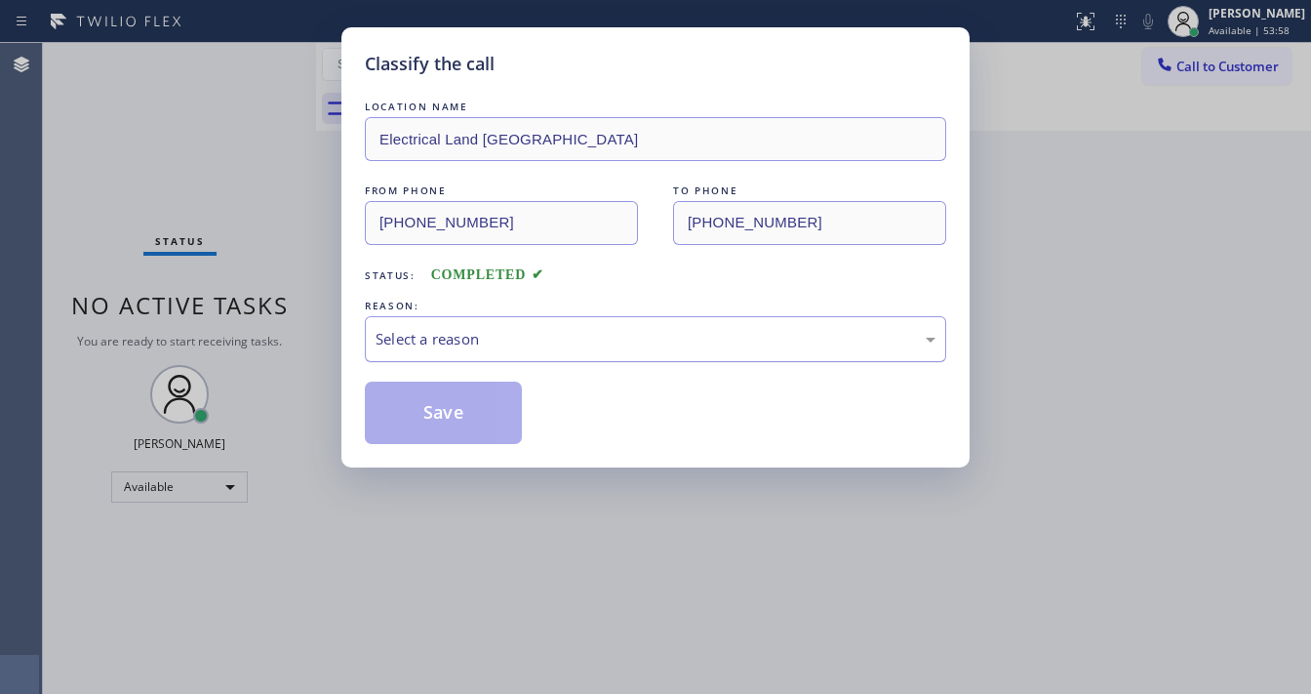
click at [397, 338] on div "Select a reason" at bounding box center [656, 339] width 560 height 22
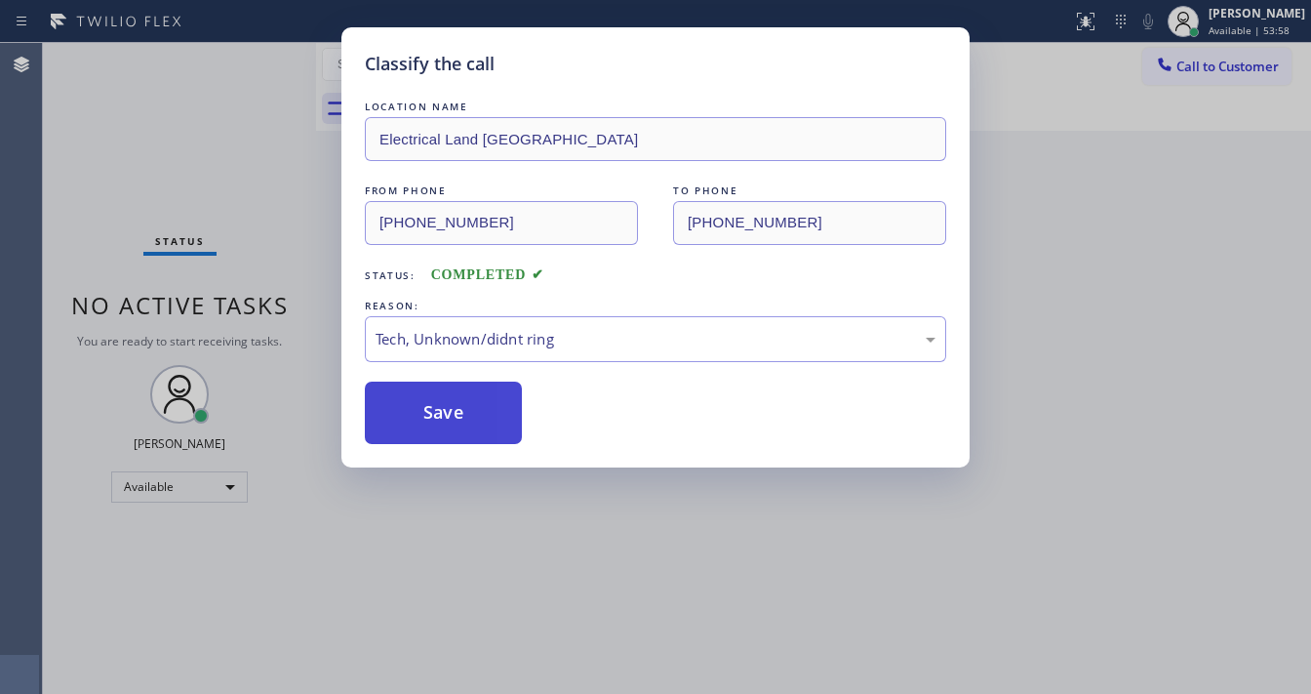
click at [433, 409] on button "Save" at bounding box center [443, 412] width 157 height 62
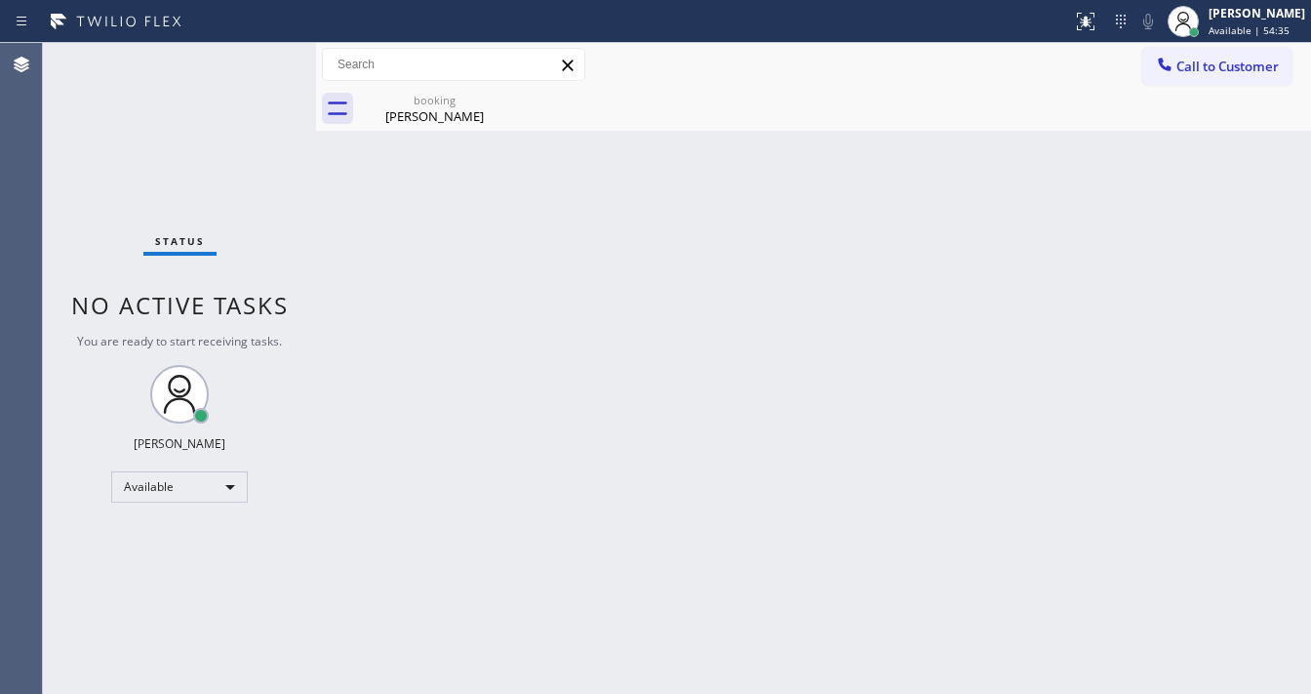
click at [1230, 499] on div "Back to Dashboard Change Sender ID Customers Technicians Select a contact Outbo…" at bounding box center [813, 368] width 995 height 651
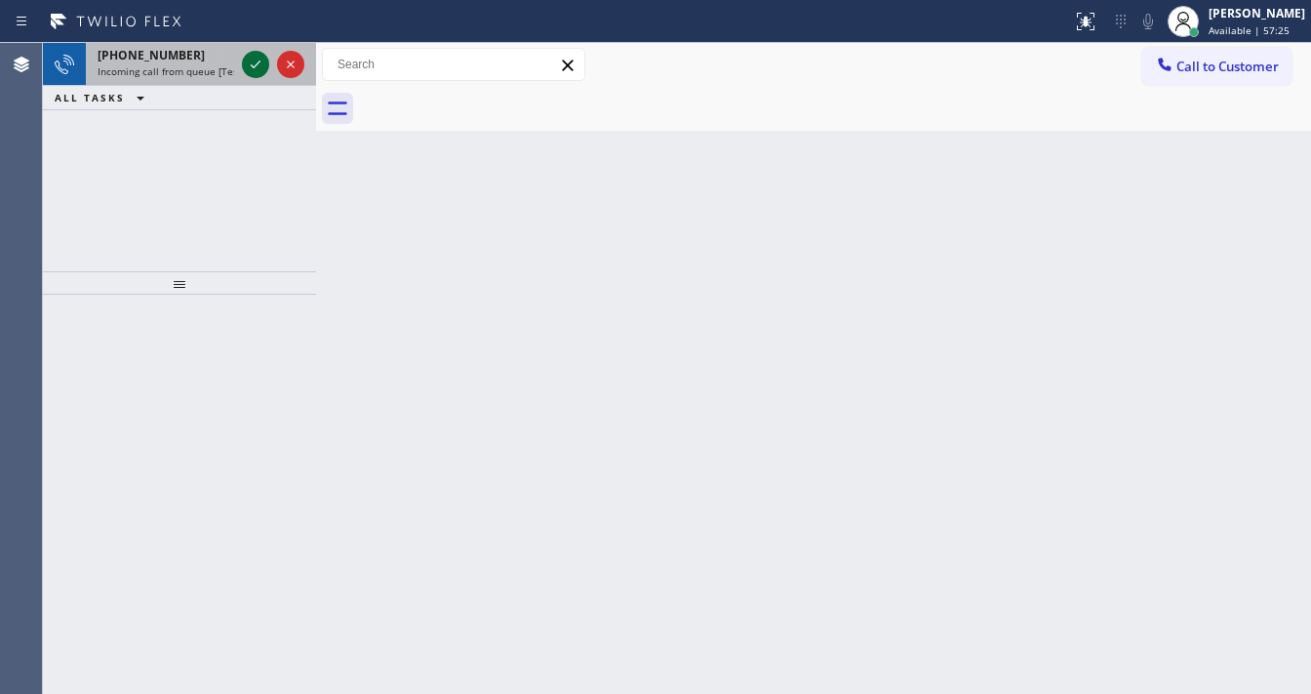
click at [253, 60] on icon at bounding box center [255, 64] width 23 height 23
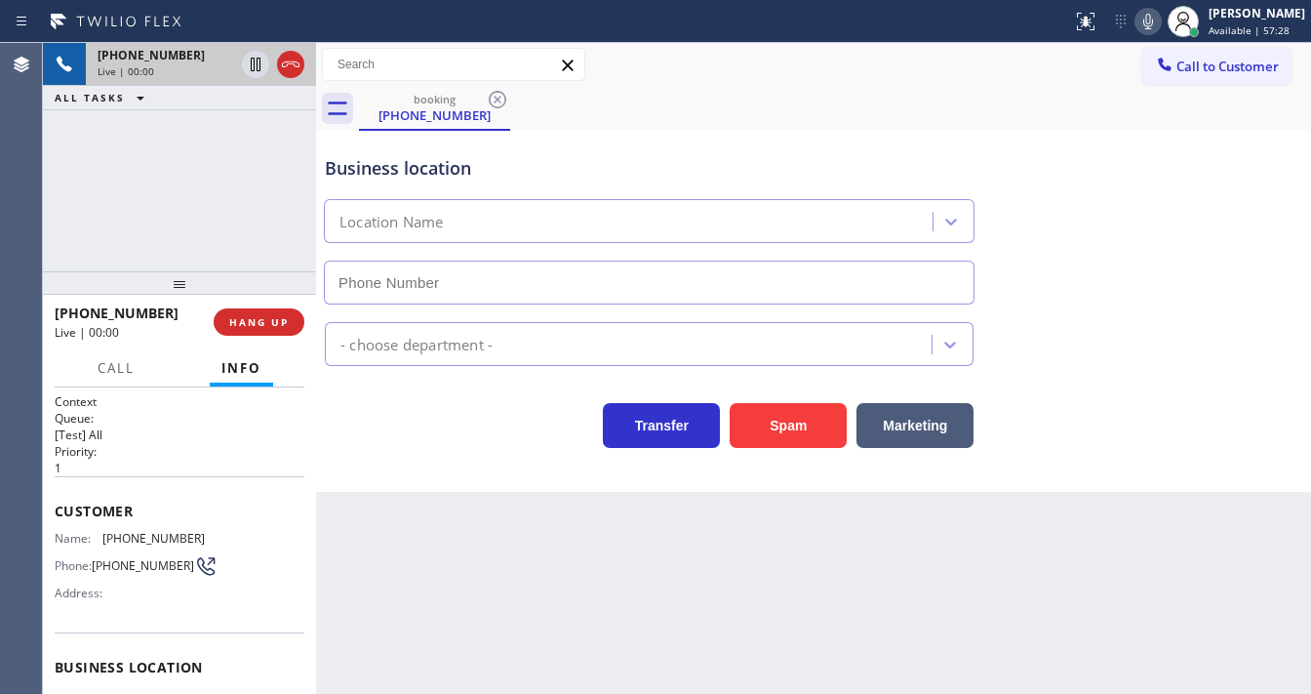
type input "[PHONE_NUMBER]"
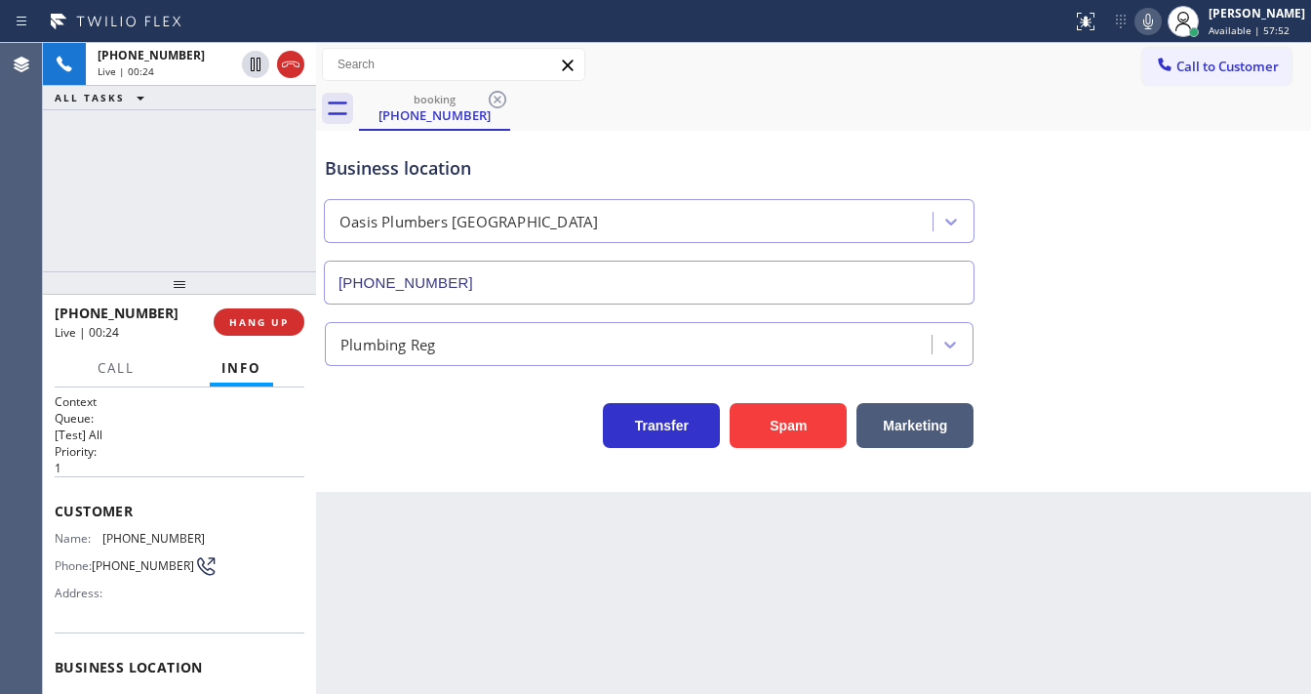
click at [120, 211] on div "[PHONE_NUMBER] Live | 00:24 ALL TASKS ALL TASKS ACTIVE TASKS TASKS IN WRAP UP" at bounding box center [179, 157] width 273 height 228
click at [254, 62] on icon at bounding box center [256, 65] width 10 height 14
click at [1160, 20] on icon at bounding box center [1148, 21] width 23 height 23
click at [175, 208] on div "[PHONE_NUMBER] Live | 01:53 ALL TASKS ALL TASKS ACTIVE TASKS TASKS IN WRAP UP" at bounding box center [179, 157] width 273 height 228
click at [93, 219] on div "[PHONE_NUMBER] Live | 03:33 ALL TASKS ALL TASKS ACTIVE TASKS TASKS IN WRAP UP" at bounding box center [179, 157] width 273 height 228
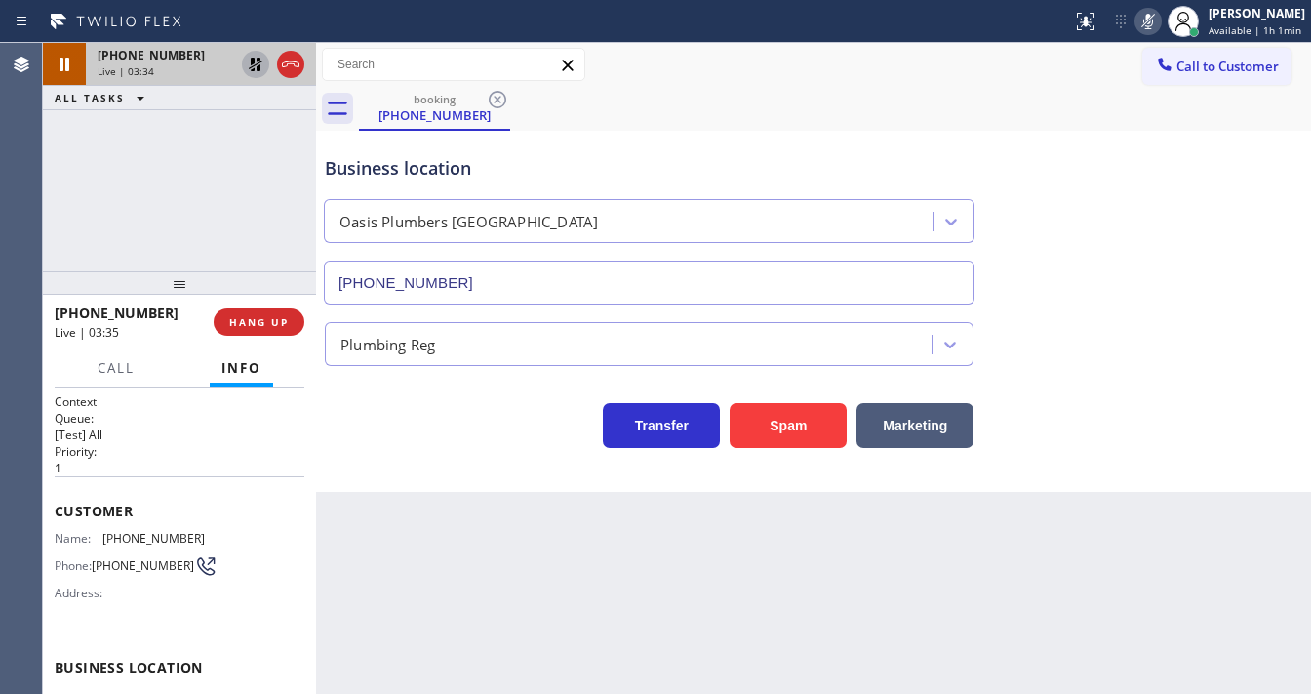
click at [248, 66] on icon at bounding box center [255, 64] width 23 height 23
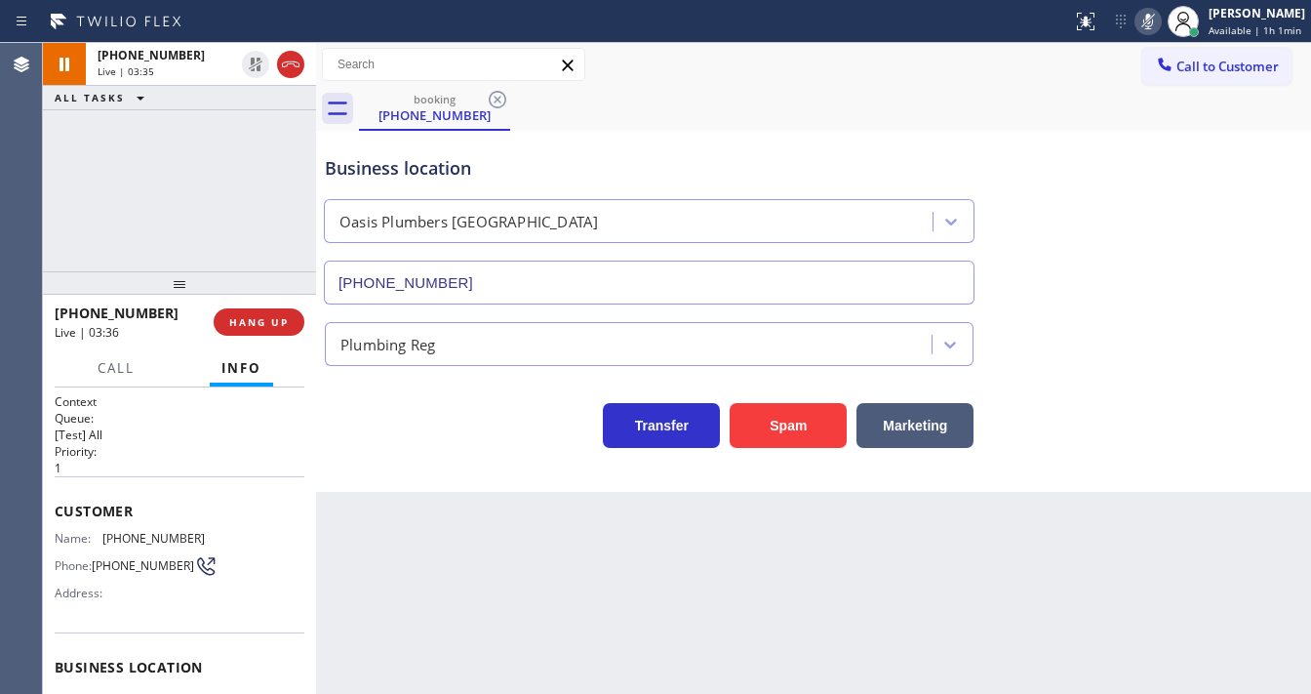
click at [1151, 28] on icon at bounding box center [1148, 21] width 23 height 23
click at [106, 201] on div "[PHONE_NUMBER] Live | 03:36 ALL TASKS ALL TASKS ACTIVE TASKS TASKS IN WRAP UP" at bounding box center [179, 157] width 273 height 228
drag, startPoint x: 44, startPoint y: 203, endPoint x: 94, endPoint y: 200, distance: 49.8
click at [44, 203] on div "[PHONE_NUMBER] Live | 03:43 ALL TASKS ALL TASKS ACTIVE TASKS TASKS IN WRAP UP" at bounding box center [179, 157] width 273 height 228
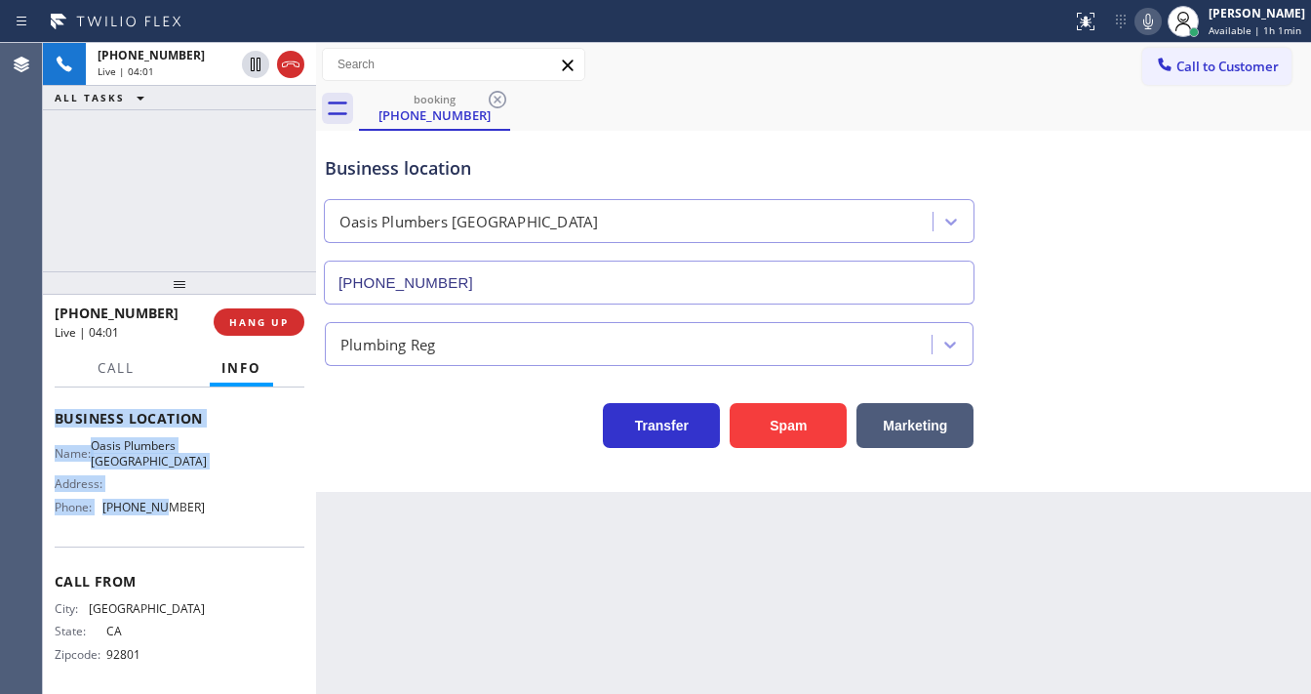
scroll to position [257, 0]
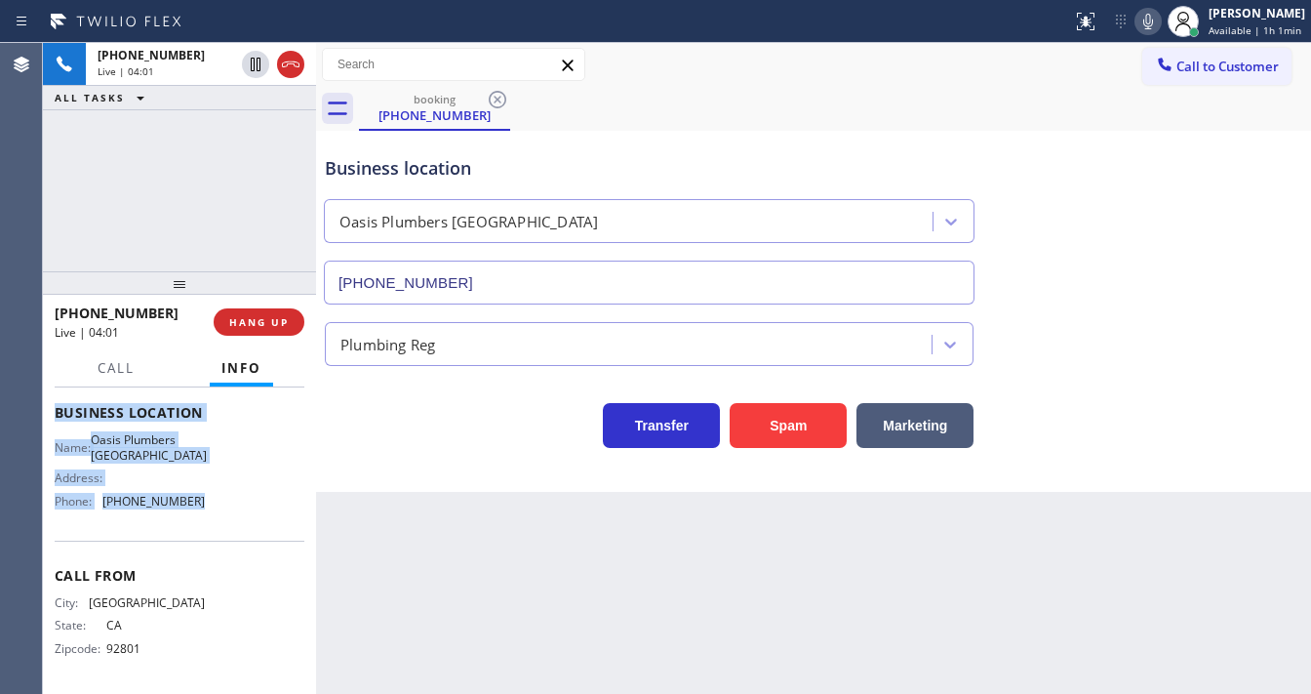
drag, startPoint x: 50, startPoint y: 507, endPoint x: 215, endPoint y: 520, distance: 165.4
click at [215, 520] on div "Context Queue: [Test] All Priority: 1 Customer Name: [PHONE_NUMBER] Phone: [PHO…" at bounding box center [179, 540] width 273 height 306
copy div "Customer Name: [PHONE_NUMBER] Phone: [PHONE_NUMBER] Address: Business location …"
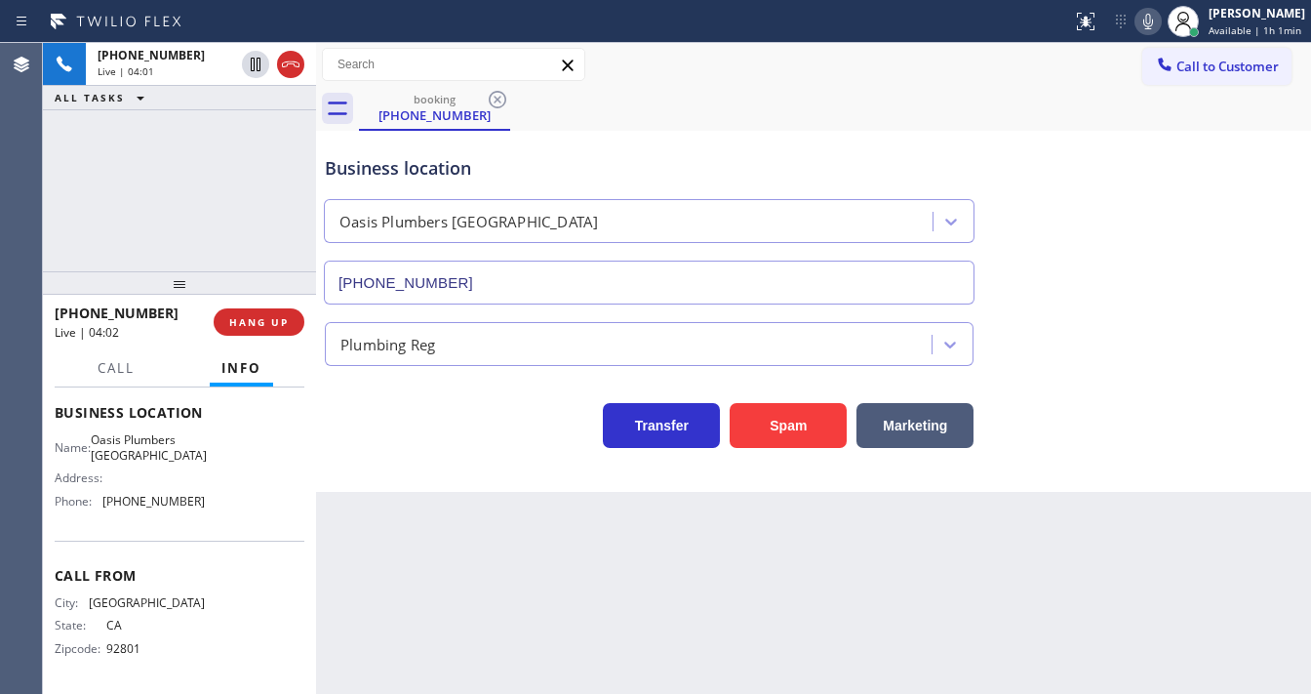
click at [142, 208] on div "[PHONE_NUMBER] Live | 04:01 ALL TASKS ALL TASKS ACTIVE TASKS TASKS IN WRAP UP" at bounding box center [179, 157] width 273 height 228
click at [82, 170] on div "[PHONE_NUMBER] Live | 04:21 ALL TASKS ALL TASKS ACTIVE TASKS TASKS IN WRAP UP" at bounding box center [179, 157] width 273 height 228
click at [121, 349] on button "Call" at bounding box center [116, 368] width 60 height 38
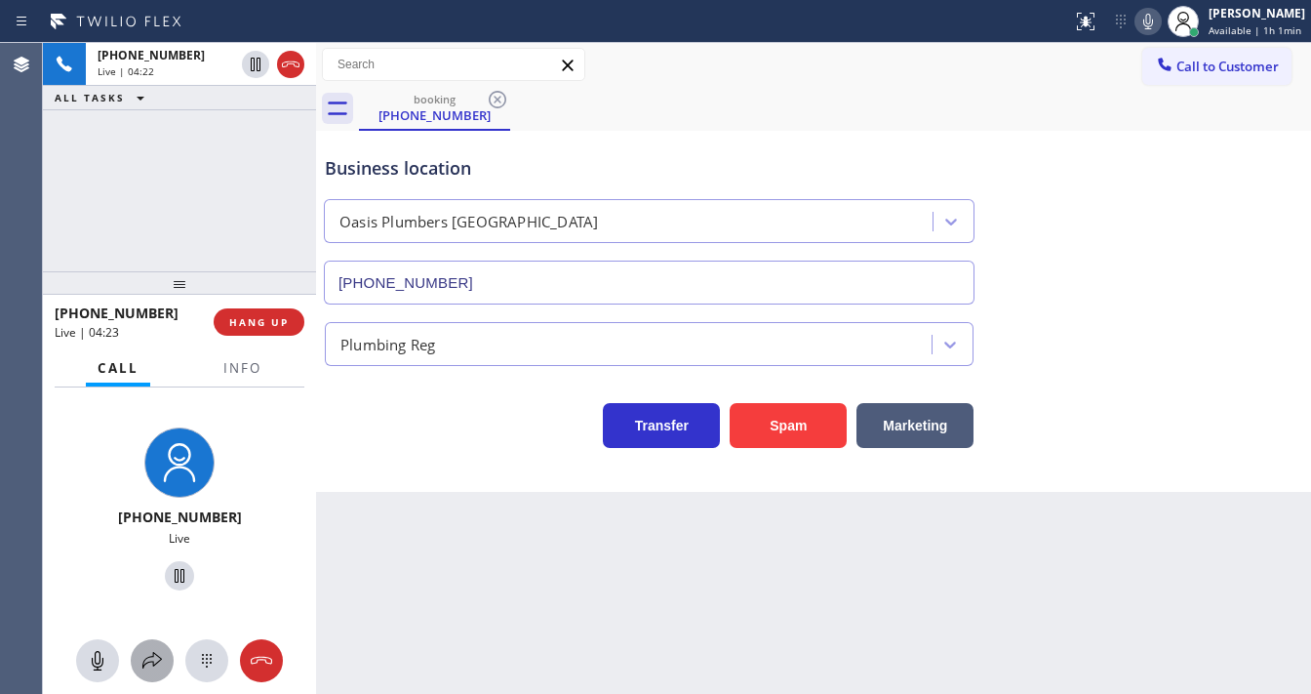
click at [162, 663] on icon at bounding box center [151, 660] width 23 height 23
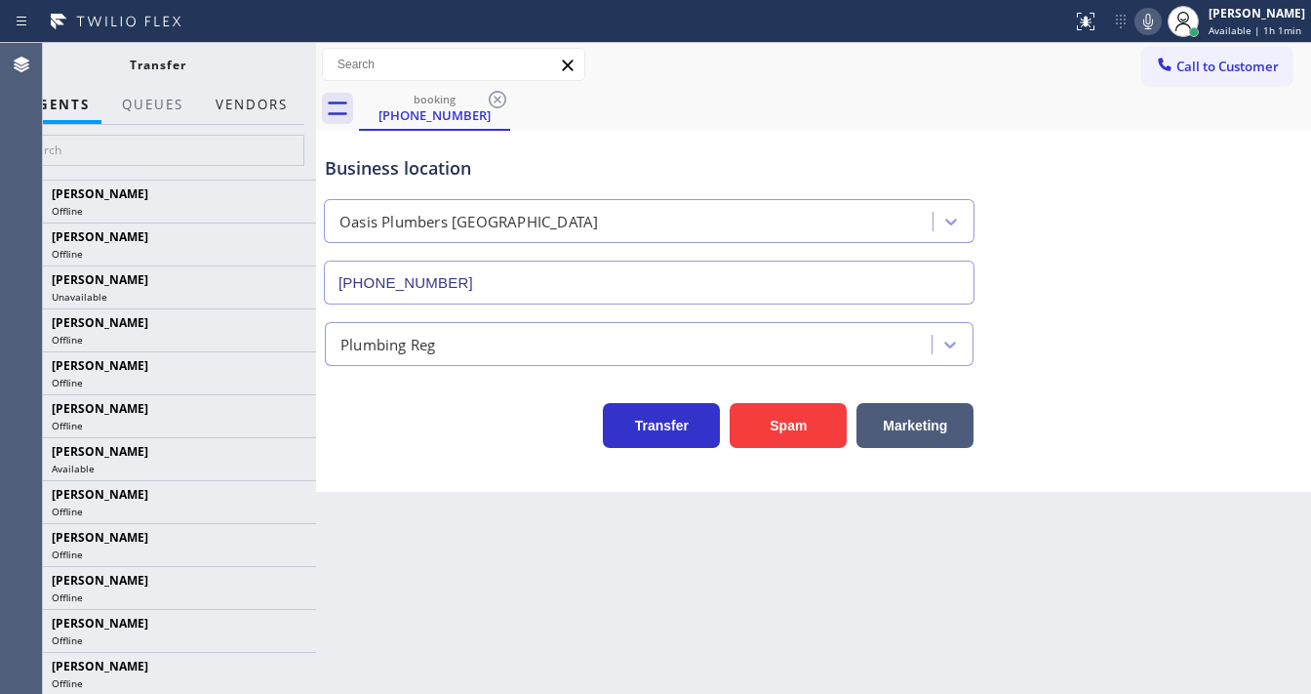
click at [248, 105] on button "Vendors" at bounding box center [252, 105] width 96 height 38
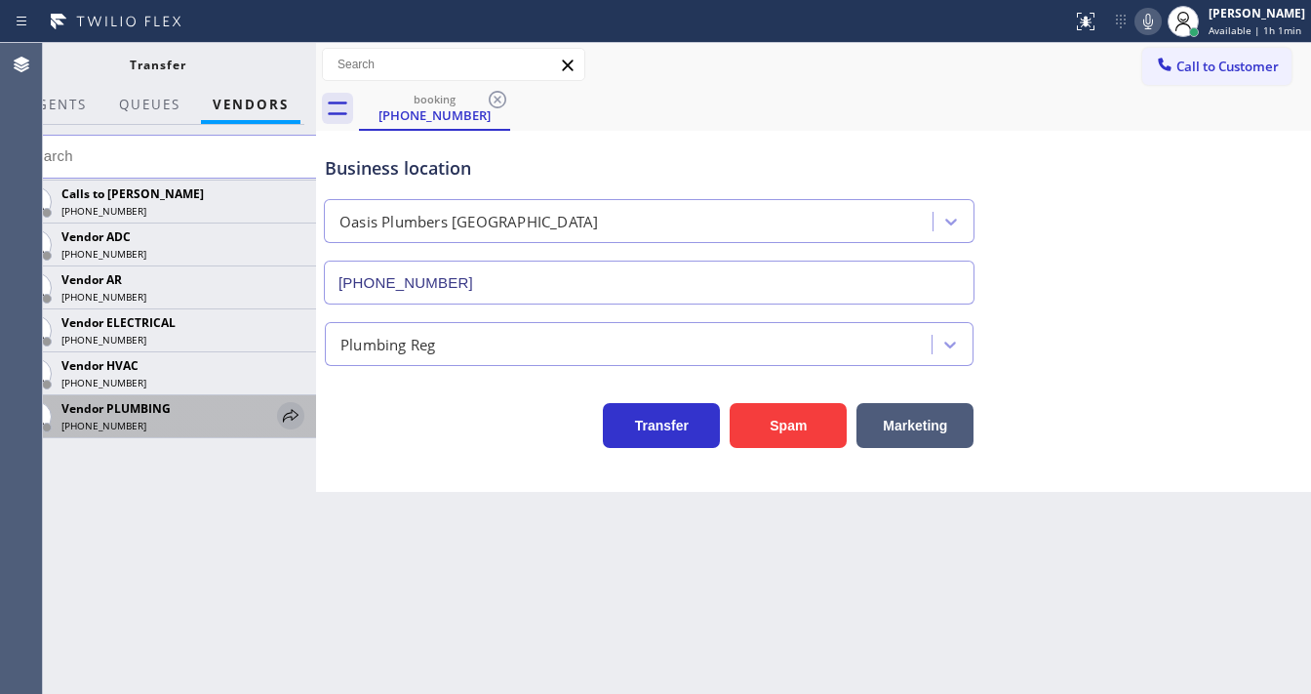
click at [293, 414] on icon at bounding box center [290, 415] width 23 height 23
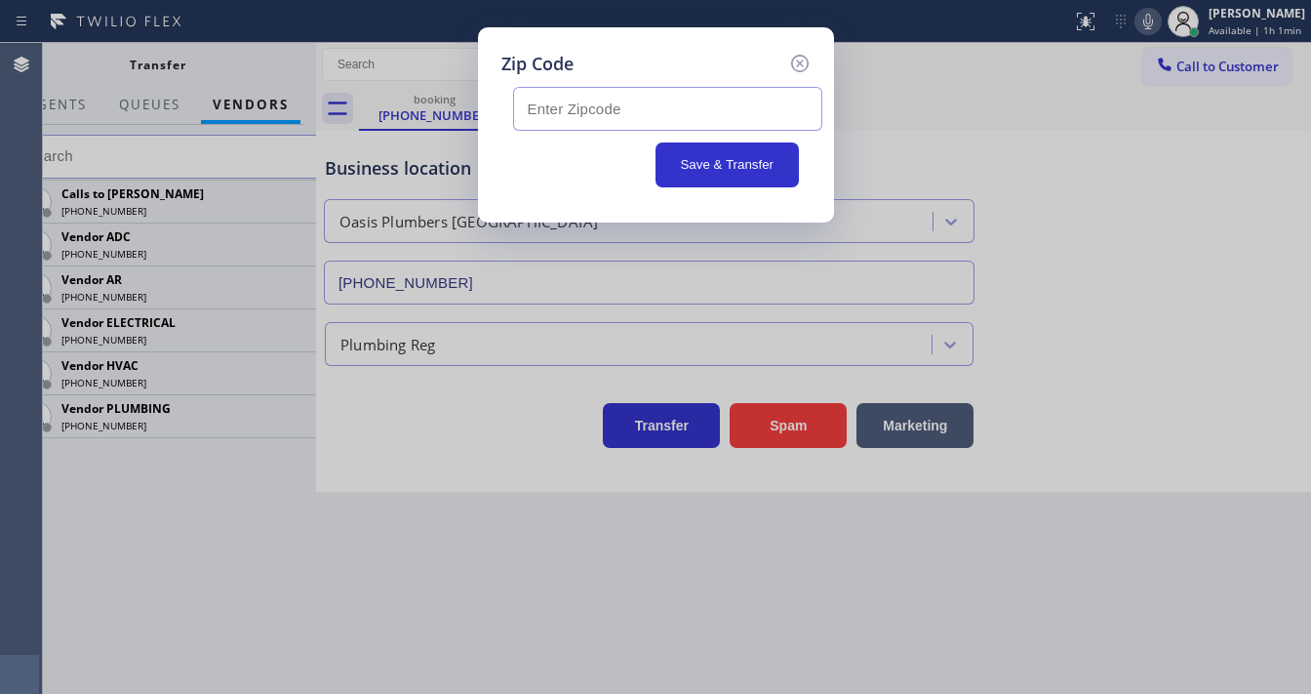
click at [633, 117] on input "text" at bounding box center [667, 109] width 309 height 44
click at [605, 110] on input "text" at bounding box center [667, 109] width 309 height 44
paste input "91040"
type input "91040"
click at [706, 160] on button "Save & Transfer" at bounding box center [727, 164] width 143 height 45
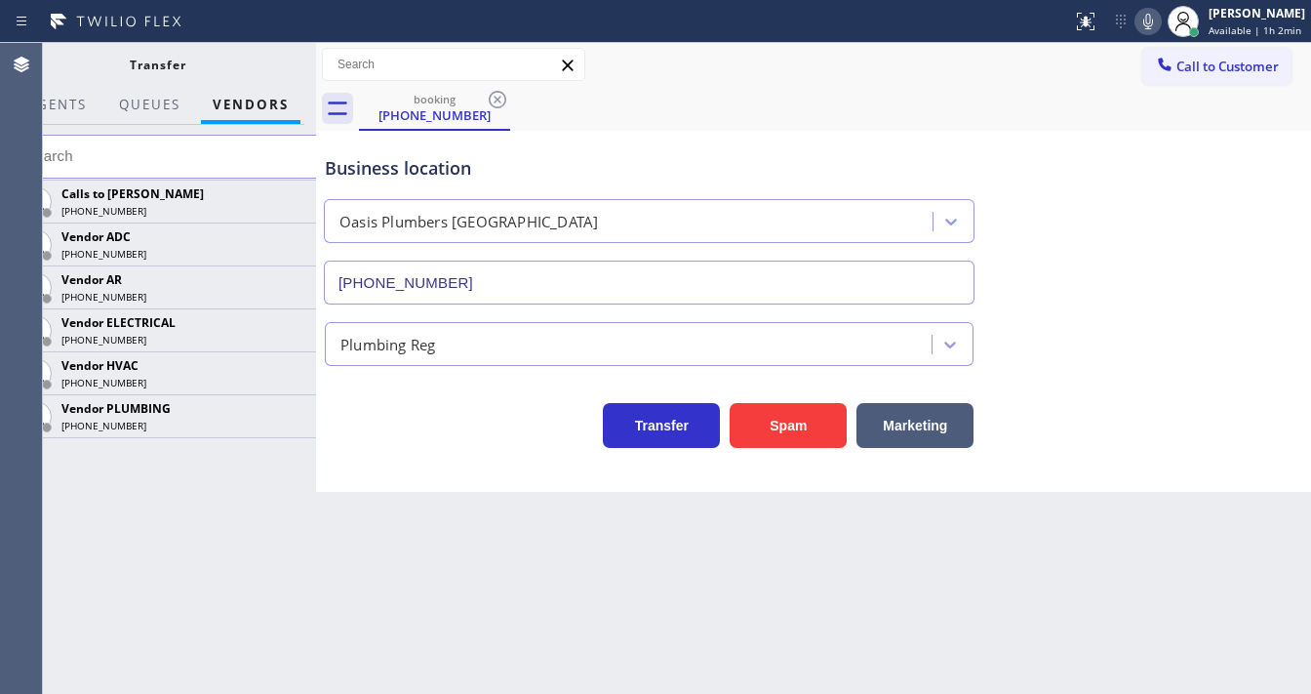
click at [1153, 25] on icon at bounding box center [1148, 22] width 10 height 16
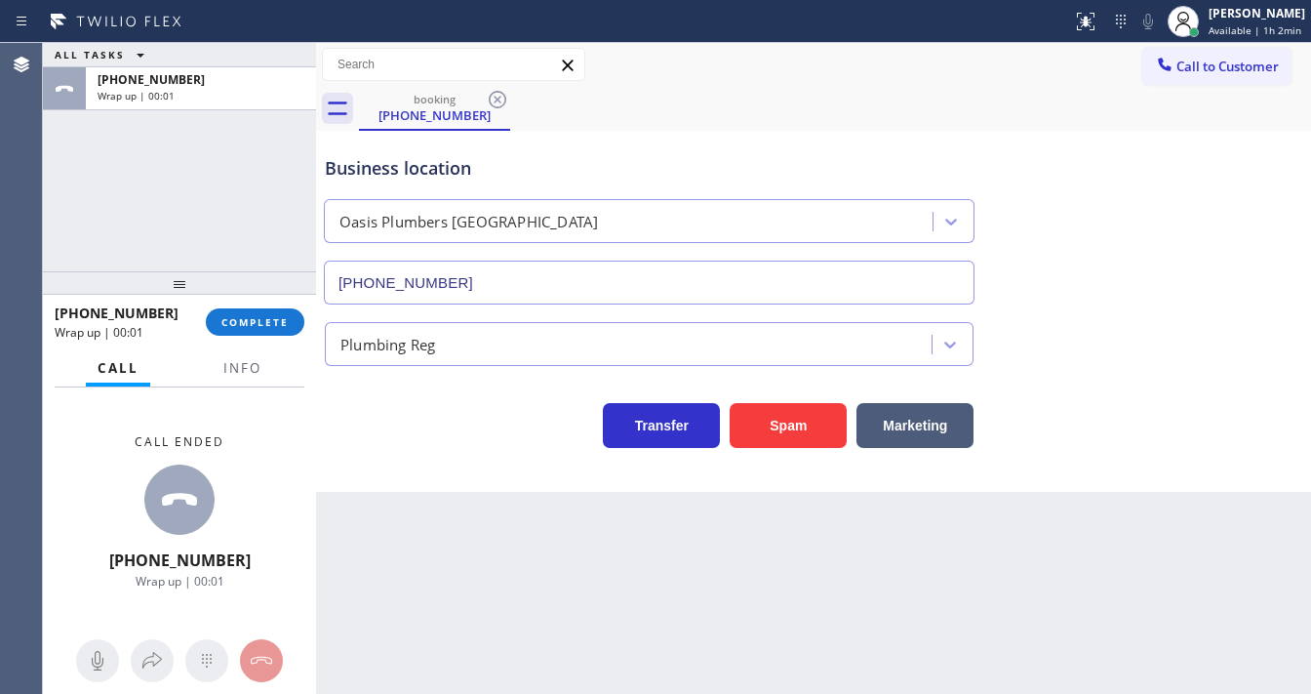
click at [206, 207] on div "ALL TASKS ALL TASKS ACTIVE TASKS TASKS IN WRAP UP [PHONE_NUMBER] Wrap up | 00:01" at bounding box center [179, 157] width 273 height 228
click at [4, 190] on div "Agent Desktop" at bounding box center [21, 368] width 42 height 651
click at [257, 324] on span "COMPLETE" at bounding box center [254, 322] width 67 height 14
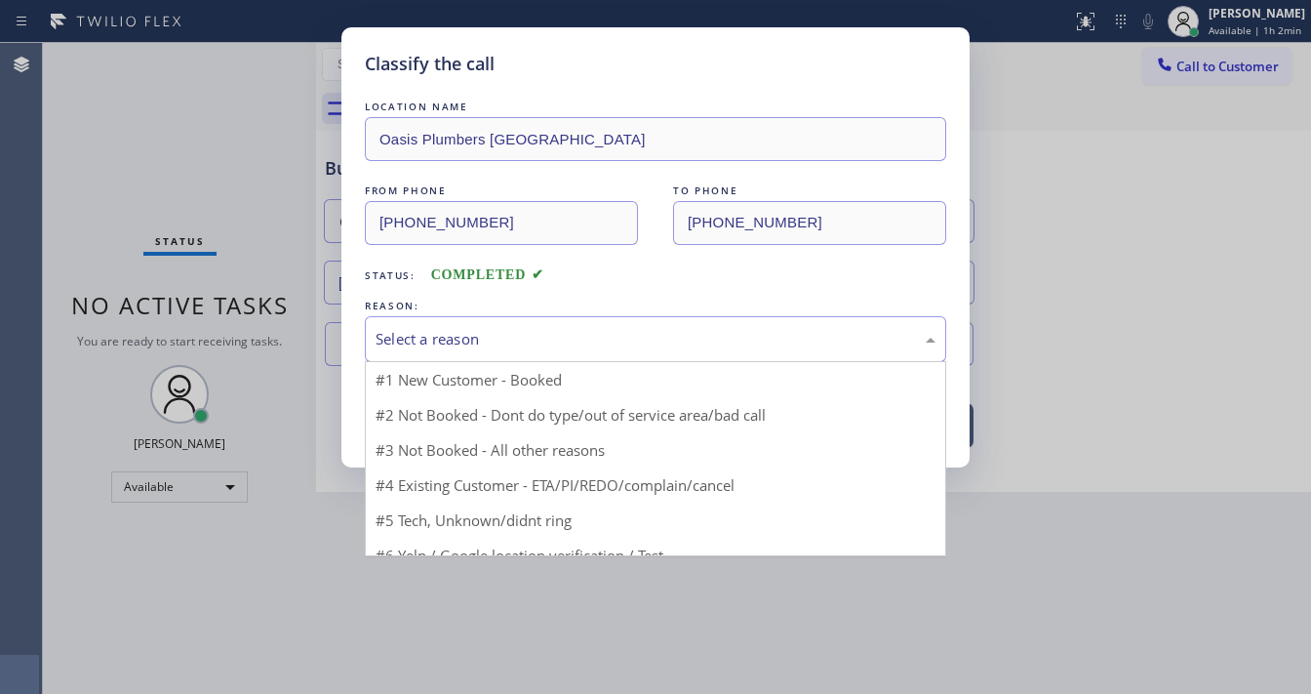
click at [472, 338] on div "Select a reason" at bounding box center [656, 339] width 560 height 22
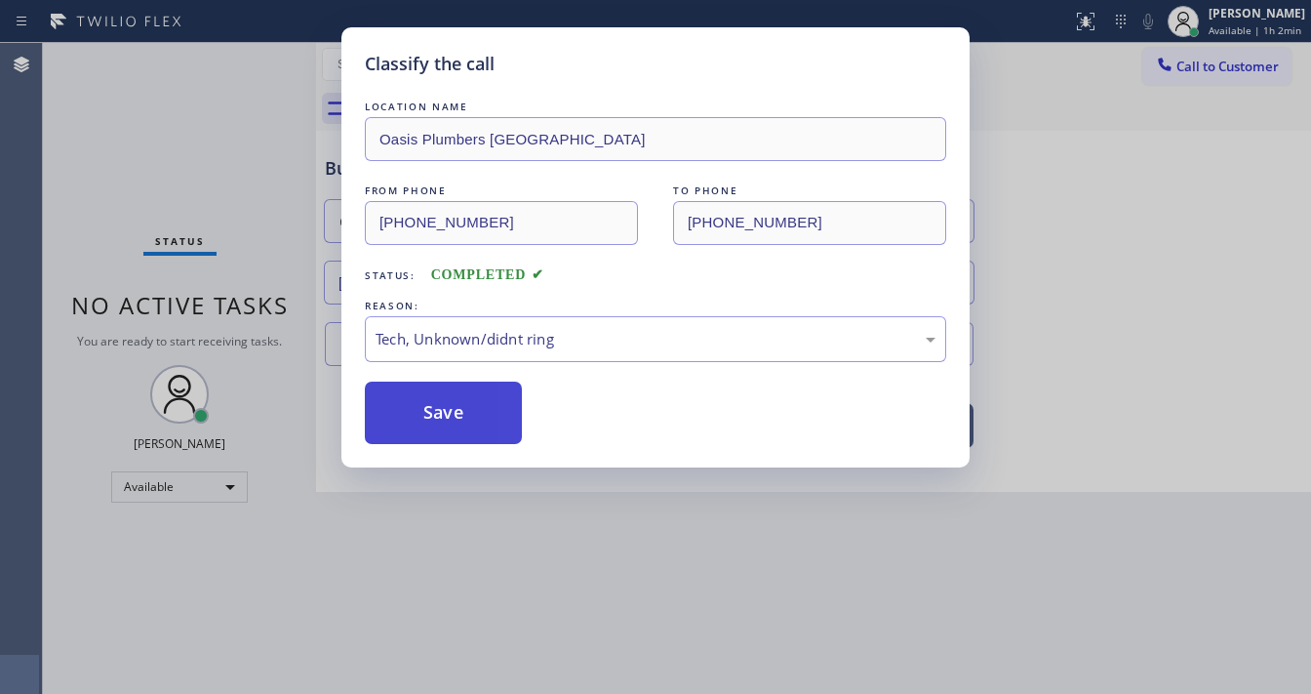
click at [471, 415] on button "Save" at bounding box center [443, 412] width 157 height 62
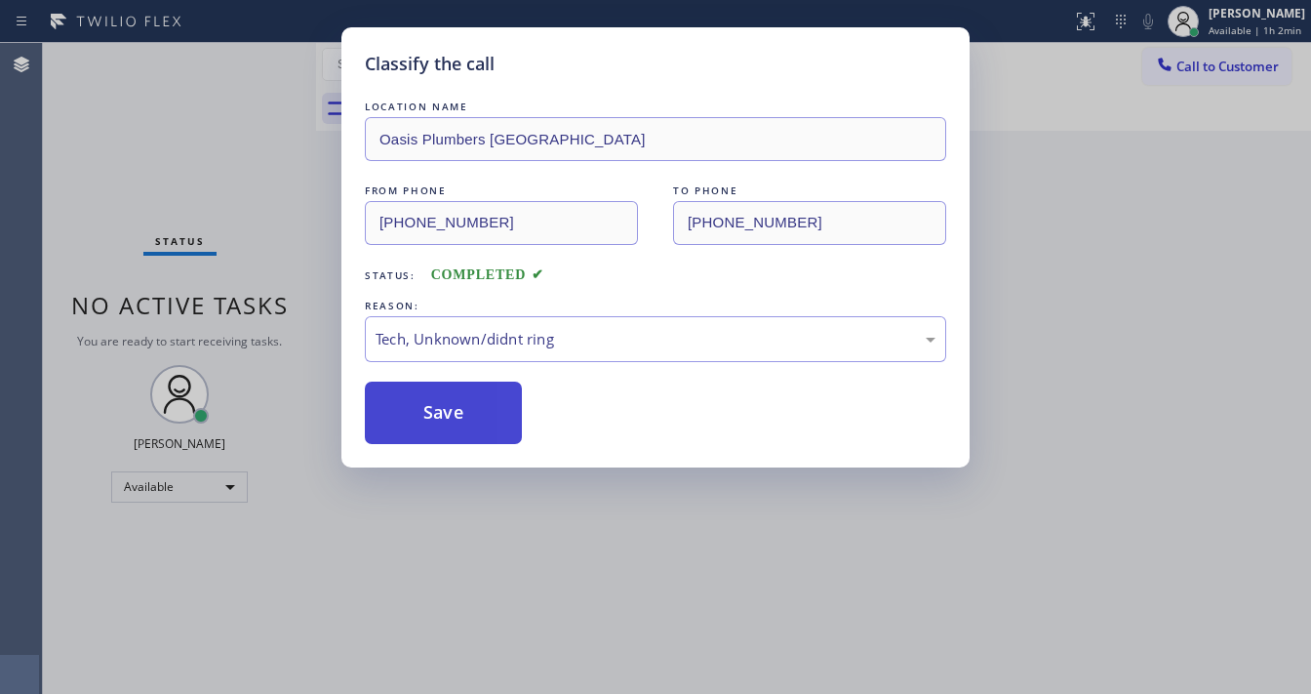
click at [471, 415] on button "Save" at bounding box center [443, 412] width 157 height 62
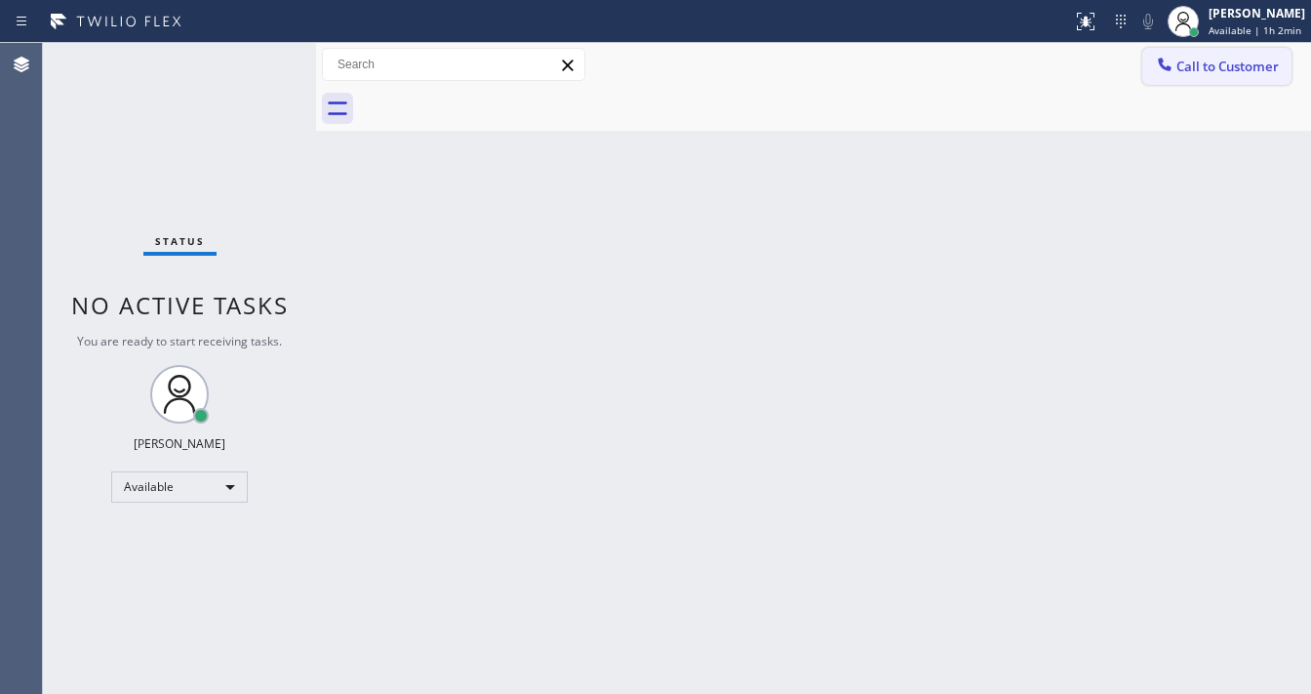
click at [1201, 82] on button "Call to Customer" at bounding box center [1216, 66] width 149 height 37
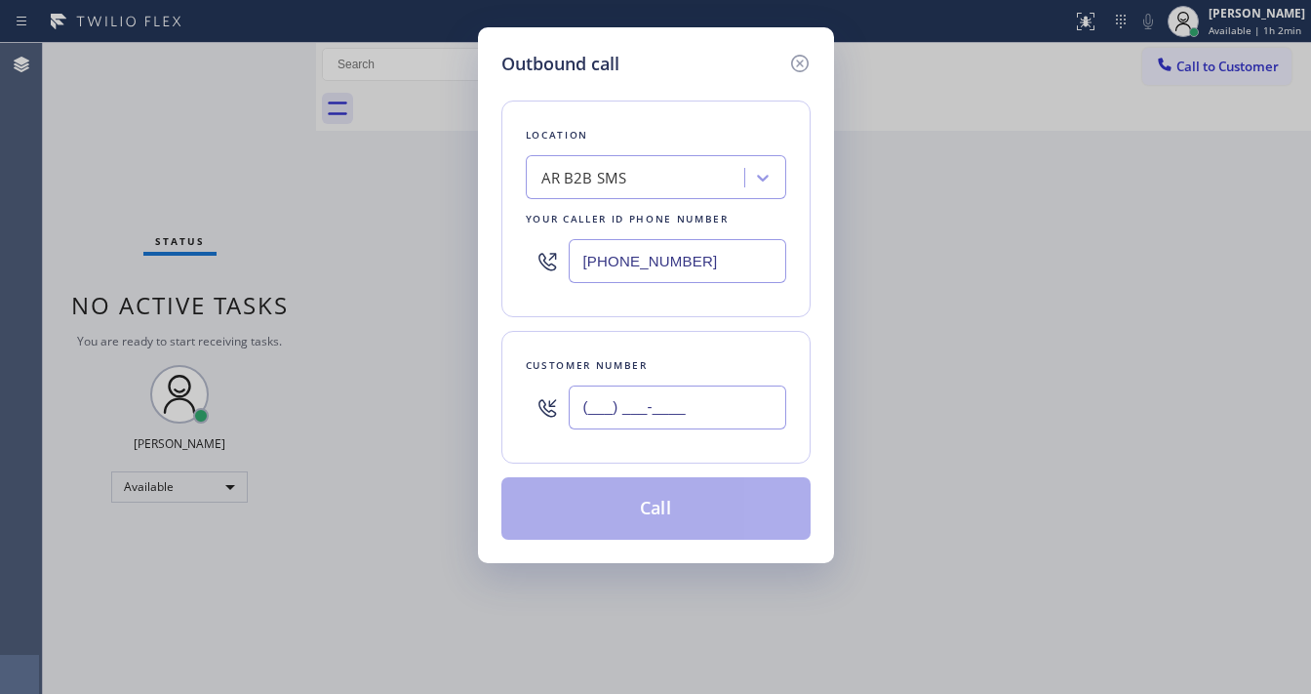
click at [663, 411] on input "(___) ___-____" at bounding box center [678, 407] width 218 height 44
paste input "305) 220-1378"
type input "[PHONE_NUMBER]"
click at [710, 259] on input "[PHONE_NUMBER]" at bounding box center [678, 261] width 218 height 44
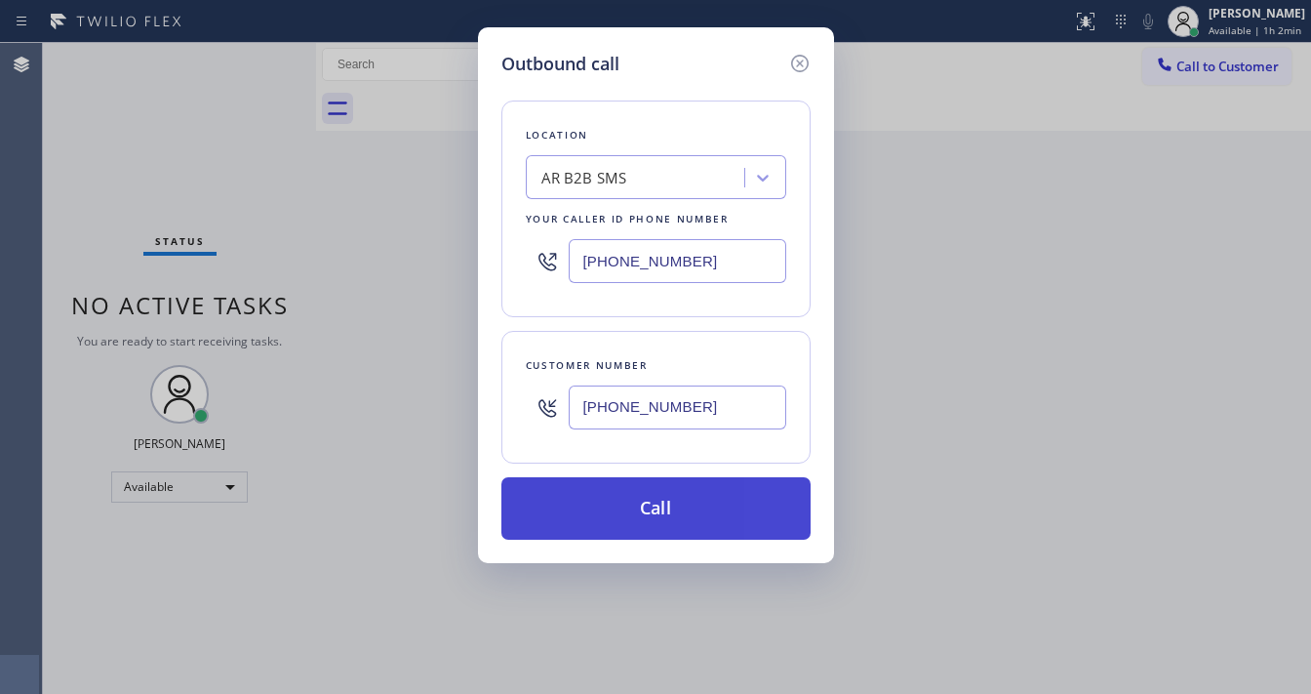
paste input "305) 239-8487"
type input "[PHONE_NUMBER]"
click at [637, 515] on button "Call" at bounding box center [655, 508] width 309 height 62
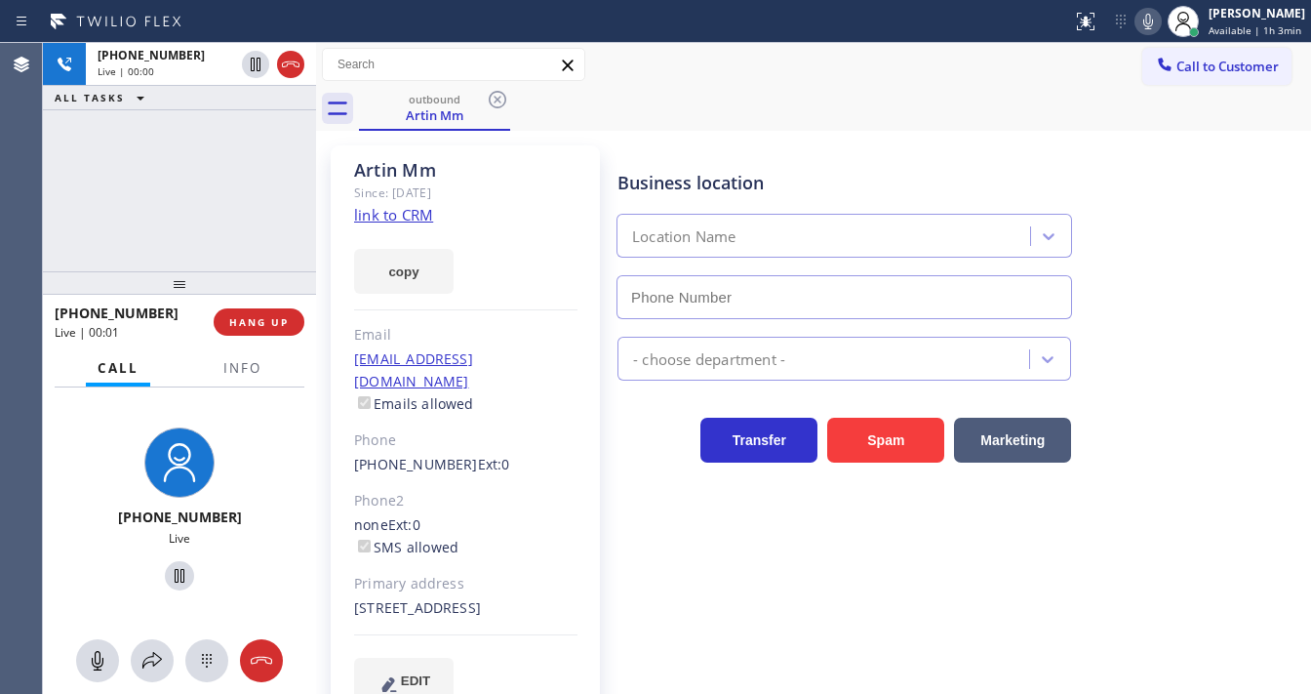
type input "[PHONE_NUMBER]"
click at [280, 323] on span "HANG UP" at bounding box center [259, 322] width 60 height 14
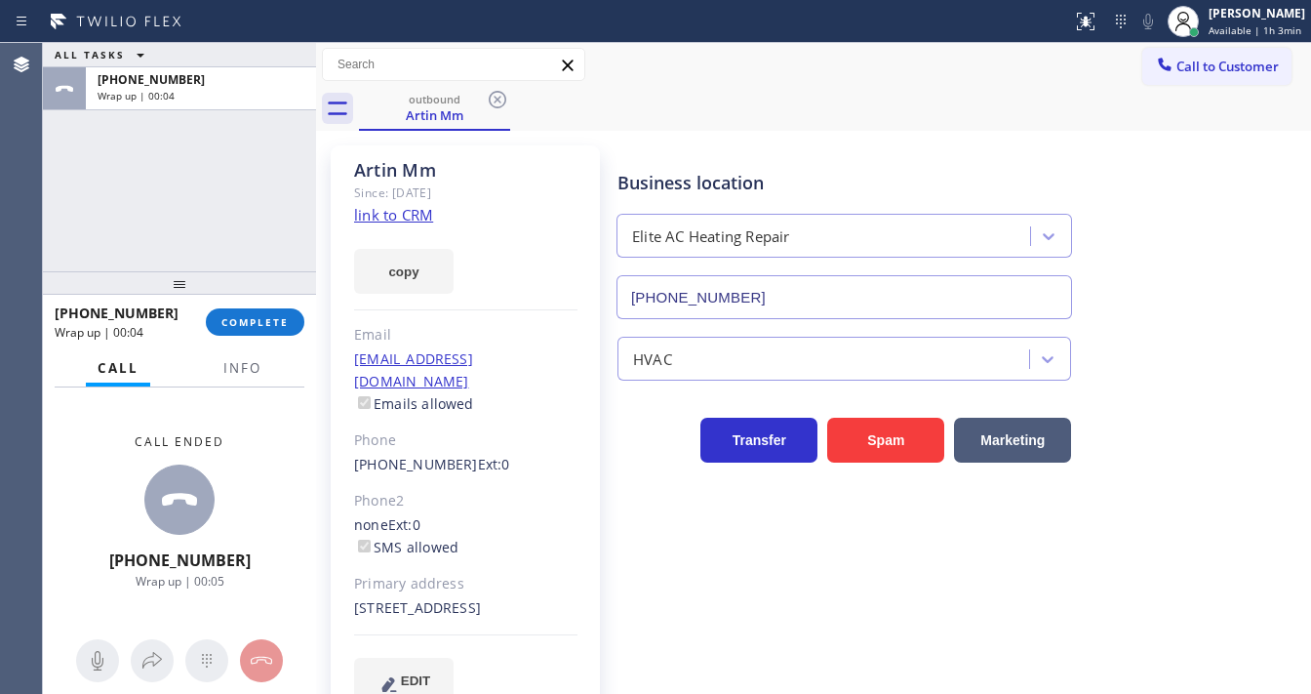
click at [207, 211] on div "ALL TASKS ALL TASKS ACTIVE TASKS TASKS IN WRAP UP [PHONE_NUMBER] Wrap up | 00:04" at bounding box center [179, 157] width 273 height 228
click at [374, 208] on link "link to CRM" at bounding box center [393, 215] width 79 height 20
click at [252, 324] on span "COMPLETE" at bounding box center [254, 322] width 67 height 14
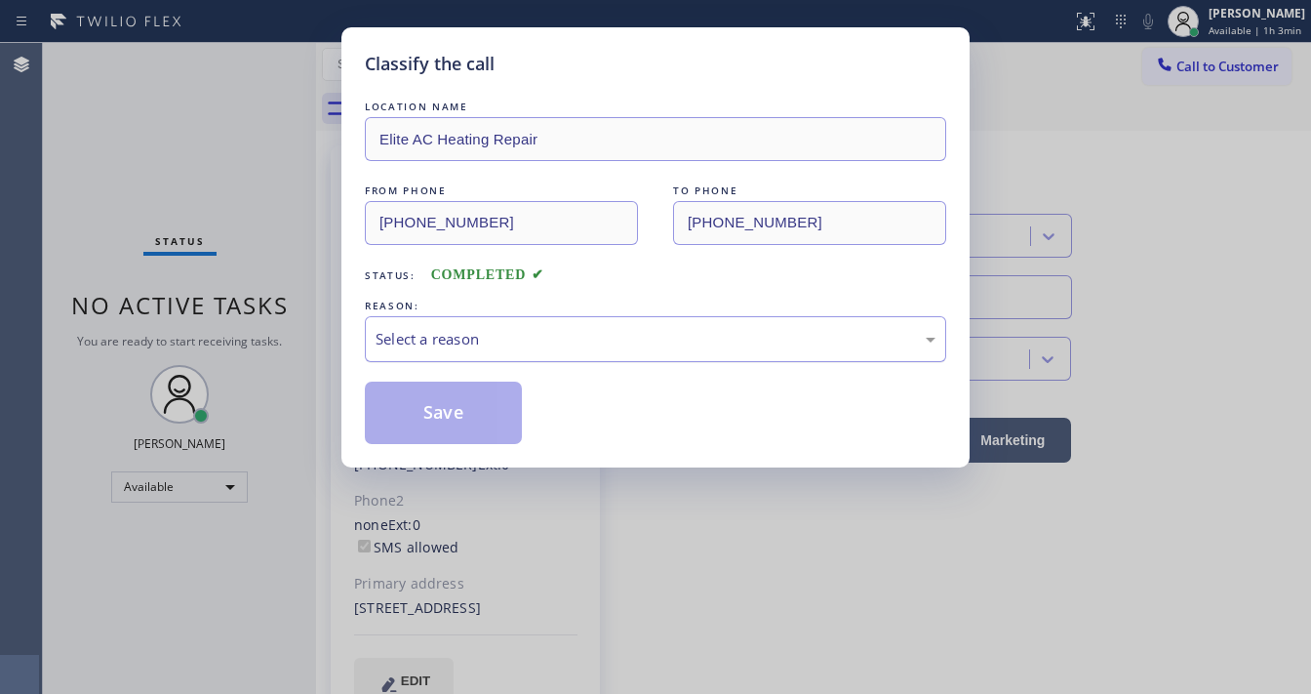
drag, startPoint x: 515, startPoint y: 313, endPoint x: 503, endPoint y: 333, distance: 22.8
click at [511, 314] on div "REASON:" at bounding box center [655, 306] width 581 height 20
click at [467, 349] on div "Select a reason" at bounding box center [655, 339] width 581 height 46
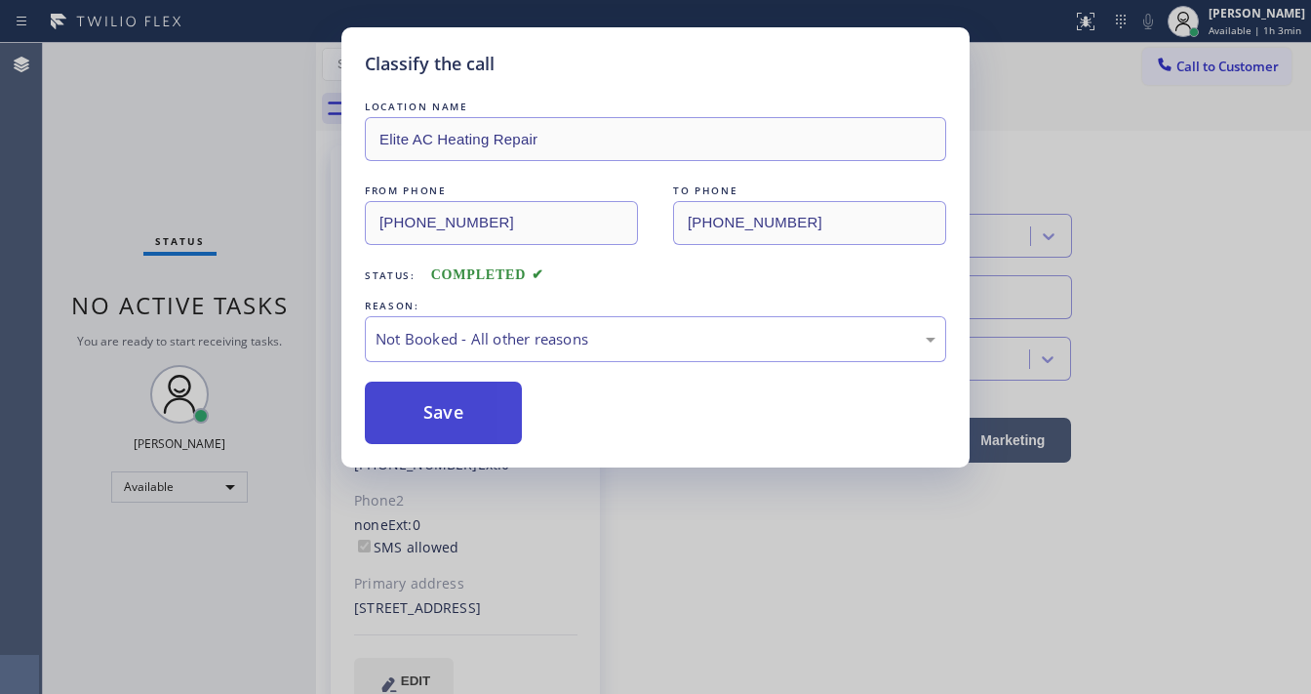
click at [451, 415] on button "Save" at bounding box center [443, 412] width 157 height 62
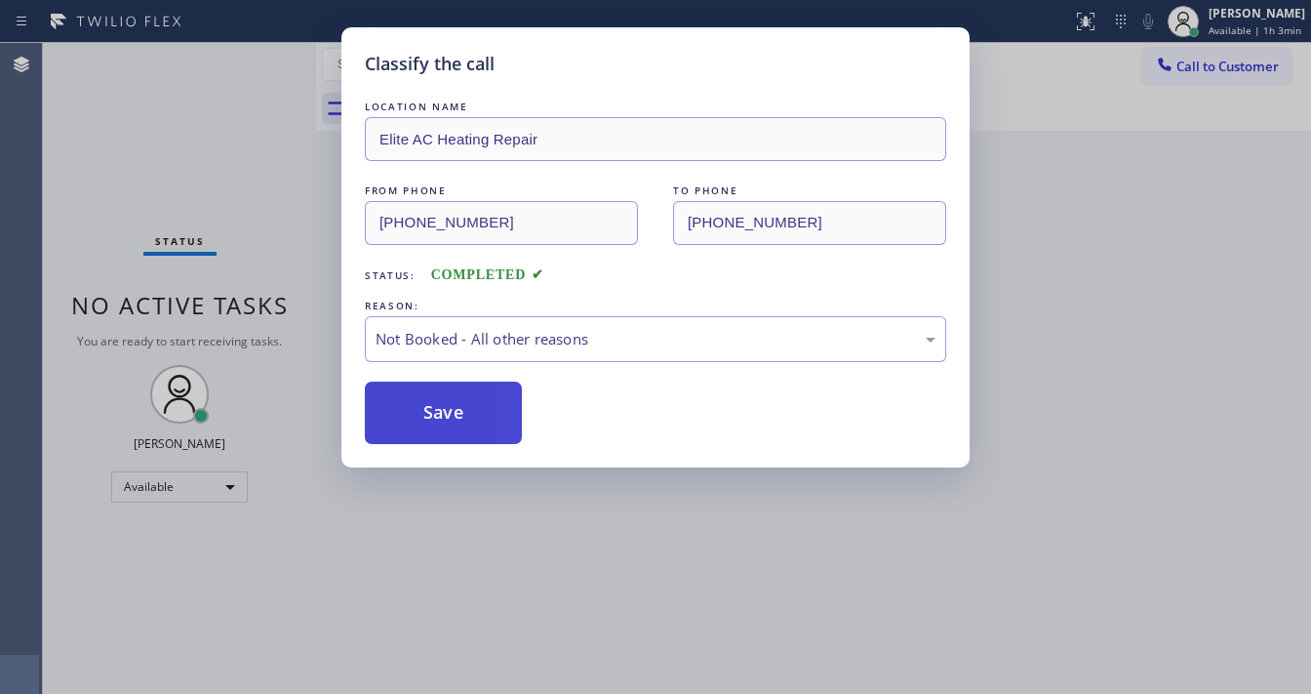
click at [451, 415] on button "Save" at bounding box center [443, 412] width 157 height 62
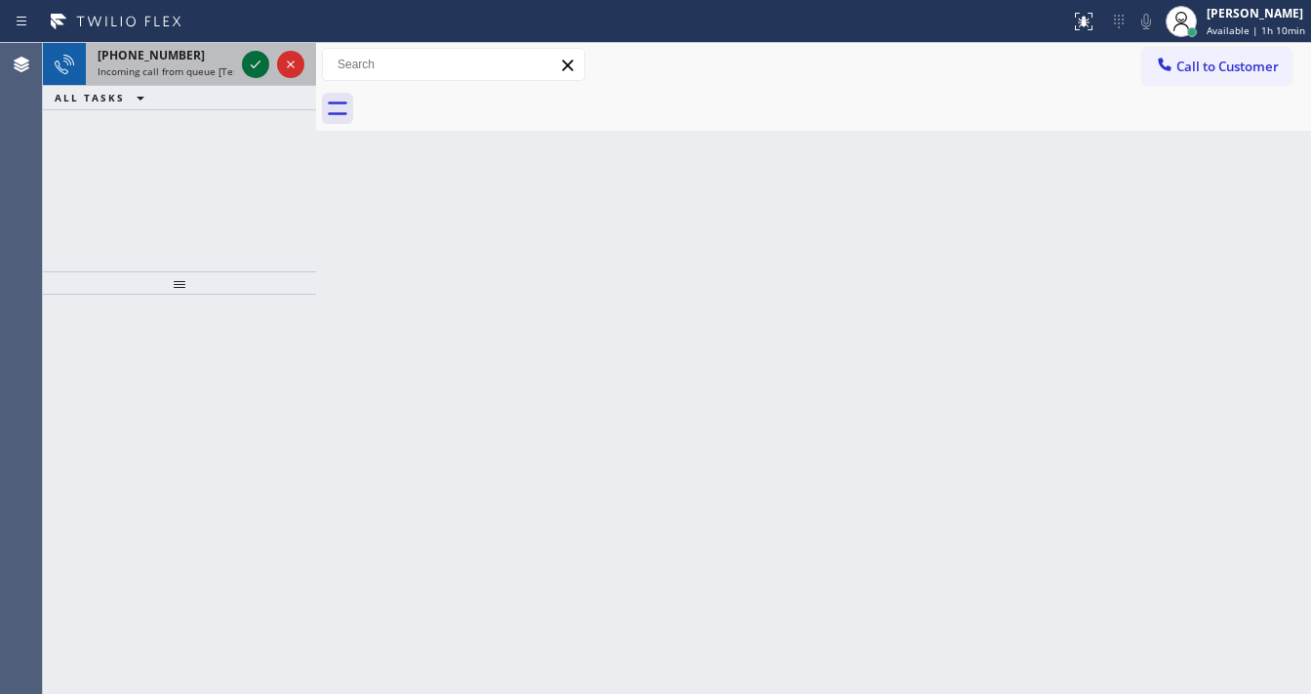
click at [246, 50] on div at bounding box center [273, 64] width 70 height 43
click at [250, 60] on icon at bounding box center [255, 64] width 23 height 23
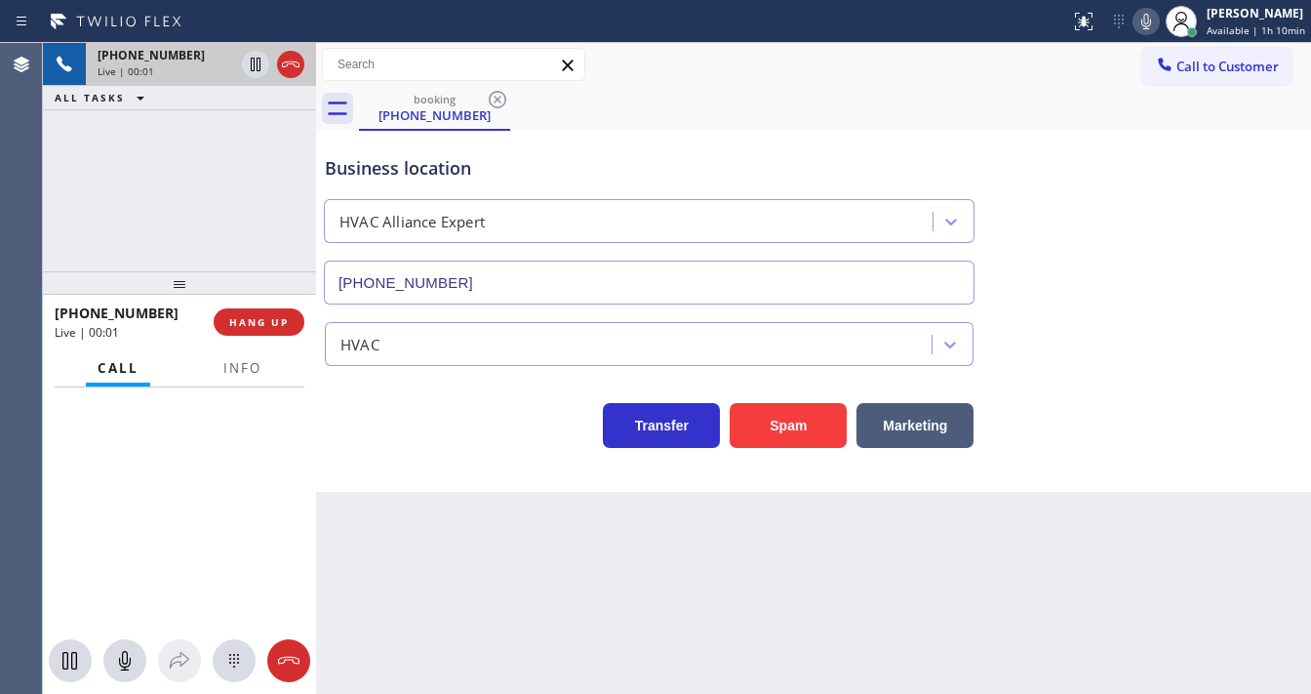
type input "[PHONE_NUMBER]"
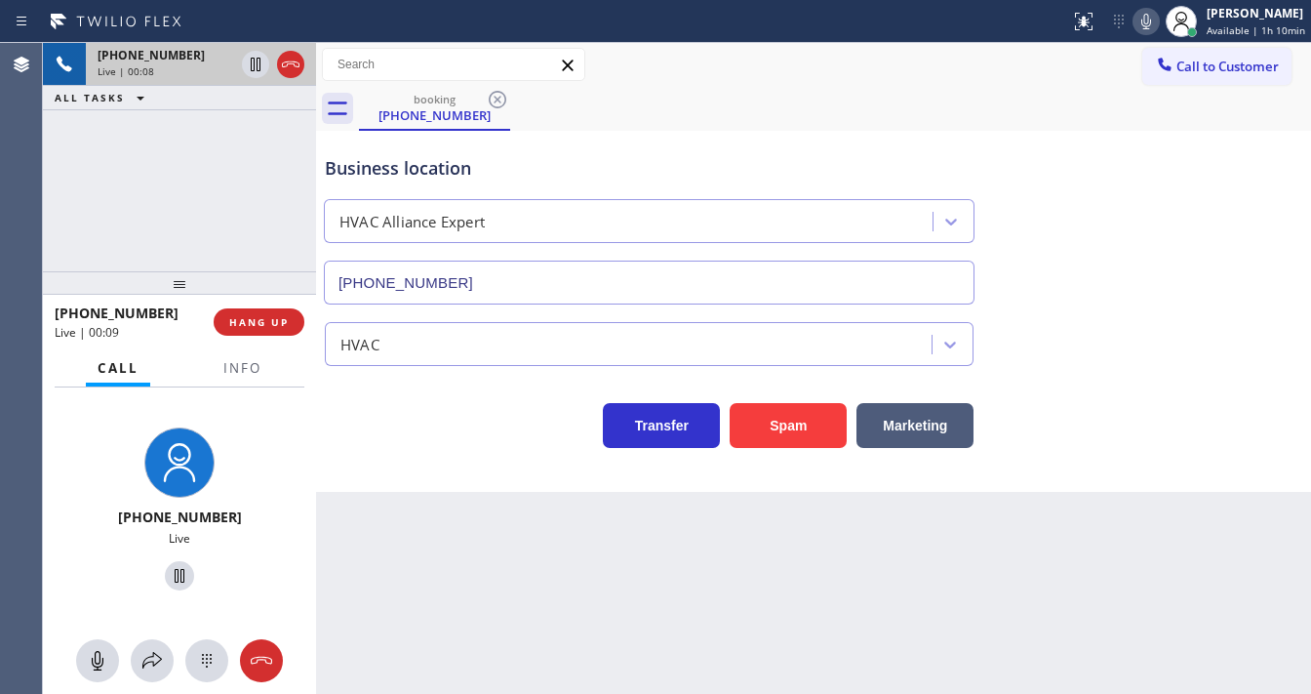
click at [20, 203] on div "Agent Desktop" at bounding box center [21, 368] width 42 height 651
click at [221, 371] on button "Info" at bounding box center [242, 368] width 61 height 38
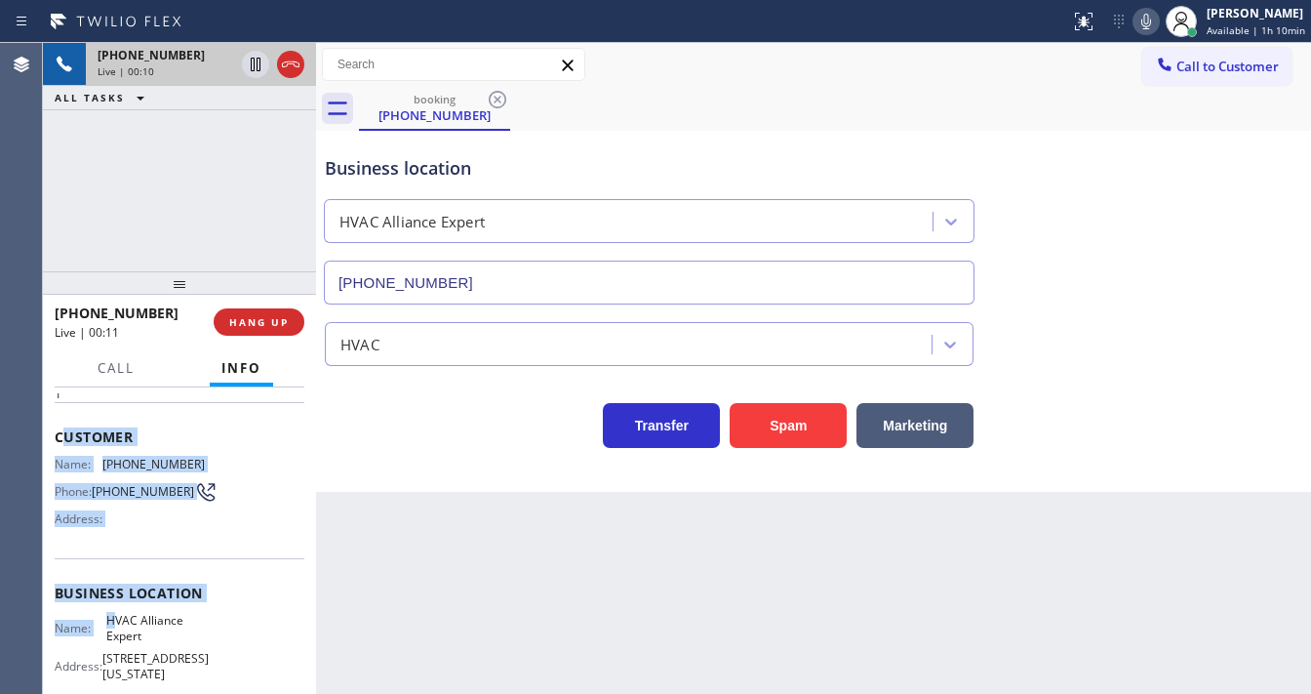
scroll to position [234, 0]
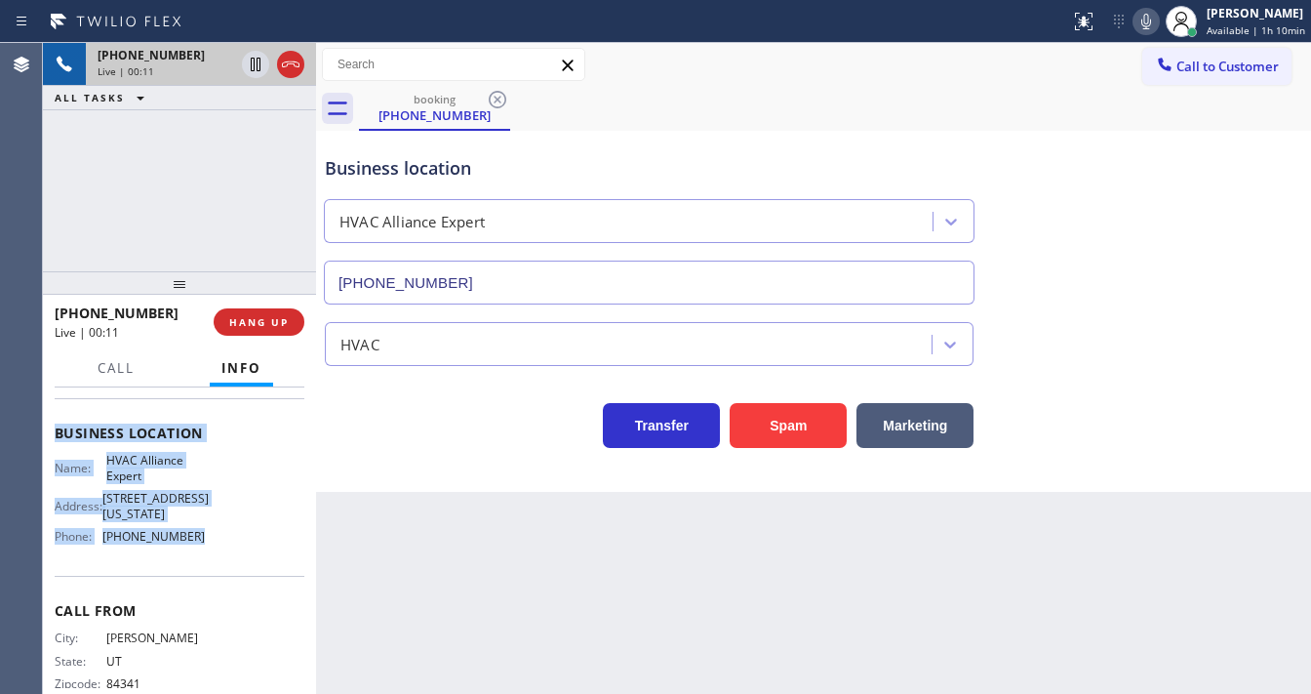
drag, startPoint x: 60, startPoint y: 498, endPoint x: 195, endPoint y: 543, distance: 143.1
click at [195, 543] on div "Context Queue: [Test] All Priority: 1 Customer Name: [PHONE_NUMBER] Phone: [PHO…" at bounding box center [180, 441] width 250 height 565
copy div "ustomer Name: [PHONE_NUMBER] Phone: [PHONE_NUMBER] Address: Business location N…"
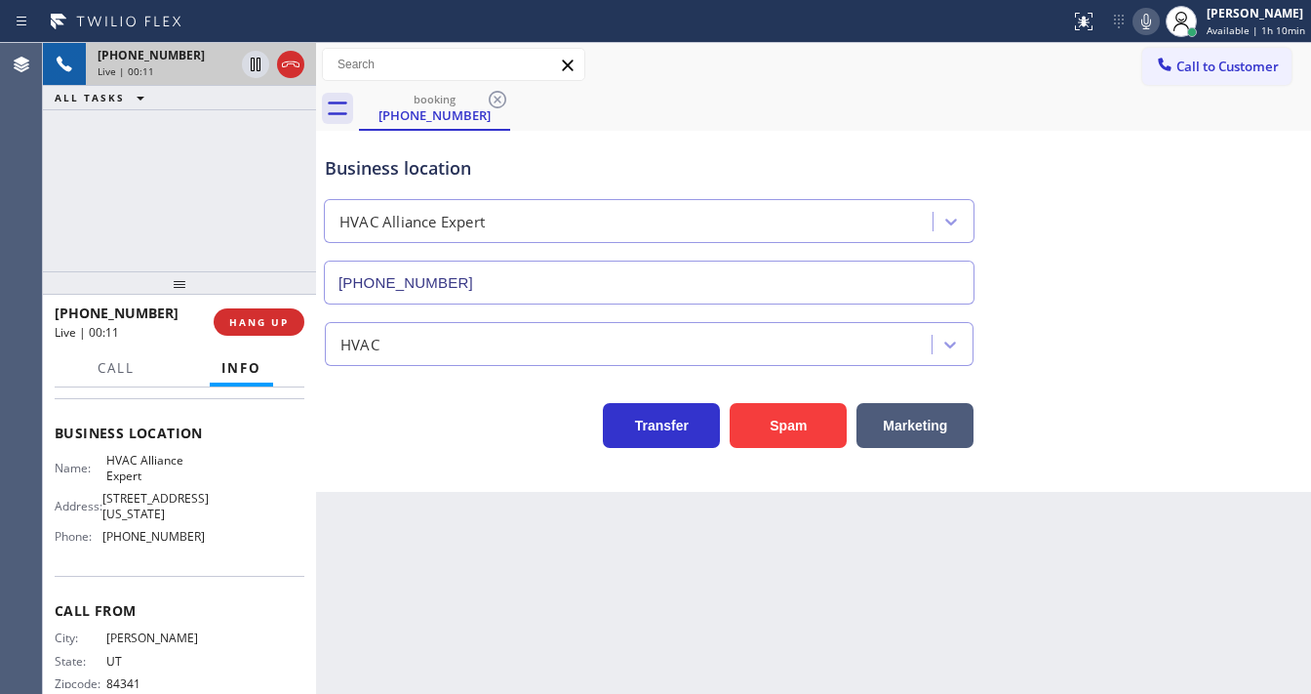
click at [163, 200] on div "[PHONE_NUMBER] Live | 00:11 ALL TASKS ALL TASKS ACTIVE TASKS TASKS IN WRAP UP" at bounding box center [179, 157] width 273 height 228
click at [172, 164] on div "[PHONE_NUMBER] Live | 00:17 ALL TASKS ALL TASKS ACTIVE TASKS TASKS IN WRAP UP" at bounding box center [179, 157] width 273 height 228
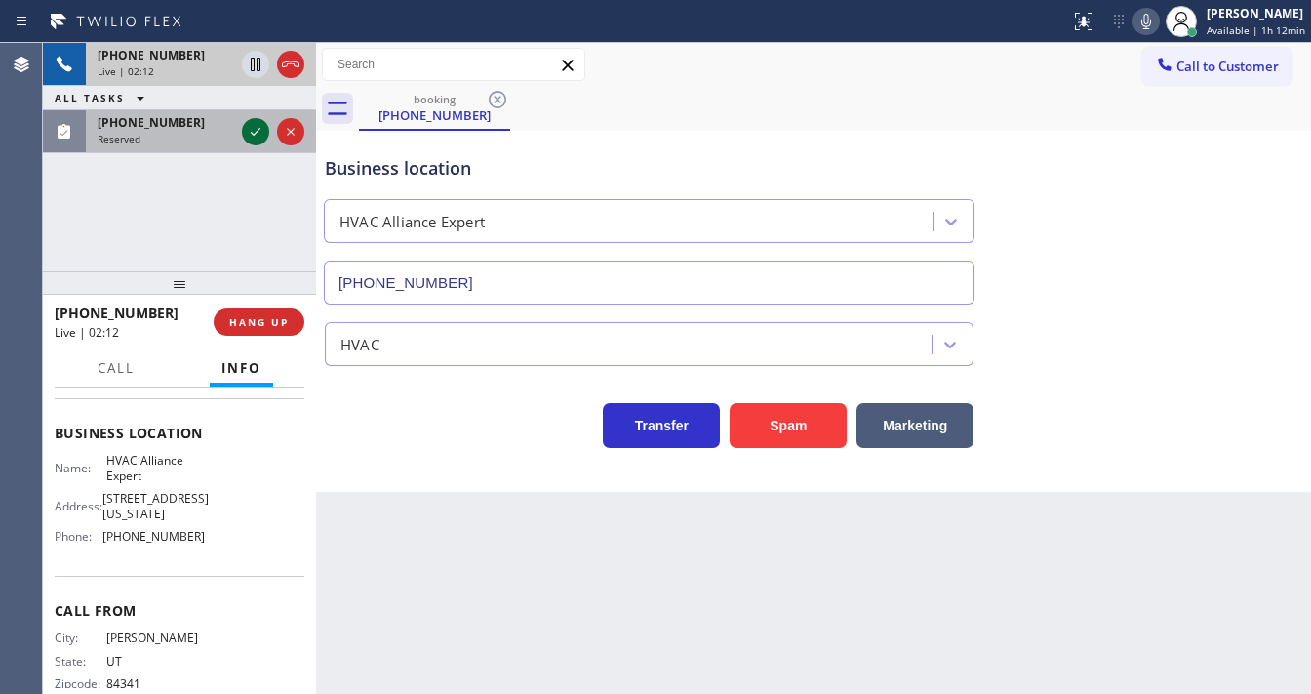
click at [254, 136] on icon at bounding box center [255, 131] width 23 height 23
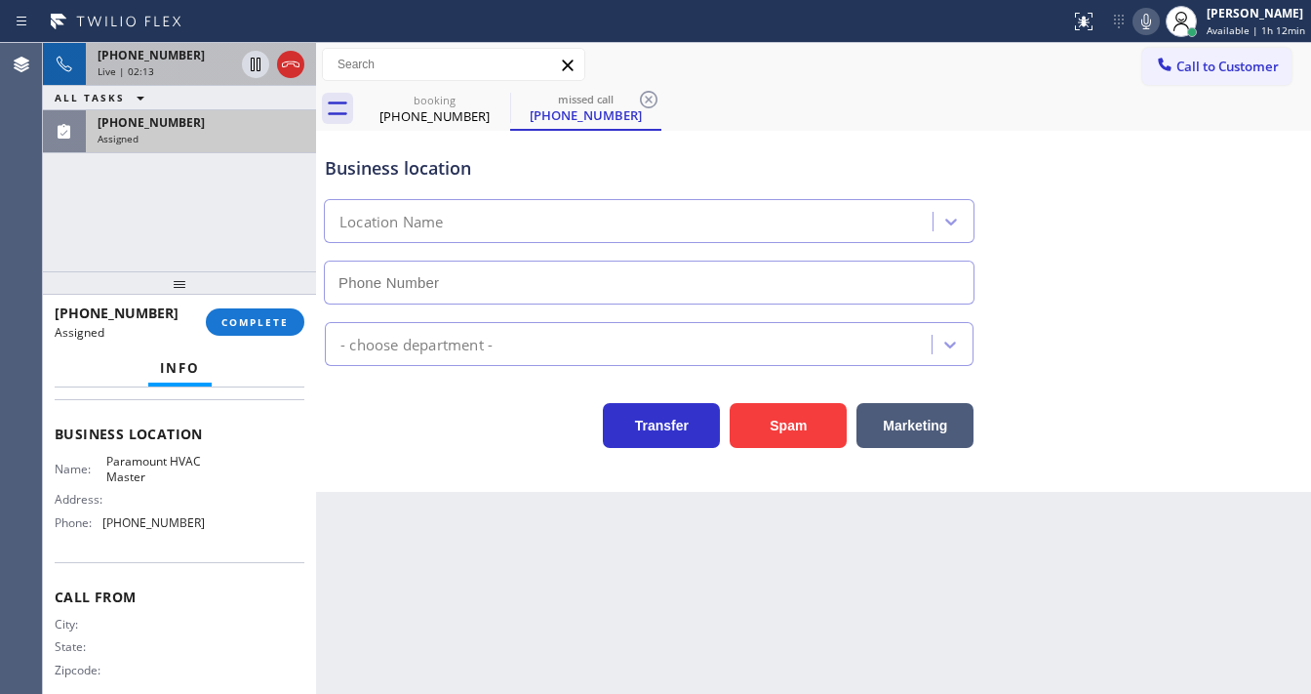
scroll to position [94, 0]
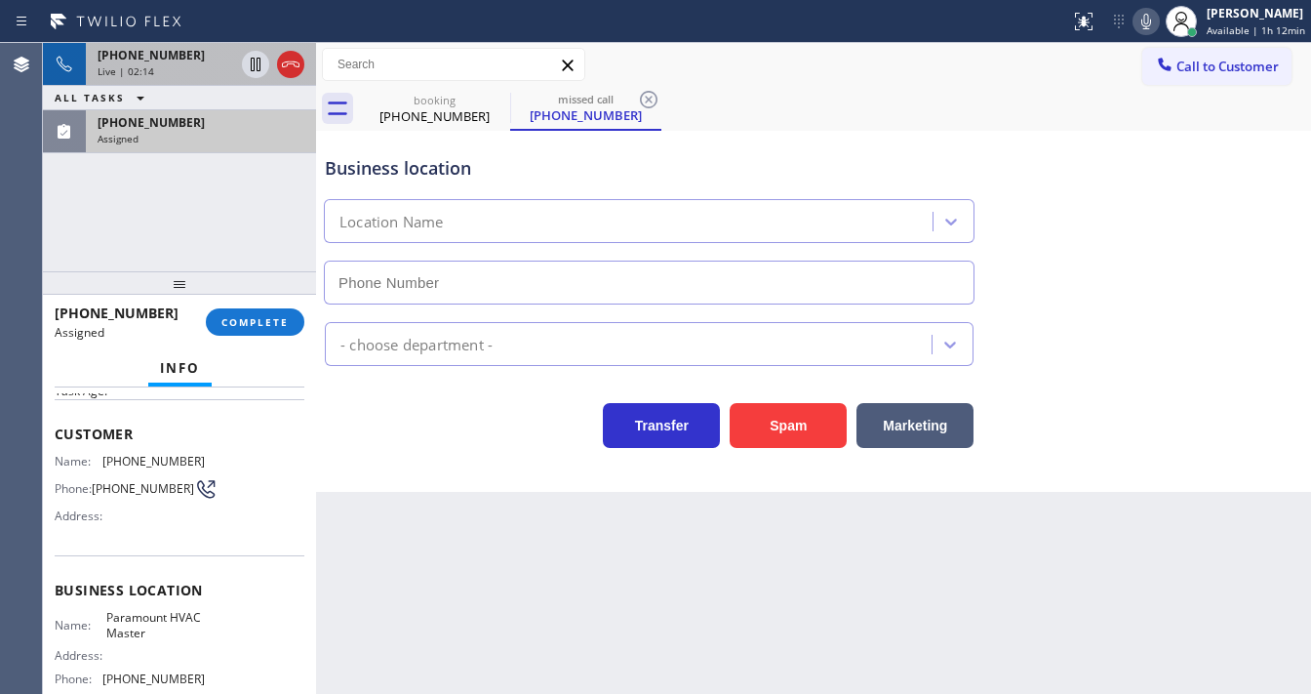
type input "[PHONE_NUMBER]"
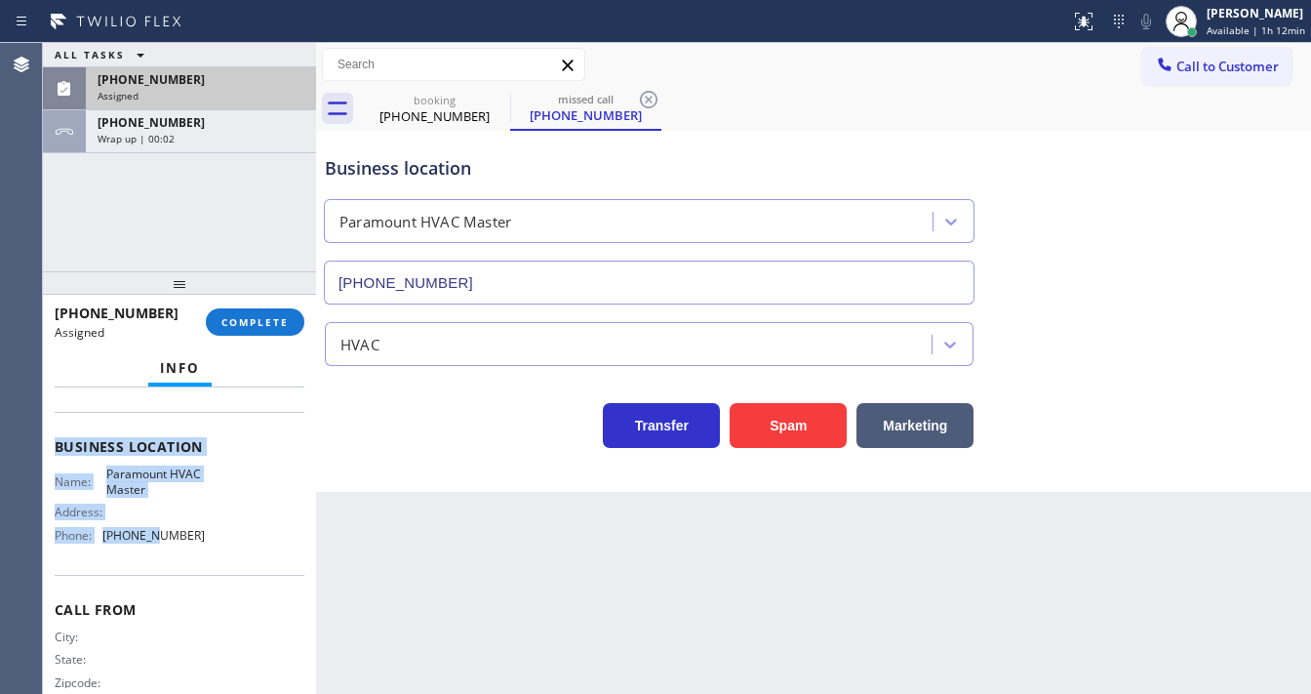
scroll to position [250, 0]
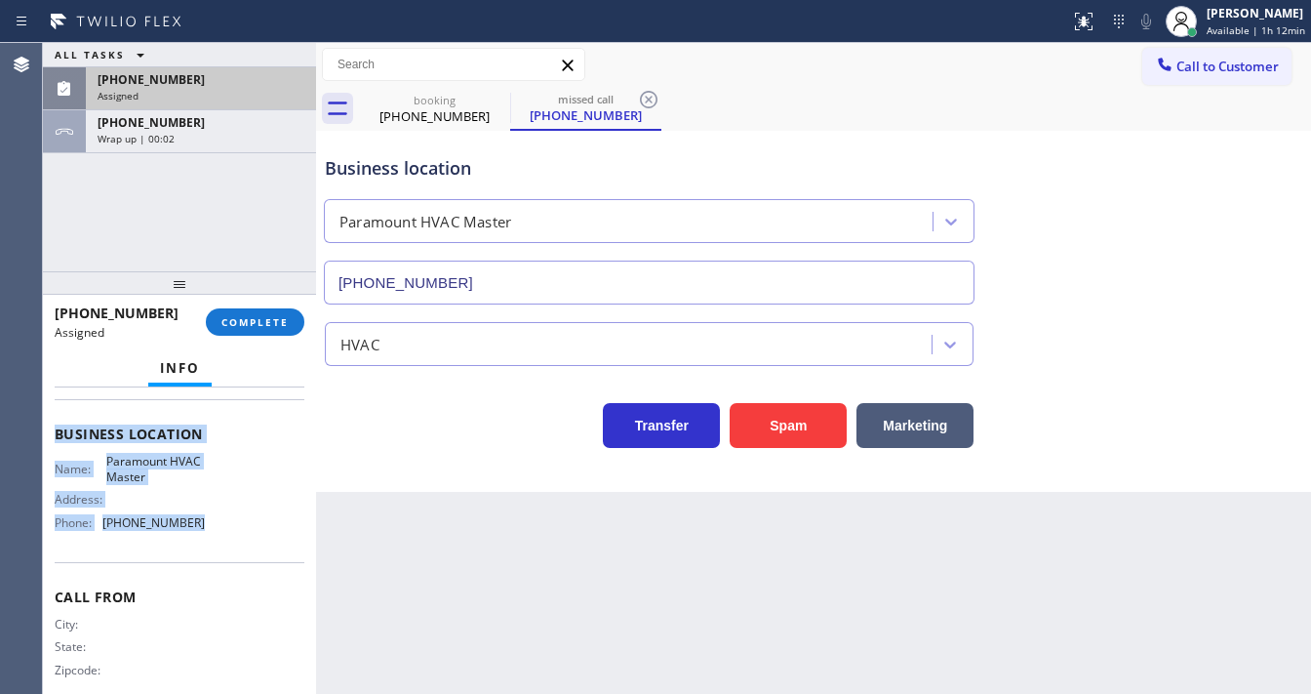
drag, startPoint x: 60, startPoint y: 427, endPoint x: 212, endPoint y: 521, distance: 177.9
click at [212, 521] on div "Context Queue: HVAC Priority: 0 Task Age: Customer Name: [PHONE_NUMBER] Phone: …" at bounding box center [180, 426] width 250 height 566
copy div "ustomer Name: [PHONE_NUMBER] Phone: [PHONE_NUMBER] Address: Business location N…"
click at [261, 316] on span "COMPLETE" at bounding box center [254, 322] width 67 height 14
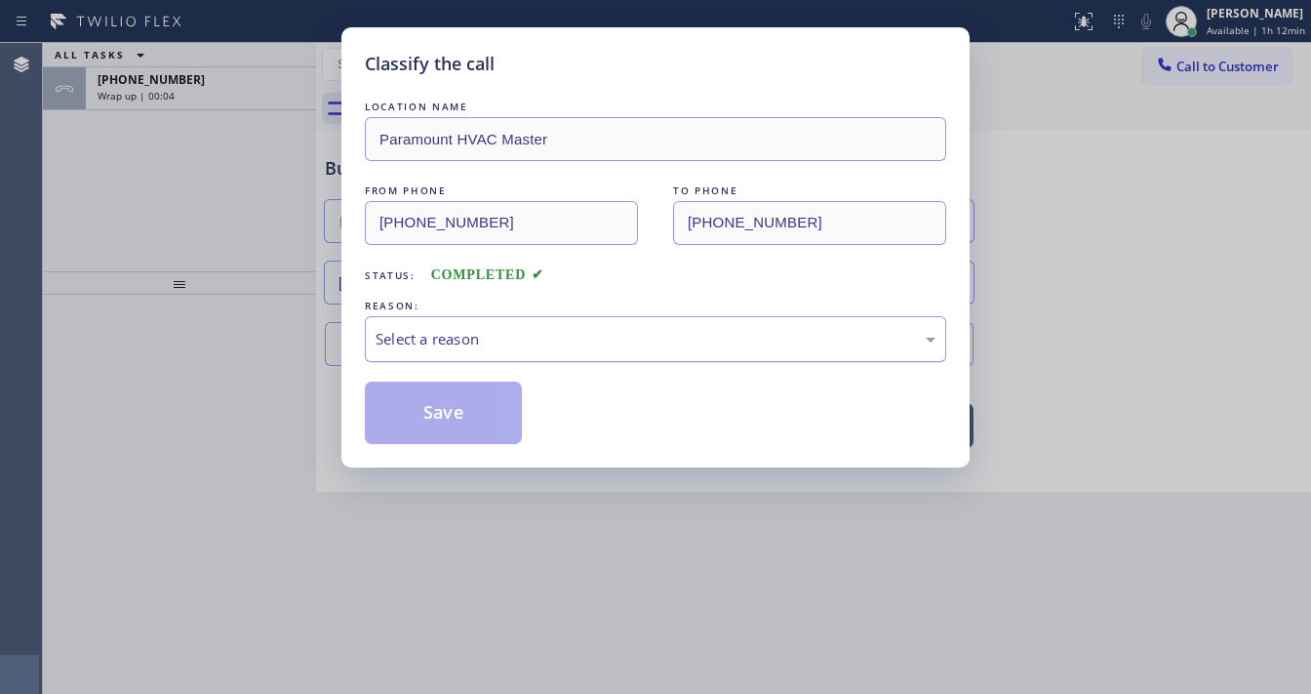
click at [409, 316] on div "Select a reason" at bounding box center [655, 339] width 581 height 46
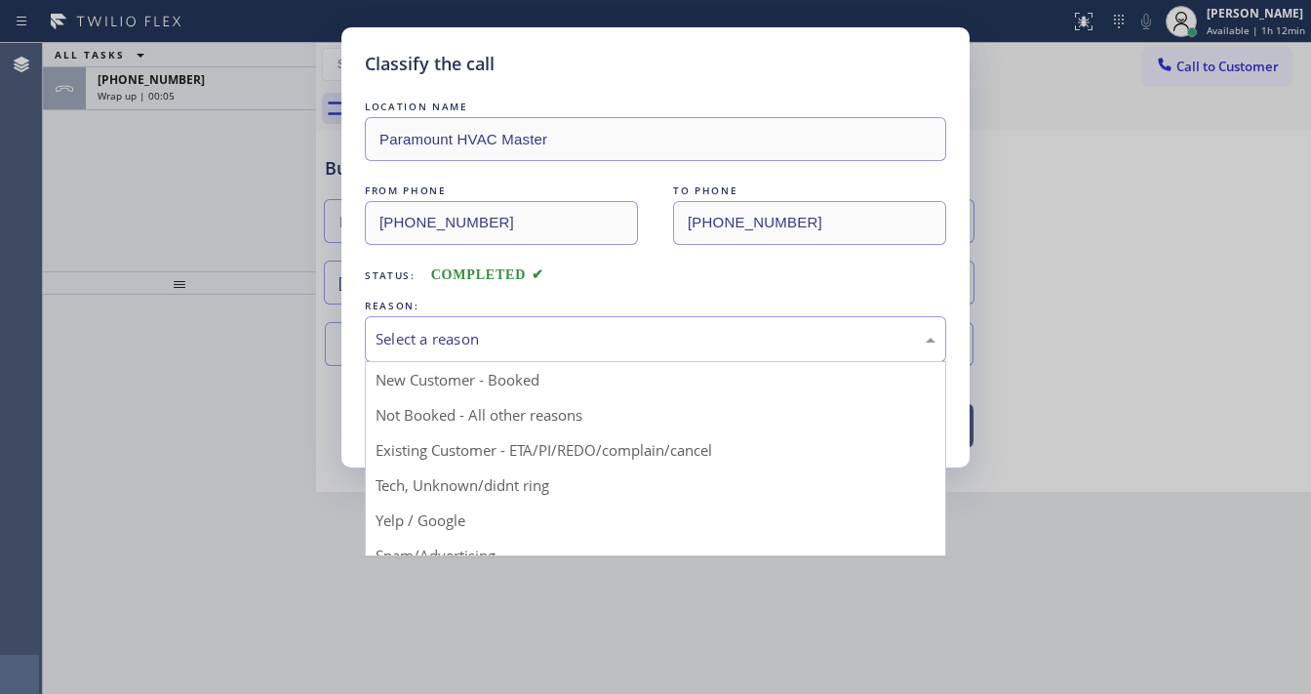
click at [451, 343] on div "Select a reason" at bounding box center [656, 339] width 560 height 22
click at [468, 341] on div "Select a reason" at bounding box center [656, 339] width 560 height 22
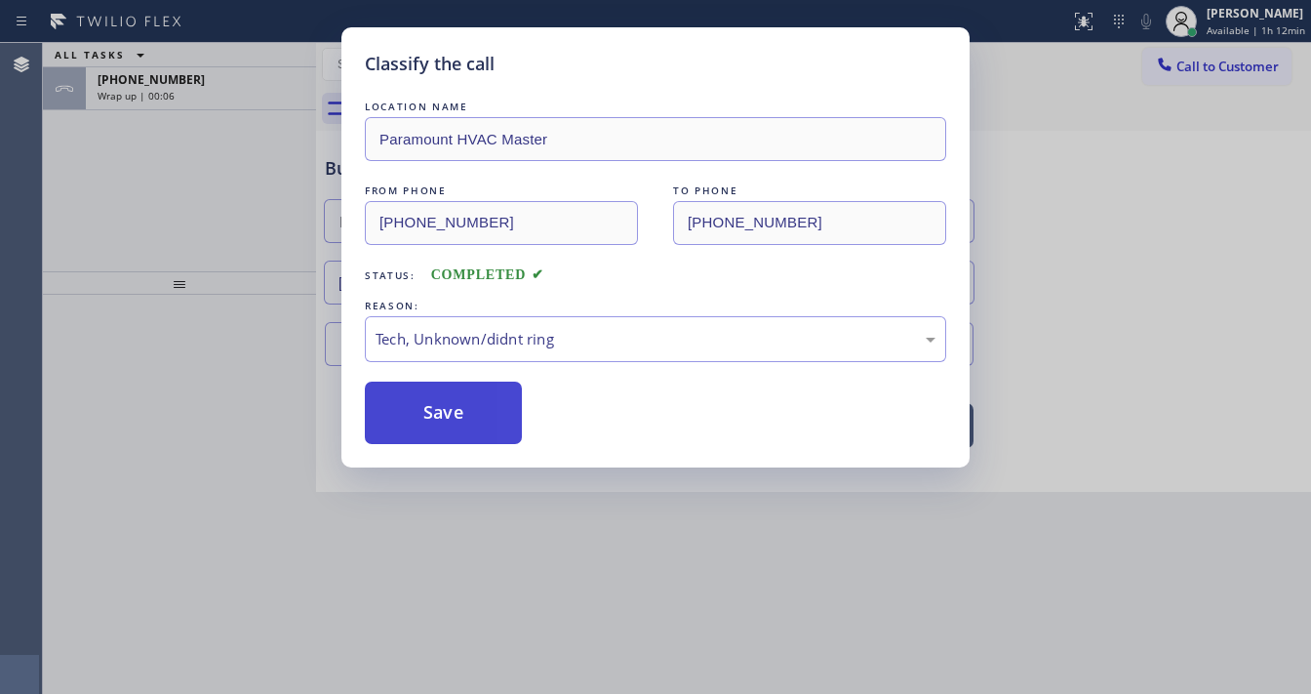
click at [468, 418] on button "Save" at bounding box center [443, 412] width 157 height 62
click at [468, 416] on button "Save" at bounding box center [443, 412] width 157 height 62
drag, startPoint x: 468, startPoint y: 416, endPoint x: 449, endPoint y: 393, distance: 29.7
click at [466, 414] on button "Save" at bounding box center [443, 412] width 157 height 62
click at [320, 283] on div "Classify the call LOCATION NAME Paramount HVAC Master FROM PHONE [PHONE_NUMBER]…" at bounding box center [655, 347] width 1311 height 694
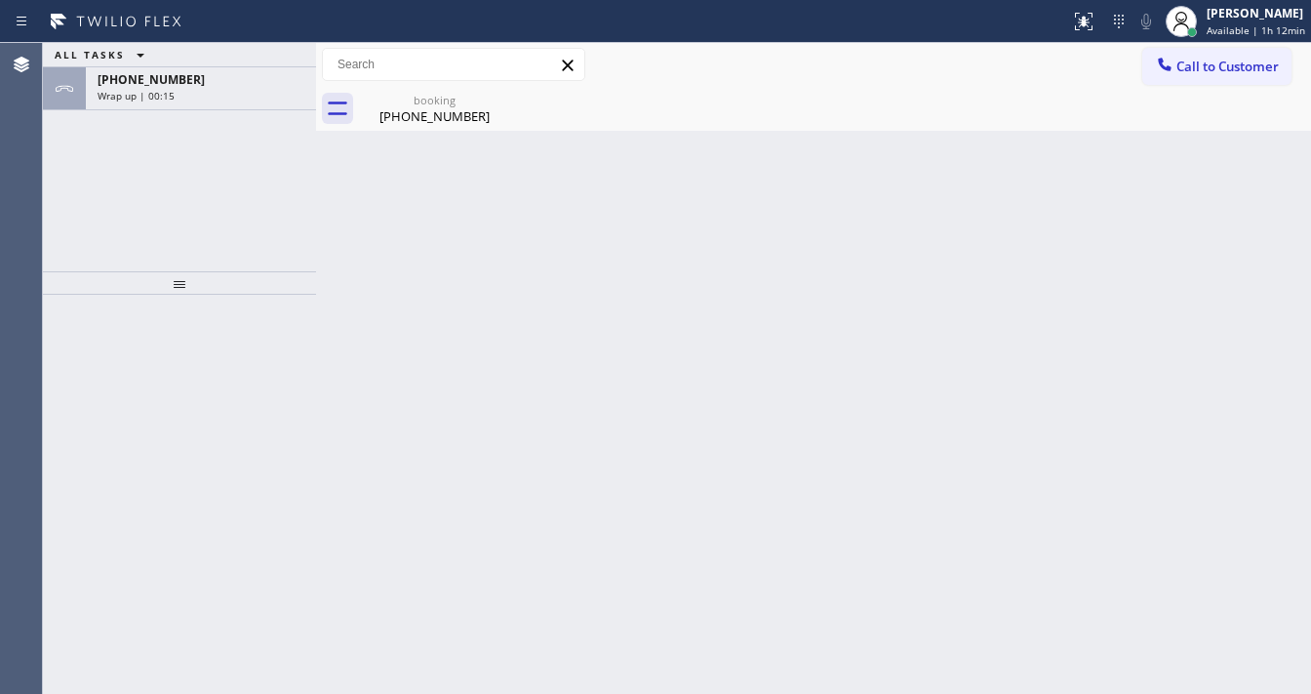
click at [174, 219] on div "ALL TASKS ALL TASKS ACTIVE TASKS TASKS IN WRAP UP [PHONE_NUMBER] Wrap up | 00:15" at bounding box center [179, 157] width 273 height 228
click at [223, 66] on div "ALL TASKS ALL TASKS ACTIVE TASKS TASKS IN WRAP UP" at bounding box center [179, 55] width 273 height 24
click at [229, 97] on div "Wrap up | 00:16" at bounding box center [201, 96] width 207 height 14
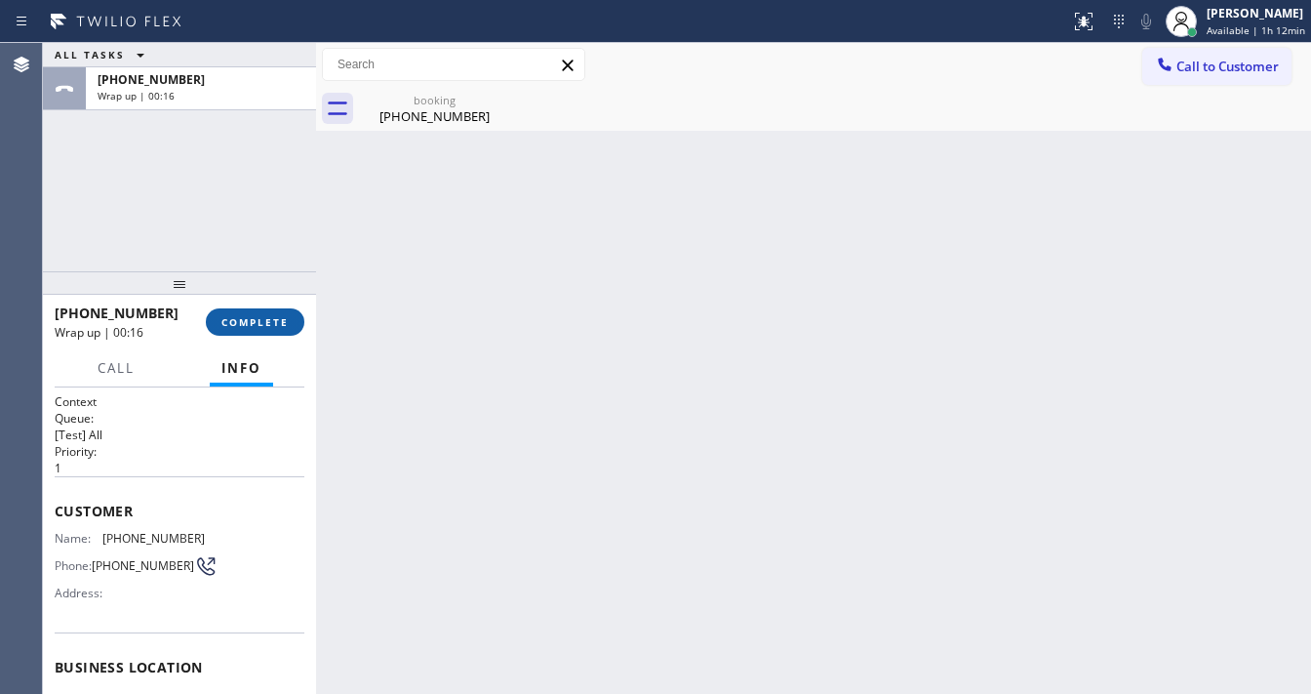
click at [254, 321] on span "COMPLETE" at bounding box center [254, 322] width 67 height 14
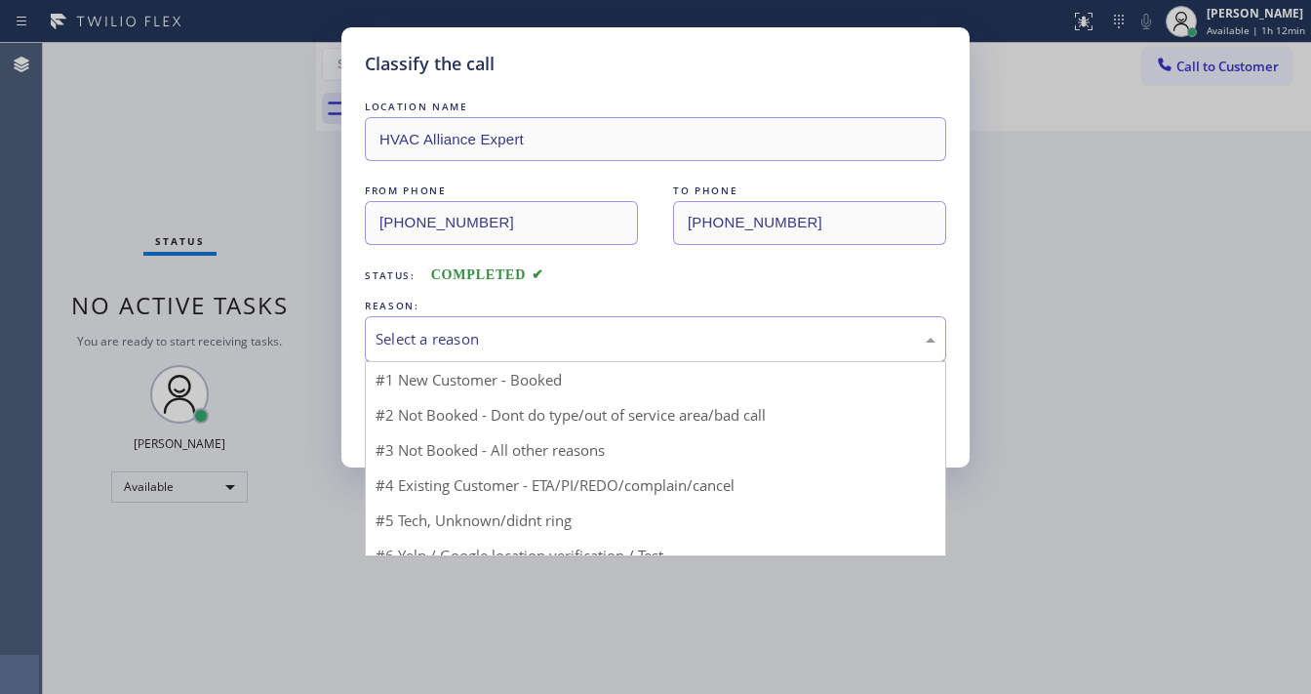
click at [527, 343] on div "Select a reason" at bounding box center [656, 339] width 560 height 22
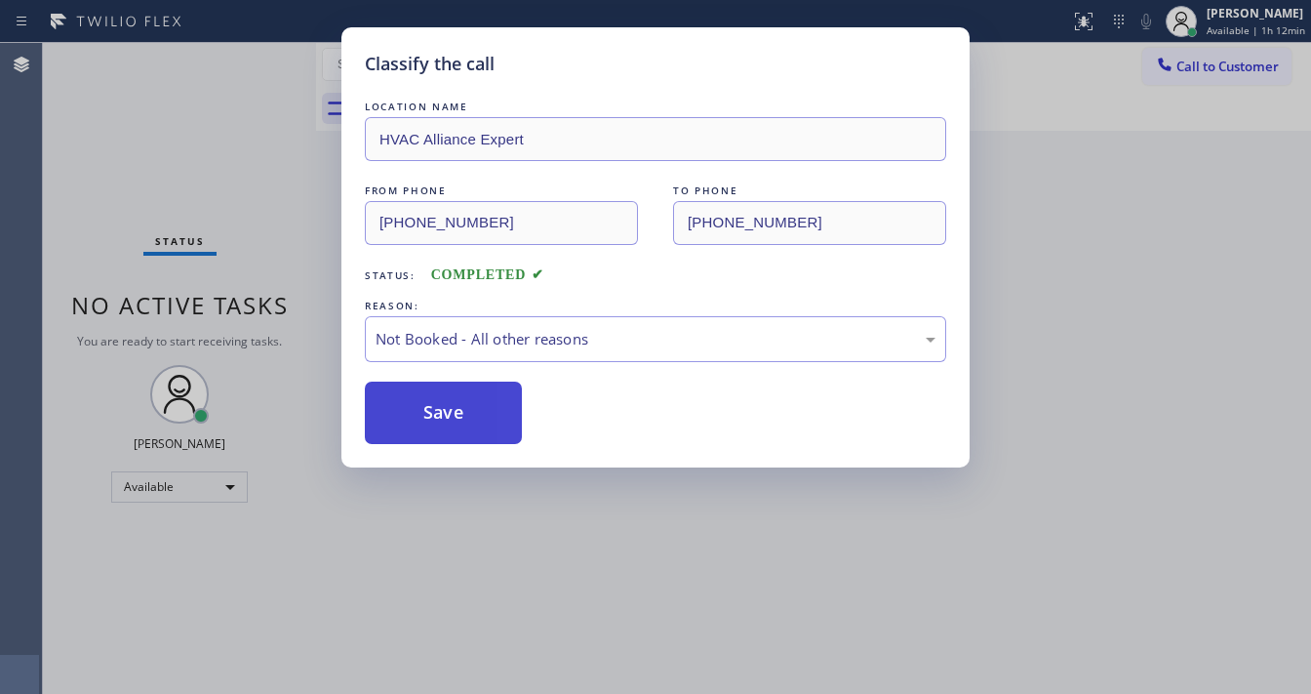
click at [484, 398] on button "Save" at bounding box center [443, 412] width 157 height 62
click at [483, 397] on button "Save" at bounding box center [443, 412] width 157 height 62
click at [481, 398] on button "Save" at bounding box center [443, 412] width 157 height 62
drag, startPoint x: 1011, startPoint y: 247, endPoint x: 1120, endPoint y: 101, distance: 181.8
click at [1017, 242] on div "Classify the call LOCATION NAME HVAC Alliance Expert FROM PHONE [PHONE_NUMBER] …" at bounding box center [655, 347] width 1311 height 694
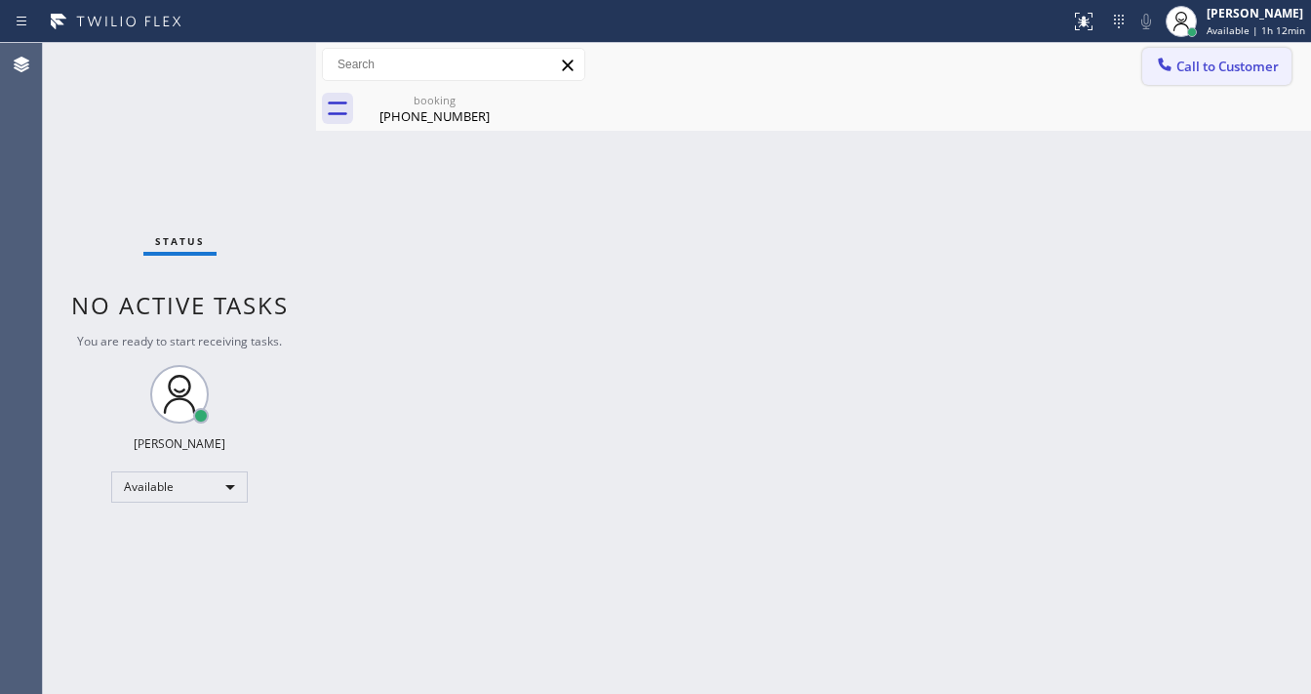
click at [1185, 60] on span "Call to Customer" at bounding box center [1228, 67] width 102 height 18
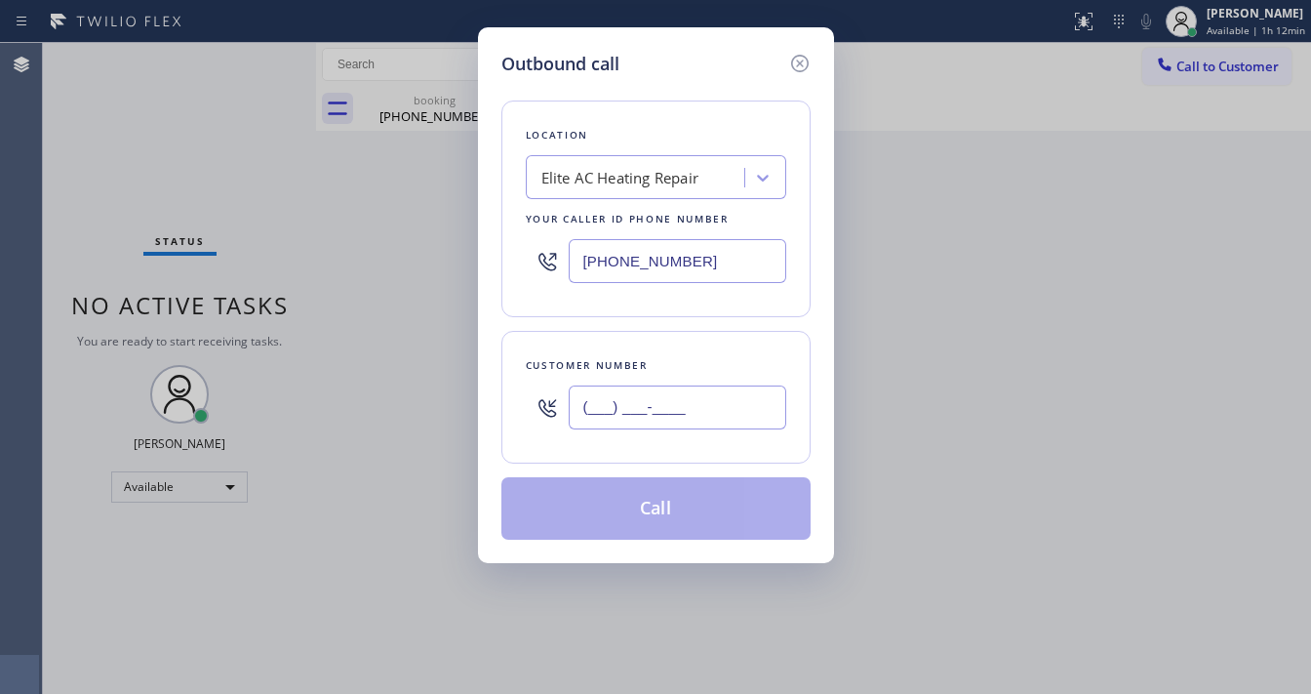
click at [617, 402] on input "(___) ___-____" at bounding box center [678, 407] width 218 height 44
paste input "305-3220"
click at [687, 273] on input "[PHONE_NUMBER]" at bounding box center [678, 261] width 218 height 44
click at [624, 416] on input "(___) 305-3220" at bounding box center [678, 407] width 218 height 44
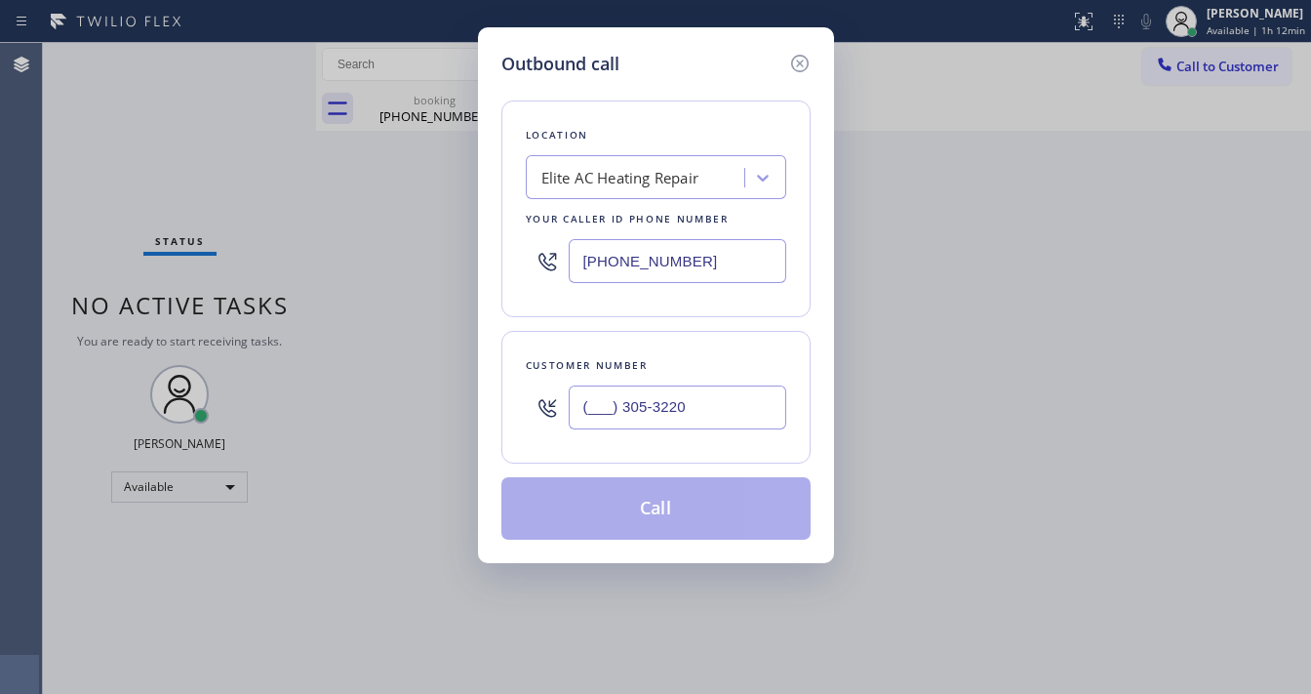
click at [624, 416] on input "(___) 305-3220" at bounding box center [678, 407] width 218 height 44
paste input "305) 322-0922"
type input "[PHONE_NUMBER]"
click at [711, 275] on input "[PHONE_NUMBER]" at bounding box center [678, 261] width 218 height 44
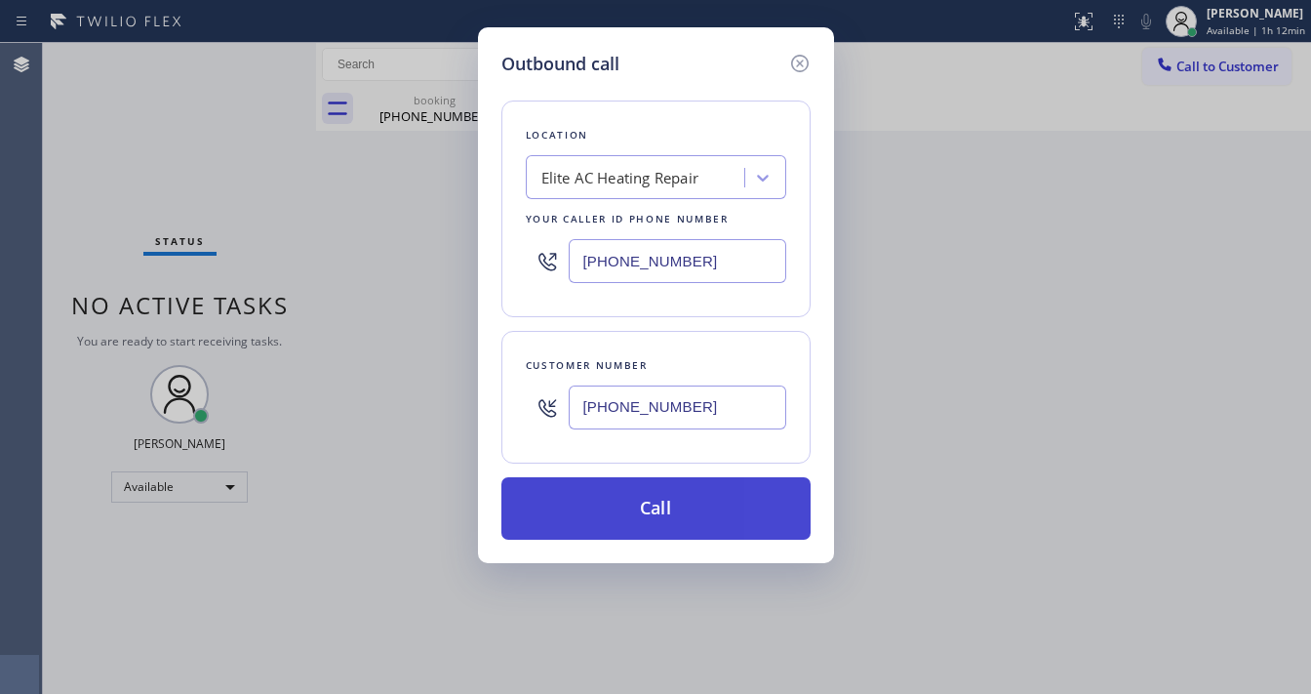
paste input "786) 461-1410"
type input "[PHONE_NUMBER]"
click at [667, 519] on button "Call" at bounding box center [655, 508] width 309 height 62
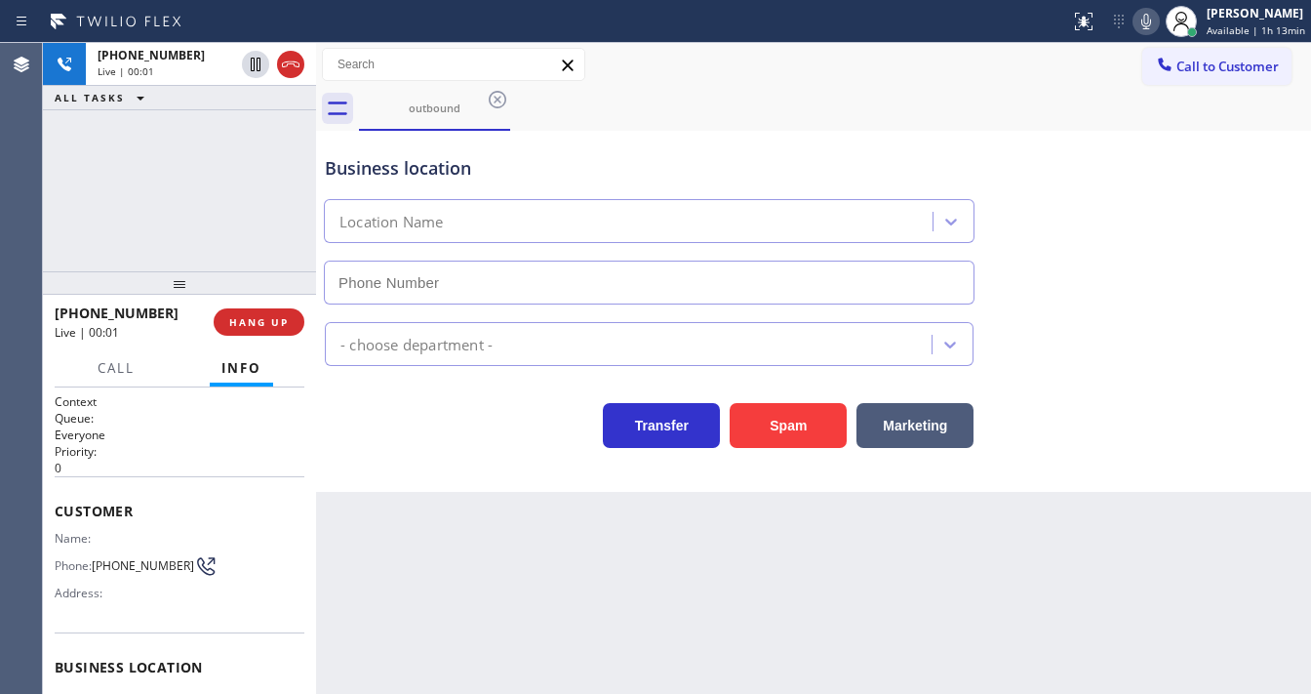
type input "[PHONE_NUMBER]"
click at [198, 245] on div "[PHONE_NUMBER] Live | 01:50 ALL TASKS ALL TASKS ACTIVE TASKS TASKS IN WRAP UP" at bounding box center [179, 157] width 273 height 228
click at [152, 187] on div "[PHONE_NUMBER] Live | 02:16 ALL TASKS ALL TASKS ACTIVE TASKS TASKS IN WRAP UP" at bounding box center [179, 157] width 273 height 228
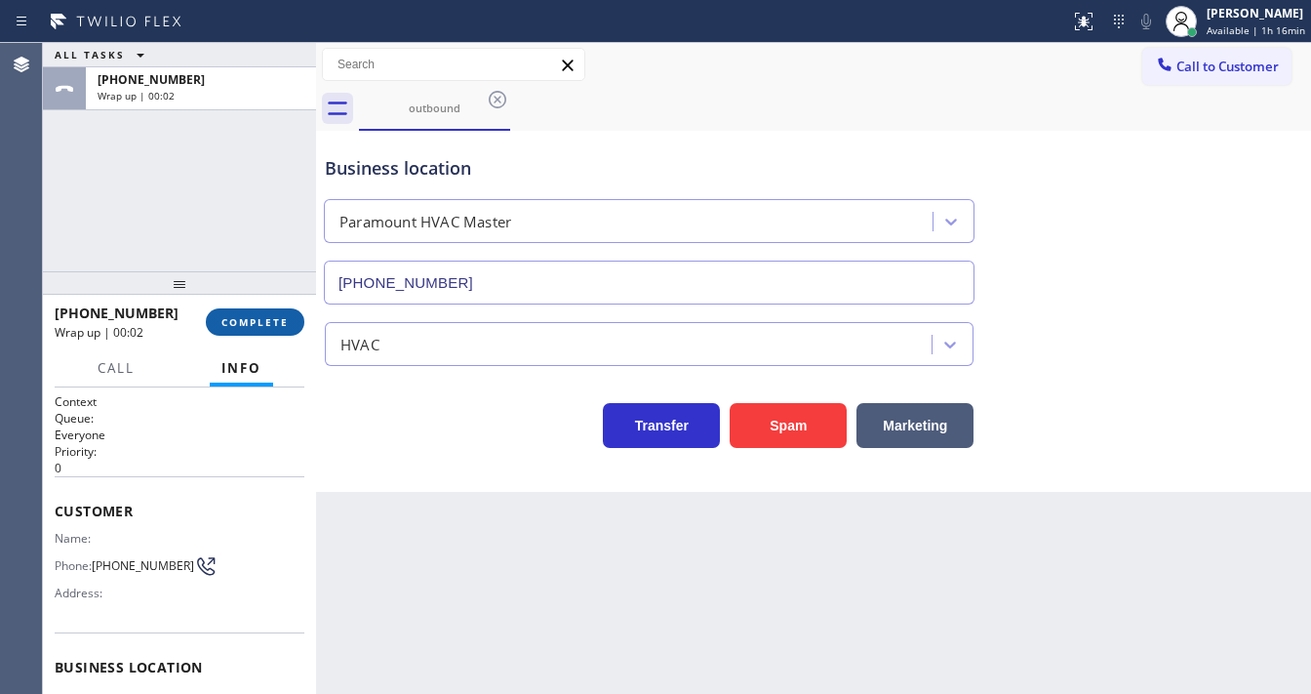
click at [247, 312] on button "COMPLETE" at bounding box center [255, 321] width 99 height 27
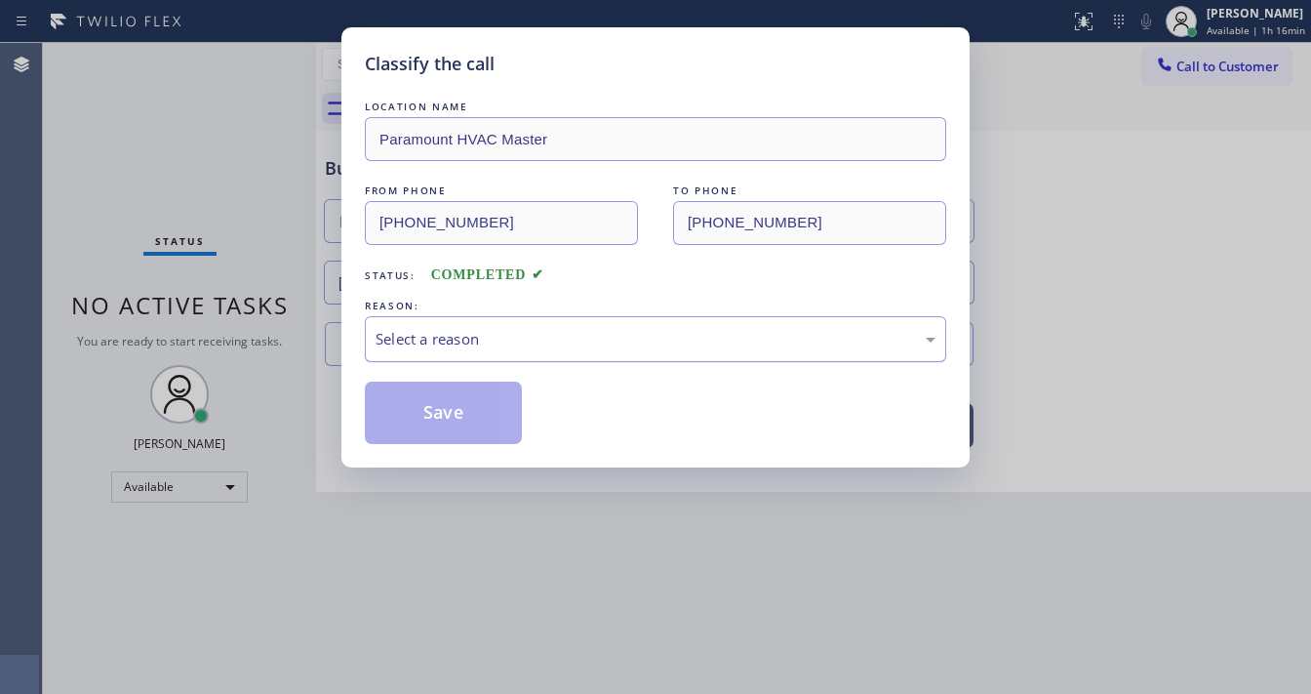
click at [440, 332] on div "Select a reason" at bounding box center [656, 339] width 560 height 22
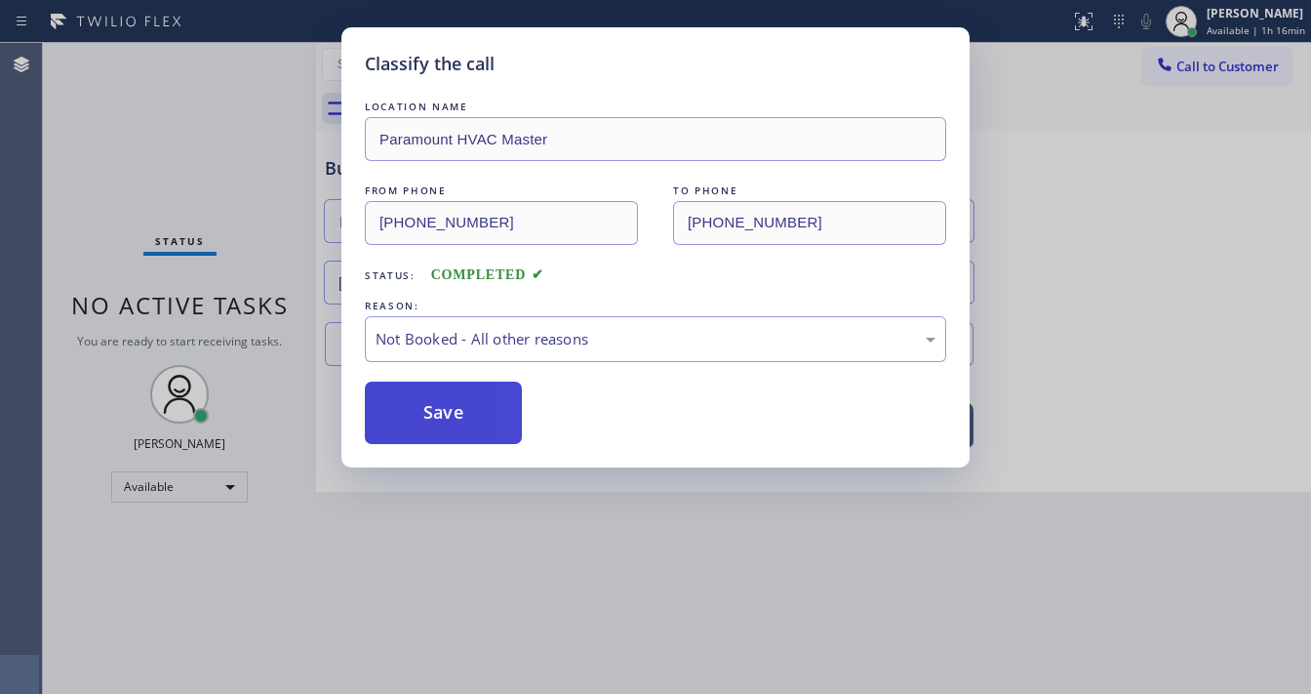
click at [448, 416] on button "Save" at bounding box center [443, 412] width 157 height 62
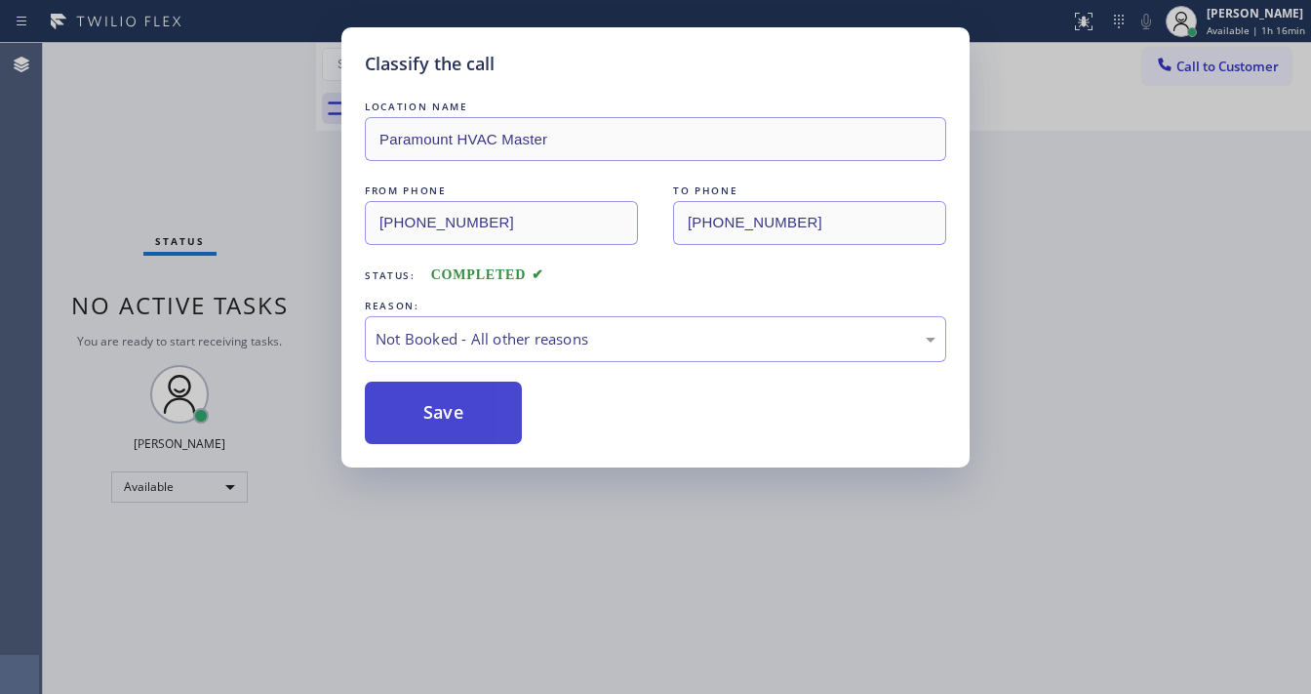
drag, startPoint x: 448, startPoint y: 416, endPoint x: 449, endPoint y: 406, distance: 9.8
click at [449, 408] on button "Save" at bounding box center [443, 412] width 157 height 62
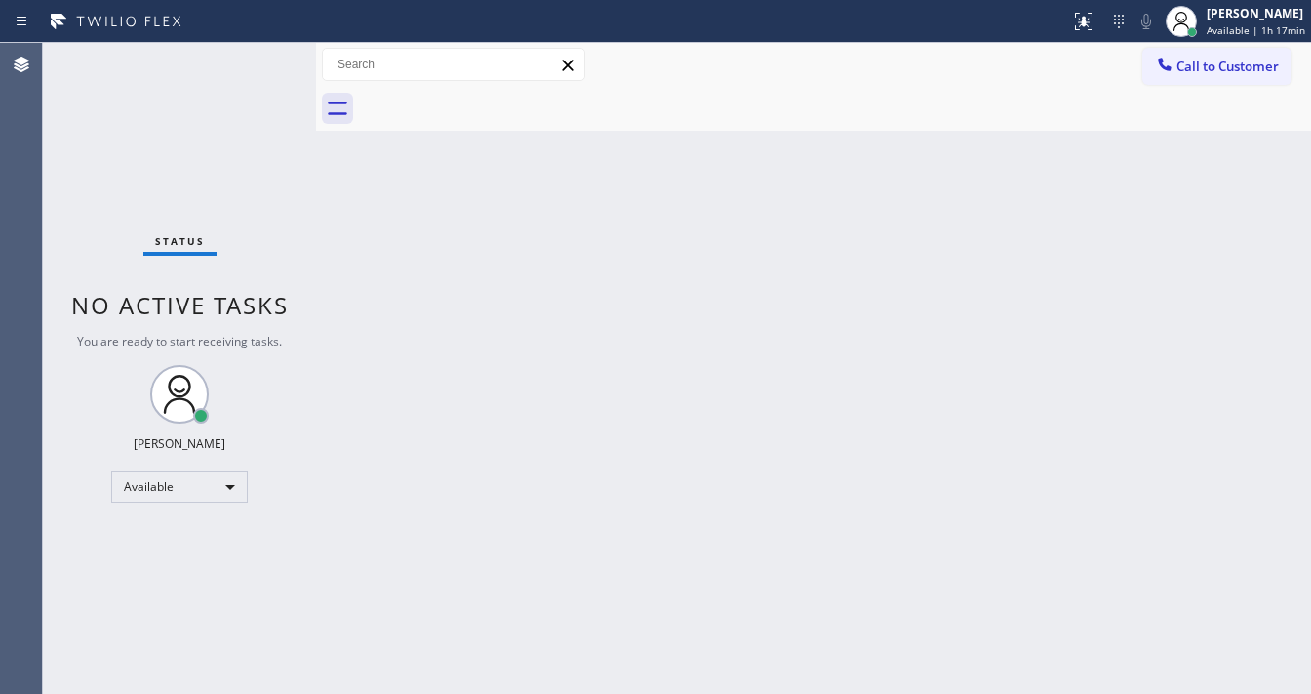
click at [254, 61] on div "Status No active tasks You are ready to start receiving tasks. [PERSON_NAME]" at bounding box center [179, 368] width 273 height 651
click at [253, 60] on div "Status No active tasks You are ready to start receiving tasks. [PERSON_NAME]" at bounding box center [179, 368] width 273 height 651
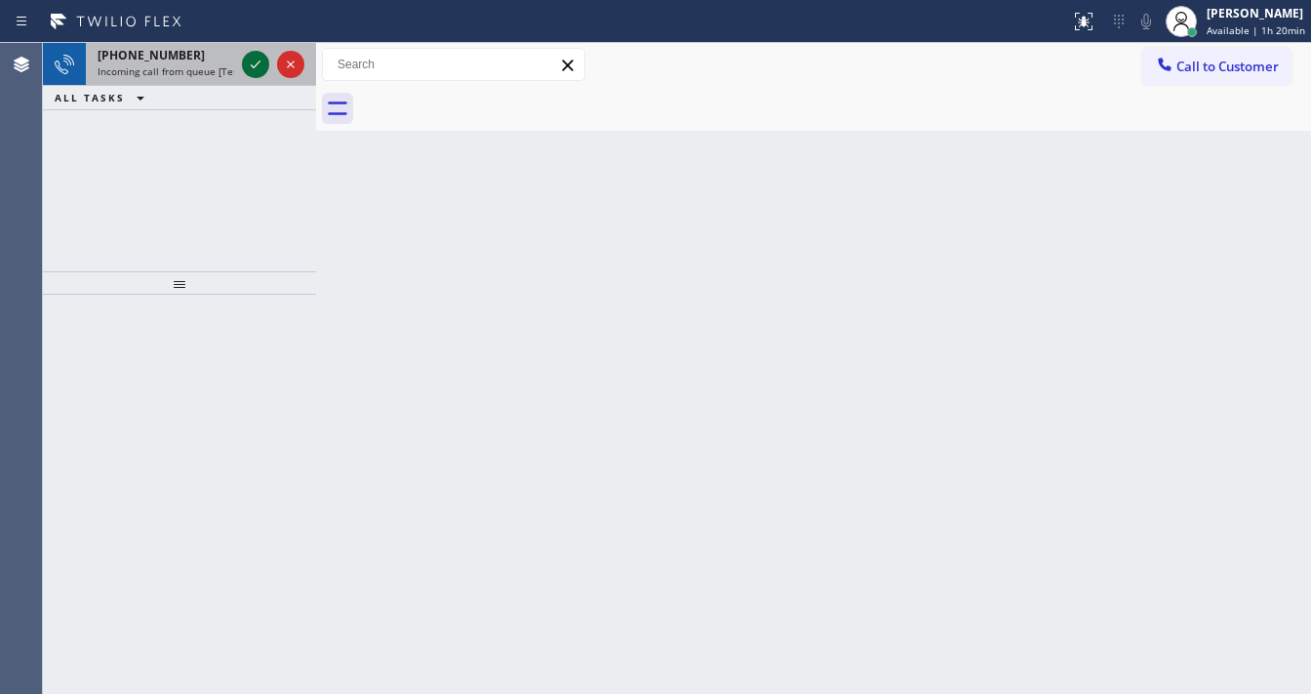
click at [254, 60] on icon at bounding box center [255, 64] width 23 height 23
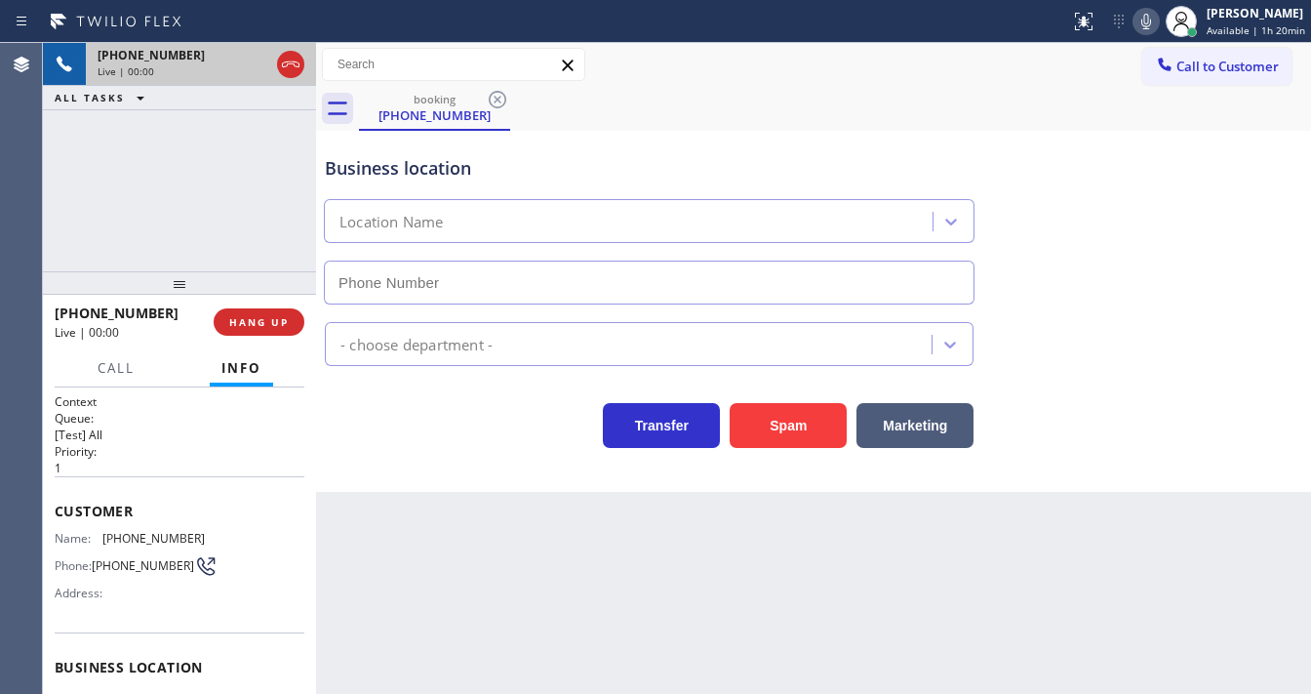
type input "[PHONE_NUMBER]"
click at [72, 230] on div "[PHONE_NUMBER] Live | 00:08 ALL TASKS ALL TASKS ACTIVE TASKS TASKS IN WRAP UP" at bounding box center [179, 157] width 273 height 228
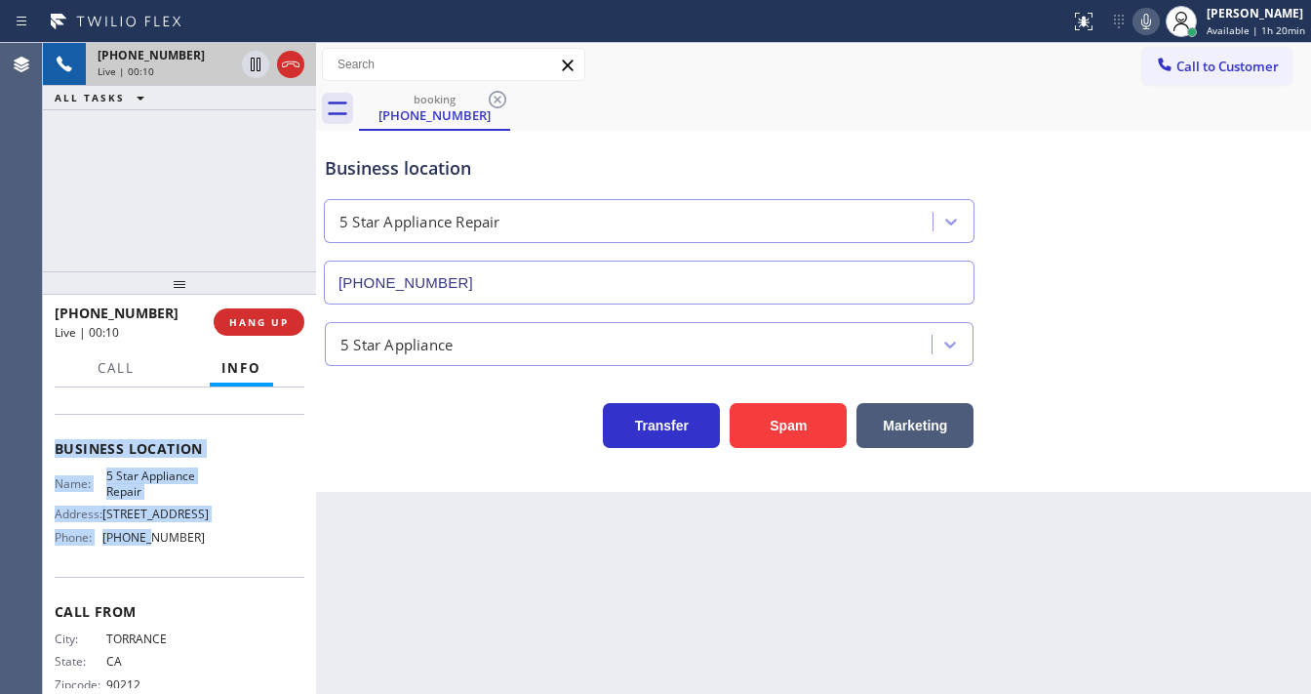
scroll to position [234, 0]
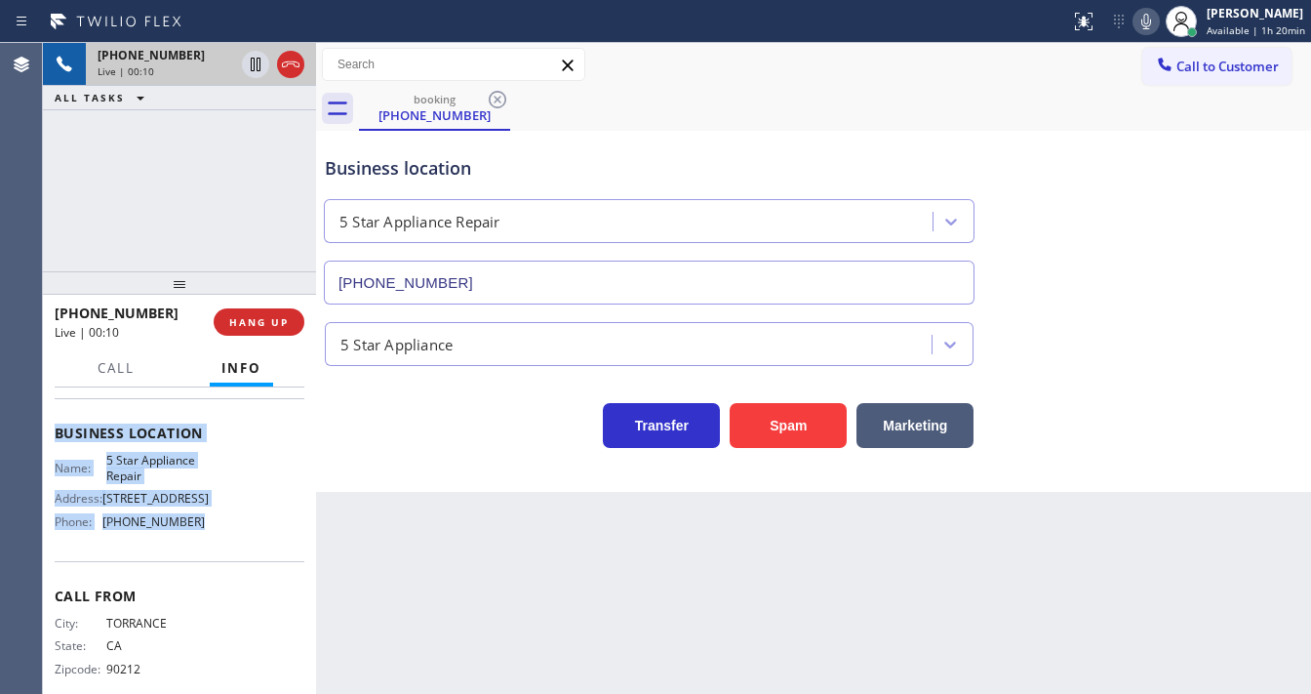
drag, startPoint x: 55, startPoint y: 499, endPoint x: 205, endPoint y: 538, distance: 155.5
click at [205, 538] on div "Context Queue: [Test] All Priority: 1 Customer Name: [PHONE_NUMBER] Phone: [PHO…" at bounding box center [180, 433] width 250 height 549
copy div "Customer Name: [PHONE_NUMBER] Phone: [PHONE_NUMBER] Address: Business location …"
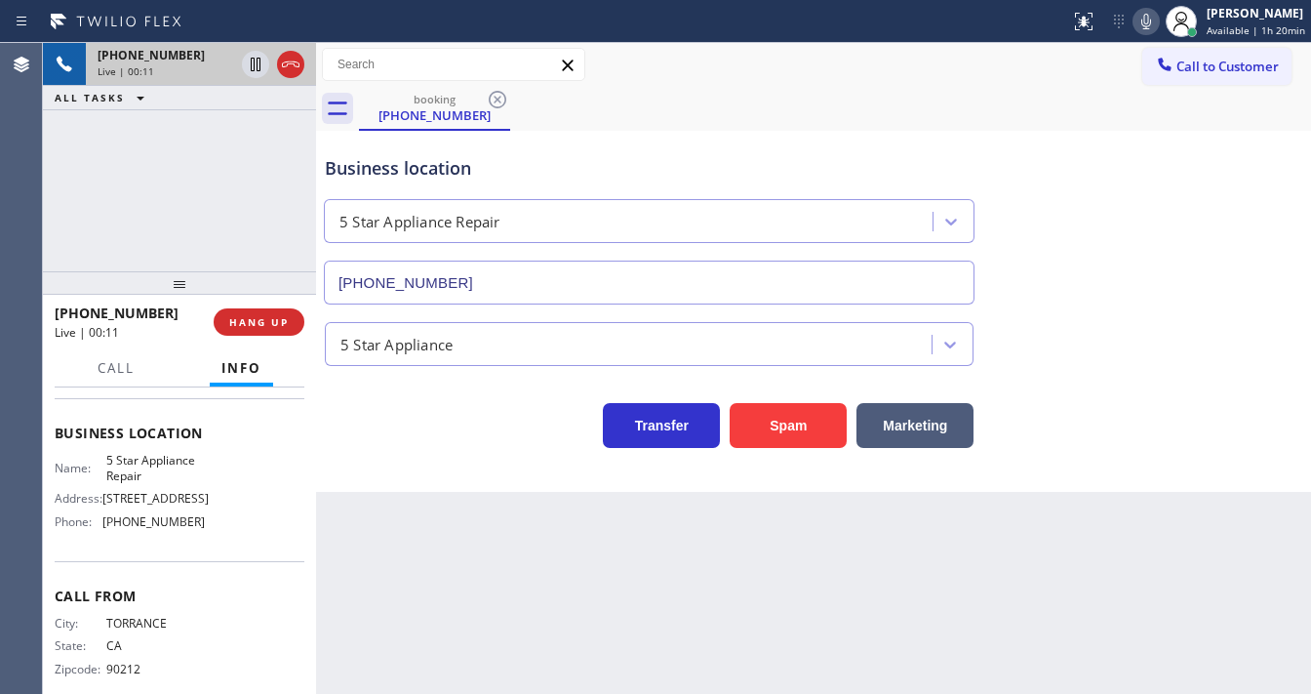
click at [162, 222] on div "[PHONE_NUMBER] Live | 00:11 ALL TASKS ALL TASKS ACTIVE TASKS TASKS IN WRAP UP" at bounding box center [179, 157] width 273 height 228
click at [1147, 24] on icon at bounding box center [1146, 22] width 10 height 16
click at [1147, 24] on icon at bounding box center [1146, 21] width 23 height 23
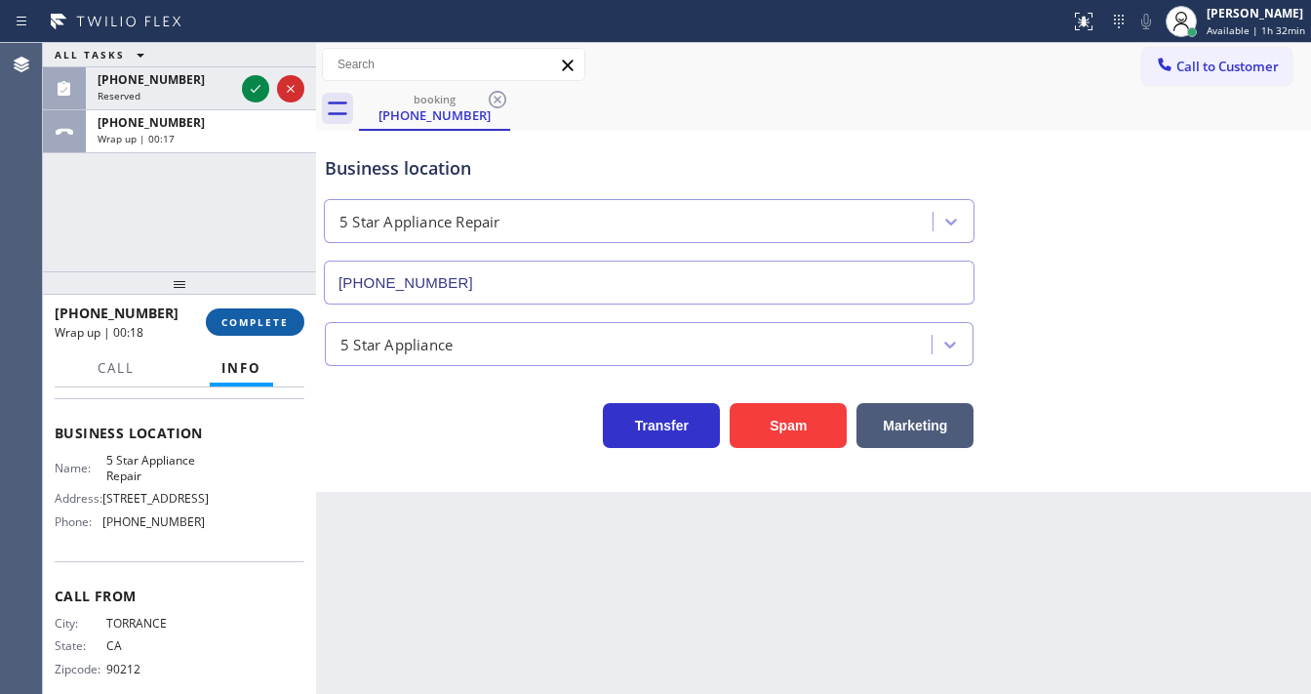
click at [273, 319] on span "COMPLETE" at bounding box center [254, 322] width 67 height 14
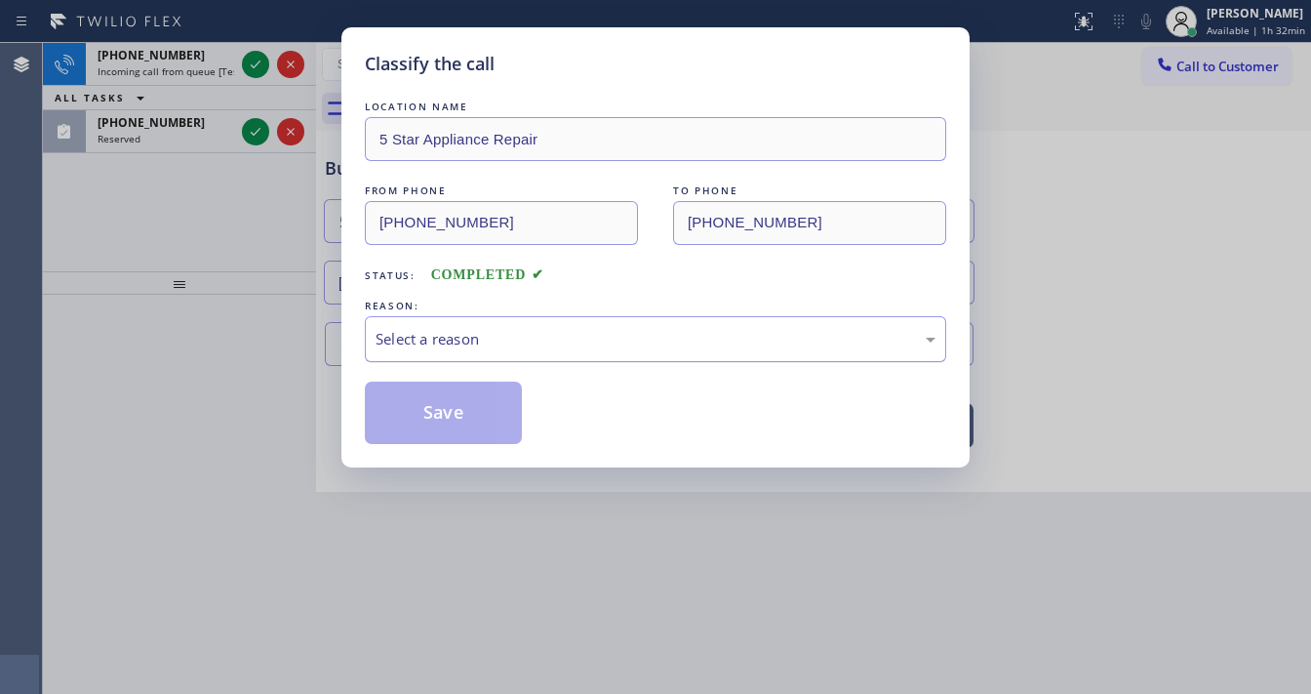
click at [445, 335] on div "Select a reason" at bounding box center [656, 339] width 560 height 22
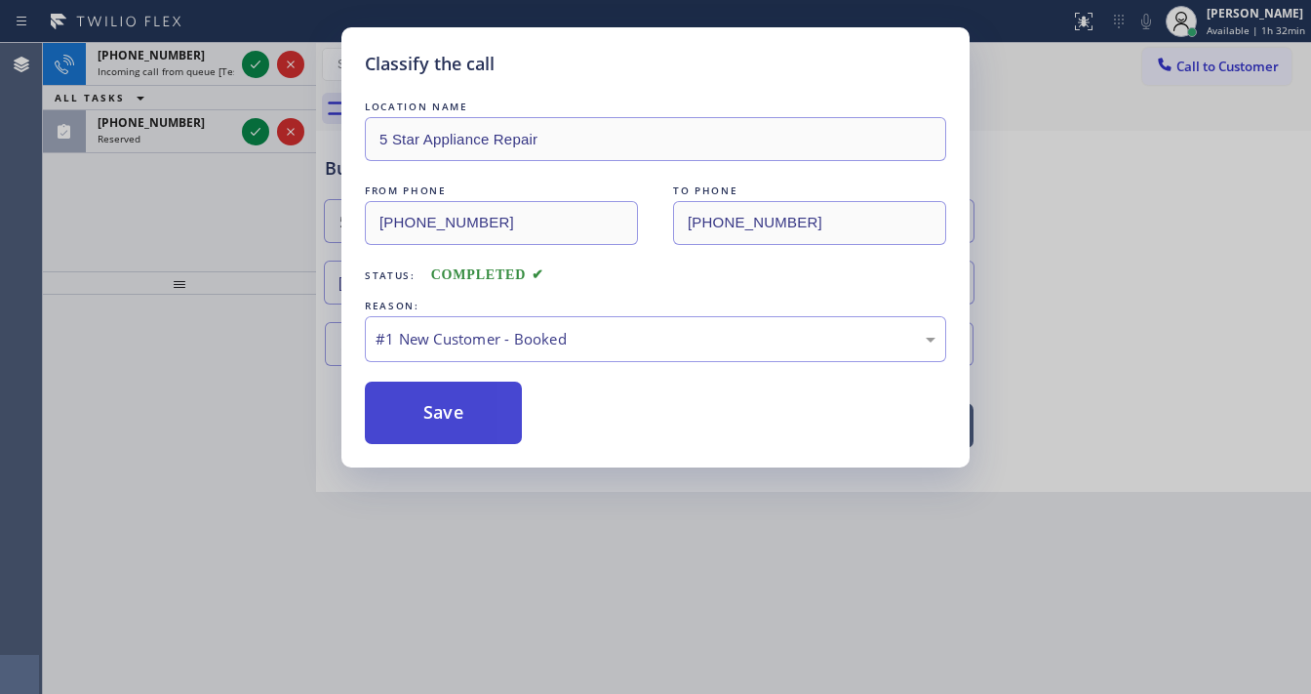
click at [436, 414] on button "Save" at bounding box center [443, 412] width 157 height 62
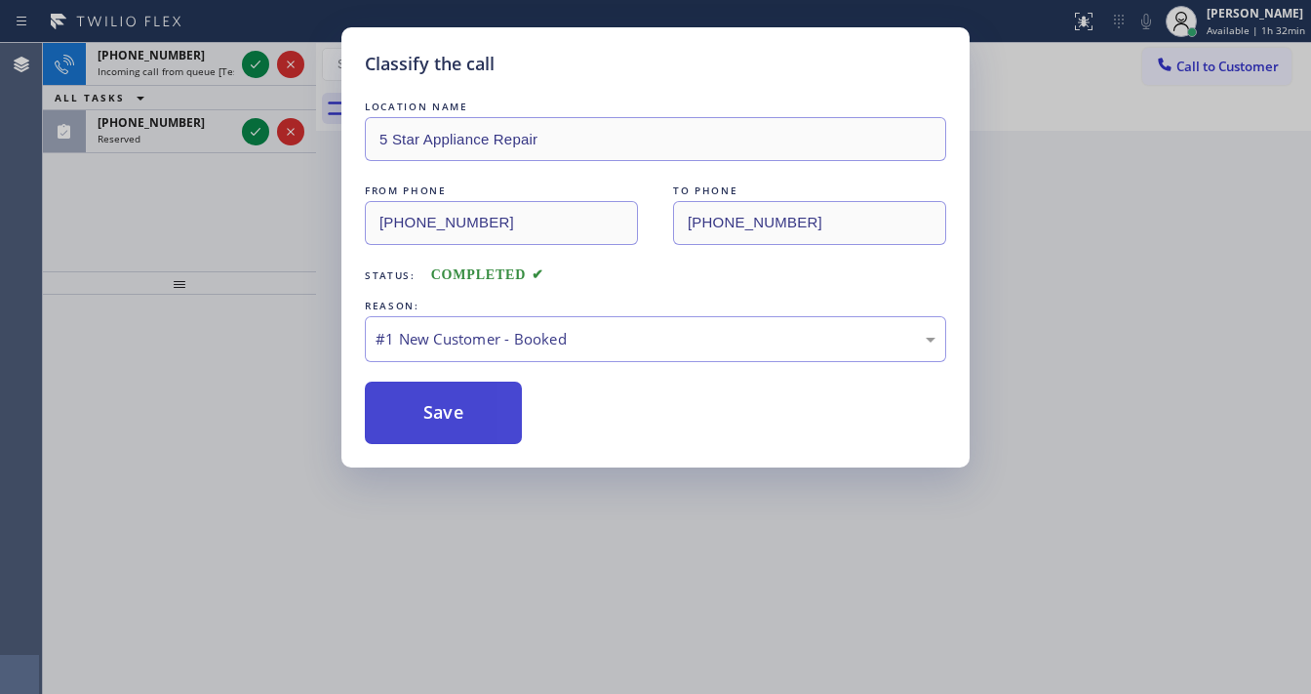
click at [436, 414] on button "Save" at bounding box center [443, 412] width 157 height 62
click at [176, 247] on div "Classify the call LOCATION NAME 5 Star Appliance Repair FROM PHONE [PHONE_NUMBE…" at bounding box center [655, 347] width 1311 height 694
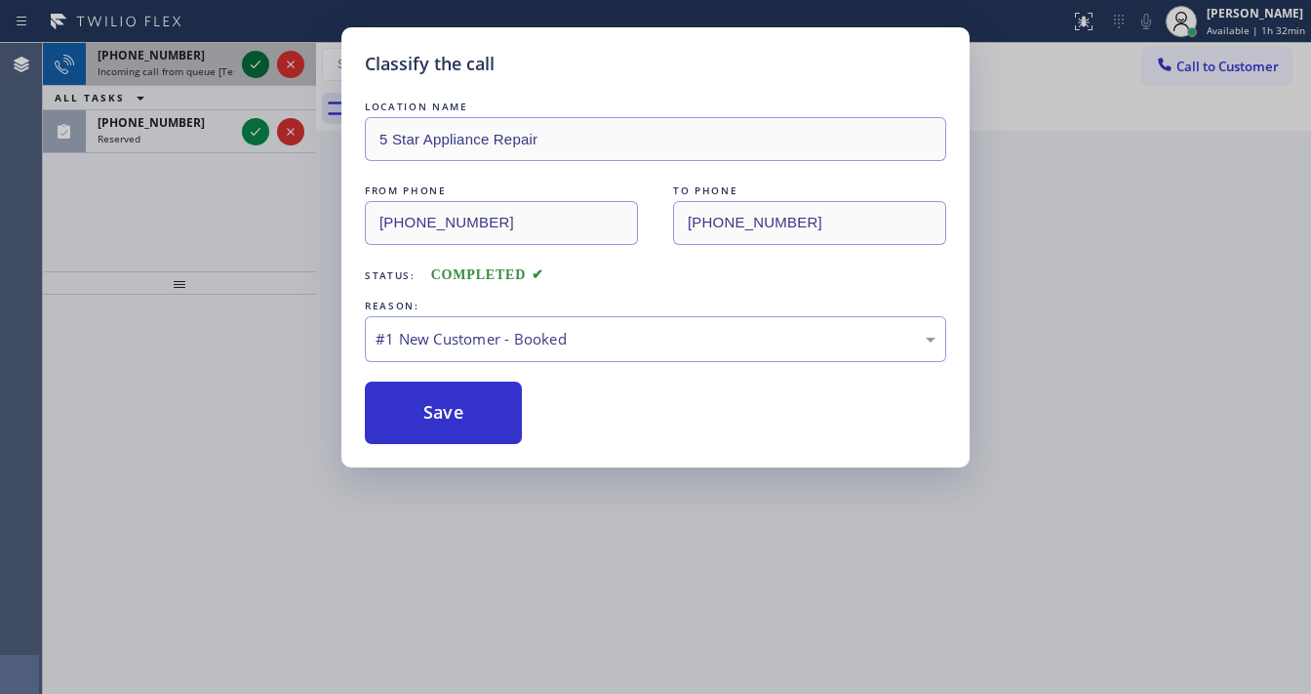
click at [250, 59] on icon at bounding box center [255, 64] width 23 height 23
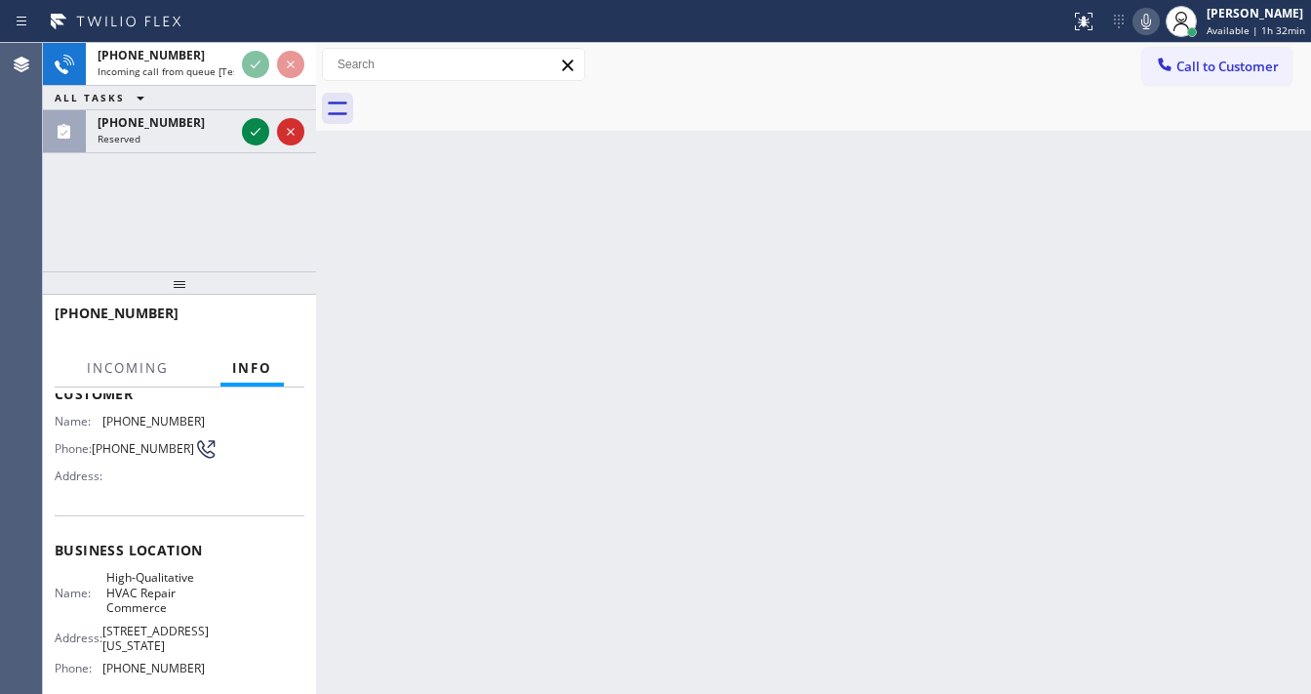
scroll to position [156, 0]
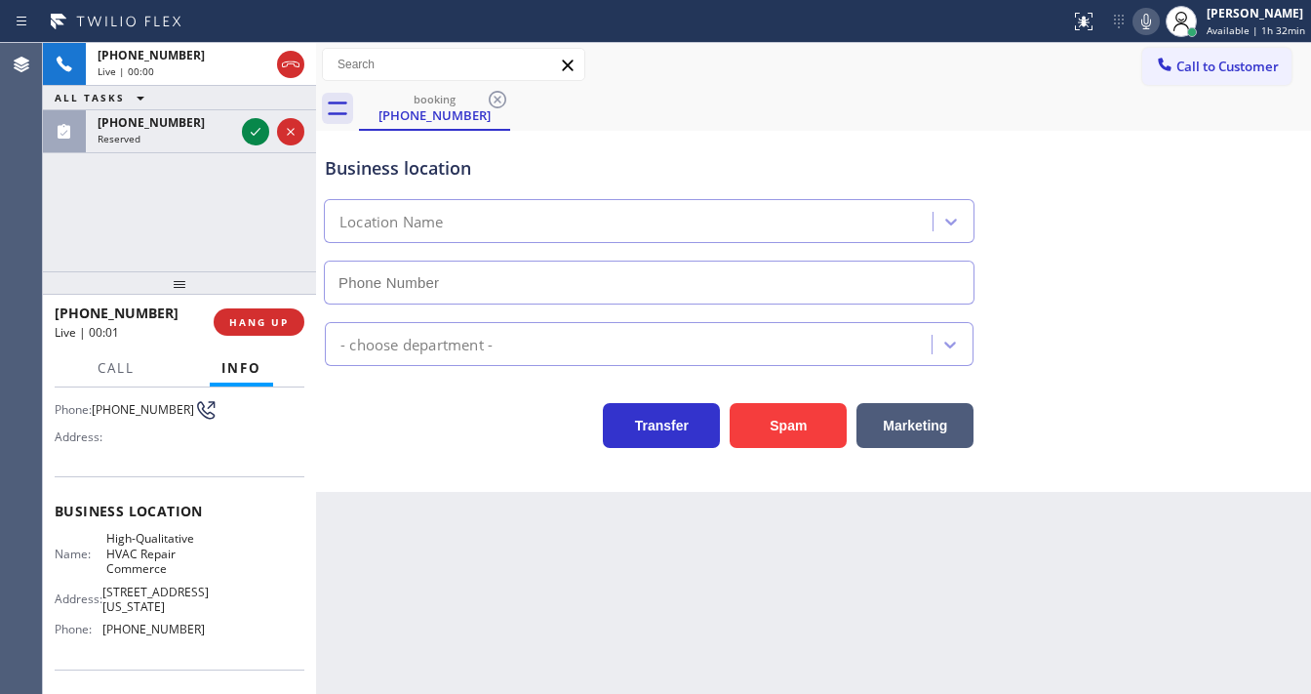
type input "[PHONE_NUMBER]"
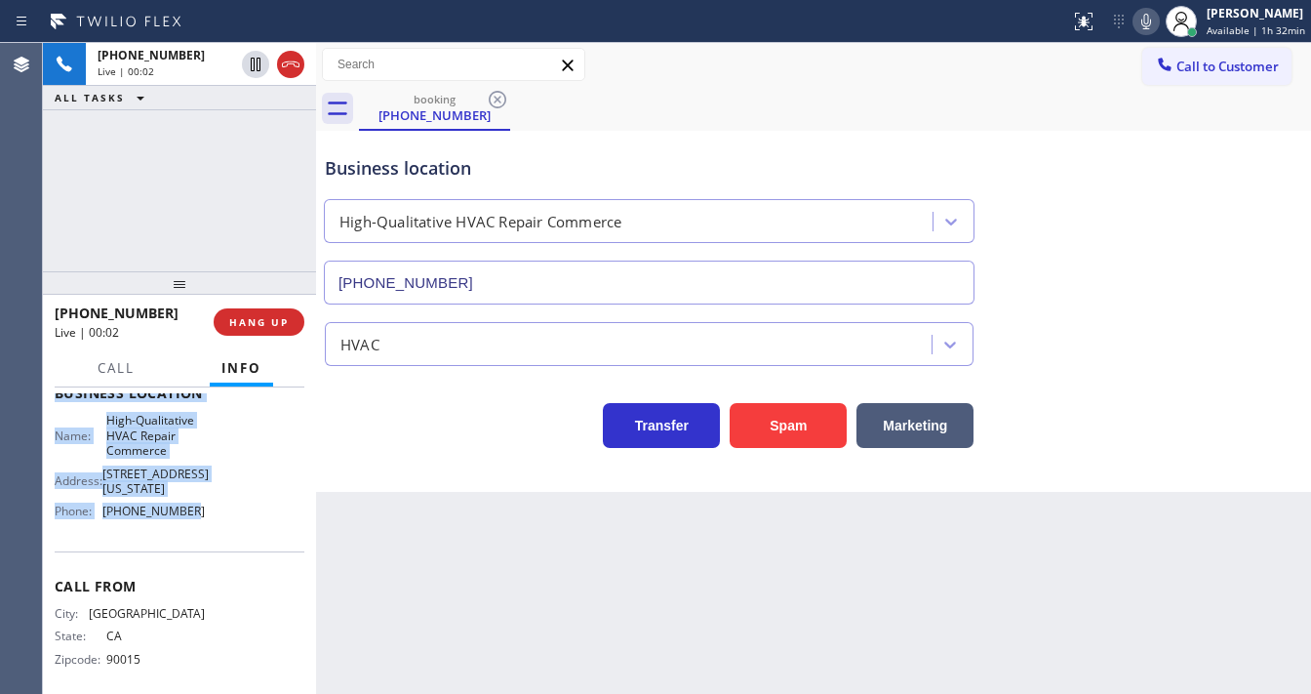
scroll to position [286, 0]
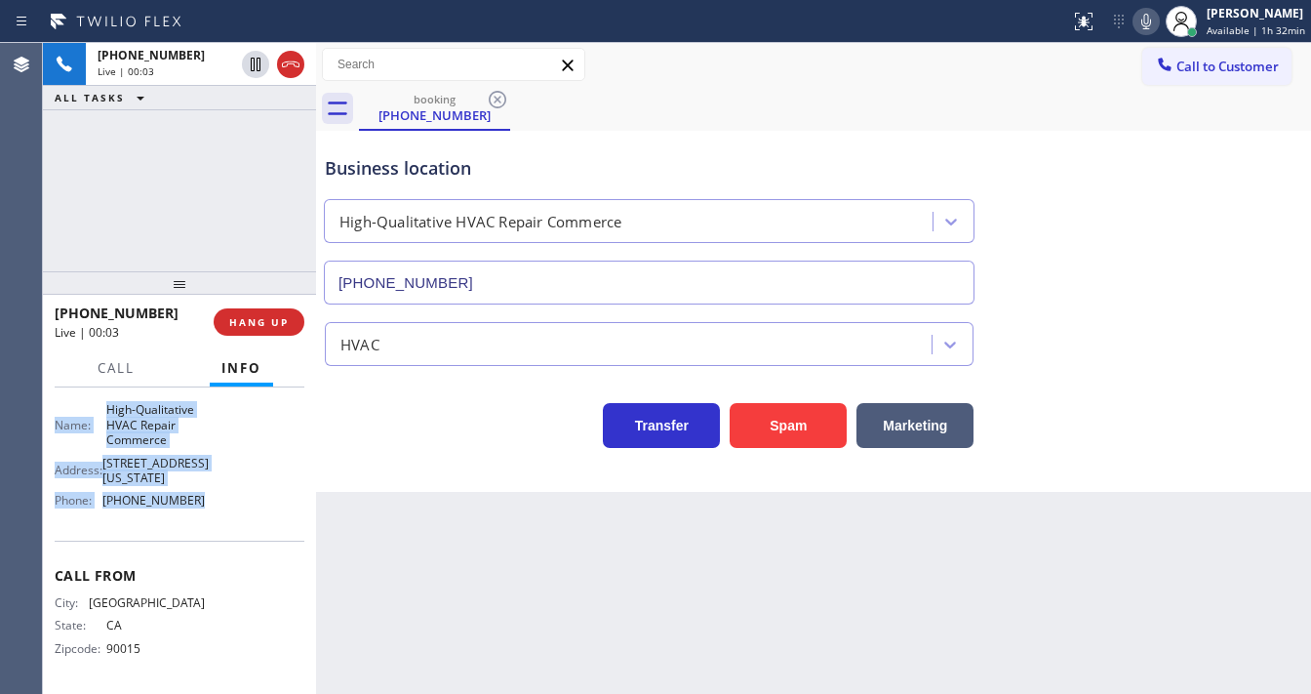
copy div "Customer Name: [PHONE_NUMBER] Phone: [PHONE_NUMBER] Address: Business location …"
drag, startPoint x: 54, startPoint y: 429, endPoint x: 226, endPoint y: 514, distance: 192.4
click at [226, 514] on div "Context Queue: [Test] All Priority: 2 Customer Name: [PHONE_NUMBER] Phone: [PHO…" at bounding box center [179, 540] width 273 height 306
click at [147, 166] on div "[PHONE_NUMBER] Live | 00:05 ALL TASKS ALL TASKS ACTIVE TASKS TASKS IN WRAP UP" at bounding box center [179, 157] width 273 height 228
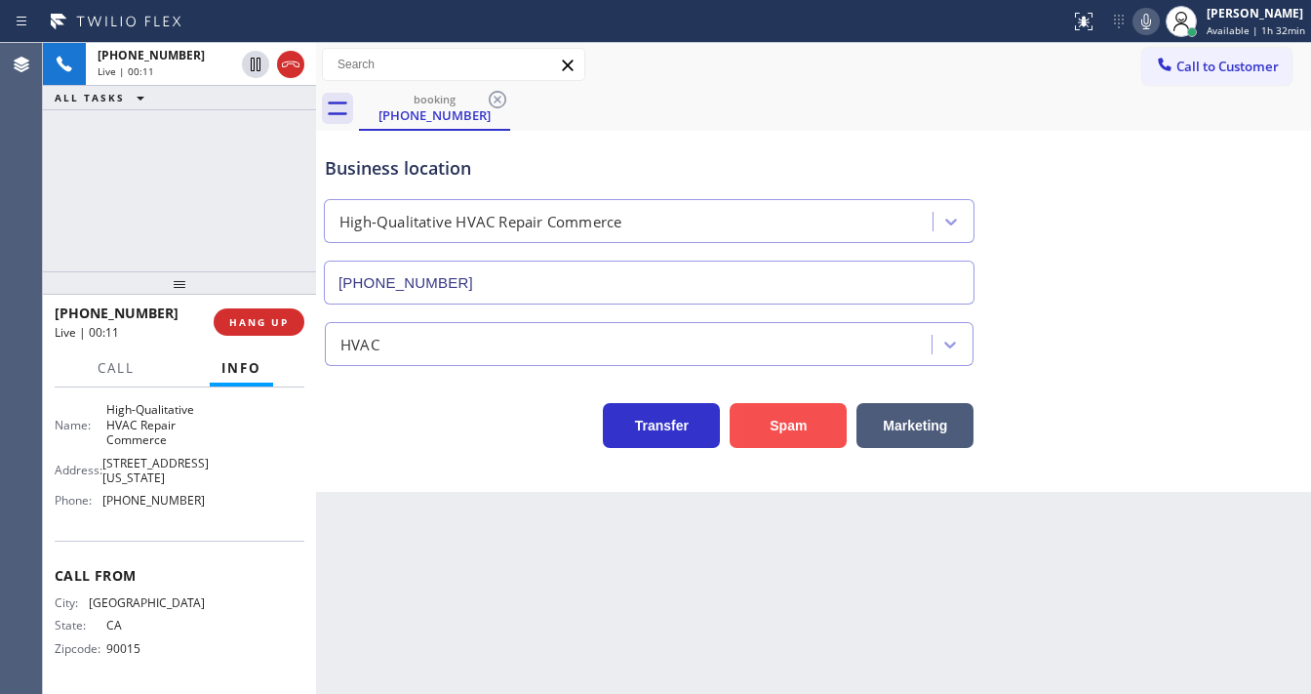
click at [792, 416] on button "Spam" at bounding box center [788, 425] width 117 height 45
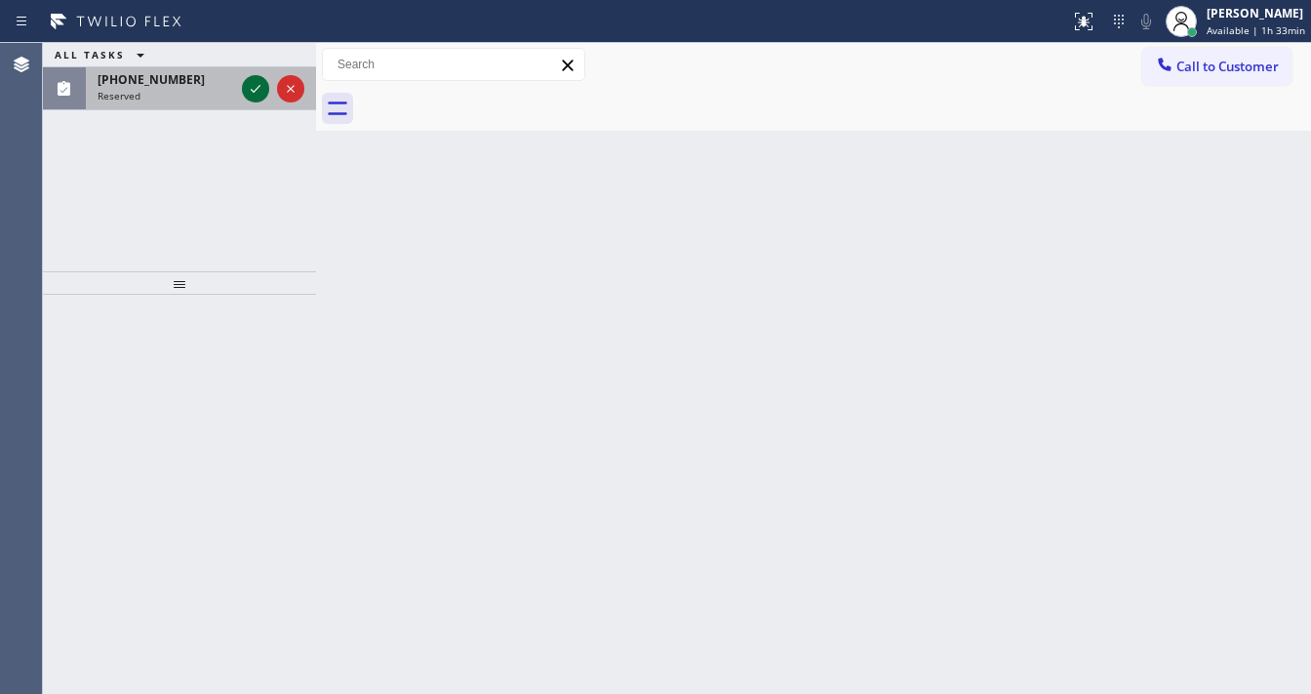
click at [250, 93] on icon at bounding box center [255, 88] width 23 height 23
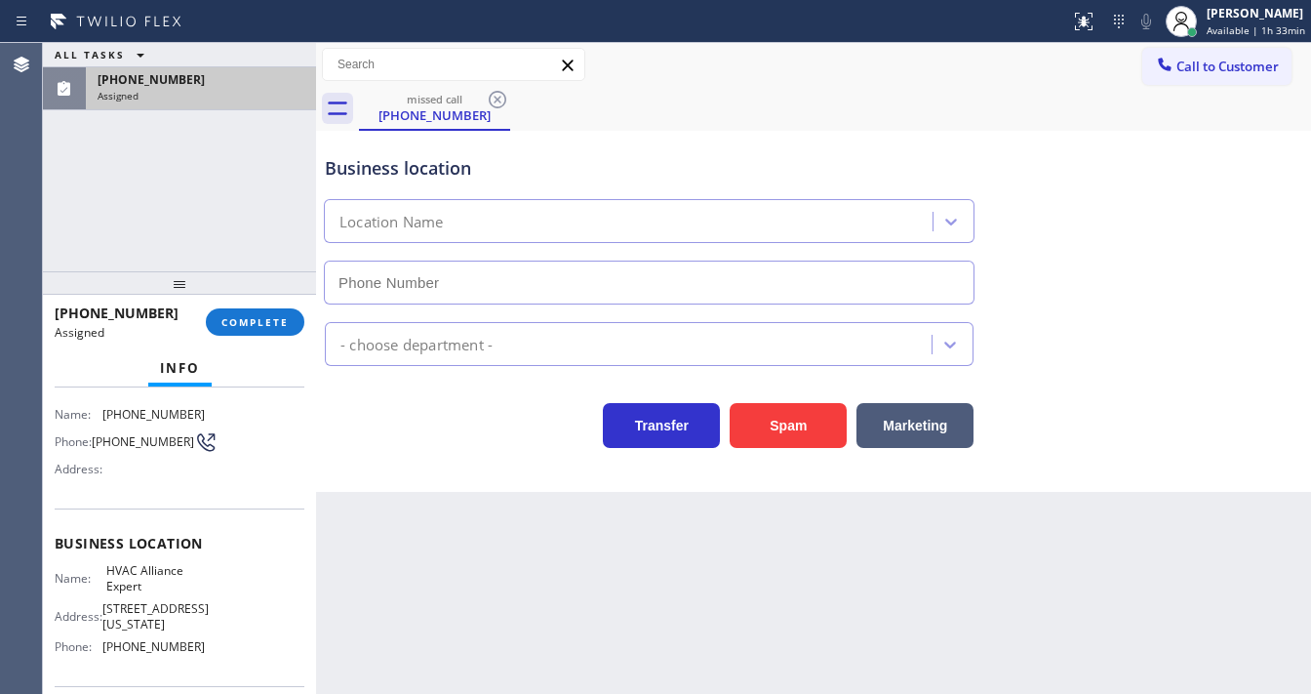
type input "[PHONE_NUMBER]"
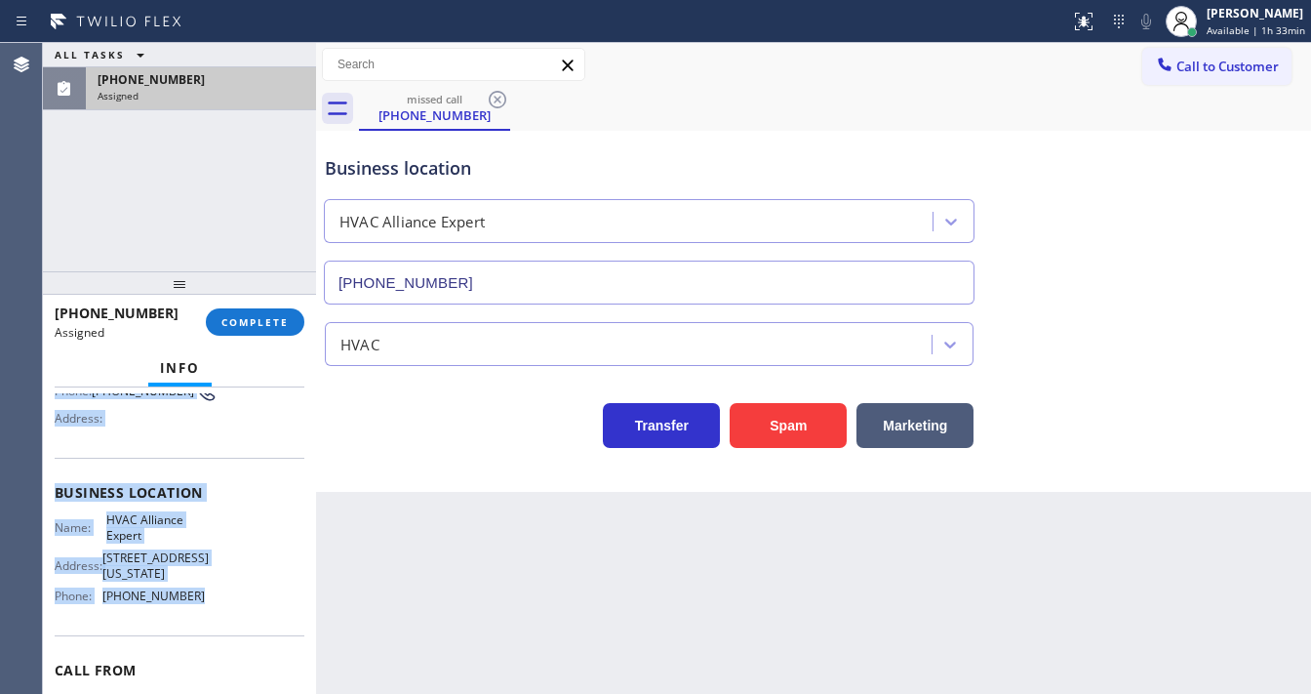
scroll to position [287, 0]
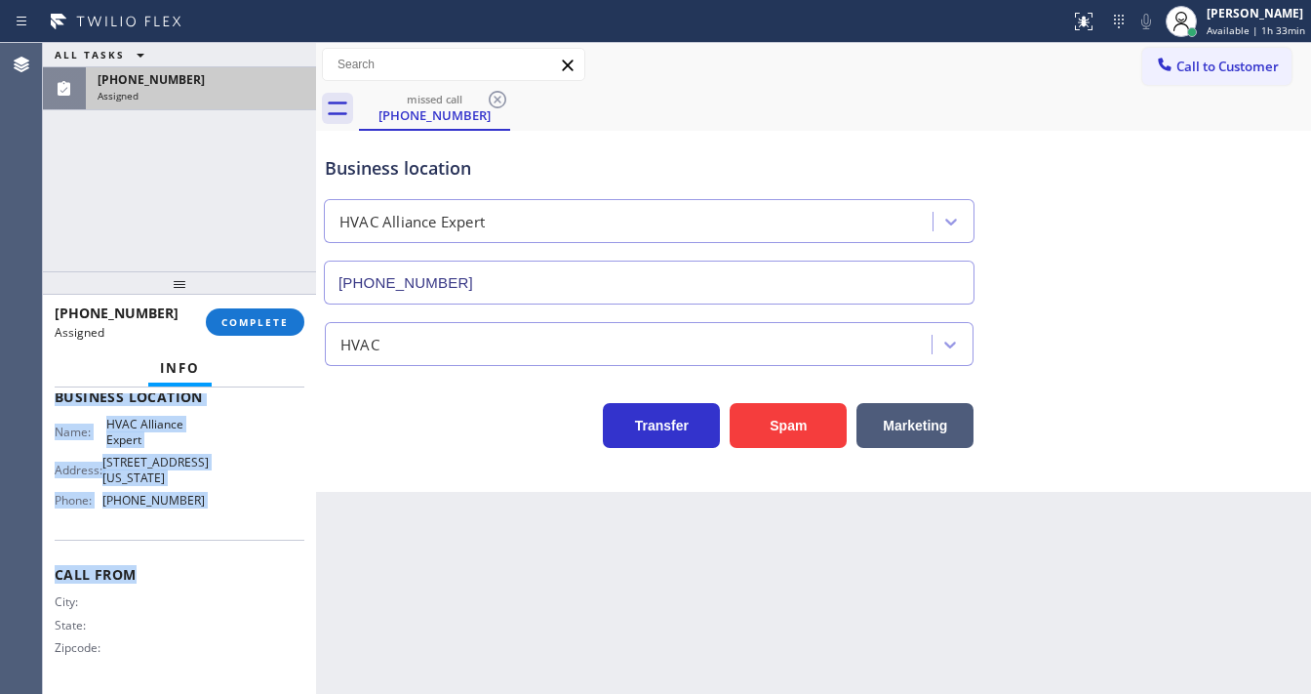
drag, startPoint x: 54, startPoint y: 461, endPoint x: 221, endPoint y: 474, distance: 168.3
click at [218, 538] on div "Context Queue: HVAC Priority: 0 Task Age: Customer Name: [PHONE_NUMBER] Phone: …" at bounding box center [179, 540] width 273 height 306
copy div "Customer Name: [PHONE_NUMBER] Phone: [PHONE_NUMBER] Address: Business location …"
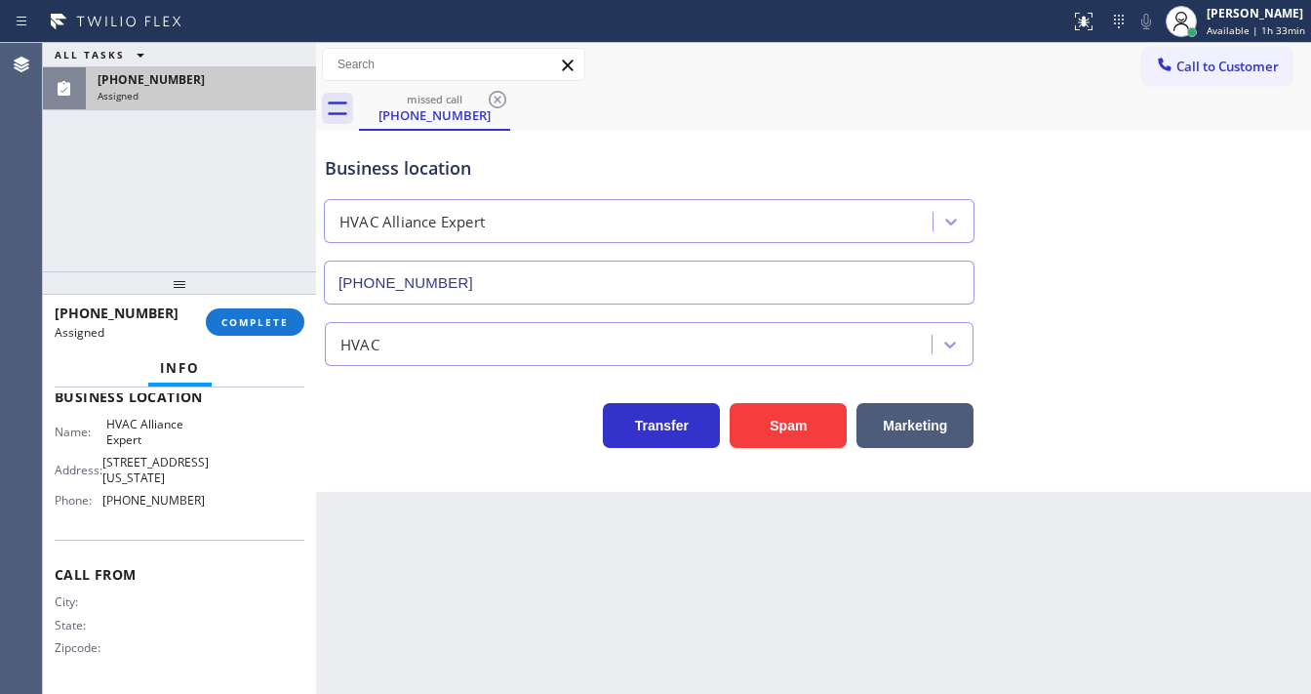
click at [276, 336] on div "[PHONE_NUMBER] Assigned COMPLETE" at bounding box center [180, 322] width 250 height 51
click at [276, 328] on span "COMPLETE" at bounding box center [254, 322] width 67 height 14
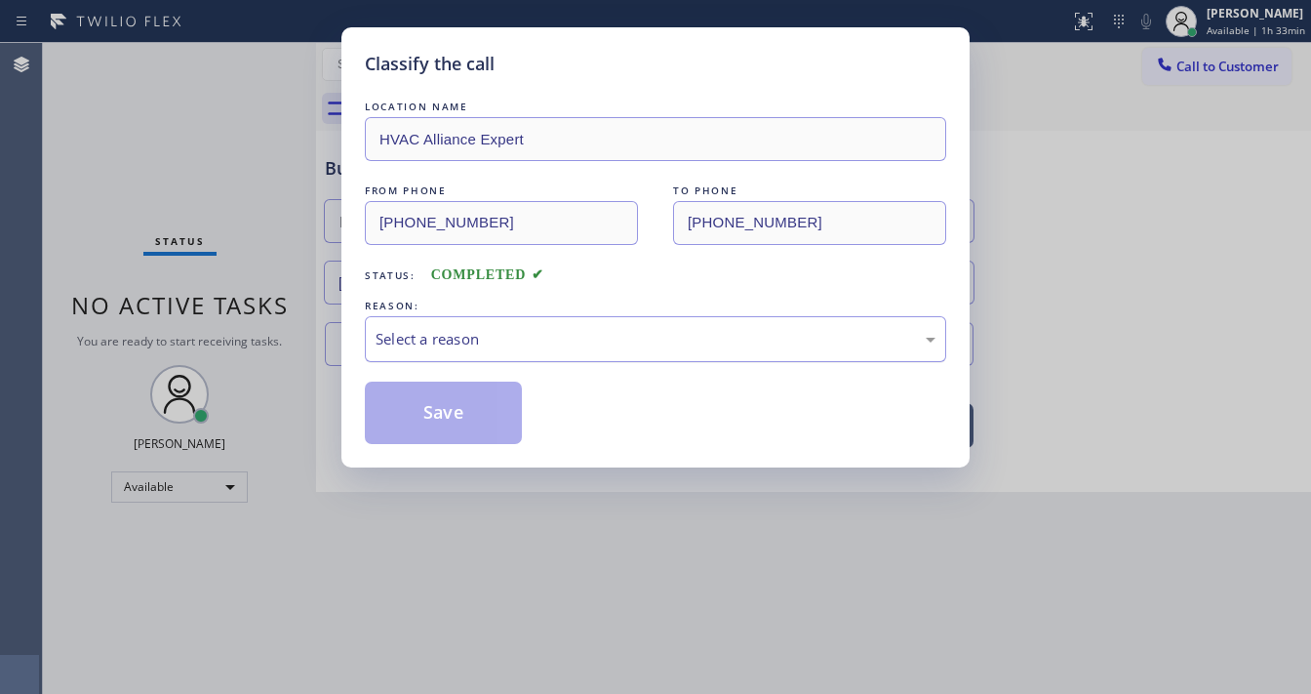
click at [452, 349] on div "Select a reason" at bounding box center [655, 339] width 581 height 46
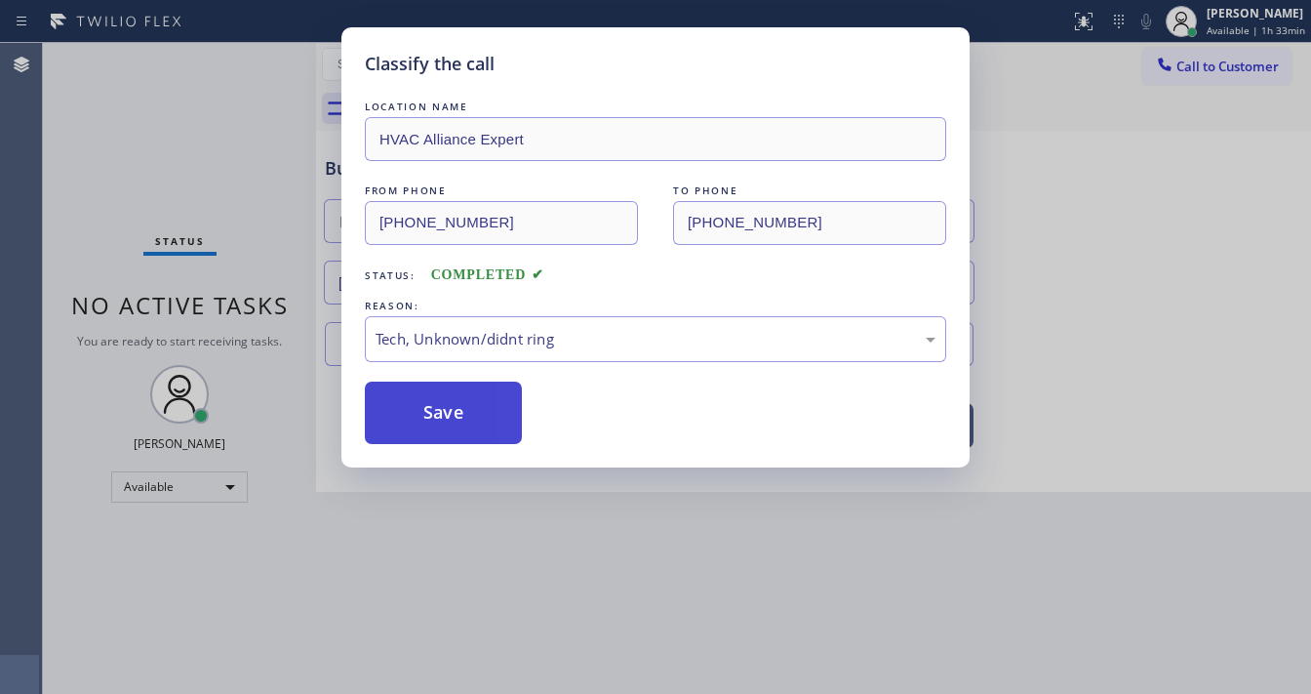
click at [453, 428] on button "Save" at bounding box center [443, 412] width 157 height 62
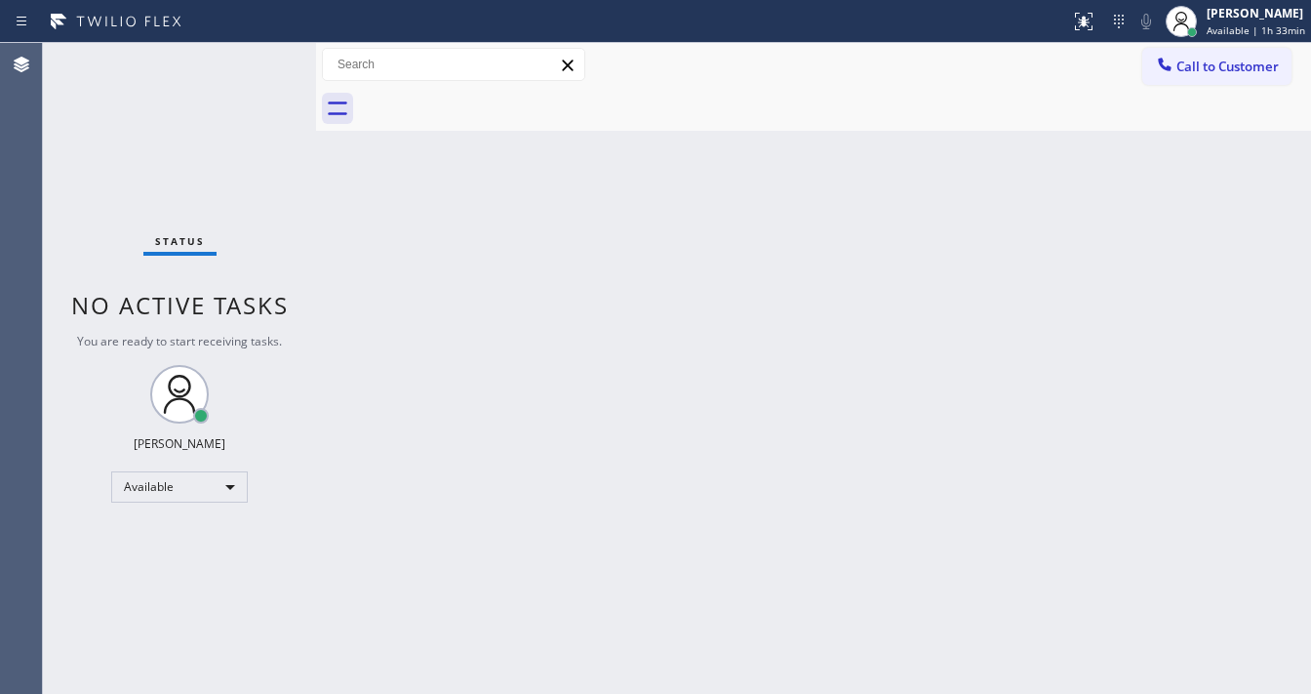
click at [226, 231] on div "Status No active tasks You are ready to start receiving tasks. [PERSON_NAME]" at bounding box center [179, 368] width 273 height 651
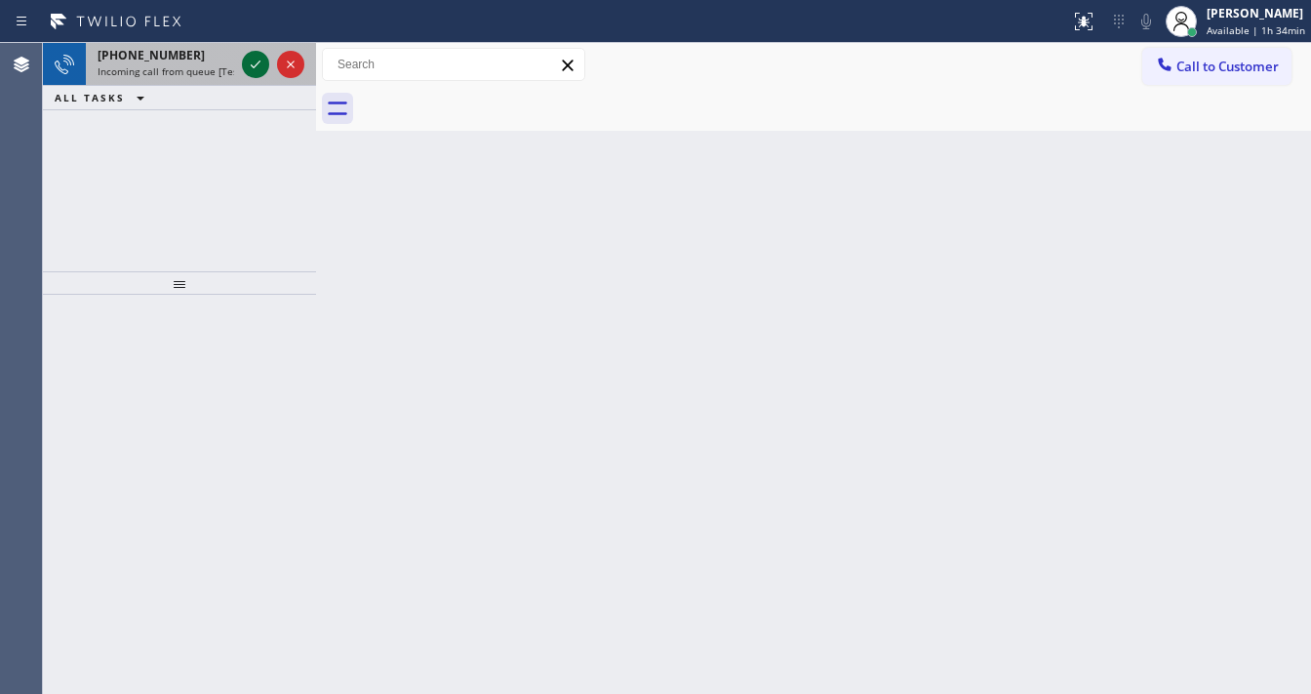
click at [247, 71] on icon at bounding box center [255, 64] width 23 height 23
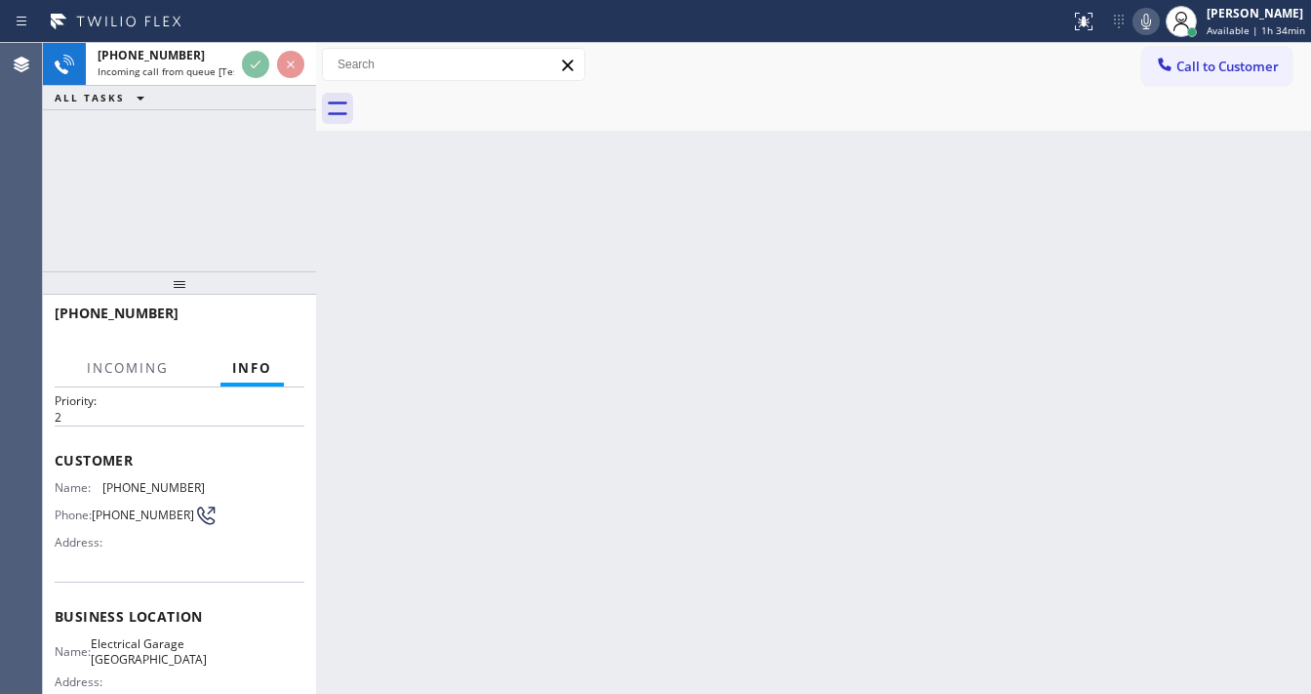
scroll to position [78, 0]
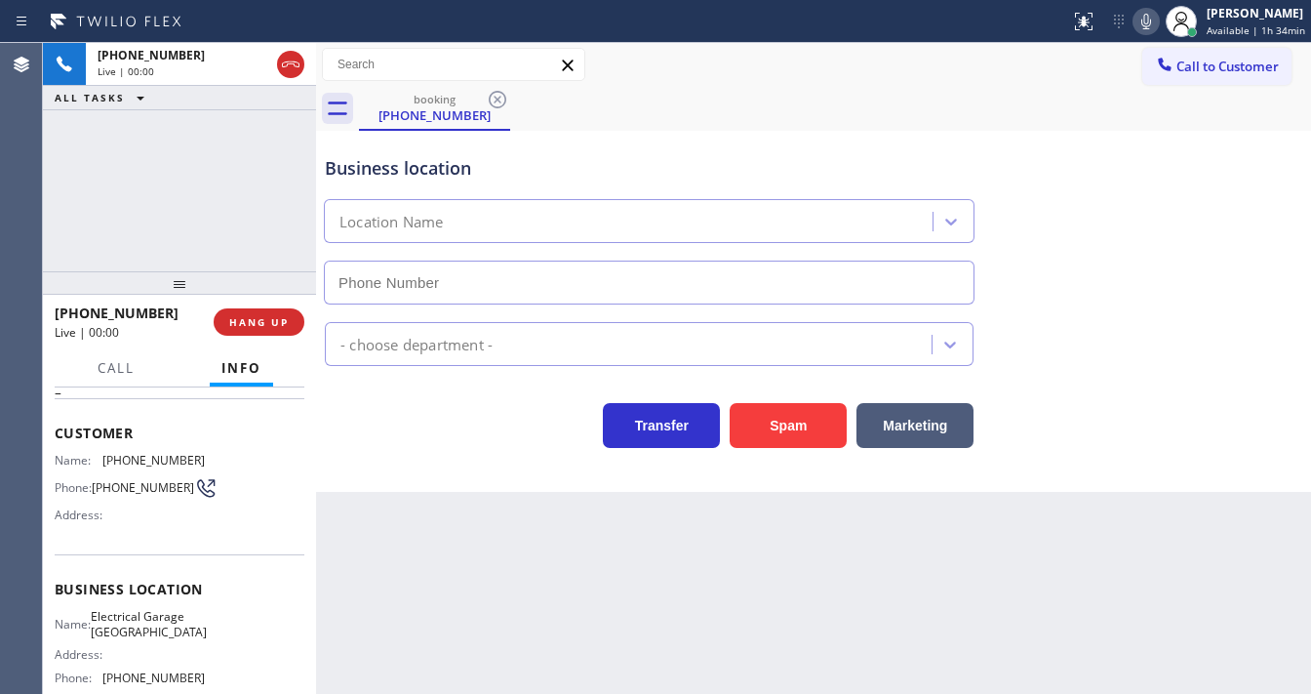
type input "[PHONE_NUMBER]"
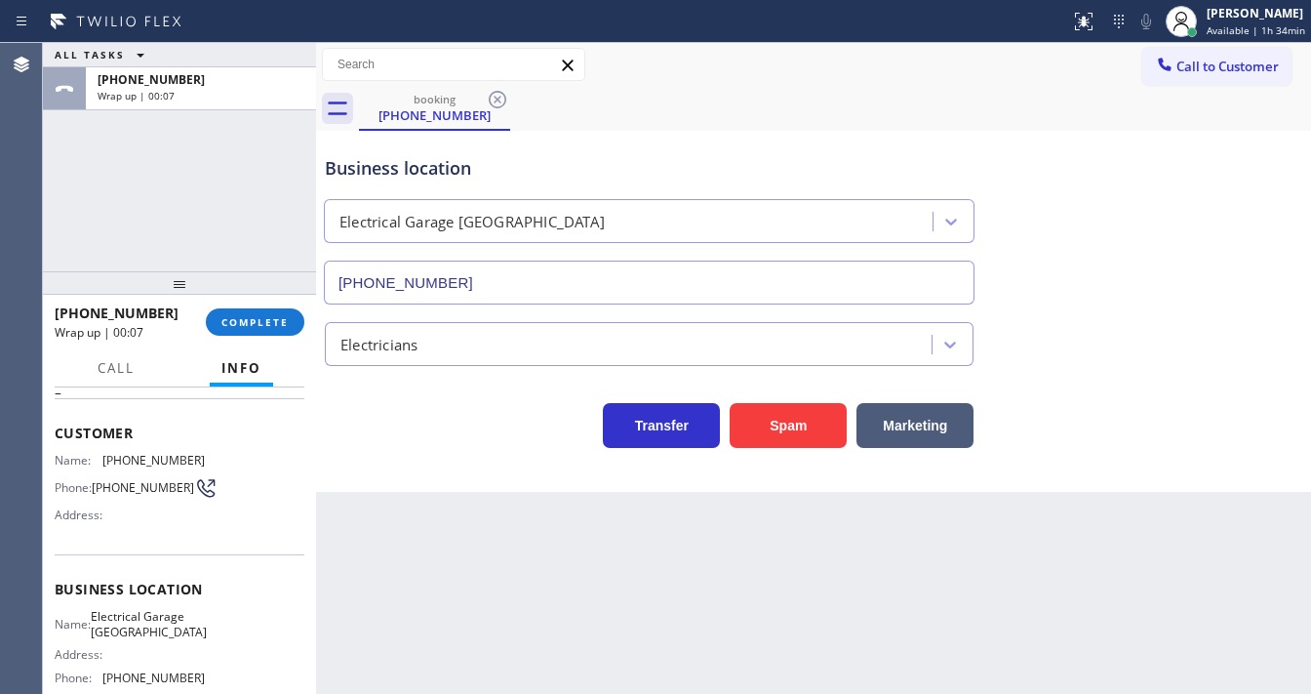
click at [644, 582] on div "Back to Dashboard Change Sender ID Customers Technicians Select a contact Outbo…" at bounding box center [813, 368] width 995 height 651
click at [269, 324] on span "COMPLETE" at bounding box center [254, 322] width 67 height 14
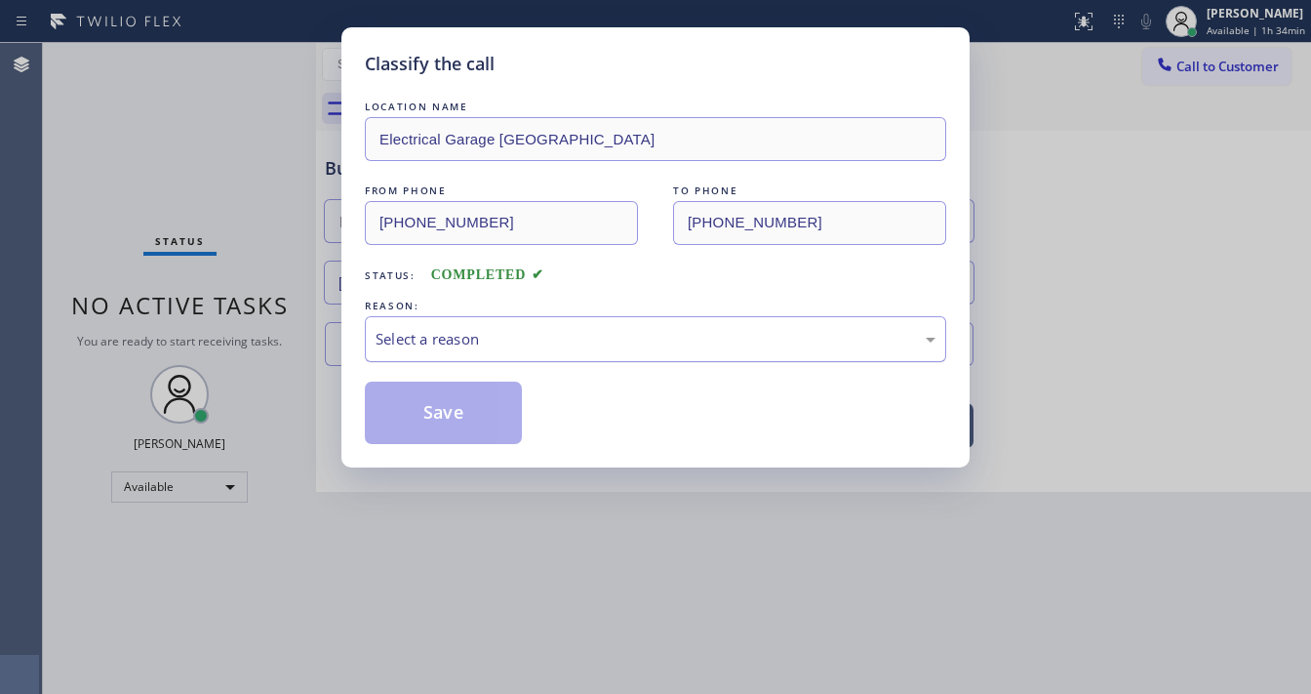
drag, startPoint x: 429, startPoint y: 336, endPoint x: 434, endPoint y: 346, distance: 11.8
click at [429, 336] on div "Select a reason" at bounding box center [656, 339] width 560 height 22
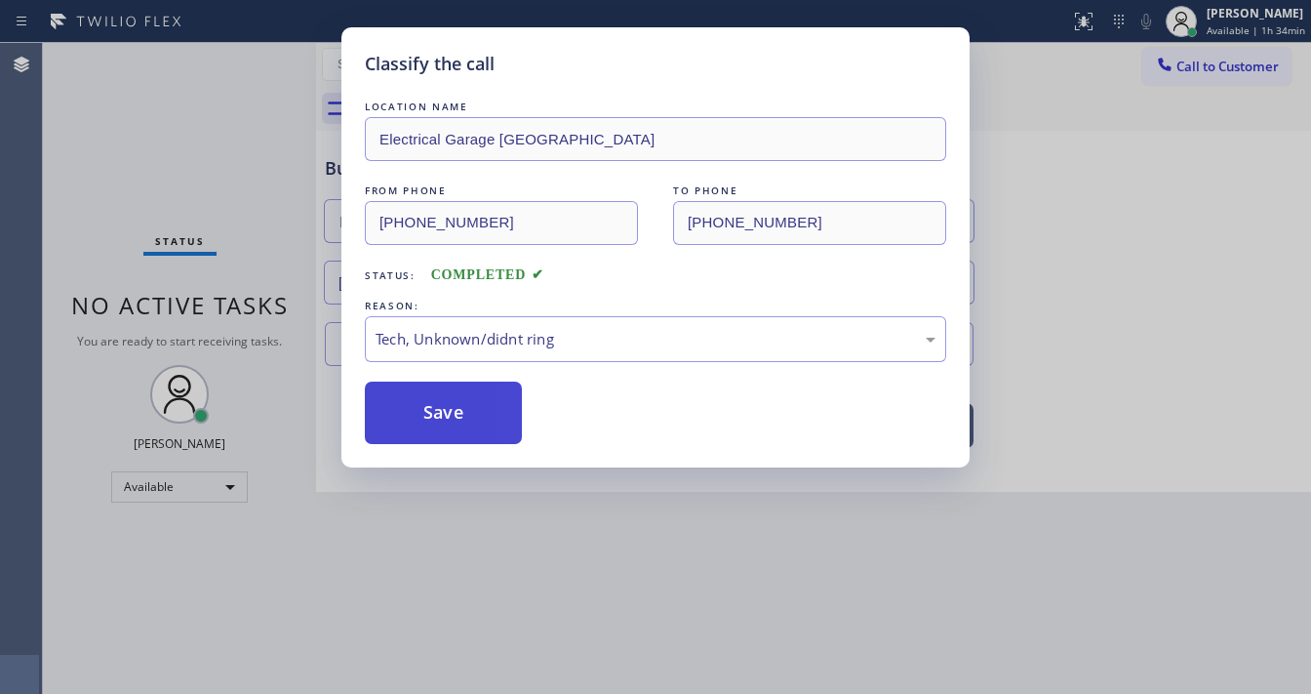
click at [455, 414] on button "Save" at bounding box center [443, 412] width 157 height 62
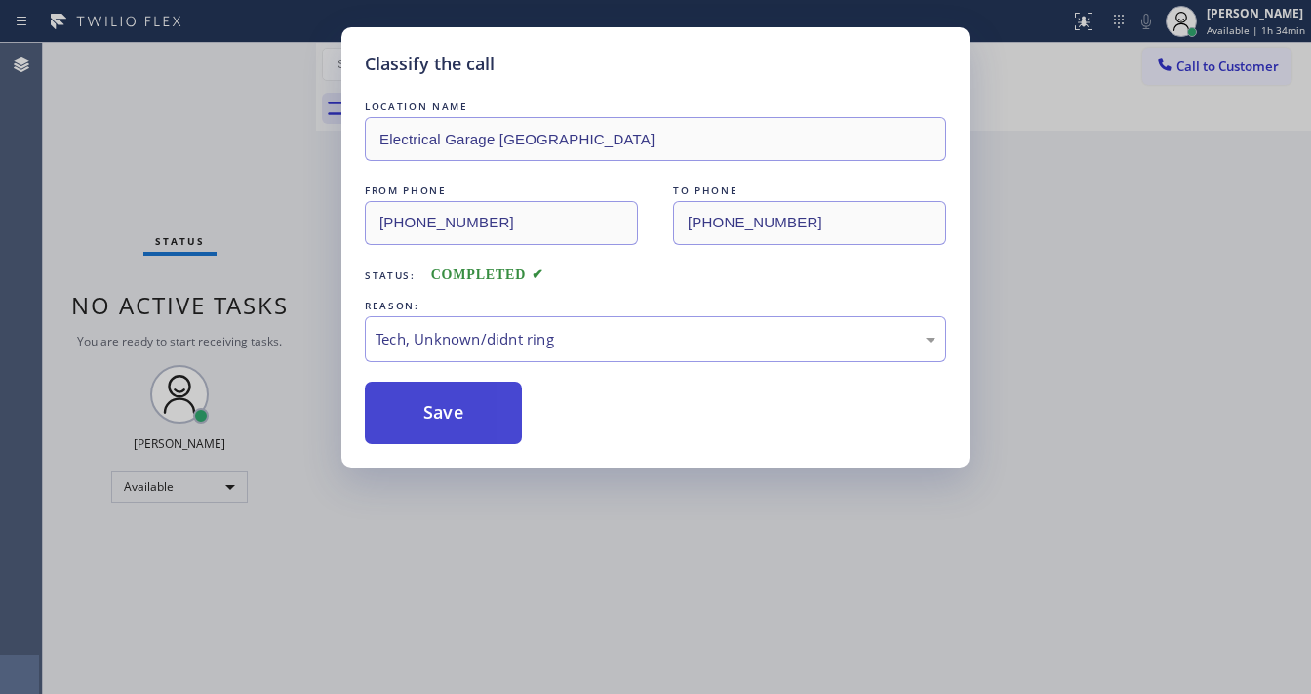
click at [455, 414] on button "Save" at bounding box center [443, 412] width 157 height 62
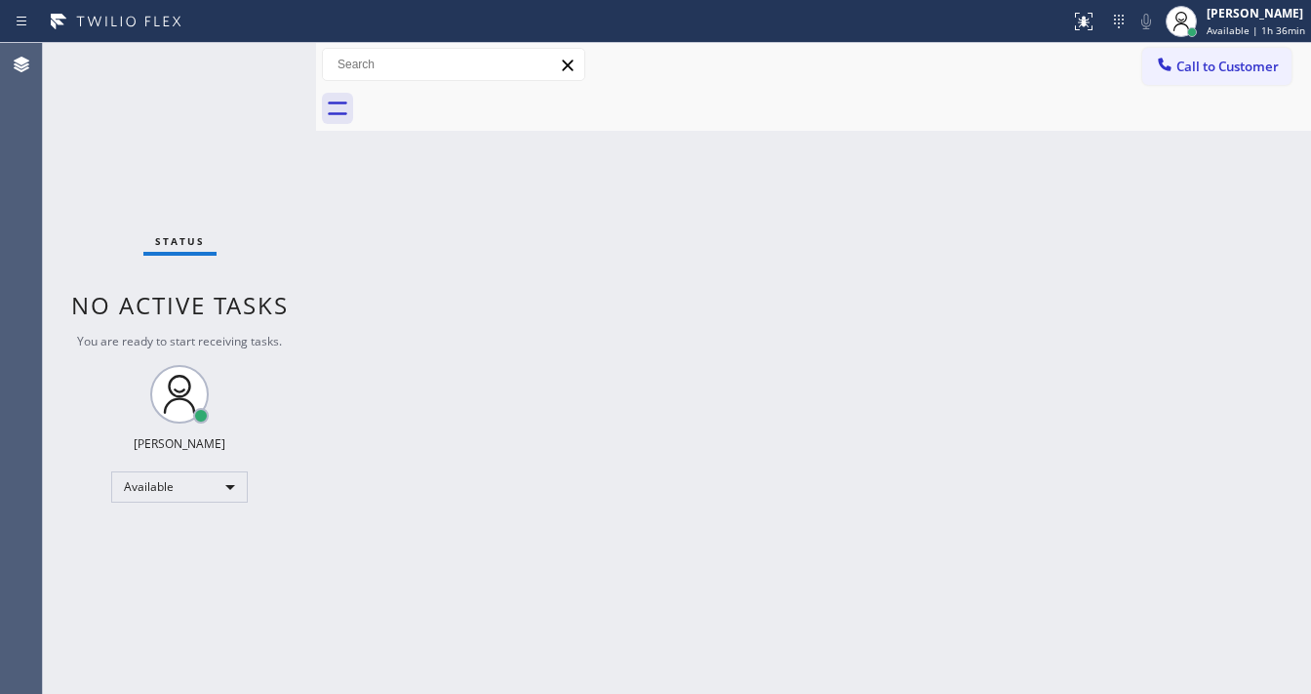
click at [1227, 70] on span "Call to Customer" at bounding box center [1228, 67] width 102 height 18
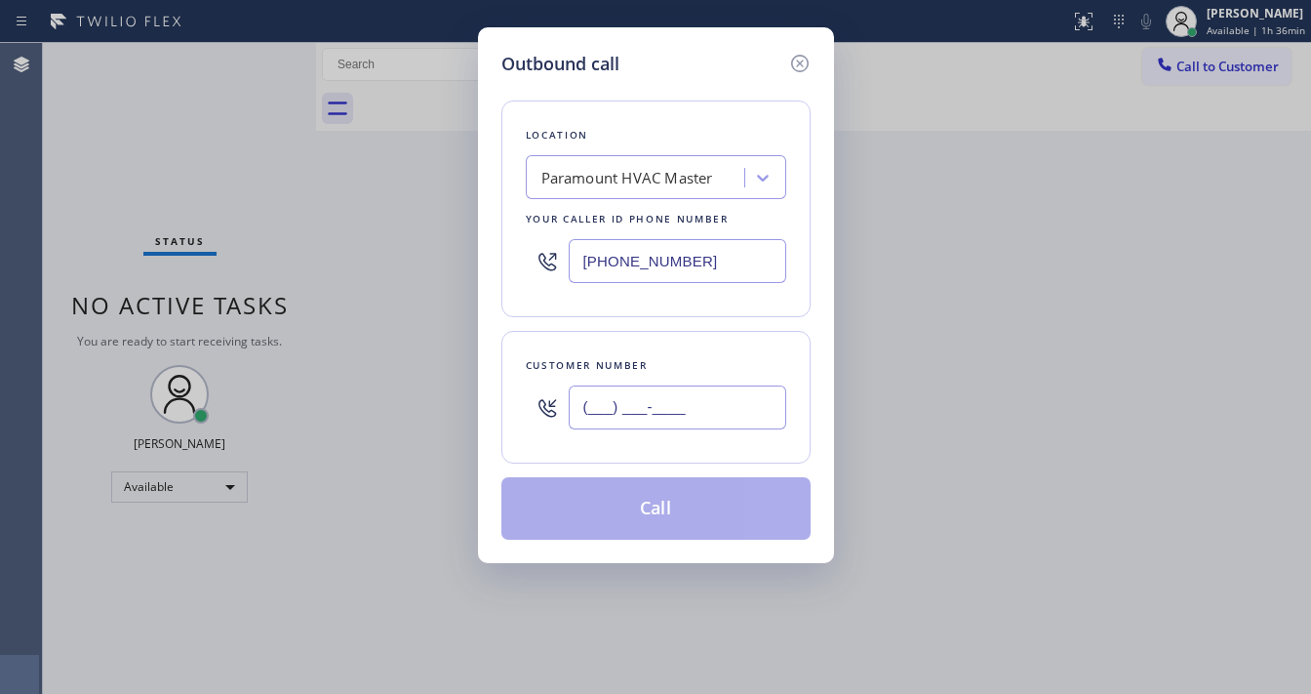
click at [661, 425] on input "(___) ___-____" at bounding box center [678, 407] width 218 height 44
paste input "323) 337-4769"
type input "[PHONE_NUMBER]"
click at [718, 269] on input "[PHONE_NUMBER]" at bounding box center [678, 261] width 218 height 44
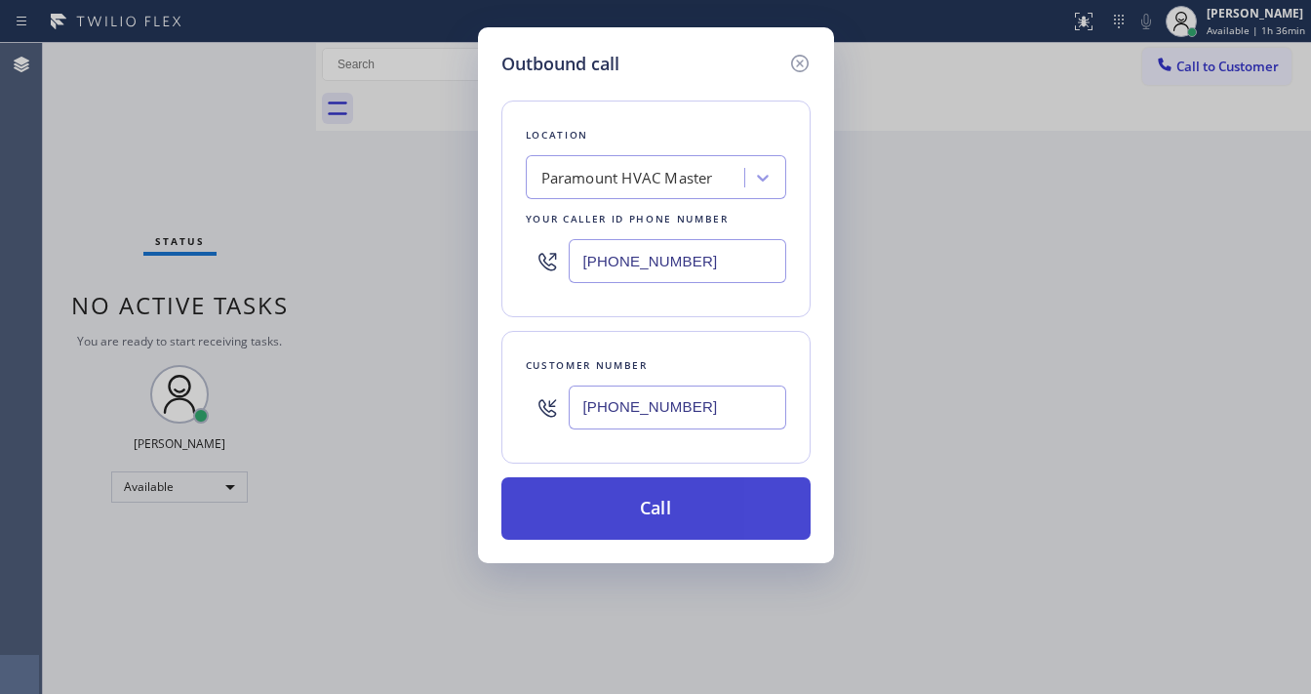
paste input "855) 999-4417"
type input "[PHONE_NUMBER]"
click at [698, 503] on button "Call" at bounding box center [655, 508] width 309 height 62
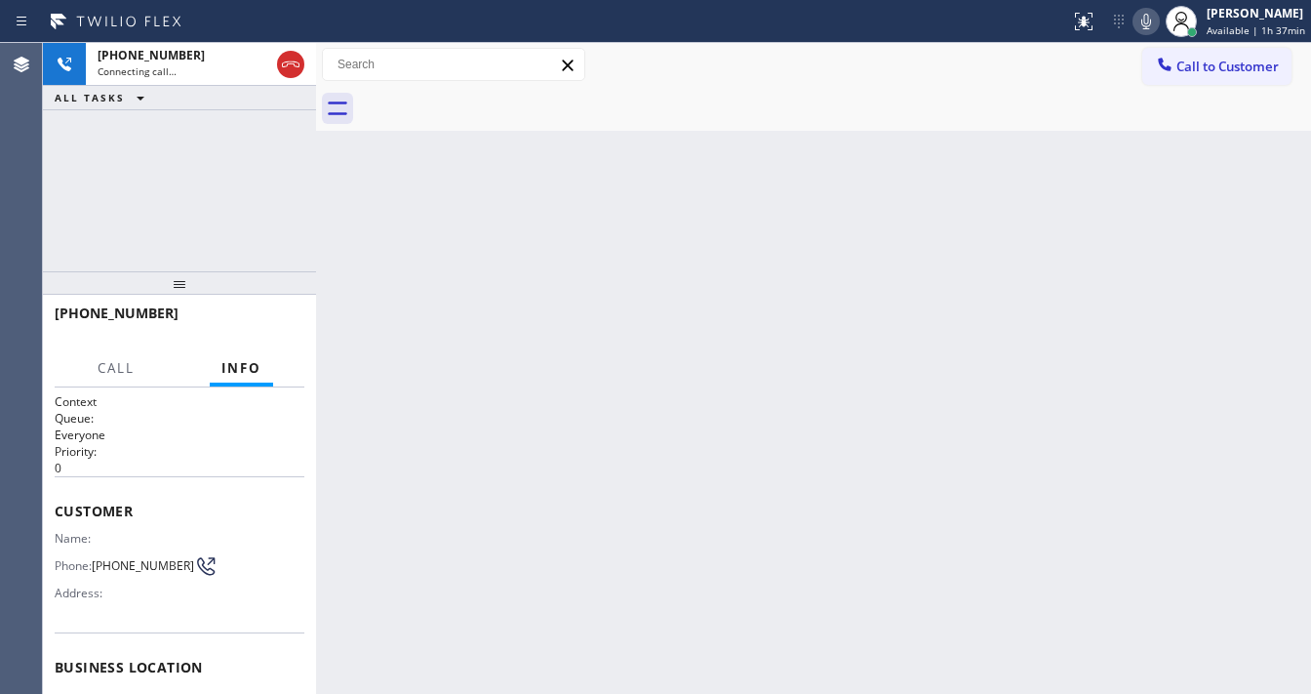
click at [1158, 22] on icon at bounding box center [1146, 21] width 23 height 23
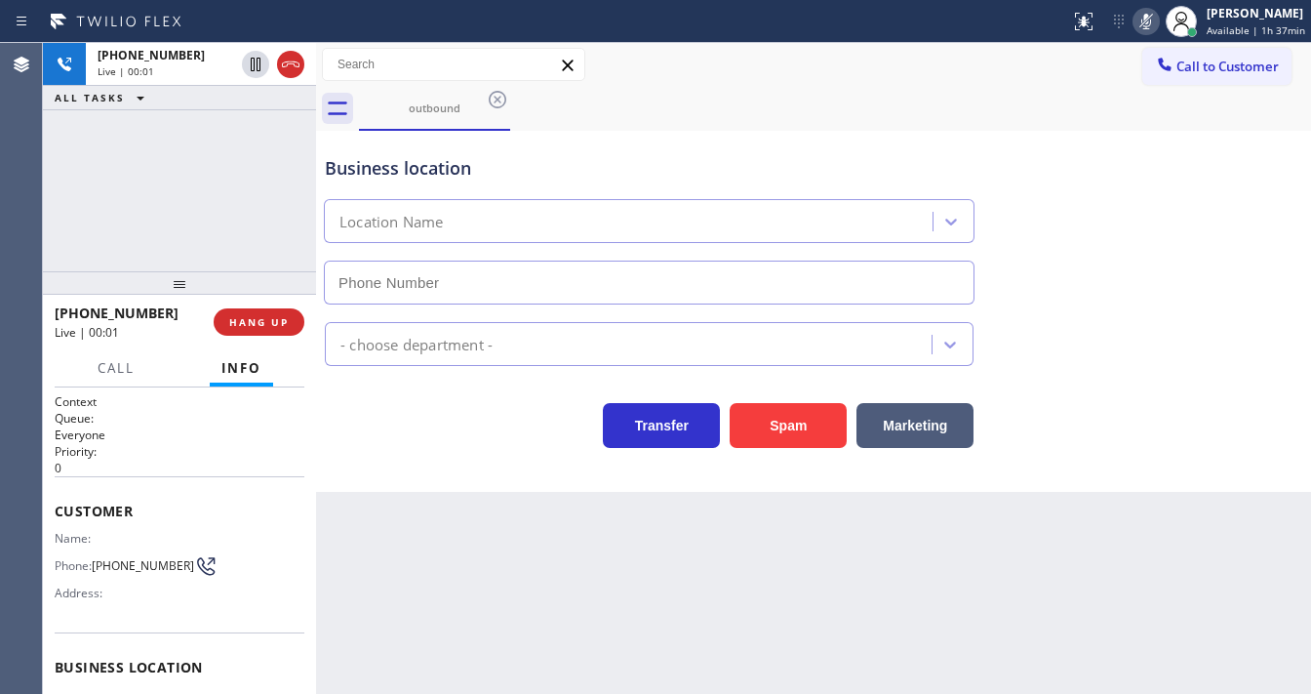
type input "[PHONE_NUMBER]"
click at [758, 418] on button "Spam" at bounding box center [788, 425] width 117 height 45
click at [263, 320] on span "HANG UP" at bounding box center [259, 322] width 60 height 14
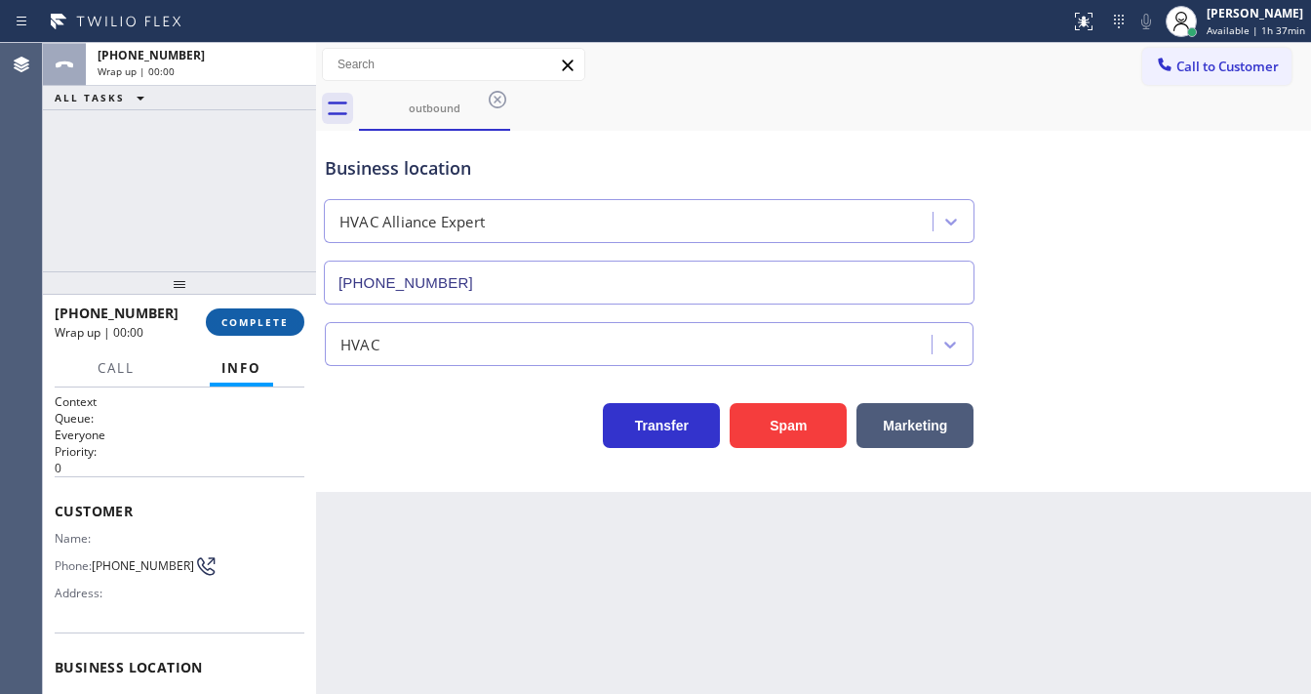
click at [269, 316] on span "COMPLETE" at bounding box center [254, 322] width 67 height 14
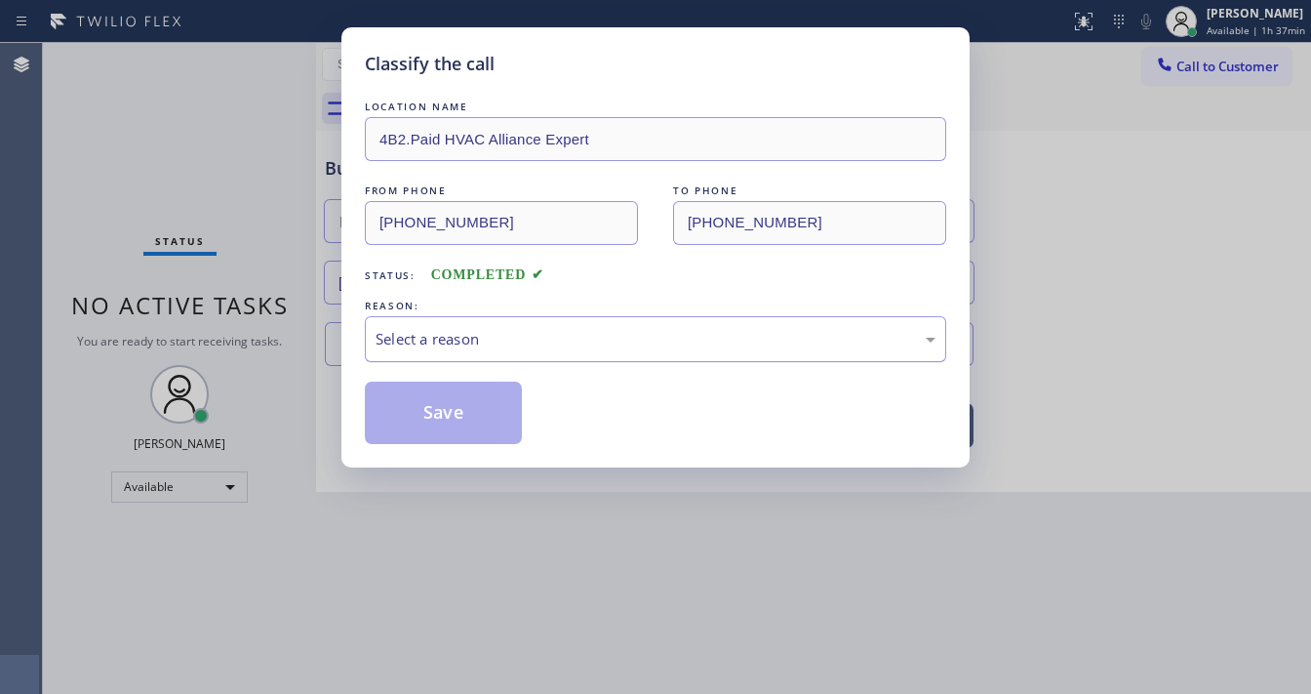
click at [522, 333] on div "Select a reason" at bounding box center [656, 339] width 560 height 22
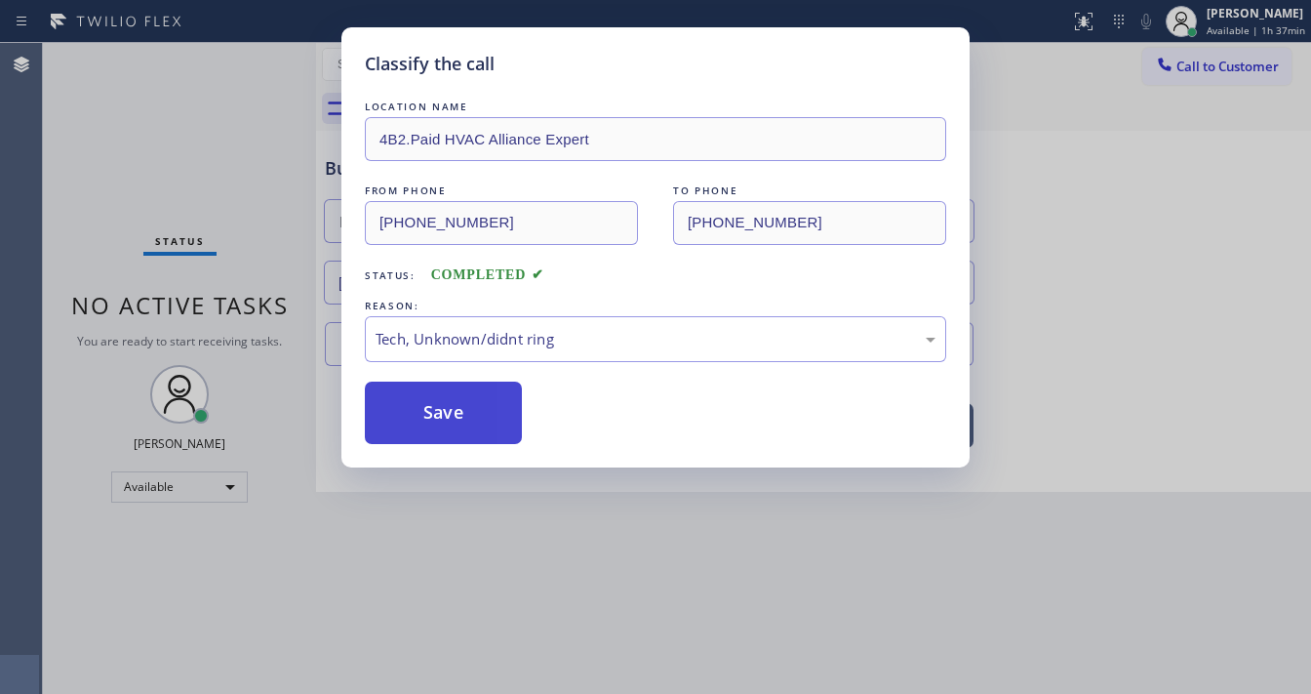
click at [477, 406] on button "Save" at bounding box center [443, 412] width 157 height 62
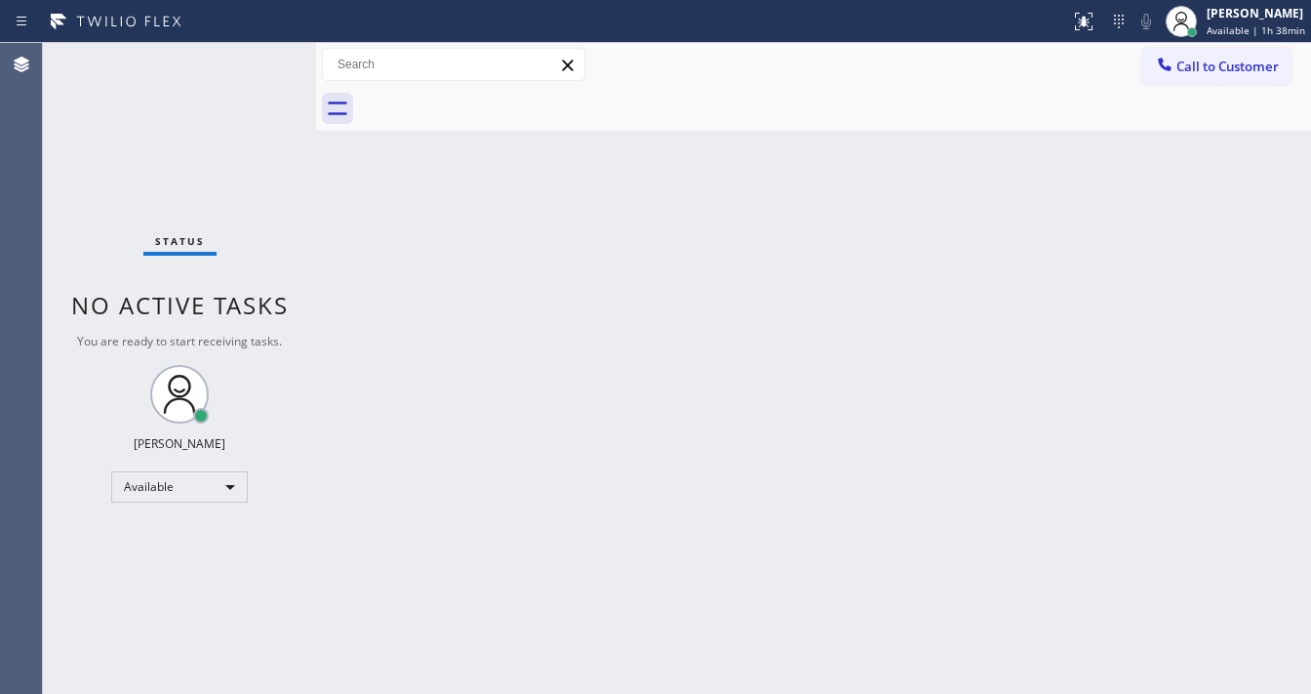
click at [878, 12] on div at bounding box center [535, 21] width 1055 height 31
click at [259, 49] on div "Status No active tasks You are ready to start receiving tasks. [PERSON_NAME]" at bounding box center [179, 368] width 273 height 651
drag, startPoint x: 1202, startPoint y: 149, endPoint x: 1178, endPoint y: 99, distance: 55.9
click at [1203, 144] on div "Back to Dashboard Change Sender ID Customers Technicians Select a contact Outbo…" at bounding box center [813, 368] width 995 height 651
drag, startPoint x: 1198, startPoint y: 63, endPoint x: 1185, endPoint y: 74, distance: 16.6
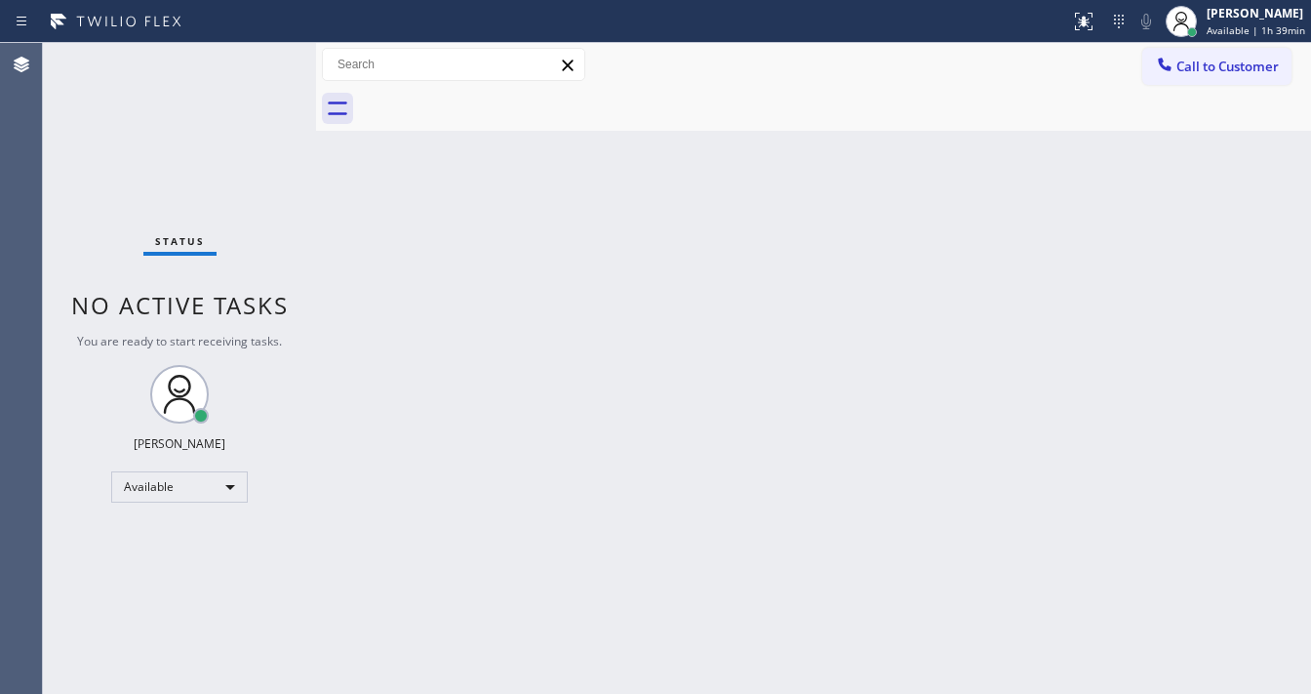
click at [1198, 63] on span "Call to Customer" at bounding box center [1228, 67] width 102 height 18
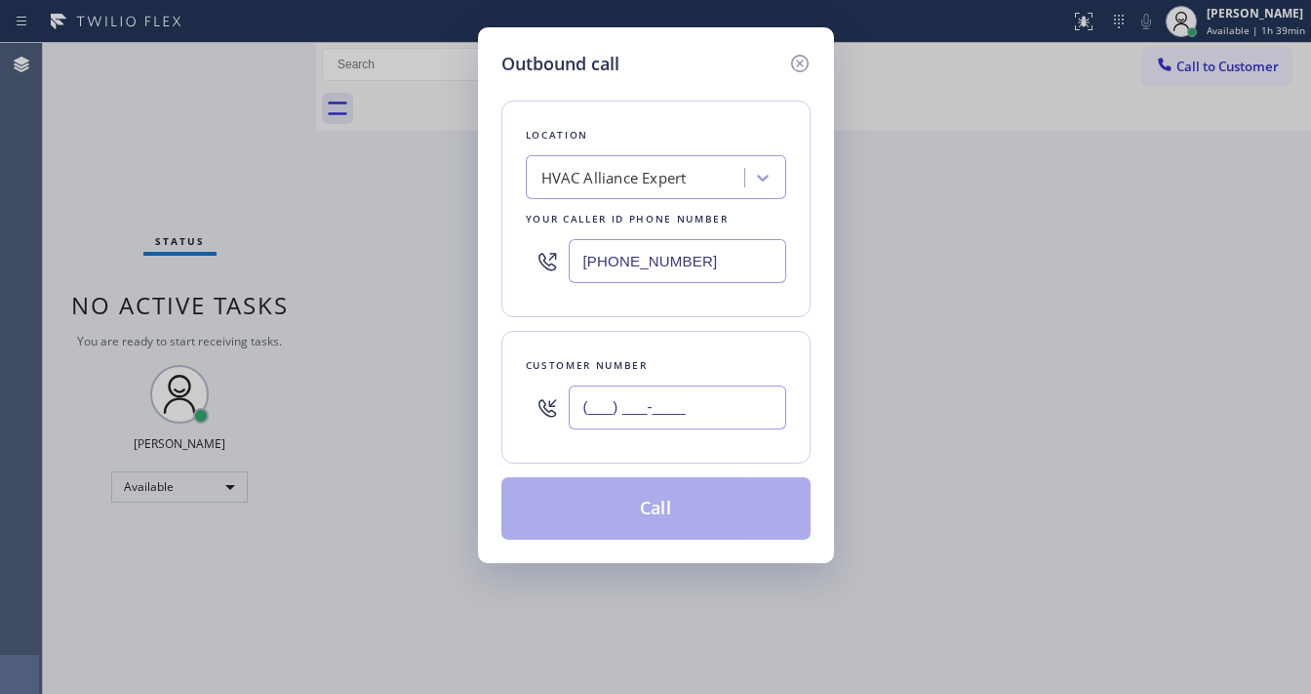
drag, startPoint x: 649, startPoint y: 410, endPoint x: 644, endPoint y: 362, distance: 48.0
click at [649, 408] on input "(___) ___-____" at bounding box center [678, 407] width 218 height 44
paste input "323) 704-4612"
type input "[PHONE_NUMBER]"
click at [734, 231] on div "[PHONE_NUMBER]" at bounding box center [656, 260] width 260 height 63
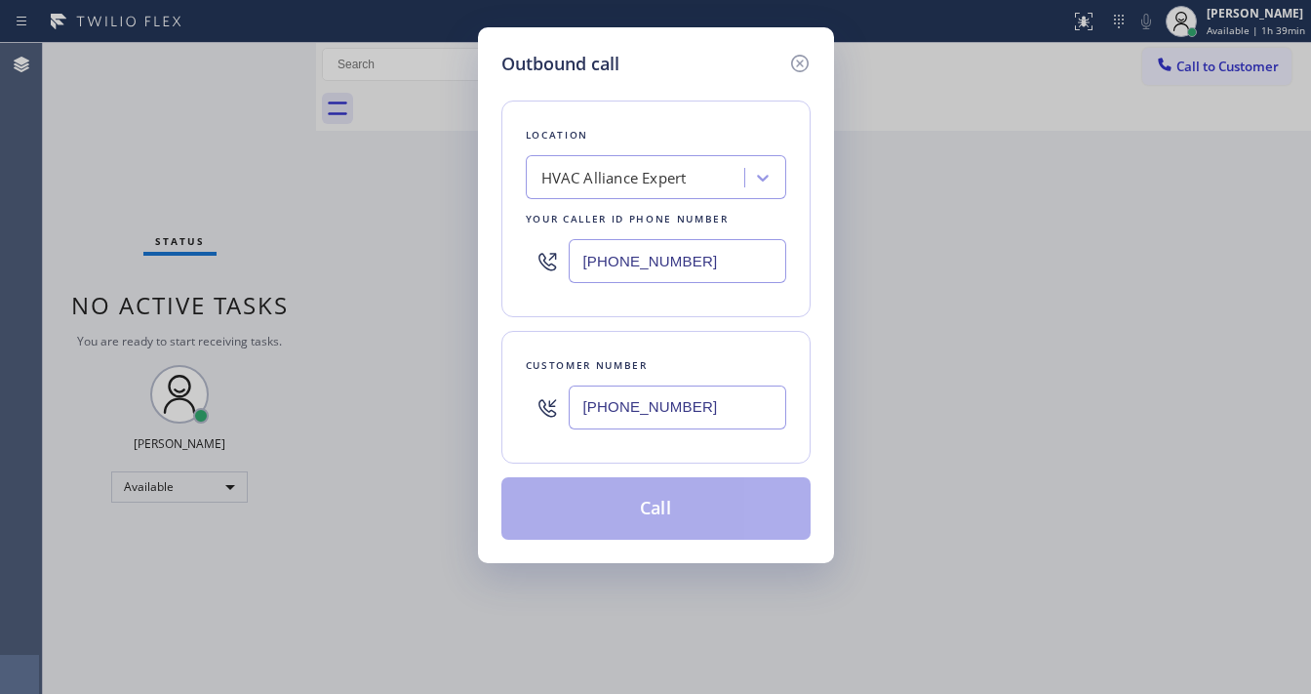
click at [710, 251] on input "[PHONE_NUMBER]" at bounding box center [678, 261] width 218 height 44
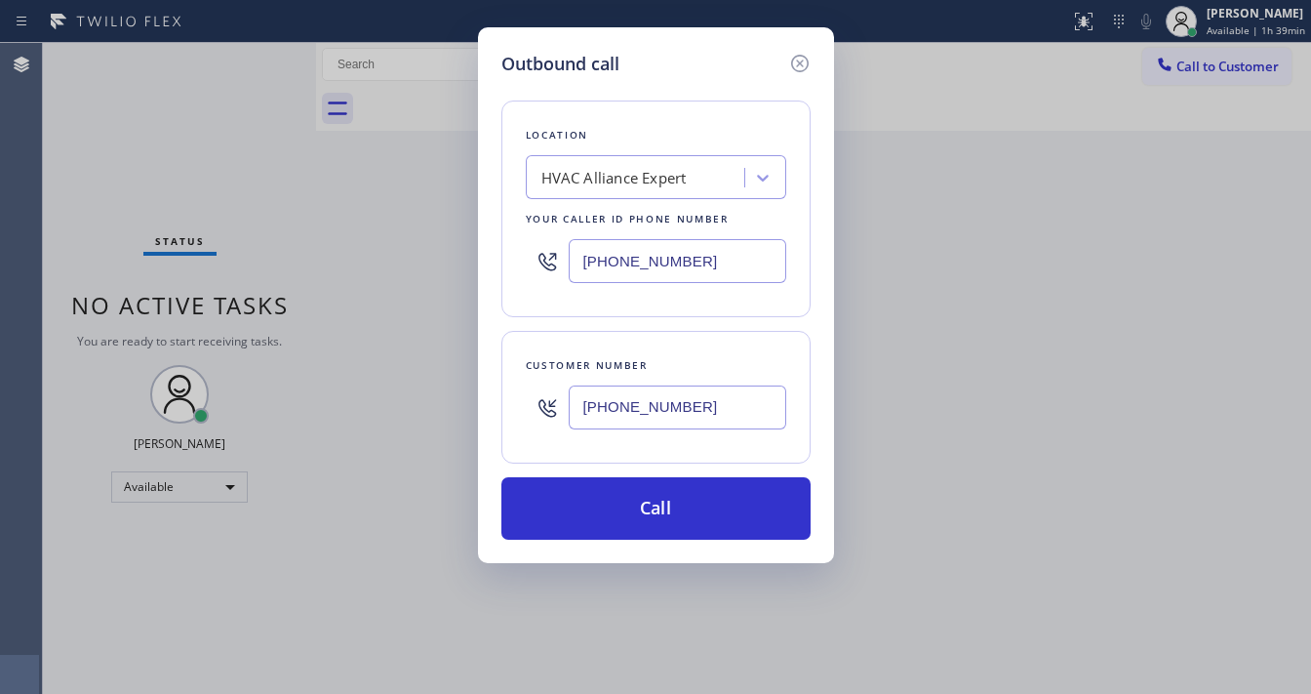
paste input "323) 458-5525"
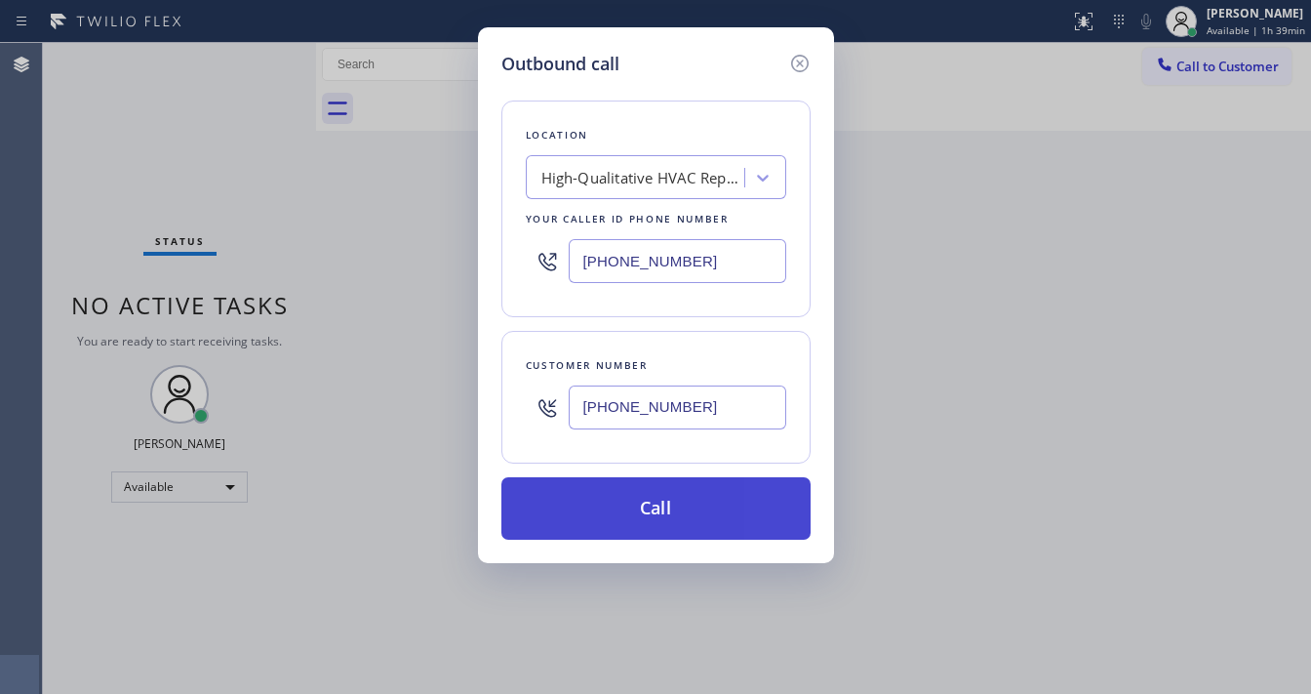
type input "[PHONE_NUMBER]"
click at [718, 518] on button "Call" at bounding box center [655, 508] width 309 height 62
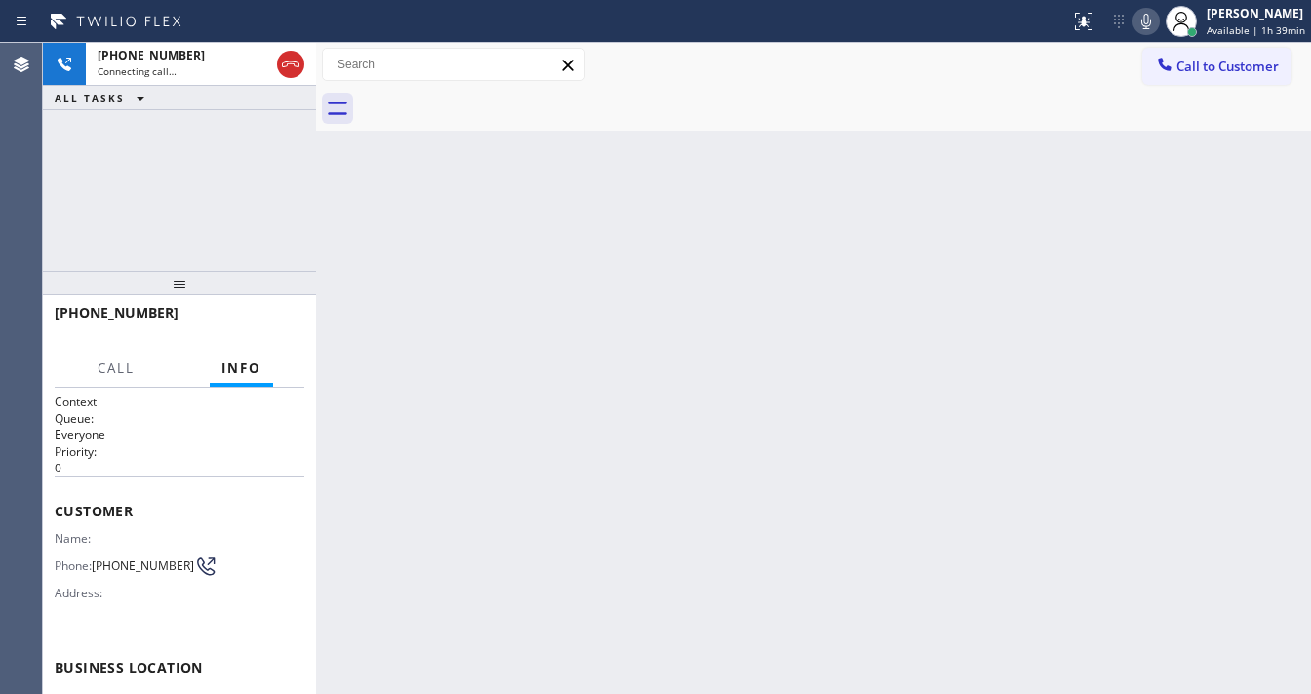
click at [1142, 27] on icon at bounding box center [1146, 21] width 23 height 23
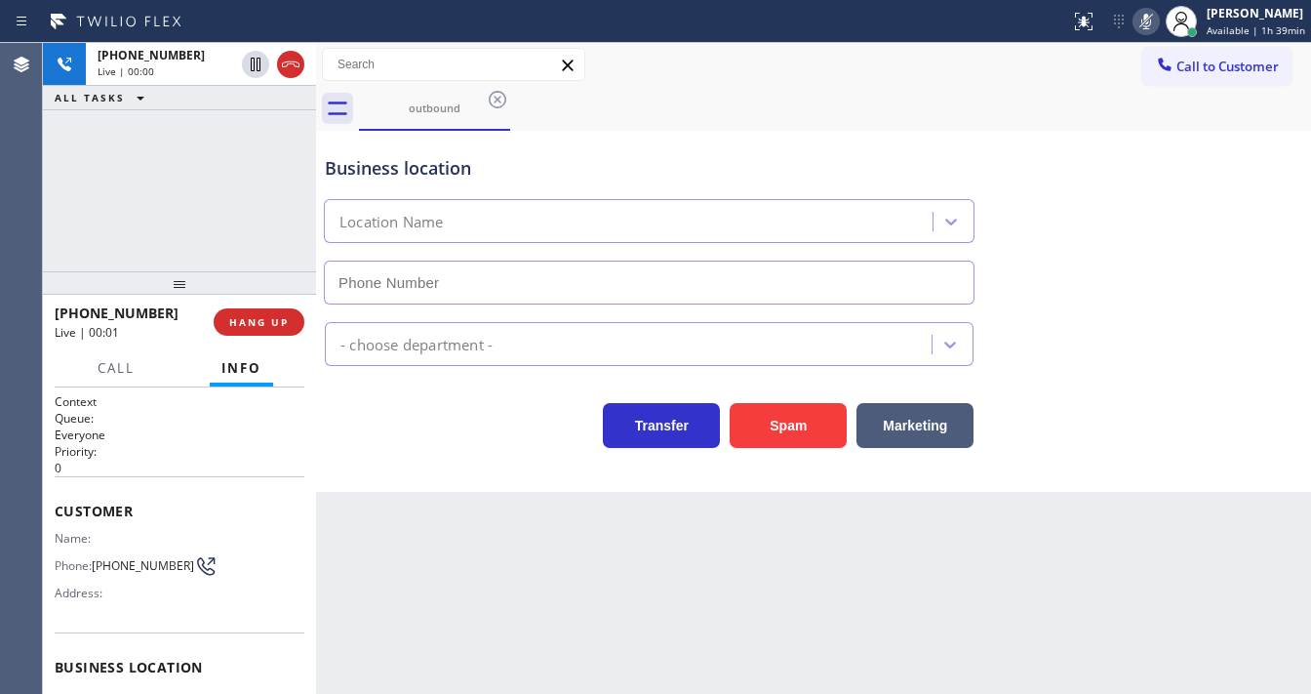
type input "[PHONE_NUMBER]"
click at [1142, 27] on icon at bounding box center [1146, 21] width 23 height 23
click at [776, 423] on button "Spam" at bounding box center [788, 425] width 117 height 45
click at [268, 322] on span "HANG UP" at bounding box center [259, 322] width 60 height 14
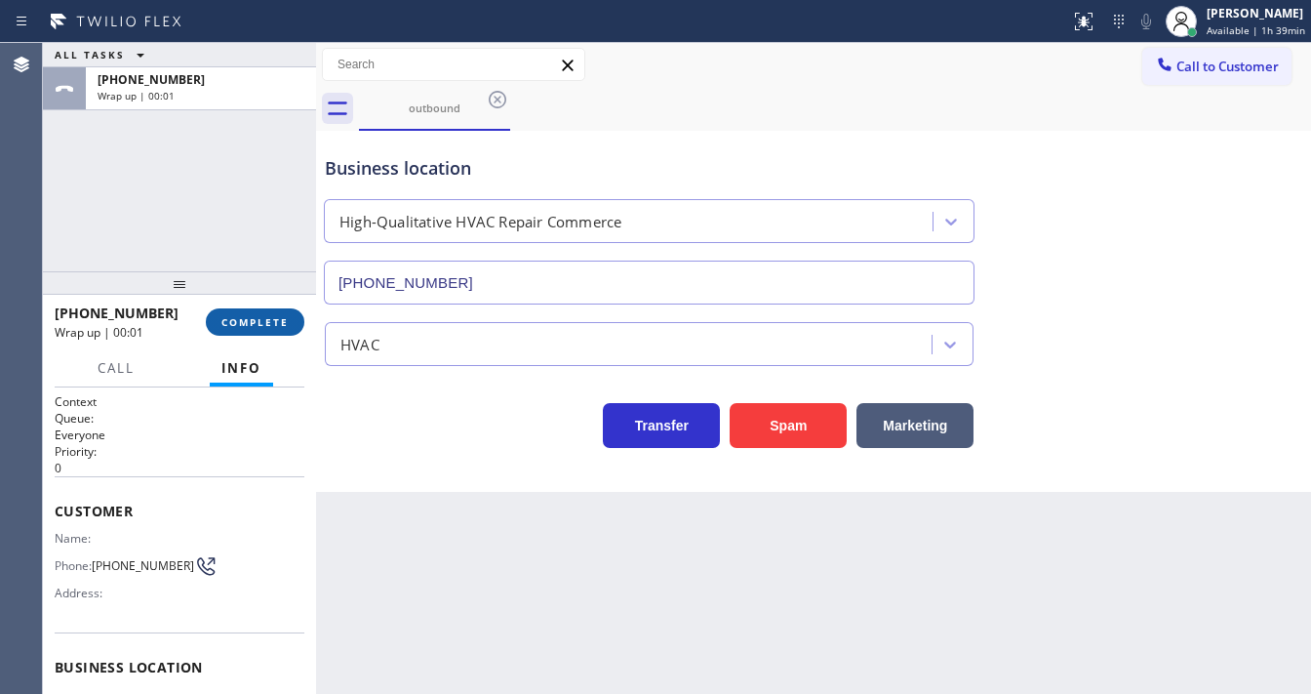
click at [266, 322] on span "COMPLETE" at bounding box center [254, 322] width 67 height 14
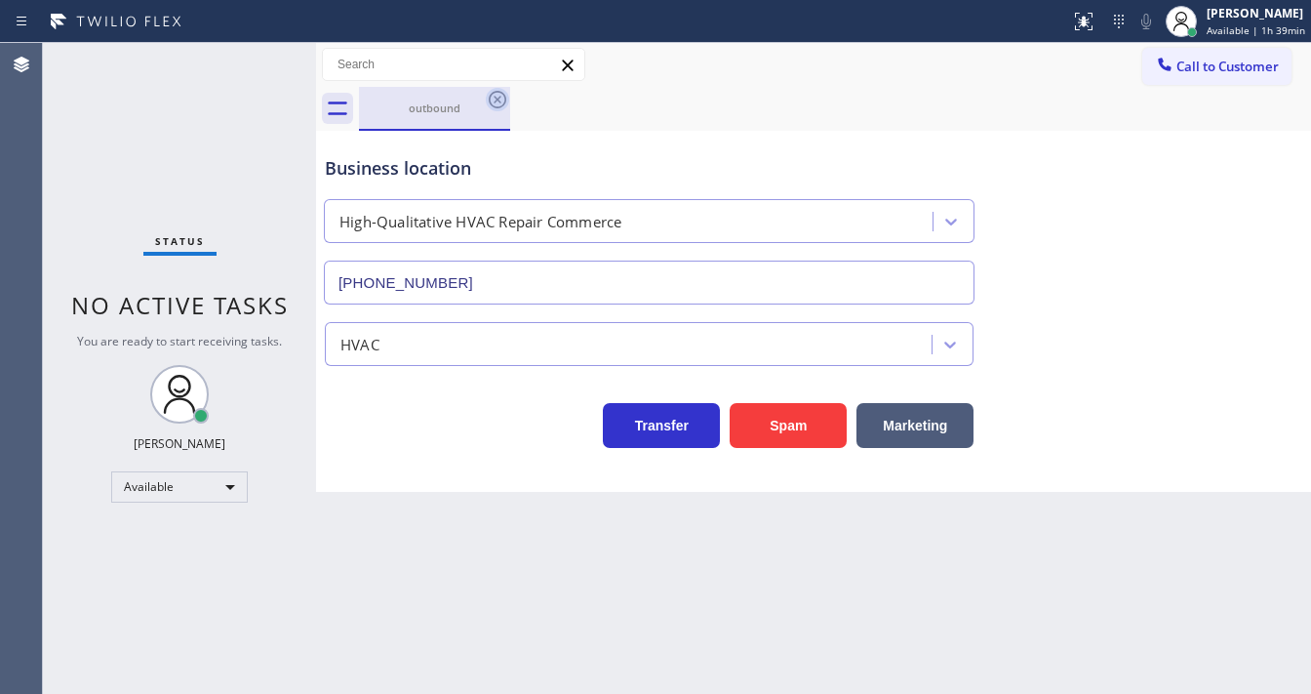
click at [499, 90] on icon at bounding box center [497, 99] width 23 height 23
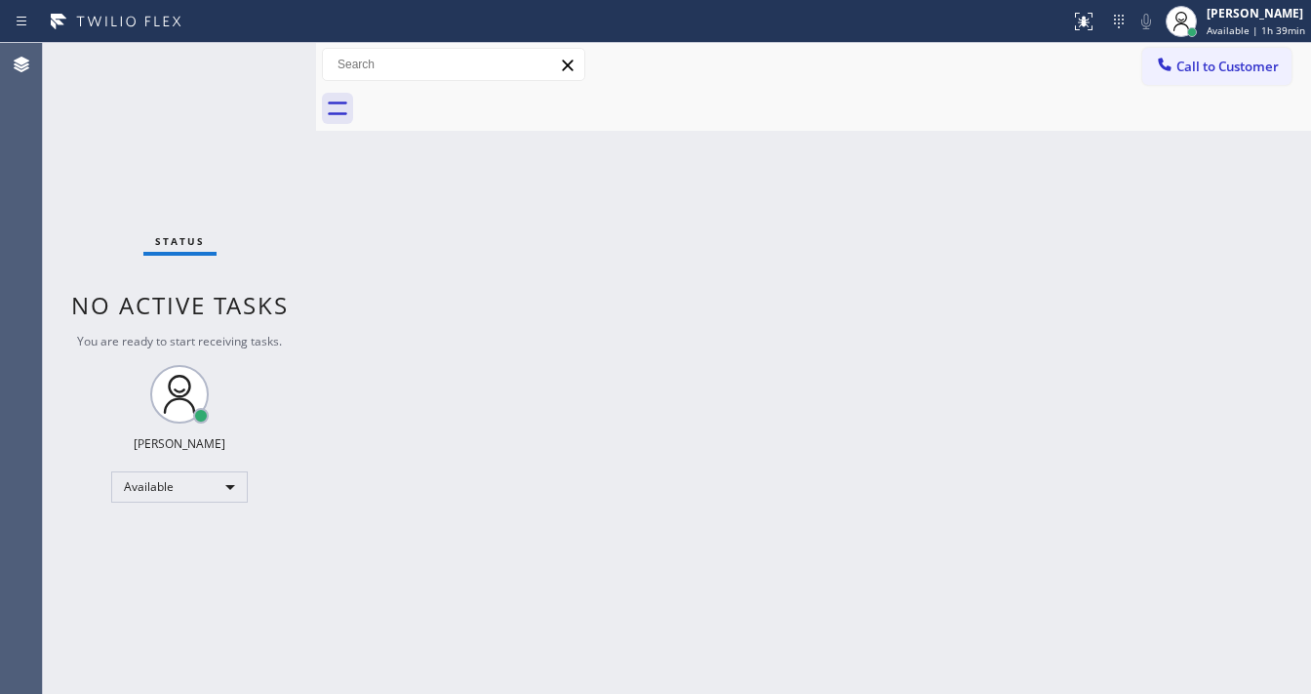
drag, startPoint x: 499, startPoint y: 99, endPoint x: 474, endPoint y: 103, distance: 25.8
click at [499, 100] on div at bounding box center [835, 109] width 952 height 44
click at [449, 107] on div at bounding box center [835, 109] width 952 height 44
click at [289, 251] on div "Status No active tasks You are ready to start receiving tasks. [PERSON_NAME]" at bounding box center [179, 368] width 273 height 651
drag, startPoint x: 1090, startPoint y: 25, endPoint x: 1034, endPoint y: 220, distance: 202.9
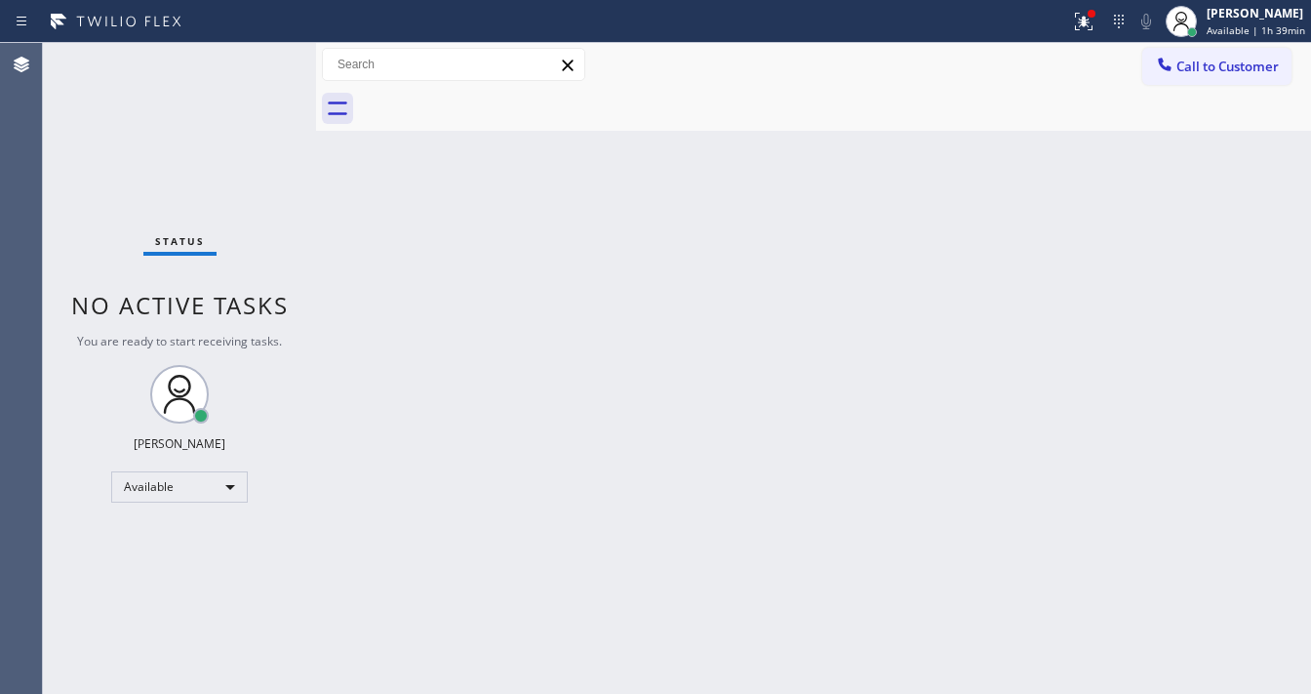
click at [1092, 26] on icon at bounding box center [1083, 21] width 23 height 23
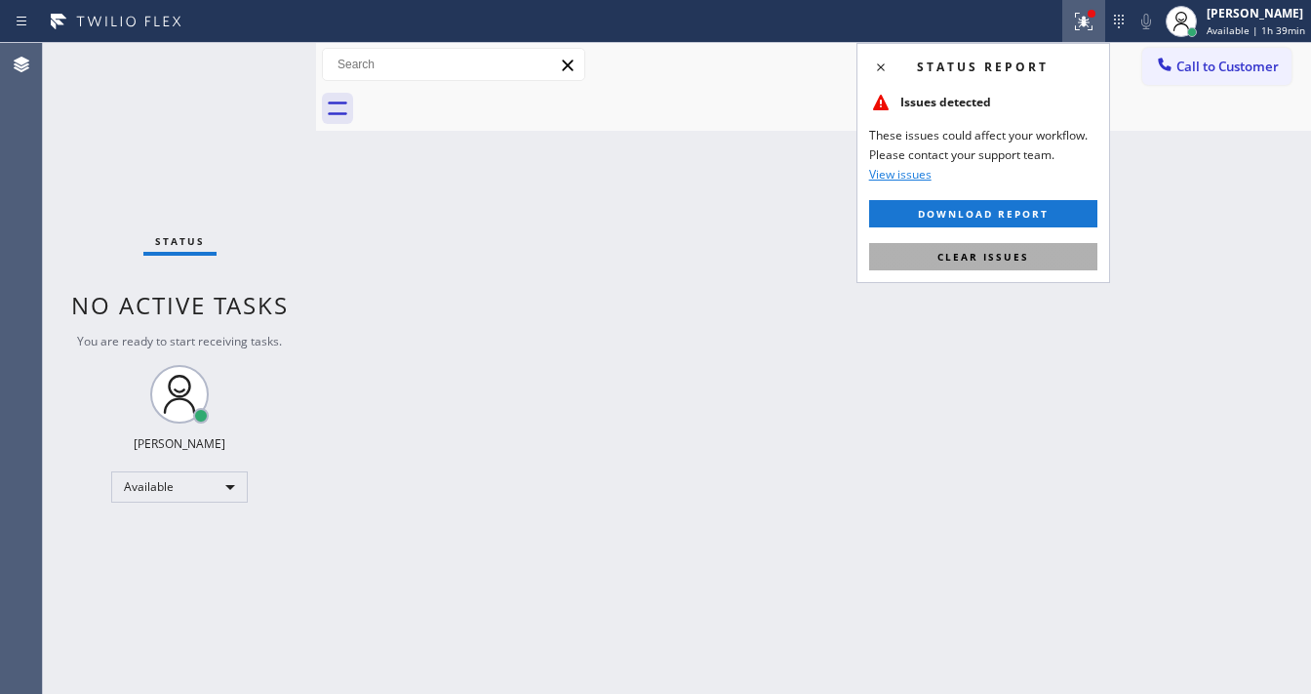
click at [1012, 254] on span "Clear issues" at bounding box center [983, 257] width 92 height 14
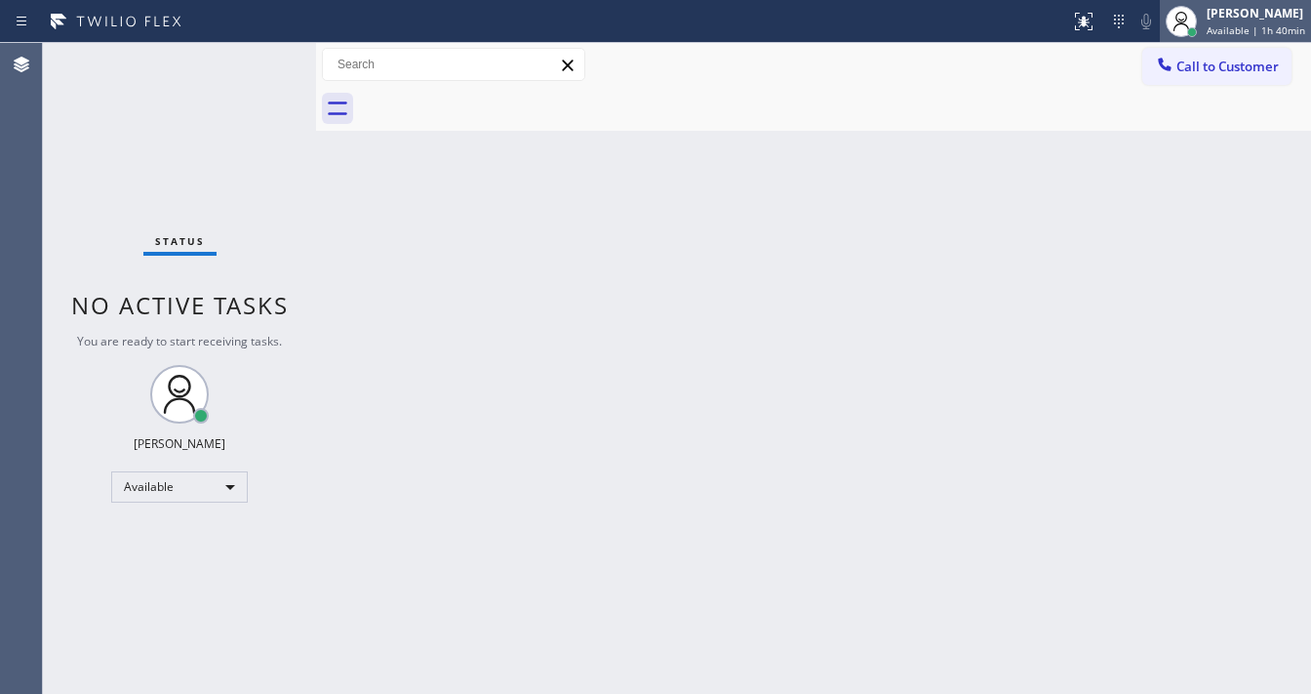
click at [1209, 17] on div "[PERSON_NAME] Available | 1h 40min" at bounding box center [1257, 21] width 108 height 34
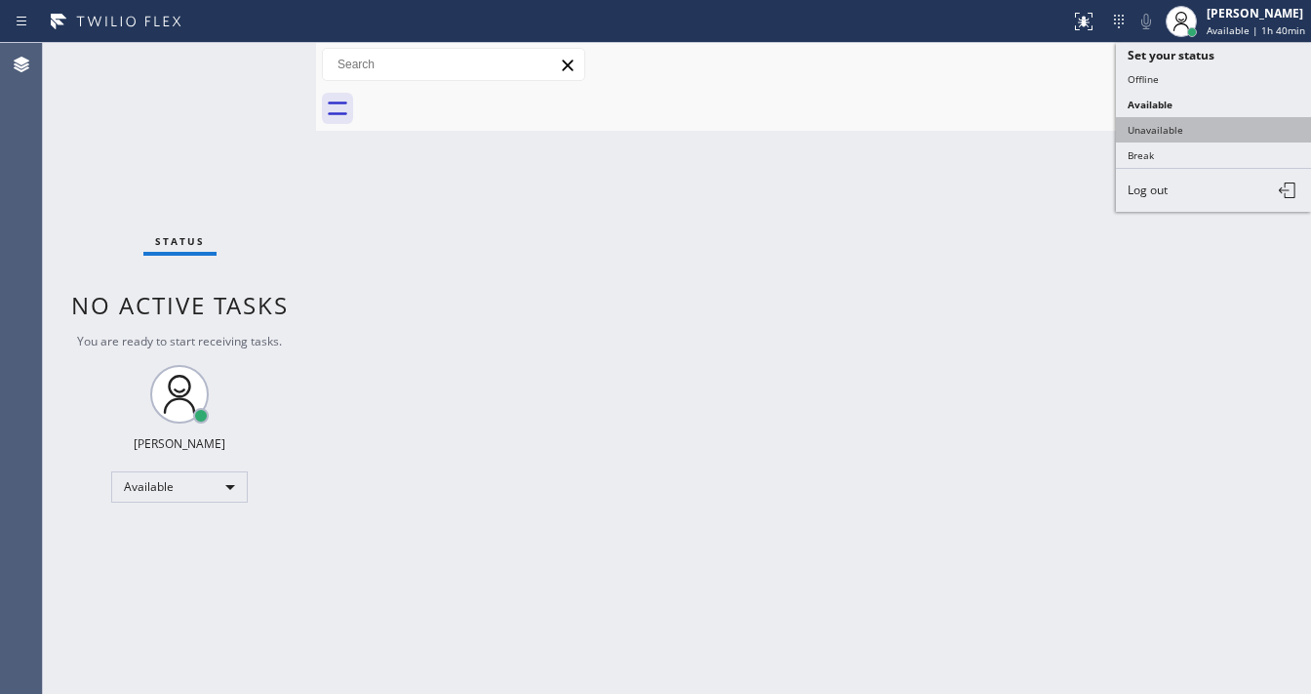
click at [1167, 121] on button "Unavailable" at bounding box center [1213, 129] width 195 height 25
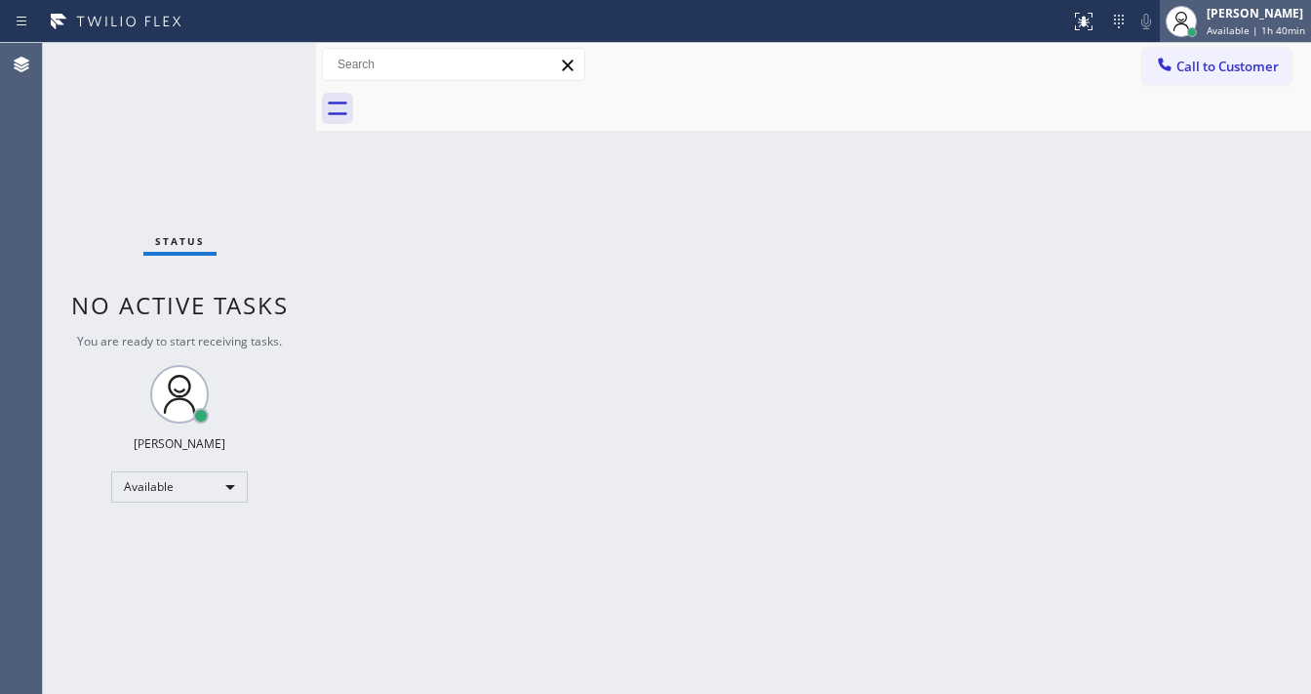
click at [1221, 23] on span "Available | 1h 40min" at bounding box center [1256, 30] width 99 height 14
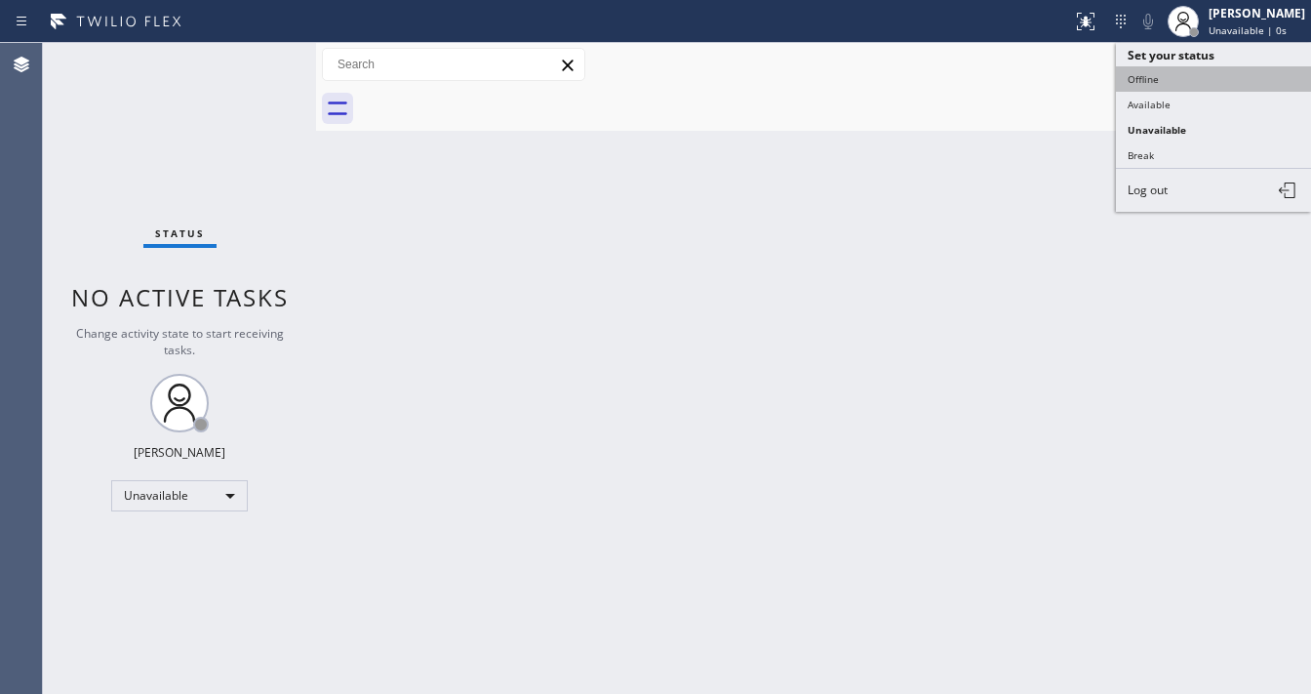
click at [1163, 83] on button "Offline" at bounding box center [1213, 78] width 195 height 25
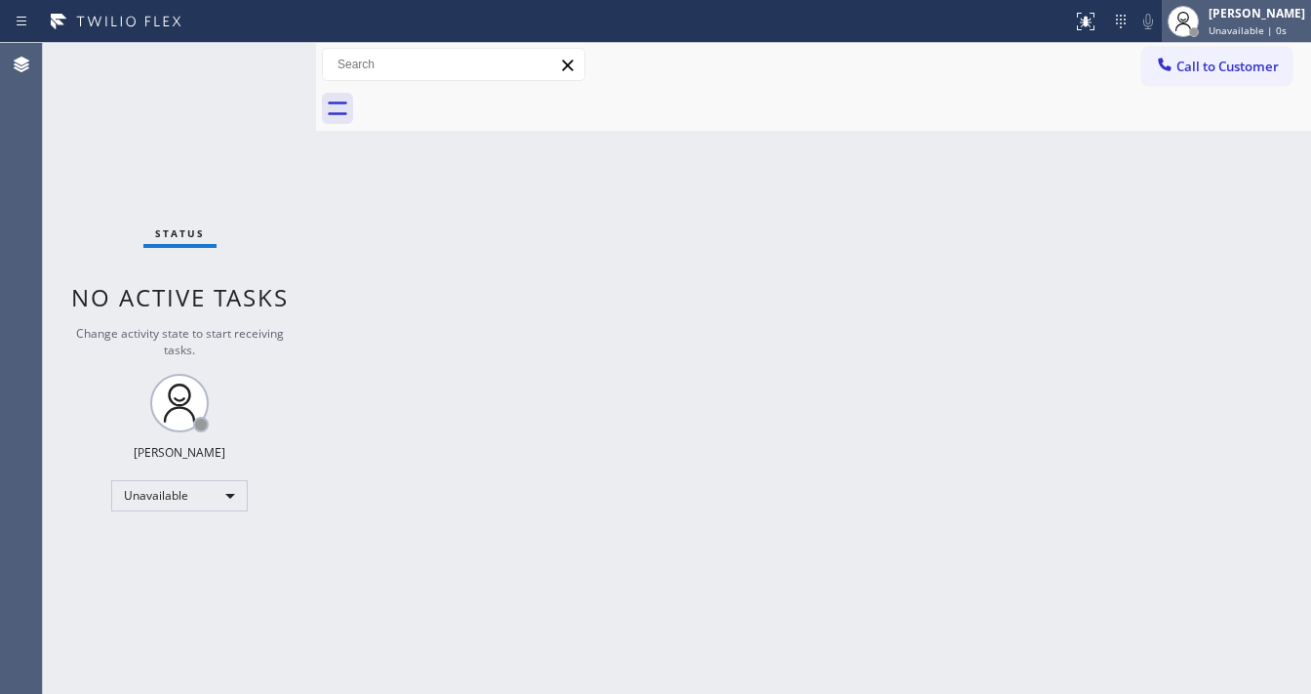
click at [1231, 21] on div "[PERSON_NAME] Unavailable | 0s" at bounding box center [1258, 21] width 106 height 34
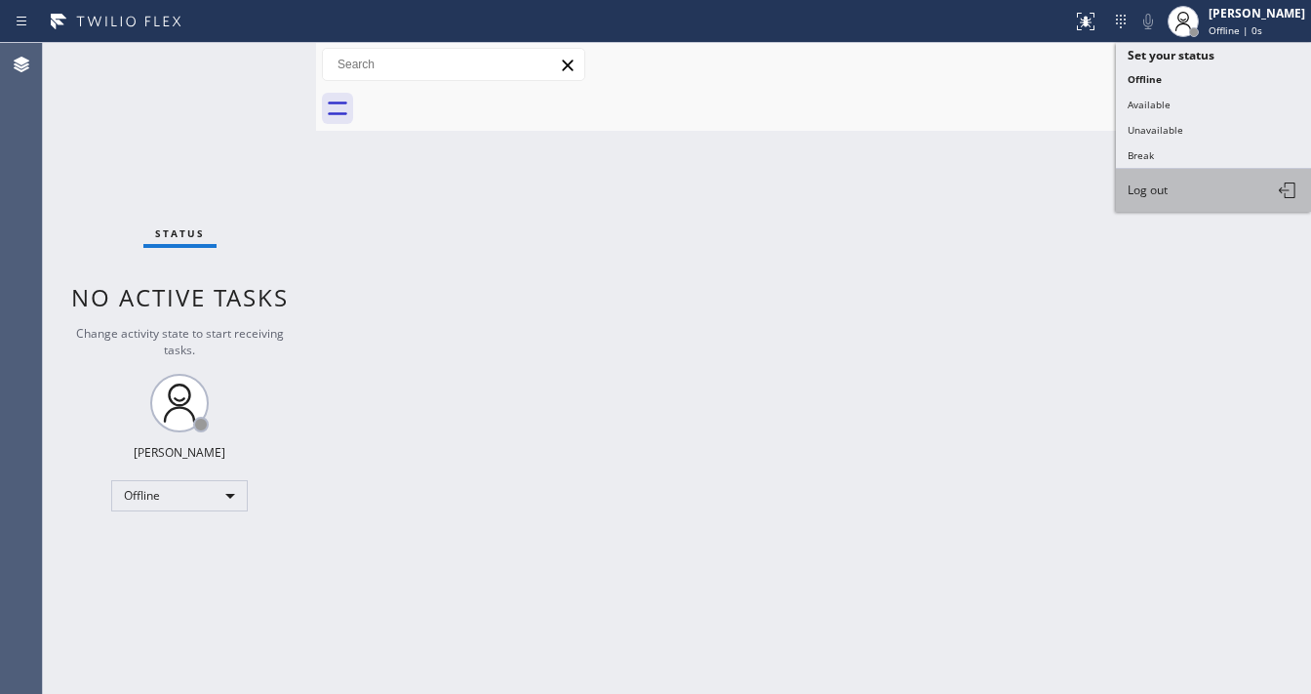
click at [1163, 185] on span "Log out" at bounding box center [1148, 189] width 40 height 17
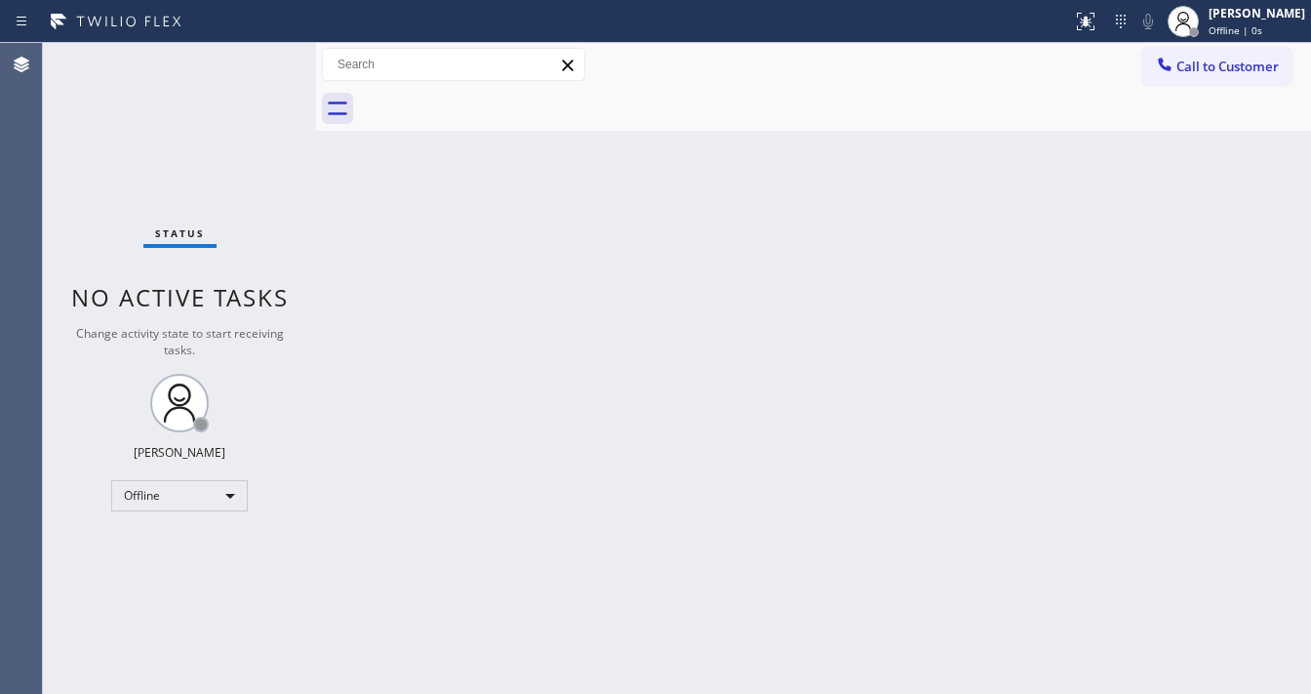
click at [441, 315] on div "Back to Dashboard Change Sender ID Customers Technicians Select a contact Outbo…" at bounding box center [813, 368] width 995 height 651
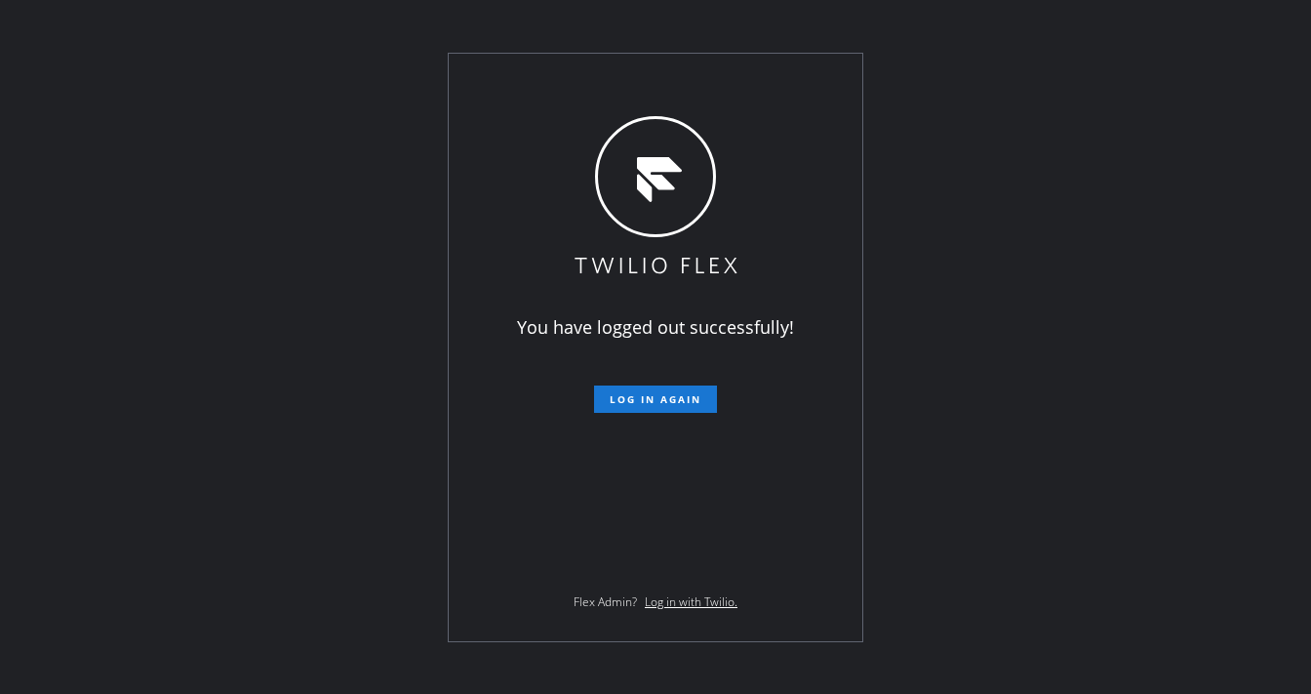
click at [1010, 90] on div "You have logged out successfully! Log in again Flex Admin? Log in with Twilio." at bounding box center [655, 347] width 1311 height 694
